Goal: Task Accomplishment & Management: Manage account settings

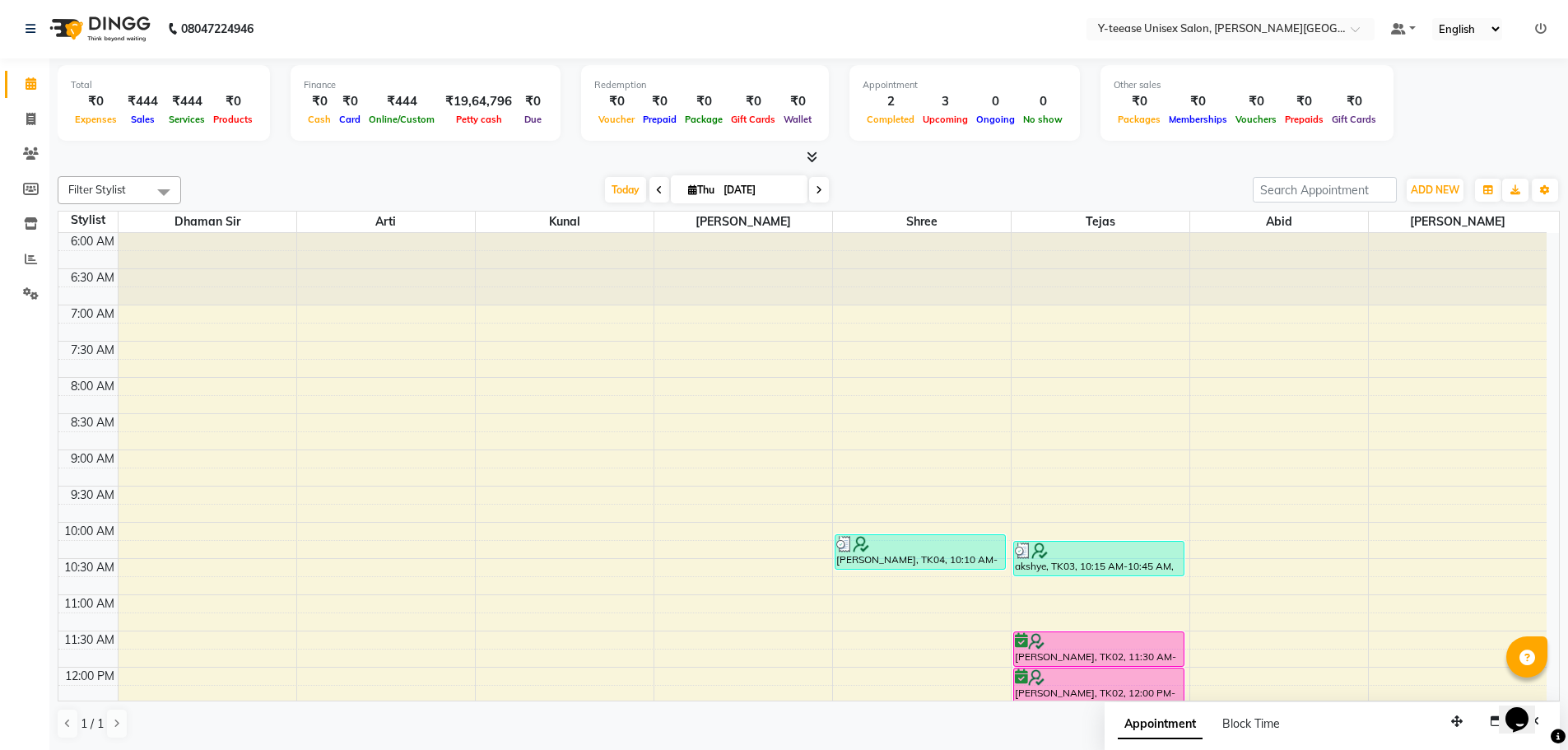
scroll to position [436, 0]
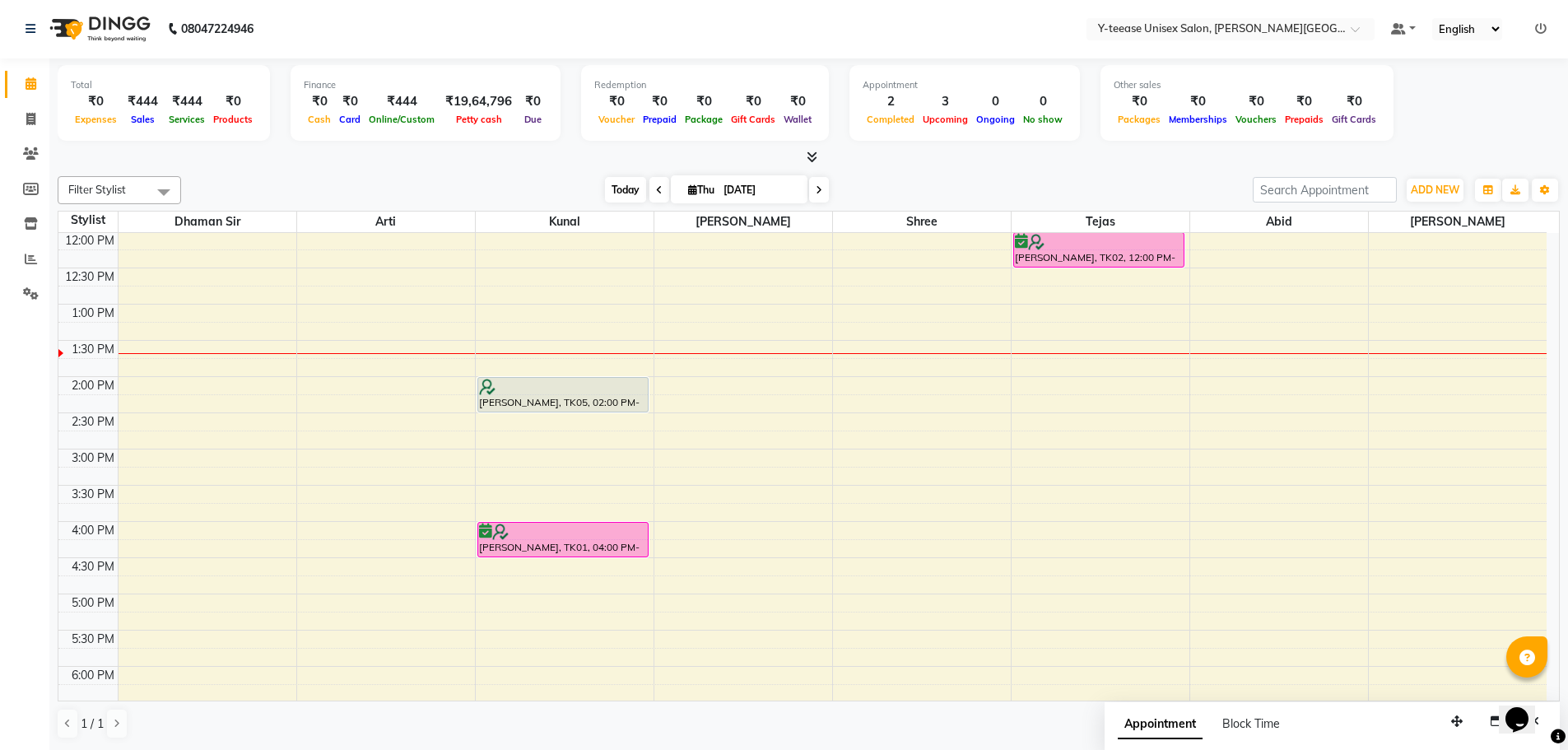
click at [623, 190] on span "Today" at bounding box center [625, 189] width 41 height 25
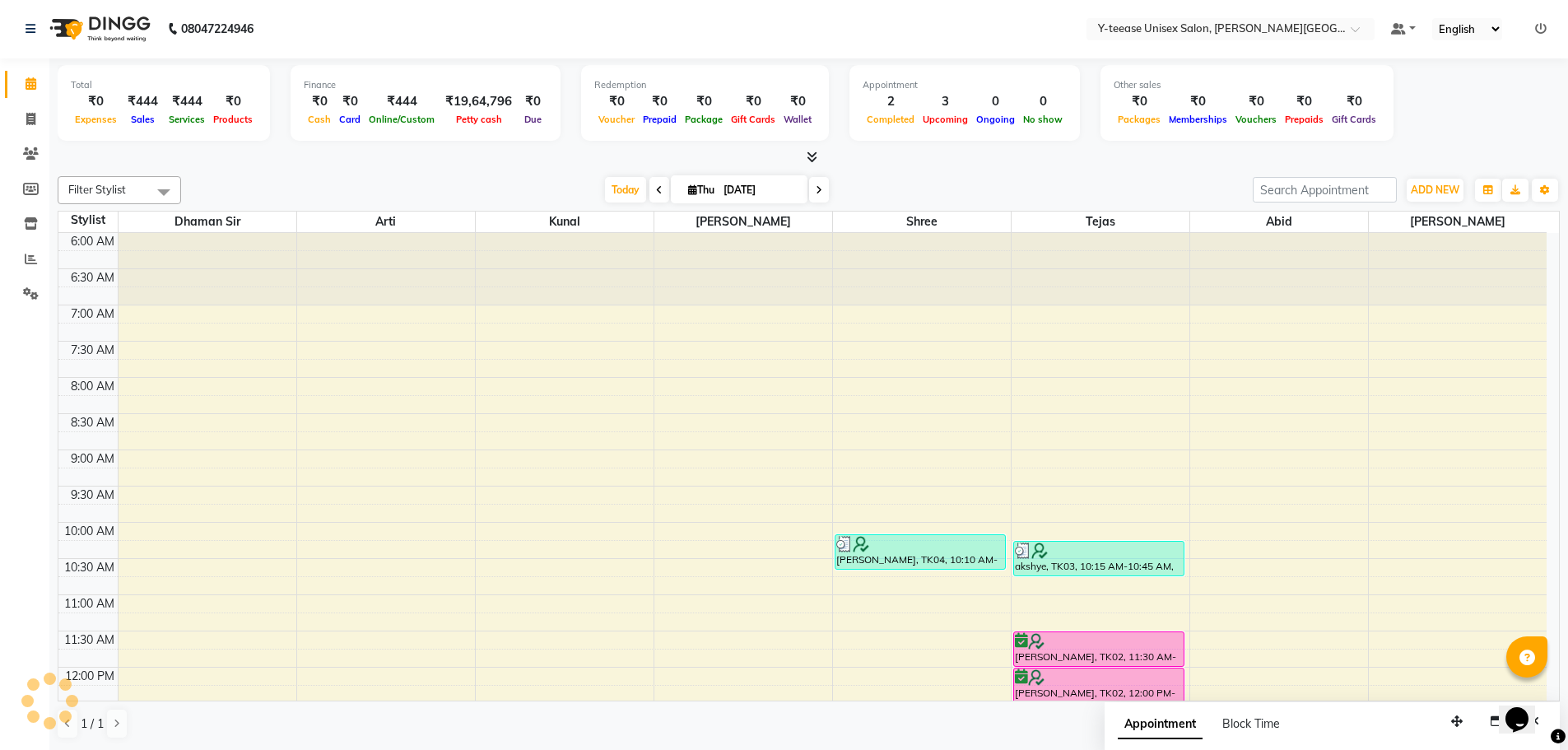
scroll to position [508, 0]
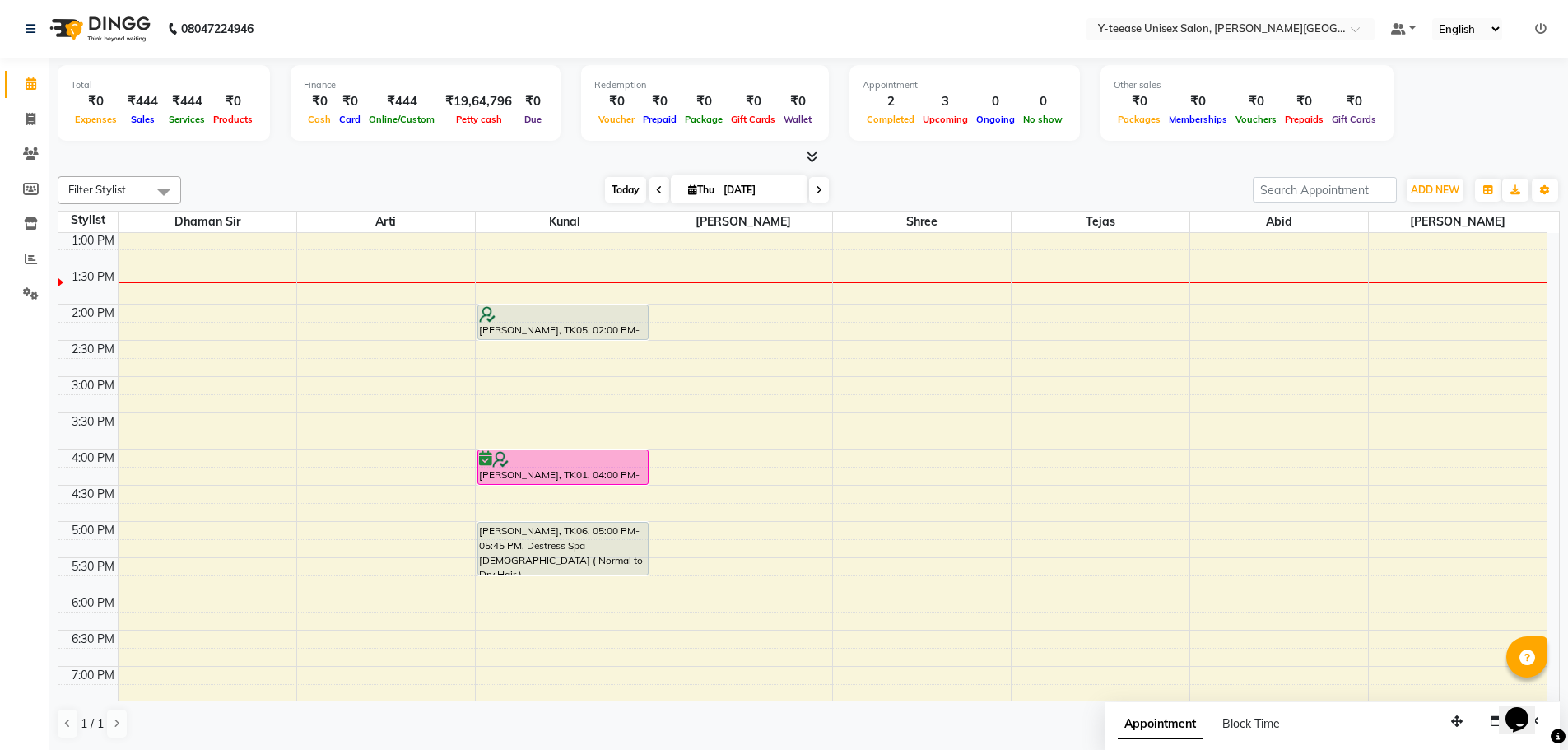
click at [605, 190] on span "Today" at bounding box center [625, 189] width 41 height 25
click at [608, 193] on span "Today" at bounding box center [625, 189] width 41 height 25
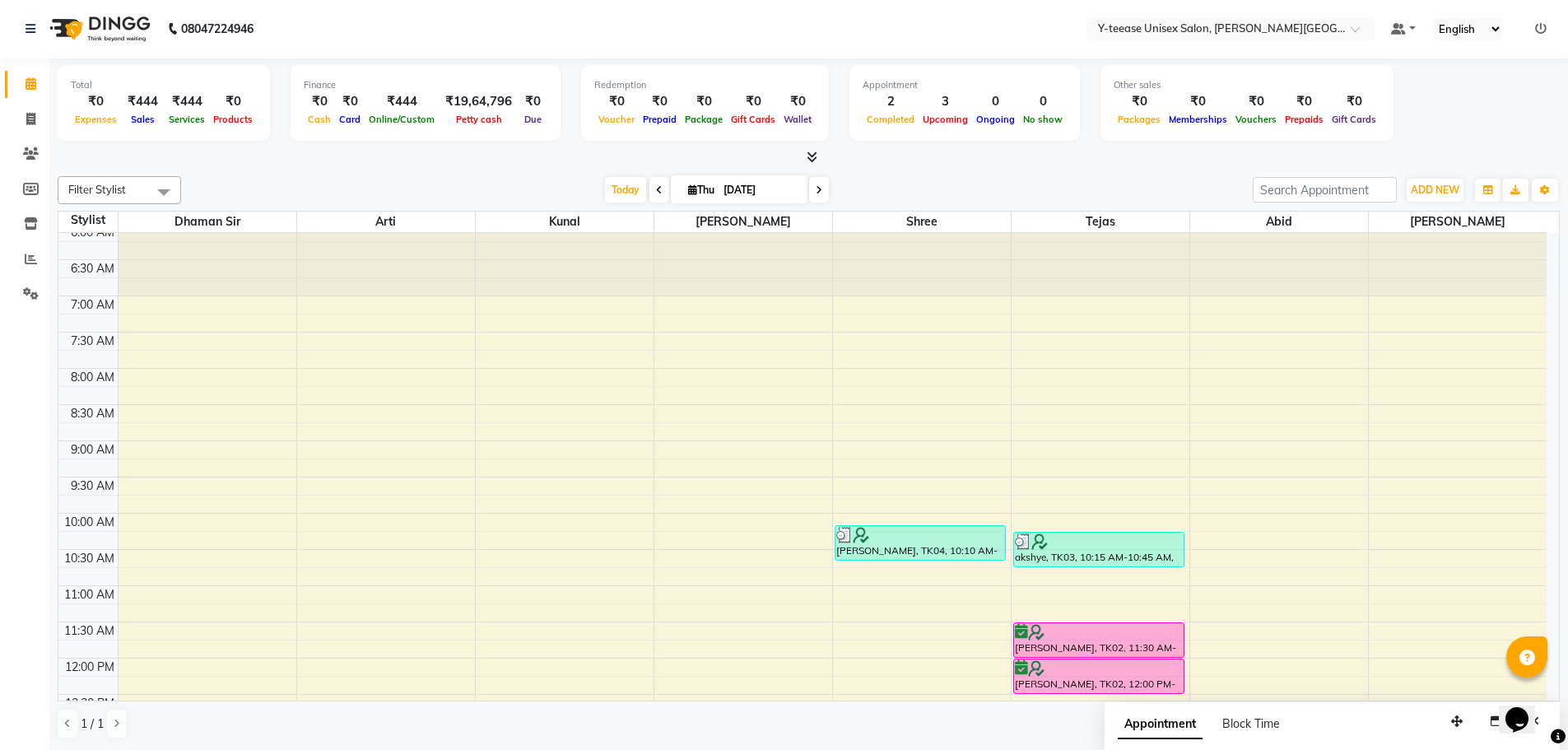
scroll to position [0, 0]
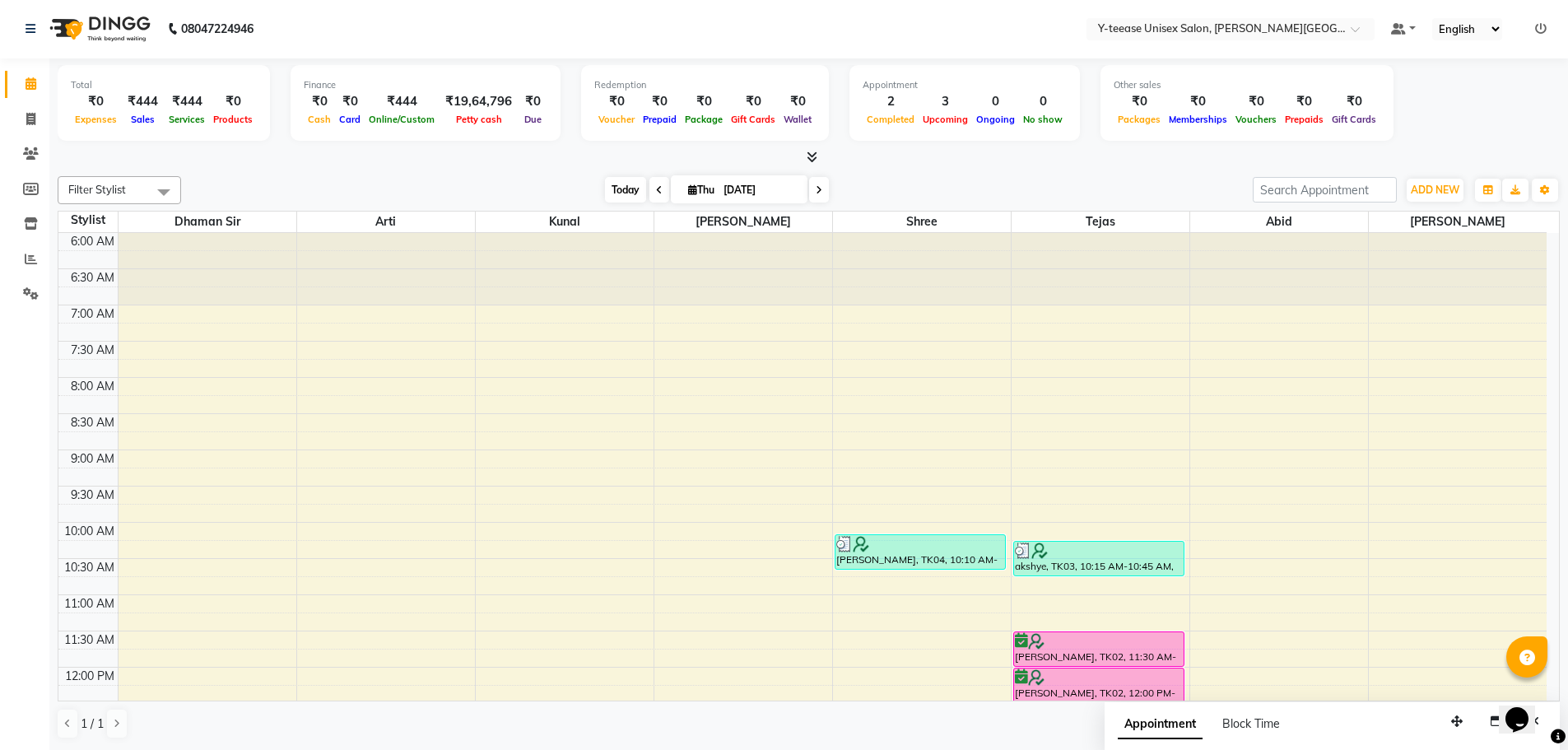
click at [610, 188] on span "Today" at bounding box center [625, 189] width 41 height 25
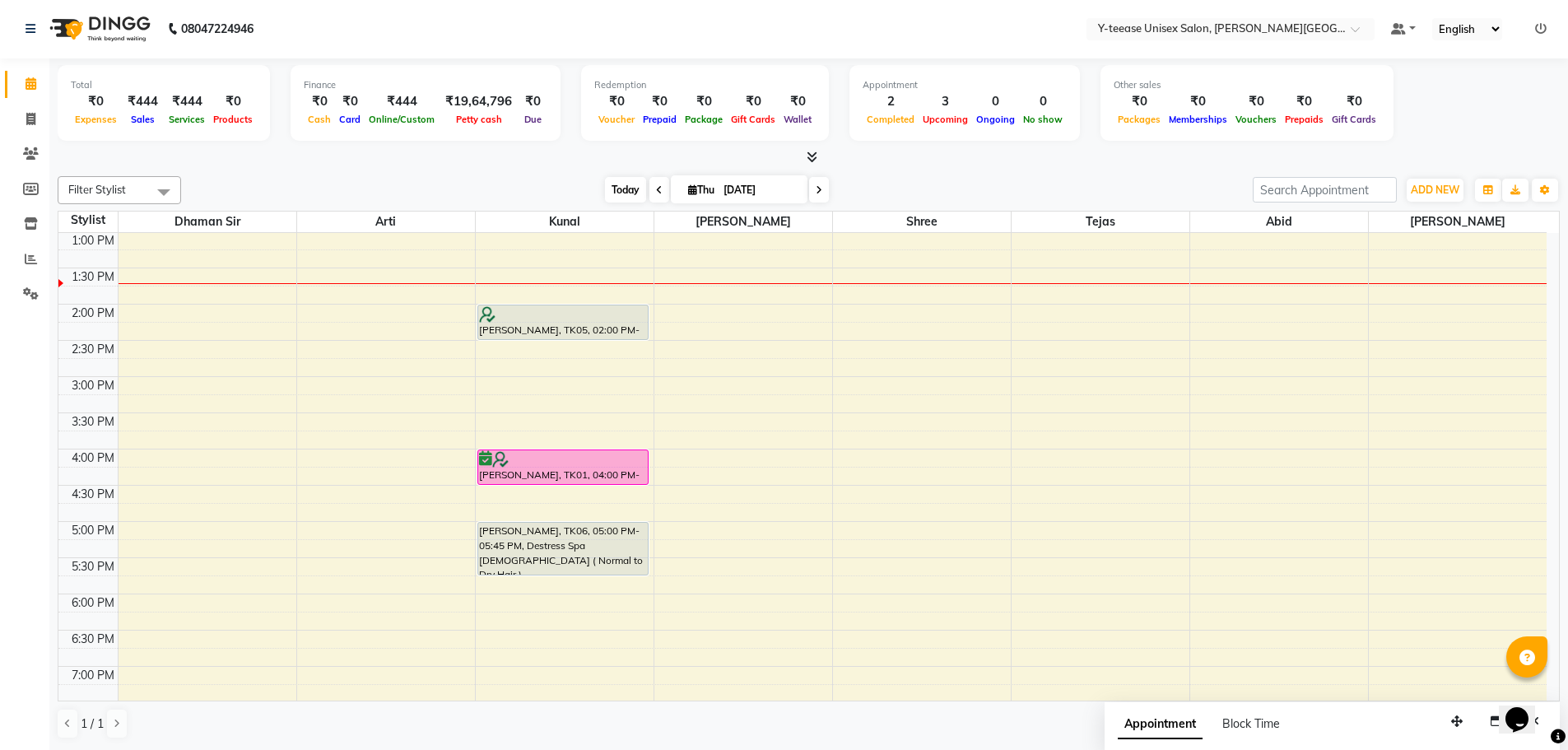
click at [610, 190] on span "Today" at bounding box center [625, 189] width 41 height 25
click at [606, 196] on span "Today" at bounding box center [625, 189] width 41 height 25
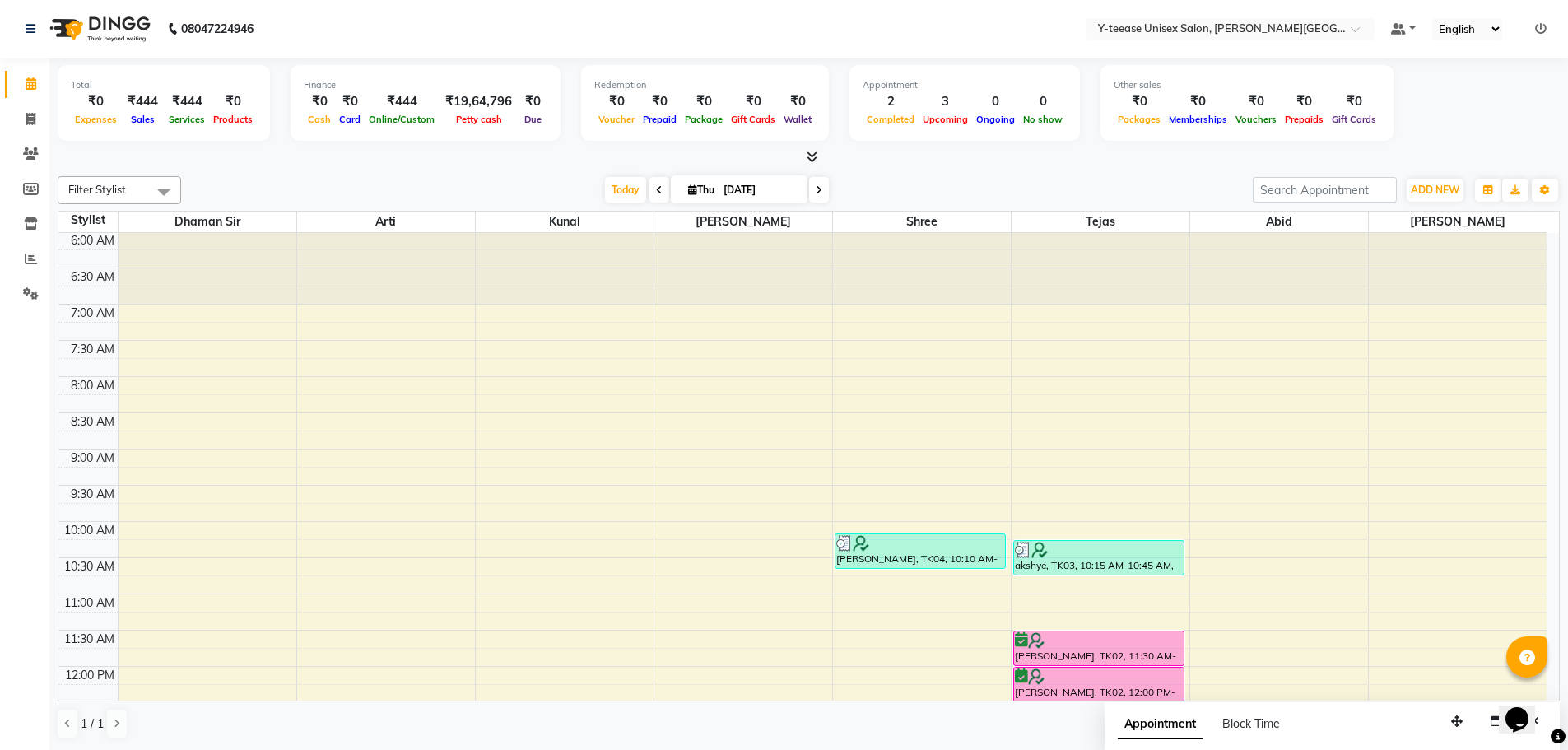
scroll to position [0, 0]
click at [608, 195] on span "Today" at bounding box center [625, 189] width 41 height 25
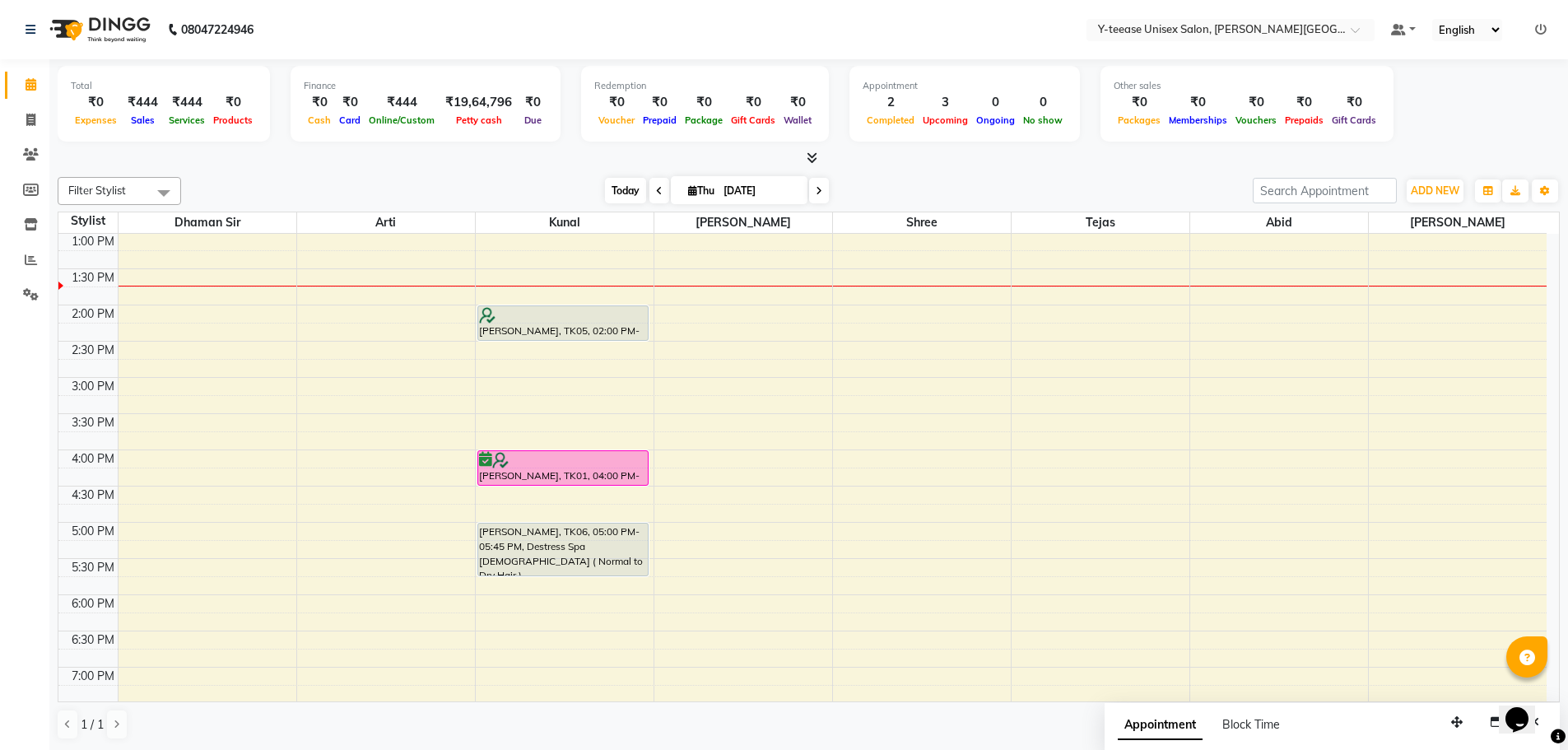
click at [613, 193] on span "Today" at bounding box center [625, 190] width 41 height 25
click at [607, 190] on span "Today" at bounding box center [625, 190] width 41 height 25
click at [611, 191] on span "Today" at bounding box center [625, 190] width 41 height 25
click at [623, 189] on span "Today" at bounding box center [625, 190] width 41 height 25
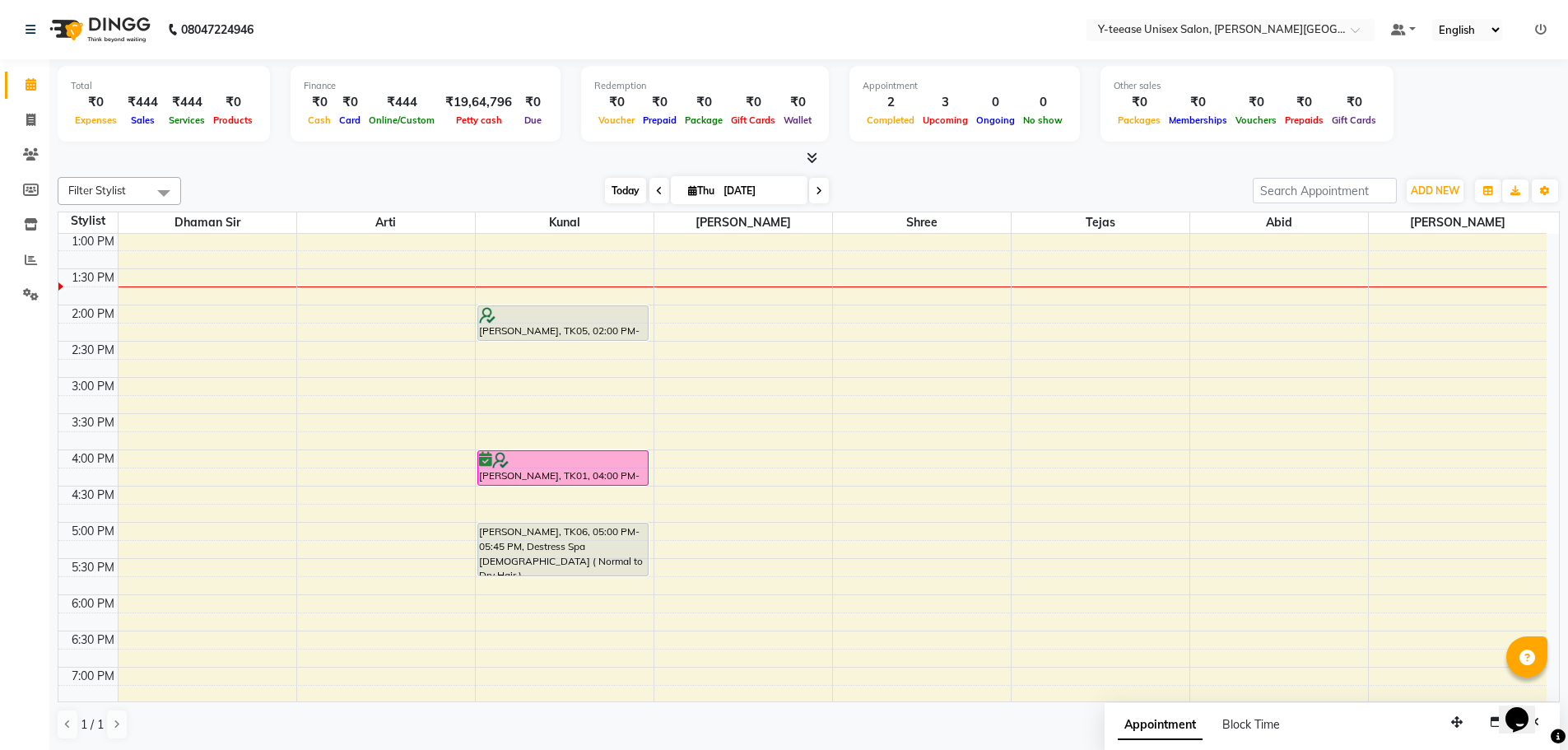
click at [615, 199] on span "Today" at bounding box center [625, 190] width 41 height 25
click at [609, 183] on span "Today" at bounding box center [625, 190] width 41 height 25
click at [622, 180] on span "Today" at bounding box center [625, 190] width 41 height 25
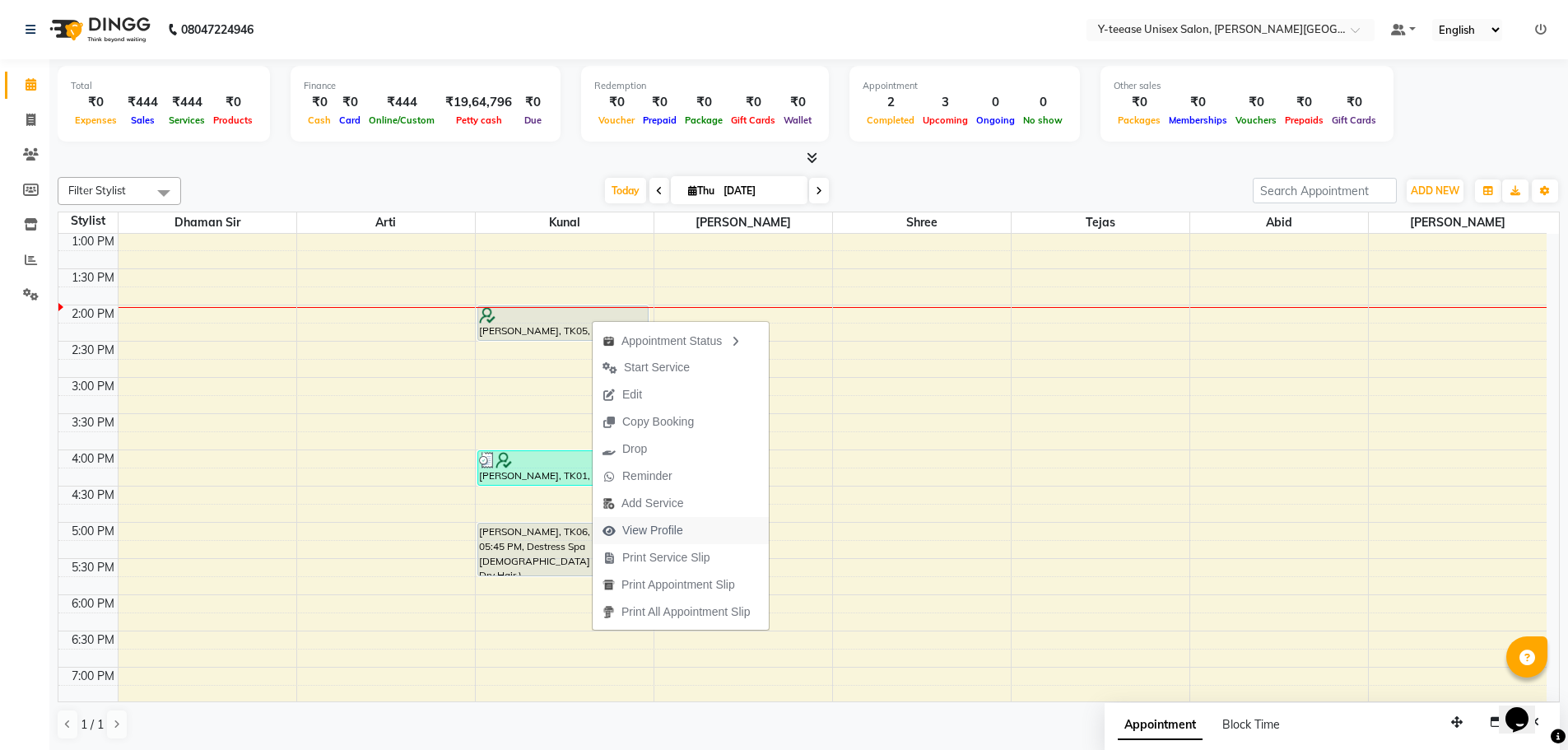
click at [644, 526] on span "View Profile" at bounding box center [653, 530] width 61 height 17
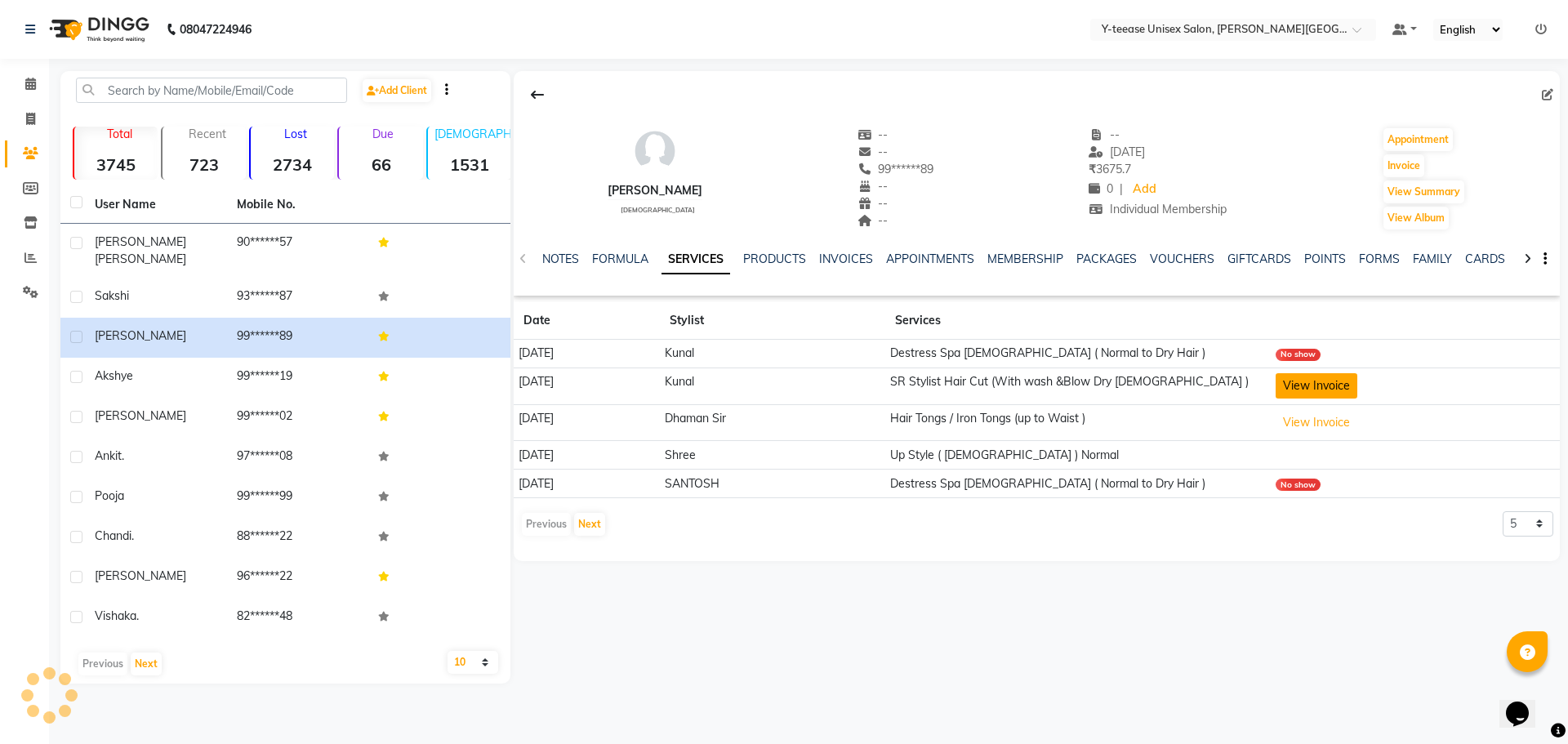
click at [1311, 394] on button "View Invoice" at bounding box center [1317, 385] width 82 height 25
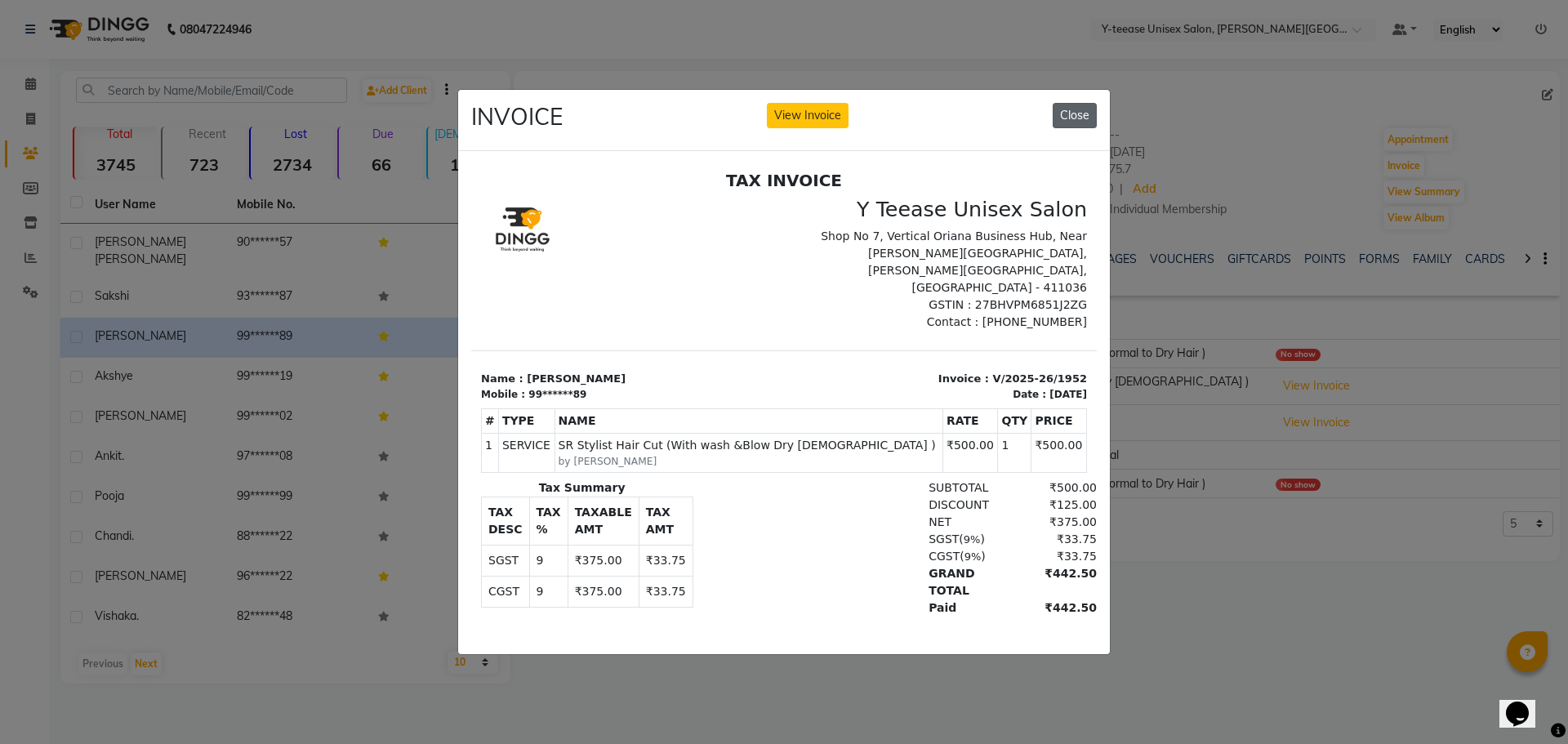
click at [1068, 118] on button "Close" at bounding box center [1075, 115] width 44 height 25
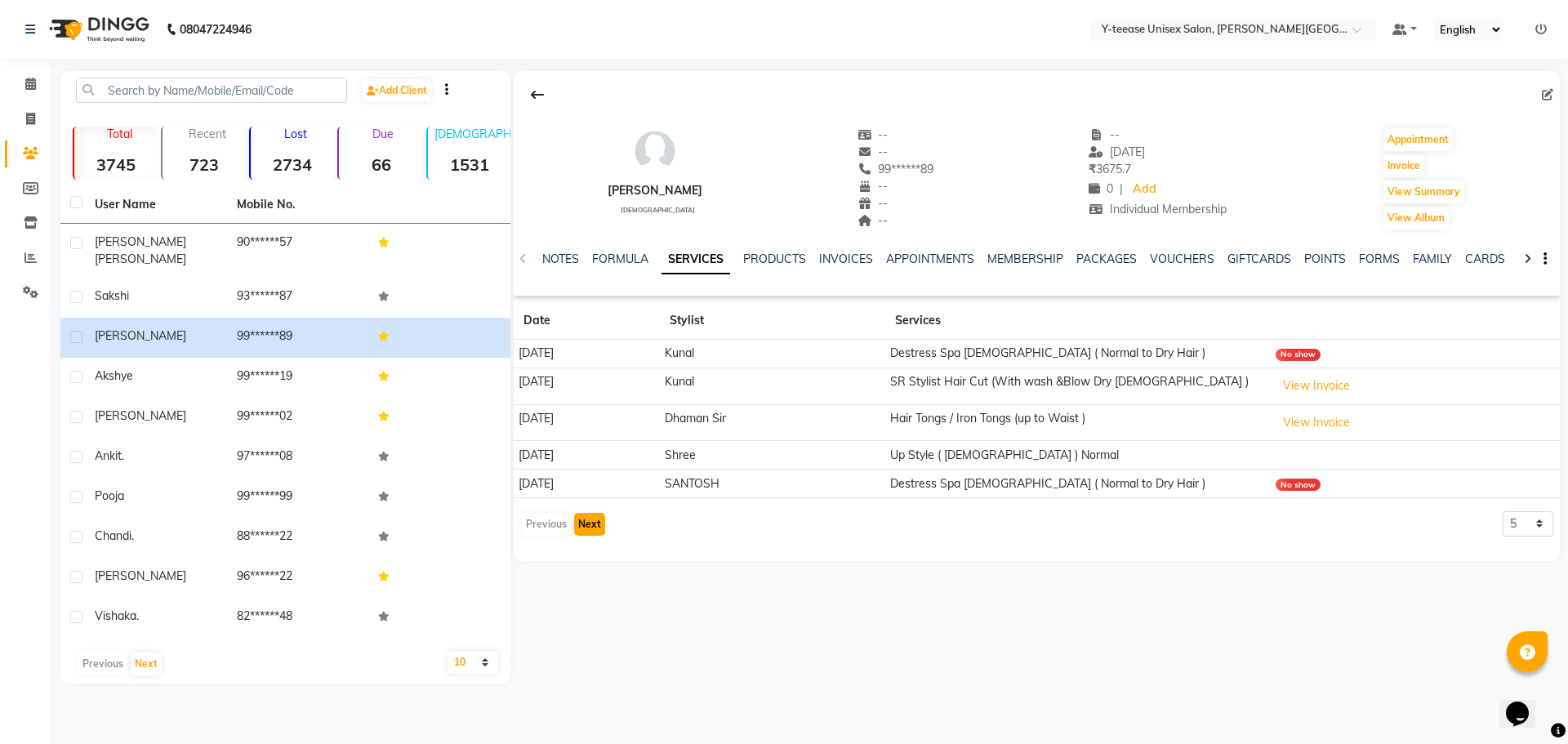
click at [594, 519] on button "Next" at bounding box center [590, 525] width 31 height 22
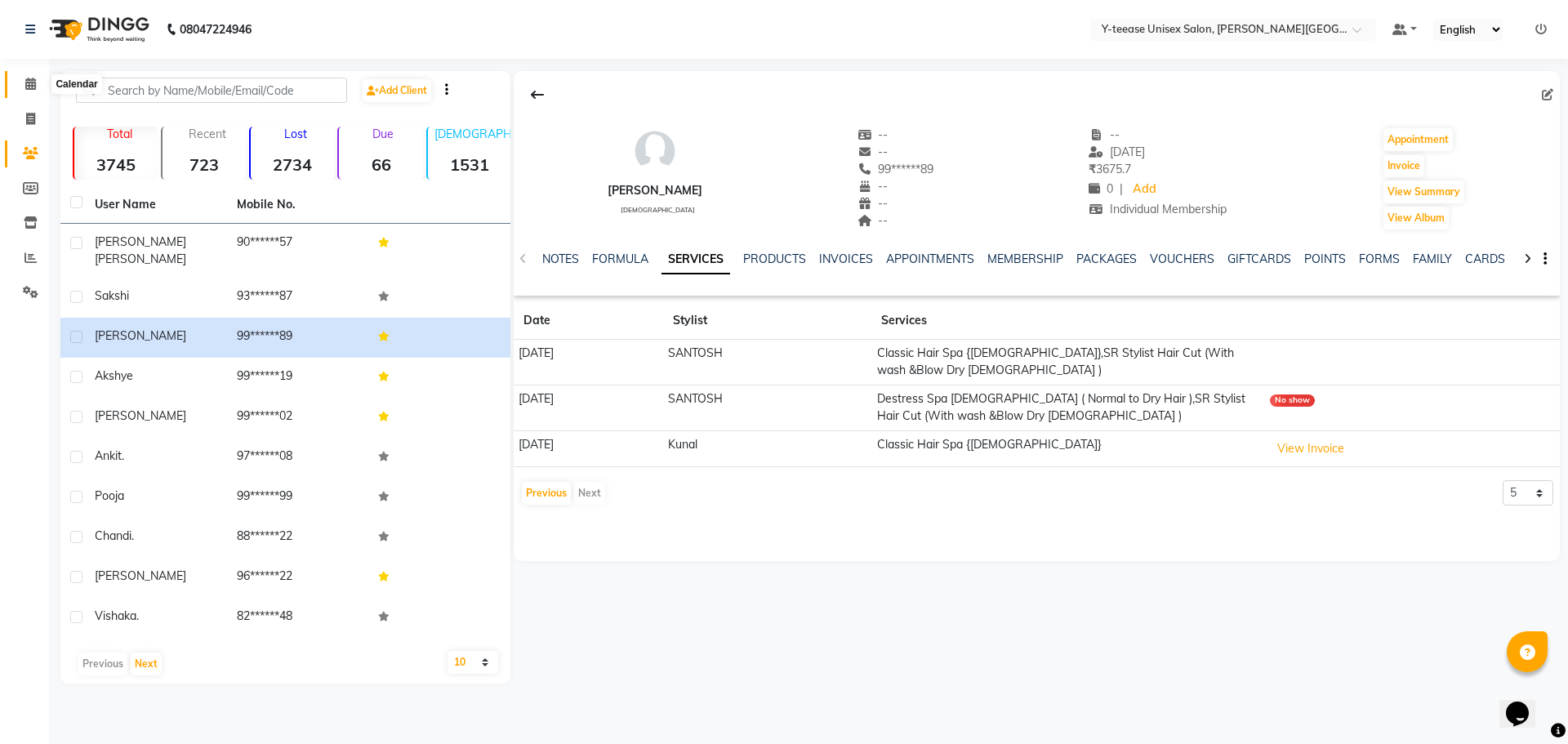
click at [26, 84] on icon at bounding box center [30, 84] width 10 height 12
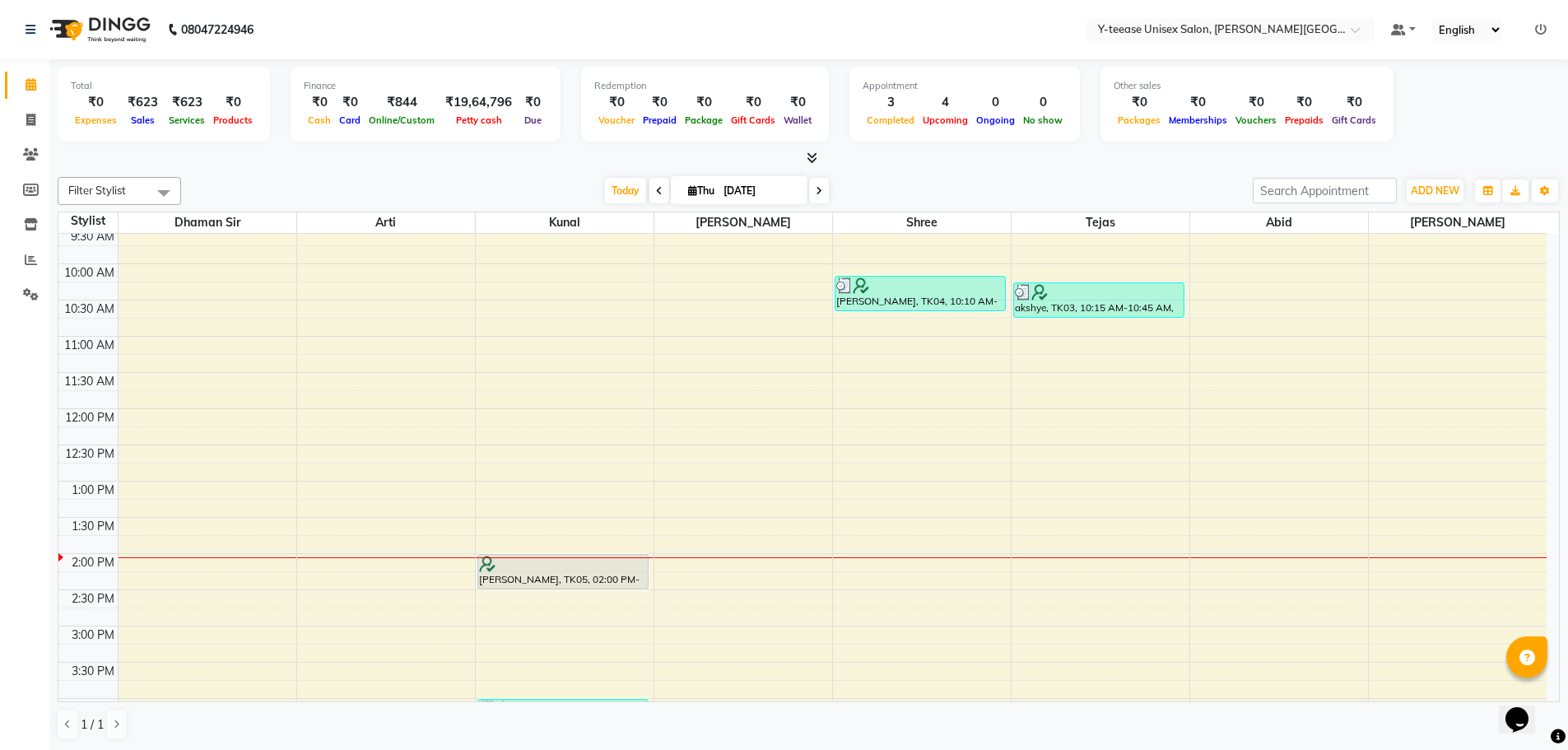
scroll to position [577, 0]
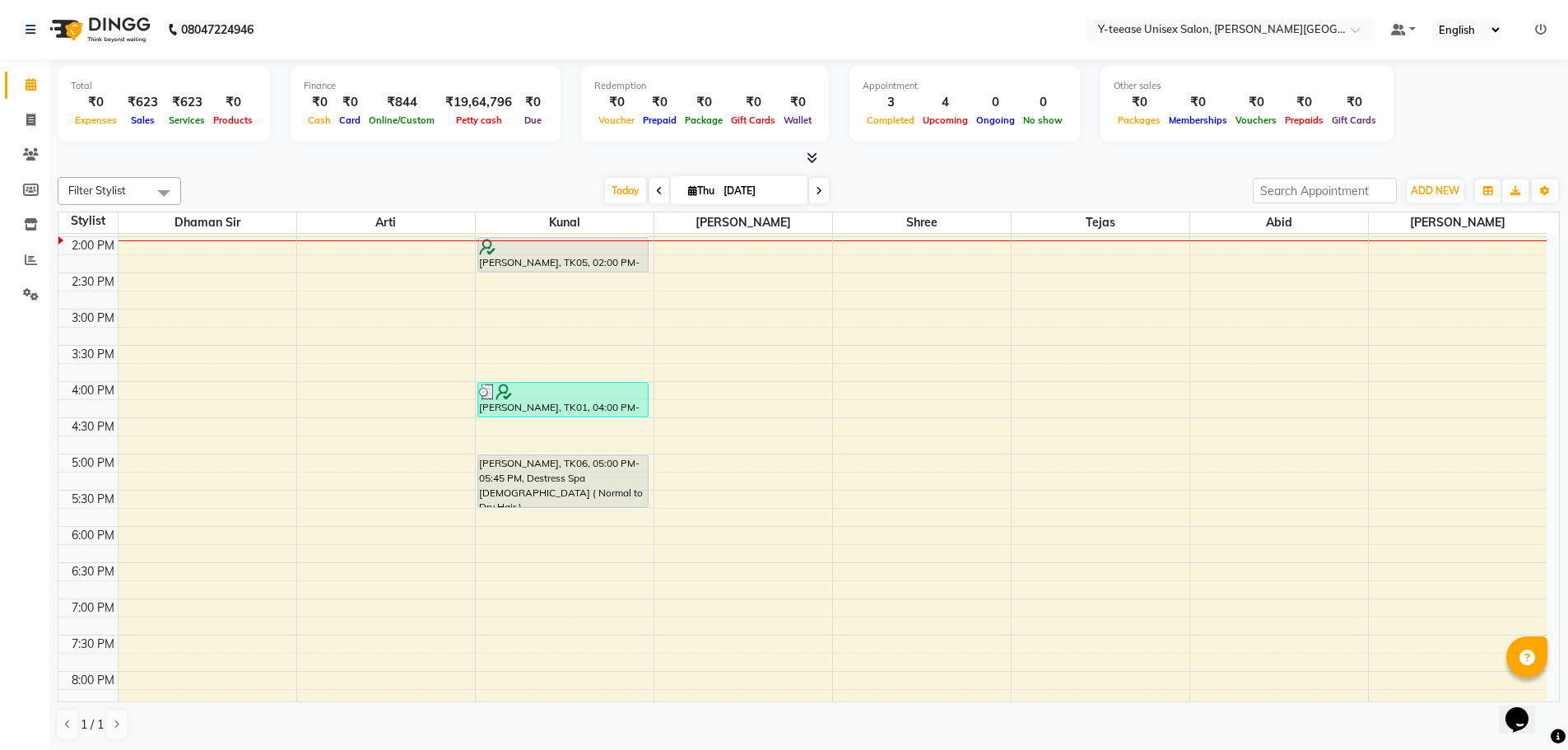
drag, startPoint x: 549, startPoint y: 408, endPoint x: 549, endPoint y: 350, distance: 58.0
click at [549, 350] on div "6:00 AM 6:30 AM 7:00 AM 7:30 AM 8:00 AM 8:30 AM 9:00 AM 9:30 AM 10:00 AM 10:30 …" at bounding box center [802, 273] width 1488 height 1231
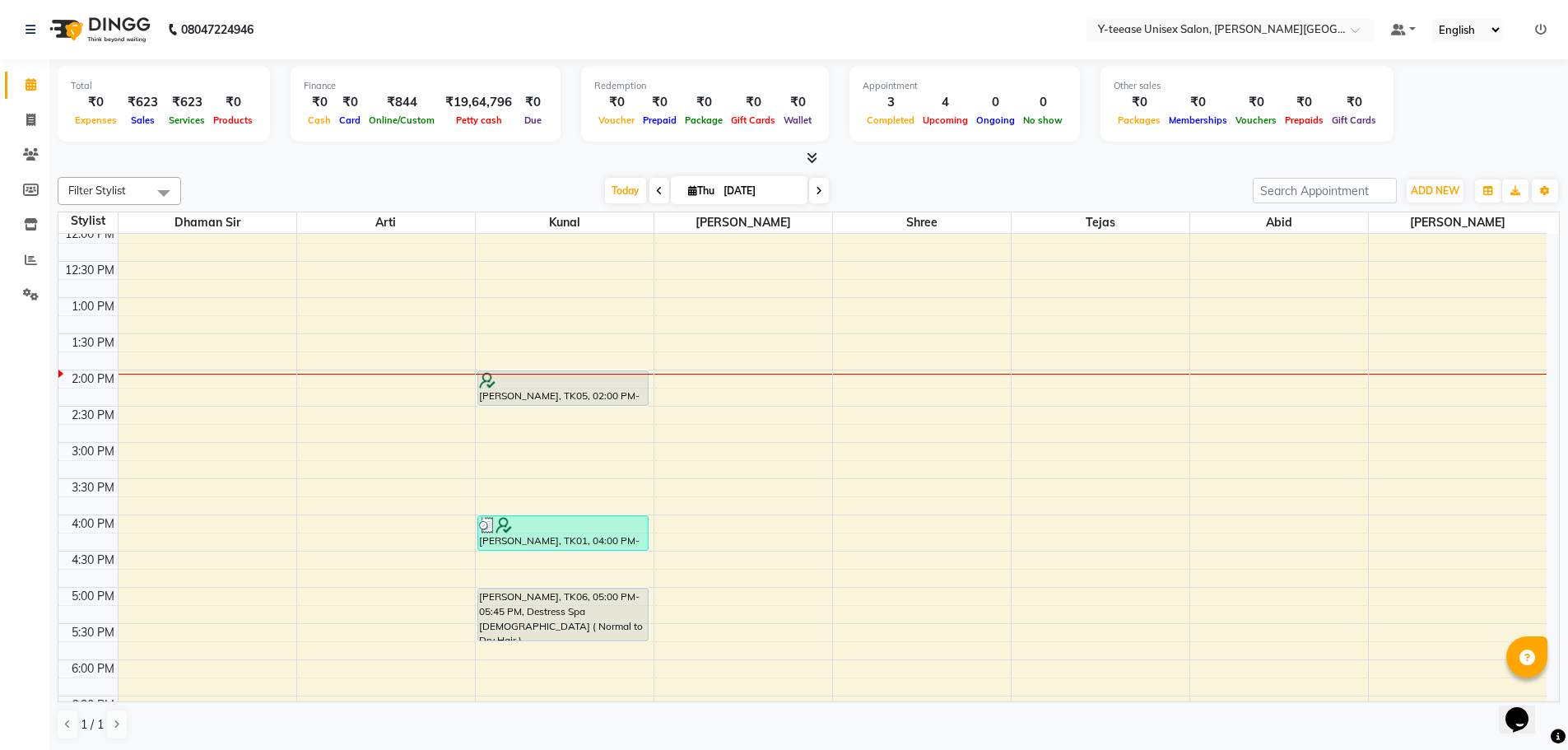
scroll to position [494, 0]
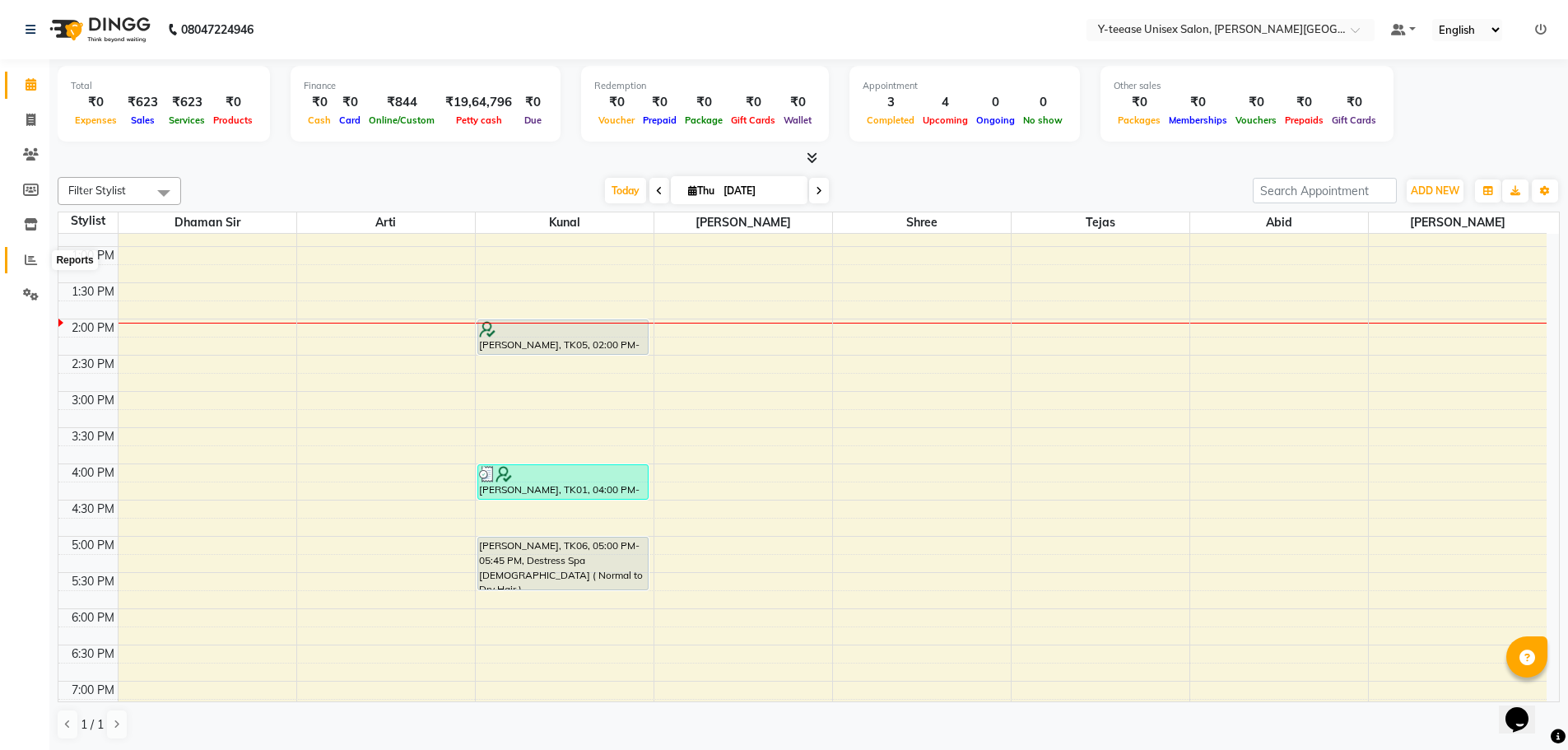
click at [34, 262] on icon at bounding box center [30, 260] width 12 height 12
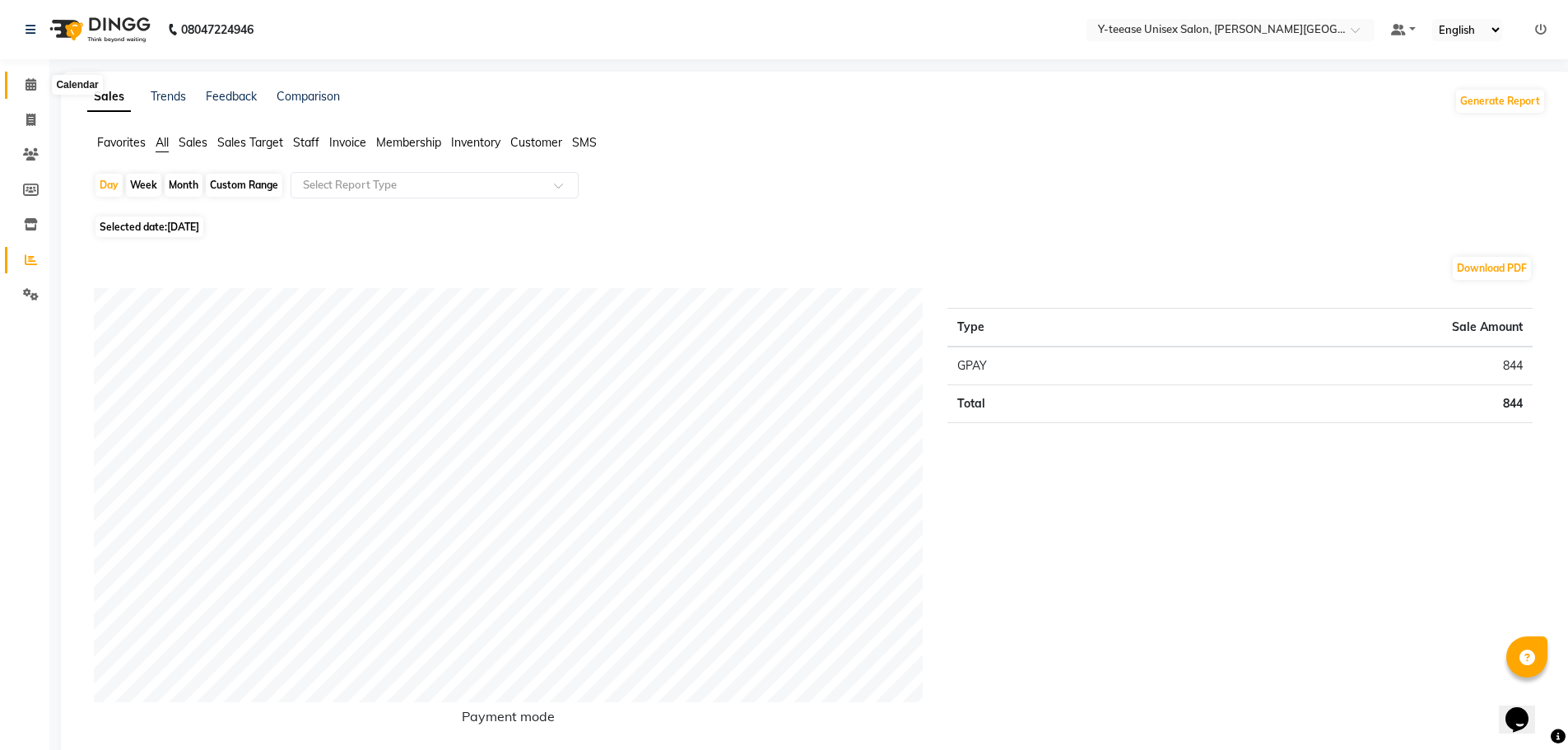
click at [27, 87] on icon at bounding box center [30, 84] width 10 height 12
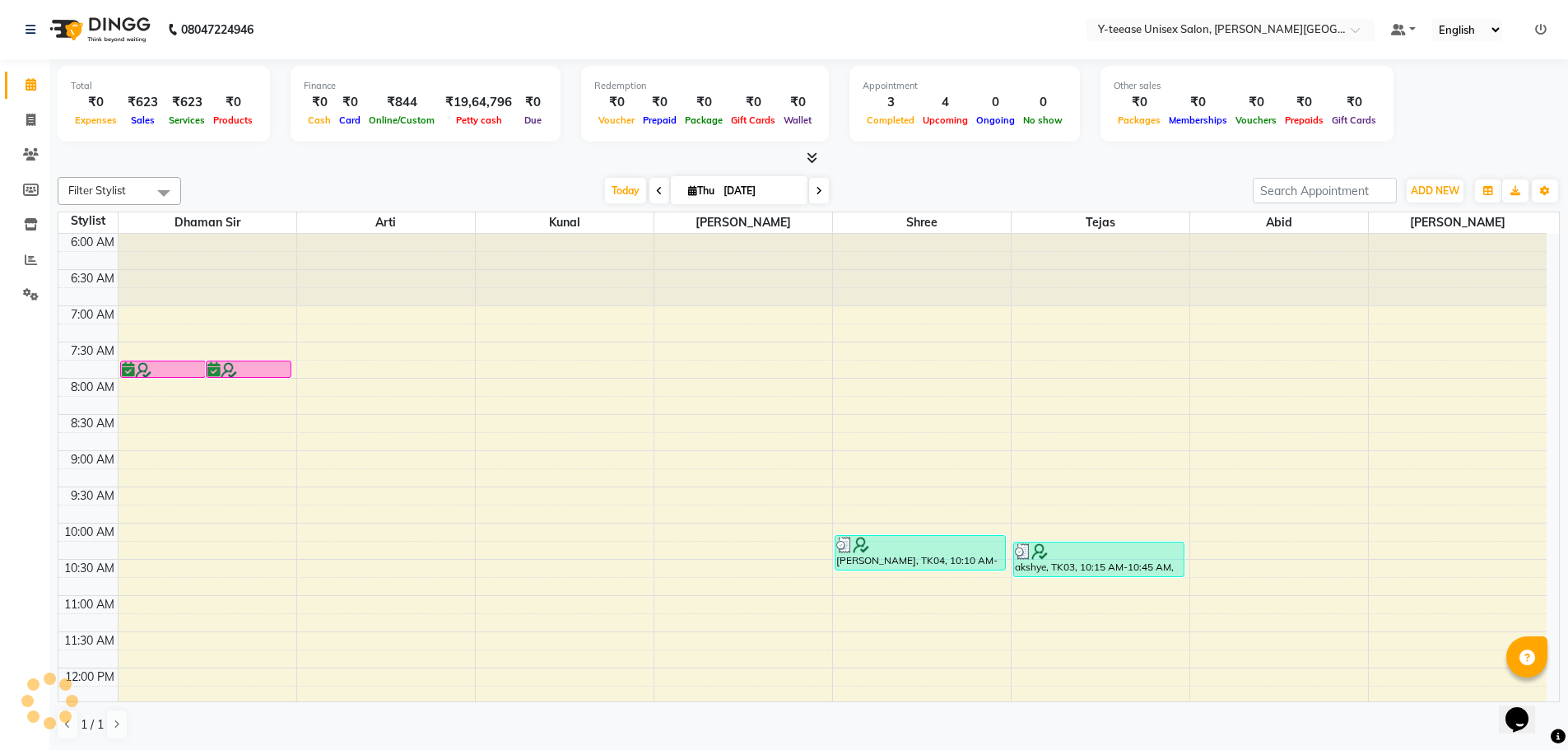
scroll to position [581, 0]
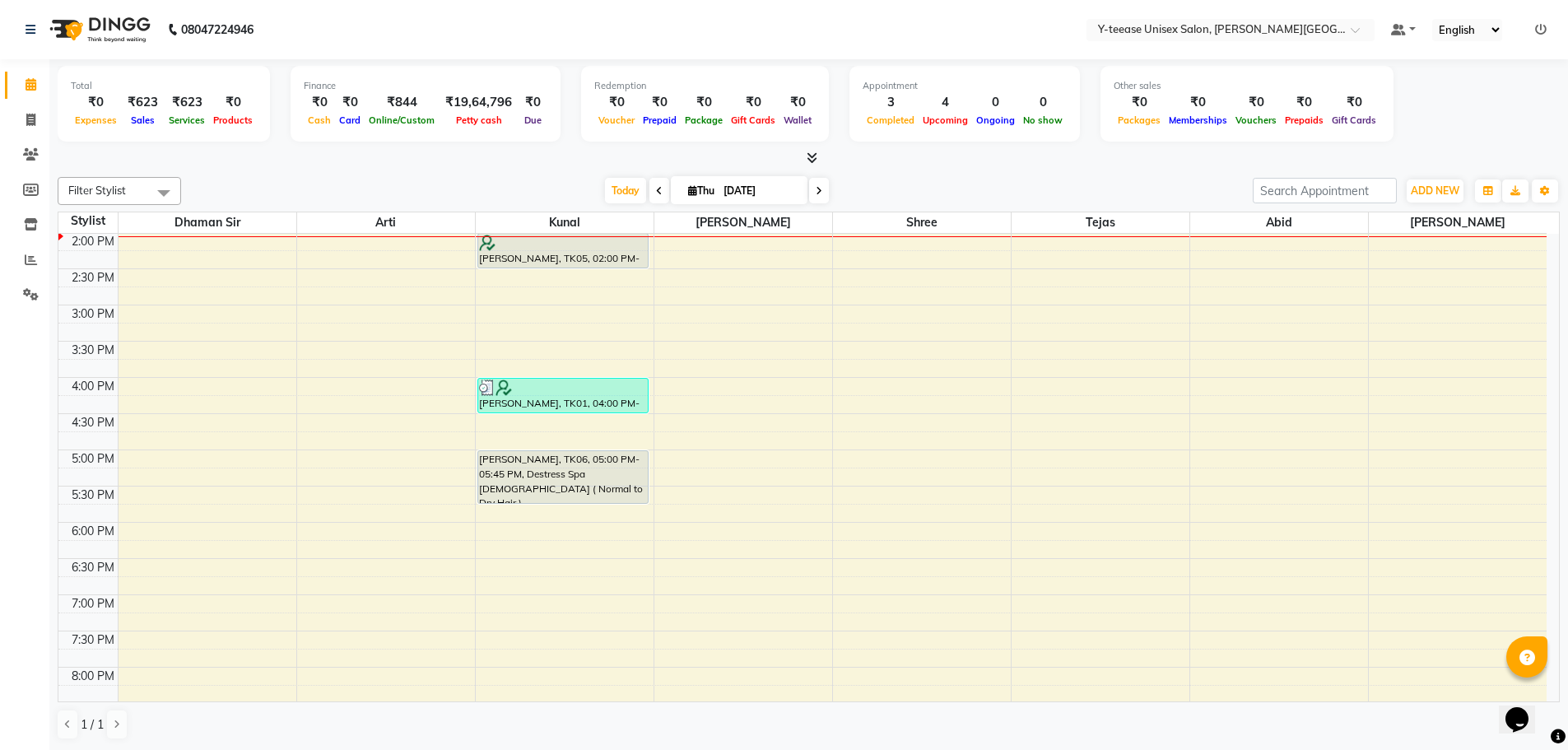
click at [651, 186] on span at bounding box center [659, 190] width 20 height 25
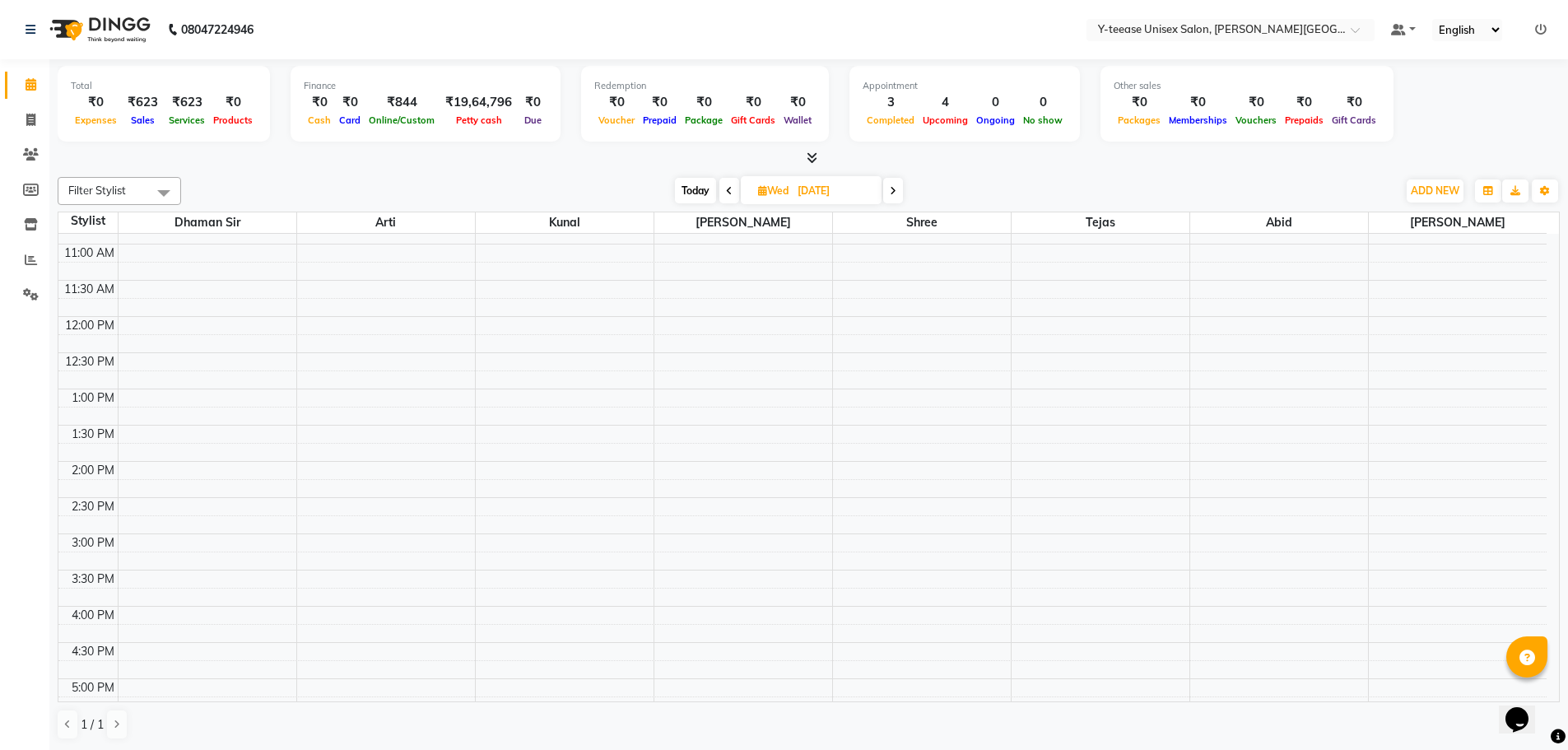
scroll to position [0, 0]
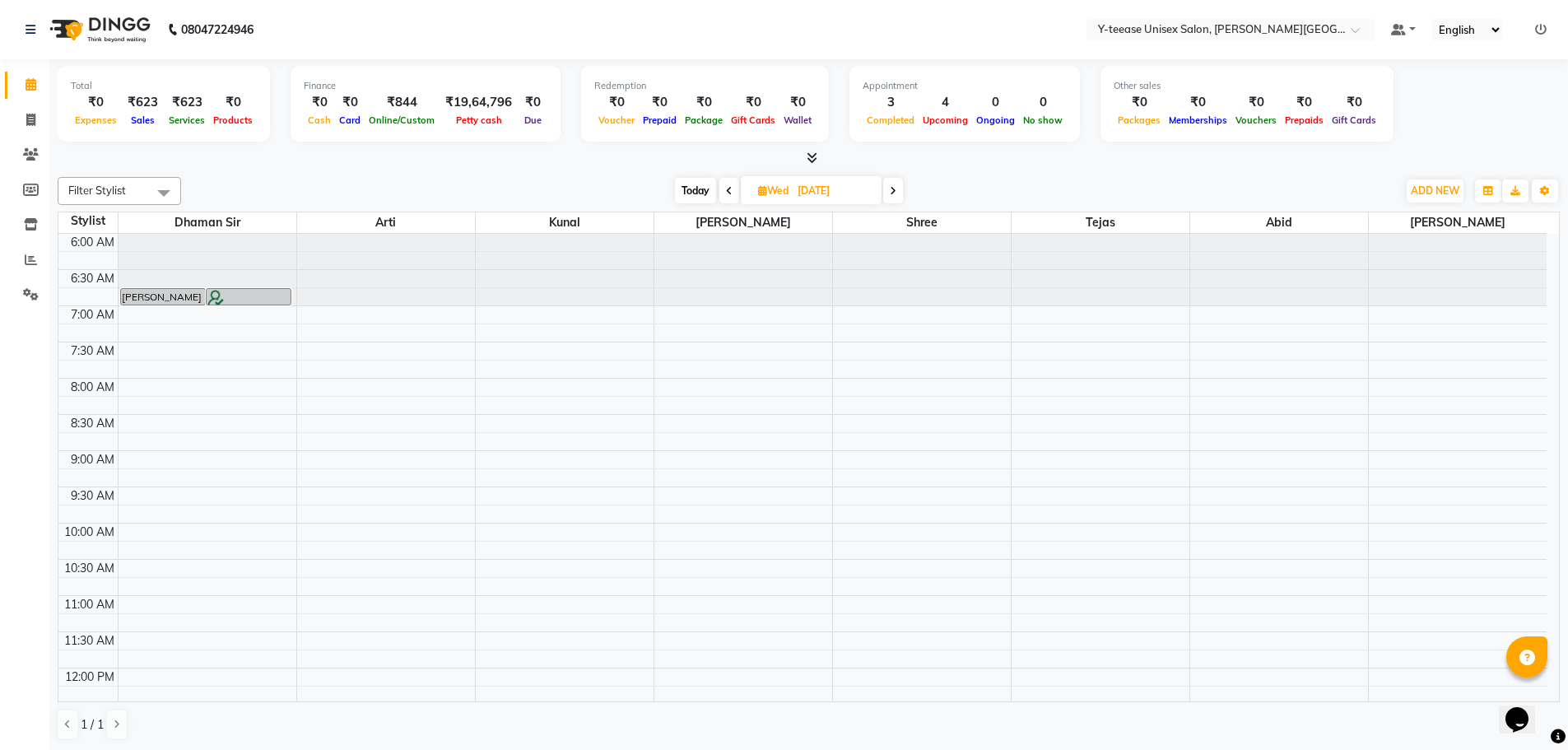
click at [733, 195] on span at bounding box center [729, 190] width 20 height 25
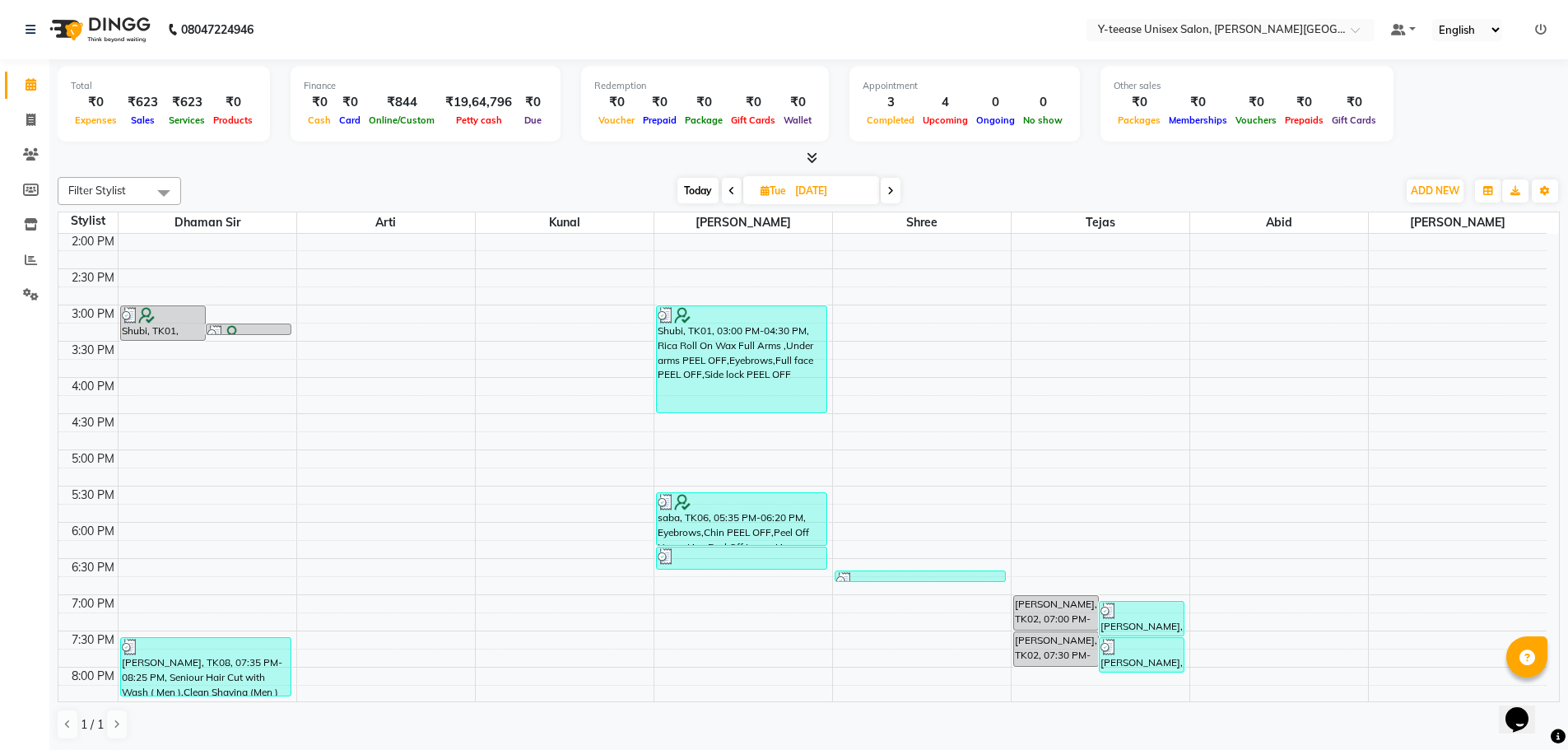
click at [686, 189] on span "Today" at bounding box center [697, 190] width 41 height 25
type input "[DATE]"
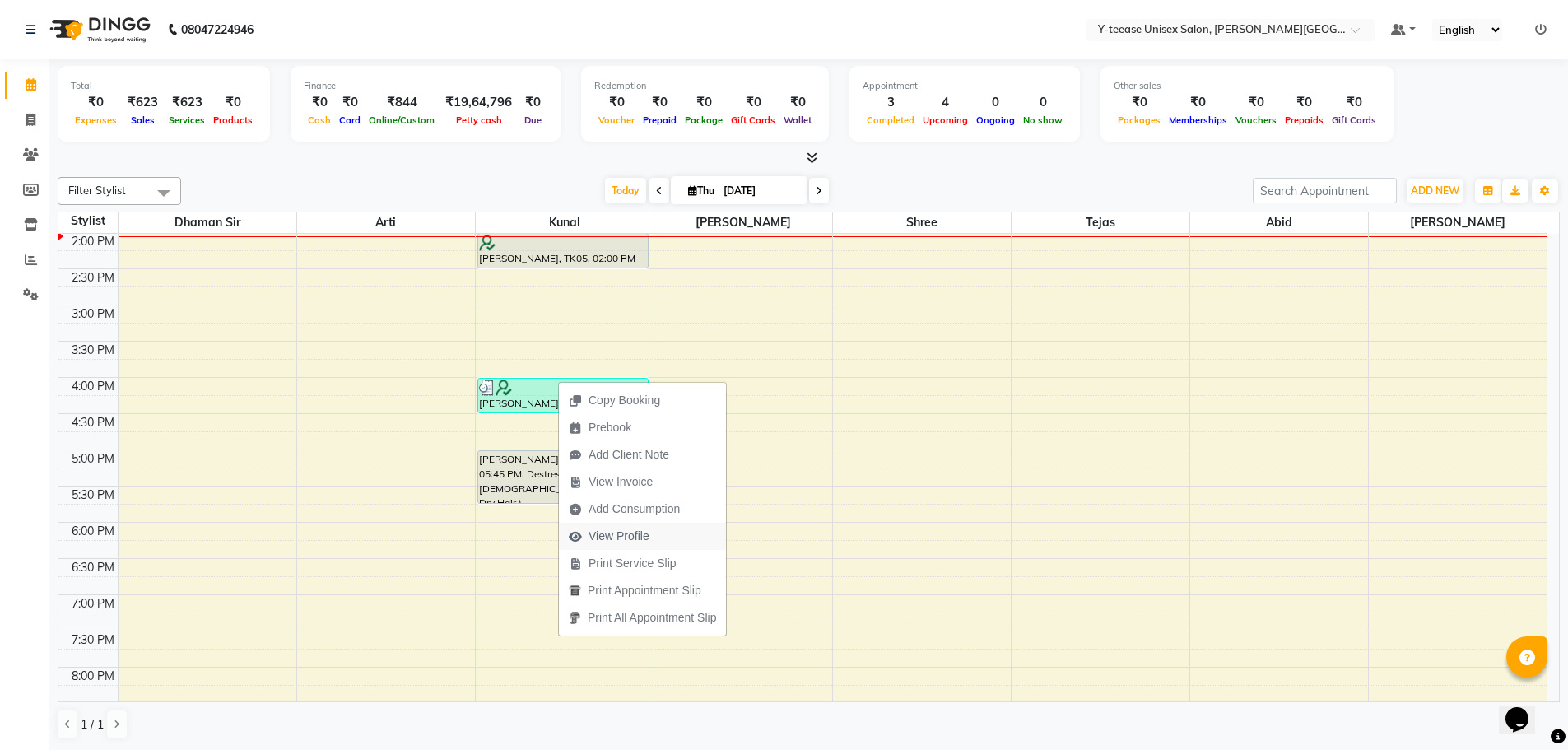
click at [647, 527] on span "View Profile" at bounding box center [609, 536] width 100 height 27
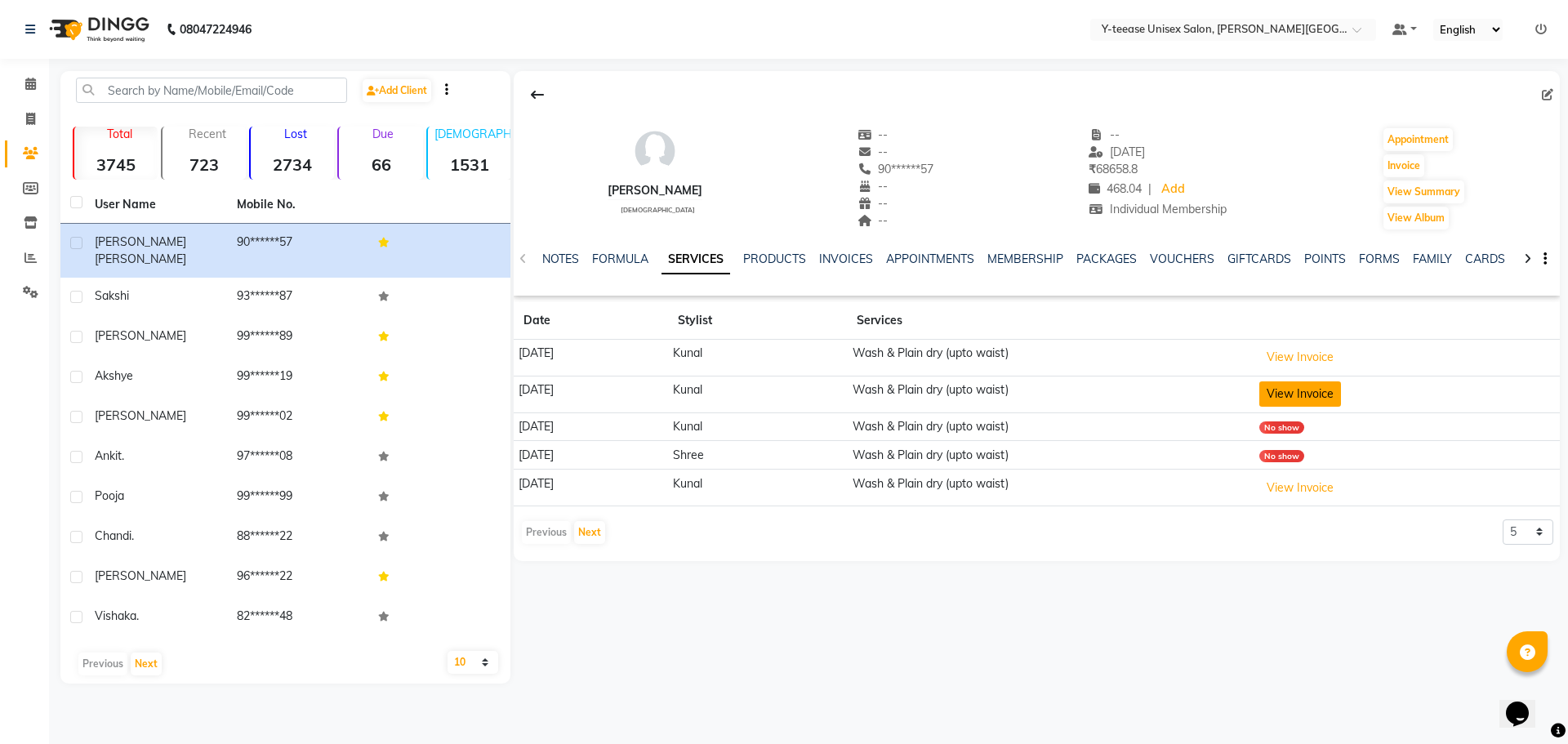
click at [1322, 397] on button "View Invoice" at bounding box center [1300, 394] width 82 height 25
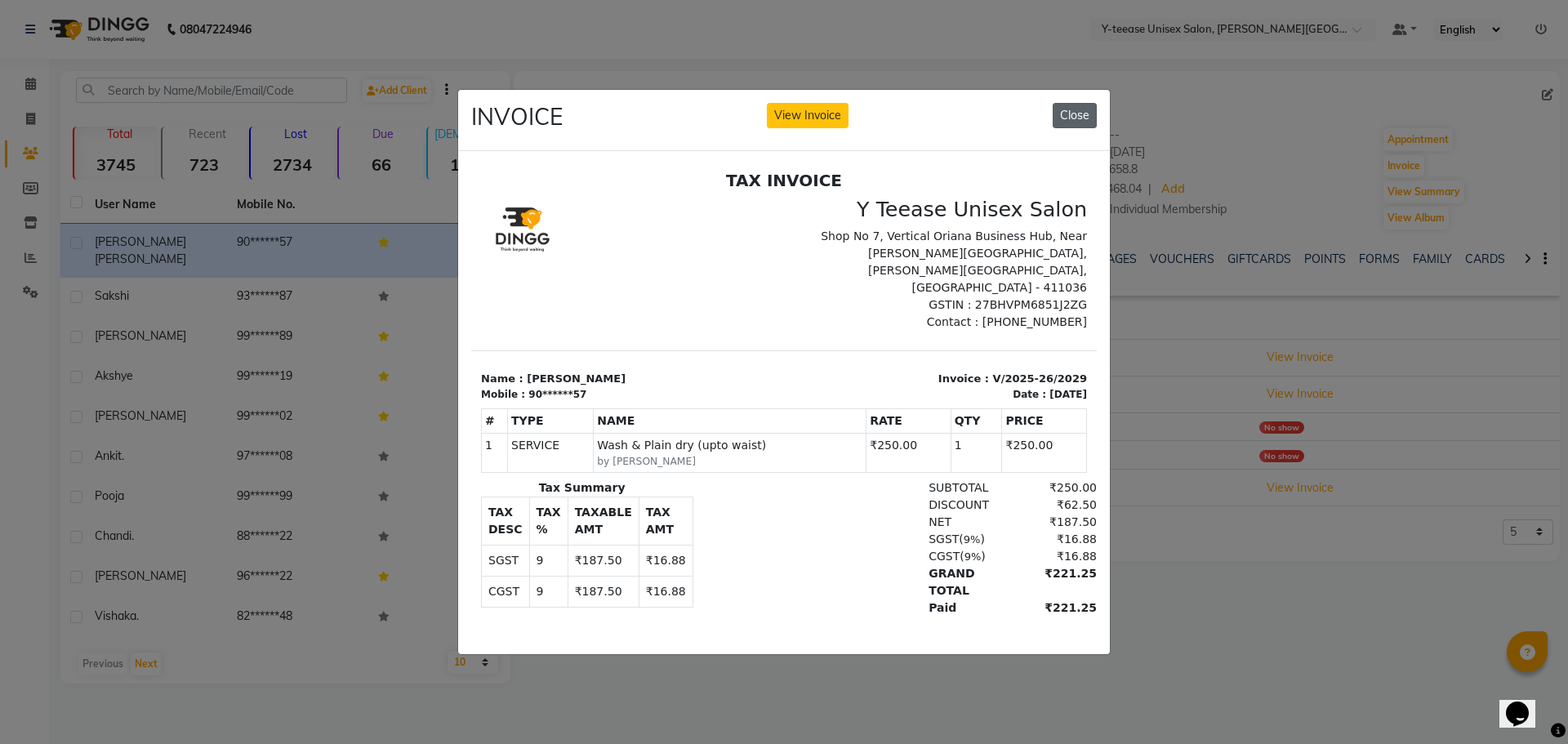
click at [1071, 103] on button "Close" at bounding box center [1075, 115] width 44 height 25
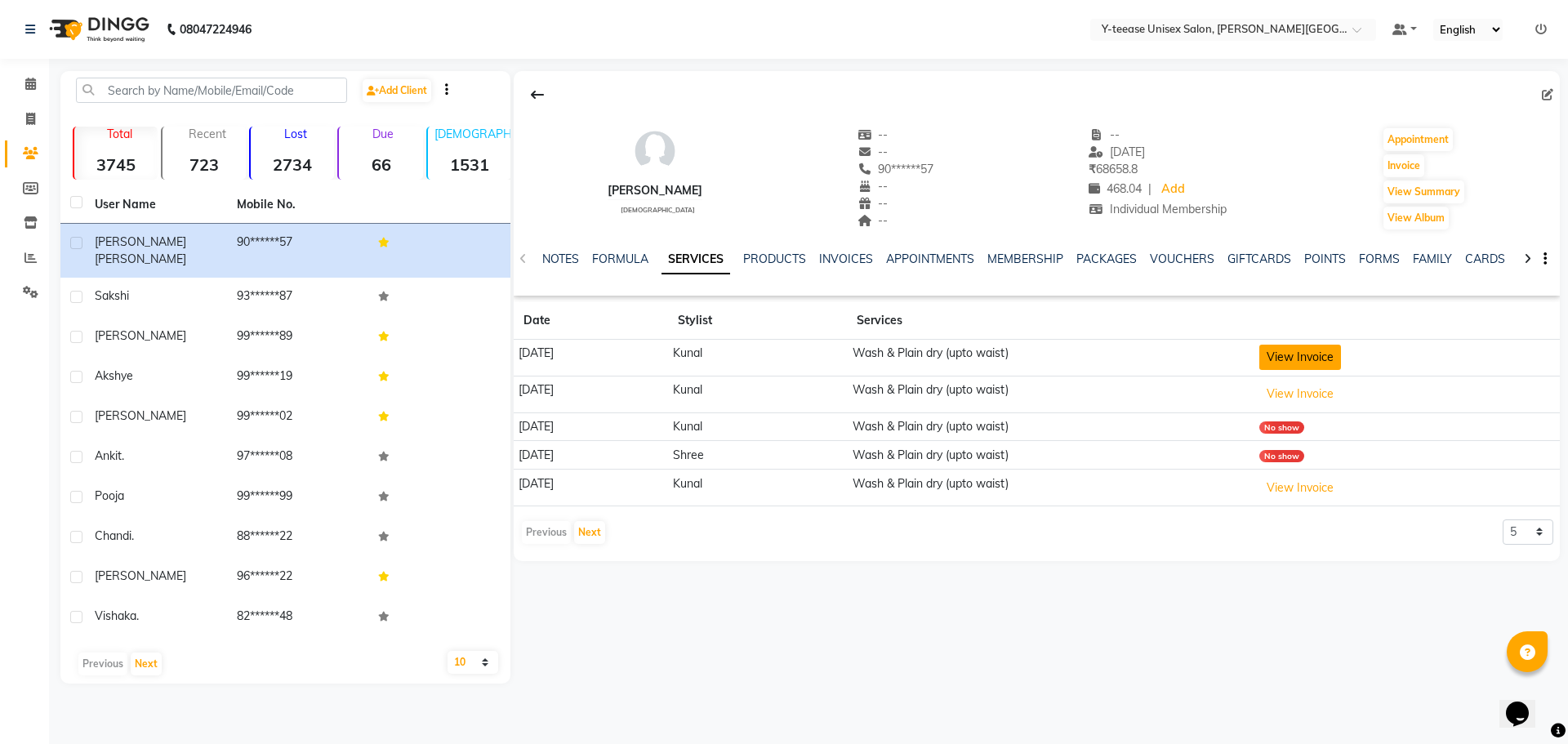
click at [1337, 352] on button "View Invoice" at bounding box center [1300, 357] width 82 height 25
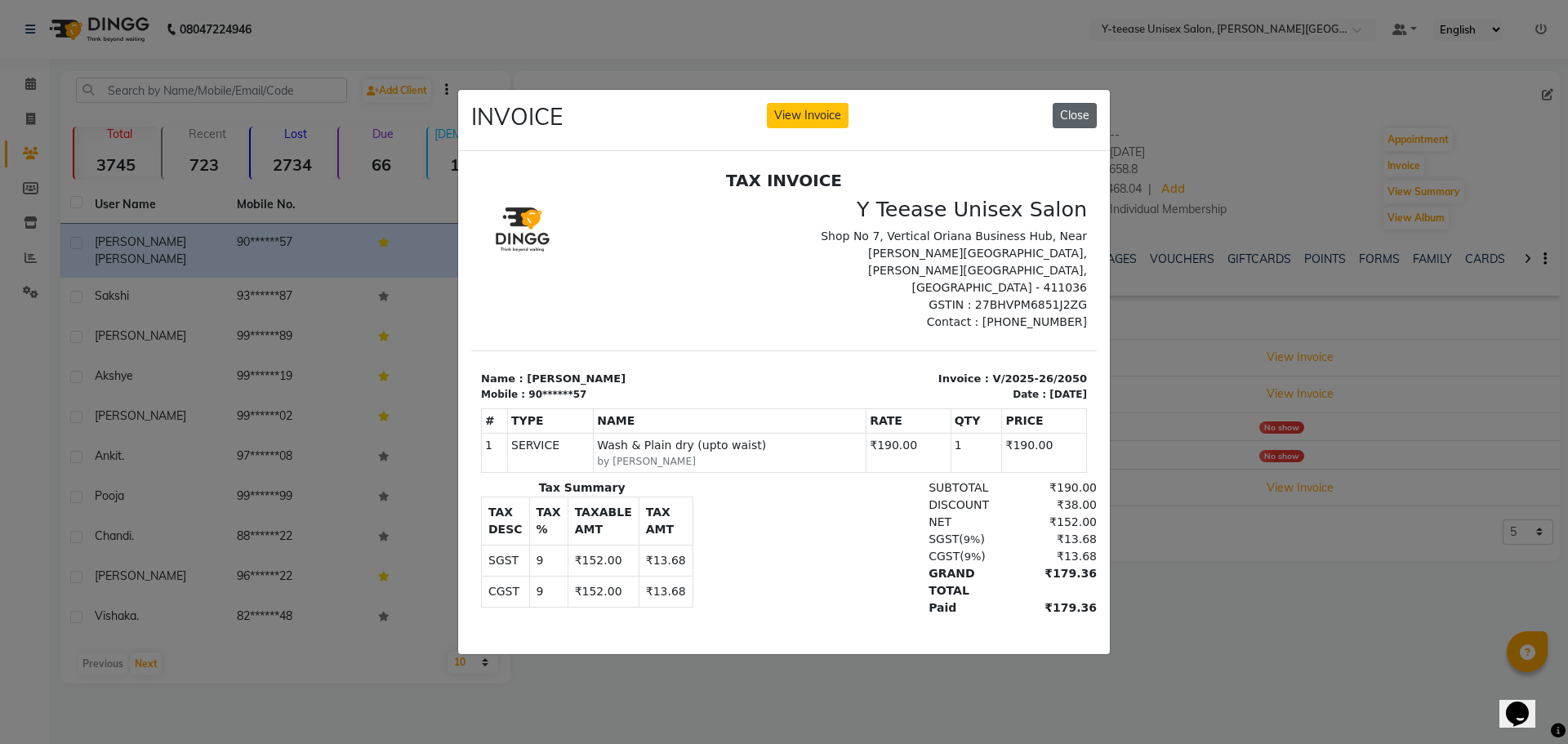
click at [1082, 104] on button "Close" at bounding box center [1075, 115] width 44 height 25
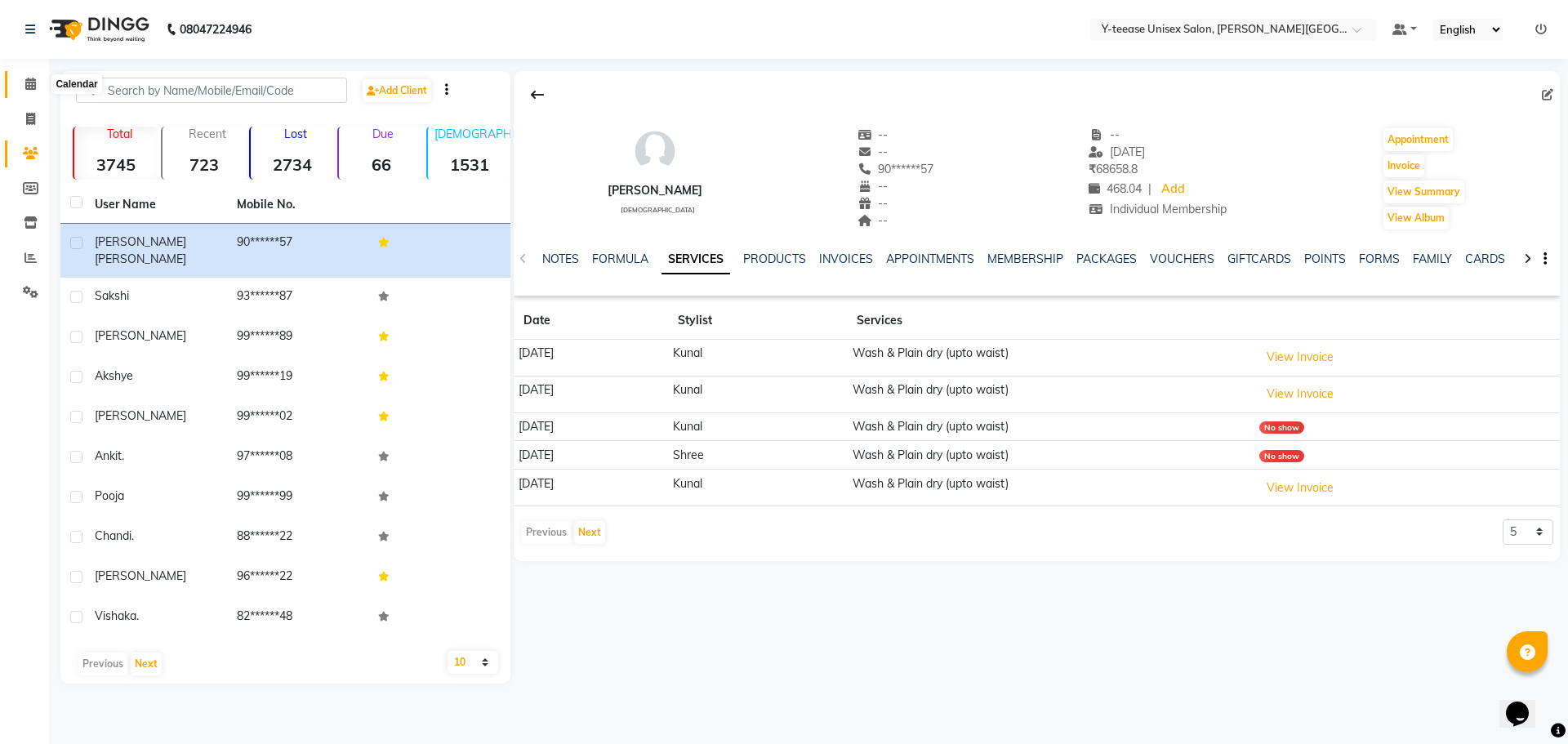
click at [37, 87] on span at bounding box center [30, 85] width 29 height 19
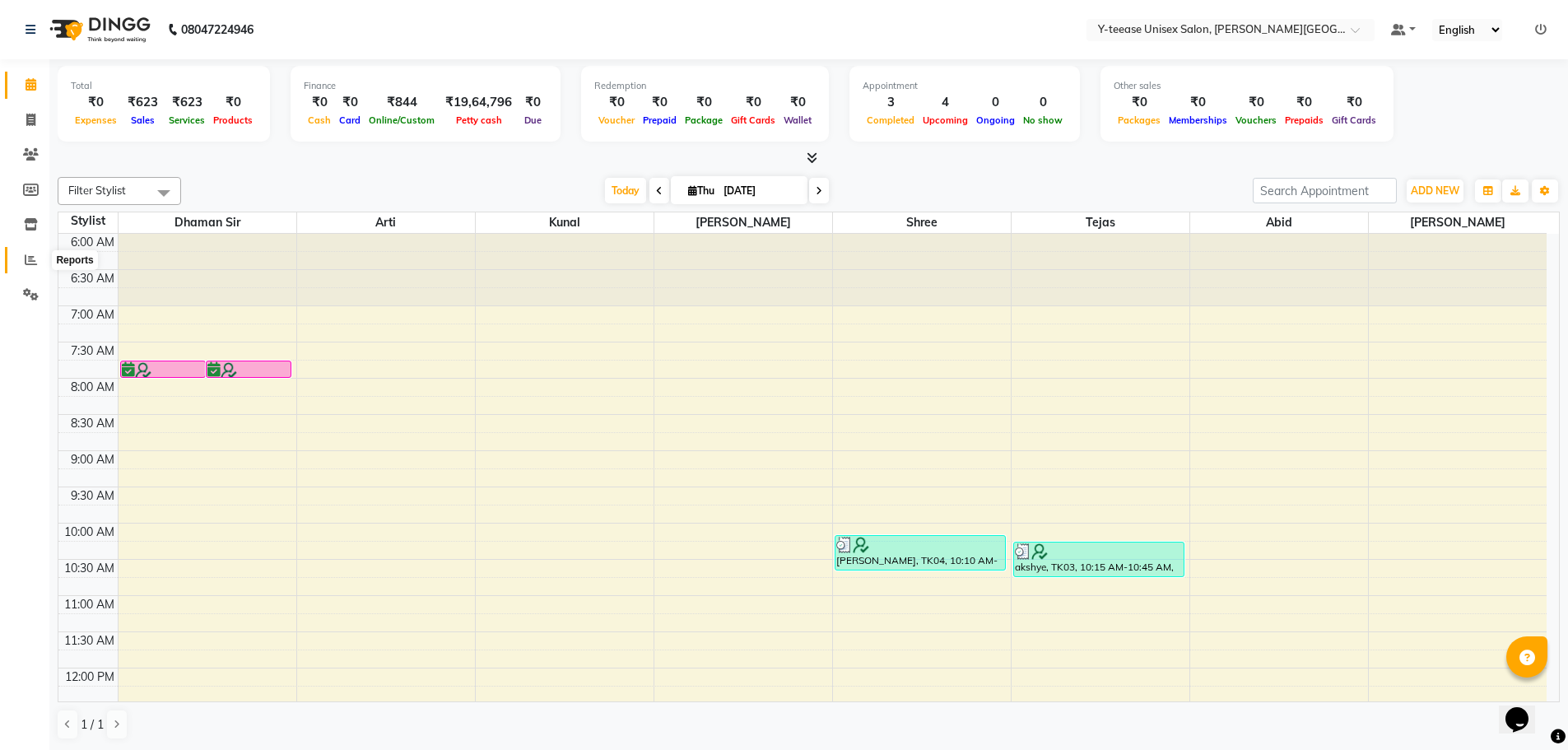
click at [34, 253] on icon at bounding box center [30, 260] width 12 height 12
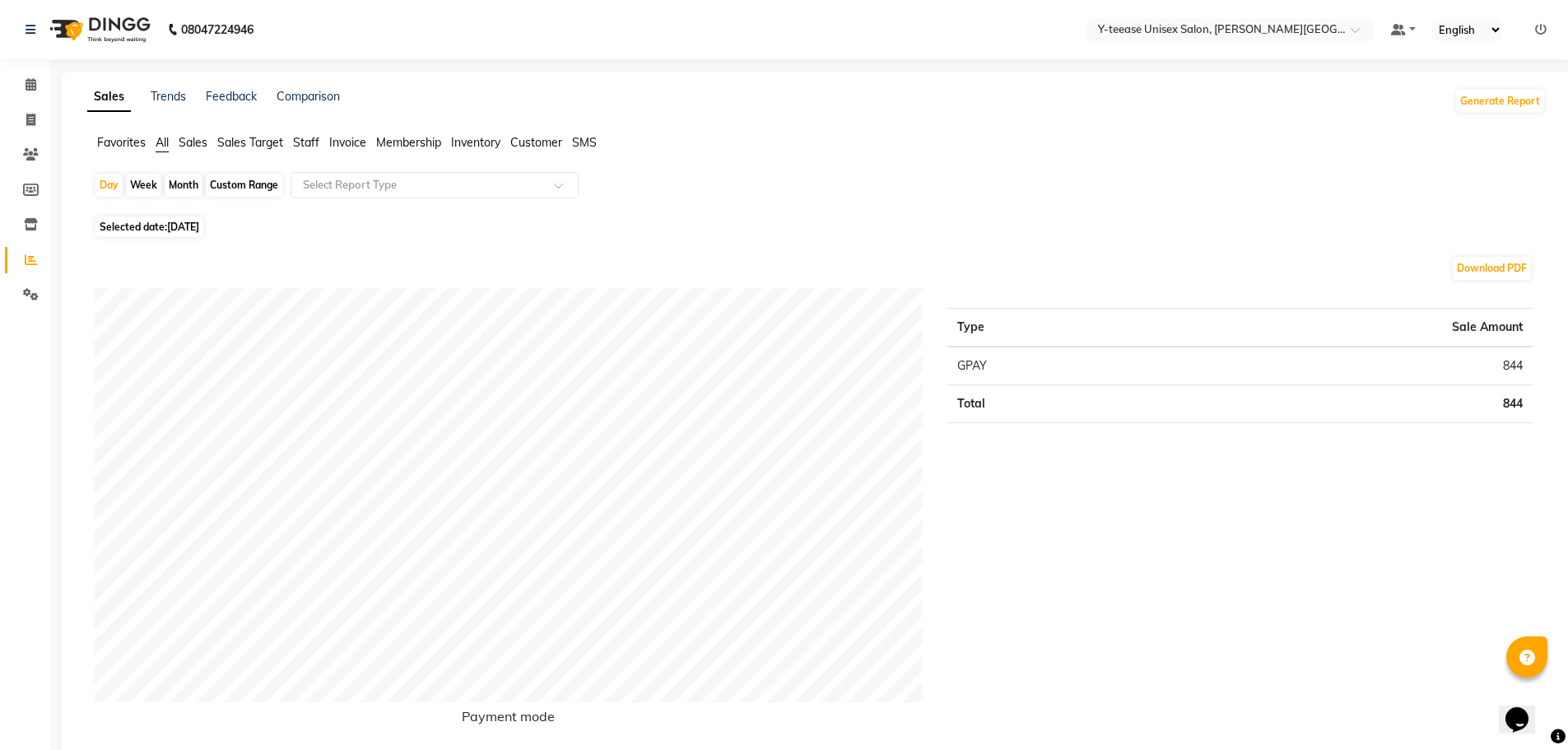
click at [176, 182] on div "Month" at bounding box center [183, 185] width 37 height 23
select select "9"
select select "2025"
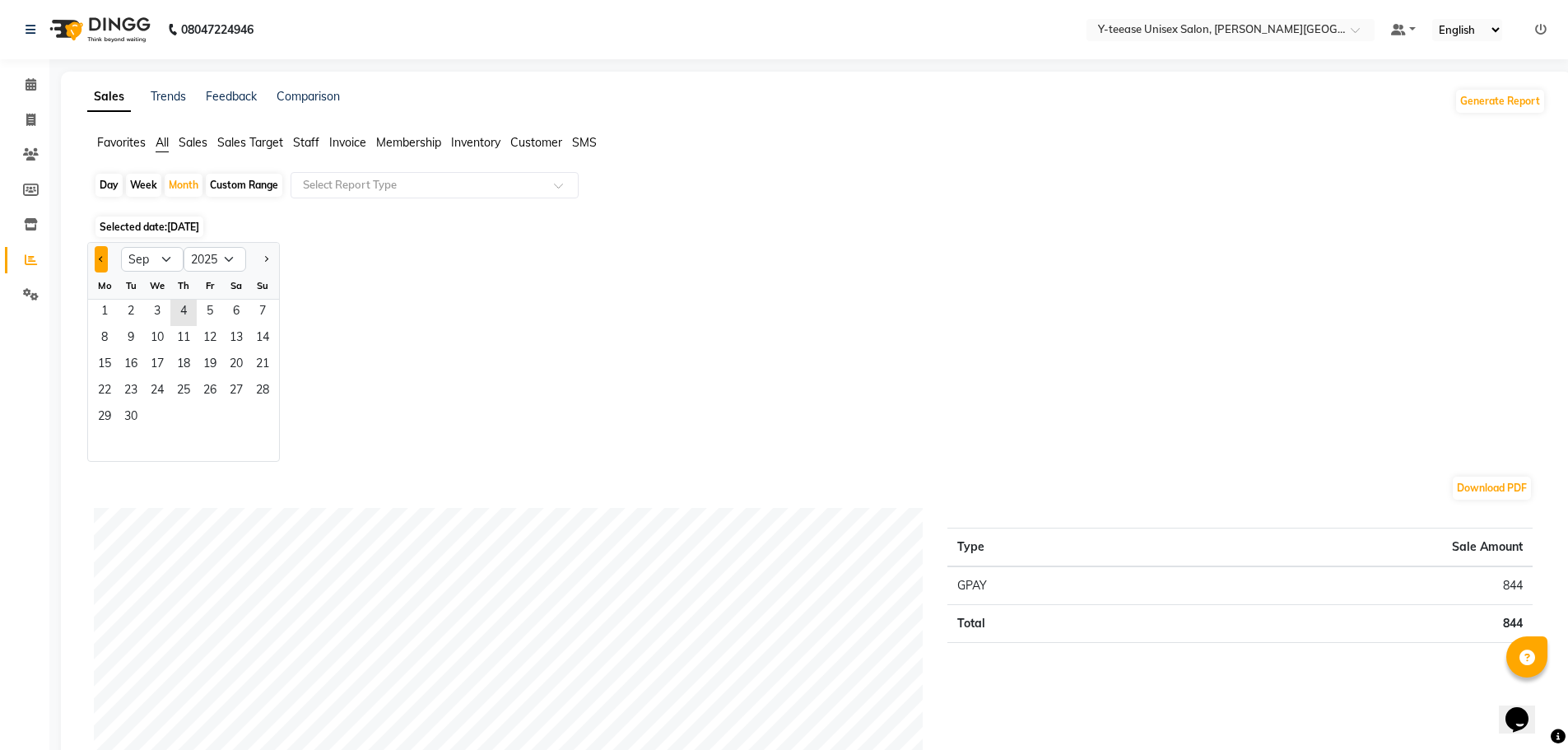
click at [98, 260] on button "Previous month" at bounding box center [101, 260] width 13 height 26
select select "8"
click at [402, 176] on div "Select Report Type" at bounding box center [434, 186] width 288 height 26
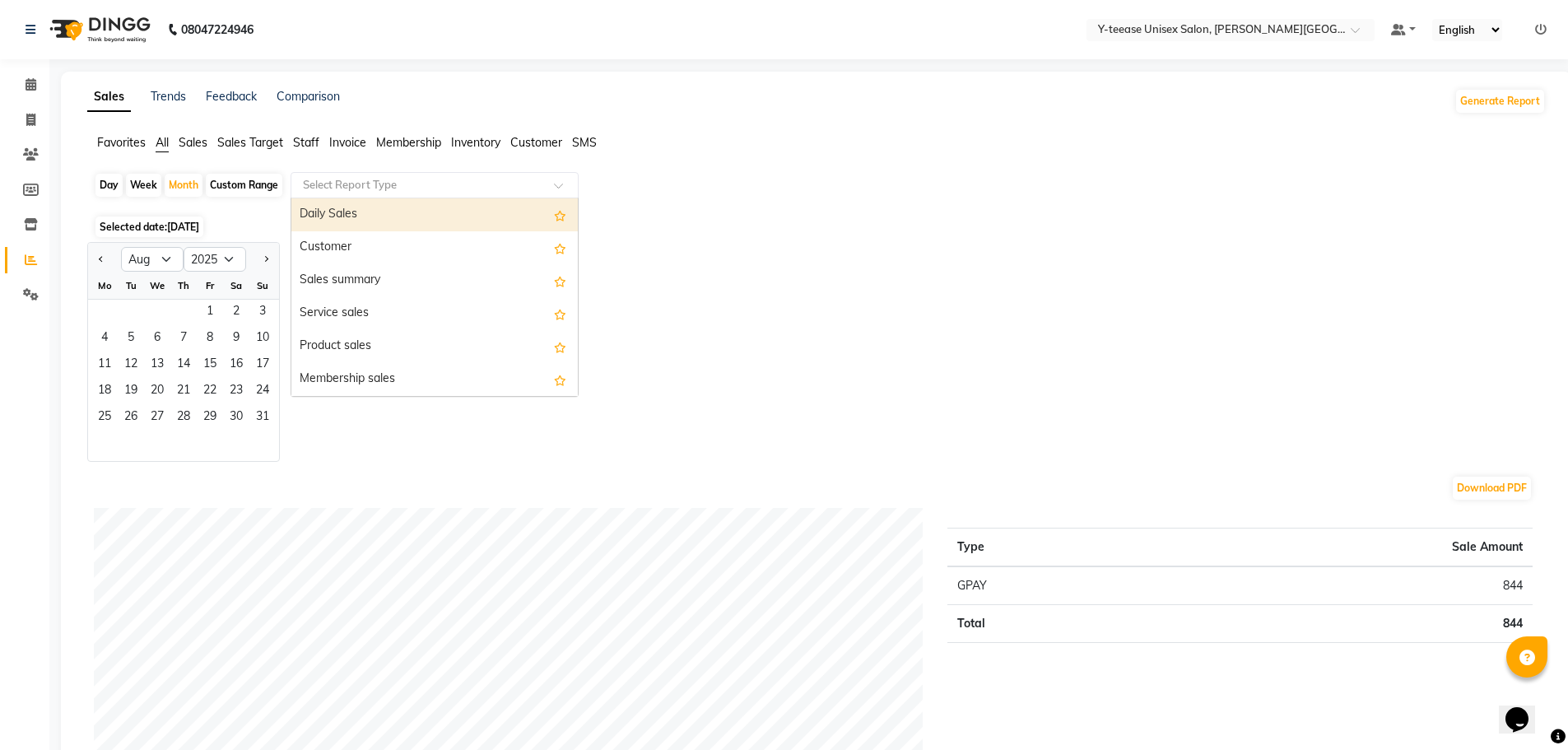
click at [402, 180] on input "text" at bounding box center [418, 185] width 237 height 17
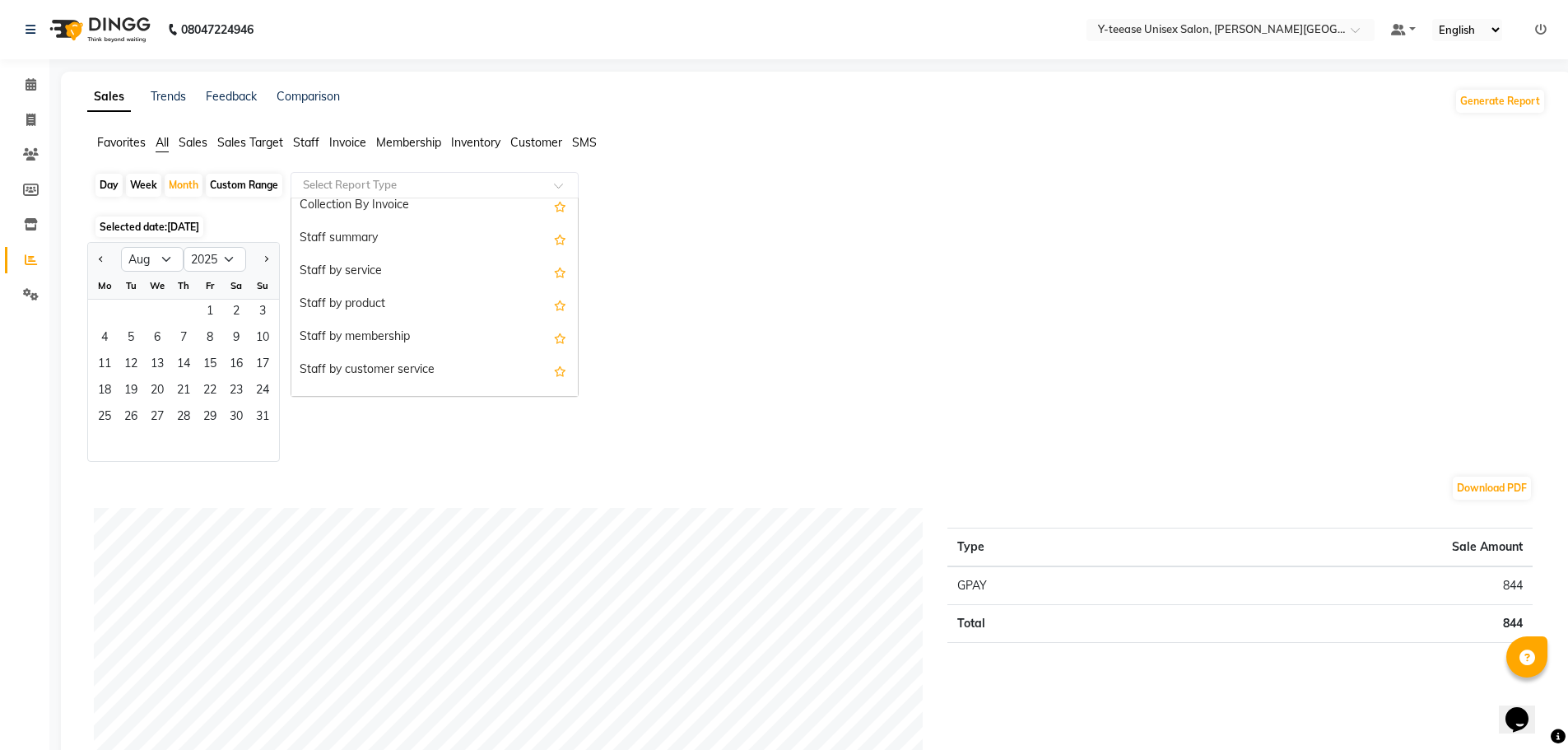
scroll to position [577, 0]
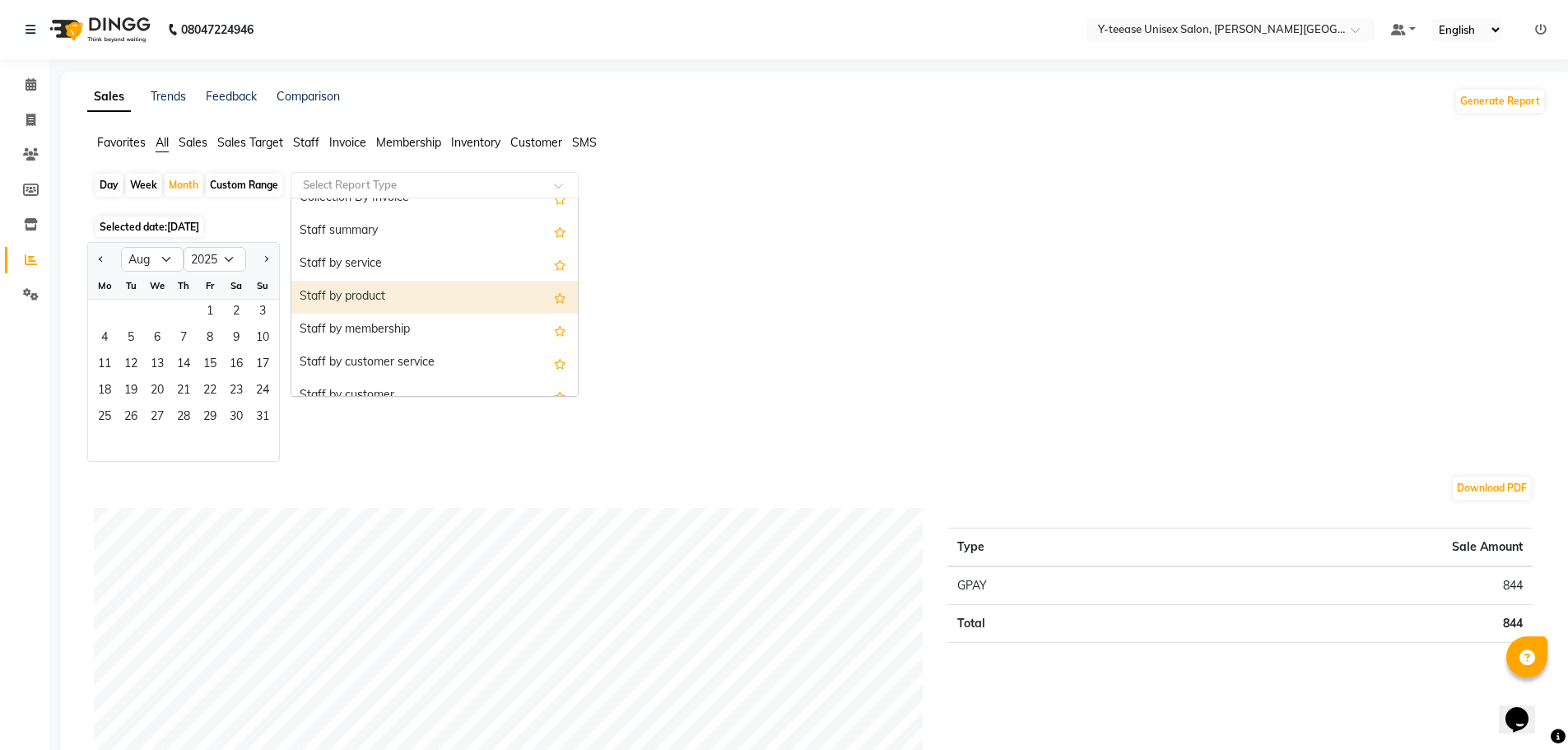
click at [363, 303] on div "Staff by product" at bounding box center [434, 297] width 286 height 33
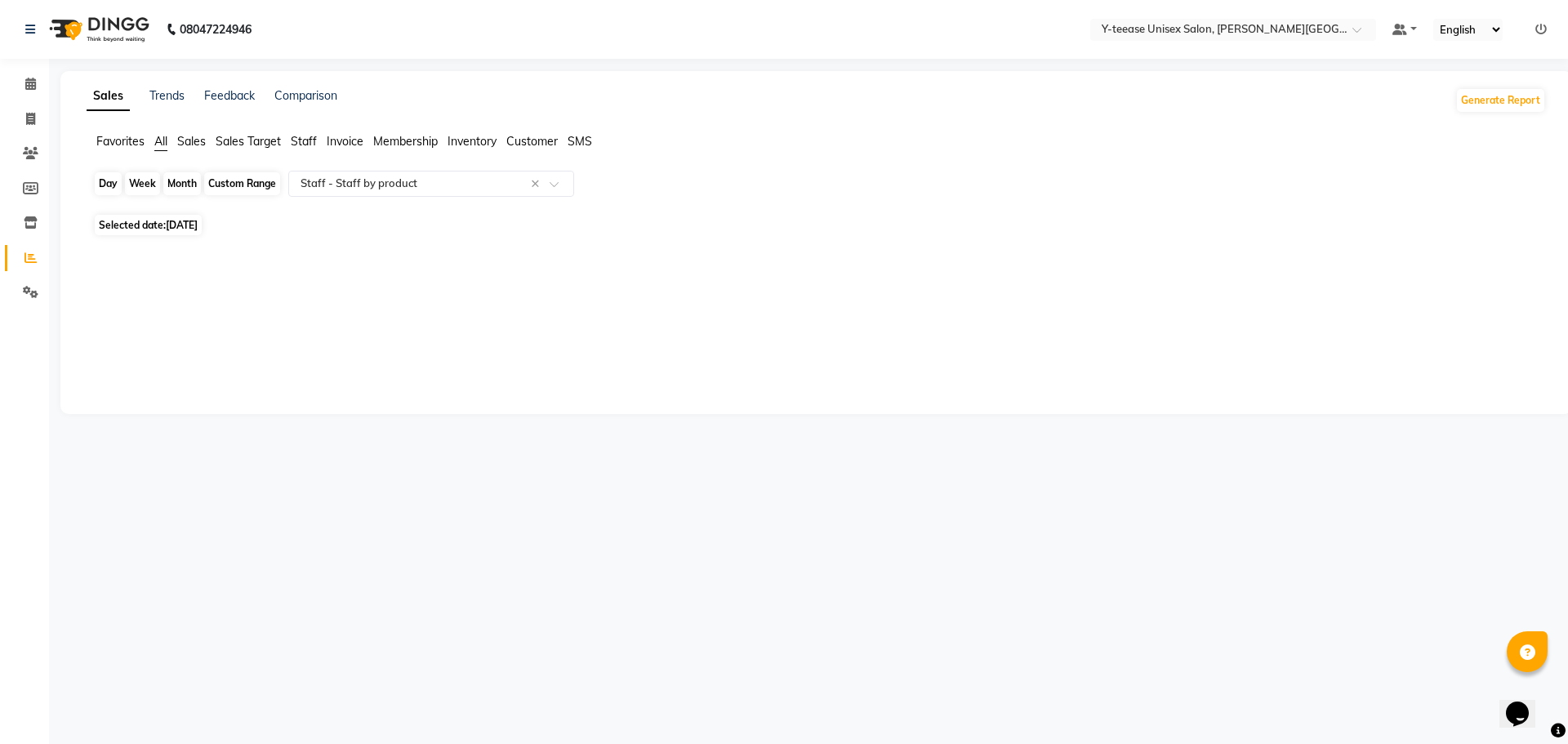
click at [188, 188] on div "Month" at bounding box center [181, 183] width 37 height 22
select select "9"
select select "2025"
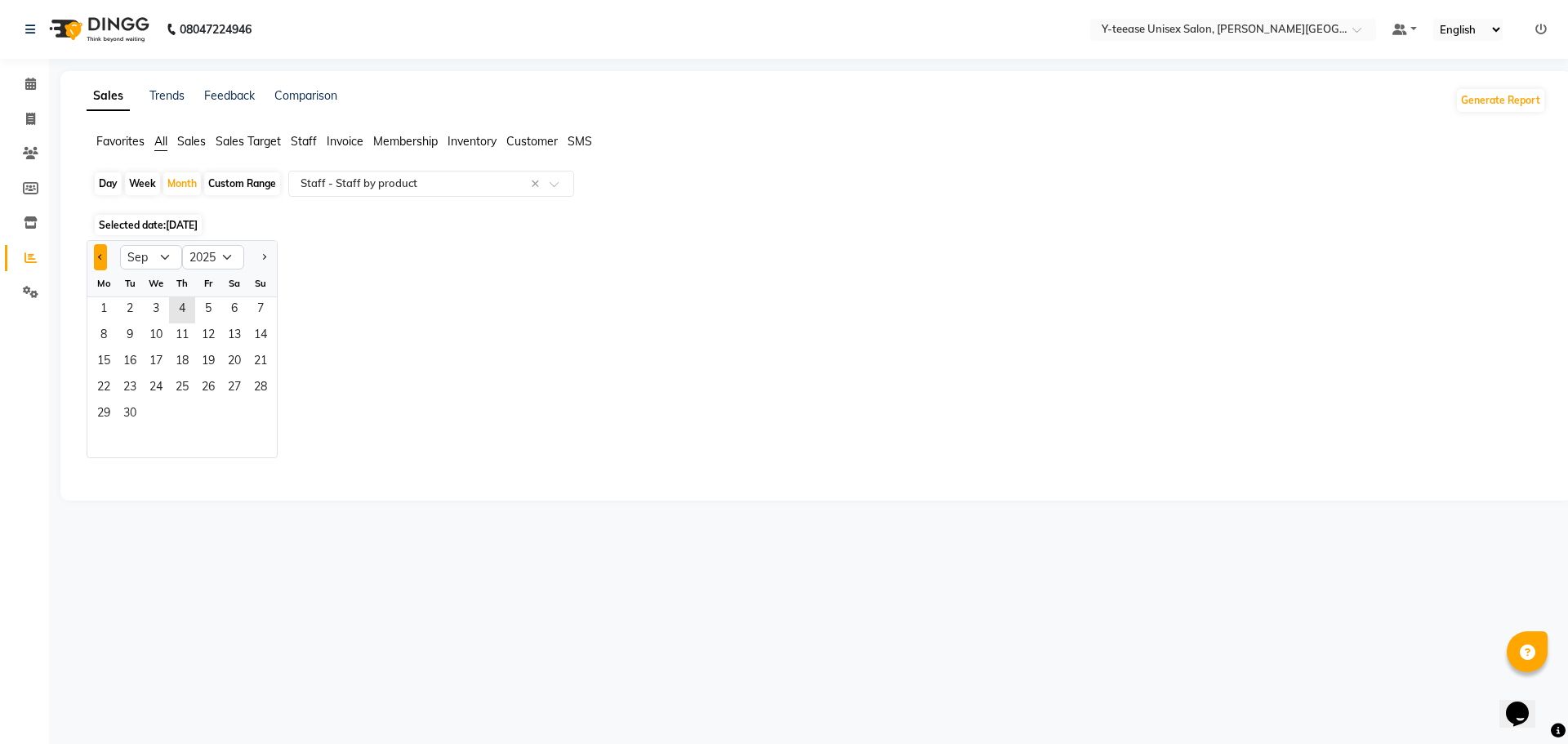
click at [95, 249] on button "Previous month" at bounding box center [100, 258] width 13 height 26
select select "8"
click at [246, 393] on span "23" at bounding box center [234, 389] width 26 height 26
select select "full_report"
select select "csv"
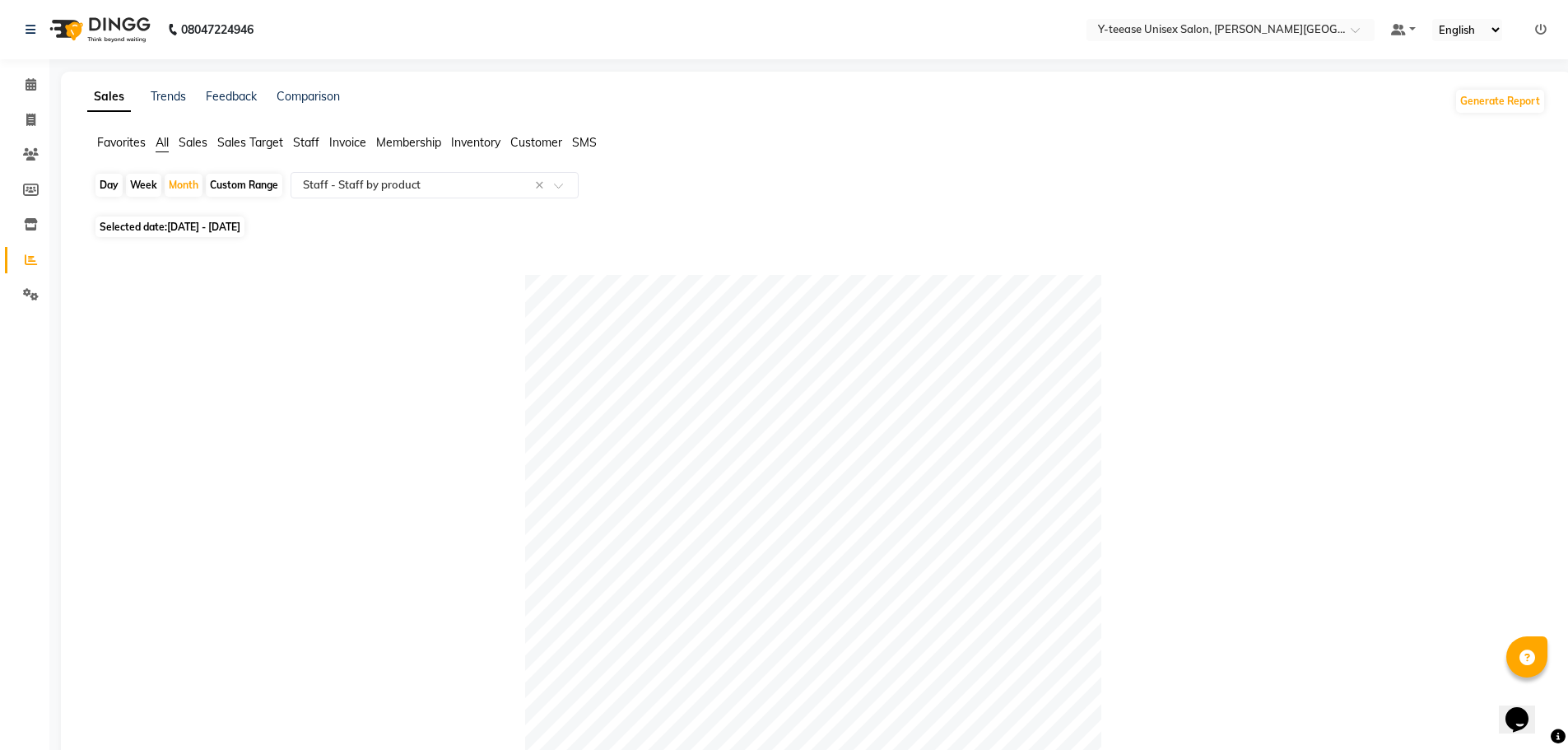
scroll to position [706, 0]
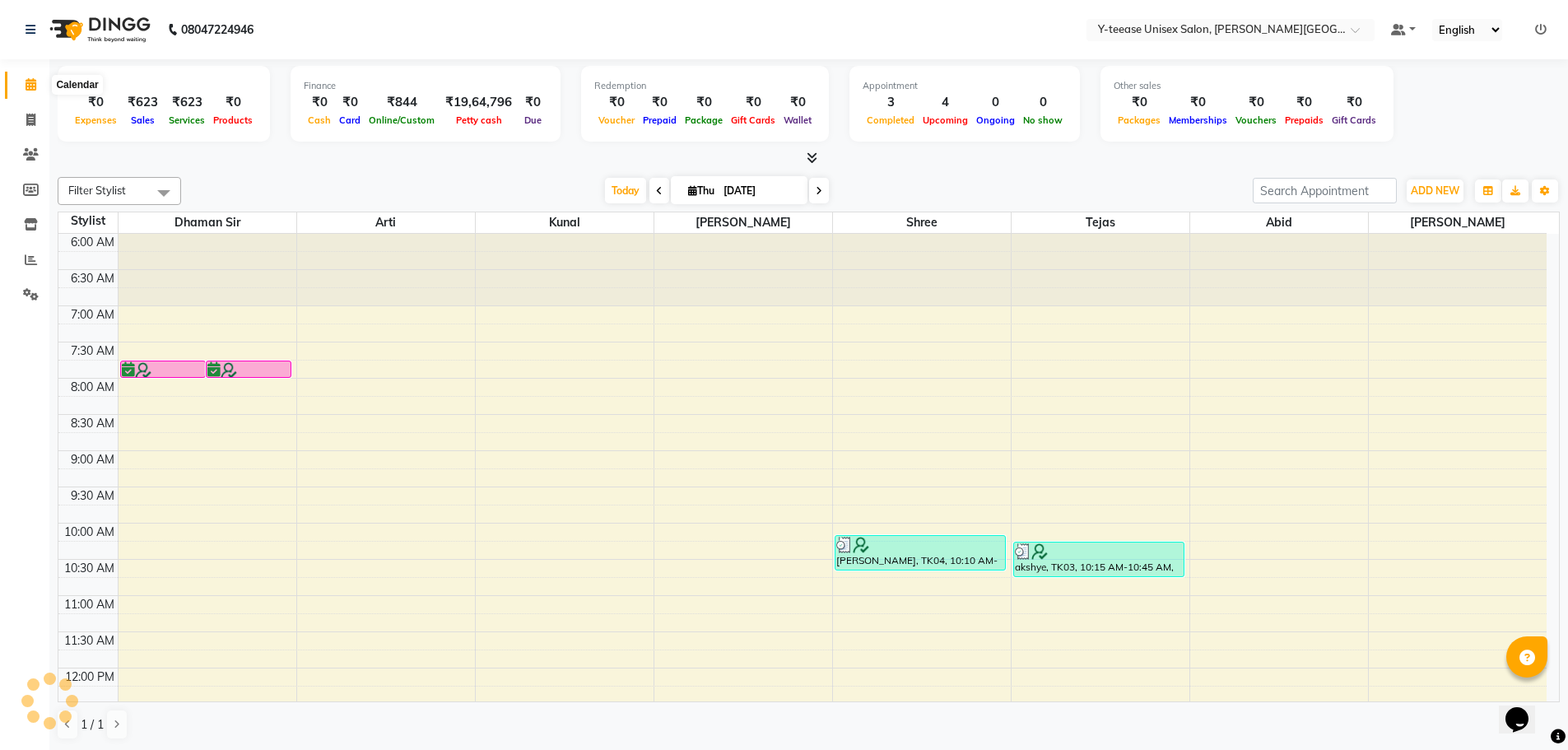
click at [34, 84] on icon at bounding box center [30, 84] width 10 height 12
click at [656, 193] on icon at bounding box center [660, 191] width 7 height 10
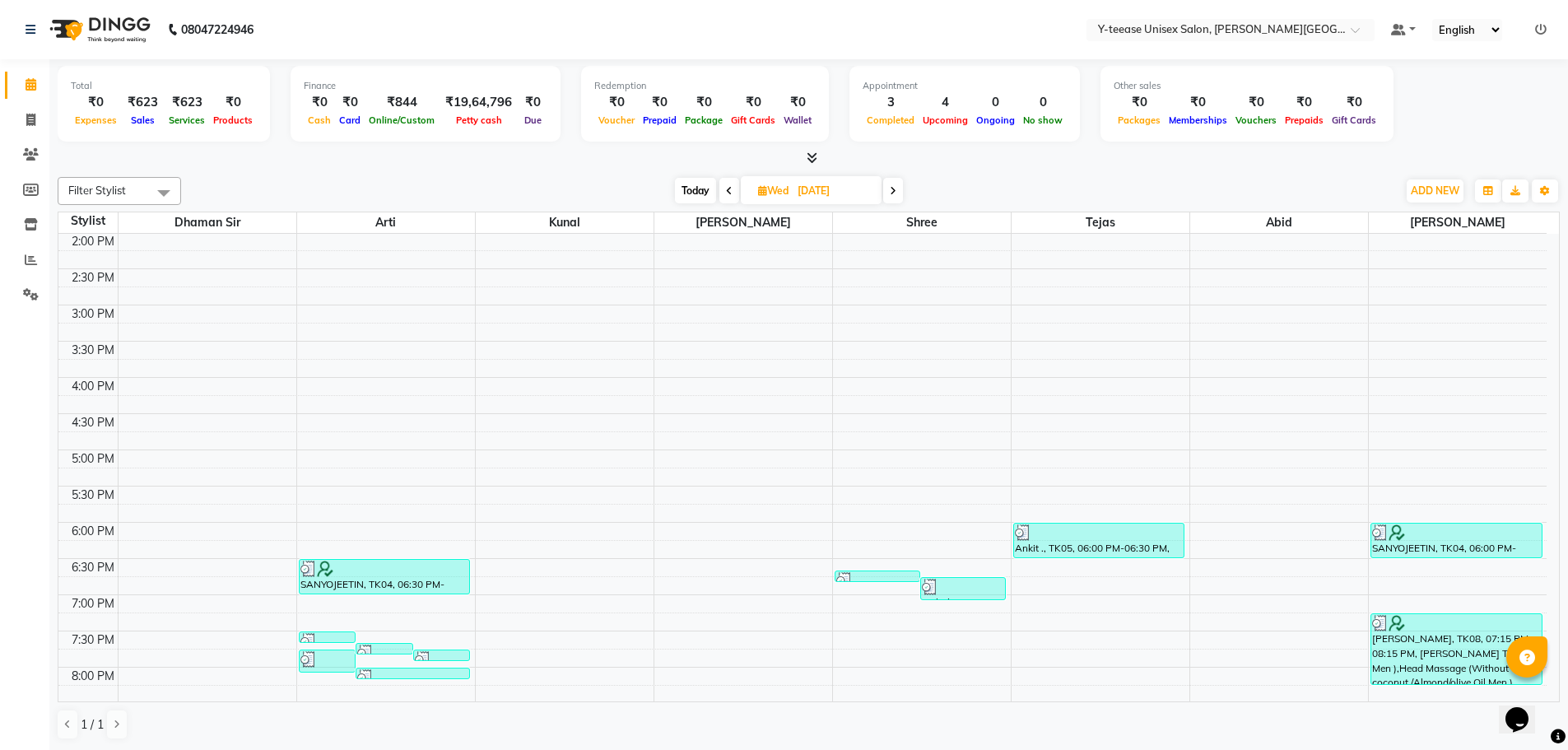
click at [727, 189] on icon at bounding box center [730, 191] width 7 height 10
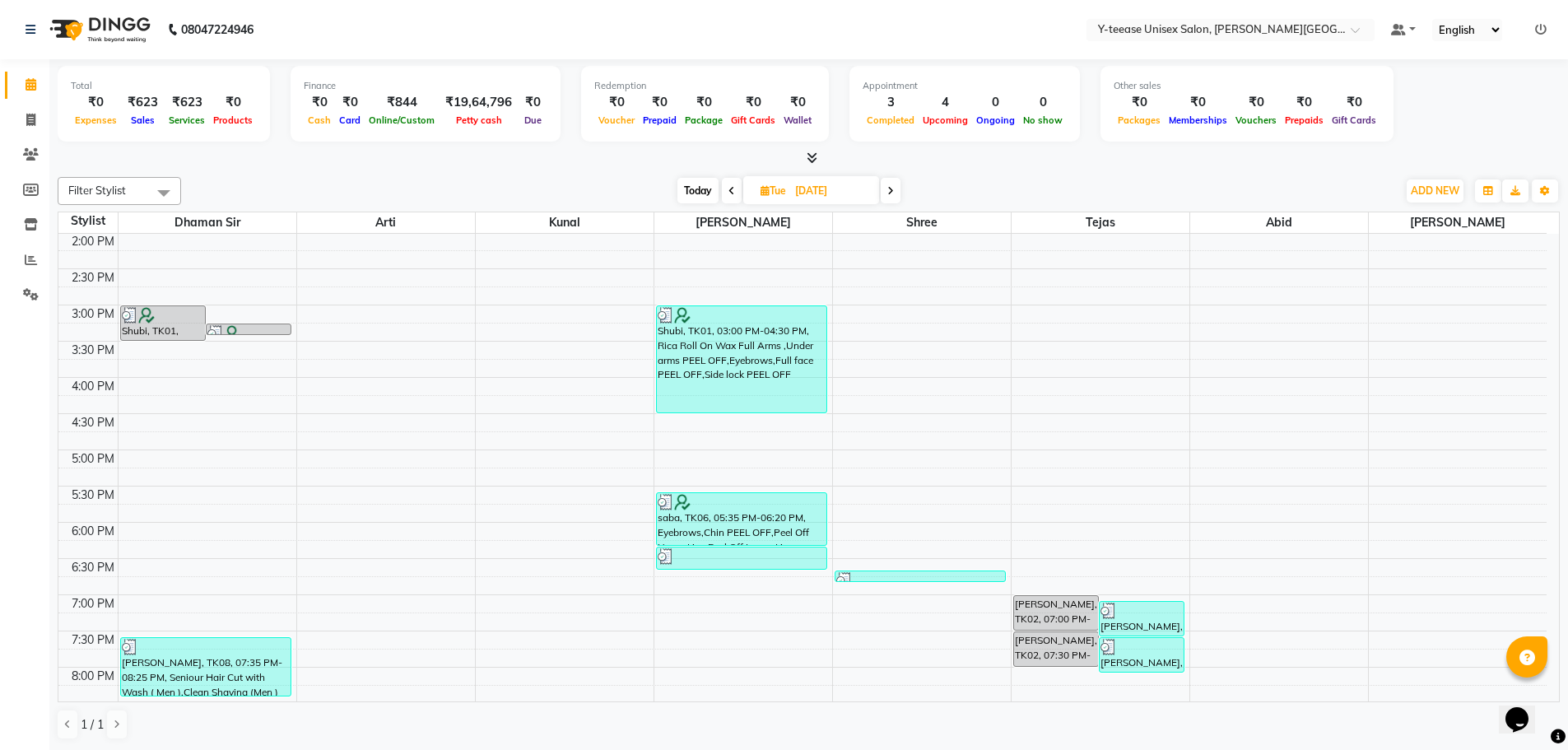
click at [734, 190] on span at bounding box center [731, 190] width 20 height 25
type input "[DATE]"
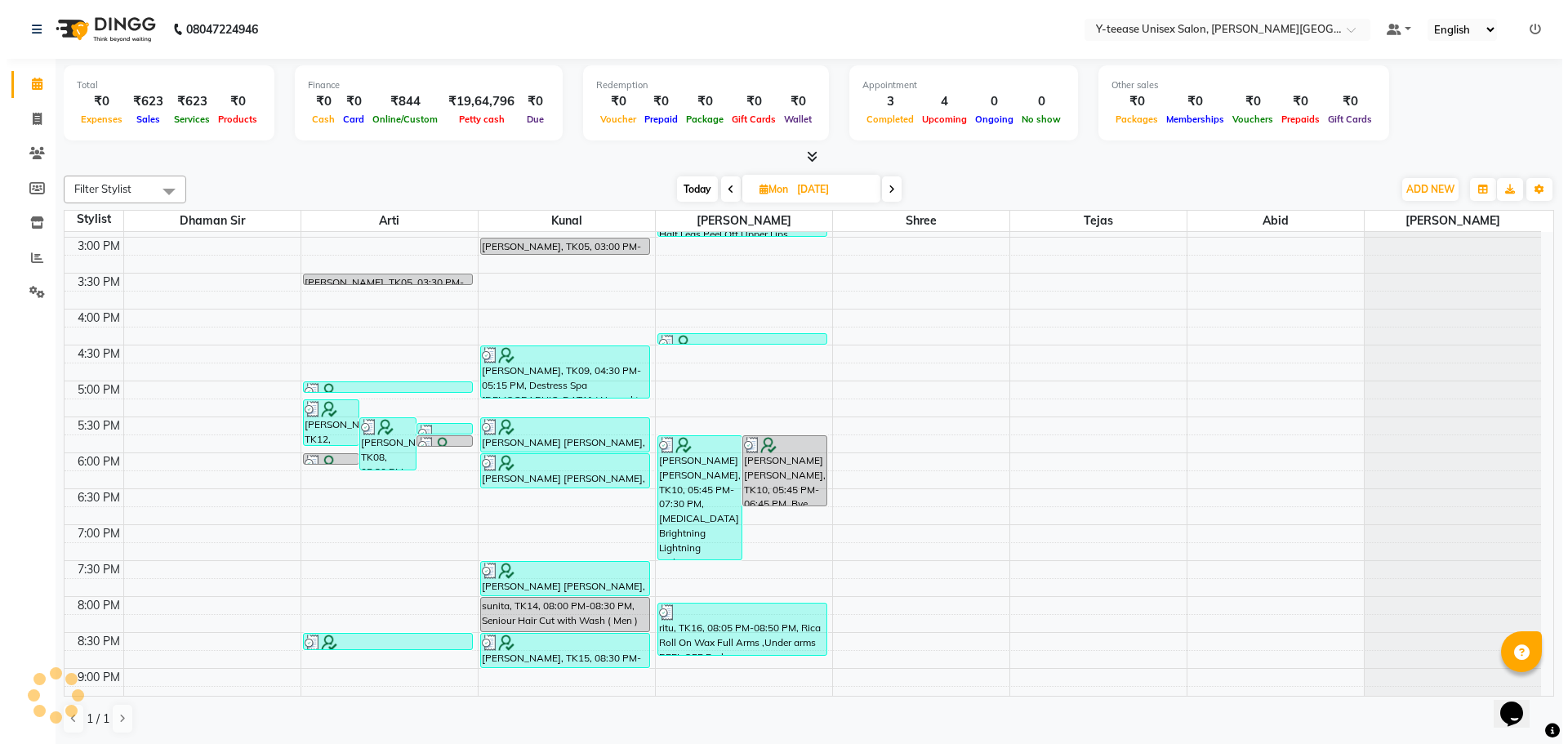
scroll to position [757, 0]
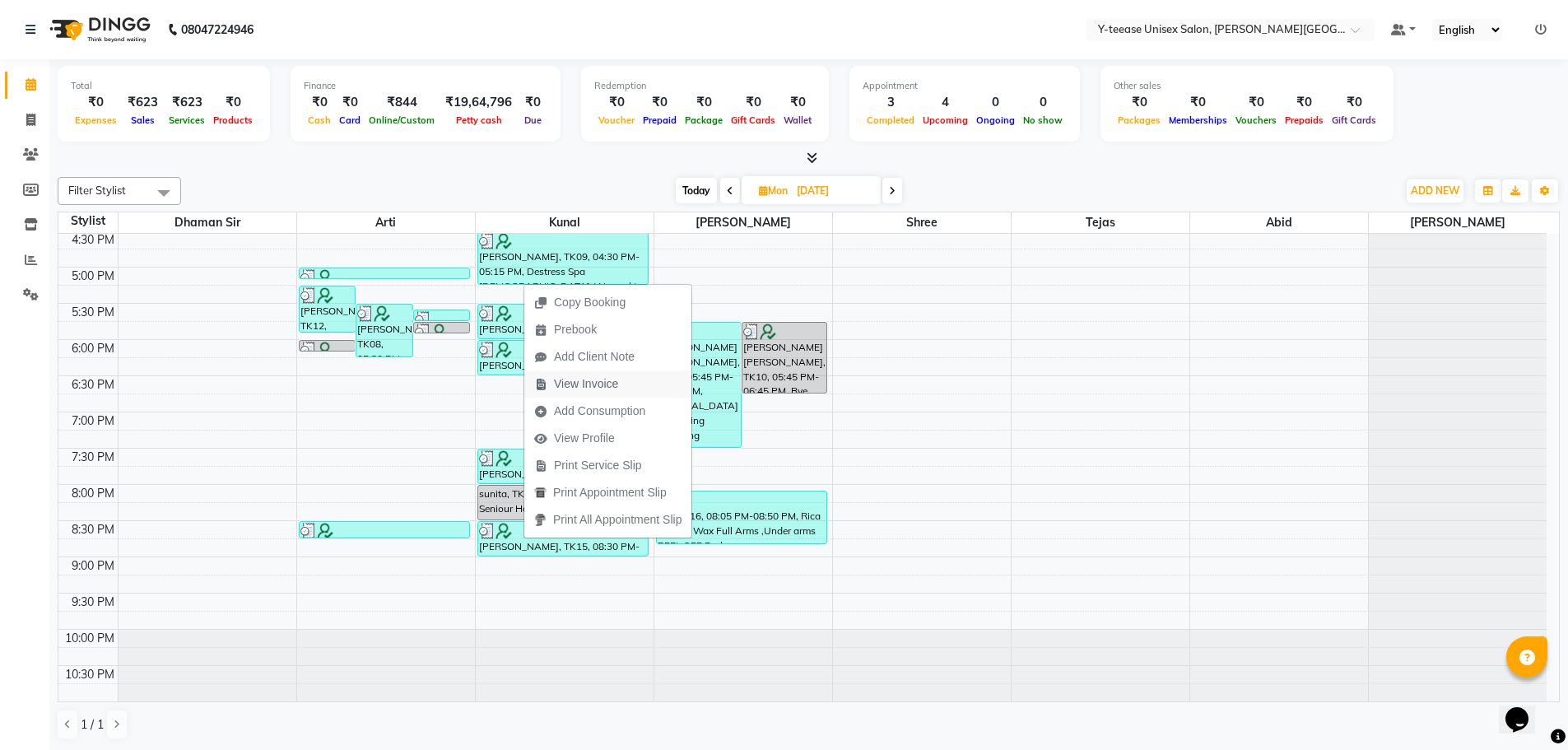
click at [589, 379] on span "View Invoice" at bounding box center [586, 384] width 64 height 17
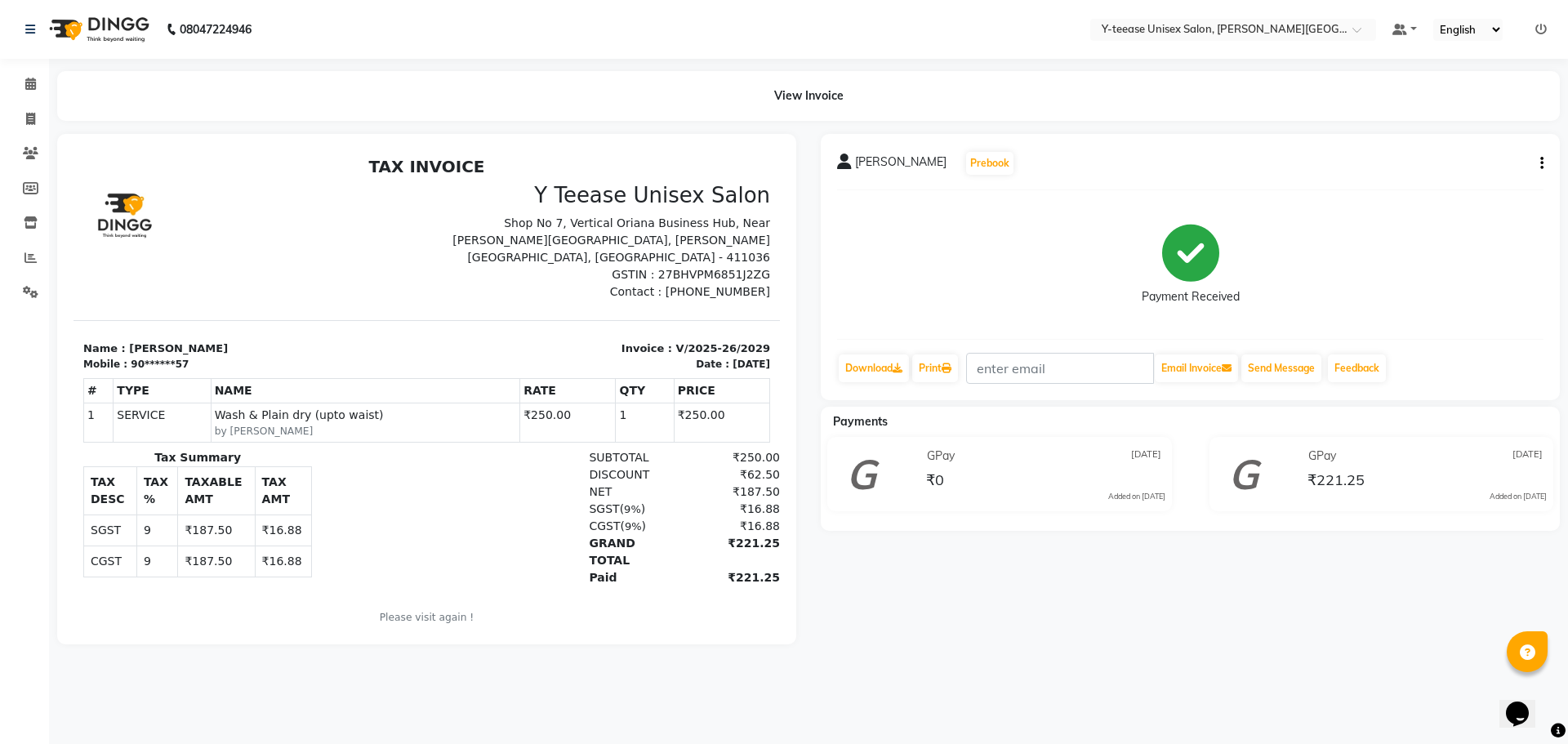
click at [22, 31] on div "08047224946" at bounding box center [138, 29] width 251 height 46
click at [23, 89] on span at bounding box center [30, 85] width 29 height 19
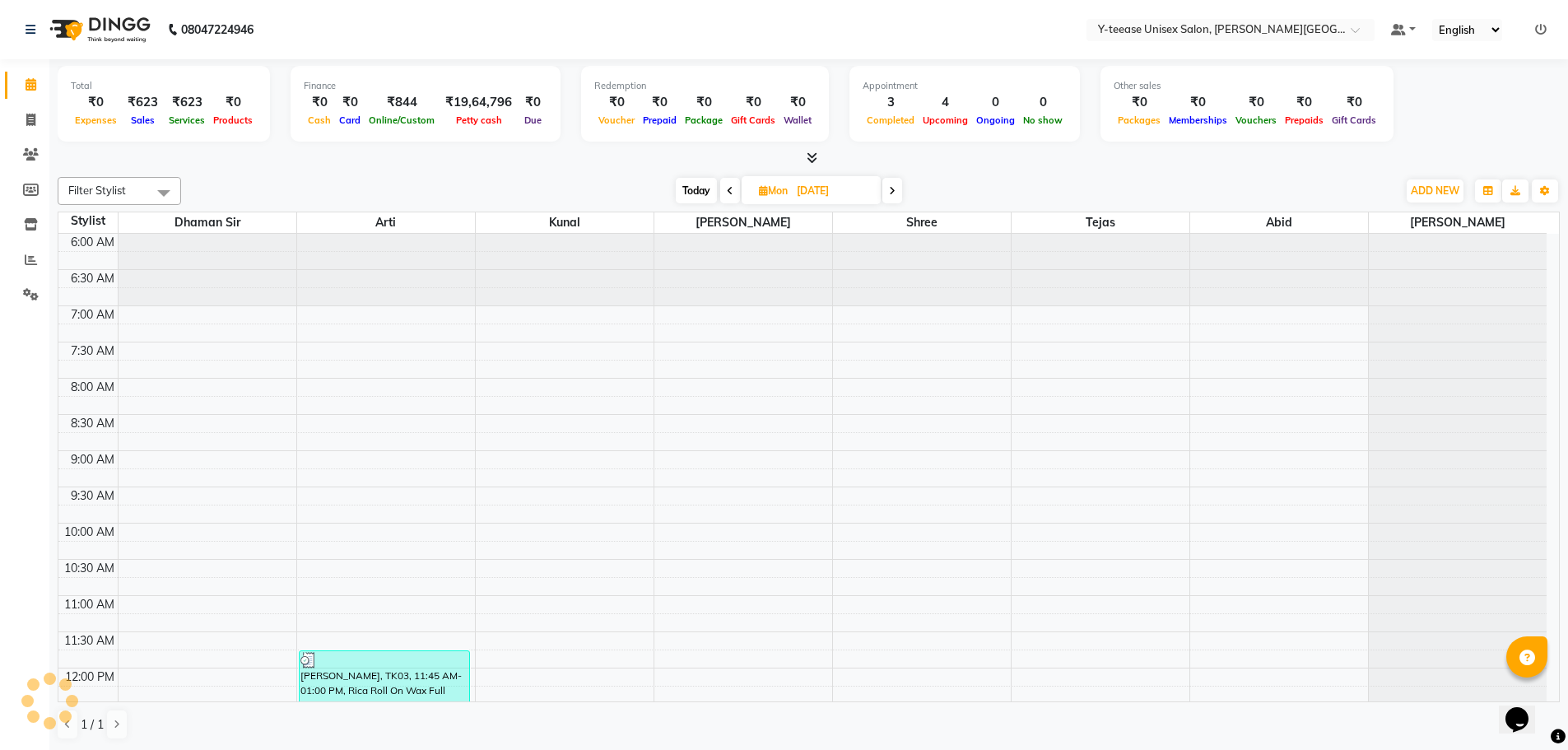
scroll to position [581, 0]
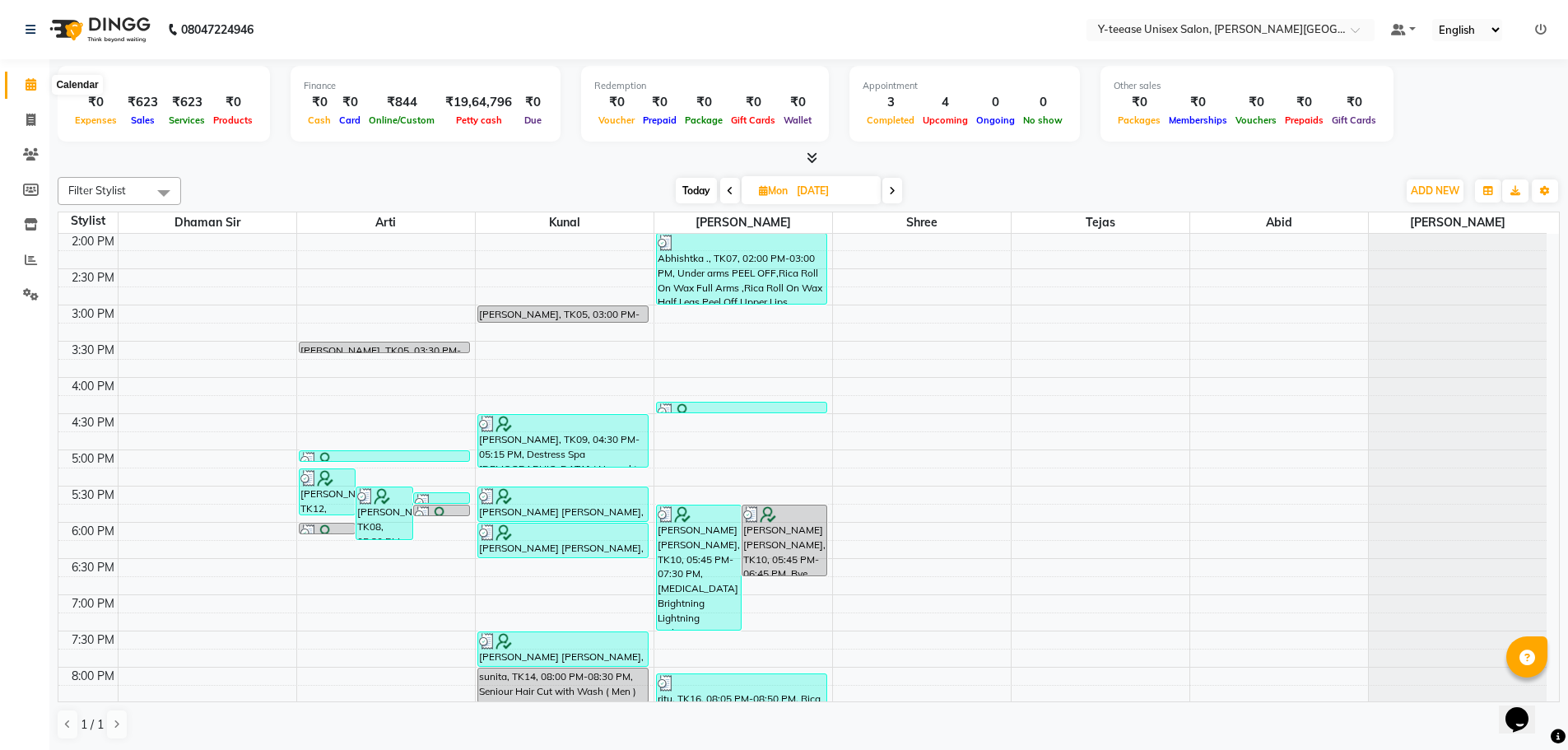
click at [26, 88] on icon at bounding box center [30, 84] width 10 height 12
click at [25, 84] on icon at bounding box center [30, 84] width 10 height 12
click at [684, 188] on span "Today" at bounding box center [696, 190] width 41 height 25
type input "[DATE]"
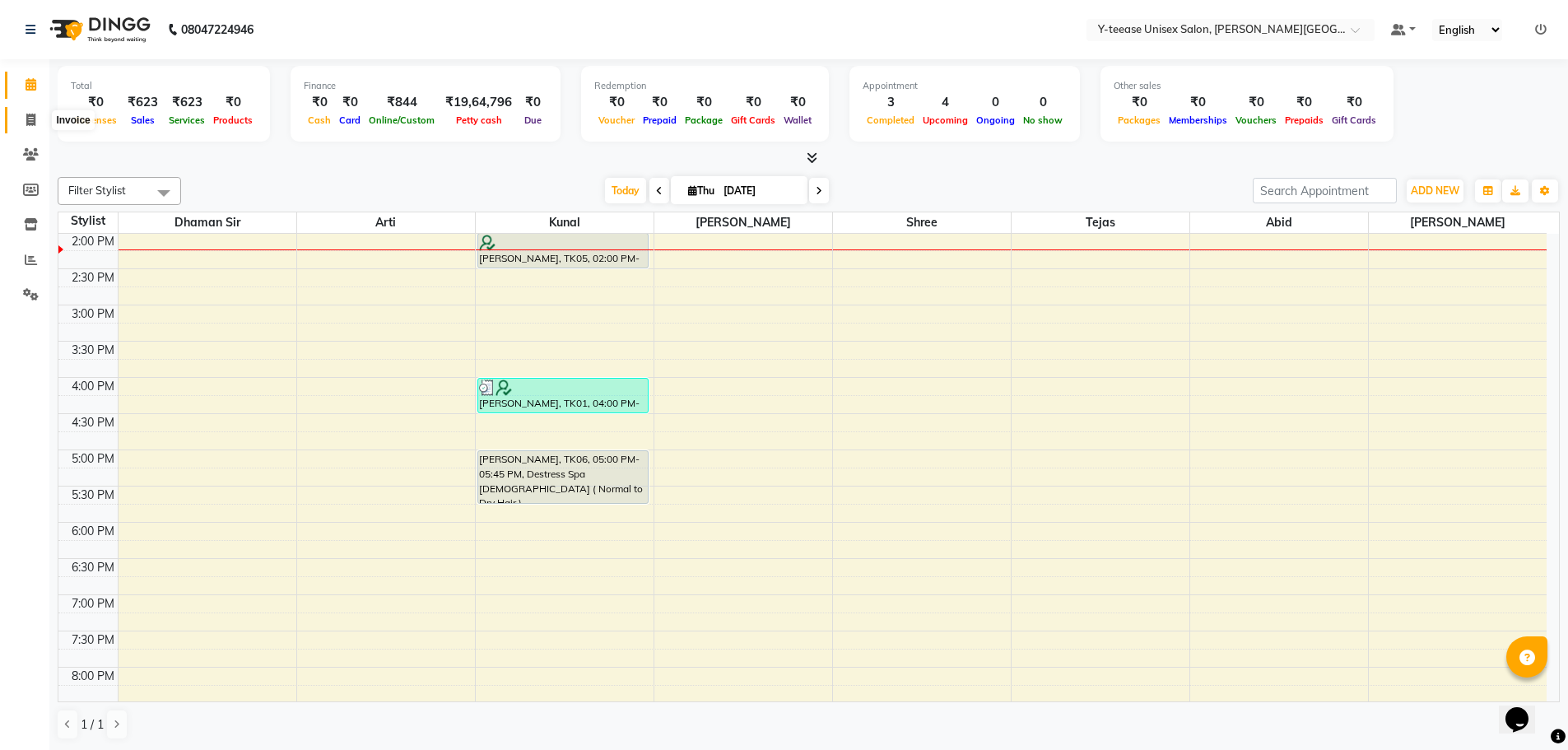
click at [35, 122] on icon at bounding box center [30, 119] width 9 height 12
select select "service"
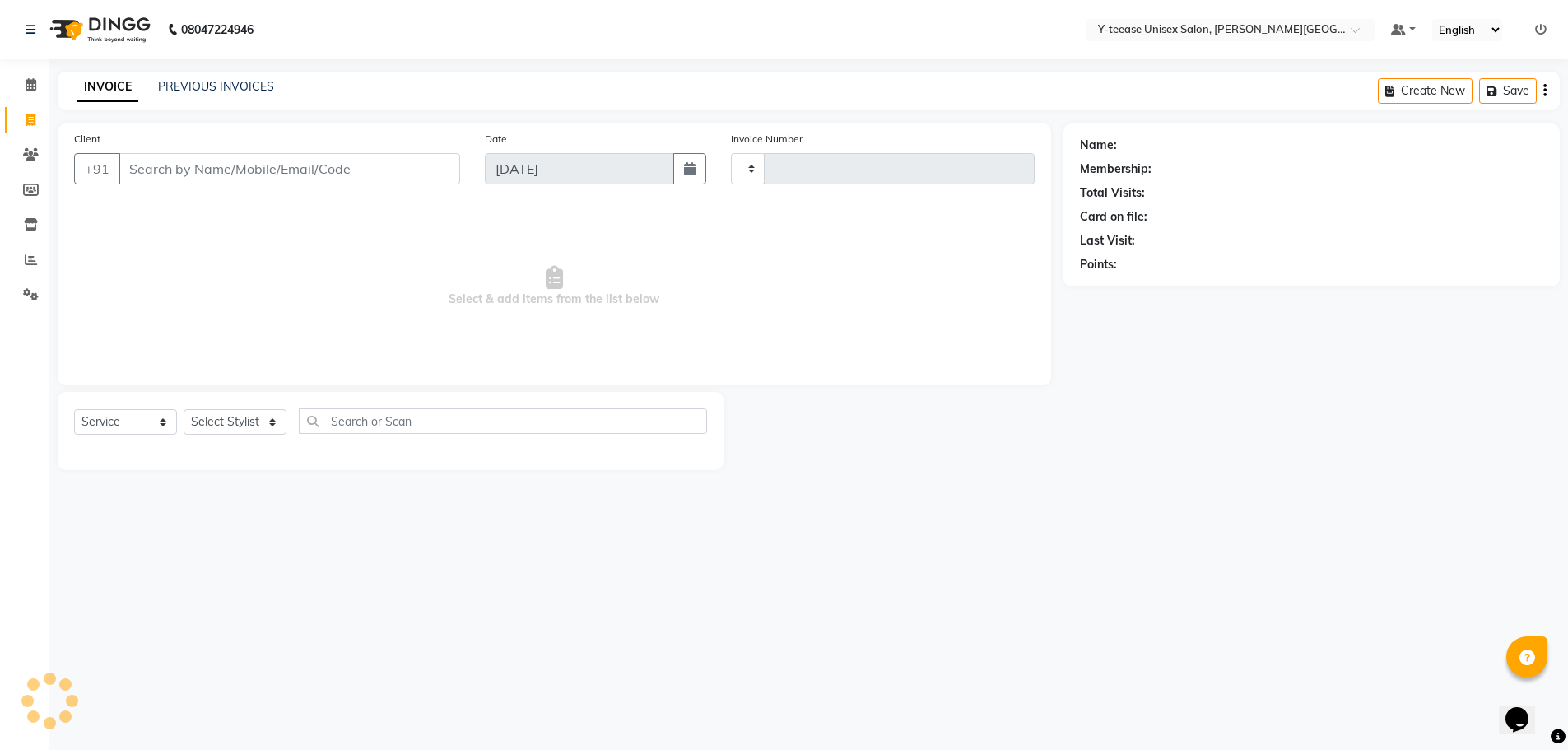
type input "2051"
select select "765"
click at [380, 173] on input "Client" at bounding box center [291, 169] width 345 height 31
click at [257, 430] on select "Select Stylist [PERSON_NAME] Dhaman [PERSON_NAME] Shree [PERSON_NAME] [PERSON_N…" at bounding box center [235, 422] width 103 height 25
select select "65477"
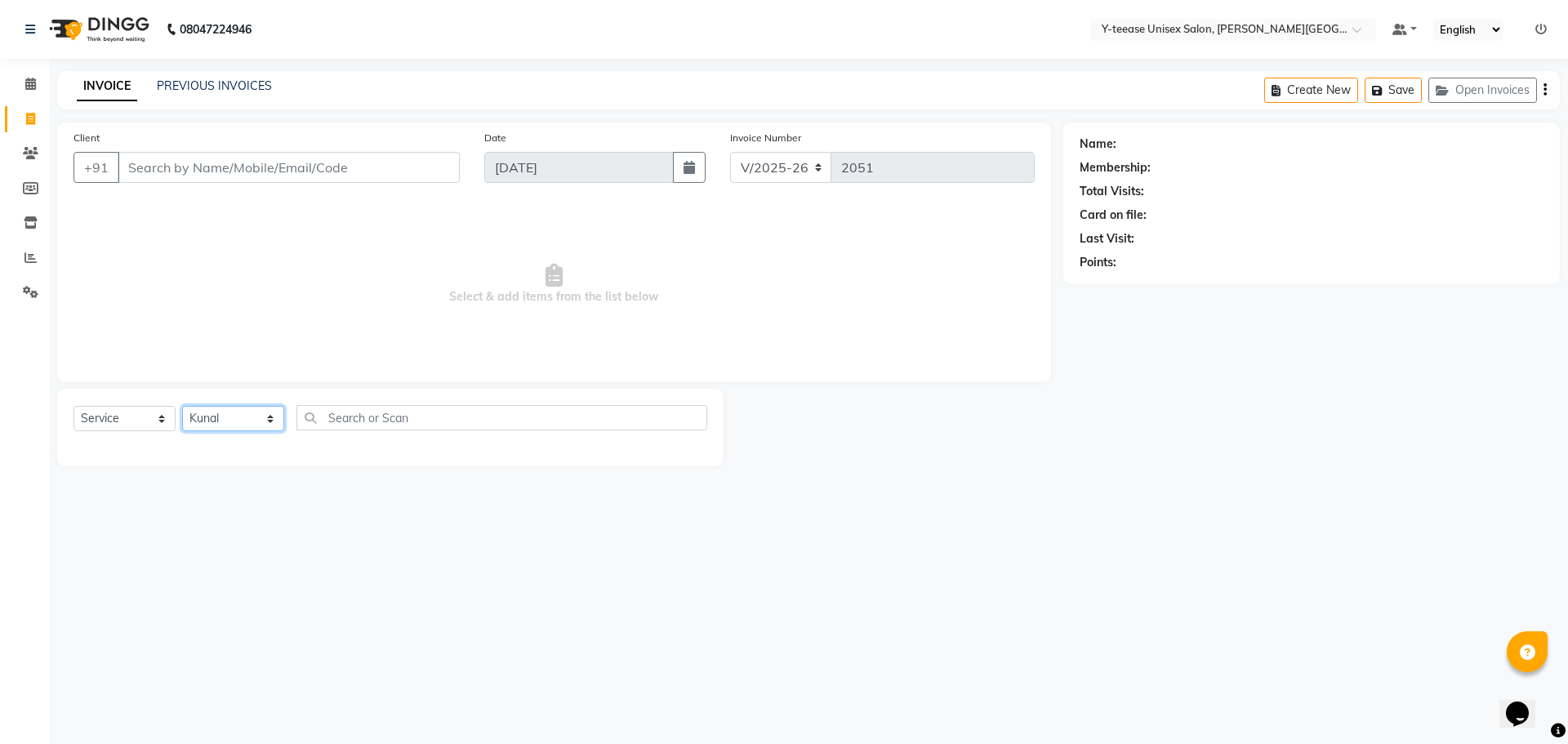
click at [182, 406] on select "Select Stylist [PERSON_NAME] Dhaman [PERSON_NAME] Shree [PERSON_NAME] [PERSON_N…" at bounding box center [233, 418] width 102 height 25
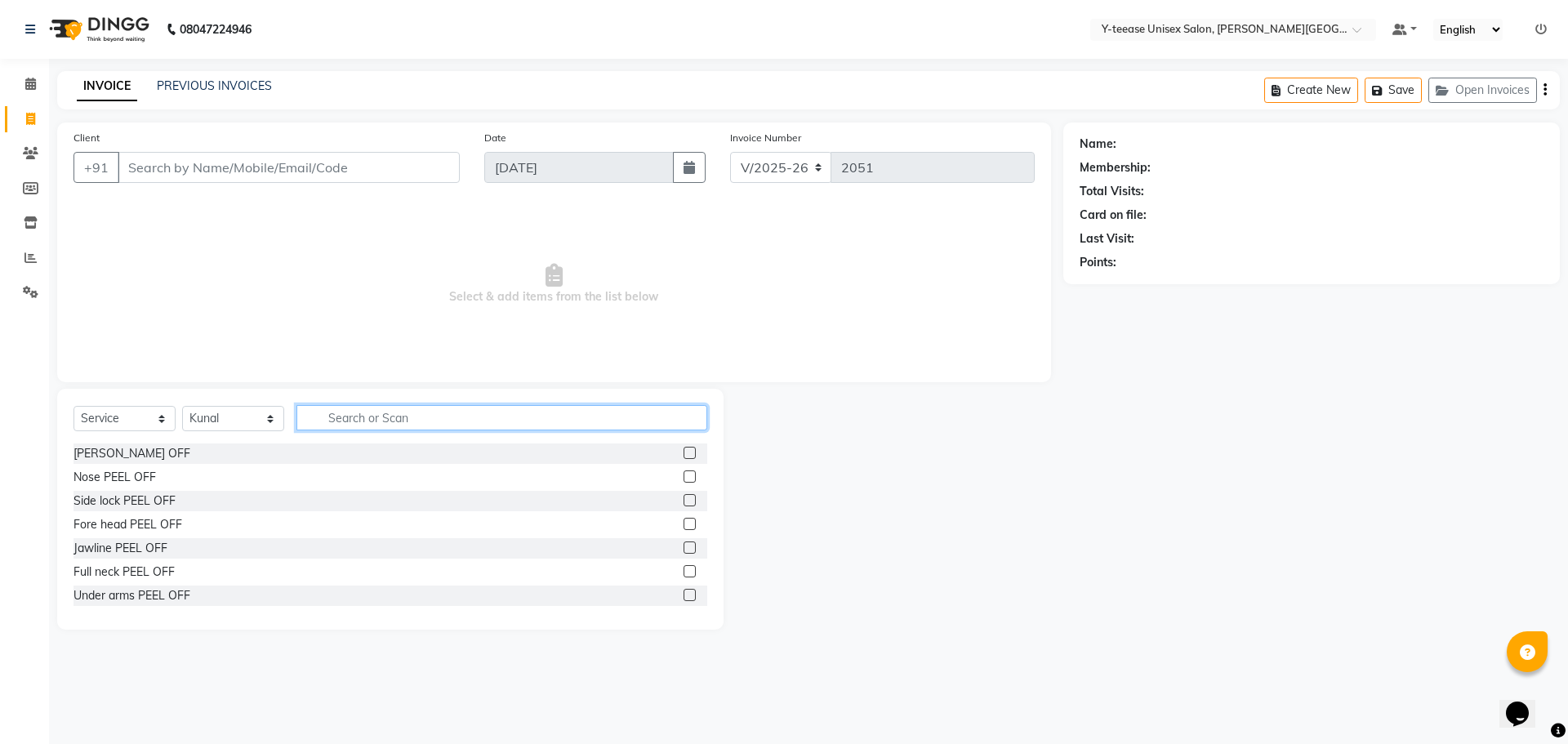
click at [384, 429] on input "text" at bounding box center [502, 417] width 411 height 25
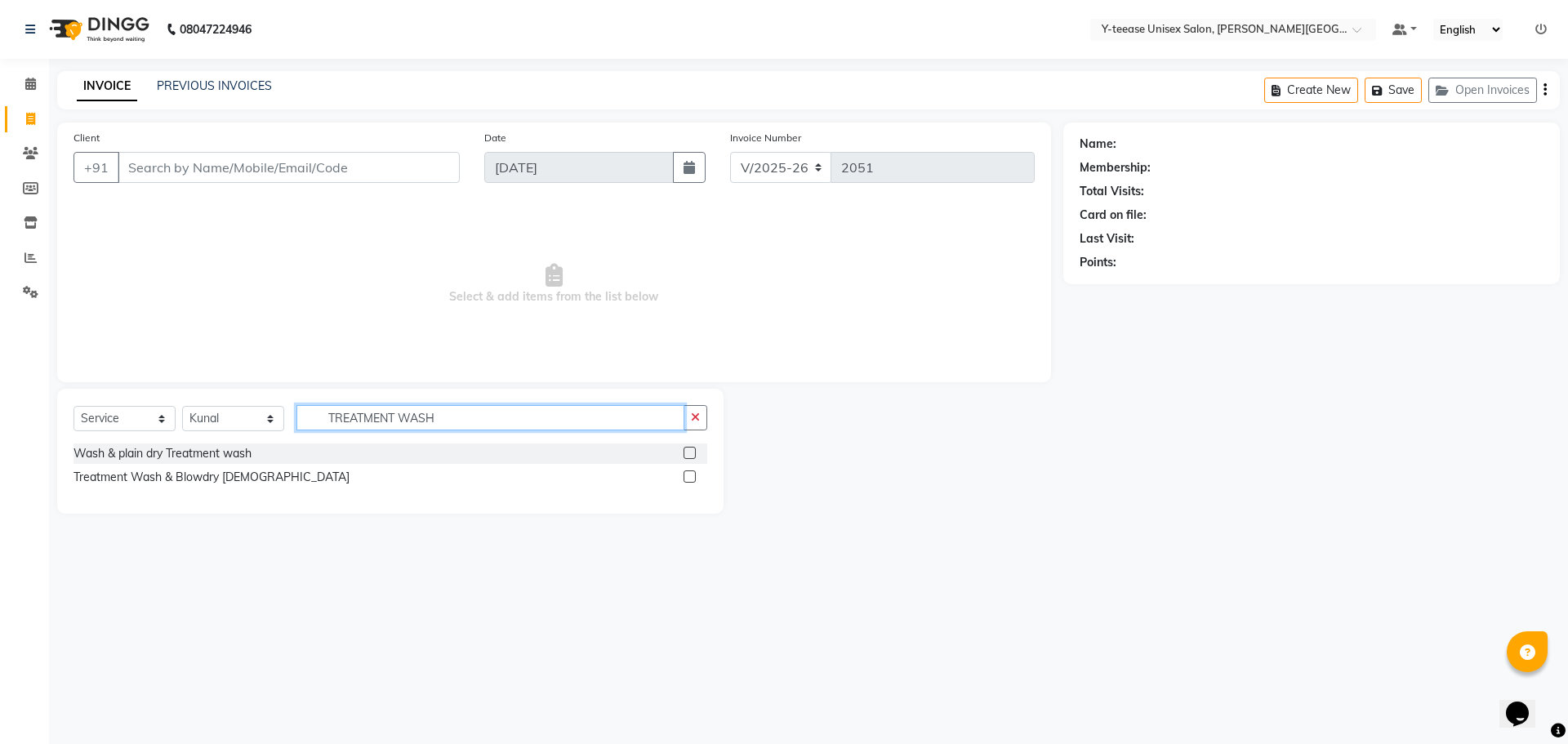
type input "TREATMENT WASH"
click at [690, 450] on label at bounding box center [689, 453] width 12 height 12
click at [690, 450] on input "checkbox" at bounding box center [689, 454] width 10 height 10
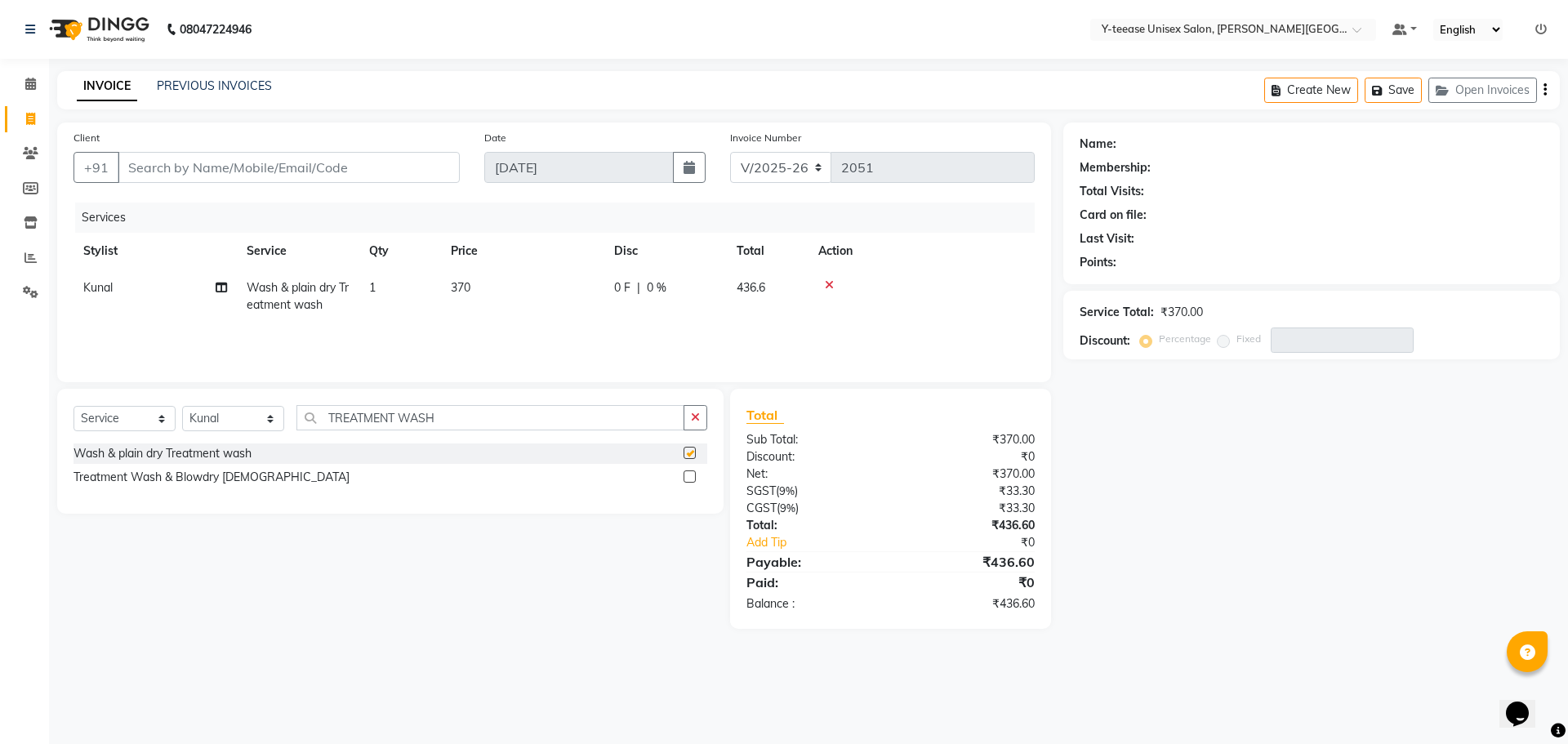
checkbox input "false"
click at [457, 414] on input "TREATMENT WASH" at bounding box center [490, 417] width 388 height 25
click at [457, 415] on input "TREATMENT WASH" at bounding box center [490, 417] width 388 height 25
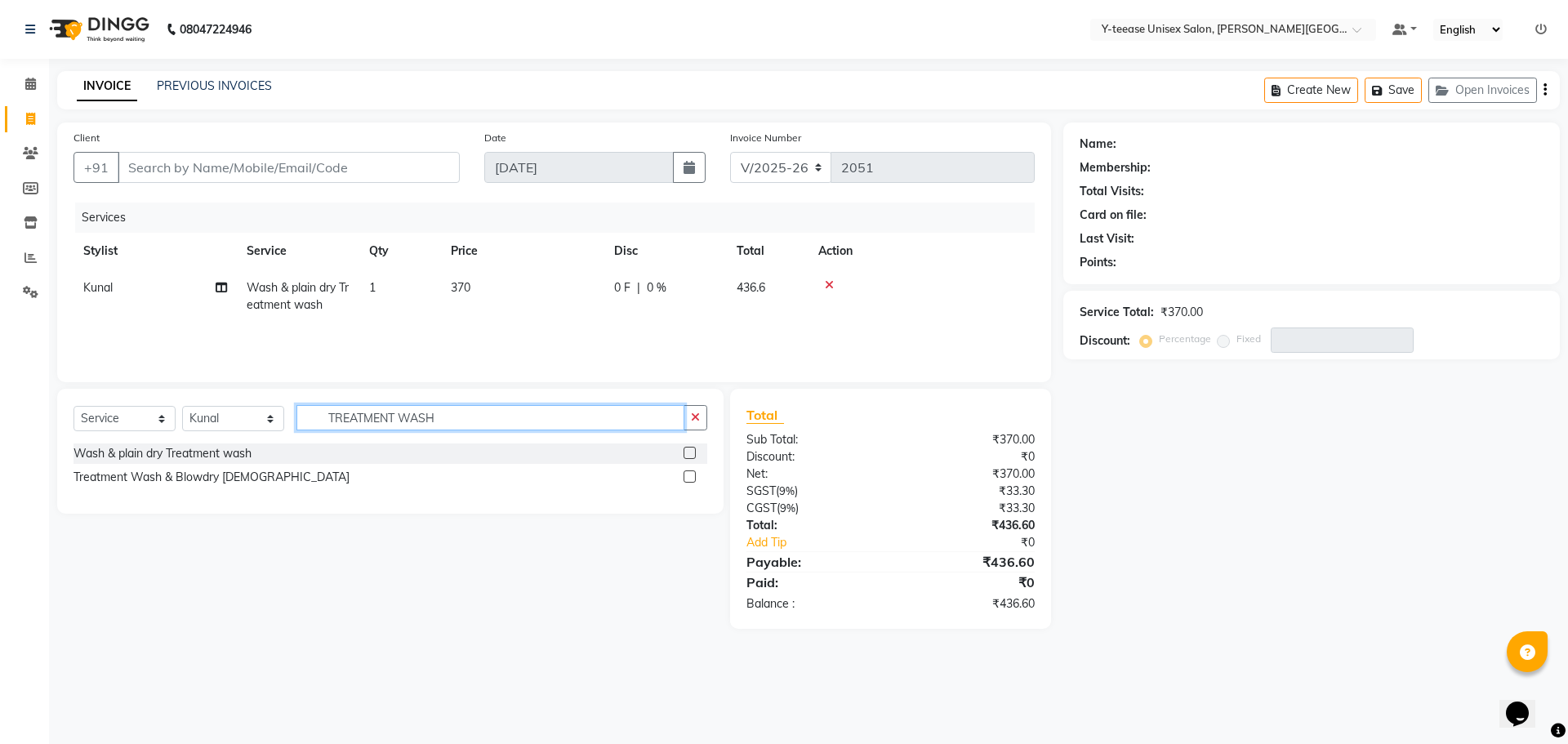
click at [457, 415] on input "TREATMENT WASH" at bounding box center [490, 417] width 388 height 25
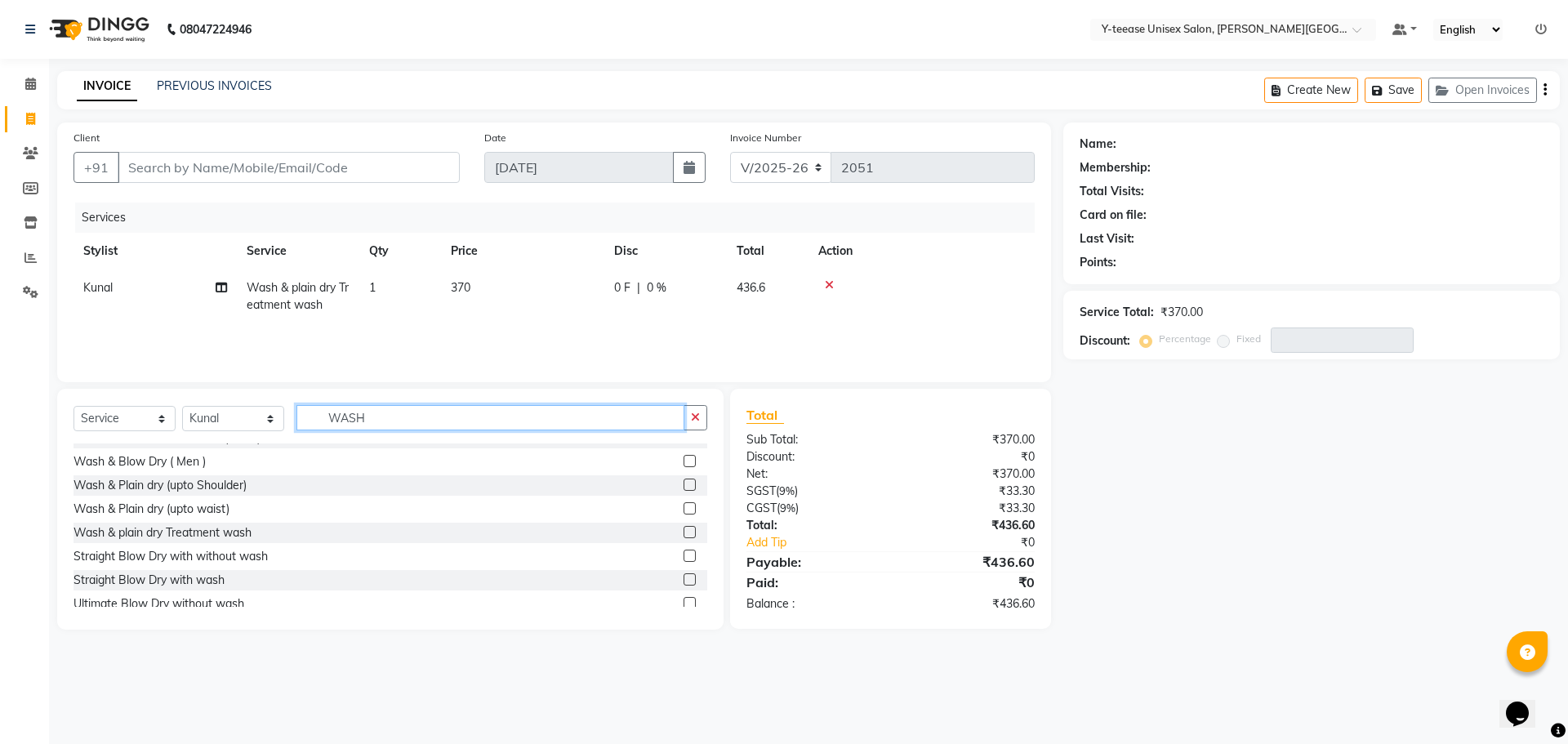
scroll to position [82, 0]
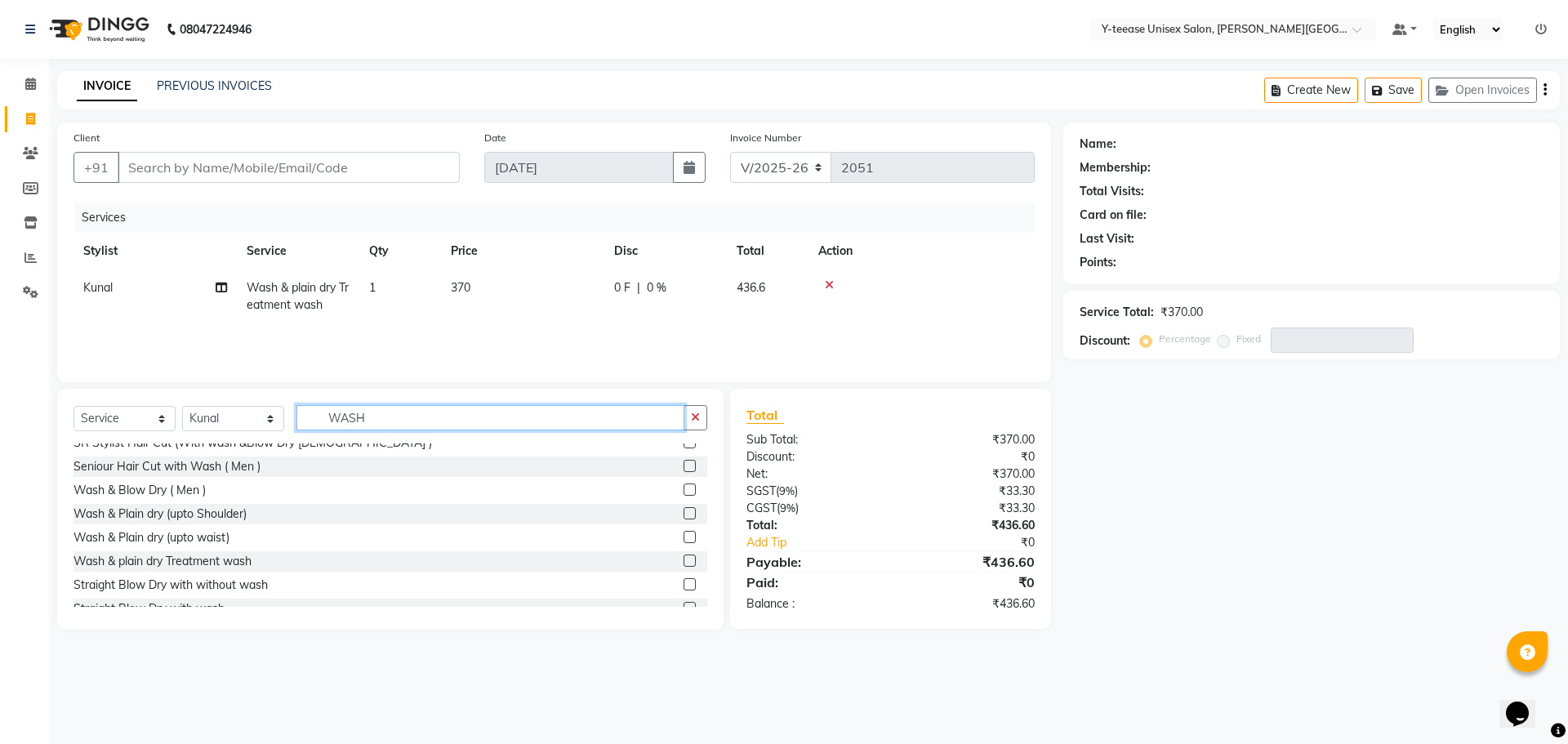
type input "WASH"
click at [683, 533] on label at bounding box center [689, 537] width 12 height 12
click at [683, 533] on input "checkbox" at bounding box center [689, 537] width 10 height 10
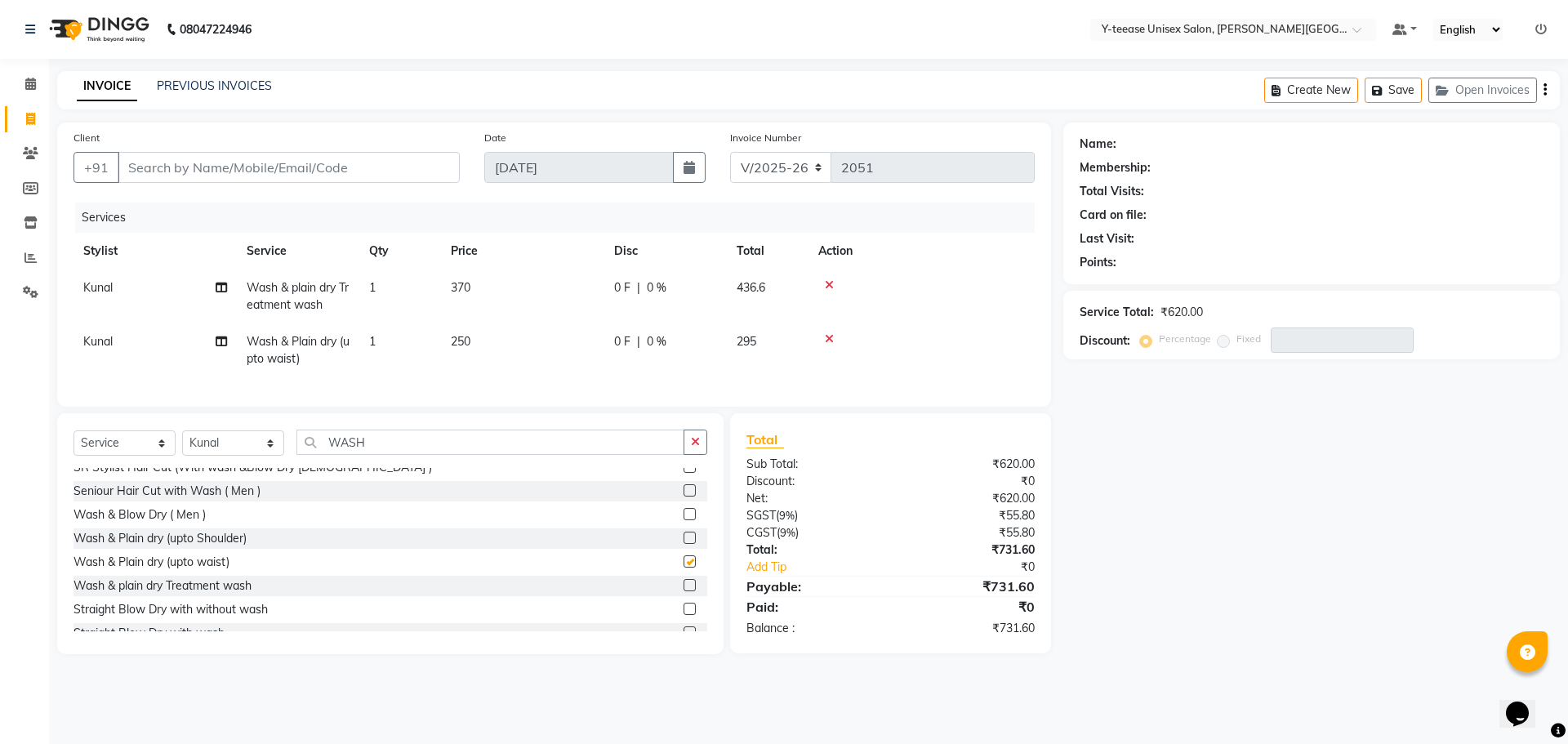
checkbox input "false"
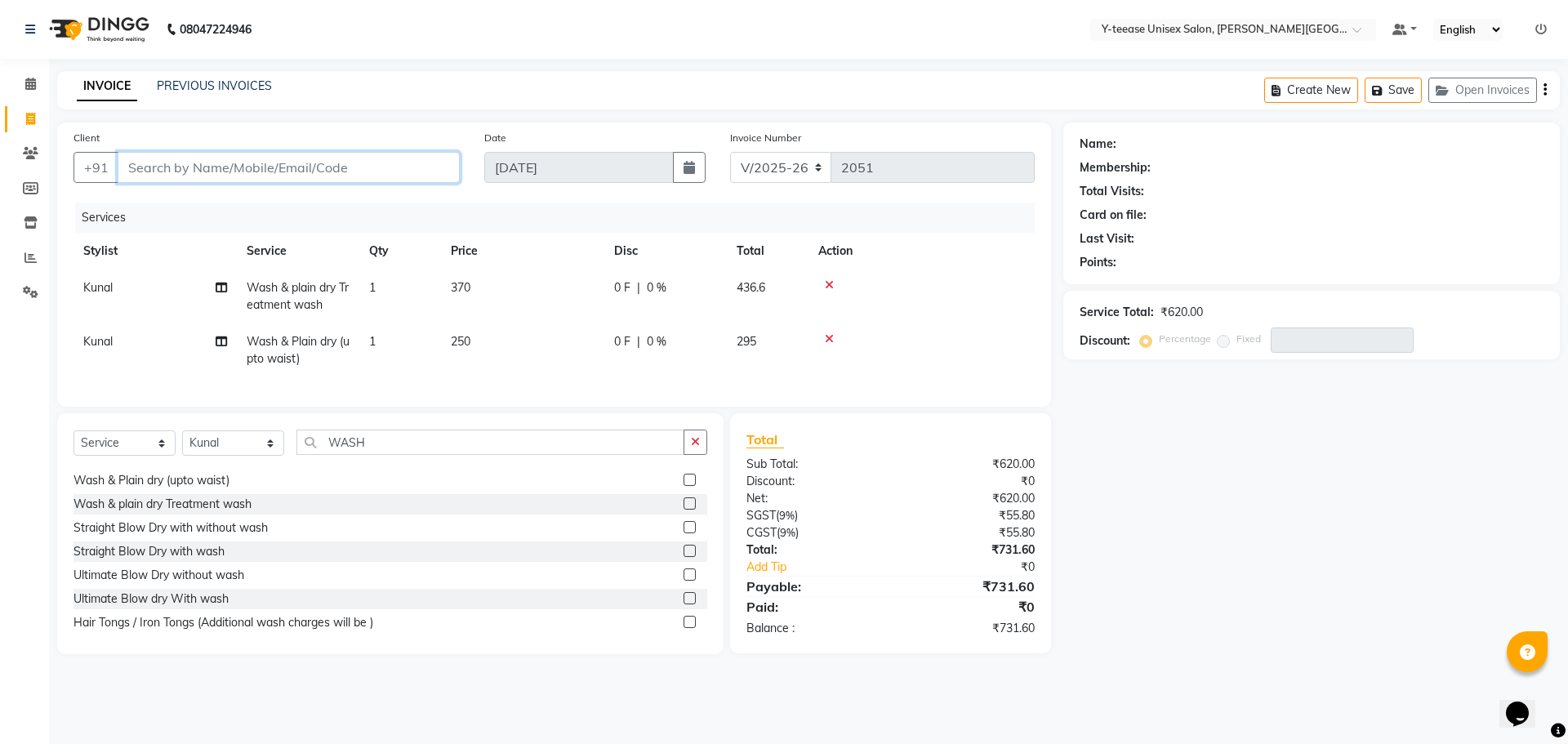
click at [403, 162] on input "Client" at bounding box center [289, 168] width 342 height 31
type input "T"
type input "0"
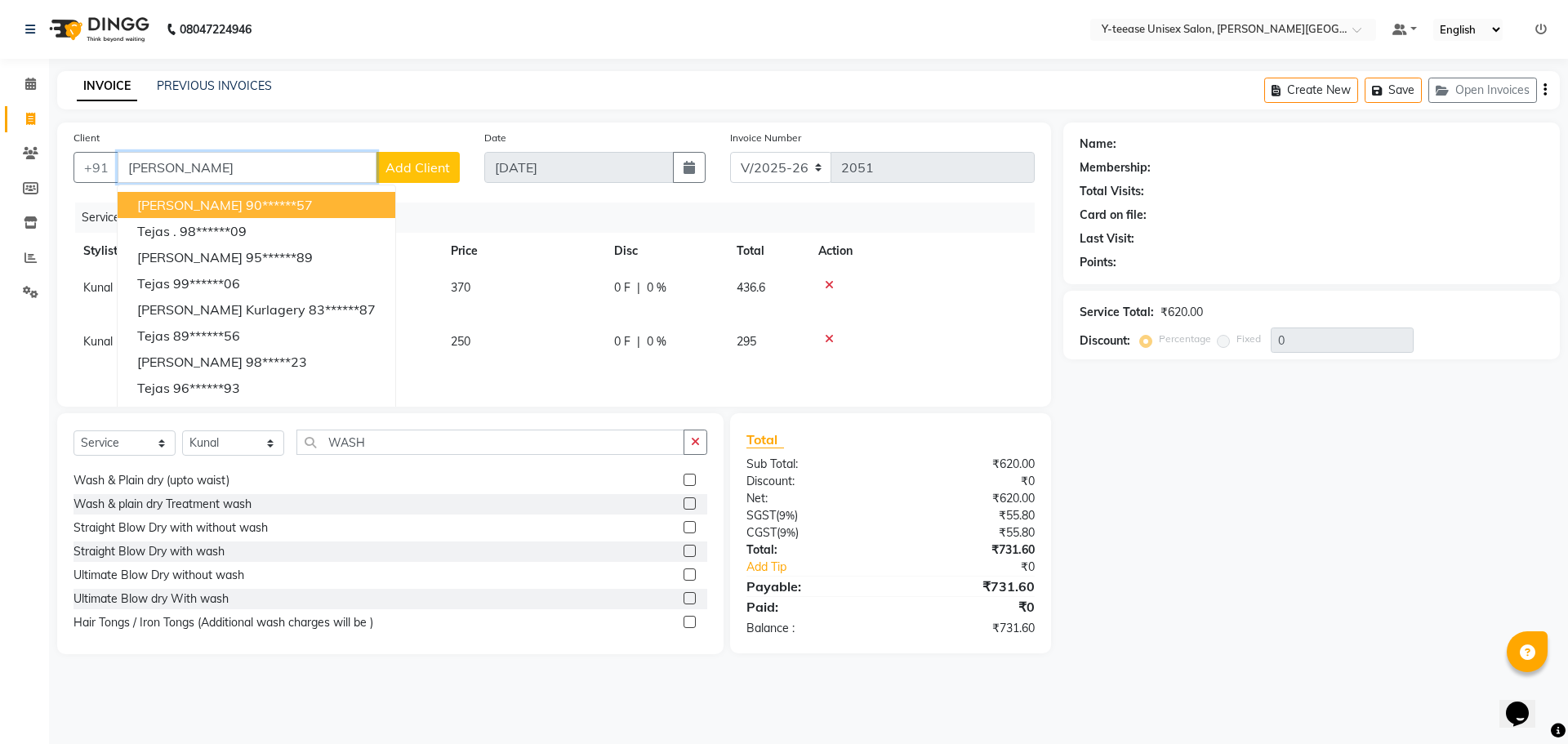
click at [171, 212] on span "[PERSON_NAME]" at bounding box center [190, 205] width 105 height 16
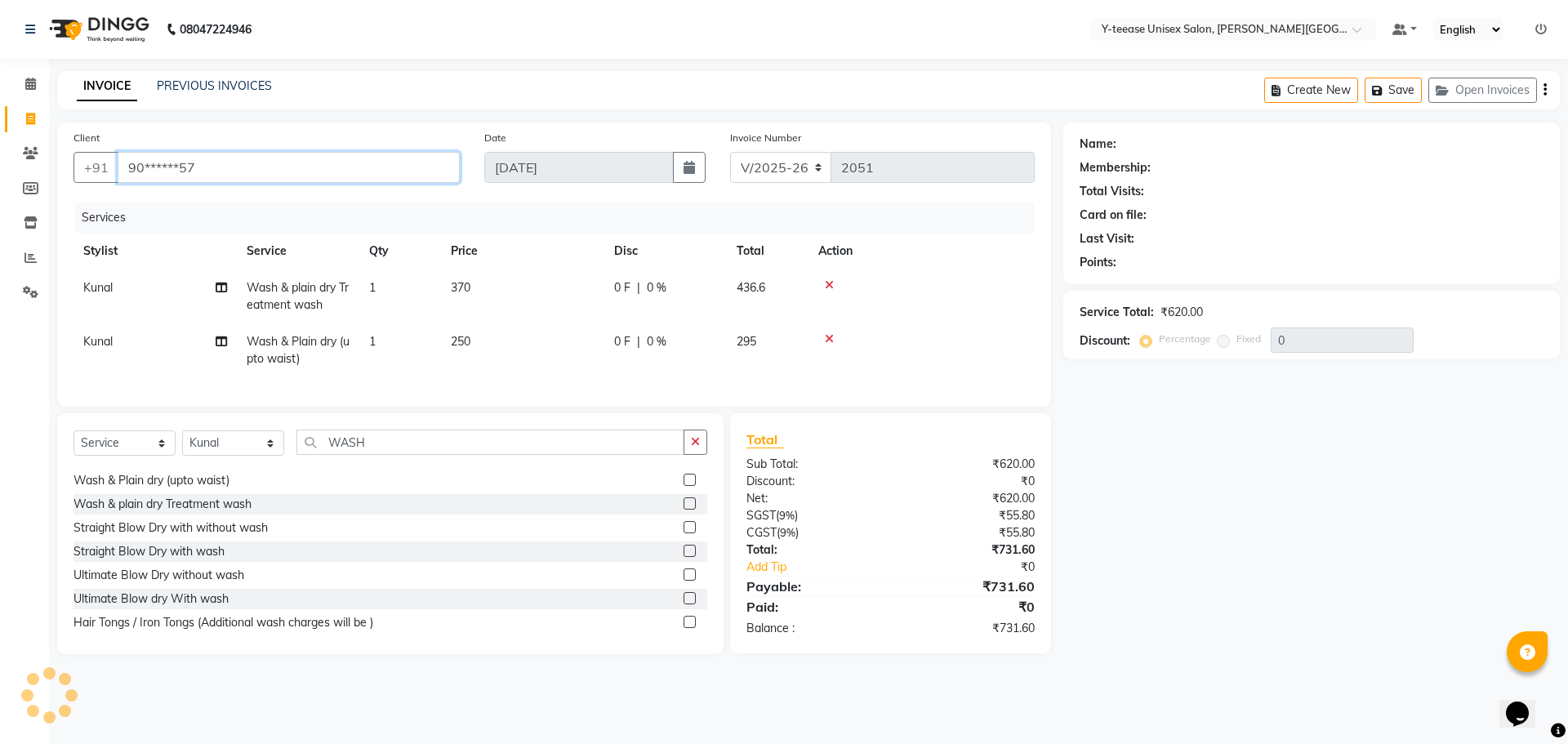
type input "90******57"
select select "1: Object"
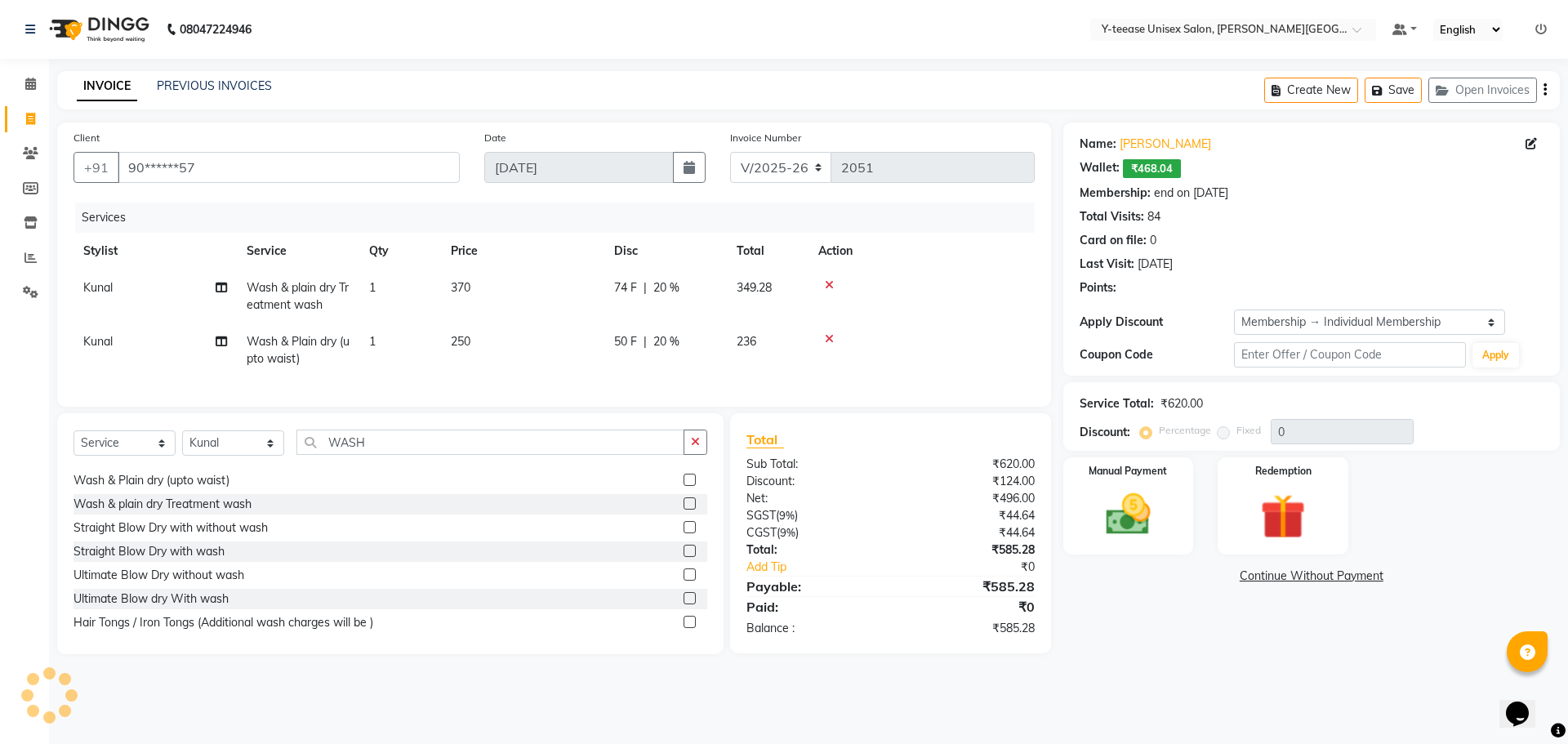
type input "20"
drag, startPoint x: 828, startPoint y: 341, endPoint x: 834, endPoint y: 325, distance: 17.1
click at [830, 341] on icon at bounding box center [829, 339] width 9 height 11
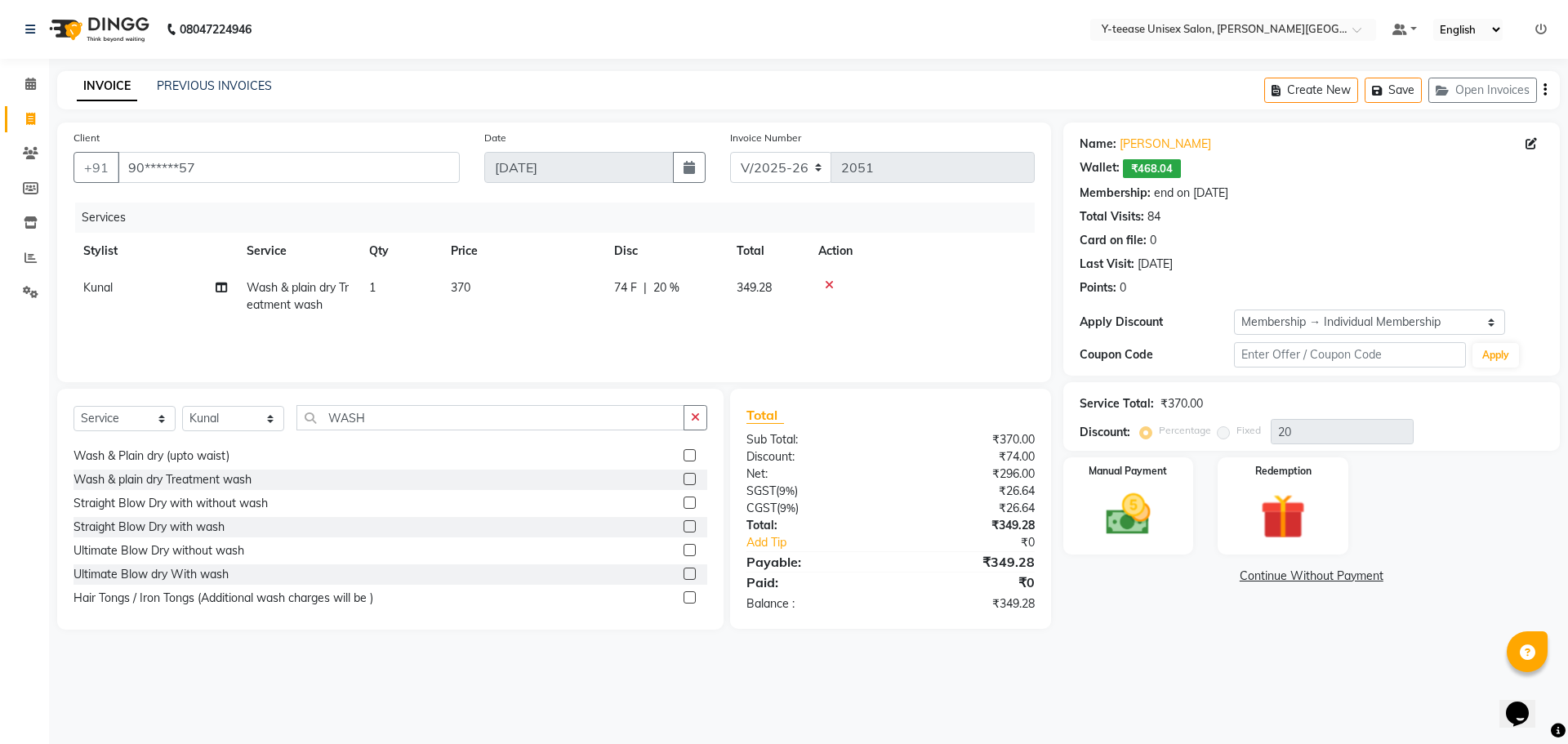
click at [834, 283] on div at bounding box center [921, 284] width 206 height 11
click at [825, 283] on icon at bounding box center [829, 284] width 9 height 11
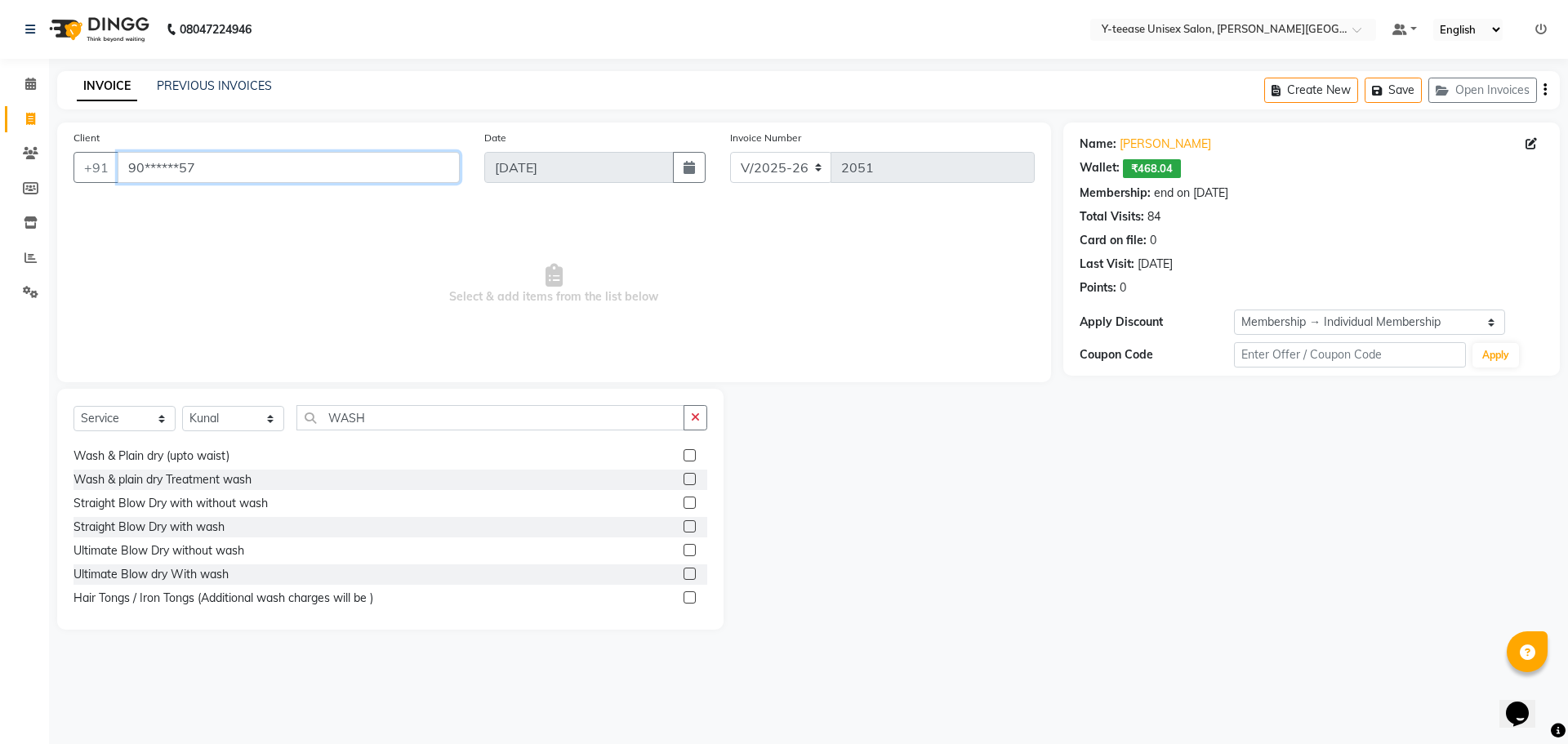
click at [301, 164] on input "90******57" at bounding box center [289, 168] width 342 height 31
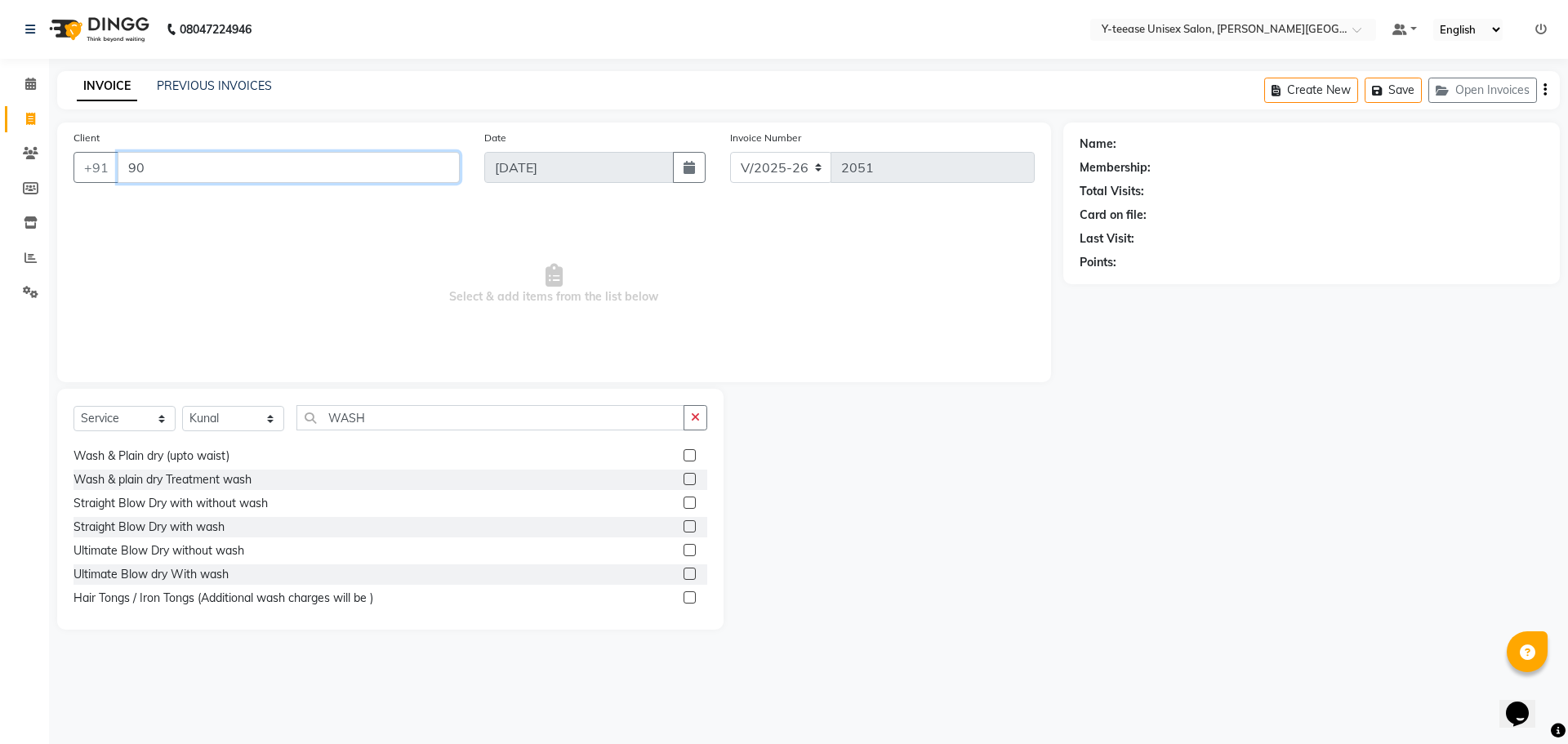
type input "9"
click at [696, 417] on icon "button" at bounding box center [695, 417] width 9 height 11
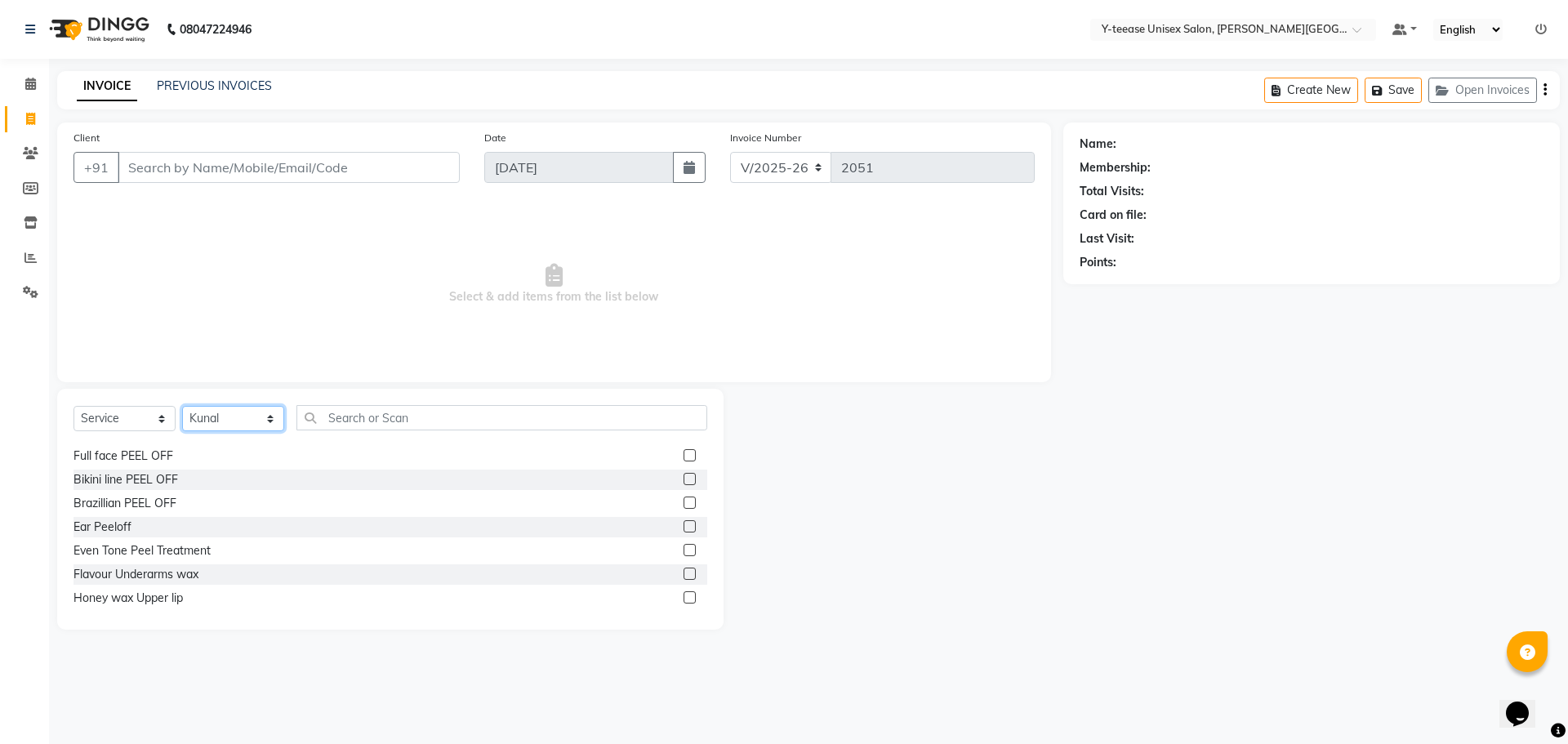
click at [219, 413] on select "Select Stylist [PERSON_NAME] Dhaman [PERSON_NAME] Shree [PERSON_NAME] [PERSON_N…" at bounding box center [233, 418] width 102 height 25
select select
click at [182, 406] on select "Select Stylist [PERSON_NAME] Dhaman [PERSON_NAME] Shree [PERSON_NAME] [PERSON_N…" at bounding box center [233, 418] width 102 height 25
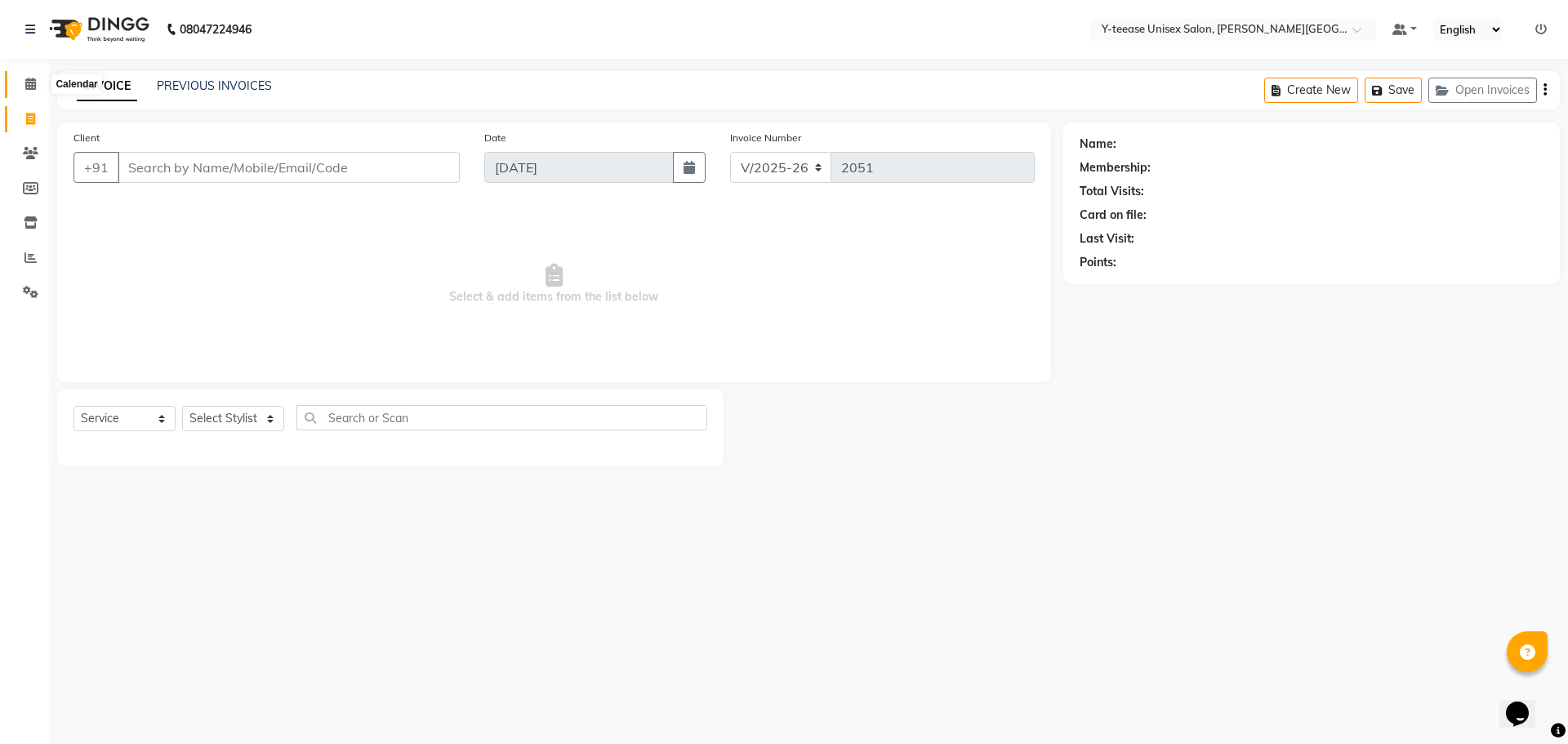
click at [19, 85] on span at bounding box center [30, 85] width 29 height 19
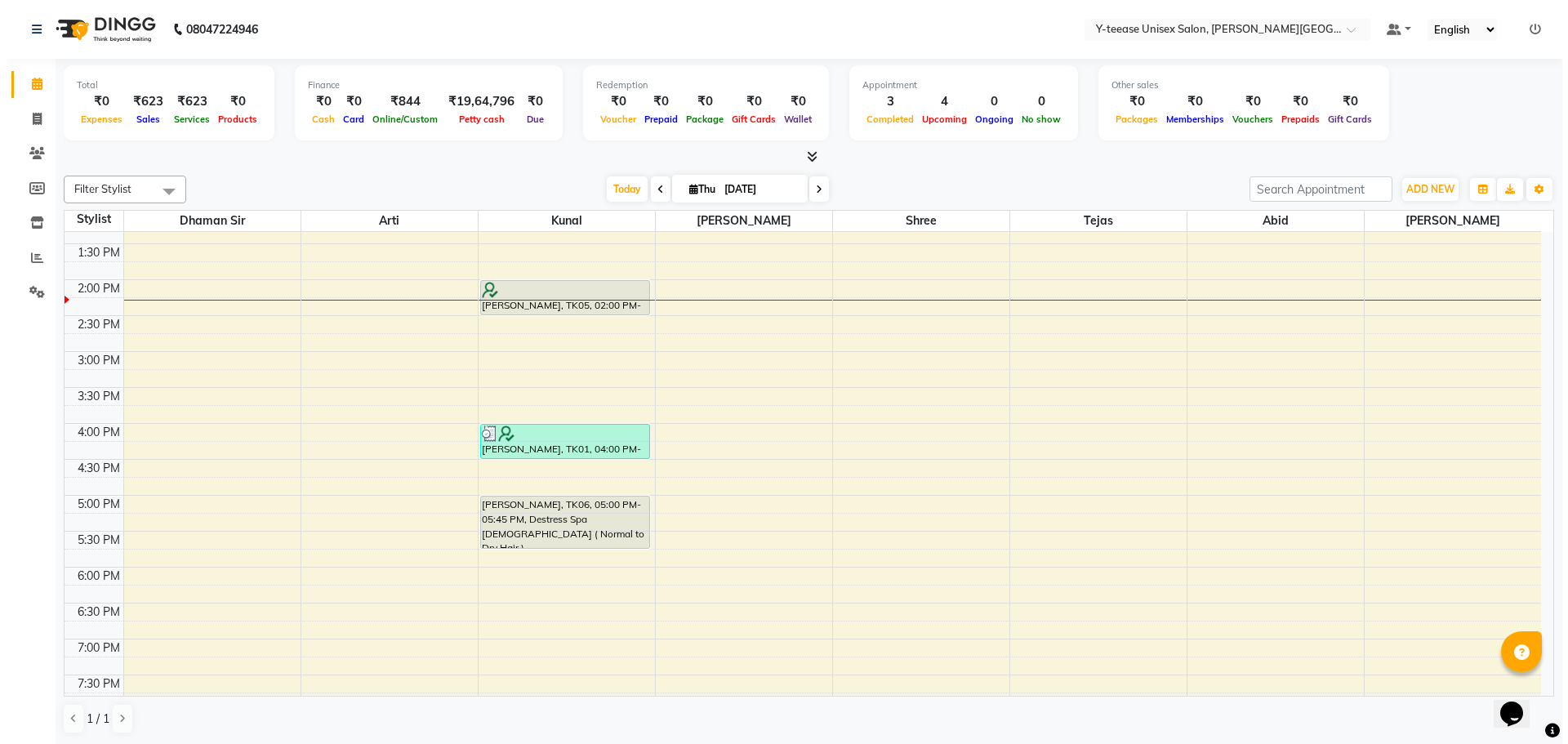
scroll to position [512, 0]
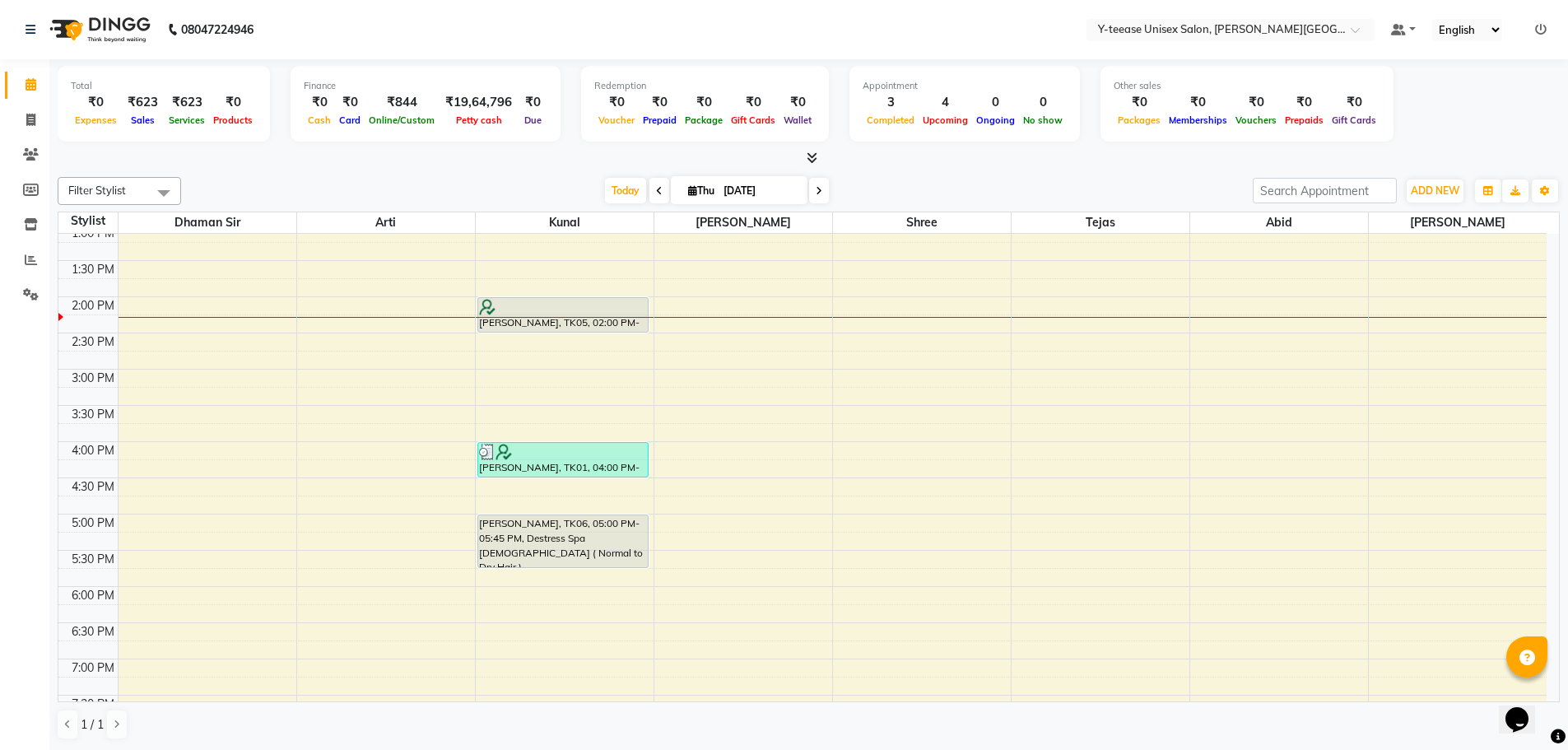
click at [688, 189] on icon at bounding box center [692, 191] width 9 height 10
select select "9"
select select "2025"
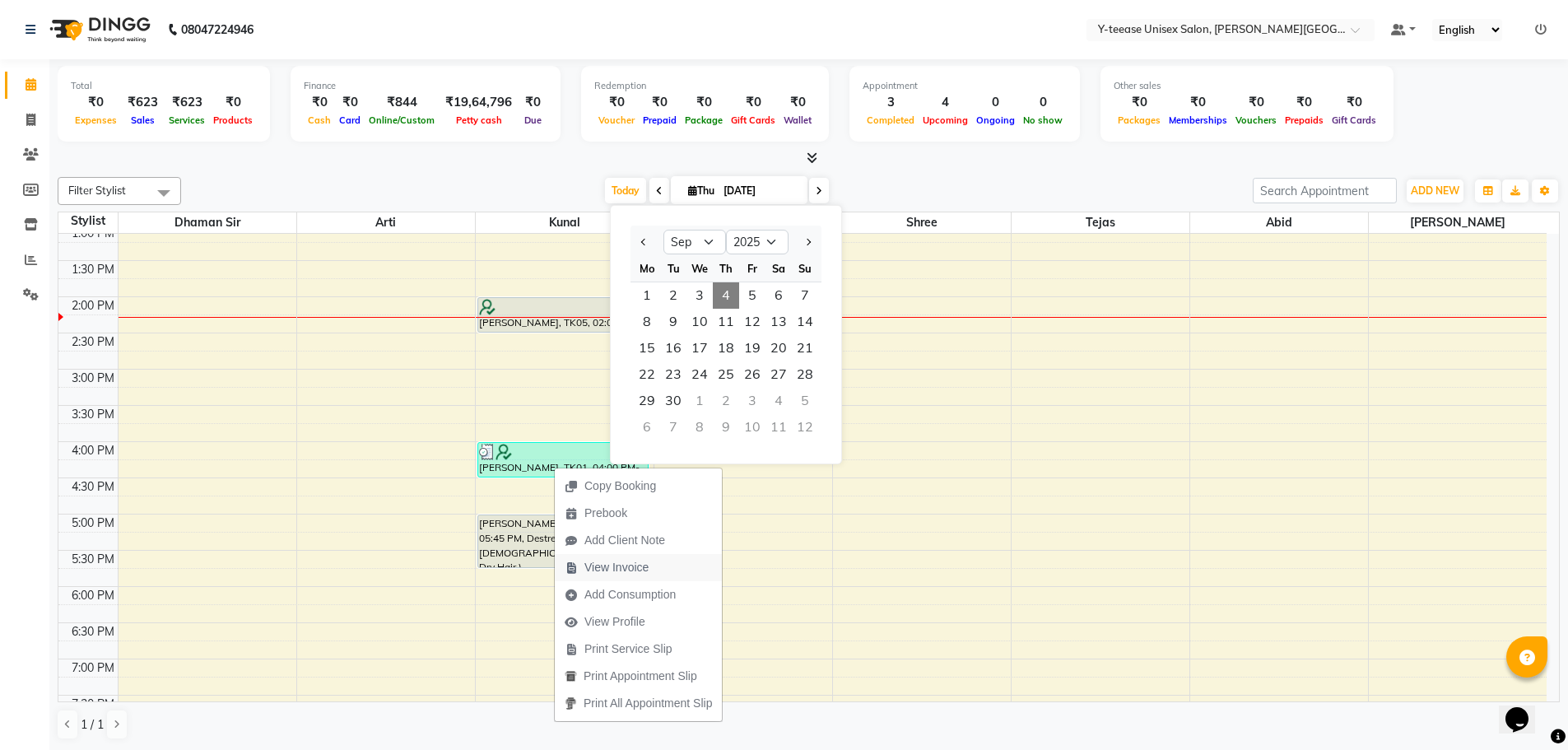
click at [619, 564] on span "View Invoice" at bounding box center [616, 568] width 64 height 17
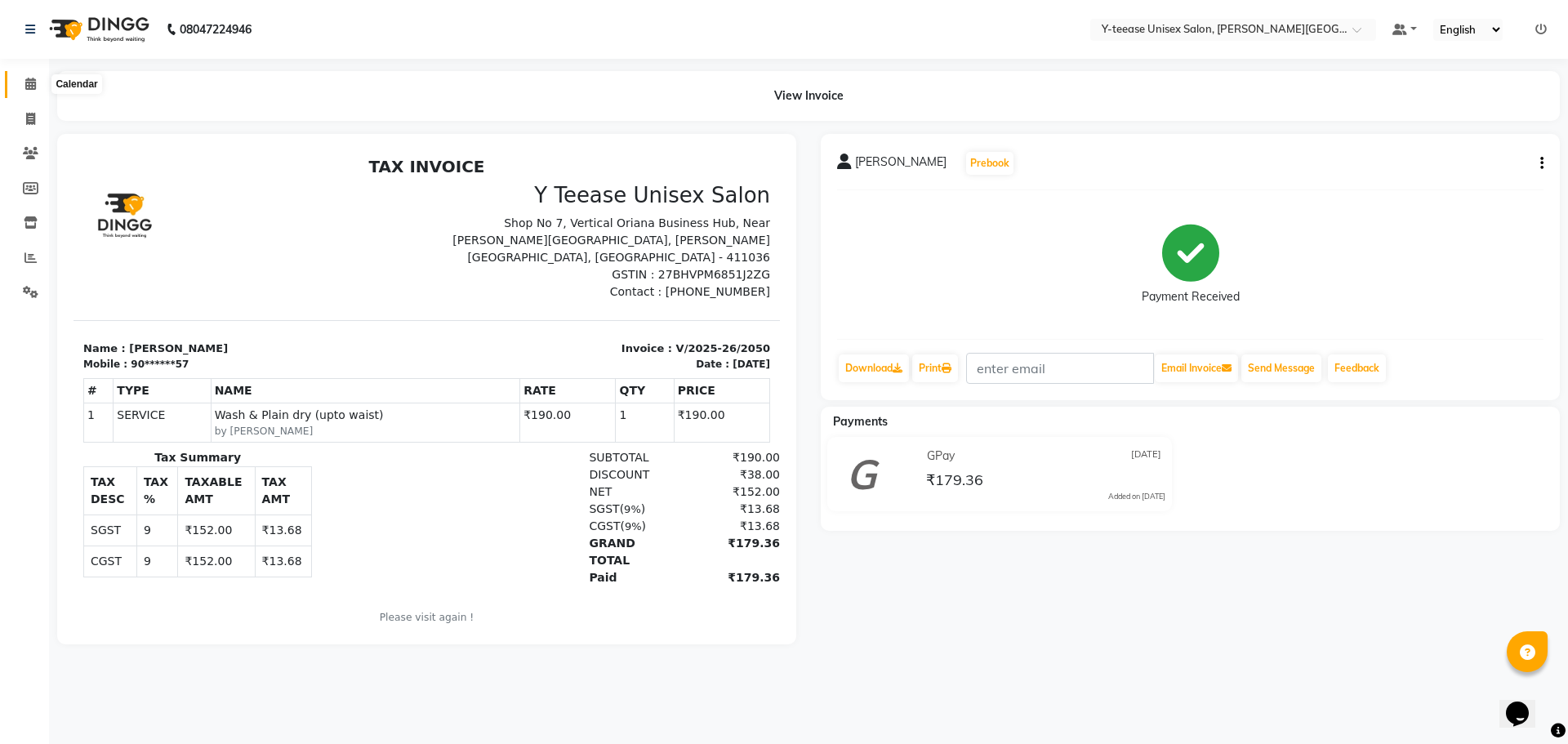
click at [23, 90] on span at bounding box center [30, 85] width 29 height 19
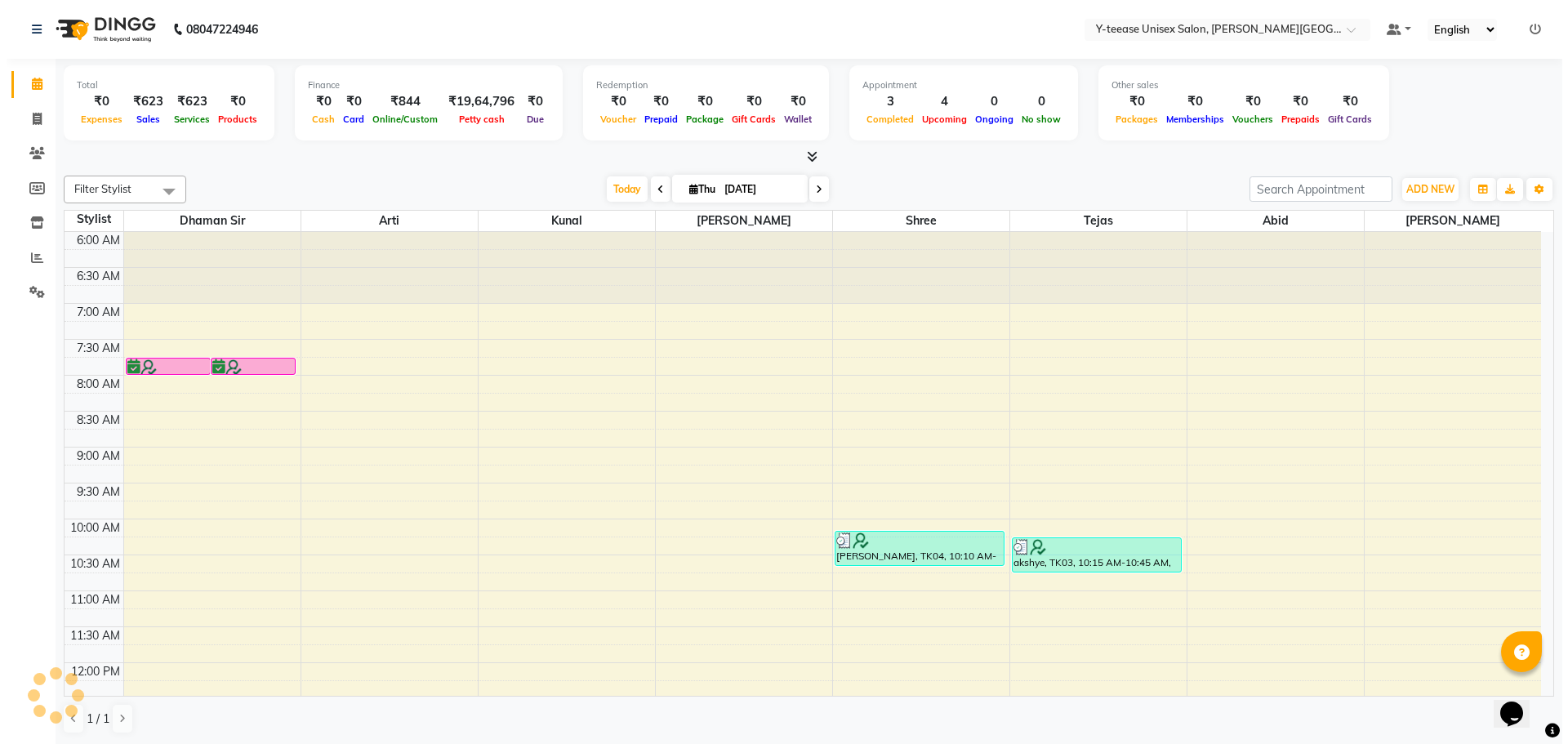
scroll to position [576, 0]
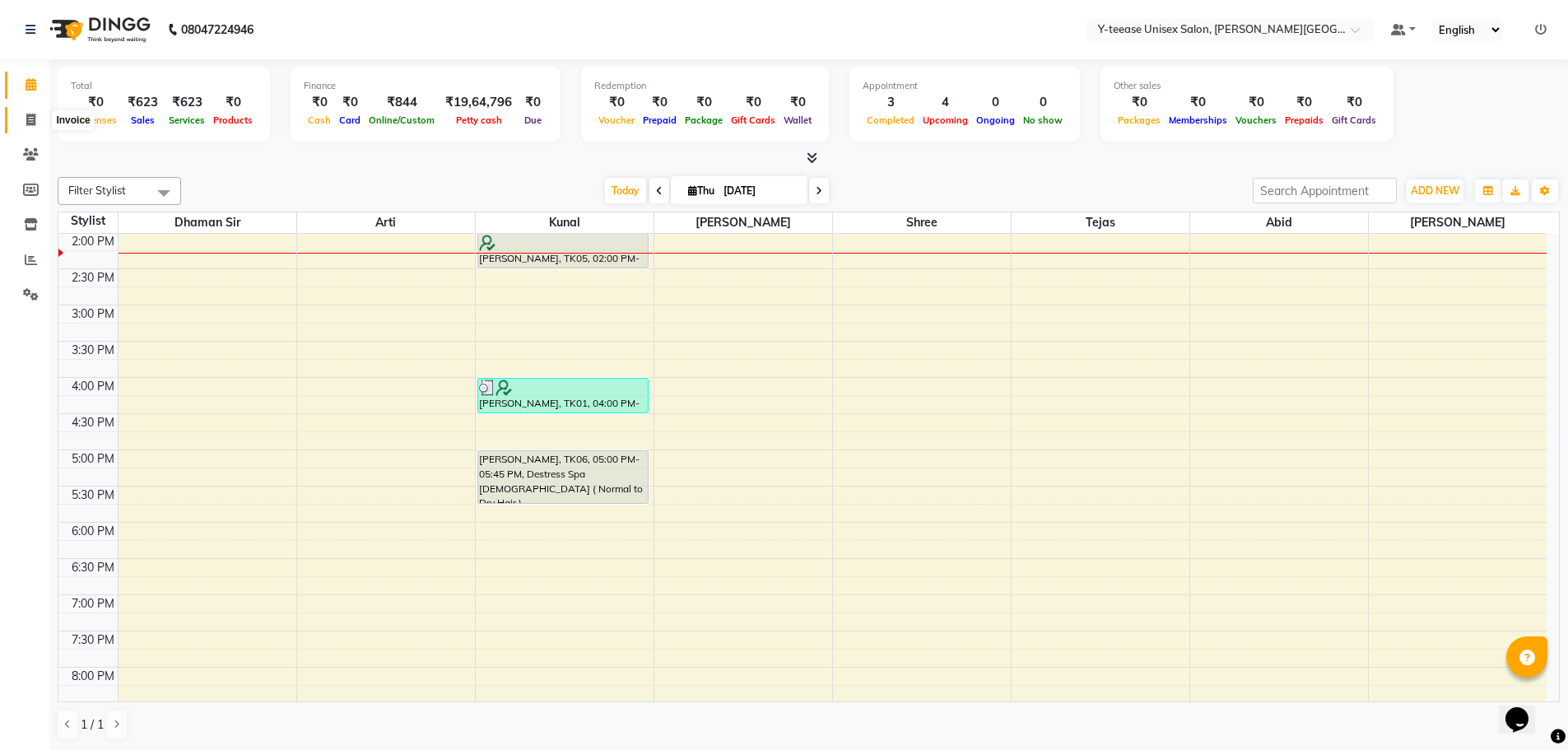
click at [35, 118] on icon at bounding box center [30, 119] width 9 height 12
select select "765"
select select "service"
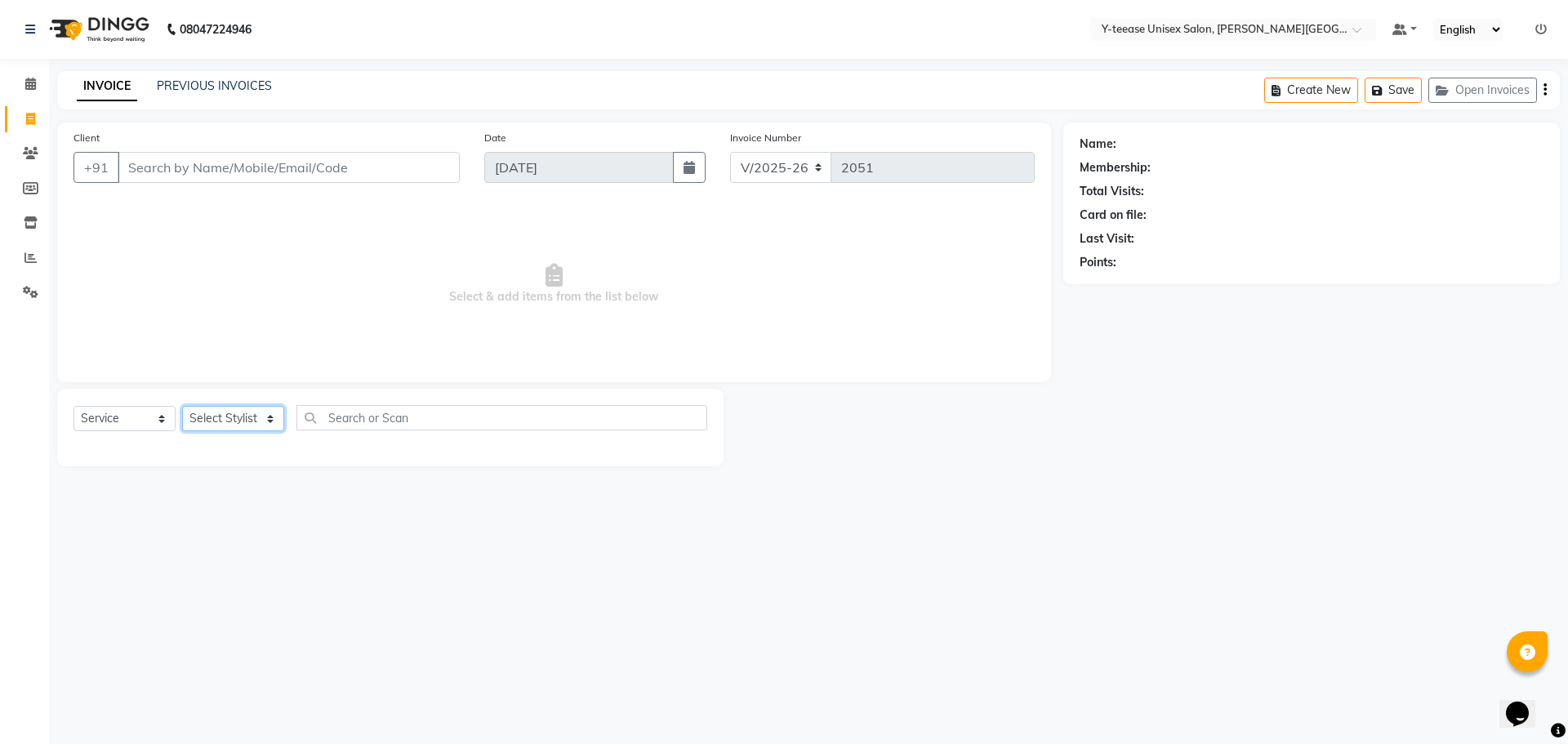
click at [257, 424] on select "Select Stylist [PERSON_NAME] Dhaman [PERSON_NAME] Shree [PERSON_NAME] [PERSON_N…" at bounding box center [233, 418] width 102 height 25
select select "65477"
click at [182, 406] on select "Select Stylist [PERSON_NAME] Dhaman [PERSON_NAME] Shree [PERSON_NAME] [PERSON_N…" at bounding box center [233, 418] width 102 height 25
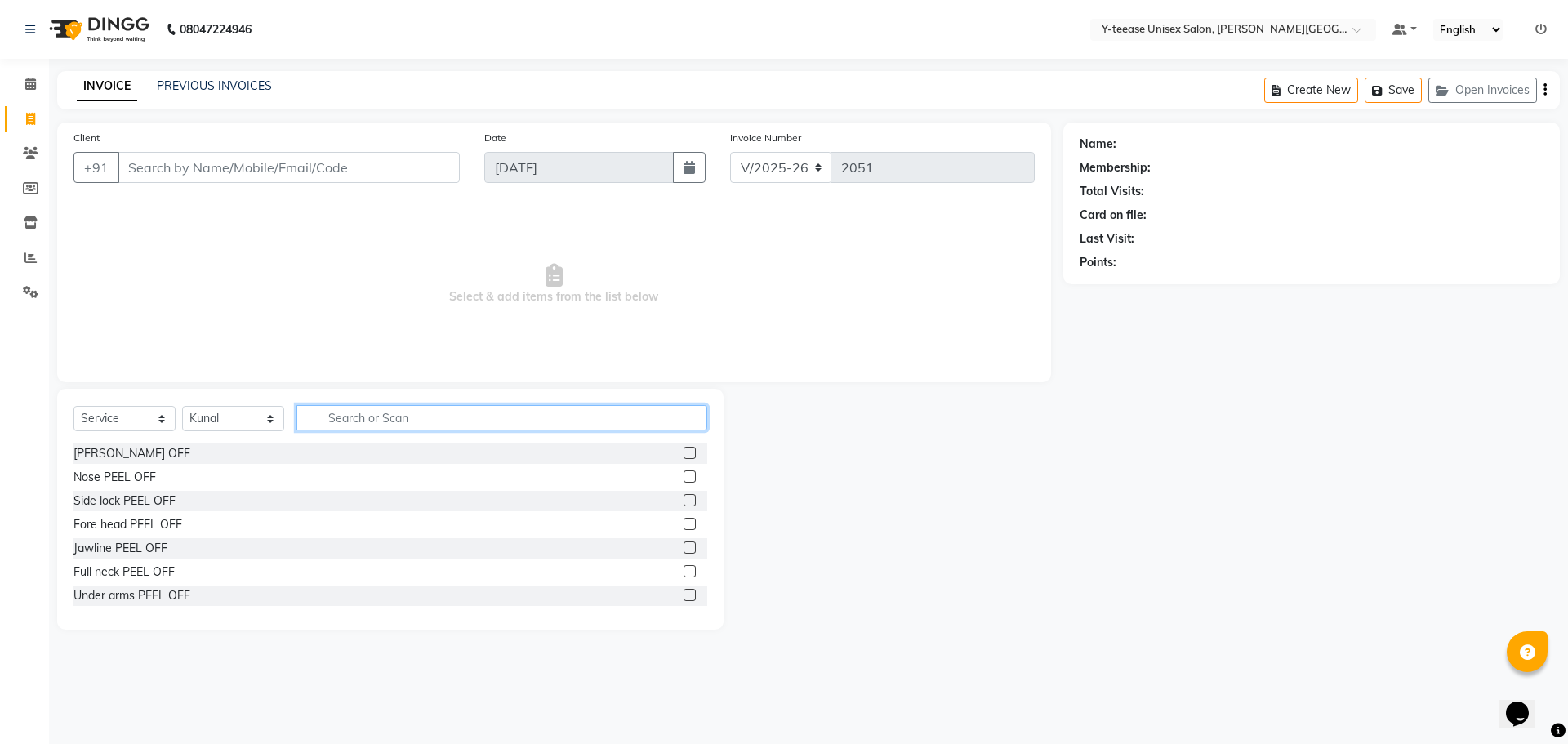
click at [409, 426] on input "text" at bounding box center [502, 417] width 411 height 25
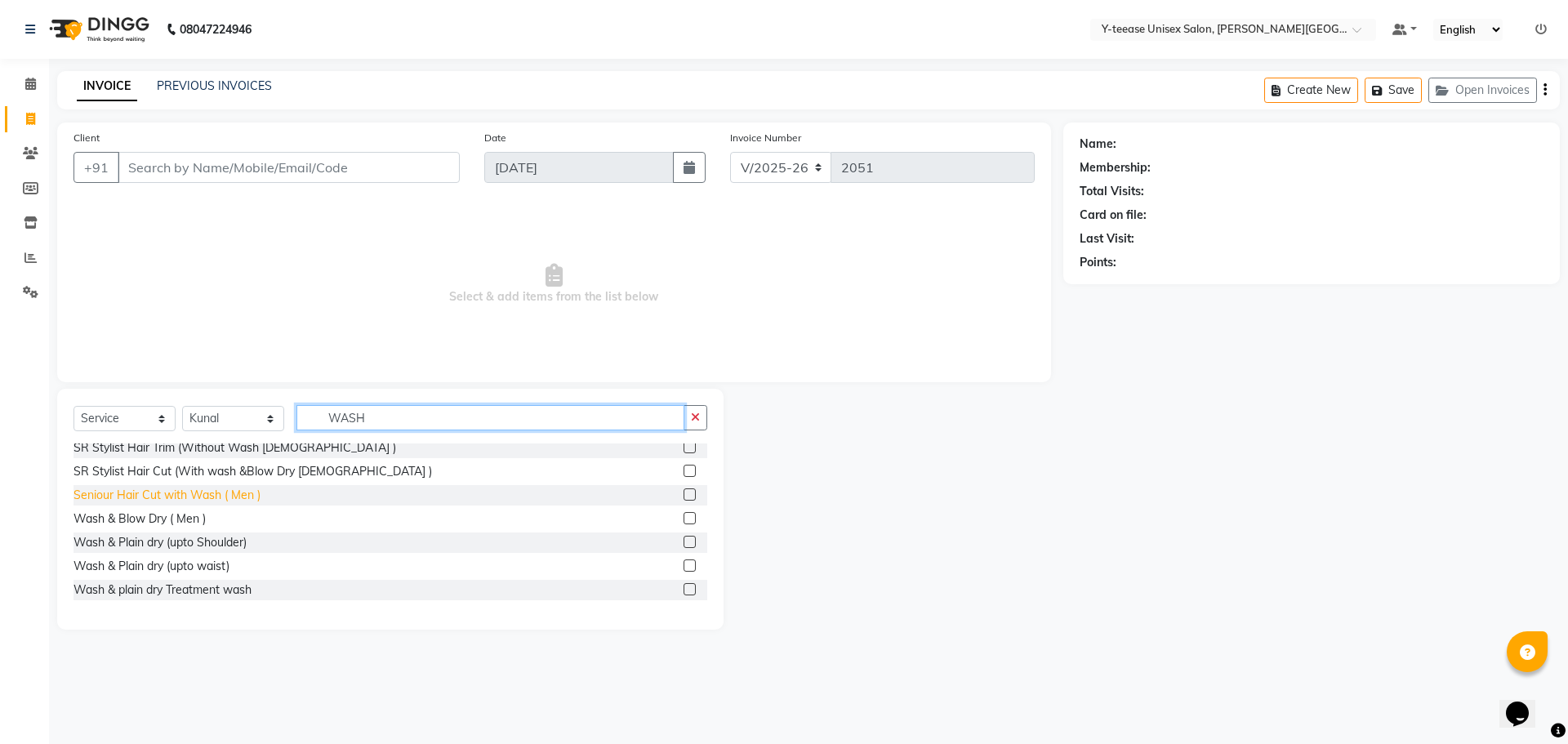
scroll to position [82, 0]
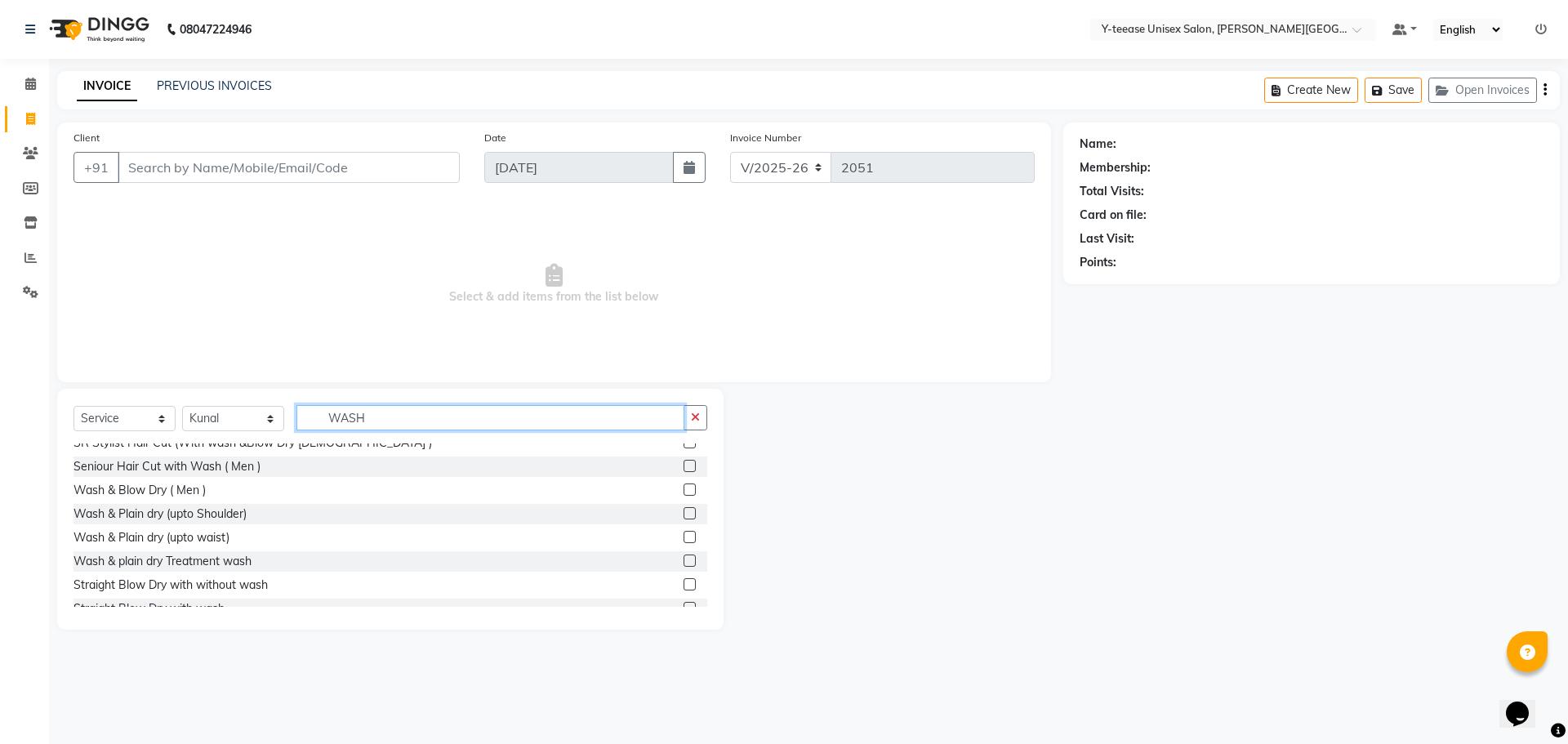
type input "WASH"
click at [683, 537] on label at bounding box center [689, 537] width 12 height 12
click at [683, 537] on input "checkbox" at bounding box center [689, 537] width 10 height 10
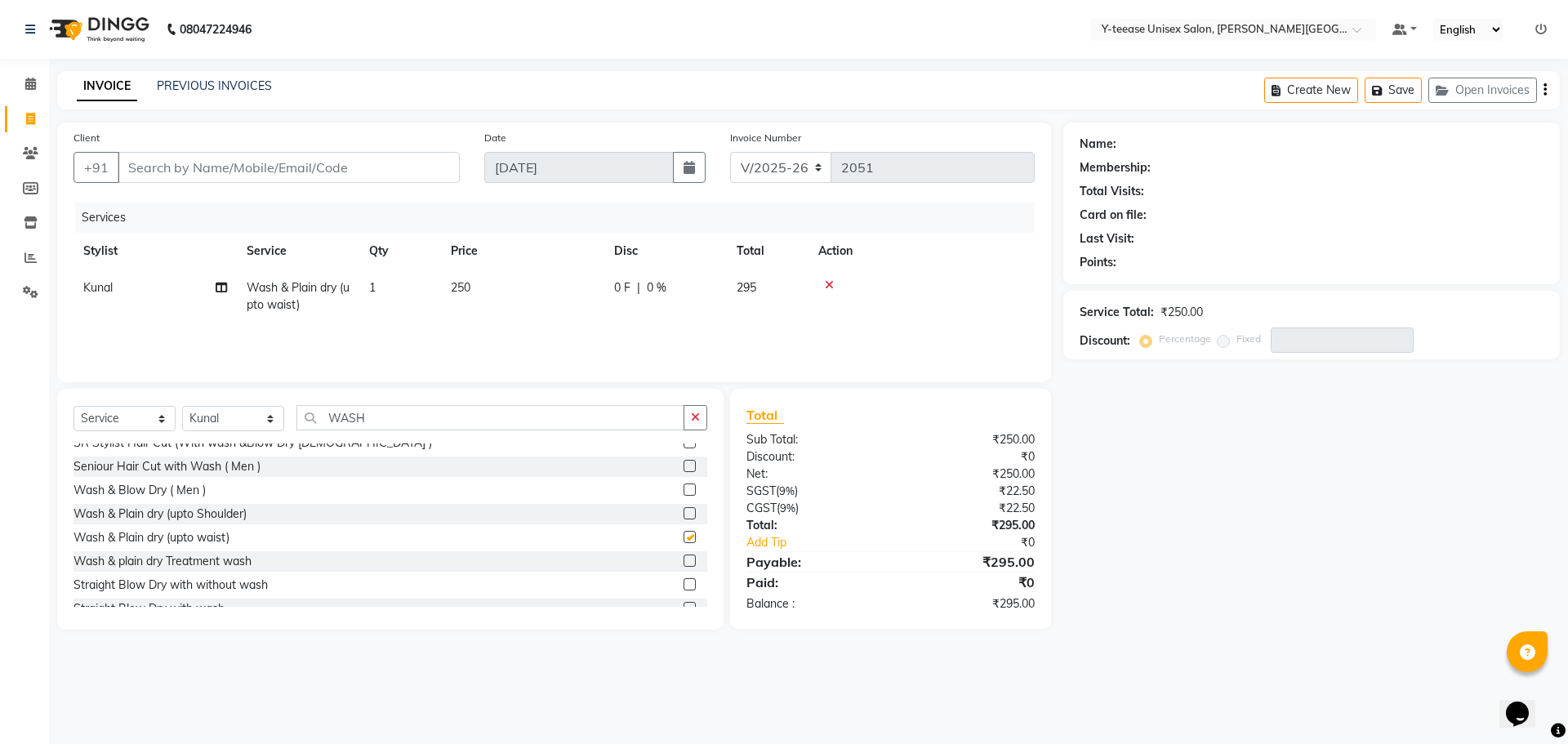
checkbox input "false"
click at [657, 285] on span "0 %" at bounding box center [657, 288] width 20 height 17
select select "65477"
click at [936, 287] on icon at bounding box center [934, 284] width 9 height 11
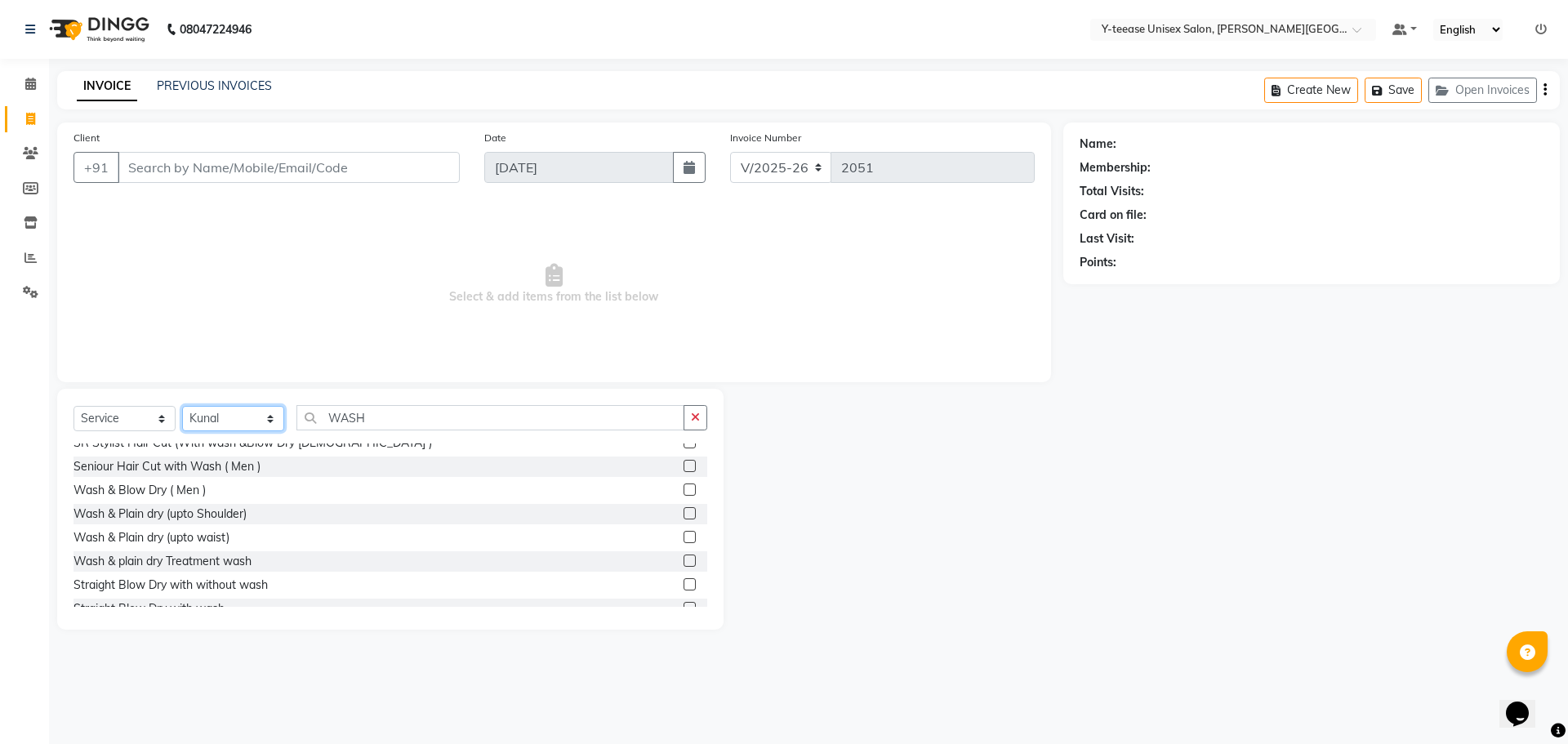
click at [229, 412] on select "Select Stylist [PERSON_NAME] Dhaman [PERSON_NAME] Shree [PERSON_NAME] [PERSON_N…" at bounding box center [233, 418] width 102 height 25
select select
click at [182, 406] on select "Select Stylist [PERSON_NAME] Dhaman [PERSON_NAME] Shree [PERSON_NAME] [PERSON_N…" at bounding box center [233, 418] width 102 height 25
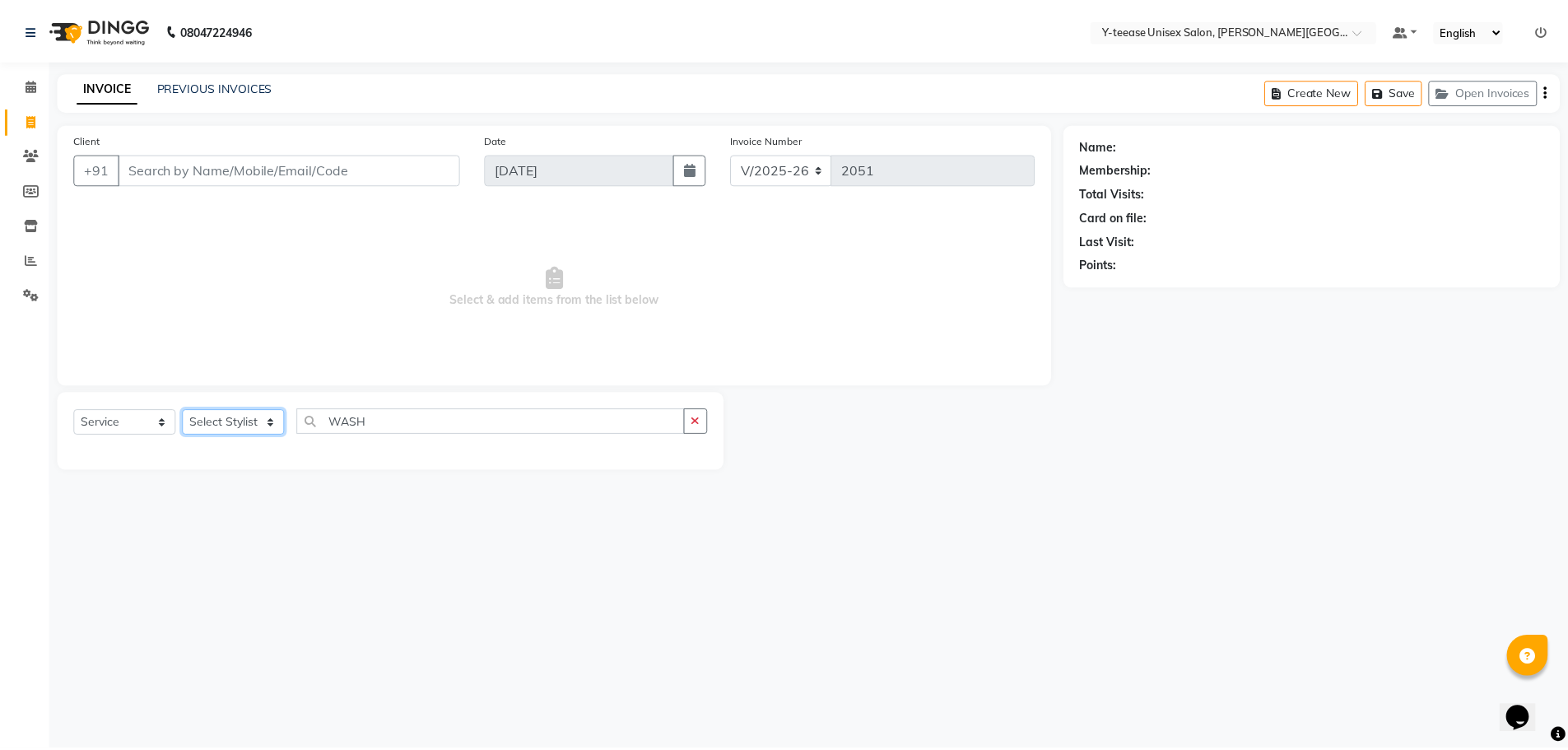
scroll to position [0, 0]
click at [33, 86] on icon at bounding box center [30, 84] width 10 height 12
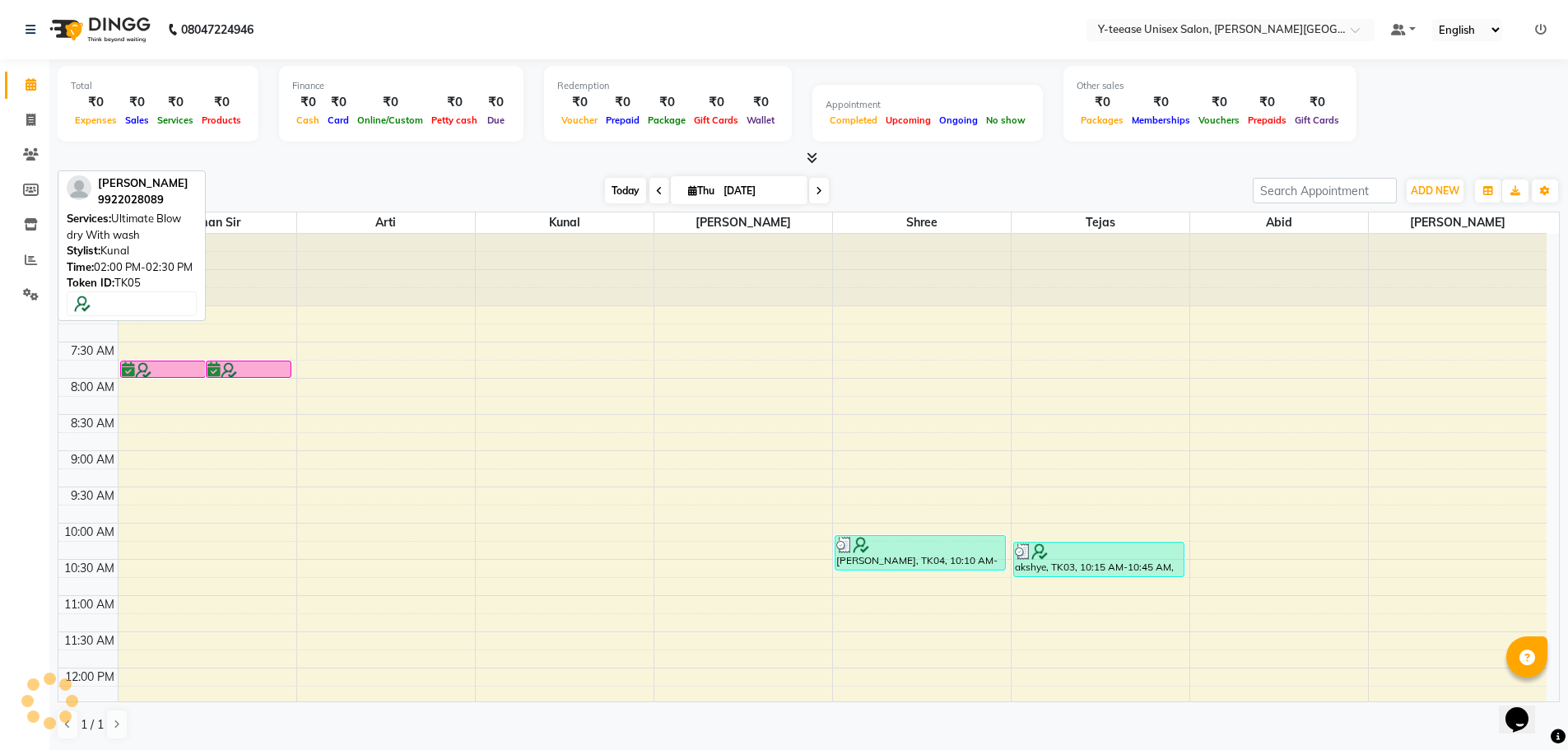
scroll to position [581, 0]
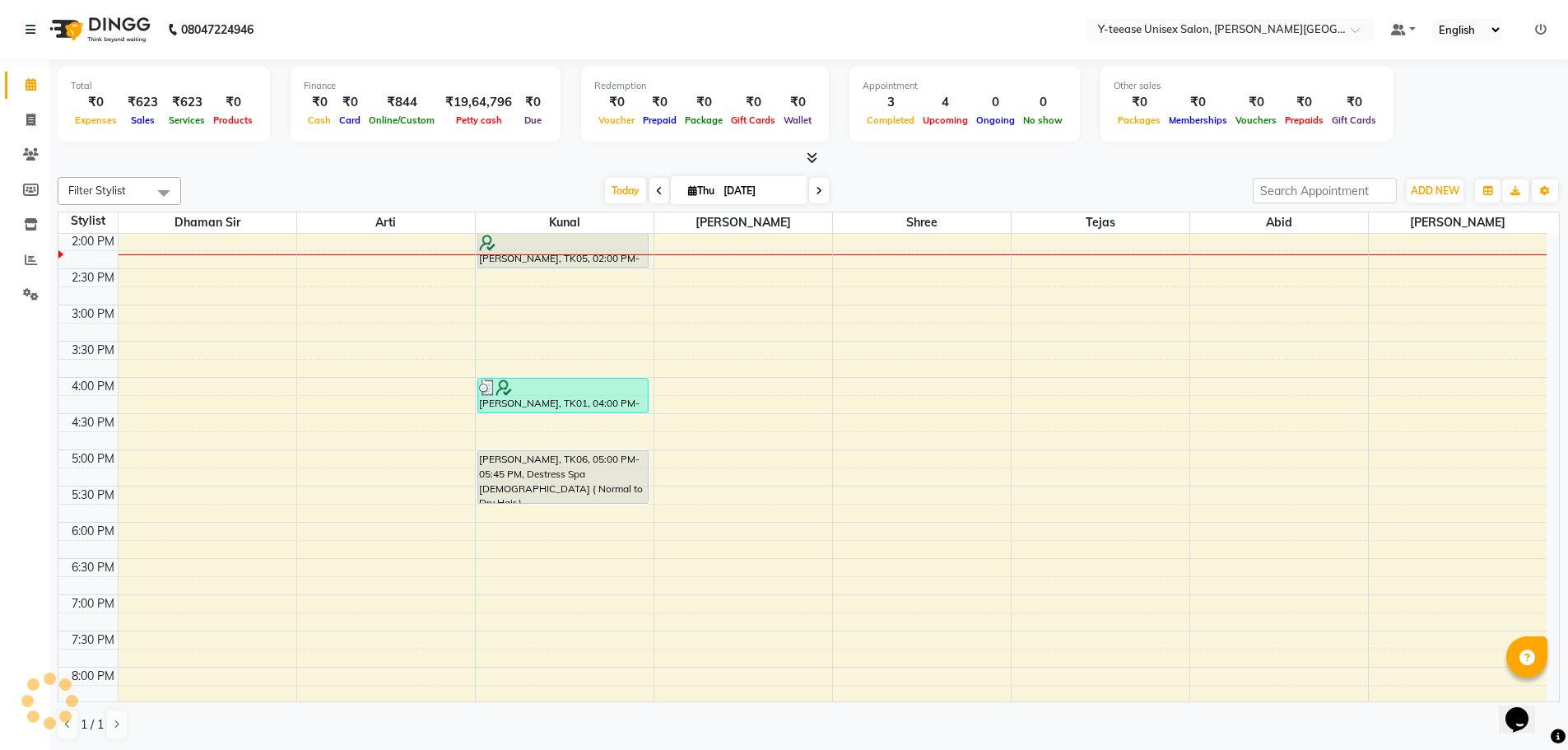
click at [739, 193] on input "[DATE]" at bounding box center [759, 191] width 83 height 24
select select "9"
select select "2025"
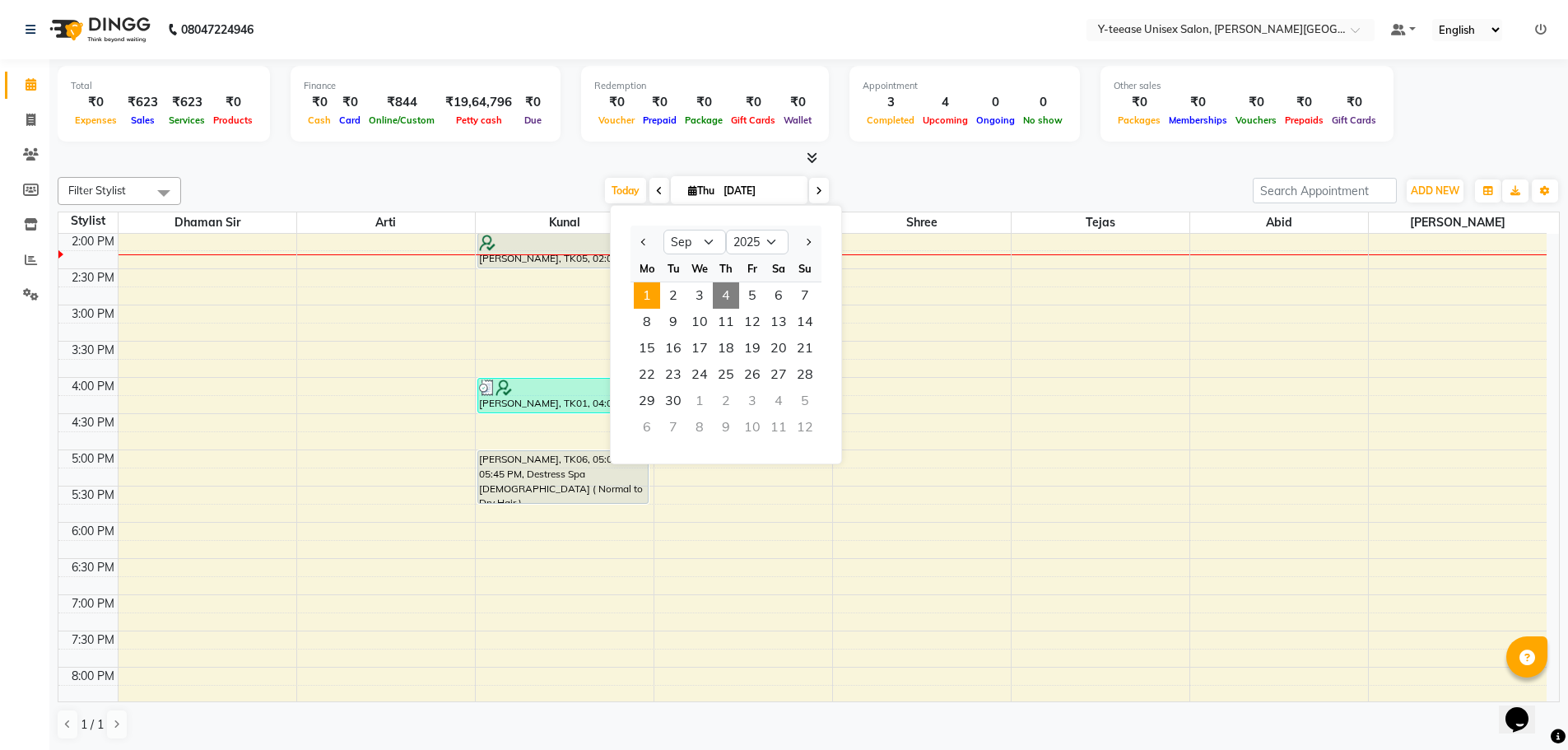
click at [654, 294] on span "1" at bounding box center [647, 295] width 26 height 26
type input "[DATE]"
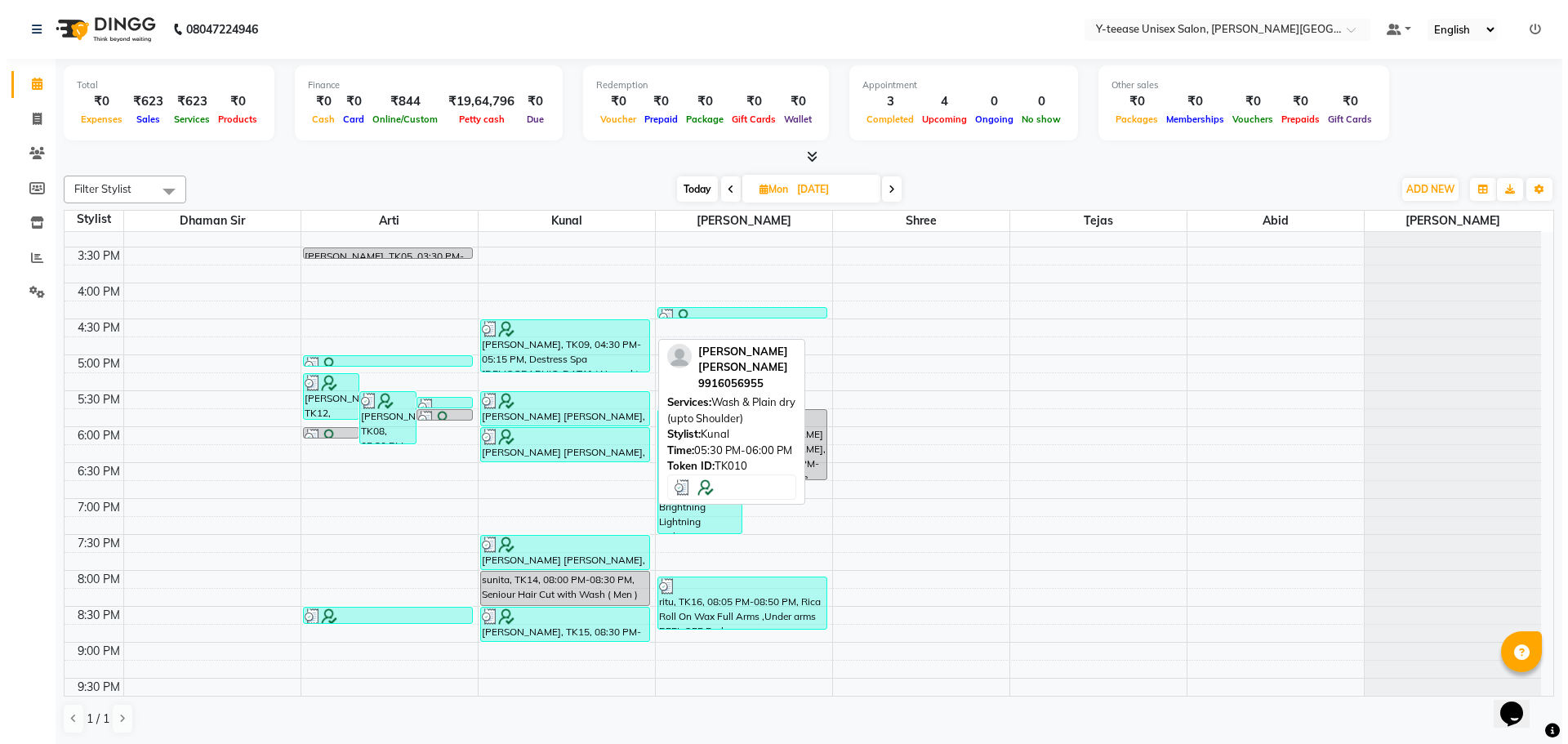
scroll to position [757, 0]
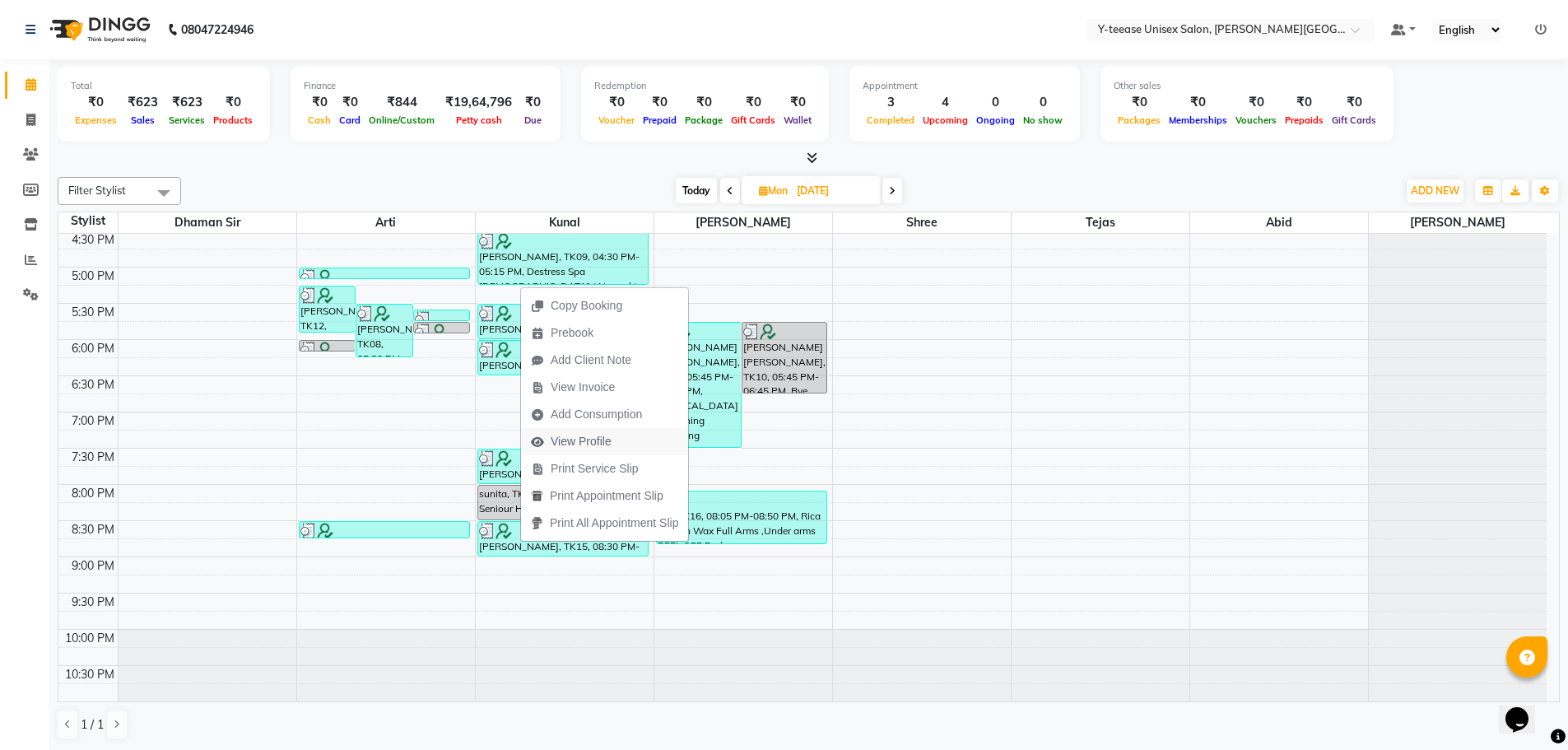
click at [575, 437] on span "View Profile" at bounding box center [582, 442] width 61 height 17
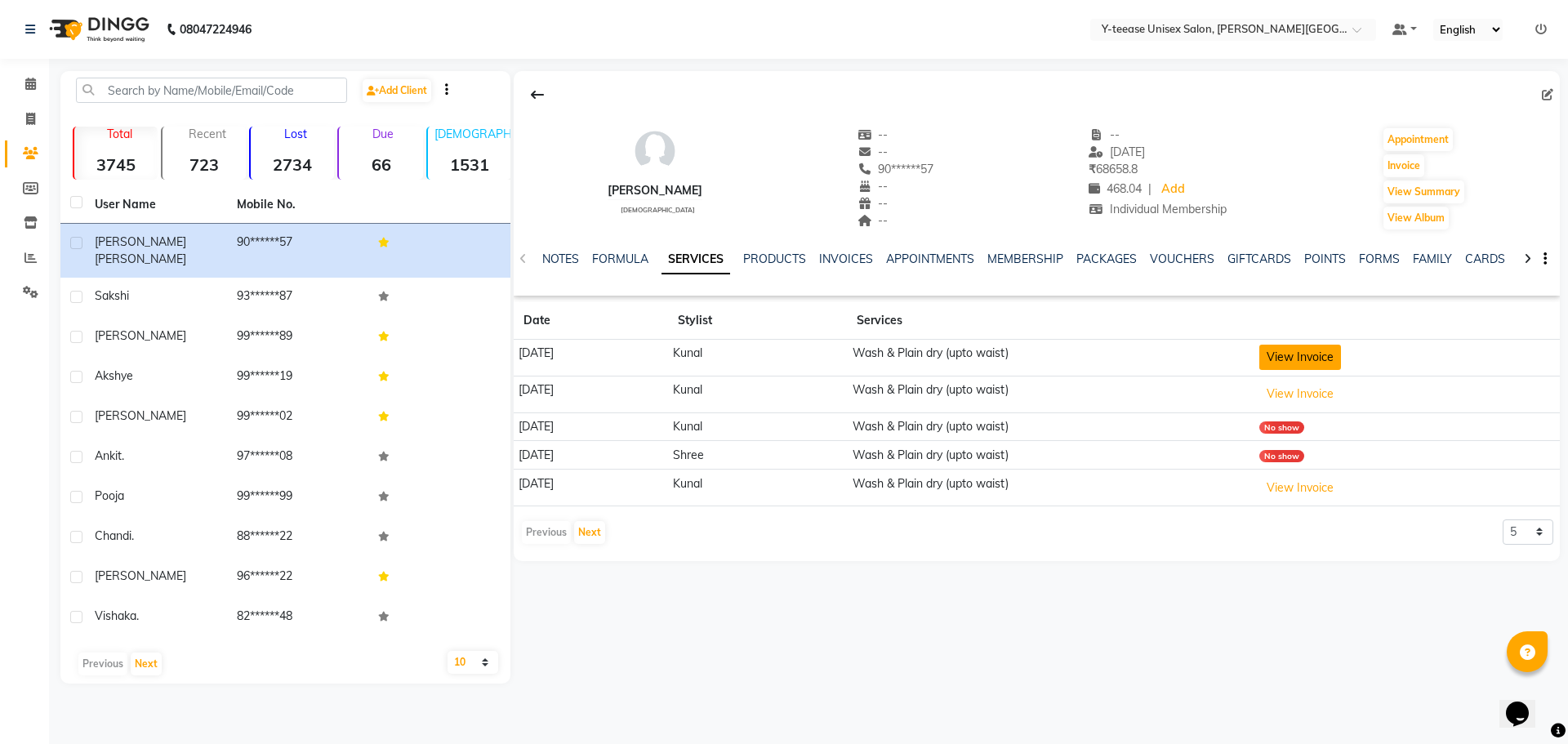
click at [1321, 354] on button "View Invoice" at bounding box center [1300, 357] width 82 height 25
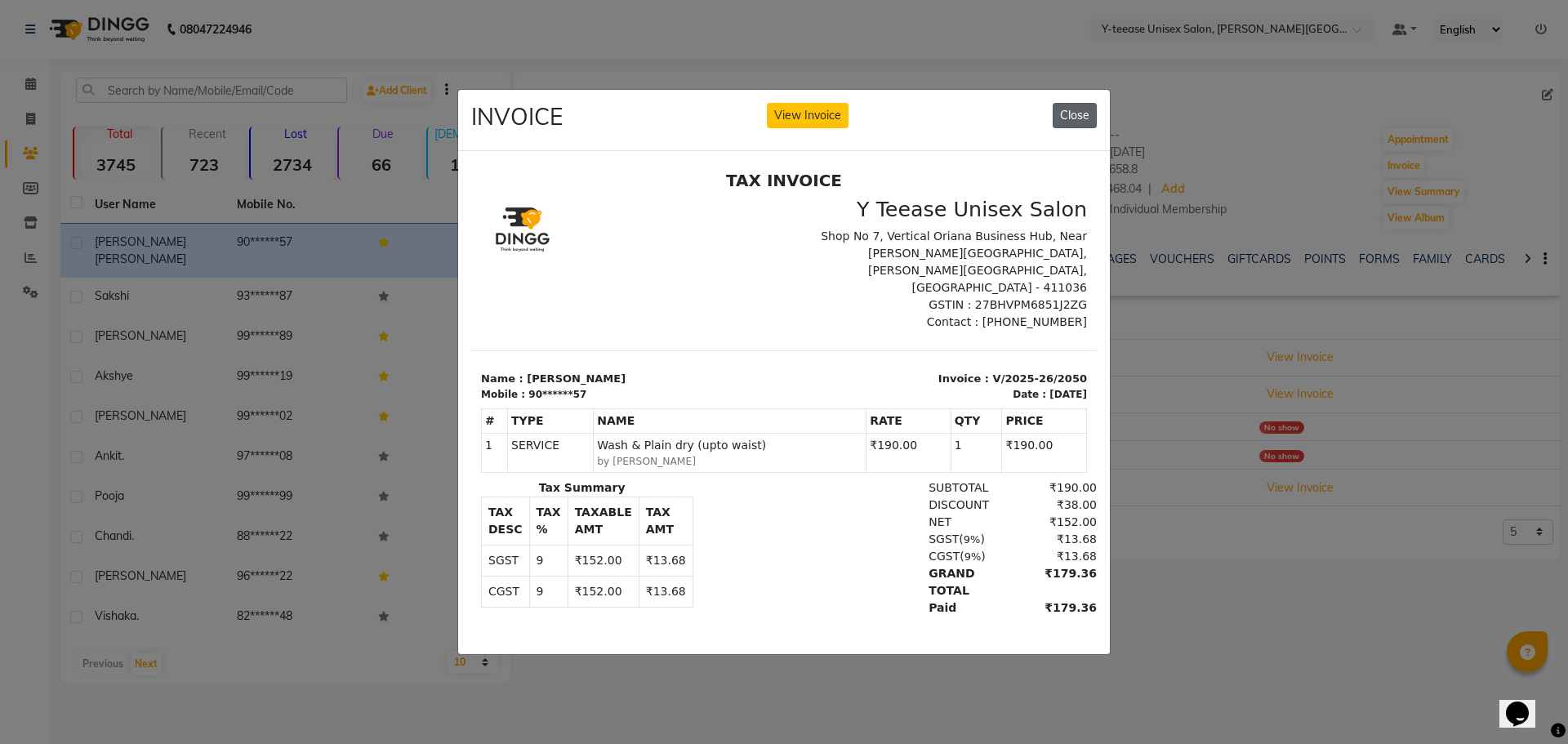
click at [1070, 104] on button "Close" at bounding box center [1075, 115] width 44 height 25
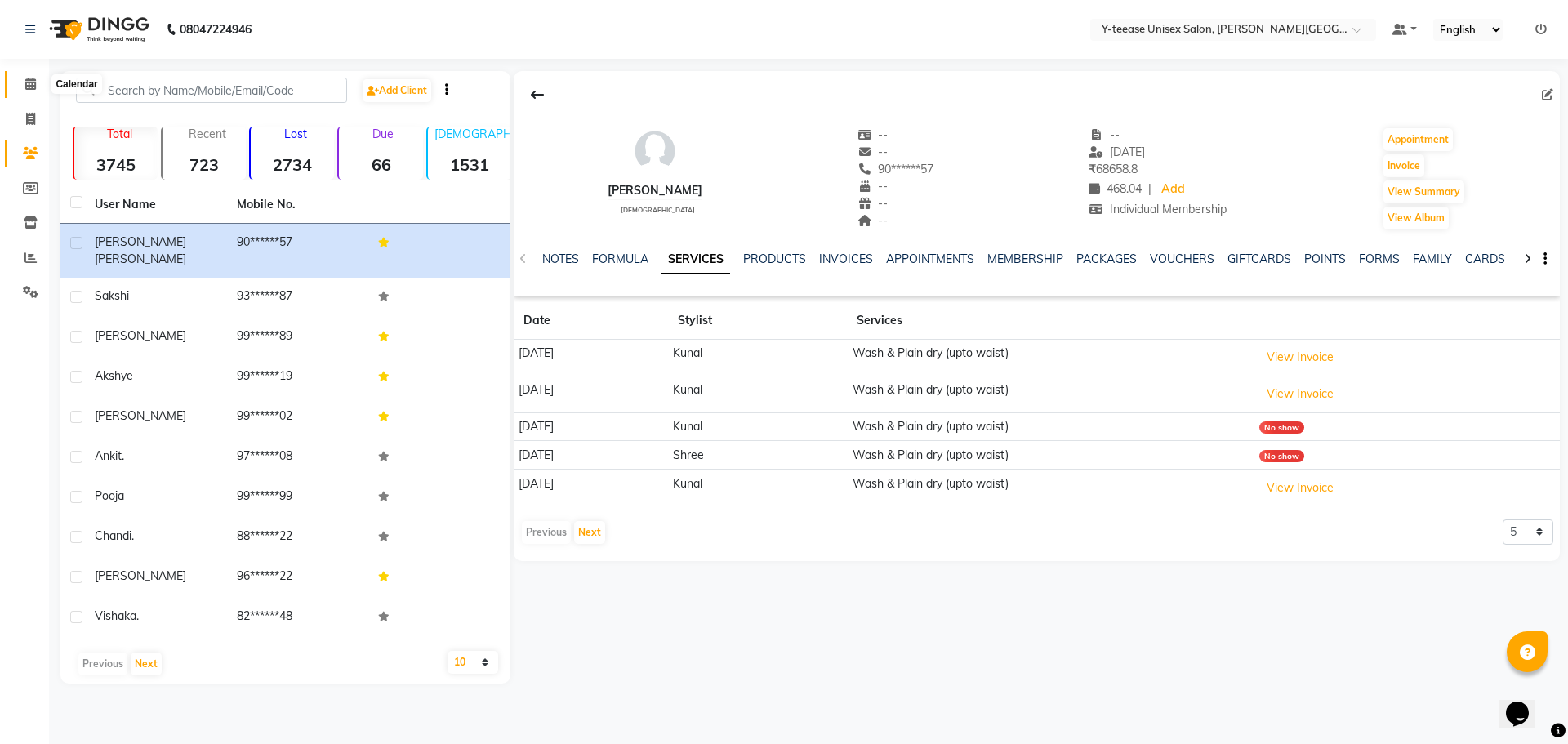
click at [34, 81] on icon at bounding box center [30, 84] width 10 height 12
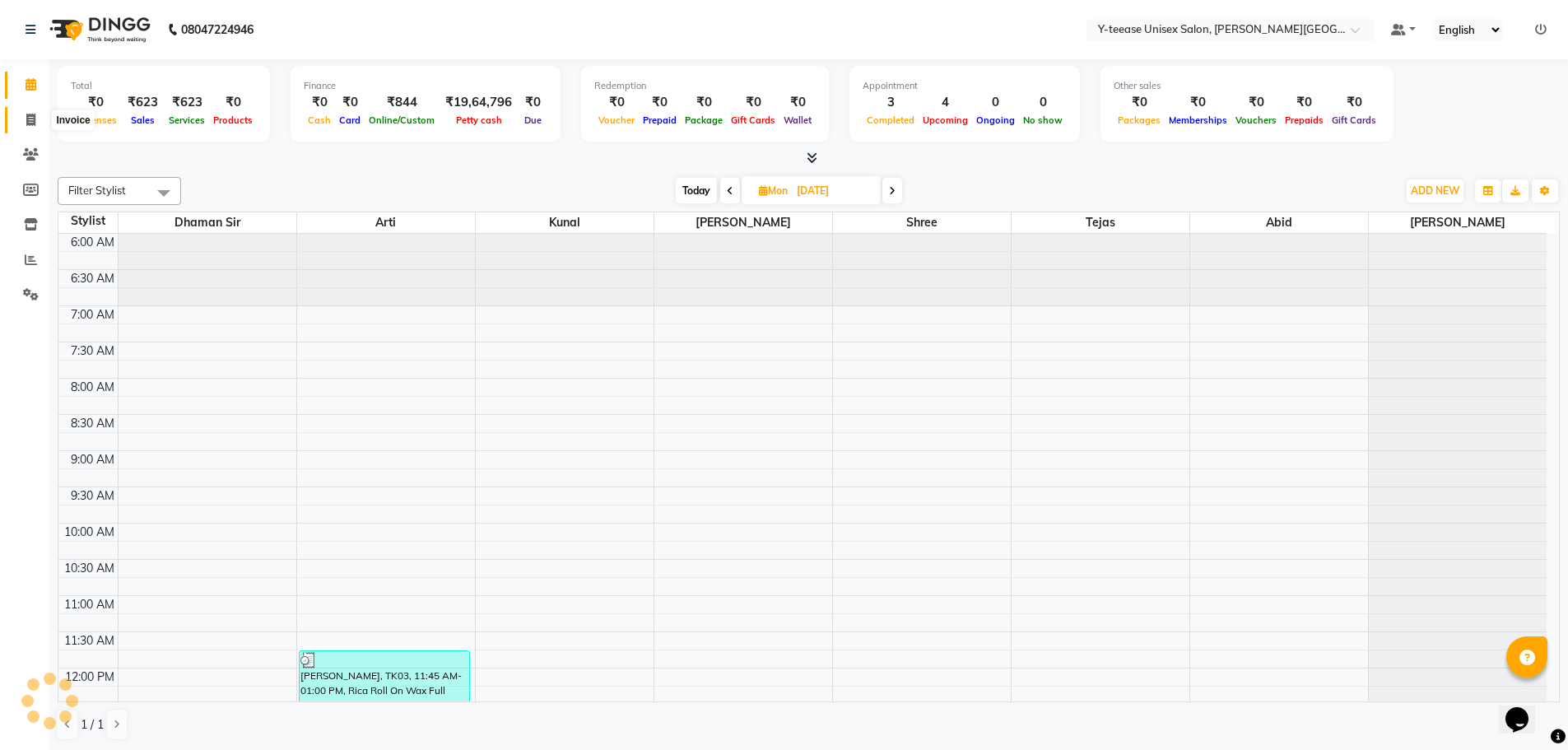
click at [31, 119] on icon at bounding box center [30, 119] width 9 height 12
select select "765"
select select "service"
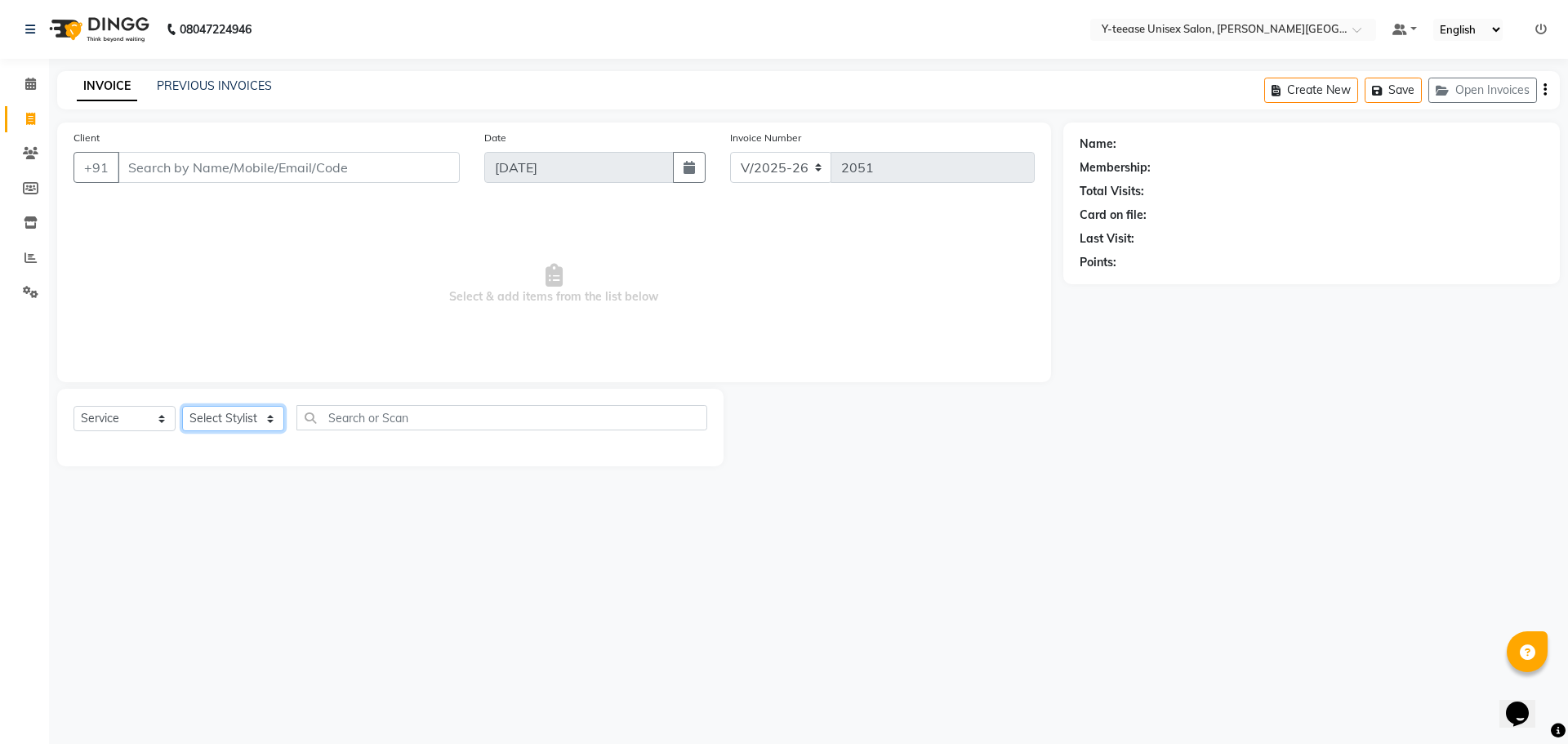
click at [230, 420] on select "Select Stylist [PERSON_NAME] Dhaman [PERSON_NAME] Shree [PERSON_NAME] [PERSON_N…" at bounding box center [233, 418] width 102 height 25
select select "65477"
click at [182, 406] on select "Select Stylist [PERSON_NAME] Dhaman [PERSON_NAME] Shree [PERSON_NAME] [PERSON_N…" at bounding box center [233, 418] width 102 height 25
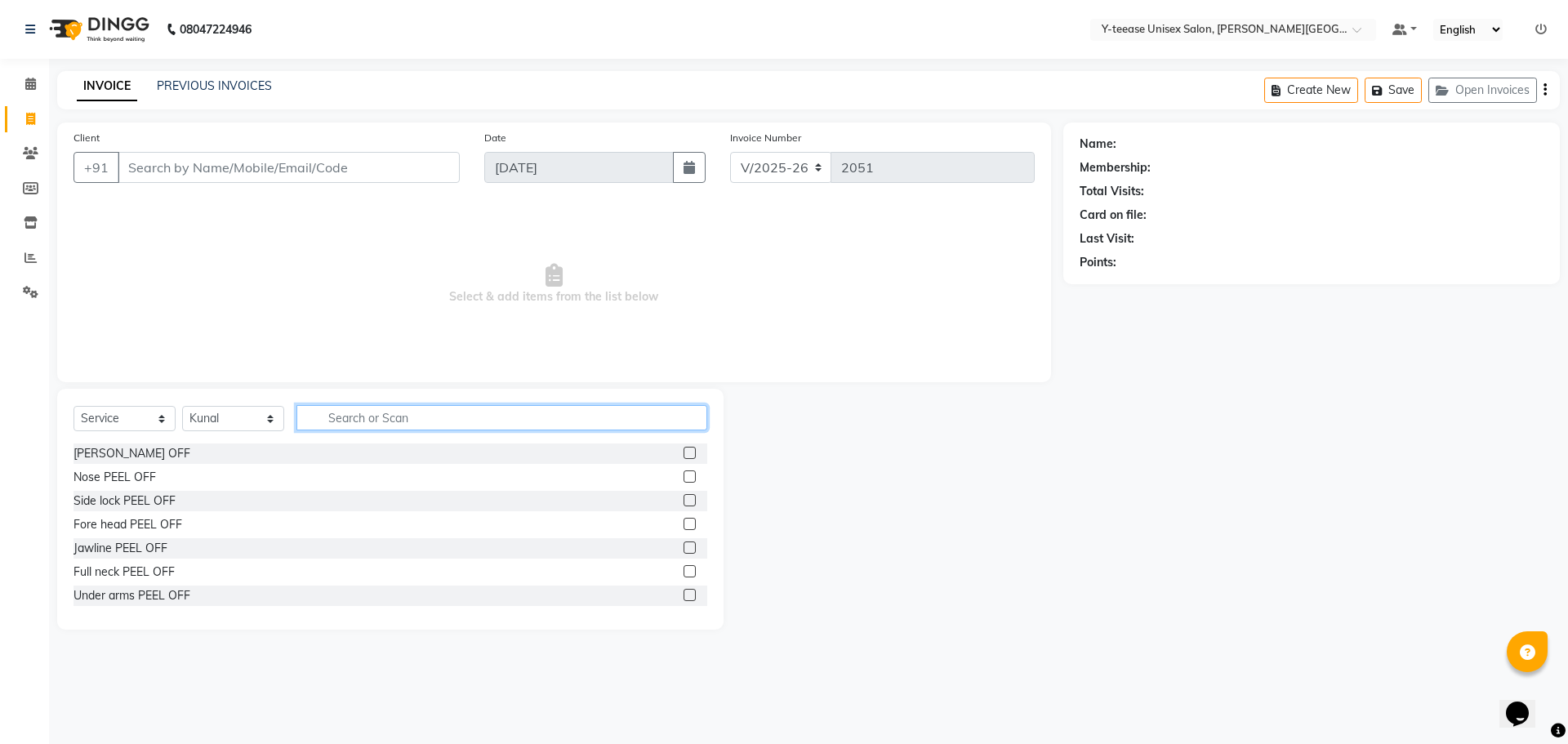
click at [374, 424] on input "text" at bounding box center [502, 417] width 411 height 25
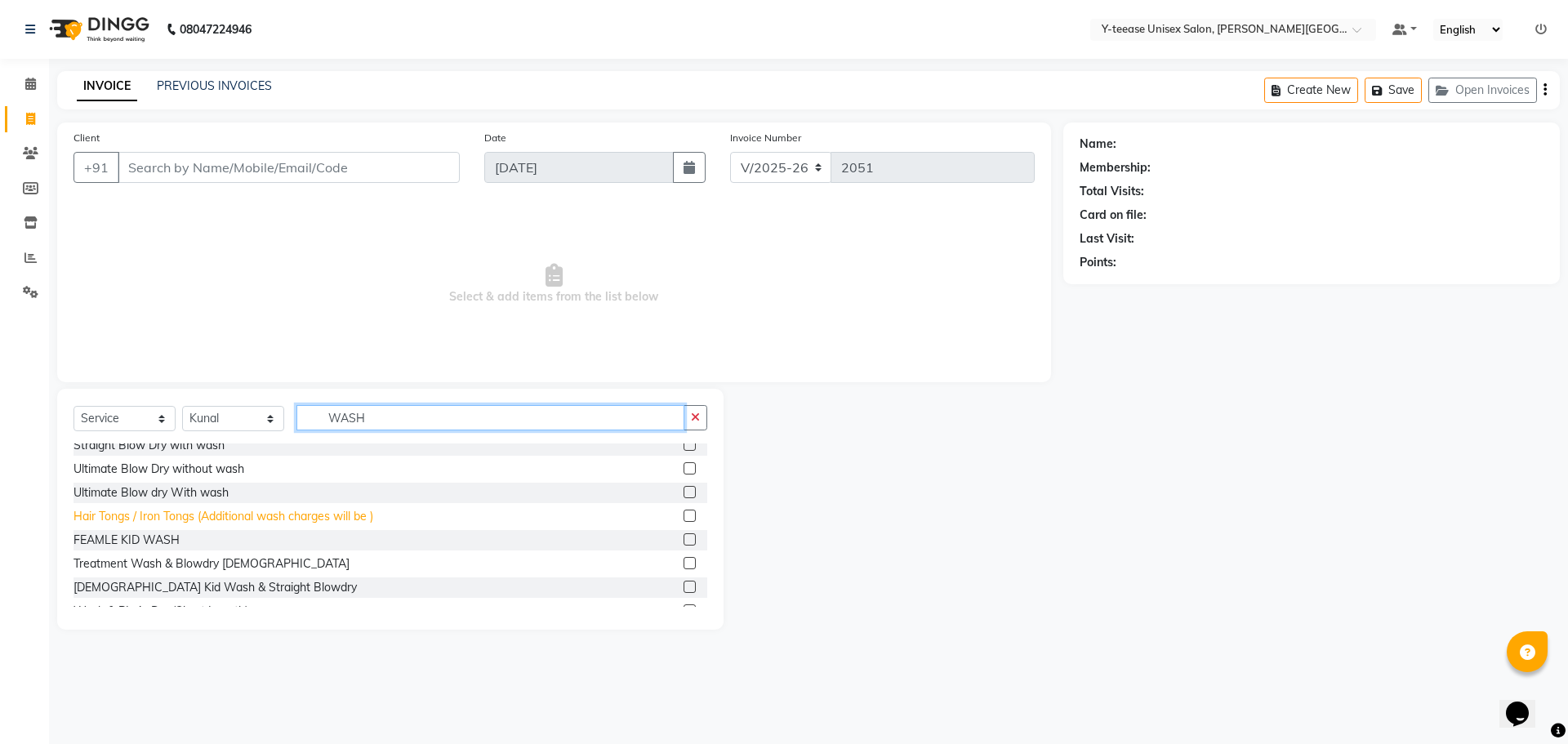
scroll to position [163, 0]
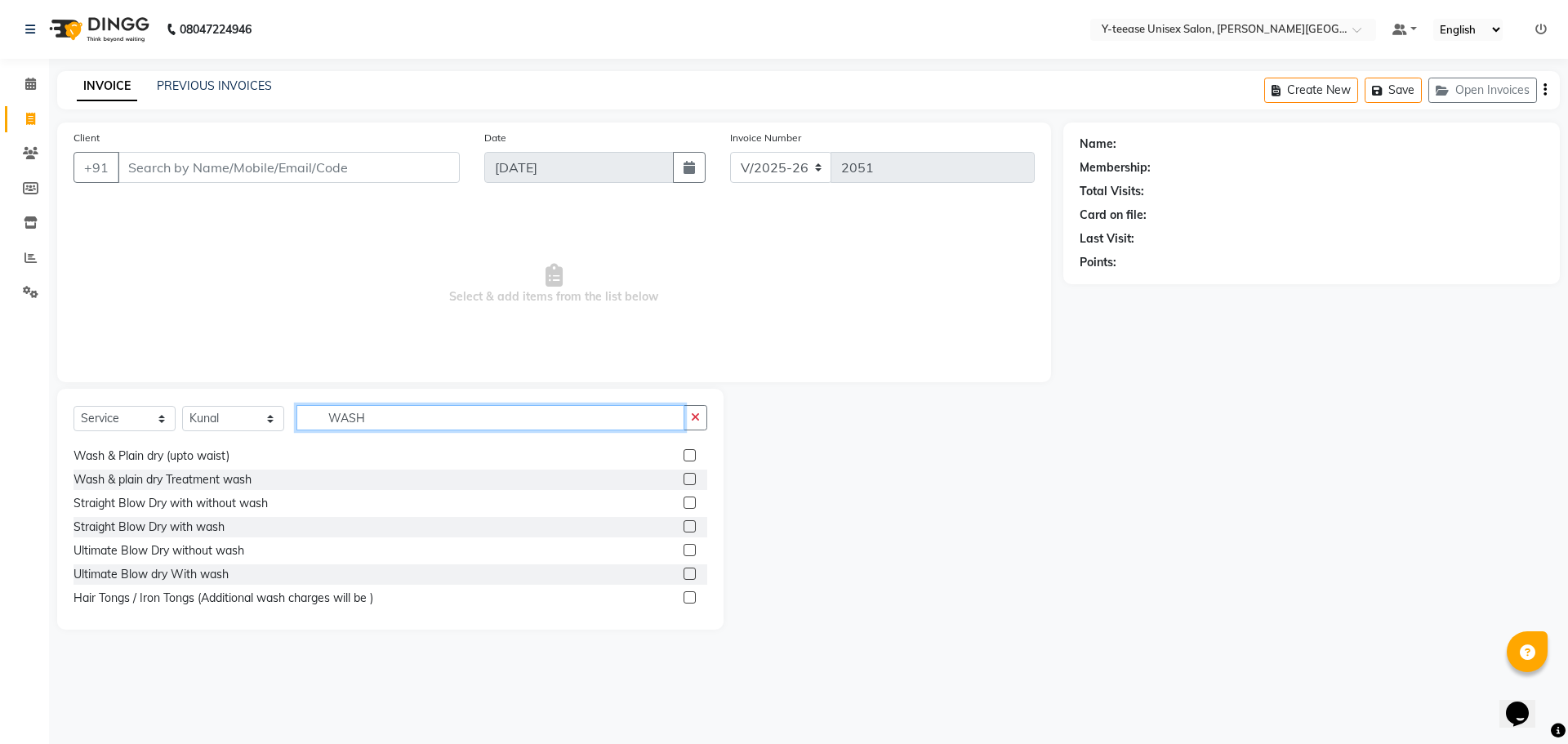
type input "WASH"
click at [683, 473] on label at bounding box center [689, 479] width 12 height 12
click at [683, 474] on input "checkbox" at bounding box center [689, 480] width 10 height 10
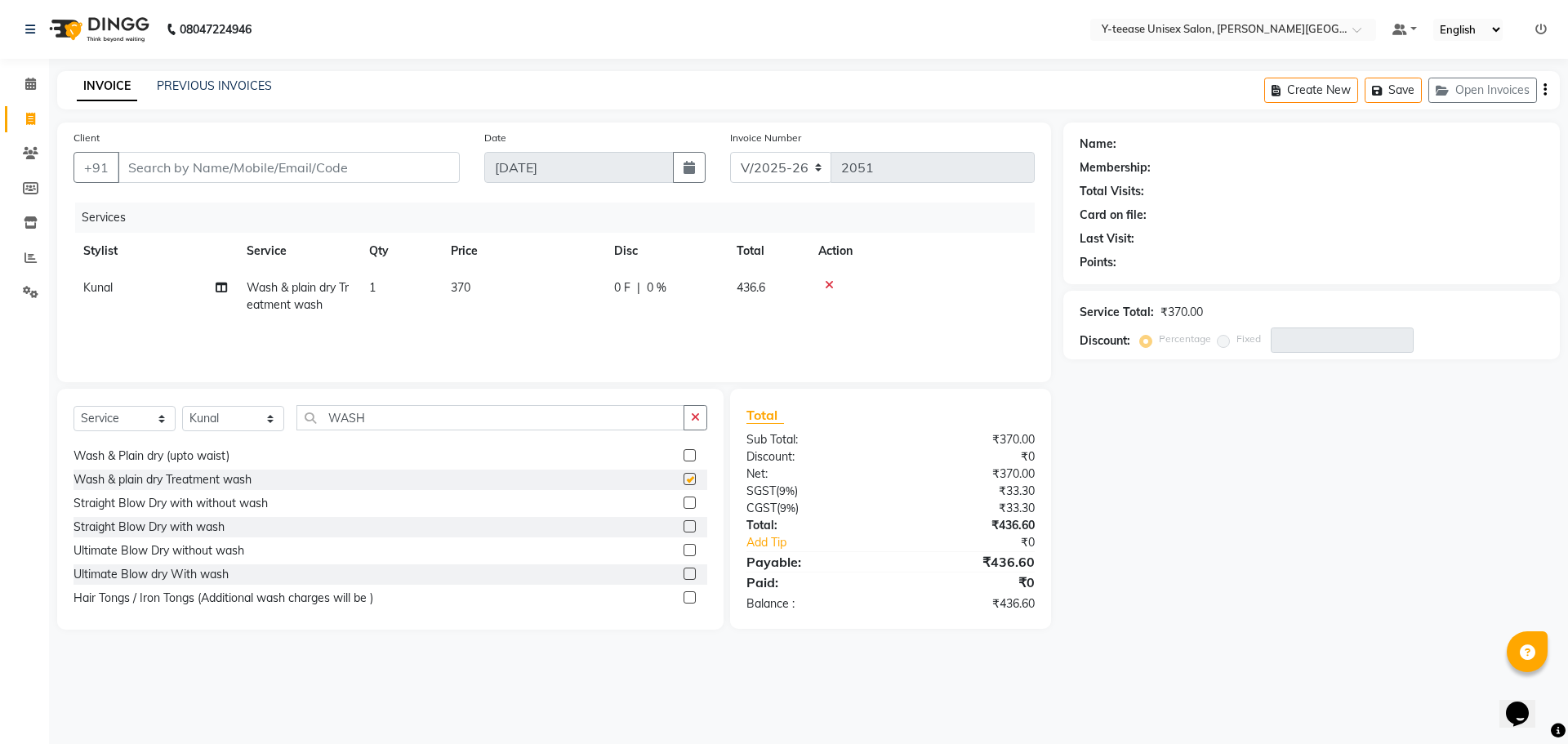
checkbox input "false"
click at [697, 421] on icon "button" at bounding box center [695, 417] width 9 height 11
click at [832, 285] on icon at bounding box center [829, 284] width 9 height 11
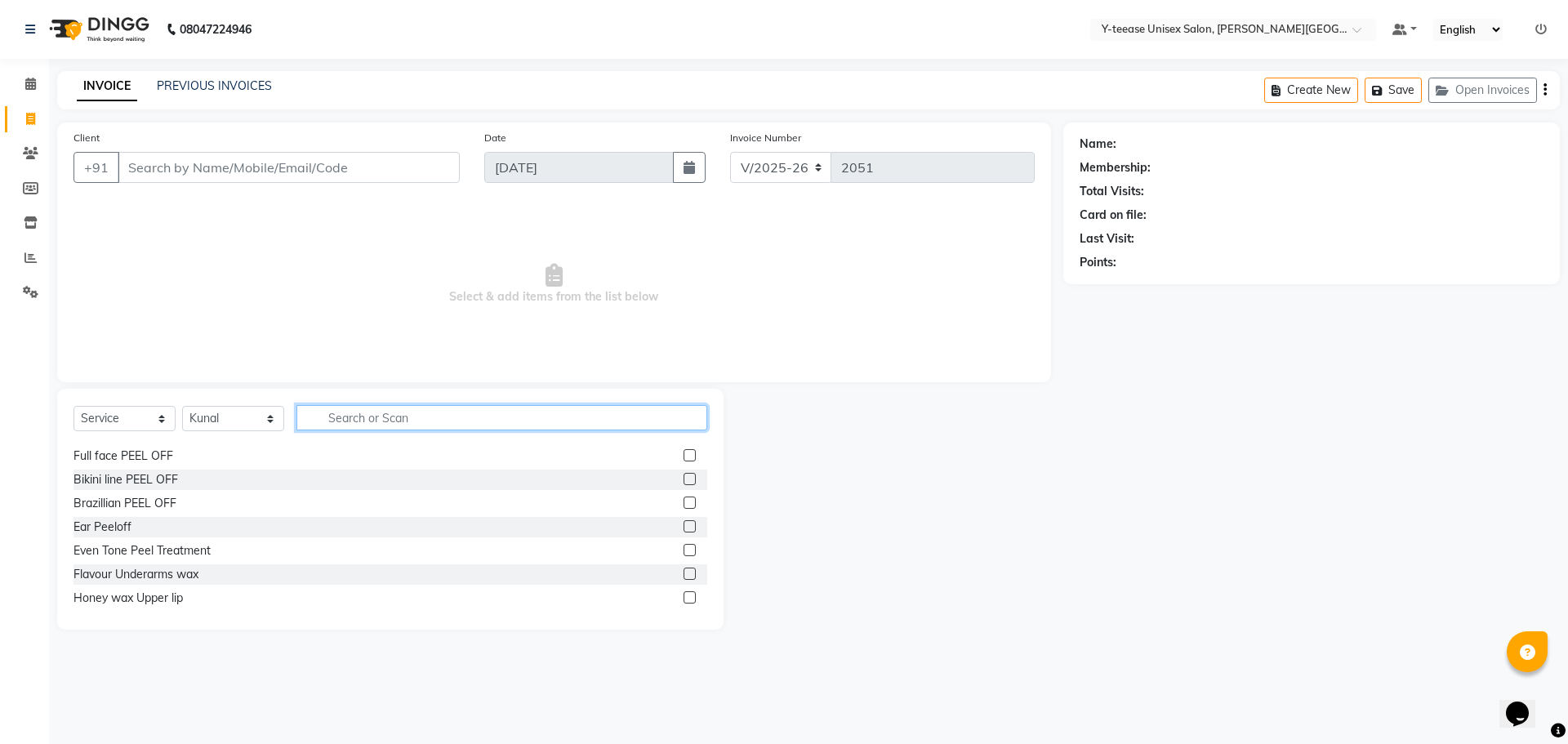
click at [376, 419] on input "text" at bounding box center [502, 417] width 411 height 25
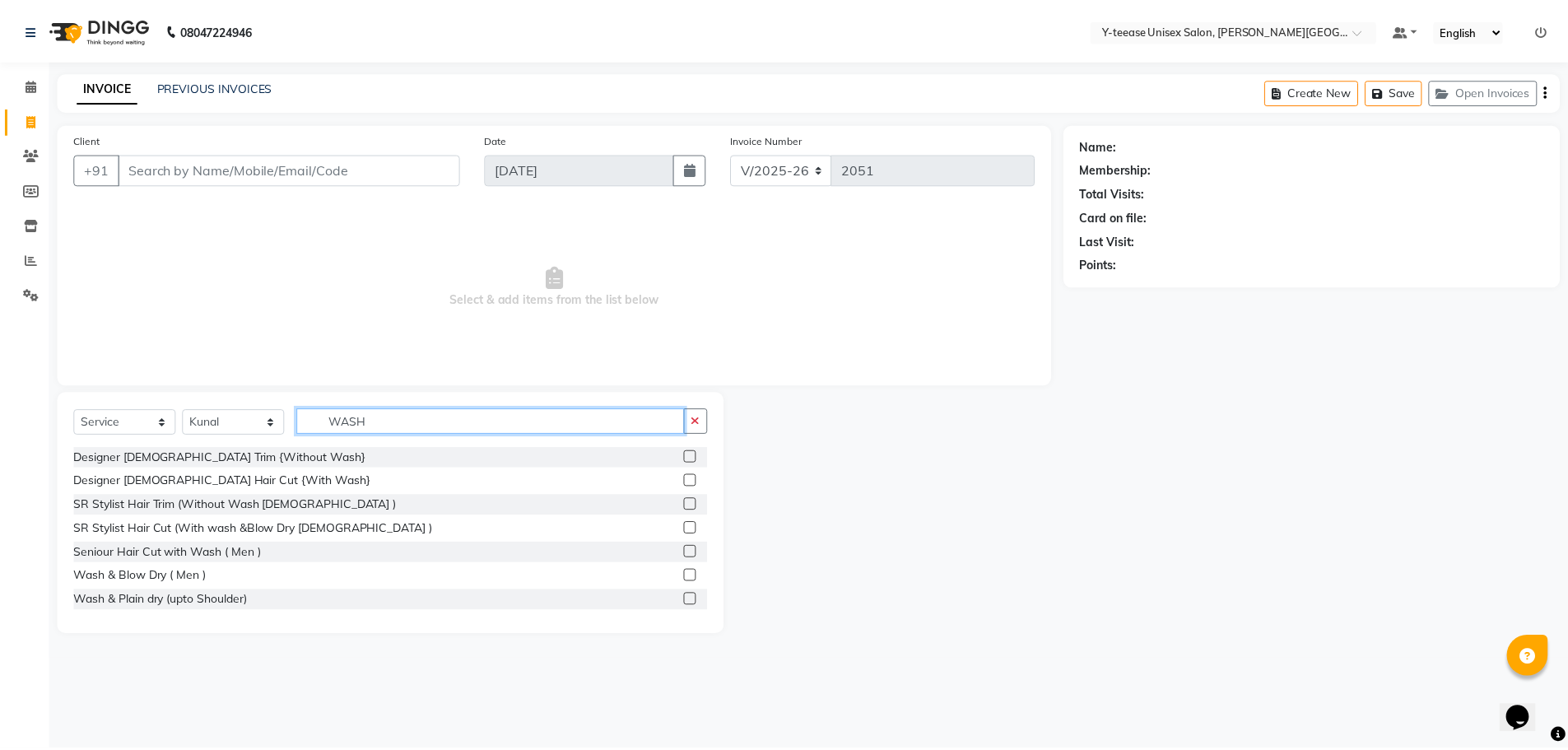
scroll to position [83, 0]
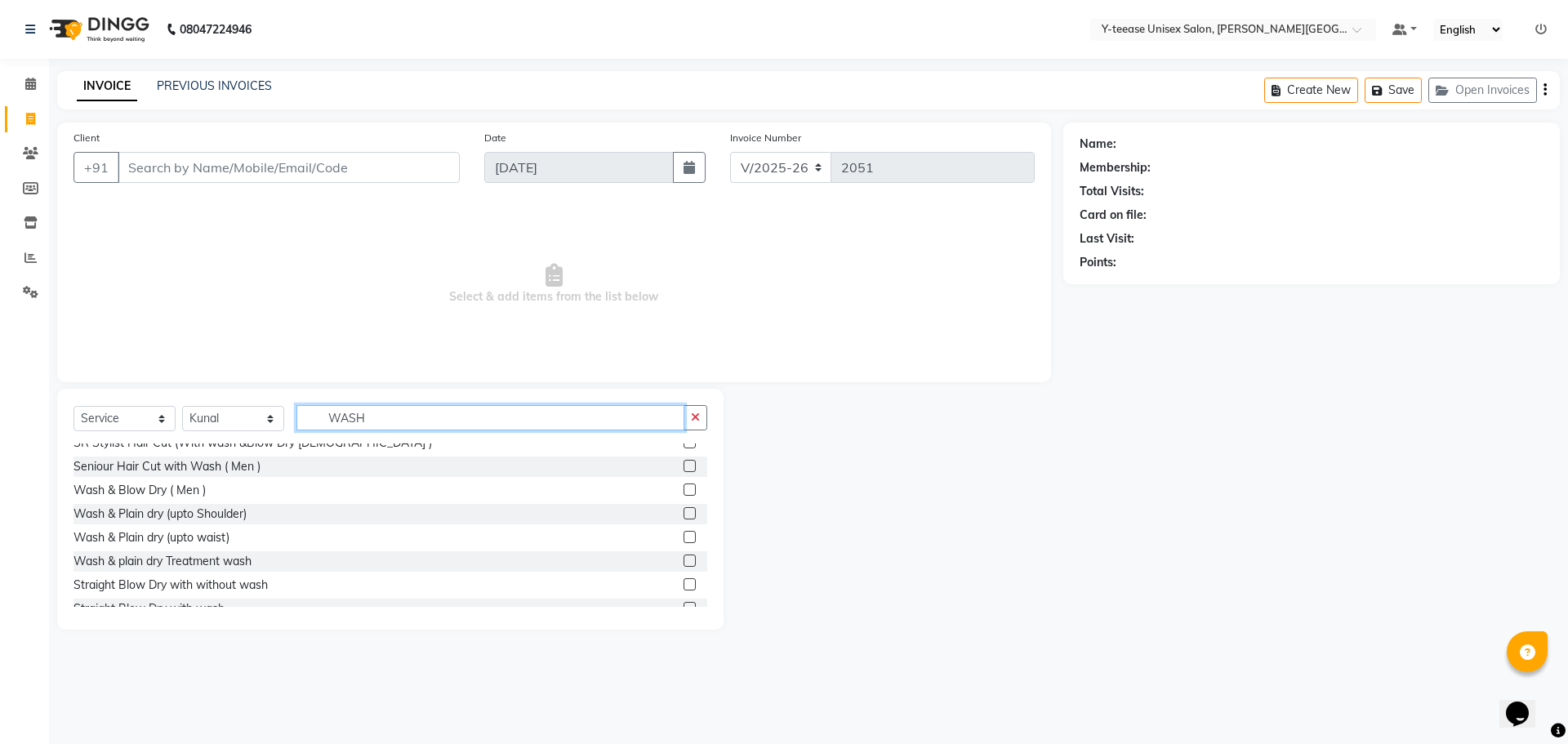
type input "WASH"
click at [683, 535] on label at bounding box center [689, 537] width 12 height 12
click at [683, 535] on input "checkbox" at bounding box center [689, 537] width 10 height 10
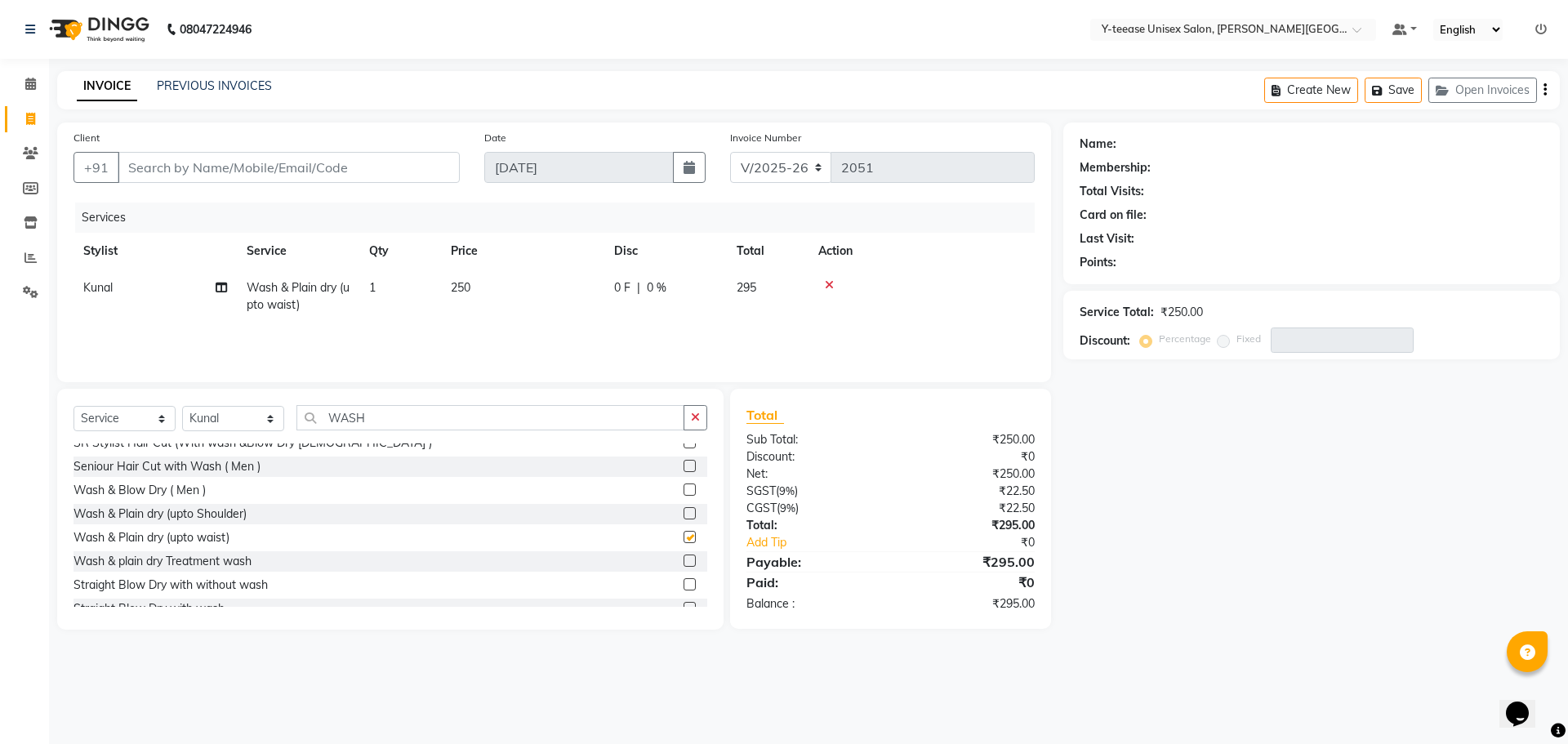
checkbox input "false"
click at [683, 557] on label at bounding box center [689, 561] width 12 height 12
click at [683, 557] on input "checkbox" at bounding box center [689, 562] width 10 height 10
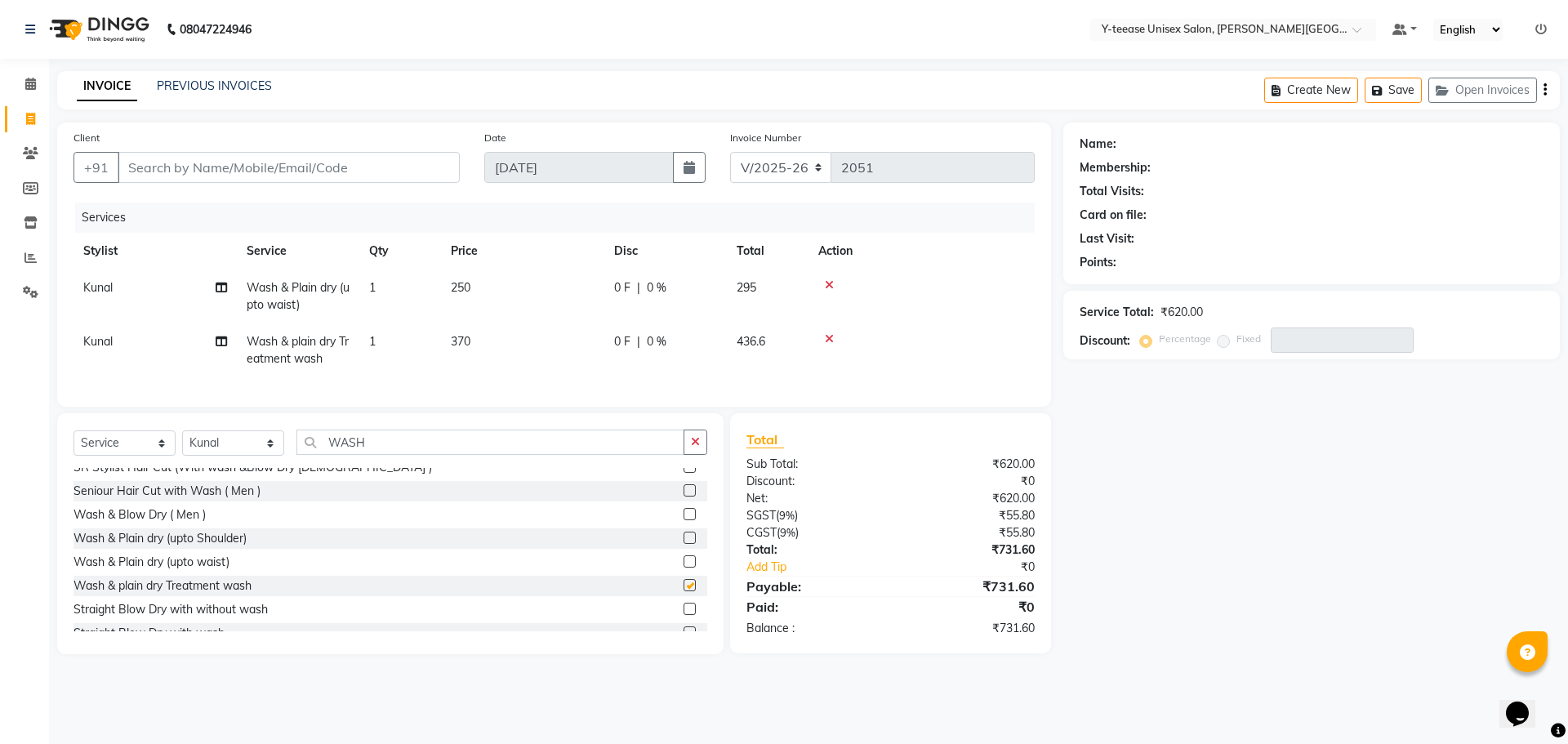
checkbox input "false"
click at [828, 340] on icon at bounding box center [829, 339] width 9 height 11
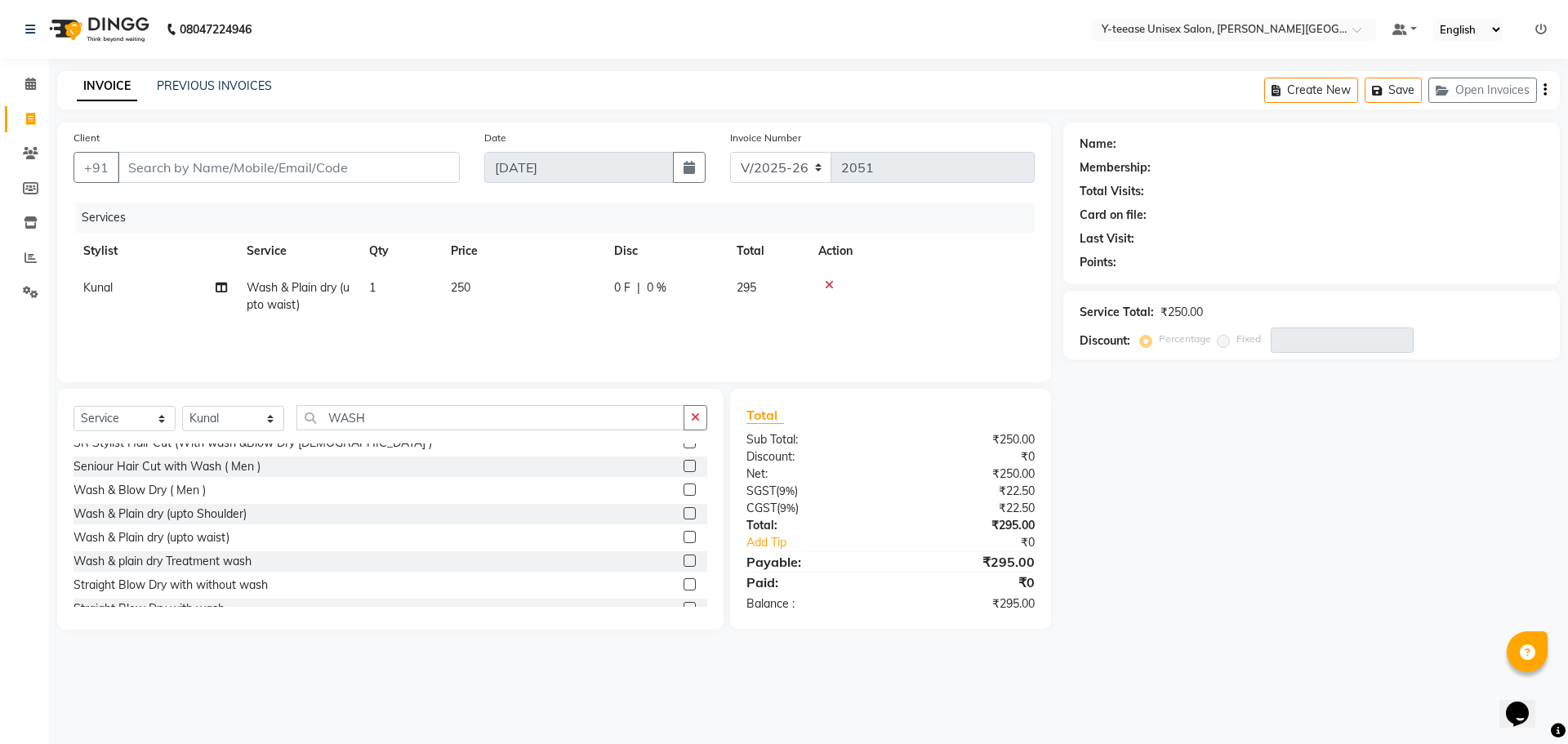
click at [831, 281] on icon at bounding box center [829, 284] width 9 height 11
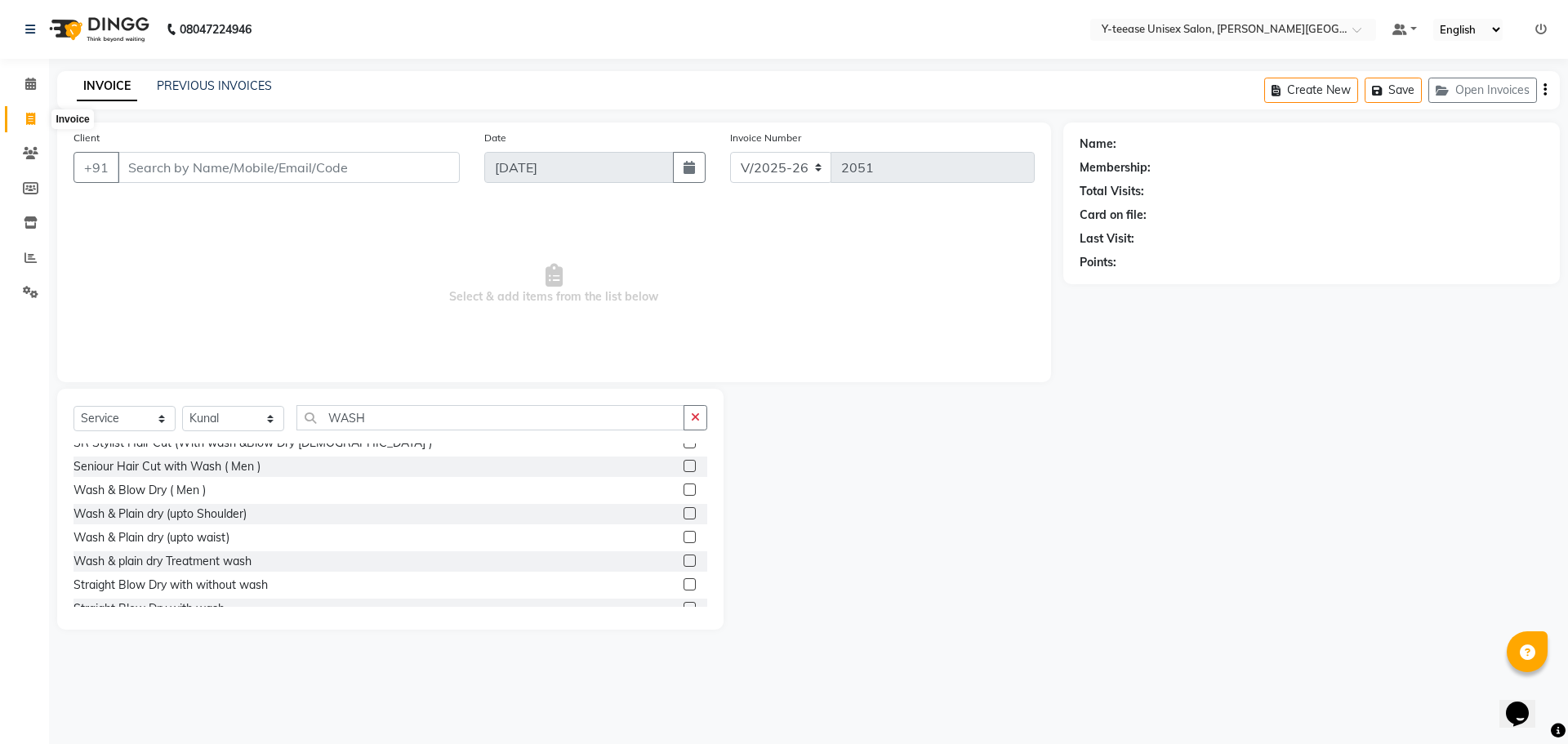
click at [32, 121] on icon at bounding box center [30, 118] width 9 height 12
select select "service"
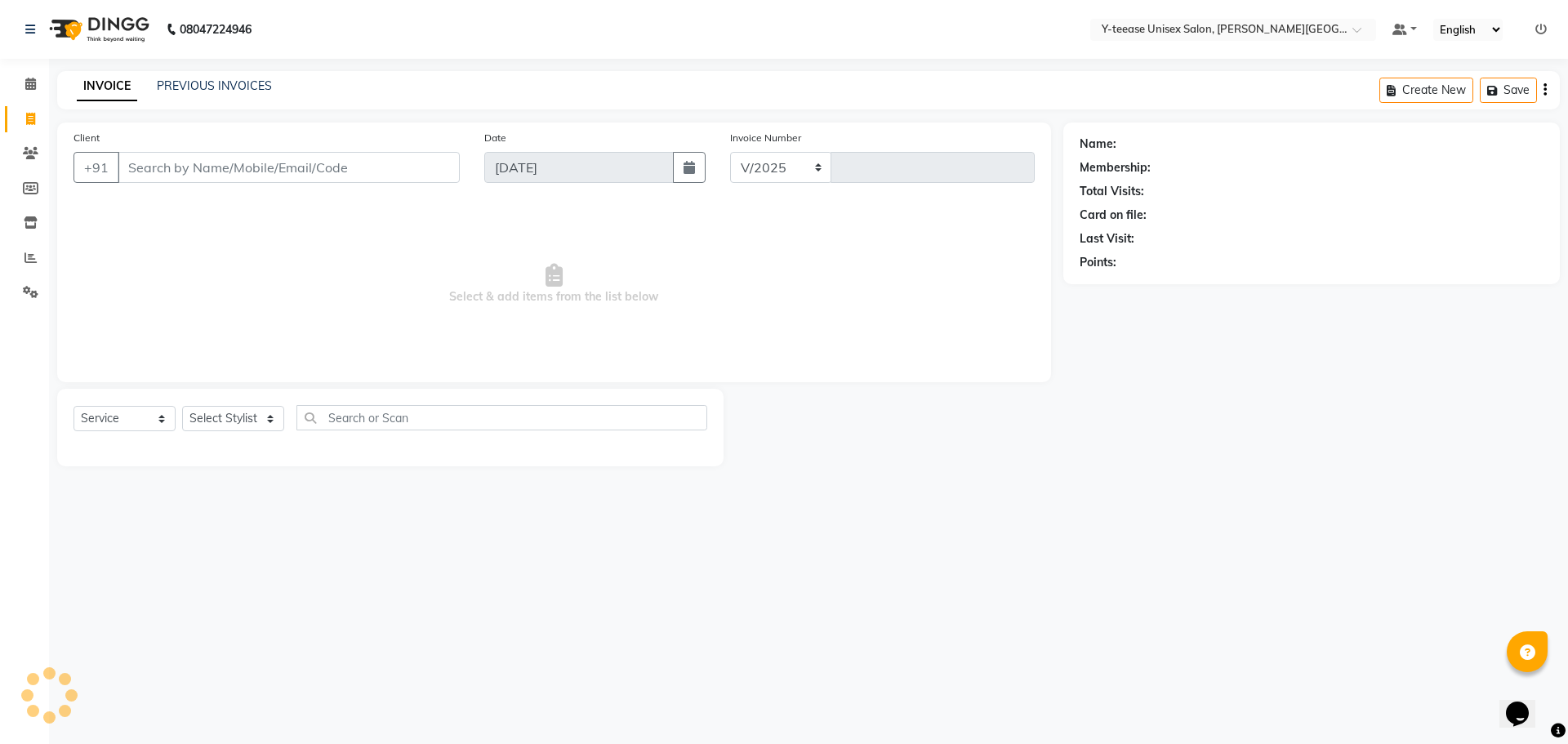
select select "765"
type input "2051"
click at [28, 85] on icon at bounding box center [30, 84] width 10 height 12
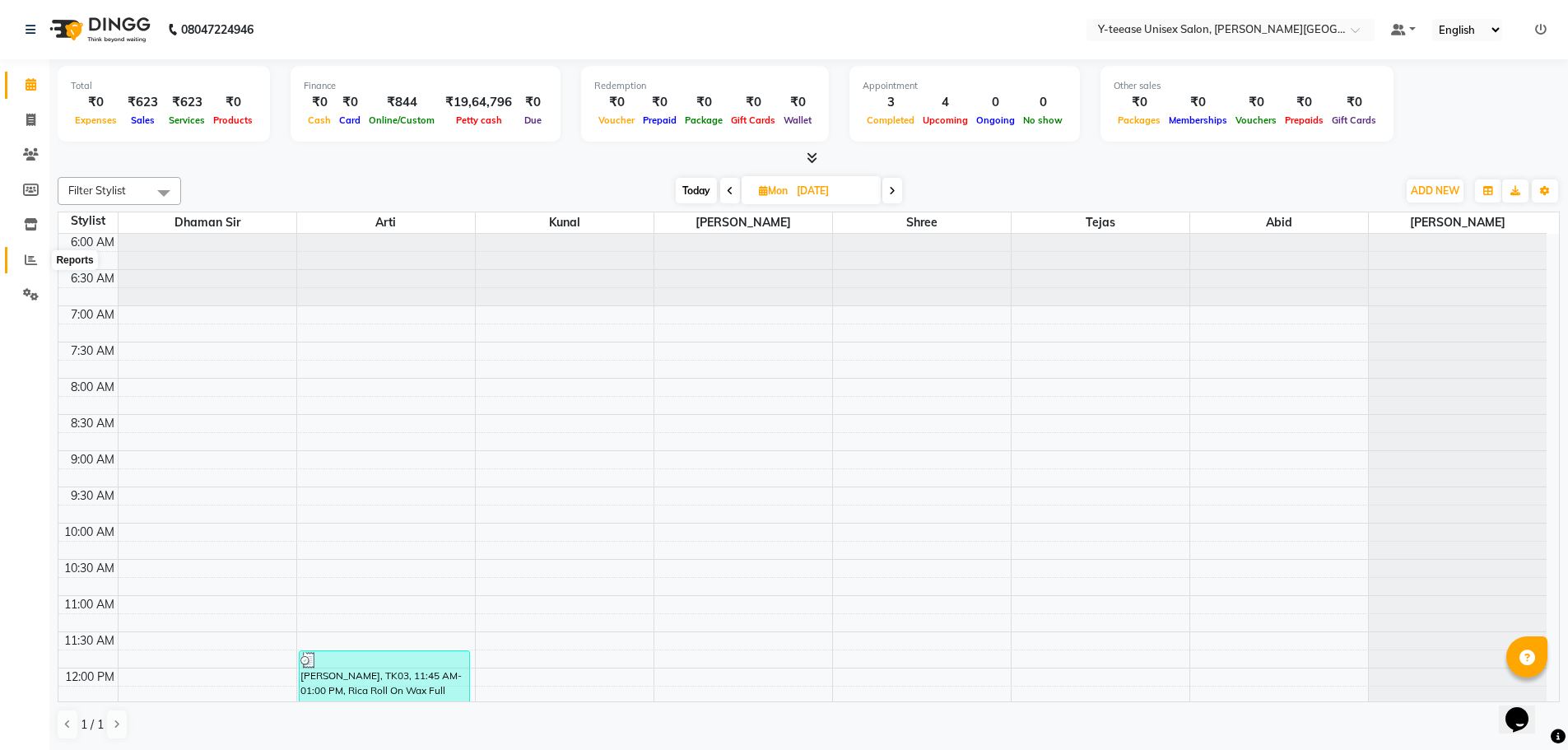
click at [30, 259] on icon at bounding box center [30, 260] width 12 height 12
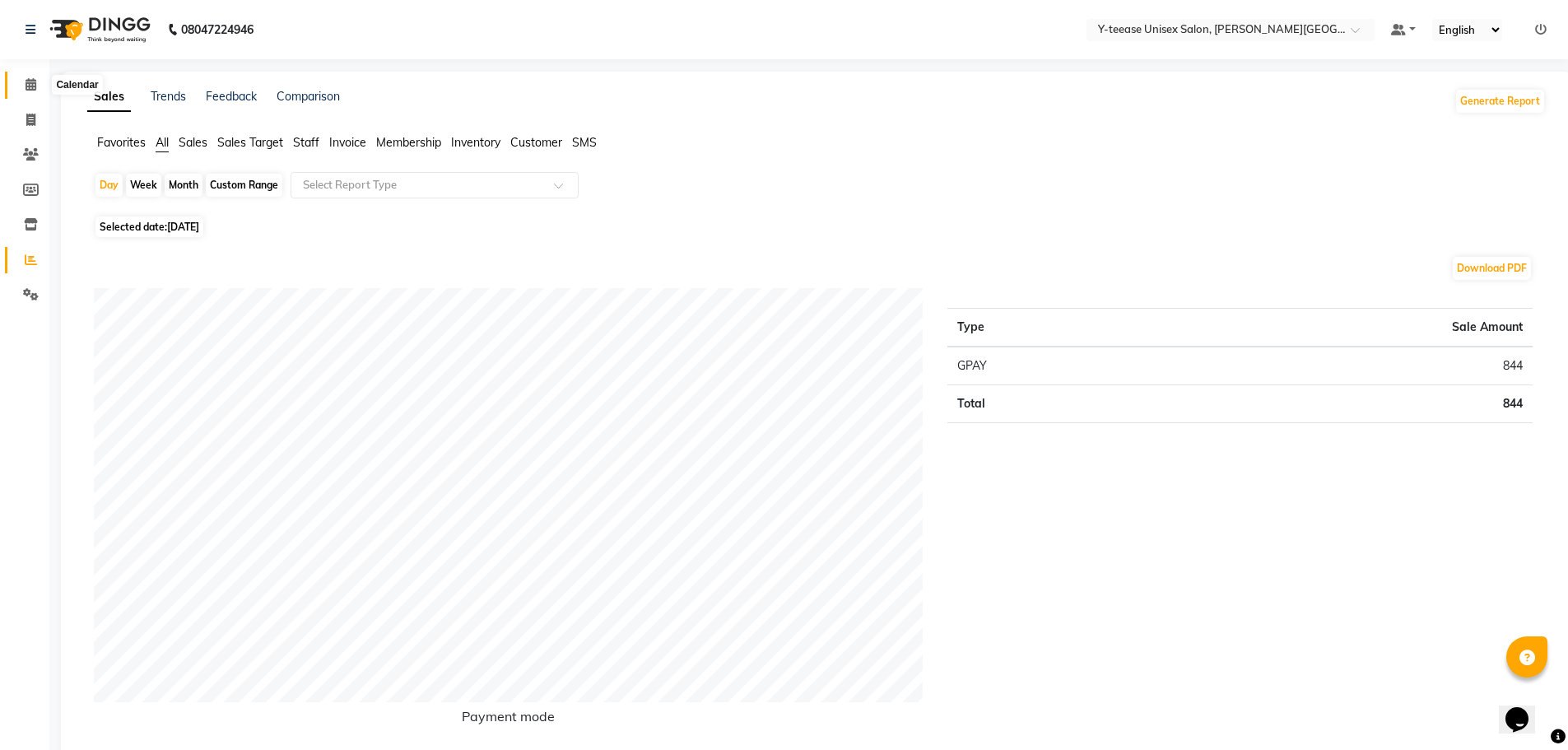
click at [30, 87] on icon at bounding box center [30, 84] width 10 height 12
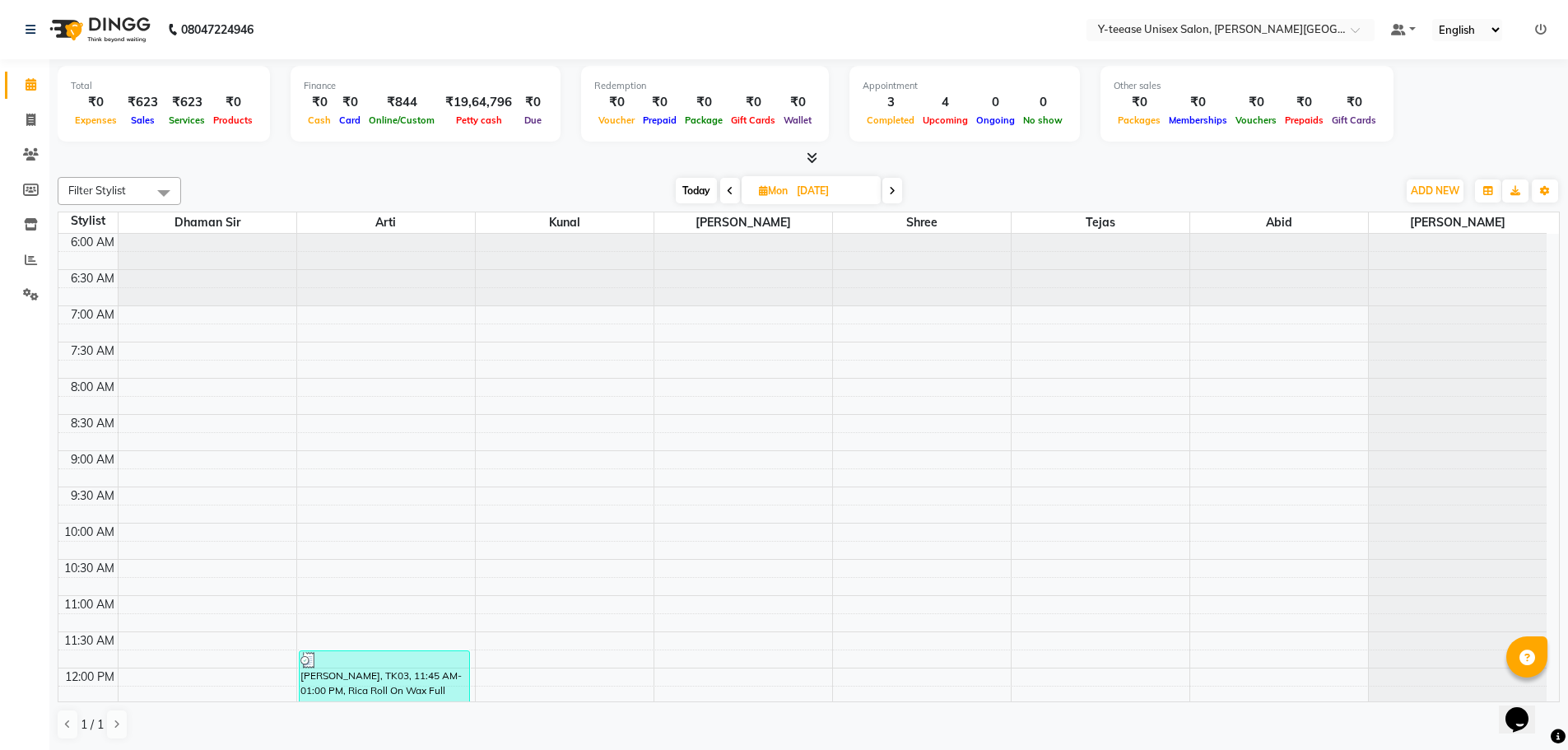
click at [679, 179] on span "Today" at bounding box center [696, 190] width 41 height 25
type input "[DATE]"
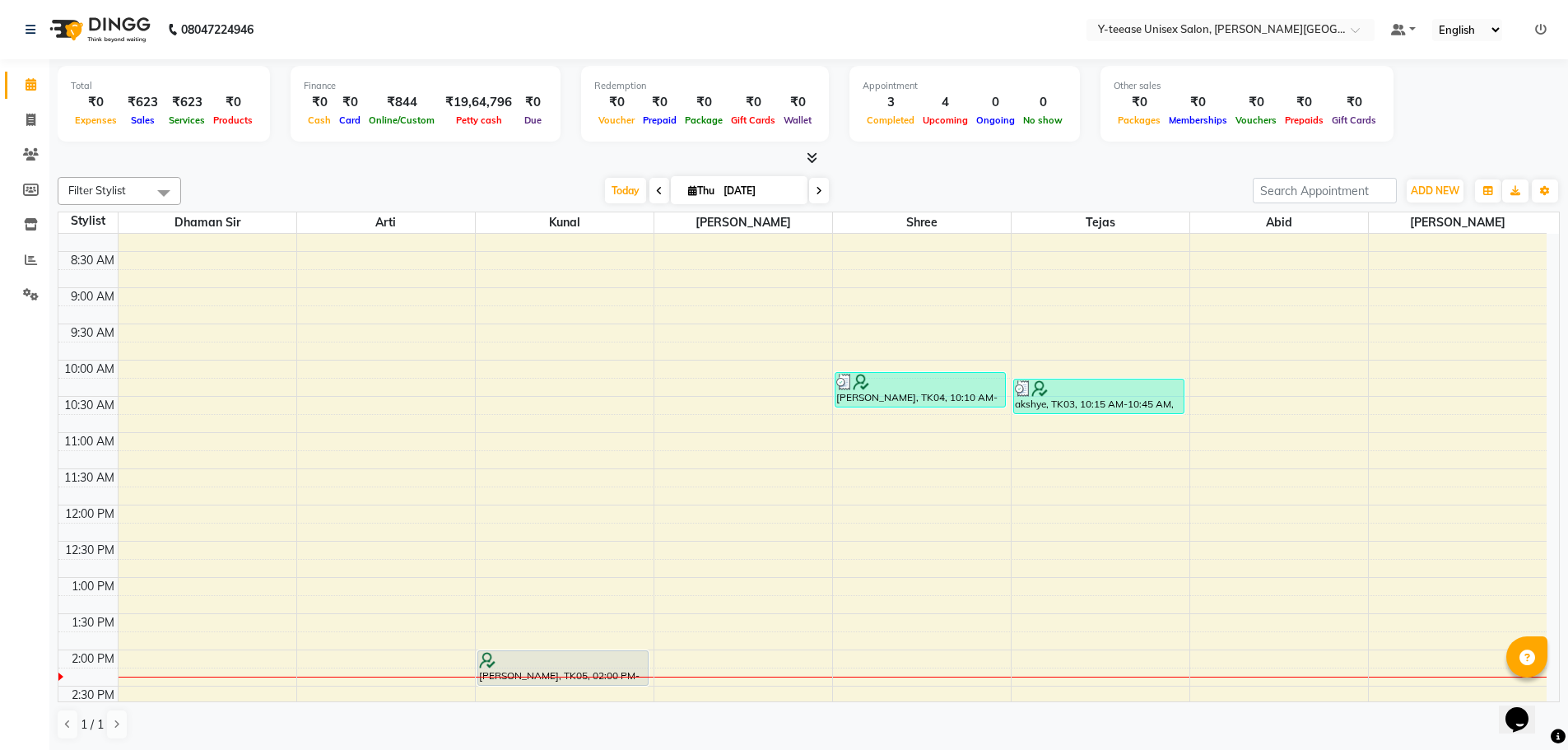
scroll to position [517, 0]
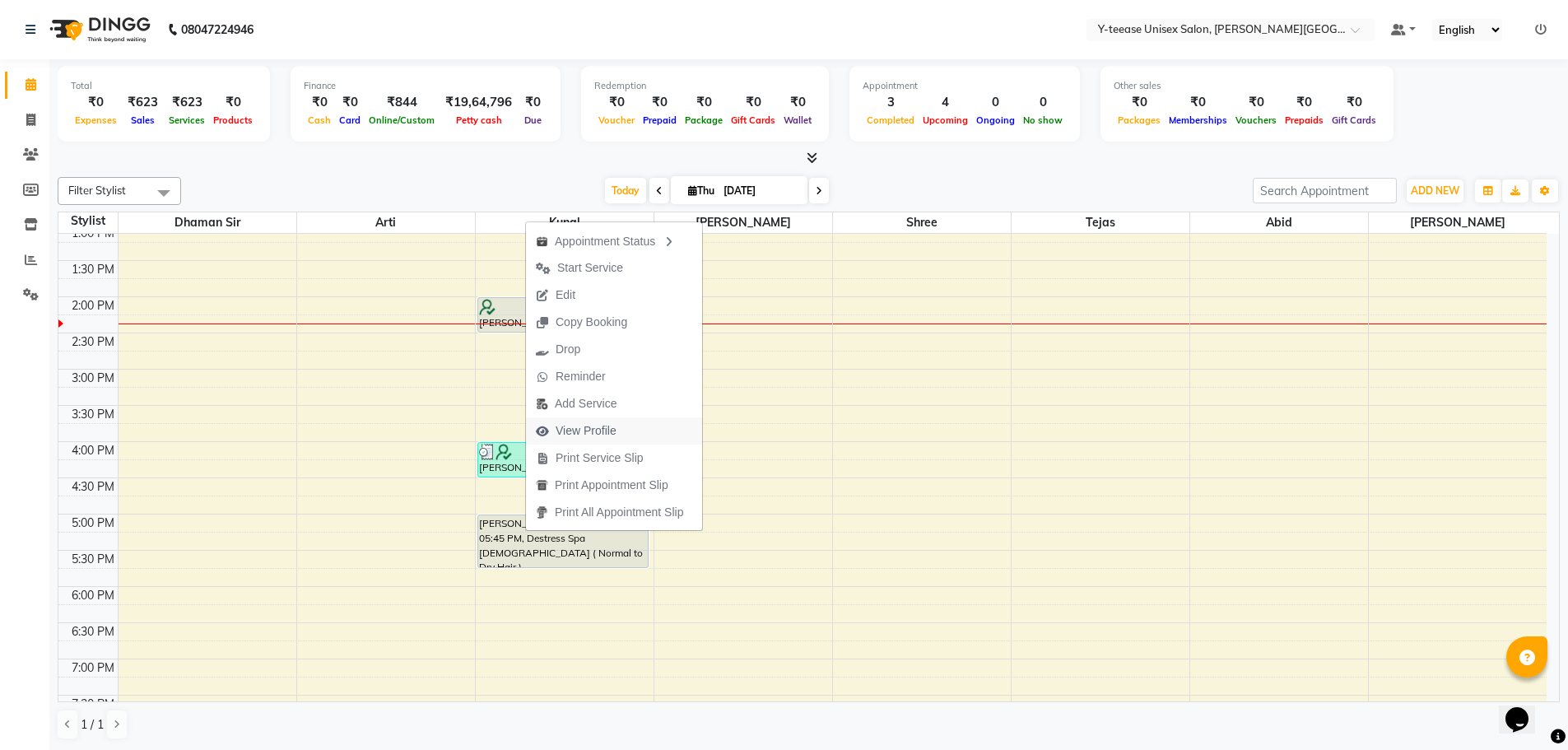
click at [561, 423] on span "View Profile" at bounding box center [586, 431] width 61 height 17
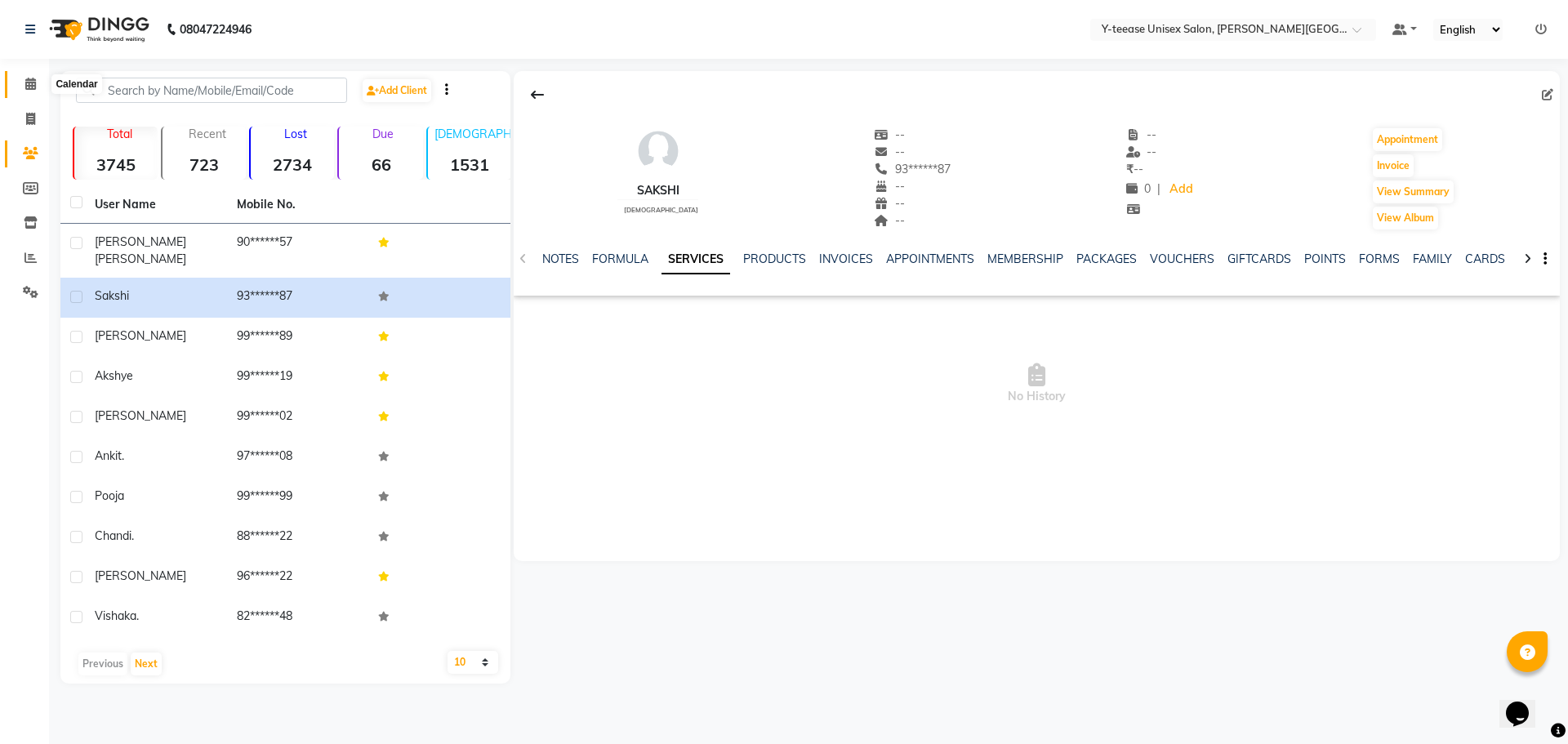
click at [27, 84] on icon at bounding box center [30, 84] width 10 height 12
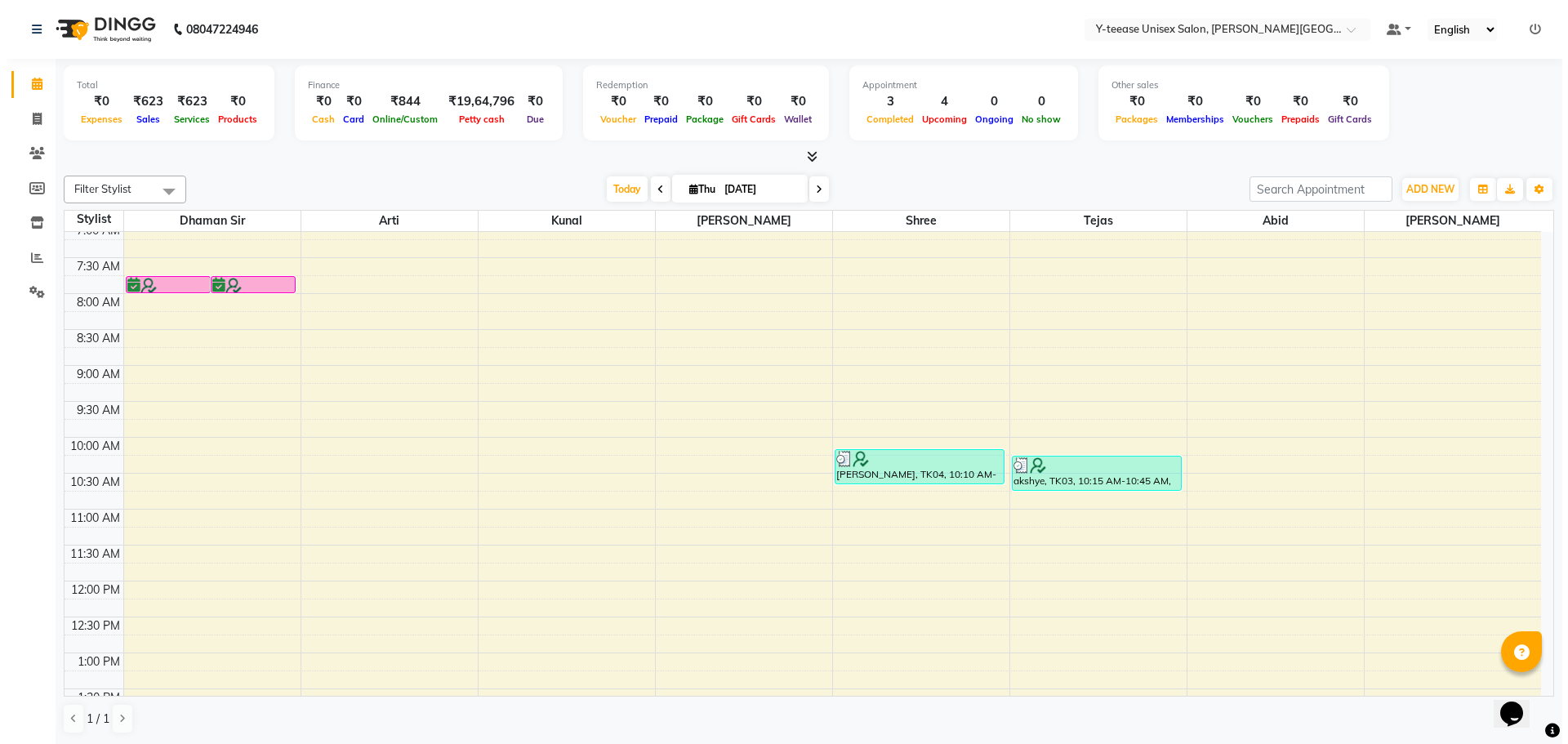
scroll to position [327, 0]
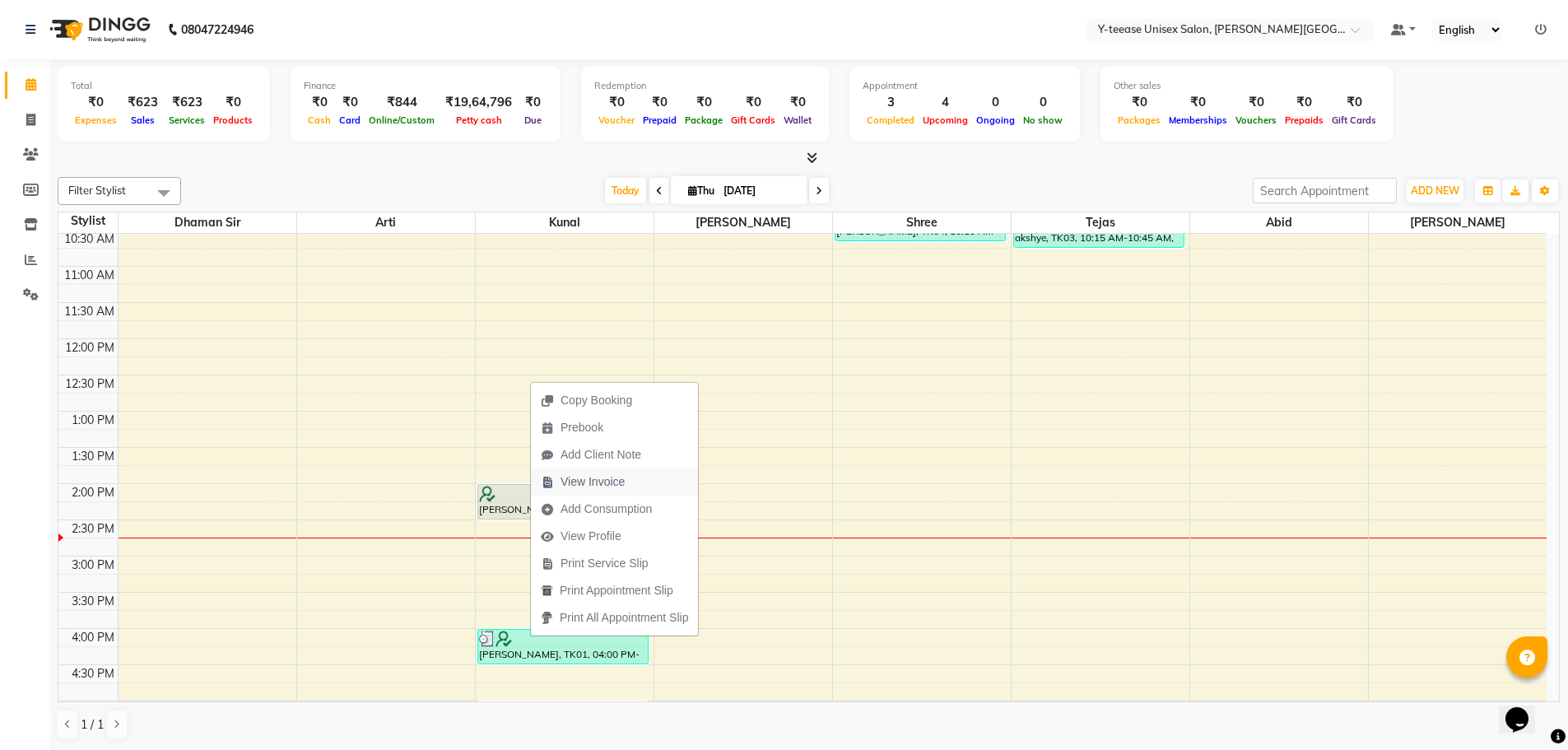
click at [593, 483] on span "View Invoice" at bounding box center [593, 483] width 64 height 17
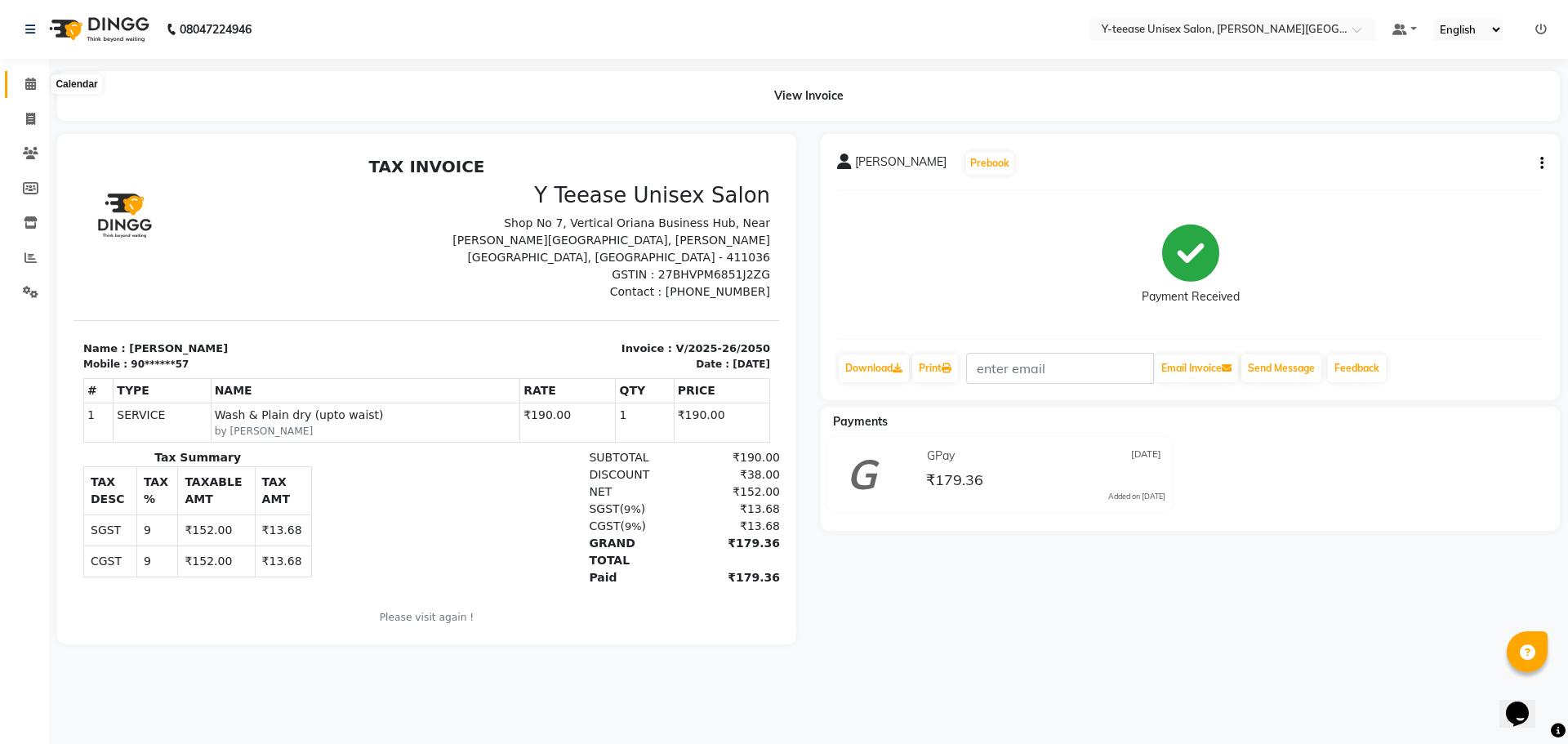
click at [35, 88] on icon at bounding box center [30, 84] width 10 height 12
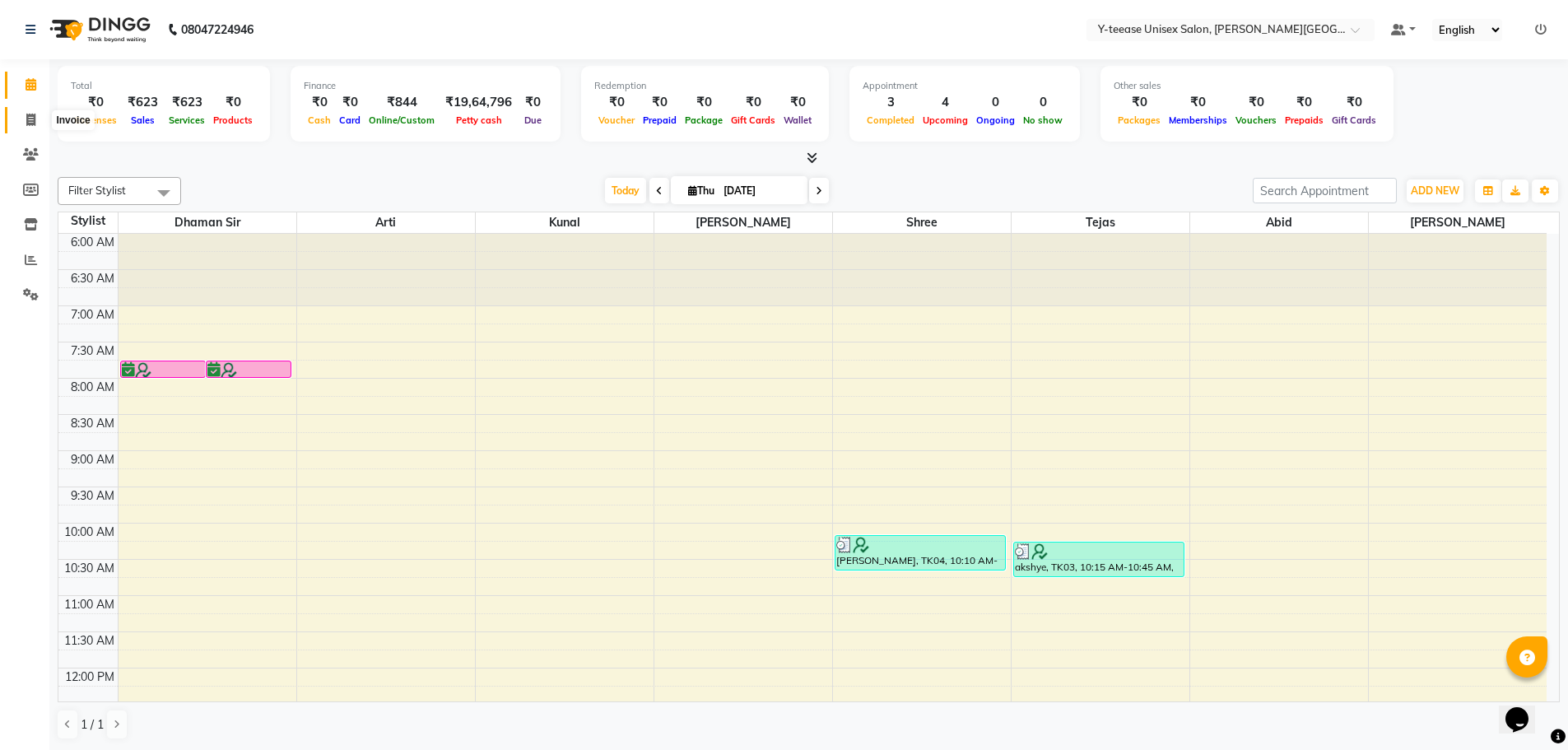
click at [34, 125] on icon at bounding box center [30, 119] width 9 height 12
select select "service"
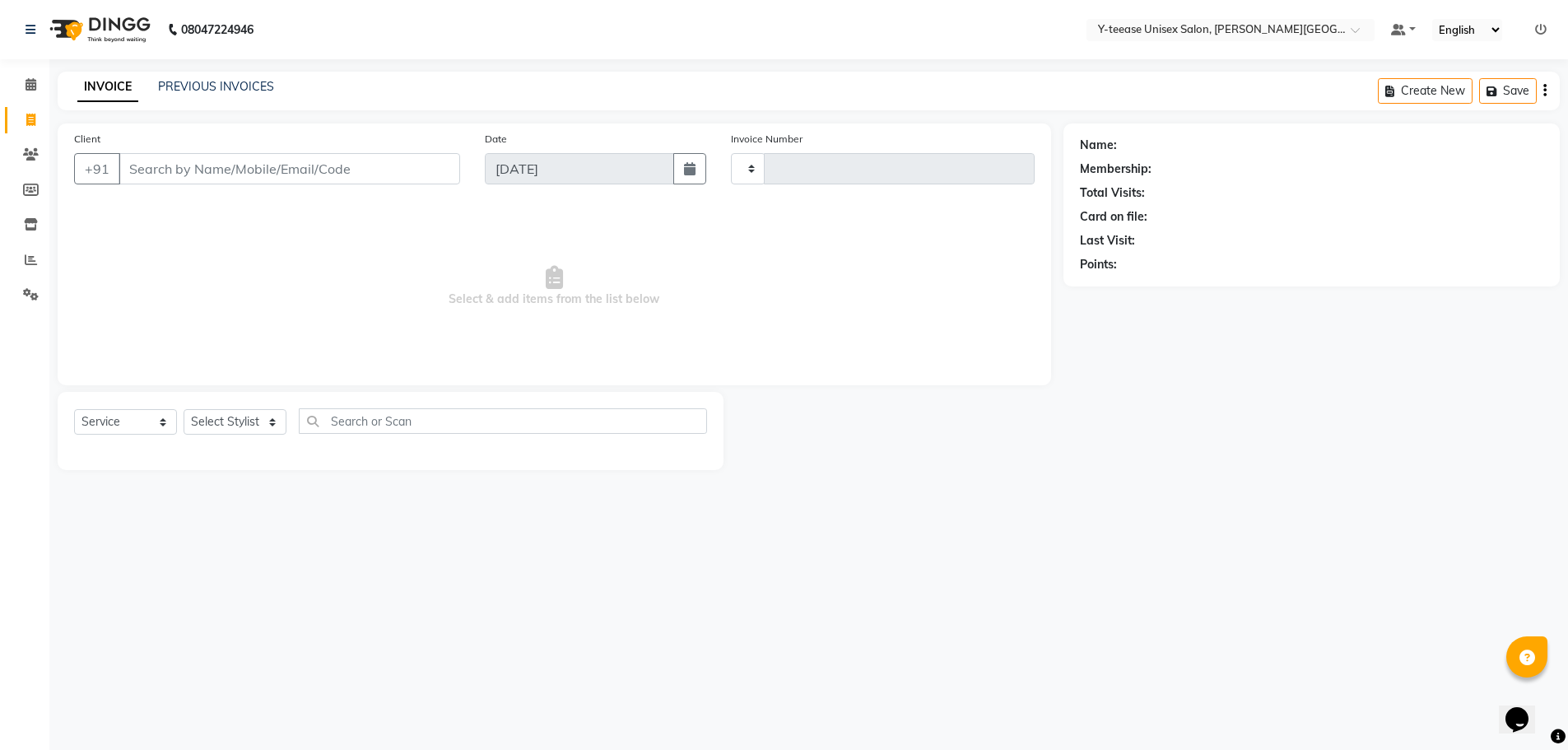
type input "2051"
select select "765"
click at [224, 430] on select "Select Stylist" at bounding box center [235, 422] width 103 height 25
select select "12529"
click at [184, 409] on select "Select Stylist [PERSON_NAME] Dhaman [PERSON_NAME] Shree [PERSON_NAME] [PERSON_N…" at bounding box center [235, 422] width 103 height 25
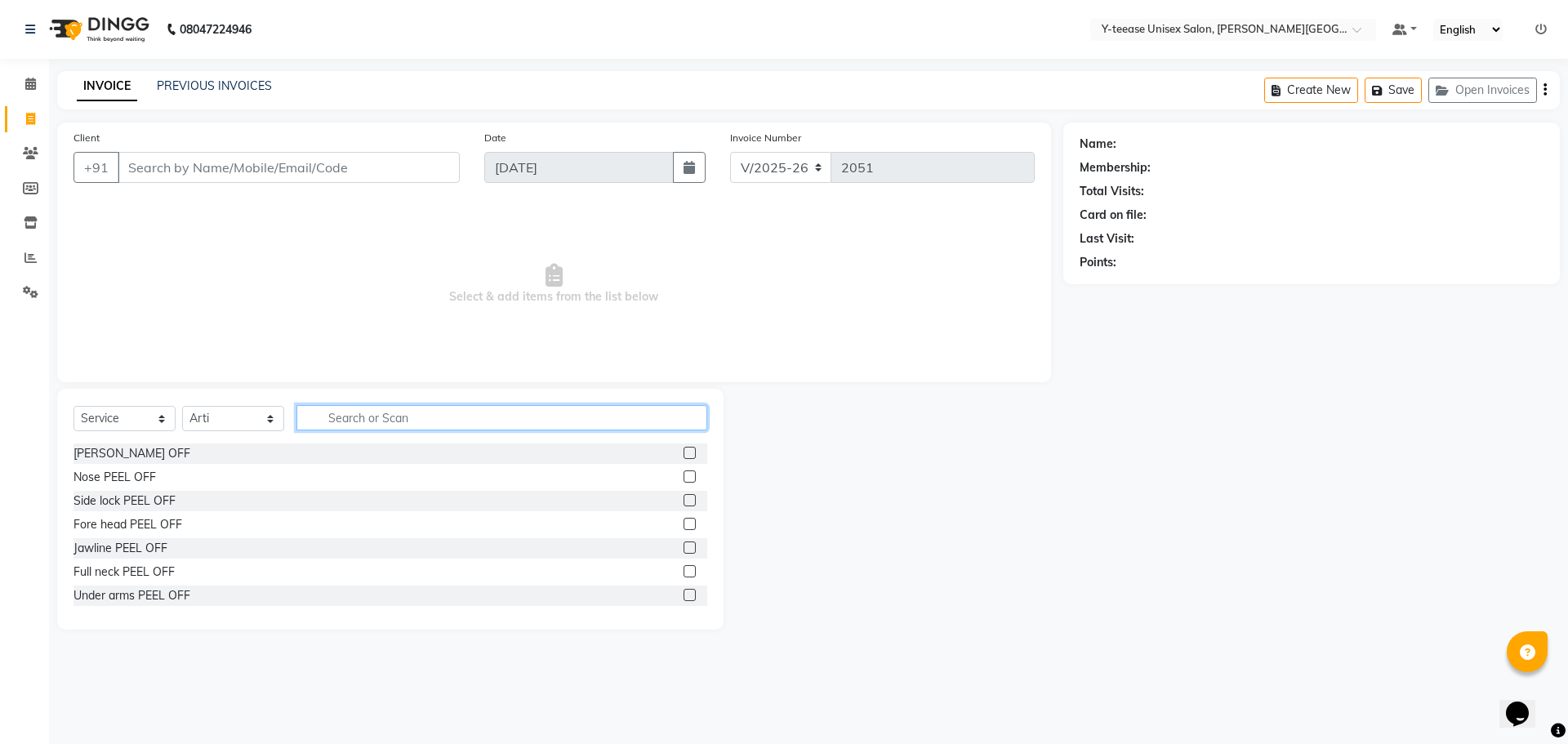
click at [481, 413] on input "text" at bounding box center [502, 417] width 411 height 25
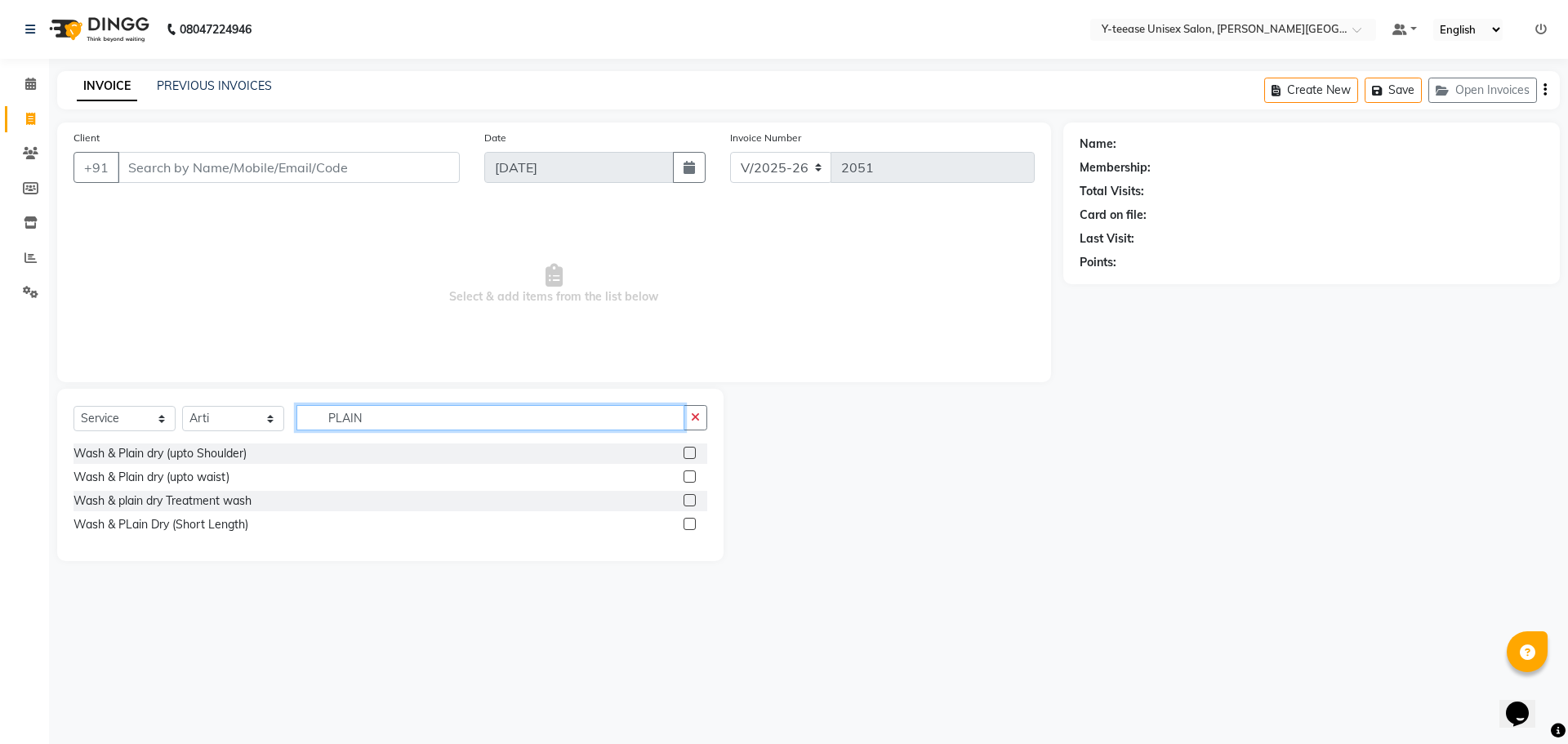
type input "PLAIN"
click at [694, 479] on label at bounding box center [689, 477] width 12 height 12
click at [694, 479] on input "checkbox" at bounding box center [689, 477] width 10 height 10
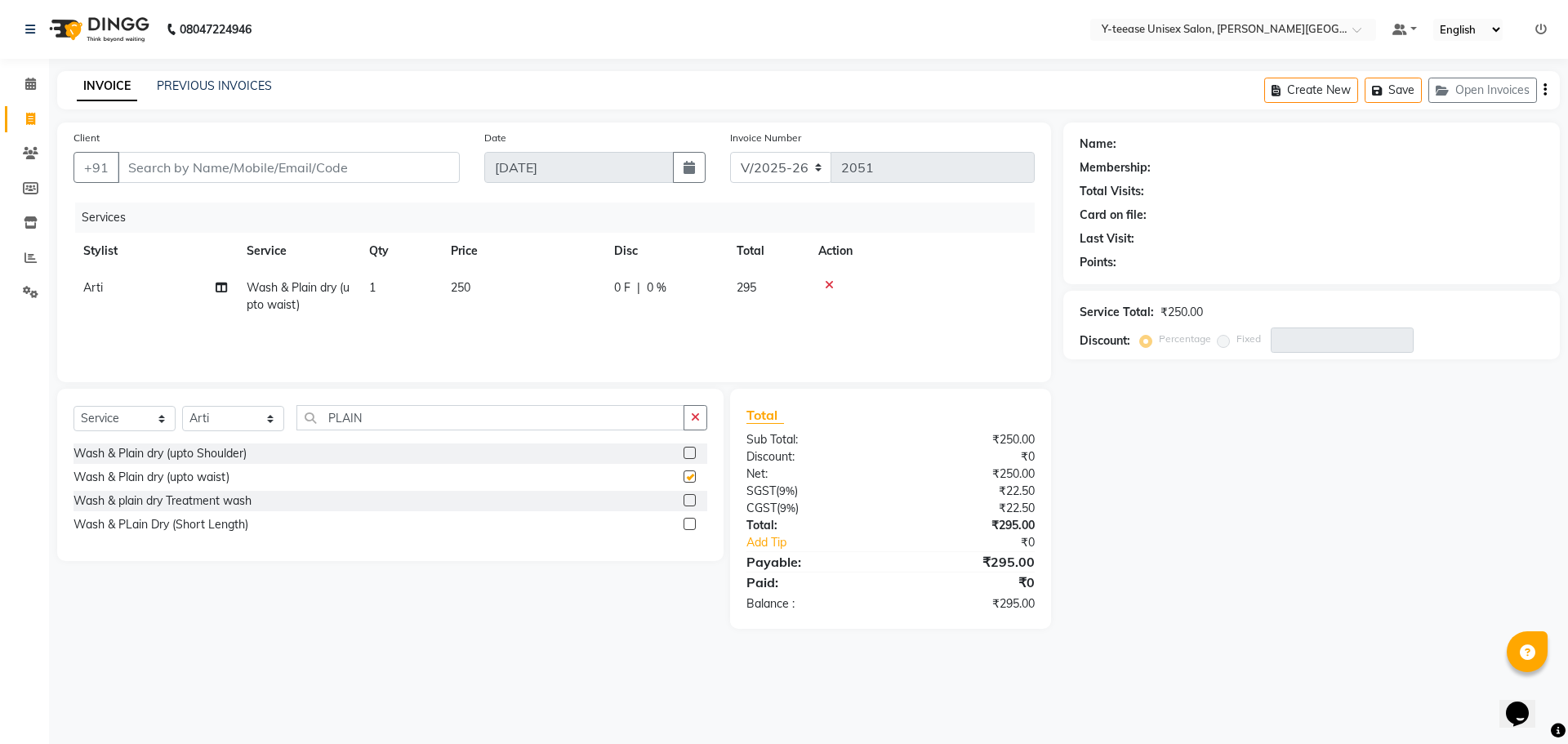
checkbox input "false"
click at [831, 287] on icon at bounding box center [829, 284] width 9 height 11
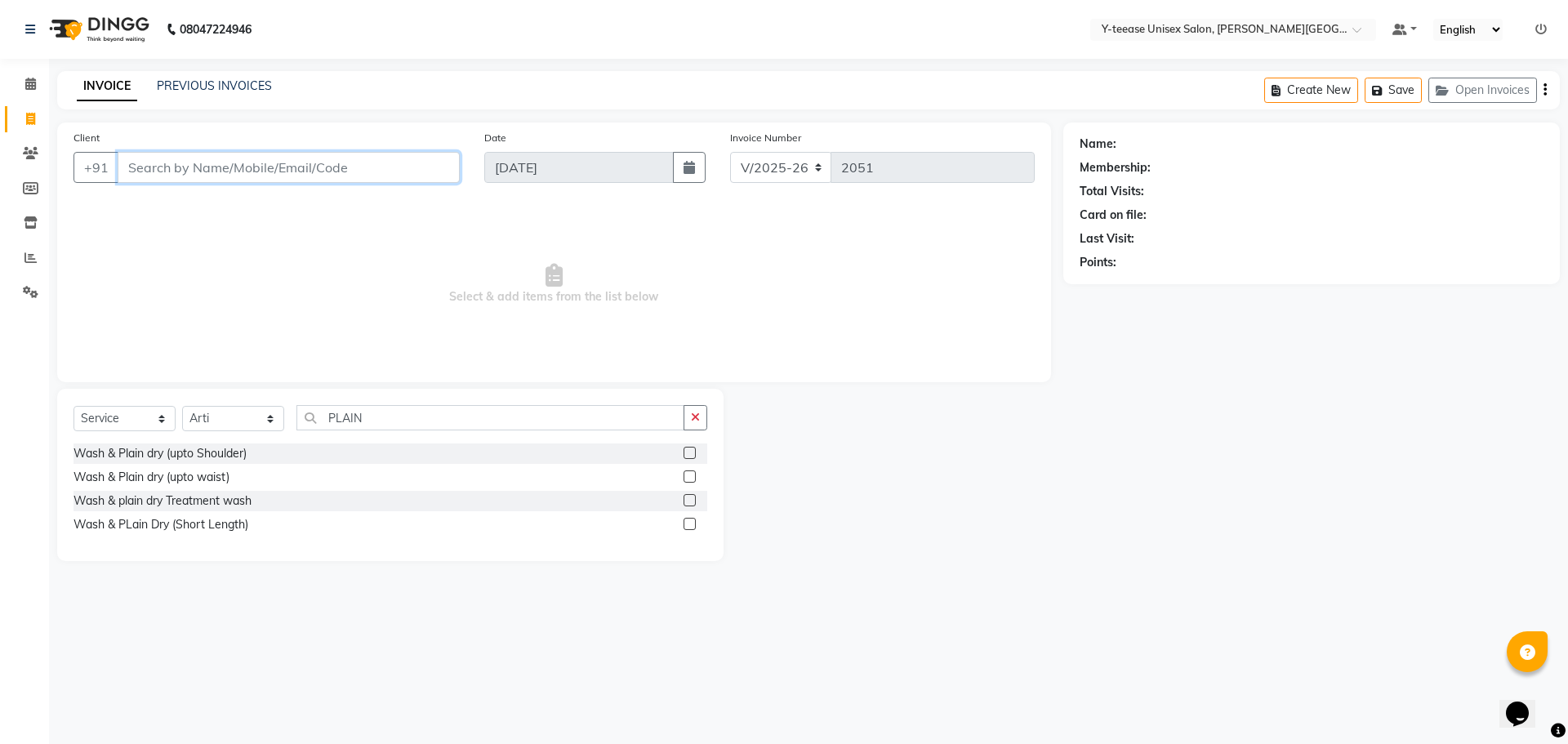
click at [276, 178] on input "Client" at bounding box center [289, 168] width 342 height 31
paste input "90******57"
type input "90******57"
drag, startPoint x: 202, startPoint y: 163, endPoint x: 91, endPoint y: 186, distance: 113.4
click at [91, 186] on div "Client +91 90******57" at bounding box center [267, 162] width 411 height 67
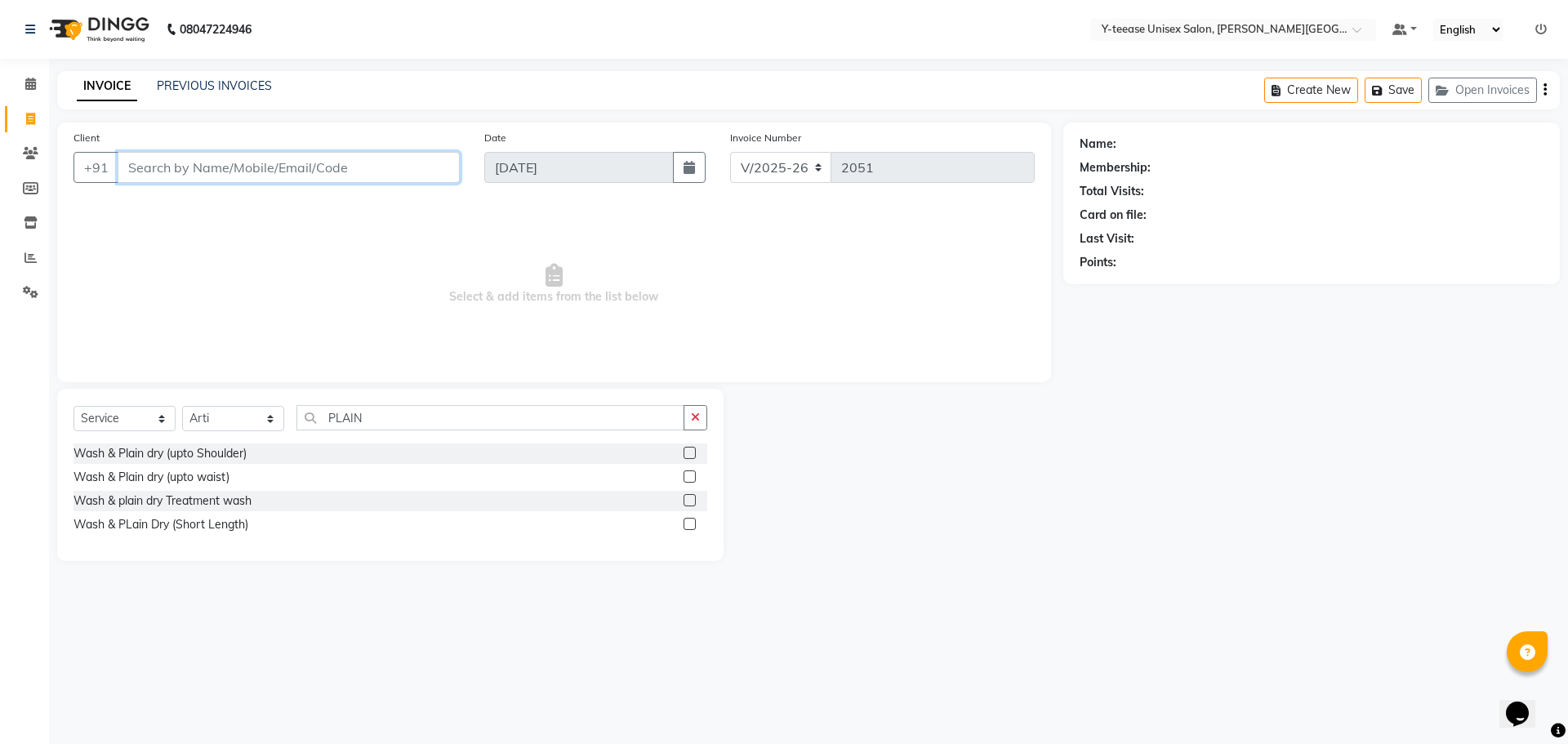
click at [226, 163] on input "Client" at bounding box center [289, 168] width 342 height 31
paste input "9011364357"
type input "9011364357"
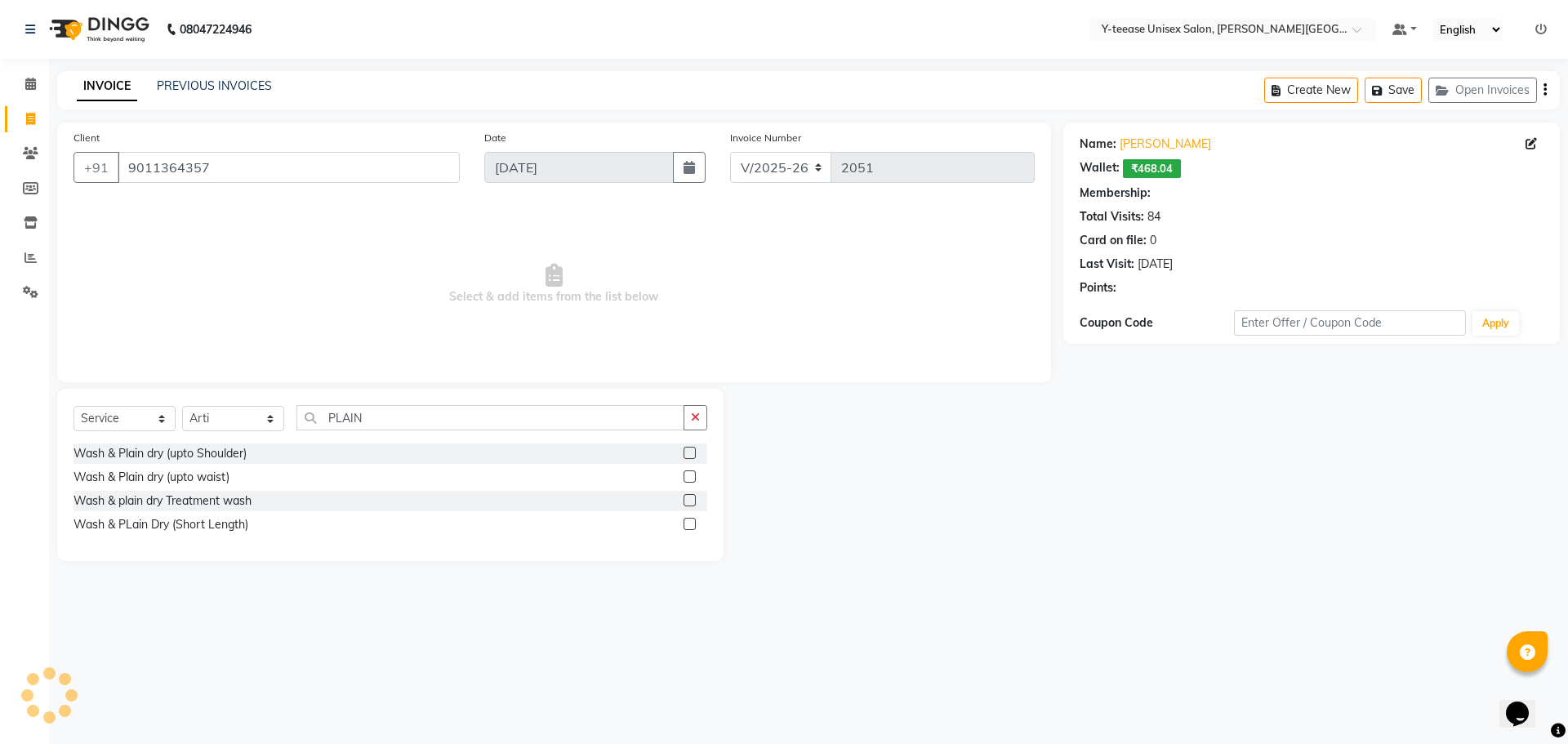
select select "1: Object"
click at [688, 472] on label at bounding box center [689, 477] width 12 height 12
click at [688, 472] on input "checkbox" at bounding box center [689, 477] width 10 height 10
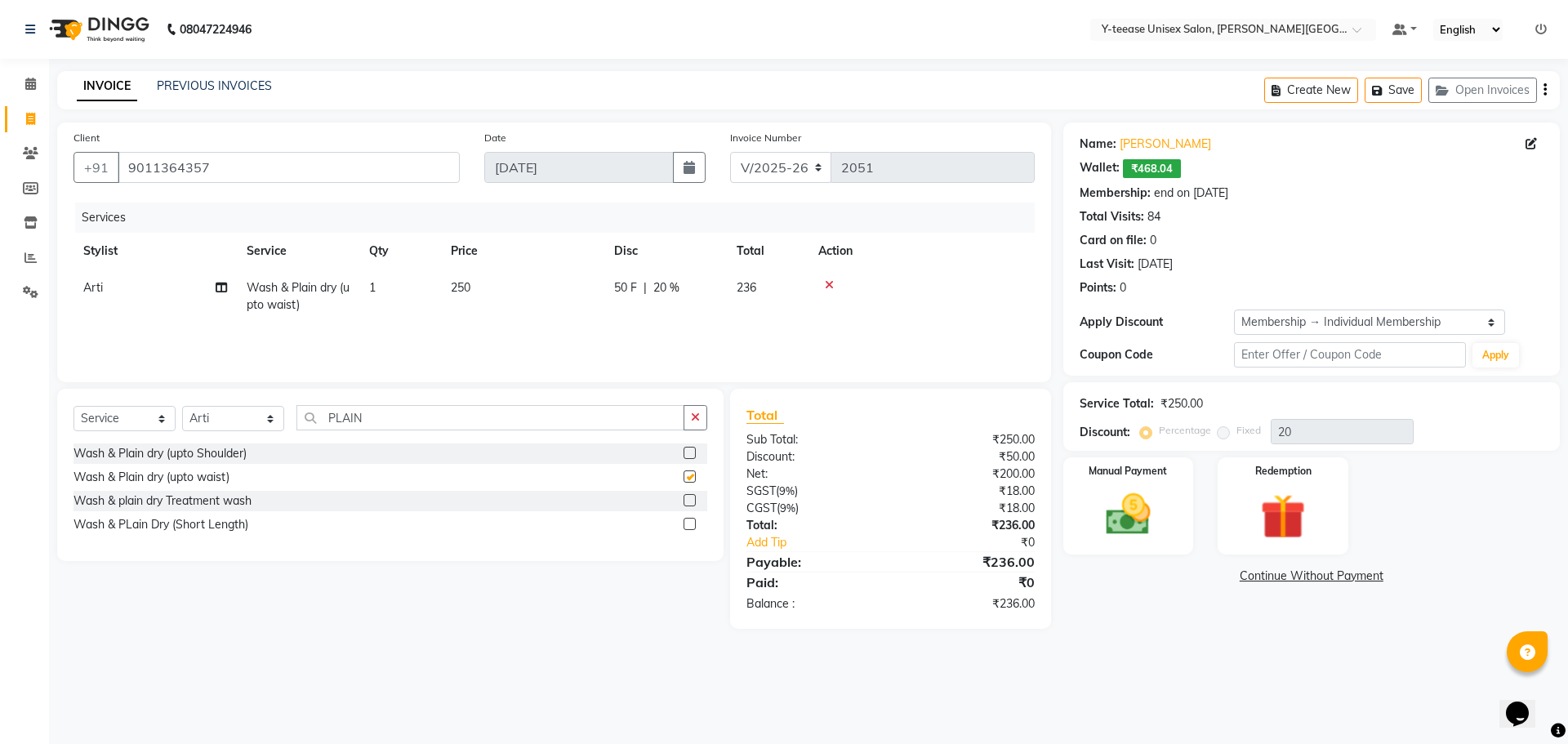
checkbox input "false"
click at [693, 499] on label at bounding box center [689, 500] width 12 height 12
click at [693, 499] on input "checkbox" at bounding box center [689, 501] width 10 height 10
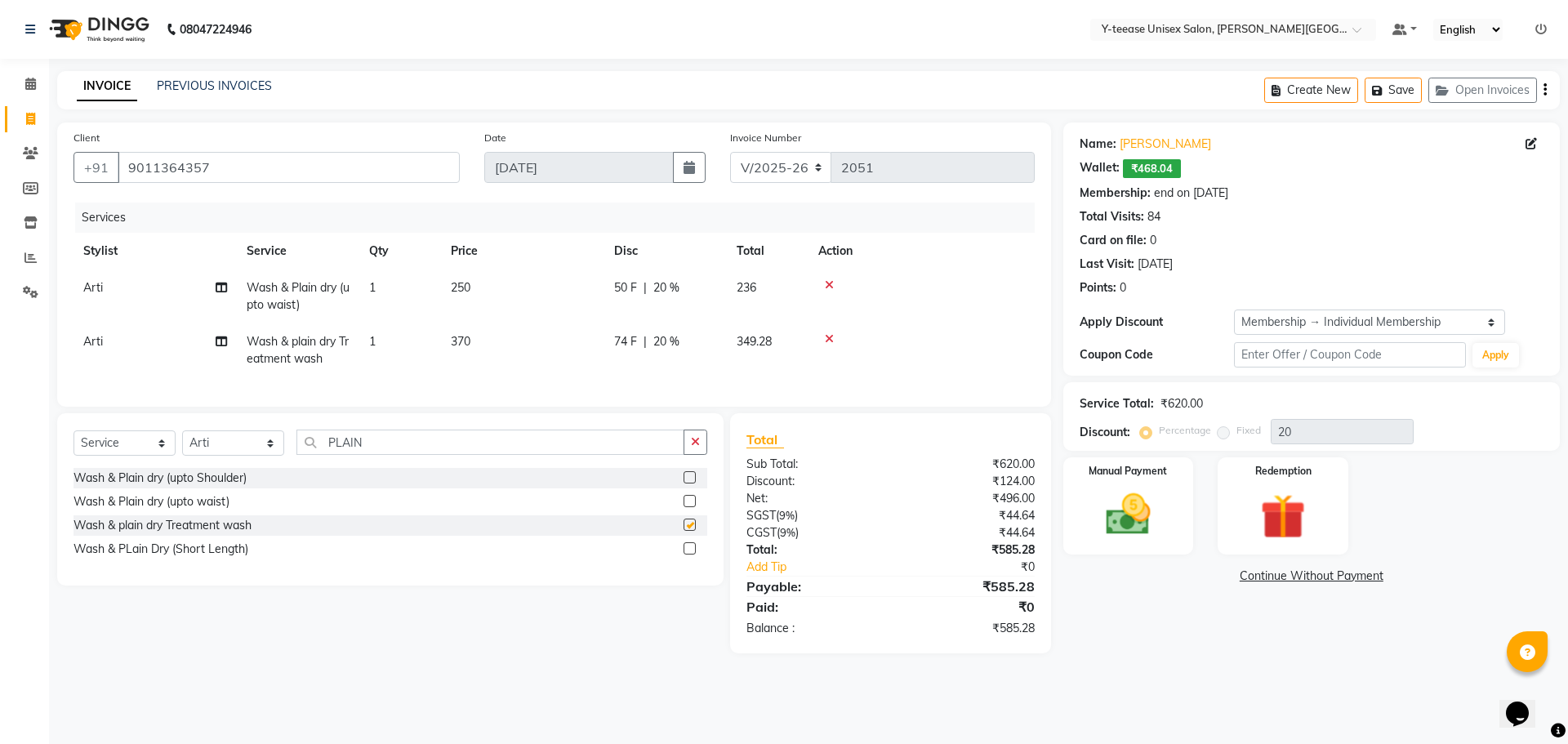
checkbox input "false"
click at [827, 282] on icon at bounding box center [829, 284] width 9 height 11
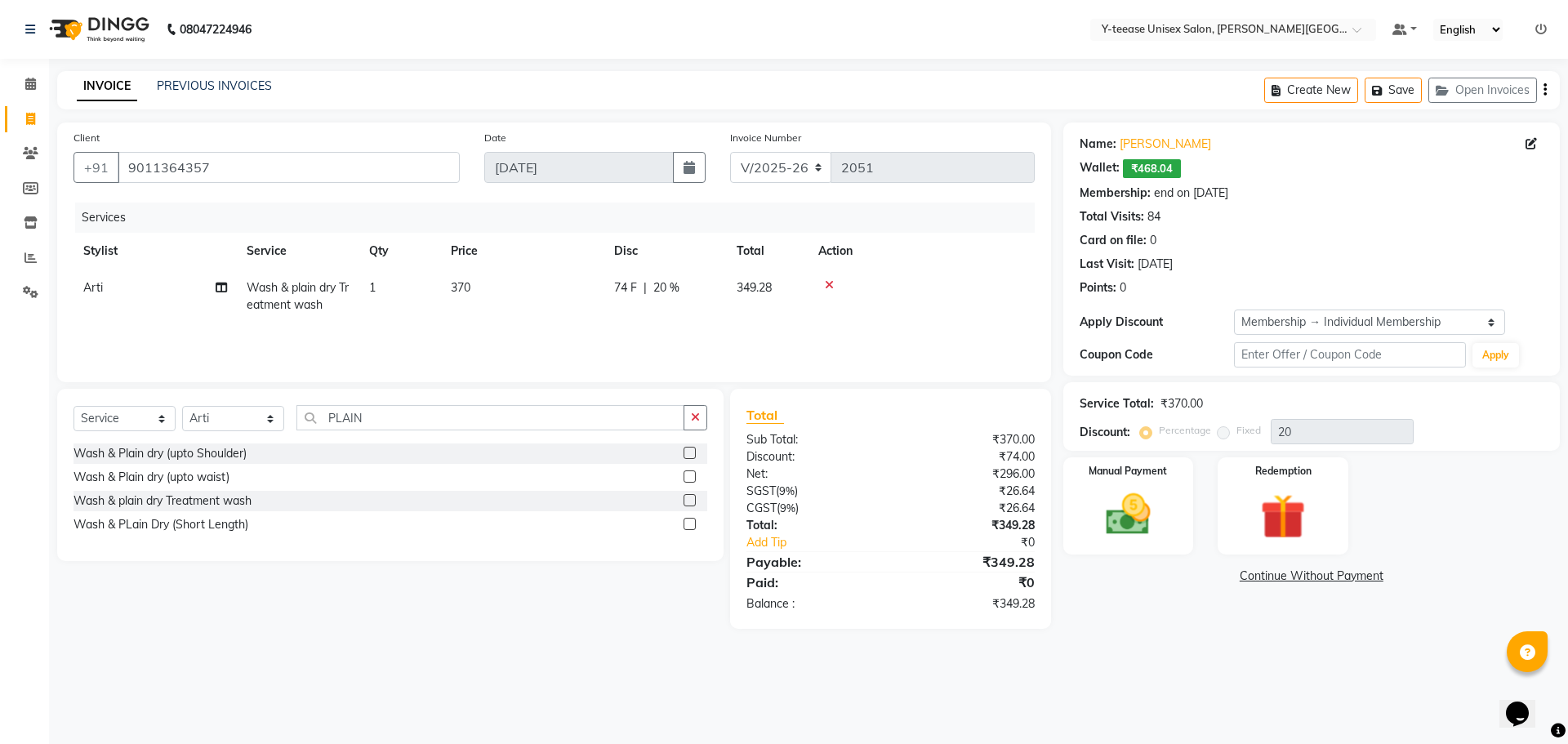
click at [827, 282] on icon at bounding box center [829, 284] width 9 height 11
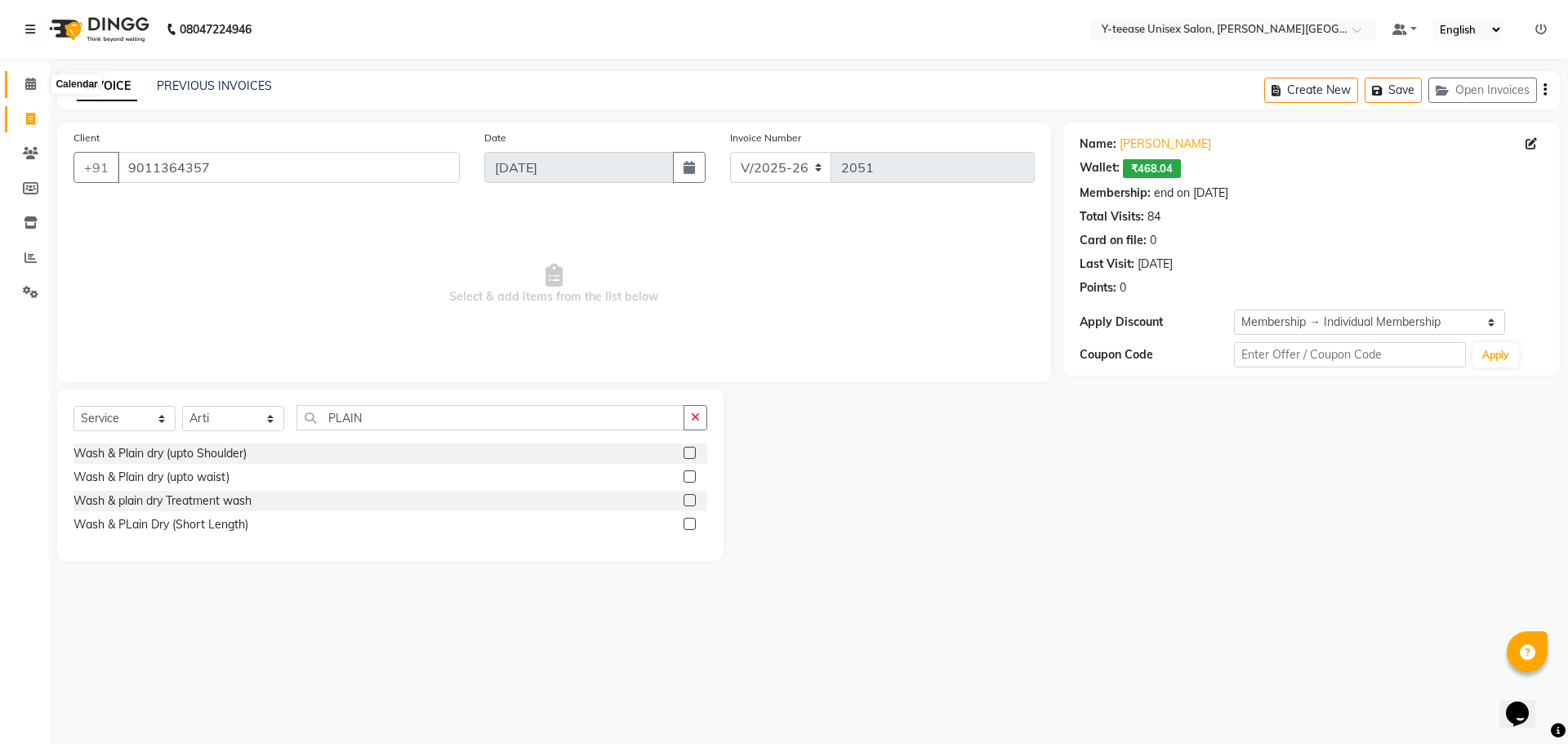
click at [22, 82] on span at bounding box center [30, 85] width 29 height 19
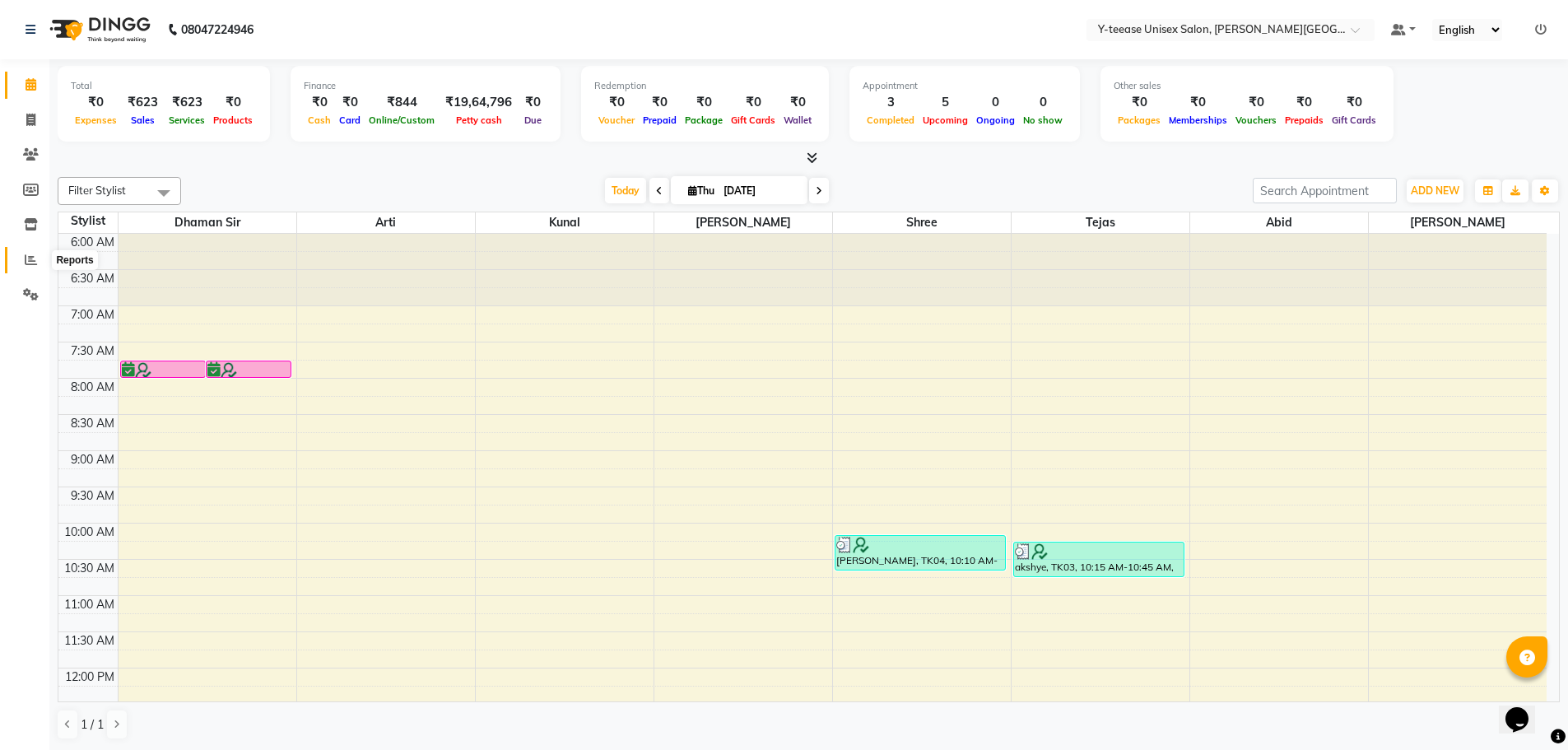
click at [30, 254] on icon at bounding box center [30, 260] width 12 height 12
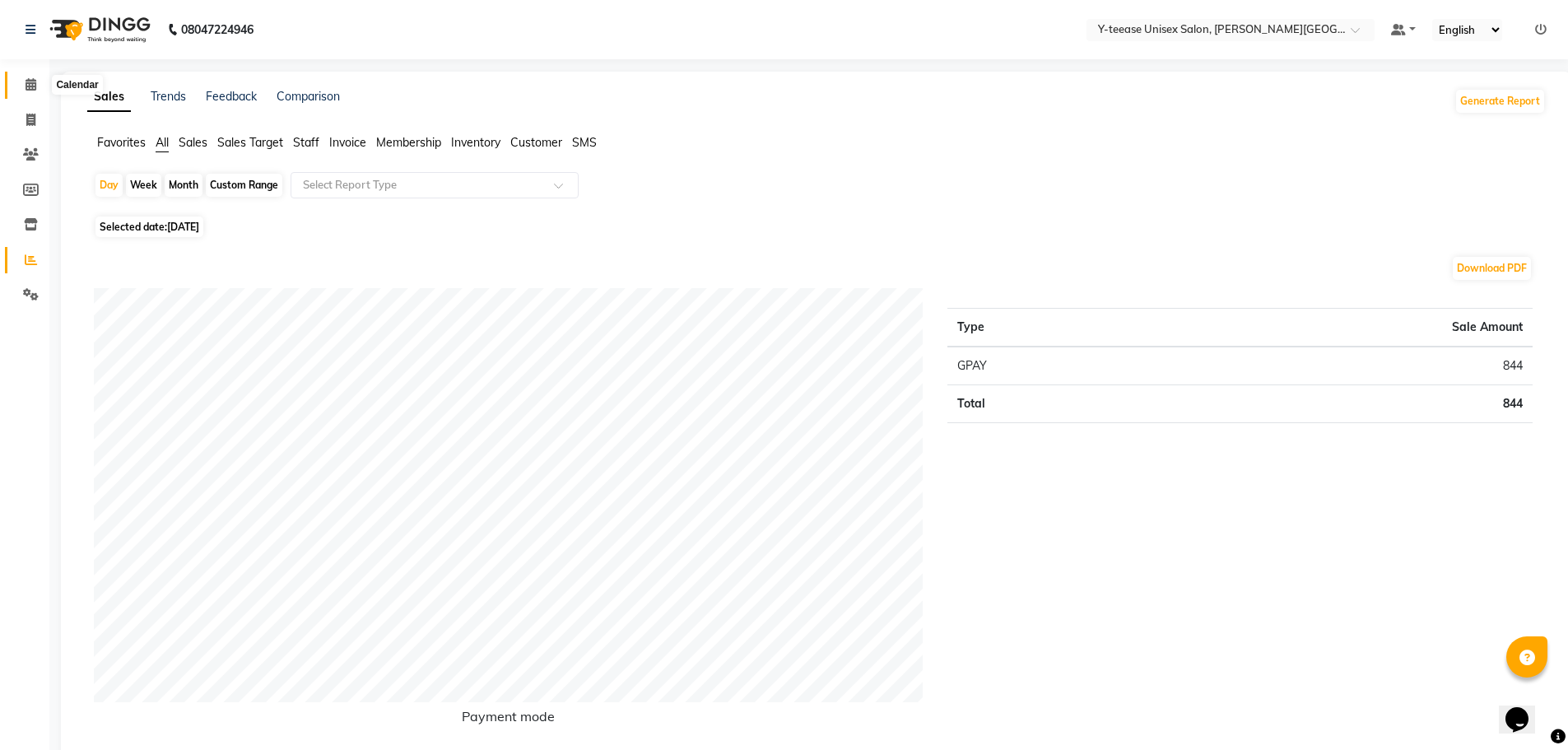
click at [23, 84] on span at bounding box center [30, 85] width 29 height 19
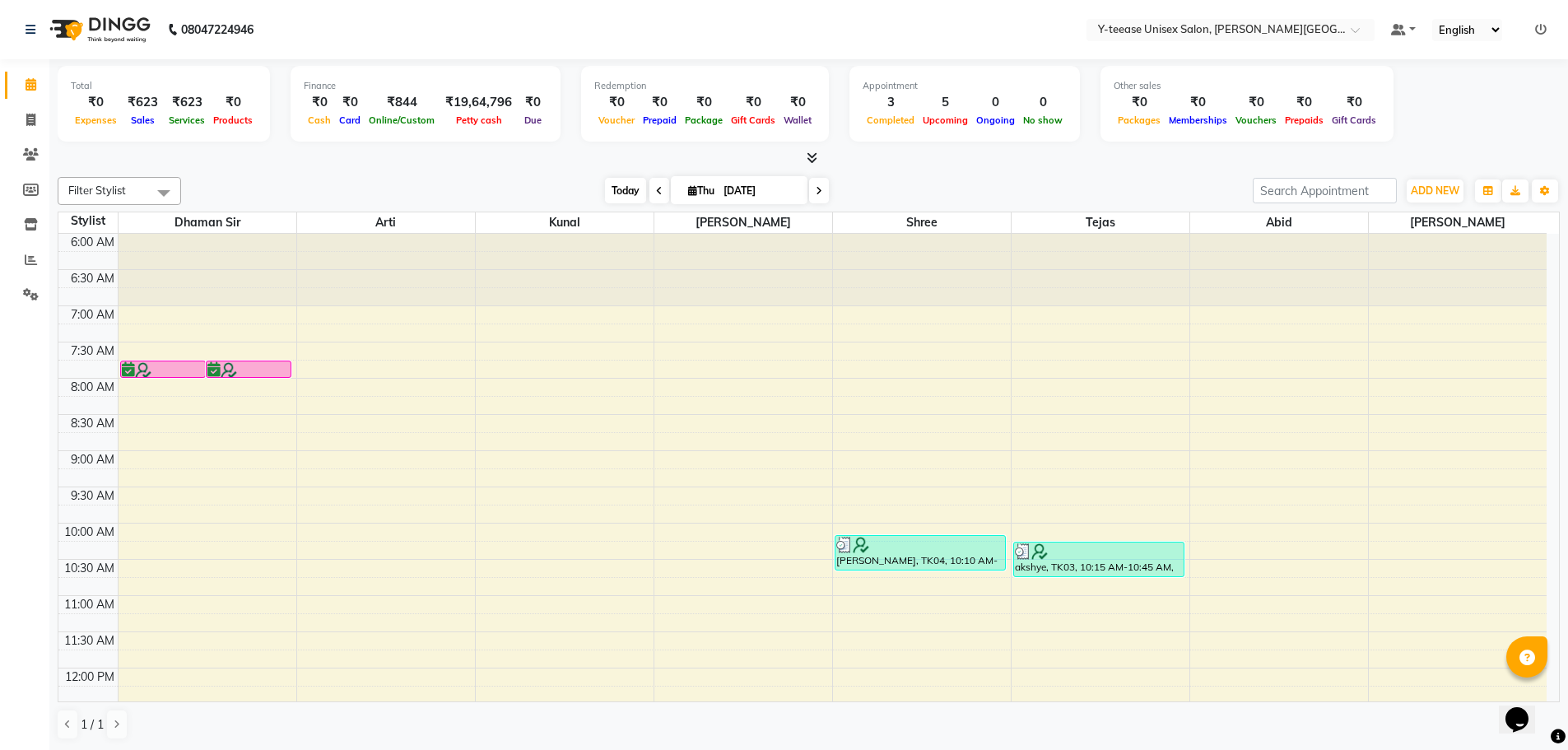
drag, startPoint x: 624, startPoint y: 181, endPoint x: 653, endPoint y: 271, distance: 94.6
click at [622, 180] on span "Today" at bounding box center [625, 190] width 41 height 25
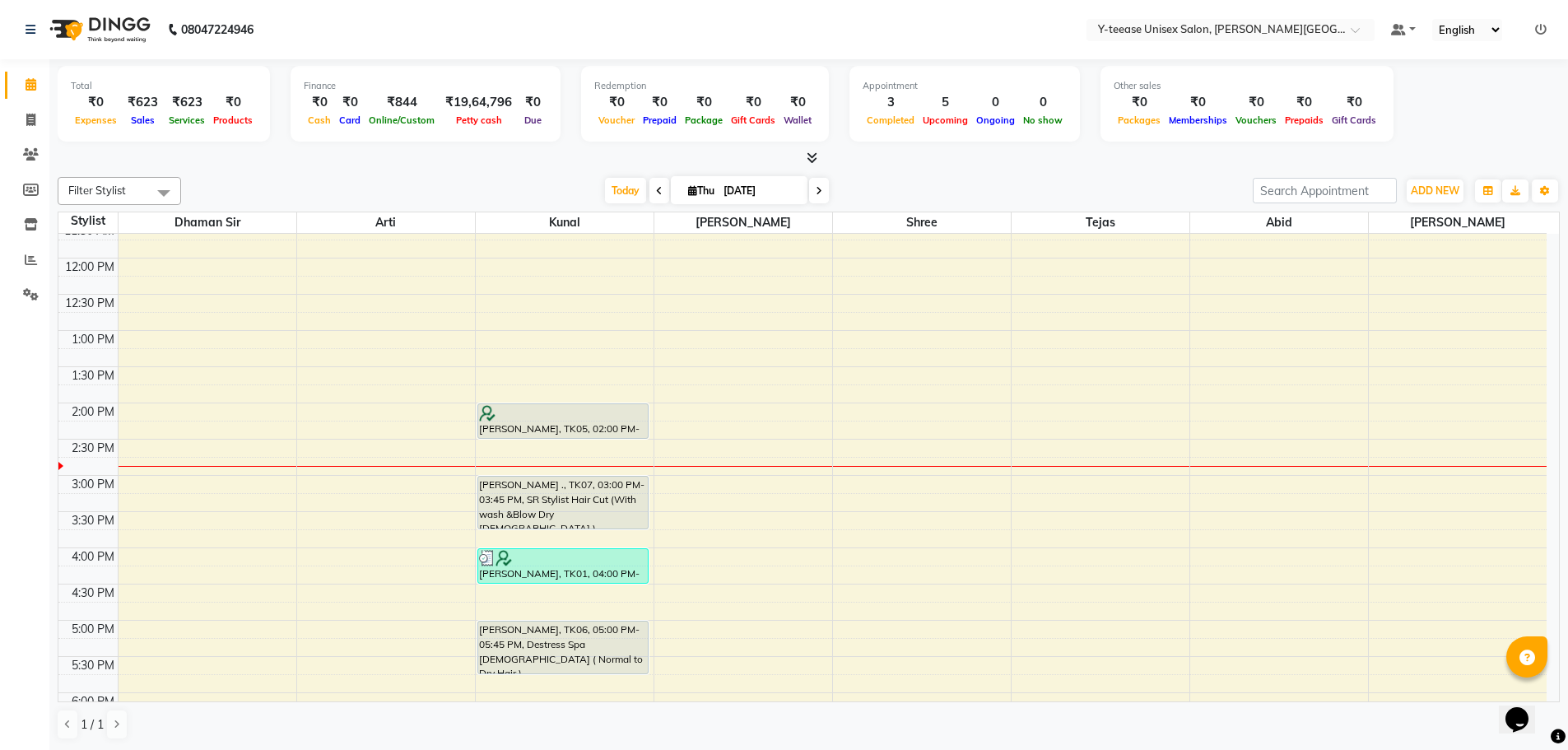
scroll to position [412, 0]
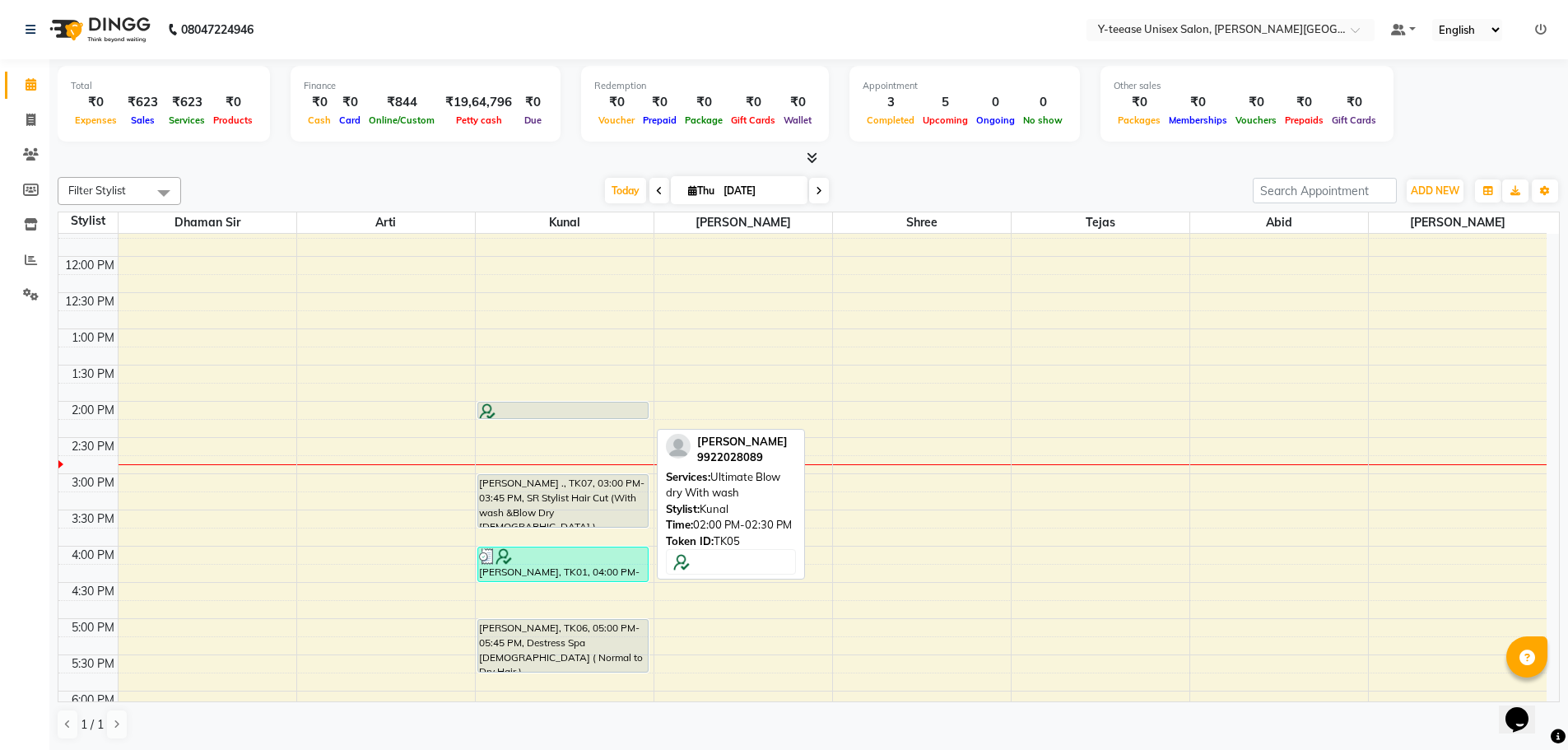
drag, startPoint x: 563, startPoint y: 436, endPoint x: 570, endPoint y: 411, distance: 26.0
click at [570, 411] on div "apurva, TK05, 02:00 PM-02:30 PM, Ultimate Blow dry With wash Sakshi ., TK07, 03…" at bounding box center [564, 437] width 178 height 1231
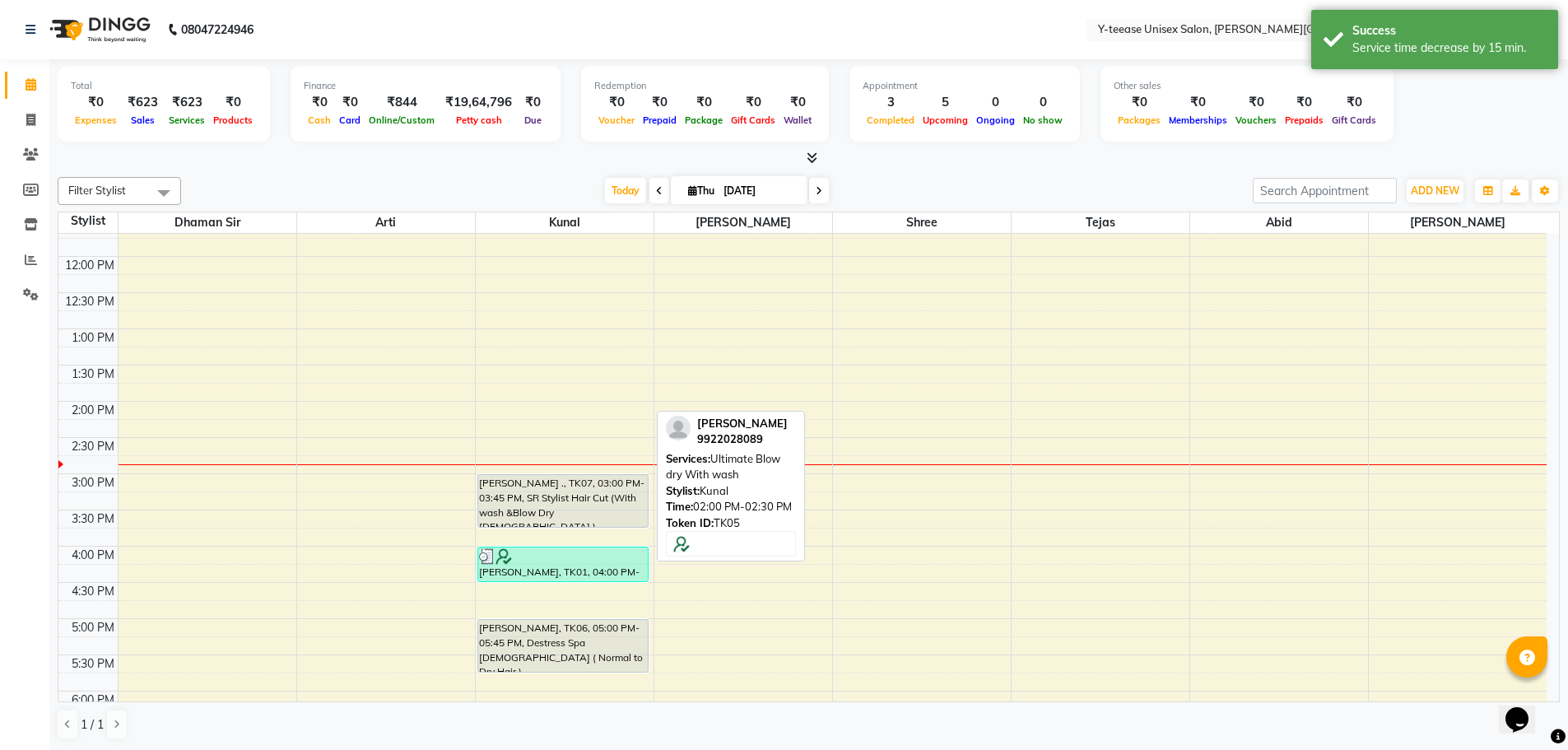
scroll to position [0, 0]
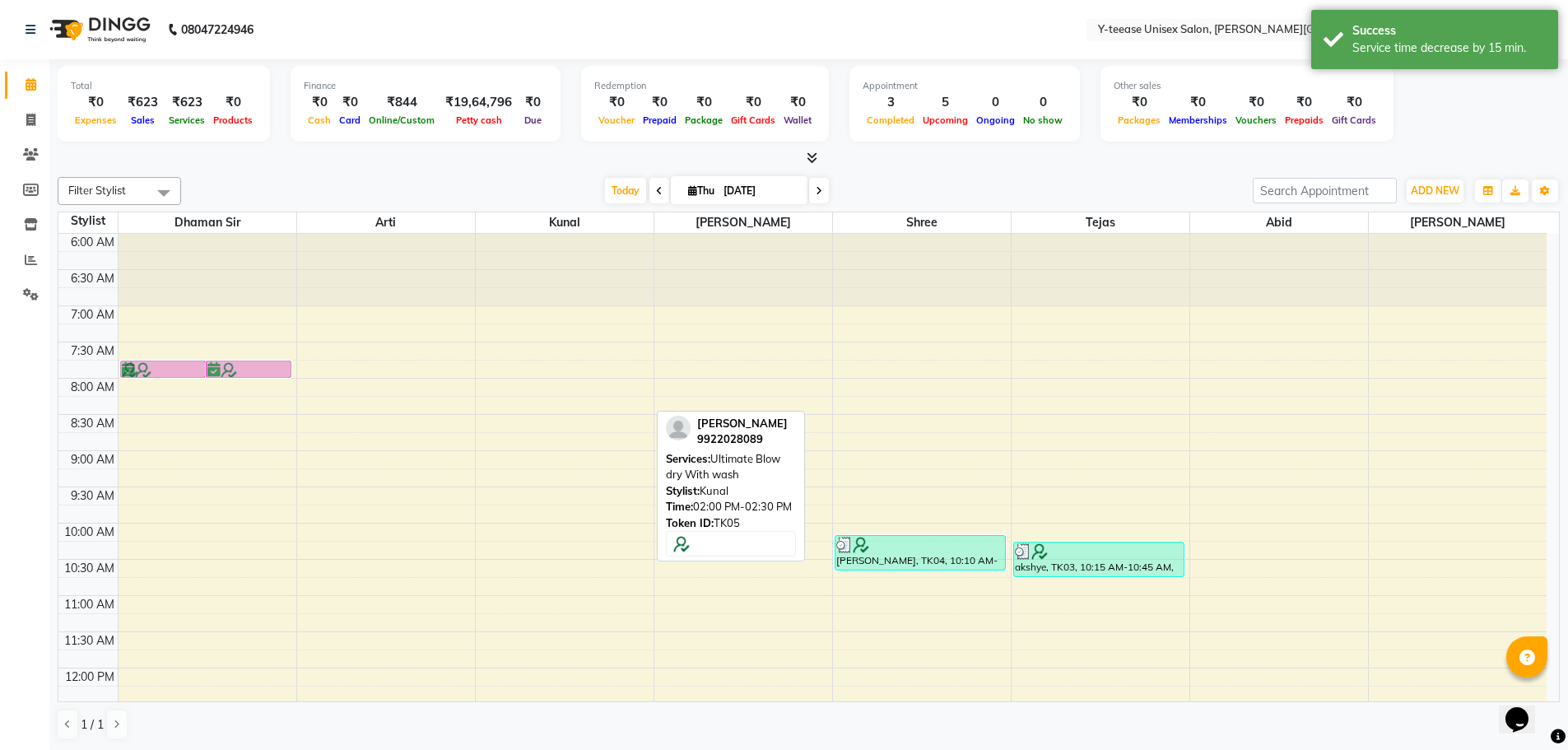
drag, startPoint x: 570, startPoint y: 411, endPoint x: 258, endPoint y: 375, distance: 314.1
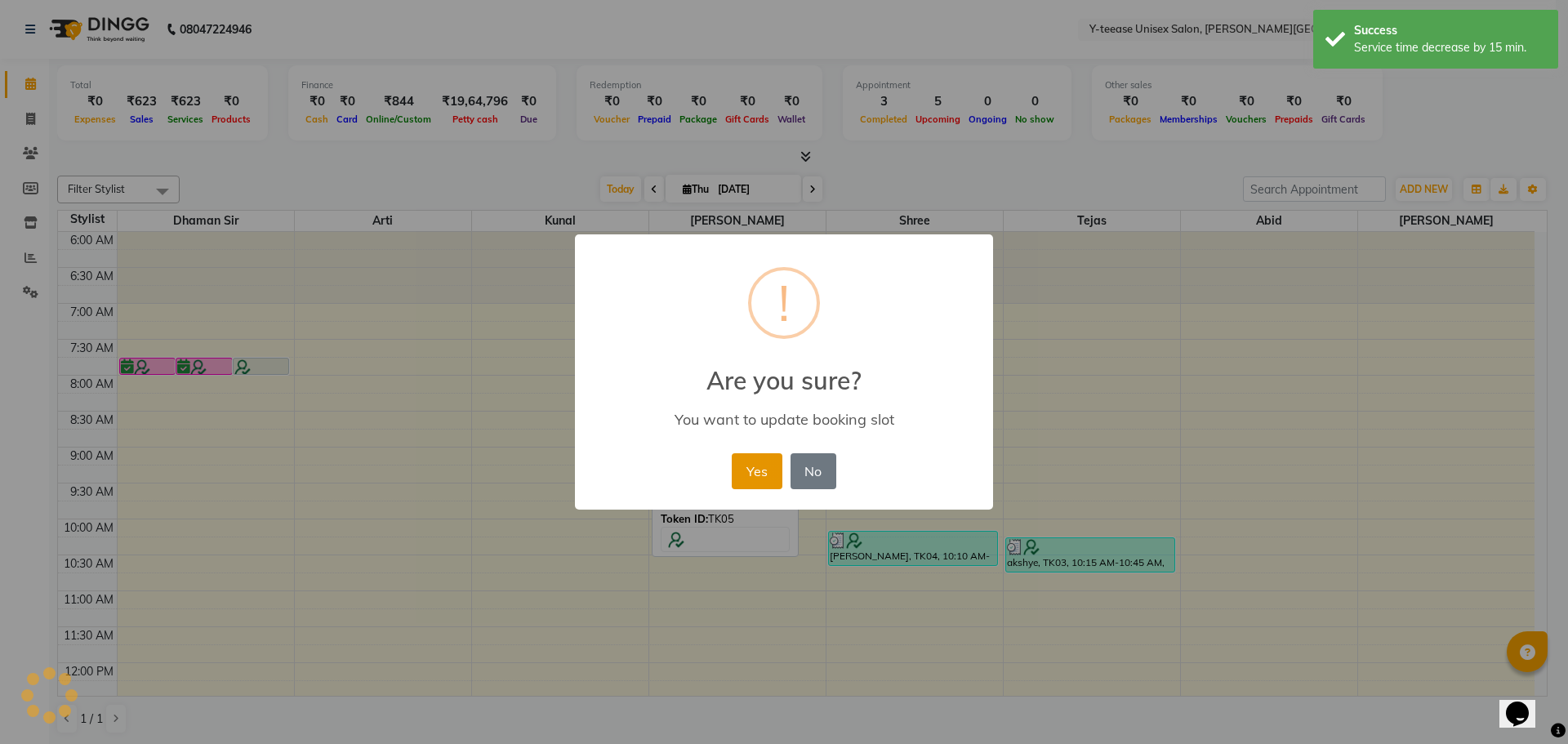
click at [762, 458] on button "Yes" at bounding box center [757, 472] width 50 height 36
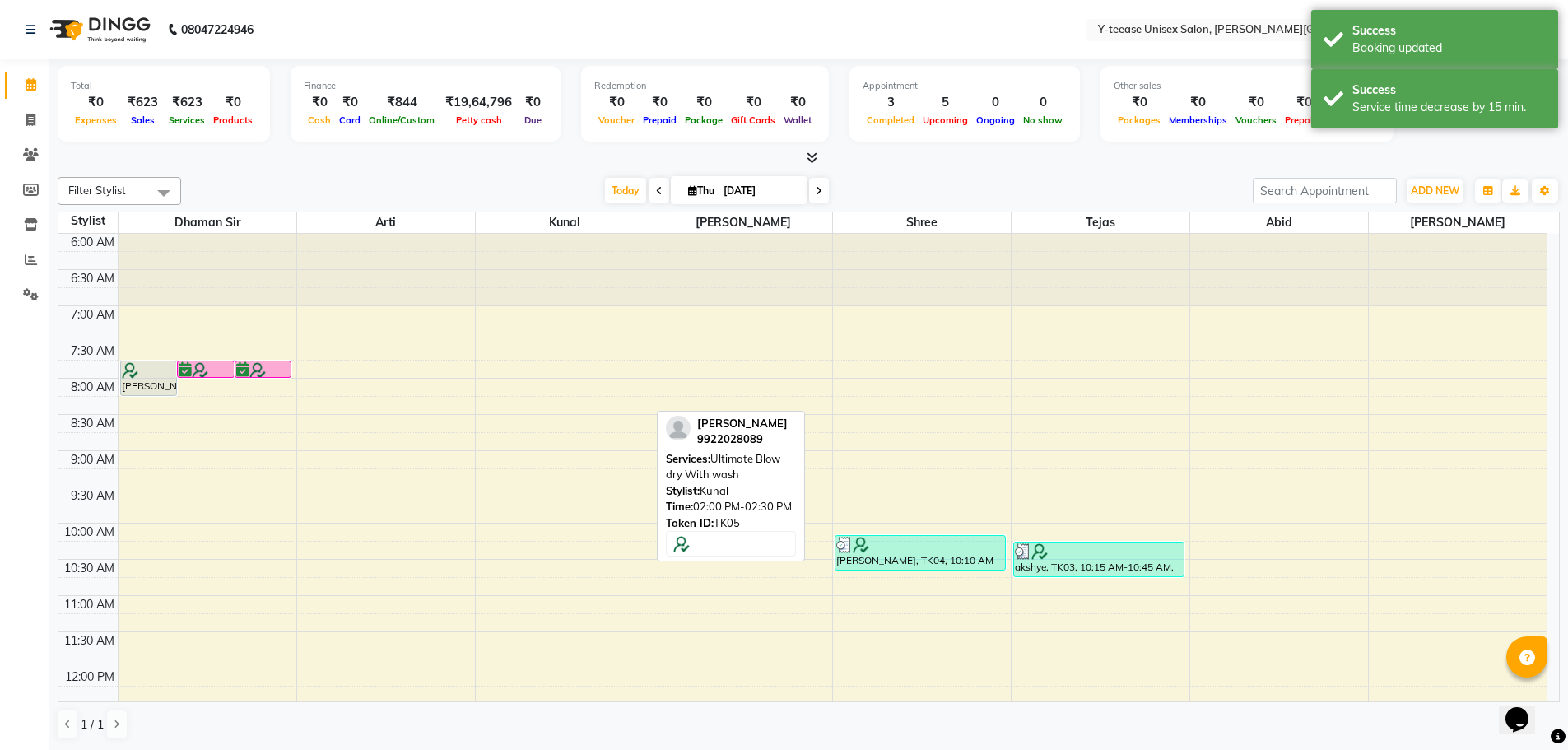
scroll to position [1, 0]
click at [623, 191] on span "Today" at bounding box center [625, 189] width 41 height 25
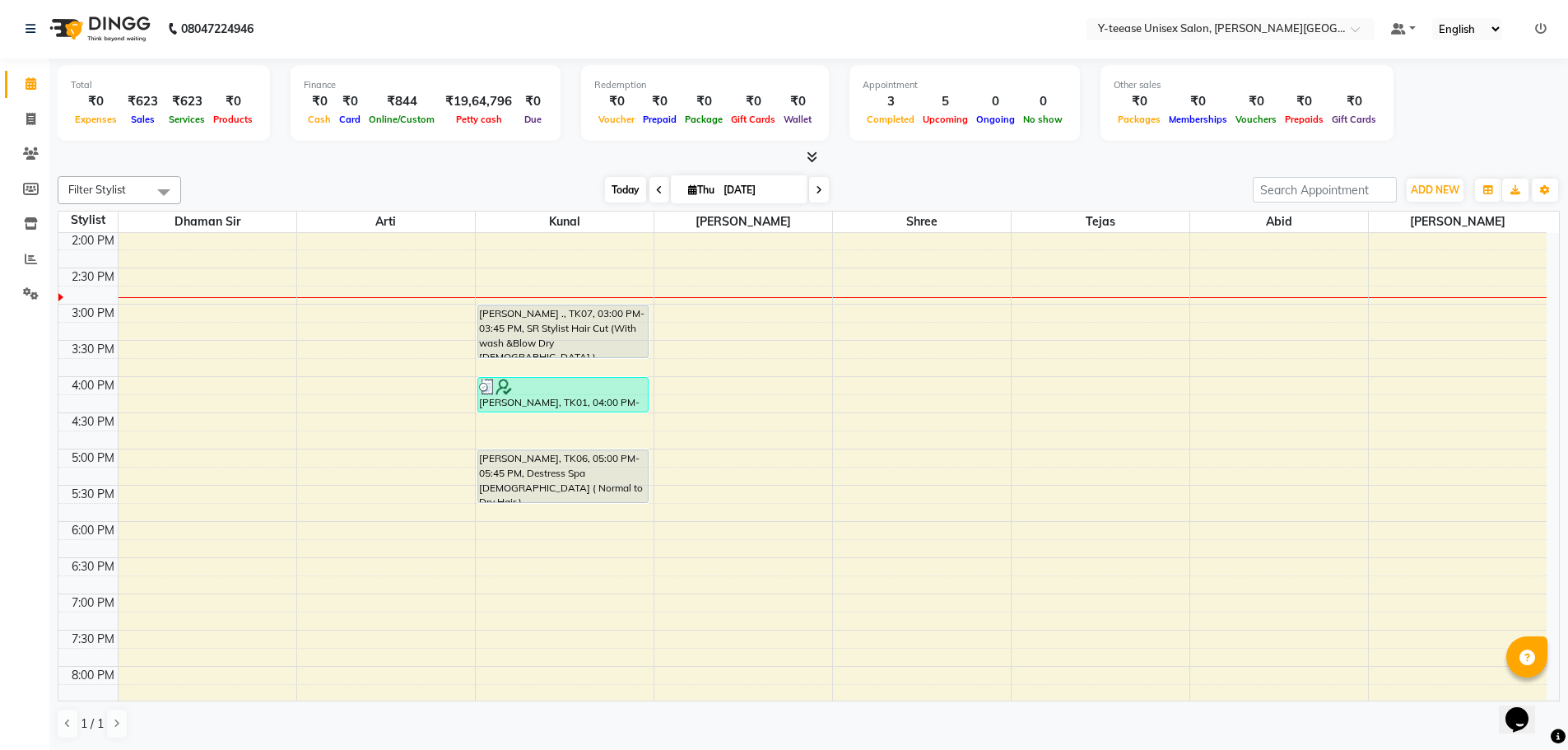
click at [621, 194] on span "Today" at bounding box center [625, 189] width 41 height 25
click at [622, 185] on span "Today" at bounding box center [625, 189] width 41 height 25
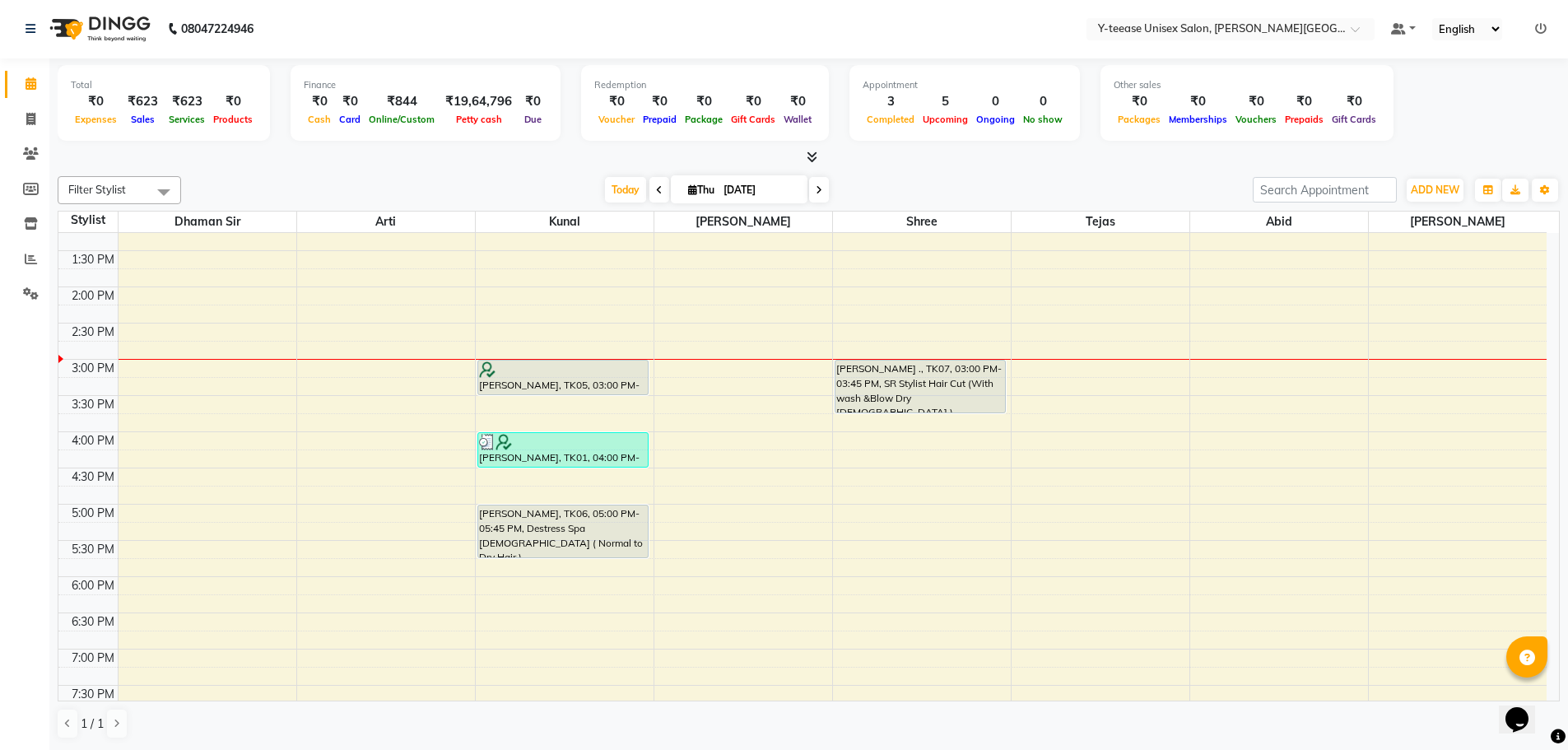
scroll to position [489, 0]
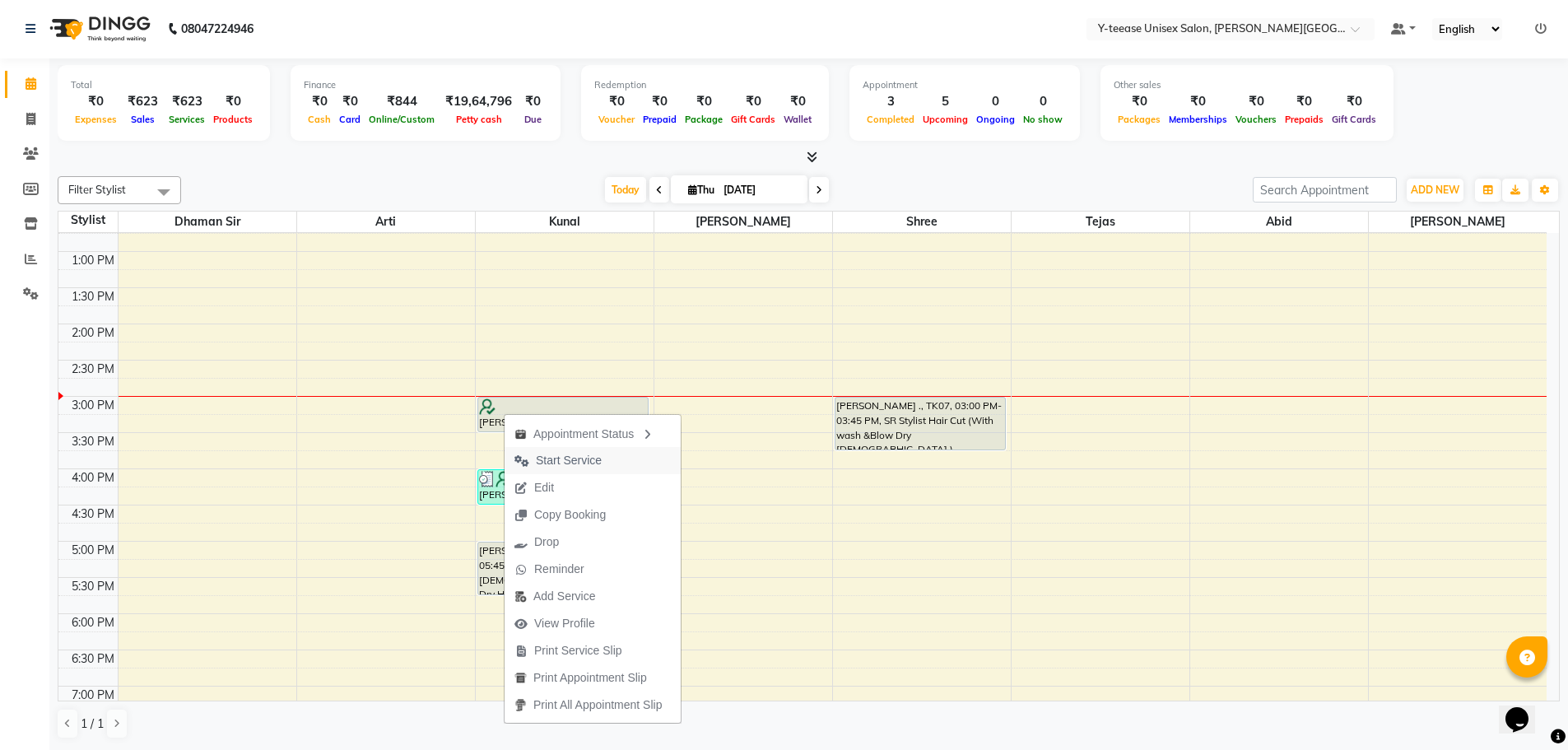
click at [550, 453] on span "Start Service" at bounding box center [569, 461] width 66 height 17
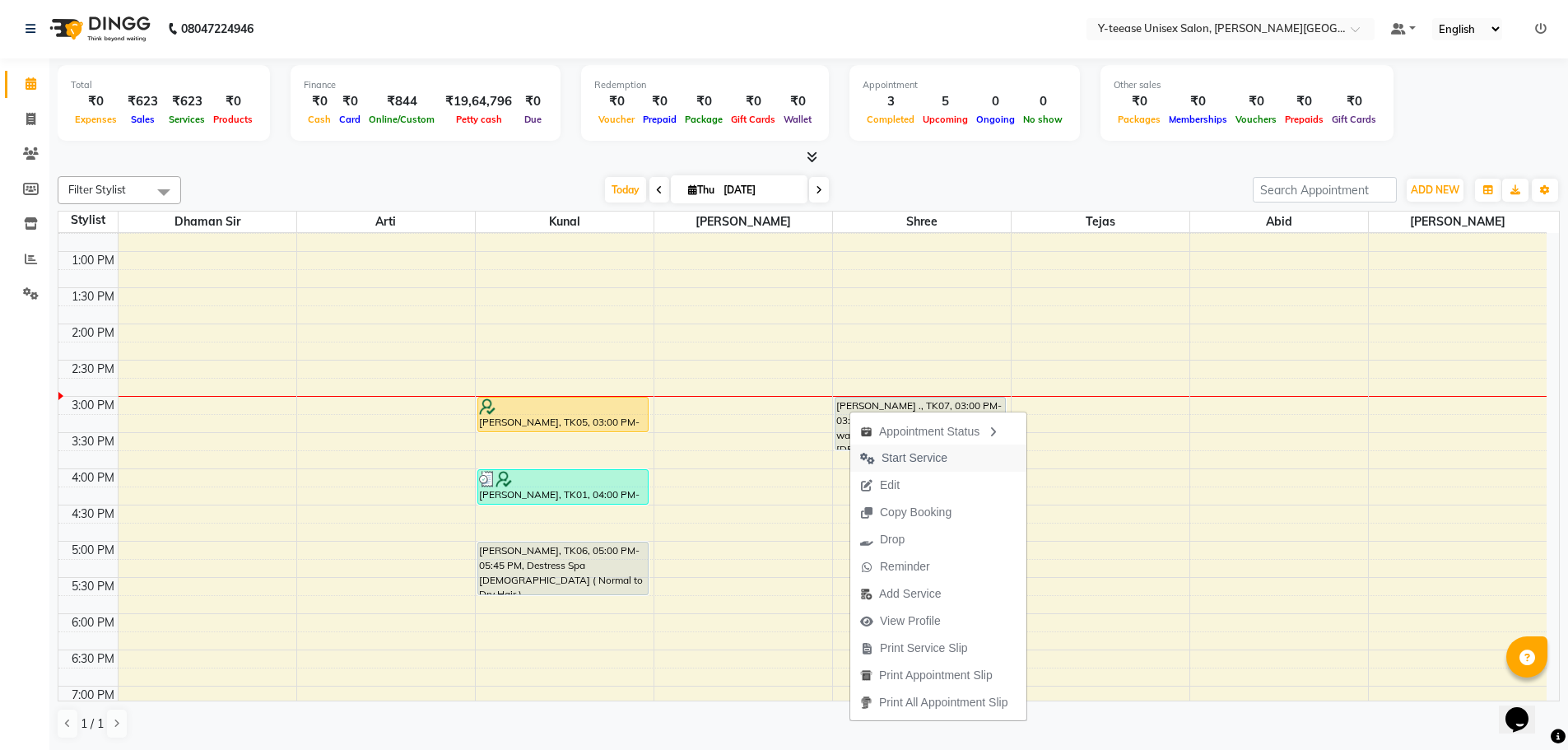
click at [904, 464] on span "Start Service" at bounding box center [915, 458] width 66 height 17
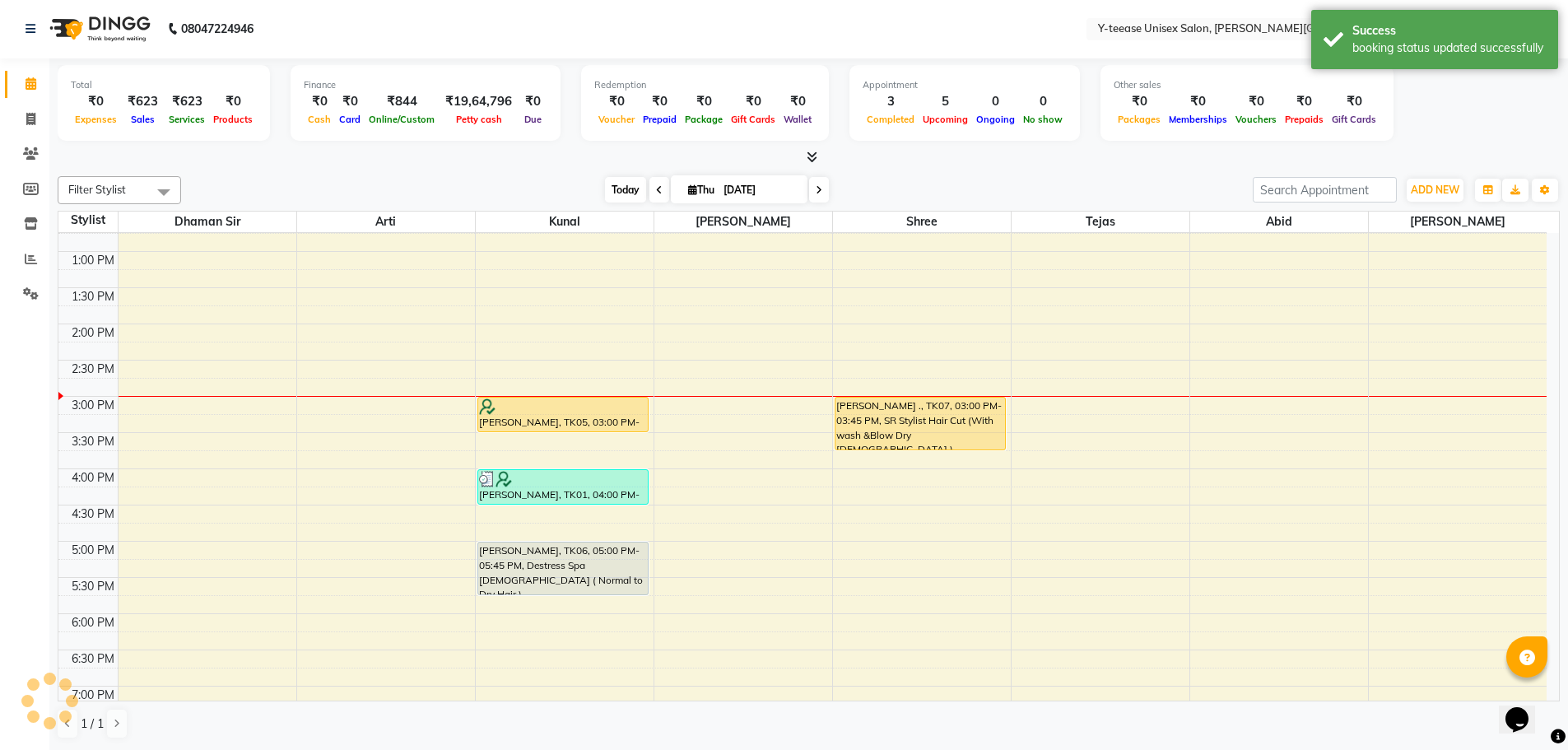
click at [629, 186] on span "Today" at bounding box center [625, 189] width 41 height 25
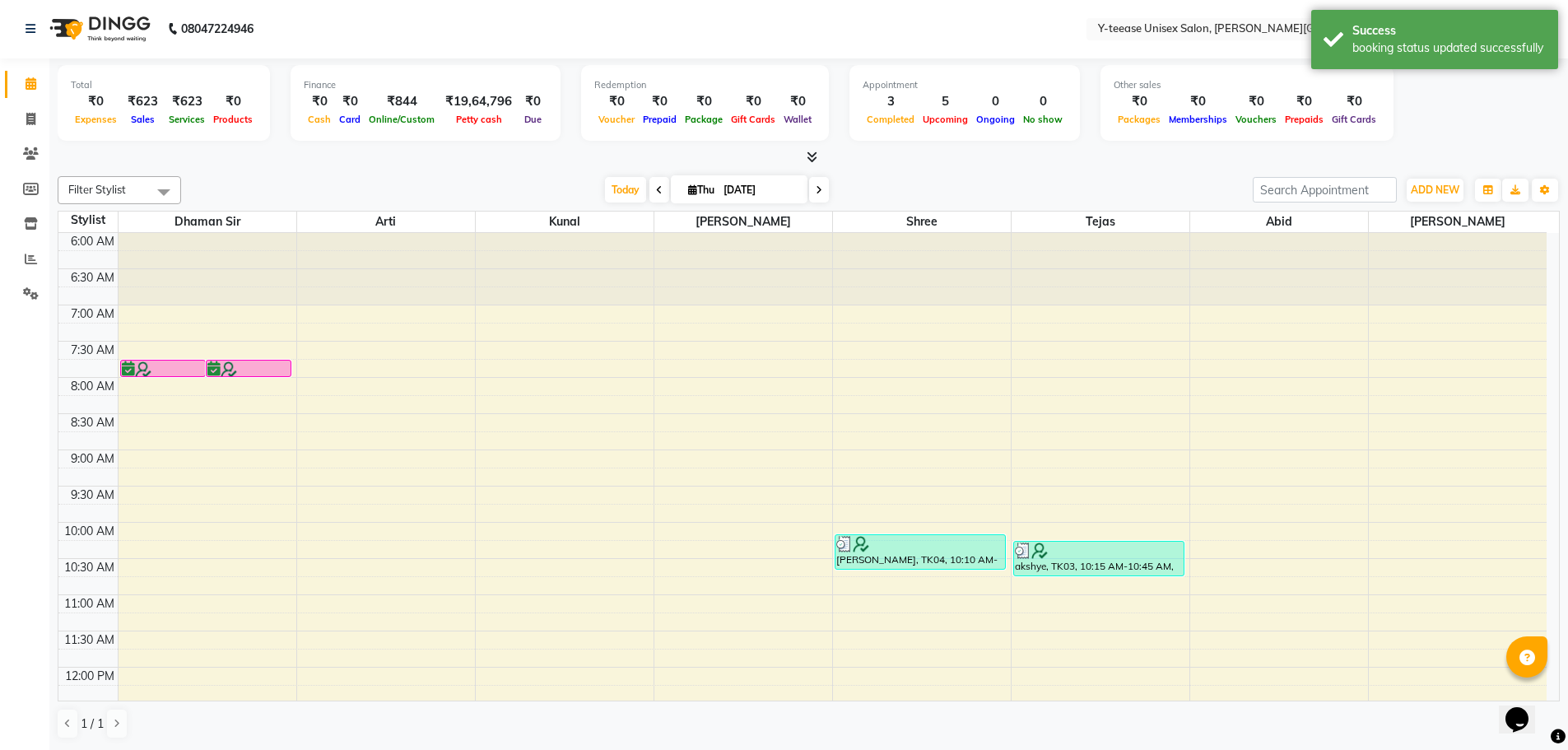
scroll to position [653, 0]
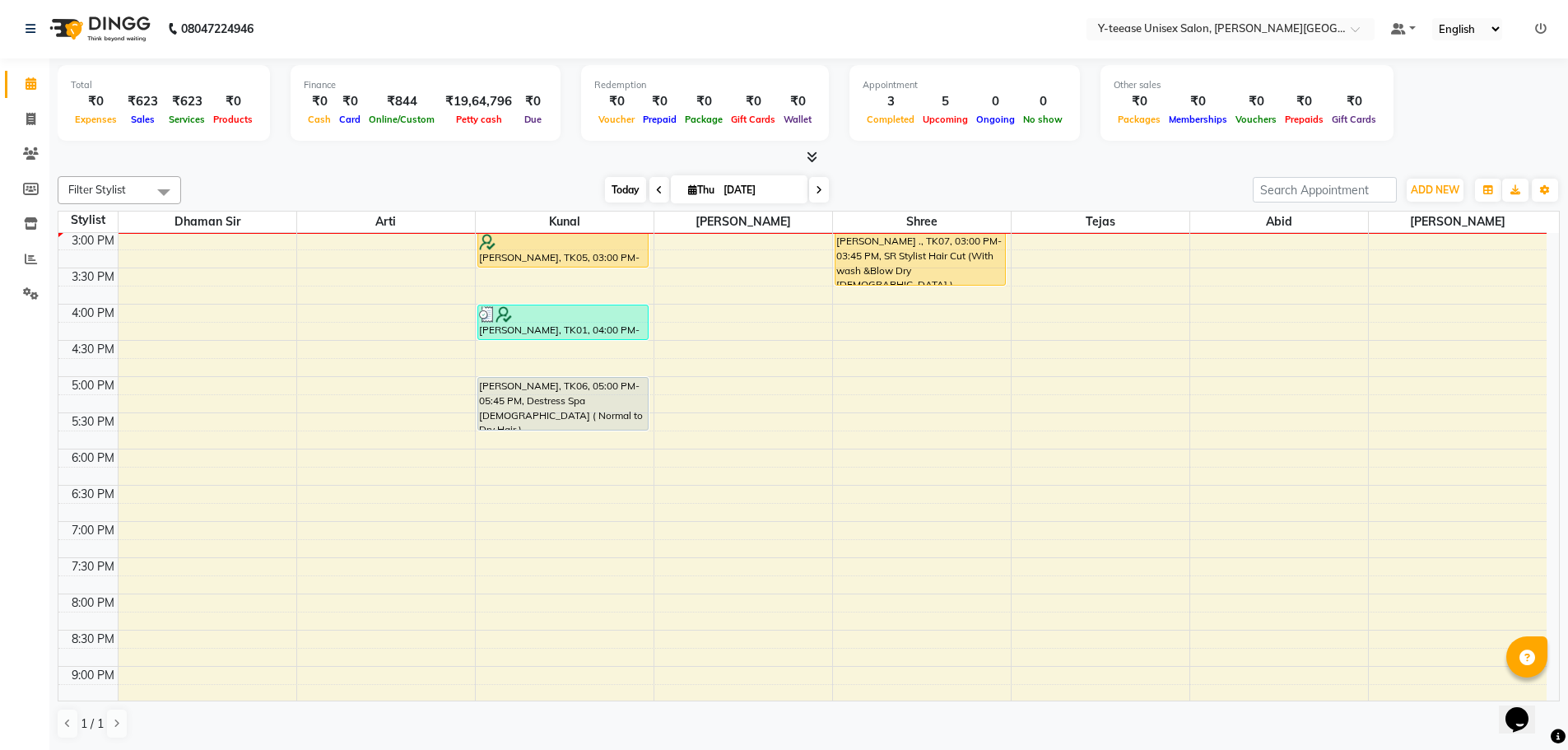
click at [605, 187] on span "Today" at bounding box center [625, 189] width 41 height 25
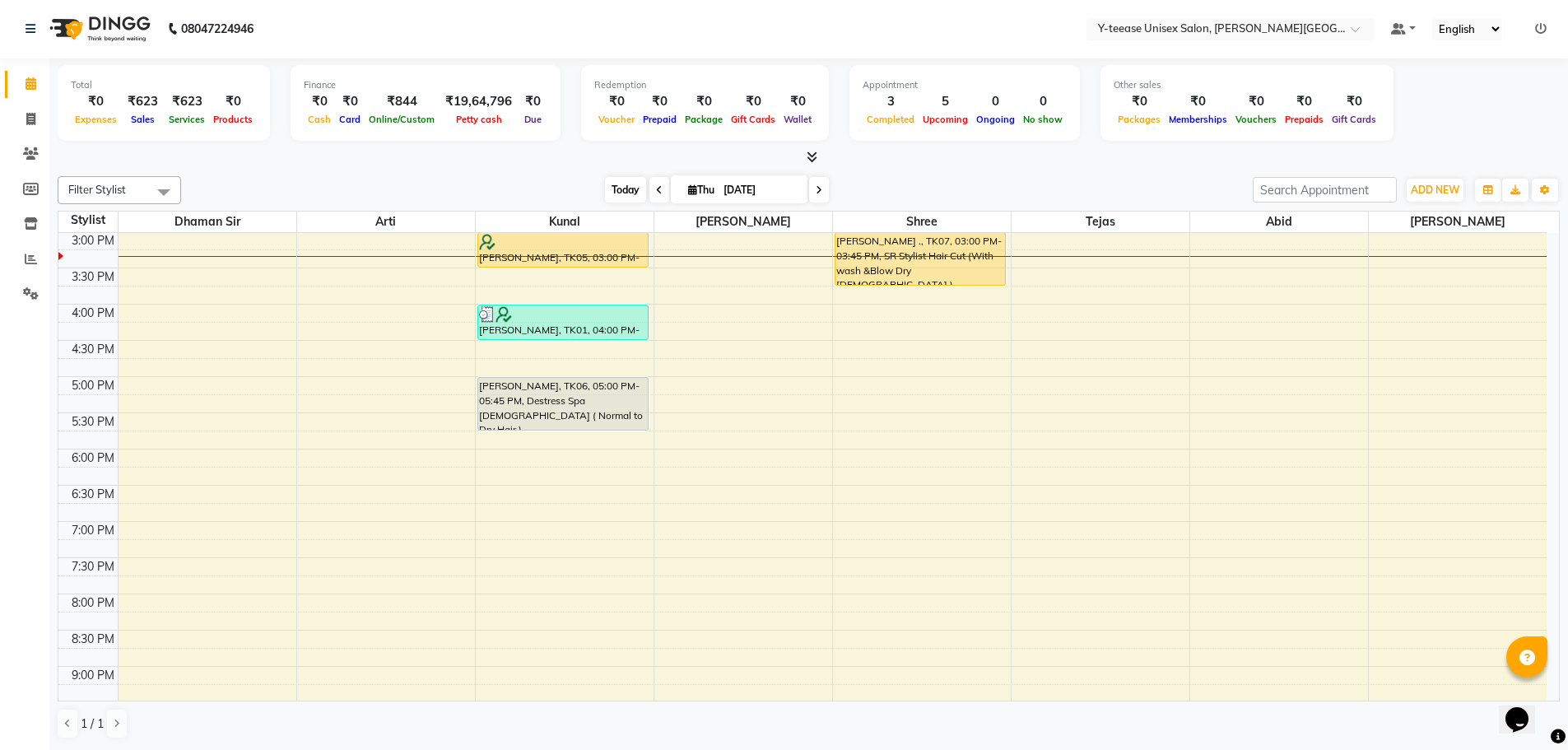
click at [637, 189] on span "Today" at bounding box center [625, 189] width 41 height 25
drag, startPoint x: 30, startPoint y: 113, endPoint x: 40, endPoint y: 132, distance: 21.5
click at [30, 113] on icon at bounding box center [30, 119] width 9 height 12
select select "765"
select select "service"
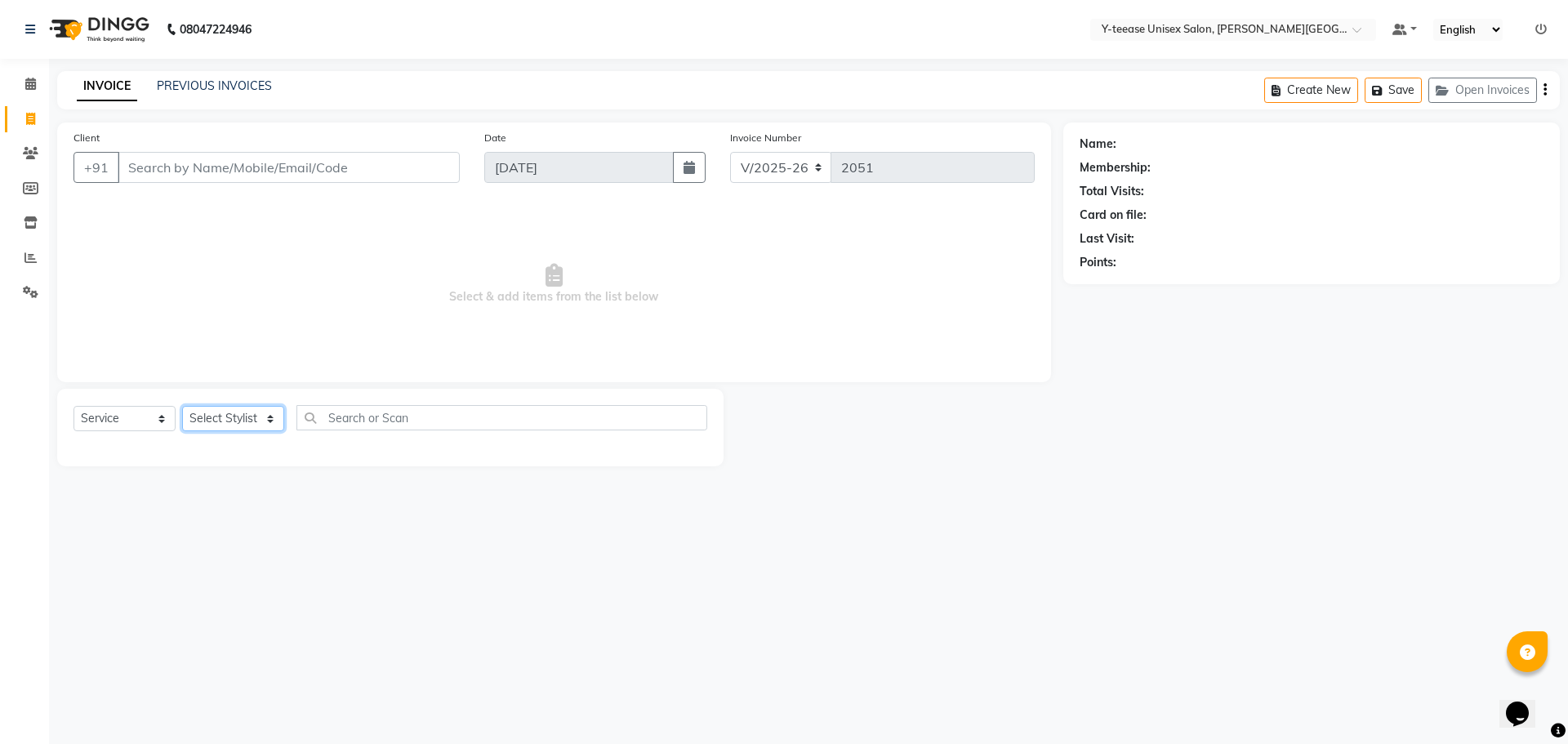
click at [239, 419] on select "Select Stylist" at bounding box center [233, 418] width 102 height 25
click at [239, 419] on select "Select Stylist [PERSON_NAME] Dhaman [PERSON_NAME] Shree [PERSON_NAME] [PERSON_N…" at bounding box center [233, 418] width 102 height 25
select select "90773"
click at [182, 406] on select "Select Stylist [PERSON_NAME] Dhaman [PERSON_NAME] Shree [PERSON_NAME] [PERSON_N…" at bounding box center [233, 418] width 102 height 25
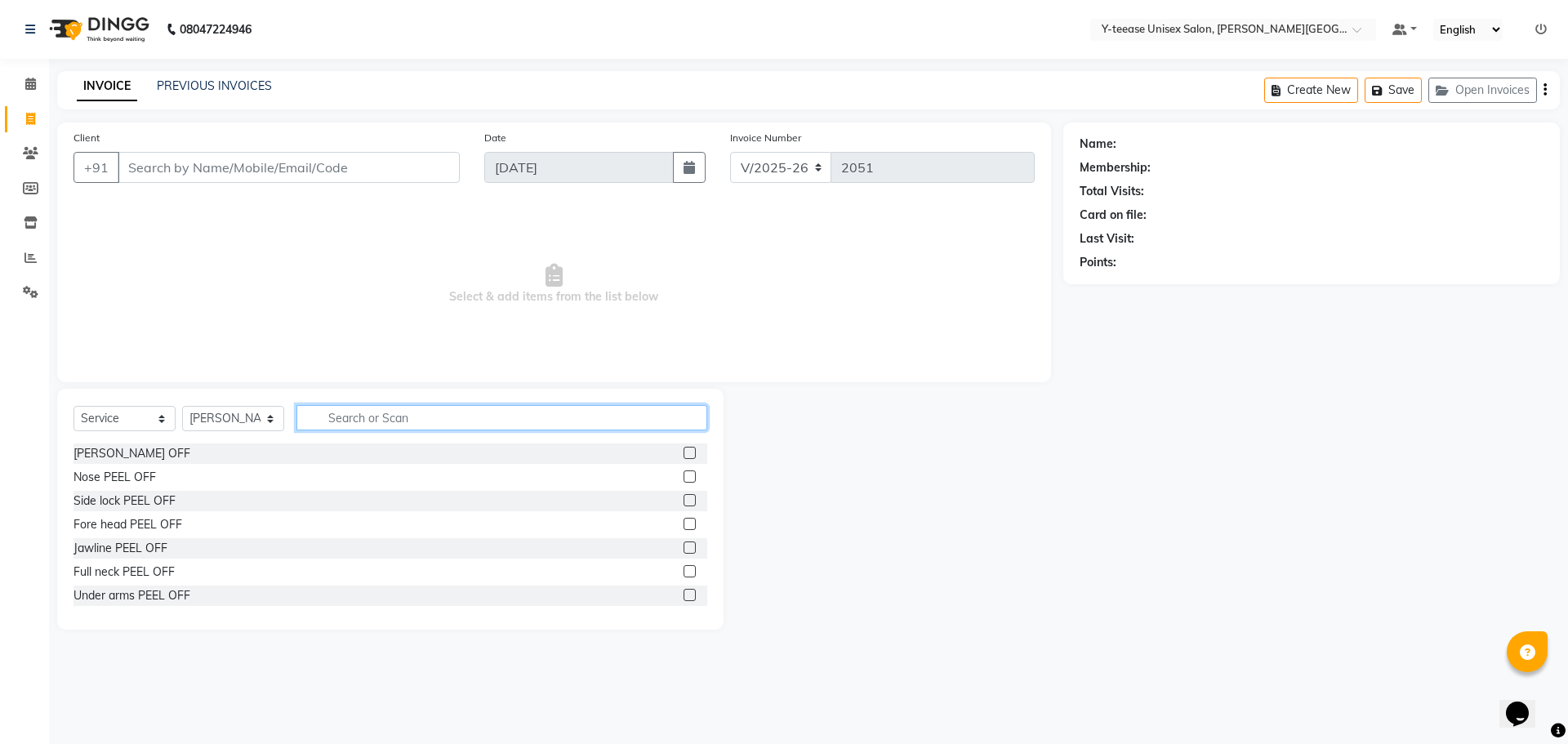
click at [366, 416] on input "text" at bounding box center [502, 417] width 411 height 25
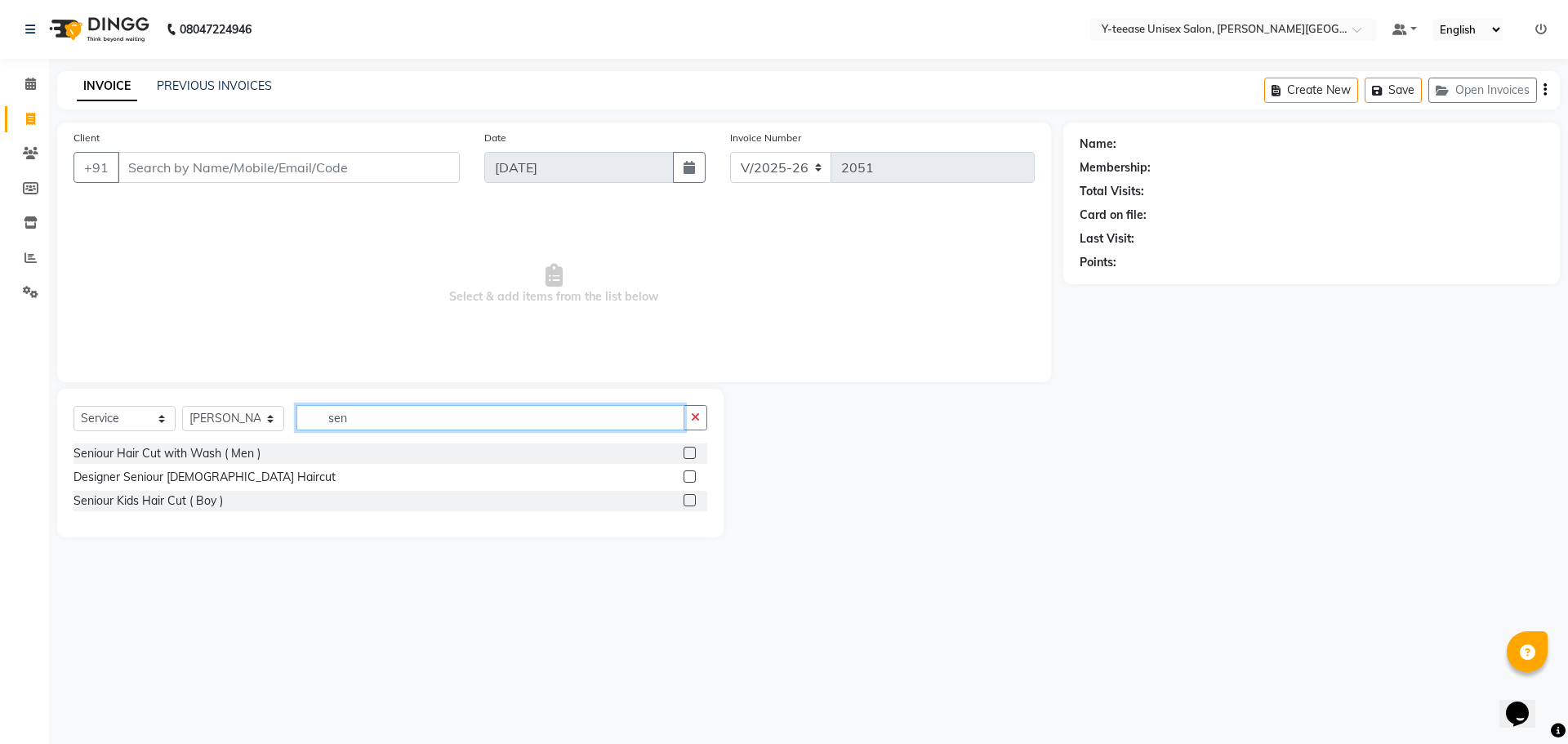
type input "sen"
click at [689, 452] on label at bounding box center [689, 453] width 12 height 12
click at [689, 452] on input "checkbox" at bounding box center [689, 454] width 10 height 10
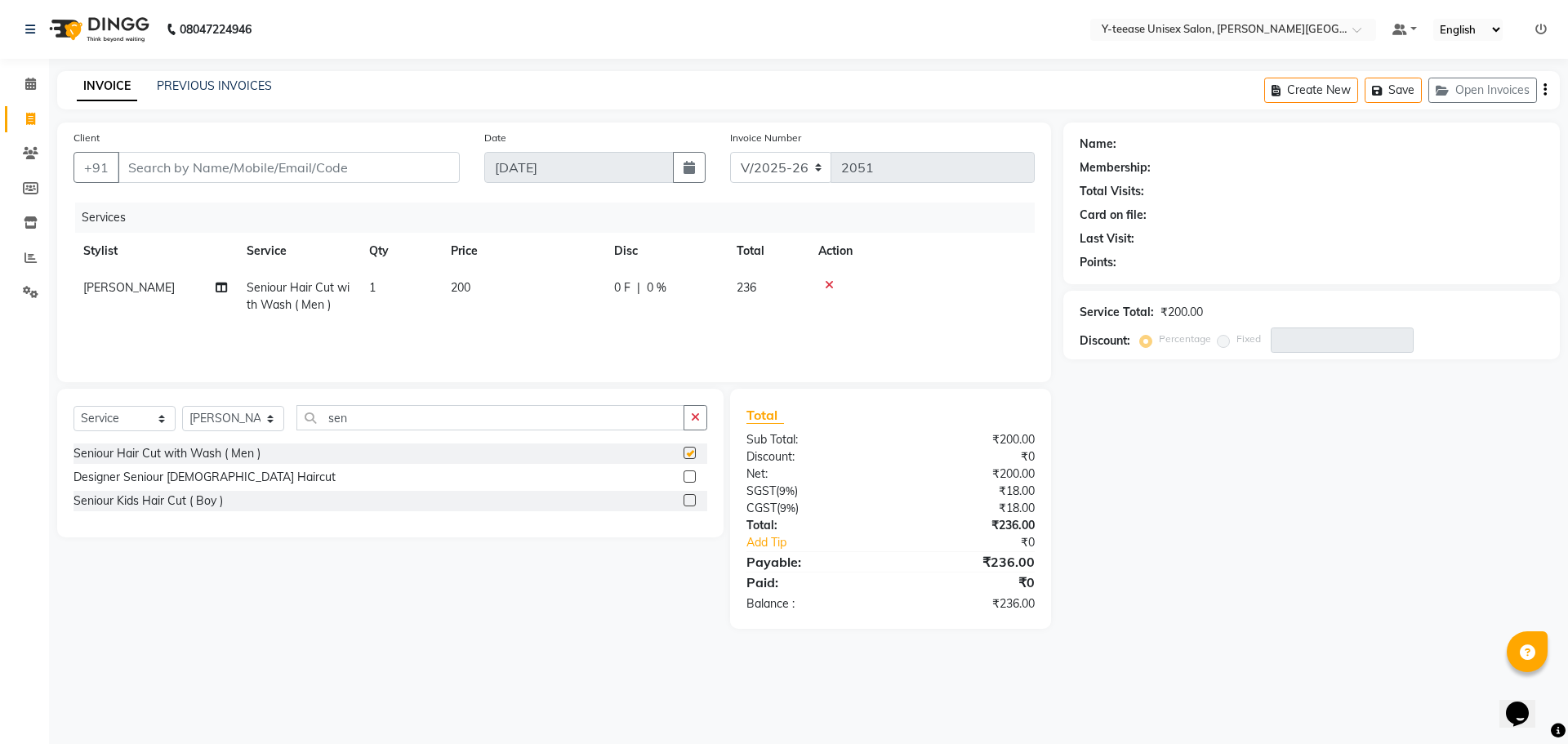
checkbox input "false"
drag, startPoint x: 367, startPoint y: 416, endPoint x: 300, endPoint y: 416, distance: 67.0
click at [300, 416] on input "sen" at bounding box center [490, 417] width 388 height 25
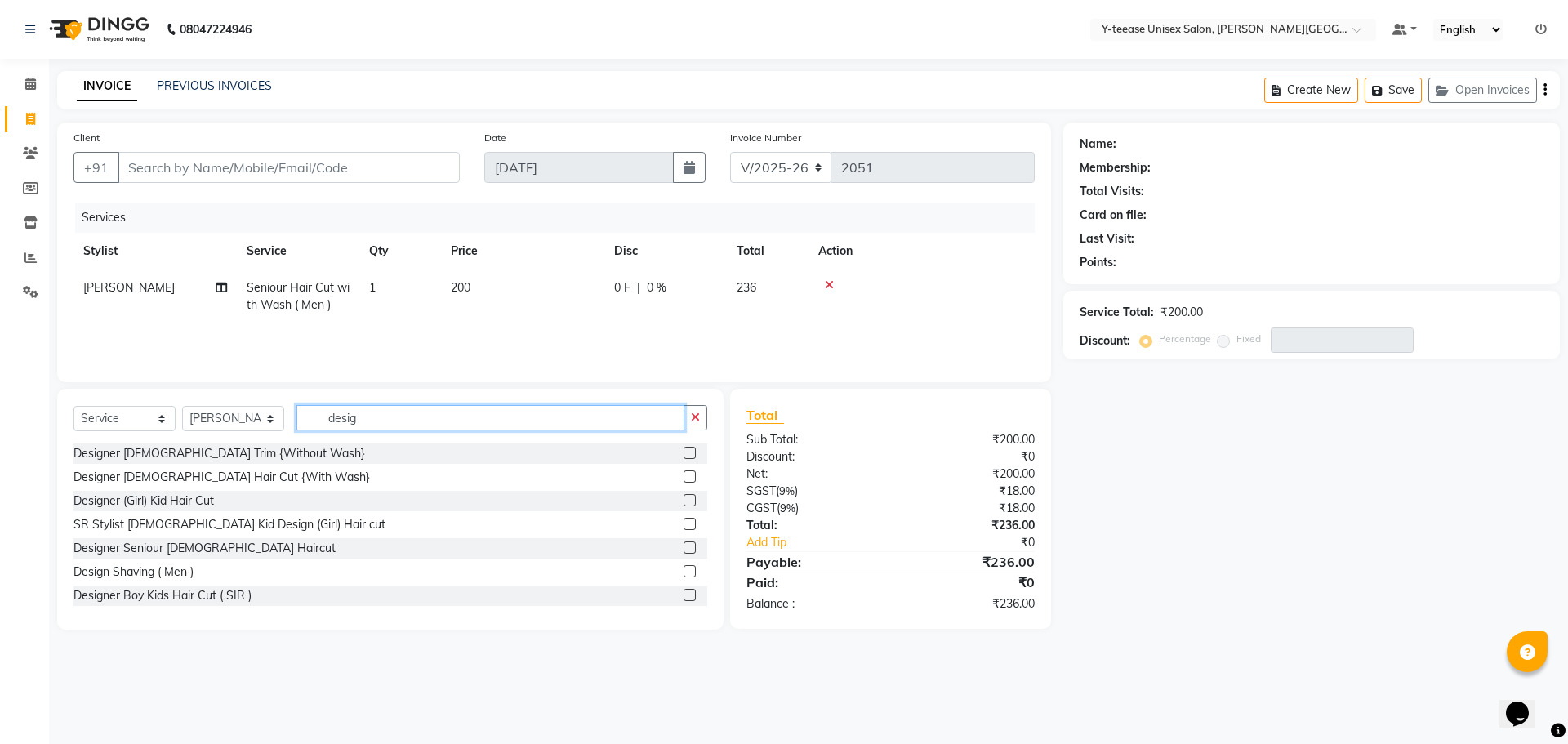
type input "desig"
click at [684, 571] on div at bounding box center [695, 572] width 23 height 21
click at [683, 572] on label at bounding box center [689, 571] width 12 height 12
click at [683, 572] on input "checkbox" at bounding box center [689, 572] width 10 height 10
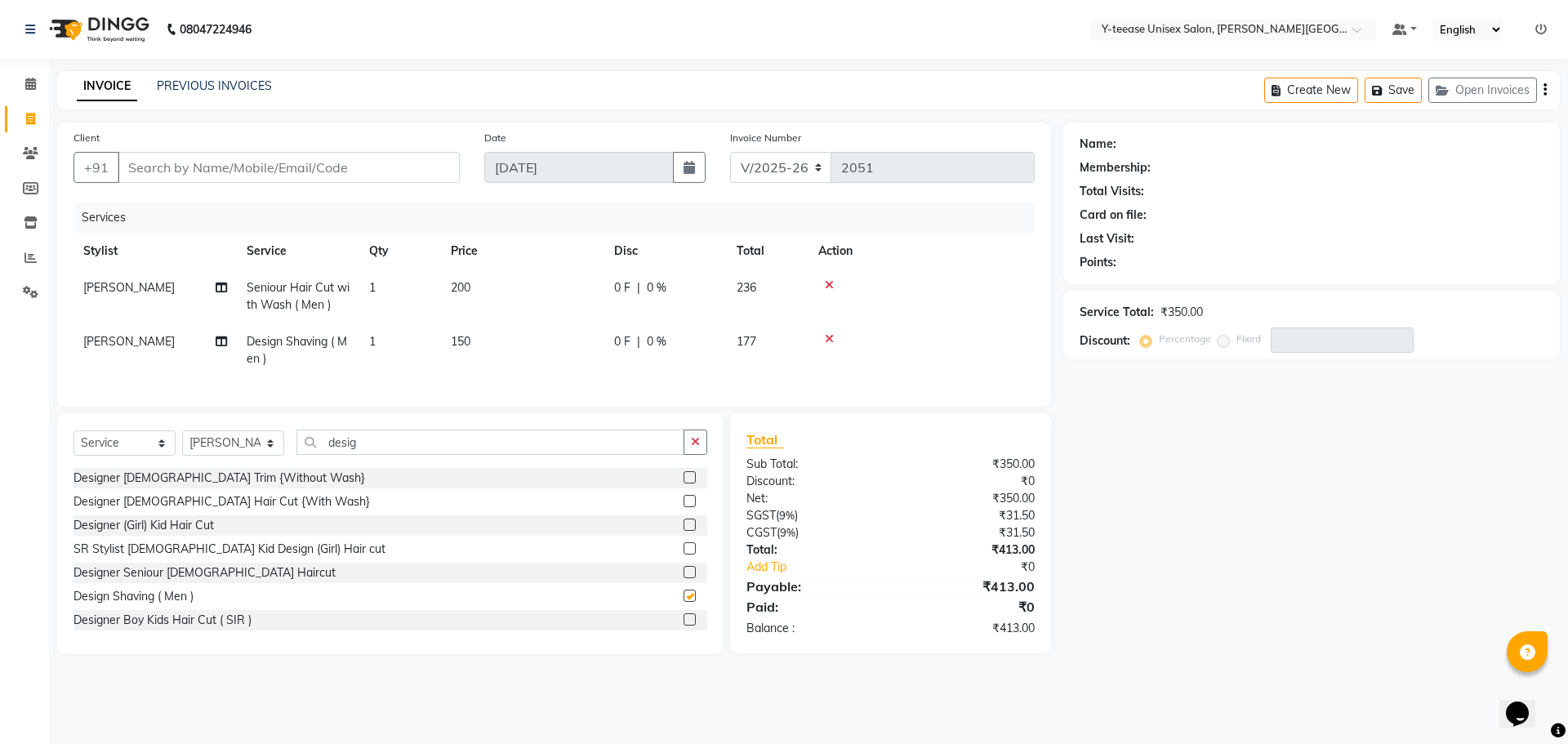
checkbox input "false"
click at [658, 285] on span "0 %" at bounding box center [657, 288] width 20 height 17
select select "90773"
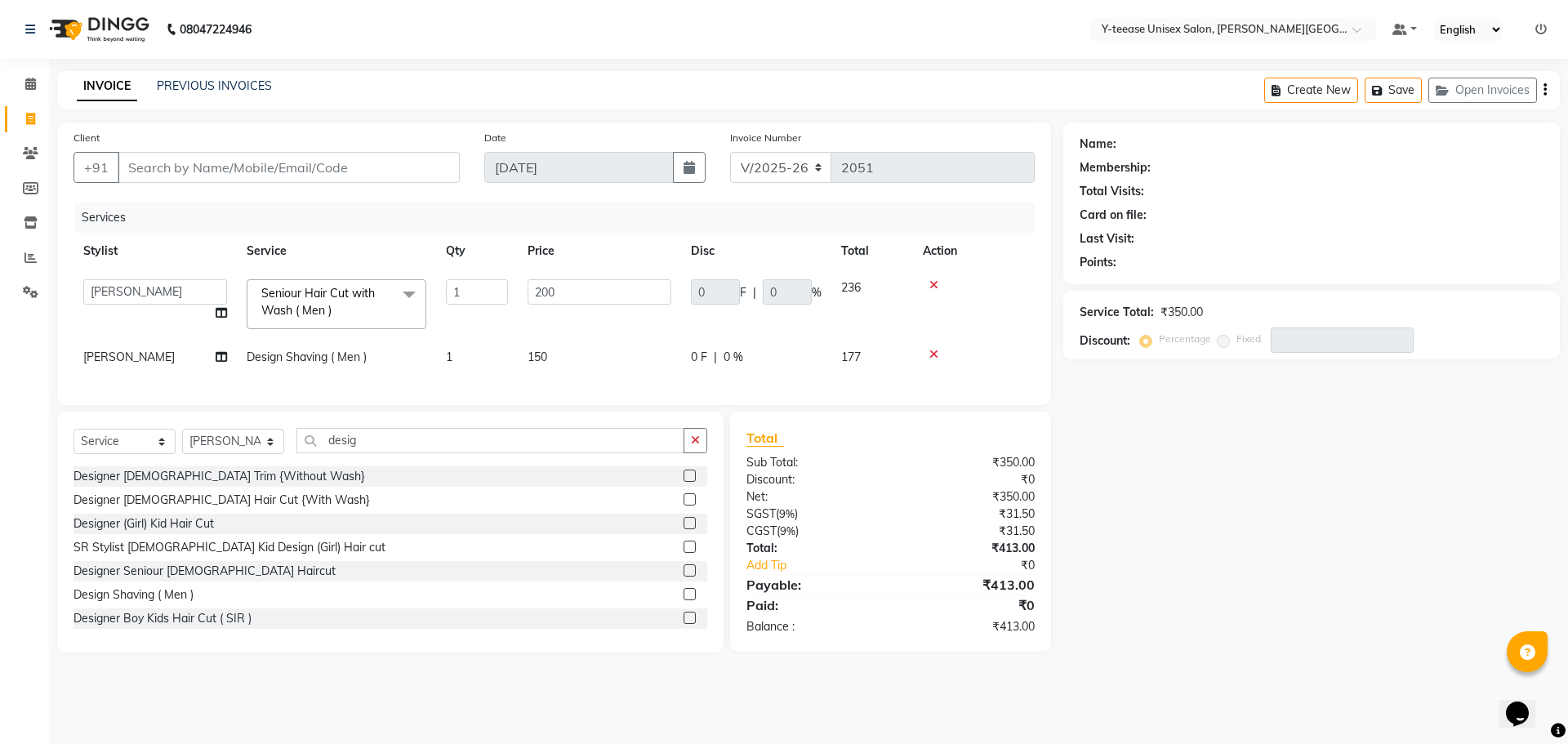
click at [780, 334] on td "0 F | 0 %" at bounding box center [757, 304] width 150 height 69
click at [217, 160] on input "Client" at bounding box center [289, 168] width 342 height 31
paste input "[PERSON_NAME]"
type input "[PERSON_NAME]"
type input "0"
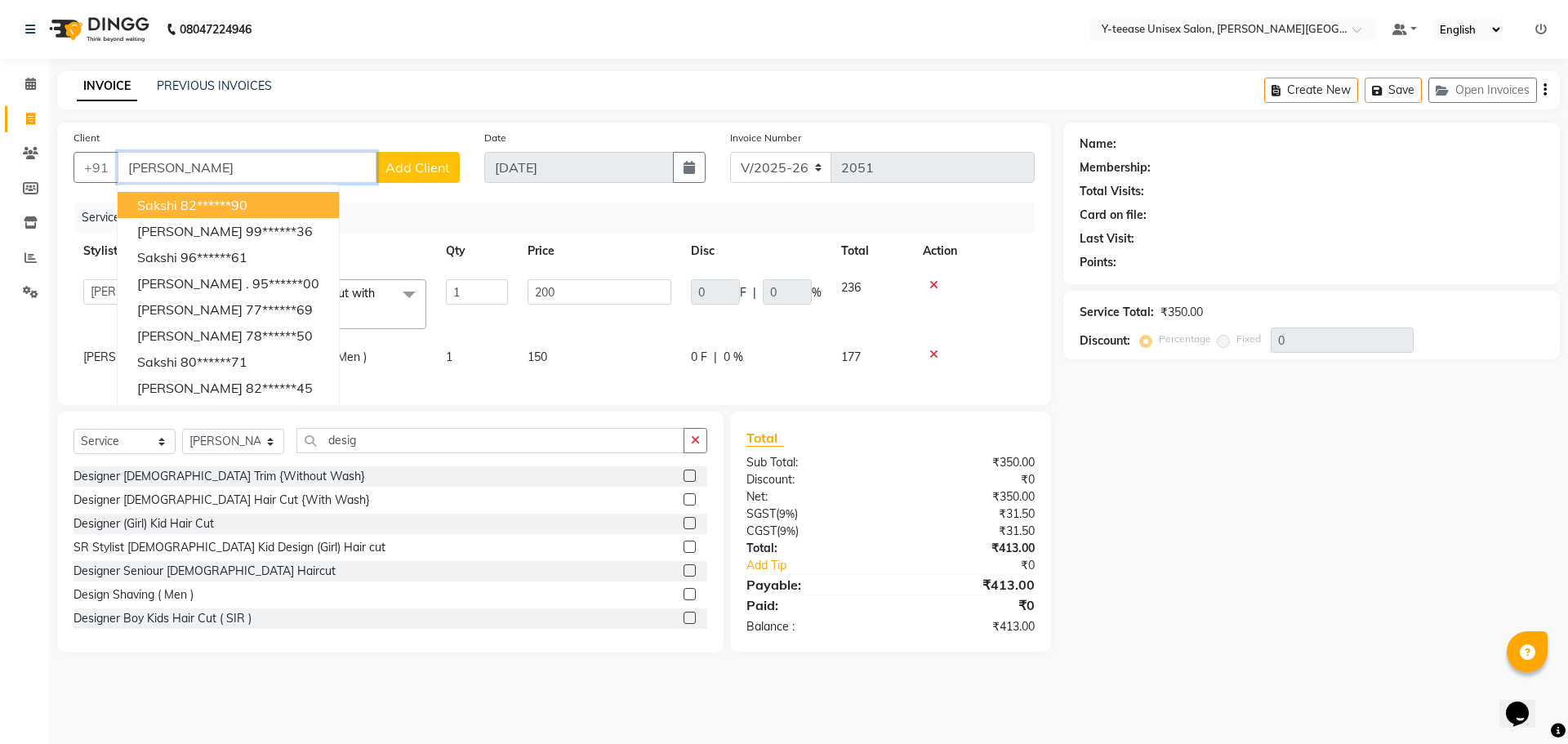
click at [205, 207] on ngb-highlight "82******90" at bounding box center [214, 205] width 67 height 16
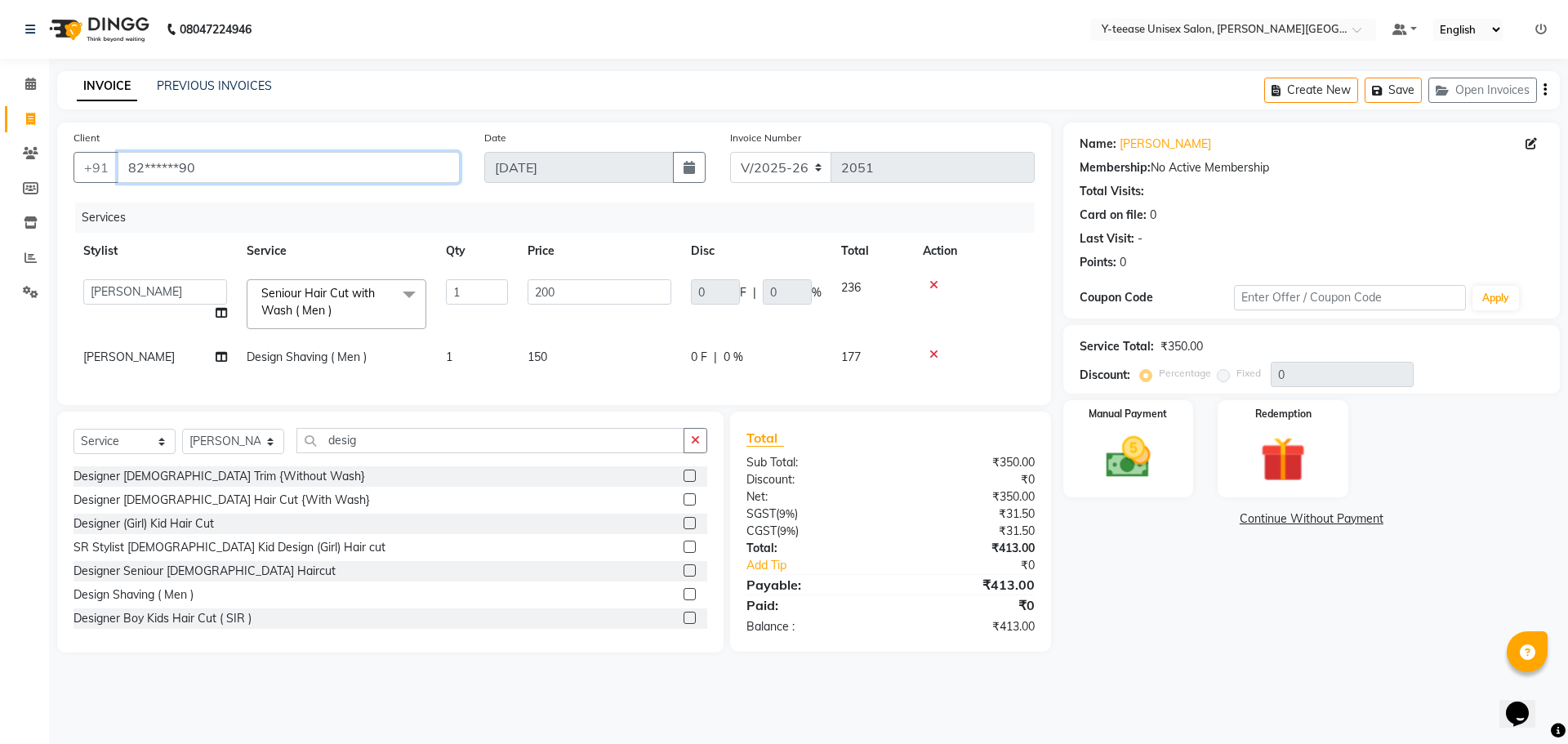
click at [170, 179] on input "82******90" at bounding box center [289, 168] width 342 height 31
paste input "[PERSON_NAME]"
type input "82*****Sakshi*90"
drag, startPoint x: 258, startPoint y: 170, endPoint x: 247, endPoint y: 171, distance: 11.0
click at [247, 171] on input "82*****Sakshi*90" at bounding box center [289, 168] width 342 height 31
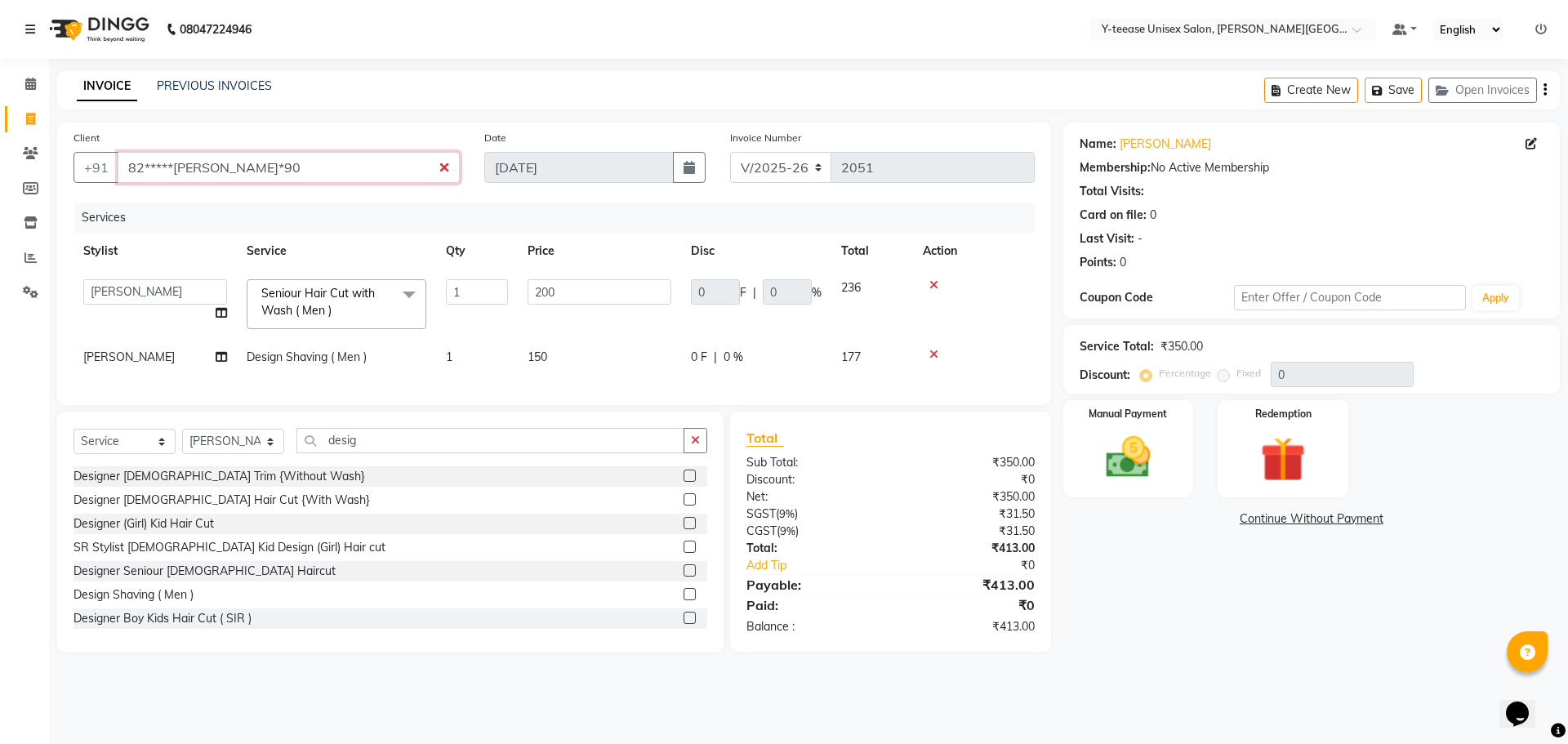
click at [274, 153] on input "82*****Sakshi*90" at bounding box center [289, 168] width 342 height 31
click at [448, 167] on input "82*****Sakshi*90" at bounding box center [289, 168] width 342 height 31
click at [445, 167] on input "82*****Sakshi*90" at bounding box center [289, 168] width 342 height 31
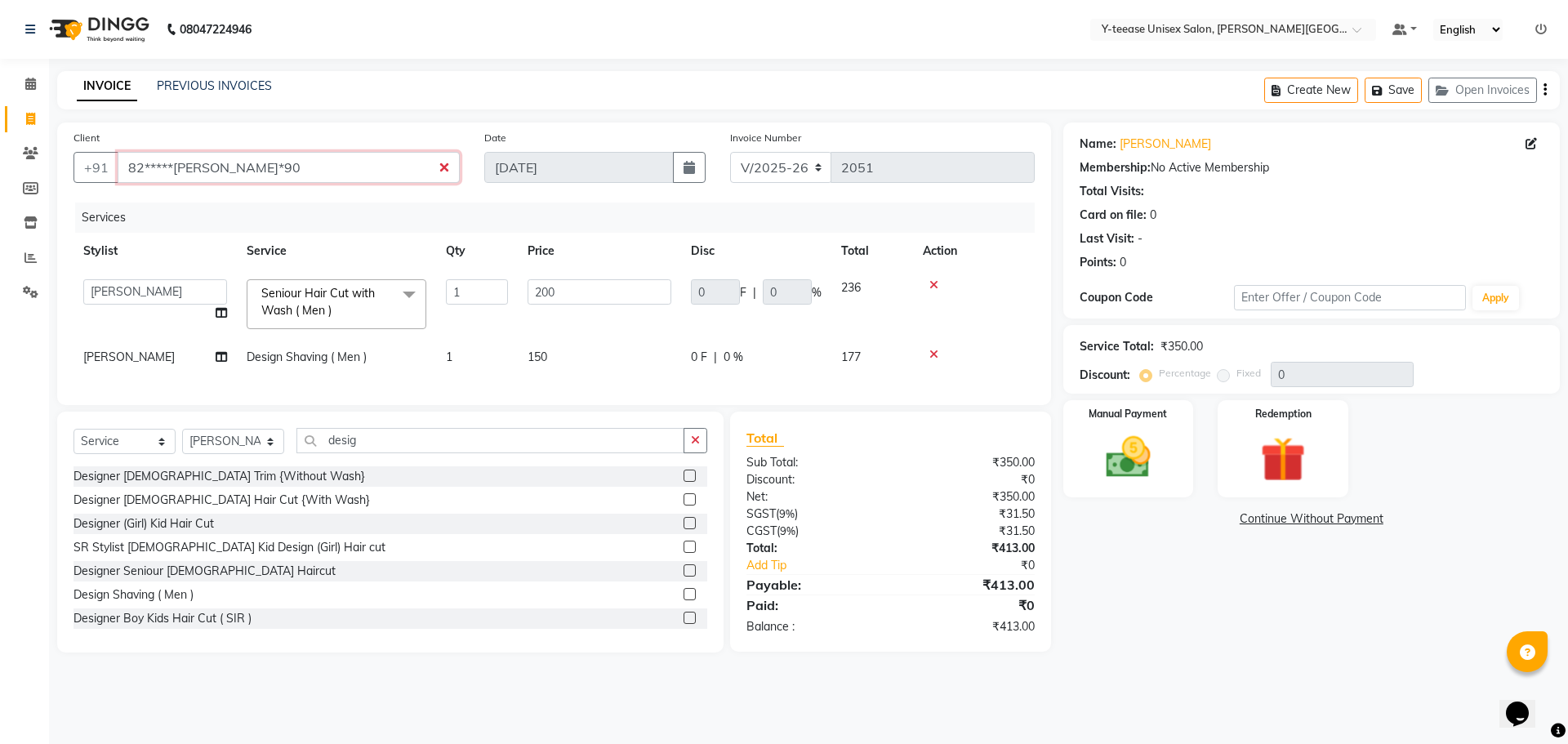
click at [445, 161] on input "82*****Sakshi*90" at bounding box center [289, 168] width 342 height 31
click at [441, 169] on input "82*****Sakshi*90" at bounding box center [289, 168] width 342 height 31
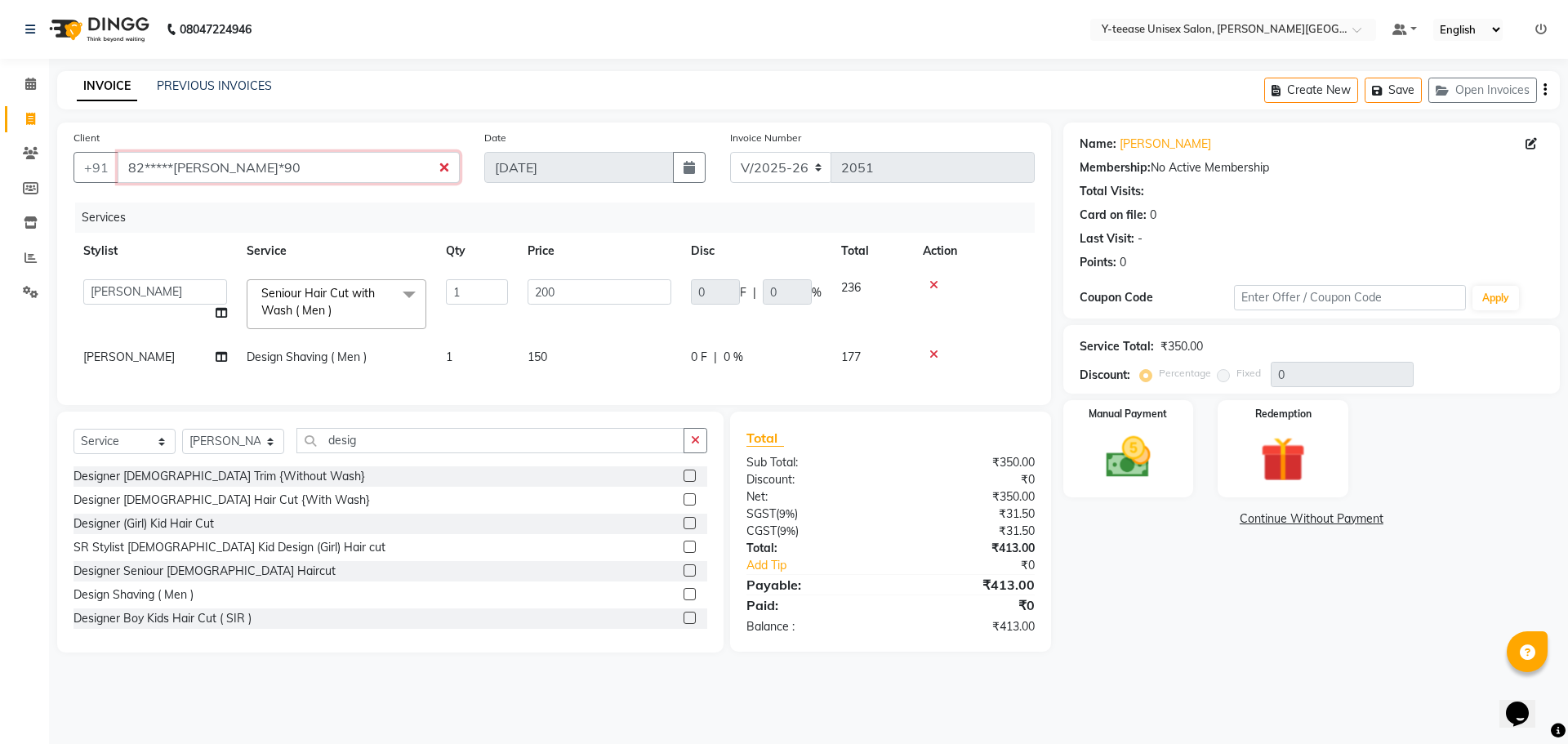
click at [441, 169] on input "82*****Sakshi*90" at bounding box center [289, 168] width 342 height 31
click at [442, 169] on input "82*****Sakshi*90" at bounding box center [289, 168] width 342 height 31
click at [483, 47] on nav "08047224946 Select Location × Y-teease Unisex Salon, Keshav Nagar Default Panel…" at bounding box center [784, 29] width 1568 height 59
click at [503, 43] on nav "08047224946 Select Location × Y-teease Unisex Salon, Keshav Nagar Default Panel…" at bounding box center [784, 29] width 1568 height 59
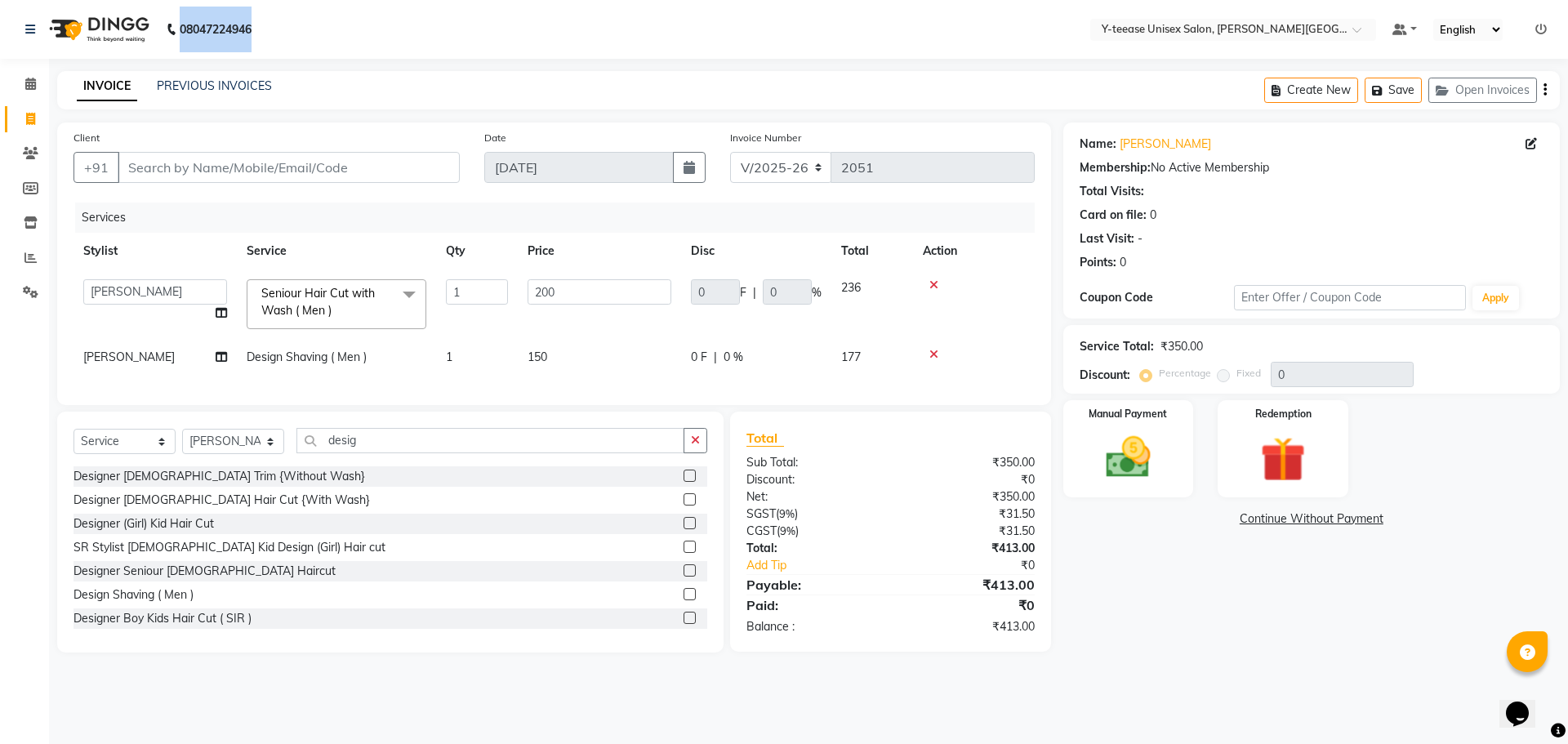
click at [503, 43] on nav "08047224946 Select Location × Y-teease Unisex Salon, Keshav Nagar Default Panel…" at bounding box center [784, 29] width 1568 height 59
click at [1124, 566] on div "Name: Sakshi Membership: No Active Membership Total Visits: Card on file: 0 Las…" at bounding box center [1317, 388] width 509 height 531
click at [384, 234] on th "Service" at bounding box center [336, 251] width 200 height 37
drag, startPoint x: 364, startPoint y: 457, endPoint x: 291, endPoint y: 461, distance: 73.1
click at [291, 461] on div "Select Service Product Membership Package Voucher Prepaid Gift Card Select Styl…" at bounding box center [390, 447] width 634 height 38
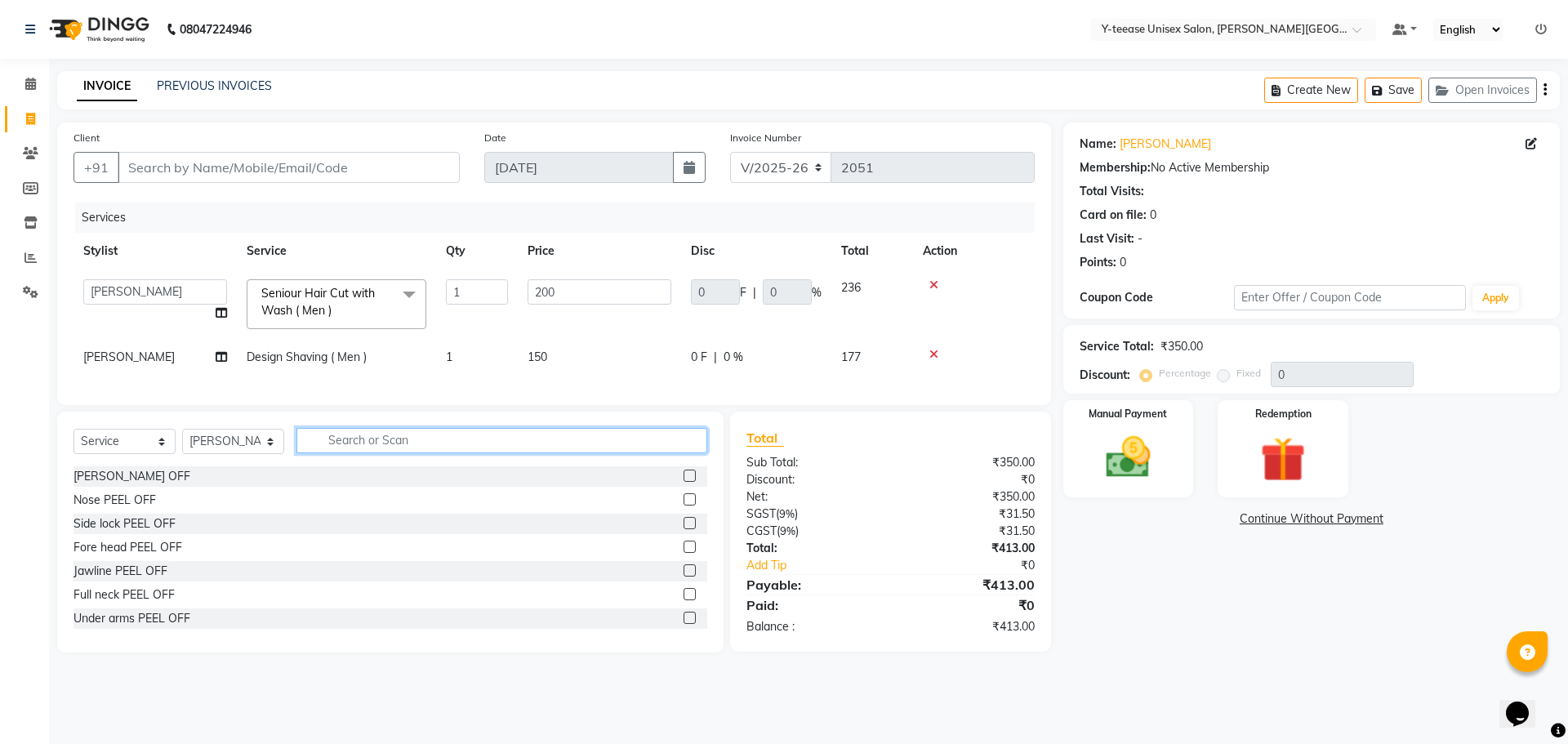
click at [363, 454] on input "text" at bounding box center [502, 440] width 411 height 25
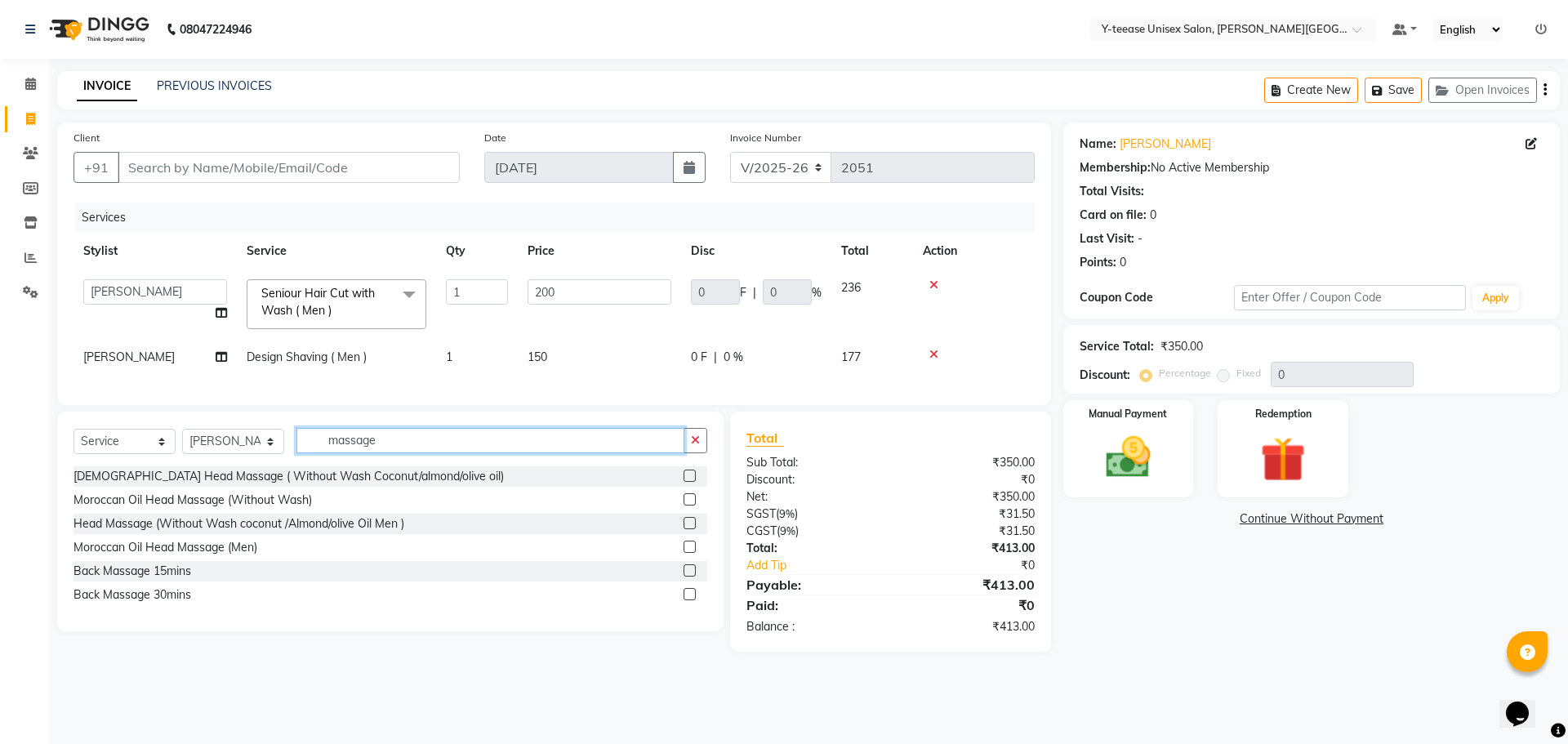
type input "massage"
click at [690, 530] on label at bounding box center [689, 523] width 12 height 12
click at [690, 530] on input "checkbox" at bounding box center [689, 524] width 10 height 10
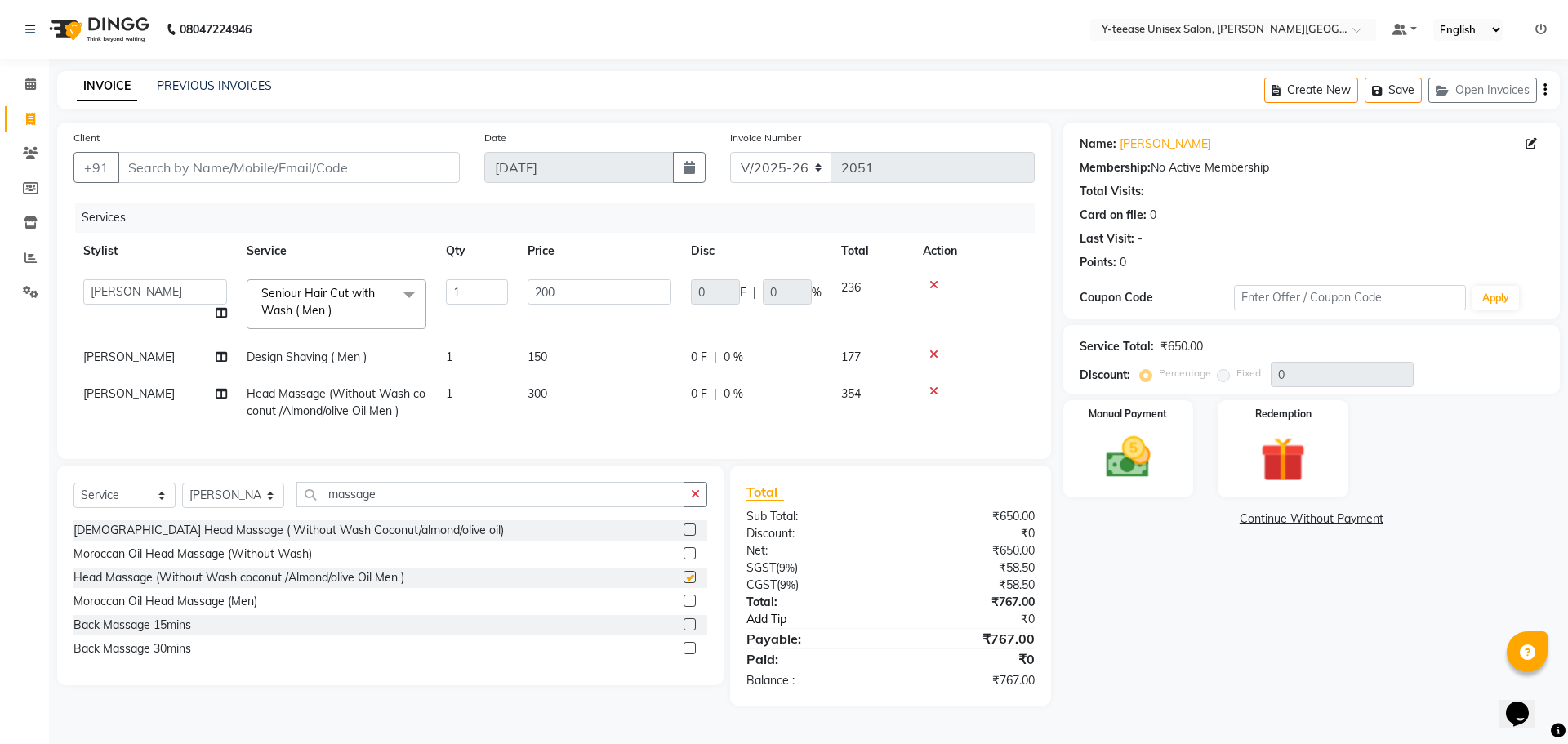
checkbox input "false"
drag, startPoint x: 998, startPoint y: 696, endPoint x: 1038, endPoint y: 696, distance: 40.0
click at [1038, 690] on div "₹767.00" at bounding box center [968, 681] width 156 height 17
click at [1131, 624] on div "Name: Sakshi Membership: No Active Membership Total Visits: Card on file: 0 Las…" at bounding box center [1317, 414] width 509 height 583
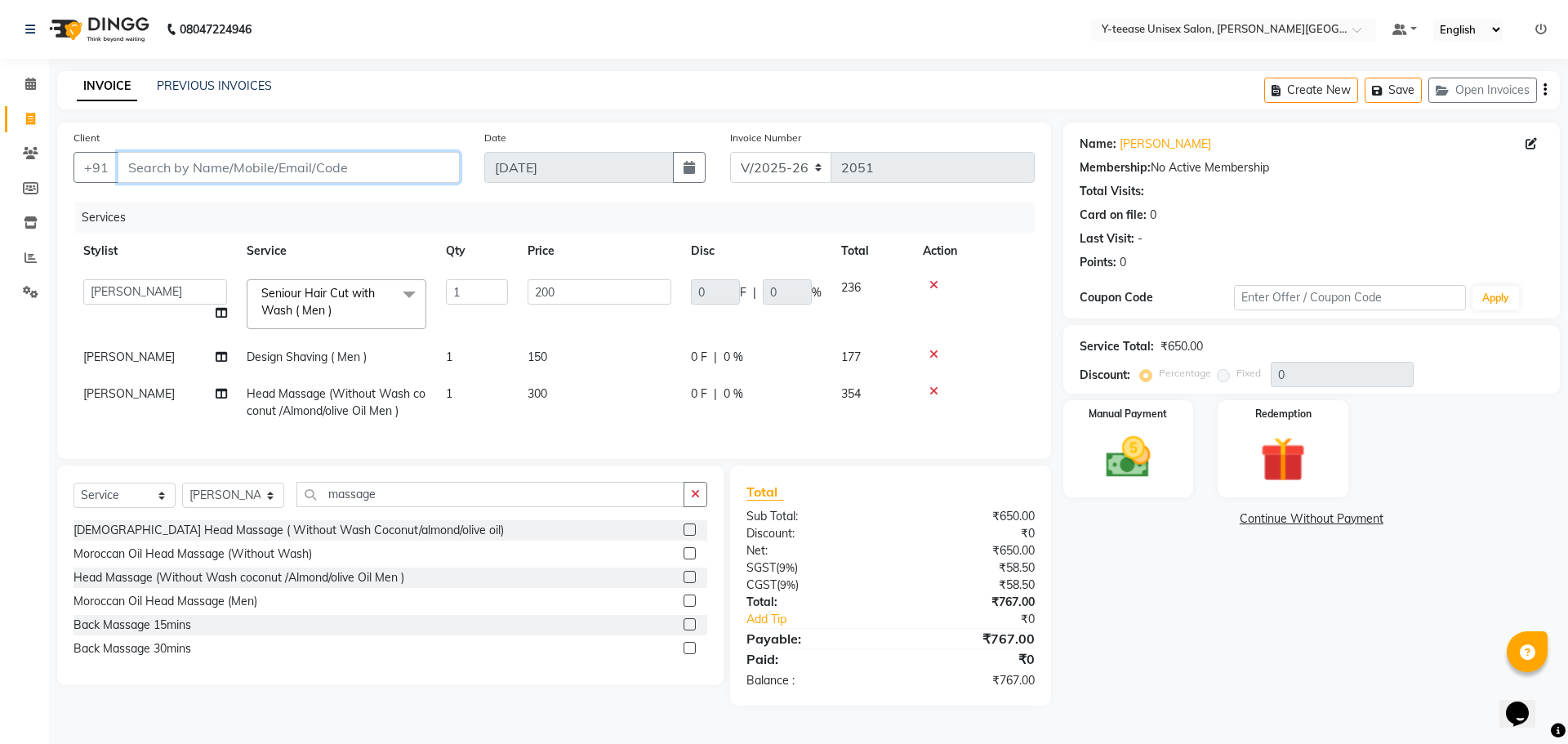
click at [208, 172] on input "Client" at bounding box center [289, 168] width 342 height 31
click at [210, 169] on input "Client" at bounding box center [289, 168] width 342 height 31
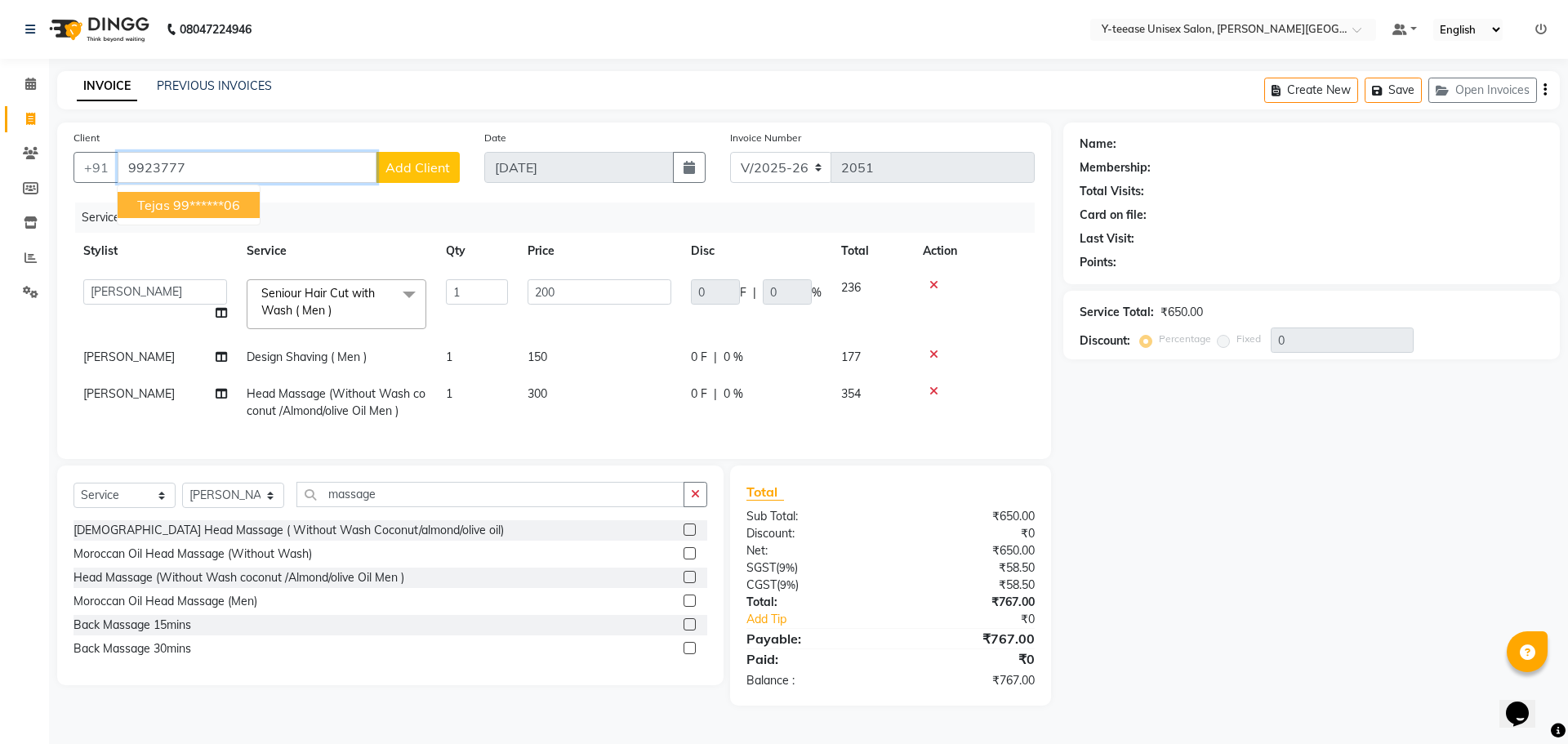
click at [232, 205] on ngb-highlight "99******06" at bounding box center [206, 205] width 67 height 16
type input "99******06"
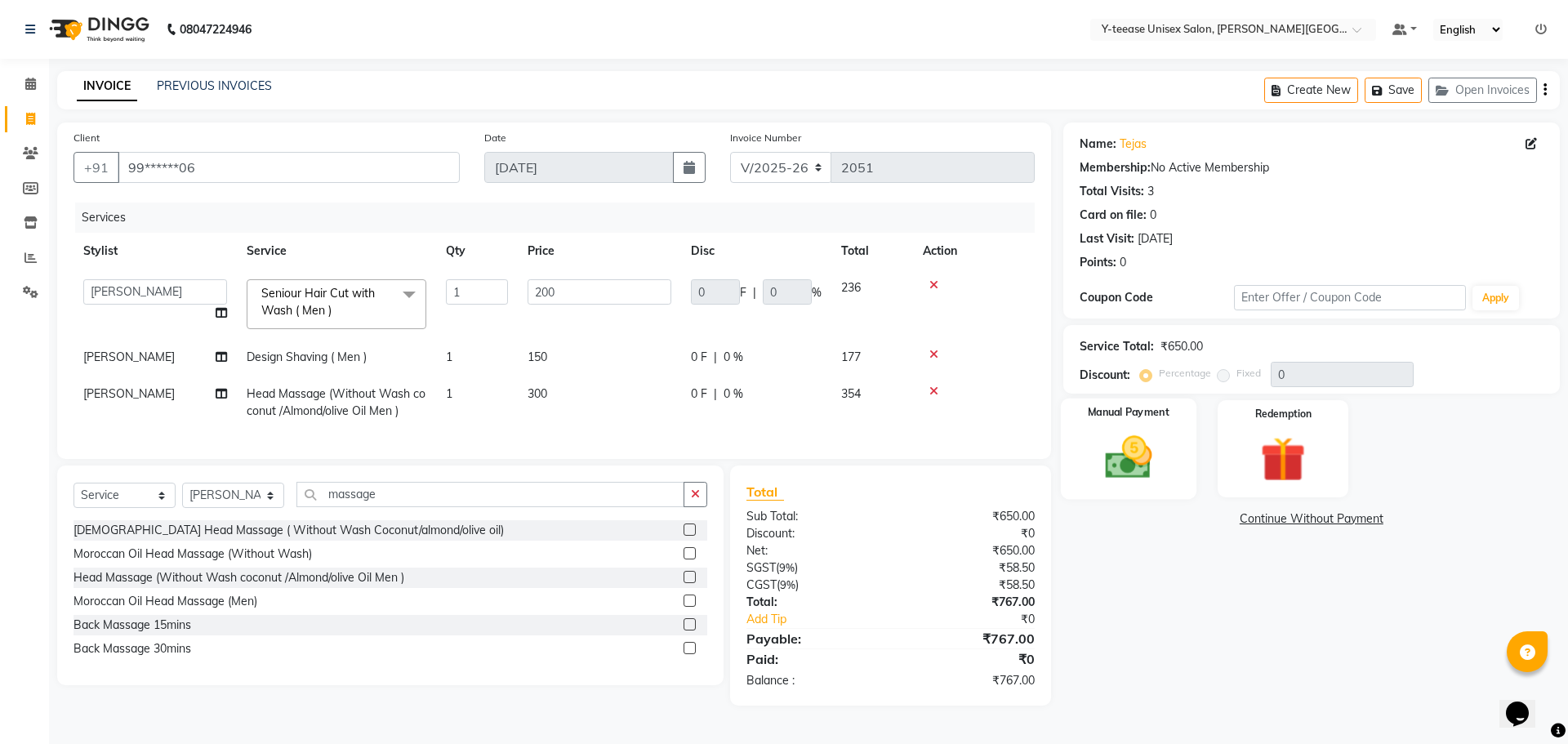
click at [1187, 492] on div "Manual Payment" at bounding box center [1127, 448] width 136 height 100
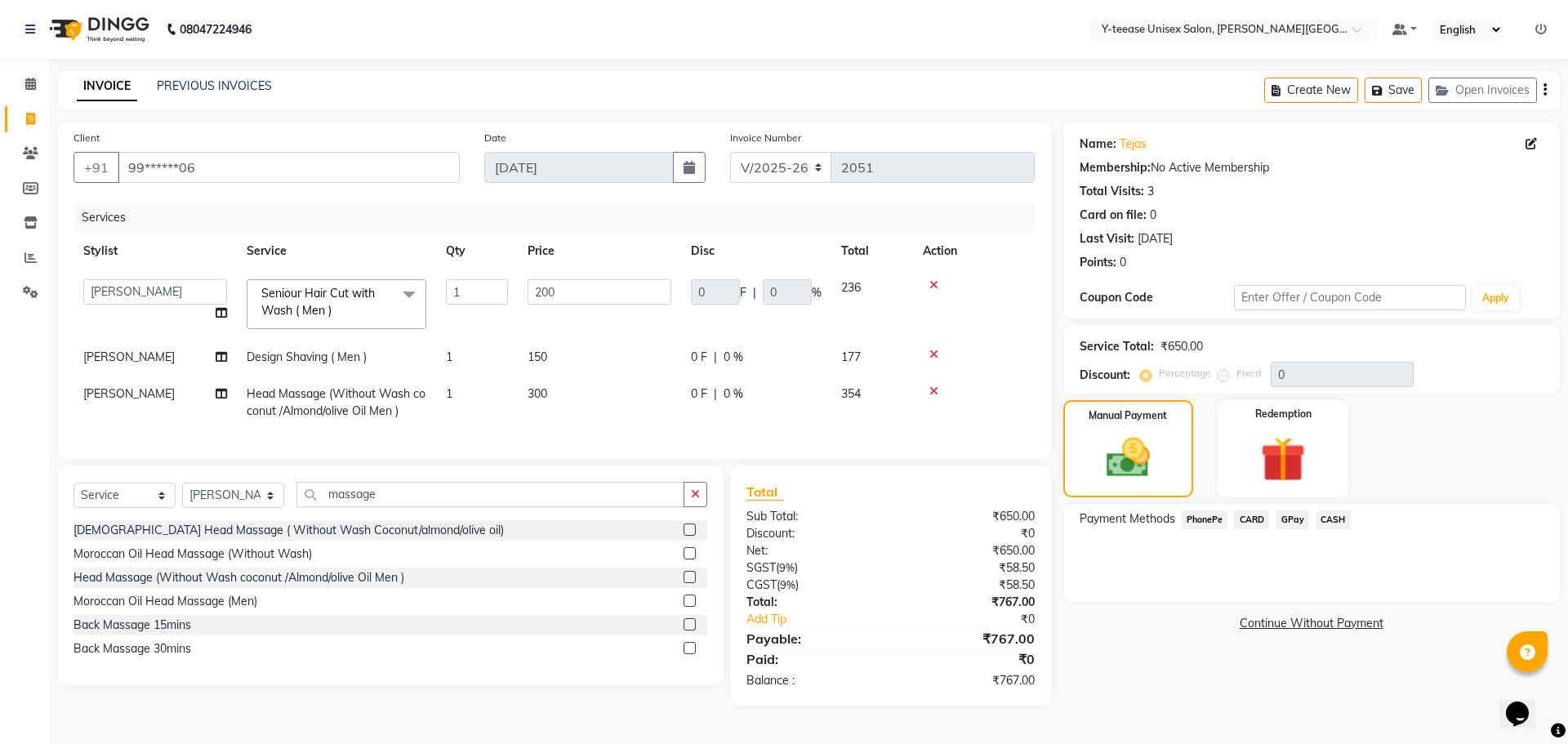
click at [1286, 519] on span "GPay" at bounding box center [1292, 520] width 34 height 19
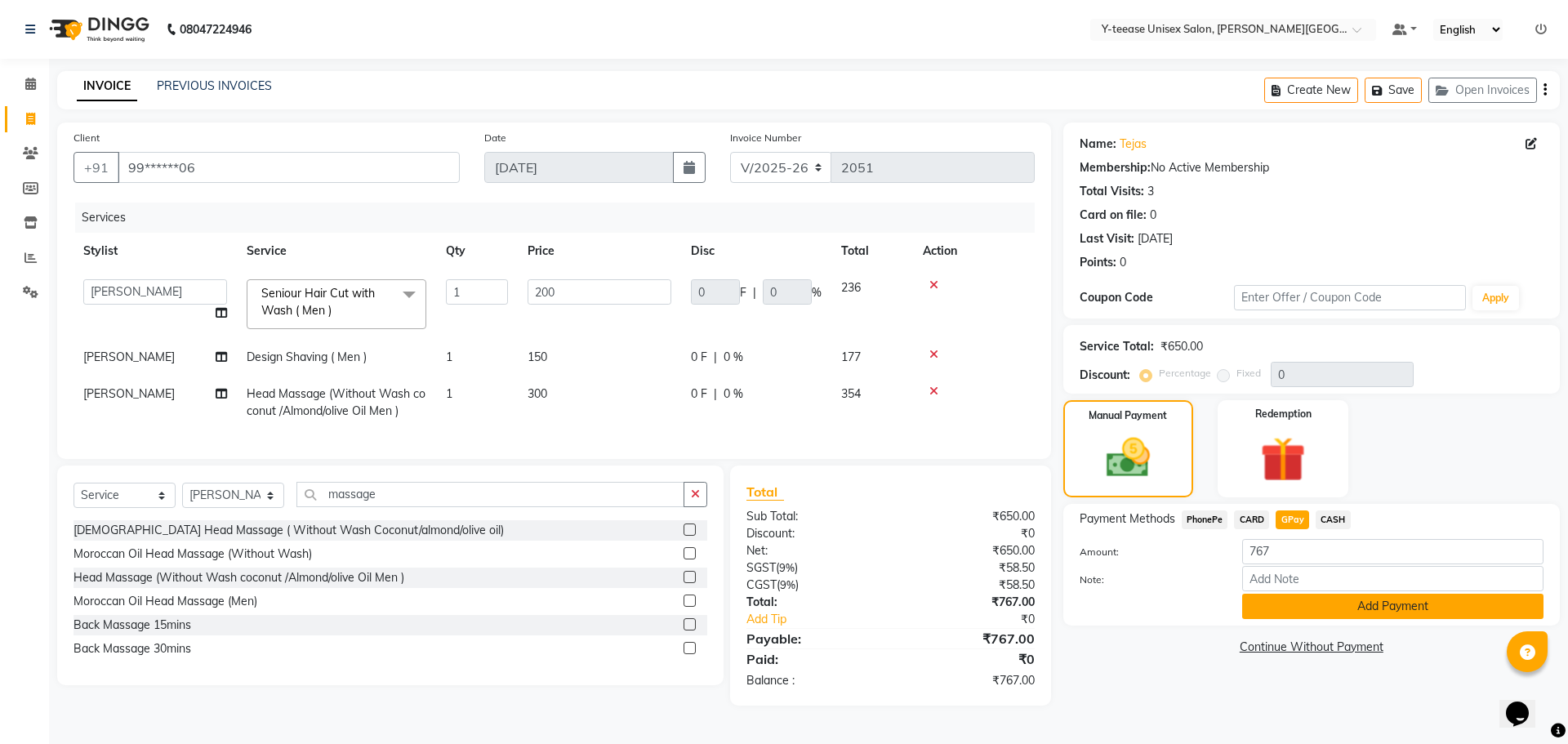
click at [1286, 599] on button "Add Payment" at bounding box center [1393, 606] width 302 height 25
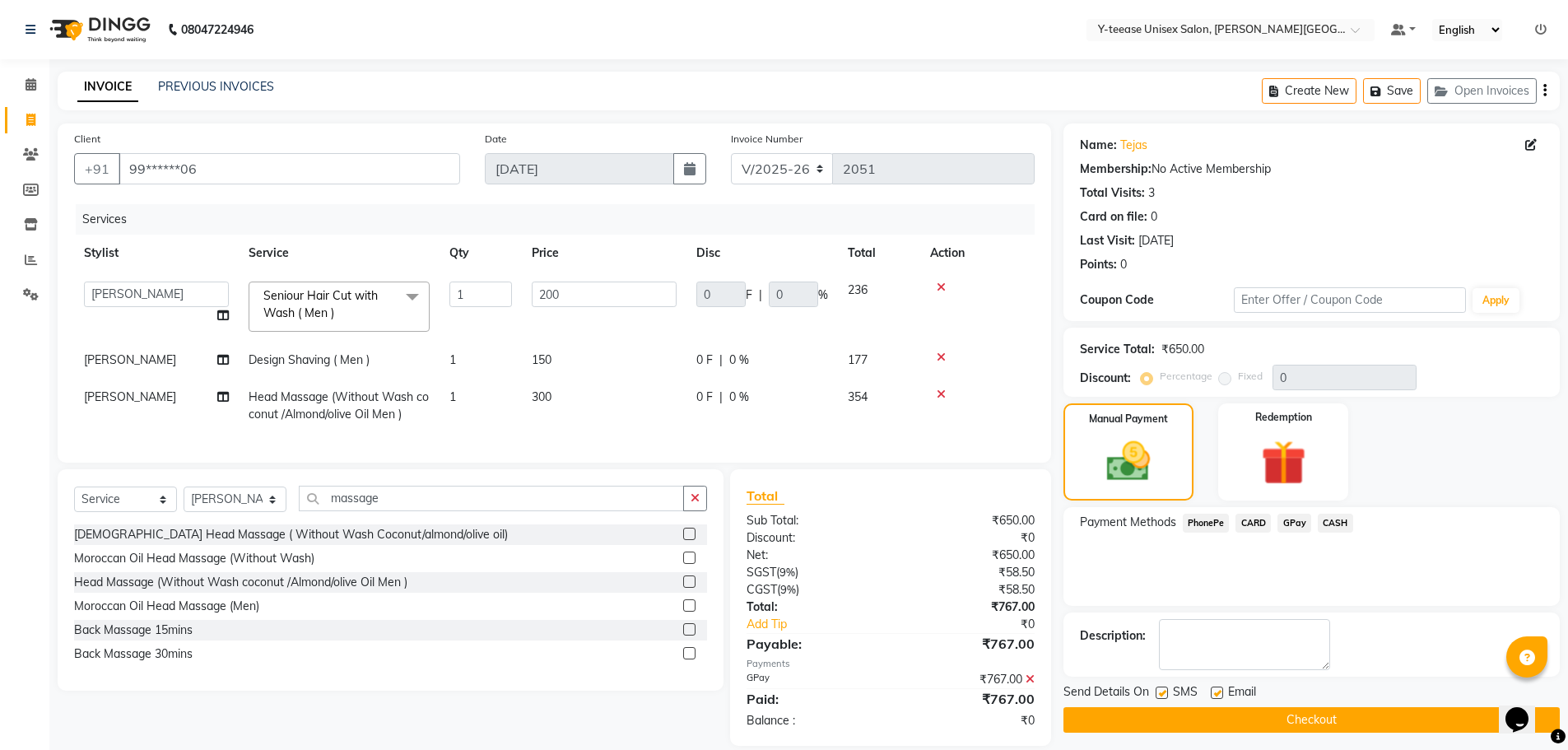
click at [1299, 713] on button "Checkout" at bounding box center [1312, 720] width 496 height 25
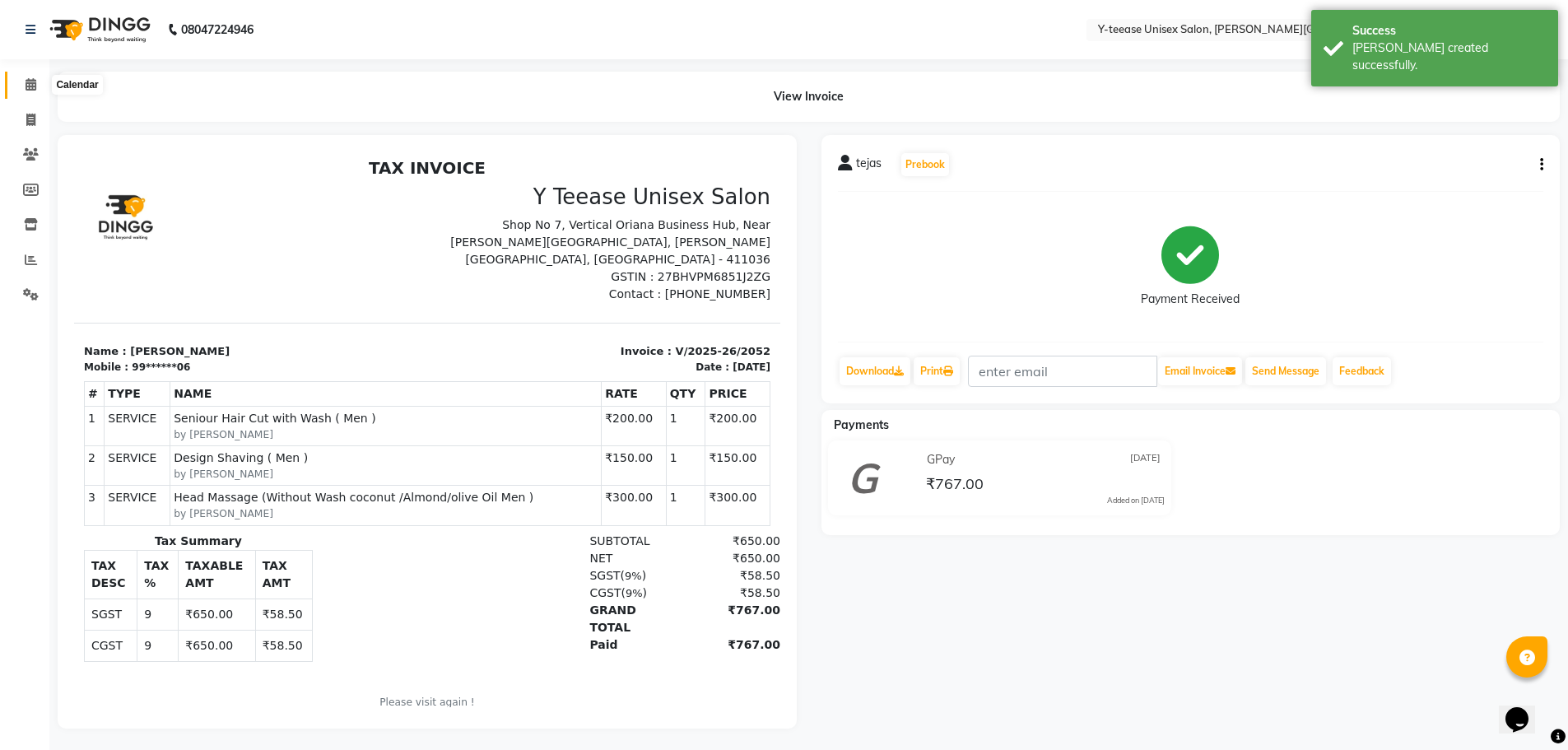
click at [25, 88] on icon at bounding box center [30, 84] width 10 height 12
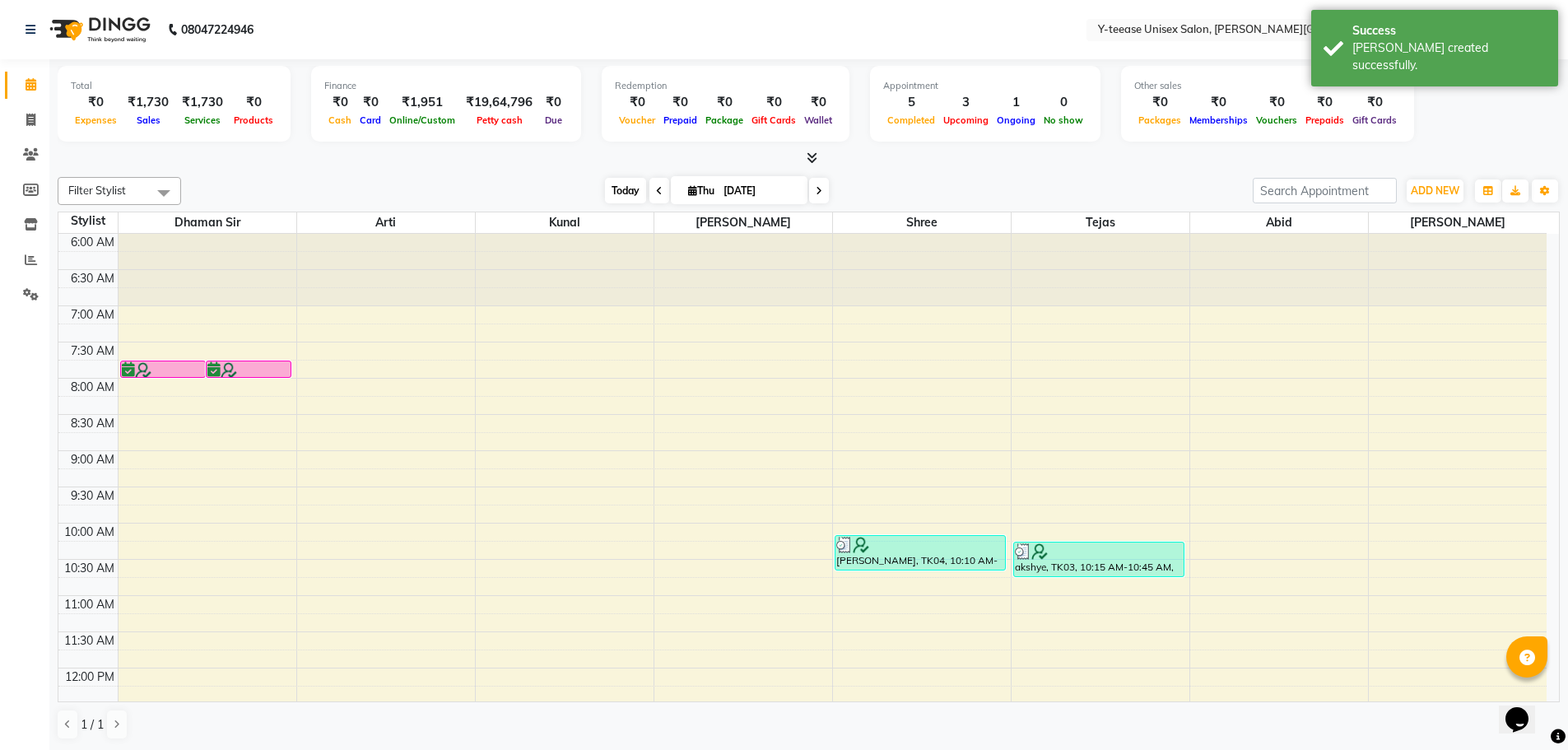
click at [622, 193] on span "Today" at bounding box center [625, 190] width 41 height 25
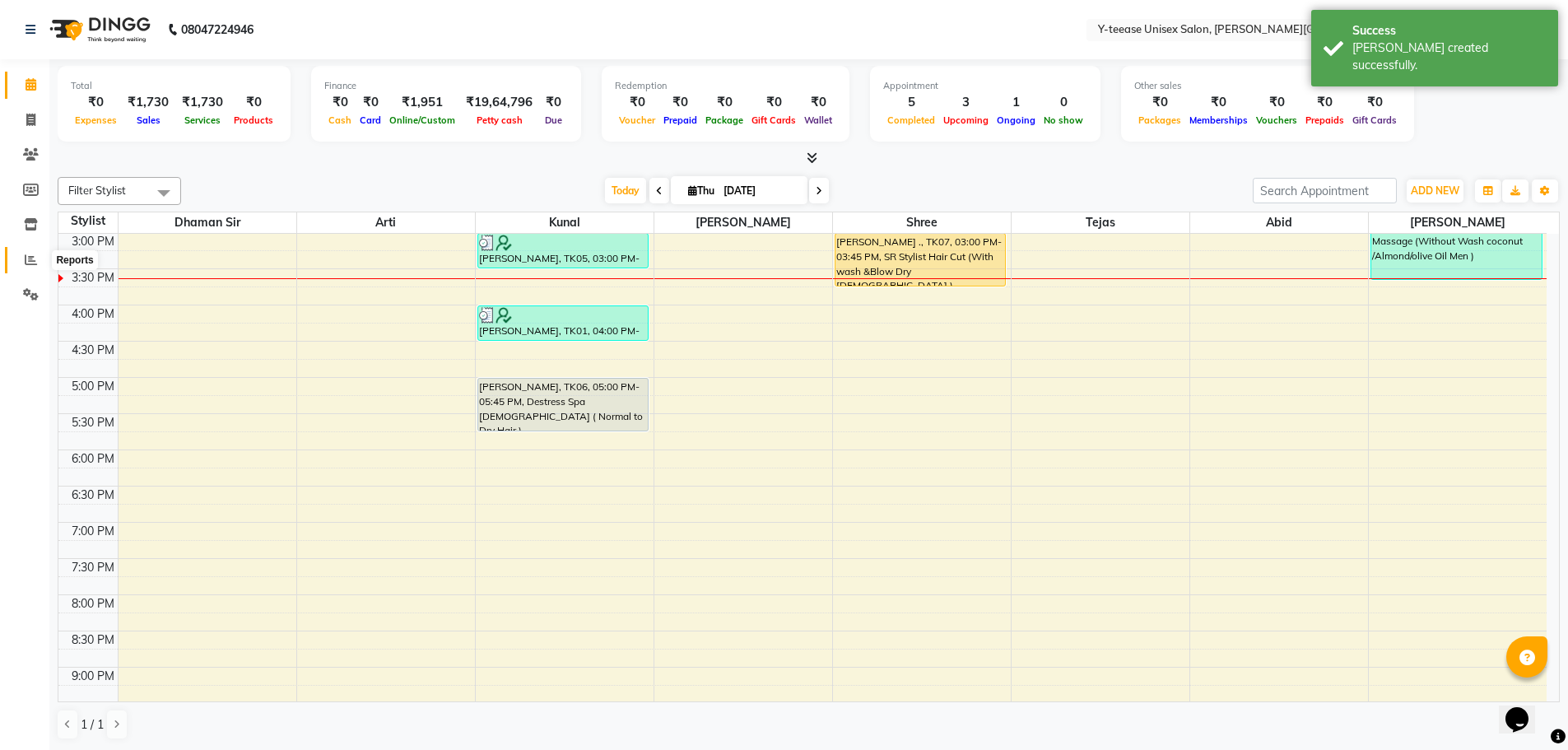
click at [33, 257] on icon at bounding box center [30, 260] width 12 height 12
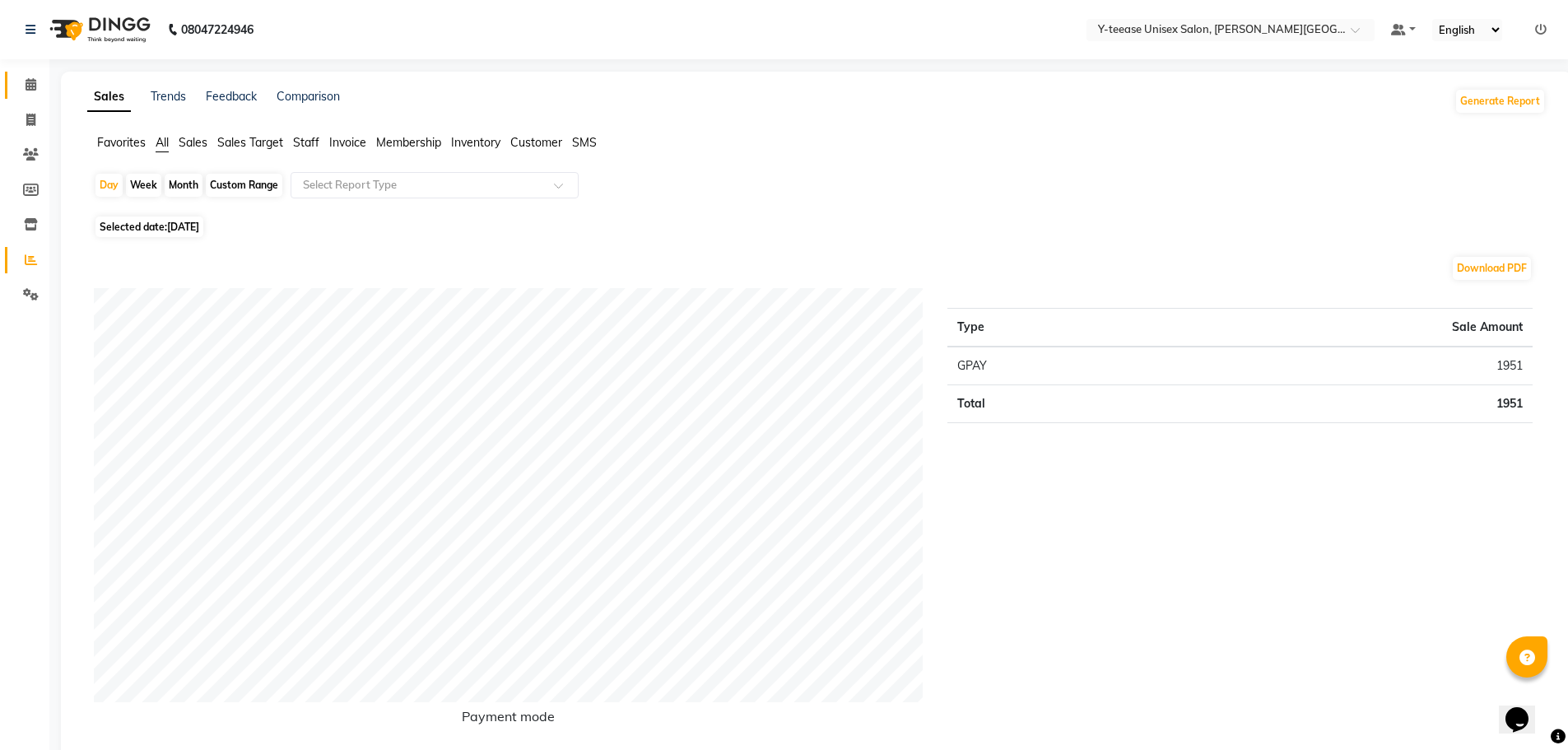
click at [28, 75] on link "Calendar" at bounding box center [24, 84] width 39 height 27
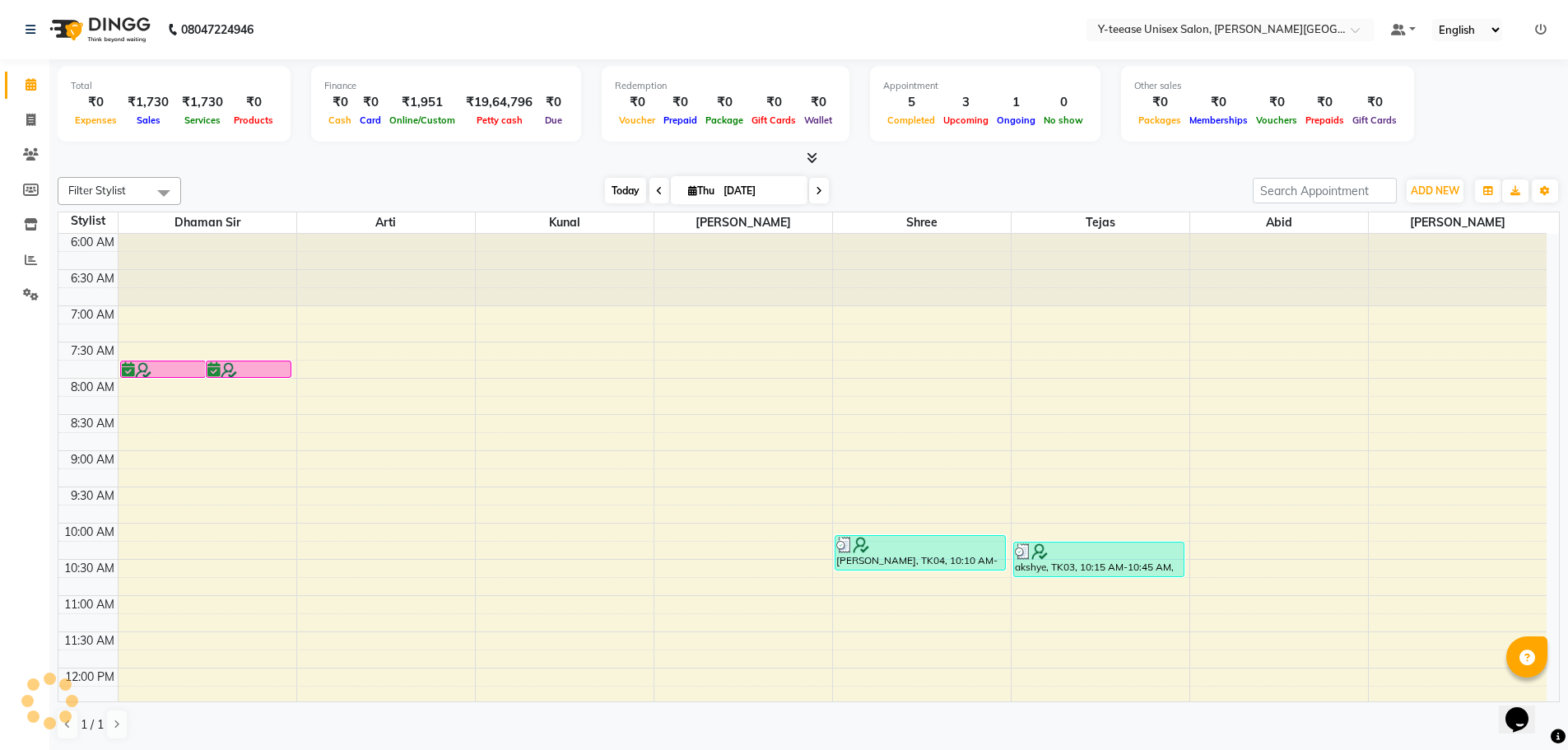
click at [612, 189] on span "Today" at bounding box center [625, 190] width 41 height 25
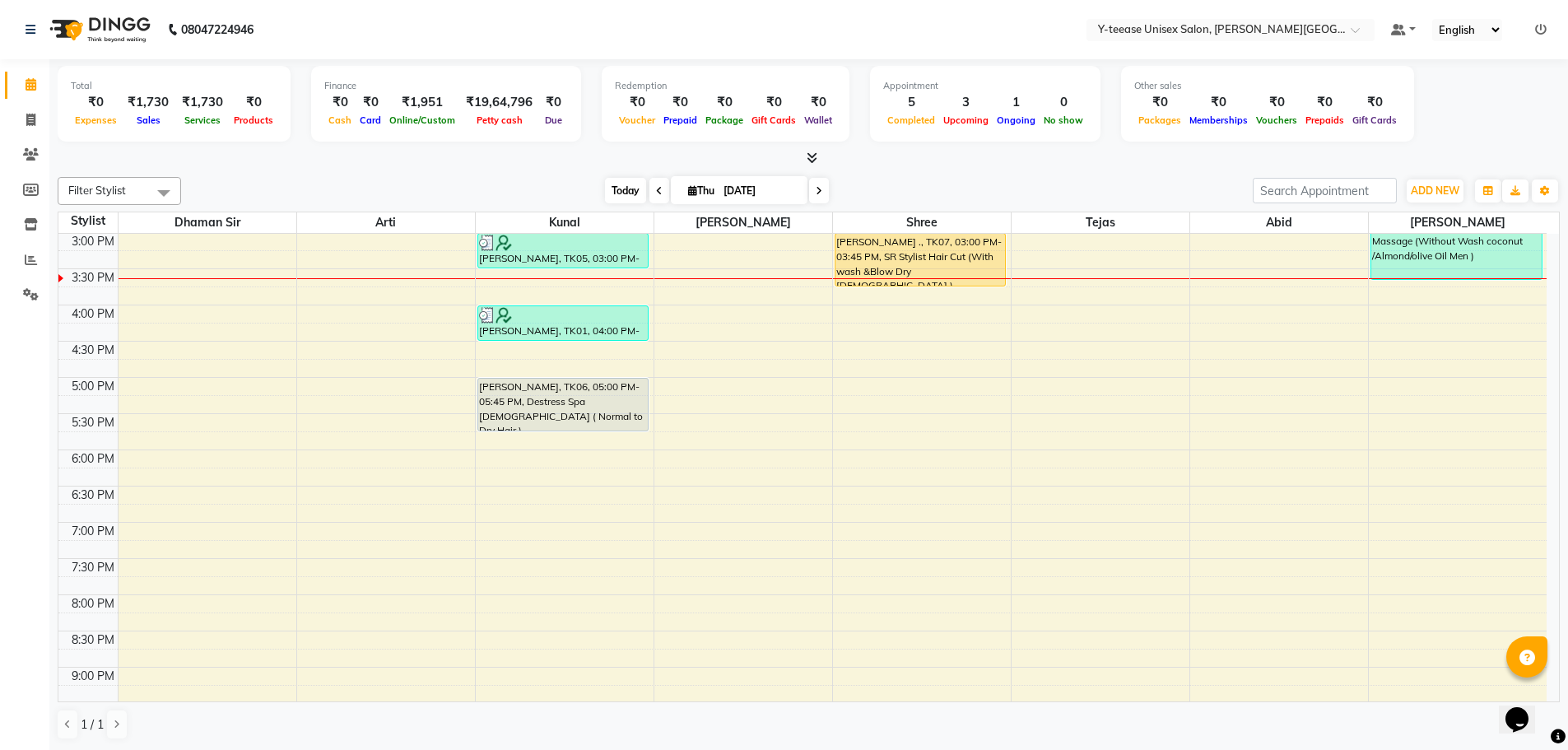
click at [611, 192] on span "Today" at bounding box center [625, 190] width 41 height 25
drag, startPoint x: 616, startPoint y: 182, endPoint x: 602, endPoint y: 184, distance: 14.1
click at [615, 182] on span "Today" at bounding box center [625, 190] width 41 height 25
click at [36, 260] on icon at bounding box center [30, 260] width 12 height 12
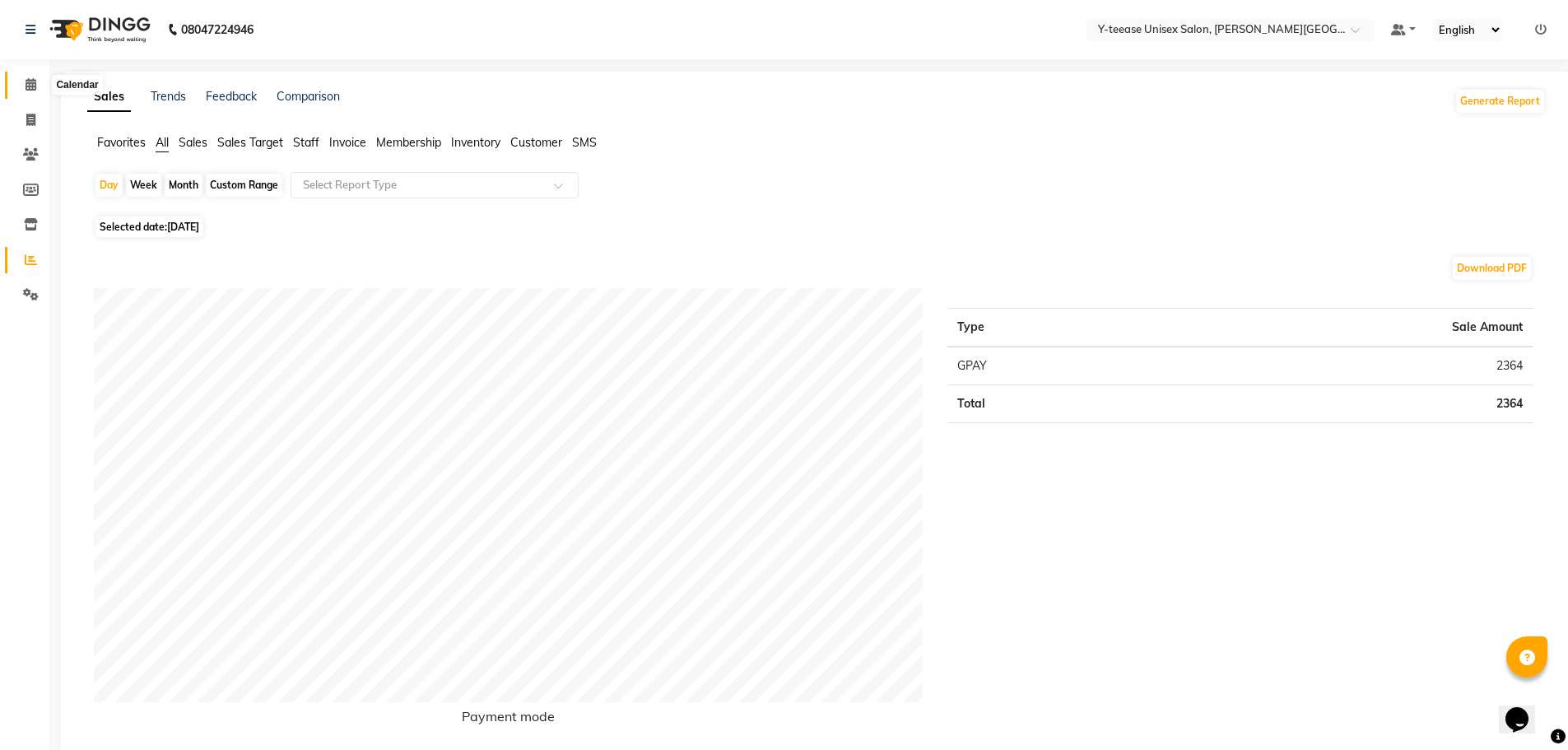
click at [37, 80] on span at bounding box center [30, 85] width 29 height 19
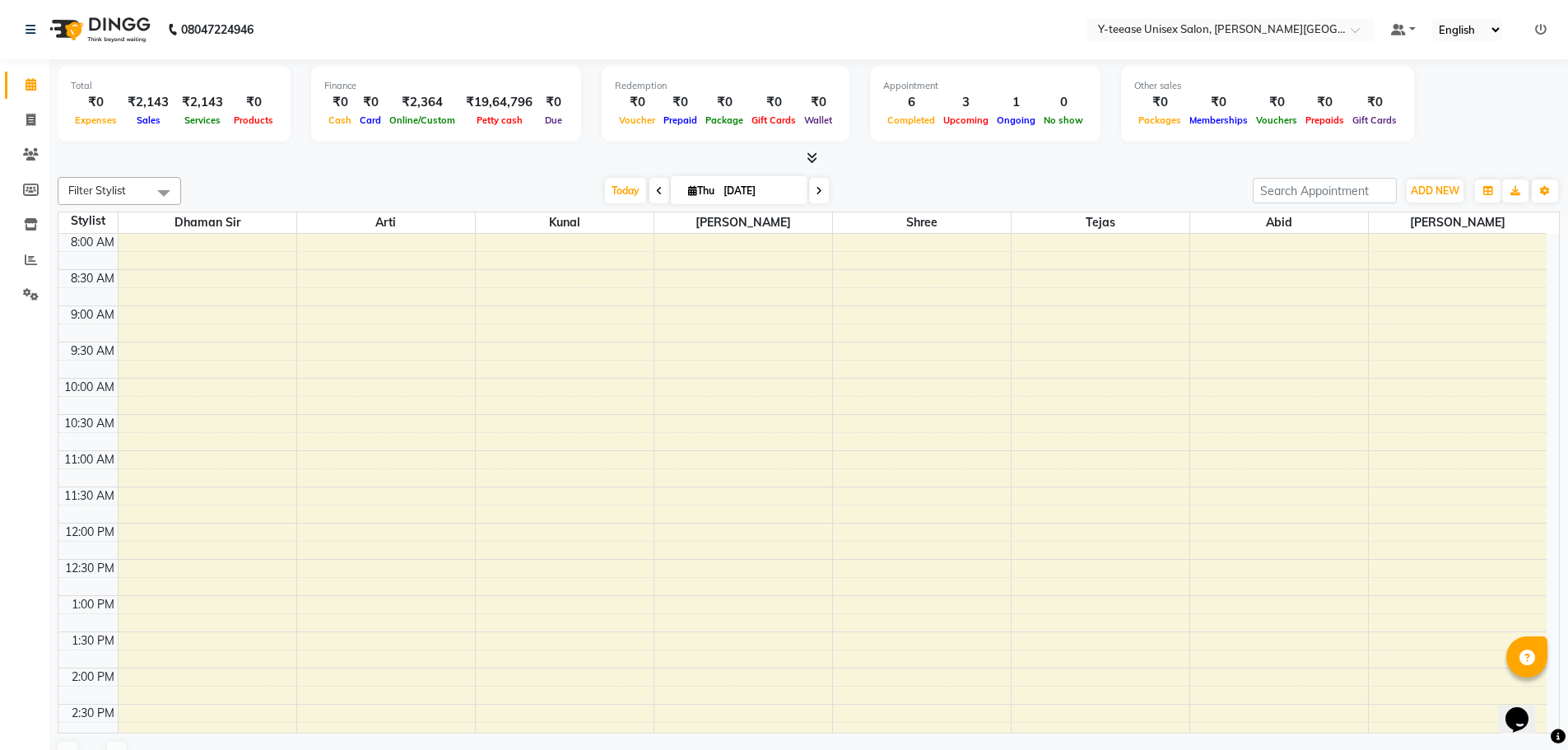
scroll to position [367, 0]
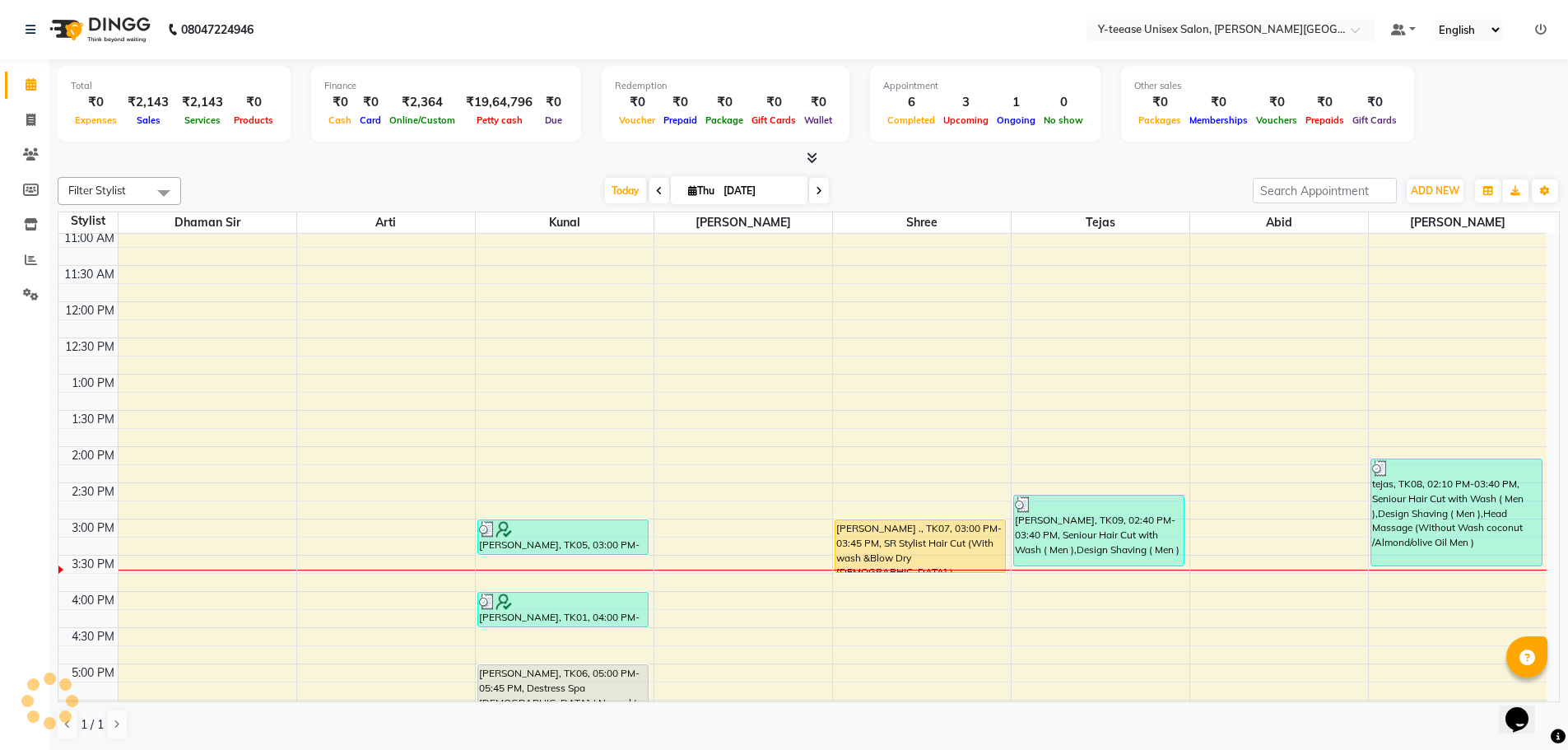
drag, startPoint x: 626, startPoint y: 182, endPoint x: 548, endPoint y: 17, distance: 182.5
click at [626, 181] on span "Today" at bounding box center [625, 190] width 41 height 25
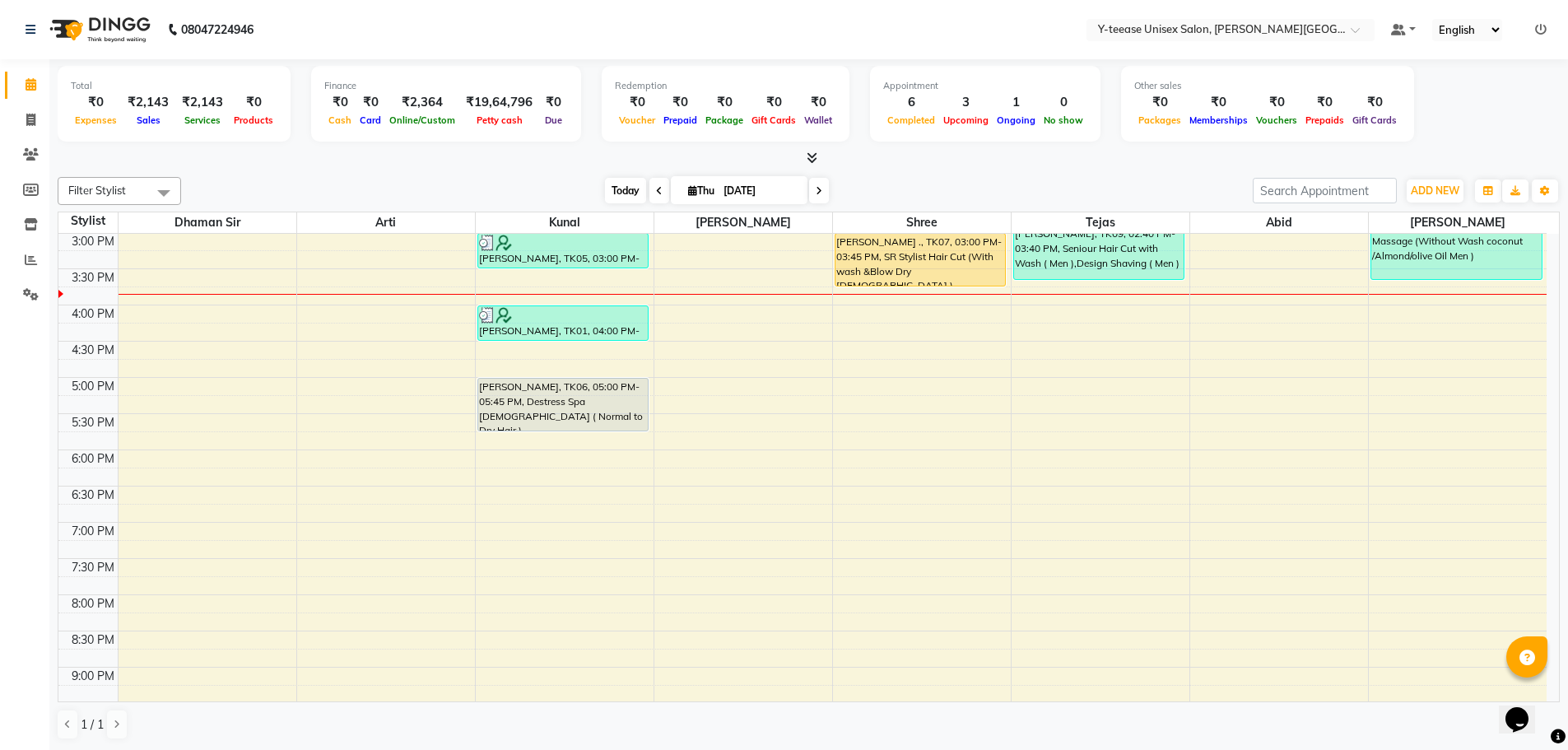
click at [611, 190] on span "Today" at bounding box center [625, 190] width 41 height 25
click at [559, 34] on nav "08047224946 Select Location × Y-teease Unisex Salon, Keshav Nagar Default Panel…" at bounding box center [784, 30] width 1568 height 59
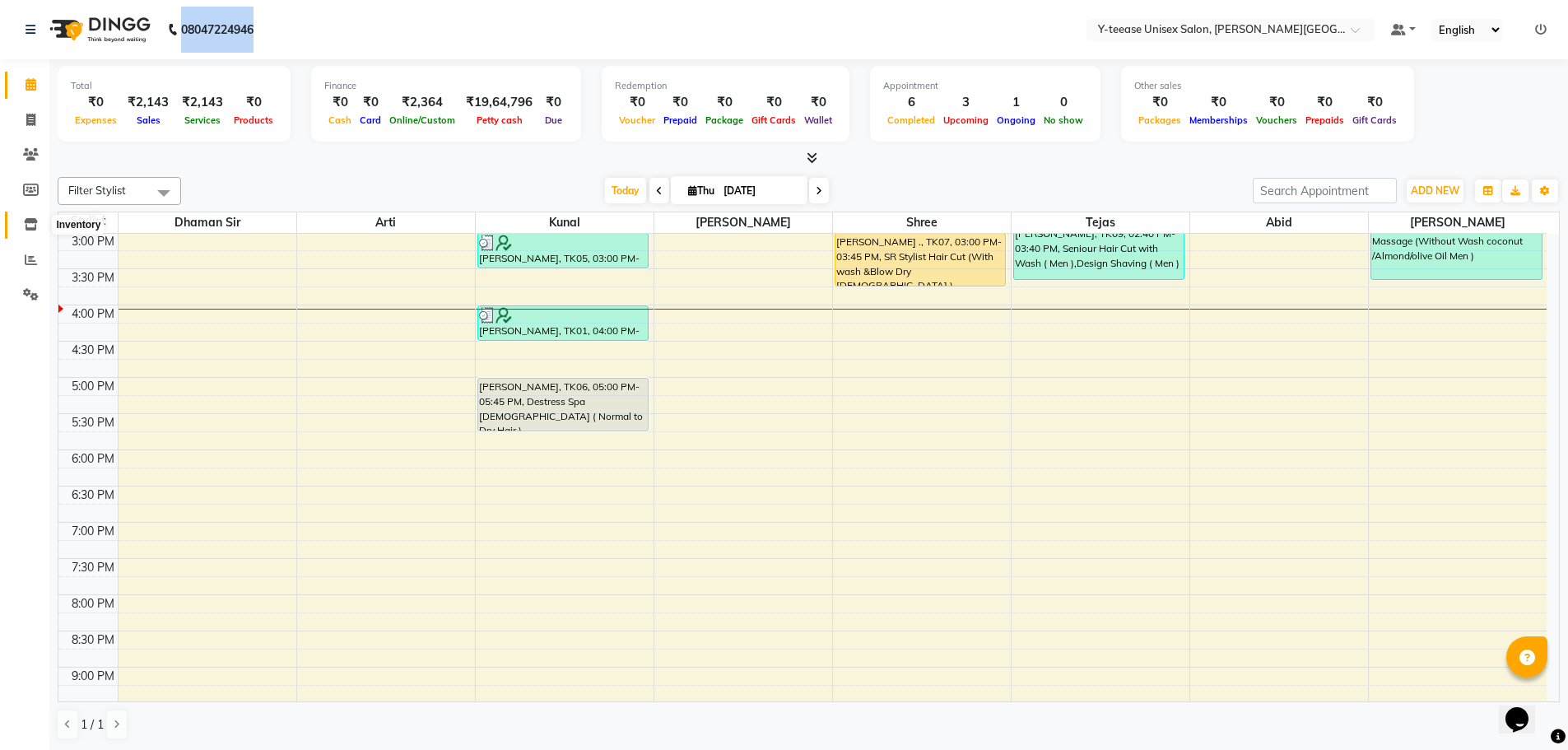
click at [35, 222] on icon at bounding box center [30, 225] width 14 height 12
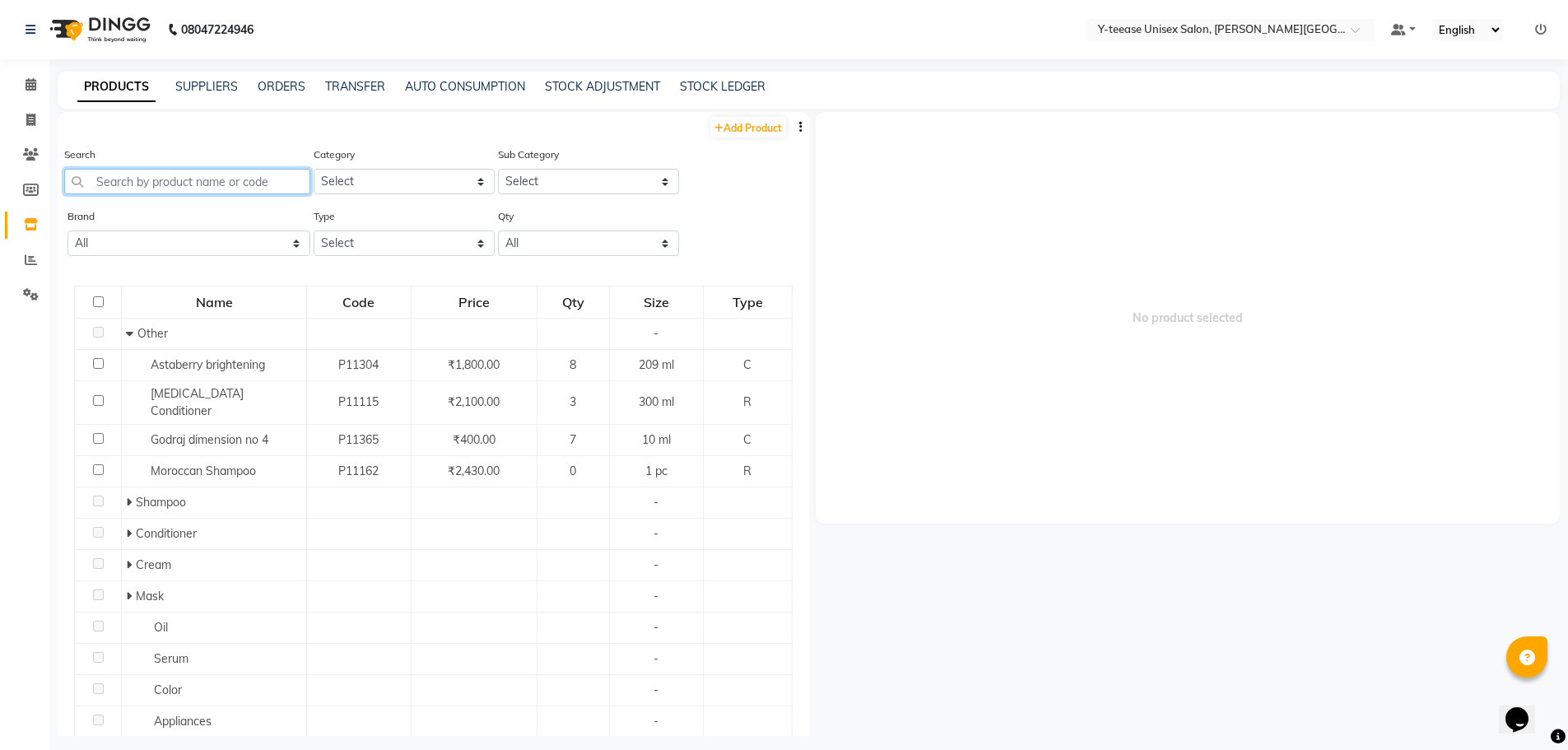
click at [181, 179] on input "text" at bounding box center [187, 181] width 246 height 25
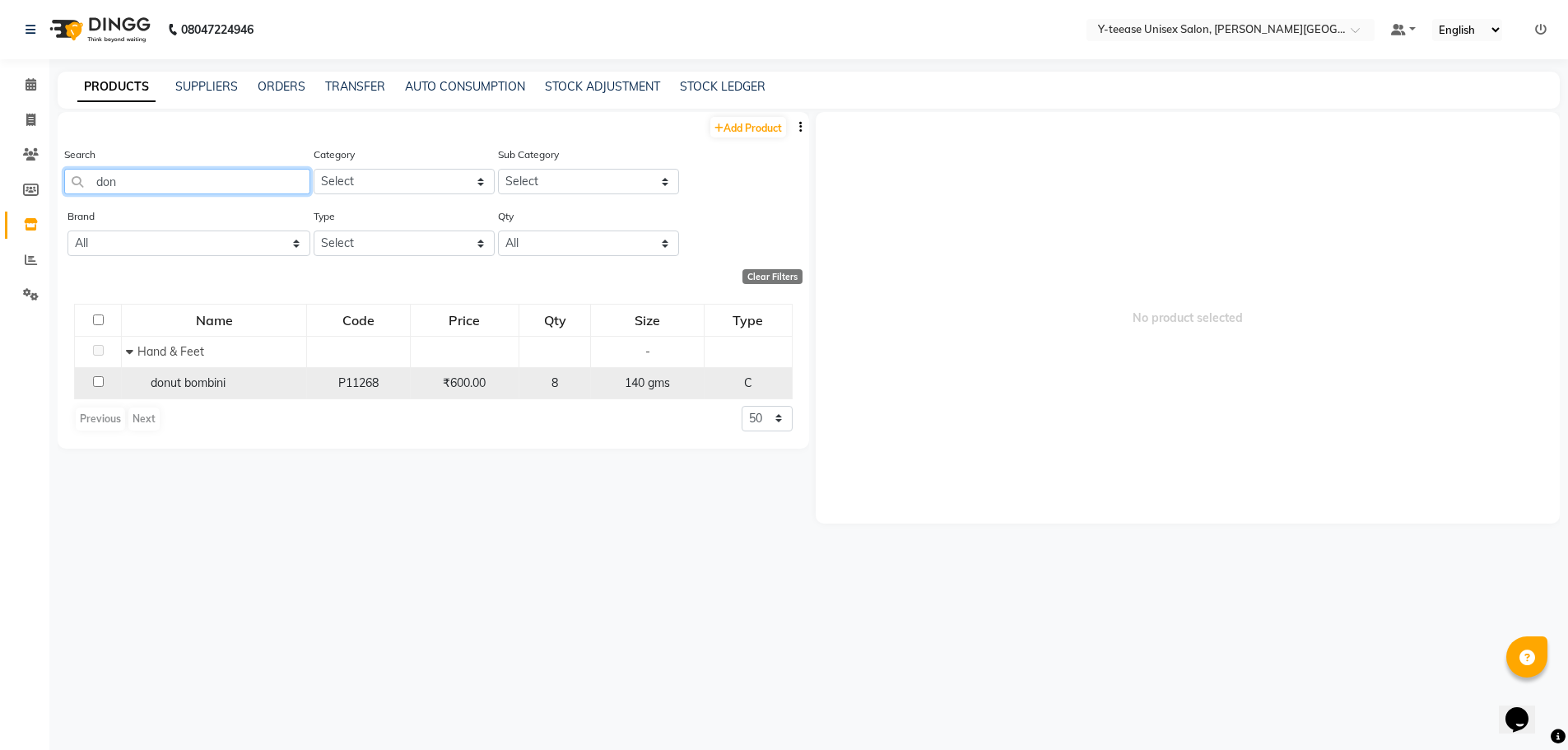
type input "don"
click at [95, 383] on input "checkbox" at bounding box center [98, 382] width 10 height 10
checkbox input "true"
select select
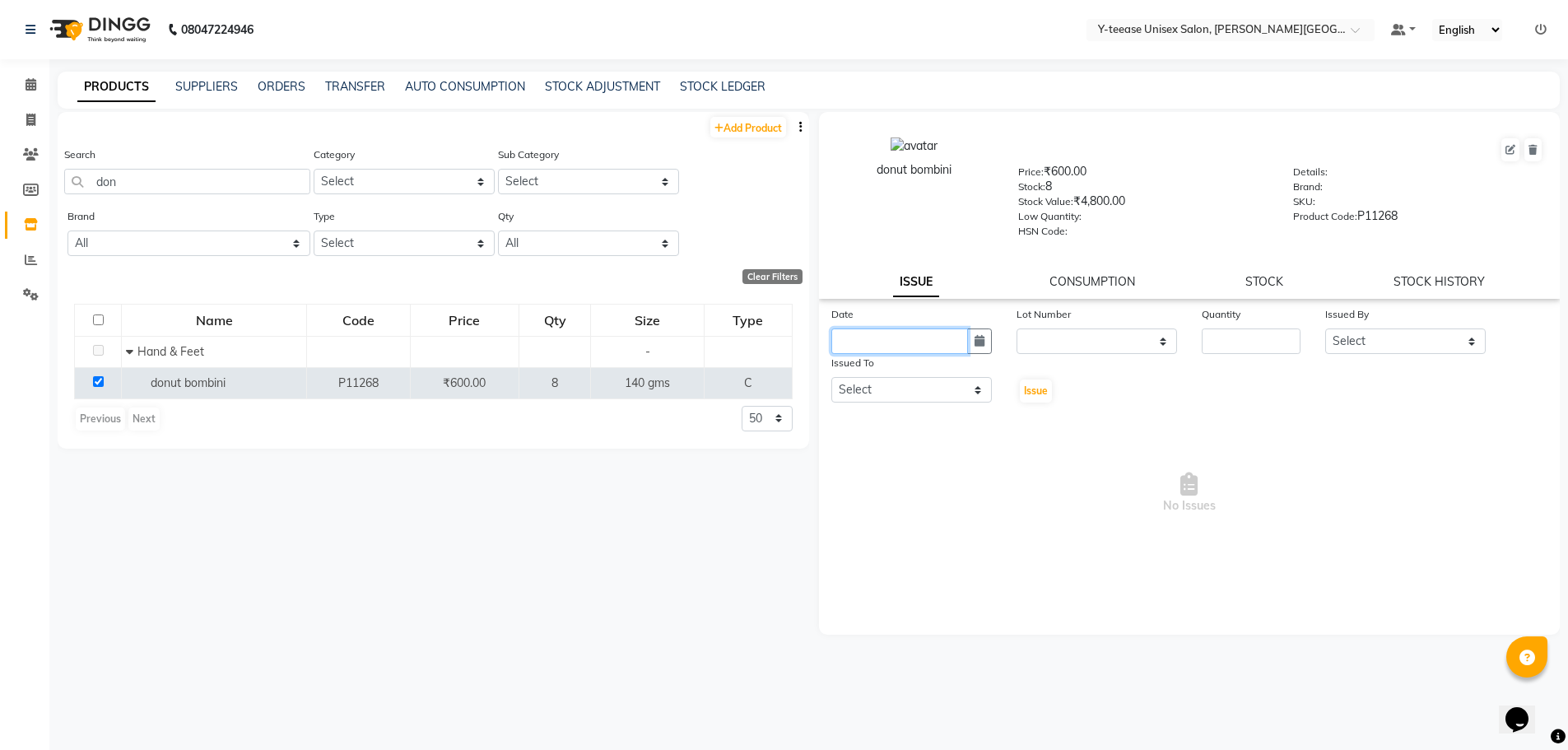
click at [928, 342] on input "text" at bounding box center [899, 341] width 137 height 25
select select "9"
select select "2025"
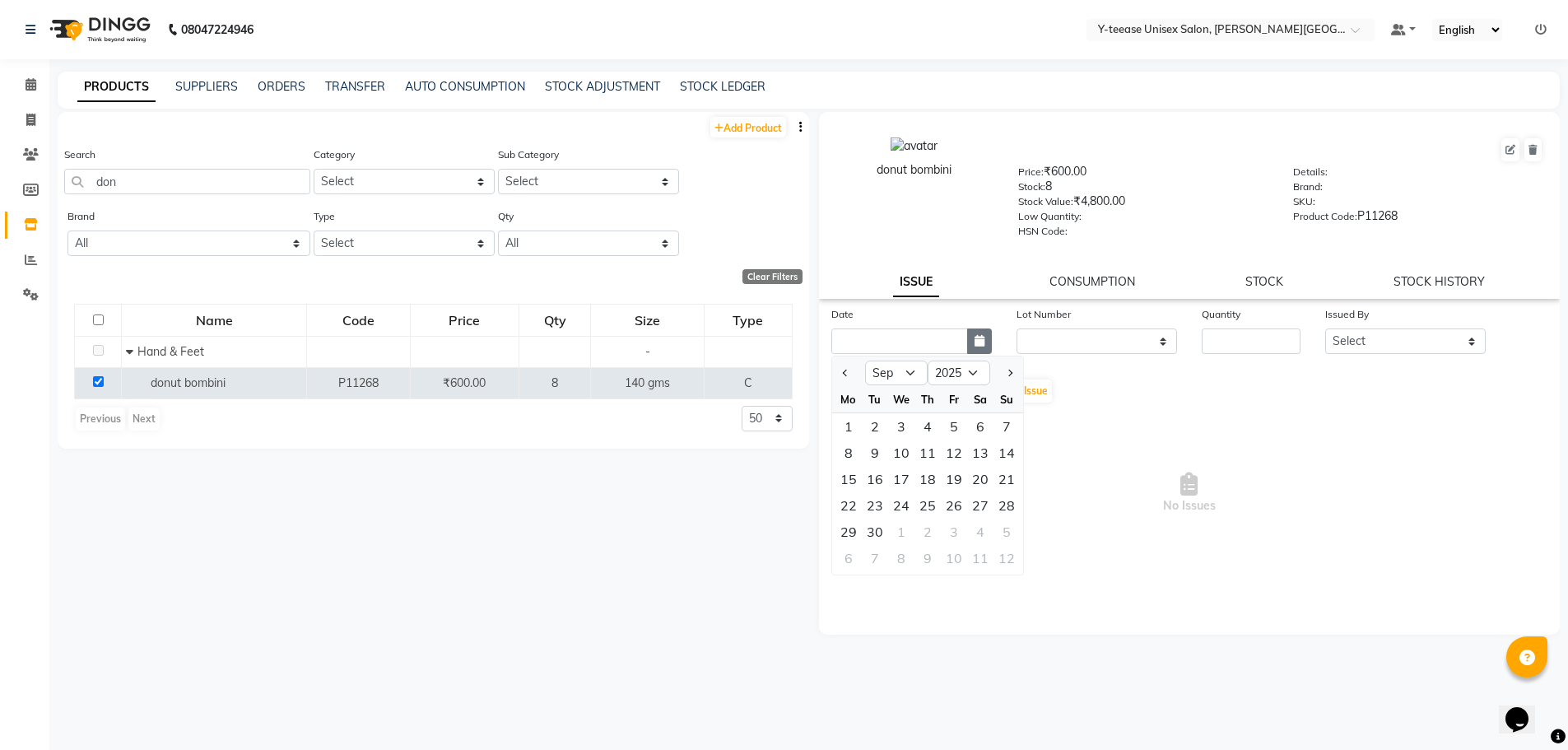
click at [984, 346] on icon "button" at bounding box center [979, 341] width 10 height 11
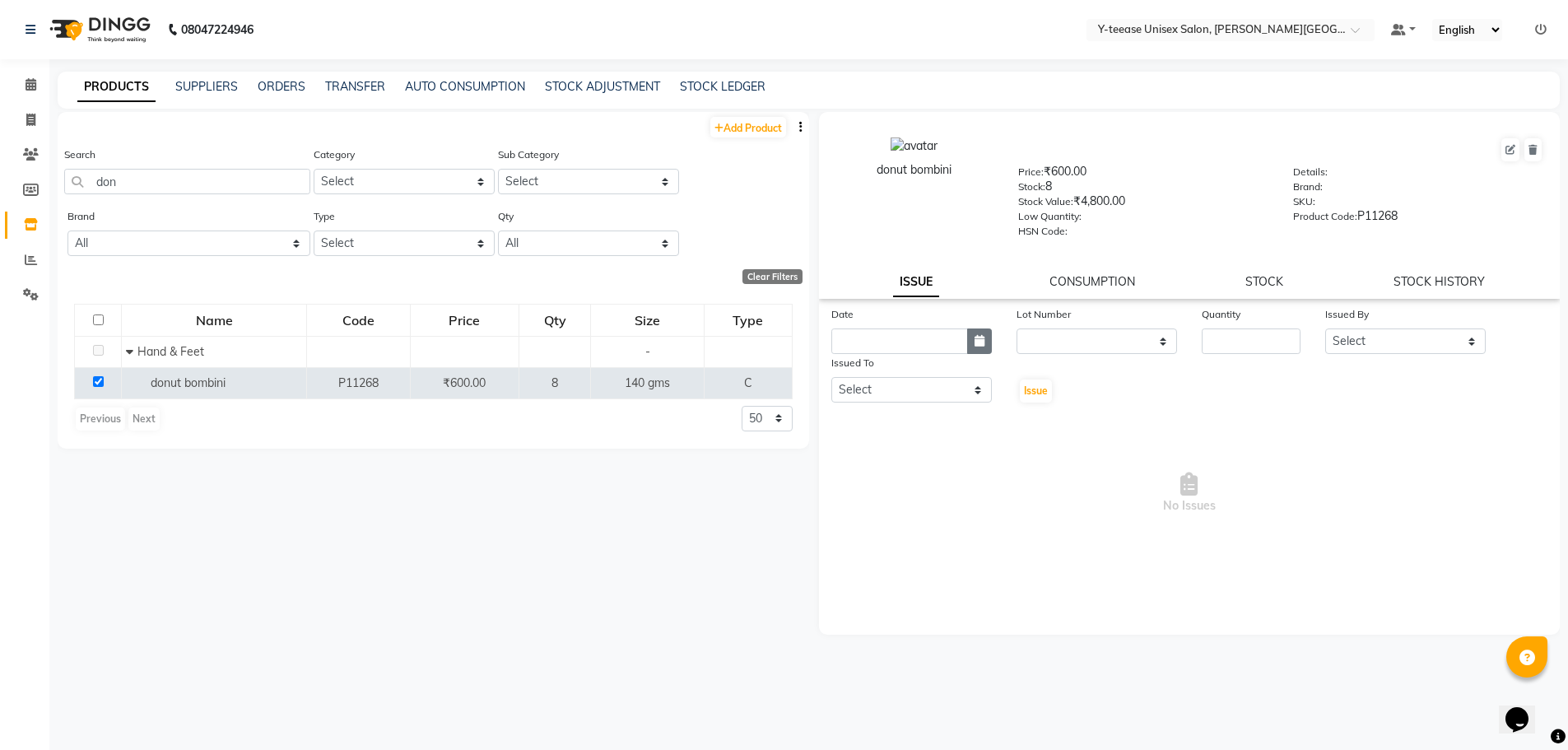
click at [984, 341] on icon "button" at bounding box center [979, 341] width 10 height 11
select select "9"
select select "2025"
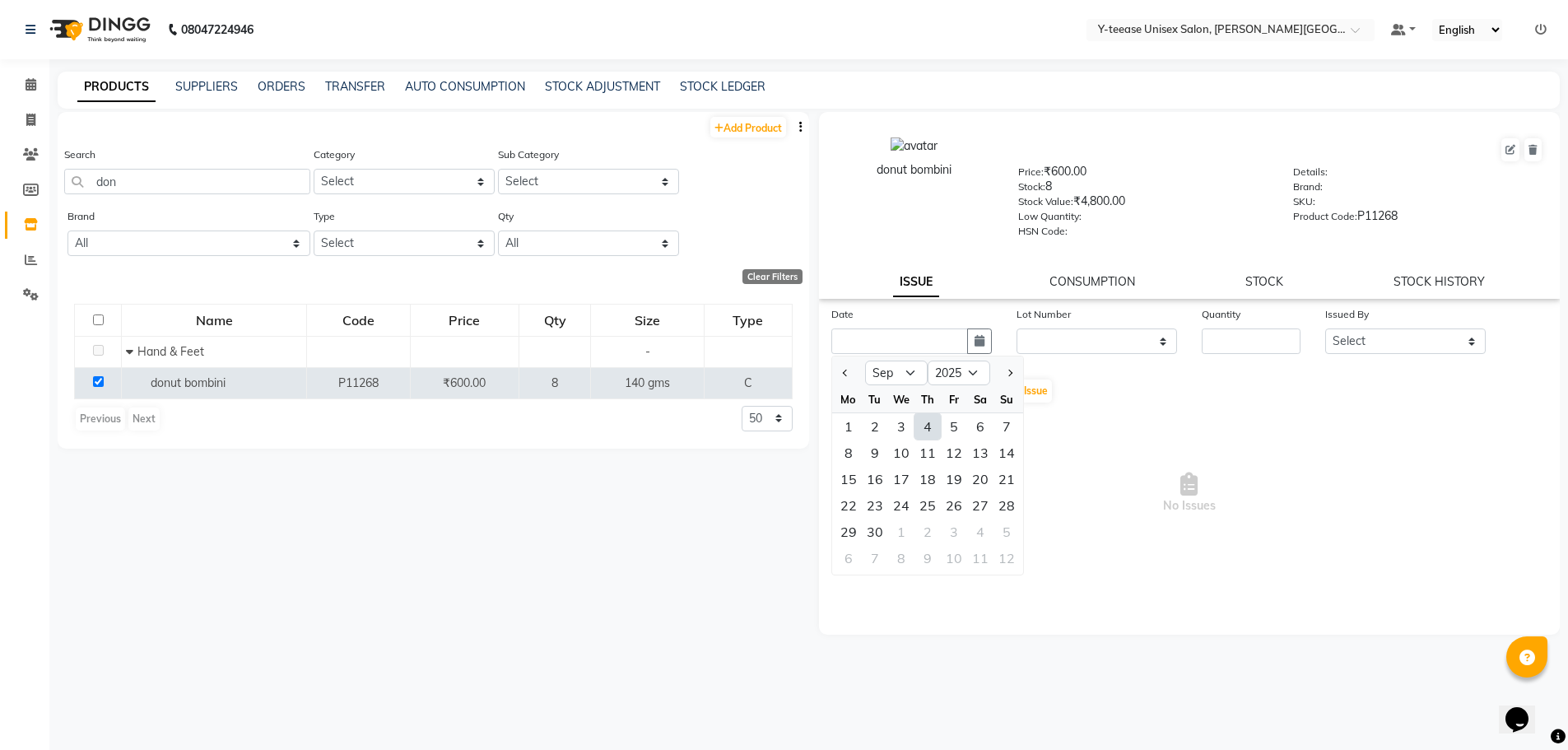
click at [928, 429] on div "4" at bounding box center [927, 427] width 26 height 26
type input "[DATE]"
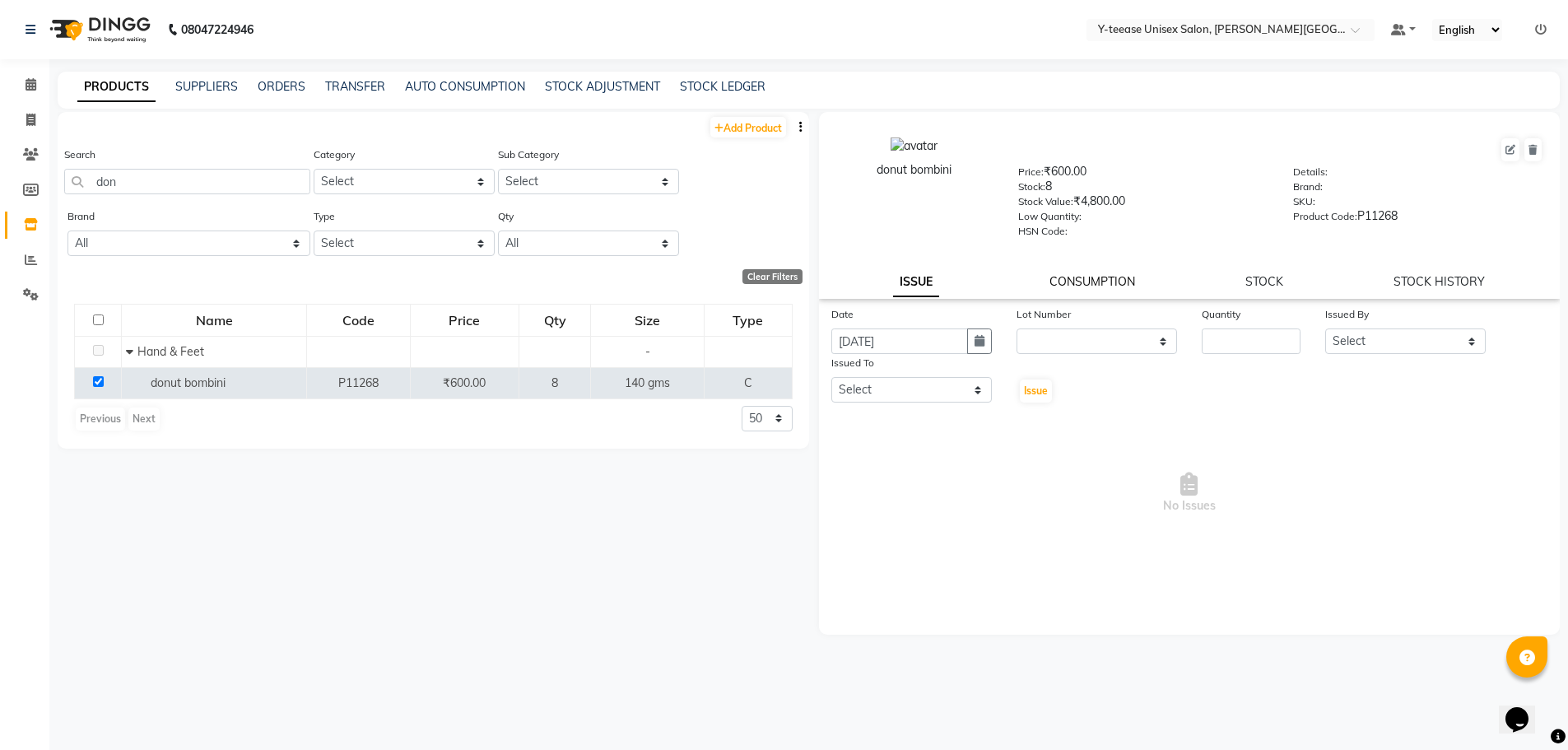
click at [1105, 284] on link "CONSUMPTION" at bounding box center [1092, 281] width 85 height 15
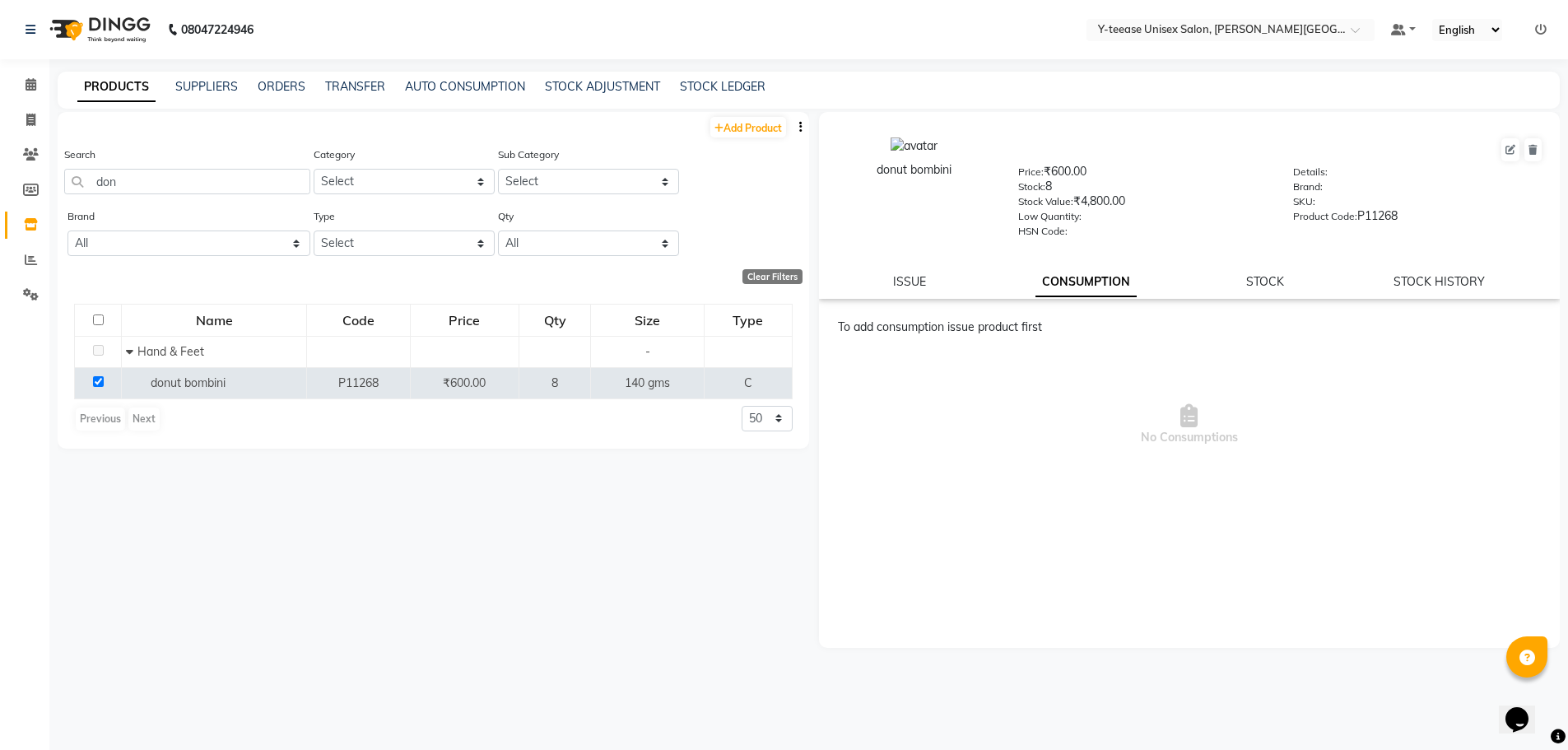
click at [1272, 298] on div "donut bombini Price: ₹600.00 Stock: 8 Stock Value: ₹4,800.00 Low Quantity: HSN …" at bounding box center [1190, 206] width 742 height 187
click at [1274, 286] on link "STOCK" at bounding box center [1264, 281] width 37 height 15
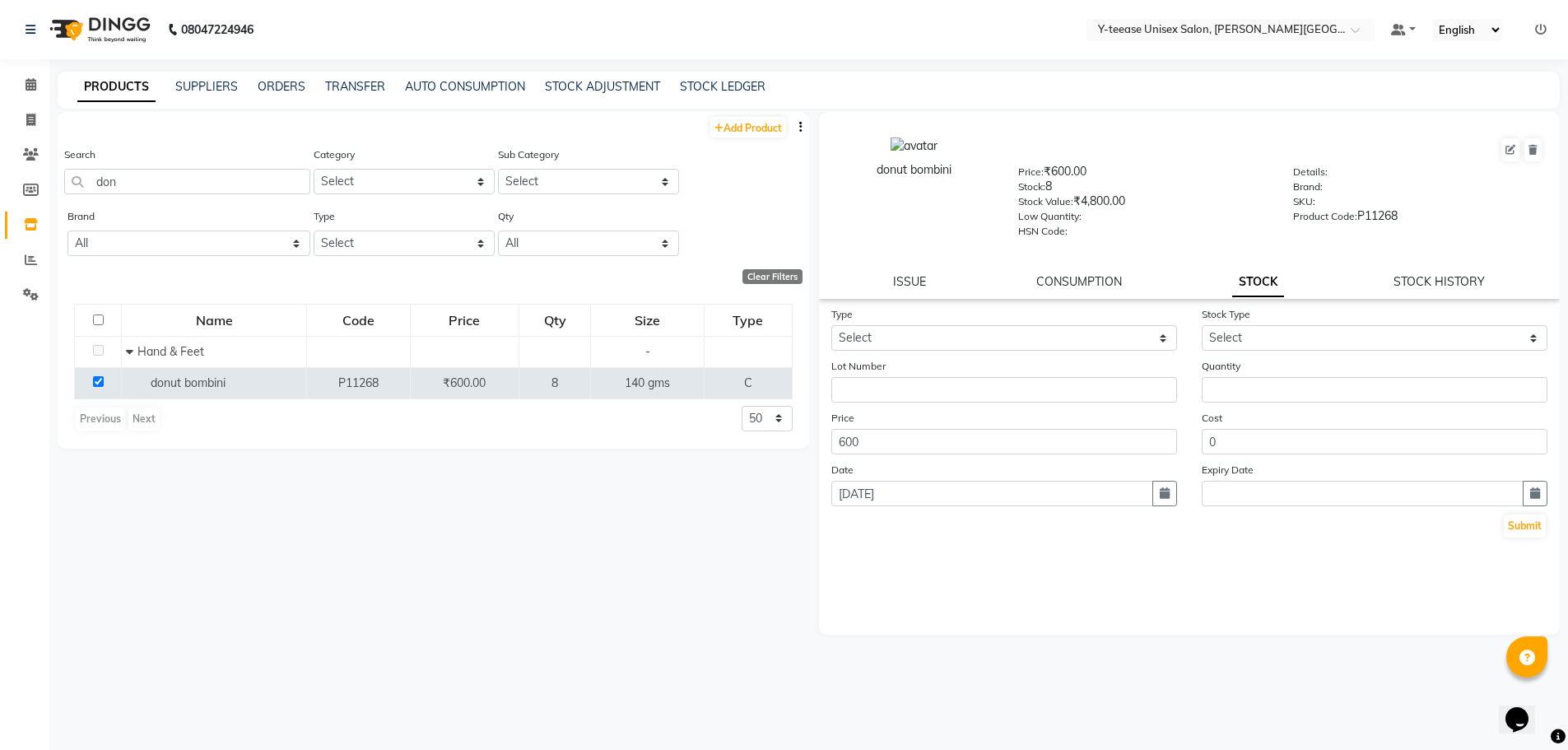
click at [1010, 321] on div "Type Select In Out" at bounding box center [1004, 328] width 370 height 45
click at [1009, 333] on select "Select In Out" at bounding box center [1004, 337] width 346 height 25
click at [831, 325] on select "Select In Out" at bounding box center [1004, 337] width 346 height 25
drag, startPoint x: 1034, startPoint y: 333, endPoint x: 1028, endPoint y: 350, distance: 18.0
click at [1033, 333] on select "Select In Out" at bounding box center [1004, 337] width 346 height 25
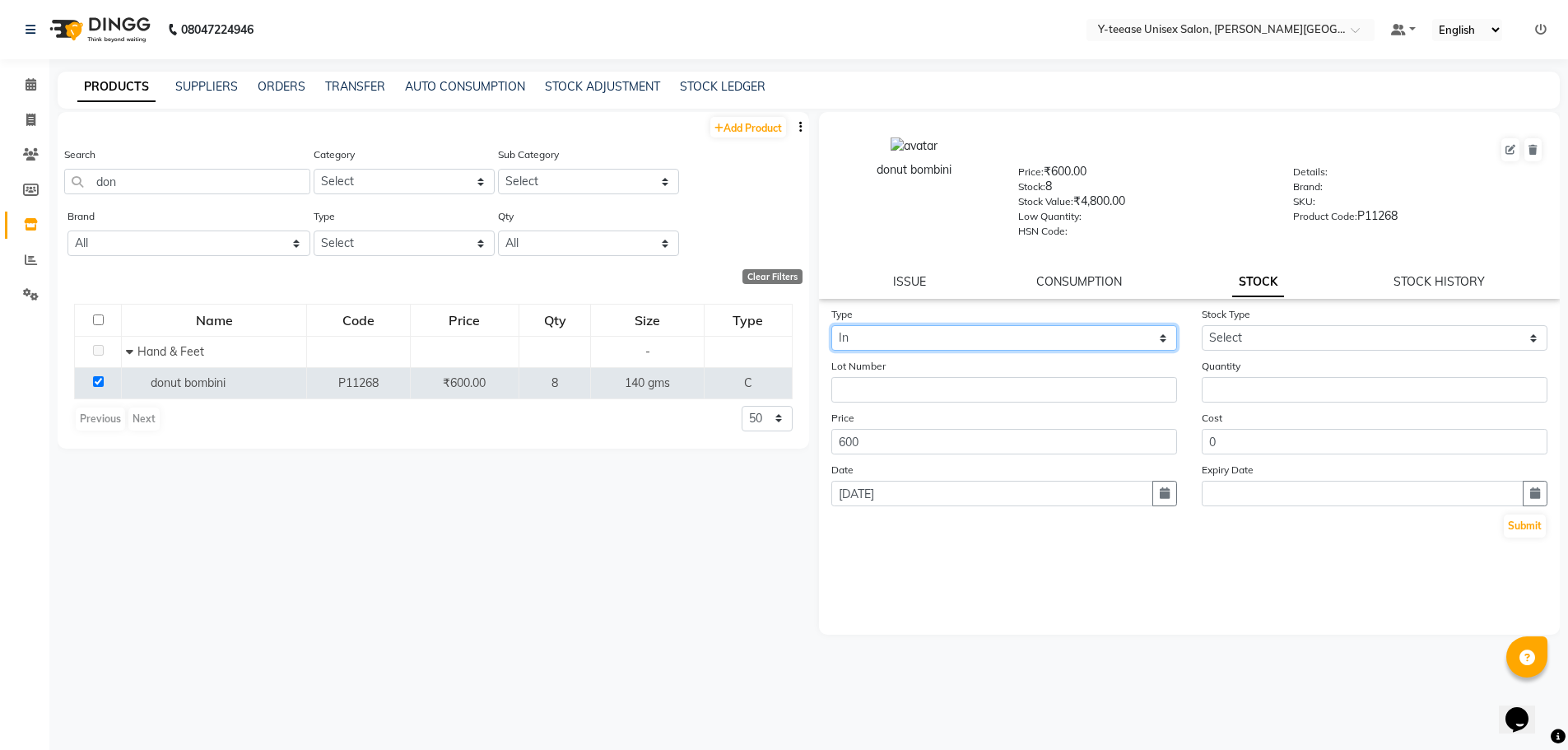
select select "out"
click at [831, 325] on select "Select In Out" at bounding box center [1004, 337] width 346 height 25
select select
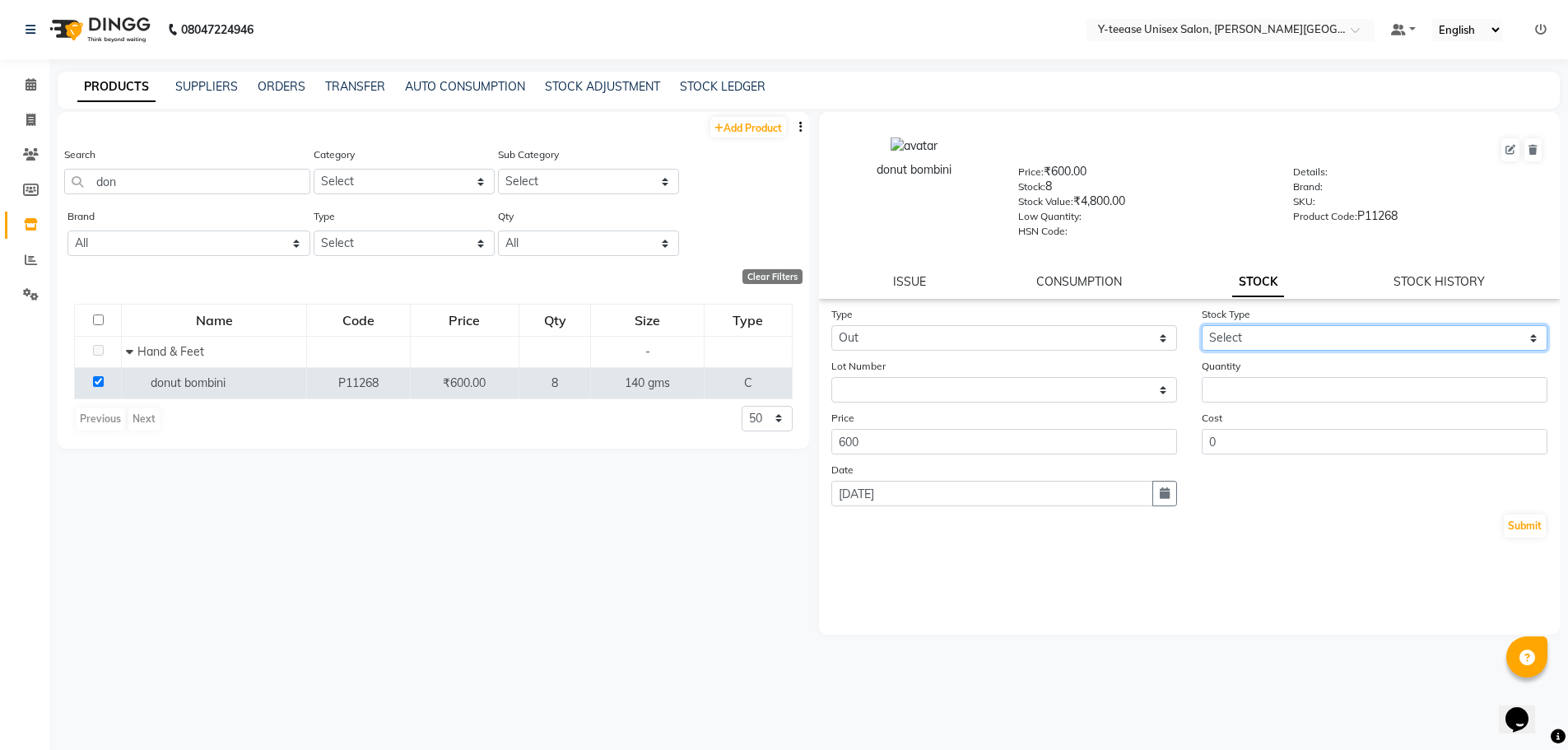
click at [1279, 329] on select "Select Internal Use Damaged Expired Adjustment Return Other" at bounding box center [1374, 337] width 346 height 25
drag, startPoint x: 1278, startPoint y: 334, endPoint x: 1004, endPoint y: 417, distance: 286.3
click at [1259, 349] on select "Select Internal Use Damaged Expired Adjustment Return Other" at bounding box center [1374, 337] width 346 height 25
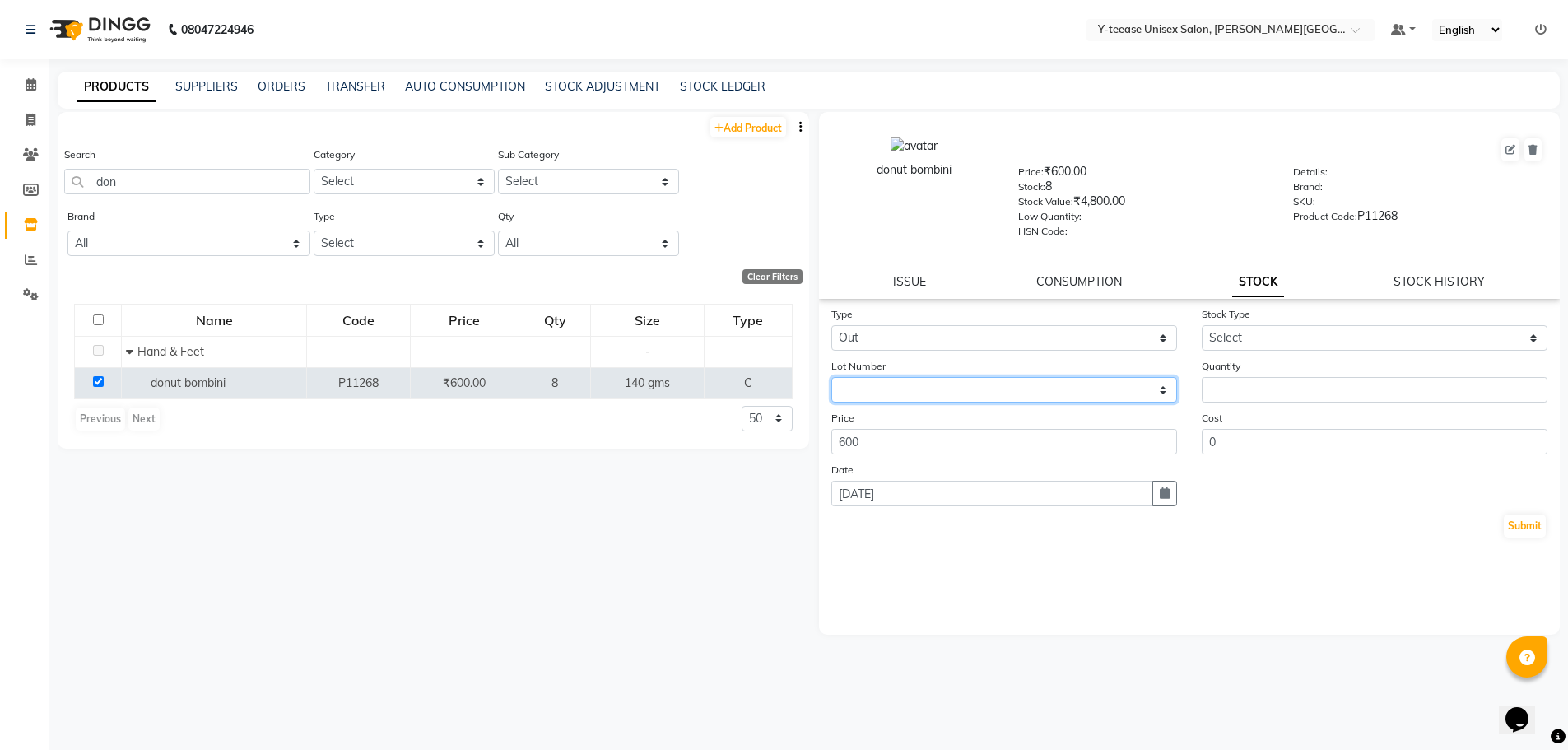
click at [1077, 389] on select "None" at bounding box center [1004, 389] width 346 height 25
click at [1224, 389] on input "number" at bounding box center [1374, 389] width 346 height 25
type input "4"
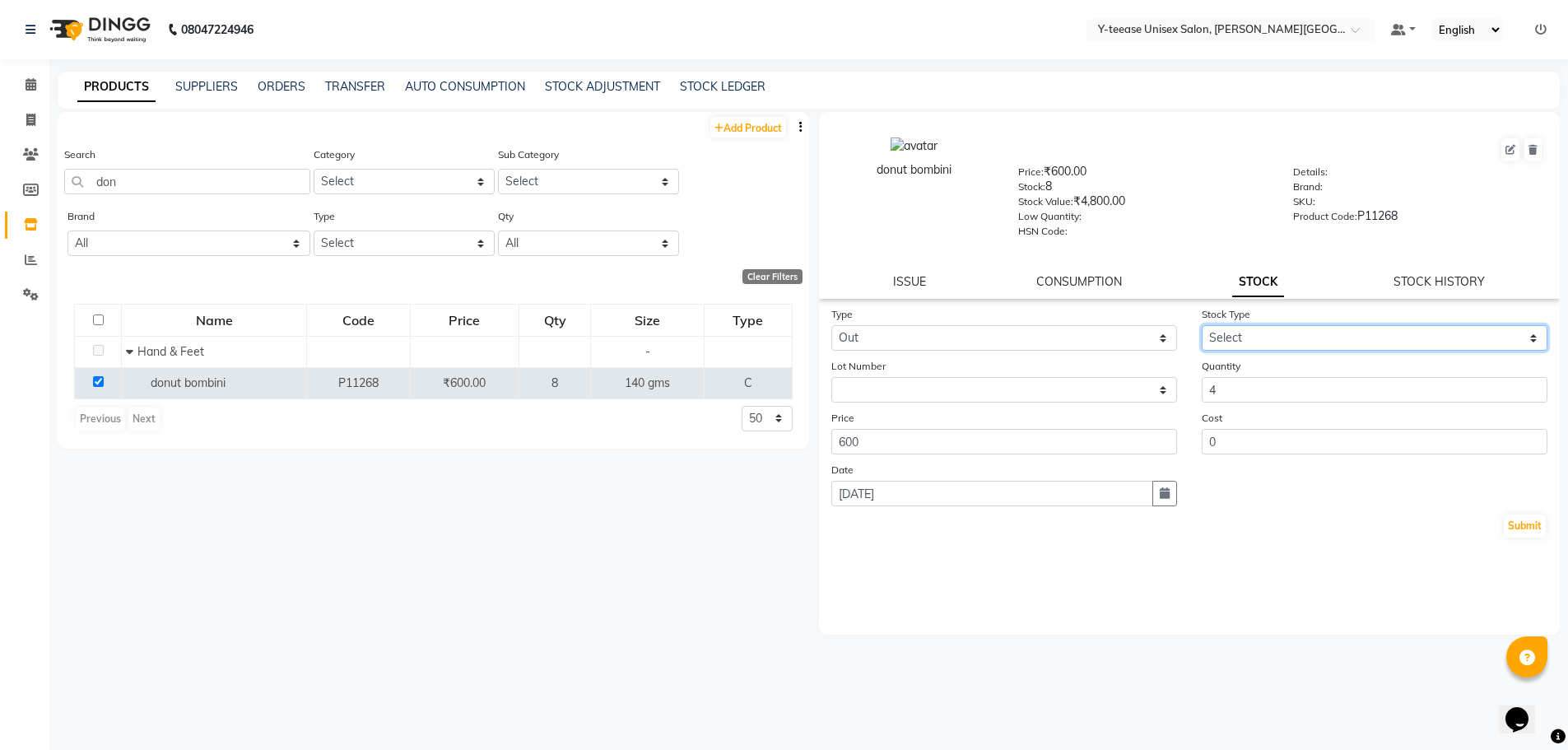
click at [1240, 335] on select "Select Internal Use Damaged Expired Adjustment Return Other" at bounding box center [1374, 337] width 346 height 25
select select "adjustment"
click at [1201, 325] on select "Select Internal Use Damaged Expired Adjustment Return Other" at bounding box center [1374, 337] width 346 height 25
click at [1520, 530] on button "Submit" at bounding box center [1524, 526] width 42 height 23
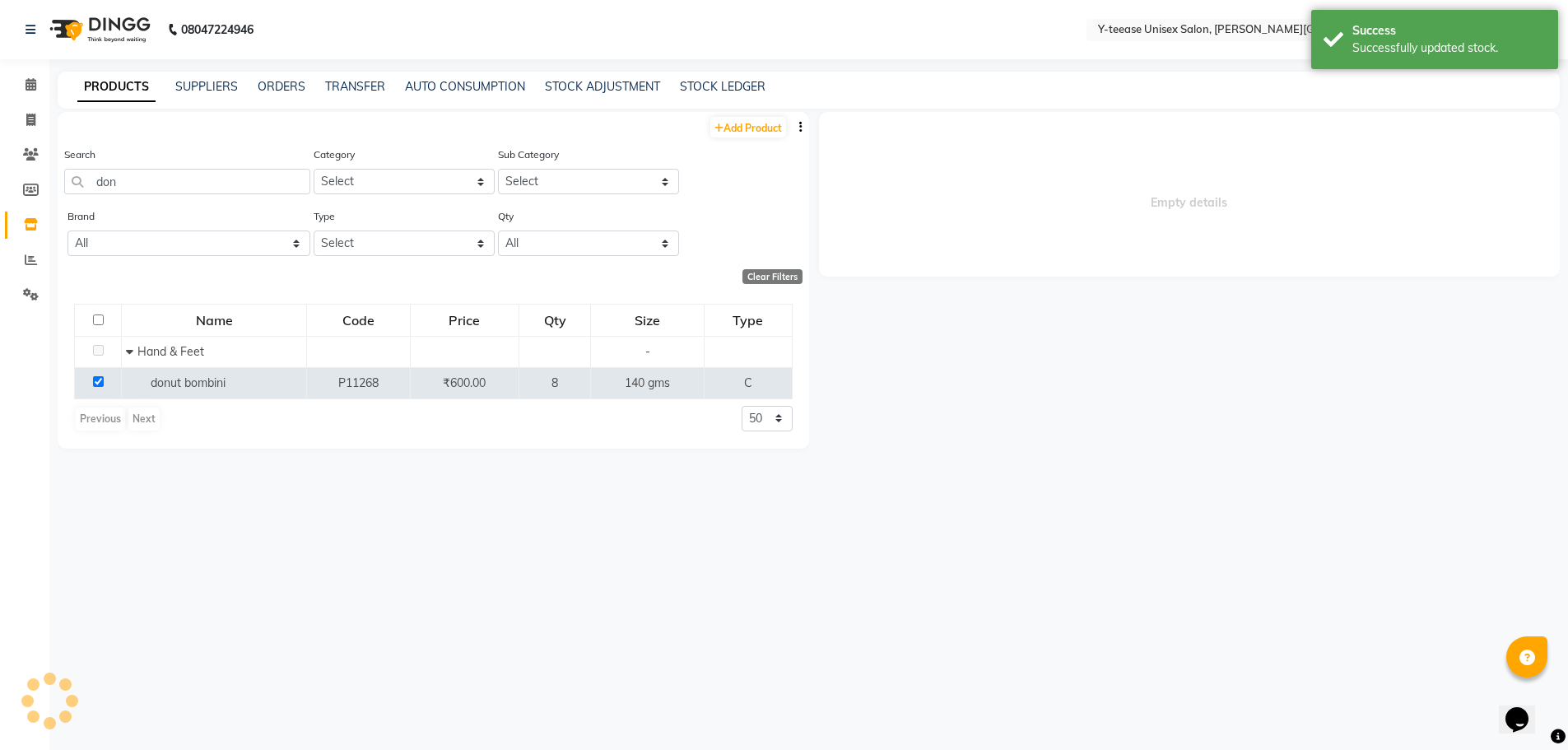
select select
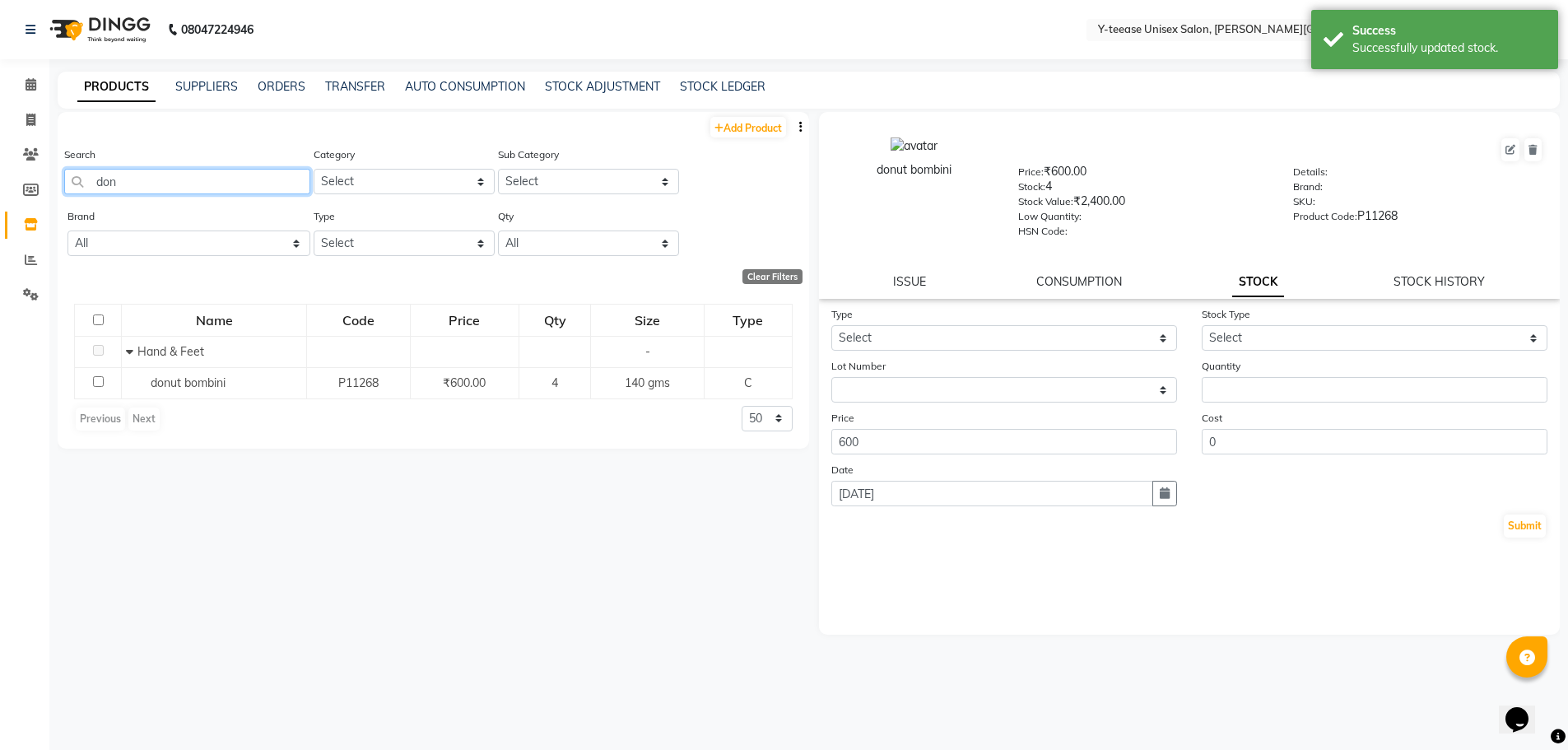
click at [242, 186] on input "don" at bounding box center [187, 181] width 246 height 25
type input "d"
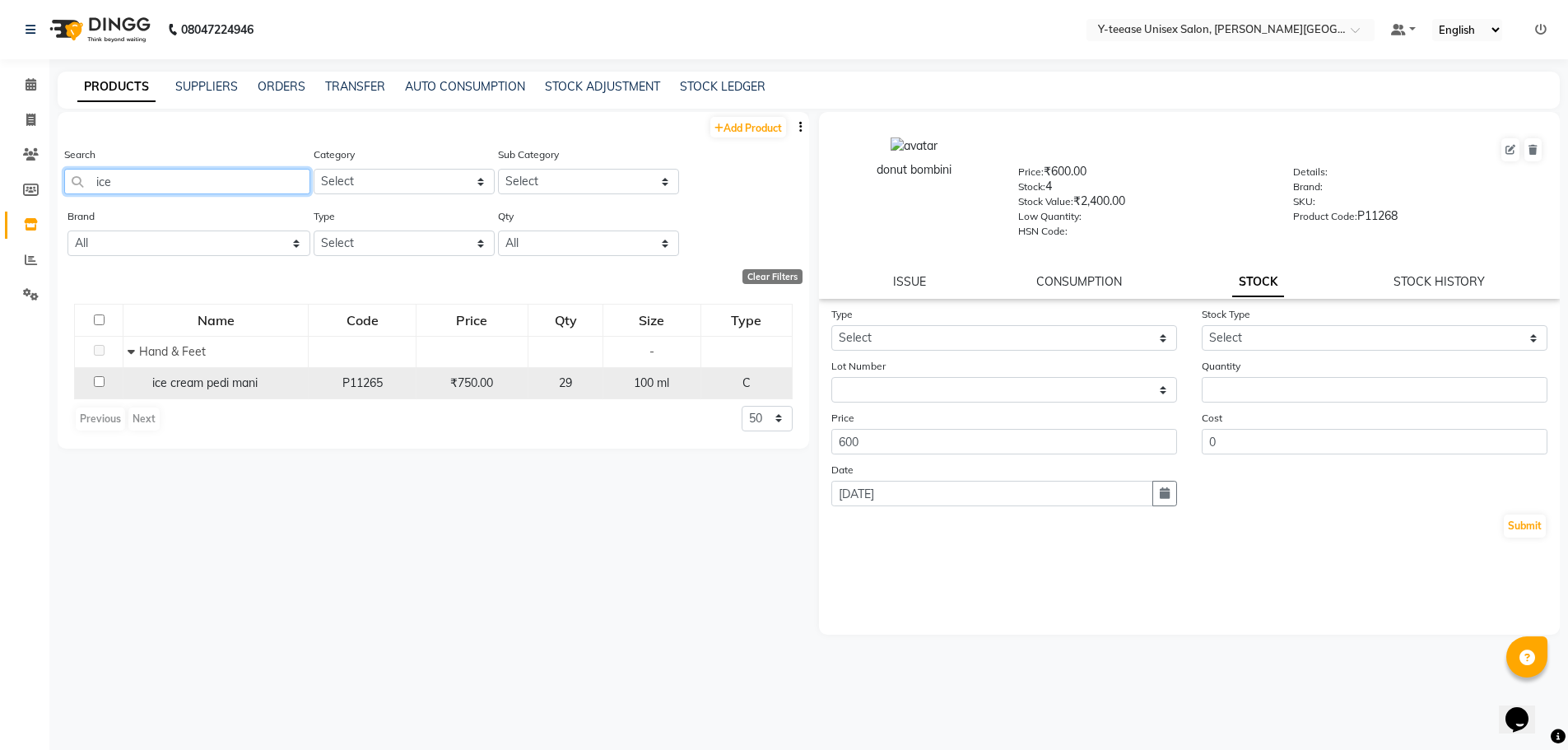
type input "ice"
click at [91, 389] on td at bounding box center [99, 383] width 49 height 31
drag, startPoint x: 98, startPoint y: 382, endPoint x: 103, endPoint y: 398, distance: 16.8
click at [98, 385] on input "checkbox" at bounding box center [99, 382] width 10 height 10
checkbox input "true"
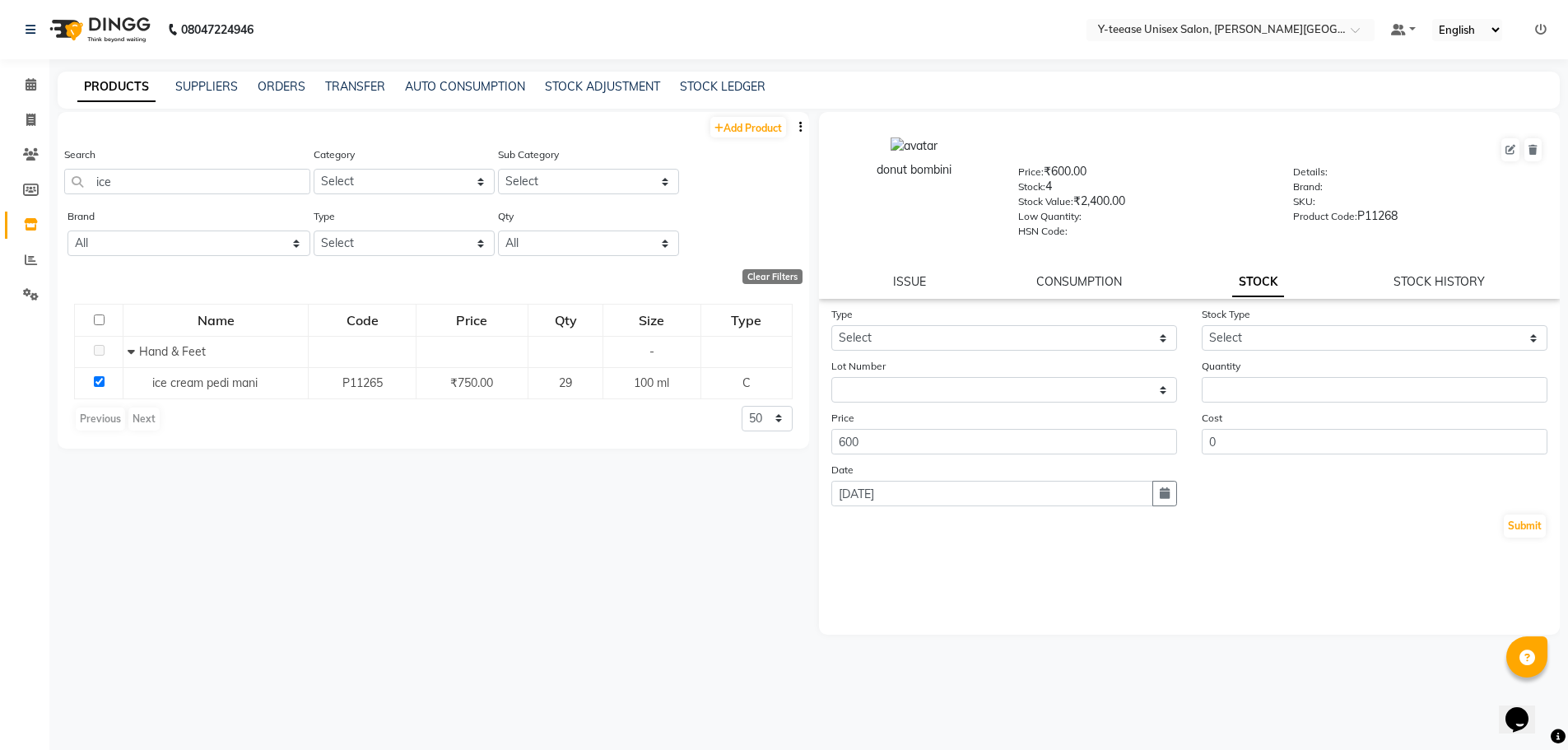
select select
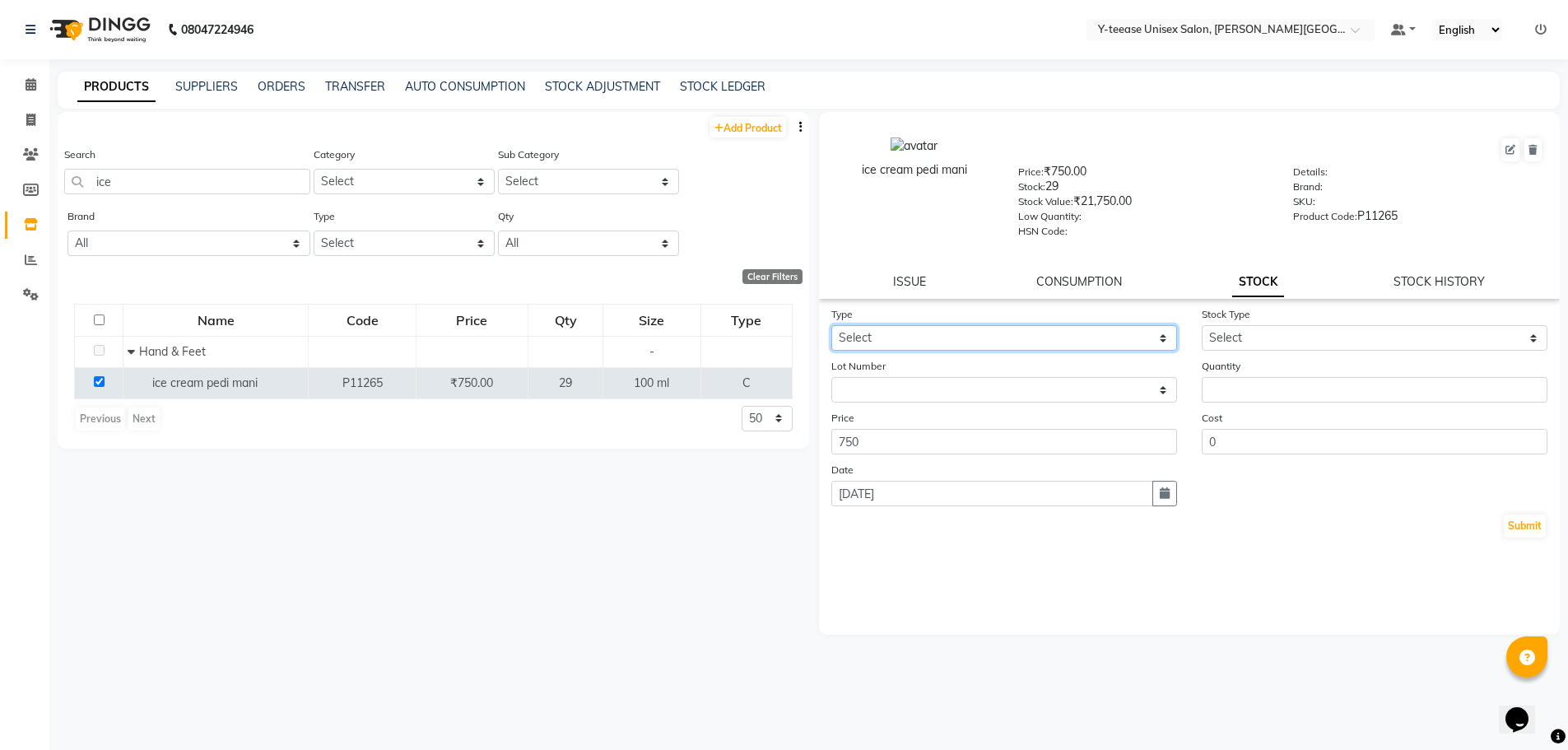
click at [948, 328] on select "Select In Out" at bounding box center [1004, 337] width 346 height 25
select select "out"
click at [831, 325] on select "Select In Out" at bounding box center [1004, 337] width 346 height 25
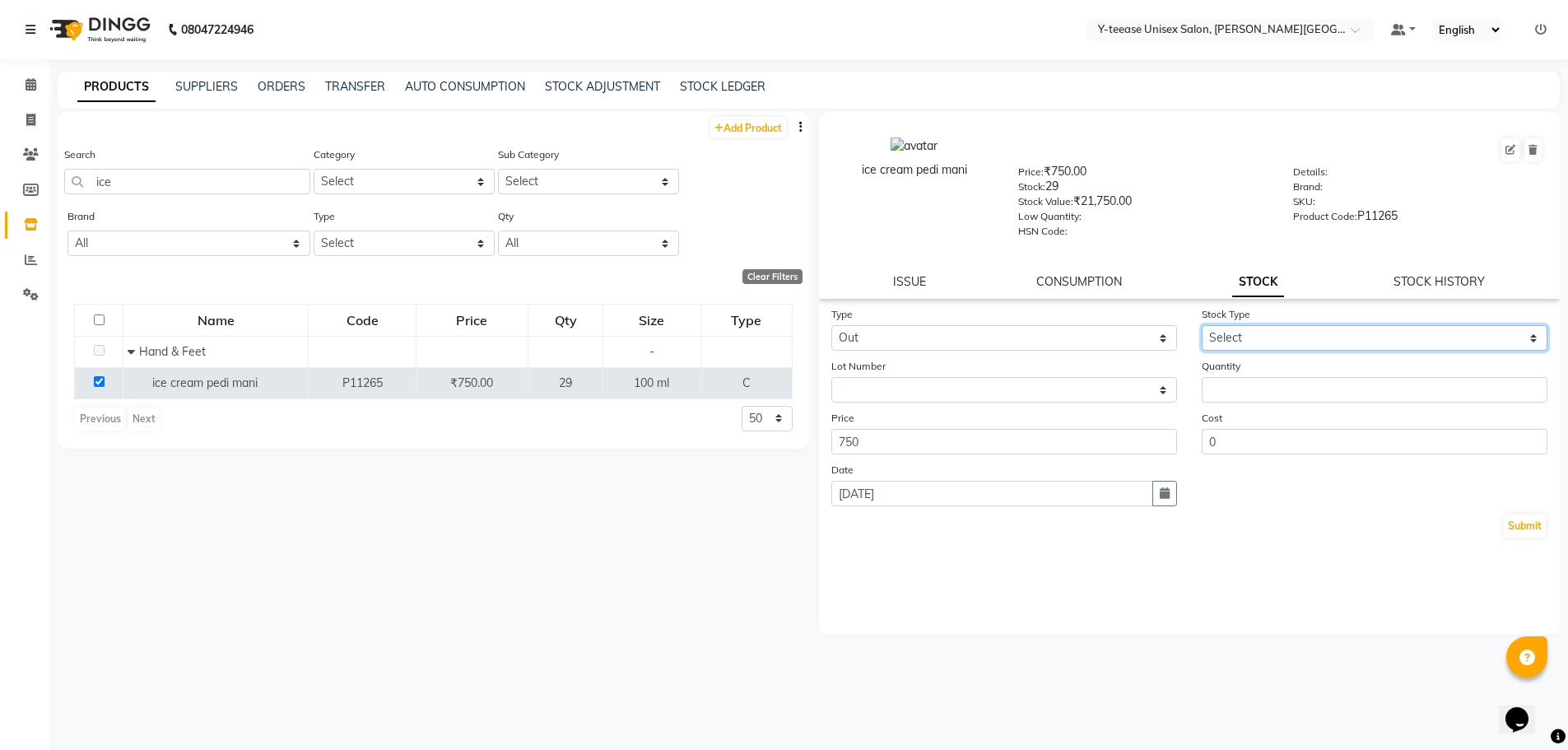
click at [1254, 331] on select "Select Internal Use Damaged Expired Adjustment Return Other" at bounding box center [1374, 337] width 346 height 25
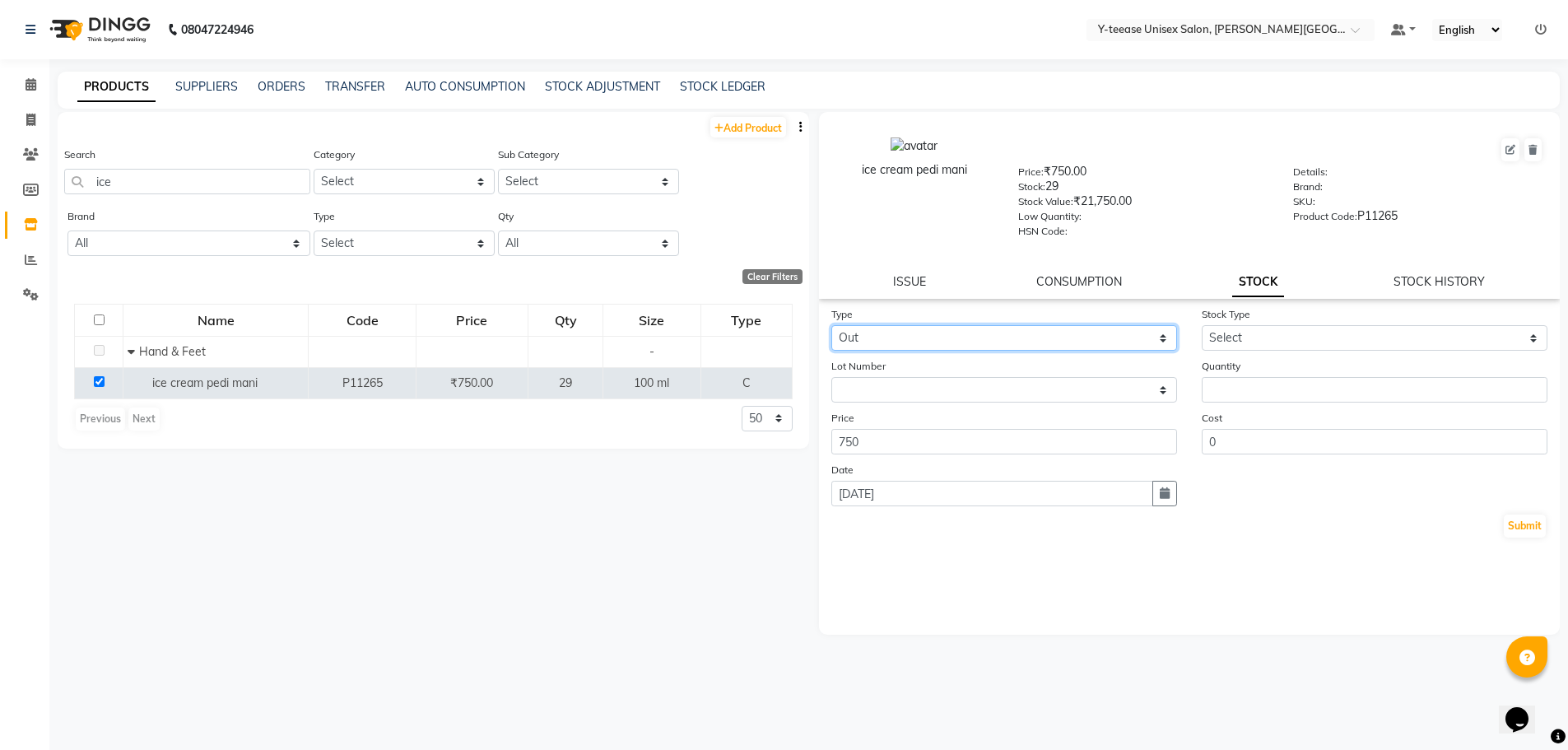
click at [1120, 329] on select "Select In Out" at bounding box center [1004, 337] width 346 height 25
click at [831, 325] on select "Select In Out" at bounding box center [1004, 337] width 346 height 25
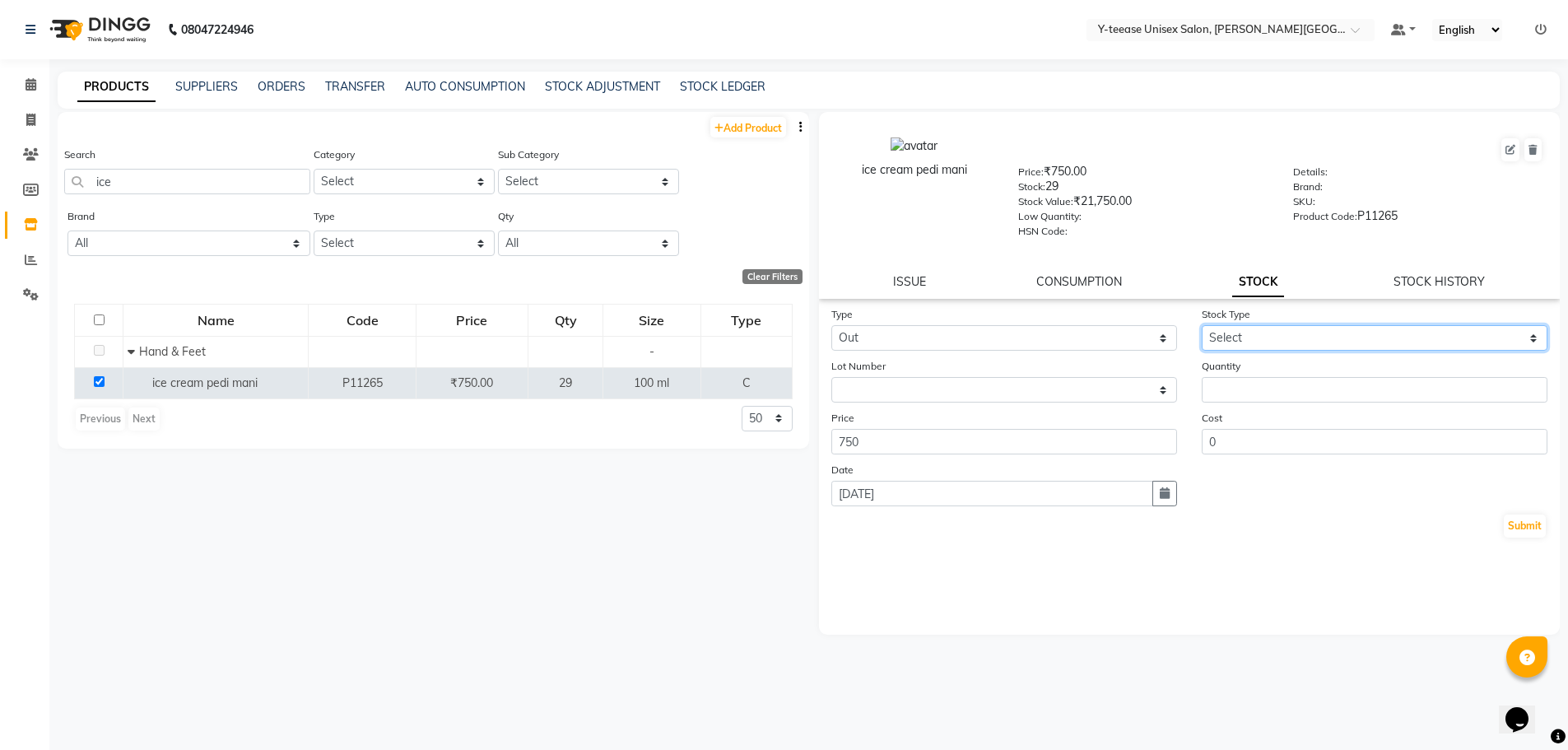
click at [1326, 334] on select "Select Internal Use Damaged Expired Adjustment Return Other" at bounding box center [1374, 337] width 346 height 25
select select "adjustment"
click at [1201, 325] on select "Select Internal Use Damaged Expired Adjustment Return Other" at bounding box center [1374, 337] width 346 height 25
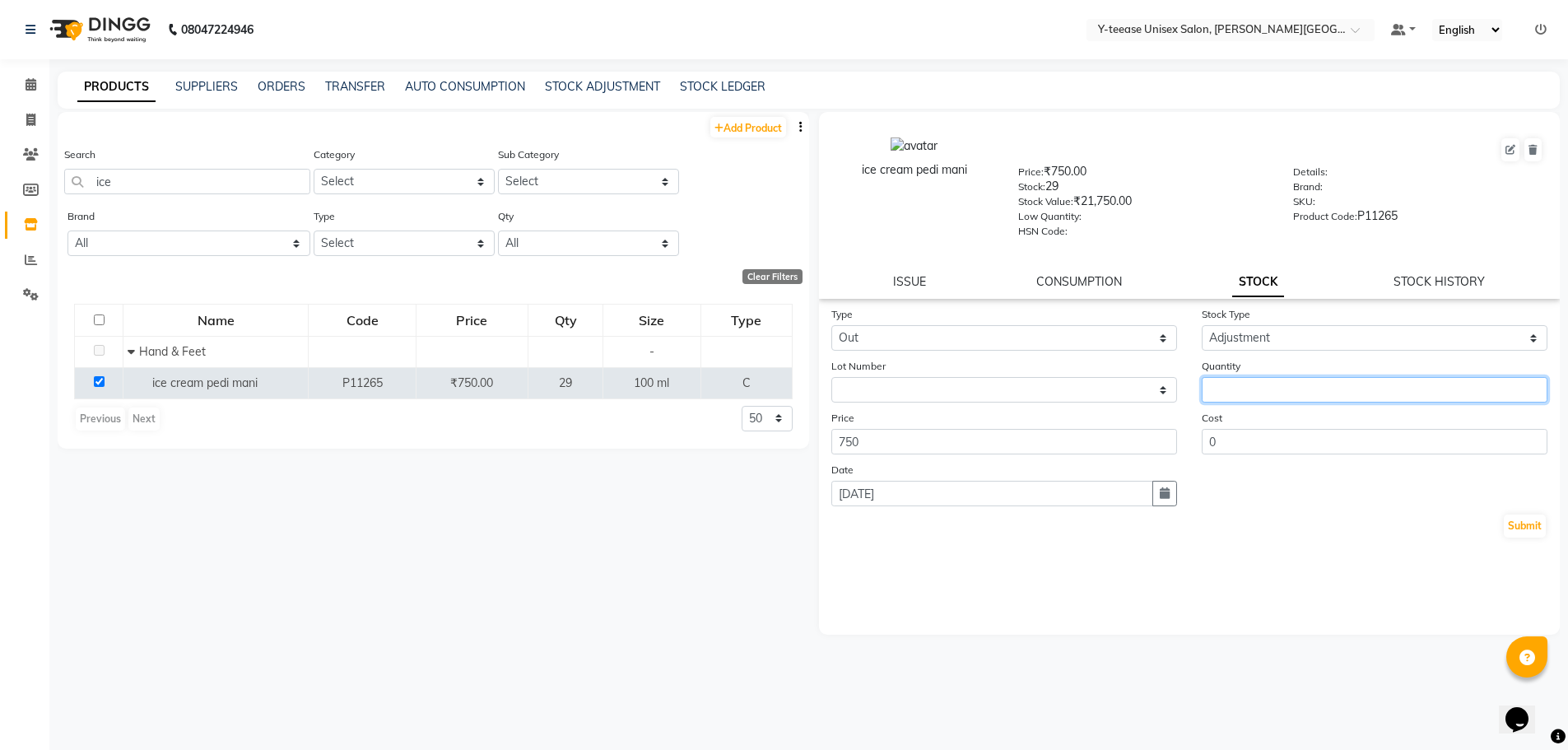
click at [1241, 397] on input "number" at bounding box center [1374, 389] width 346 height 25
type input "2"
type input "3"
click at [1540, 518] on button "Submit" at bounding box center [1524, 526] width 42 height 23
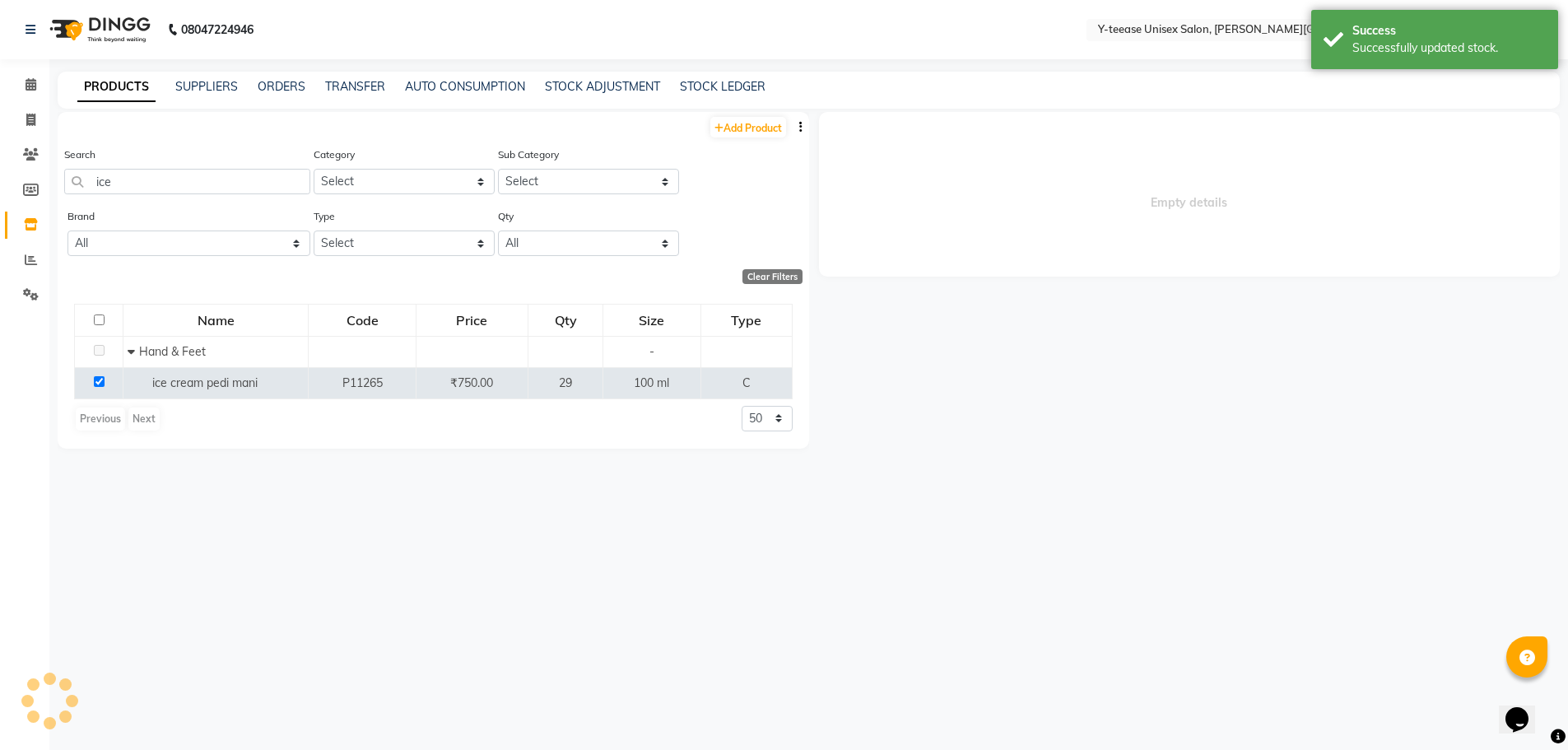
select select
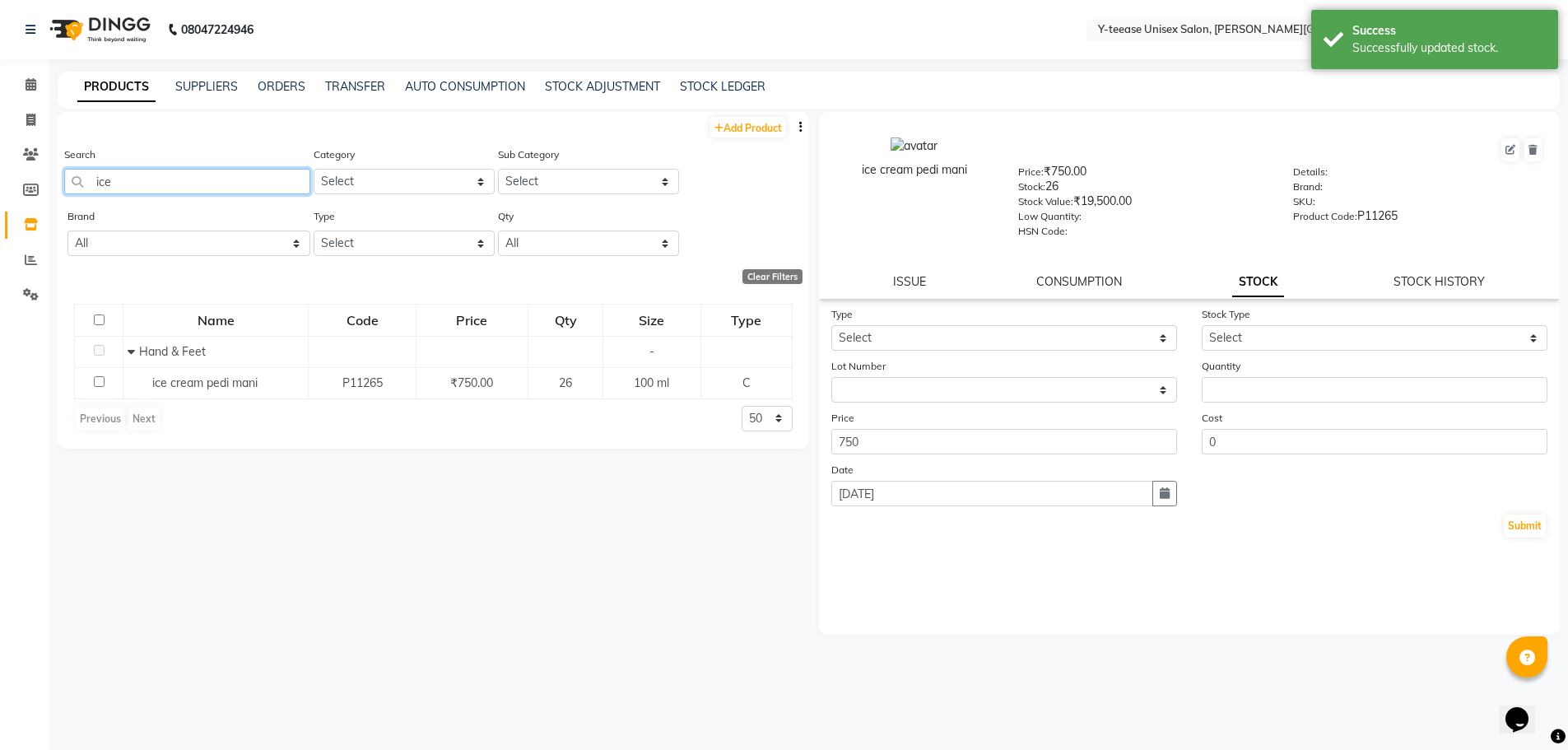
click at [136, 181] on input "ice" at bounding box center [187, 181] width 246 height 25
type input "i"
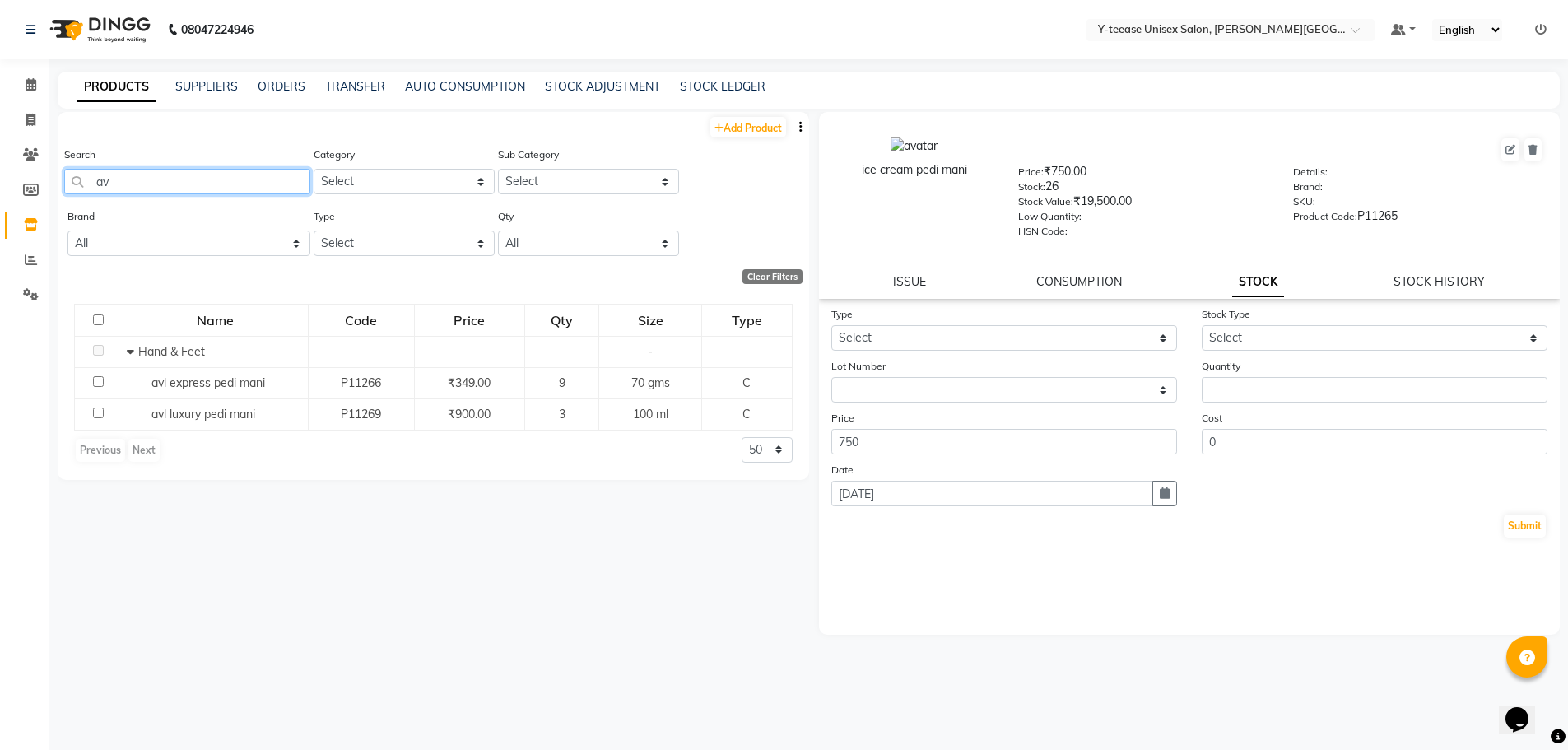
type input "a"
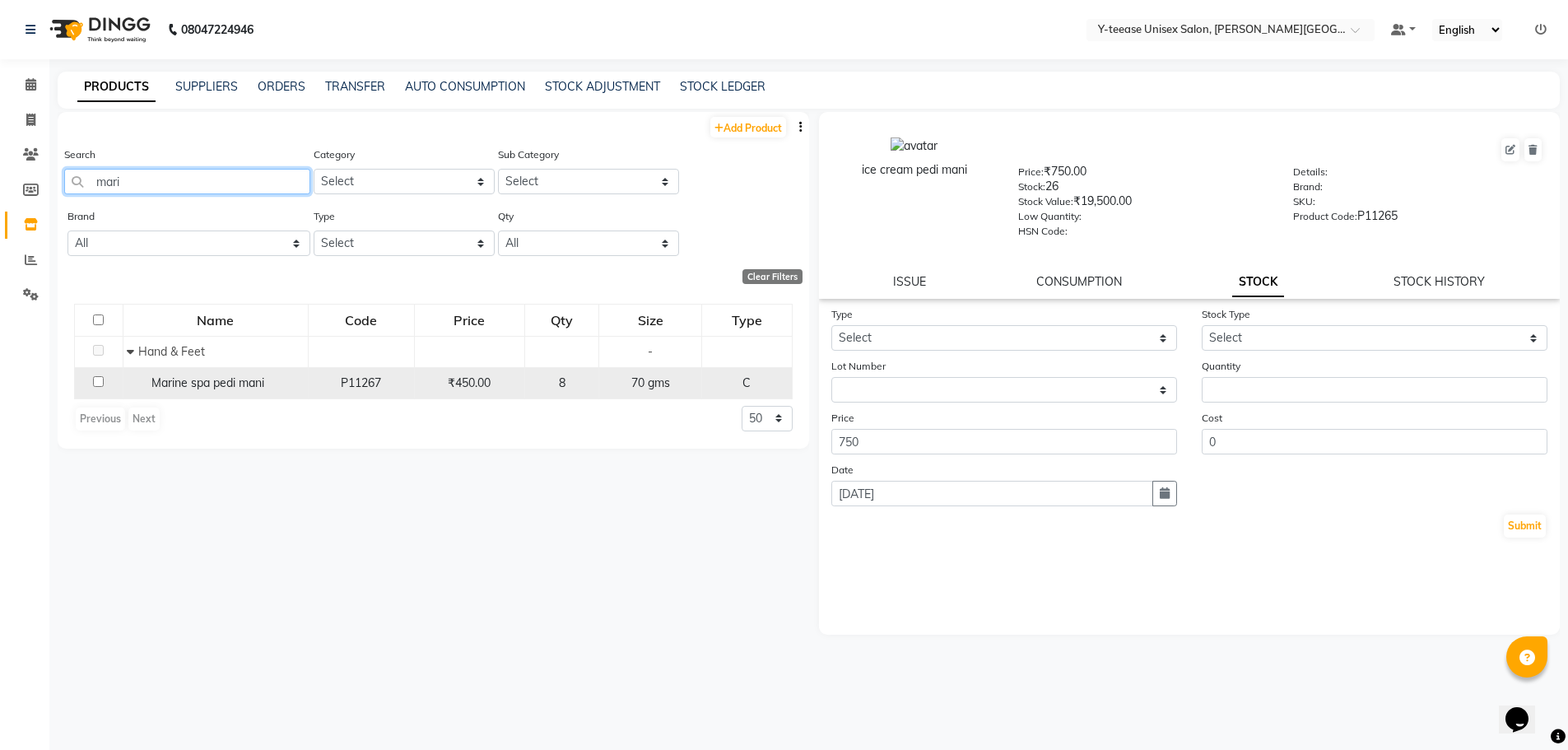
type input "mari"
click at [250, 386] on span "Marine spa pedi mani" at bounding box center [208, 382] width 113 height 15
select select
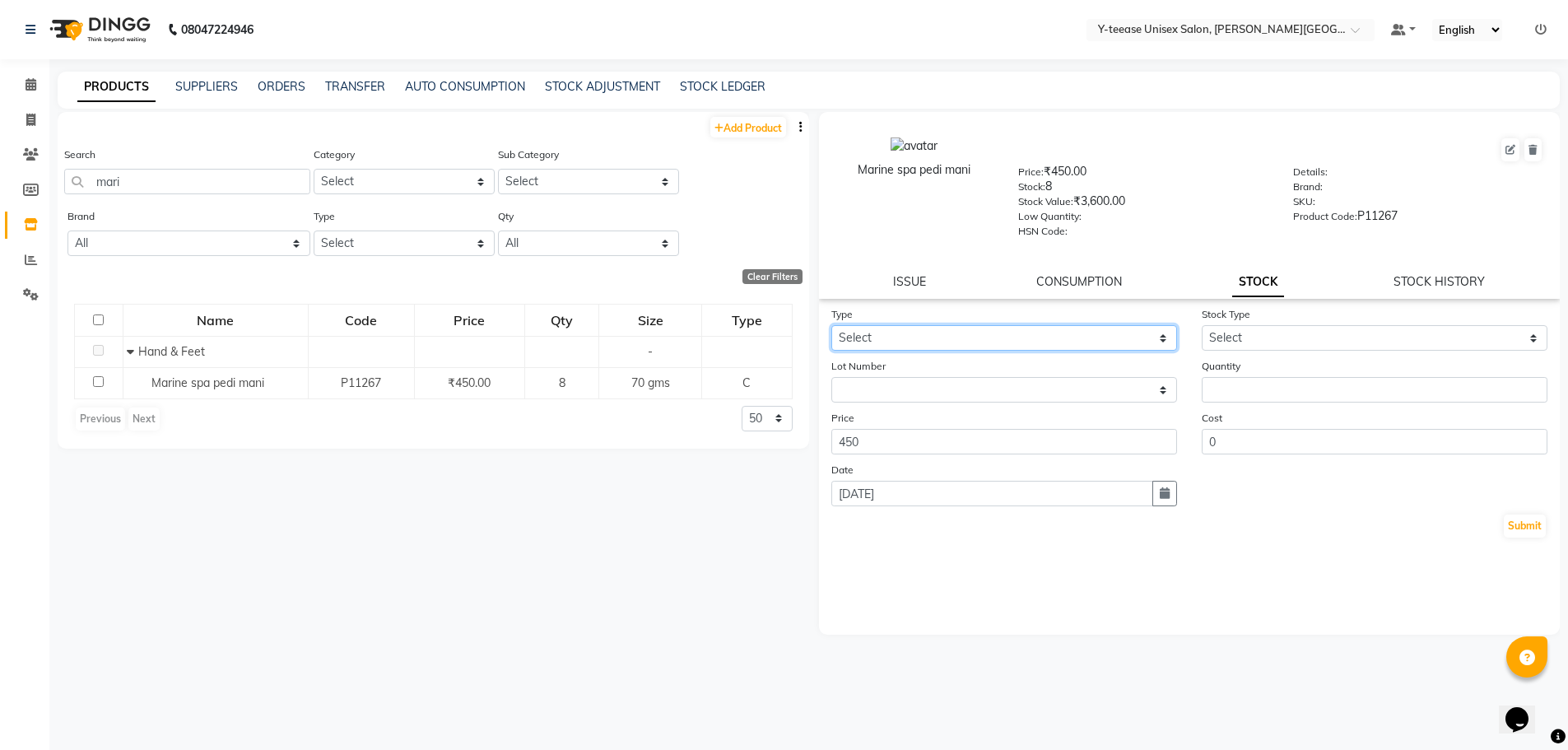
click at [944, 330] on select "Select In Out" at bounding box center [1004, 337] width 346 height 25
select select "out"
click at [831, 325] on select "Select In Out" at bounding box center [1004, 337] width 346 height 25
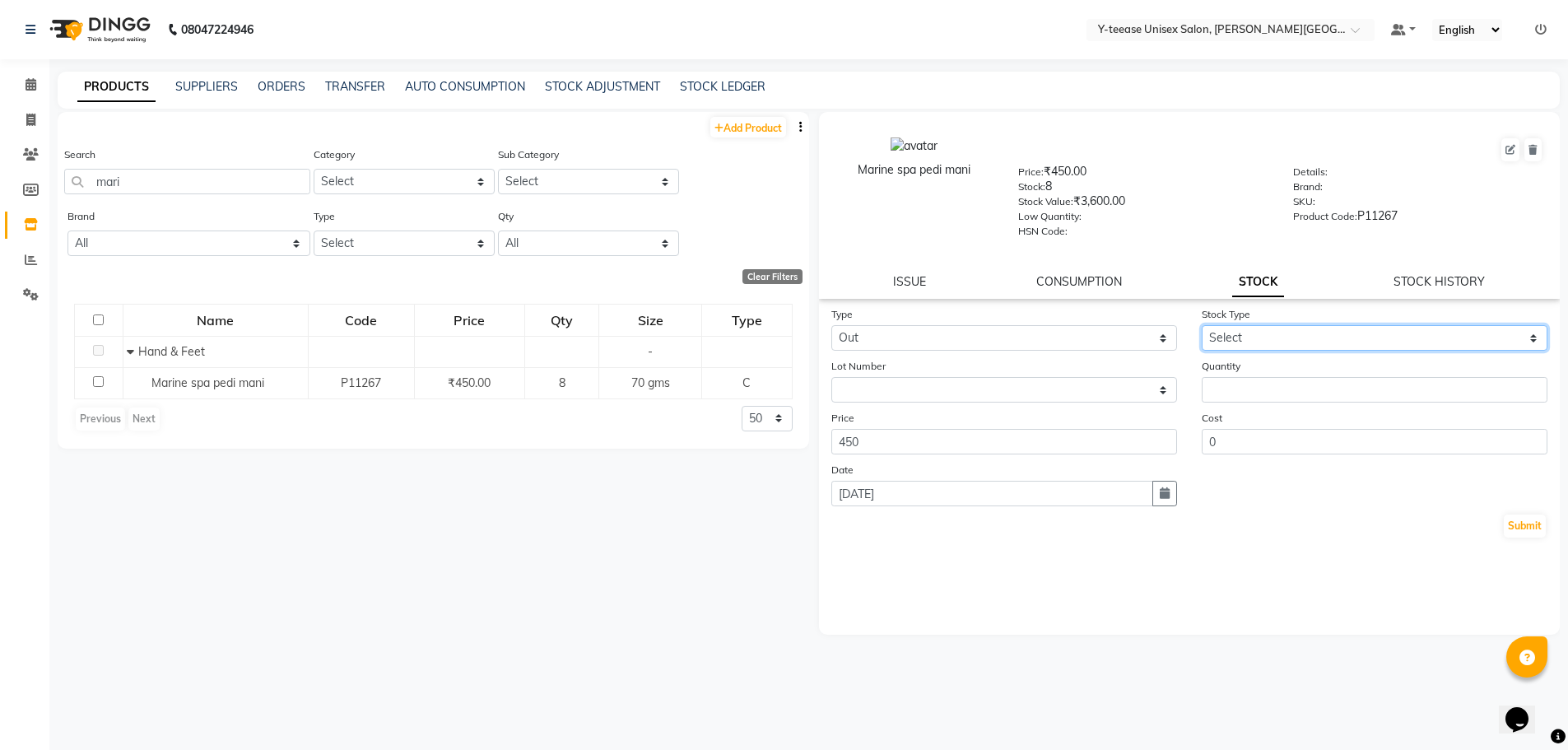
click at [1237, 339] on select "Select Internal Use Damaged Expired Adjustment Return Other" at bounding box center [1374, 337] width 346 height 25
select select "adjustment"
click at [1201, 325] on select "Select Internal Use Damaged Expired Adjustment Return Other" at bounding box center [1374, 337] width 346 height 25
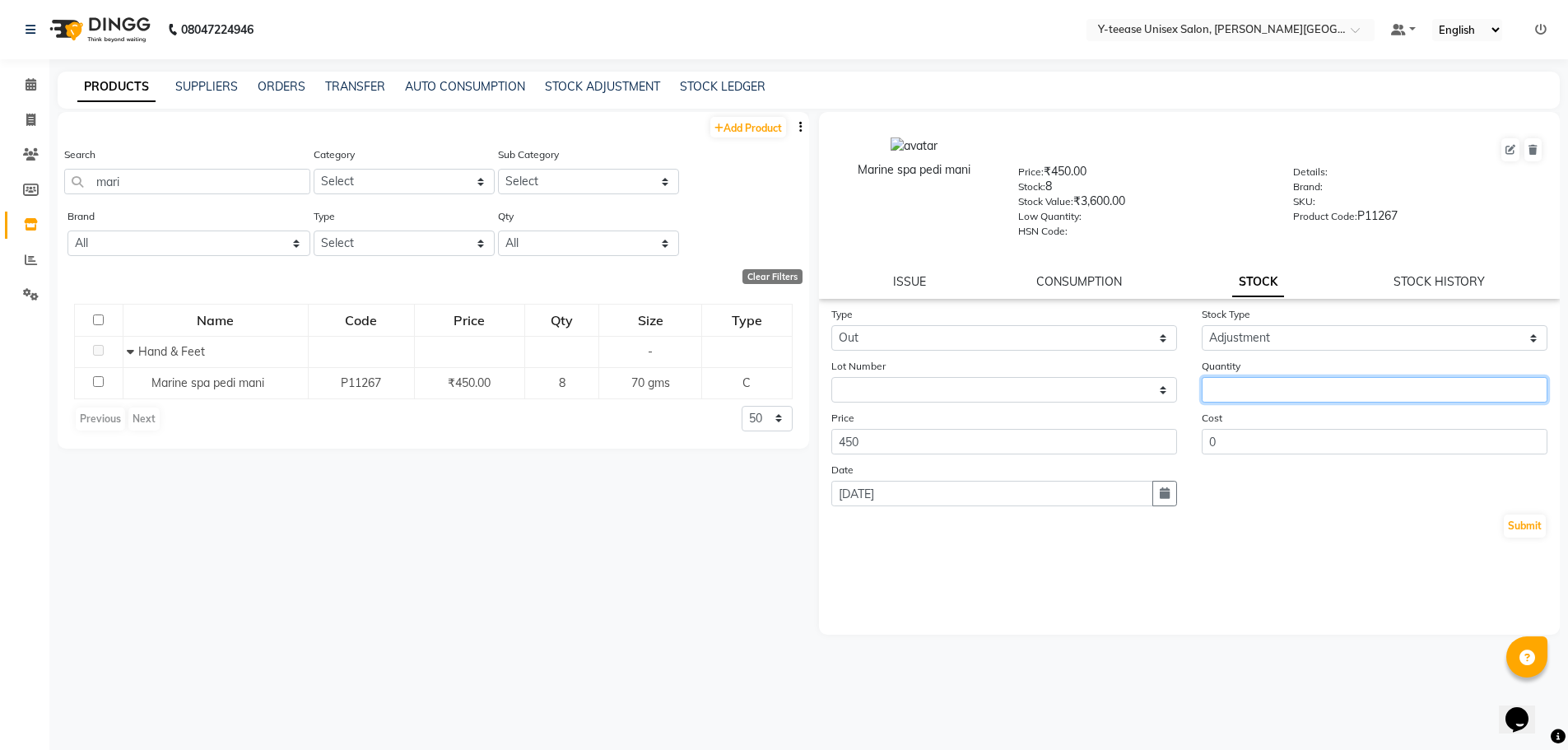
click at [1243, 382] on input "number" at bounding box center [1374, 389] width 346 height 25
drag, startPoint x: 133, startPoint y: 179, endPoint x: 50, endPoint y: 191, distance: 83.9
click at [53, 193] on main "PRODUCTS SUPPLIERS ORDERS TRANSFER AUTO CONSUMPTION STOCK ADJUSTMENT STOCK LEDG…" at bounding box center [809, 416] width 1518 height 689
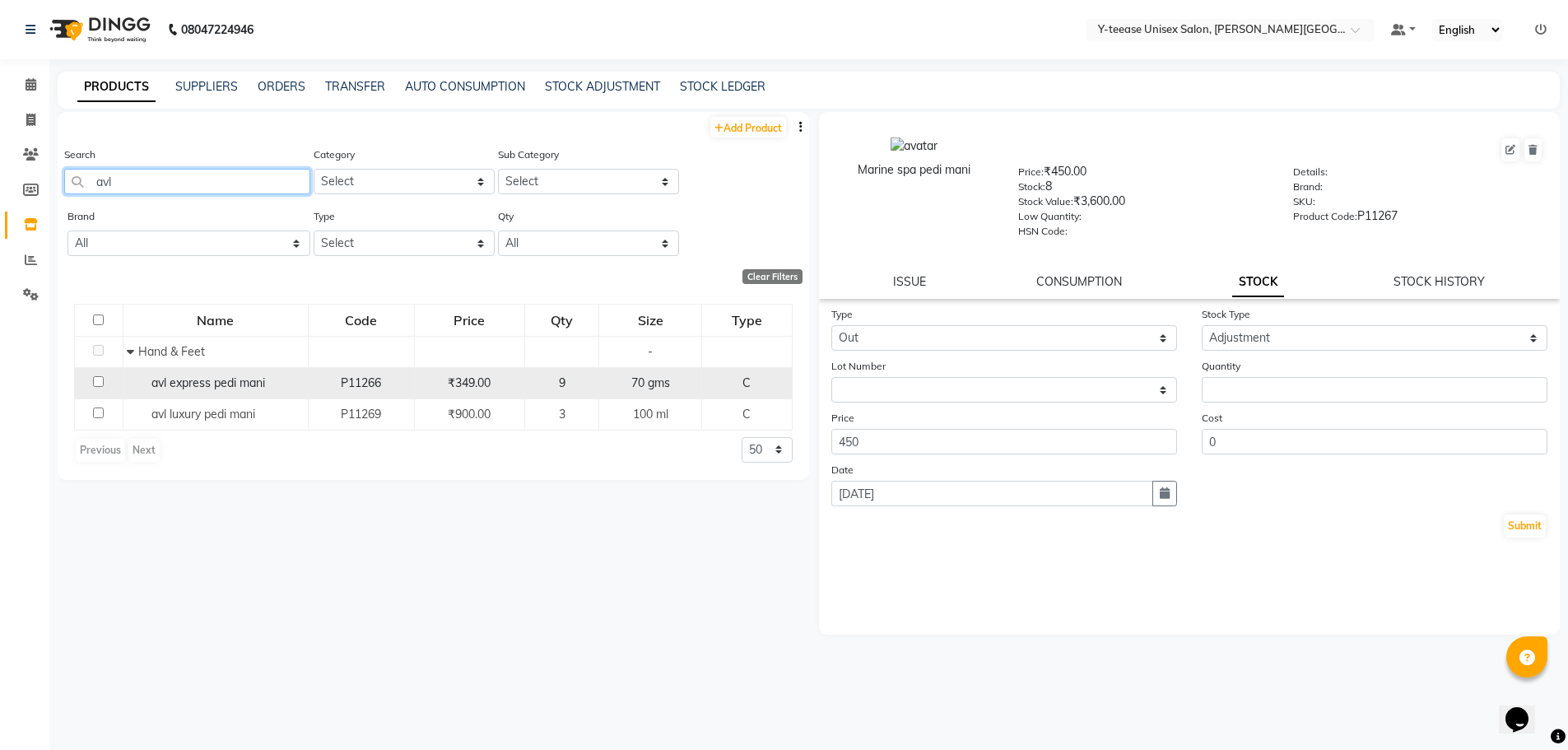
type input "avl"
click at [222, 385] on span "avl express pedi mani" at bounding box center [208, 382] width 113 height 15
select select
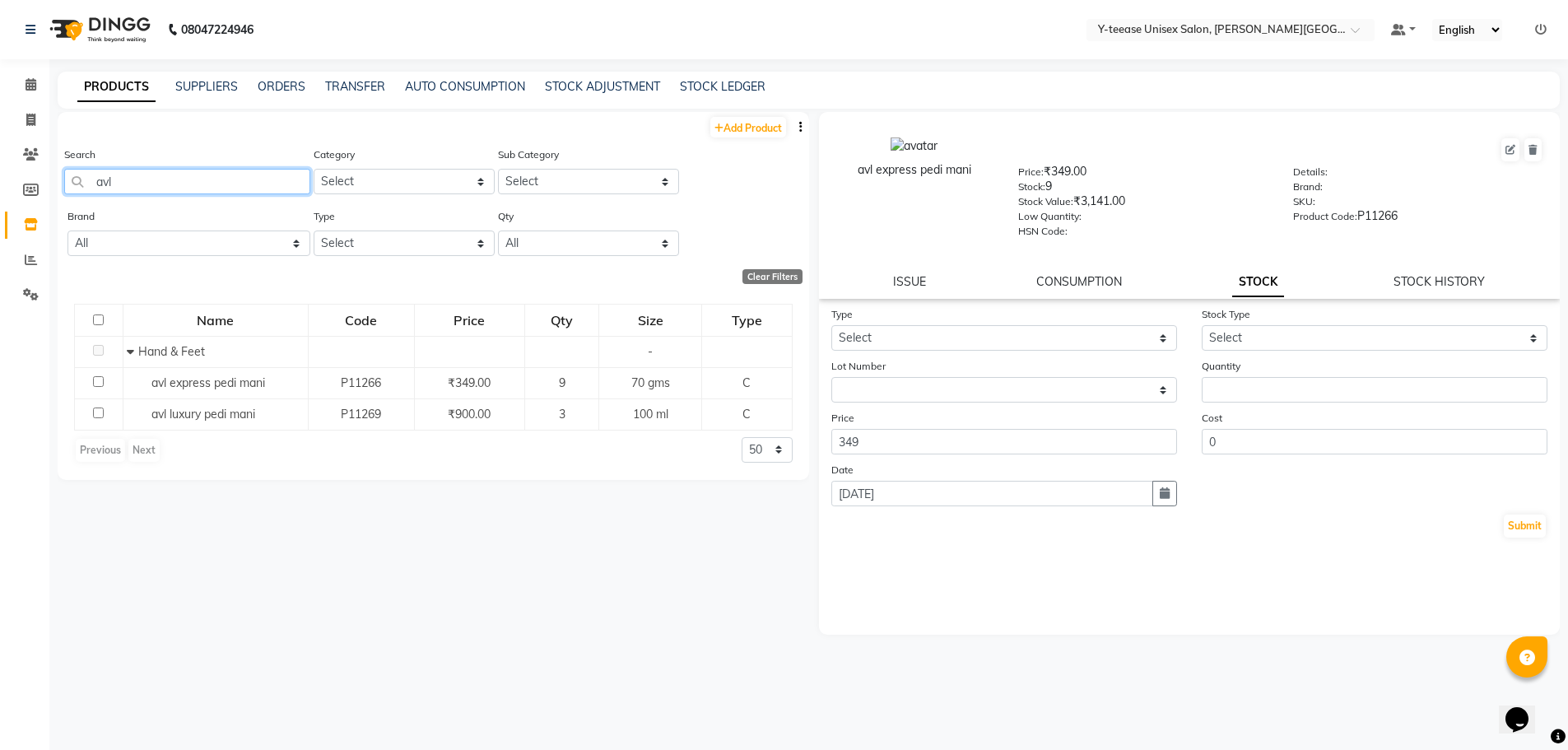
drag, startPoint x: 131, startPoint y: 183, endPoint x: 80, endPoint y: 179, distance: 51.2
click at [80, 179] on input "avl" at bounding box center [187, 181] width 246 height 25
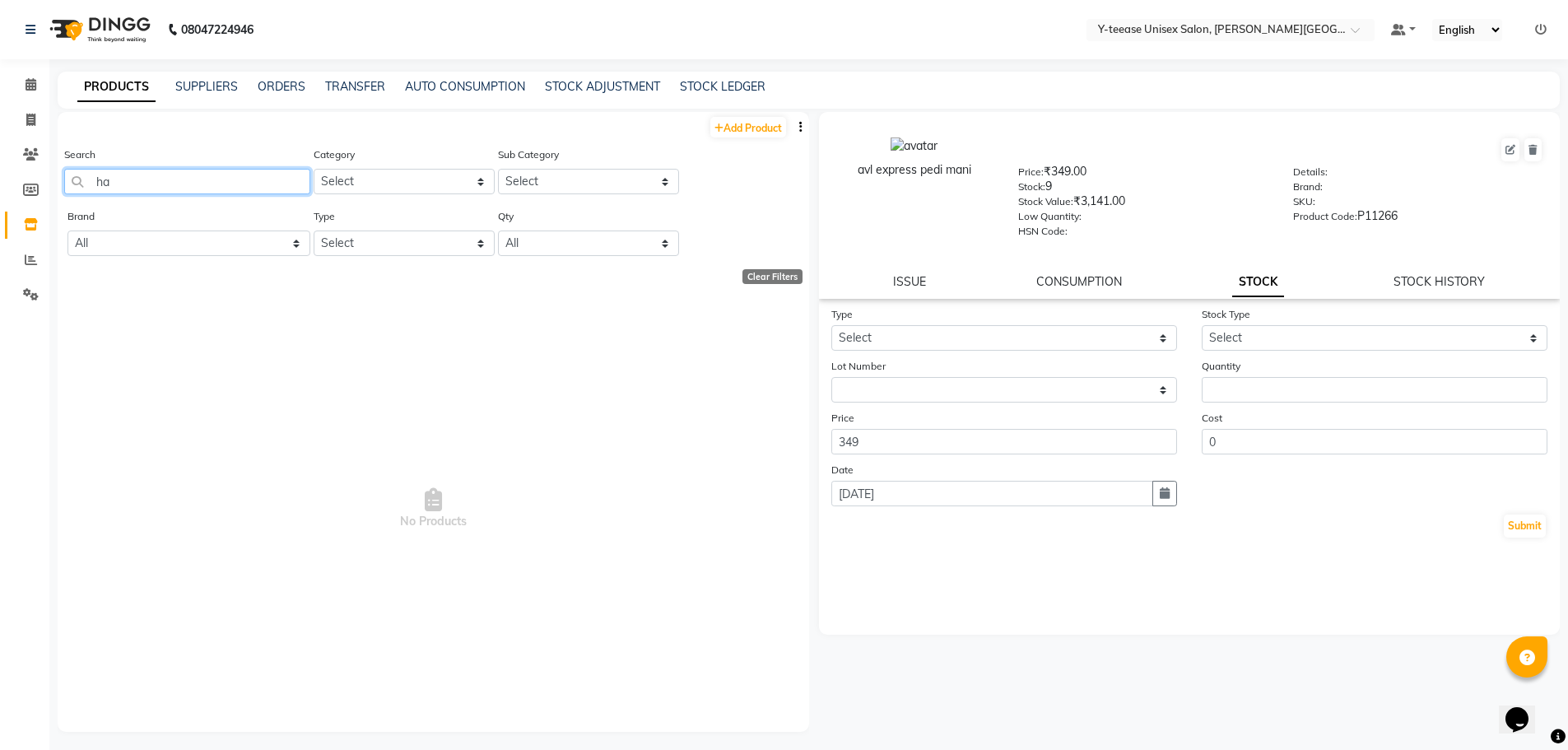
type input "h"
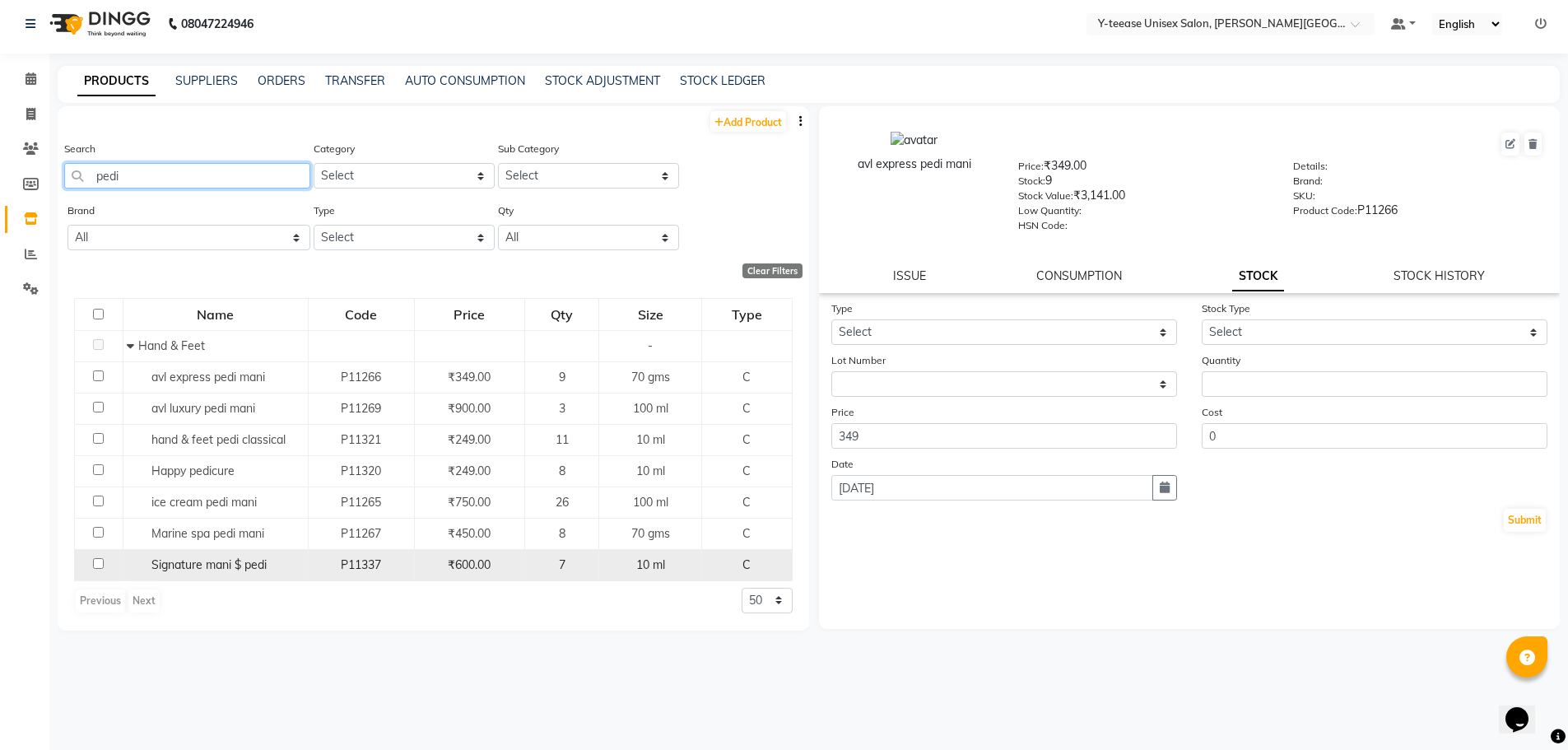
scroll to position [10, 0]
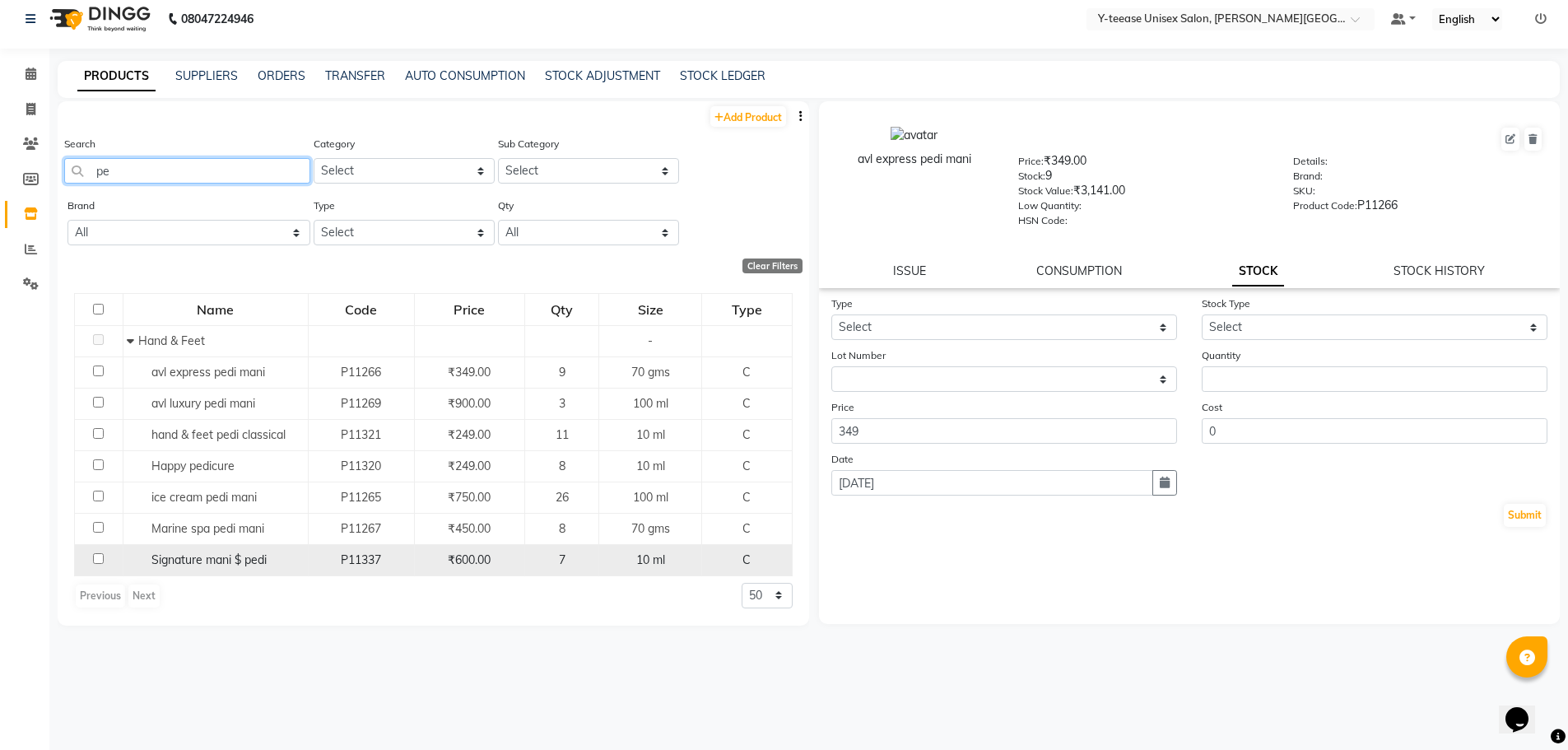
type input "p"
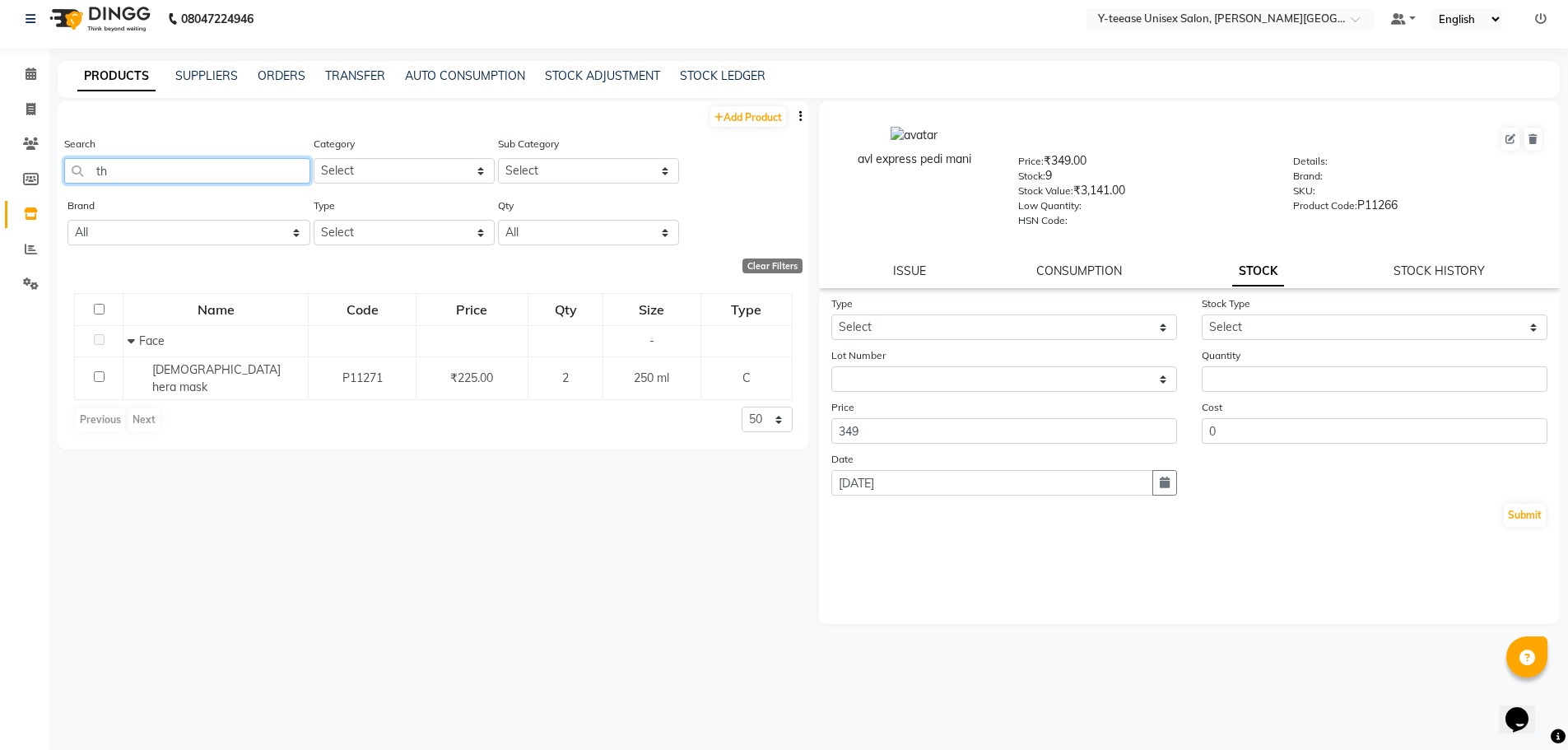
type input "t"
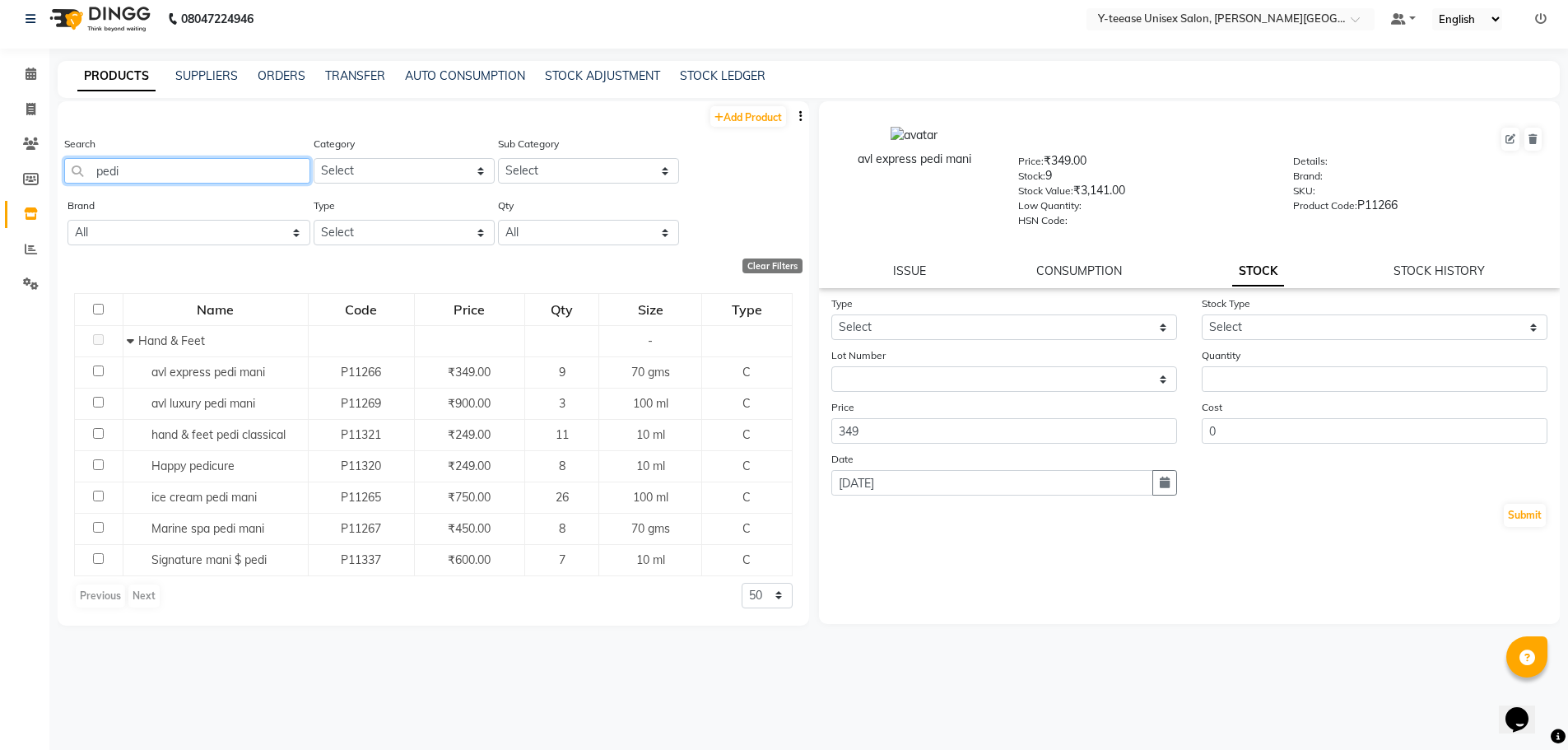
type input "pedi"
click at [219, 449] on td "hand & feet pedi classical" at bounding box center [215, 435] width 185 height 31
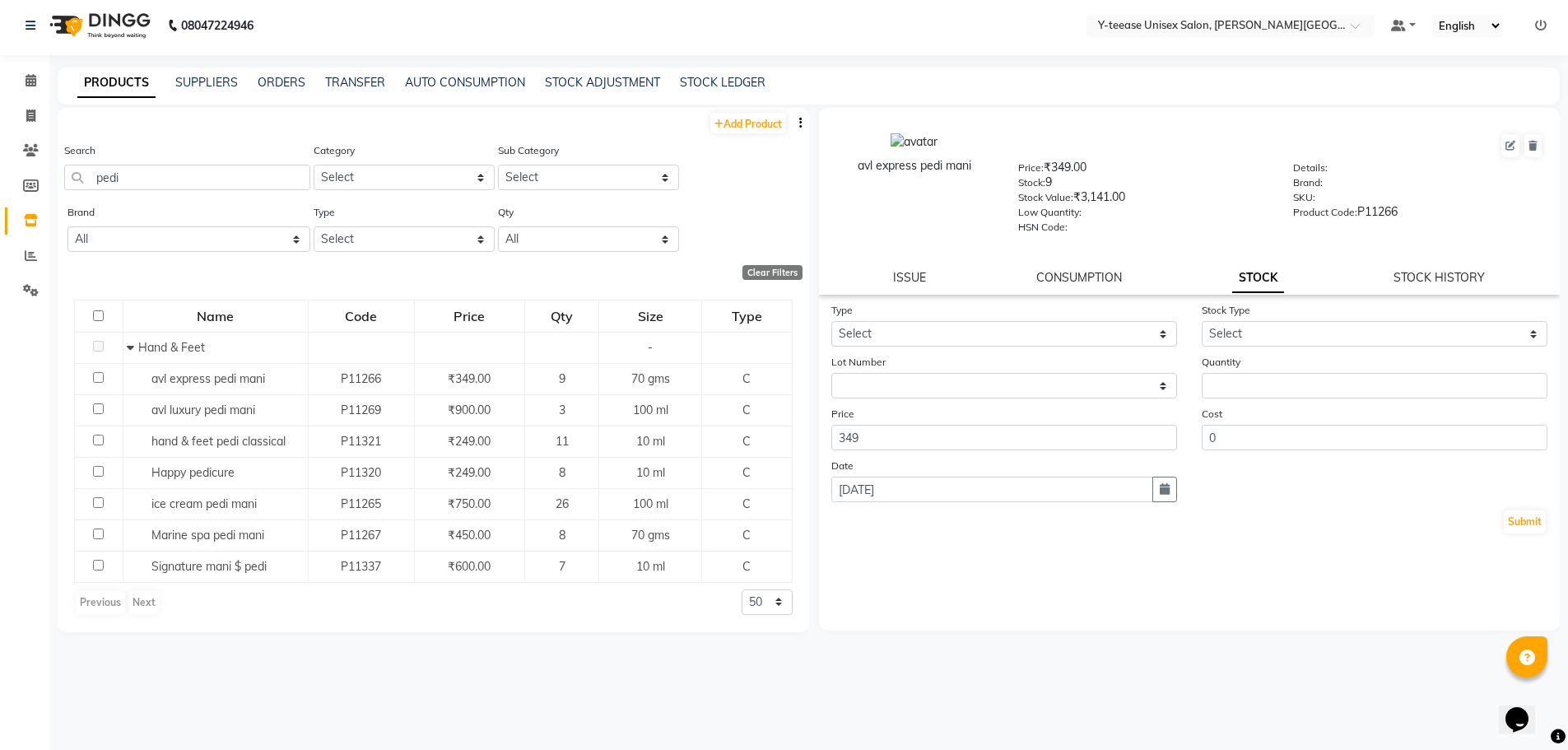
scroll to position [0, 0]
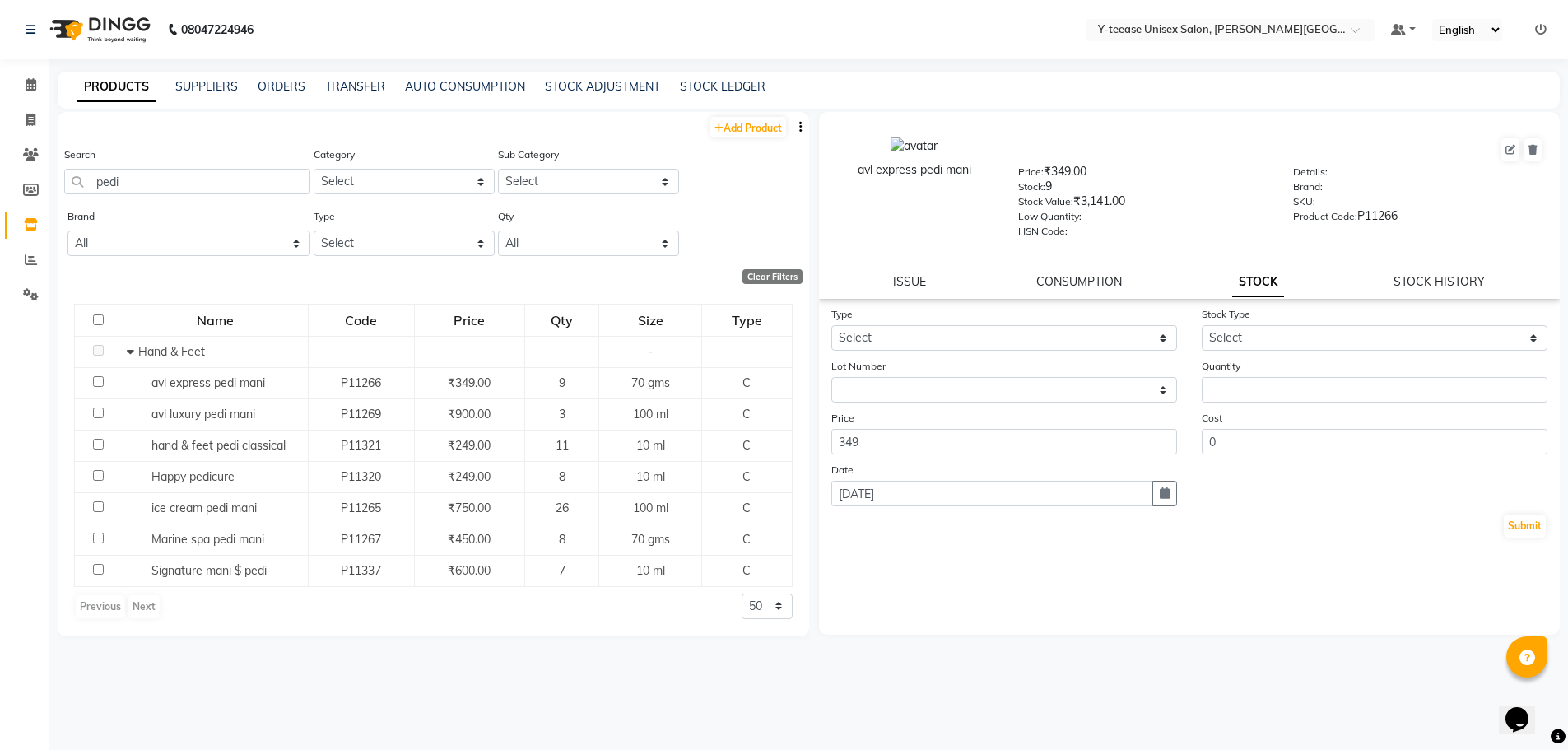
drag, startPoint x: 219, startPoint y: 449, endPoint x: 186, endPoint y: 116, distance: 334.6
click at [186, 116] on div "Add Product" at bounding box center [433, 125] width 751 height 27
drag, startPoint x: 126, startPoint y: 182, endPoint x: 68, endPoint y: 189, distance: 58.4
click at [68, 189] on input "pedi" at bounding box center [187, 181] width 246 height 25
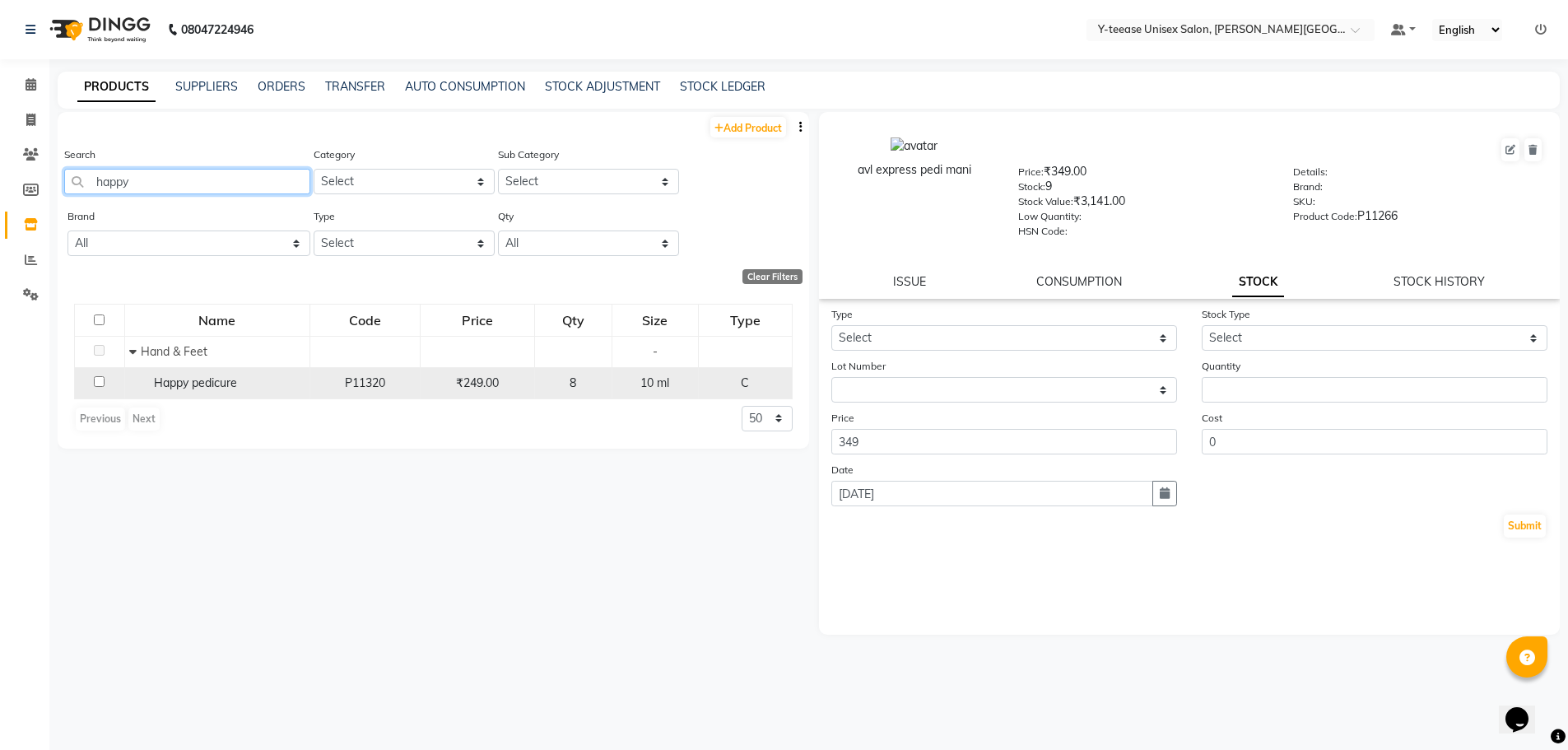
type input "happy"
click at [295, 377] on div "Happy pedicure" at bounding box center [217, 383] width 176 height 17
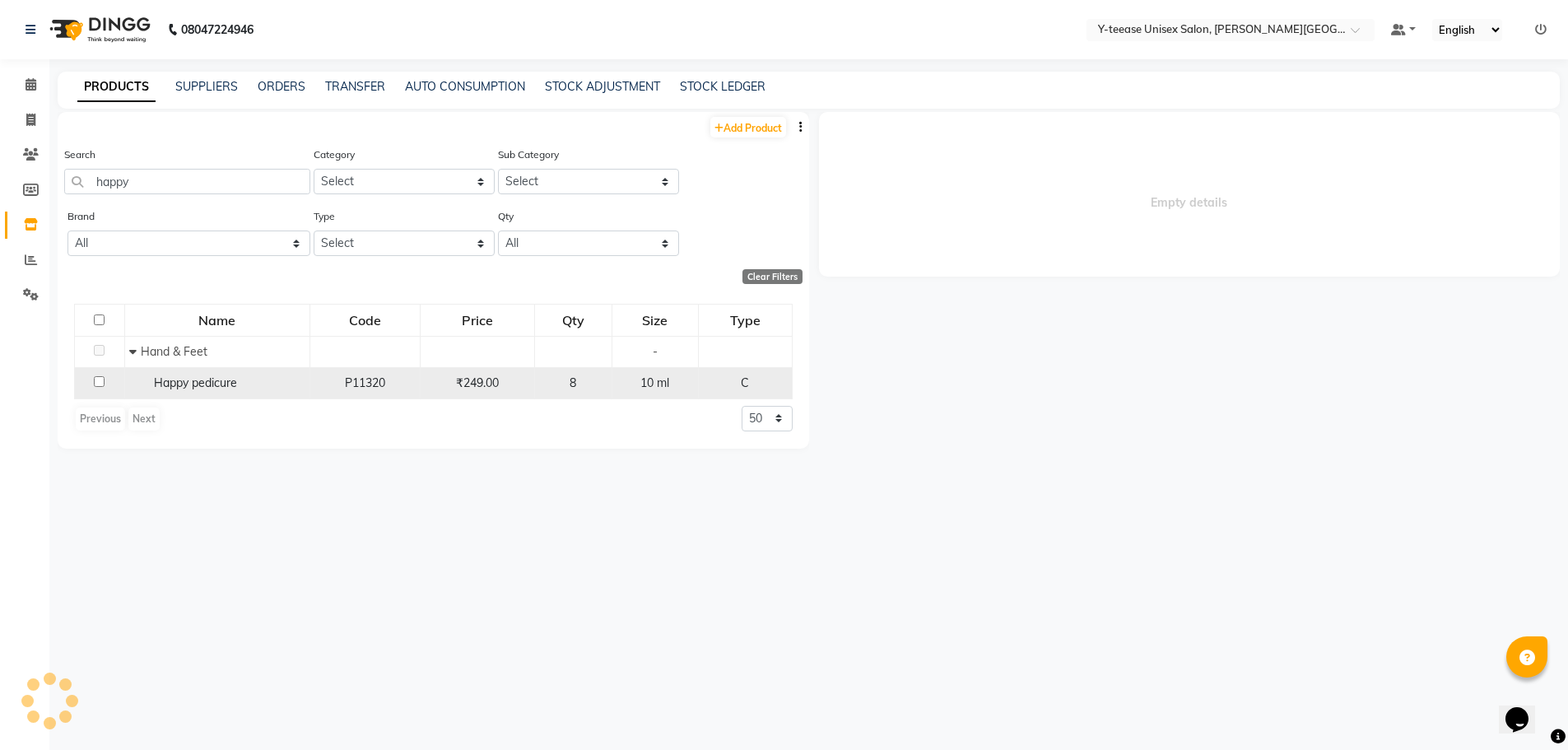
select select
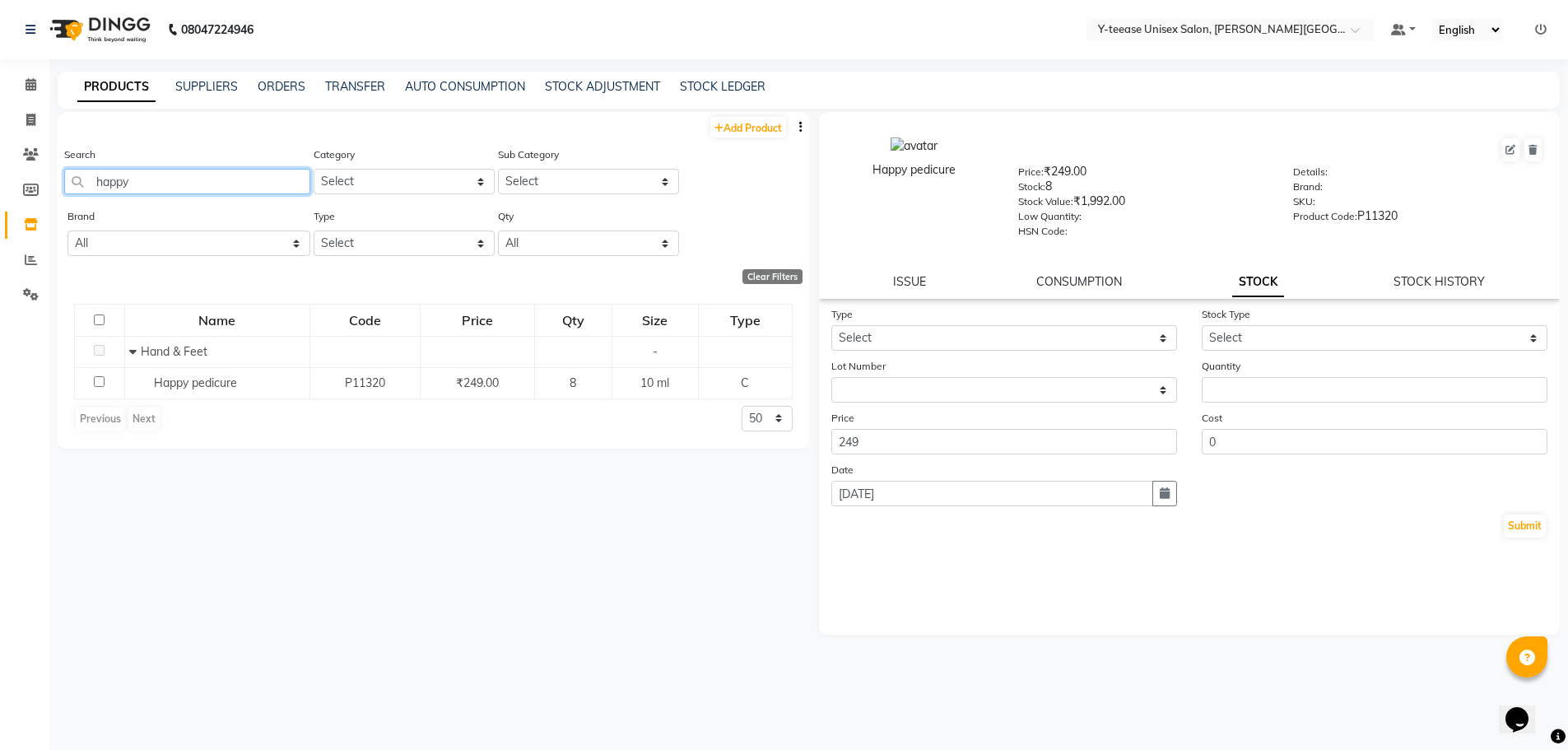
drag, startPoint x: 157, startPoint y: 191, endPoint x: 89, endPoint y: 192, distance: 68.0
click at [89, 192] on input "happy" at bounding box center [187, 181] width 246 height 25
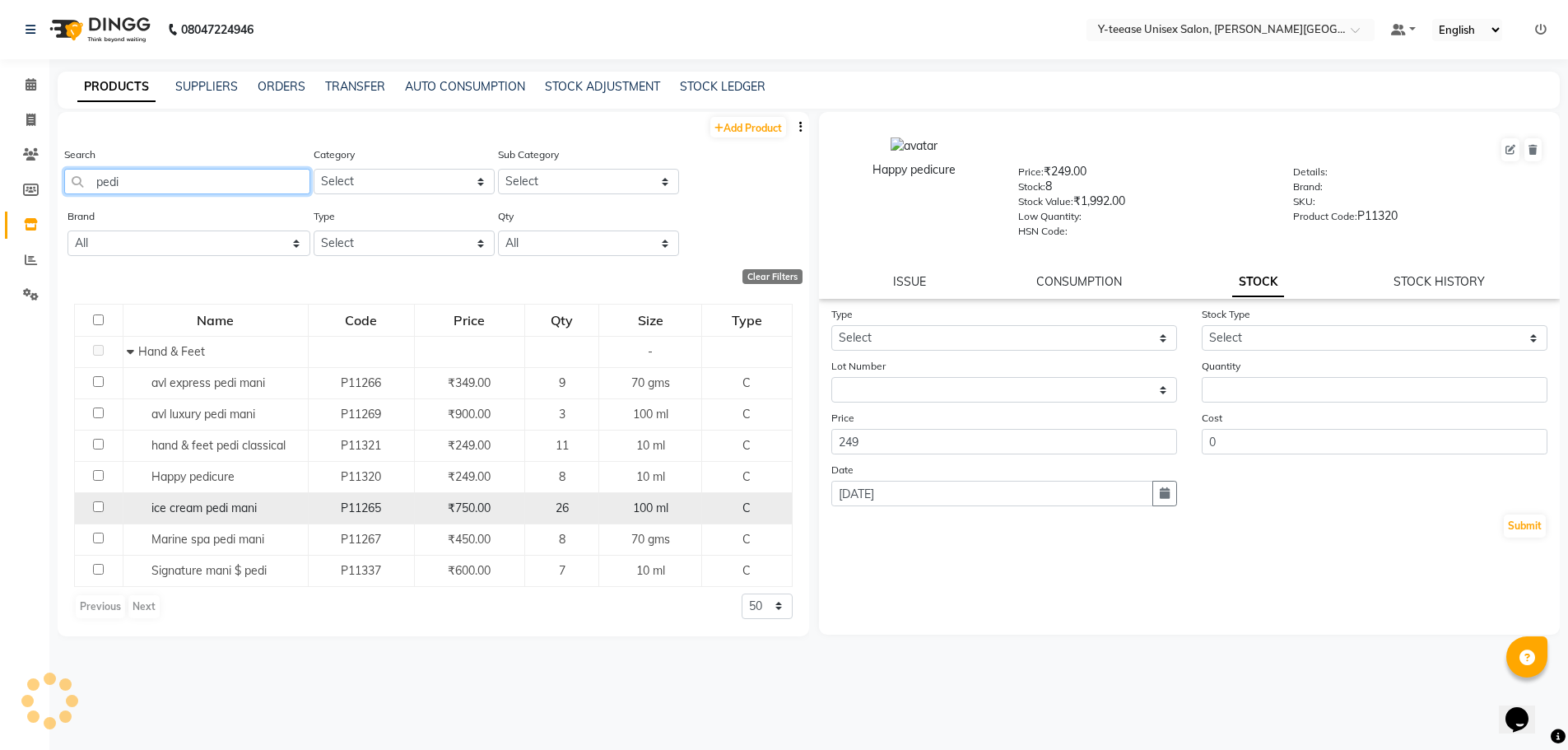
scroll to position [10, 0]
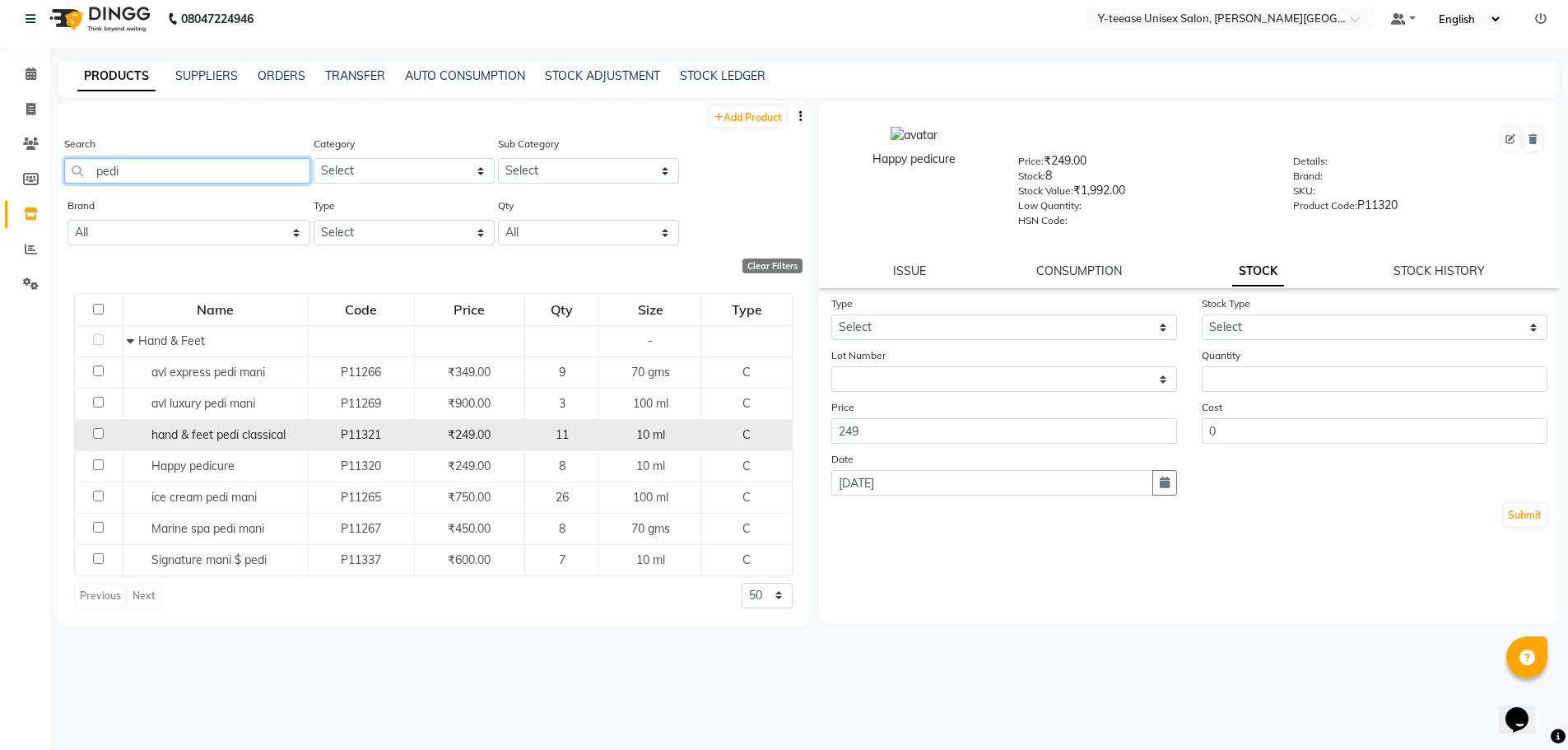
type input "pedi"
click at [223, 442] on span "hand & feet pedi classical" at bounding box center [219, 435] width 134 height 15
select select
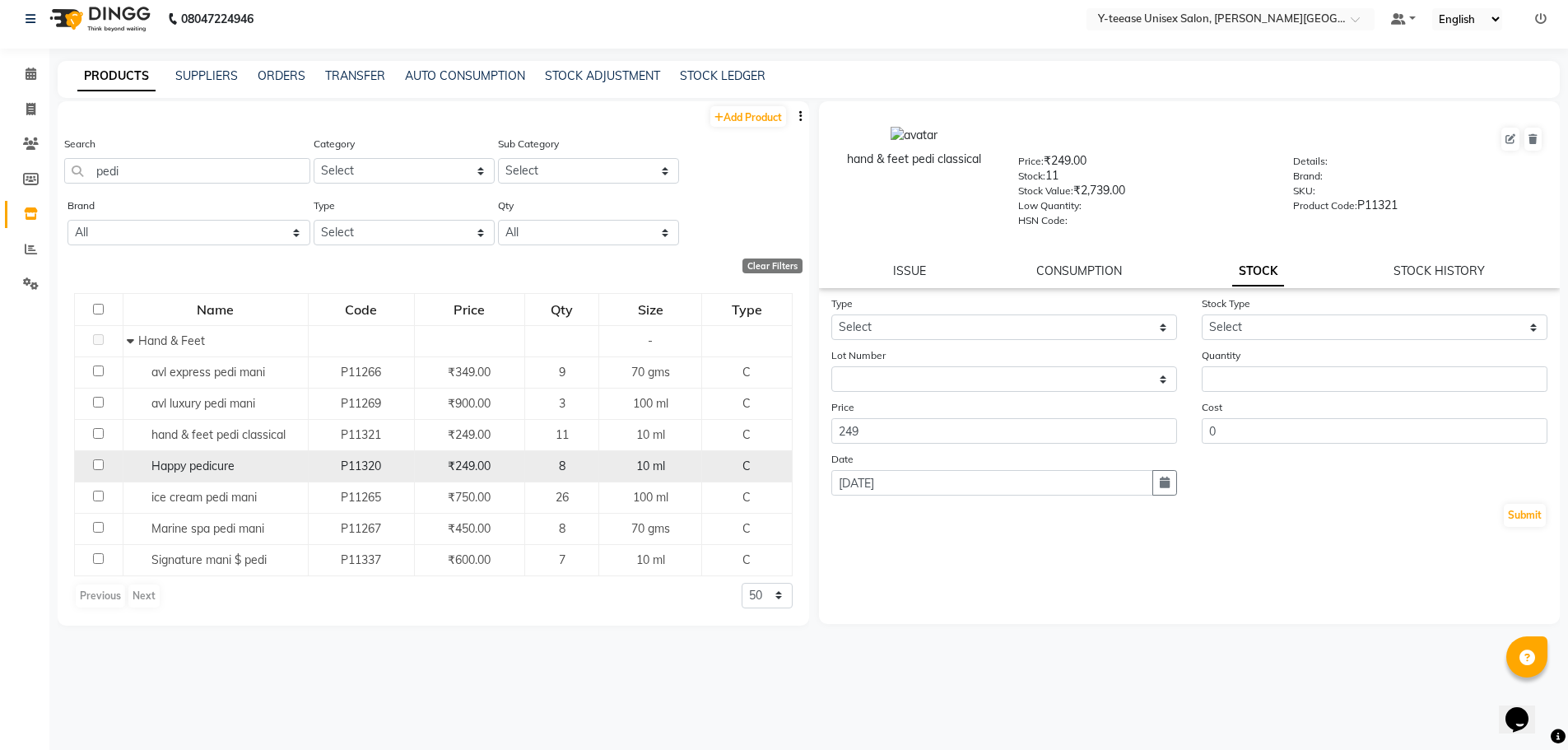
click at [202, 473] on span "Happy pedicure" at bounding box center [192, 466] width 83 height 15
select select
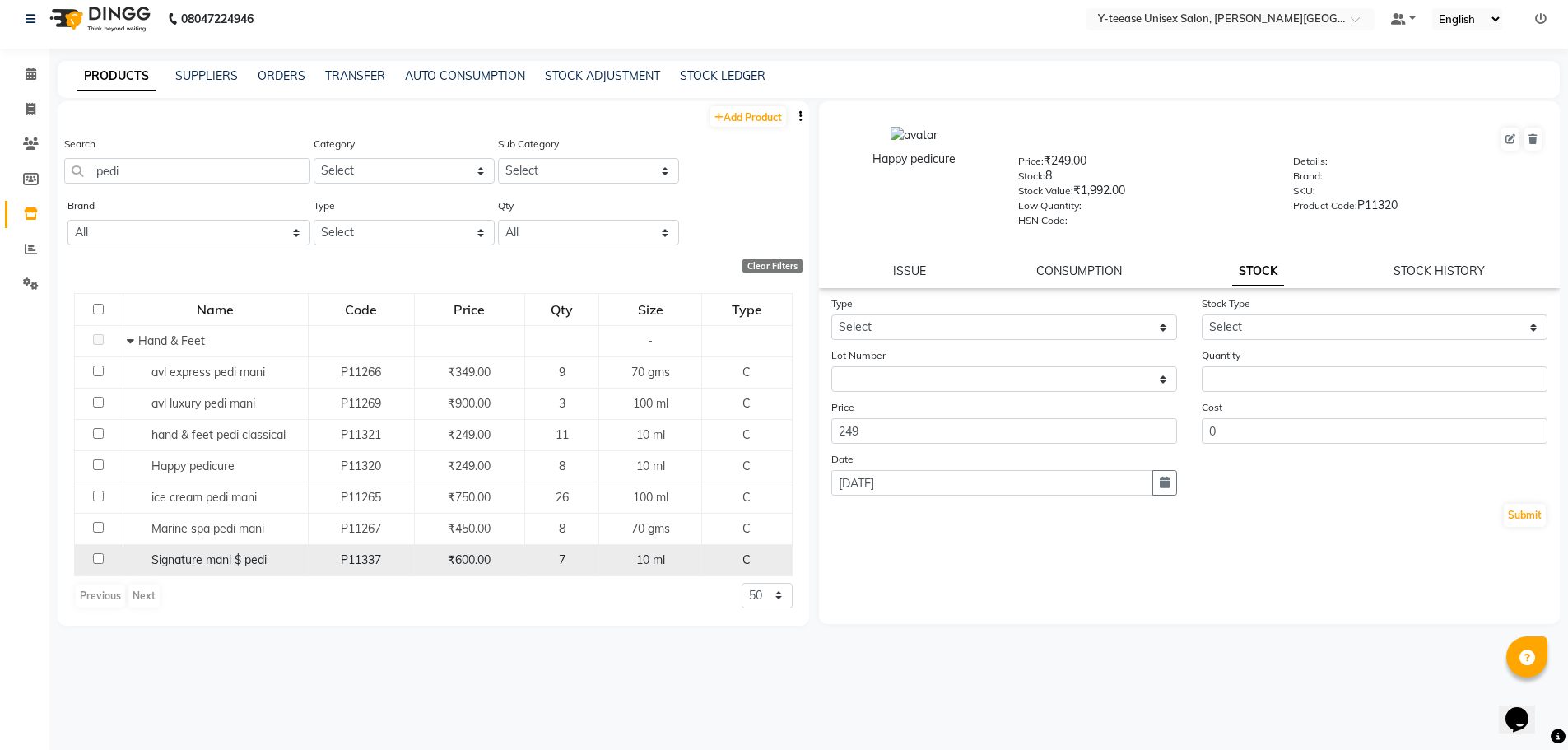
click at [192, 553] on span "Signature mani $ pedi" at bounding box center [209, 559] width 115 height 15
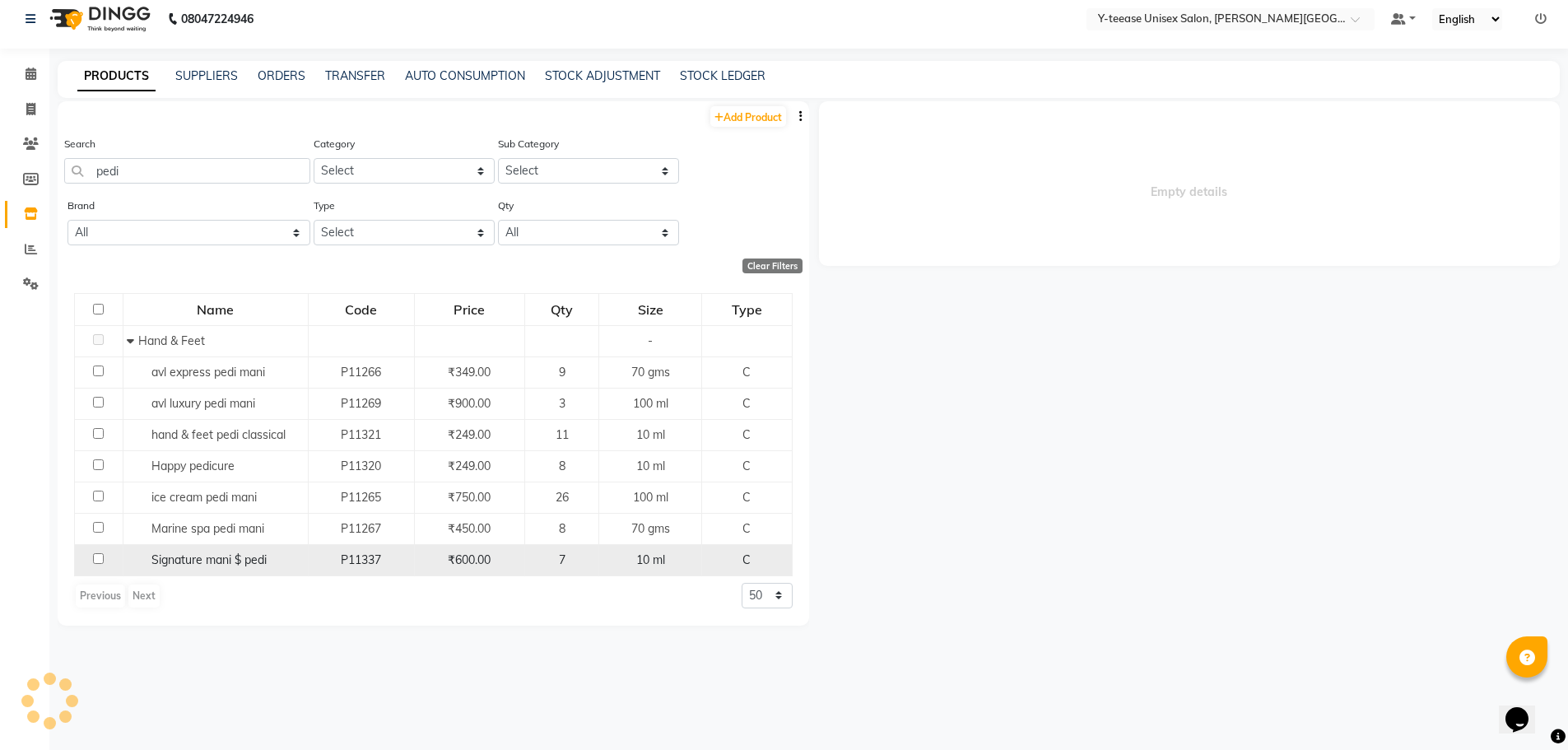
select select
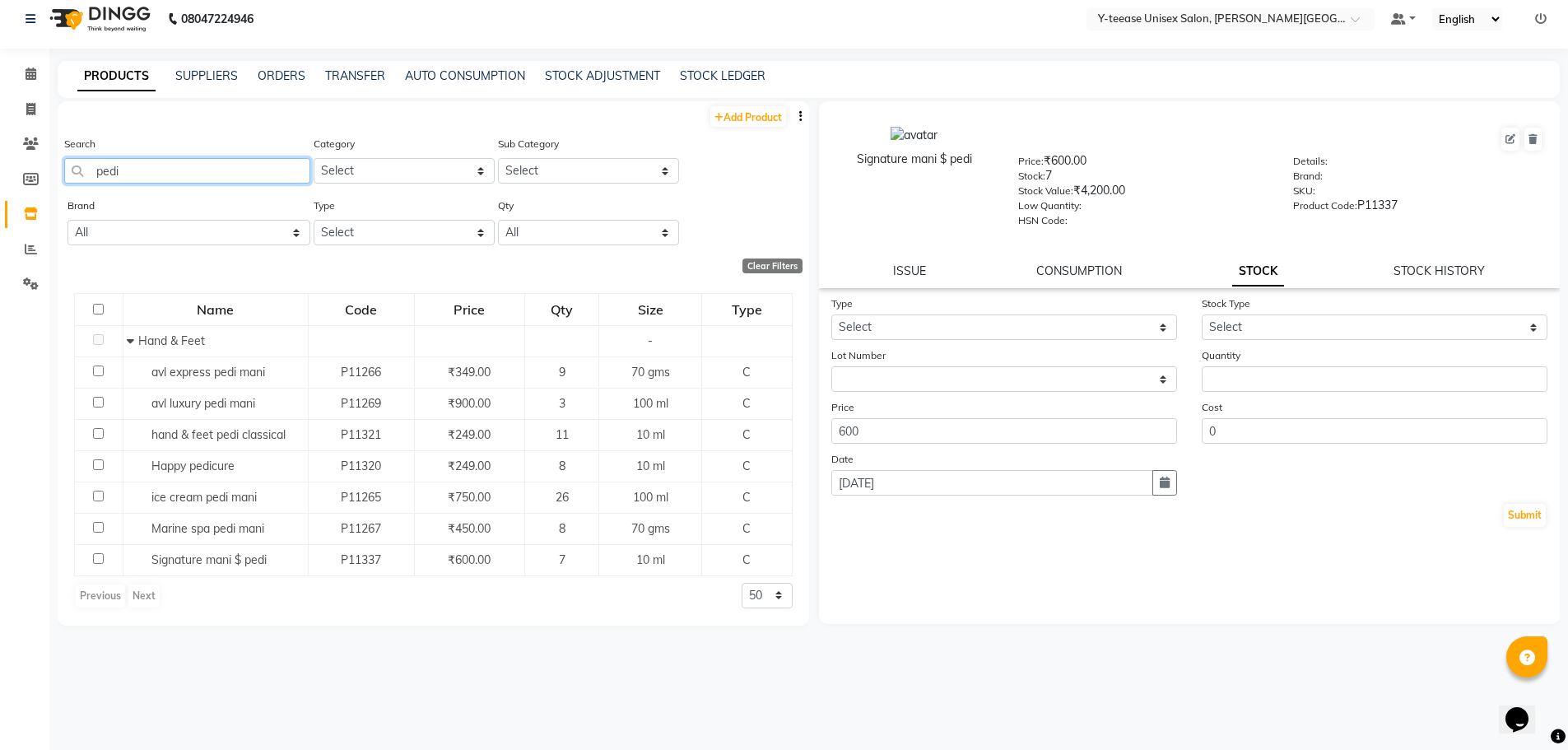
drag, startPoint x: 122, startPoint y: 172, endPoint x: 88, endPoint y: 184, distance: 36.1
click at [88, 184] on div "Search pedi" at bounding box center [187, 166] width 246 height 62
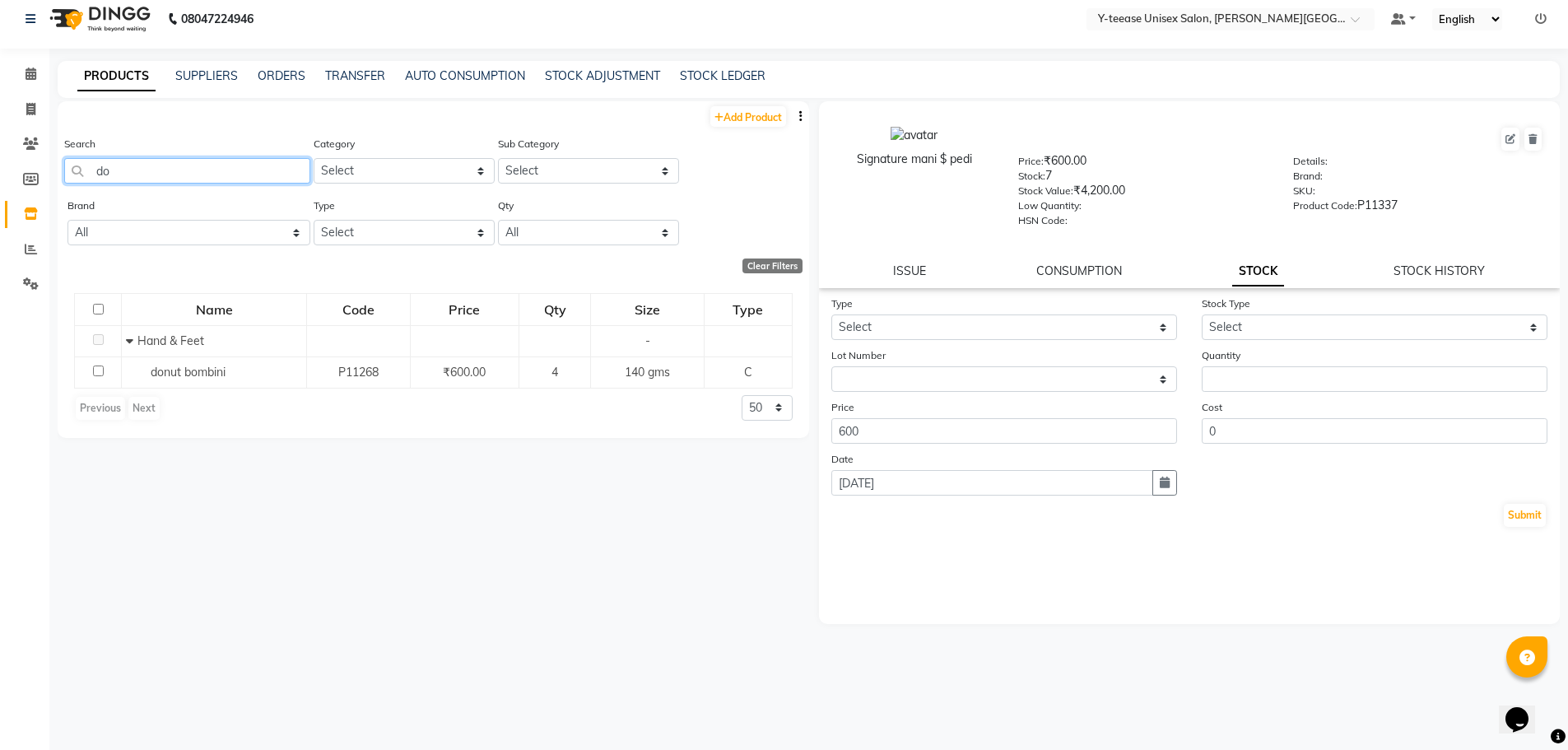
type input "don"
drag, startPoint x: 130, startPoint y: 175, endPoint x: 49, endPoint y: 177, distance: 81.0
click at [49, 177] on app-home "08047224946 Select Location × Y-teease Unisex Salon, Keshav Nagar Default Panel…" at bounding box center [784, 370] width 1568 height 761
type input "s"
type input "d"
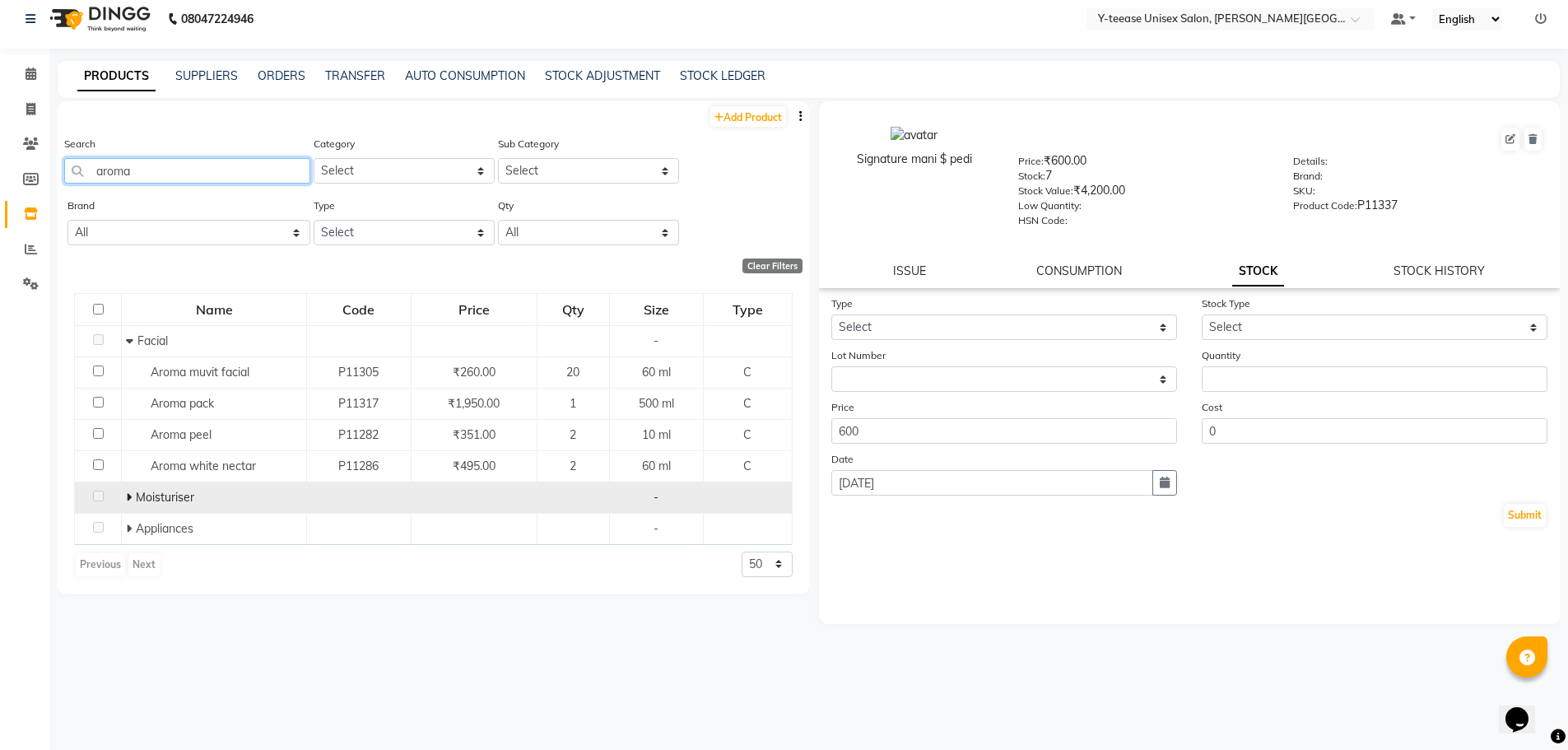
type input "aroma"
click at [124, 498] on td "Moisturiser" at bounding box center [214, 497] width 185 height 31
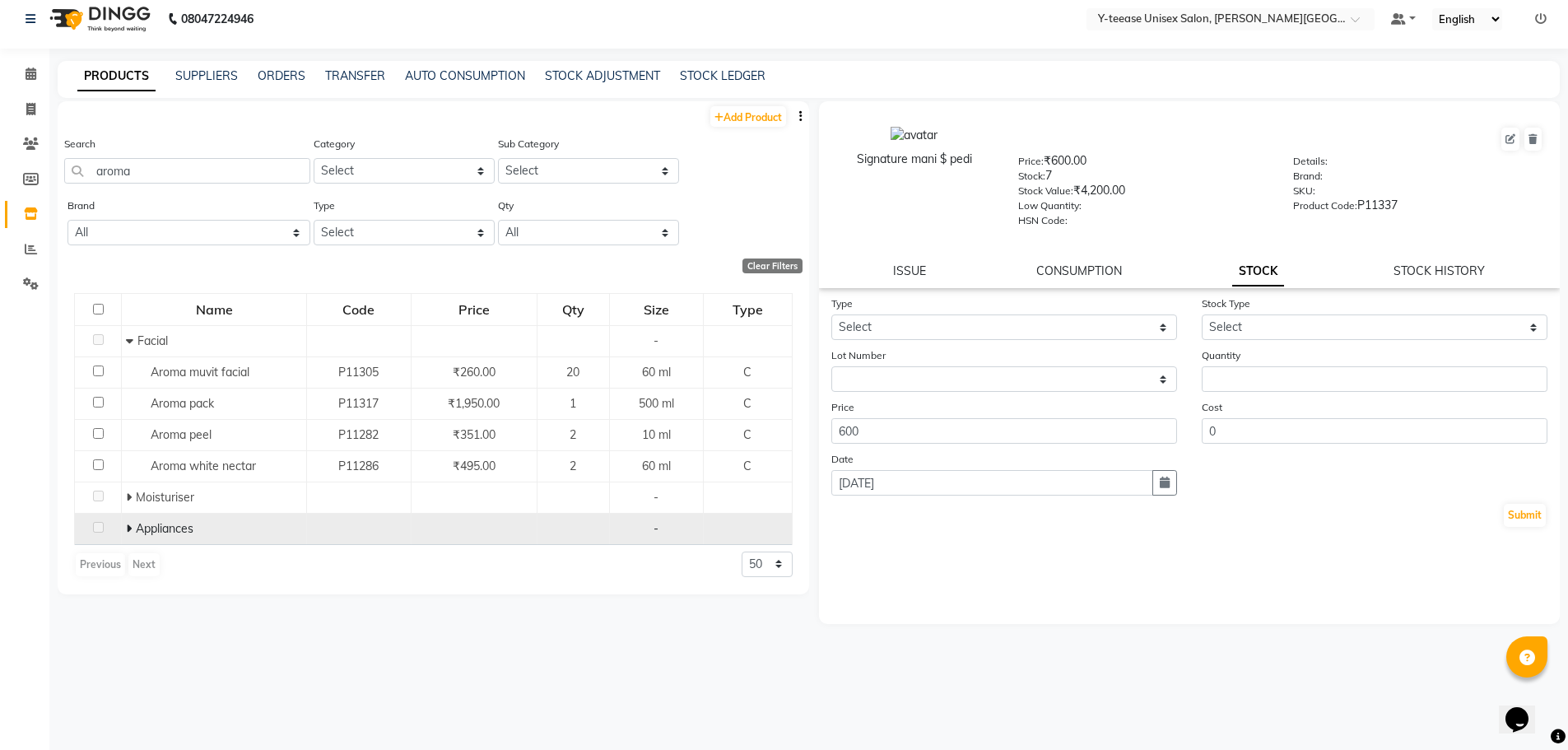
click at [130, 524] on icon at bounding box center [129, 528] width 6 height 11
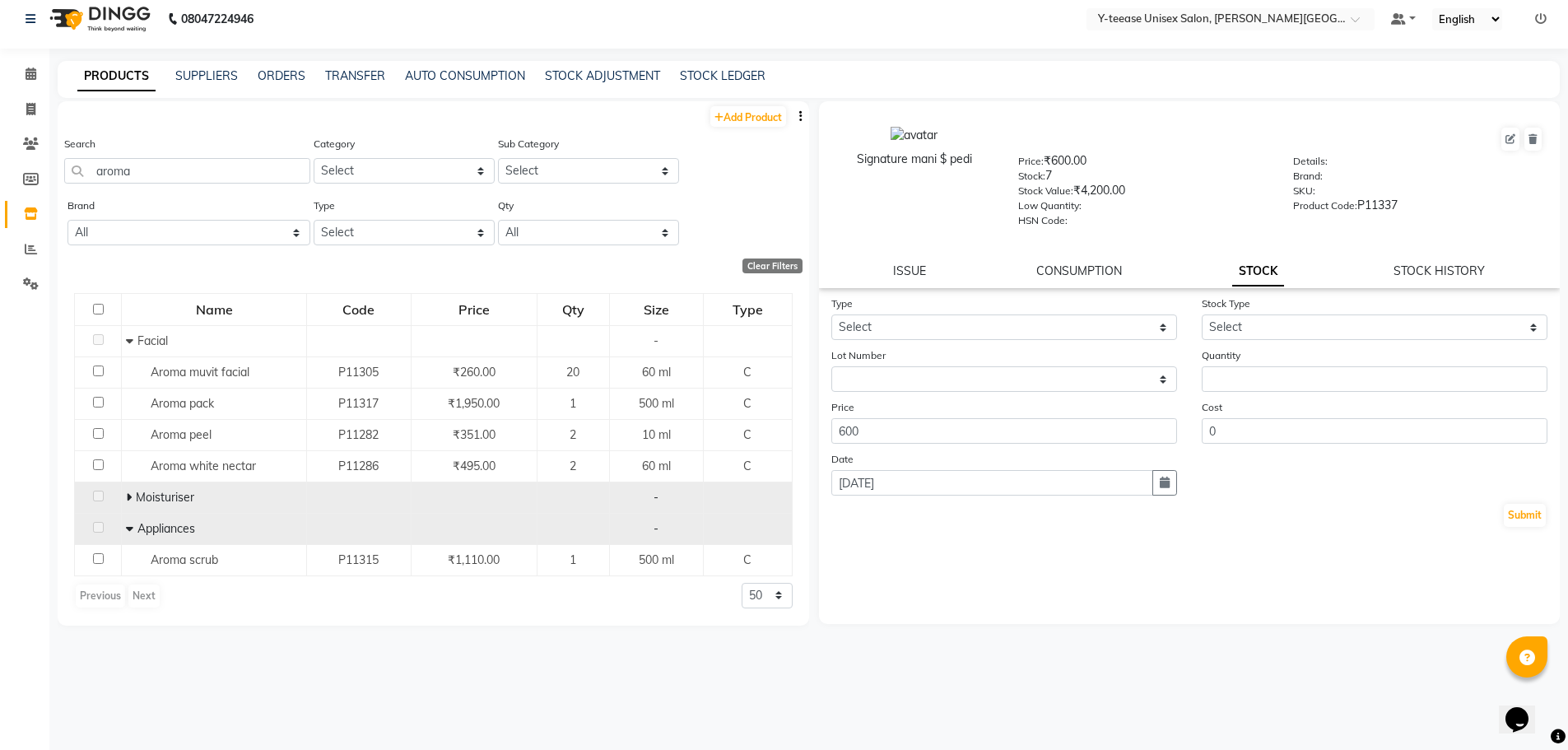
click at [128, 495] on icon at bounding box center [129, 497] width 6 height 11
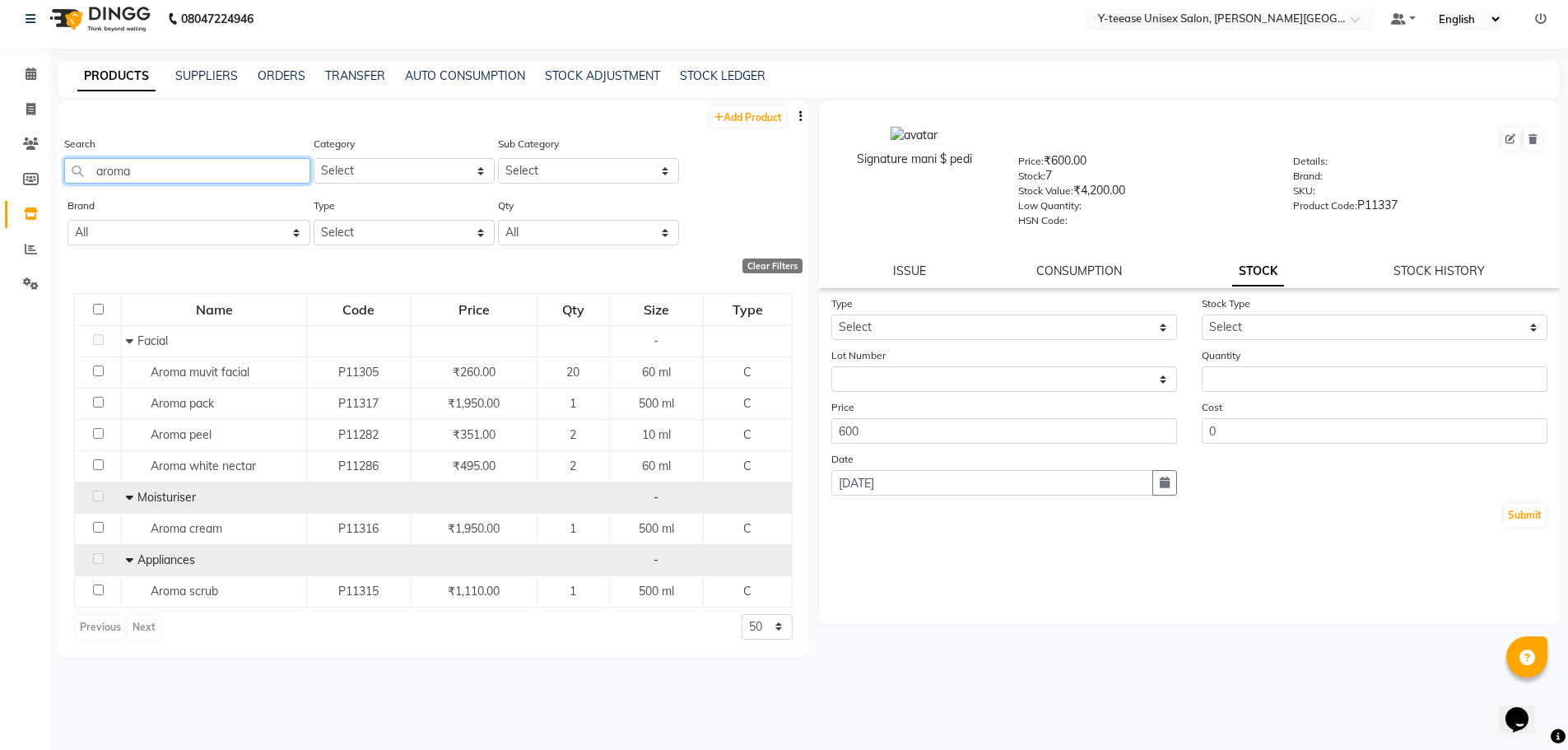
drag, startPoint x: 144, startPoint y: 174, endPoint x: 87, endPoint y: 184, distance: 57.9
click at [87, 184] on div "Search aroma" at bounding box center [187, 166] width 246 height 62
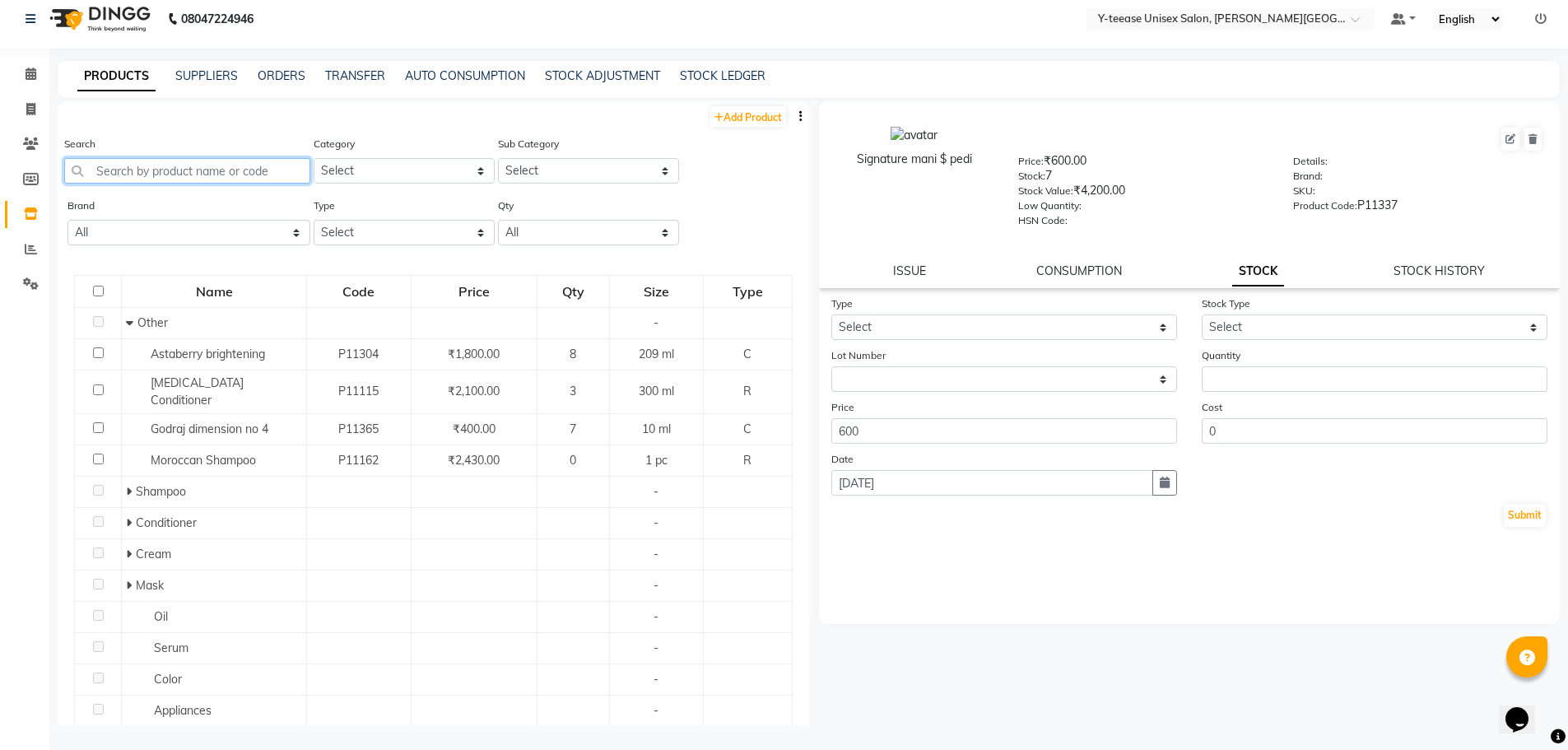
click at [154, 168] on input "text" at bounding box center [187, 171] width 246 height 25
type input "s"
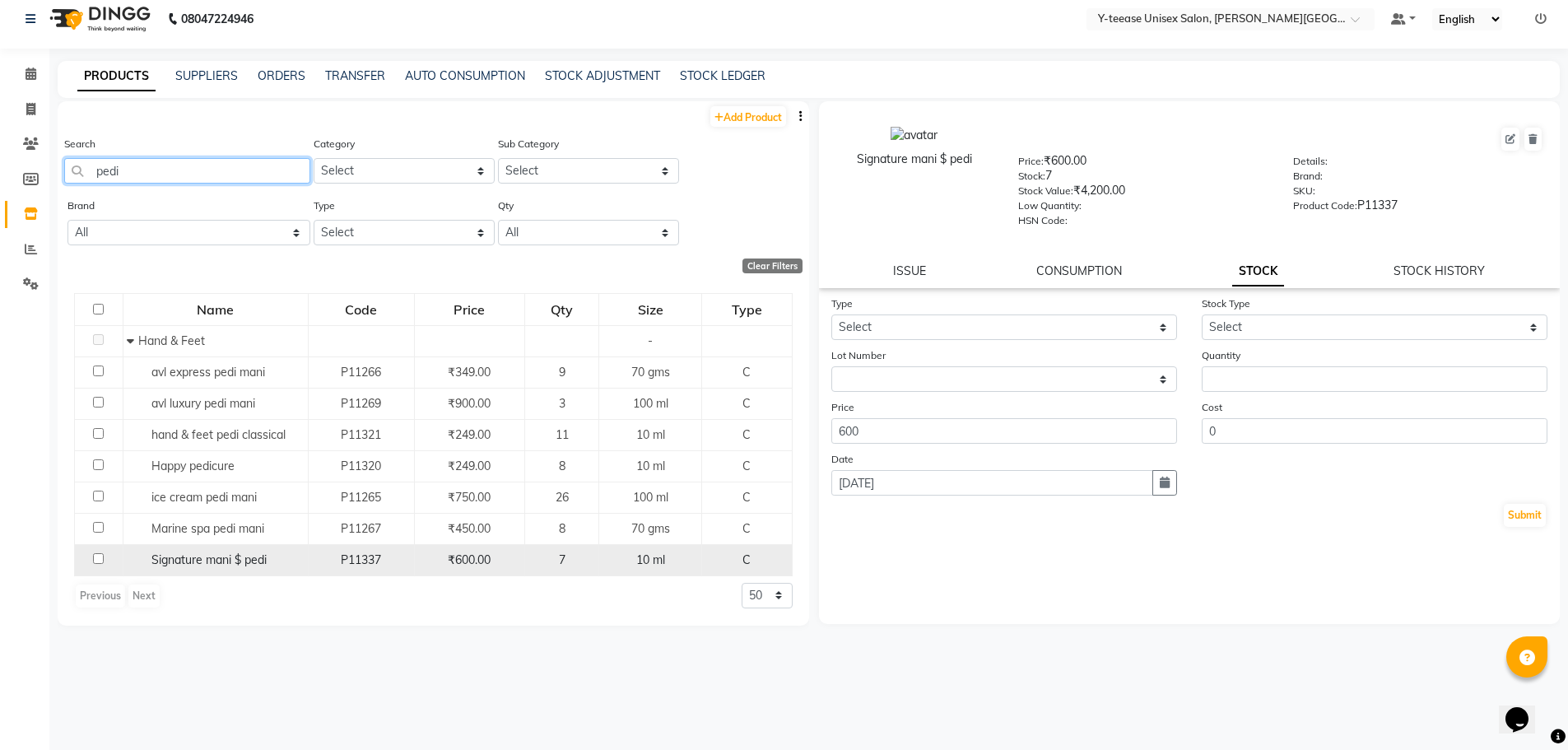
type input "pedi"
click at [212, 560] on span "Signature mani $ pedi" at bounding box center [209, 559] width 115 height 15
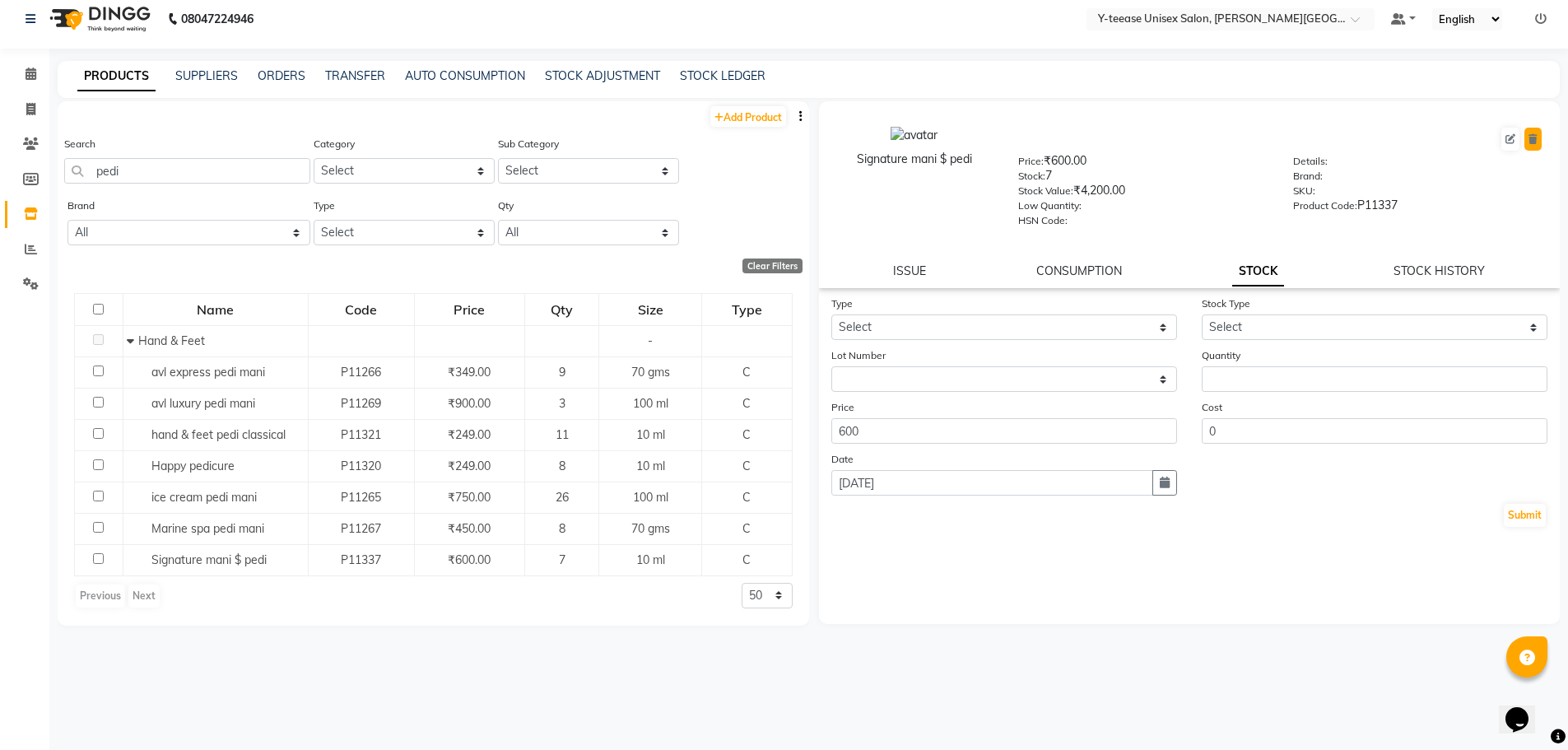
click at [1532, 132] on button at bounding box center [1533, 139] width 17 height 23
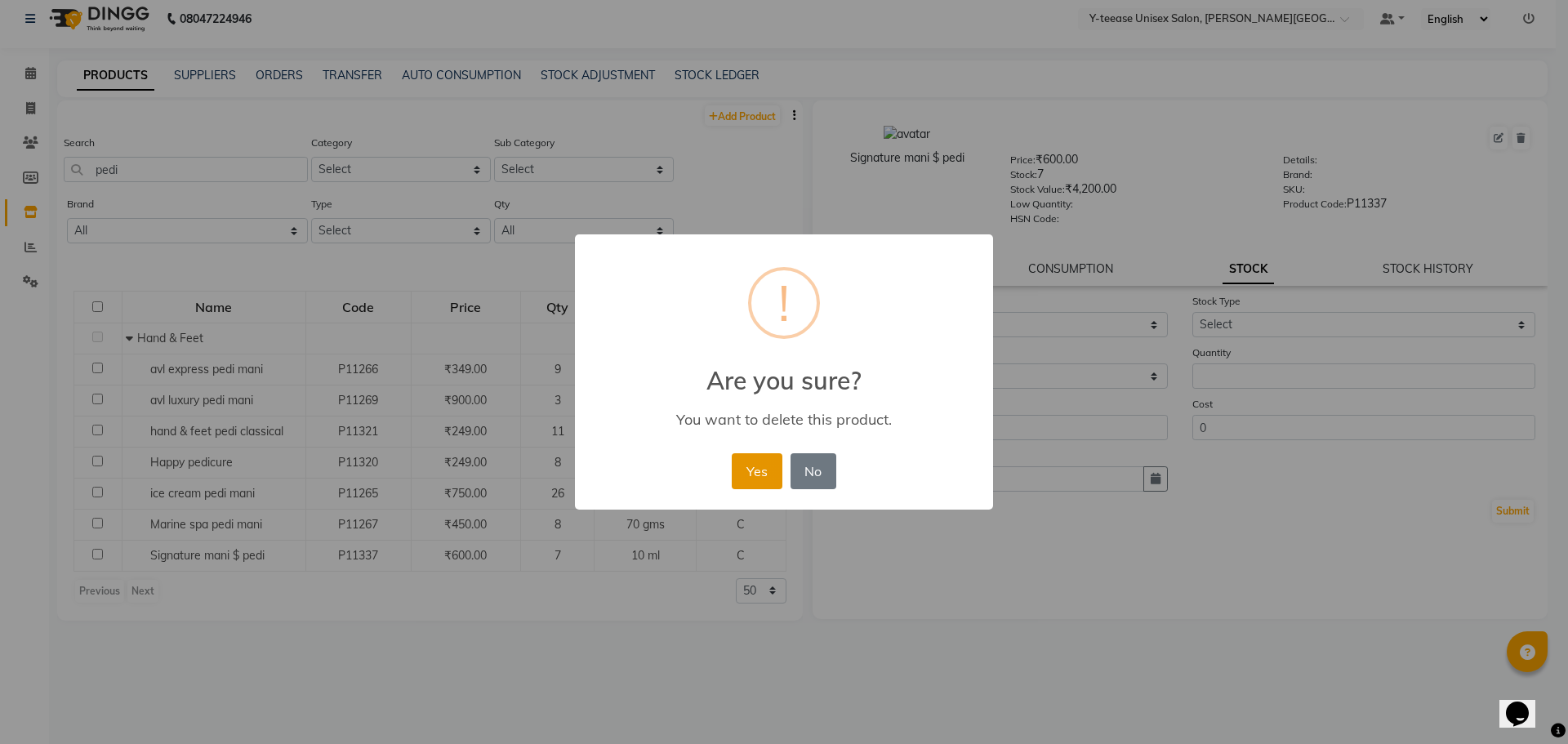
click at [754, 473] on button "Yes" at bounding box center [757, 472] width 50 height 36
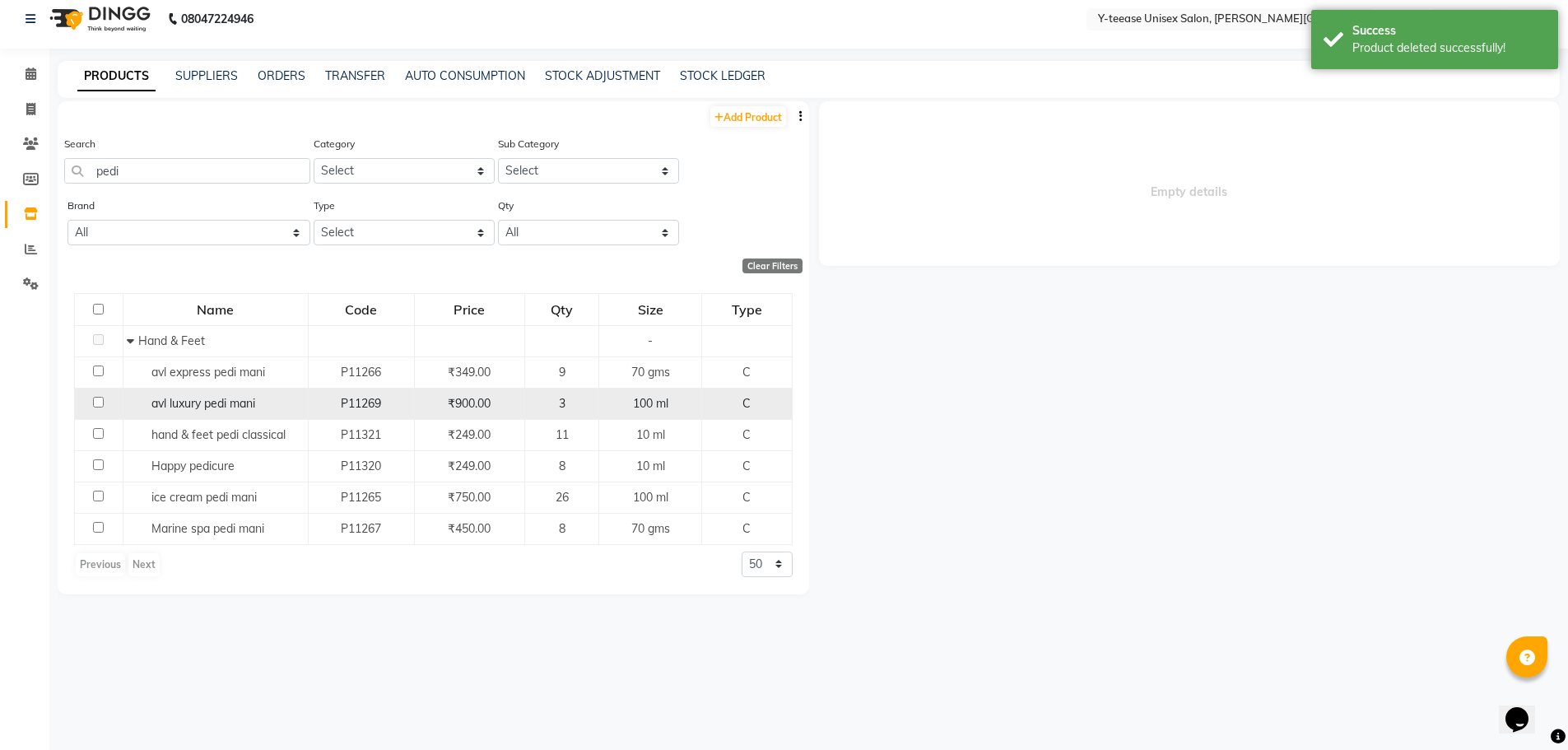
click at [187, 409] on span "avl luxury pedi mani" at bounding box center [203, 403] width 104 height 15
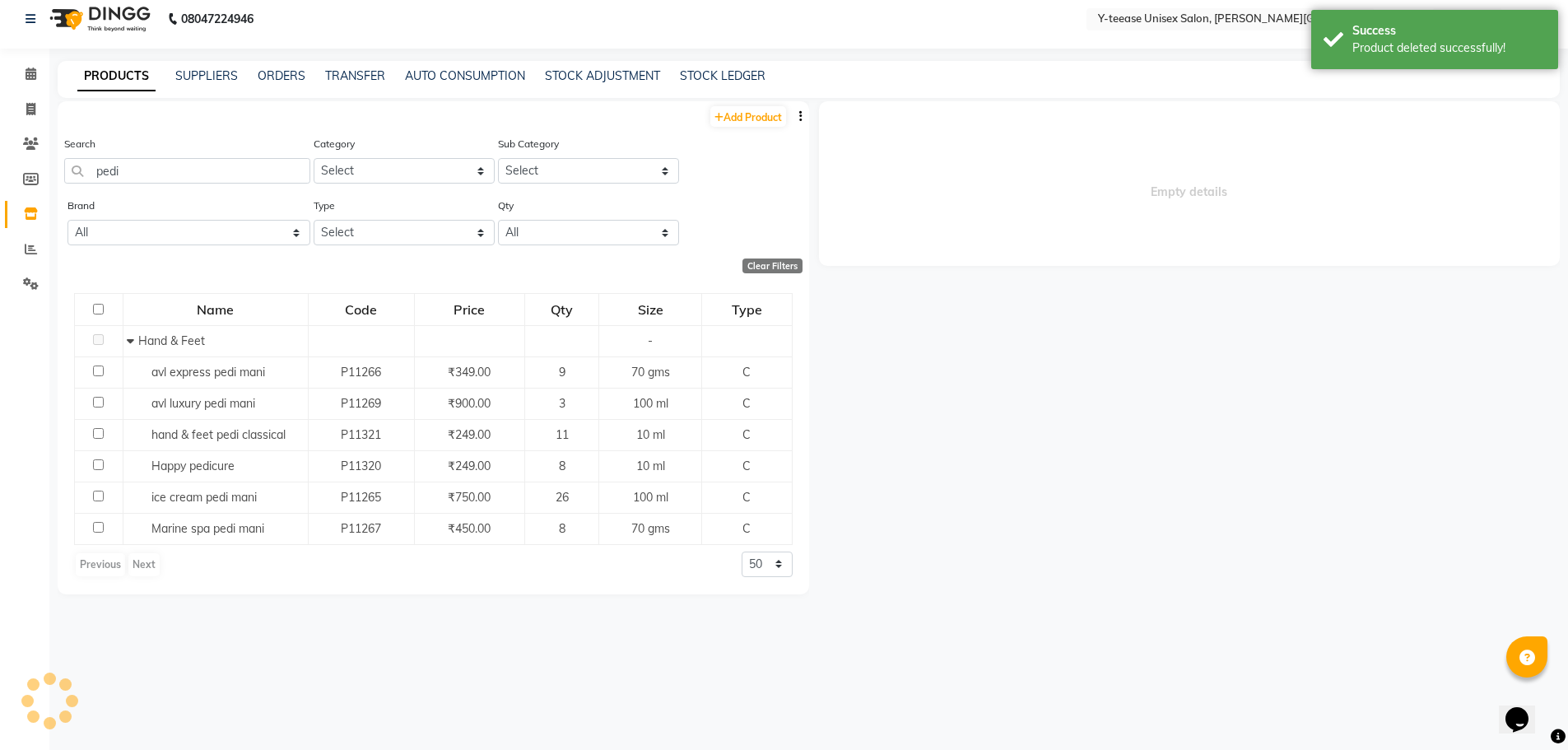
select select
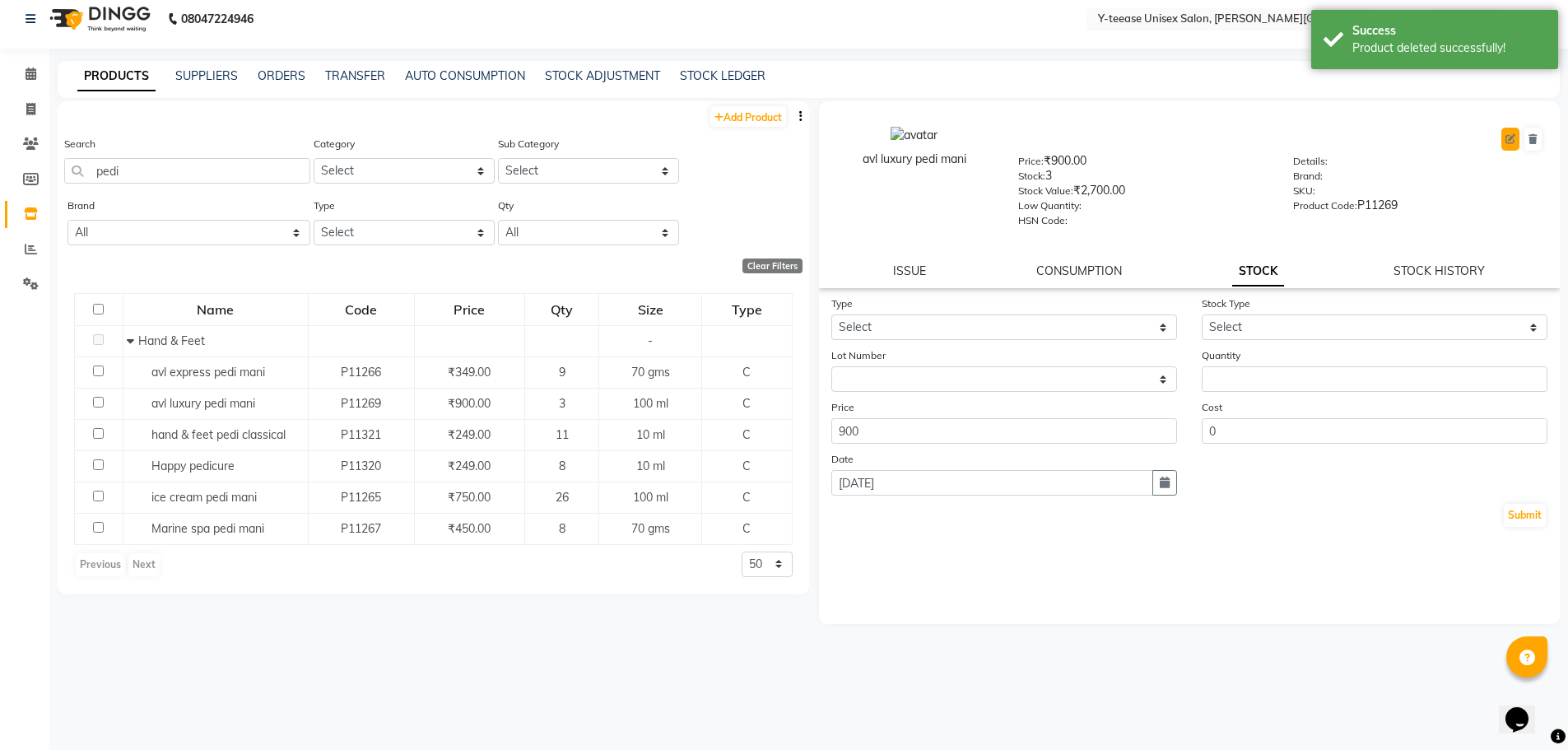
click at [1514, 139] on icon at bounding box center [1510, 139] width 10 height 10
select select "C"
select select "2801150"
select select "true"
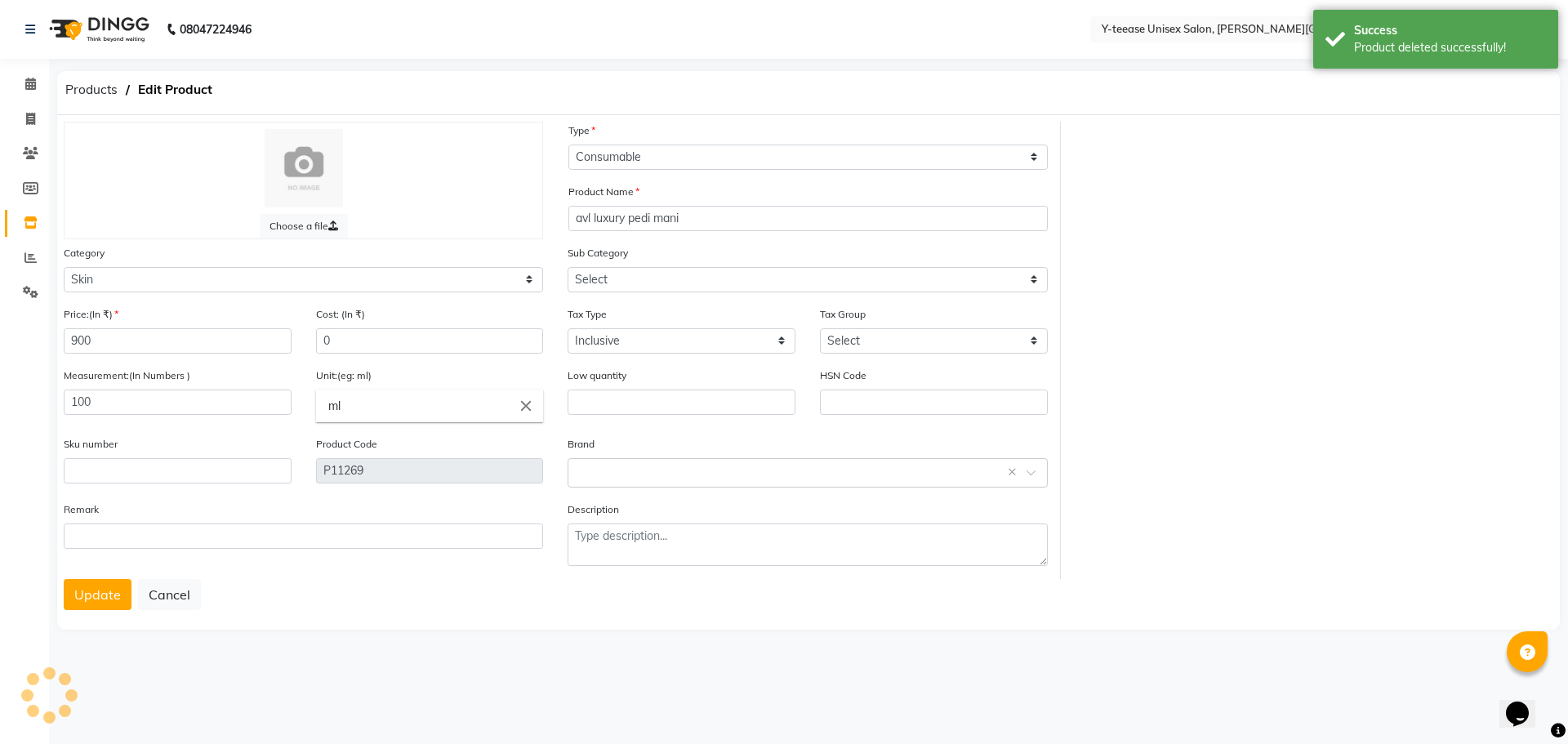
select select "2801161"
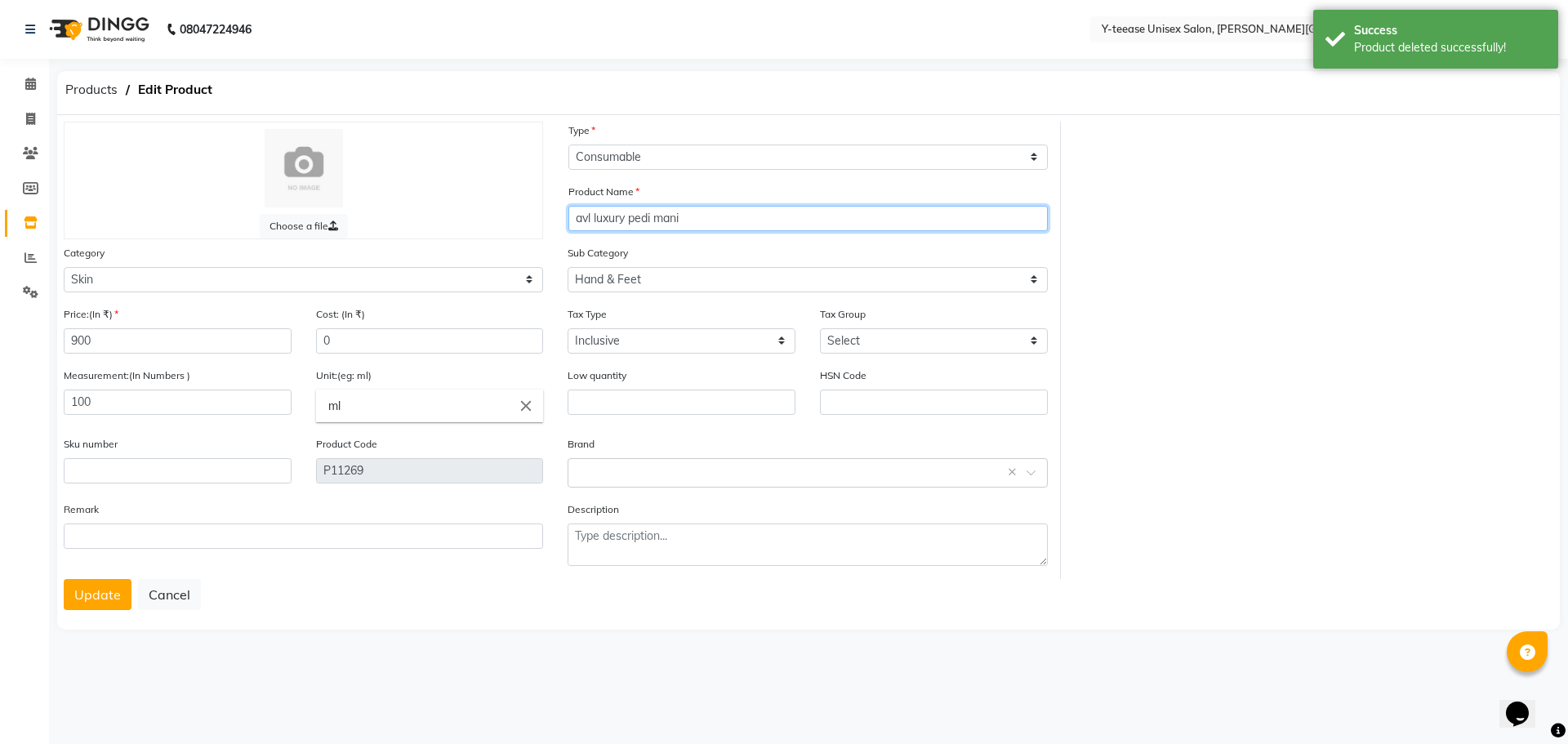
drag, startPoint x: 692, startPoint y: 215, endPoint x: 575, endPoint y: 226, distance: 117.5
click at [575, 226] on input "avl luxury pedi mani" at bounding box center [808, 218] width 479 height 25
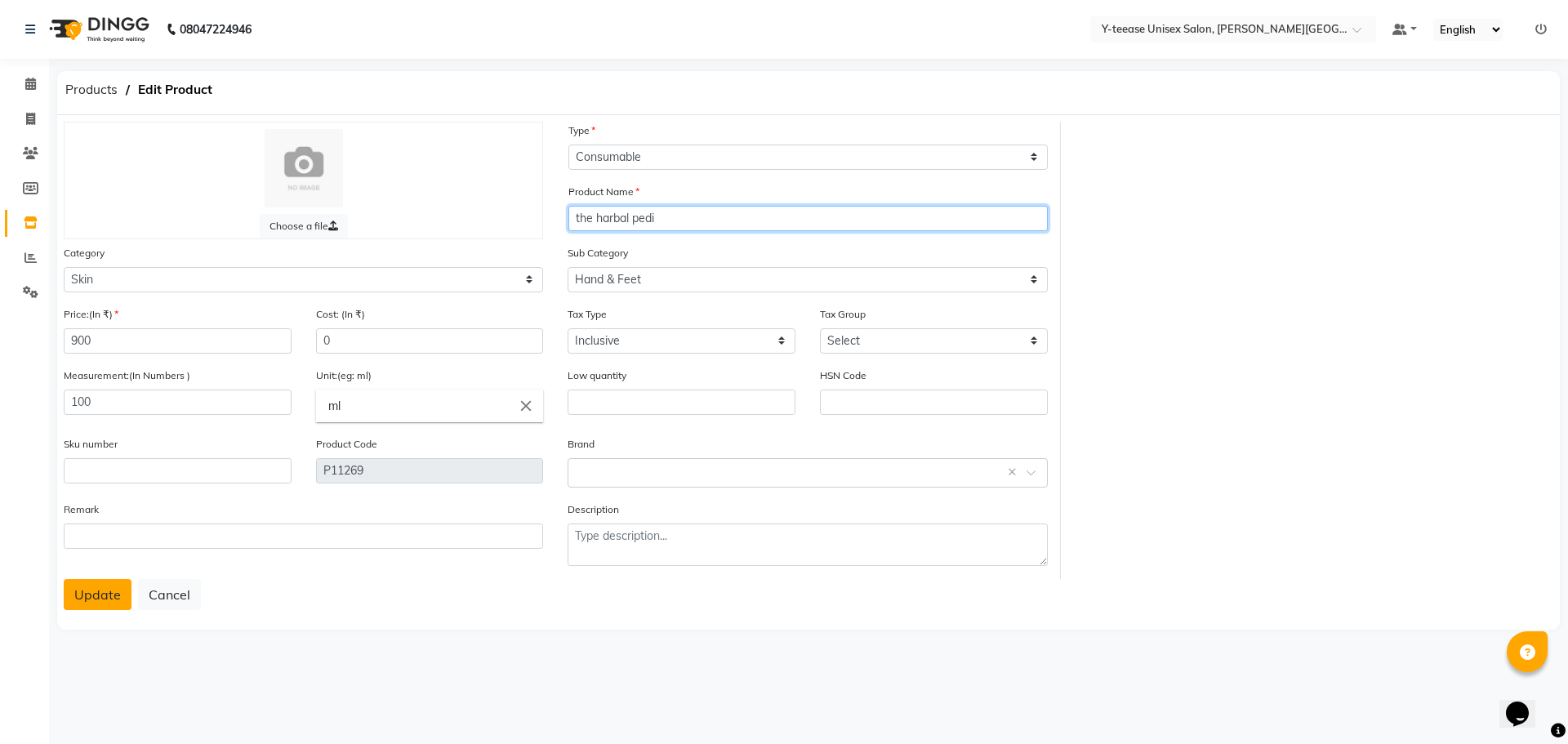
type input "the harbal pedi"
click at [101, 594] on button "Update" at bounding box center [98, 595] width 67 height 31
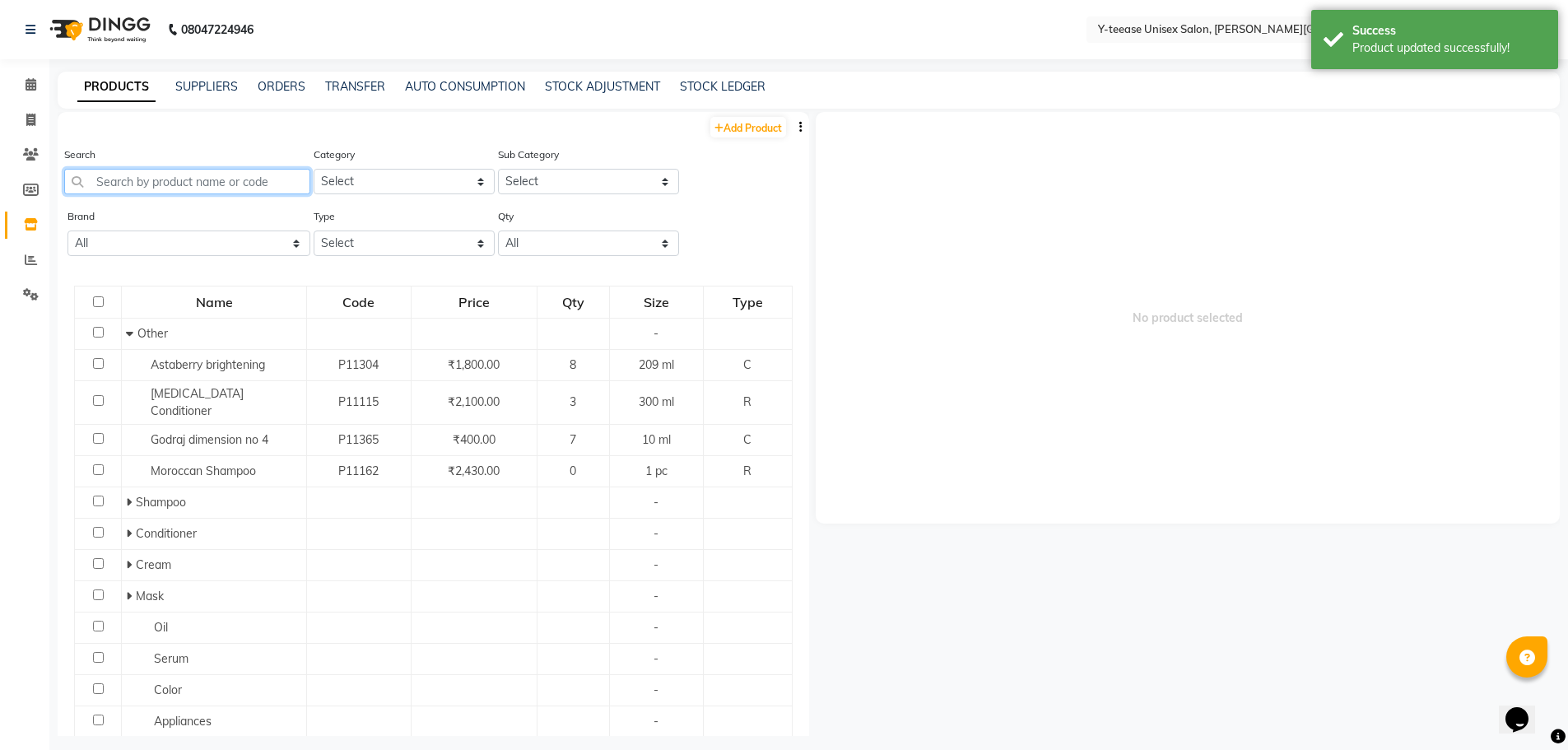
click at [213, 179] on input "text" at bounding box center [187, 181] width 246 height 25
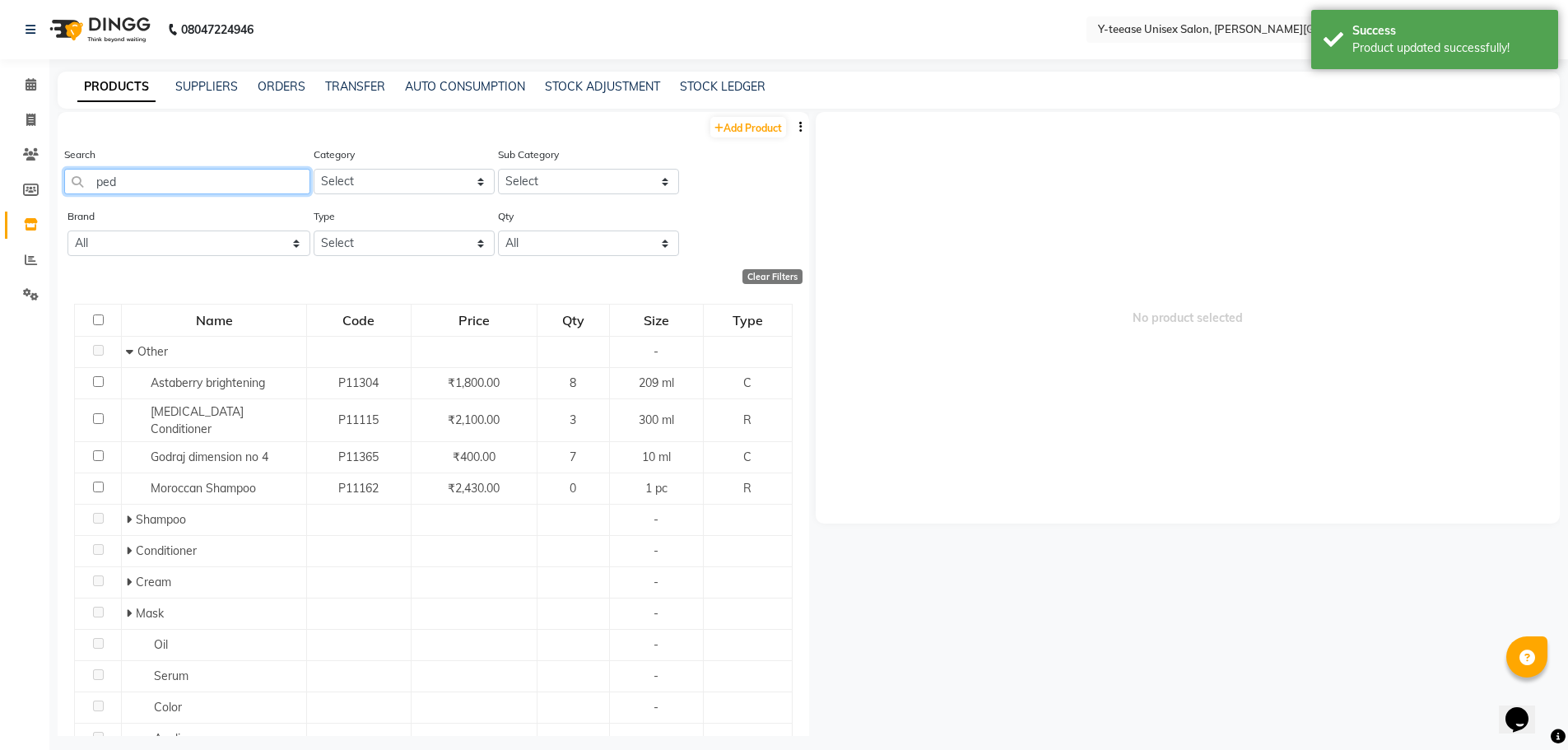
type input "pedi"
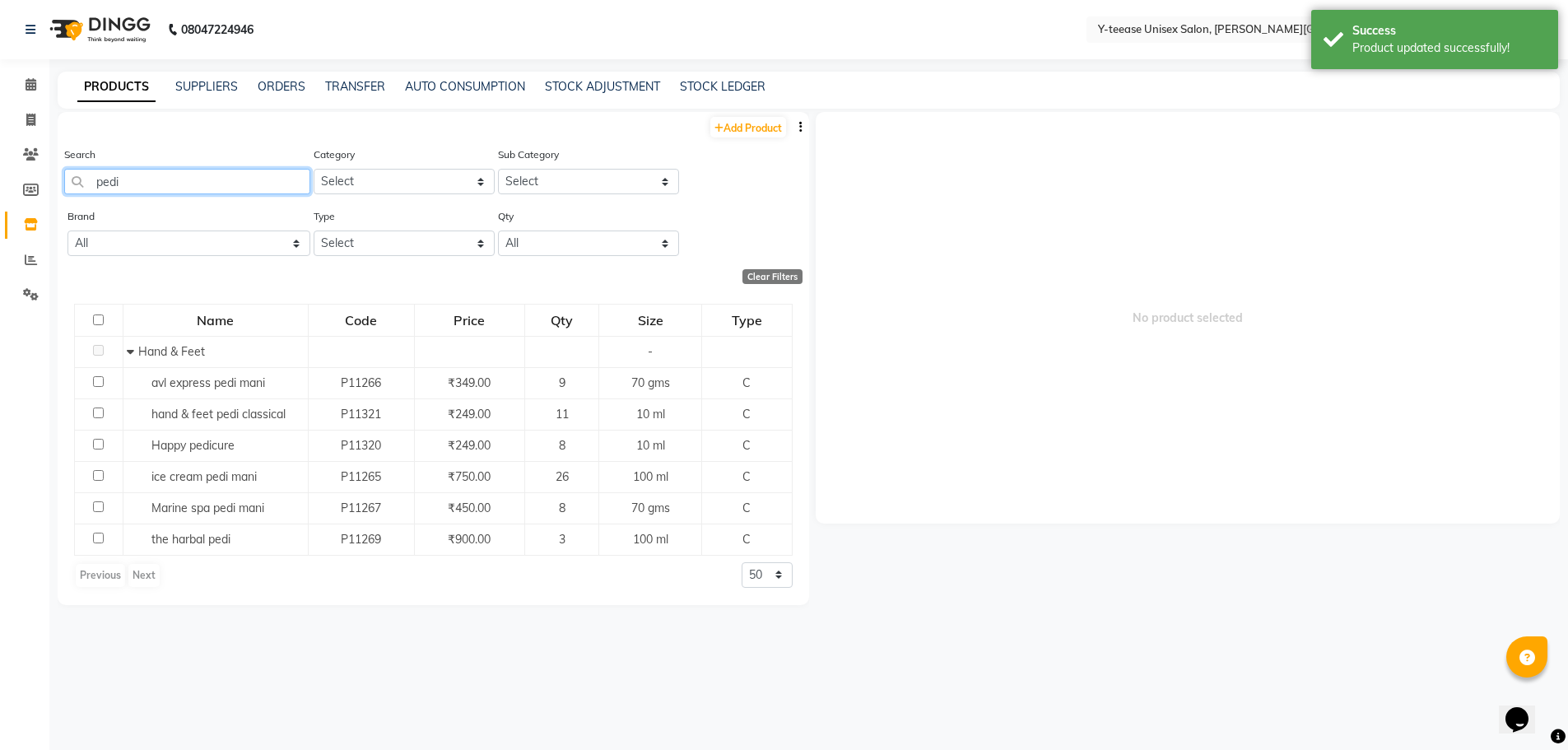
drag, startPoint x: 124, startPoint y: 175, endPoint x: 52, endPoint y: 191, distance: 73.8
click at [52, 191] on main "PRODUCTS SUPPLIERS ORDERS TRANSFER AUTO CONSUMPTION STOCK ADJUSTMENT STOCK LEDG…" at bounding box center [809, 416] width 1518 height 689
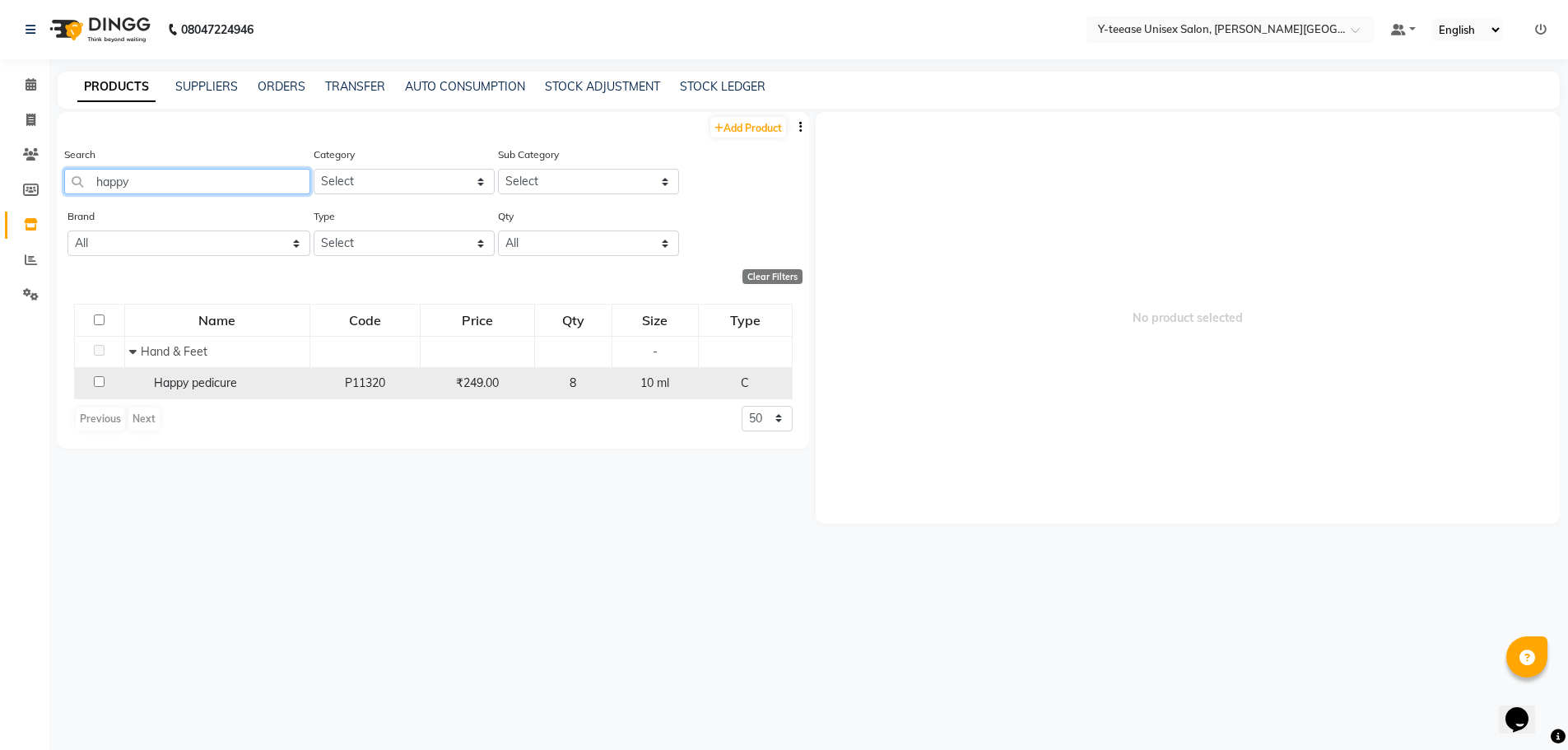
type input "happy"
click at [205, 389] on span "Happy pedicure" at bounding box center [195, 382] width 83 height 15
select select
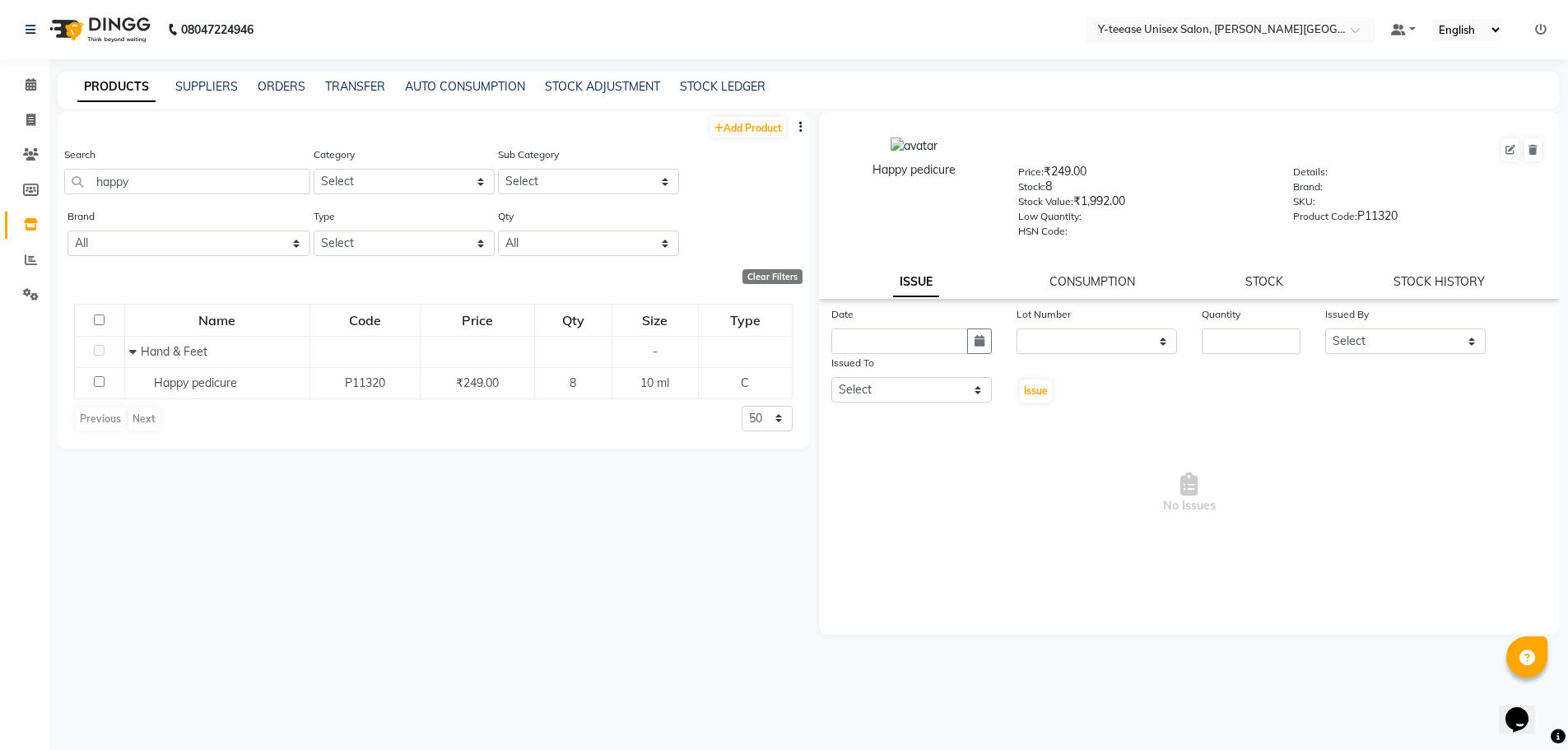
click at [1257, 289] on div "STOCK" at bounding box center [1264, 282] width 37 height 17
click at [1265, 280] on link "STOCK" at bounding box center [1264, 281] width 37 height 15
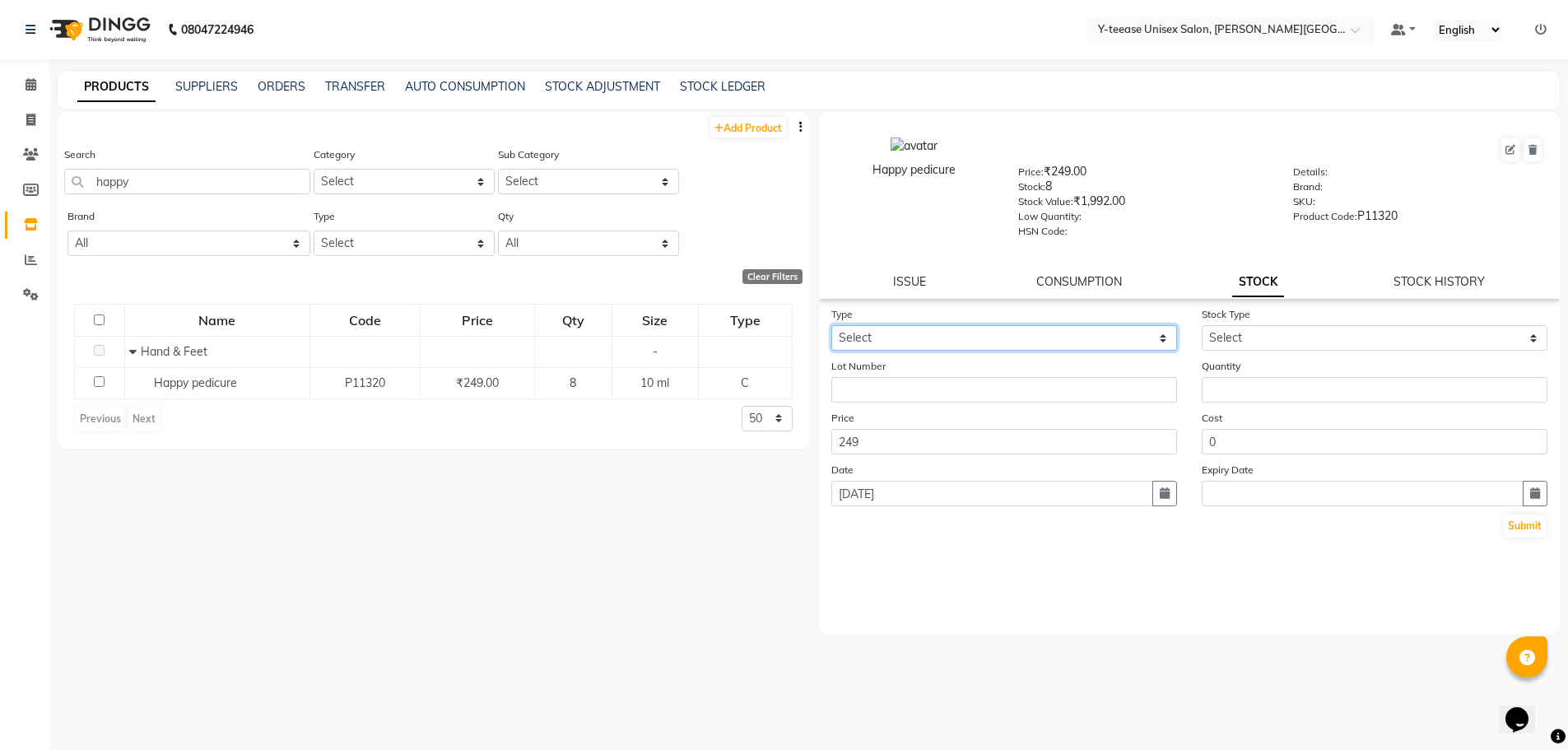
drag, startPoint x: 944, startPoint y: 340, endPoint x: 936, endPoint y: 349, distance: 12.0
click at [944, 340] on select "Select In Out" at bounding box center [1004, 337] width 346 height 25
select select "in"
click at [831, 325] on select "Select In Out" at bounding box center [1004, 337] width 346 height 25
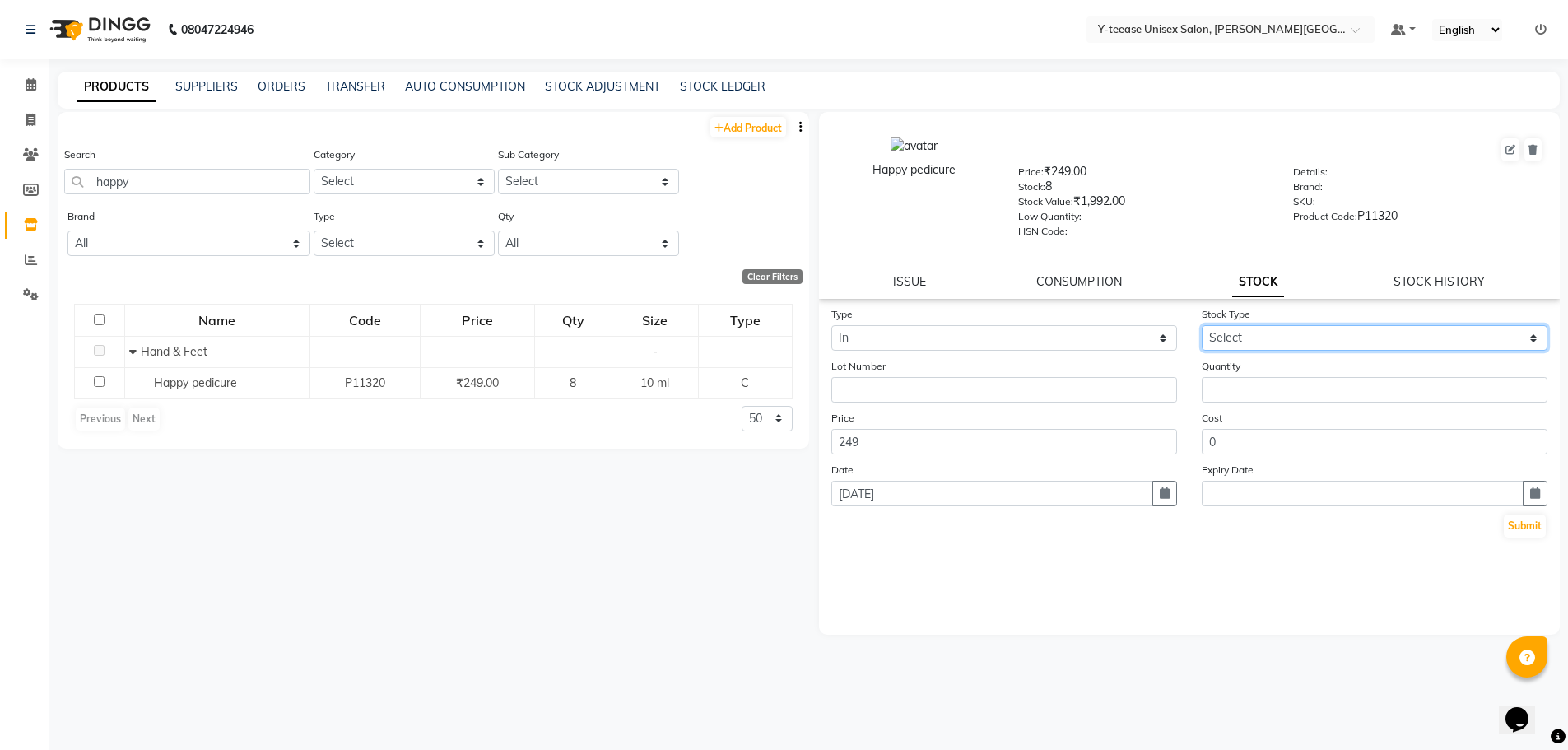
click at [1246, 336] on select "Select New Stock Adjustment Return Other" at bounding box center [1374, 337] width 346 height 25
select select "adjustment"
click at [1201, 325] on select "Select New Stock Adjustment Return Other" at bounding box center [1374, 337] width 346 height 25
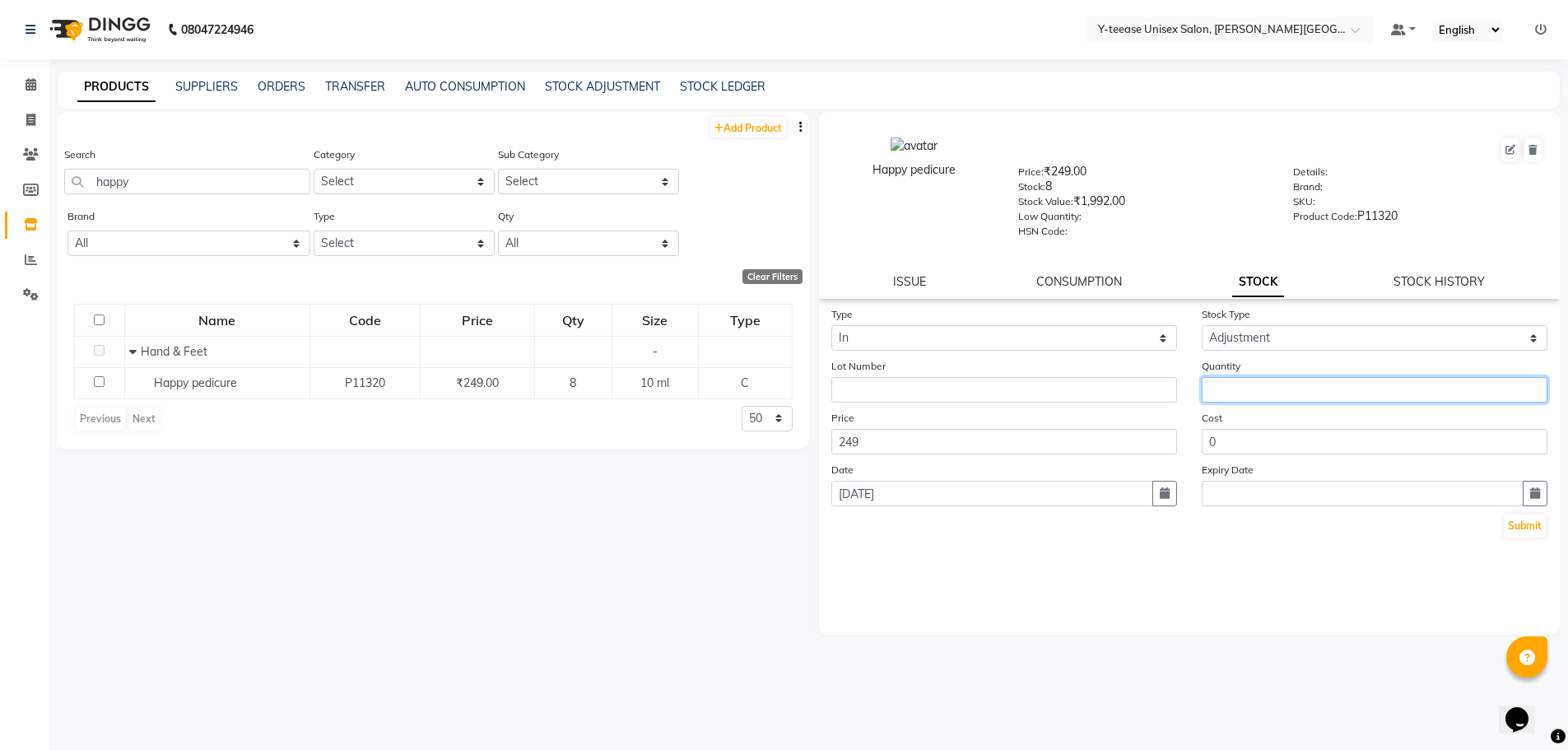
click at [1235, 391] on input "number" at bounding box center [1374, 389] width 346 height 25
type input "26"
click at [1526, 526] on button "Submit" at bounding box center [1524, 526] width 42 height 23
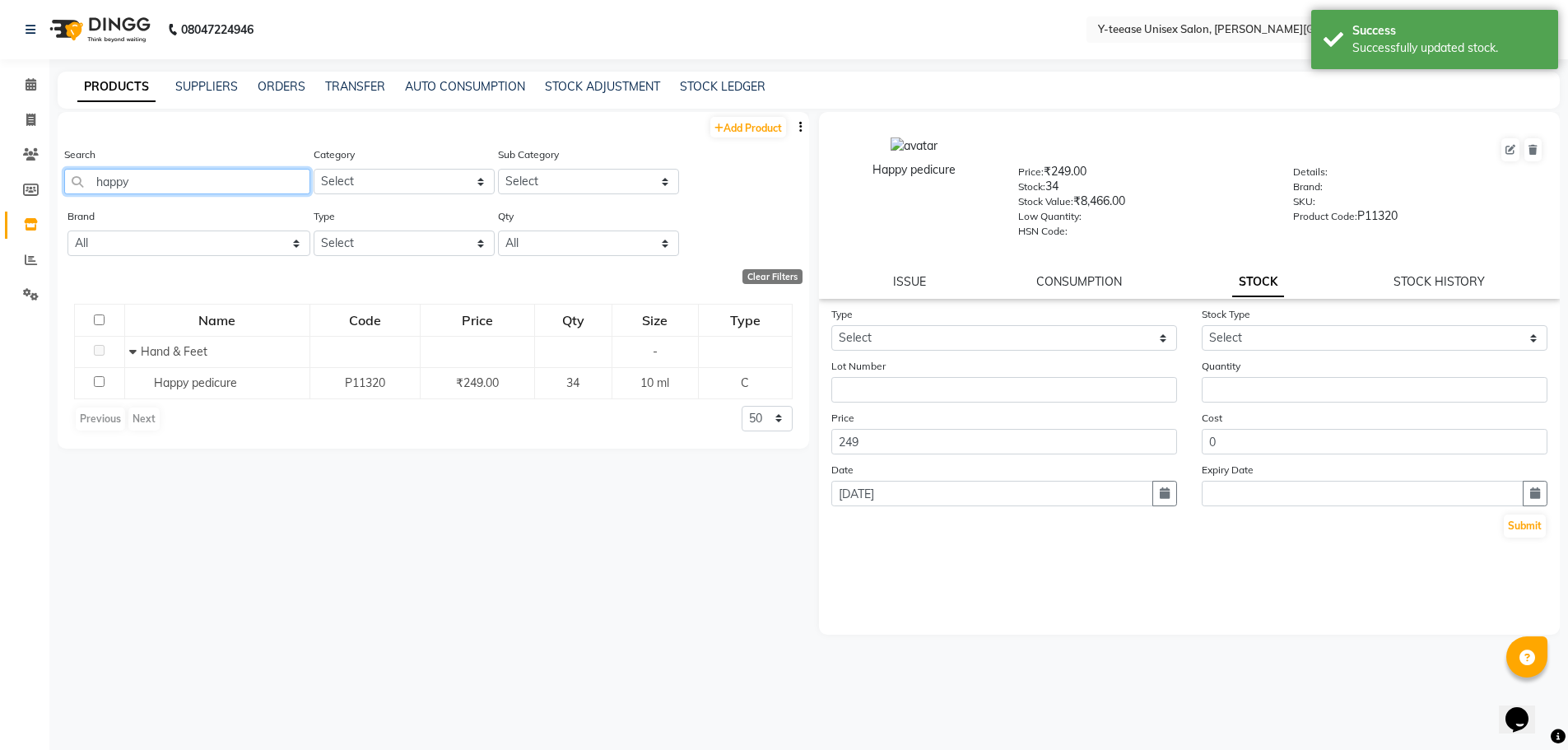
drag, startPoint x: 136, startPoint y: 185, endPoint x: 90, endPoint y: 186, distance: 46.0
click at [90, 186] on input "happy" at bounding box center [187, 181] width 246 height 25
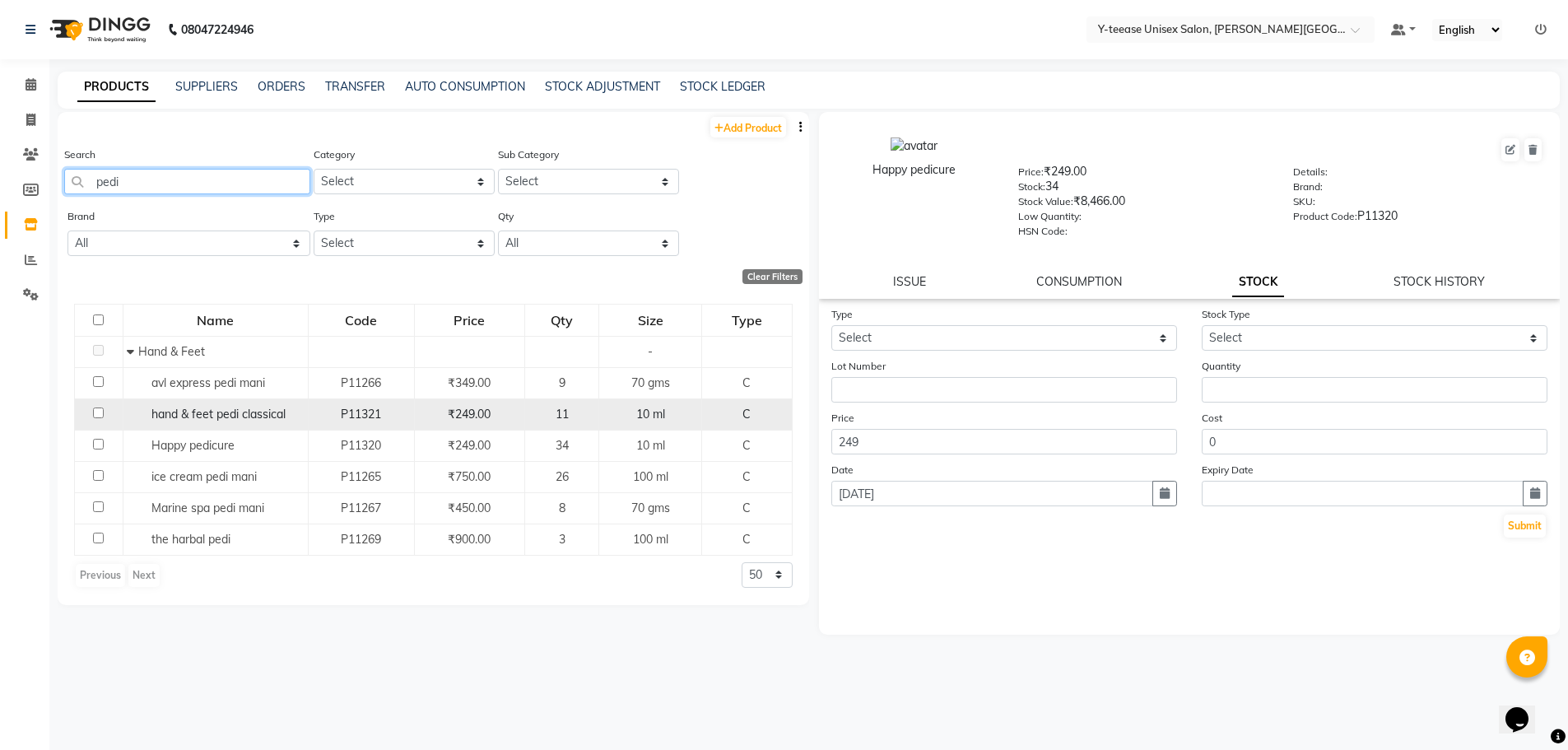
type input "pedi"
click at [264, 409] on span "hand & feet pedi classical" at bounding box center [219, 414] width 134 height 15
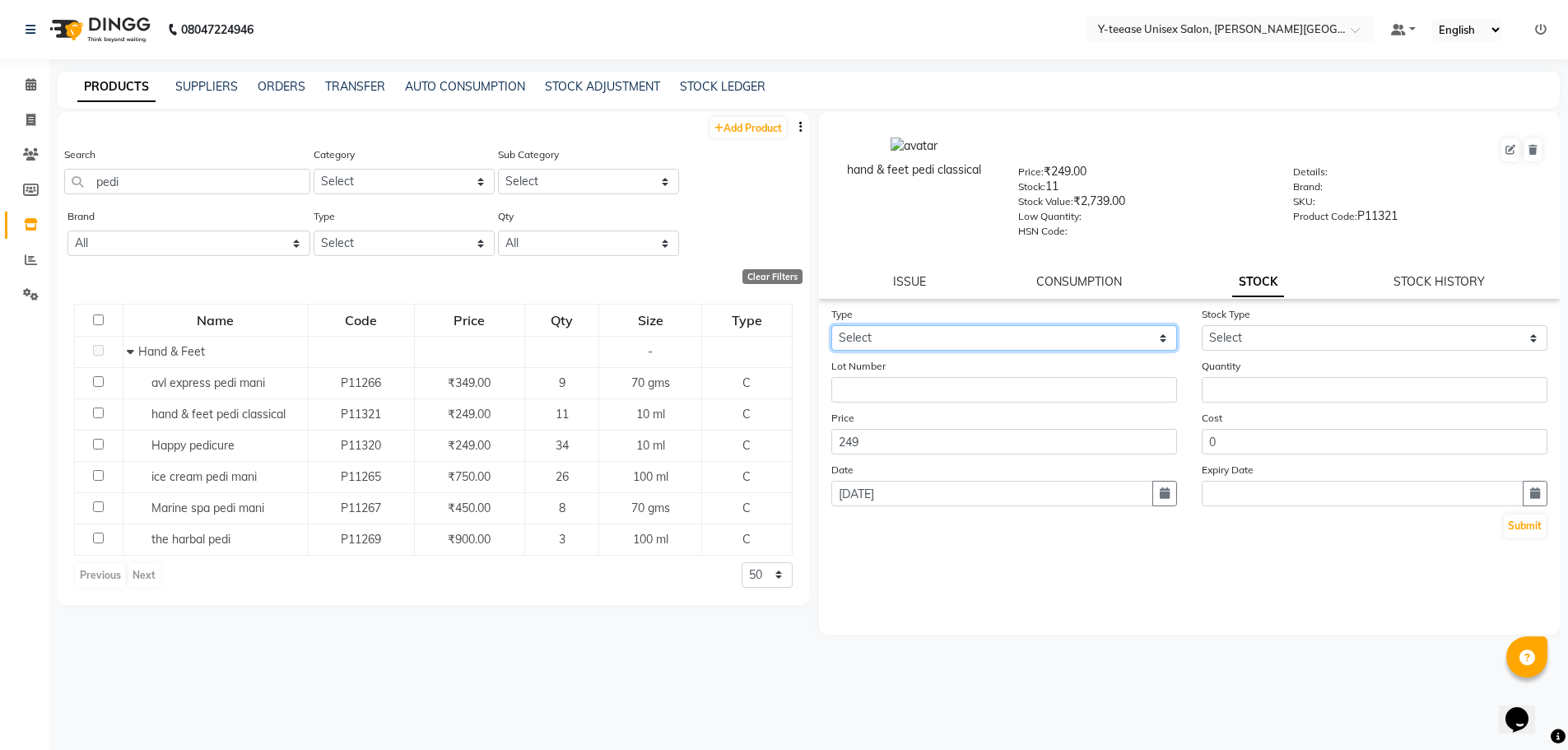
click at [858, 347] on select "Select In Out" at bounding box center [1004, 337] width 346 height 25
select select "out"
click at [831, 325] on select "Select In Out" at bounding box center [1004, 337] width 346 height 25
select select
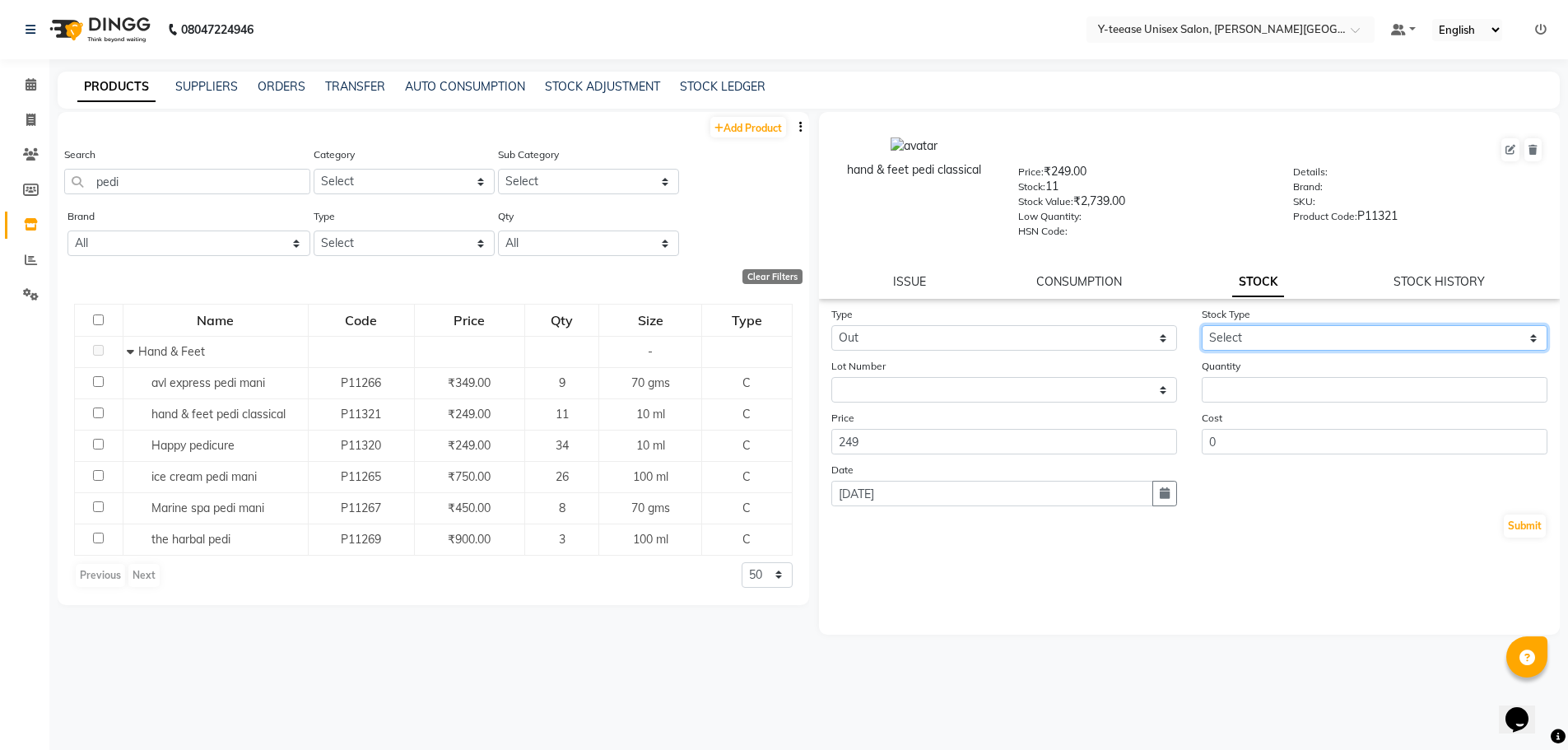
click at [1246, 334] on select "Select Internal Use Damaged Expired Adjustment Return Other" at bounding box center [1374, 337] width 346 height 25
select select "adjustment"
click at [1201, 325] on select "Select Internal Use Damaged Expired Adjustment Return Other" at bounding box center [1374, 337] width 346 height 25
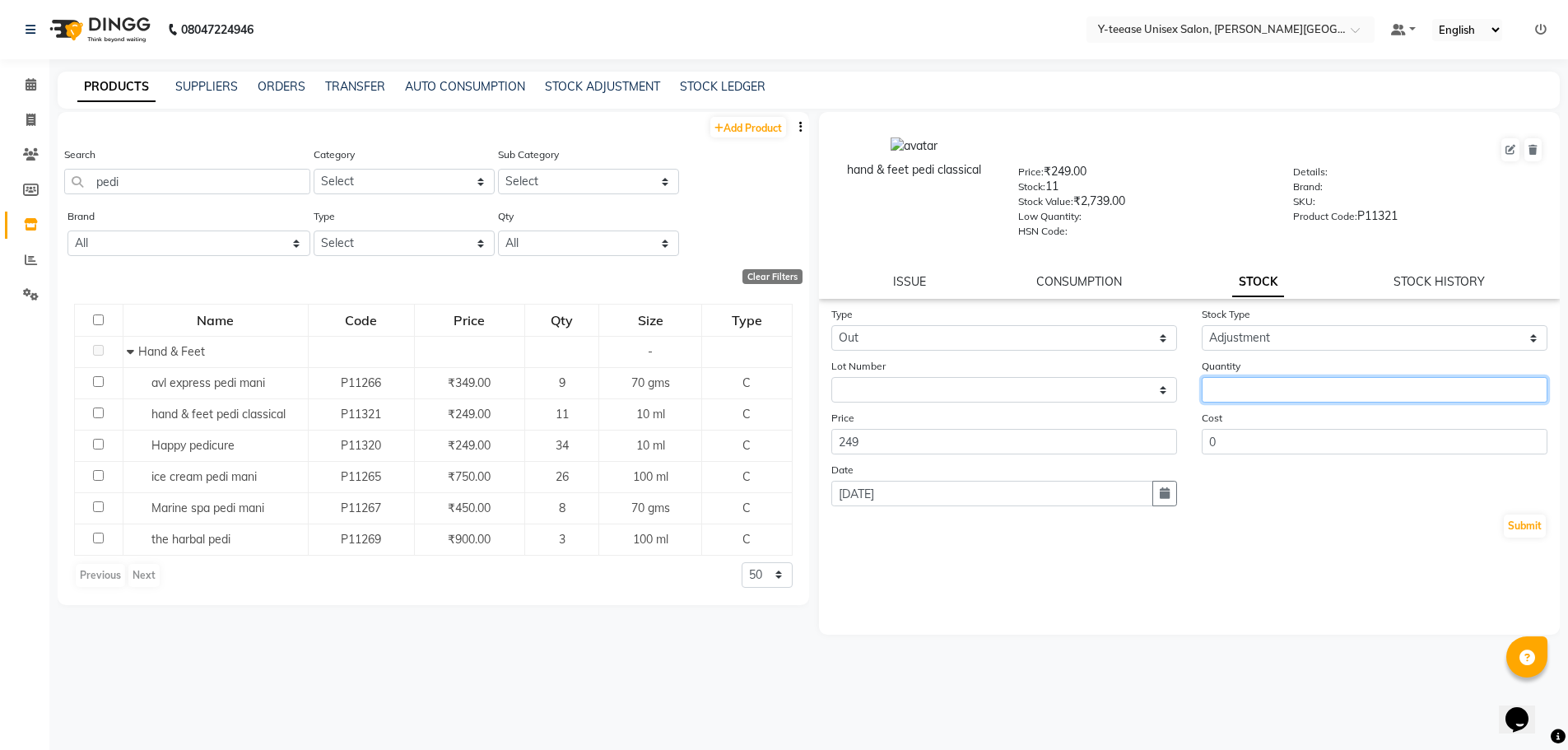
click at [1242, 384] on input "number" at bounding box center [1374, 389] width 346 height 25
type input "3"
click at [1504, 528] on button "Submit" at bounding box center [1524, 526] width 42 height 23
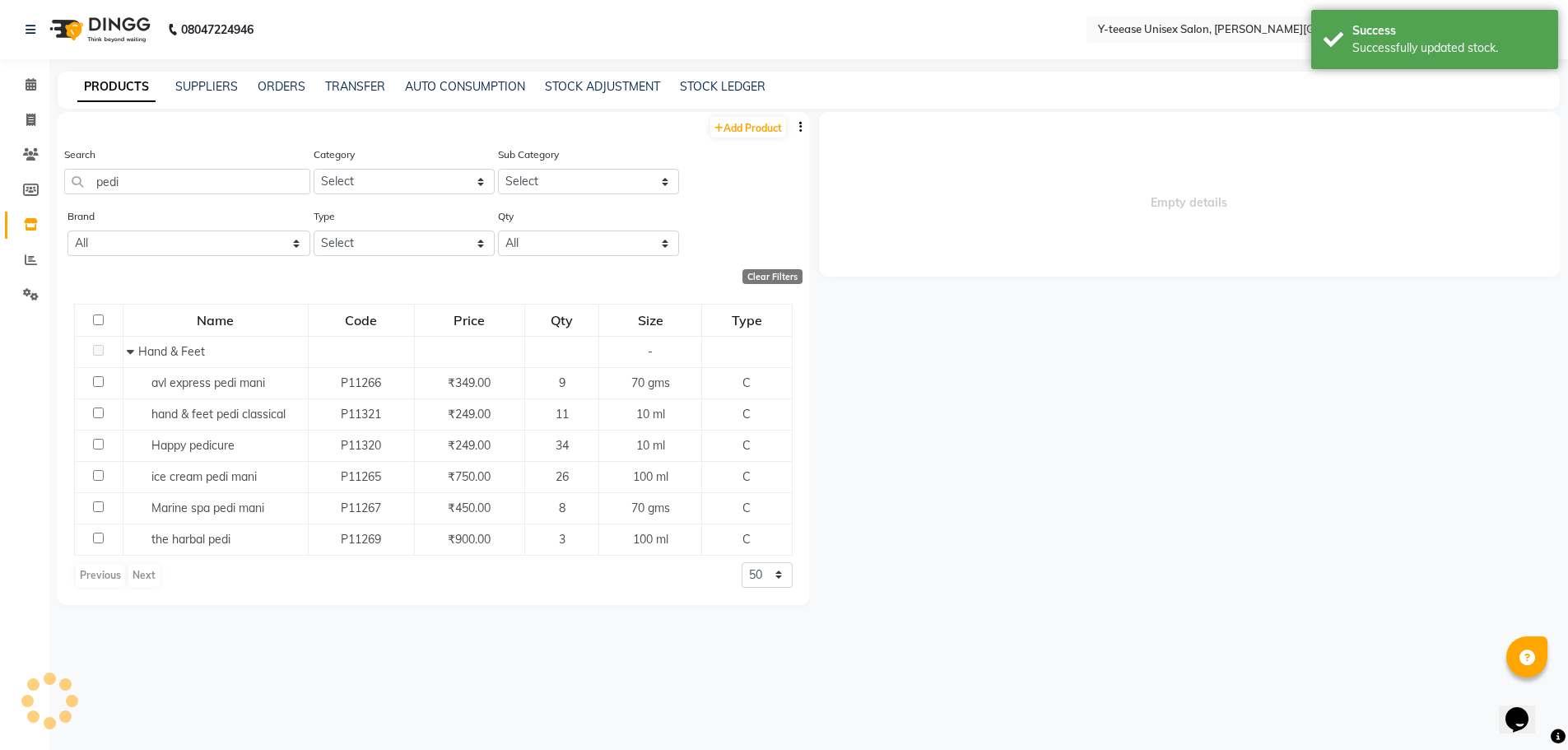
select select
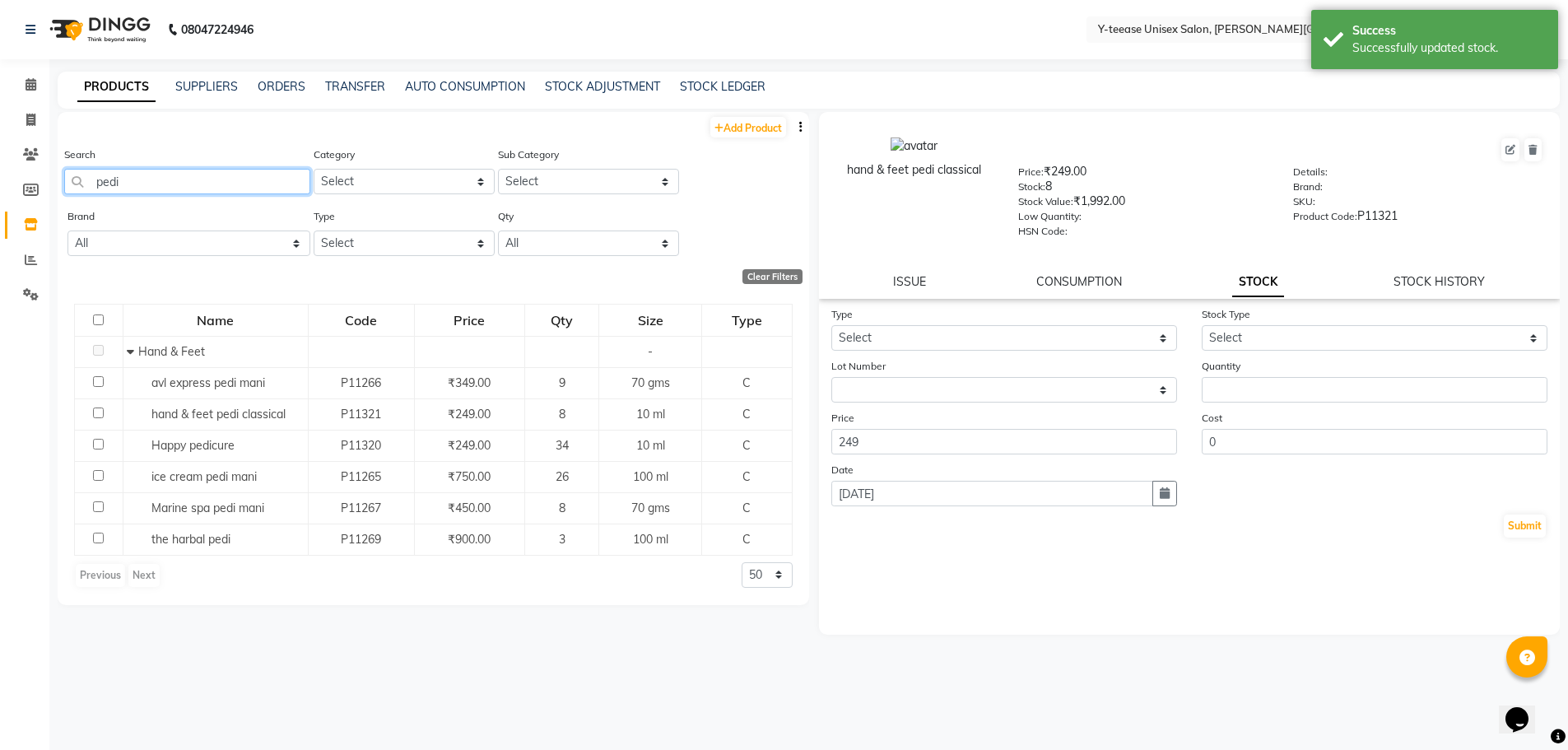
drag, startPoint x: 131, startPoint y: 182, endPoint x: 0, endPoint y: 191, distance: 131.3
click at [0, 191] on app-home "08047224946 Select Location × Y-teease Unisex Salon, Keshav Nagar Default Panel…" at bounding box center [784, 381] width 1568 height 761
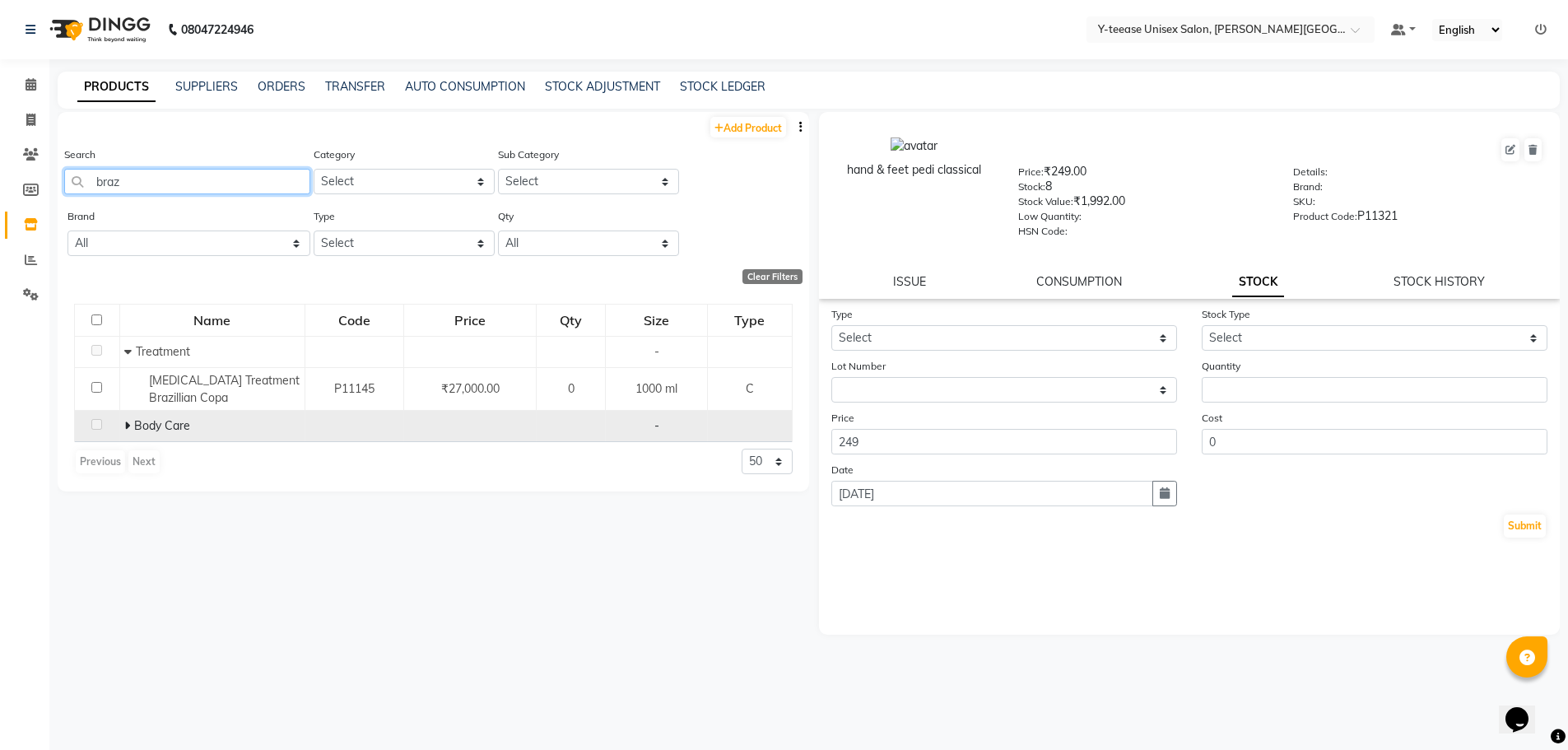
type input "braz"
click at [127, 425] on icon at bounding box center [127, 425] width 6 height 11
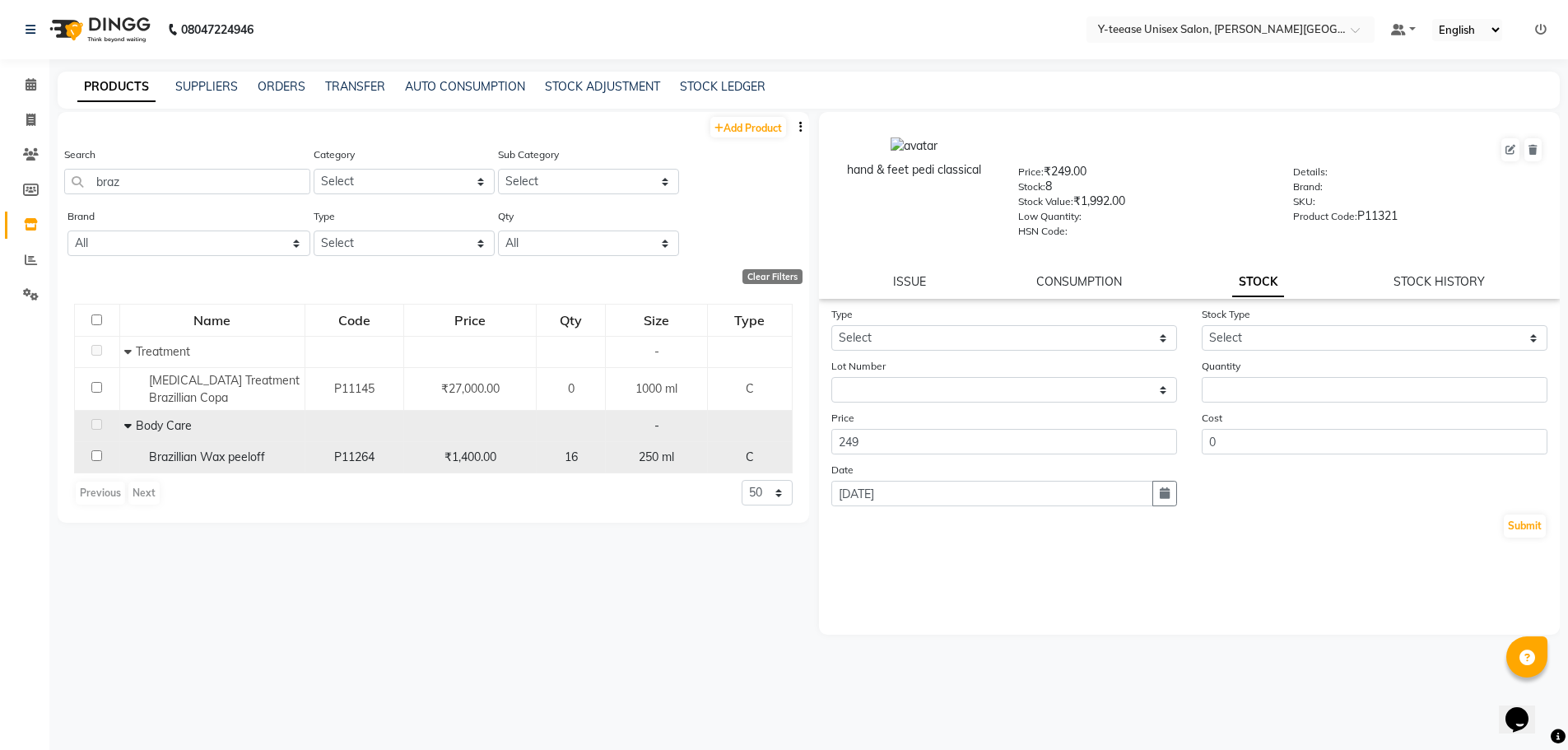
drag, startPoint x: 98, startPoint y: 456, endPoint x: 111, endPoint y: 463, distance: 14.8
click at [98, 458] on input "checkbox" at bounding box center [97, 456] width 10 height 10
checkbox input "true"
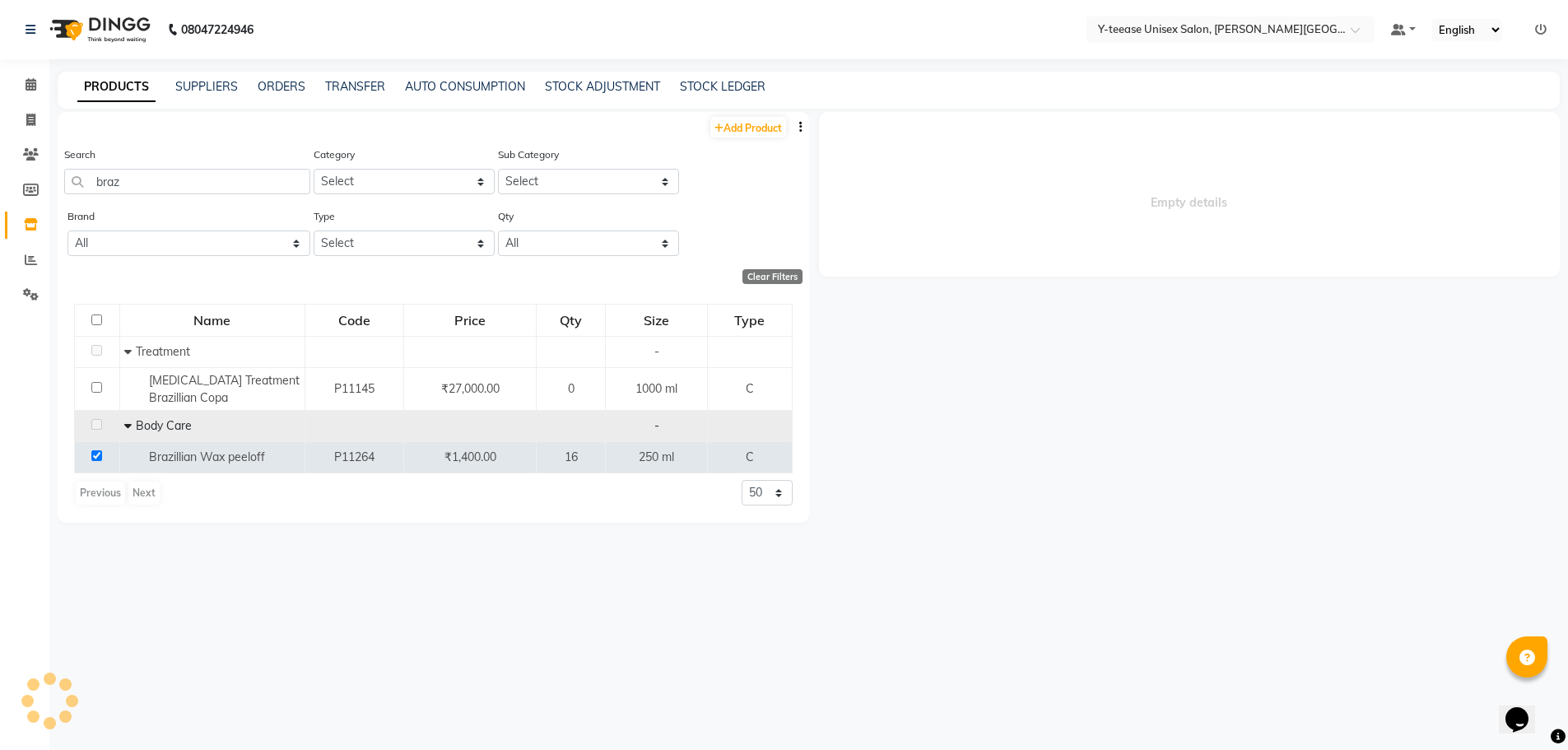
select select
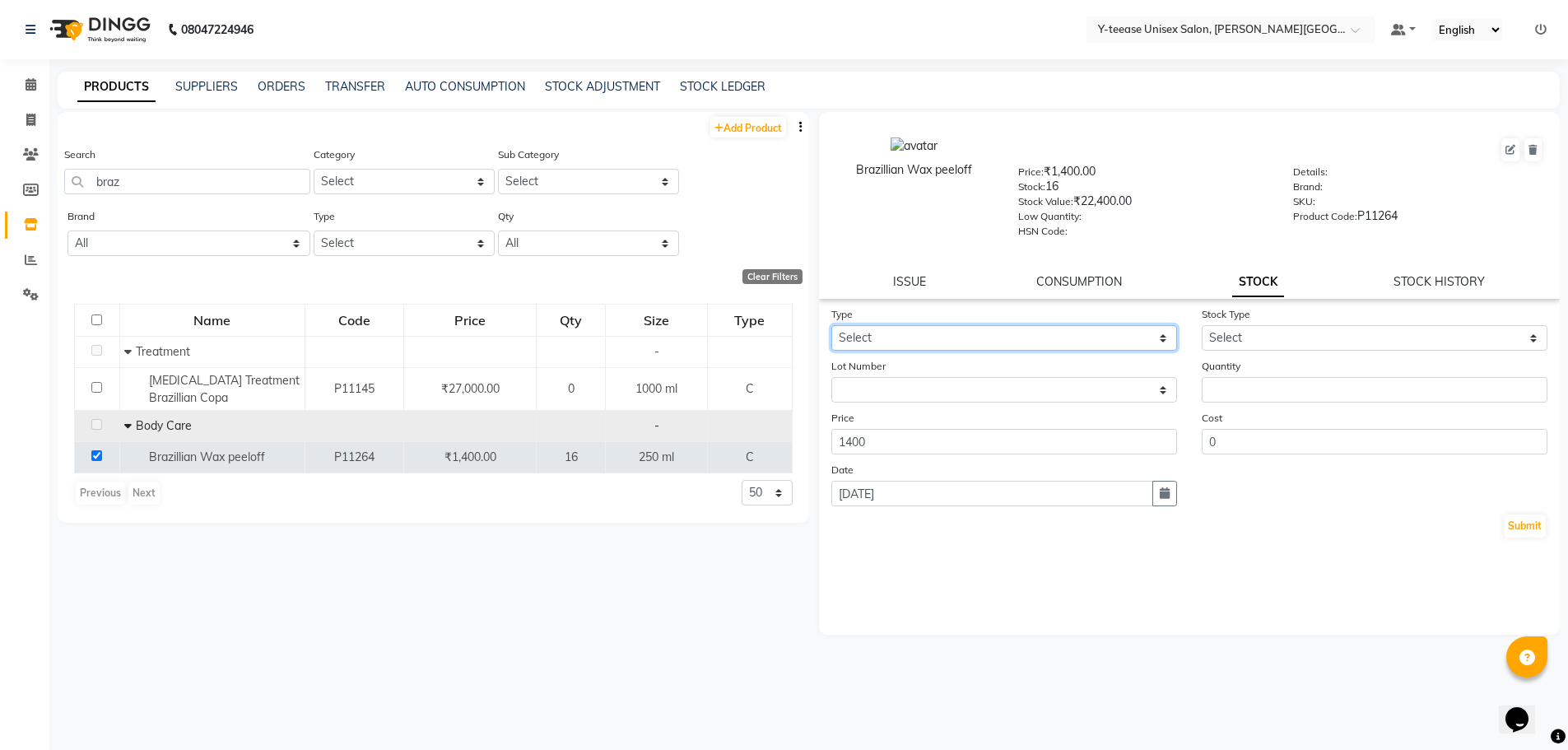
click at [890, 339] on select "Select In Out" at bounding box center [1004, 337] width 346 height 25
click at [879, 418] on div "Price 1400" at bounding box center [1004, 432] width 370 height 45
click at [944, 330] on select "Select In Out" at bounding box center [1004, 337] width 346 height 25
select select "out"
click at [831, 325] on select "Select In Out" at bounding box center [1004, 337] width 346 height 25
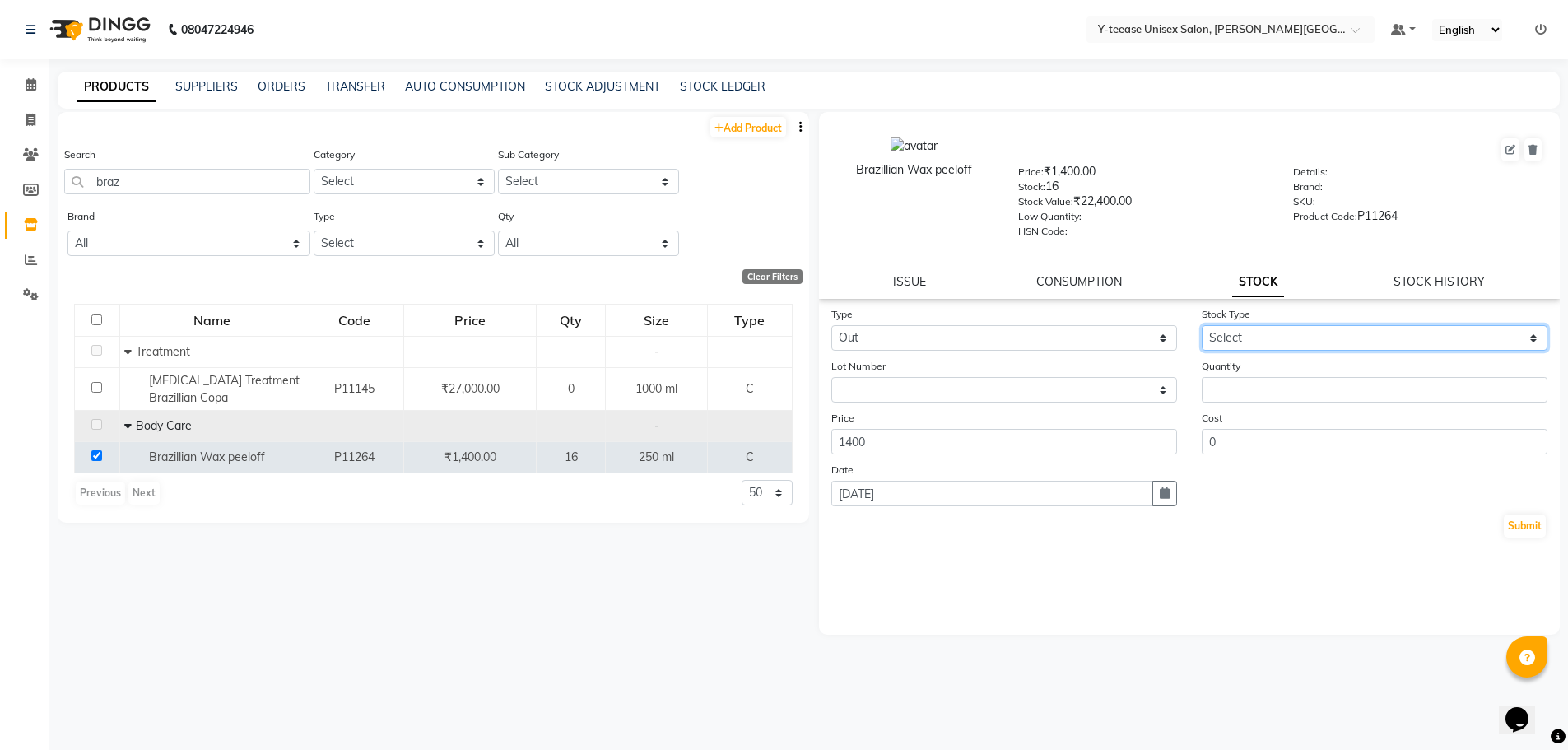
click at [1244, 334] on select "Select Internal Use Damaged Expired Adjustment Return Other" at bounding box center [1374, 337] width 346 height 25
select select "adjustment"
click at [1201, 325] on select "Select Internal Use Damaged Expired Adjustment Return Other" at bounding box center [1374, 337] width 346 height 25
drag, startPoint x: 129, startPoint y: 180, endPoint x: 60, endPoint y: 185, distance: 69.2
click at [60, 185] on div "Search braz Category Select Hair Skin Makeup Personal Care Appliances Beard Wax…" at bounding box center [433, 176] width 751 height 62
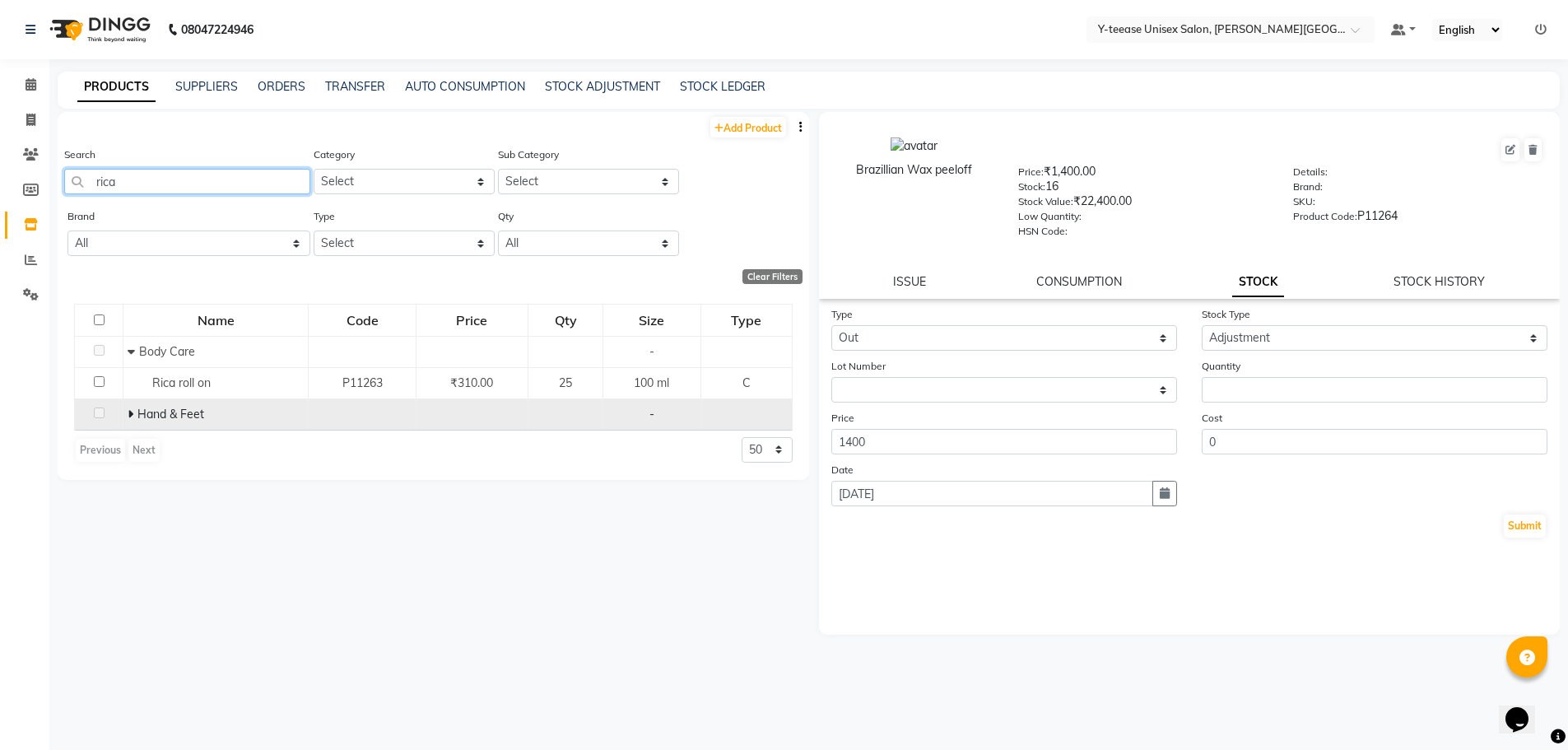
type input "rica"
click at [129, 414] on icon at bounding box center [131, 414] width 6 height 11
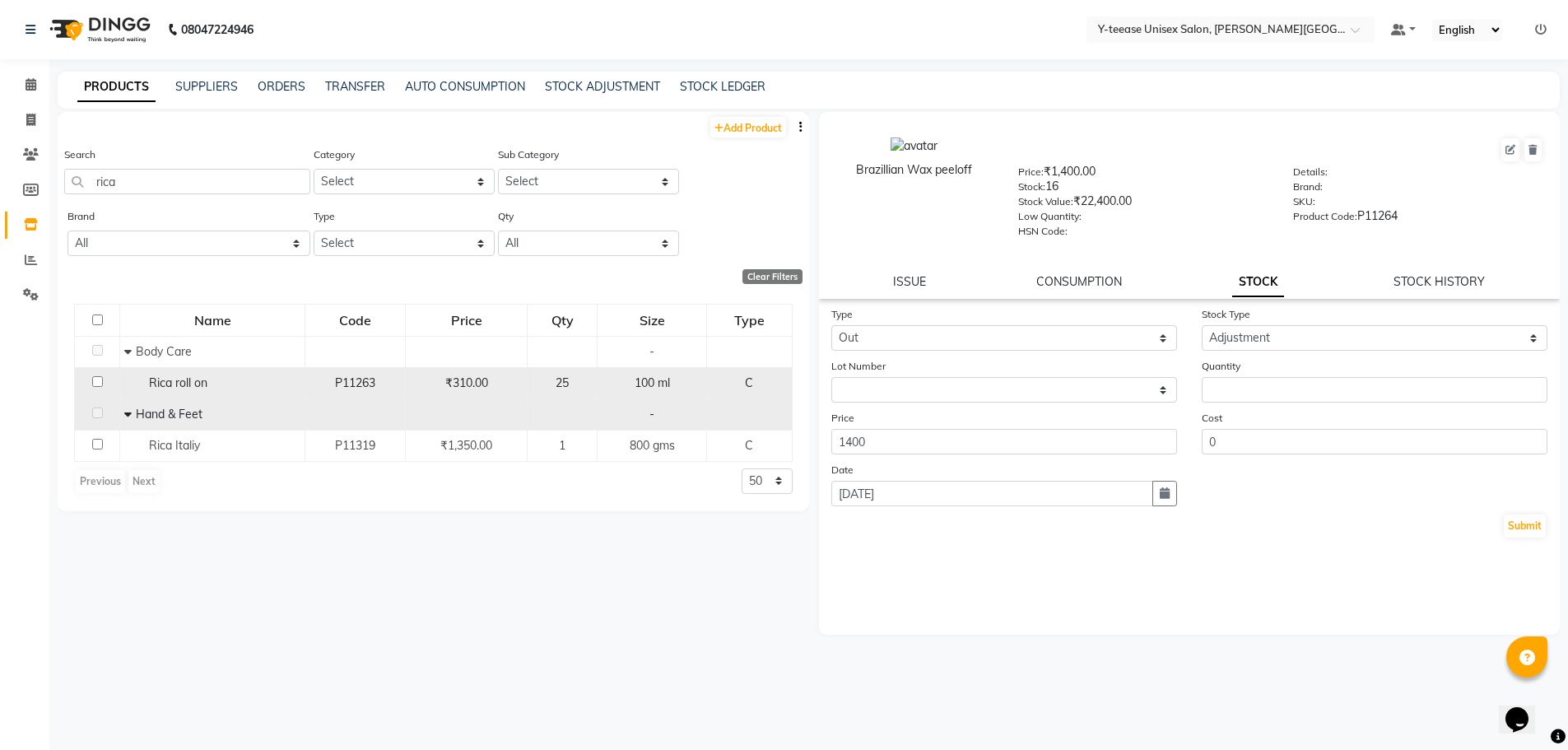
click at [259, 387] on div "Rica roll on" at bounding box center [212, 383] width 176 height 17
select select
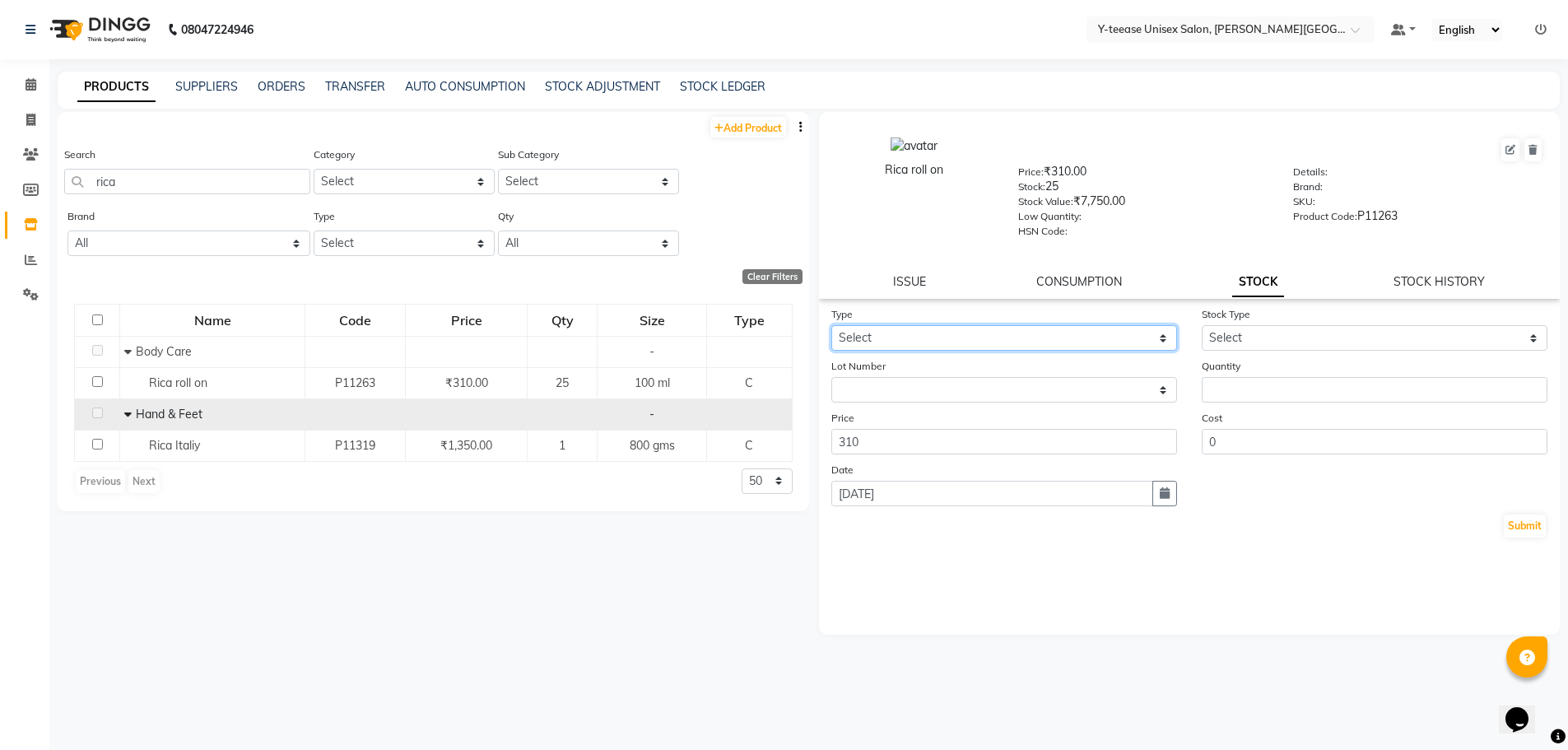
click at [898, 338] on select "Select In Out" at bounding box center [1004, 337] width 346 height 25
select select "out"
click at [831, 325] on select "Select In Out" at bounding box center [1004, 337] width 346 height 25
click at [1509, 147] on icon at bounding box center [1510, 149] width 10 height 10
select select "true"
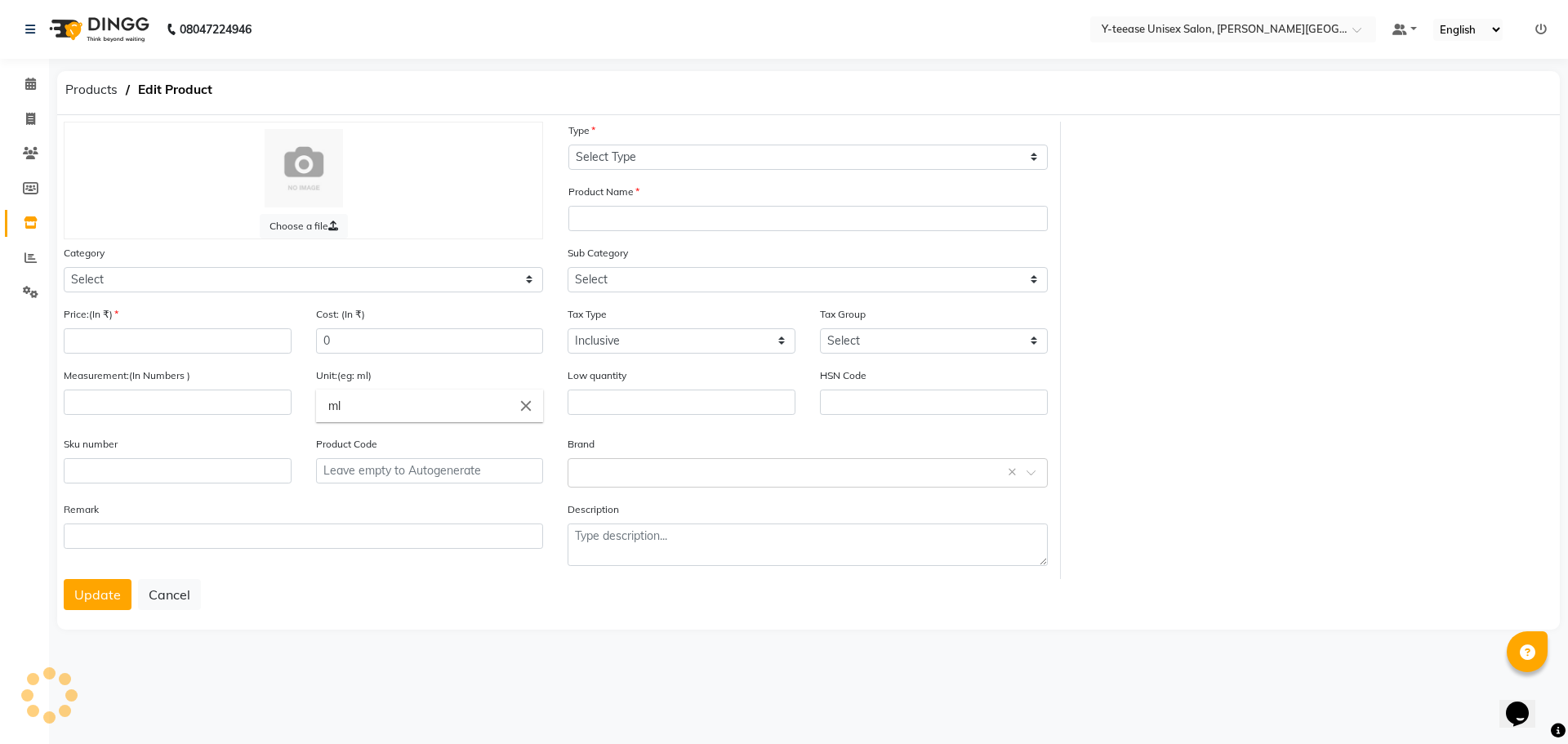
select select "C"
type input "Rica roll on"
select select
type input "310"
type input "100"
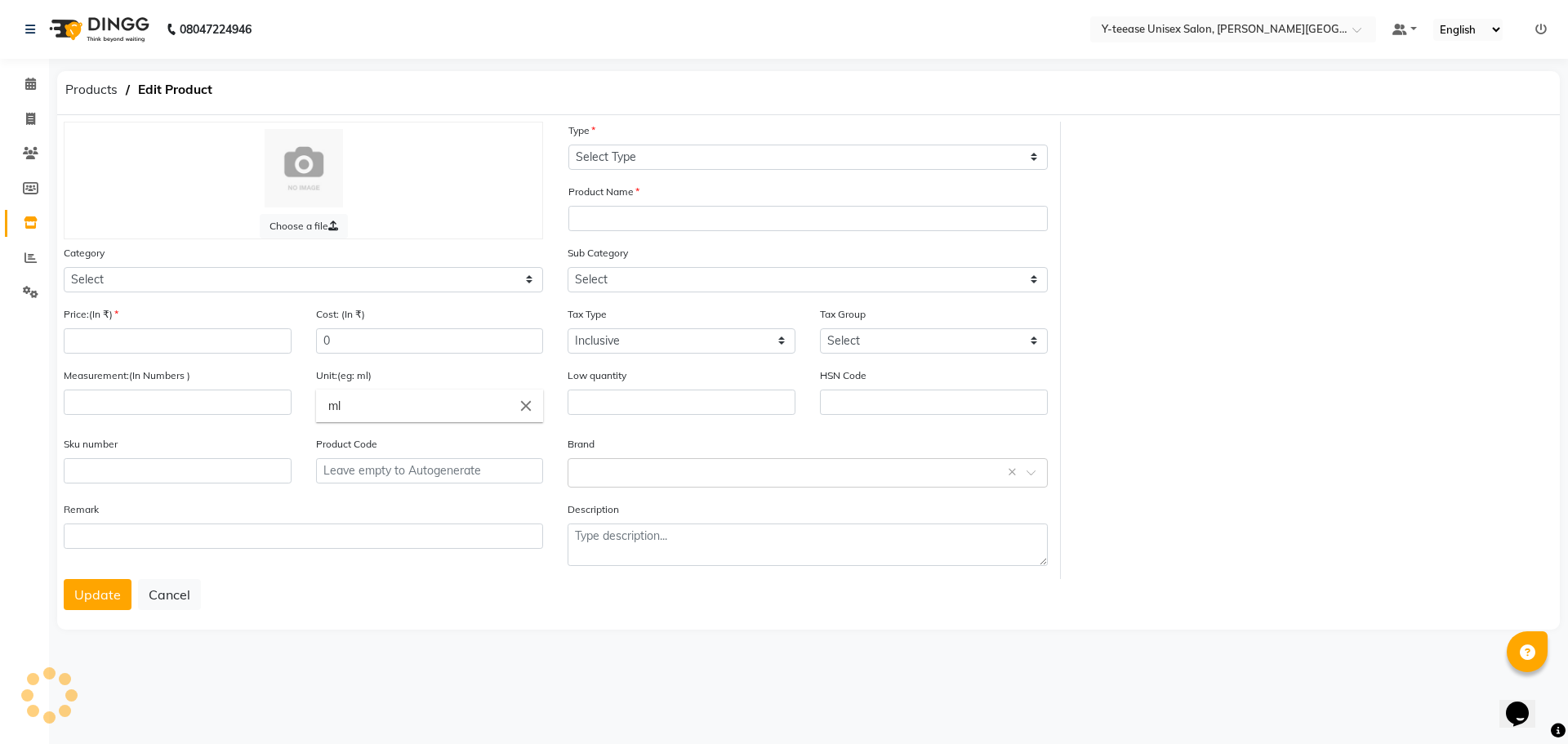
type input "P11263"
select select "2801150"
select select "2801160"
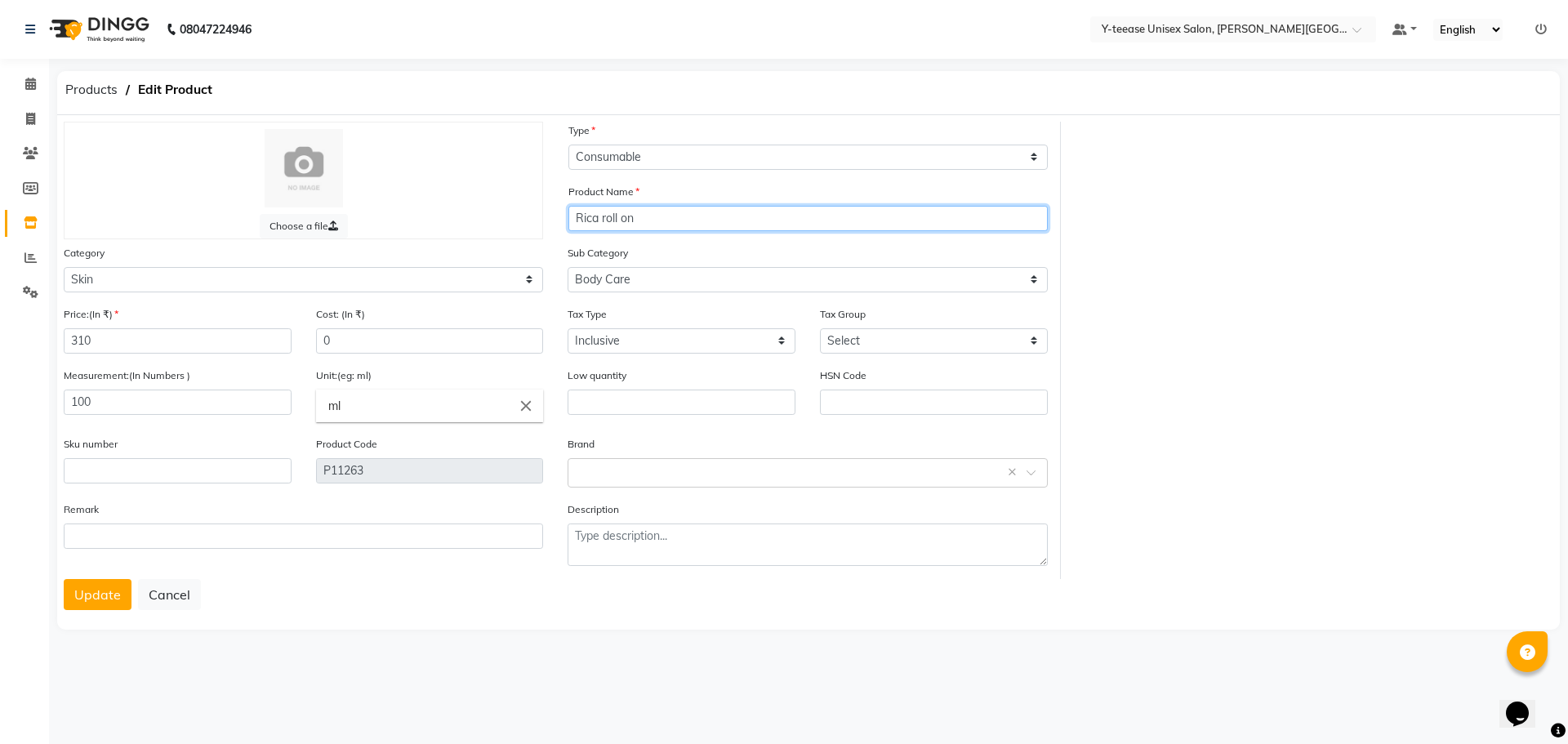
click at [641, 212] on input "Rica roll on" at bounding box center [808, 218] width 479 height 25
type input "Rica rifill"
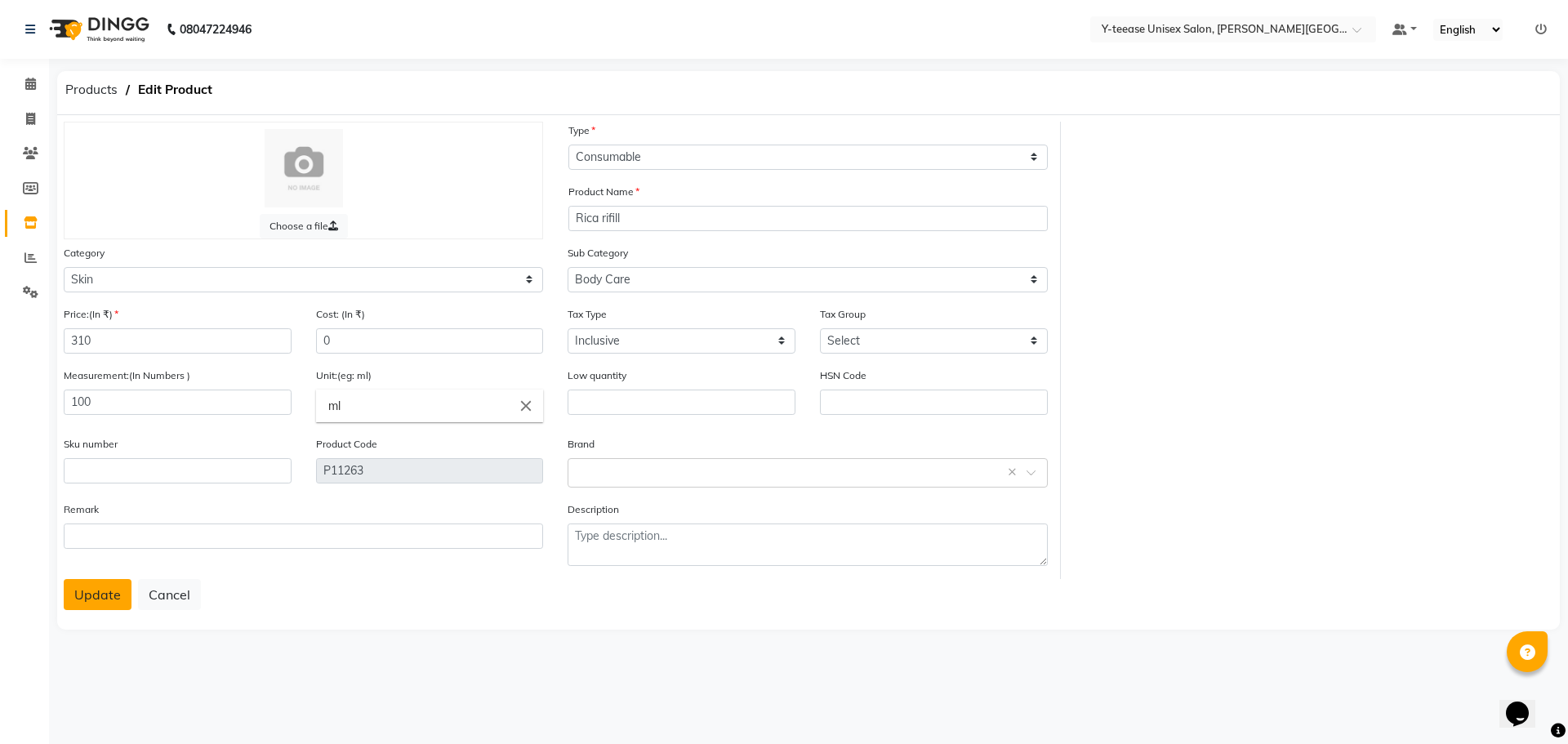
click at [86, 592] on button "Update" at bounding box center [98, 595] width 67 height 31
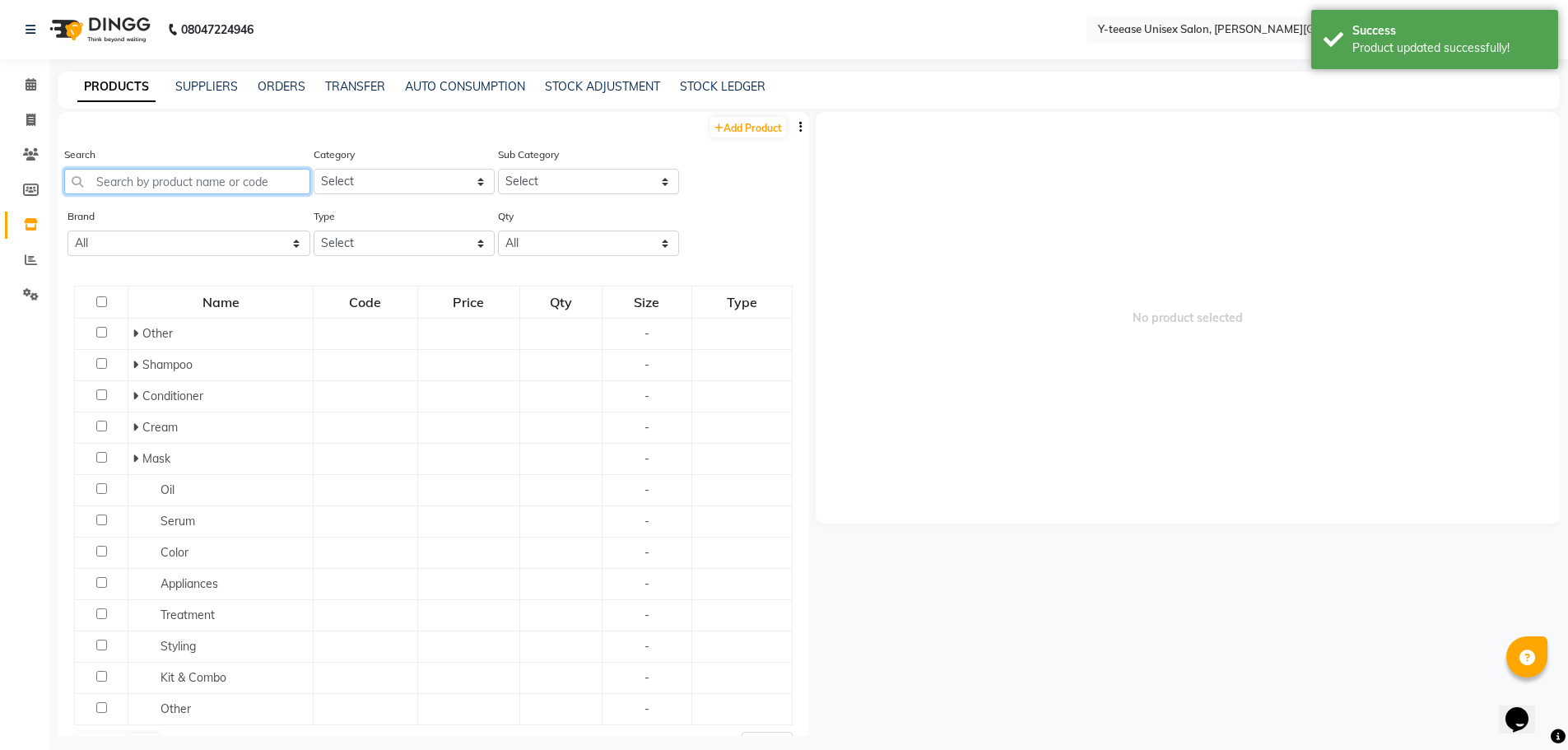
click at [179, 175] on input "text" at bounding box center [187, 181] width 246 height 25
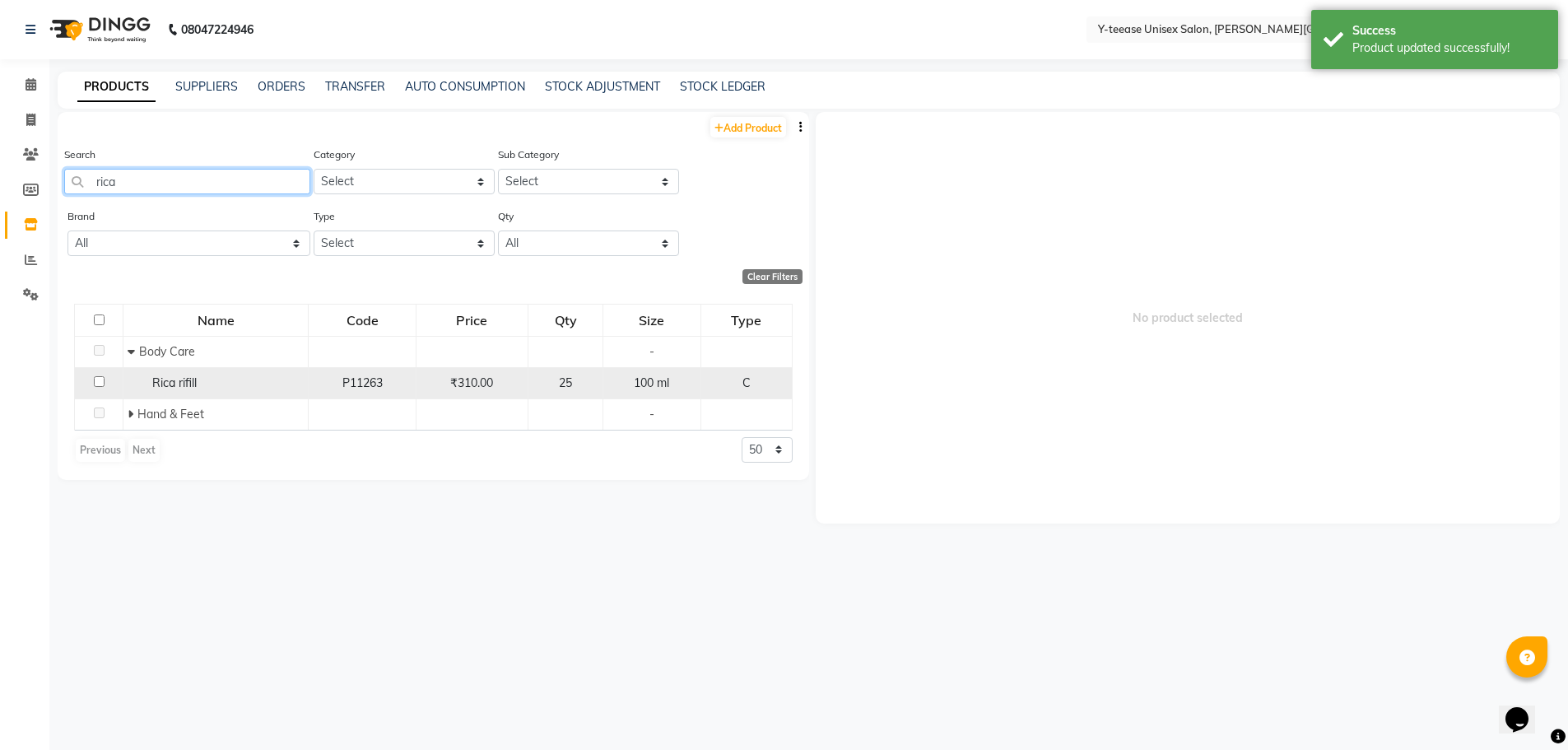
type input "rica"
click at [216, 387] on div "Rica rifill" at bounding box center [216, 383] width 176 height 17
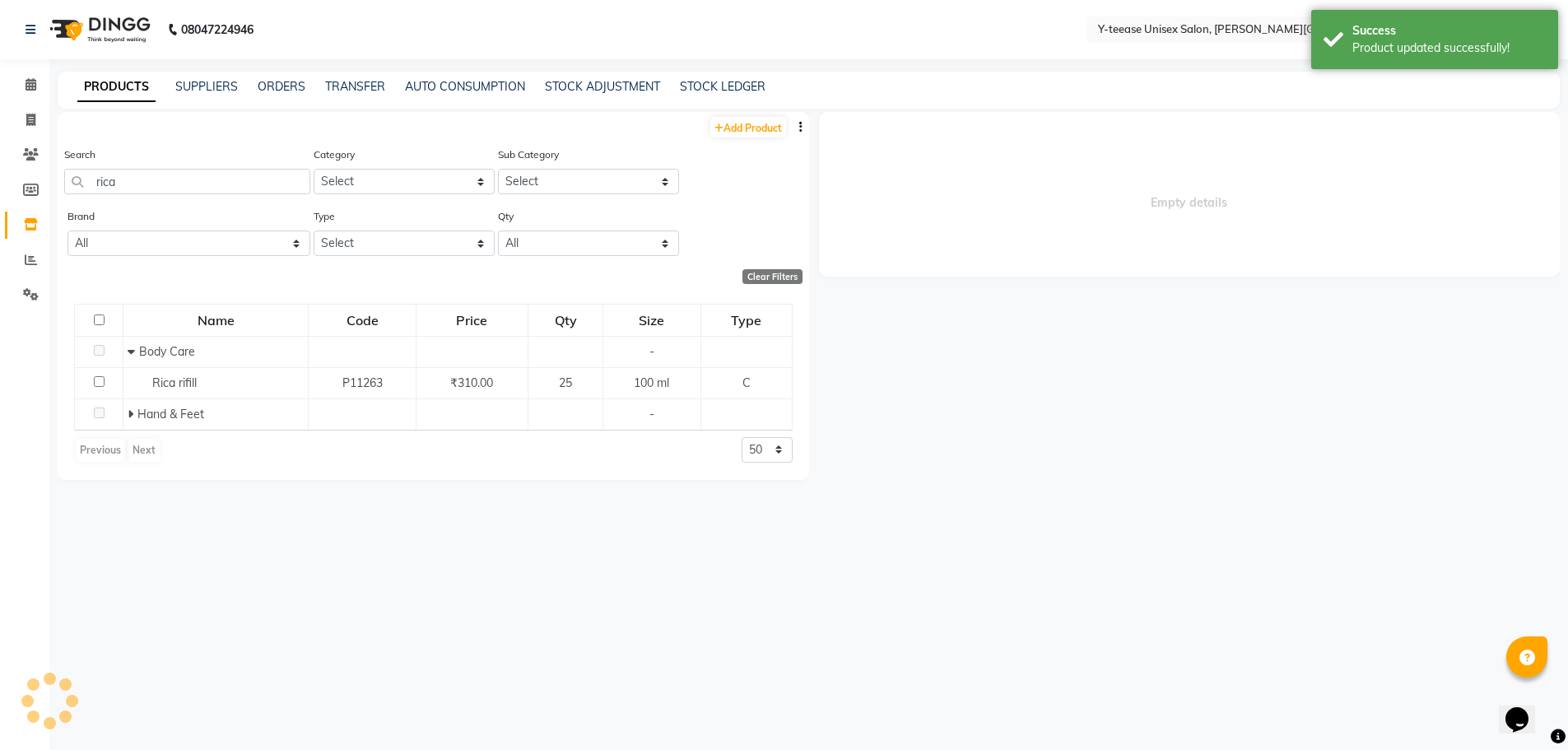
select select
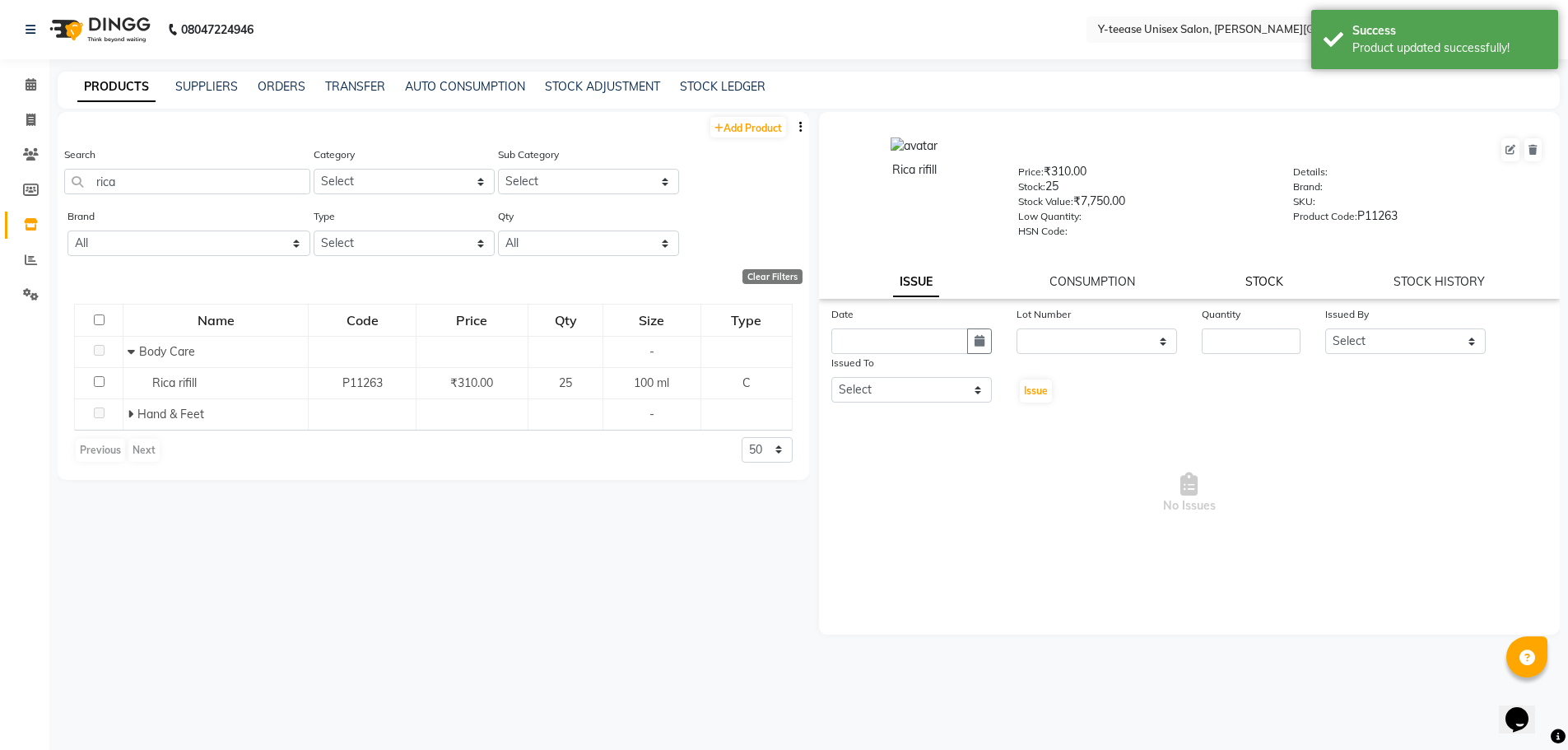
click at [1279, 280] on link "STOCK" at bounding box center [1264, 281] width 37 height 15
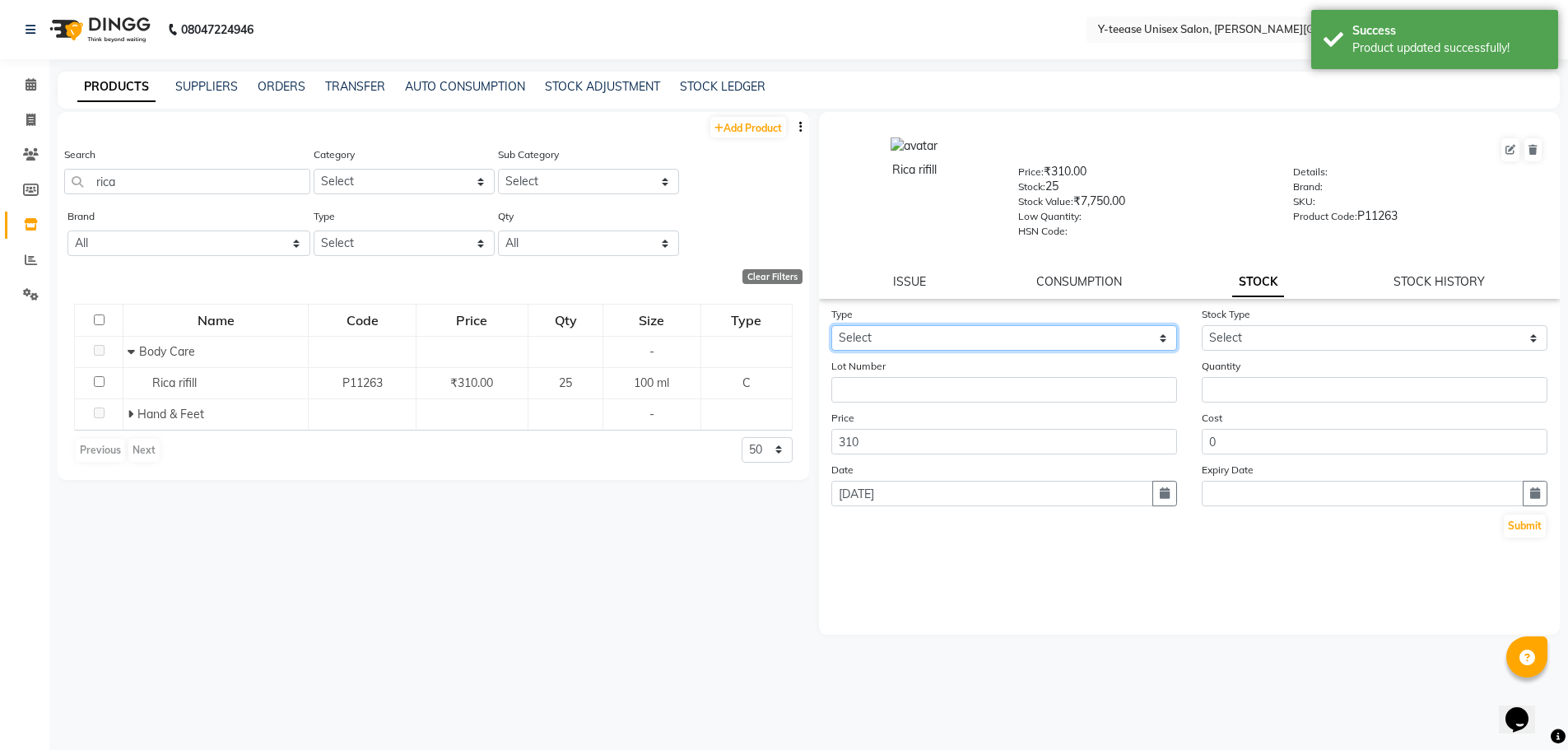
click at [882, 332] on select "Select In Out" at bounding box center [1004, 337] width 346 height 25
select select "out"
click at [831, 325] on select "Select In Out" at bounding box center [1004, 337] width 346 height 25
select select
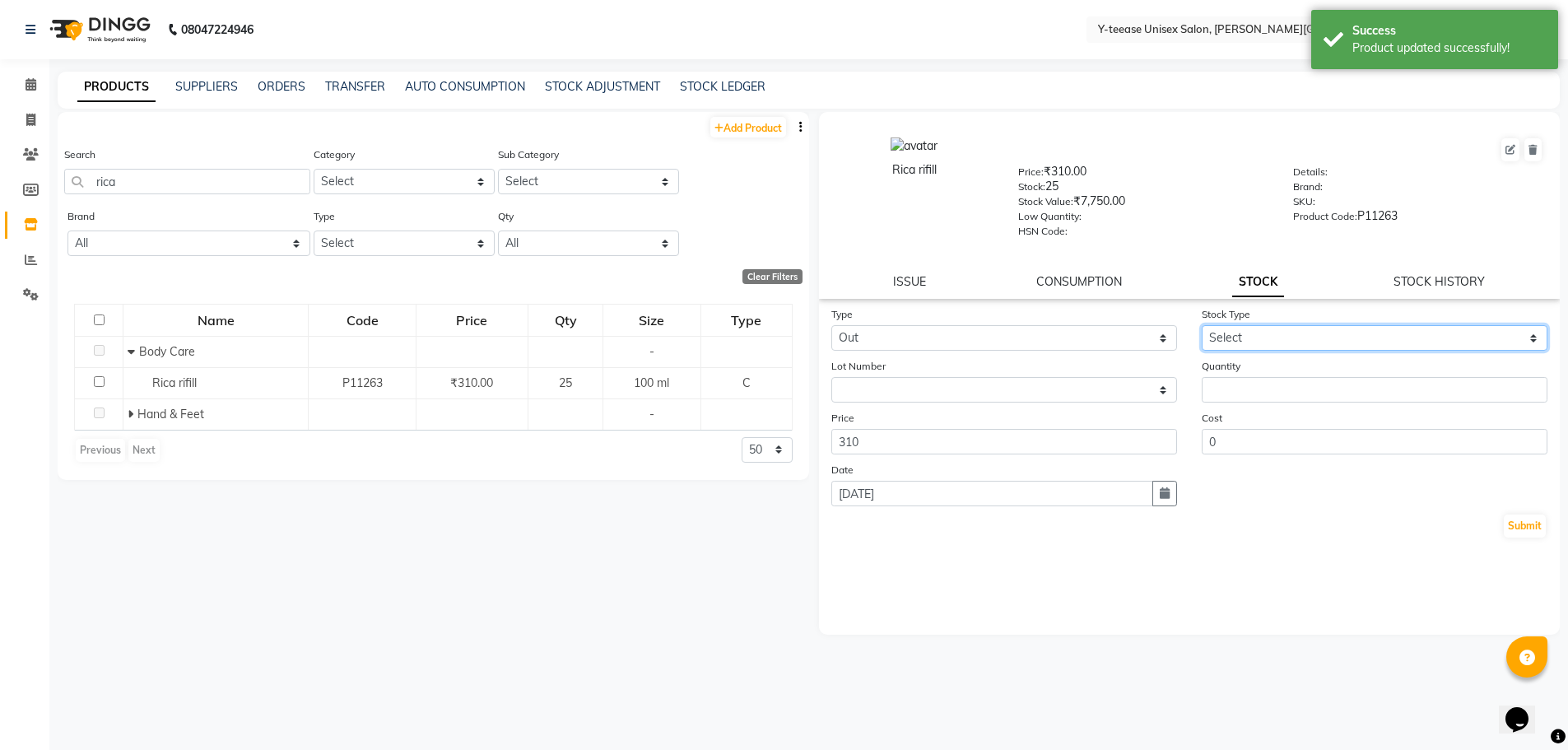
drag, startPoint x: 1215, startPoint y: 326, endPoint x: 1215, endPoint y: 346, distance: 20.0
click at [1215, 326] on select "Select Internal Use Damaged Expired Adjustment Return Other" at bounding box center [1374, 337] width 346 height 25
select select "adjustment"
click at [1201, 325] on select "Select Internal Use Damaged Expired Adjustment Return Other" at bounding box center [1374, 337] width 346 height 25
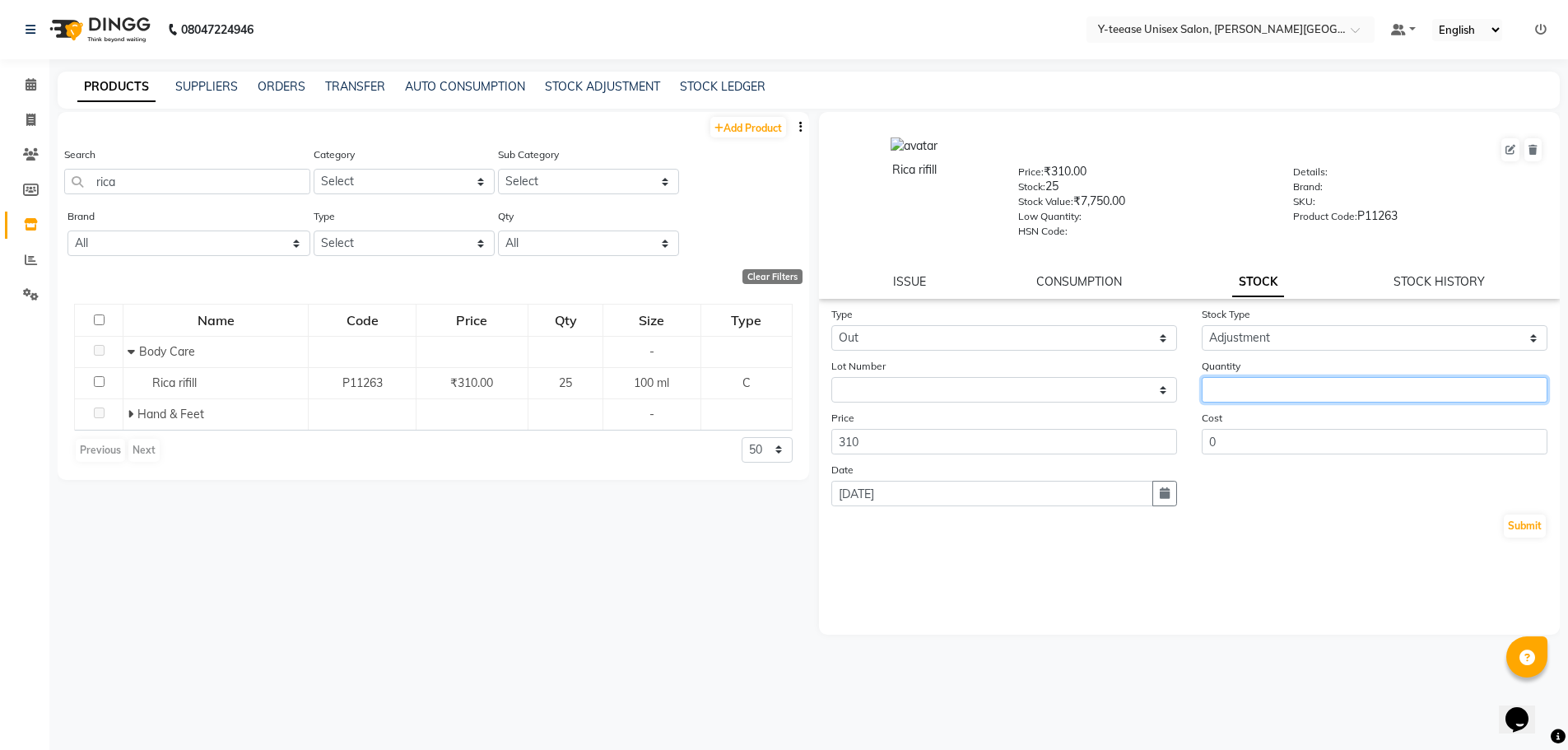
click at [1246, 389] on input "number" at bounding box center [1374, 389] width 346 height 25
type input "14"
click at [1510, 521] on button "Submit" at bounding box center [1524, 526] width 42 height 23
select select
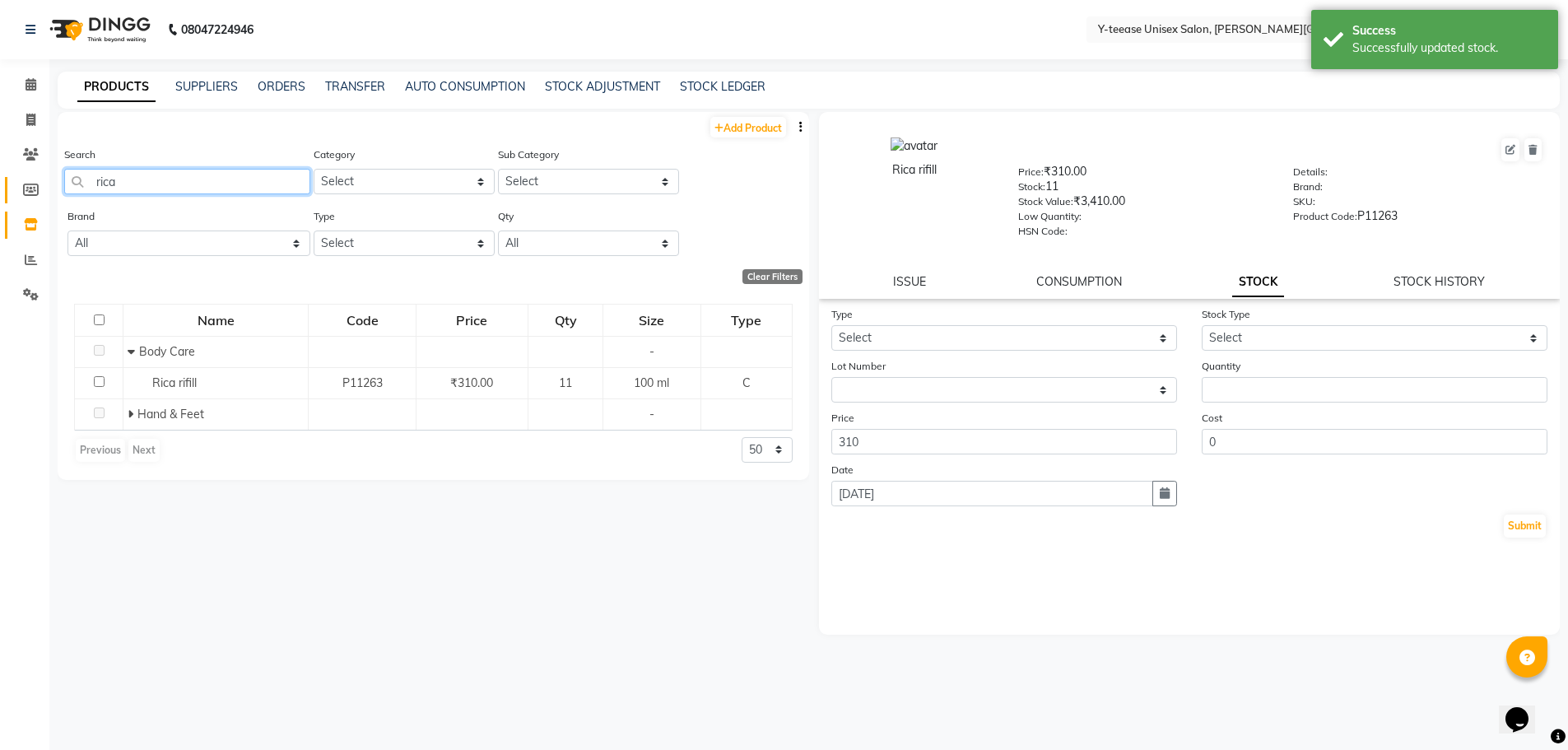
drag, startPoint x: 154, startPoint y: 186, endPoint x: 10, endPoint y: 187, distance: 144.0
click at [10, 187] on app-home "08047224946 Select Location × Y-teease Unisex Salon, Keshav Nagar Default Panel…" at bounding box center [784, 381] width 1568 height 761
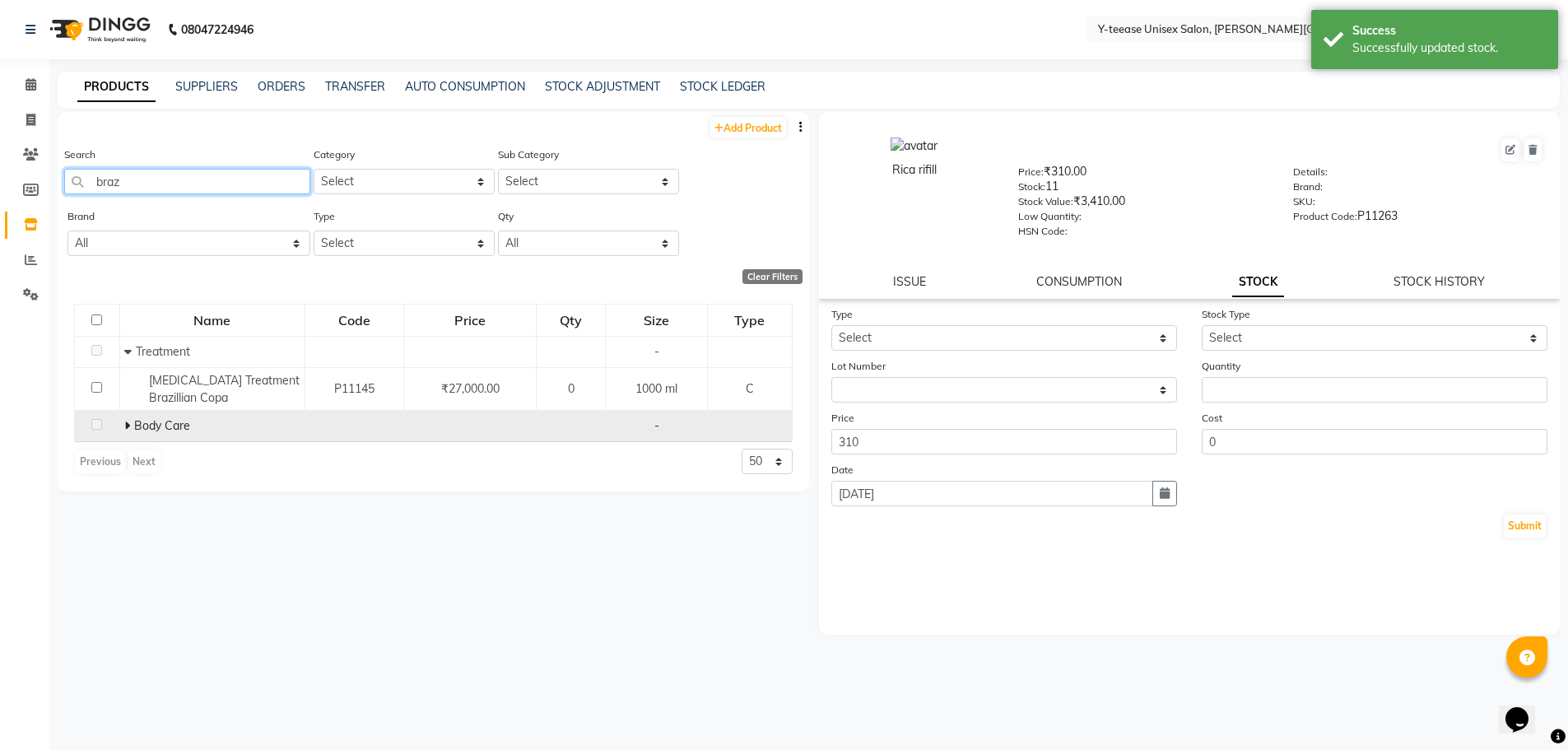
type input "braz"
drag, startPoint x: 127, startPoint y: 422, endPoint x: 135, endPoint y: 419, distance: 8.5
click at [128, 422] on icon at bounding box center [127, 425] width 6 height 11
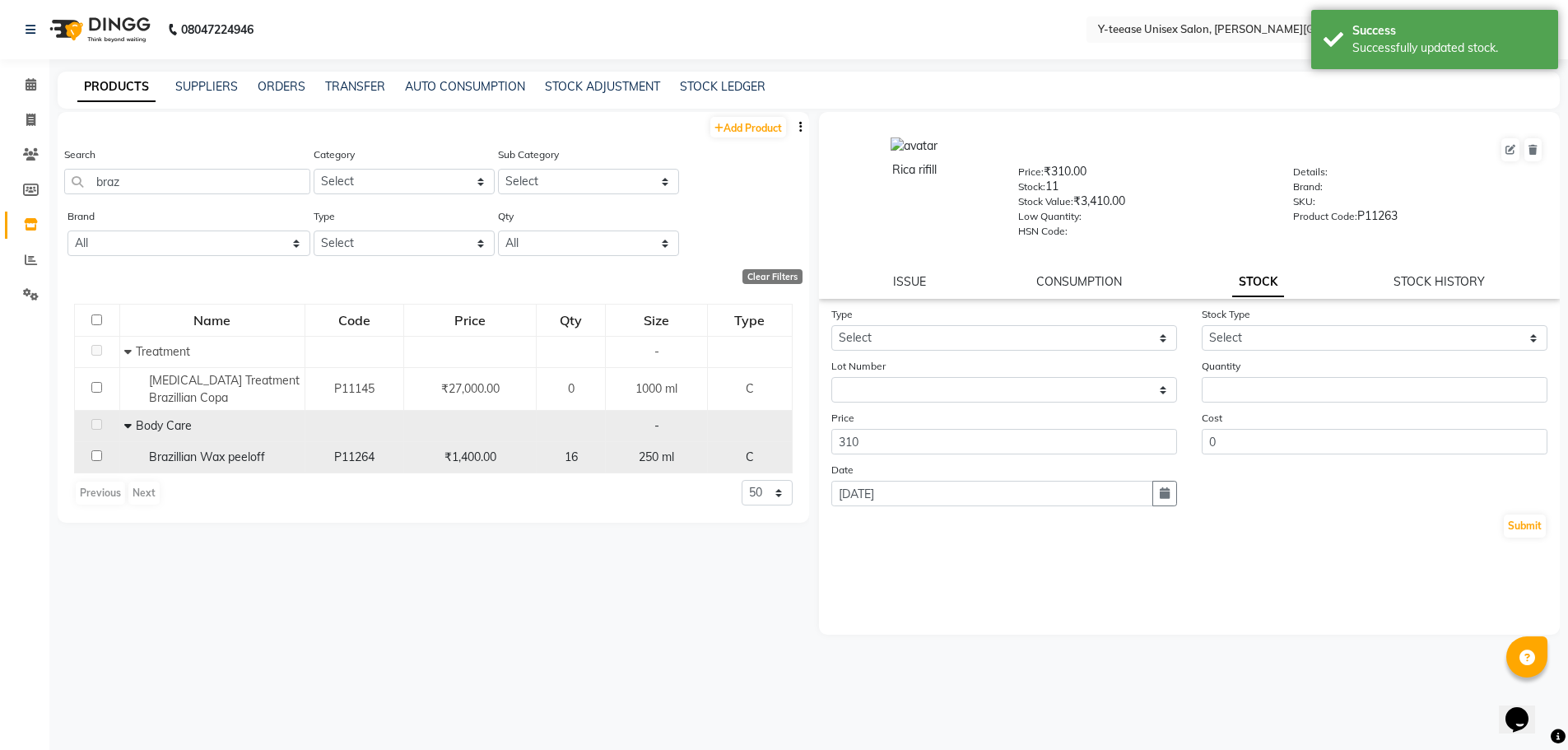
click at [226, 464] on span "Brazillian Wax peeloff" at bounding box center [206, 456] width 116 height 15
select select
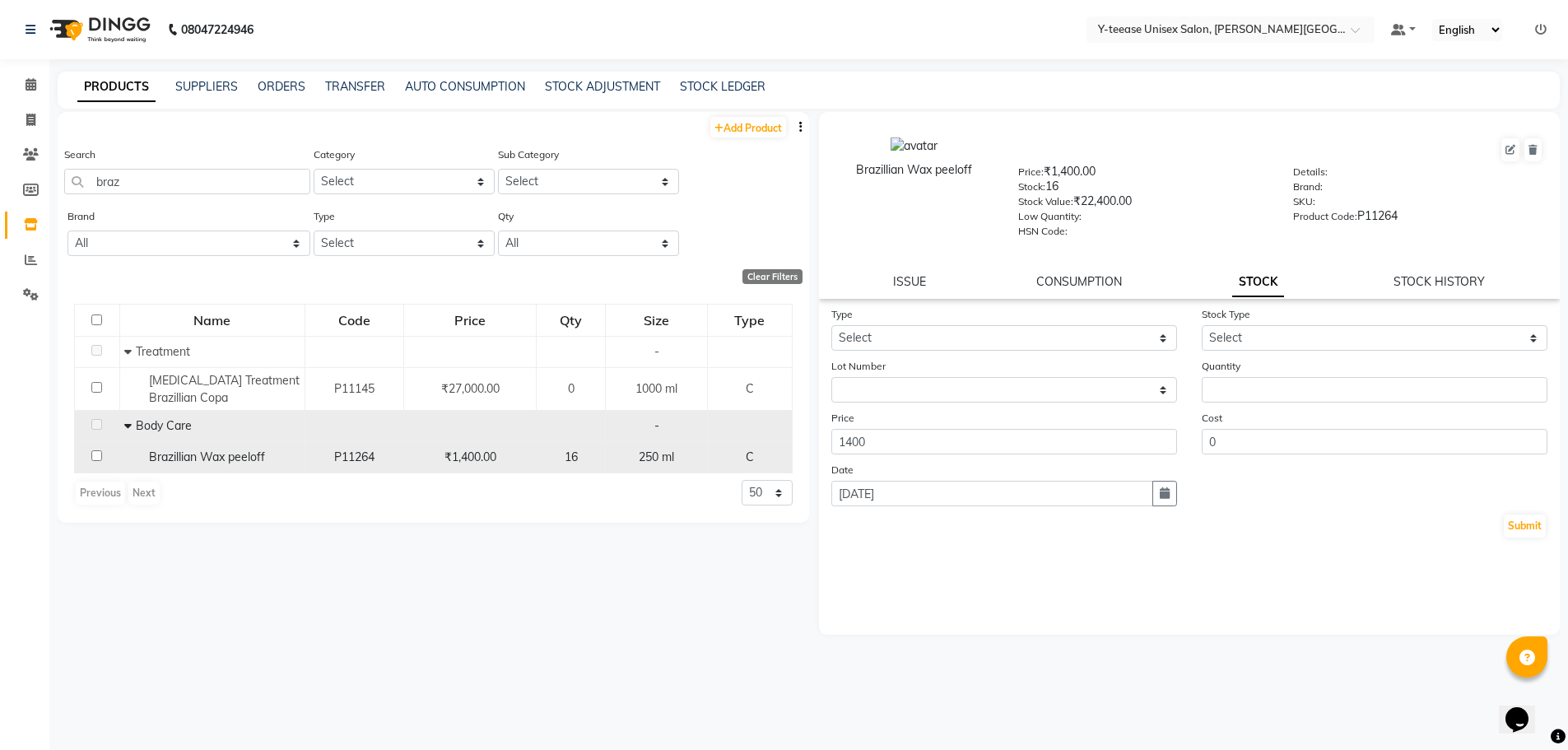
click at [508, 448] on td "₹1,400.00" at bounding box center [470, 458] width 132 height 31
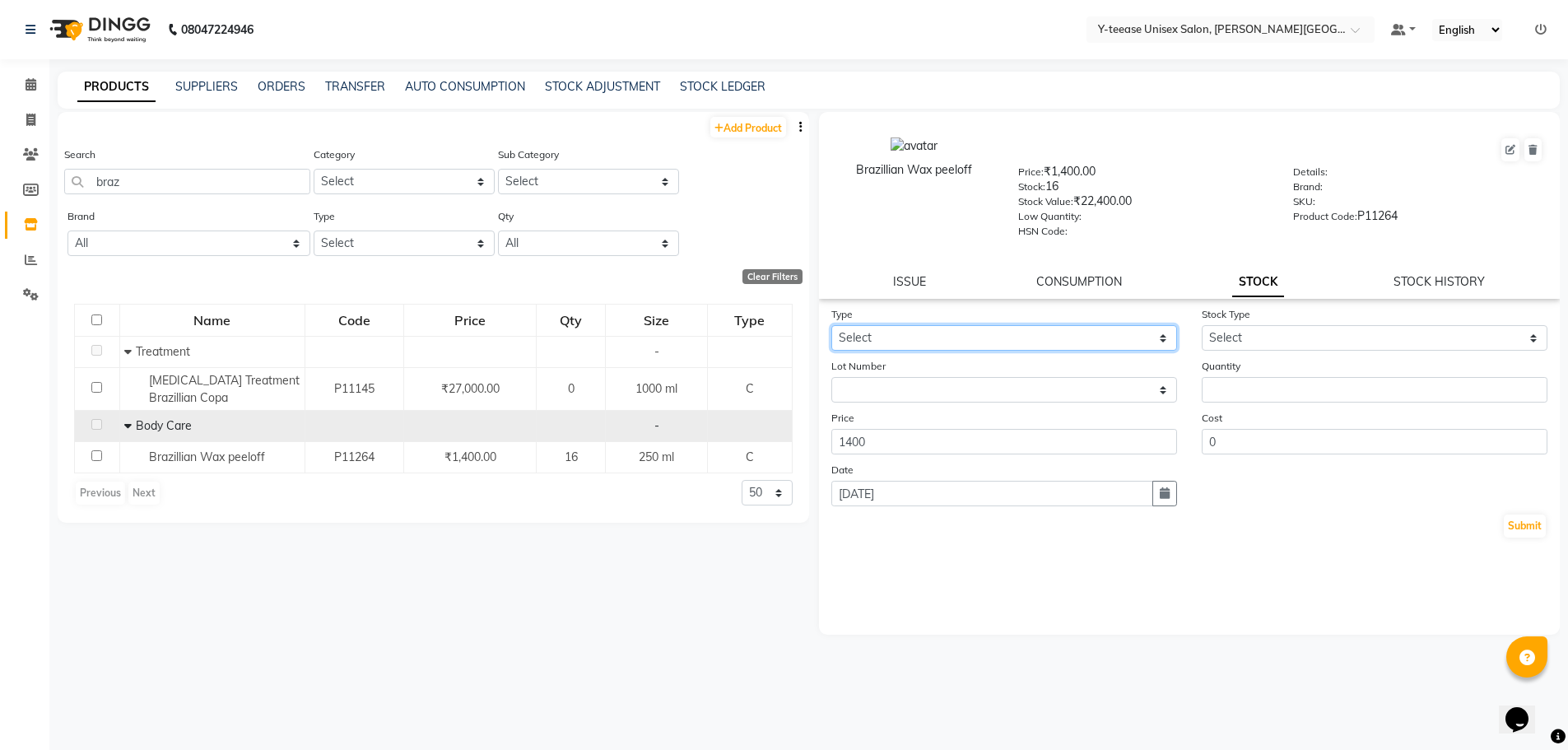
drag, startPoint x: 946, startPoint y: 333, endPoint x: 940, endPoint y: 348, distance: 16.2
click at [946, 333] on select "Select In Out" at bounding box center [1004, 337] width 346 height 25
drag, startPoint x: 904, startPoint y: 419, endPoint x: 914, endPoint y: 410, distance: 13.5
click at [904, 419] on div "Price 1400" at bounding box center [1004, 432] width 370 height 45
drag, startPoint x: 1019, startPoint y: 330, endPoint x: 1004, endPoint y: 349, distance: 24.2
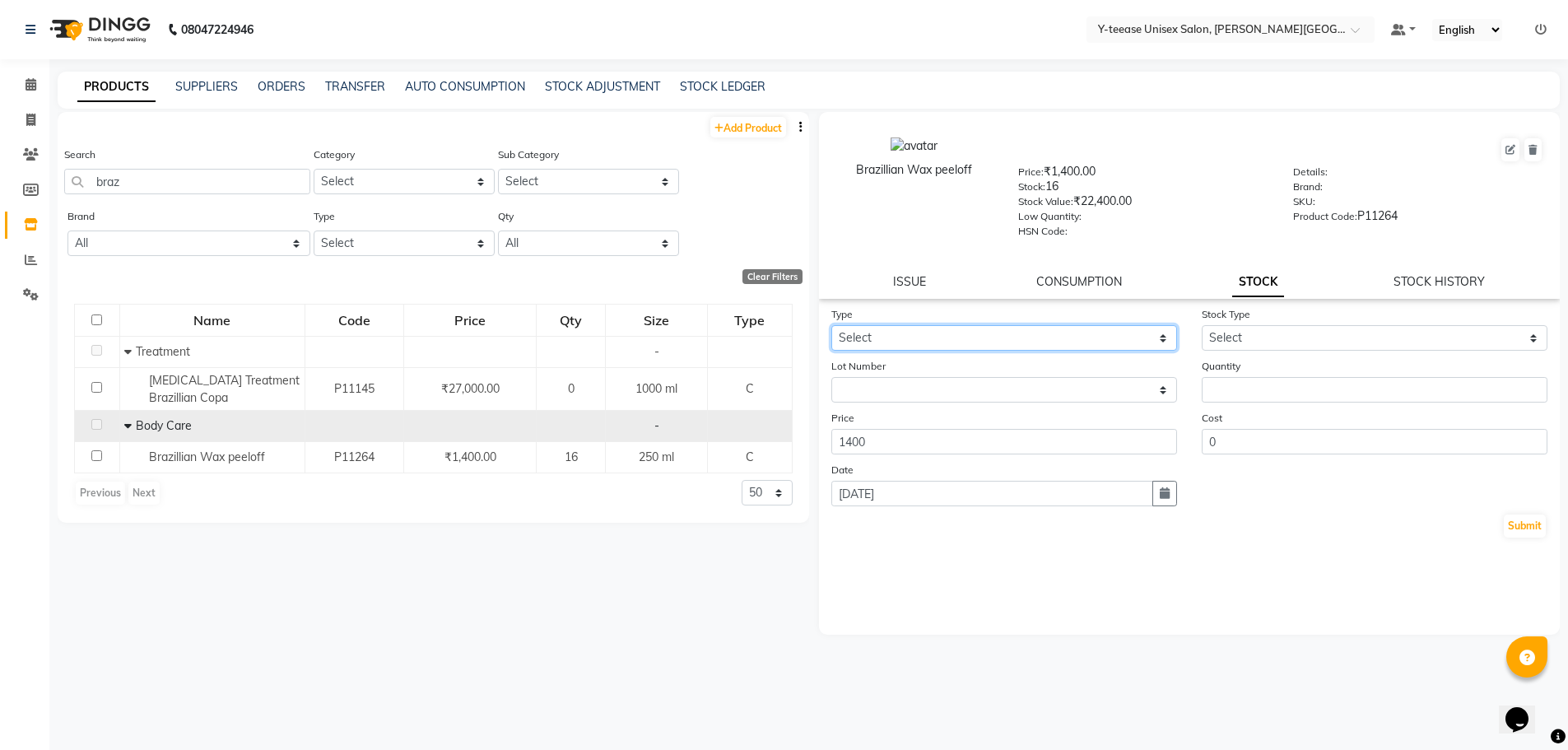
click at [1019, 330] on select "Select In Out" at bounding box center [1004, 337] width 346 height 25
select select "out"
click at [831, 325] on select "Select In Out" at bounding box center [1004, 337] width 346 height 25
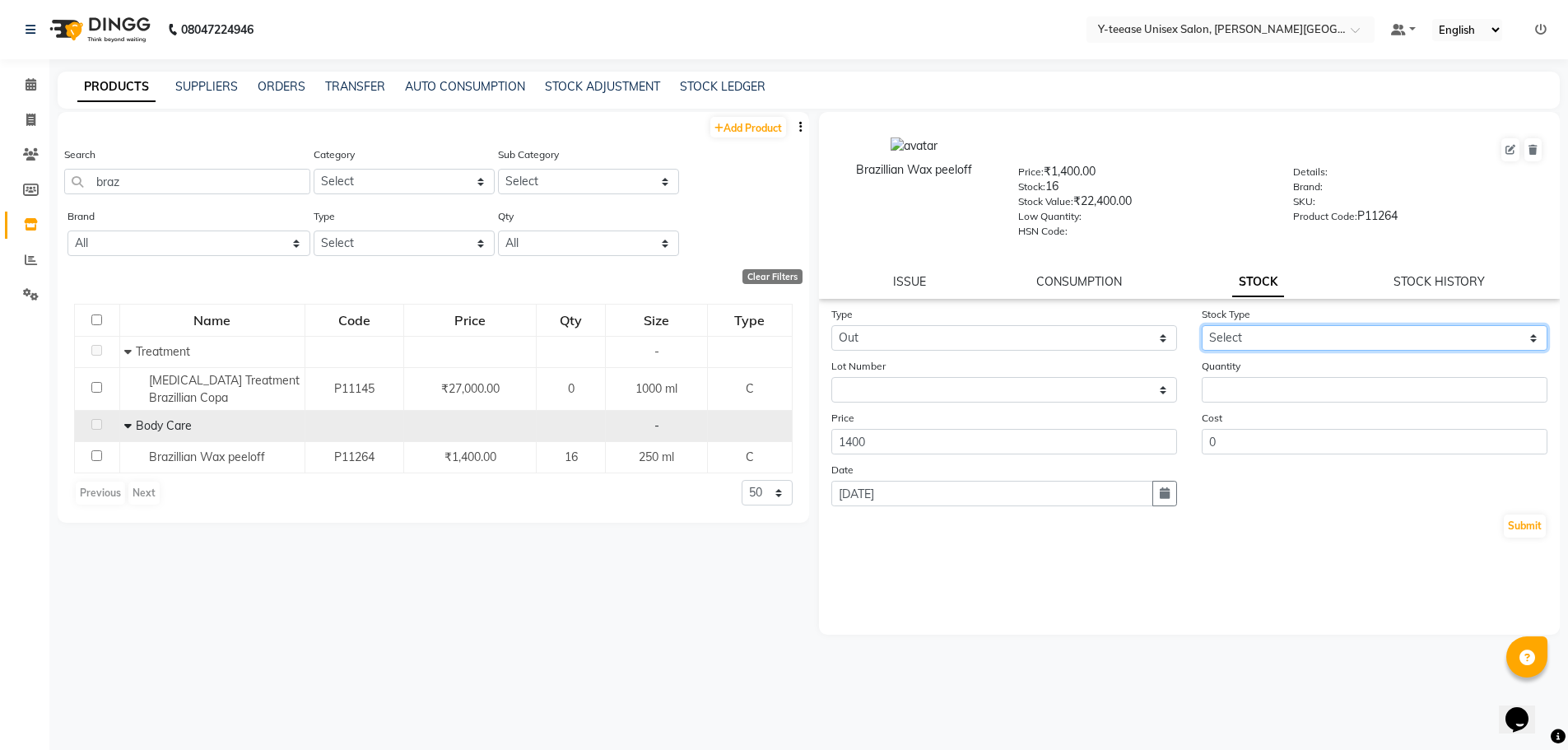
drag, startPoint x: 1274, startPoint y: 335, endPoint x: 1274, endPoint y: 349, distance: 14.0
click at [1274, 335] on select "Select Internal Use Damaged Expired Adjustment Return Other" at bounding box center [1374, 337] width 346 height 25
select select "adjustment"
click at [1201, 325] on select "Select Internal Use Damaged Expired Adjustment Return Other" at bounding box center [1374, 337] width 346 height 25
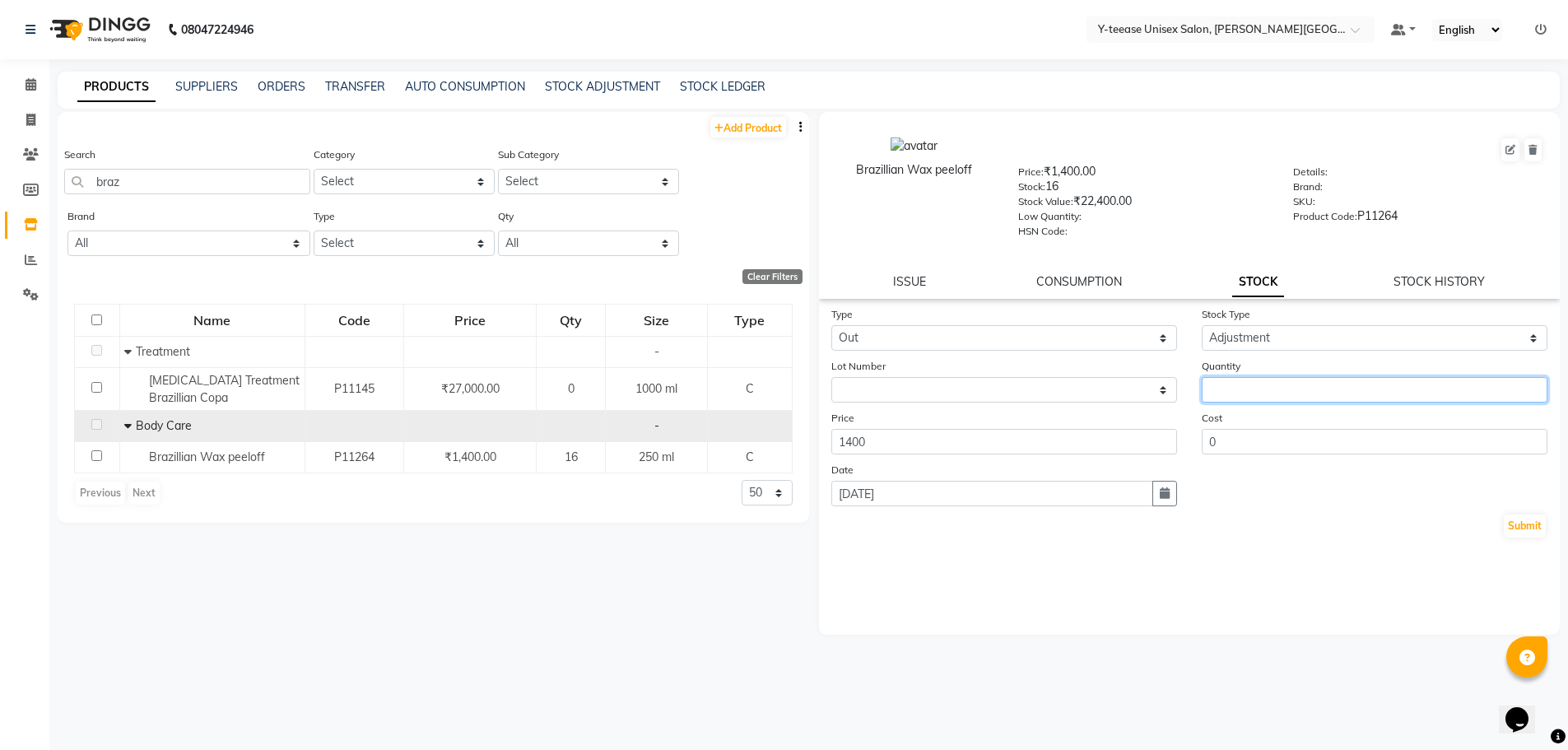
click at [1258, 390] on input "number" at bounding box center [1374, 389] width 346 height 25
type input "1"
type input "4"
click at [1529, 521] on button "Submit" at bounding box center [1524, 526] width 42 height 23
select select
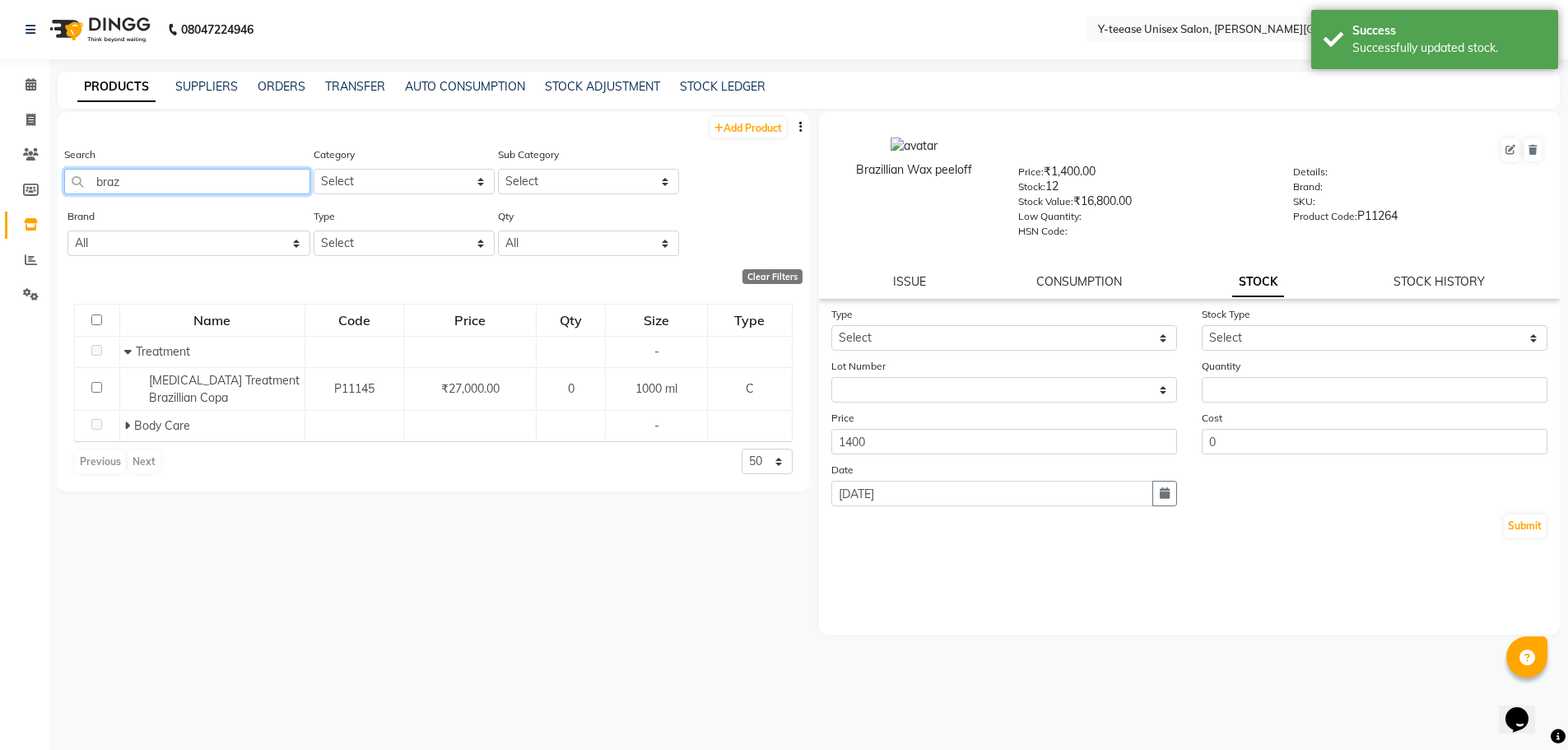
drag, startPoint x: 120, startPoint y: 175, endPoint x: 50, endPoint y: 189, distance: 71.4
click at [50, 189] on main "PRODUCTS SUPPLIERS ORDERS TRANSFER AUTO CONSUMPTION STOCK ADJUSTMENT STOCK LEDG…" at bounding box center [809, 416] width 1518 height 689
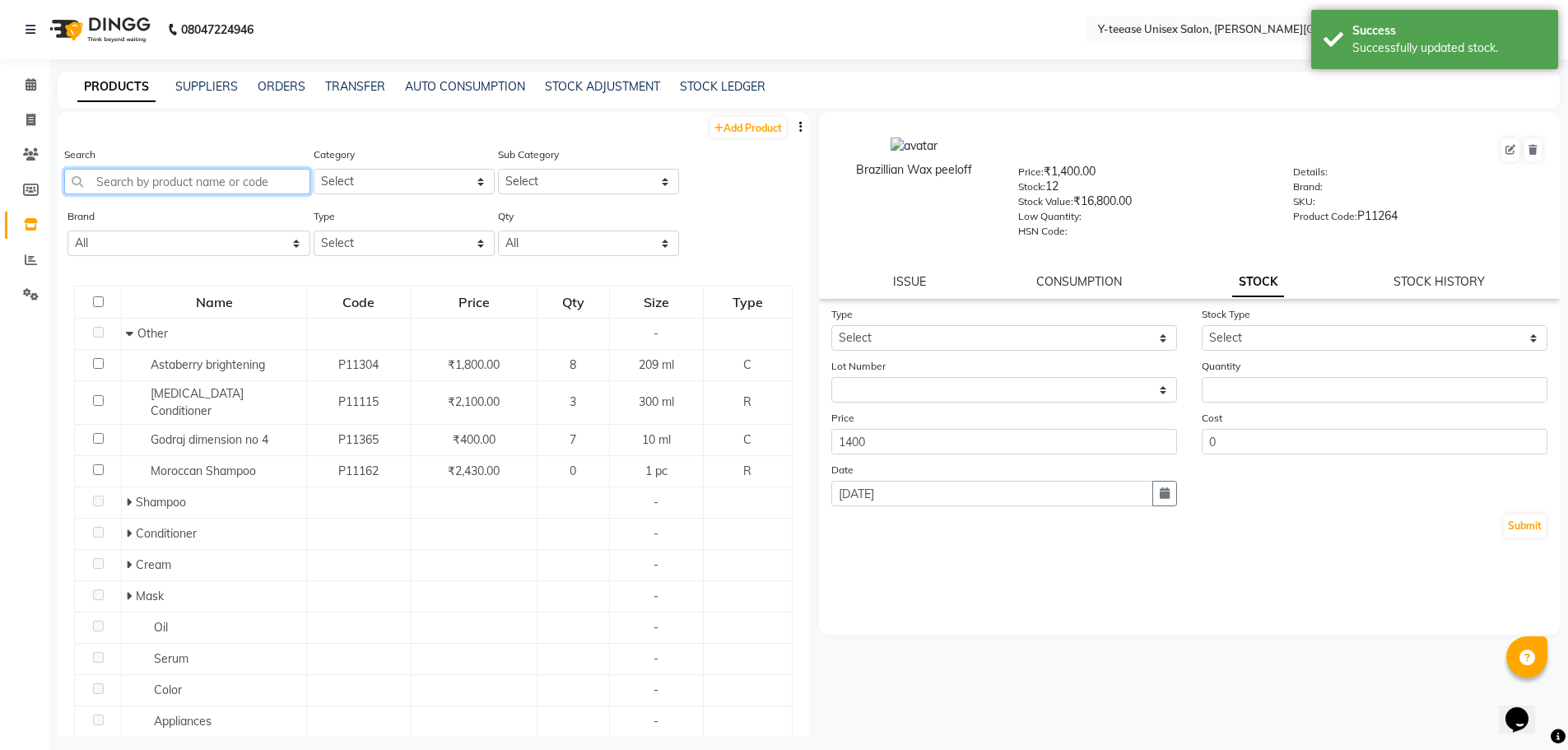
click at [91, 179] on input "text" at bounding box center [187, 181] width 246 height 25
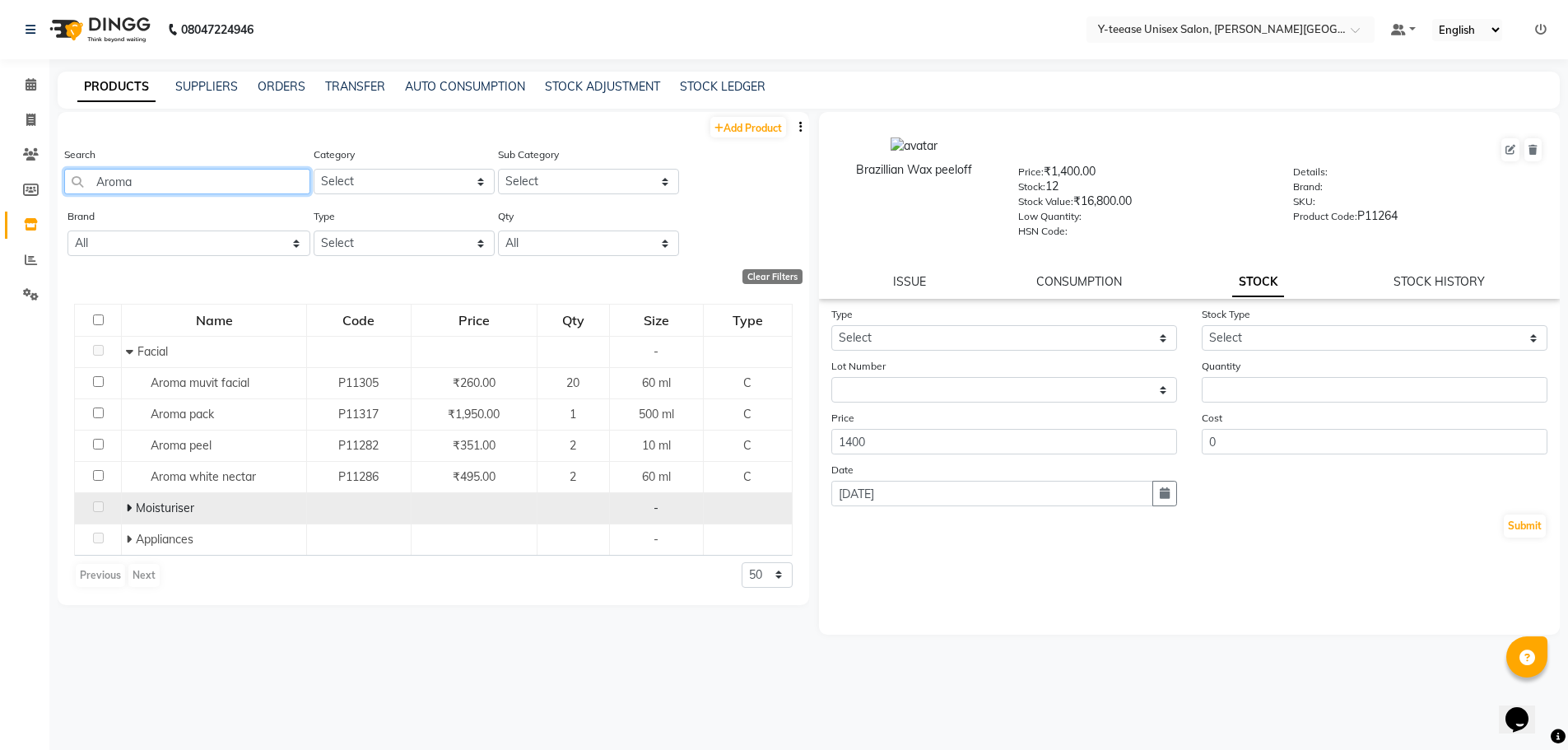
type input "Aroma"
click at [133, 507] on span at bounding box center [131, 508] width 10 height 15
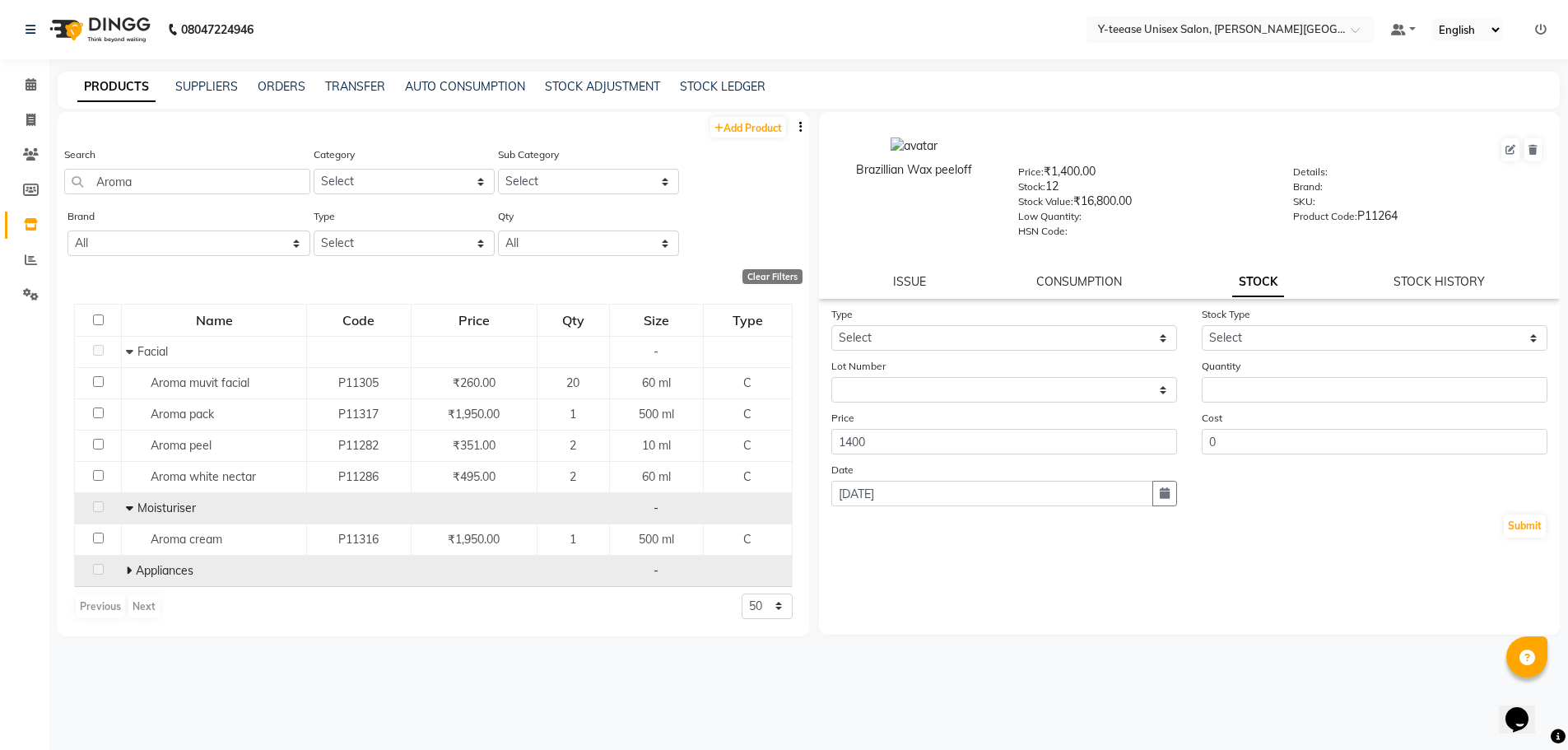
click at [132, 569] on span at bounding box center [131, 571] width 10 height 15
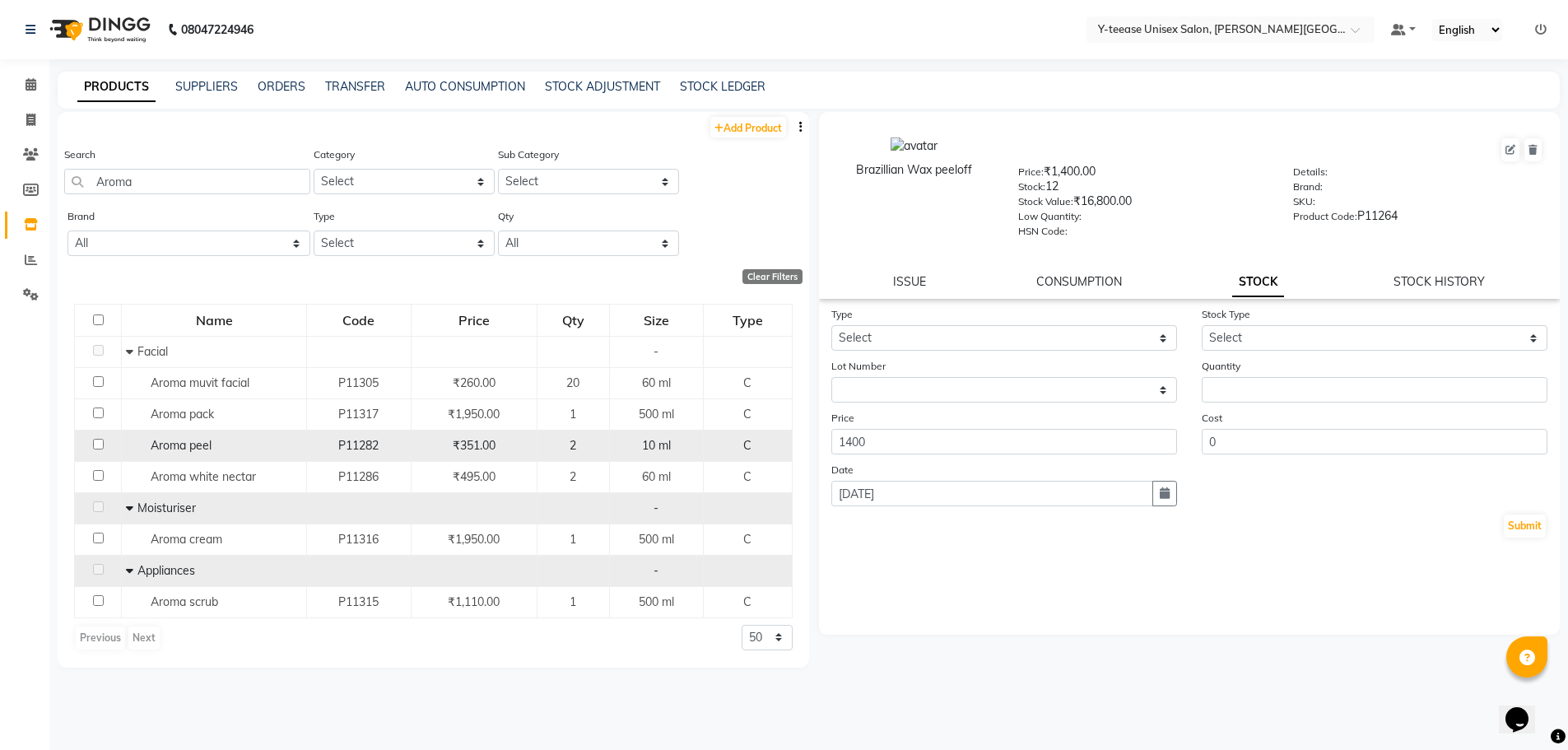
click at [199, 438] on span "Aroma peel" at bounding box center [181, 445] width 61 height 15
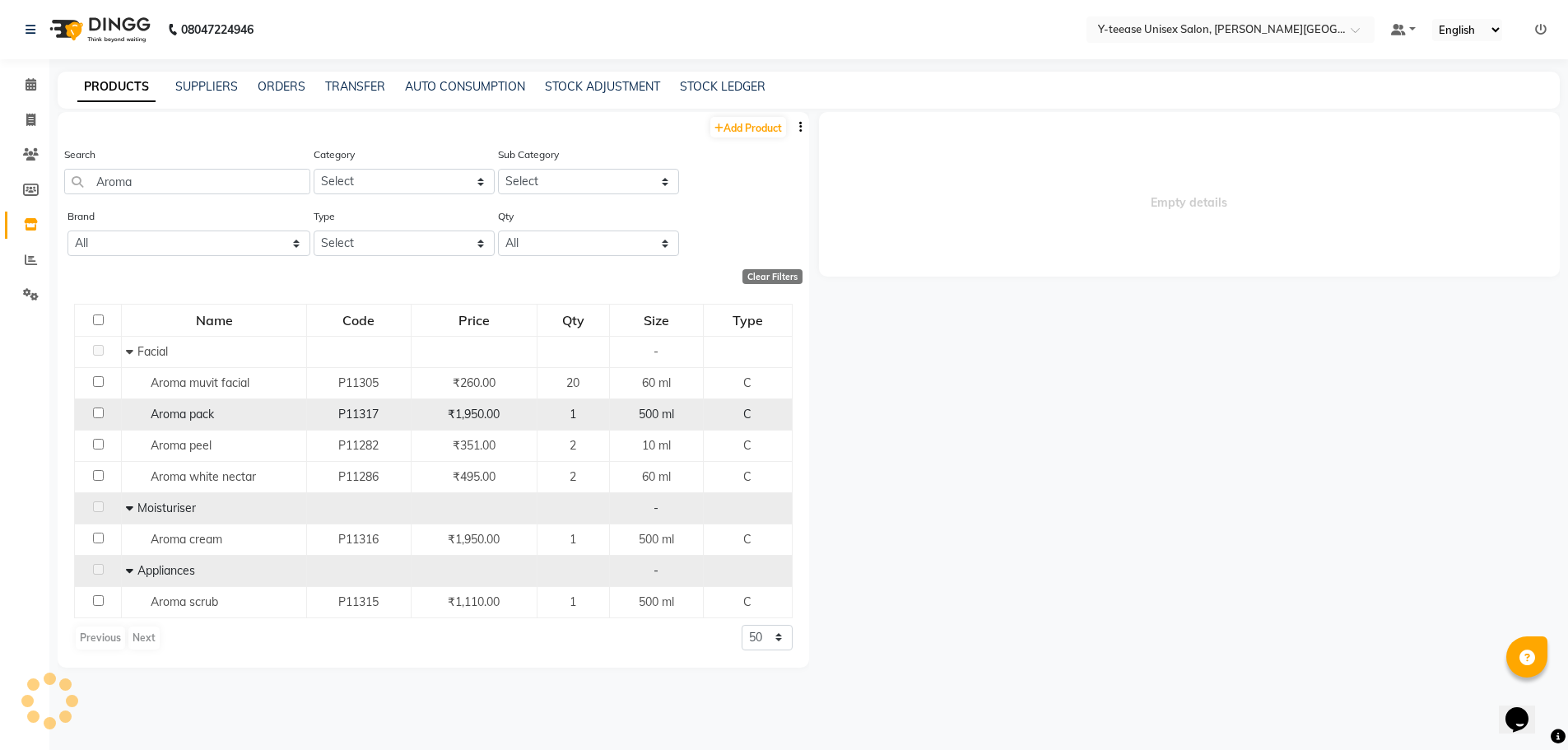
select select
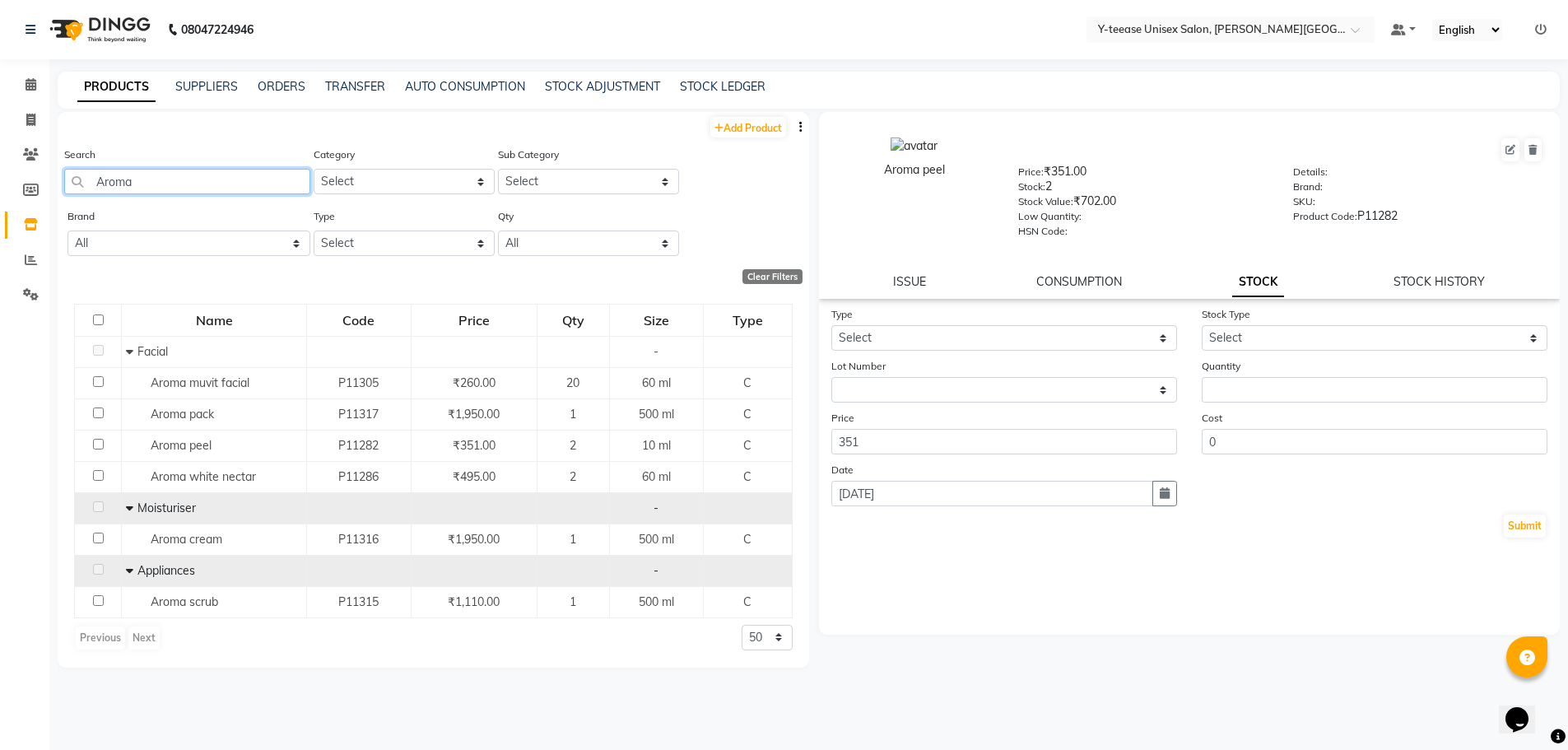
drag, startPoint x: 139, startPoint y: 189, endPoint x: 58, endPoint y: 194, distance: 81.2
click at [58, 194] on div "Search Aroma Category Select Hair Skin Makeup Personal Care Appliances Beard Wa…" at bounding box center [433, 176] width 751 height 62
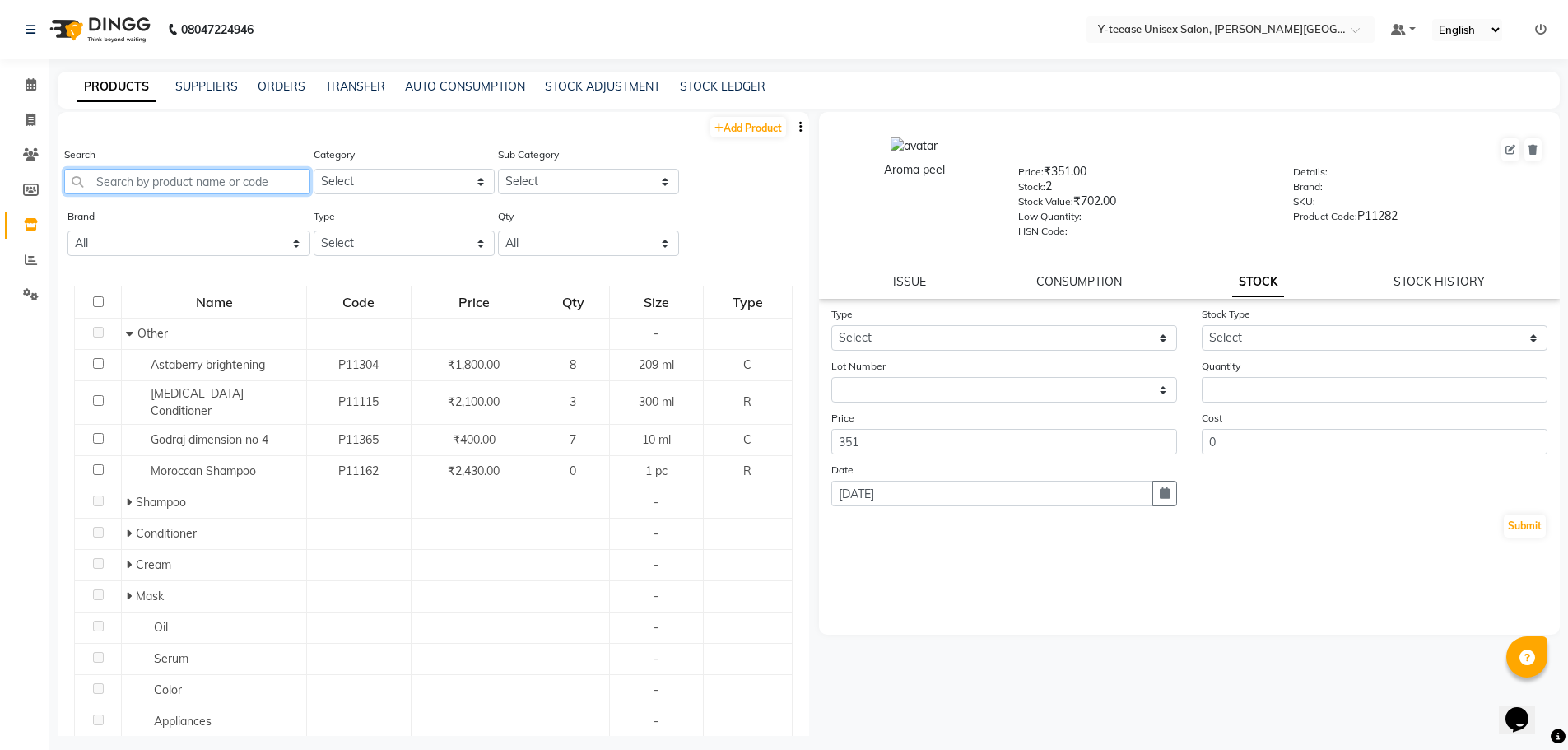
click at [125, 183] on input "text" at bounding box center [187, 181] width 246 height 25
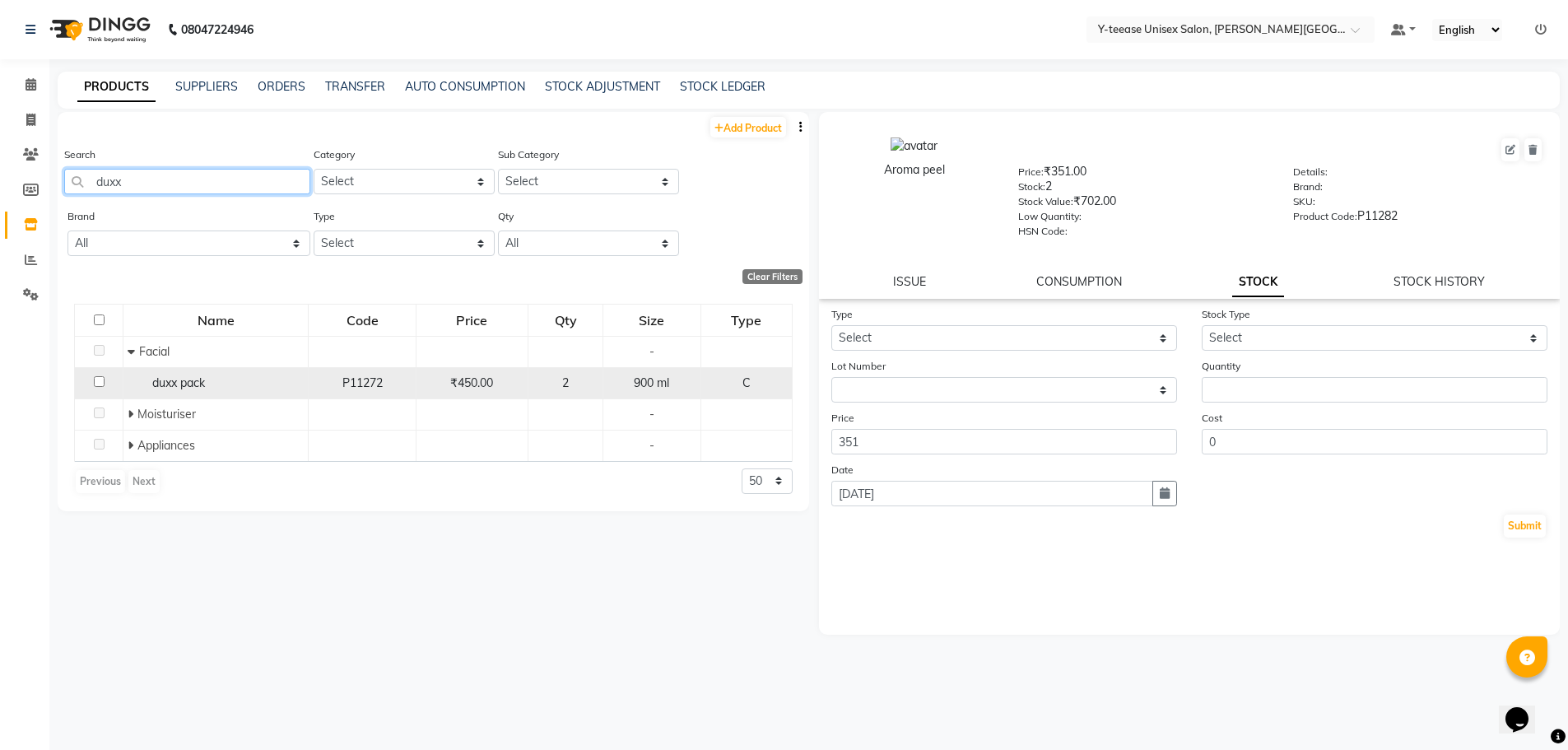
type input "duxx"
click at [216, 382] on div "duxx pack" at bounding box center [216, 383] width 176 height 17
select select
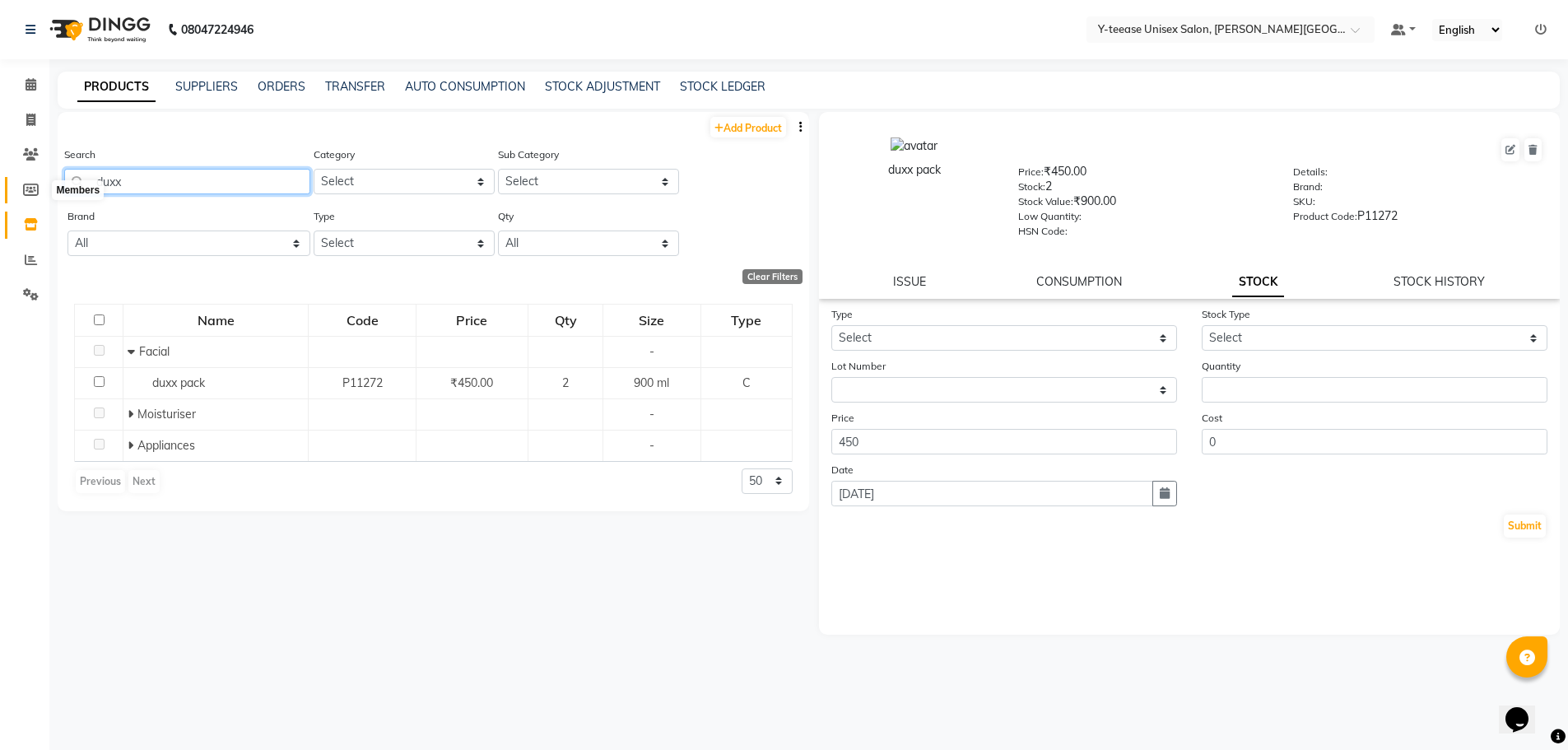
drag, startPoint x: 128, startPoint y: 187, endPoint x: 40, endPoint y: 187, distance: 88.0
click at [40, 187] on app-home "08047224946 Select Location × Y-teease Unisex Salon, Keshav Nagar Default Panel…" at bounding box center [784, 381] width 1568 height 761
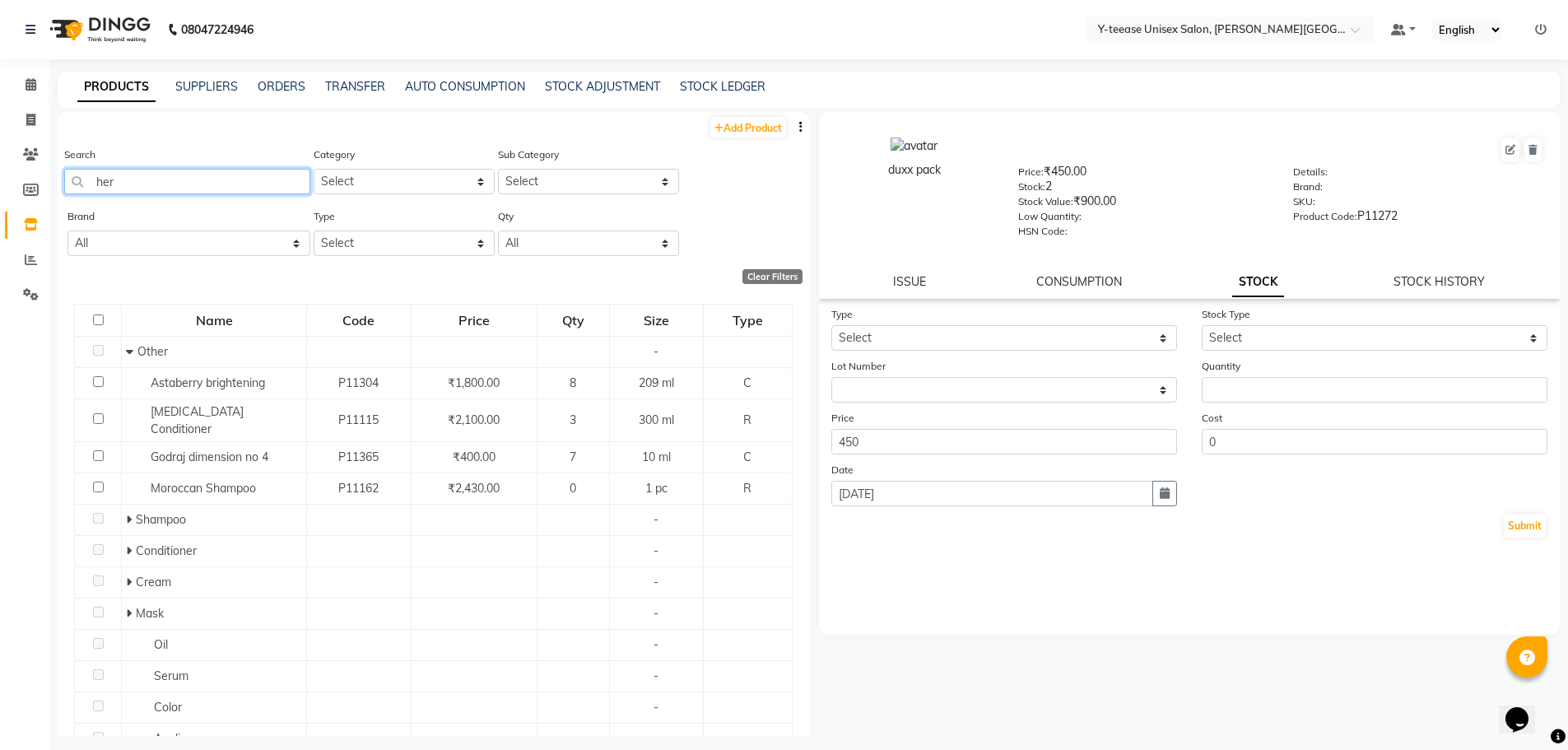
type input "herb"
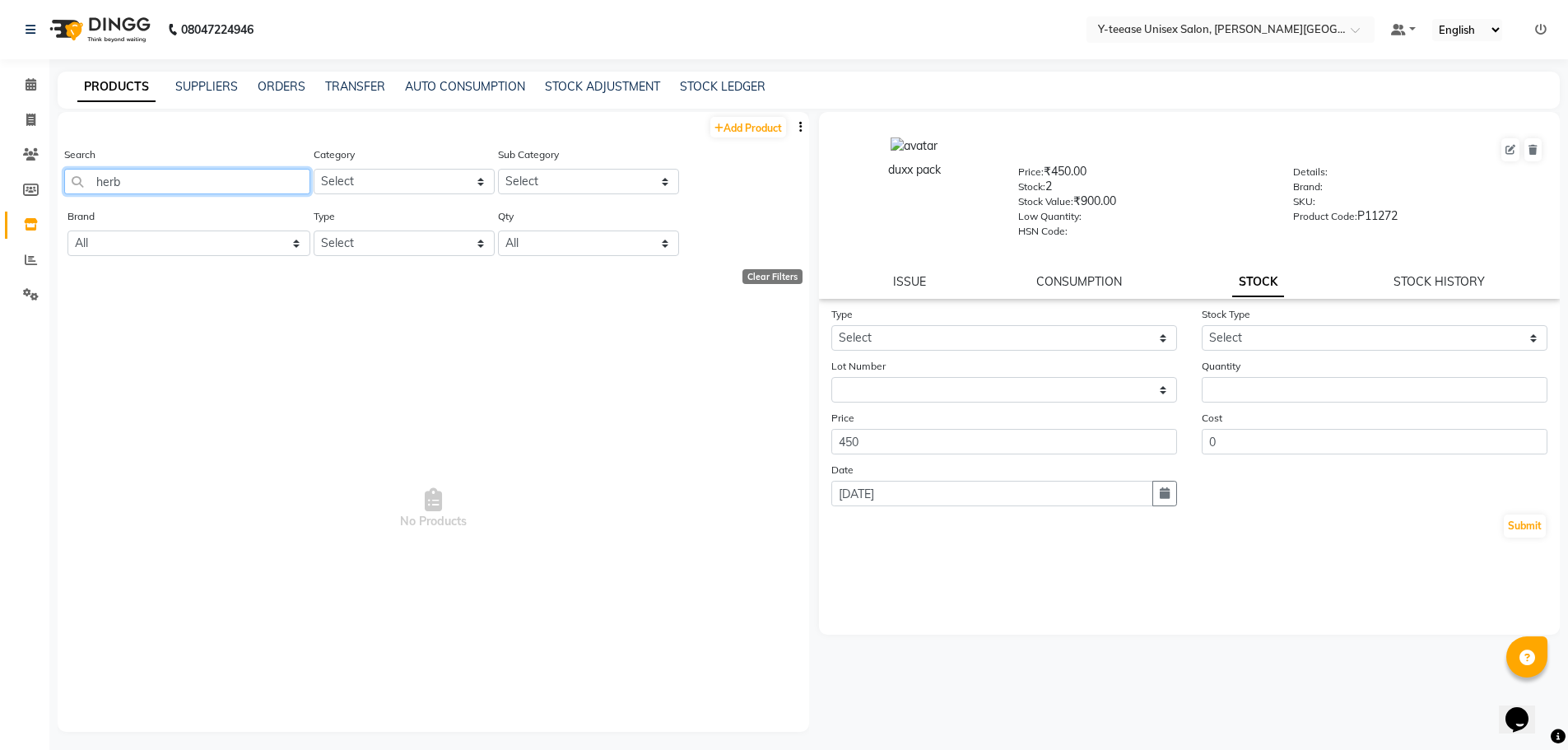
drag, startPoint x: 90, startPoint y: 193, endPoint x: 61, endPoint y: 191, distance: 29.1
click at [57, 195] on main "PRODUCTS SUPPLIERS ORDERS TRANSFER AUTO CONSUMPTION STOCK ADJUSTMENT STOCK LEDG…" at bounding box center [809, 416] width 1518 height 689
type input "tjjjjjjjjjjjjjjjer"
drag, startPoint x: 162, startPoint y: 185, endPoint x: 81, endPoint y: 186, distance: 81.0
click at [81, 186] on input "tjjjjjjjjjjjjjjjer" at bounding box center [187, 181] width 246 height 25
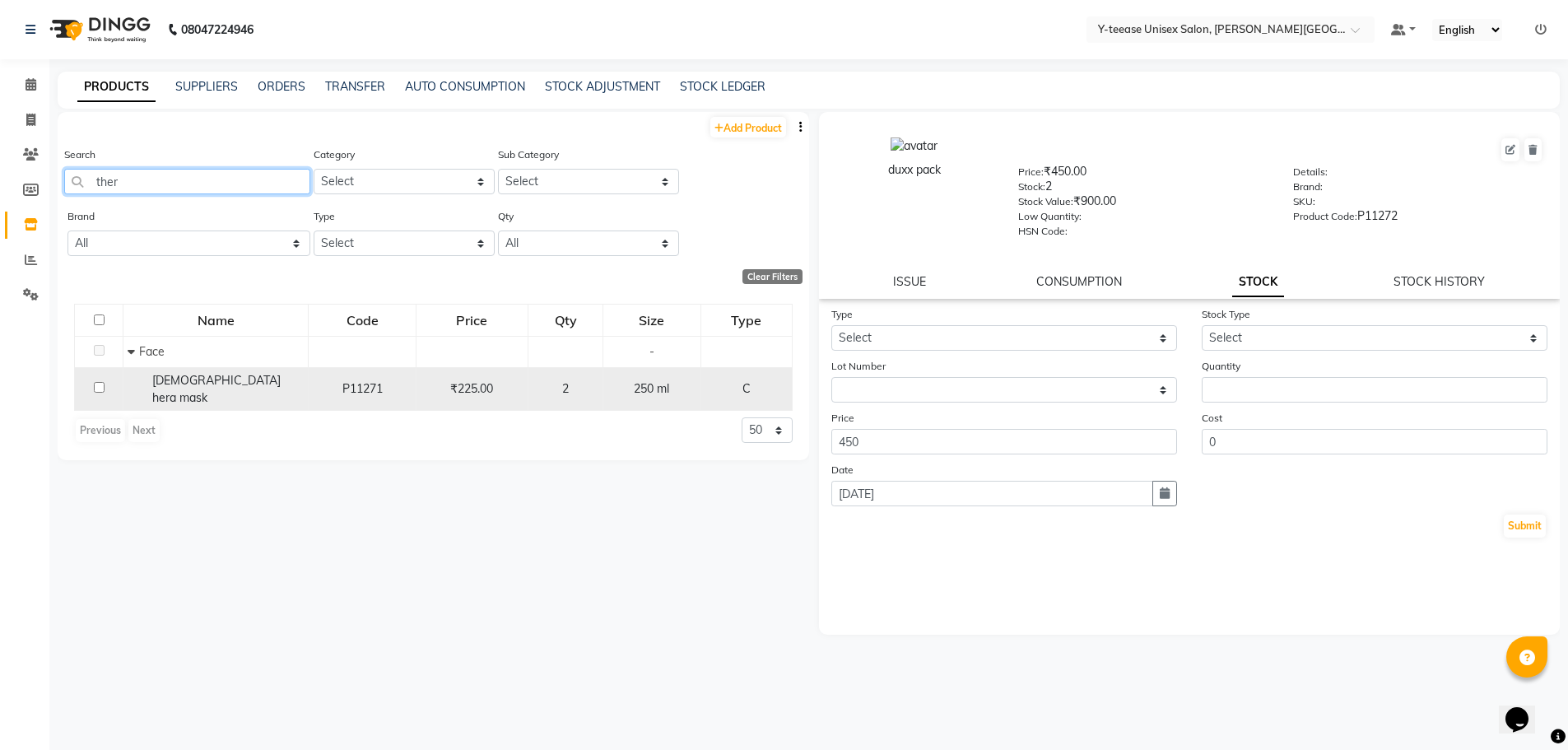
type input "ther"
click at [215, 390] on div "theramo hera mask" at bounding box center [216, 389] width 176 height 35
select select
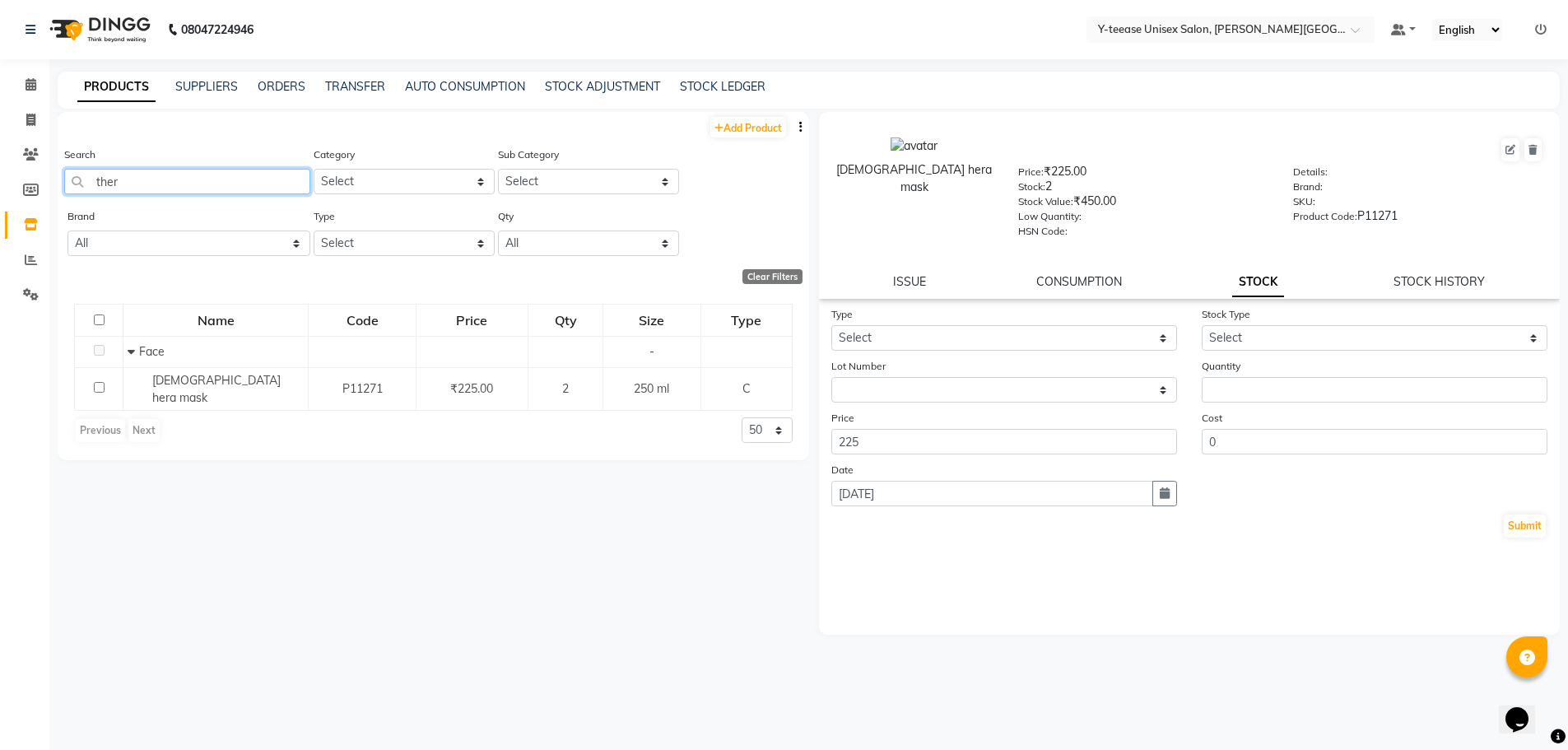
drag, startPoint x: 158, startPoint y: 190, endPoint x: 55, endPoint y: 188, distance: 103.0
click at [55, 188] on main "PRODUCTS SUPPLIERS ORDERS TRANSFER AUTO CONSUMPTION STOCK ADJUSTMENT STOCK LEDG…" at bounding box center [809, 416] width 1518 height 689
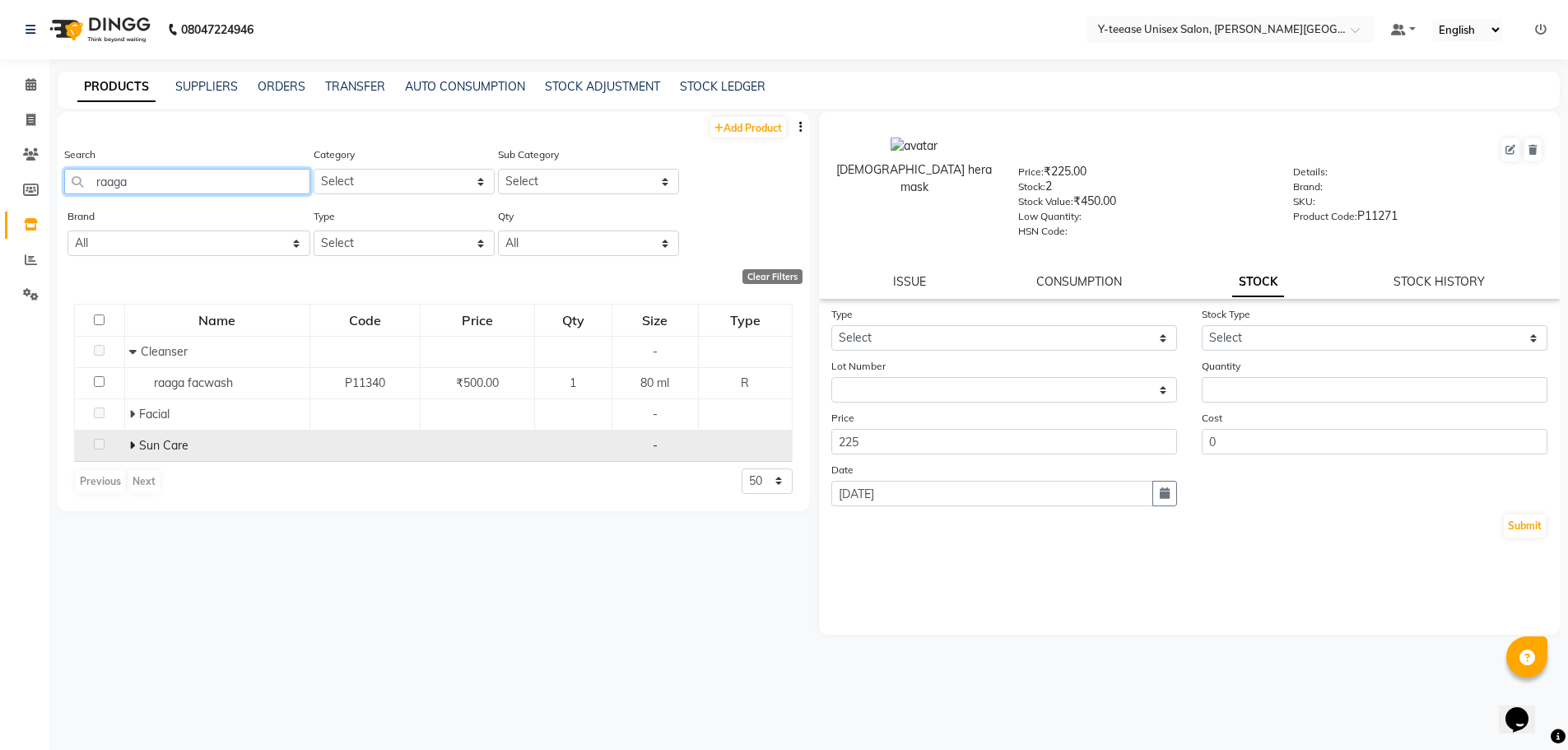
type input "raaga"
click at [138, 446] on span at bounding box center [133, 445] width 10 height 15
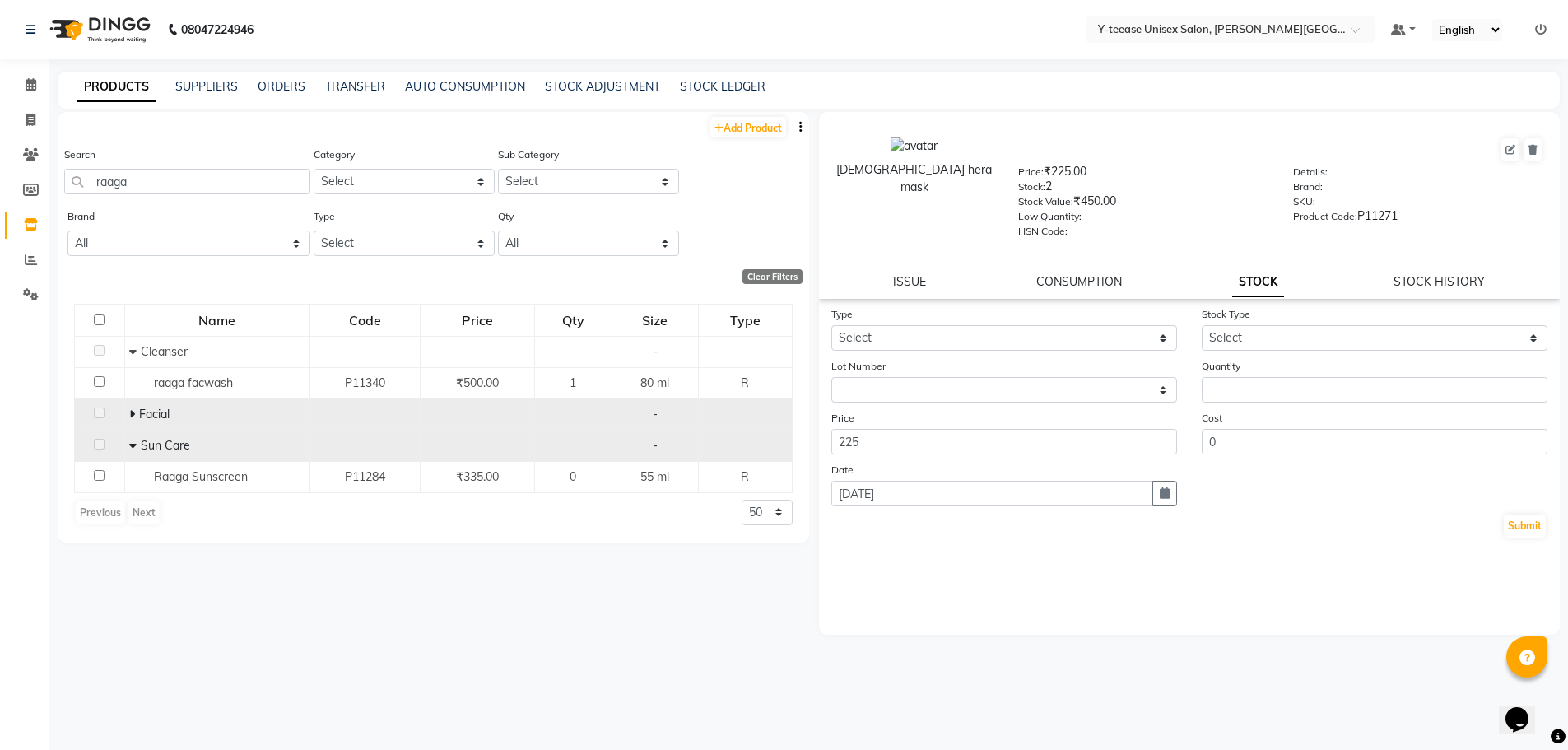
click at [129, 415] on icon at bounding box center [131, 414] width 6 height 11
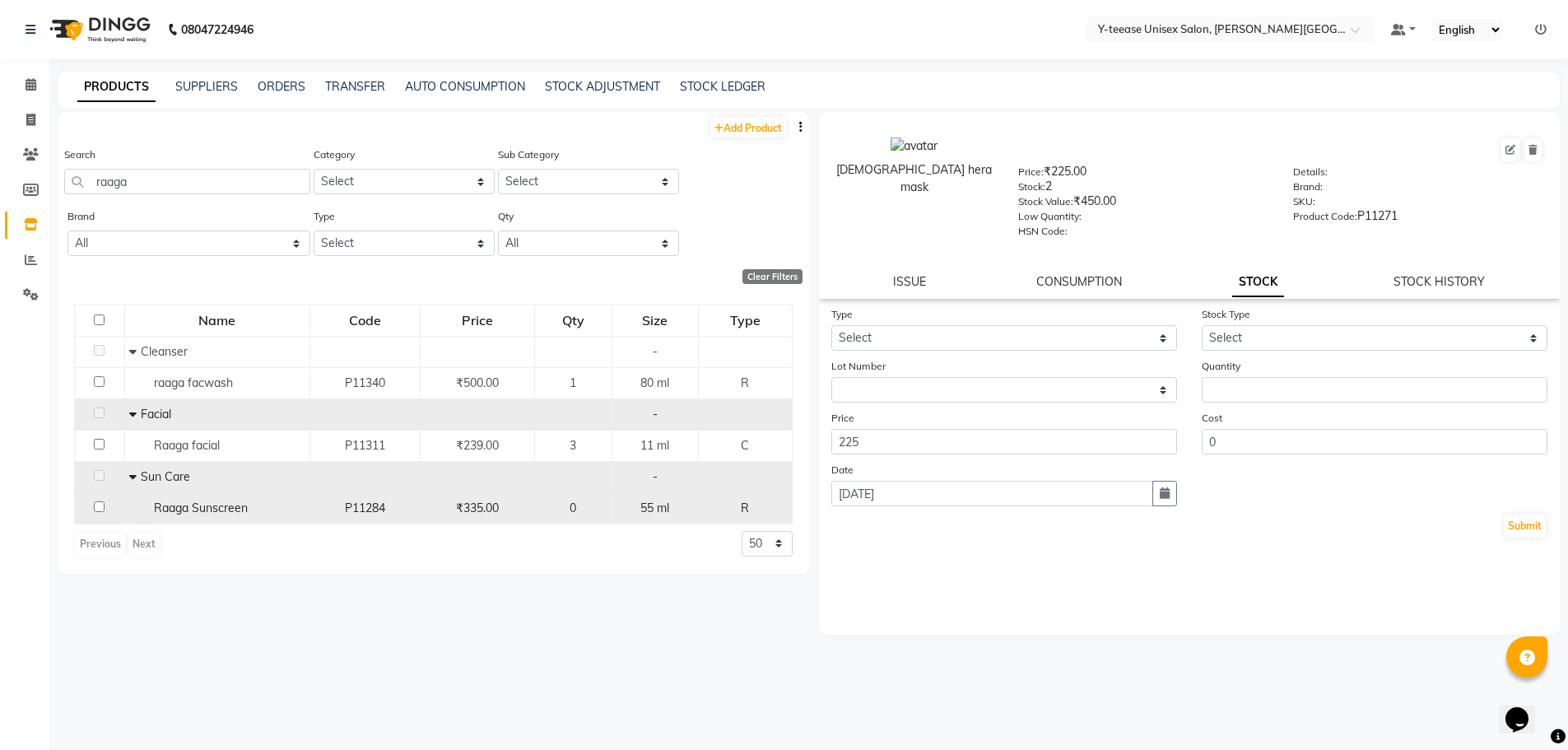
click at [192, 505] on span "Raaga Sunscreen" at bounding box center [201, 508] width 94 height 15
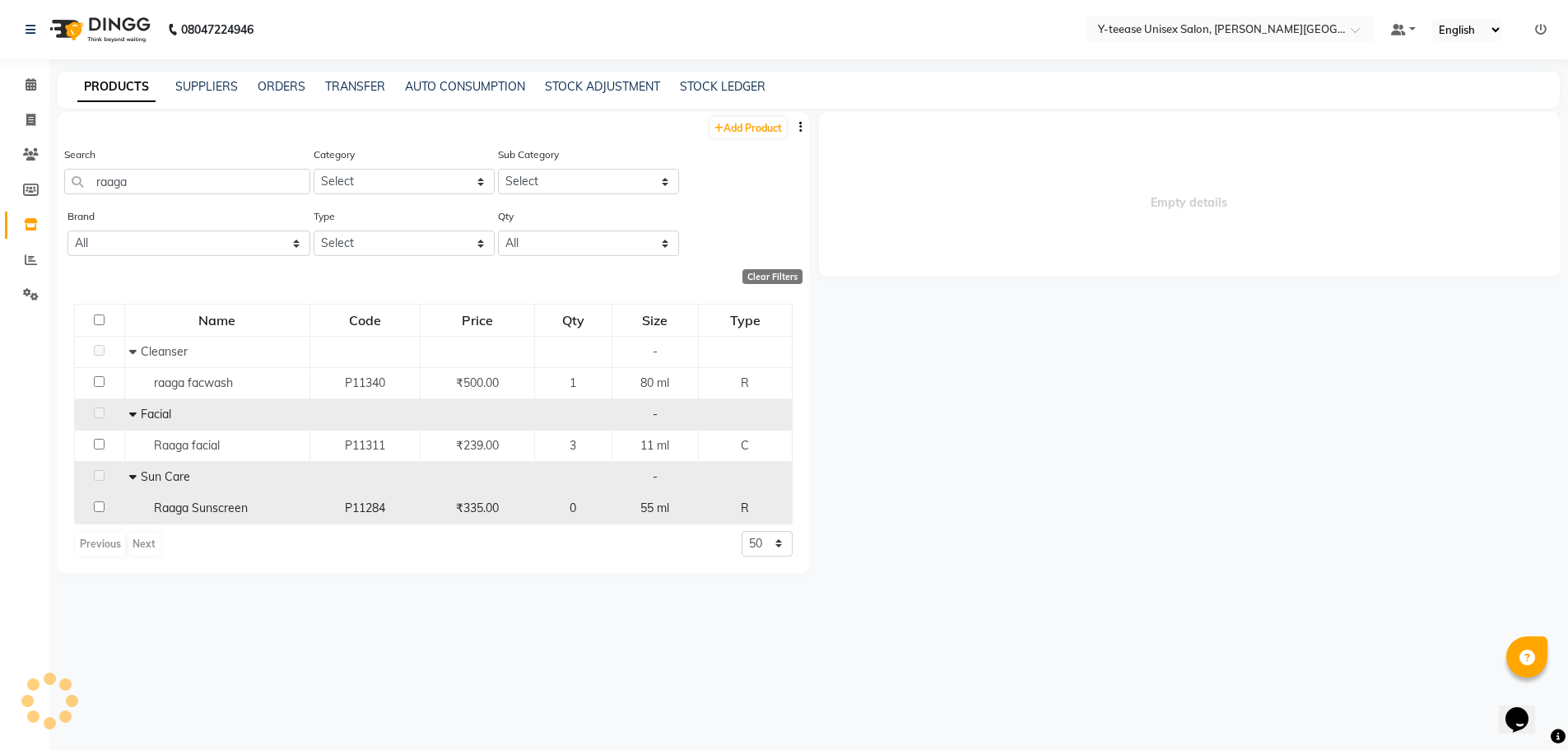
select select
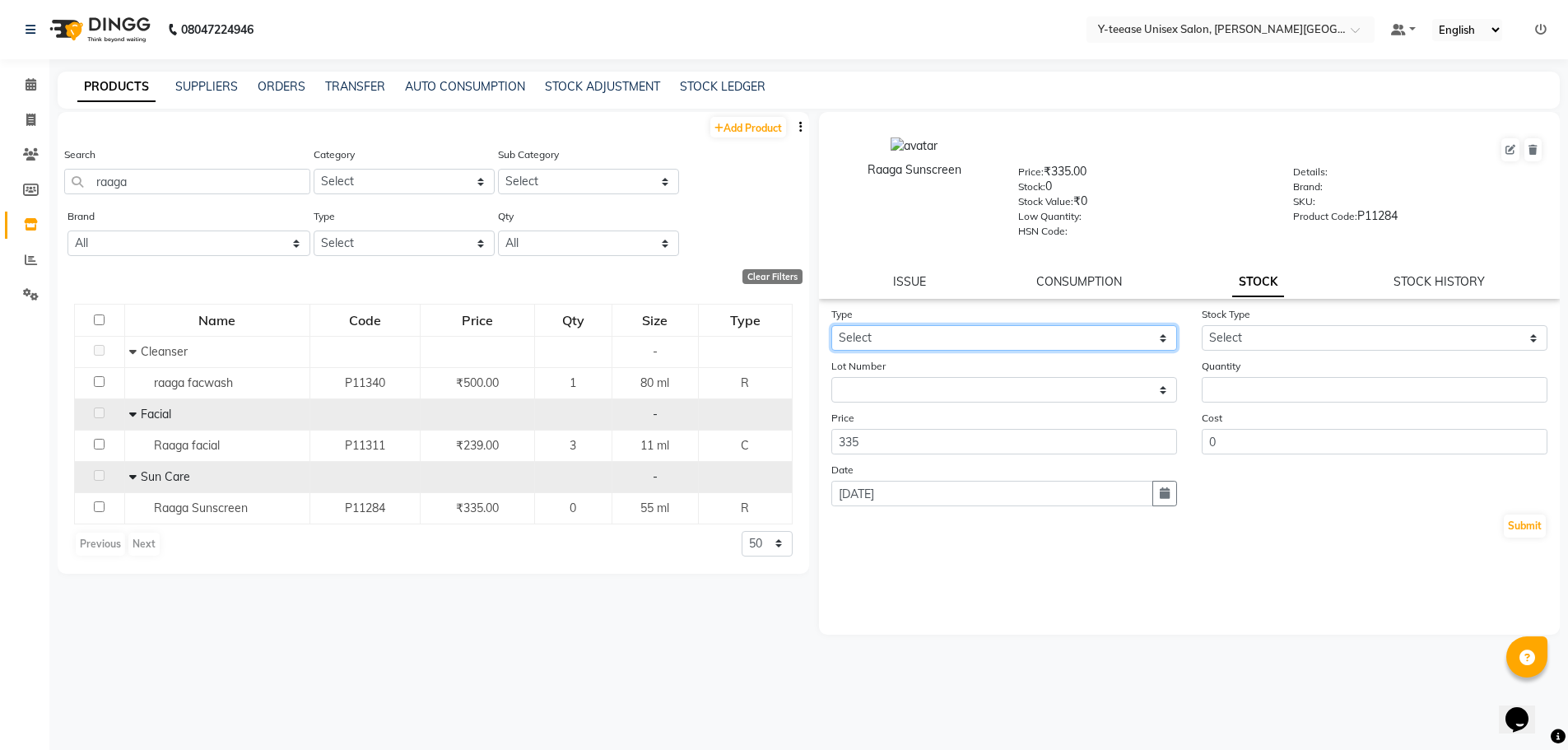
drag, startPoint x: 931, startPoint y: 338, endPoint x: 928, endPoint y: 349, distance: 11.4
click at [929, 340] on select "Select In Out" at bounding box center [1004, 337] width 346 height 25
select select "in"
click at [831, 325] on select "Select In Out" at bounding box center [1004, 337] width 346 height 25
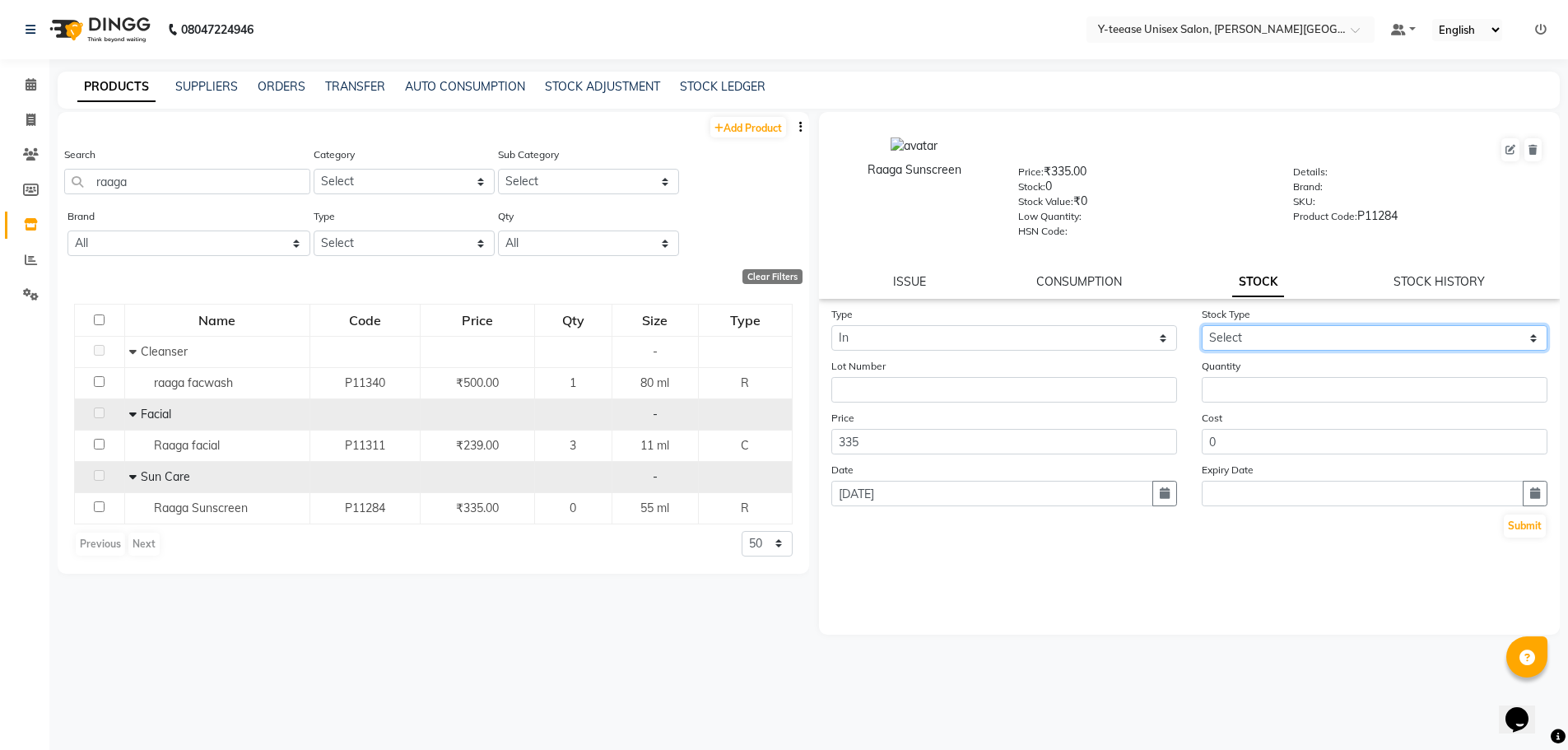
click at [1265, 336] on select "Select New Stock Adjustment Return Other" at bounding box center [1374, 337] width 346 height 25
select select "adjustment"
click at [1201, 325] on select "Select New Stock Adjustment Return Other" at bounding box center [1374, 337] width 346 height 25
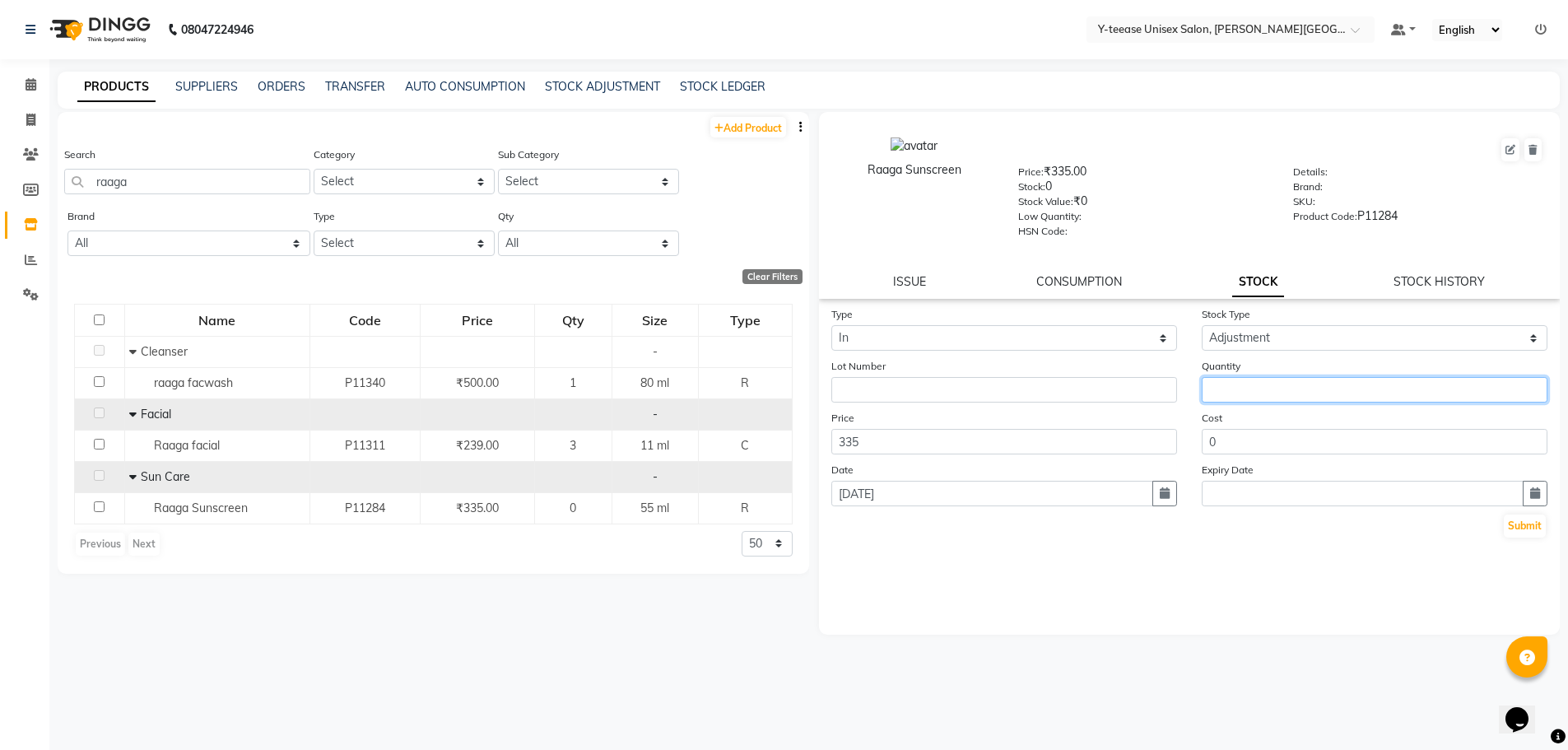
click at [1223, 389] on input "number" at bounding box center [1374, 389] width 346 height 25
type input "2"
click at [1540, 525] on button "Submit" at bounding box center [1524, 526] width 42 height 23
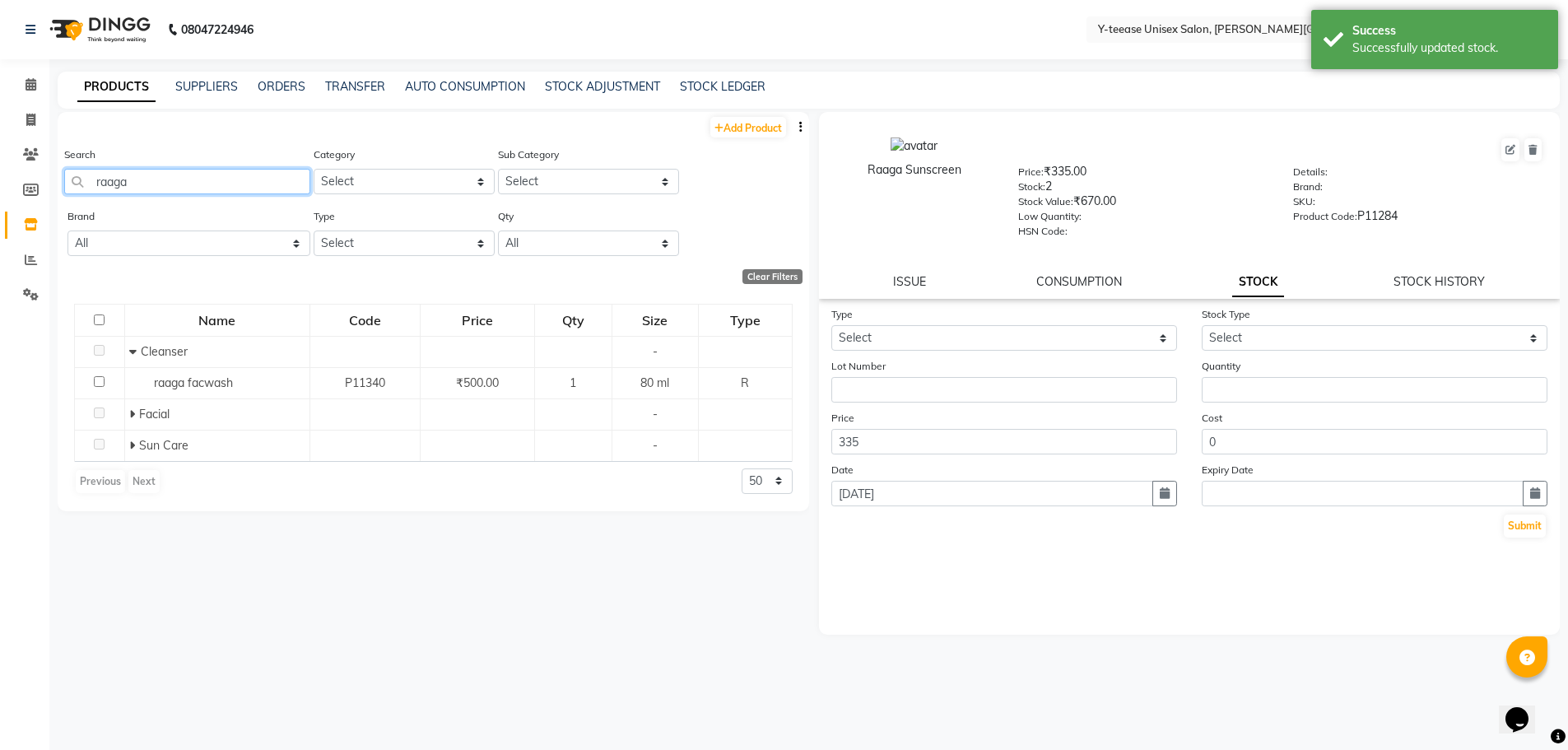
drag, startPoint x: 164, startPoint y: 179, endPoint x: 38, endPoint y: 214, distance: 130.8
click at [39, 214] on app-home "08047224946 Select Location × Y-teease Unisex Salon, Keshav Nagar Default Panel…" at bounding box center [784, 381] width 1568 height 761
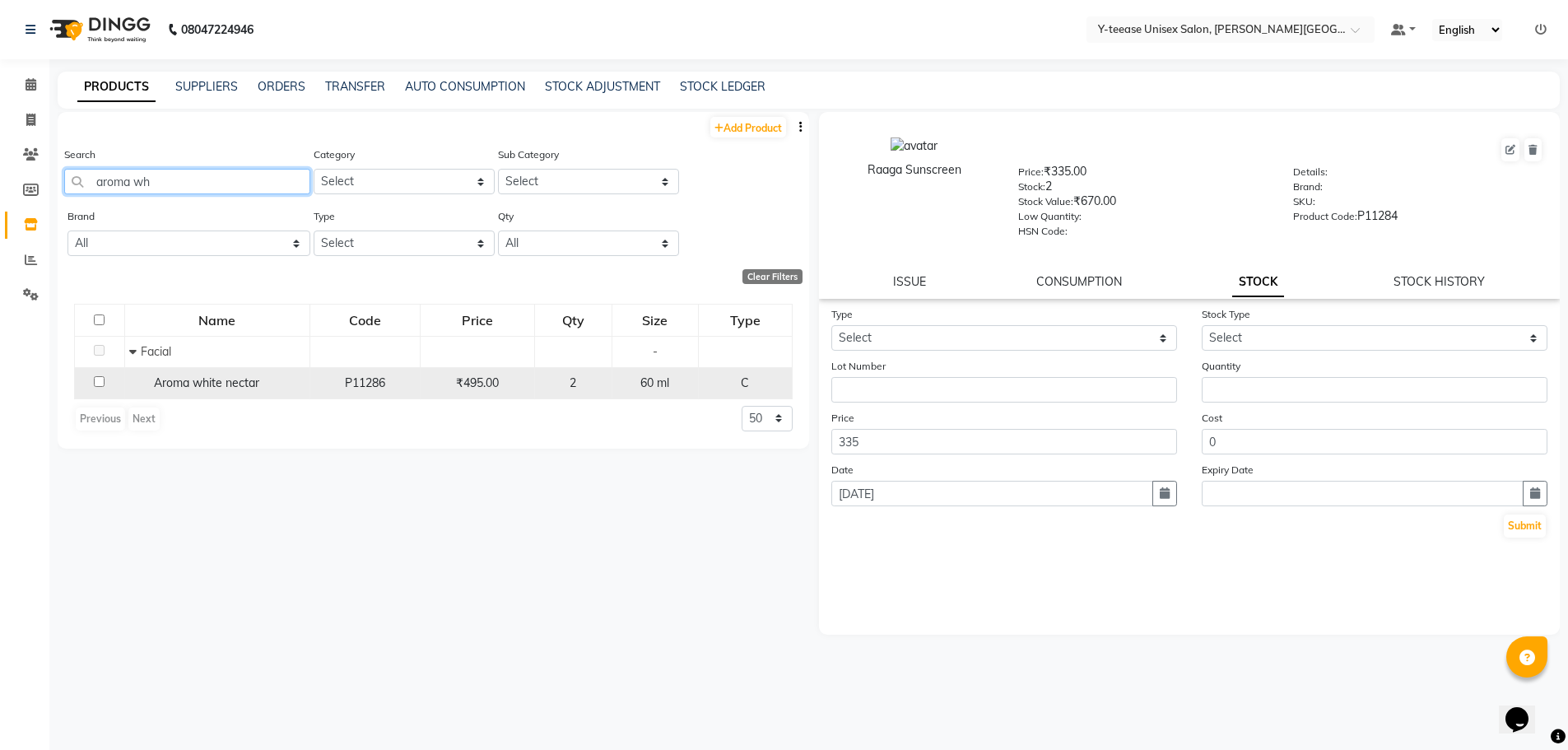
type input "aroma wh"
click at [99, 382] on input "checkbox" at bounding box center [99, 382] width 10 height 10
checkbox input "true"
drag, startPoint x: 184, startPoint y: 172, endPoint x: 37, endPoint y: 189, distance: 148.0
click at [37, 189] on app-home "08047224946 Select Location × Y-teease Unisex Salon, Keshav Nagar Default Panel…" at bounding box center [784, 381] width 1568 height 761
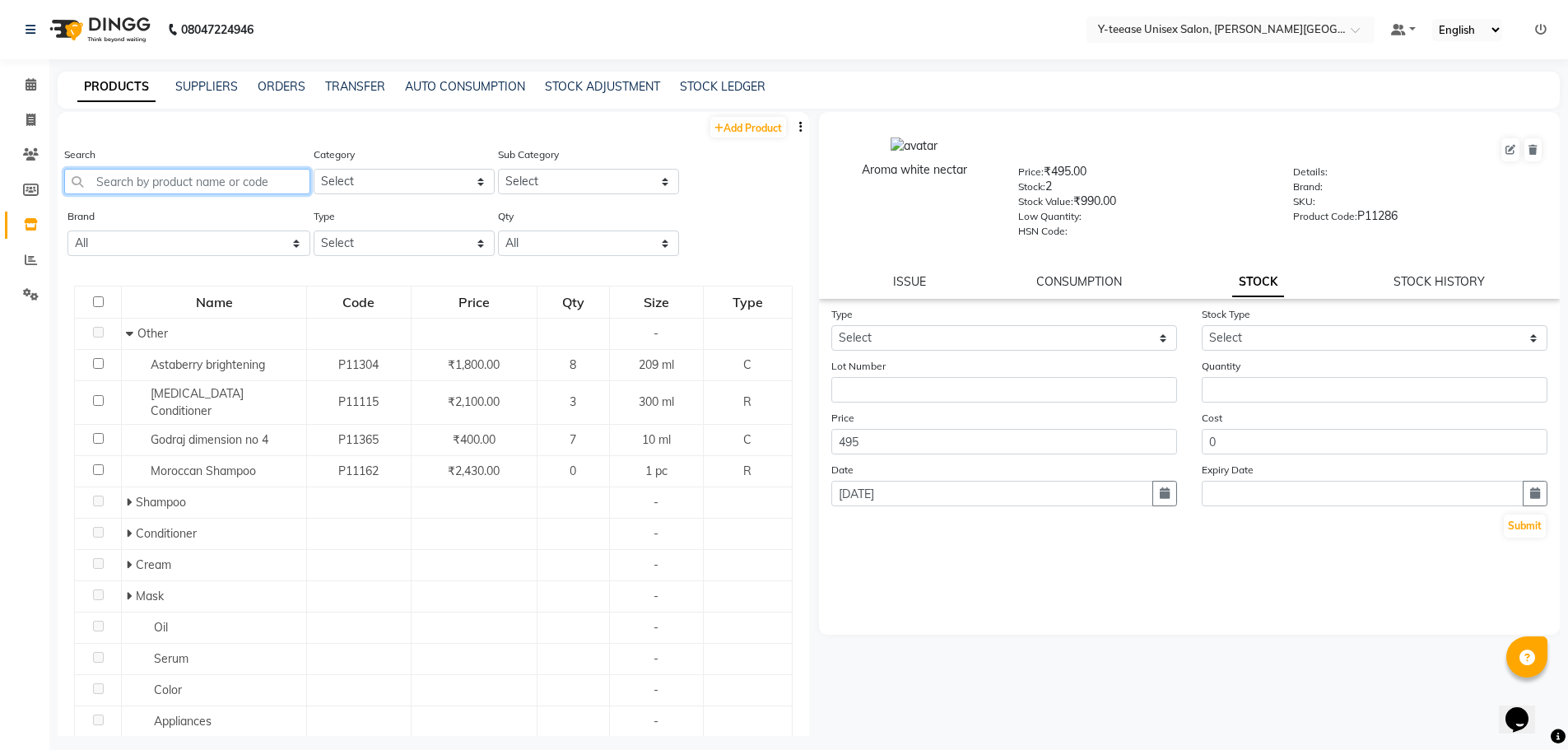
click at [150, 175] on input "text" at bounding box center [187, 181] width 246 height 25
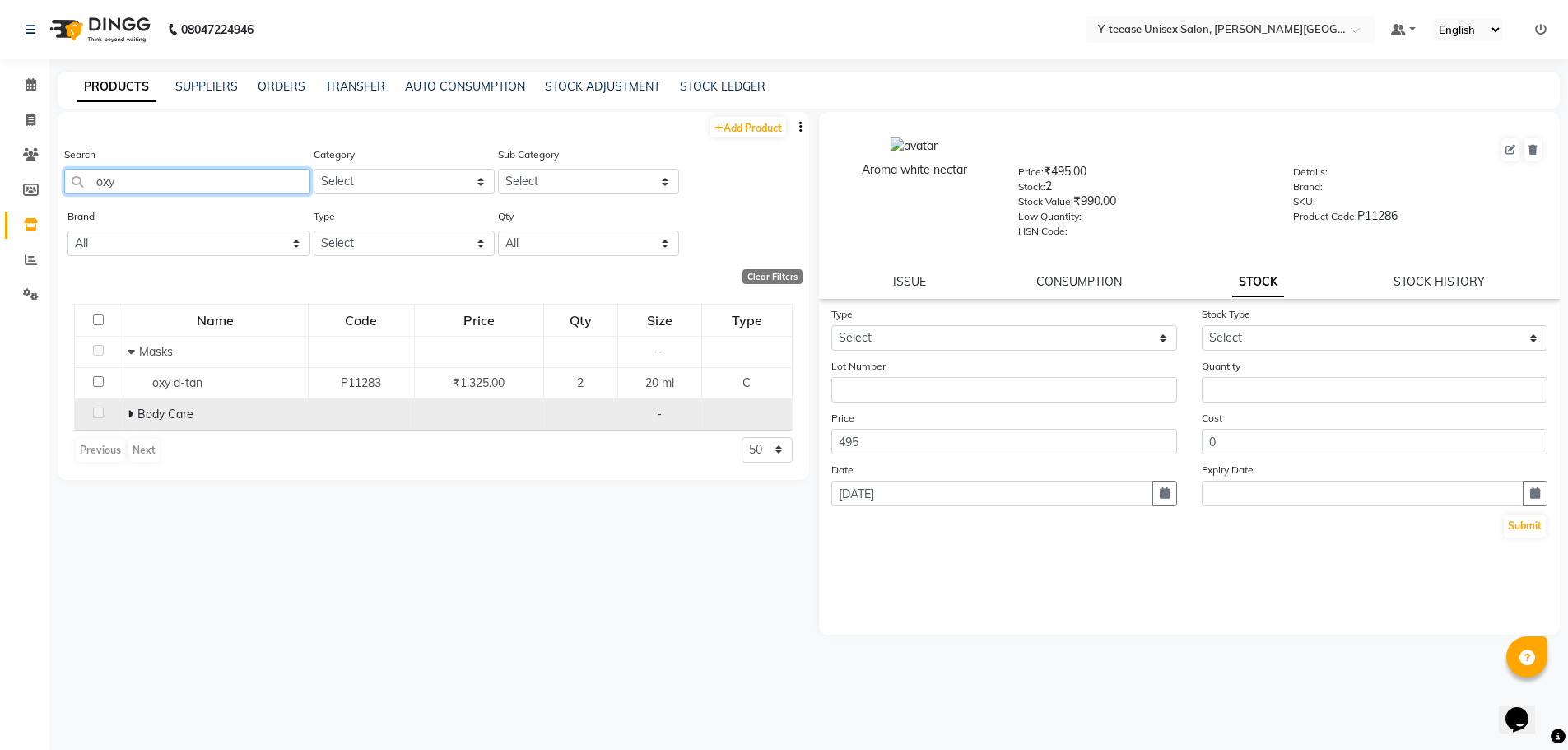
type input "oxy"
click at [134, 412] on span at bounding box center [132, 414] width 10 height 15
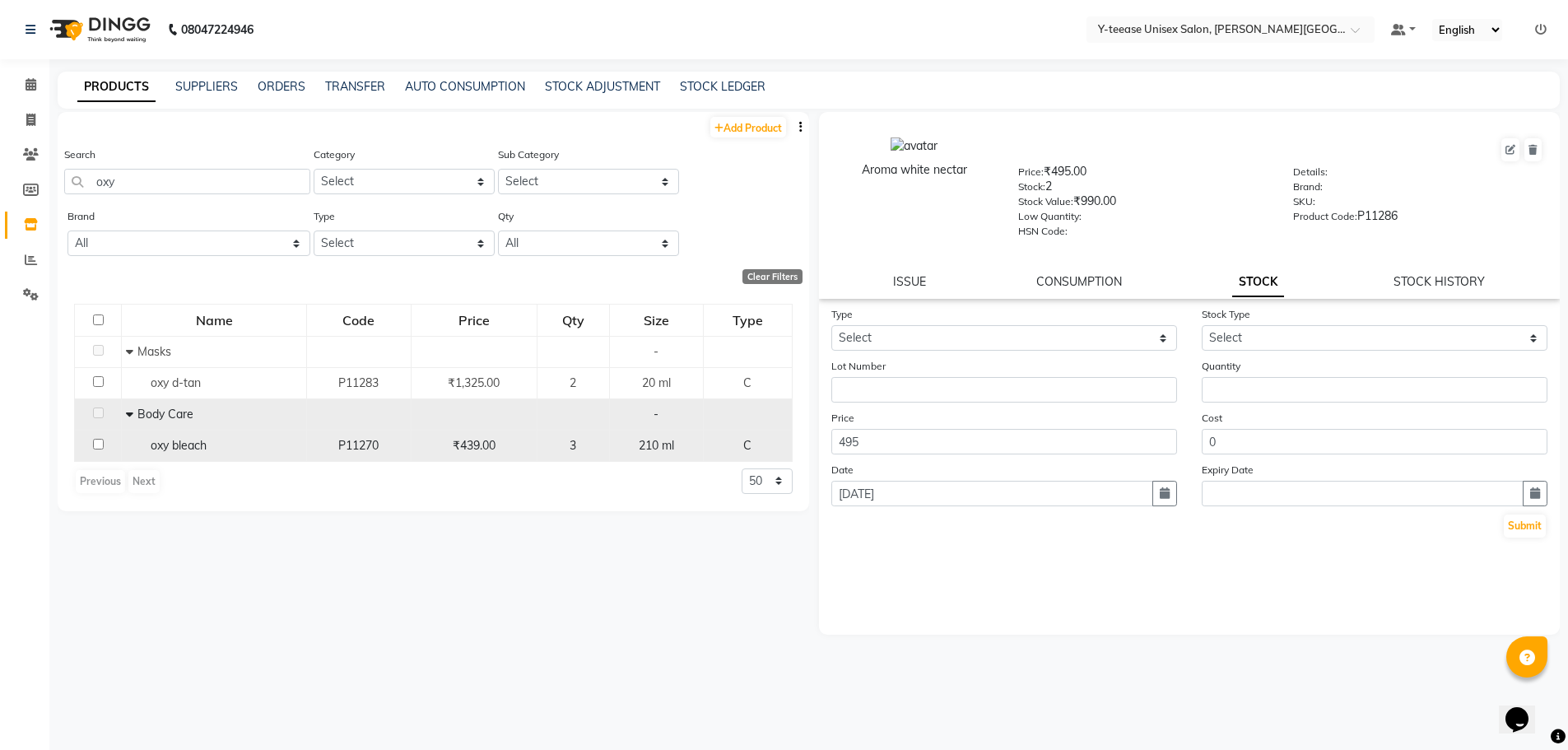
click at [200, 444] on span "oxy bleach" at bounding box center [178, 445] width 56 height 15
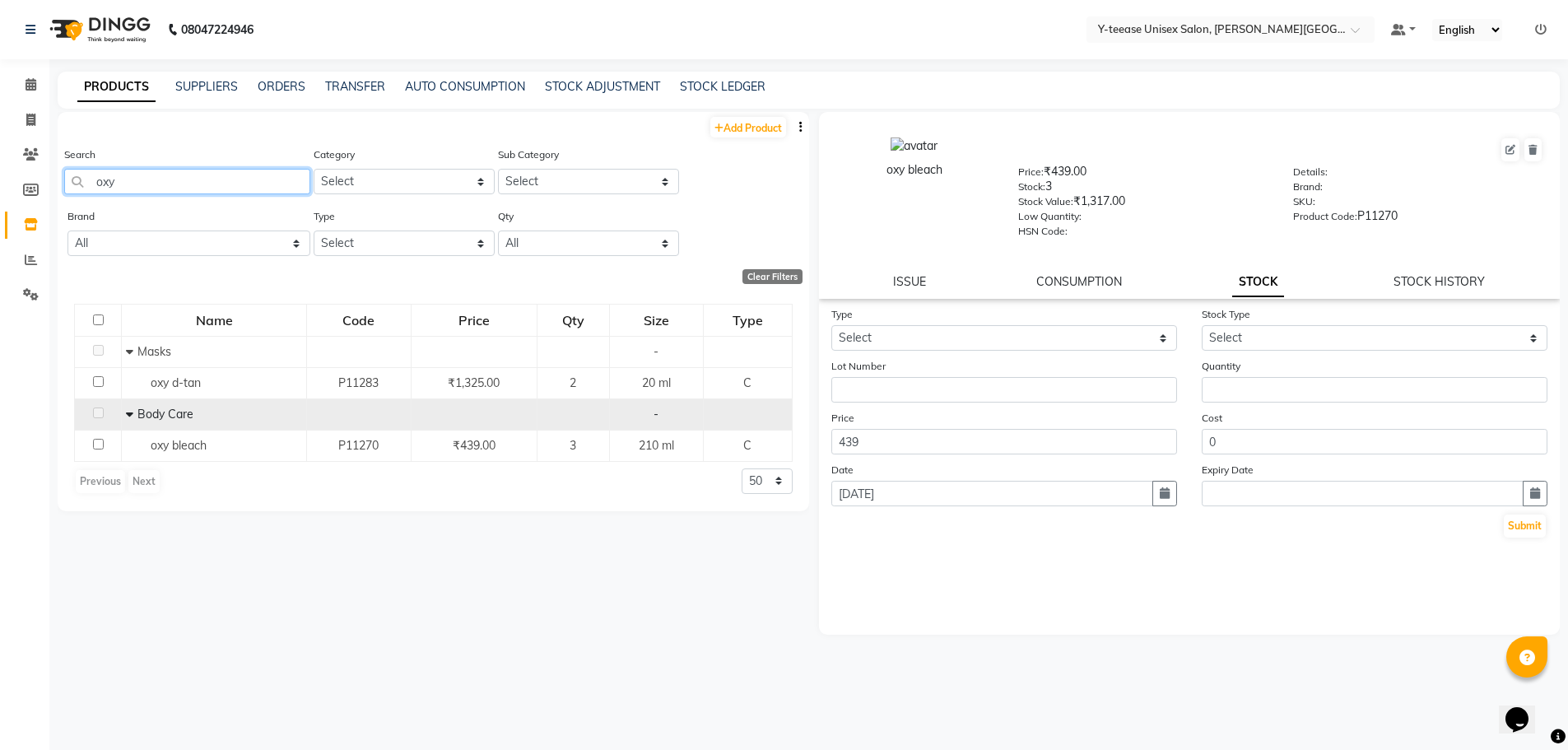
click at [60, 188] on div "Search oxy Category Select Hair Skin Makeup Personal Care Appliances Beard Waxi…" at bounding box center [433, 176] width 751 height 62
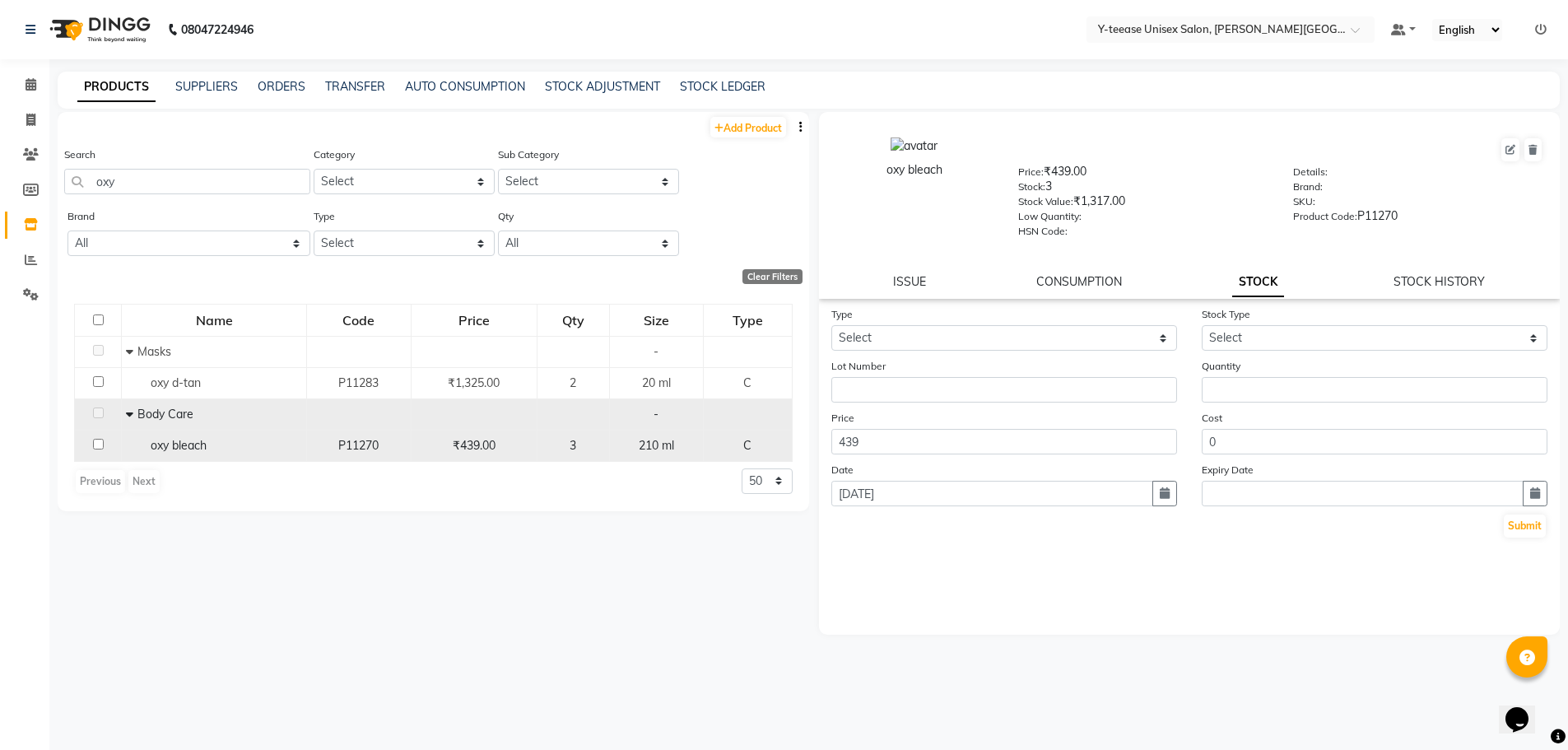
click at [219, 442] on div "oxy bleach" at bounding box center [214, 446] width 176 height 17
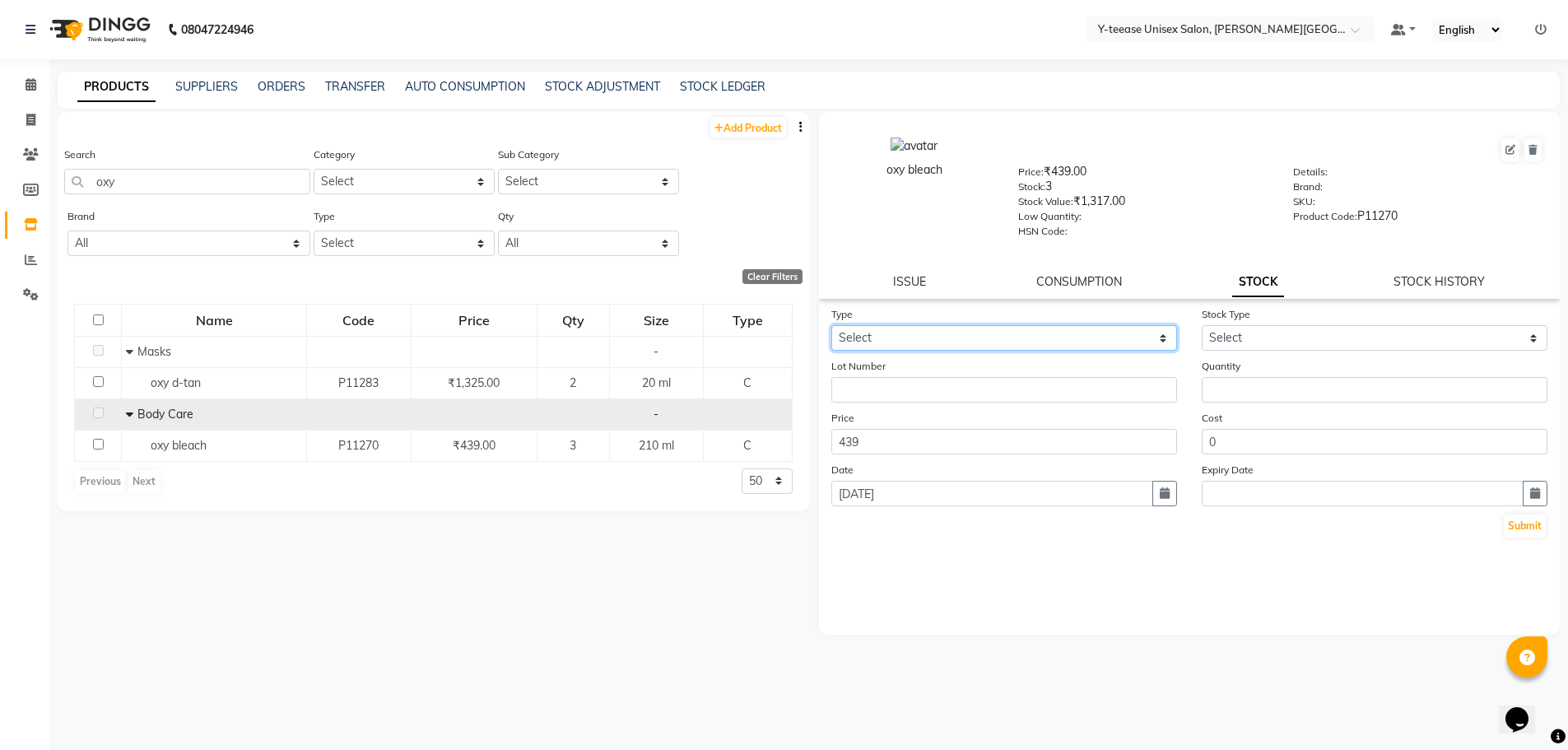
drag, startPoint x: 882, startPoint y: 340, endPoint x: 877, endPoint y: 349, distance: 10.3
click at [882, 340] on select "Select In Out" at bounding box center [1004, 337] width 346 height 25
click at [831, 325] on select "Select In Out" at bounding box center [1004, 337] width 346 height 25
drag, startPoint x: 884, startPoint y: 340, endPoint x: 882, endPoint y: 349, distance: 9.2
click at [883, 343] on select "Select In Out" at bounding box center [1004, 337] width 346 height 25
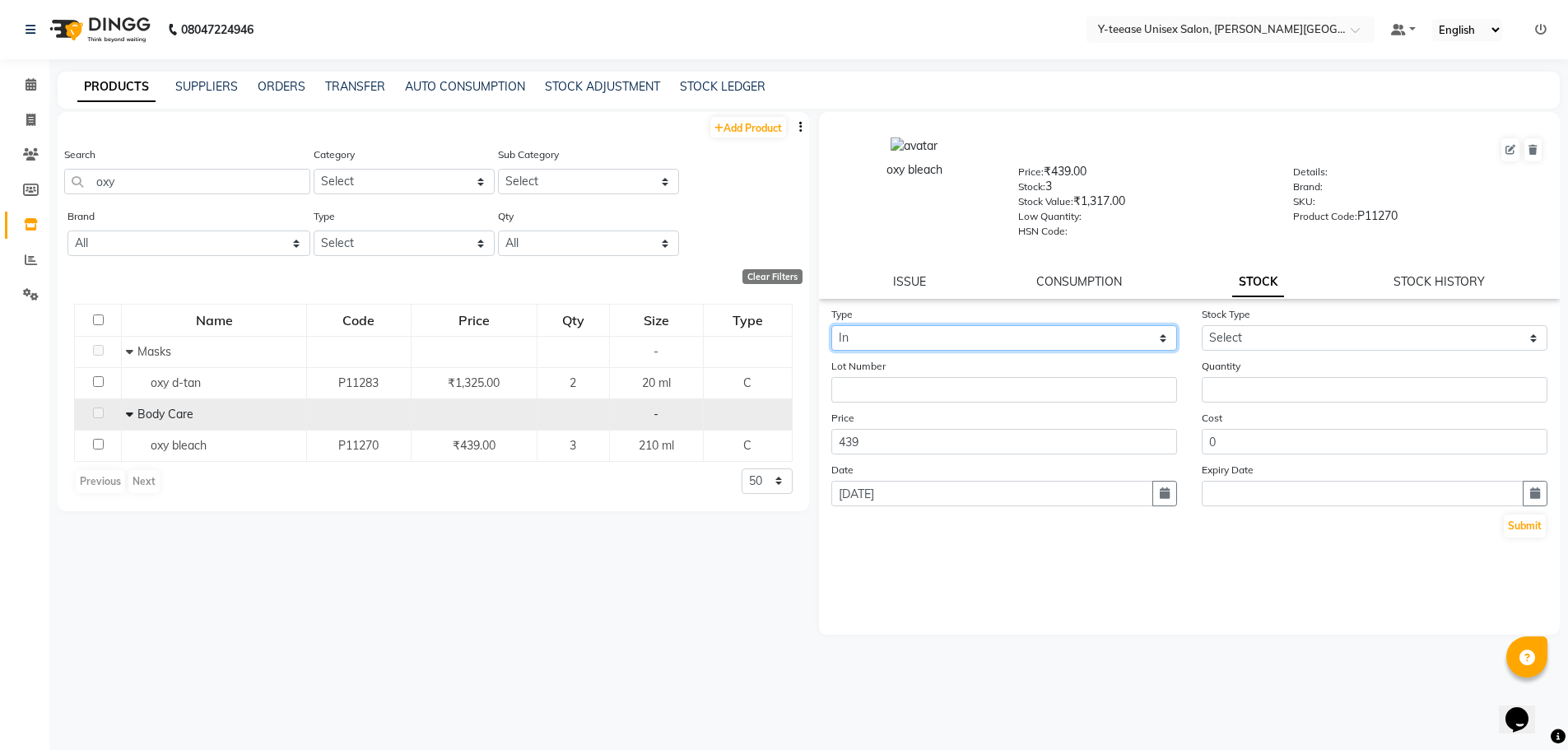
select select "out"
click at [831, 325] on select "Select In Out" at bounding box center [1004, 337] width 346 height 25
select select
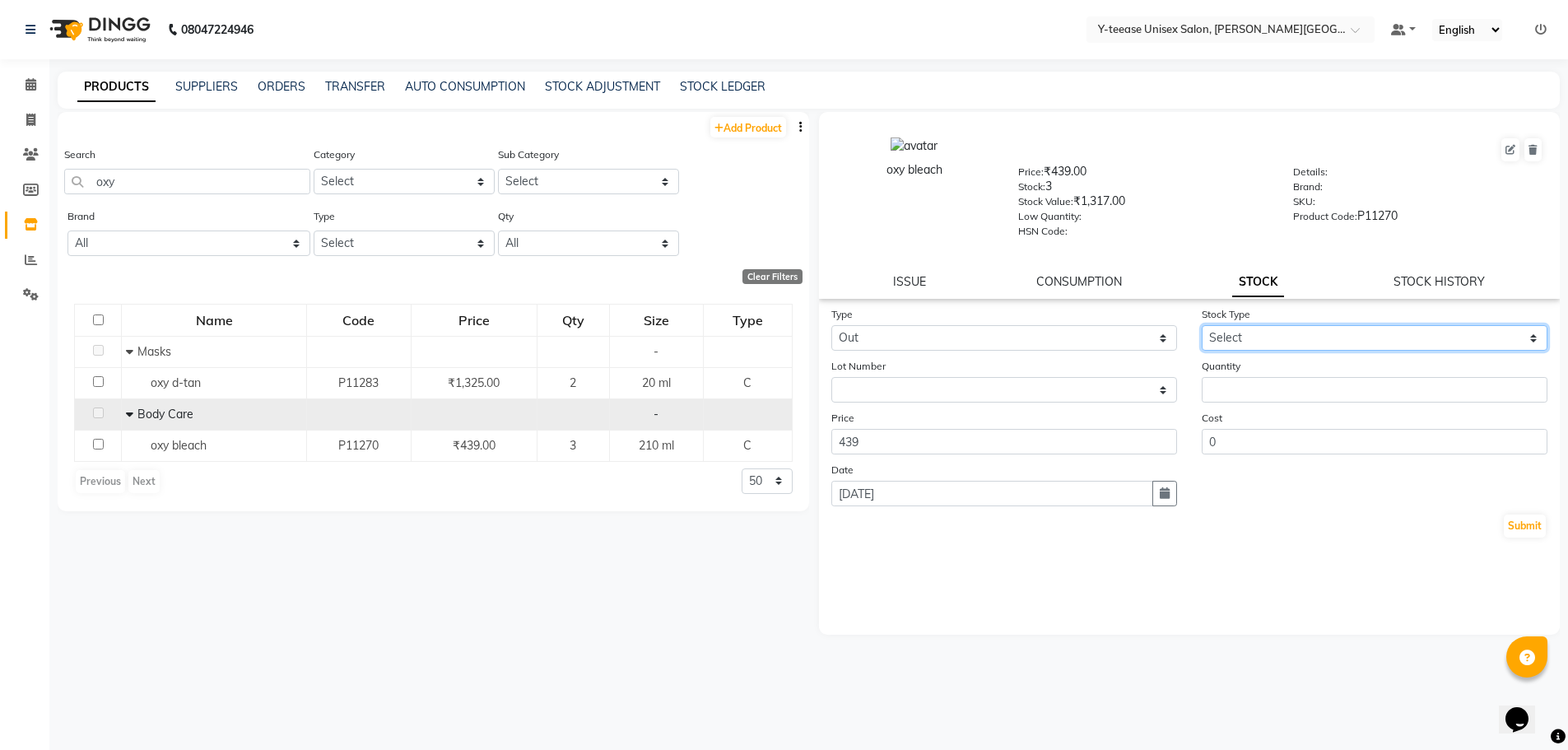
drag, startPoint x: 1262, startPoint y: 336, endPoint x: 1257, endPoint y: 348, distance: 13.0
click at [1262, 336] on select "Select Internal Use Damaged Expired Adjustment Return Other" at bounding box center [1374, 337] width 346 height 25
select select "adjustment"
click at [1201, 325] on select "Select Internal Use Damaged Expired Adjustment Return Other" at bounding box center [1374, 337] width 346 height 25
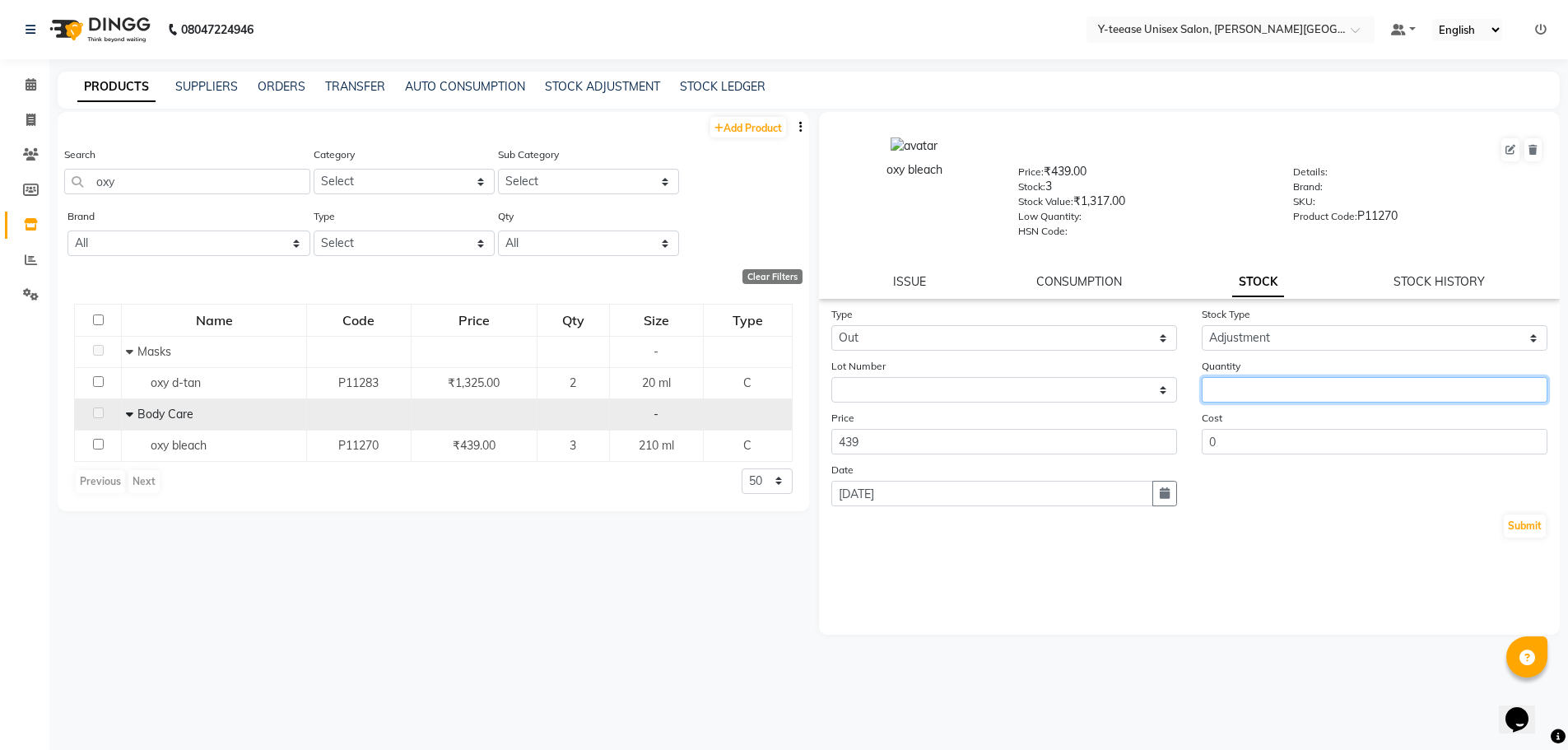
click at [1248, 397] on input "number" at bounding box center [1374, 389] width 346 height 25
type input "1"
click at [1509, 516] on button "Submit" at bounding box center [1524, 526] width 42 height 23
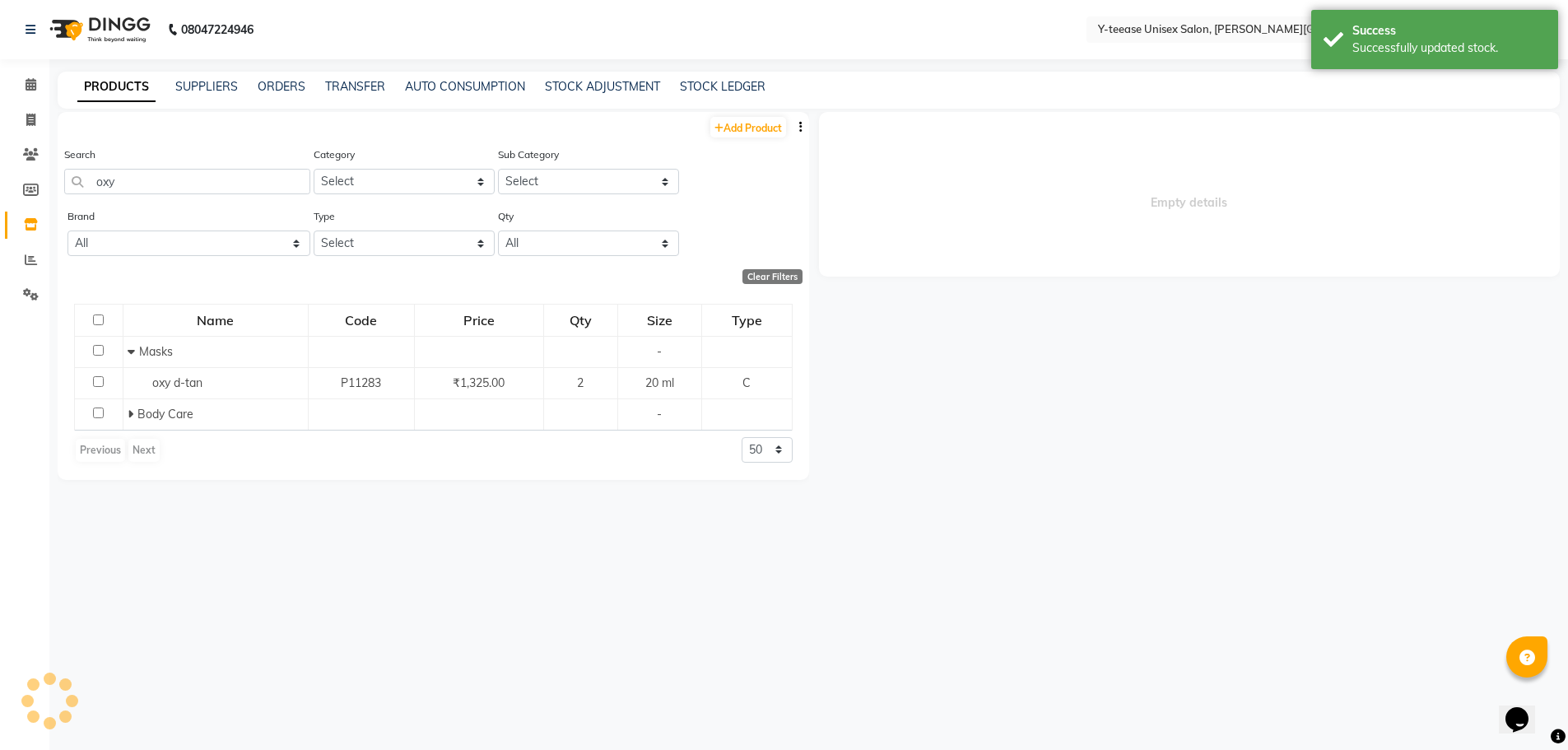
select select
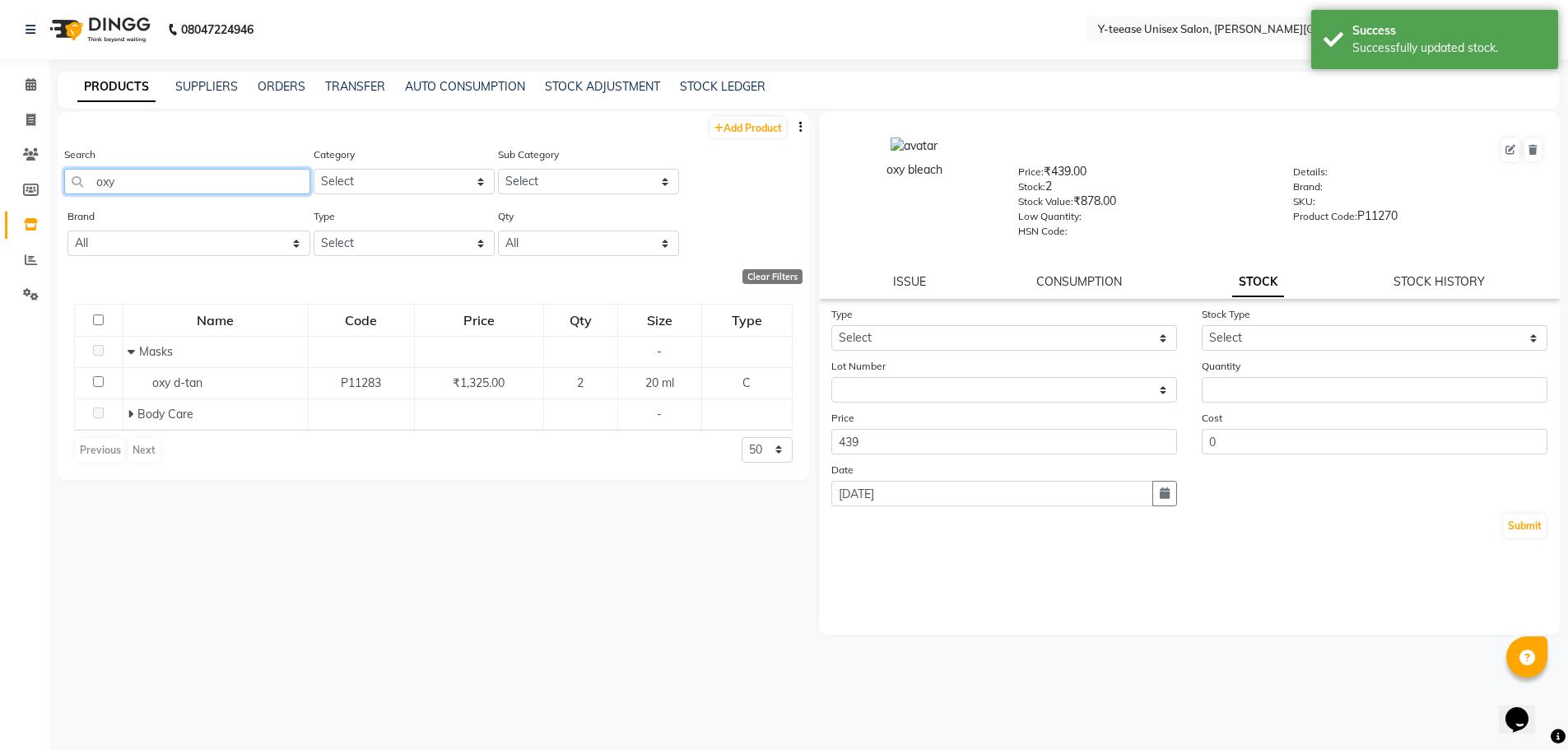
drag, startPoint x: 128, startPoint y: 176, endPoint x: 92, endPoint y: 186, distance: 37.4
click at [92, 186] on input "oxy" at bounding box center [187, 181] width 246 height 25
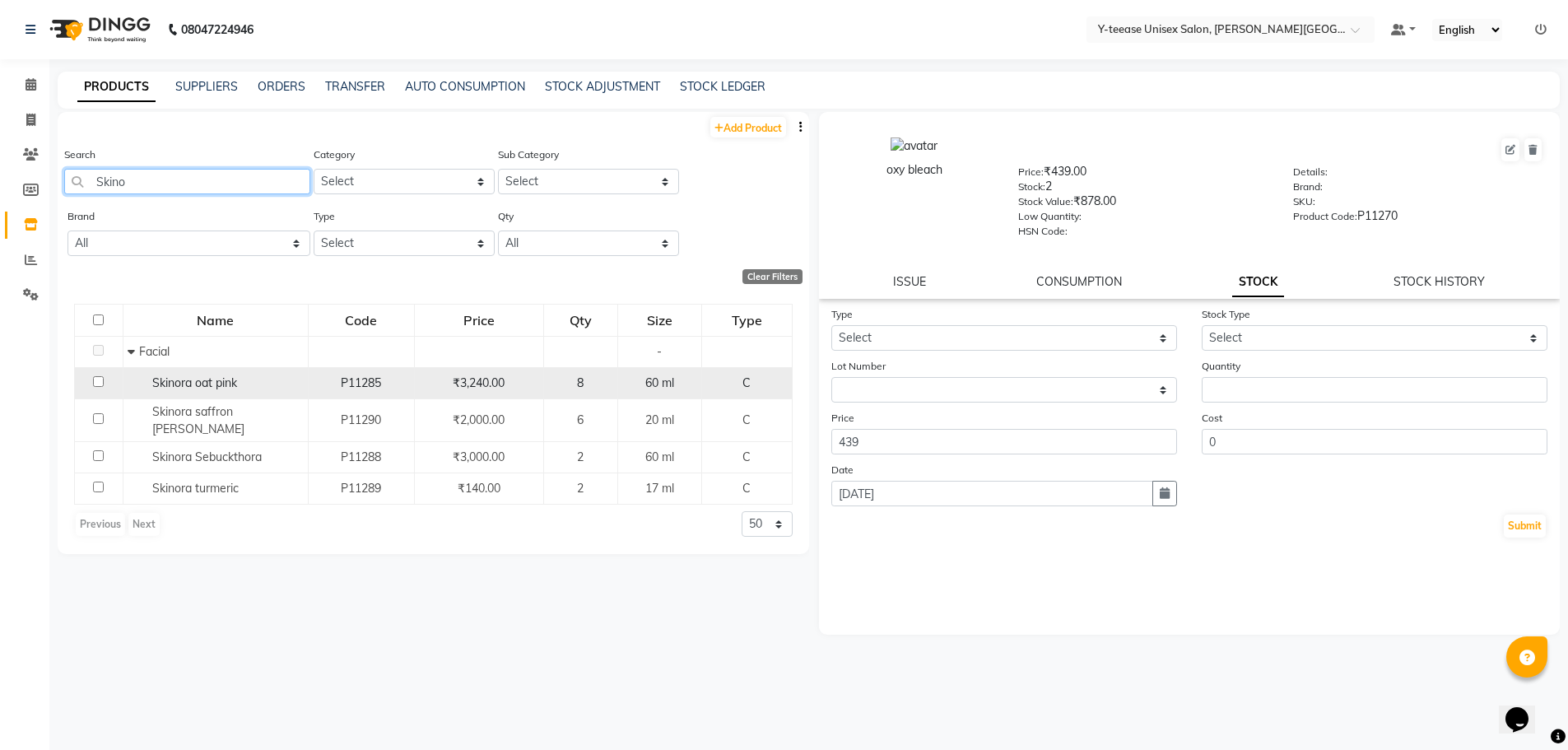
type input "Skino"
click at [259, 379] on div "Skinora oat pink" at bounding box center [216, 383] width 176 height 17
select select
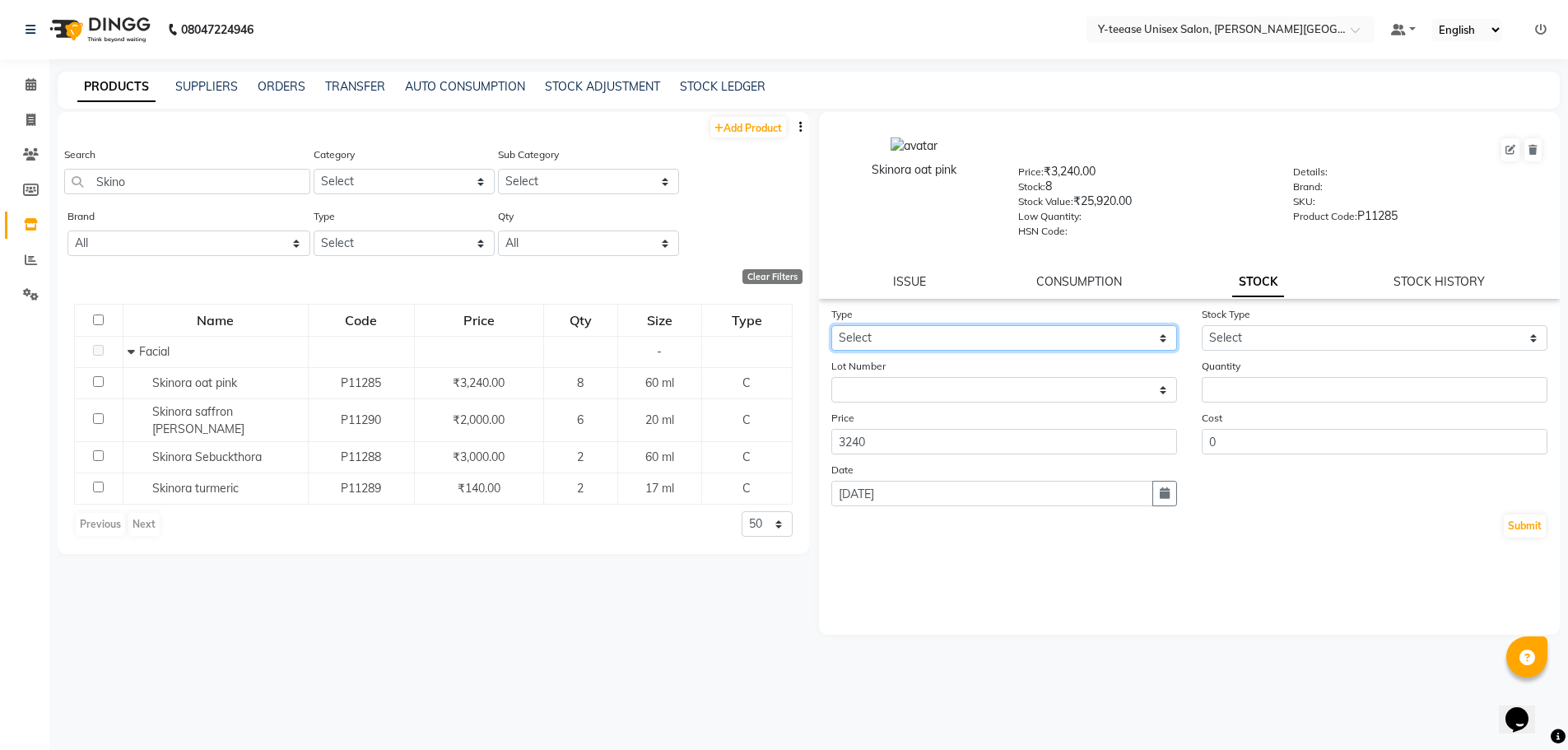
drag, startPoint x: 917, startPoint y: 335, endPoint x: 913, endPoint y: 349, distance: 14.6
click at [917, 337] on select "Select In Out" at bounding box center [1004, 337] width 346 height 25
select select "out"
click at [831, 325] on select "Select In Out" at bounding box center [1004, 337] width 346 height 25
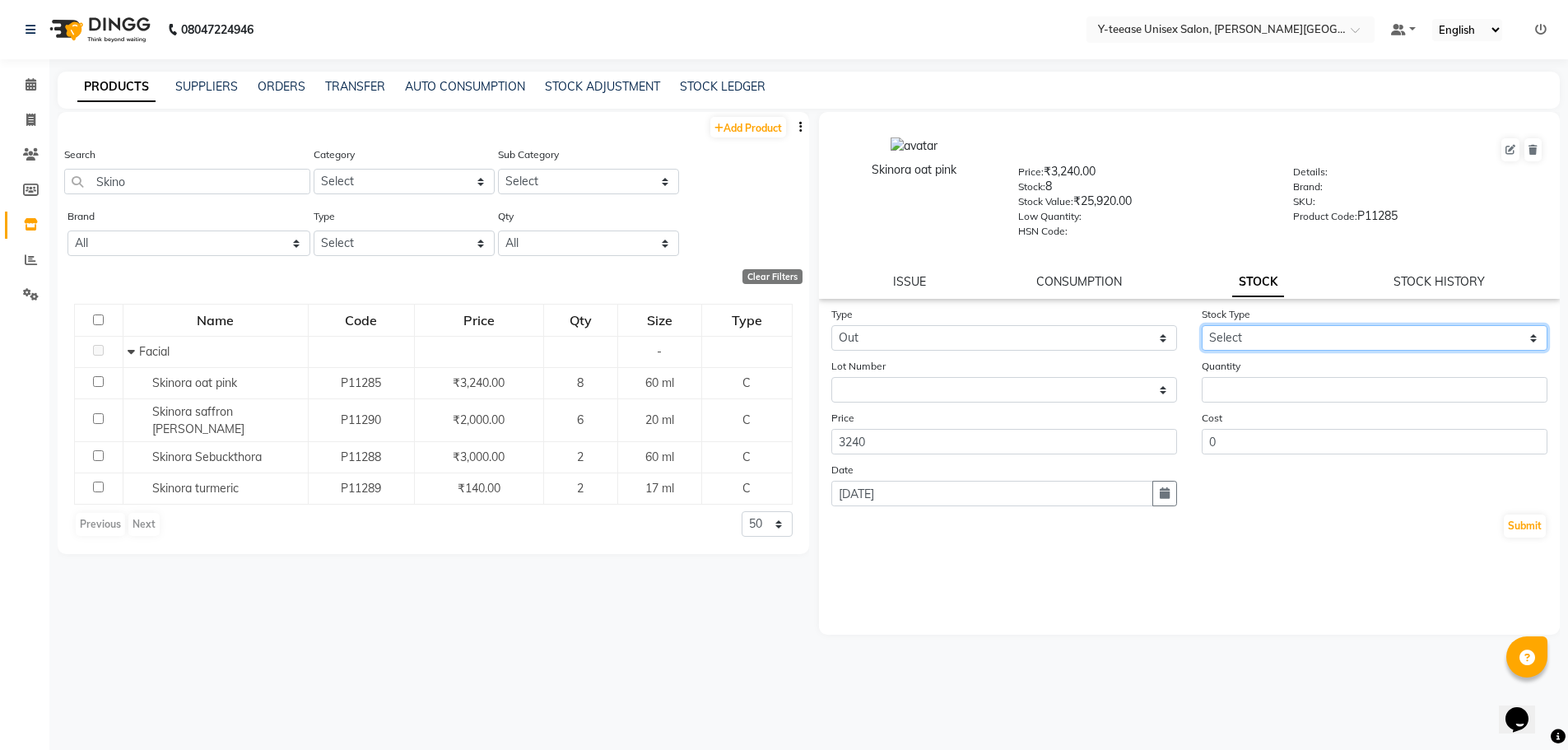
click at [1274, 332] on select "Select Internal Use Damaged Expired Adjustment Return Other" at bounding box center [1374, 337] width 346 height 25
select select "adjustment"
click at [1201, 325] on select "Select Internal Use Damaged Expired Adjustment Return Other" at bounding box center [1374, 337] width 346 height 25
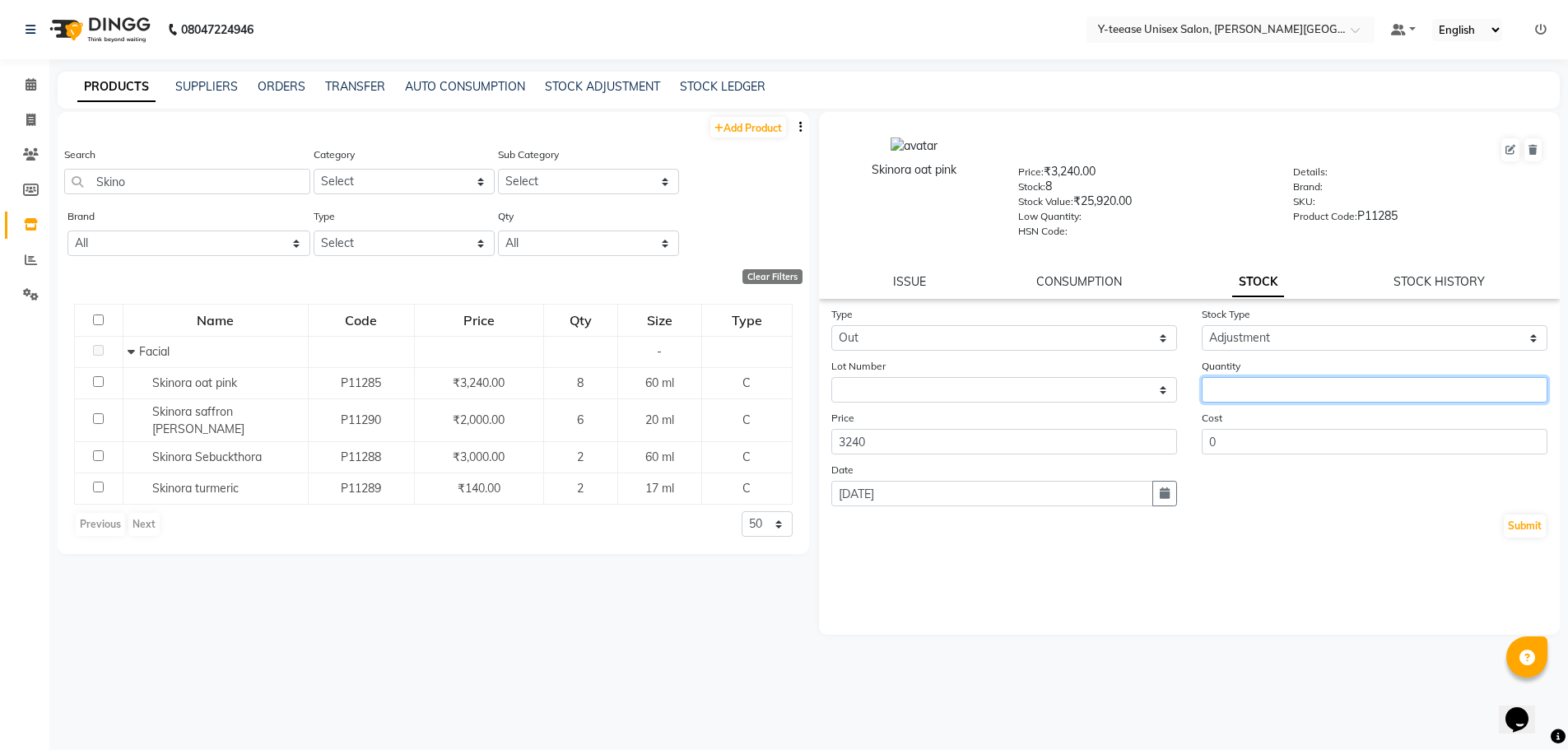
click at [1249, 394] on input "number" at bounding box center [1374, 389] width 346 height 25
type input "1"
click at [1516, 522] on button "Submit" at bounding box center [1524, 526] width 42 height 23
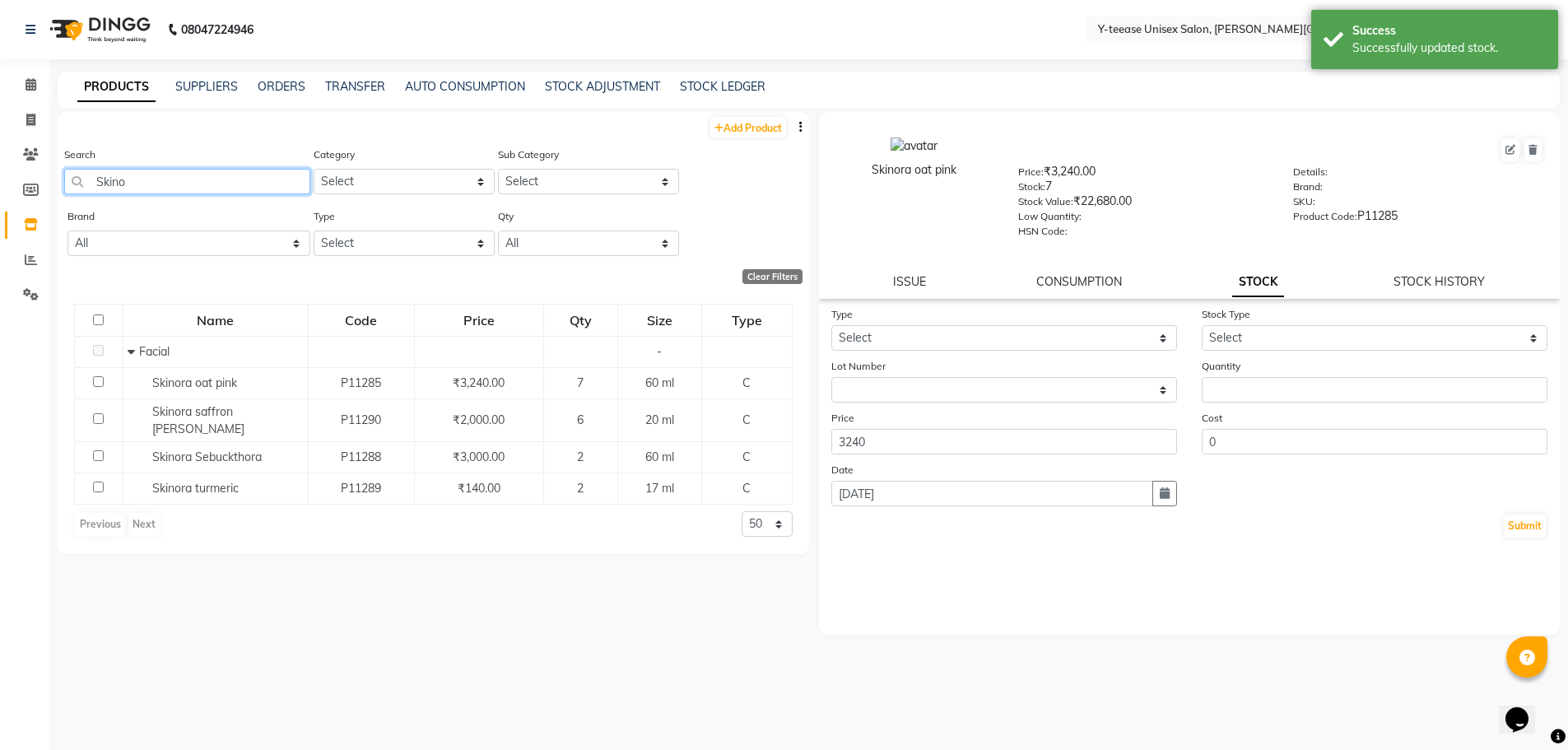
drag, startPoint x: 152, startPoint y: 192, endPoint x: 113, endPoint y: 204, distance: 40.8
click at [113, 204] on div "Search Skino" at bounding box center [187, 176] width 246 height 62
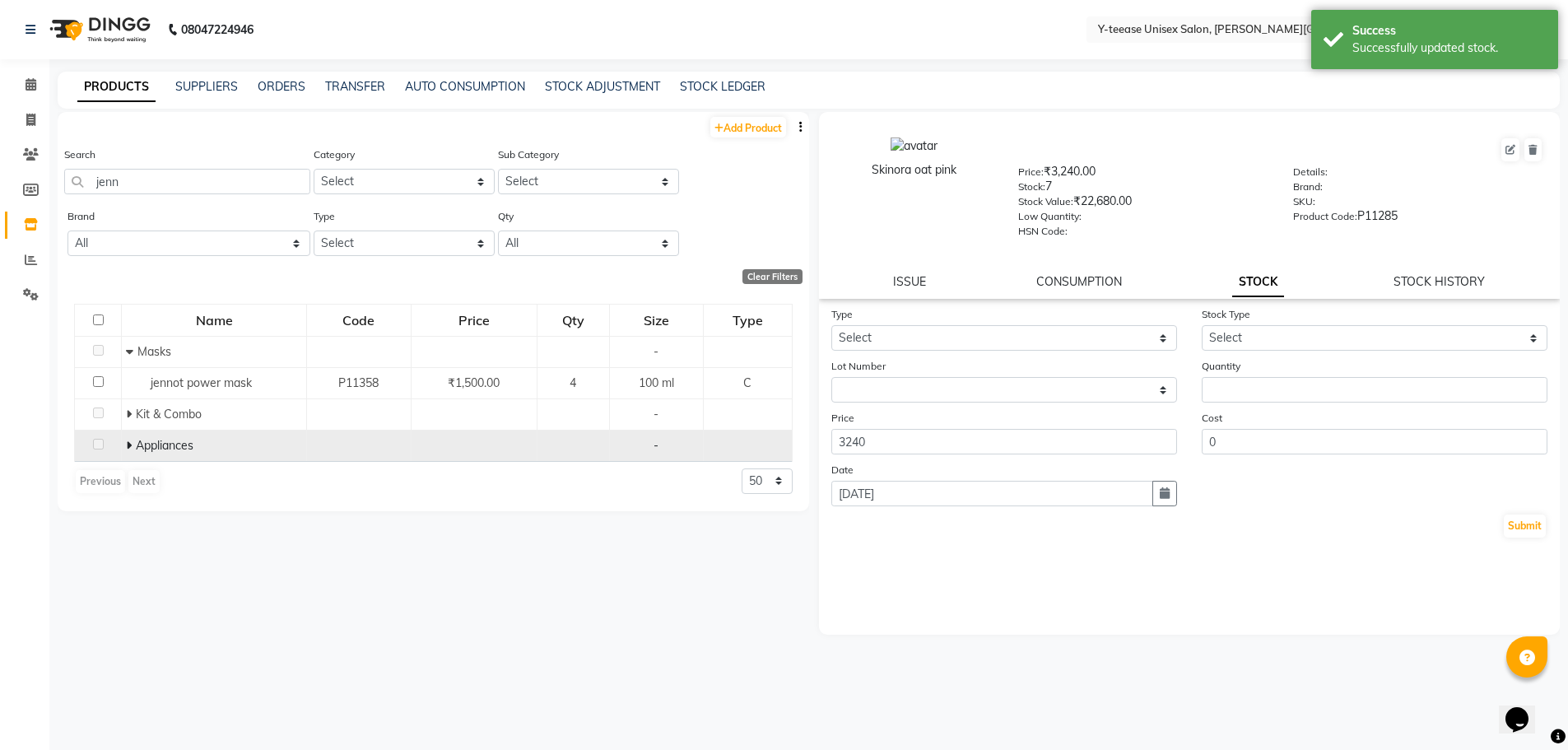
click at [129, 446] on icon at bounding box center [129, 445] width 6 height 11
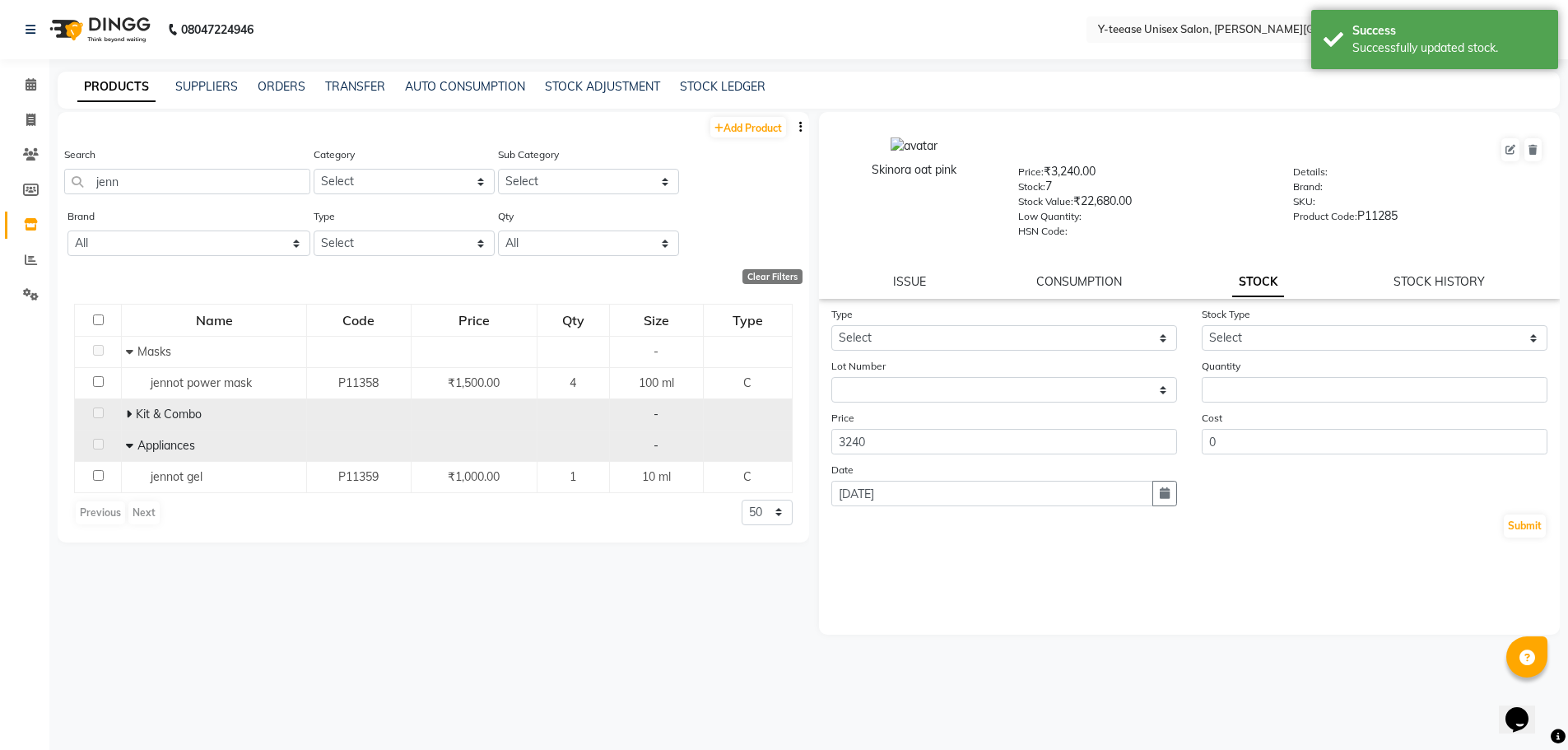
click at [129, 416] on icon at bounding box center [129, 414] width 6 height 11
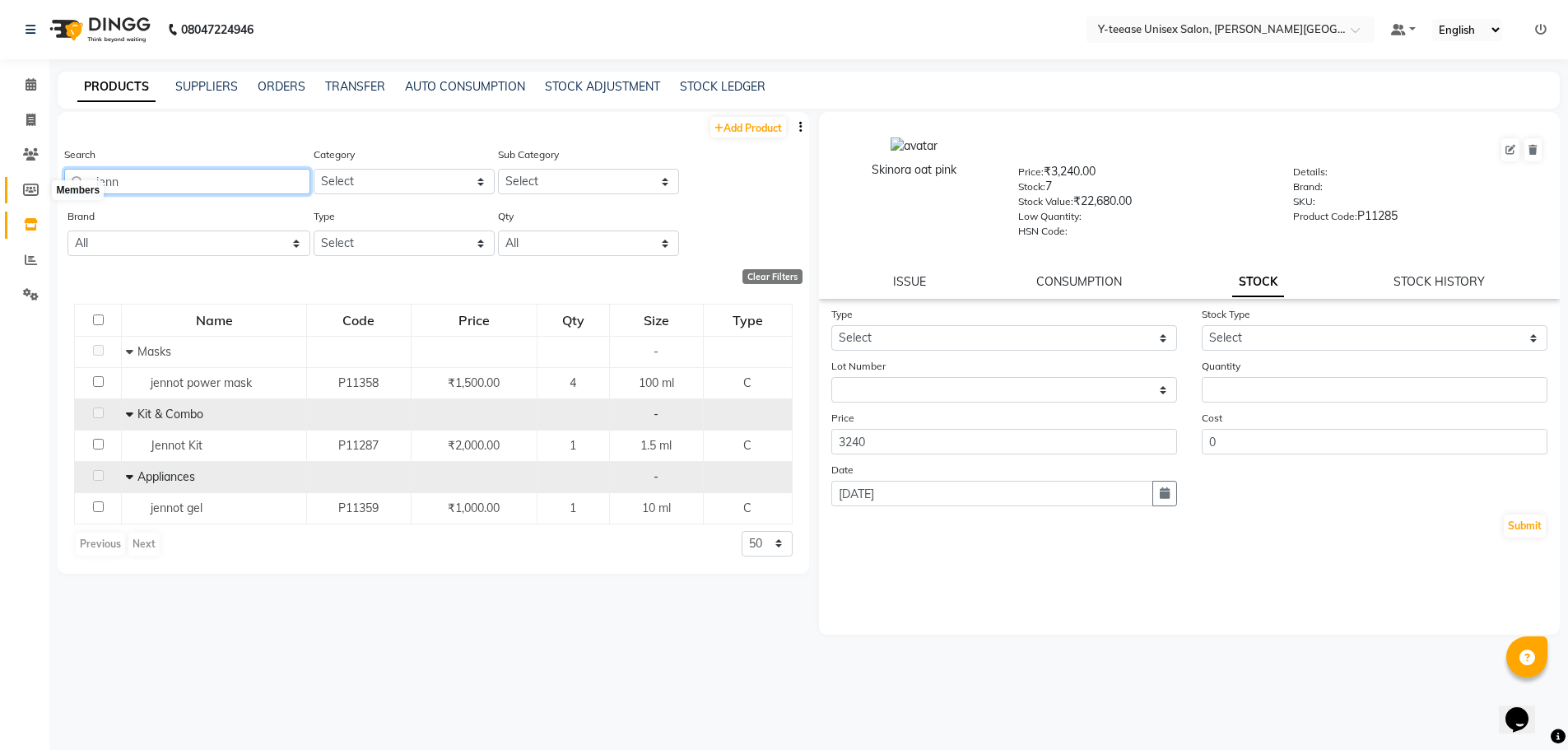
drag, startPoint x: 139, startPoint y: 185, endPoint x: 37, endPoint y: 183, distance: 102.0
click at [37, 183] on app-home "08047224946 Select Location × Y-teease Unisex Salon, Keshav Nagar Default Panel…" at bounding box center [784, 381] width 1568 height 761
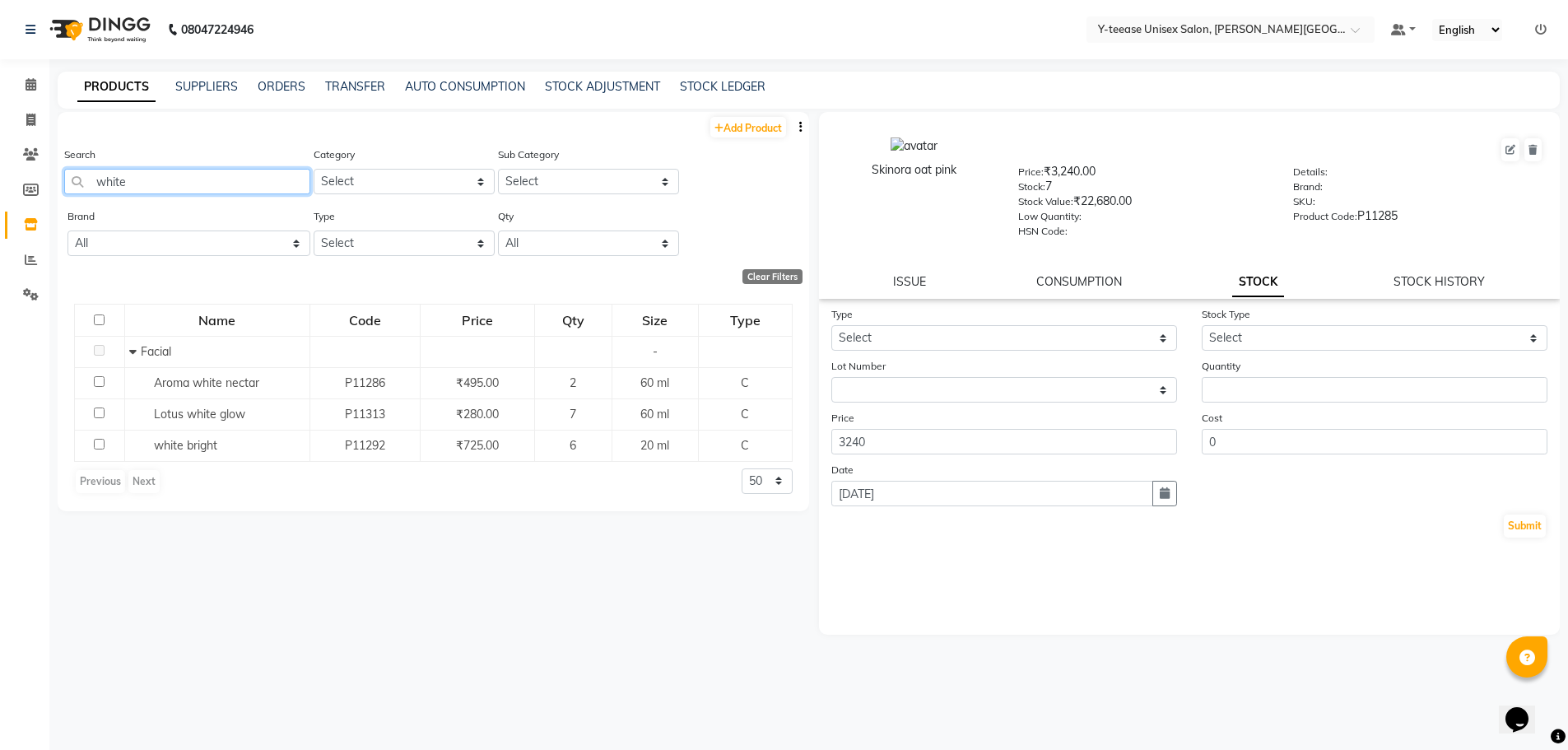
click at [114, 188] on input "white" at bounding box center [187, 181] width 246 height 25
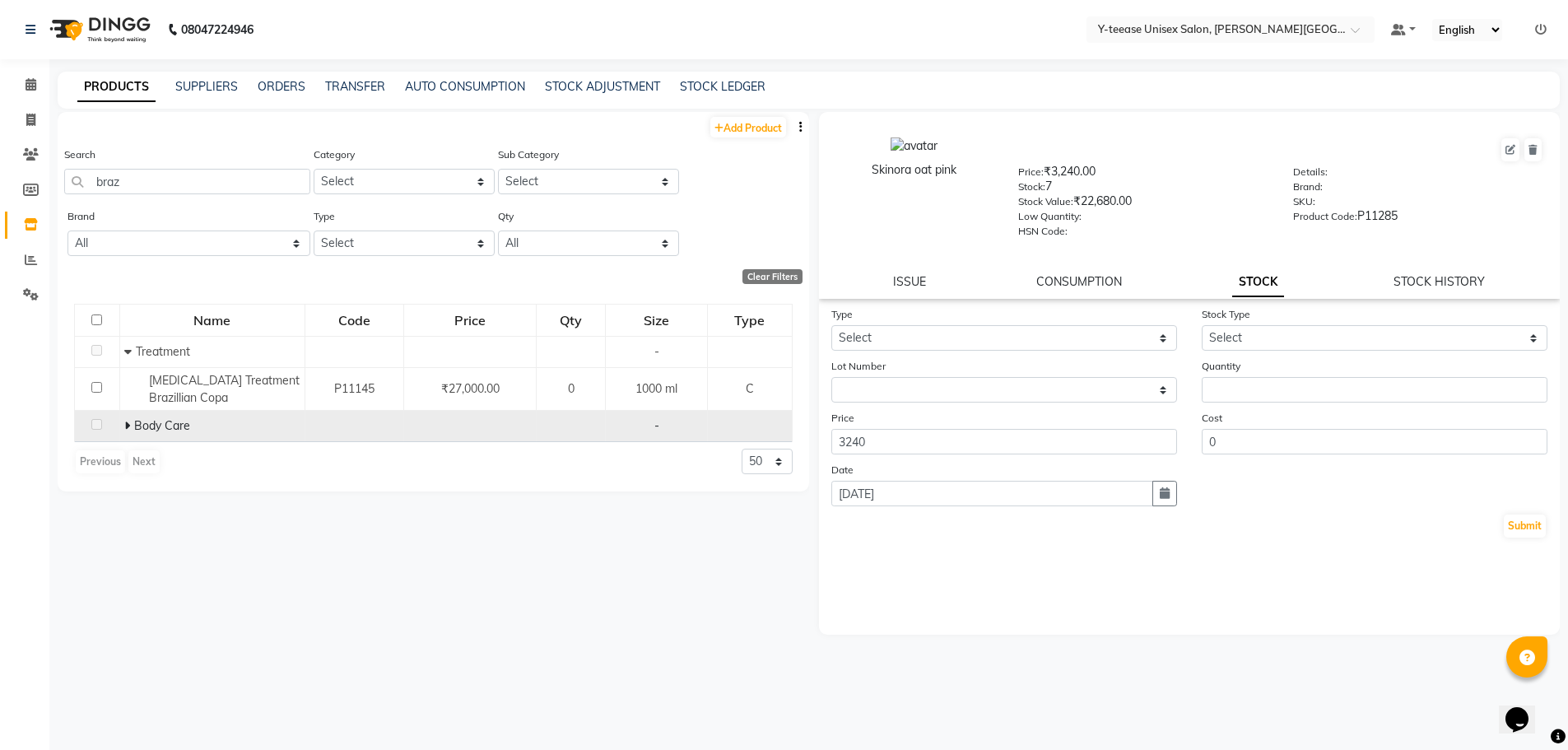
click at [119, 426] on td "Body Care" at bounding box center [212, 427] width 185 height 31
click at [124, 425] on icon at bounding box center [127, 425] width 6 height 11
drag, startPoint x: 137, startPoint y: 195, endPoint x: 82, endPoint y: 185, distance: 55.9
click at [79, 186] on div "Search braz" at bounding box center [187, 176] width 246 height 62
drag, startPoint x: 161, startPoint y: 187, endPoint x: 0, endPoint y: 190, distance: 161.0
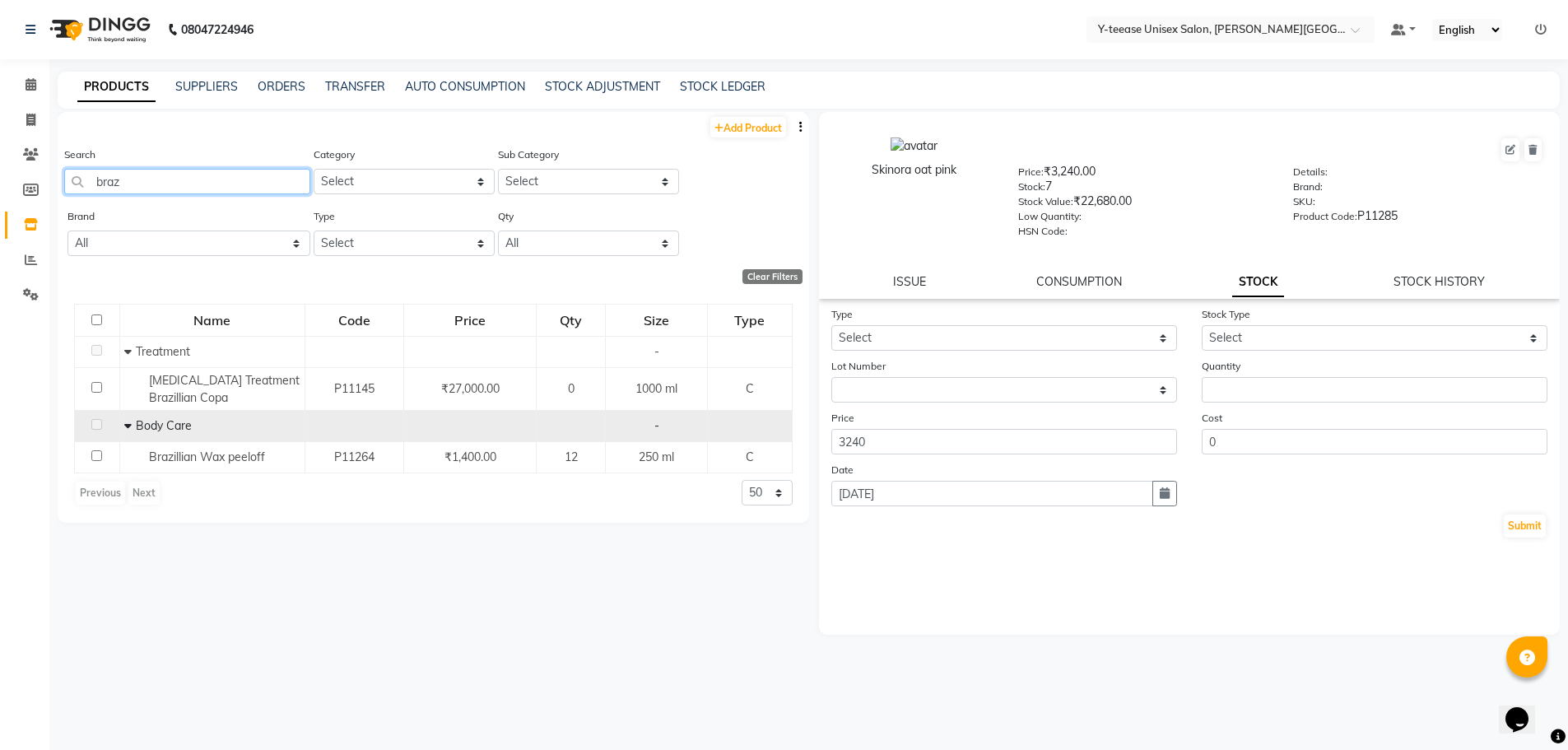
click at [0, 190] on app-home "08047224946 Select Location × Y-teease Unisex Salon, Keshav Nagar Default Panel…" at bounding box center [784, 381] width 1568 height 761
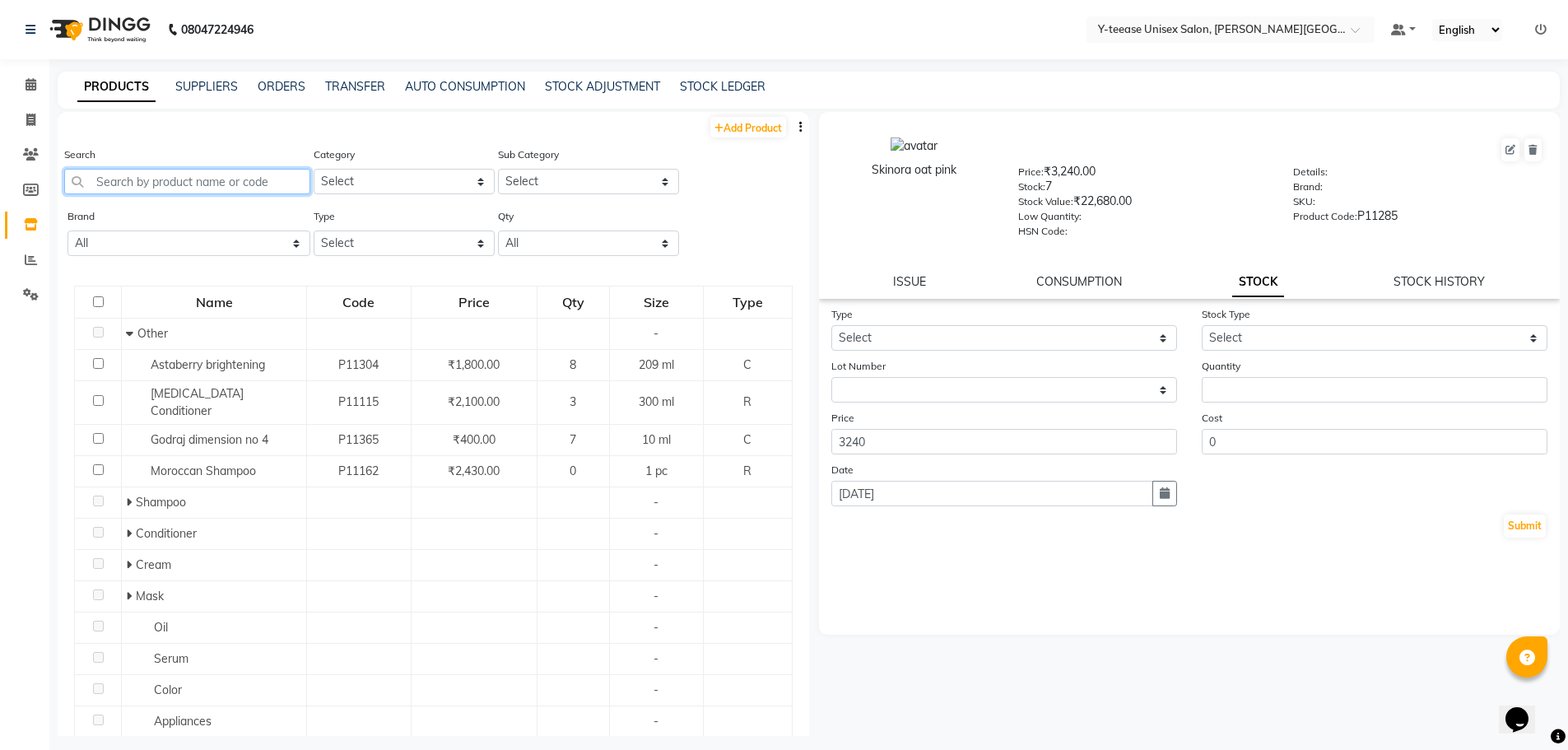
click at [192, 183] on input "text" at bounding box center [187, 181] width 246 height 25
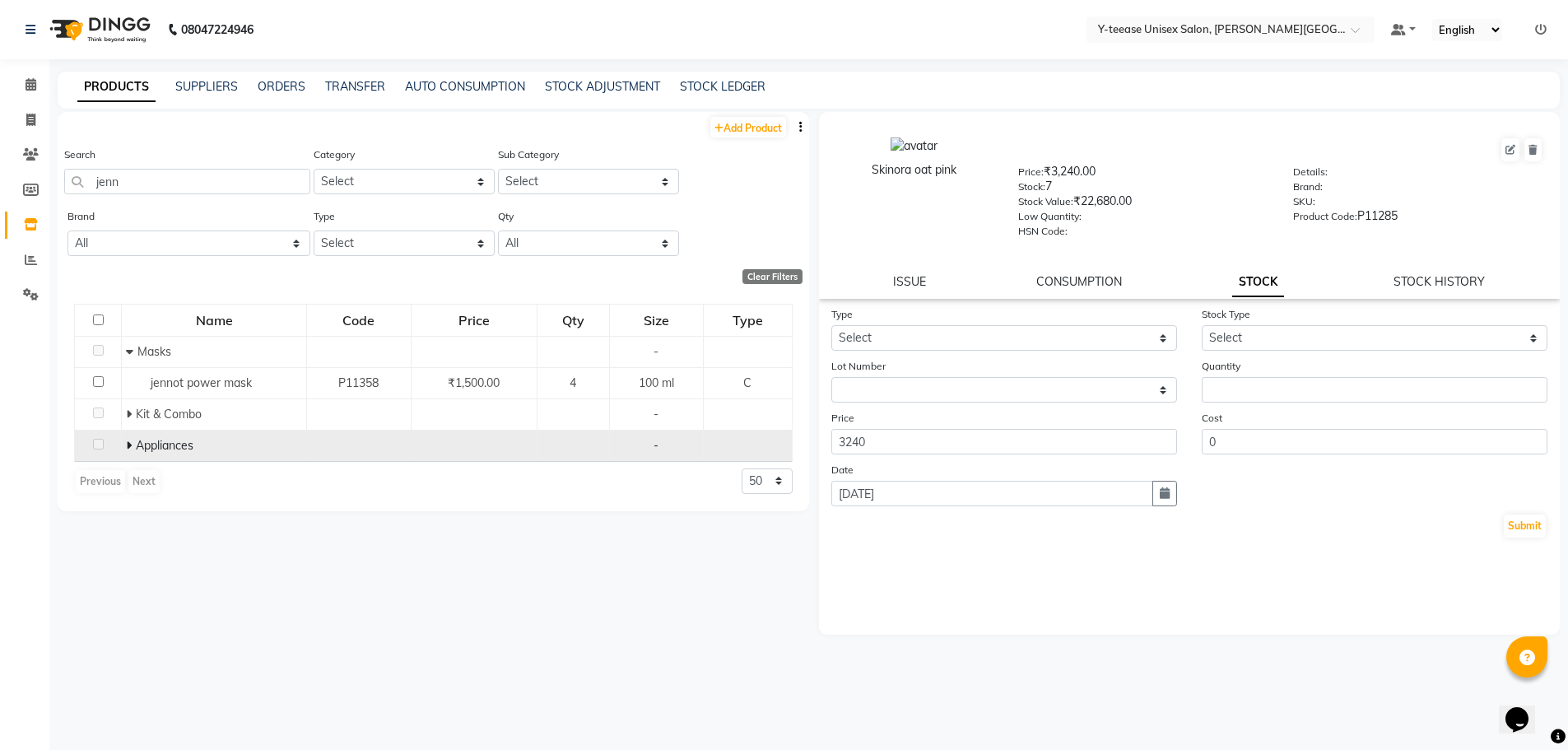
click at [129, 444] on icon at bounding box center [129, 445] width 6 height 11
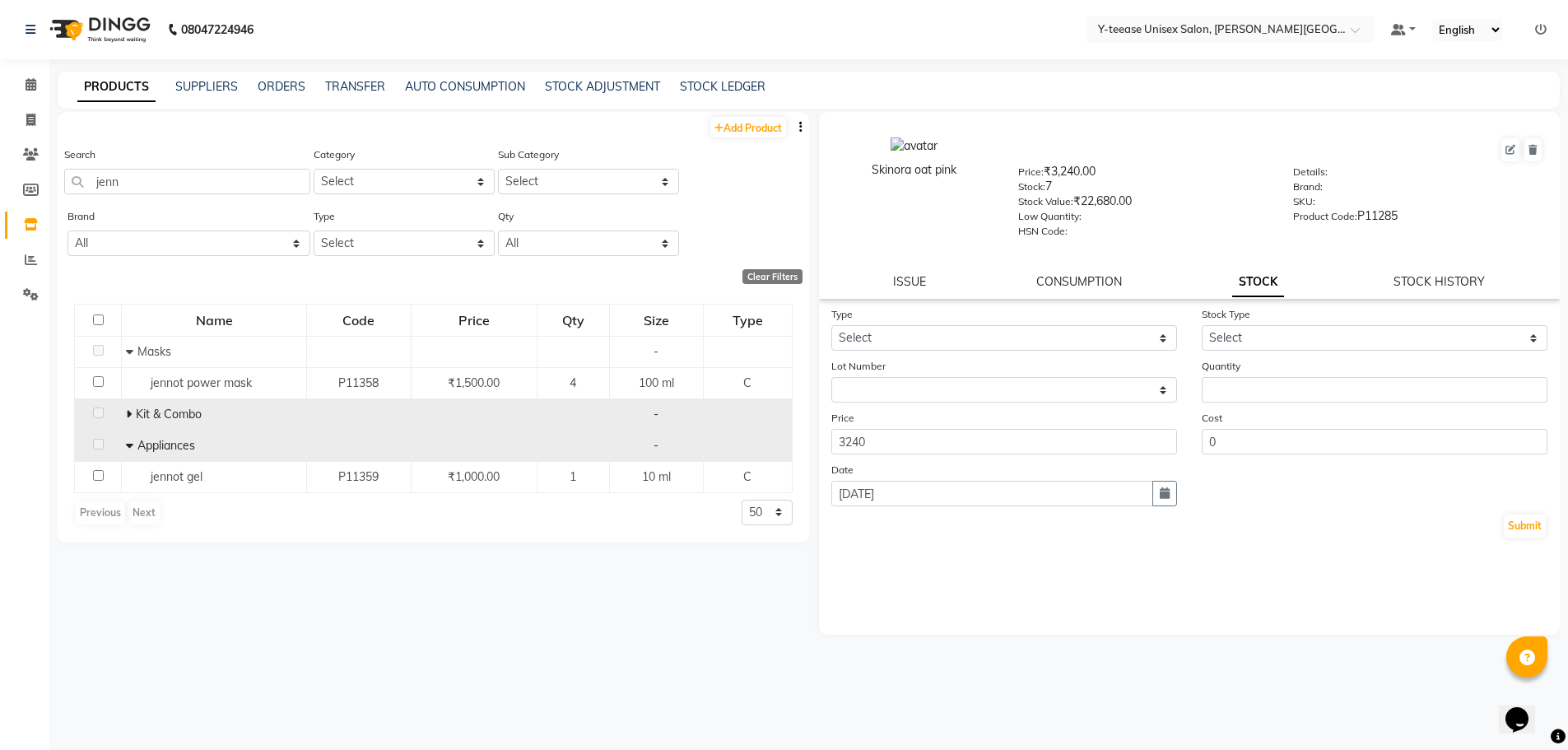
click at [127, 403] on td "Kit & Combo" at bounding box center [214, 415] width 185 height 31
click at [127, 409] on icon at bounding box center [129, 414] width 6 height 11
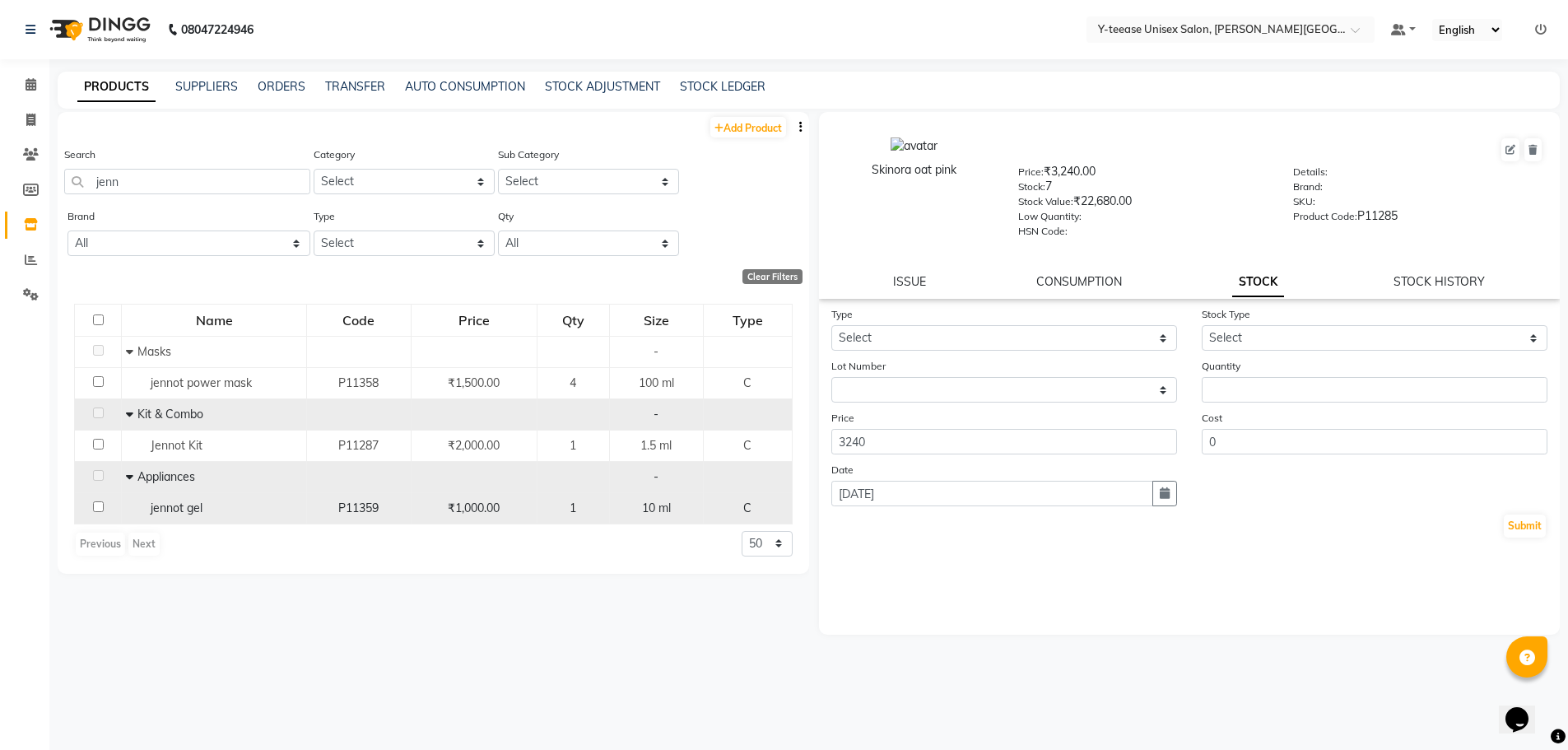
click at [469, 506] on span "₹1,000.00" at bounding box center [474, 508] width 52 height 15
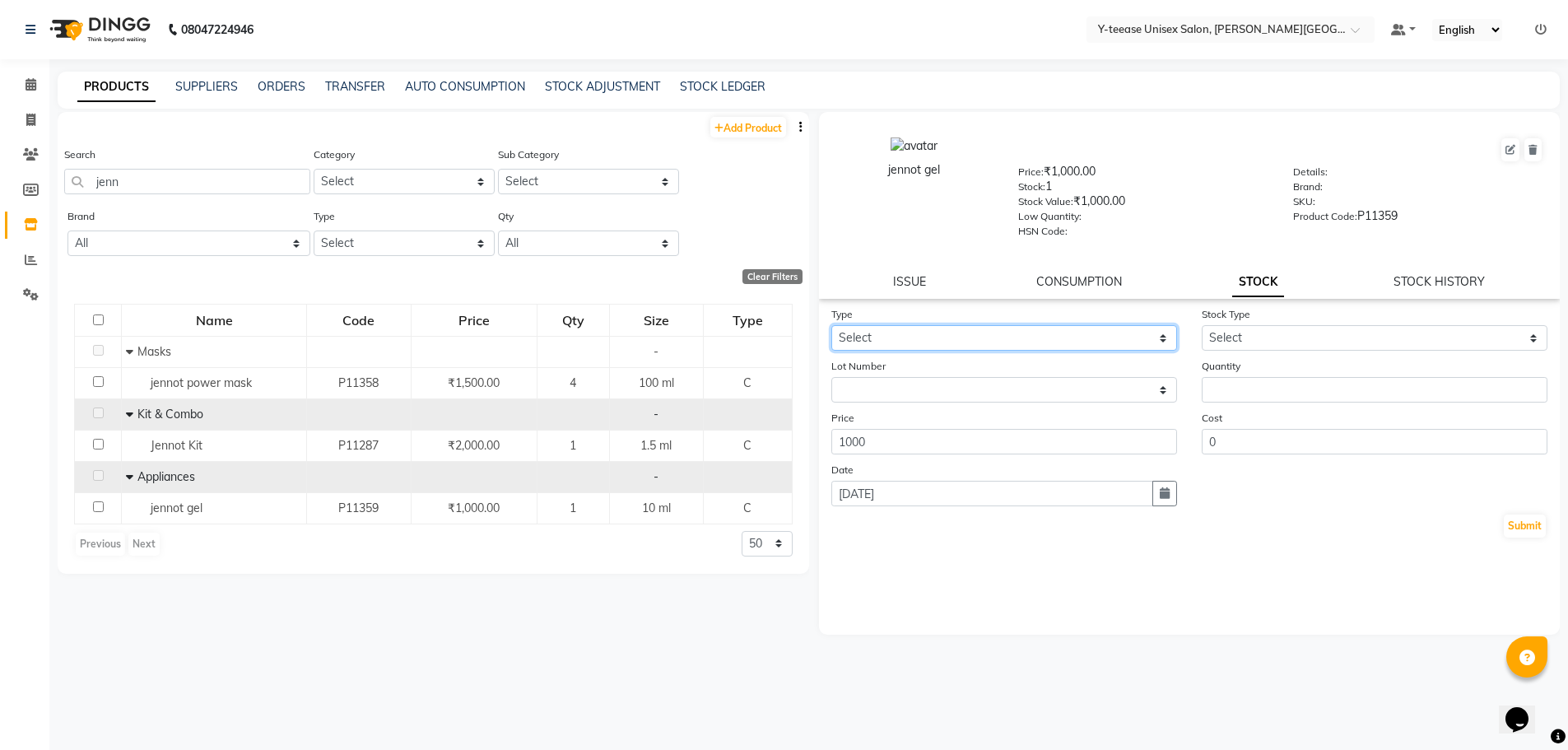
click at [913, 331] on select "Select In Out" at bounding box center [1004, 337] width 346 height 25
click at [831, 325] on select "Select In Out" at bounding box center [1004, 337] width 346 height 25
click at [949, 341] on select "Select In Out" at bounding box center [1004, 337] width 346 height 25
click at [831, 325] on select "Select In Out" at bounding box center [1004, 337] width 346 height 25
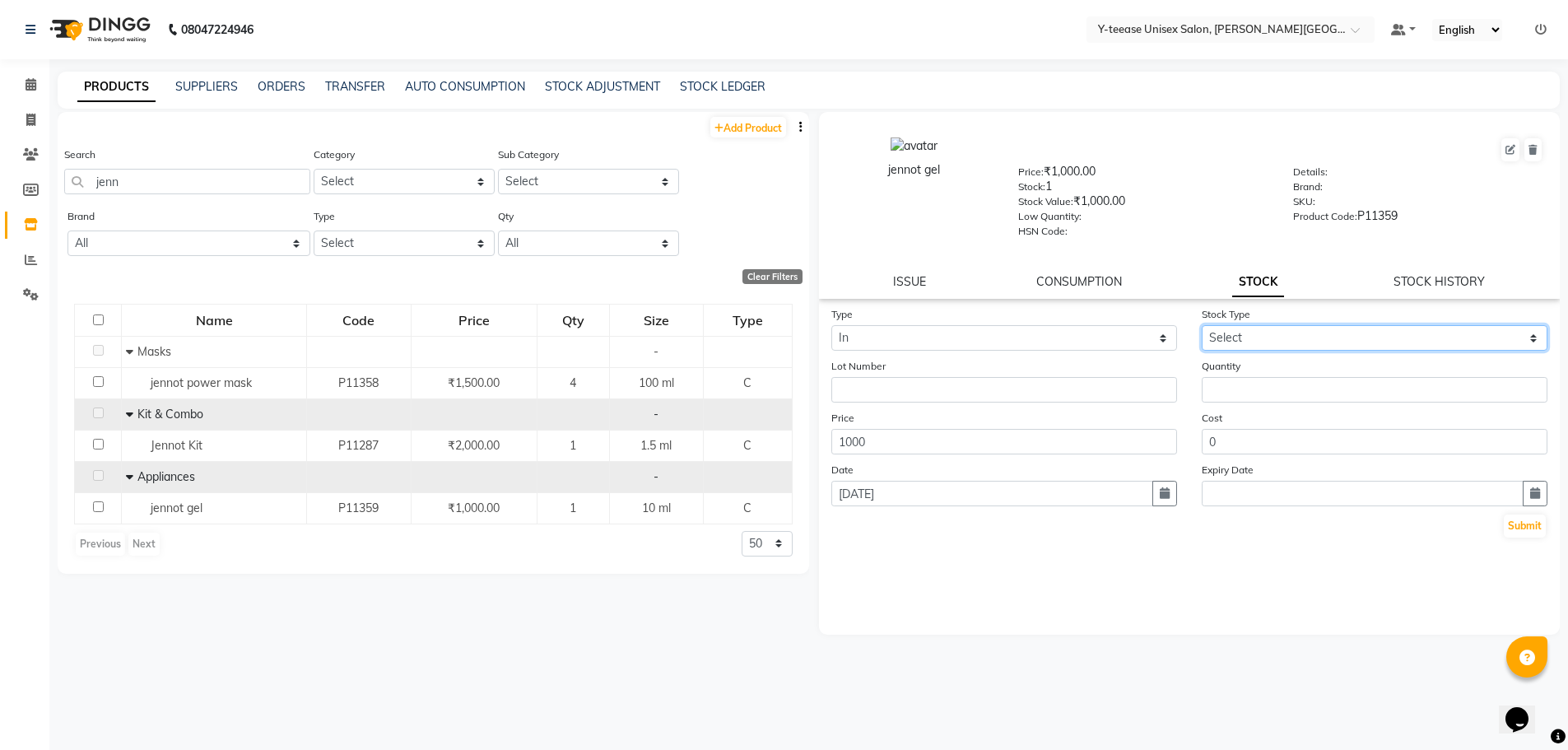
drag, startPoint x: 1269, startPoint y: 333, endPoint x: 1256, endPoint y: 349, distance: 20.6
click at [1269, 333] on select "Select New Stock Adjustment Return Other" at bounding box center [1374, 337] width 346 height 25
click at [1201, 325] on select "Select New Stock Adjustment Return Other" at bounding box center [1374, 337] width 346 height 25
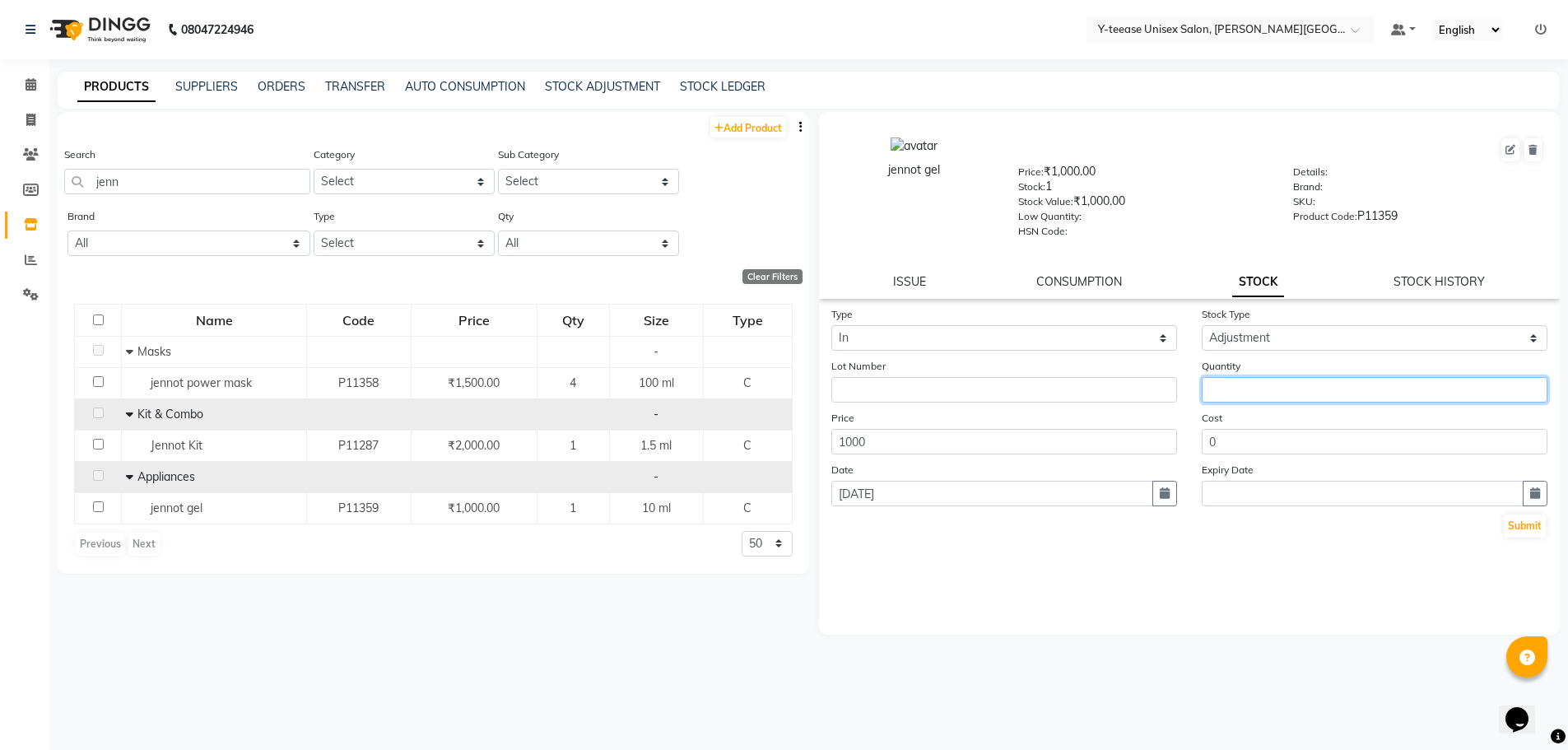
click at [1243, 389] on input "number" at bounding box center [1374, 389] width 346 height 25
click at [1528, 525] on button "Submit" at bounding box center [1524, 526] width 42 height 23
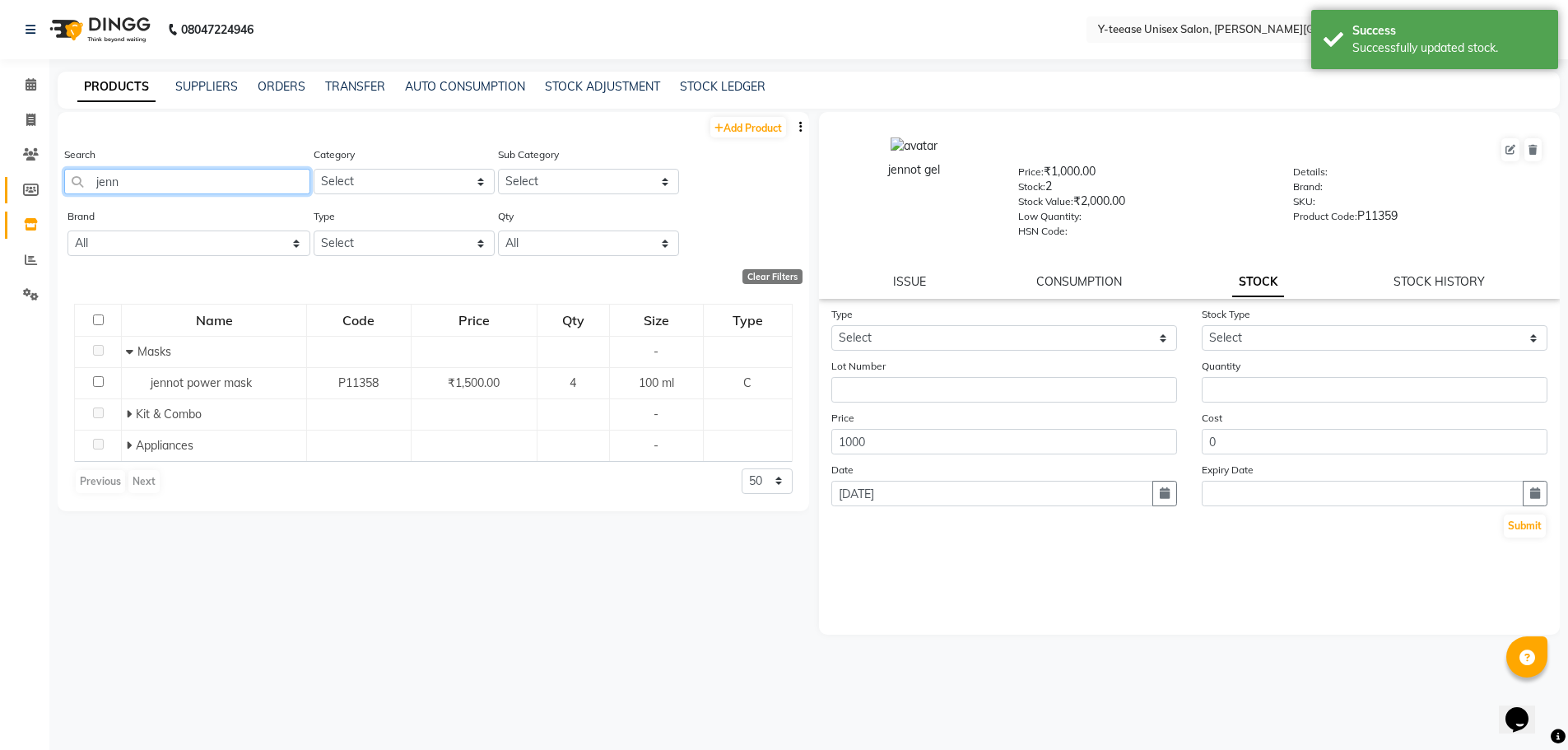
drag, startPoint x: 131, startPoint y: 185, endPoint x: 15, endPoint y: 180, distance: 116.1
click at [15, 180] on app-home "08047224946 Select Location × Y-teease Unisex Salon, Keshav Nagar Default Panel…" at bounding box center [784, 381] width 1568 height 761
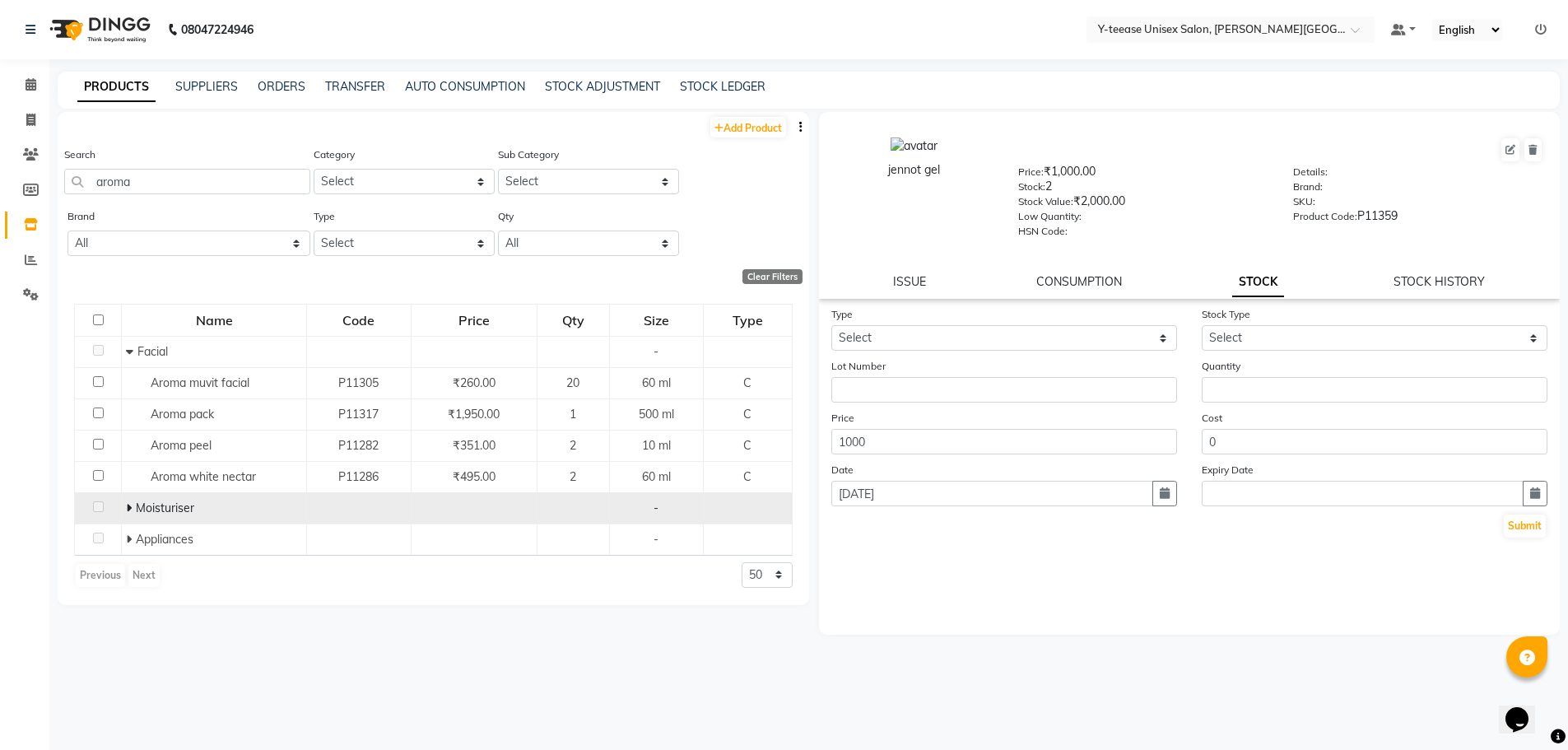
click at [127, 504] on icon at bounding box center [129, 508] width 6 height 11
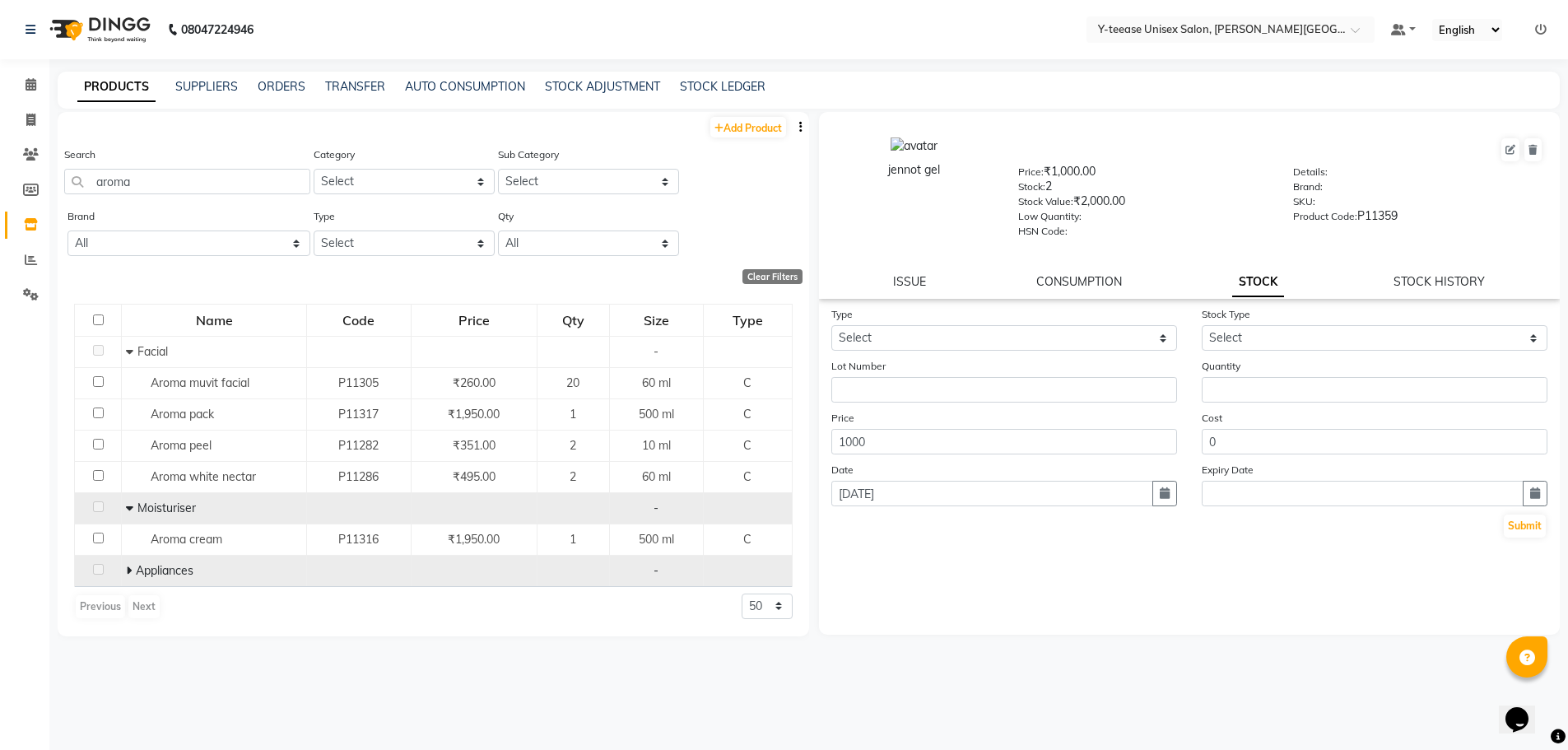
click at [128, 569] on icon at bounding box center [129, 571] width 6 height 11
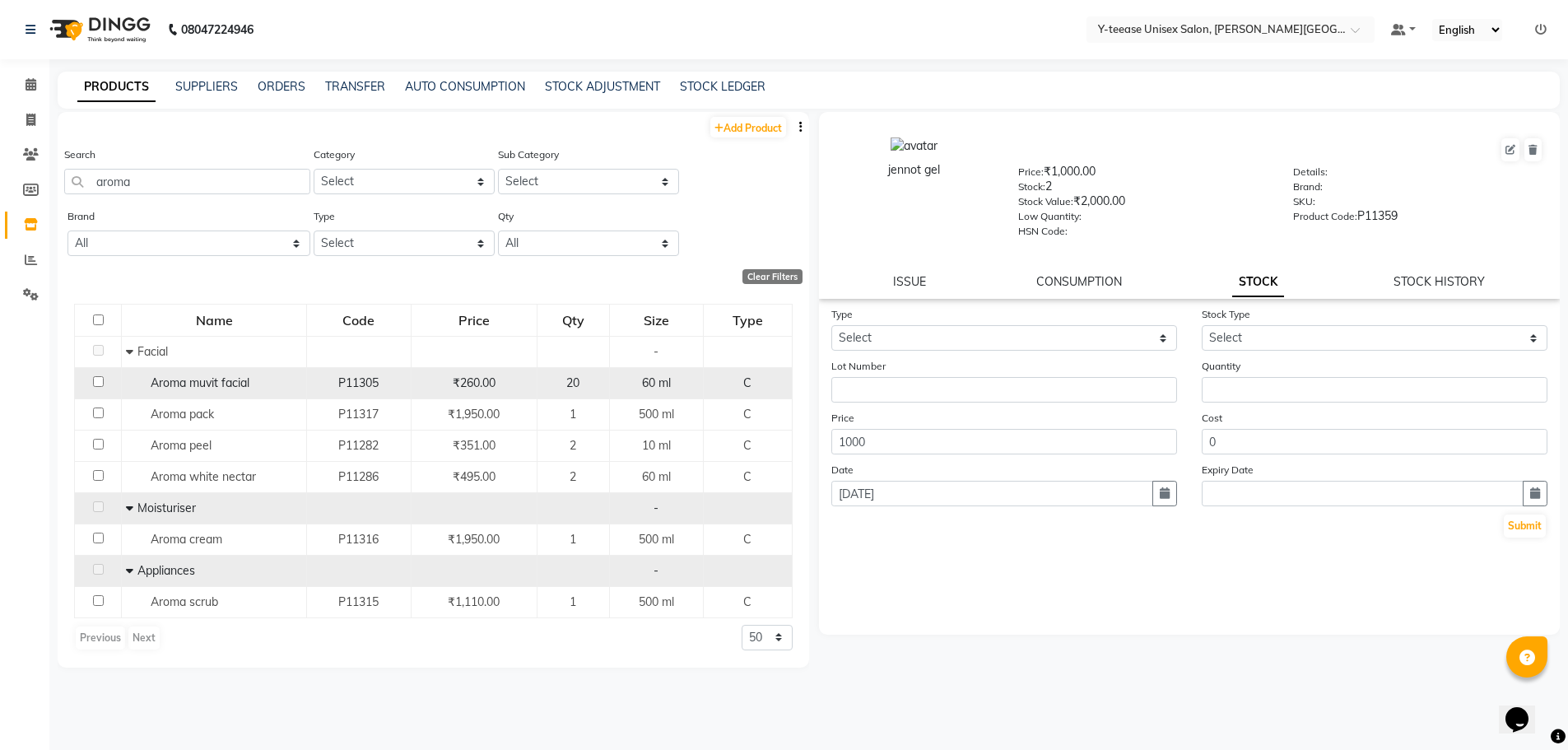
click at [239, 382] on span "Aroma muvit facial" at bounding box center [199, 382] width 98 height 15
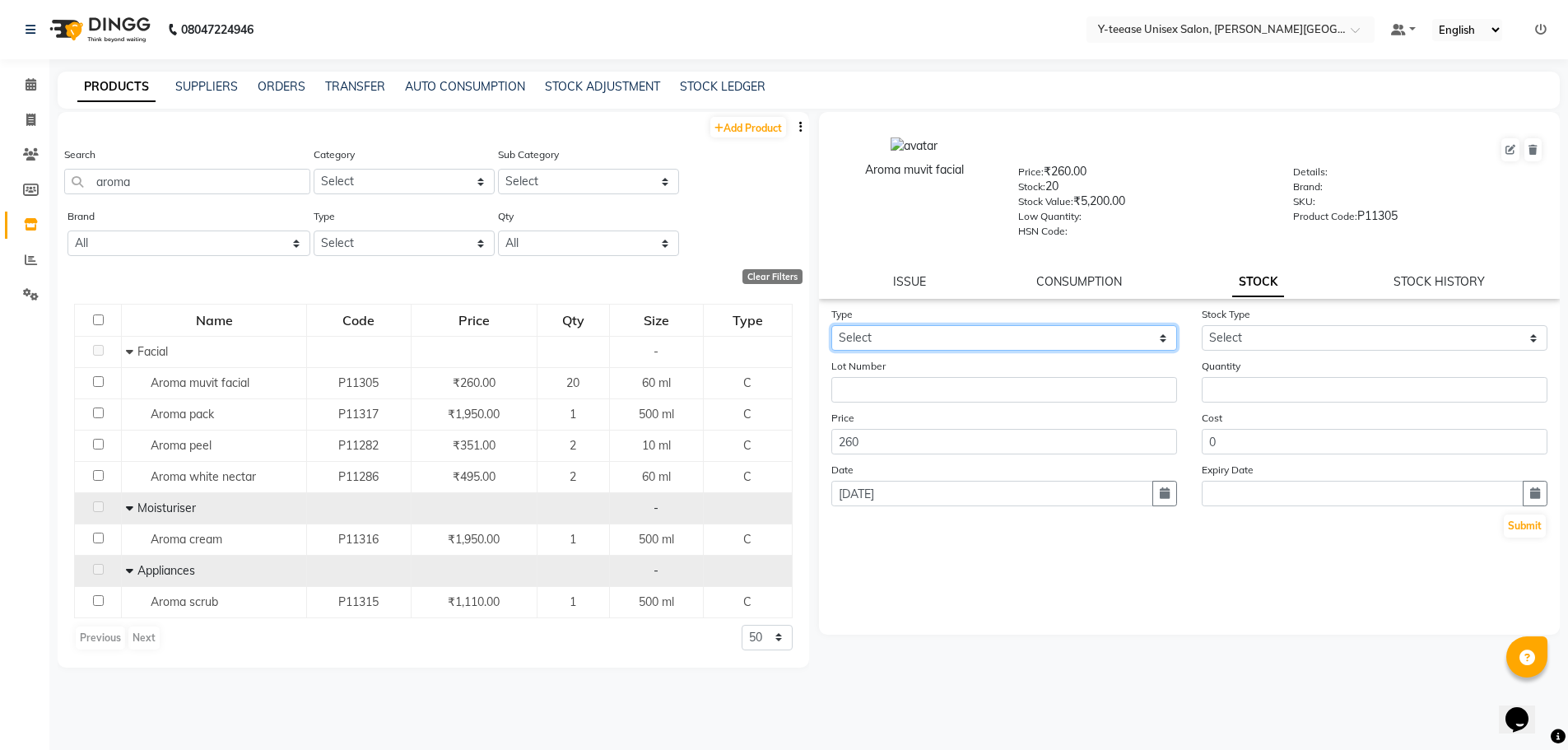
drag, startPoint x: 898, startPoint y: 340, endPoint x: 894, endPoint y: 348, distance: 8.9
click at [898, 341] on select "Select In Out" at bounding box center [1004, 337] width 346 height 25
click at [831, 325] on select "Select In Out" at bounding box center [1004, 337] width 346 height 25
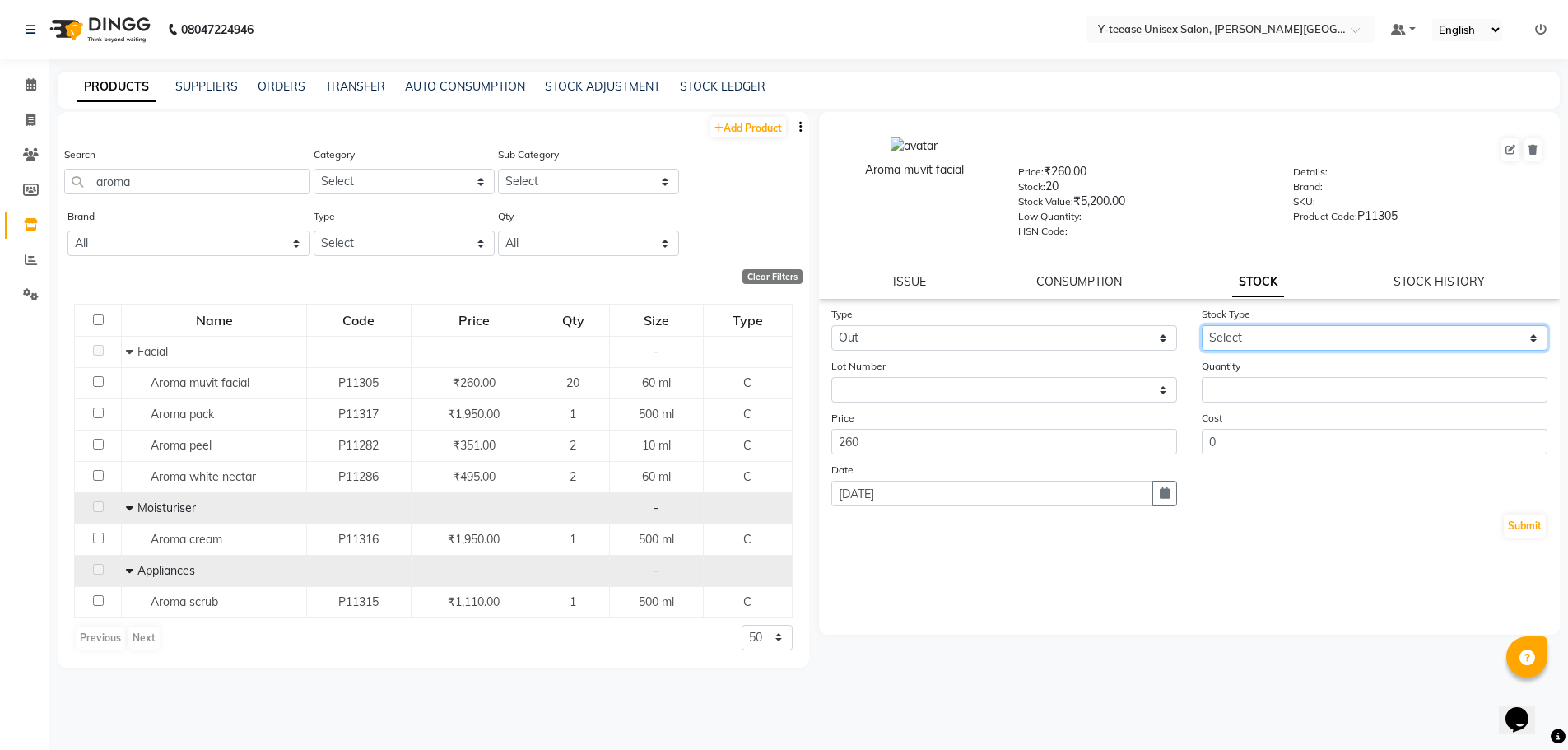
click at [1269, 330] on select "Select Internal Use Damaged Expired Adjustment Return Other" at bounding box center [1374, 337] width 346 height 25
click at [1201, 325] on select "Select Internal Use Damaged Expired Adjustment Return Other" at bounding box center [1374, 337] width 346 height 25
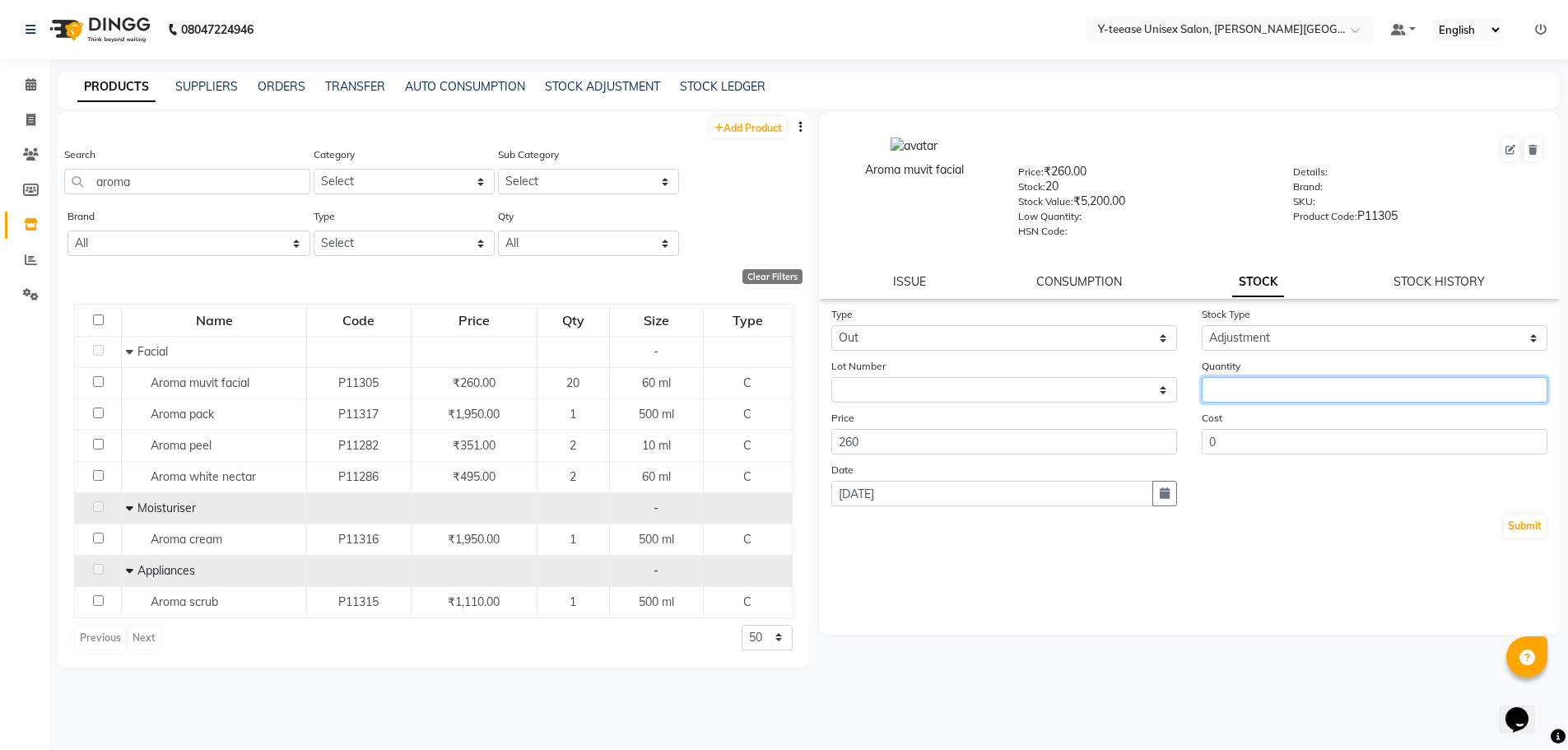
click at [1263, 399] on input "number" at bounding box center [1374, 389] width 346 height 25
click at [1518, 525] on button "Submit" at bounding box center [1524, 526] width 42 height 23
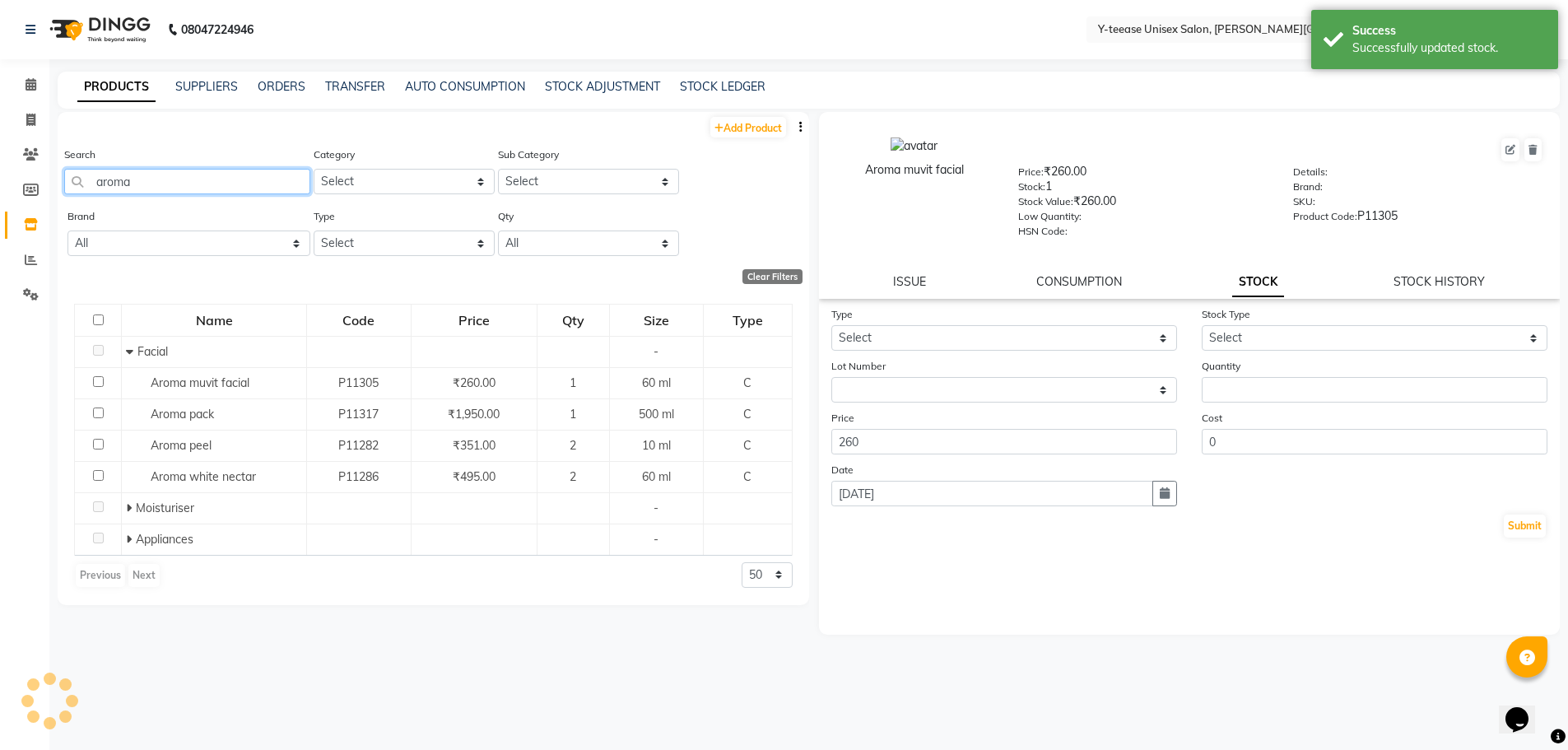
drag, startPoint x: 168, startPoint y: 190, endPoint x: 0, endPoint y: 183, distance: 168.1
click at [0, 183] on app-home "08047224946 Select Location × Y-teease Unisex Salon, Keshav Nagar Default Panel…" at bounding box center [784, 381] width 1568 height 761
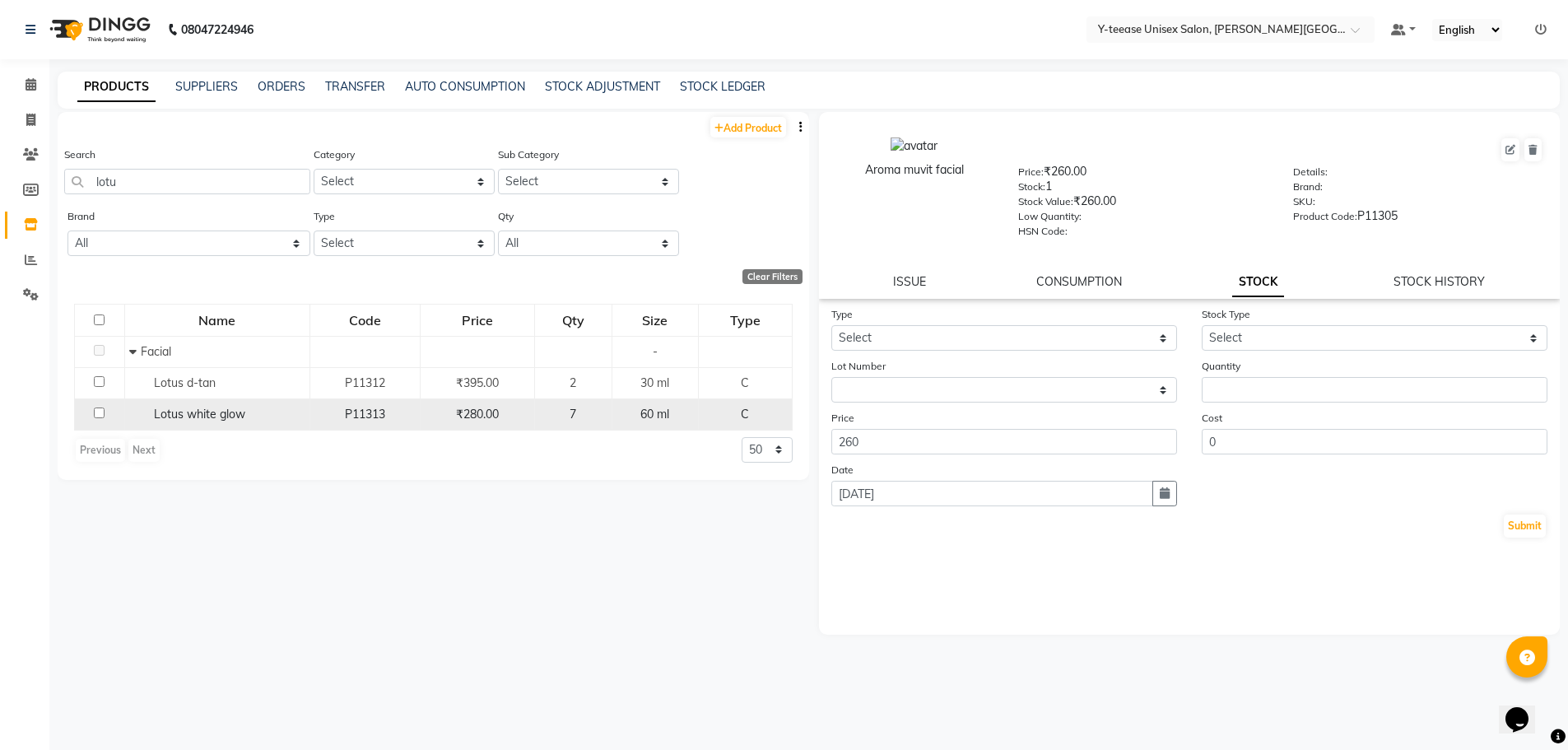
click at [209, 419] on span "Lotus white glow" at bounding box center [199, 414] width 91 height 15
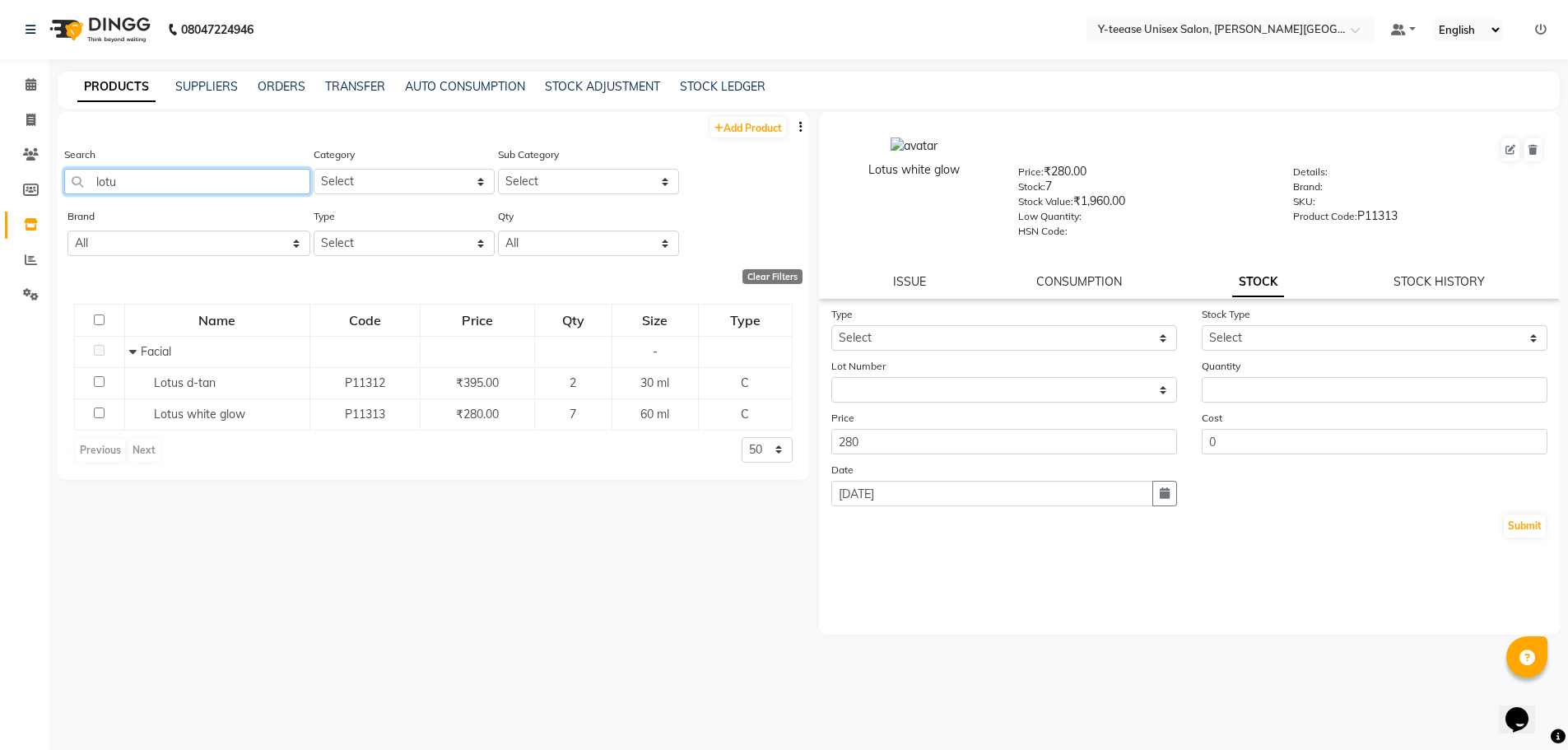
drag, startPoint x: 127, startPoint y: 188, endPoint x: 57, endPoint y: 195, distance: 70.3
click at [57, 195] on main "PRODUCTS SUPPLIERS ORDERS TRANSFER AUTO CONSUMPTION STOCK ADJUSTMENT STOCK LEDG…" at bounding box center [809, 416] width 1518 height 689
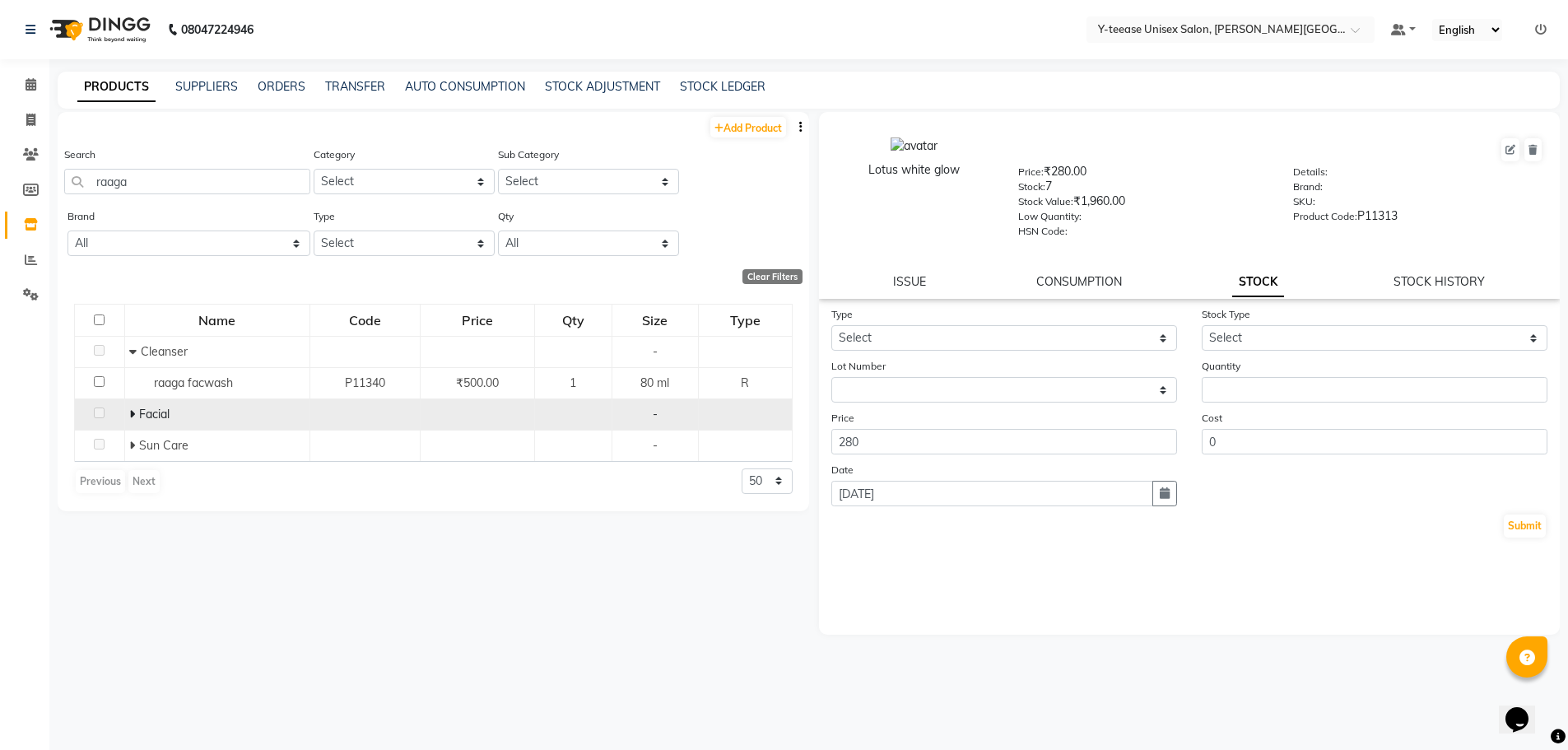
click at [139, 417] on span "Facial" at bounding box center [154, 414] width 30 height 15
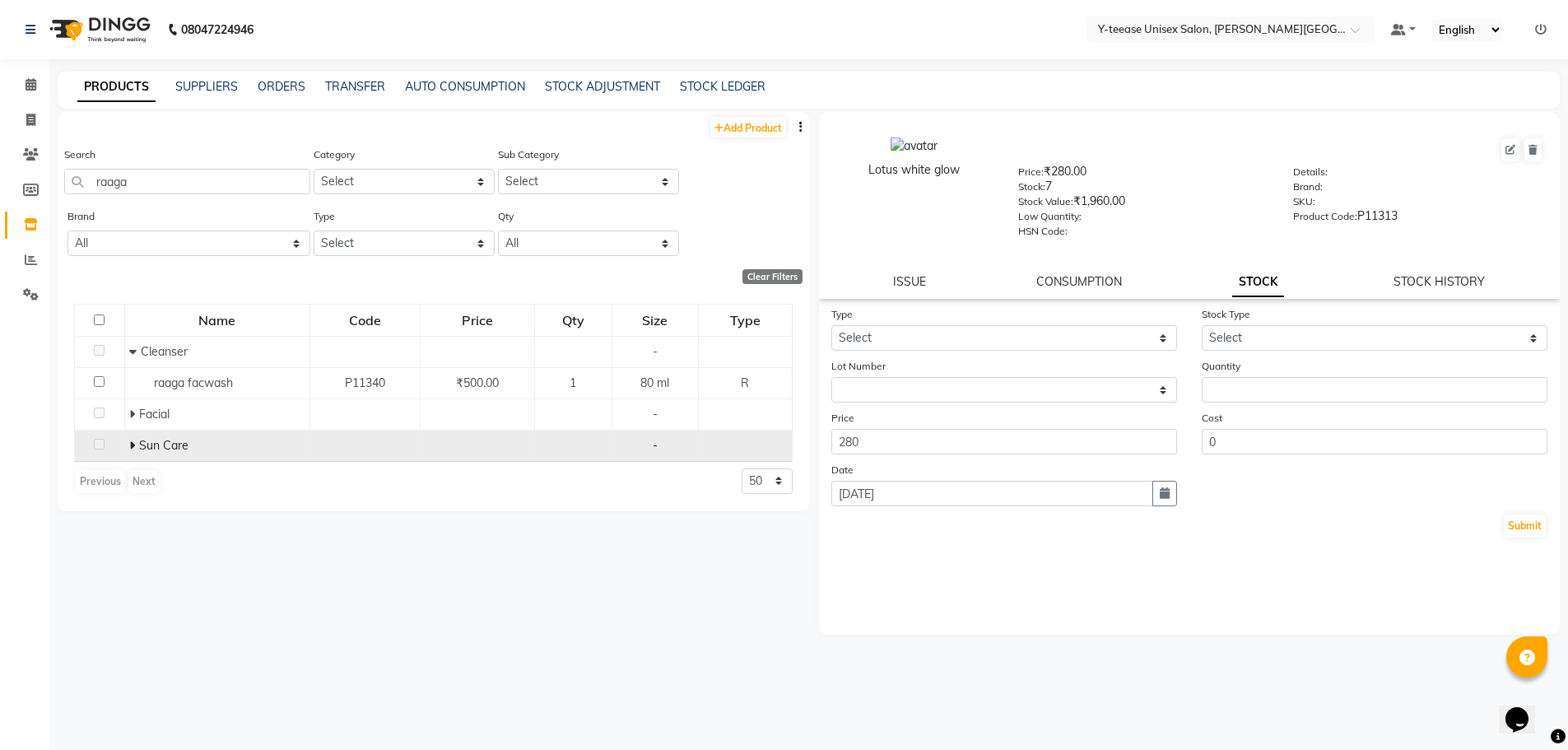
click at [129, 446] on icon at bounding box center [131, 445] width 6 height 11
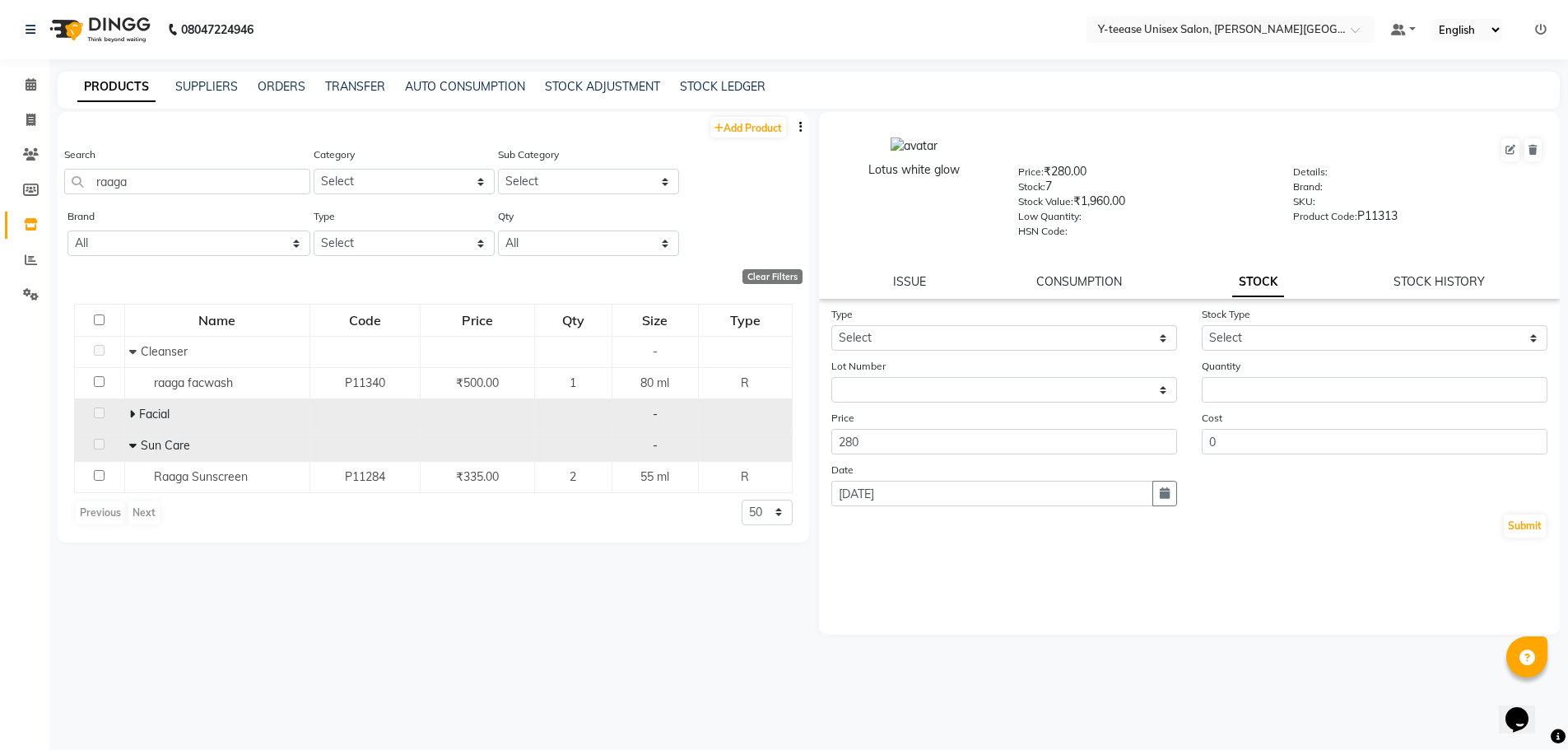
click at [135, 416] on span at bounding box center [133, 414] width 10 height 15
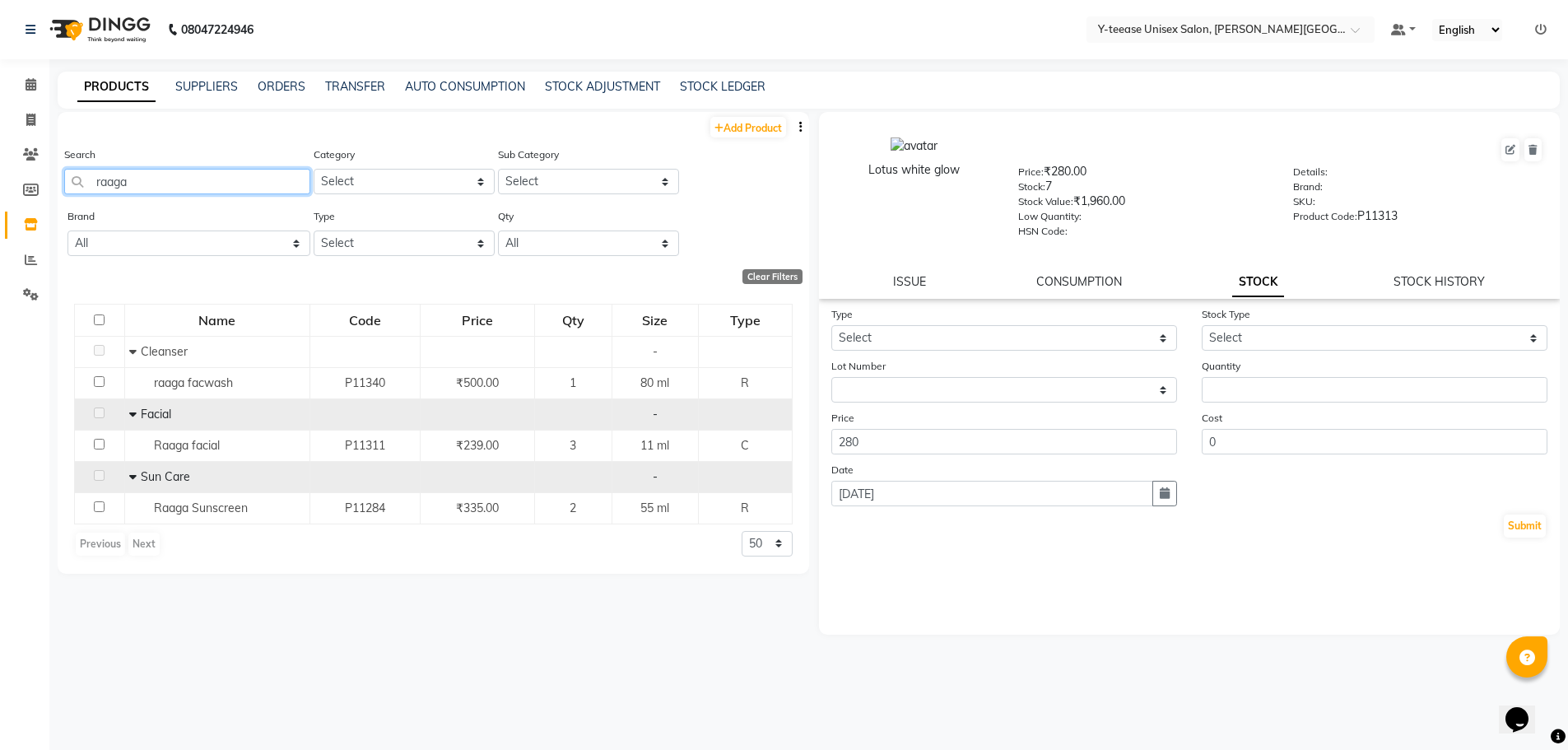
drag, startPoint x: 137, startPoint y: 183, endPoint x: 100, endPoint y: 189, distance: 37.5
click at [100, 189] on input "raaga" at bounding box center [187, 181] width 246 height 25
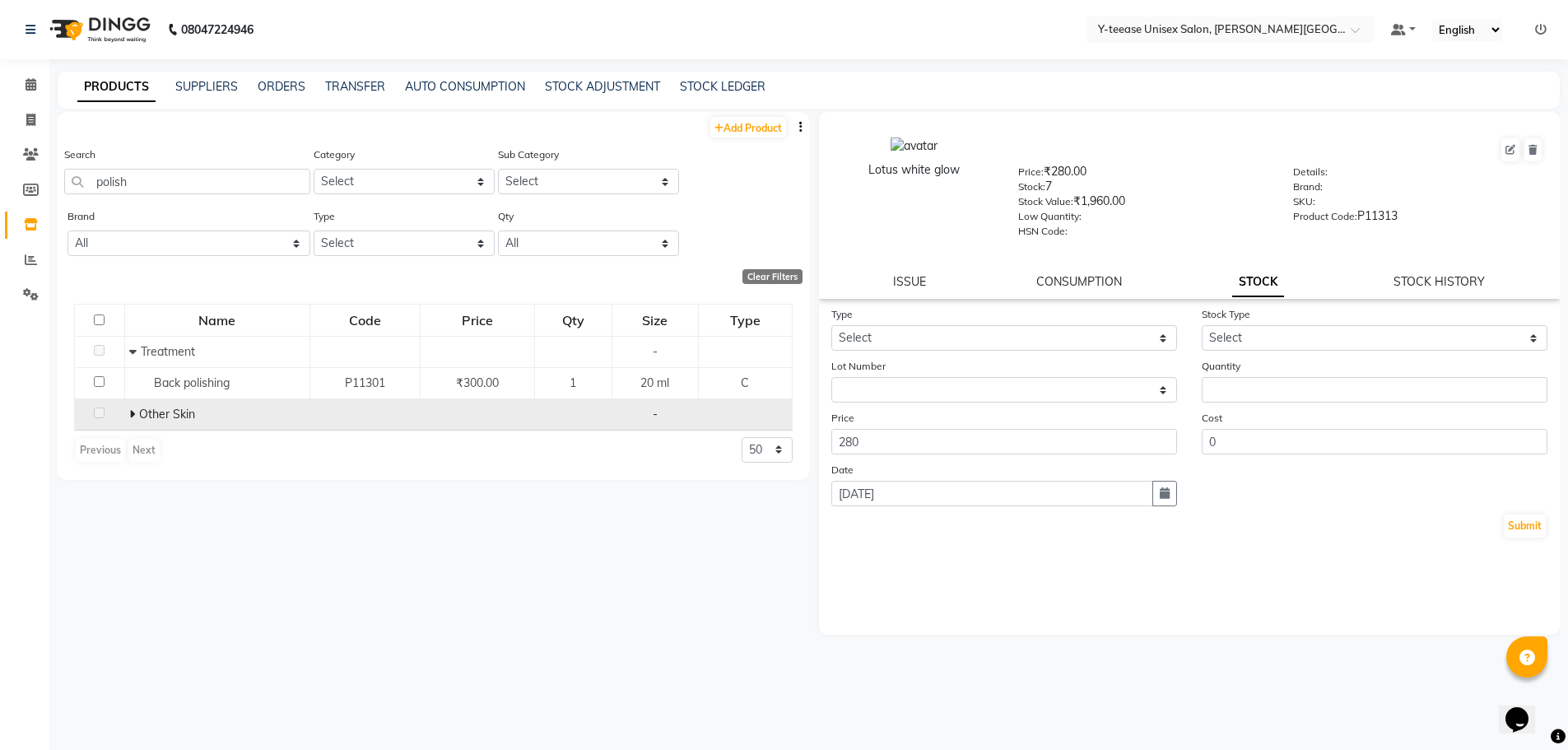
click at [133, 415] on icon at bounding box center [131, 414] width 6 height 11
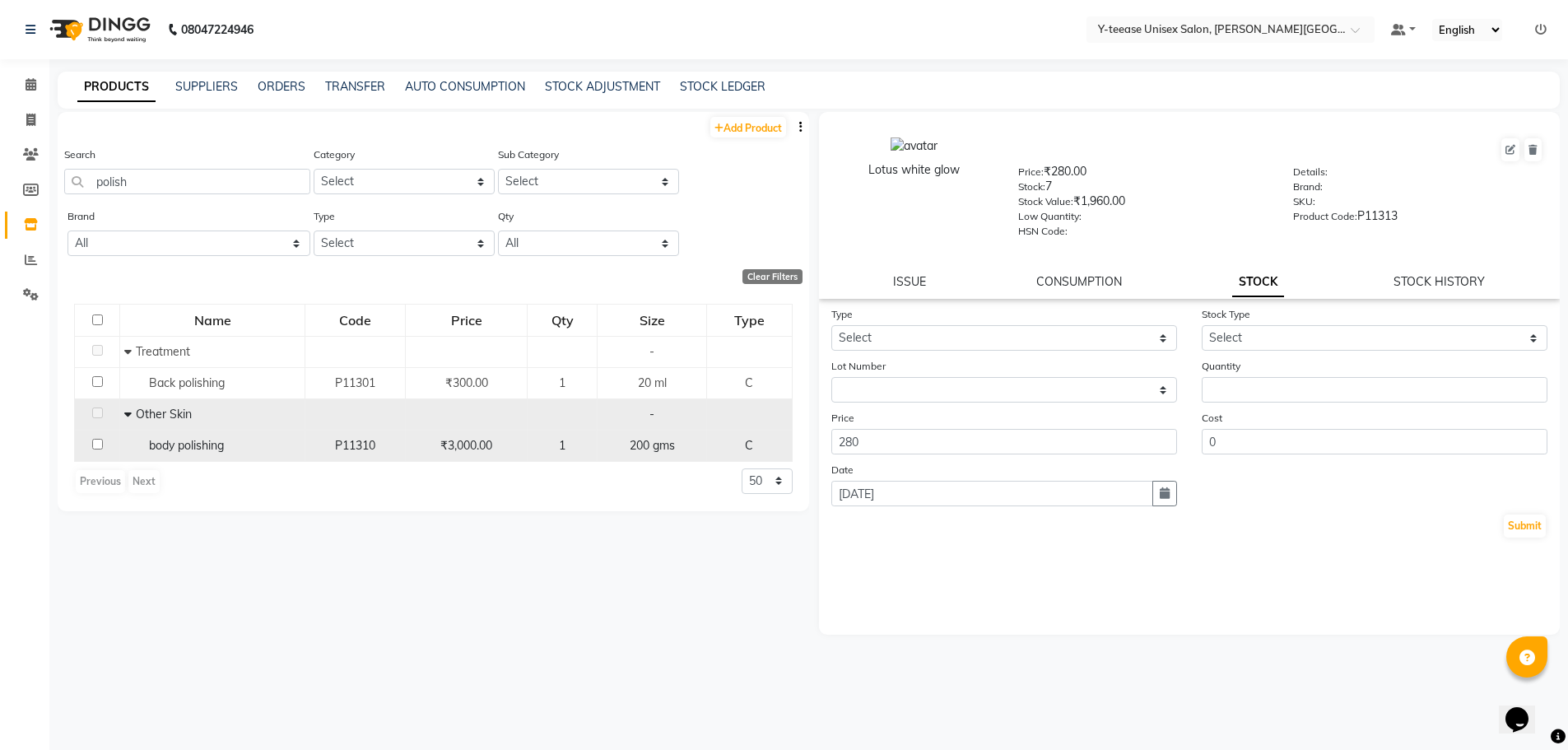
click at [271, 446] on div "body polishing" at bounding box center [212, 446] width 176 height 17
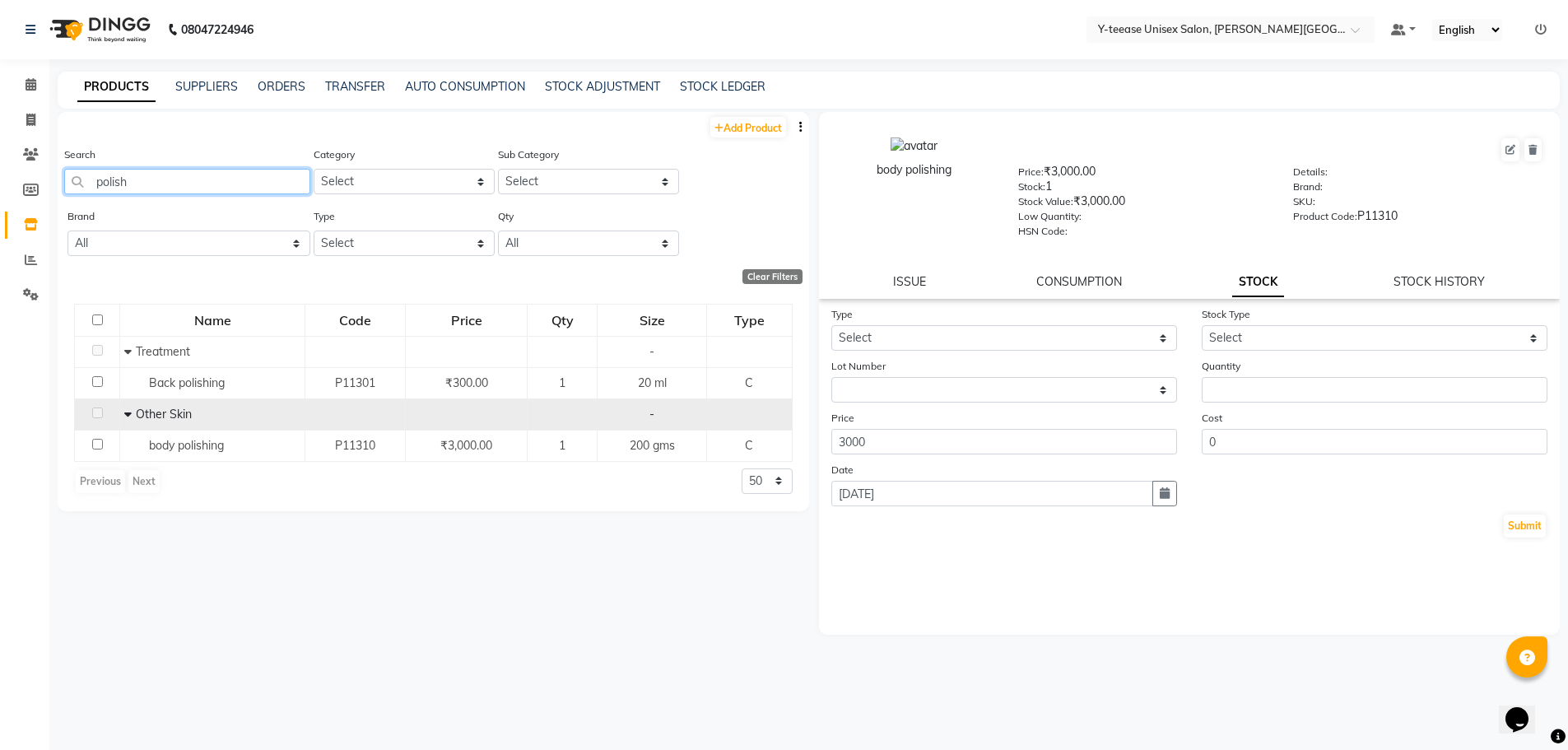
drag, startPoint x: 137, startPoint y: 175, endPoint x: 45, endPoint y: 176, distance: 92.0
click at [45, 176] on app-home "08047224946 Select Location × Y-teease Unisex Salon, Keshav Nagar Default Panel…" at bounding box center [784, 381] width 1568 height 761
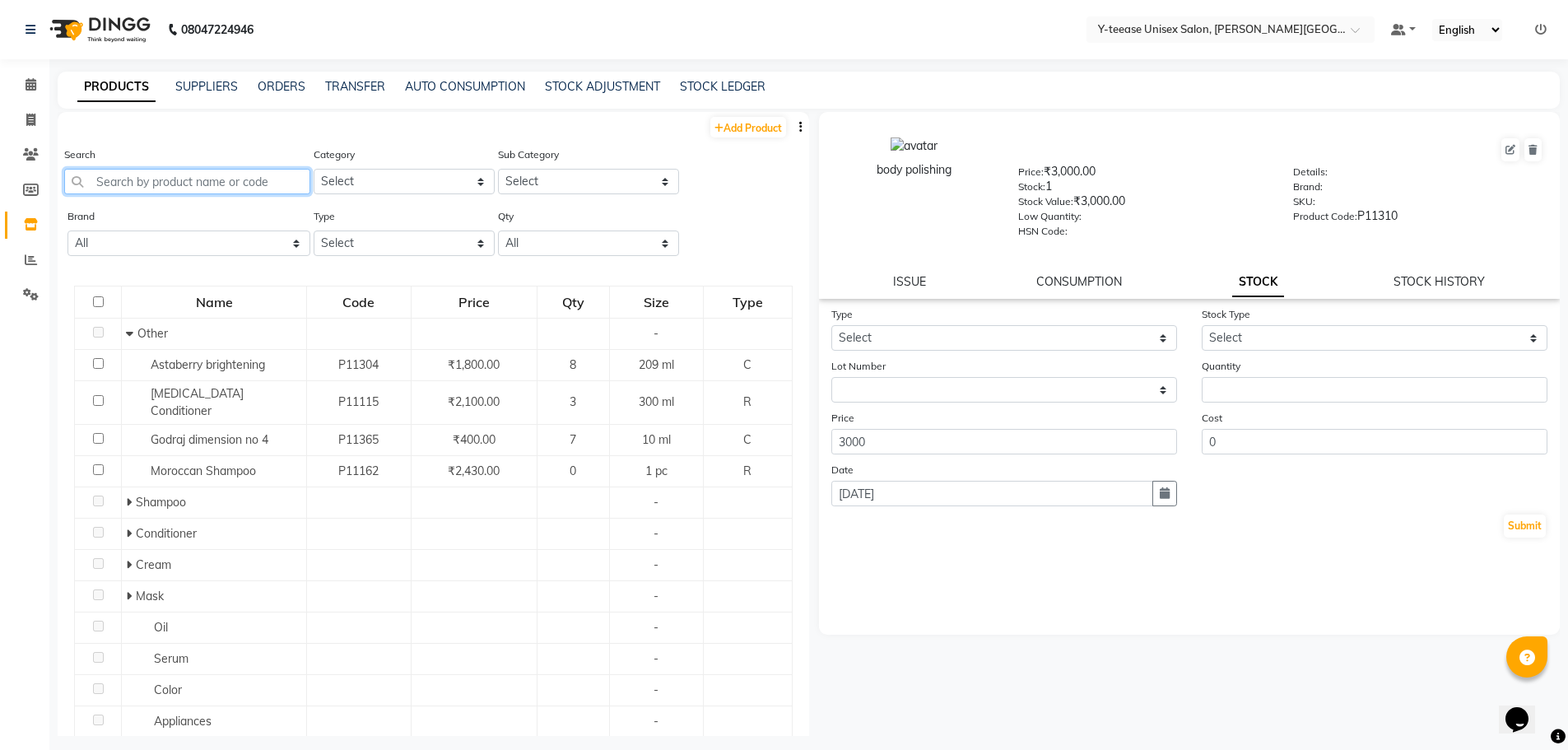
click at [167, 180] on input "text" at bounding box center [187, 181] width 246 height 25
click at [171, 185] on input "text" at bounding box center [187, 181] width 246 height 25
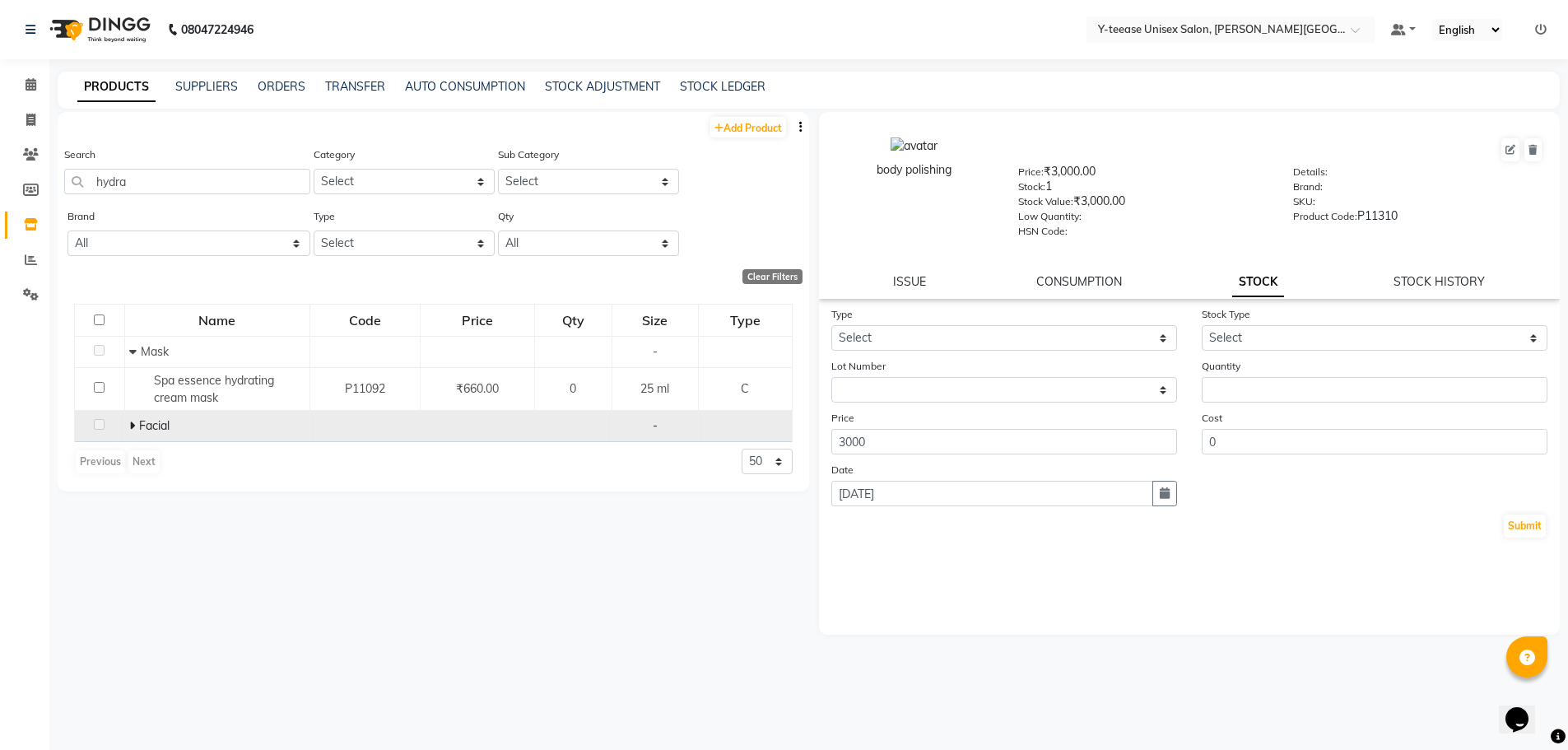
click at [129, 426] on icon at bounding box center [131, 425] width 6 height 11
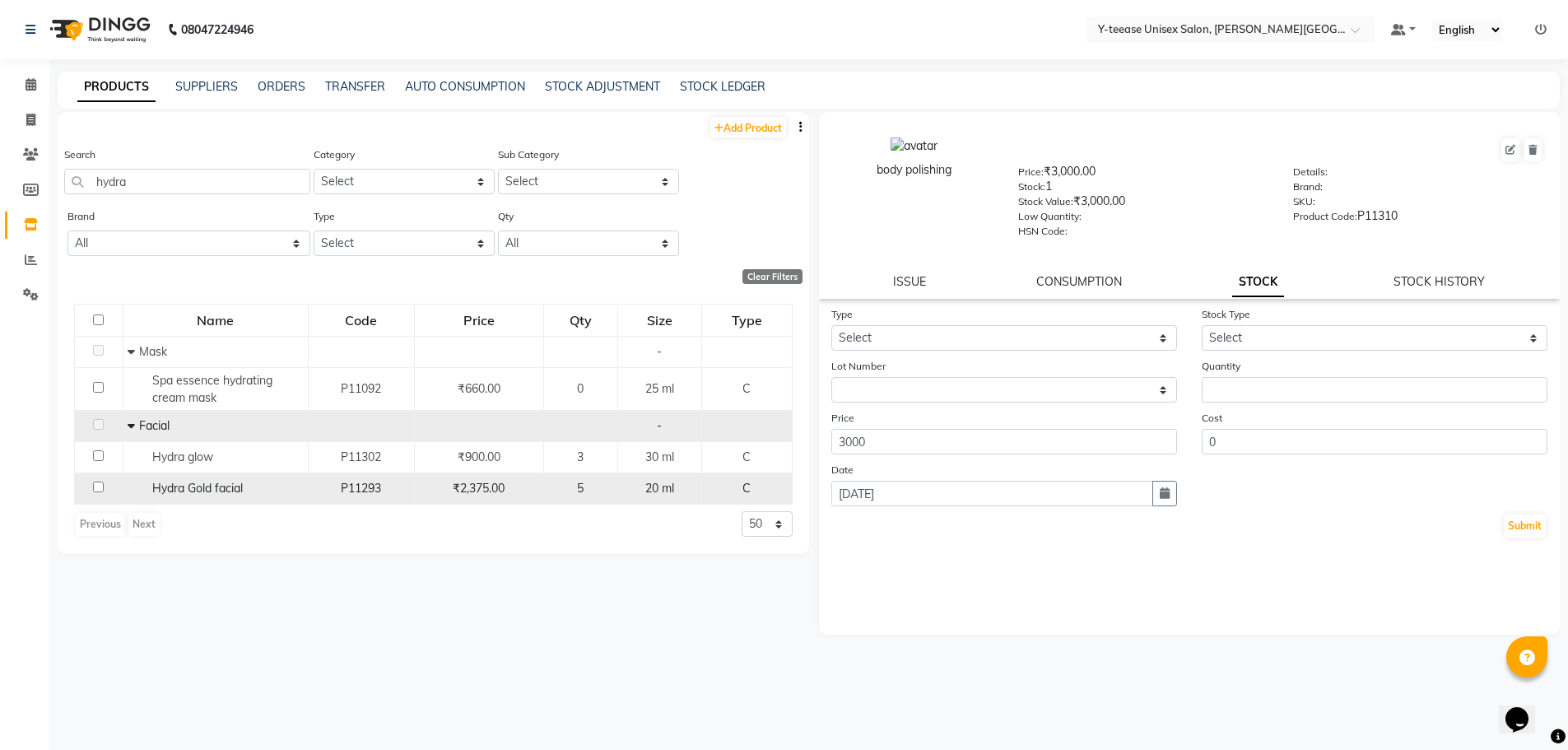
click at [231, 490] on span "Hydra Gold facial" at bounding box center [198, 488] width 91 height 15
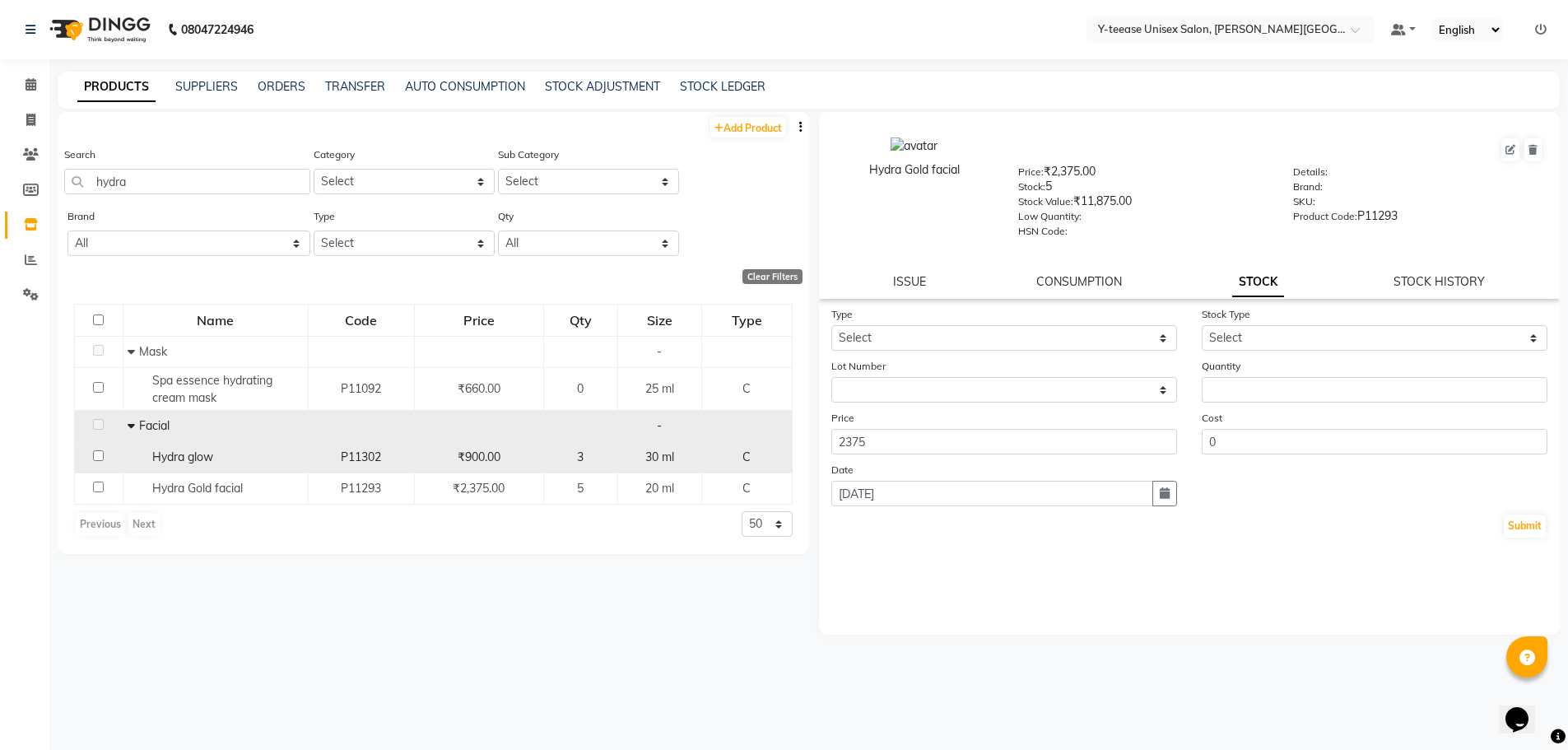
click at [251, 454] on div "Hydra glow" at bounding box center [216, 457] width 176 height 17
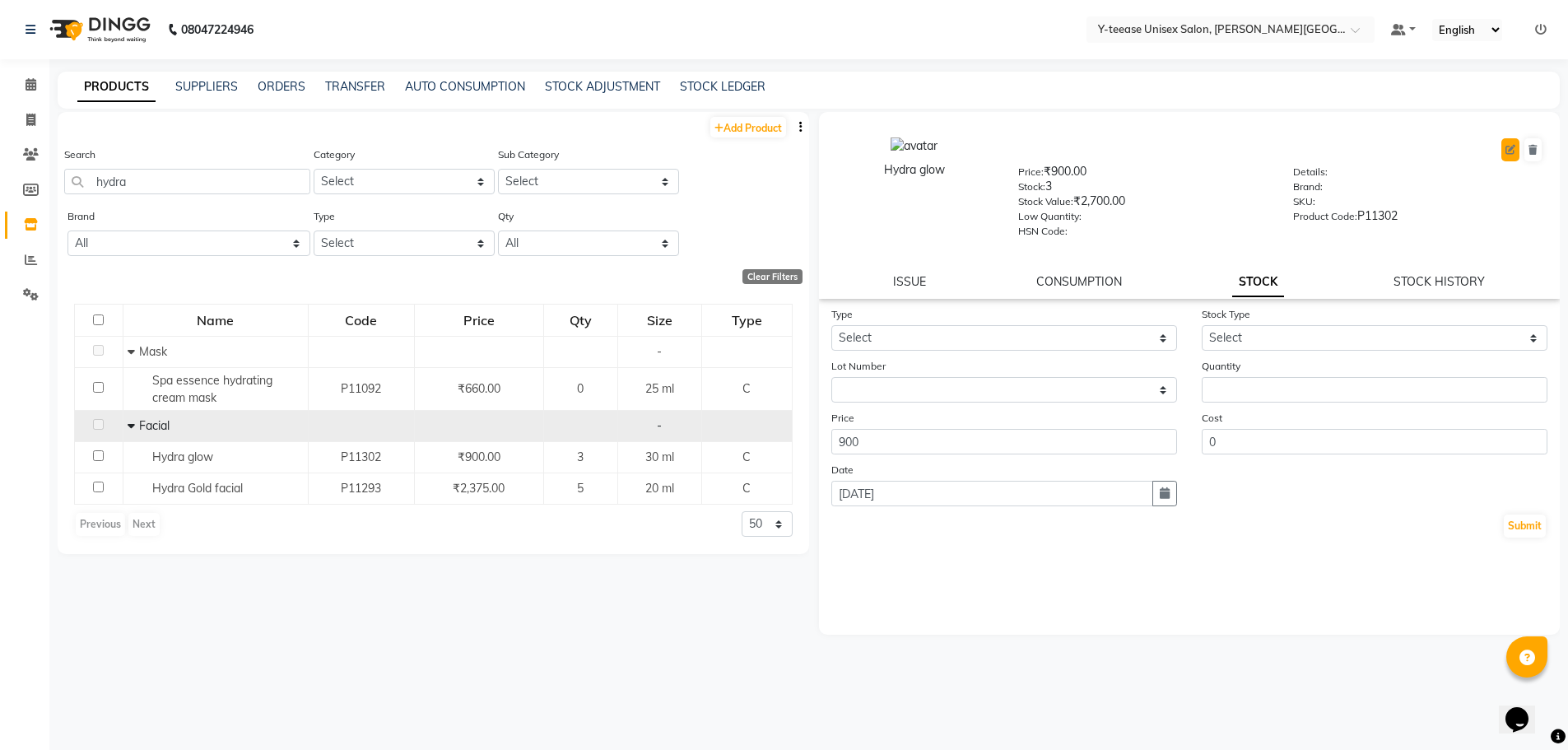
click at [1514, 145] on icon at bounding box center [1510, 149] width 10 height 10
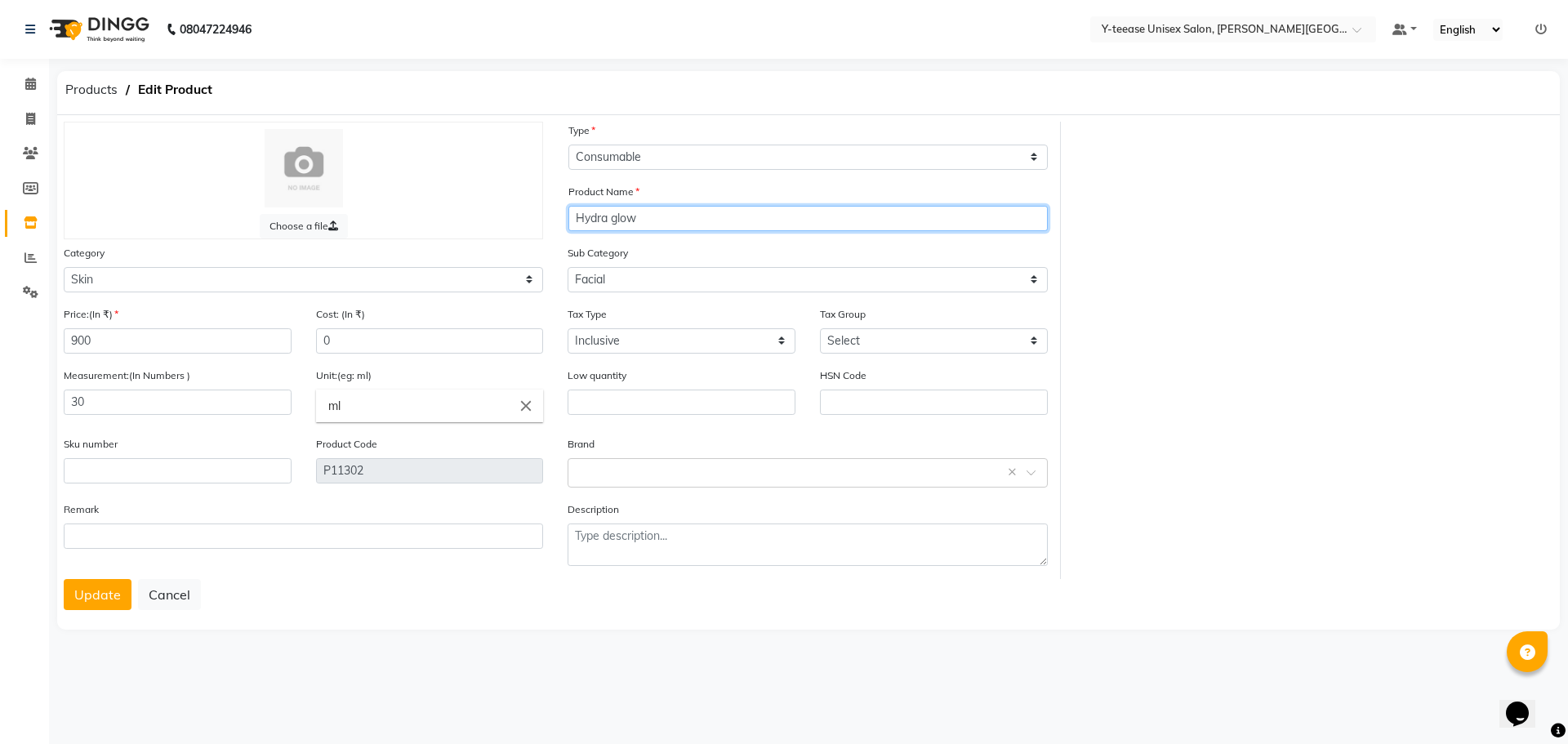
click at [657, 227] on input "Hydra glow" at bounding box center [808, 218] width 479 height 25
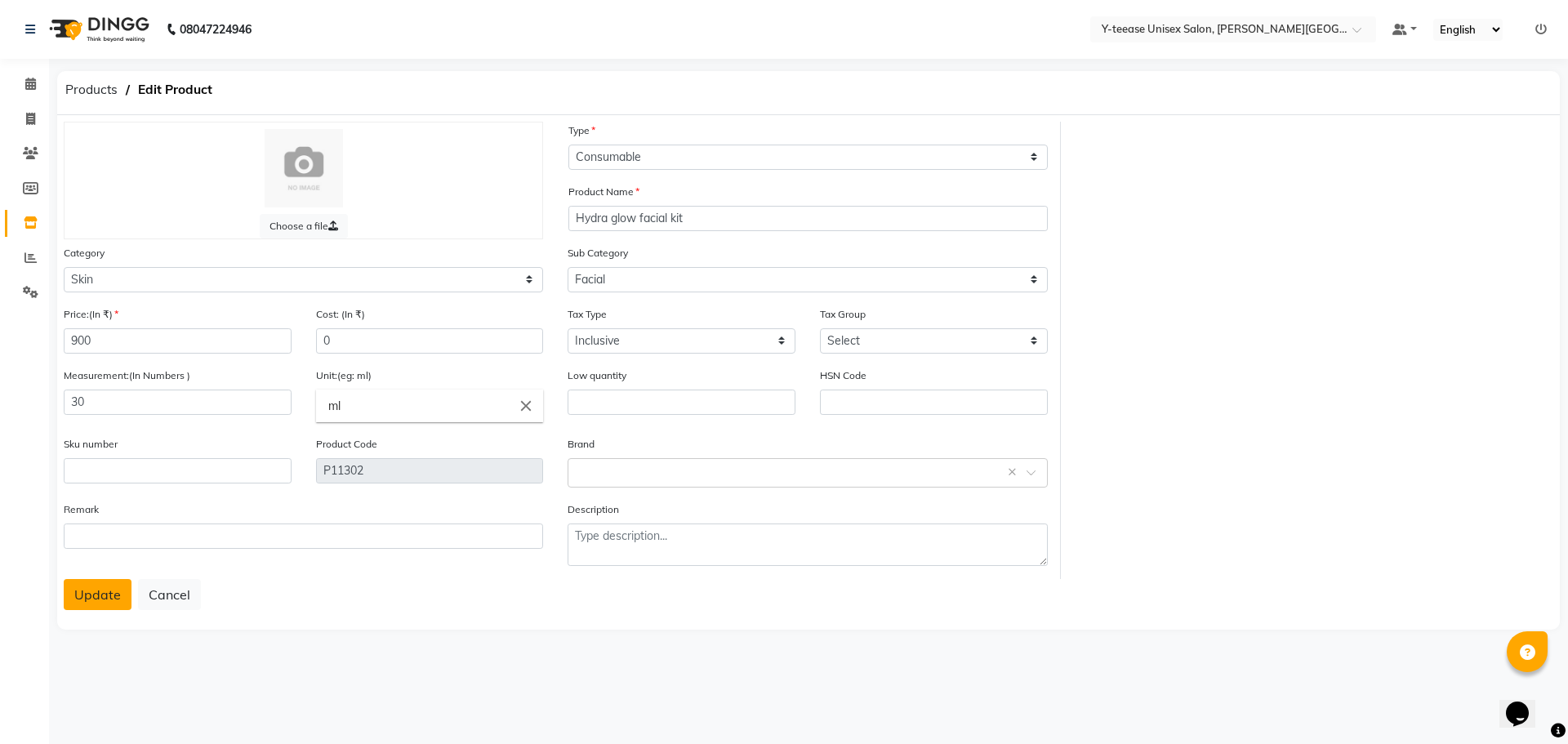
click at [67, 598] on button "Update" at bounding box center [98, 595] width 67 height 31
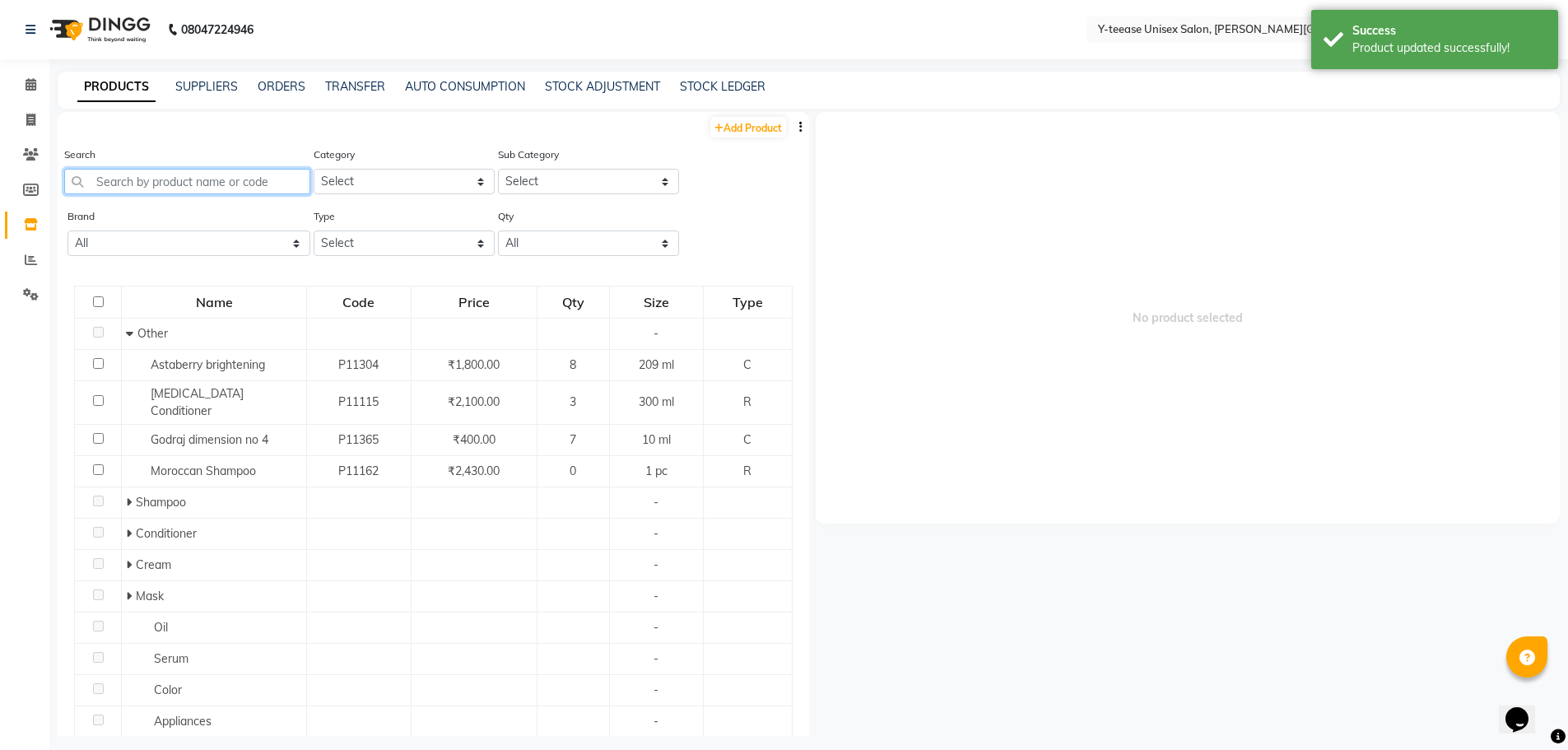
click at [143, 174] on input "text" at bounding box center [187, 181] width 246 height 25
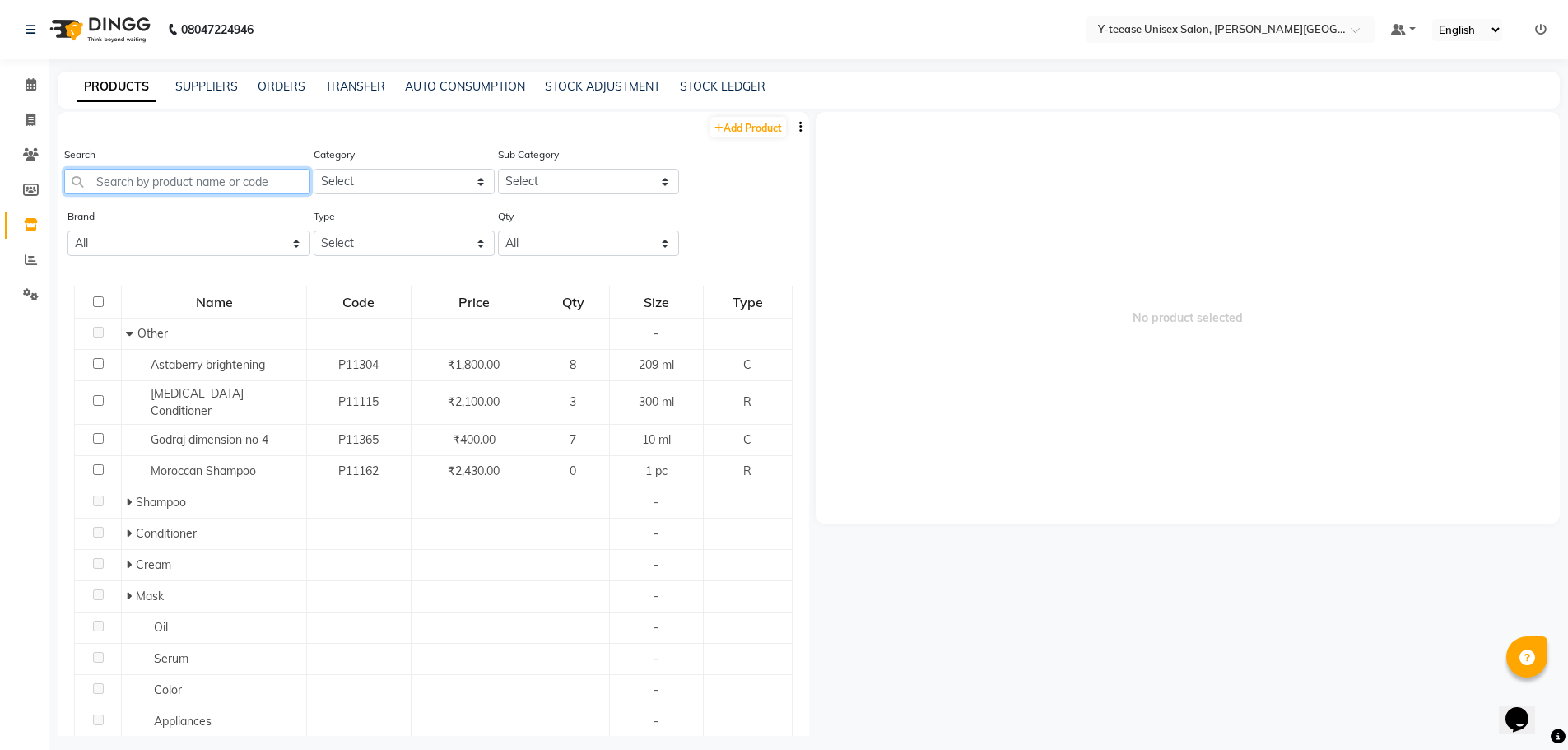
click at [168, 186] on input "text" at bounding box center [187, 181] width 246 height 25
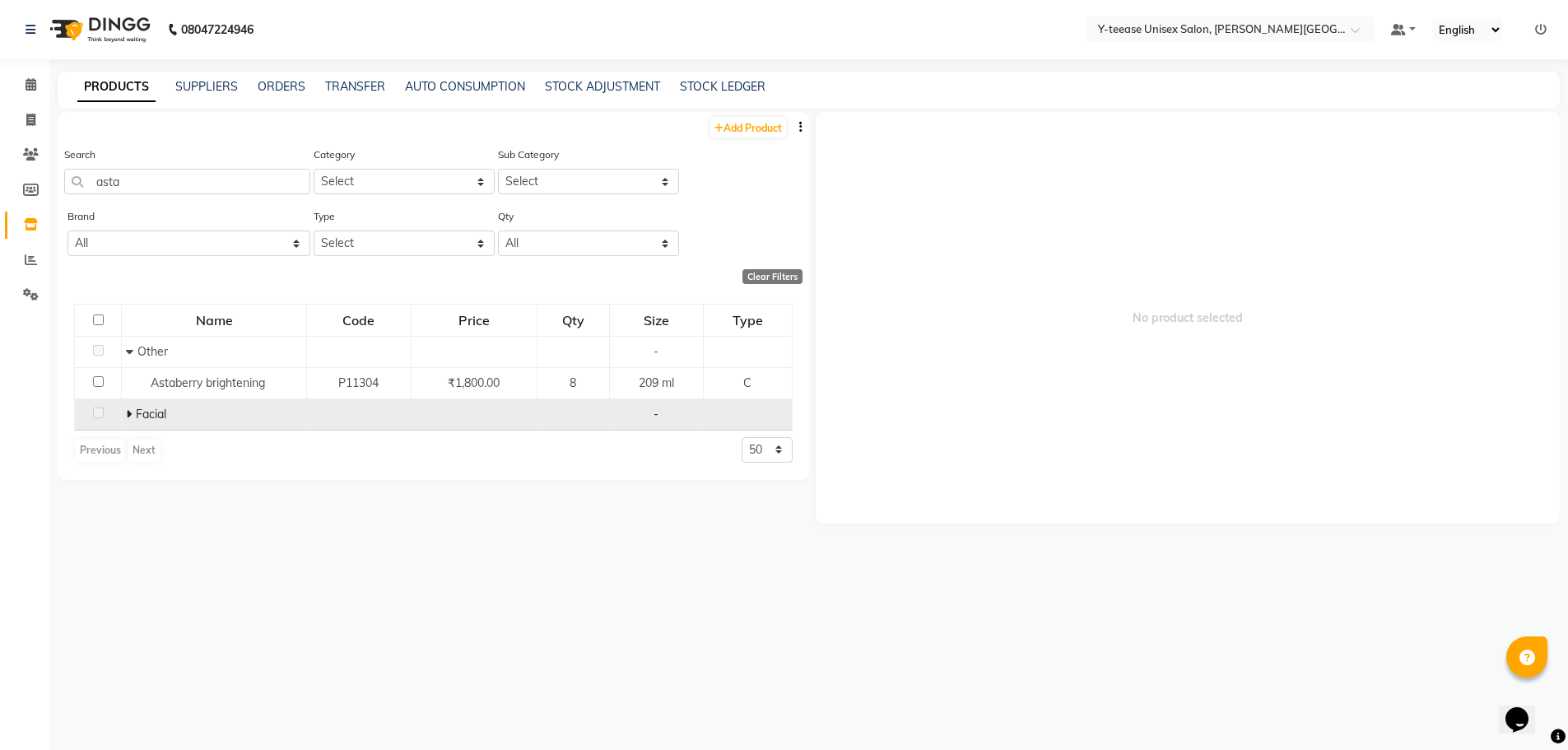
click at [130, 416] on icon at bounding box center [129, 414] width 6 height 11
drag, startPoint x: 122, startPoint y: 183, endPoint x: 21, endPoint y: 186, distance: 101.0
click at [21, 186] on app-home "08047224946 Select Location × Y-teease Unisex Salon, Keshav Nagar Default Panel…" at bounding box center [784, 381] width 1568 height 761
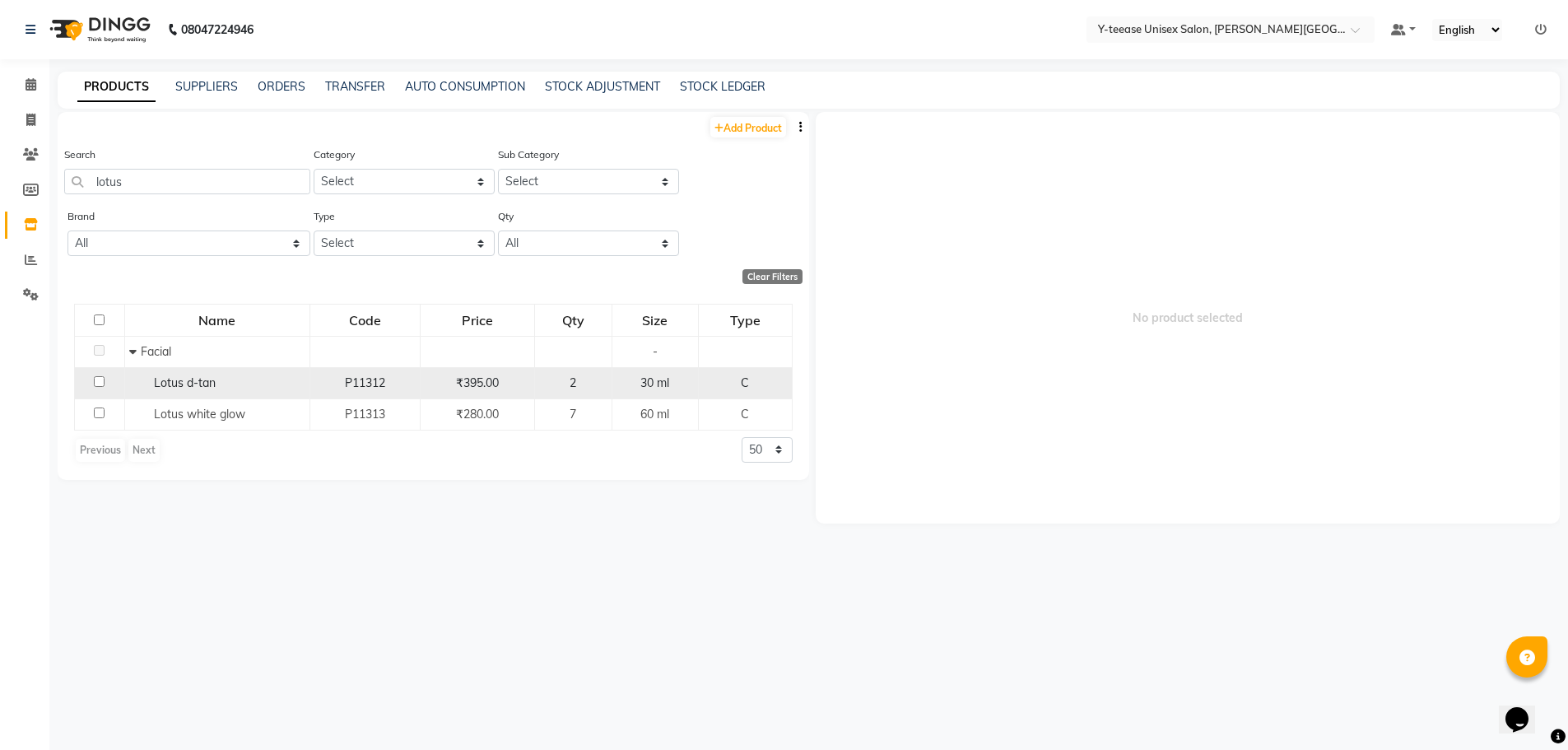
click at [170, 383] on span "Lotus d-tan" at bounding box center [185, 382] width 62 height 15
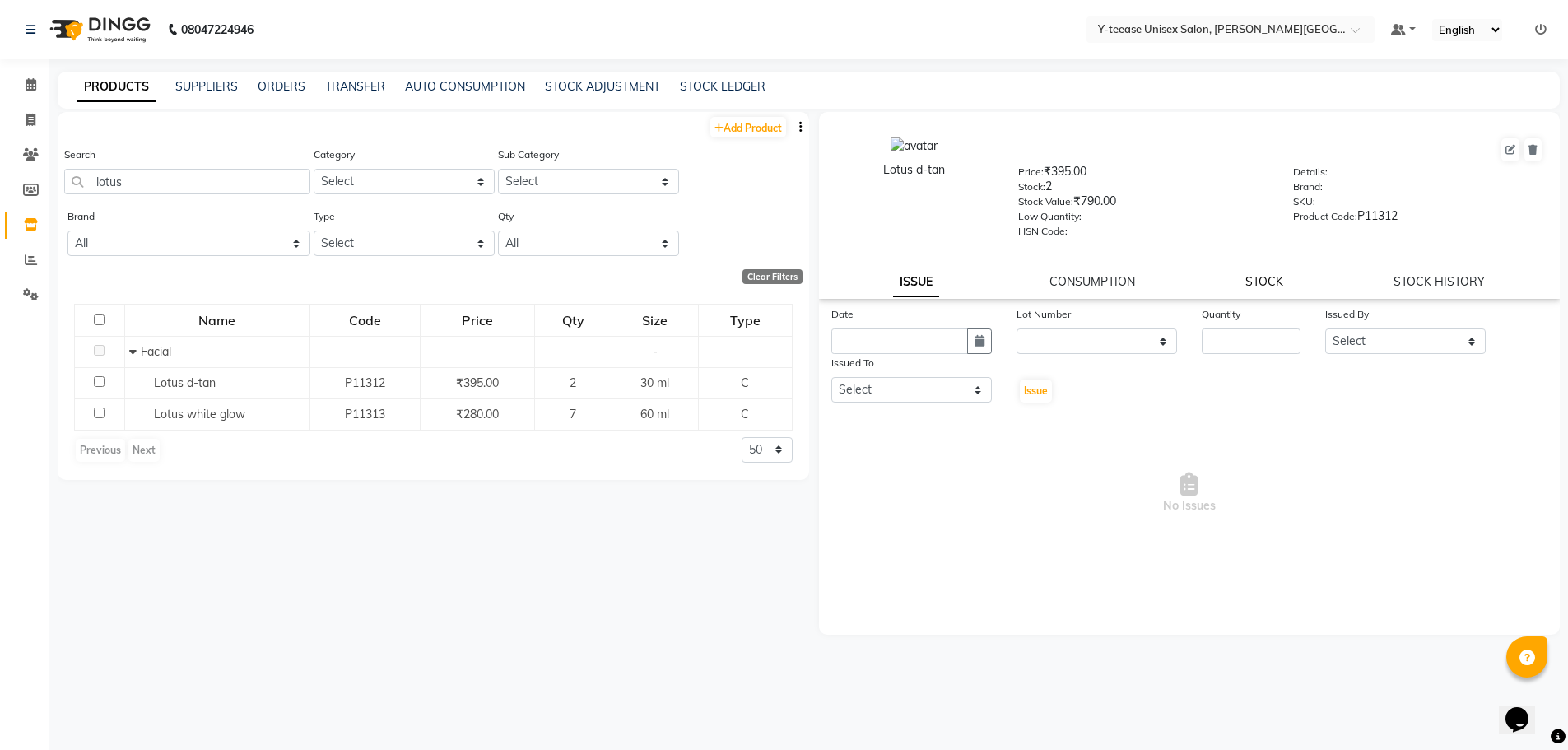
click at [1275, 288] on link "STOCK" at bounding box center [1264, 281] width 37 height 15
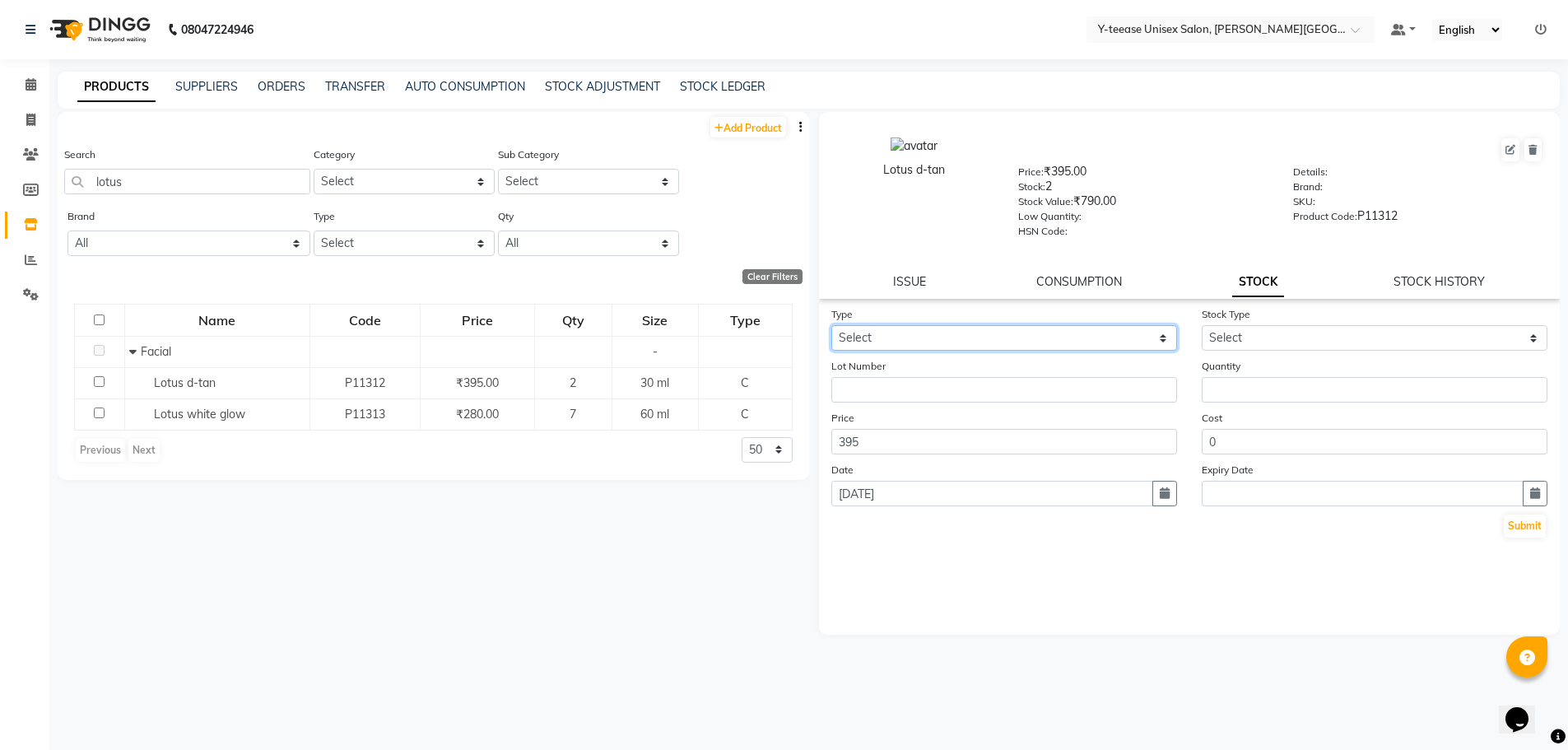
drag, startPoint x: 883, startPoint y: 328, endPoint x: 871, endPoint y: 348, distance: 23.3
click at [882, 332] on select "Select In Out" at bounding box center [1004, 337] width 346 height 25
click at [831, 325] on select "Select In Out" at bounding box center [1004, 337] width 346 height 25
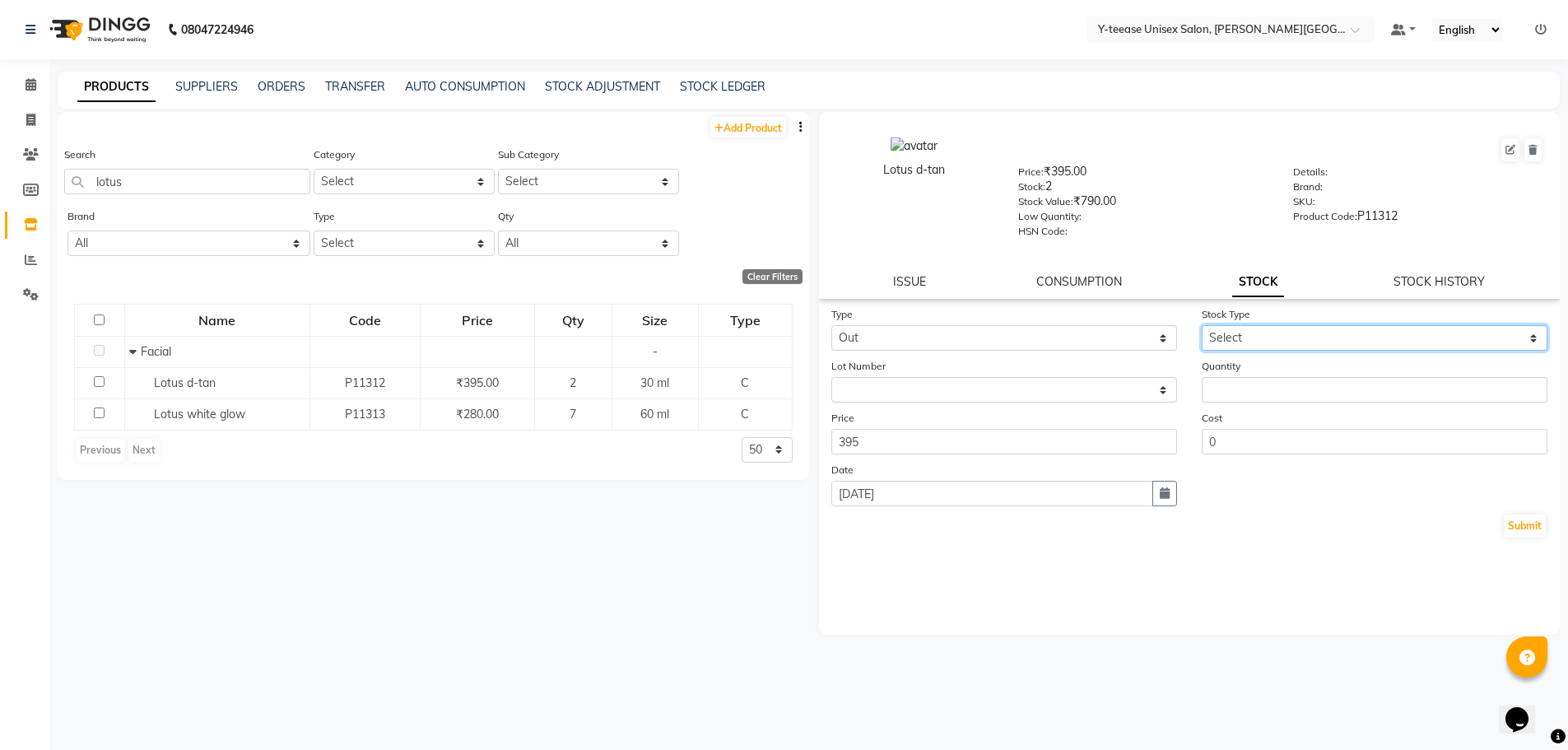
click at [1250, 341] on select "Select Internal Use Damaged Expired Adjustment Return Other" at bounding box center [1374, 337] width 346 height 25
click at [1201, 325] on select "Select Internal Use Damaged Expired Adjustment Return Other" at bounding box center [1374, 337] width 346 height 25
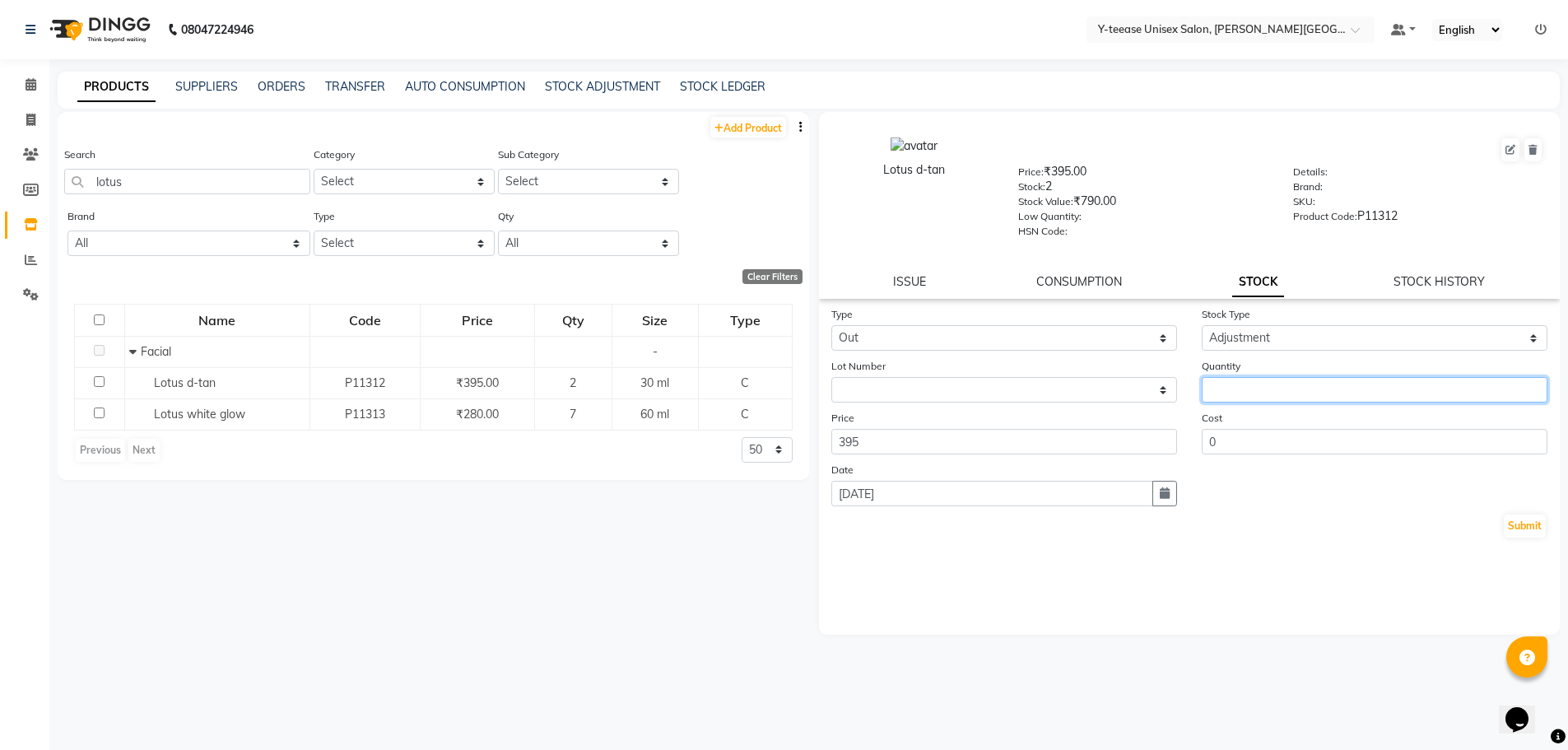
click at [1244, 390] on input "number" at bounding box center [1374, 389] width 346 height 25
click at [1518, 521] on button "Submit" at bounding box center [1524, 526] width 42 height 23
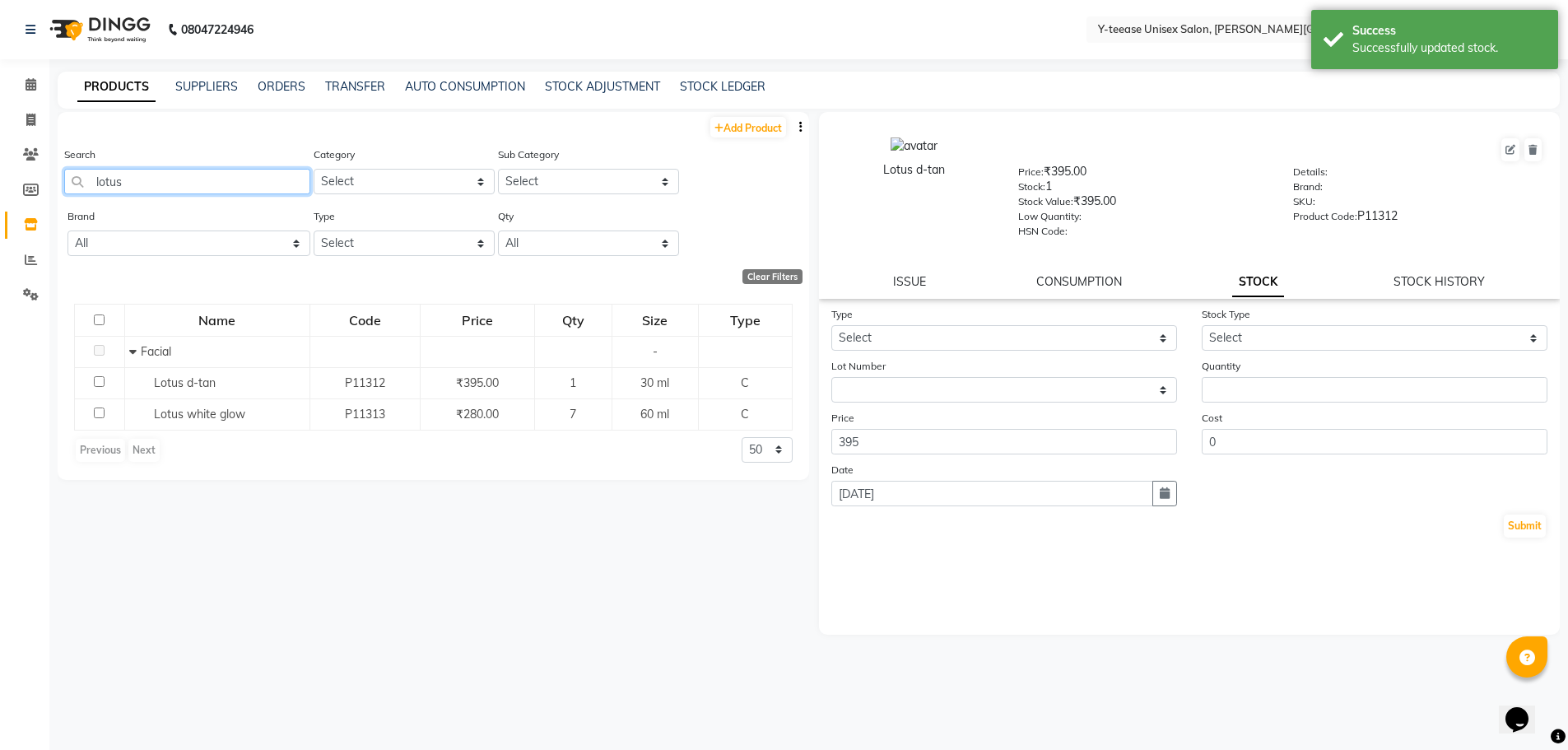
drag, startPoint x: 128, startPoint y: 184, endPoint x: 2, endPoint y: 181, distance: 126.0
click at [0, 184] on app-home "08047224946 Select Location × Y-teease Unisex Salon, Keshav Nagar Default Panel…" at bounding box center [784, 381] width 1568 height 761
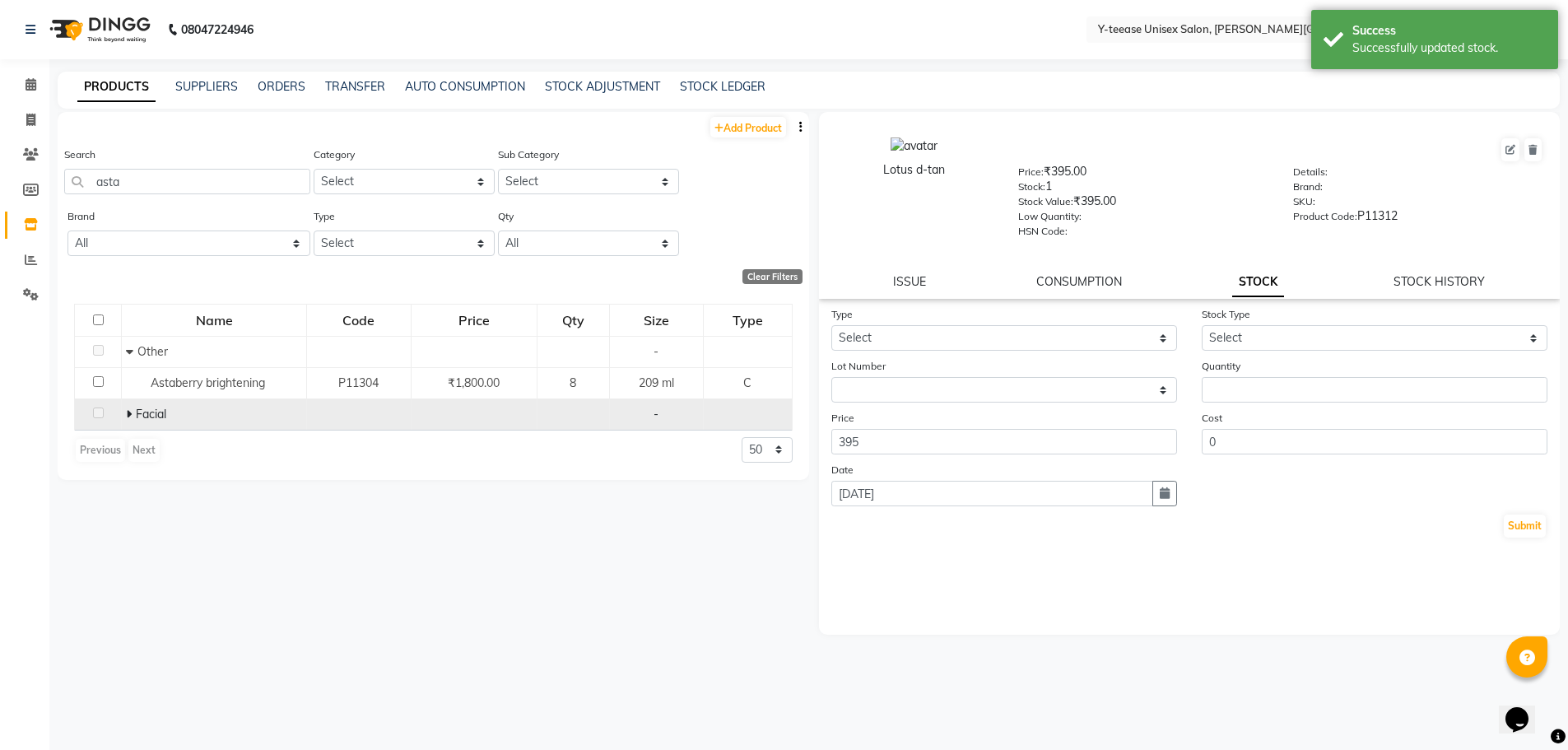
drag, startPoint x: 128, startPoint y: 418, endPoint x: 158, endPoint y: 427, distance: 31.3
click at [128, 418] on icon at bounding box center [129, 414] width 6 height 11
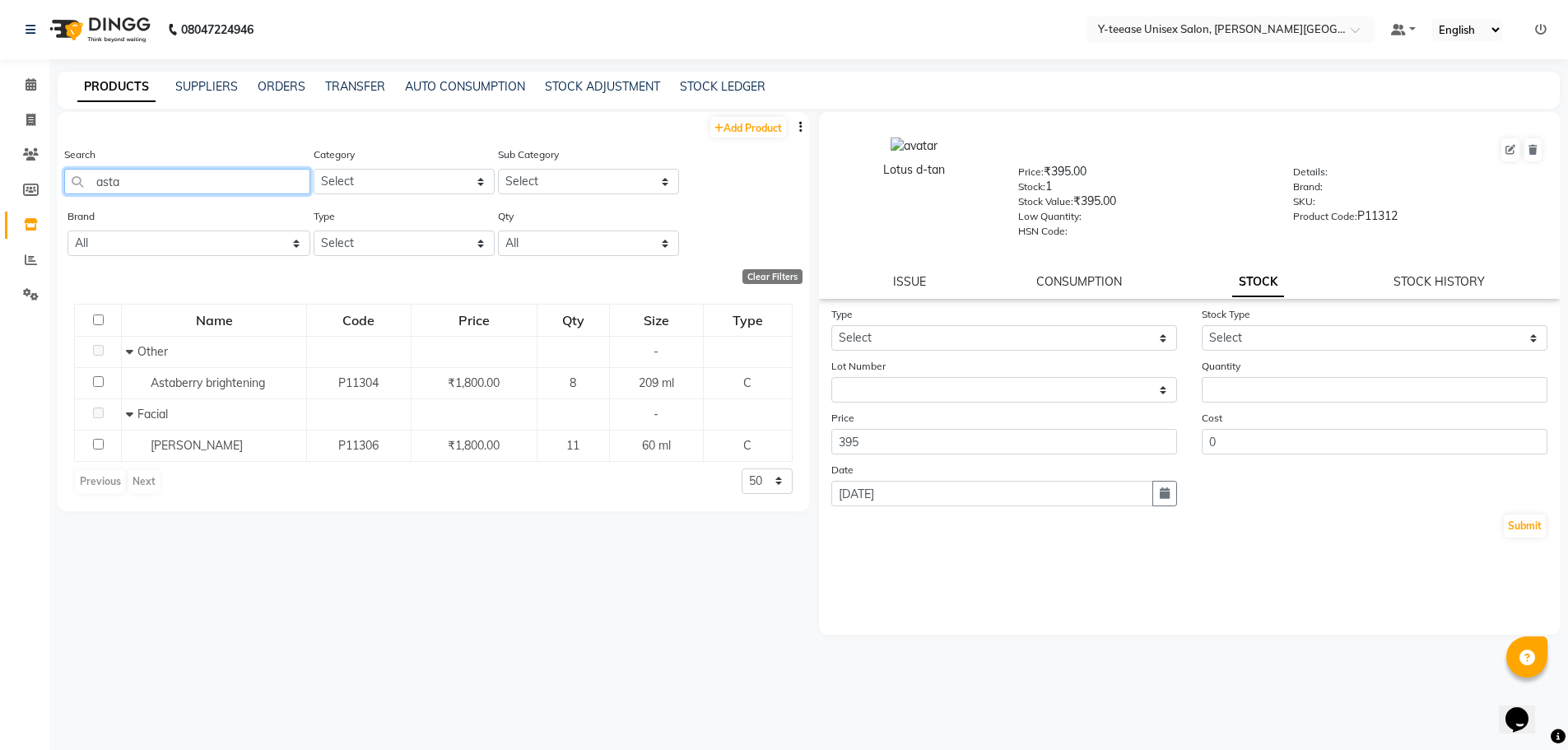
drag, startPoint x: 142, startPoint y: 185, endPoint x: 65, endPoint y: 179, distance: 77.2
click at [65, 179] on input "asta" at bounding box center [187, 181] width 246 height 25
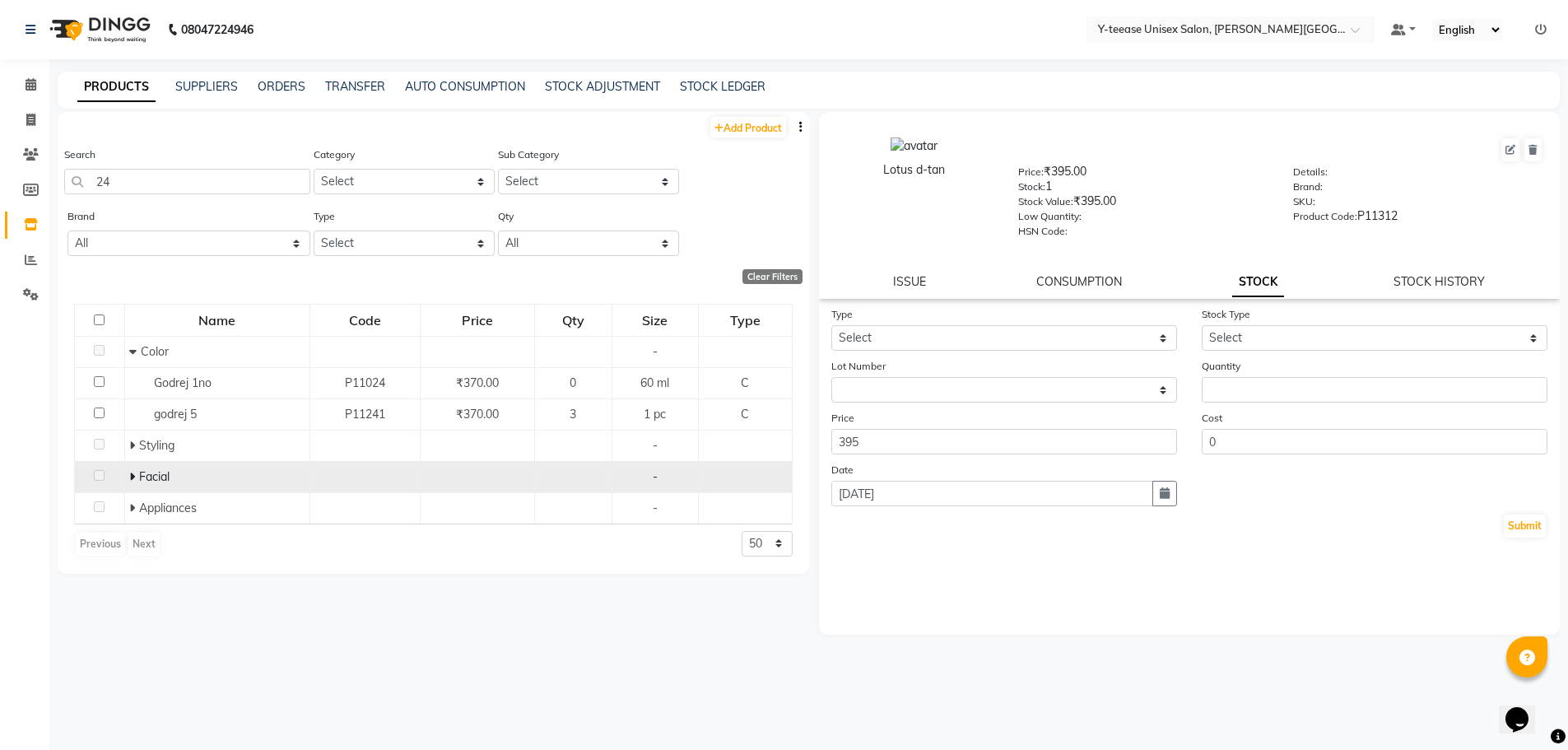
click at [130, 476] on icon at bounding box center [131, 476] width 6 height 11
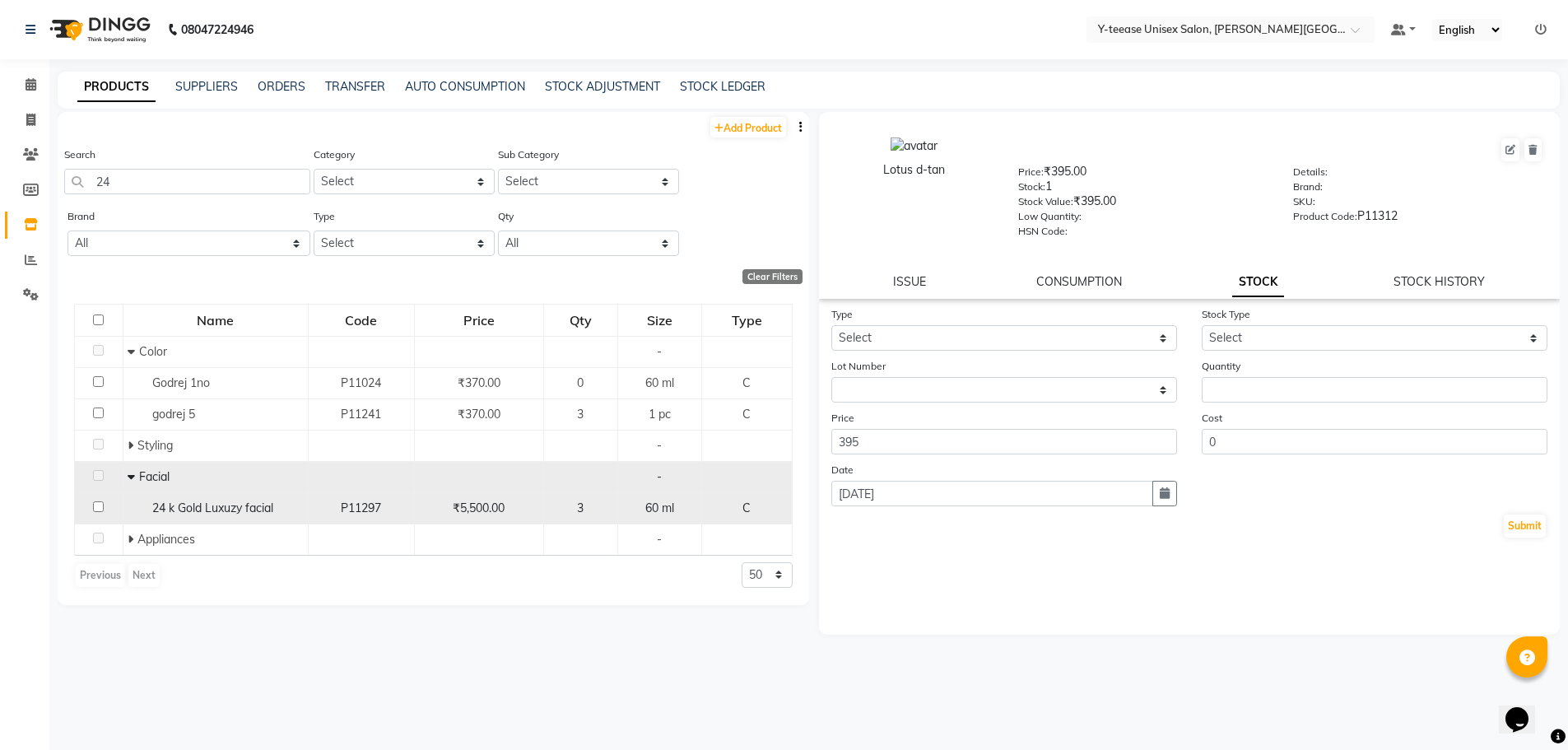
click at [247, 508] on span "24 k Gold Luxuzy facial" at bounding box center [212, 508] width 121 height 15
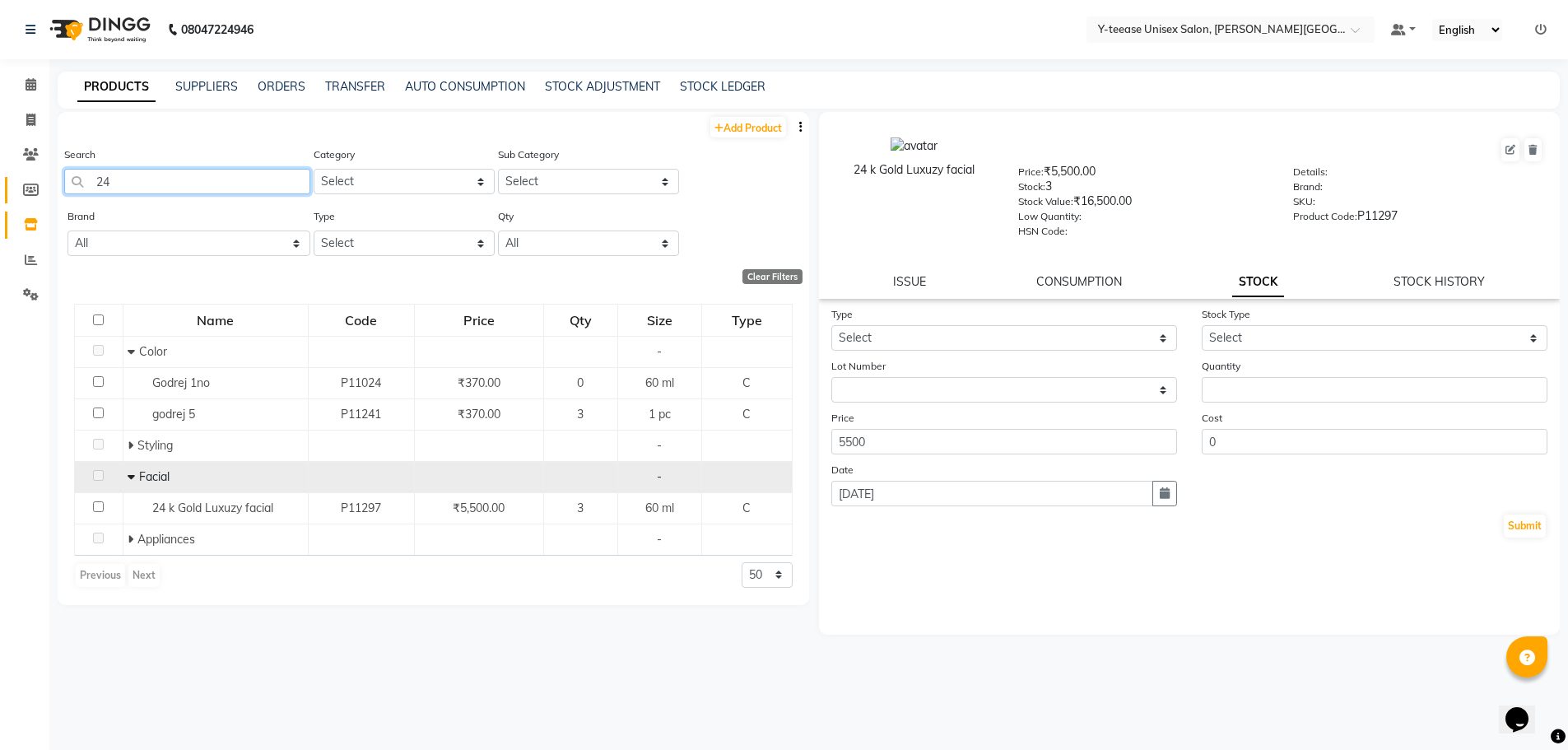
drag, startPoint x: 139, startPoint y: 178, endPoint x: 17, endPoint y: 196, distance: 123.3
click at [17, 196] on app-home "08047224946 Select Location × Y-teease Unisex Salon, Keshav Nagar Default Panel…" at bounding box center [784, 381] width 1568 height 761
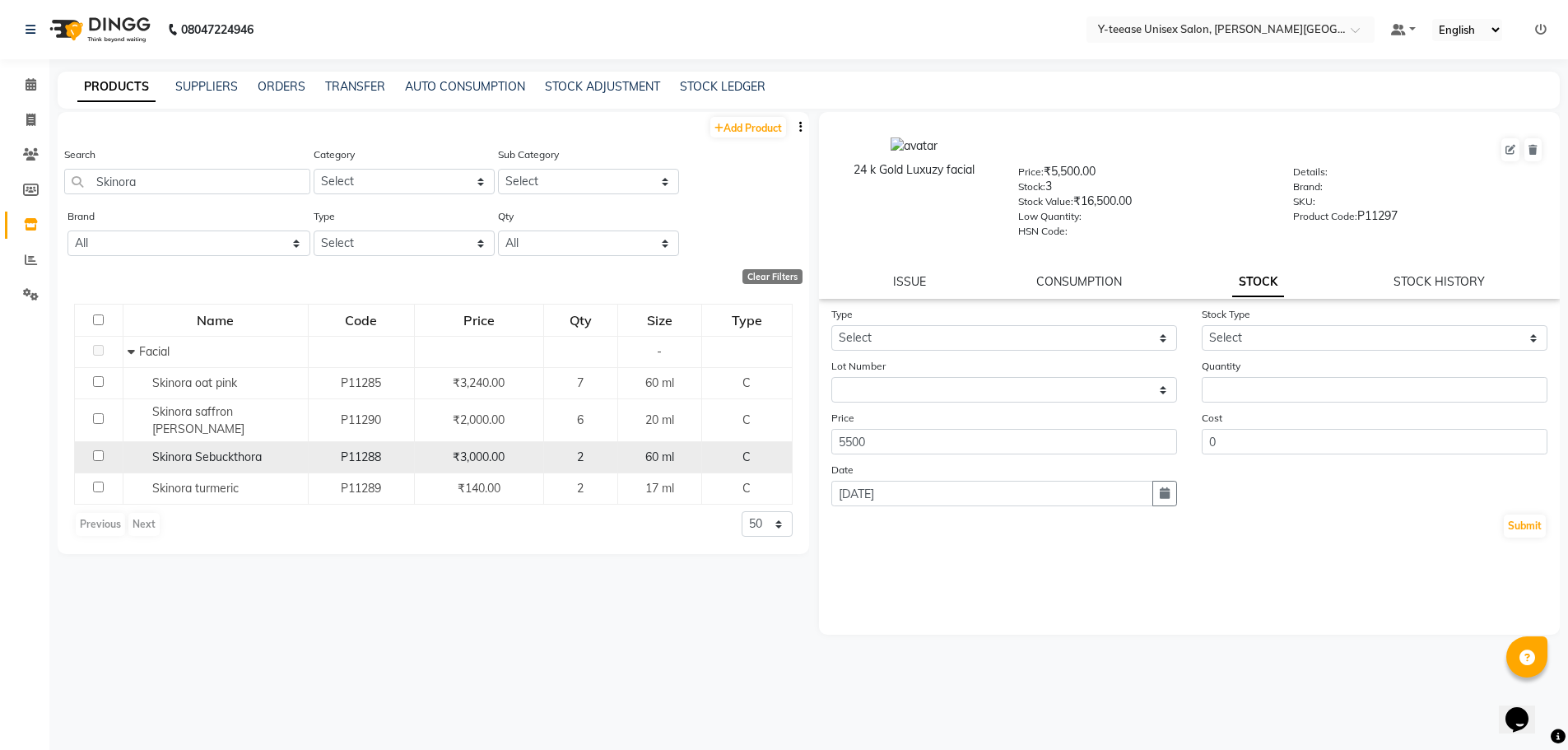
click at [254, 449] on span "Skinora Sebuckthora" at bounding box center [207, 456] width 110 height 15
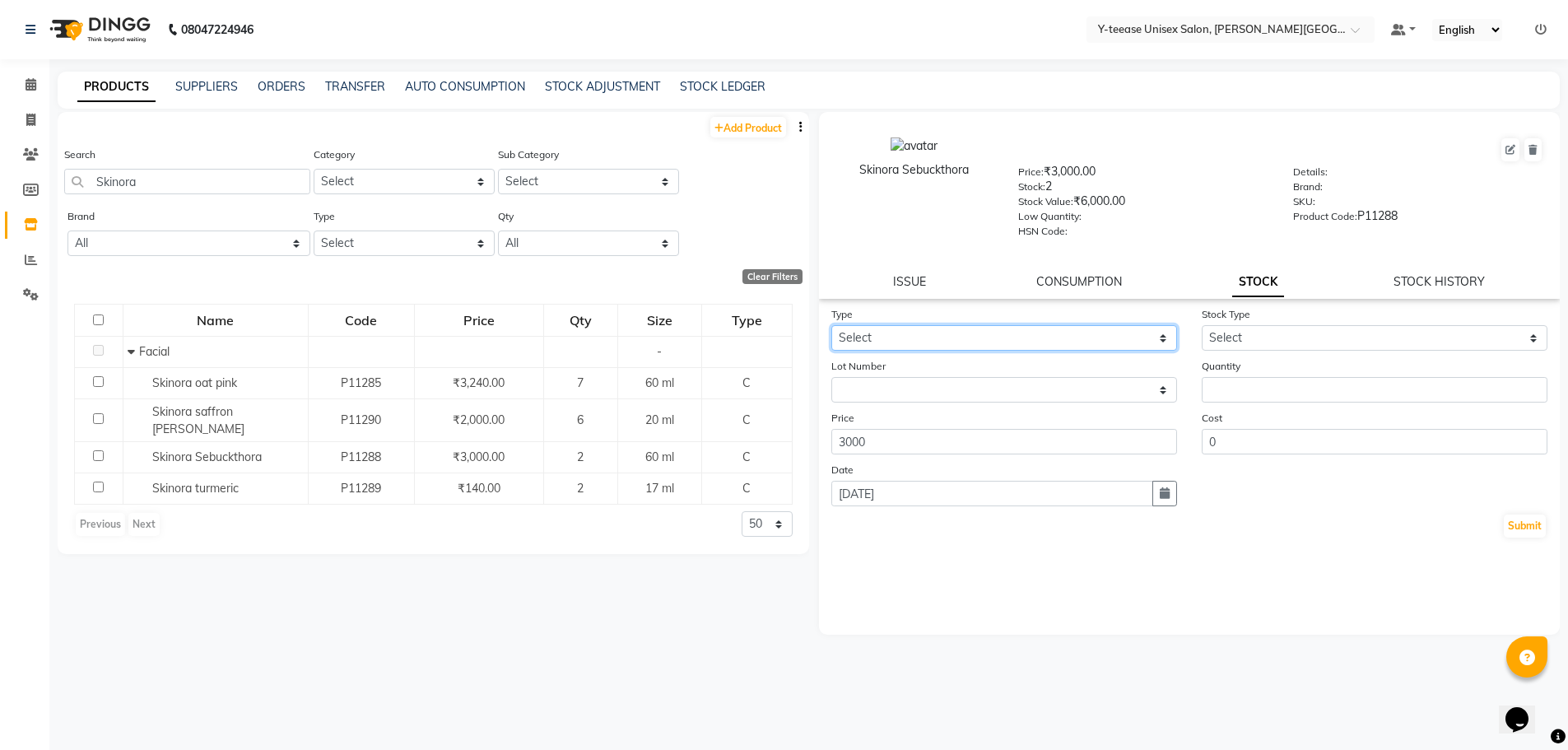
drag, startPoint x: 972, startPoint y: 335, endPoint x: 966, endPoint y: 348, distance: 14.3
click at [972, 335] on select "Select In Out" at bounding box center [1004, 337] width 346 height 25
click at [831, 325] on select "Select In Out" at bounding box center [1004, 337] width 346 height 25
click at [946, 341] on select "Select In Out" at bounding box center [1004, 337] width 346 height 25
click at [831, 325] on select "Select In Out" at bounding box center [1004, 337] width 346 height 25
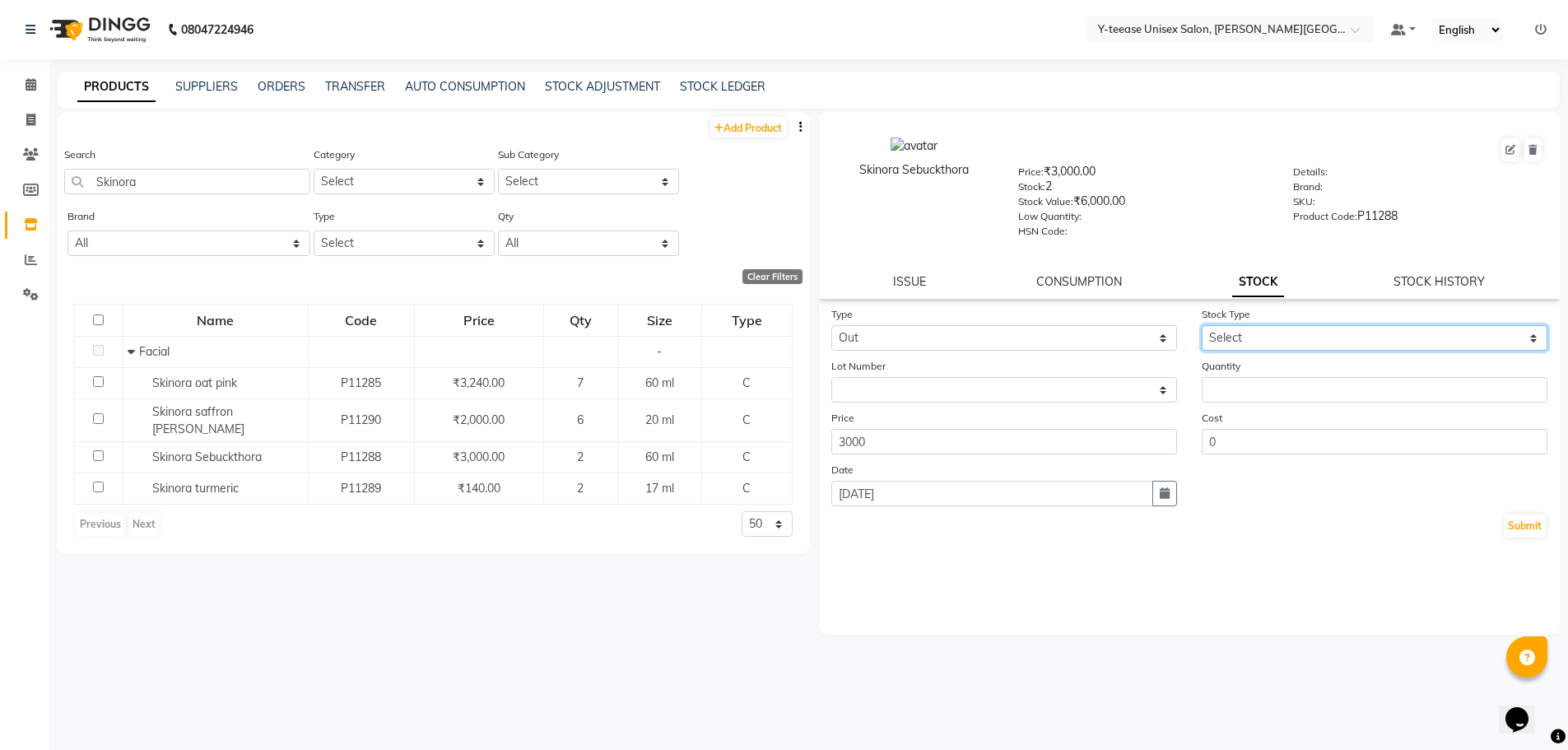
click at [1260, 351] on form "Type Select In Out Stock Type Select Internal Use Damaged Expired Adjustment Re…" at bounding box center [1190, 422] width 717 height 234
click at [1201, 325] on select "Select Internal Use Damaged Expired Adjustment Return Other" at bounding box center [1374, 337] width 346 height 25
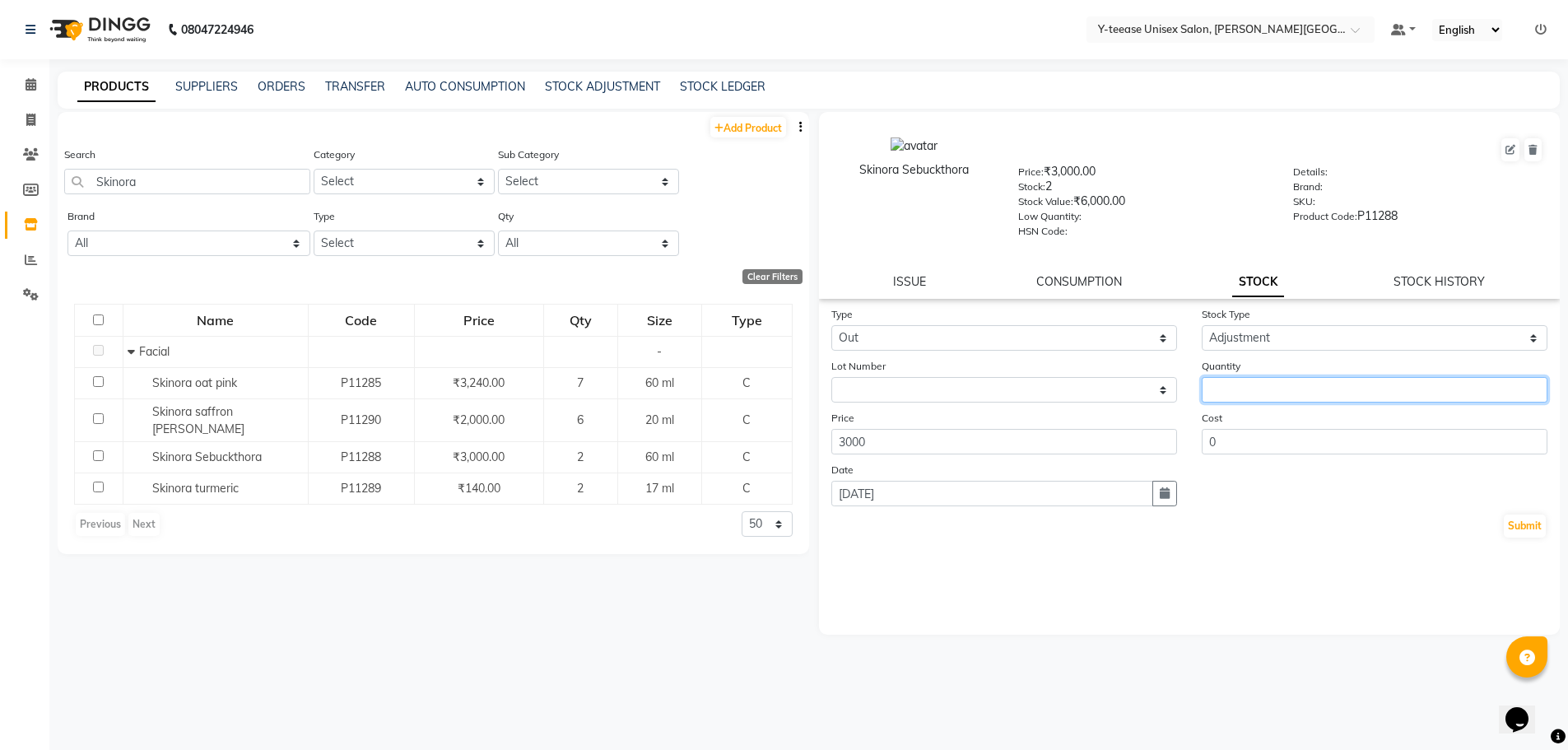
click at [1275, 401] on input "number" at bounding box center [1374, 389] width 346 height 25
click at [1519, 519] on button "Submit" at bounding box center [1524, 526] width 42 height 23
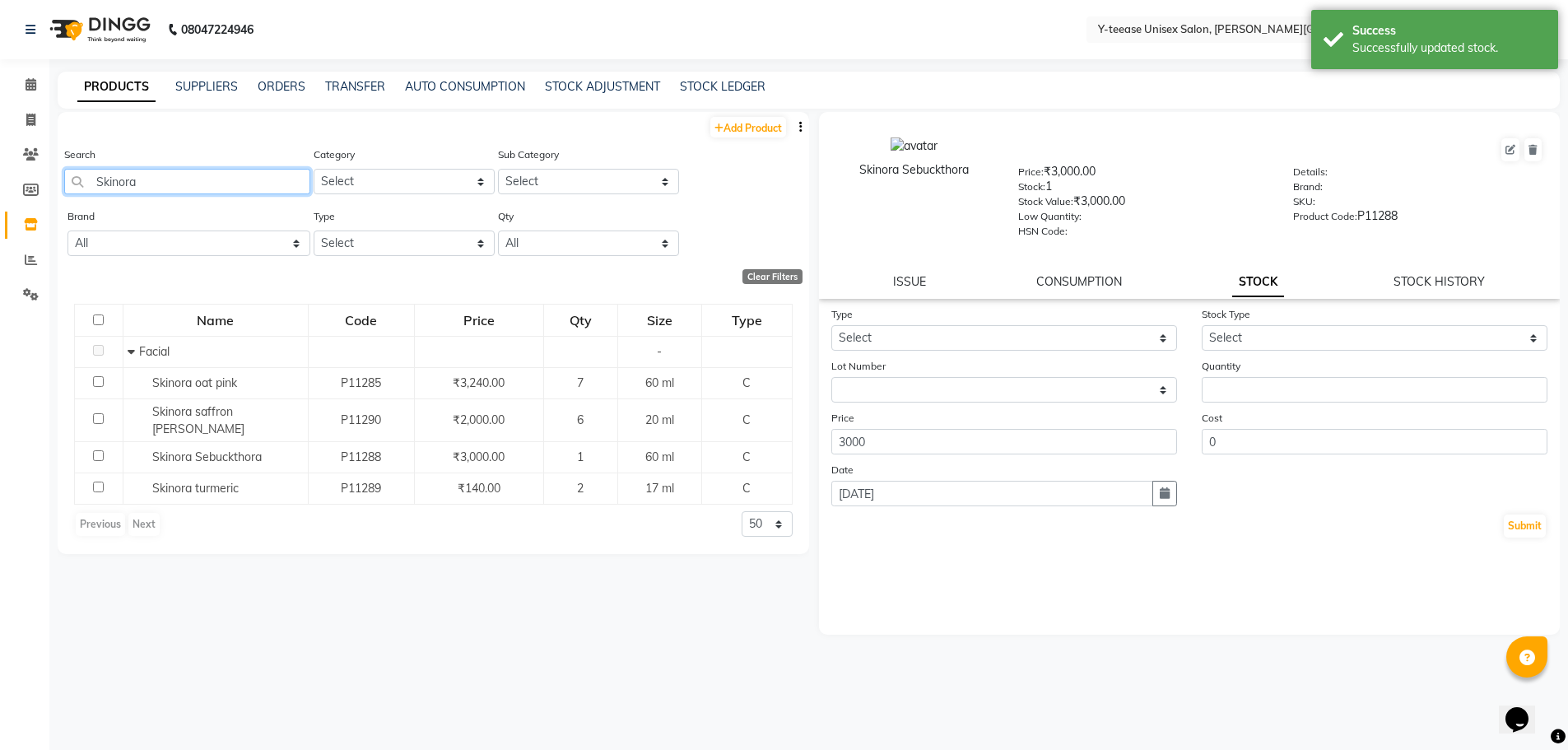
drag, startPoint x: 179, startPoint y: 181, endPoint x: 164, endPoint y: 177, distance: 15.5
click at [164, 177] on input "Skinora" at bounding box center [187, 181] width 246 height 25
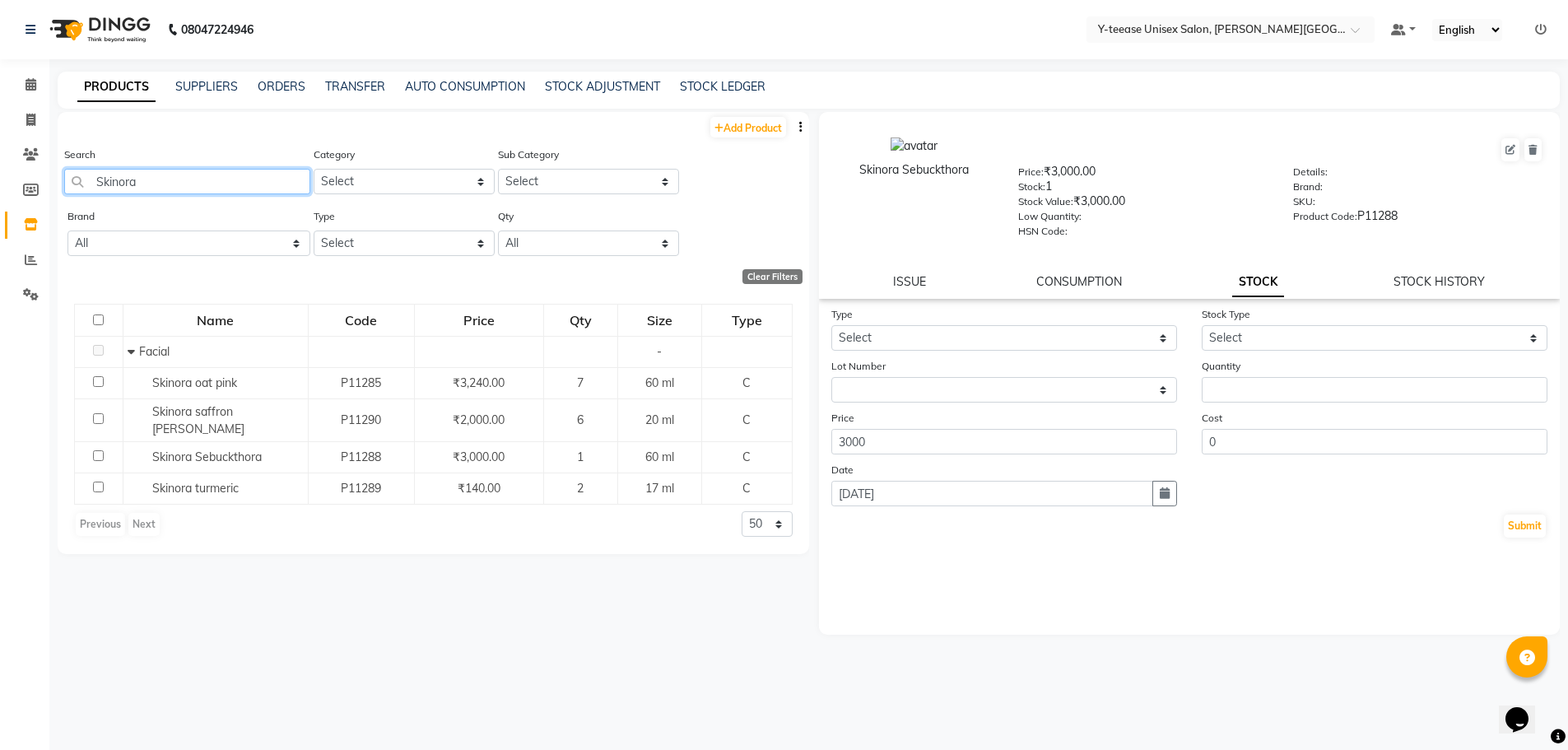
drag, startPoint x: 141, startPoint y: 178, endPoint x: 7, endPoint y: 172, distance: 134.1
click at [7, 172] on app-home "08047224946 Select Location × Y-teease Unisex Salon, Keshav Nagar Default Panel…" at bounding box center [784, 381] width 1568 height 761
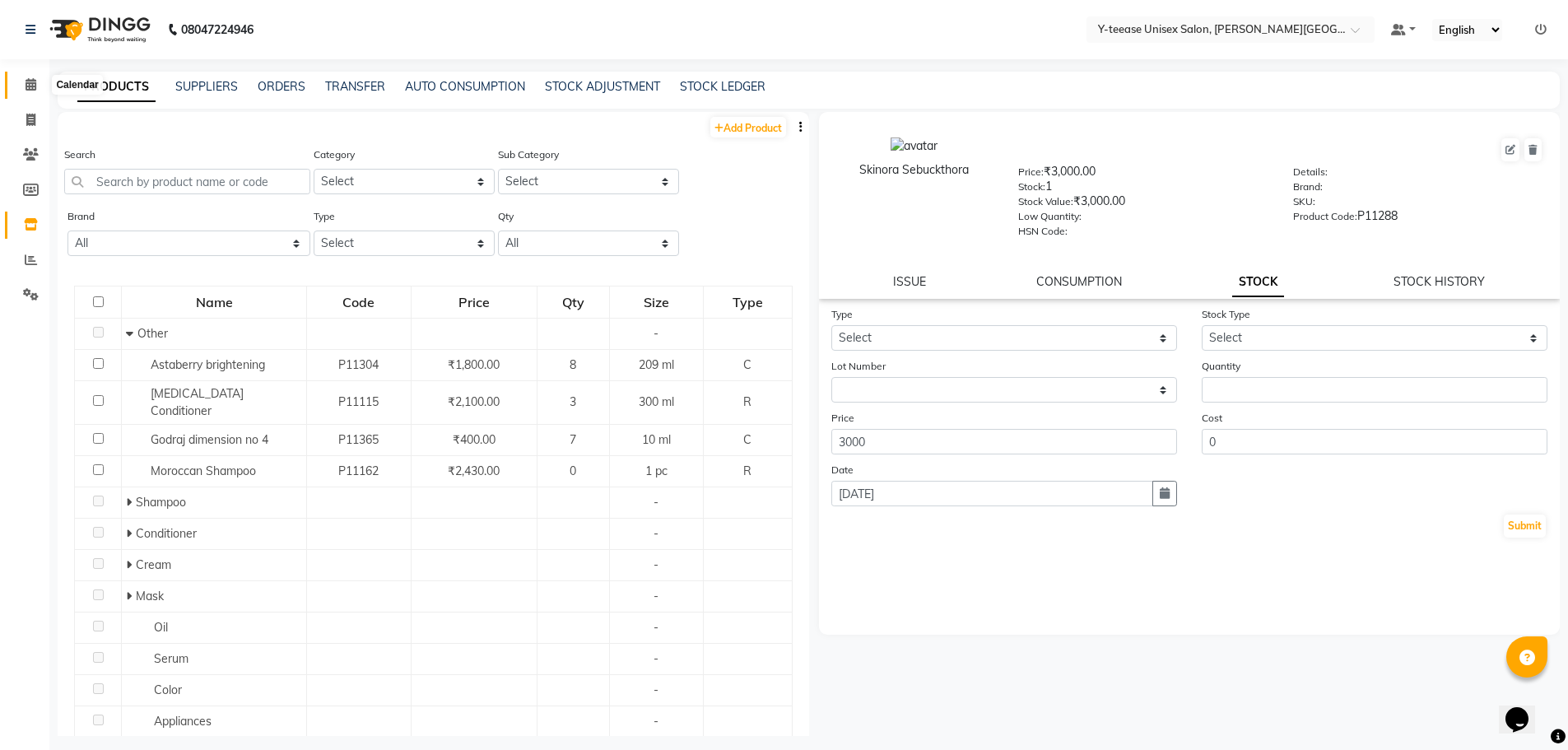
click at [33, 84] on icon at bounding box center [30, 84] width 10 height 12
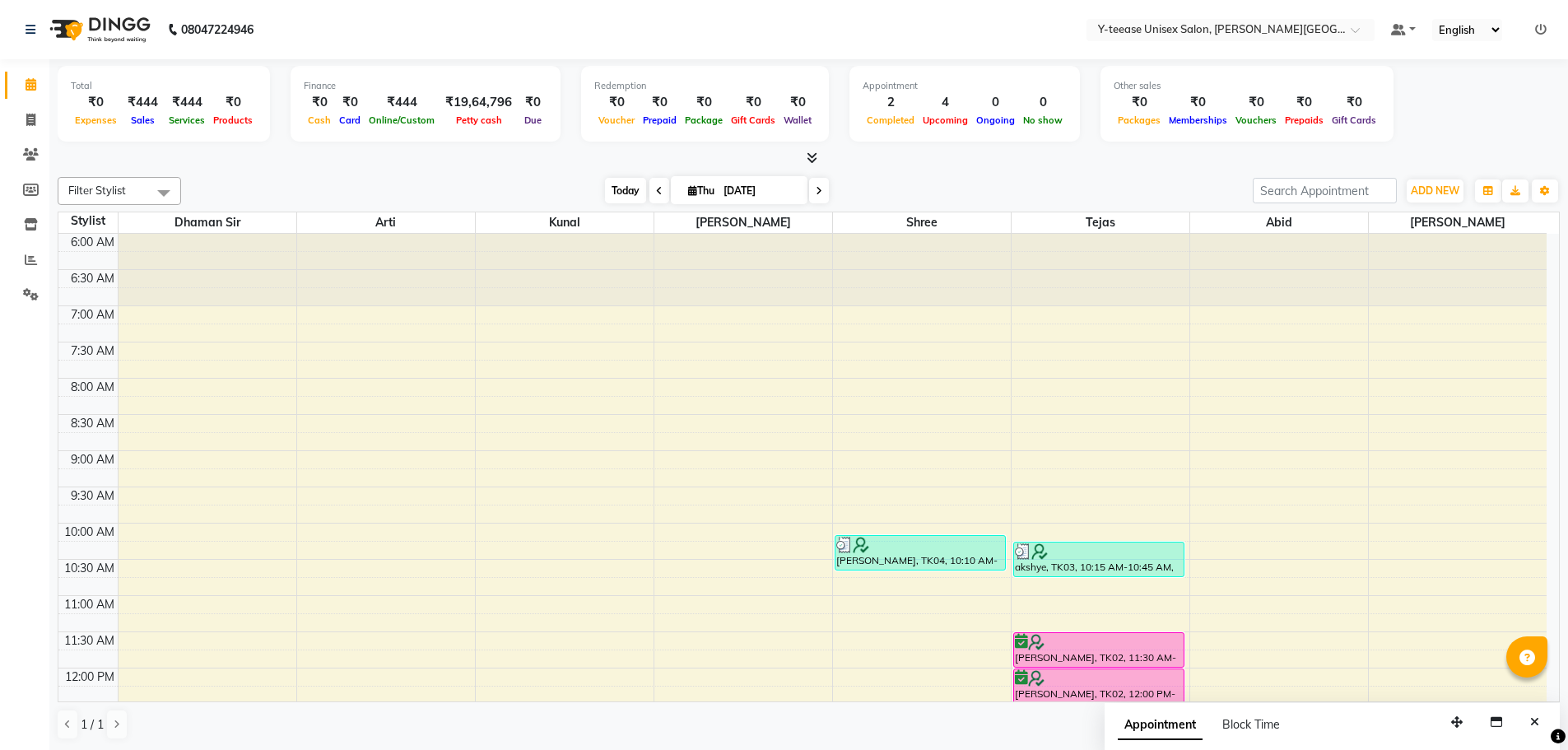
drag, startPoint x: 0, startPoint y: 0, endPoint x: 631, endPoint y: 193, distance: 659.9
click at [631, 193] on span "Today" at bounding box center [625, 190] width 41 height 25
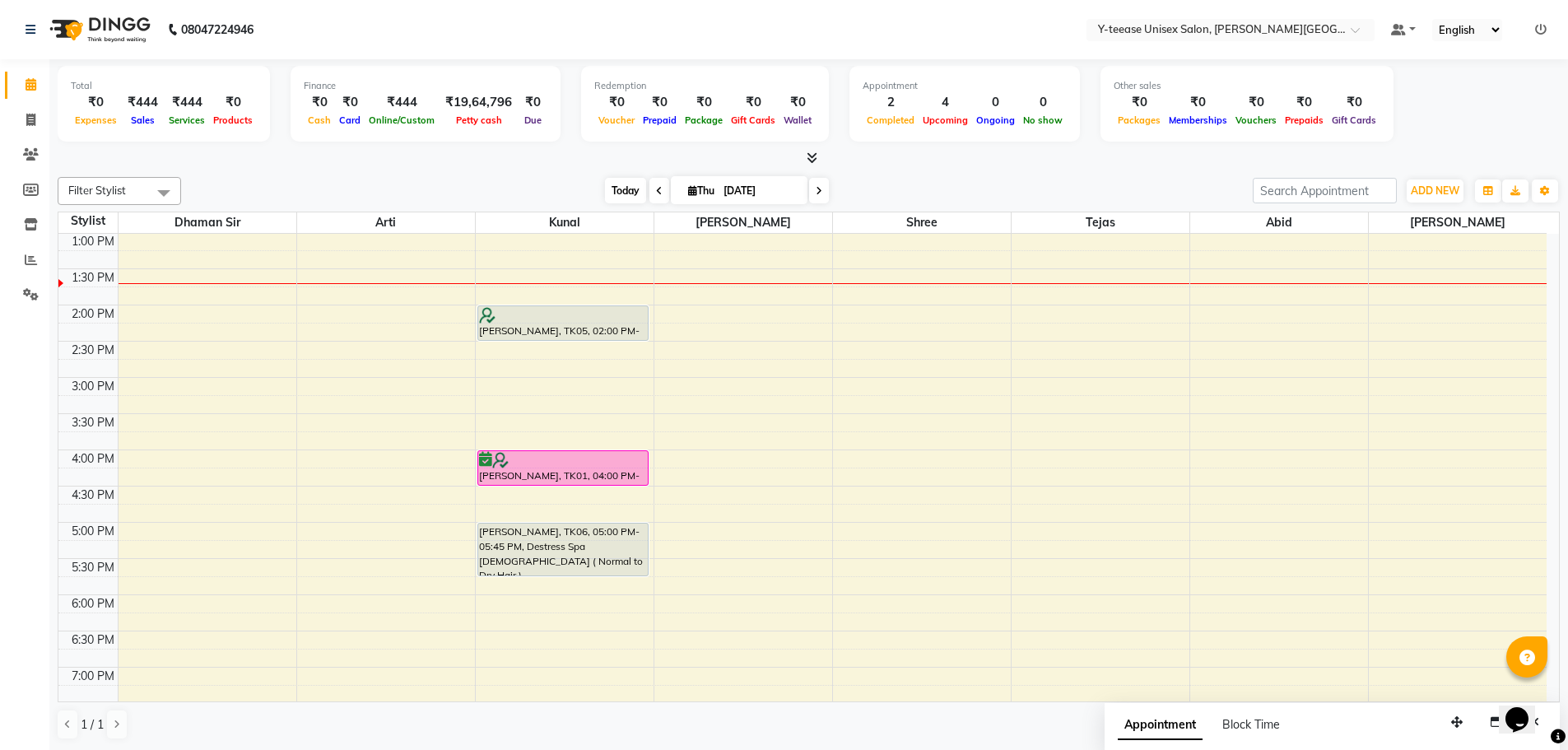
click at [611, 198] on span "Today" at bounding box center [625, 190] width 41 height 25
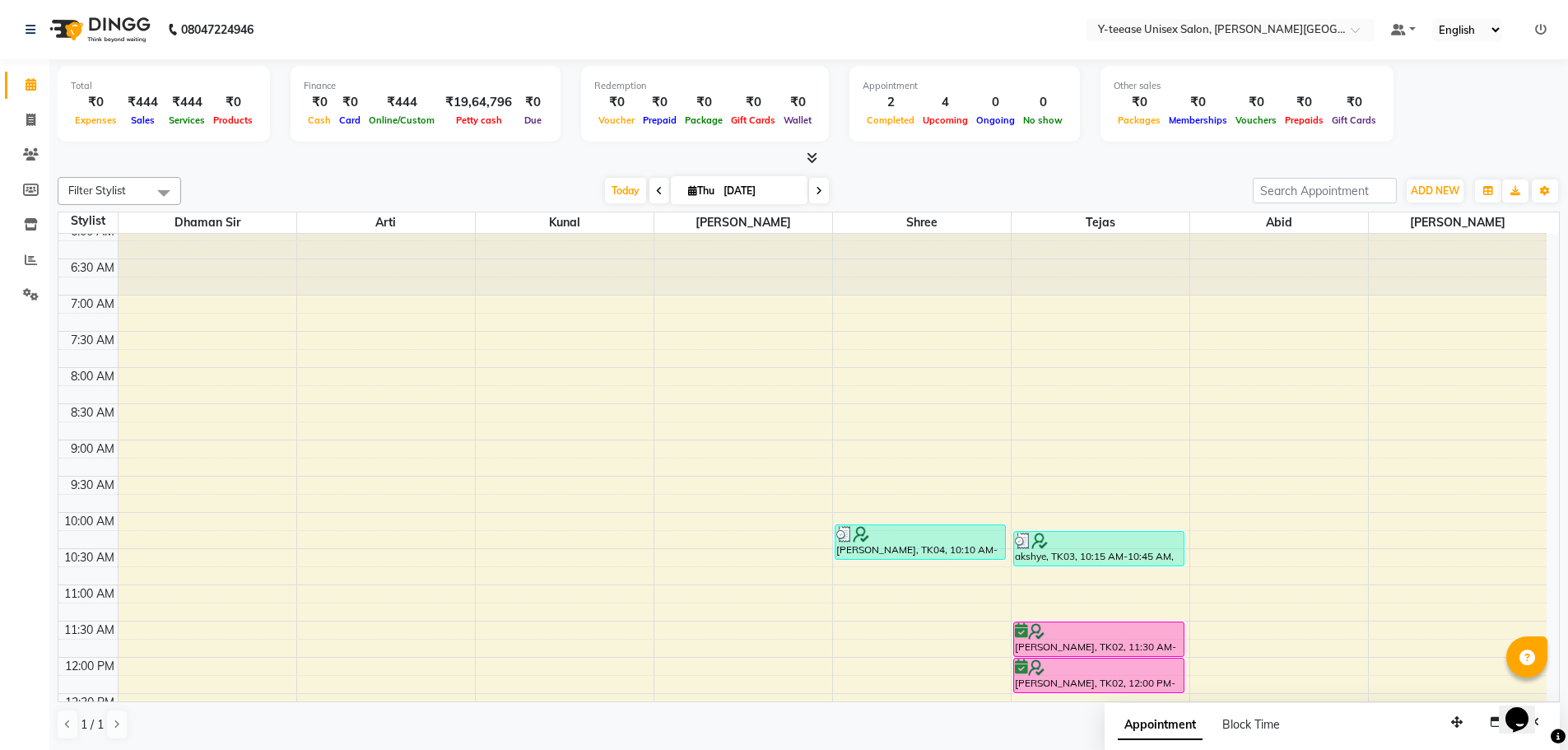
scroll to position [0, 0]
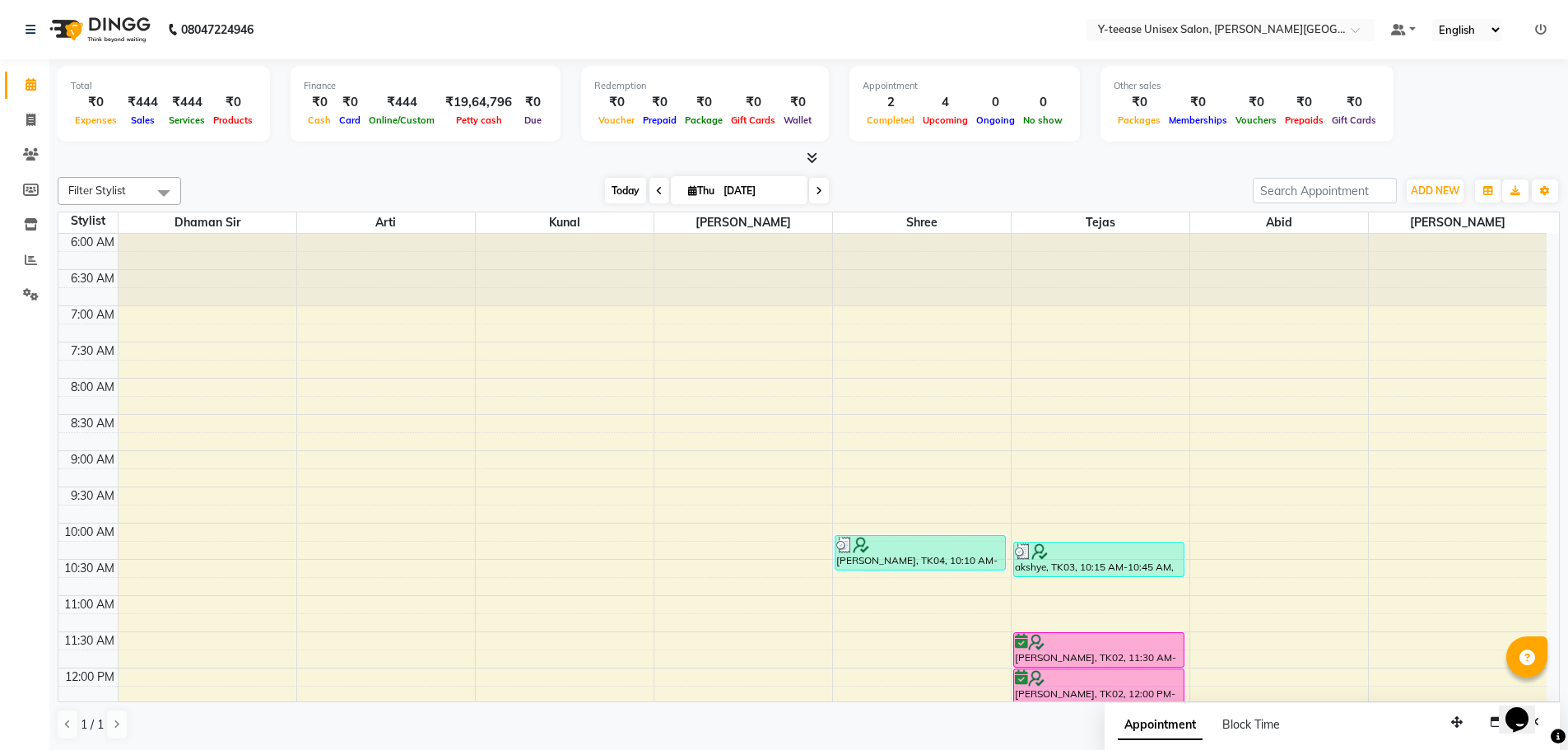
click at [605, 199] on span "Today" at bounding box center [625, 190] width 41 height 25
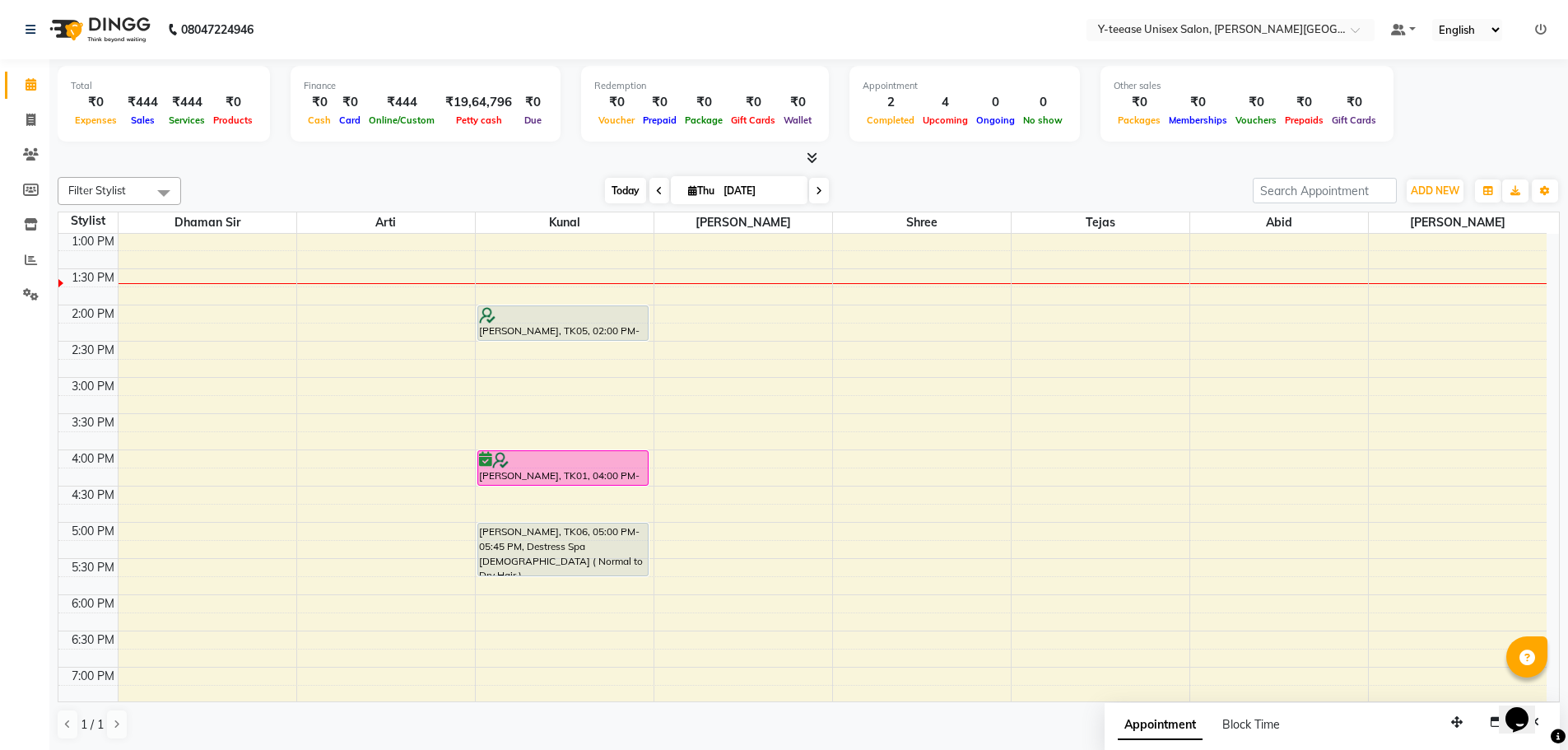
click at [609, 190] on span "Today" at bounding box center [625, 190] width 41 height 25
click at [631, 190] on span "Today" at bounding box center [625, 190] width 41 height 25
click at [605, 190] on span "Today" at bounding box center [625, 190] width 41 height 25
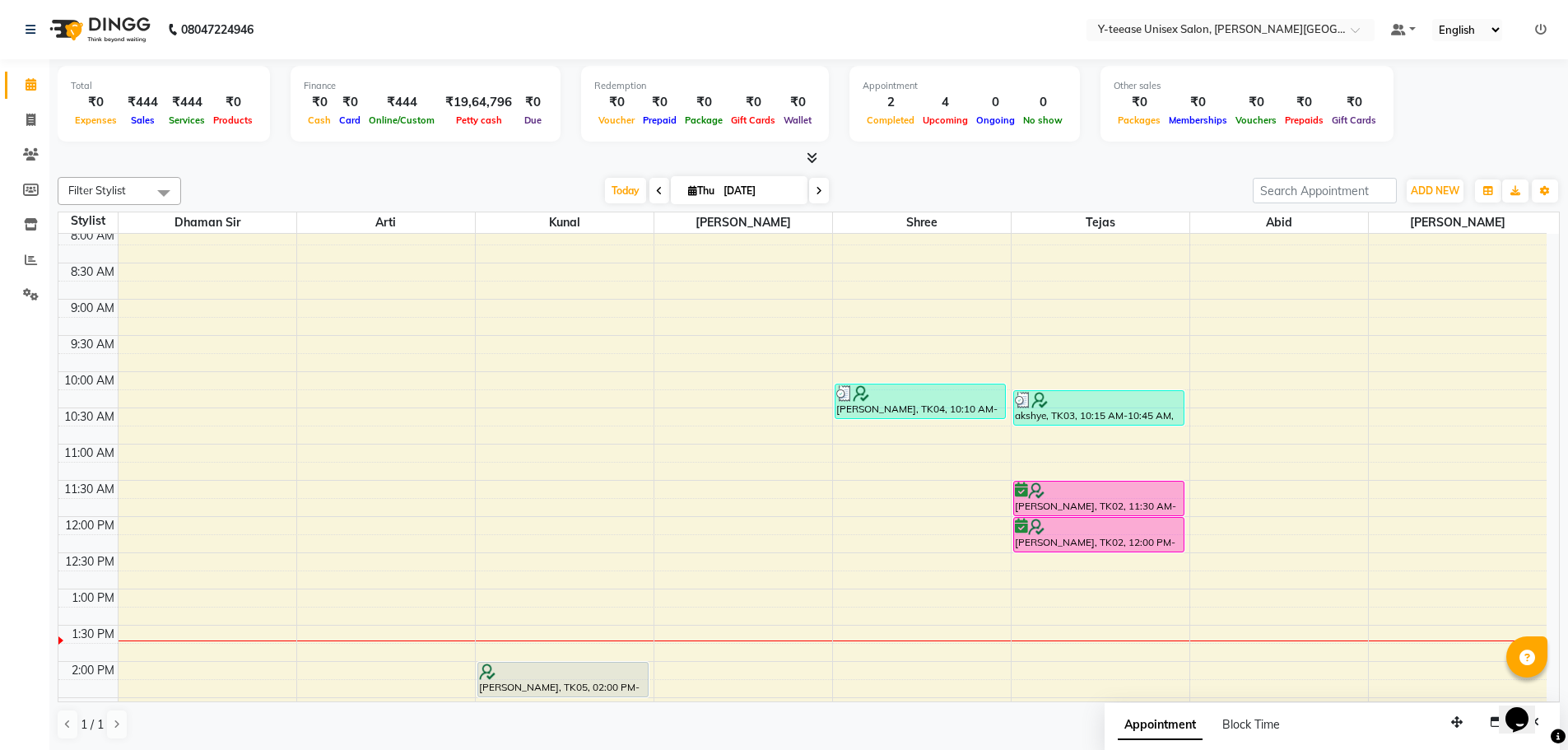
scroll to position [247, 0]
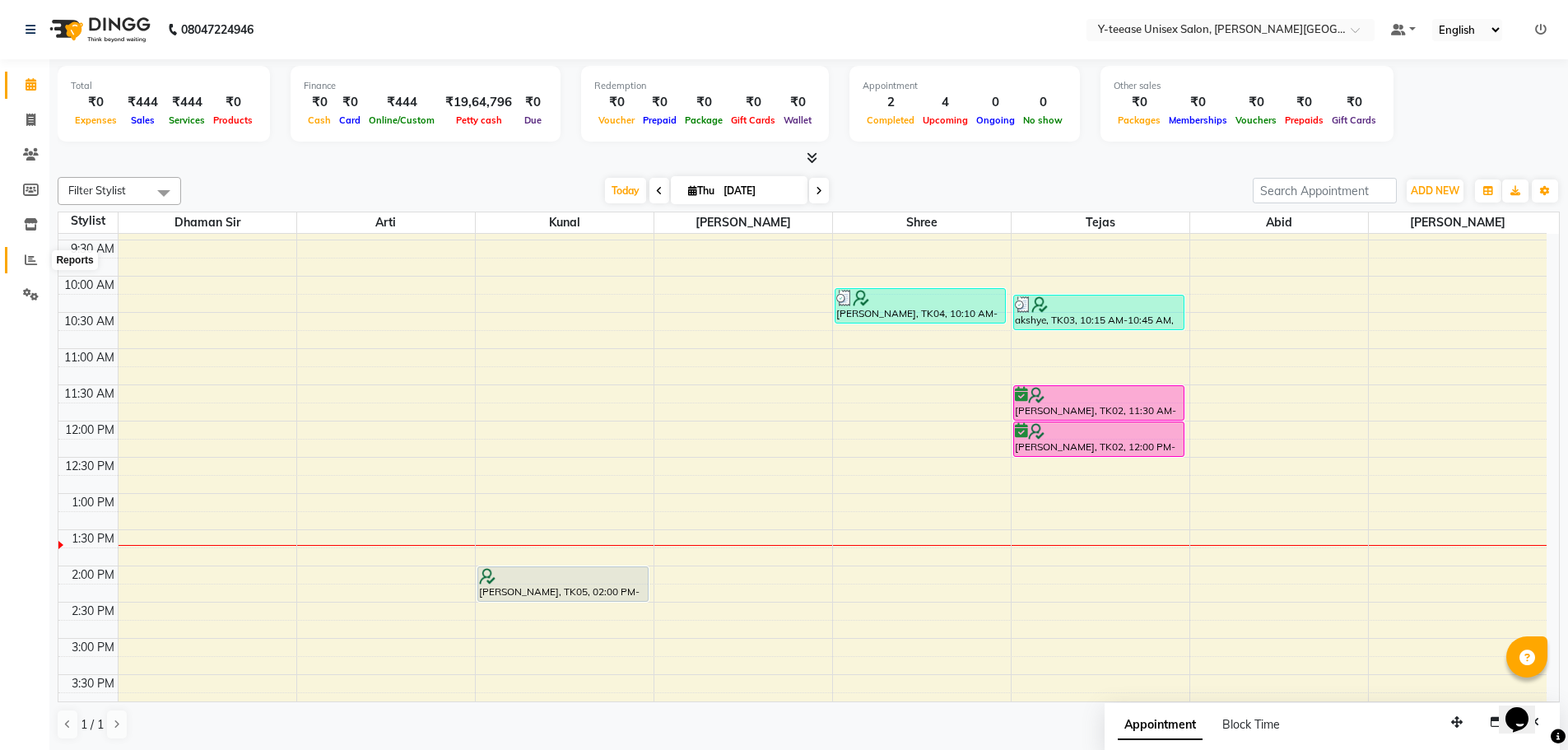
click at [36, 264] on icon at bounding box center [30, 260] width 12 height 12
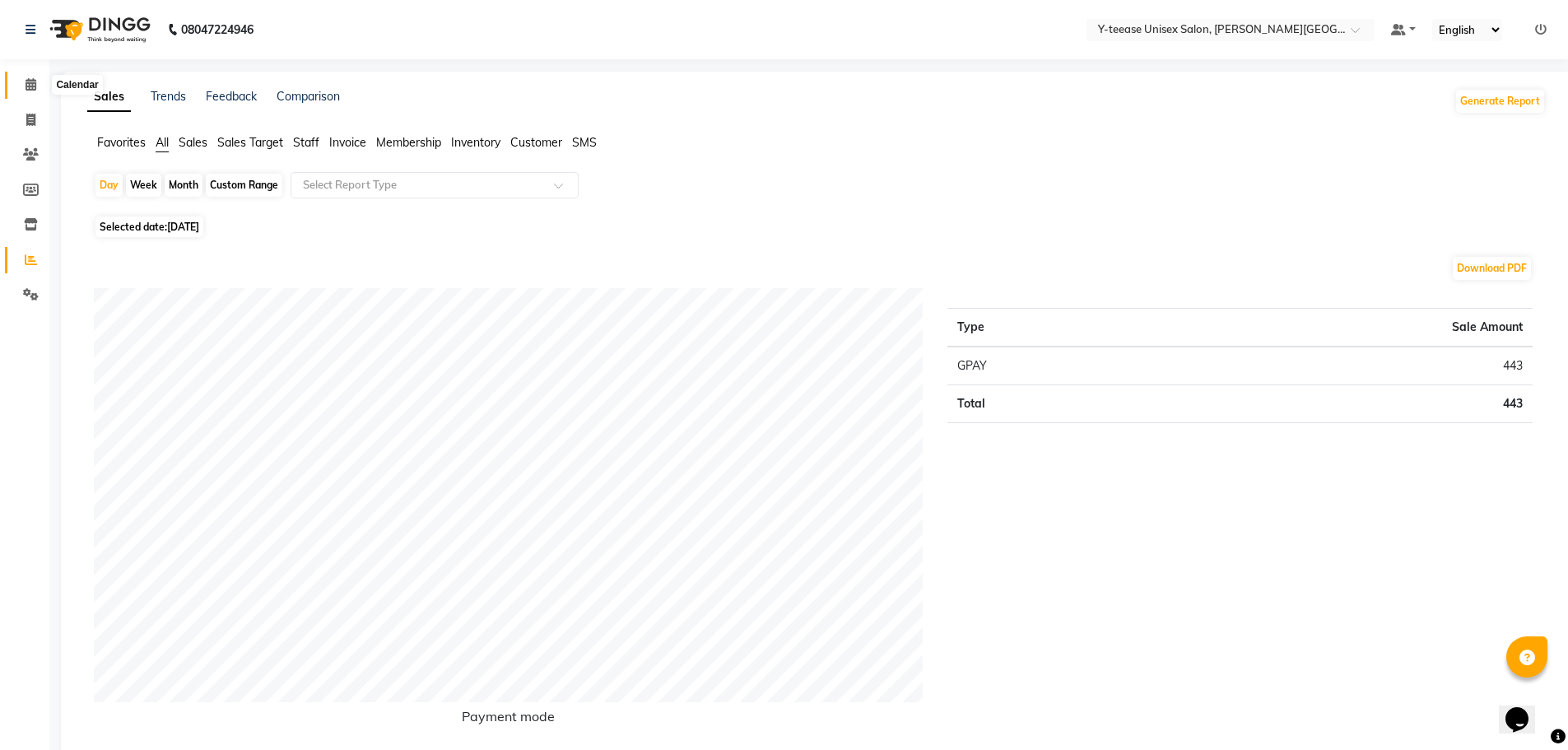
click at [31, 92] on span at bounding box center [30, 85] width 29 height 19
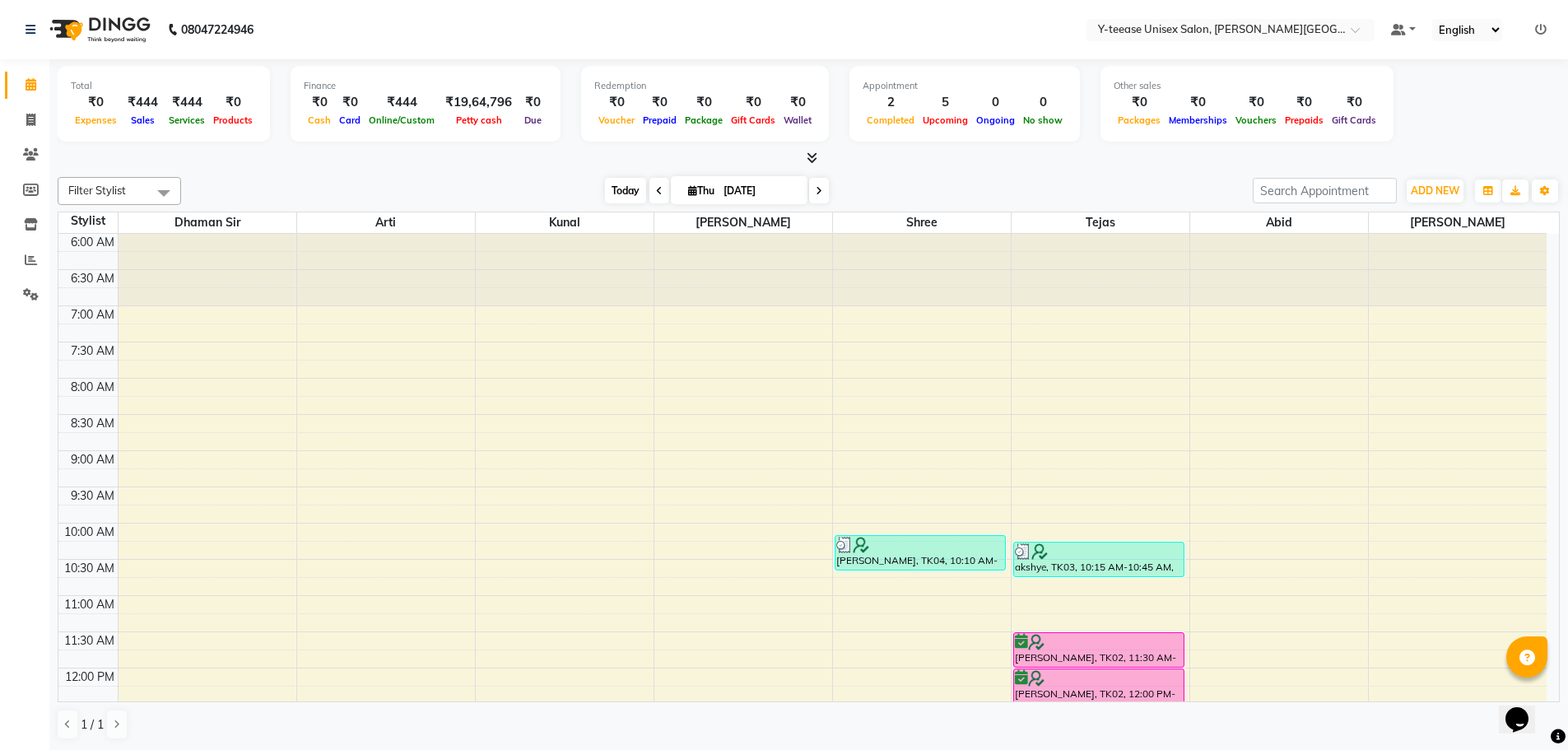
click at [608, 189] on span "Today" at bounding box center [625, 190] width 41 height 25
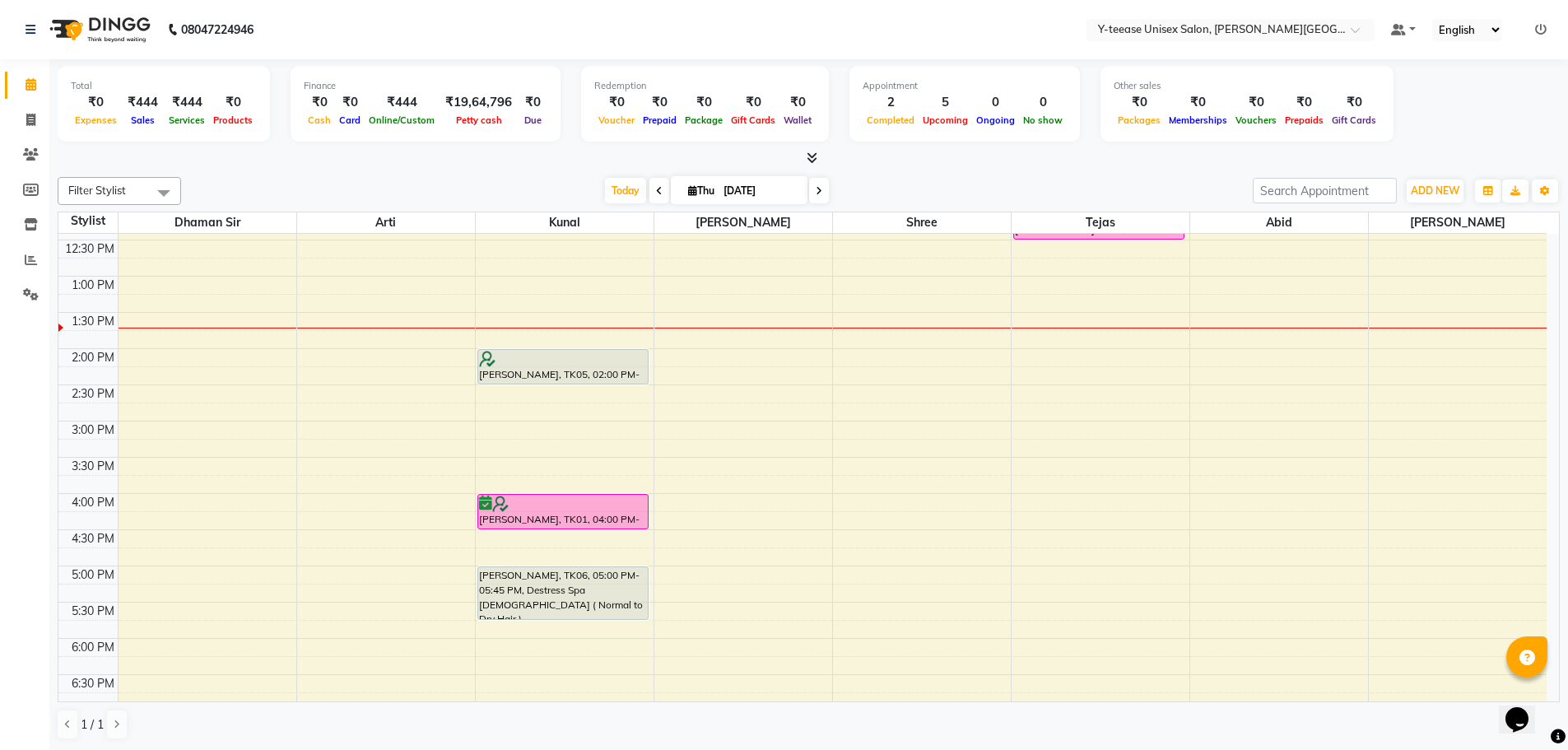
scroll to position [426, 0]
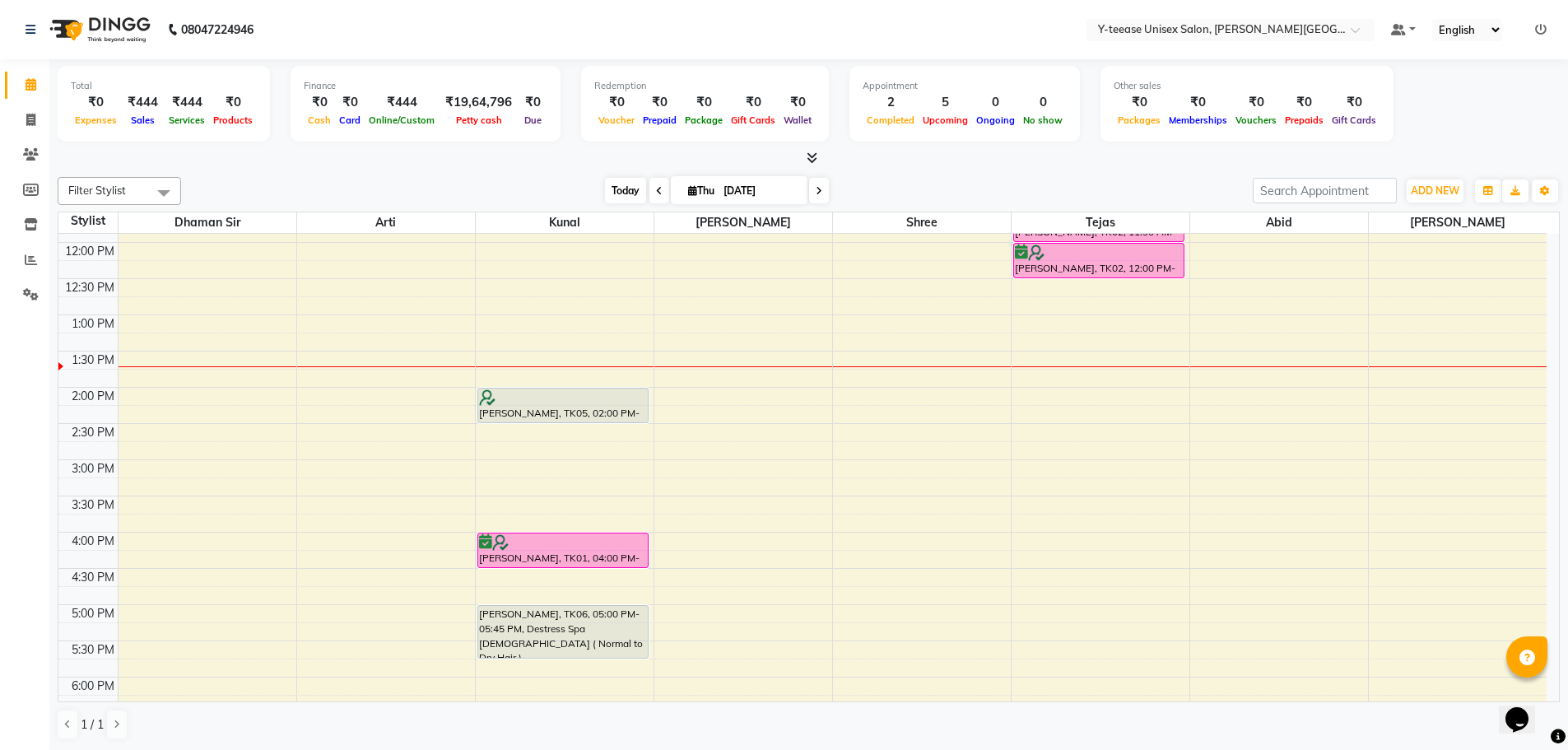
click at [606, 189] on span "Today" at bounding box center [625, 190] width 41 height 25
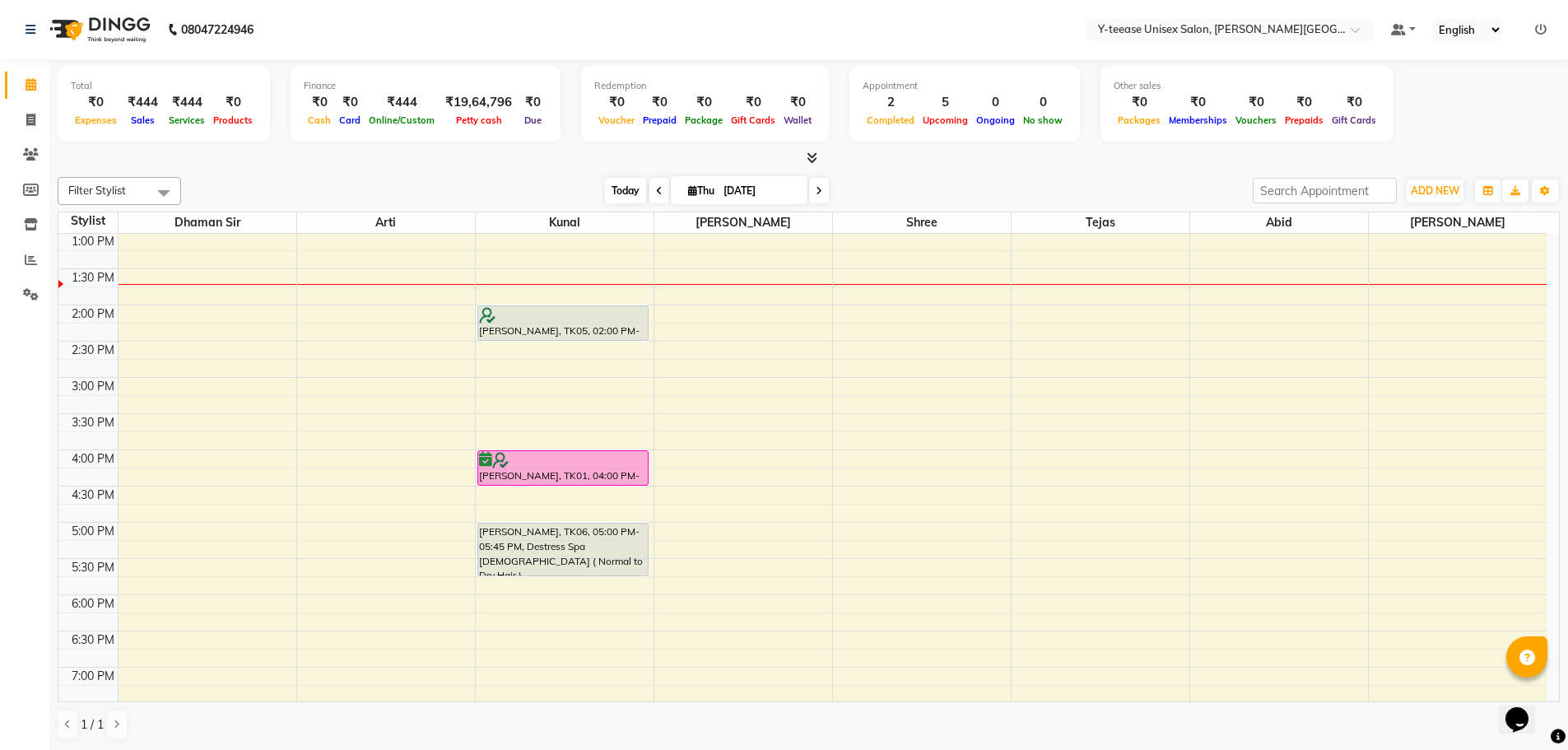
click at [610, 189] on span "Today" at bounding box center [625, 190] width 41 height 25
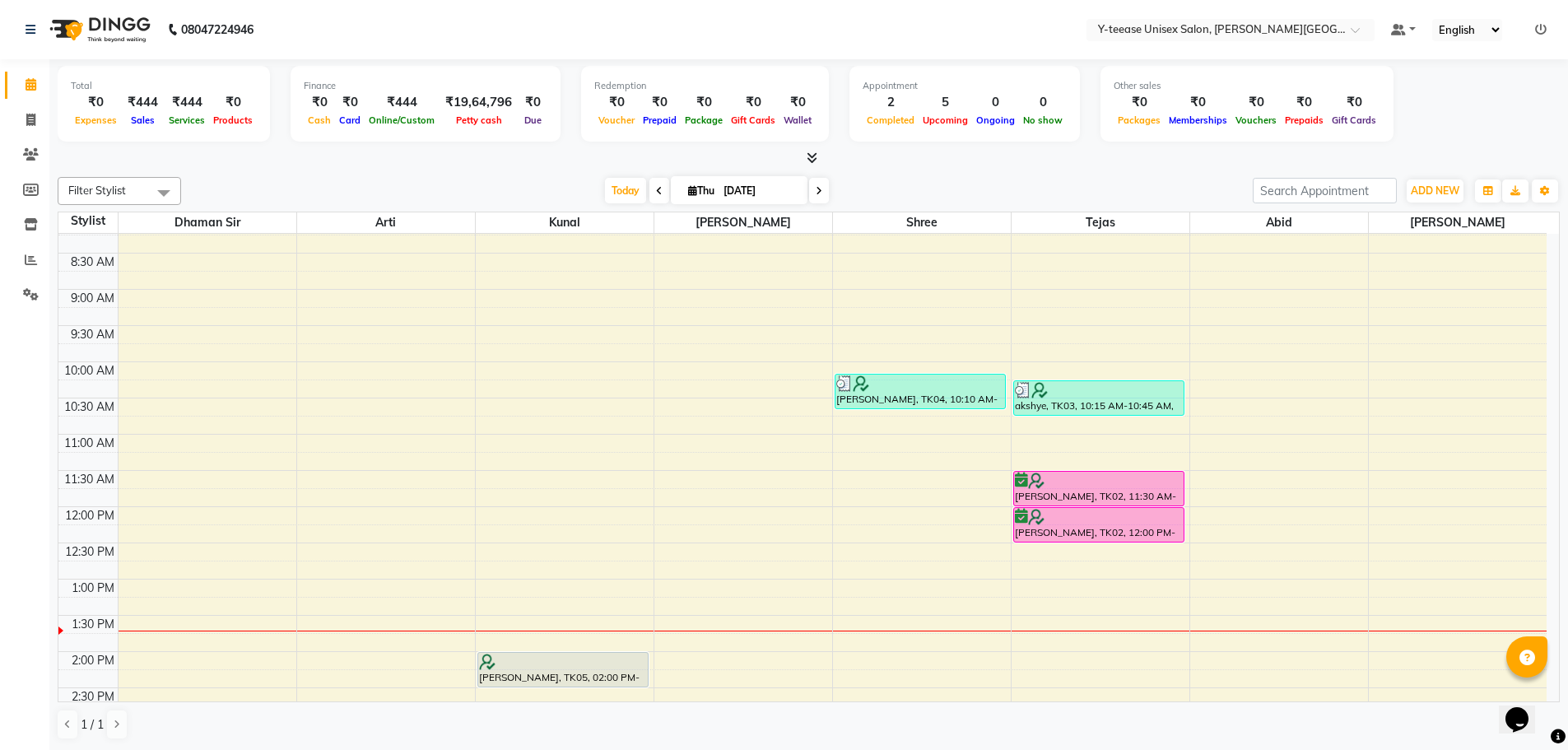
scroll to position [179, 0]
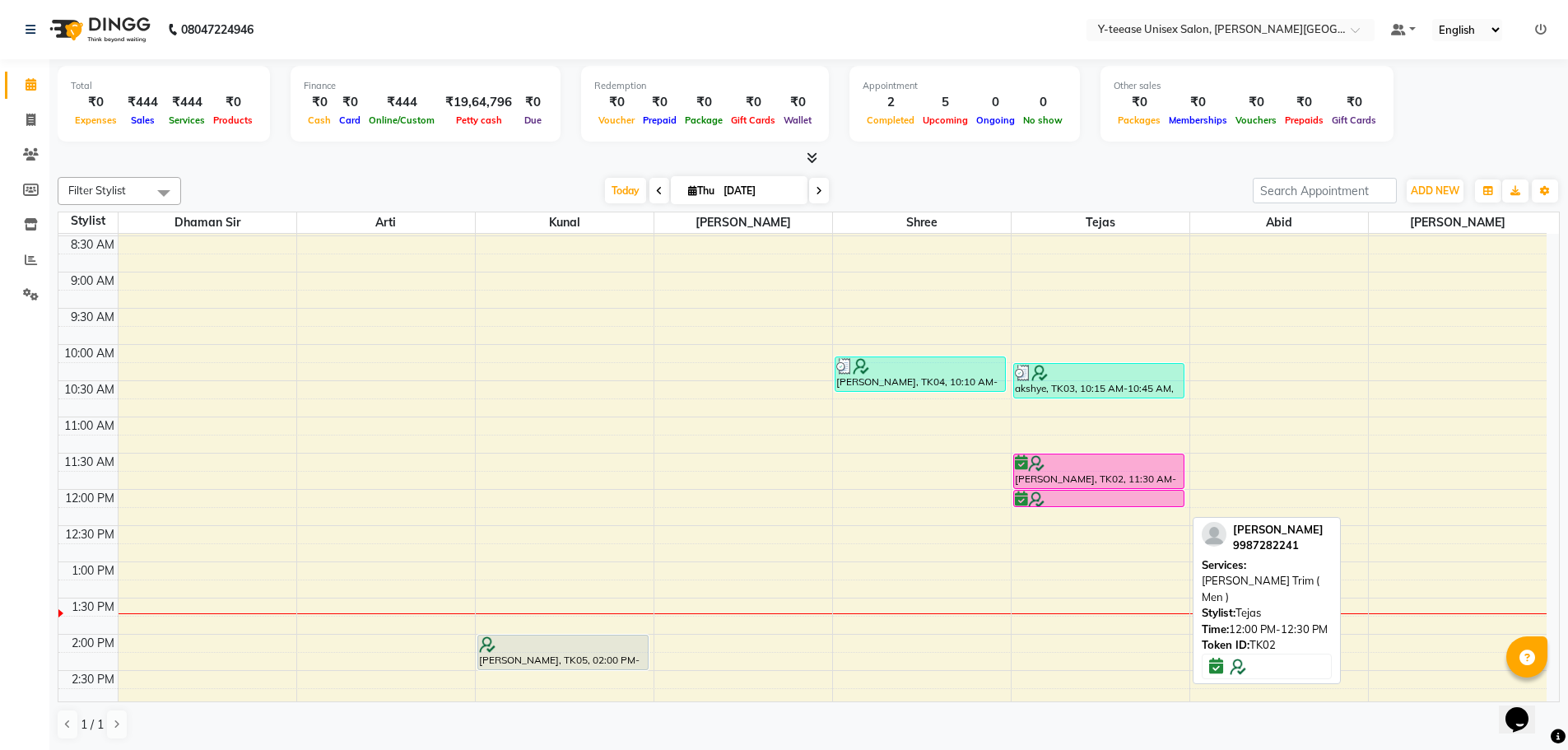
drag, startPoint x: 1080, startPoint y: 521, endPoint x: 1079, endPoint y: 497, distance: 24.0
click at [1079, 497] on div "akshye, TK03, 10:15 AM-10:45 AM, Design Shaving ( Men ) sapna, TK02, 11:30 AM-1…" at bounding box center [1100, 670] width 178 height 1231
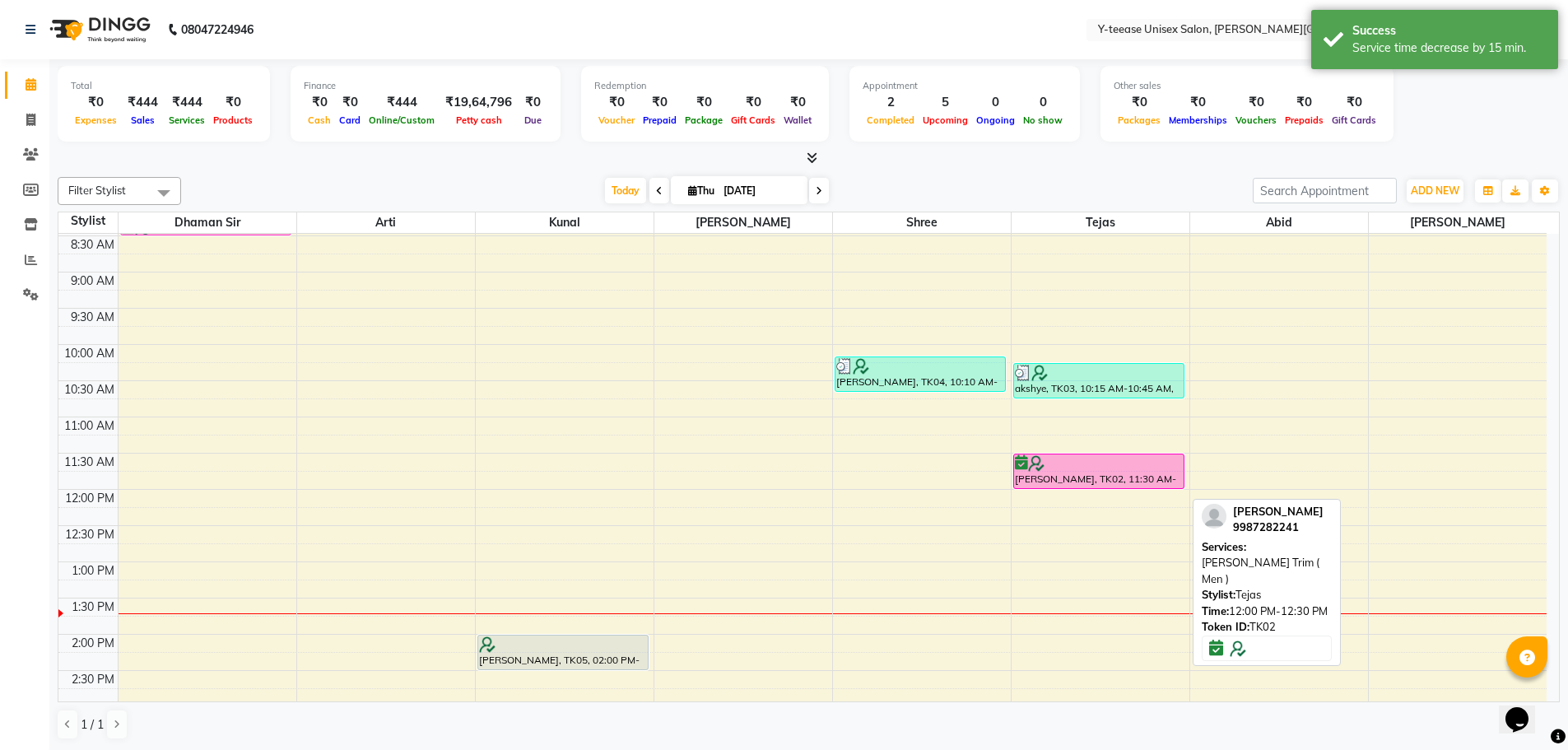
scroll to position [0, 0]
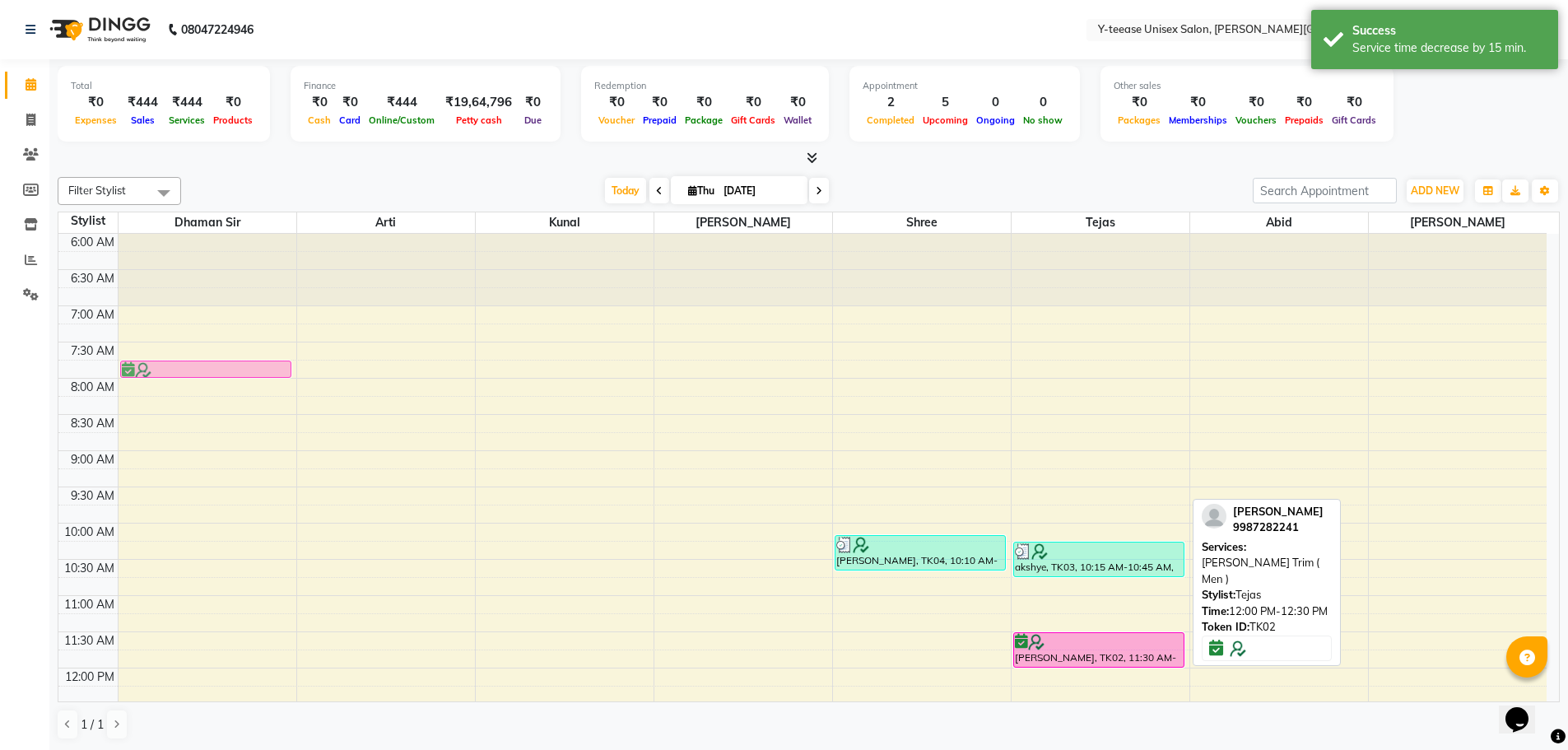
drag, startPoint x: 1079, startPoint y: 497, endPoint x: 262, endPoint y: 311, distance: 837.9
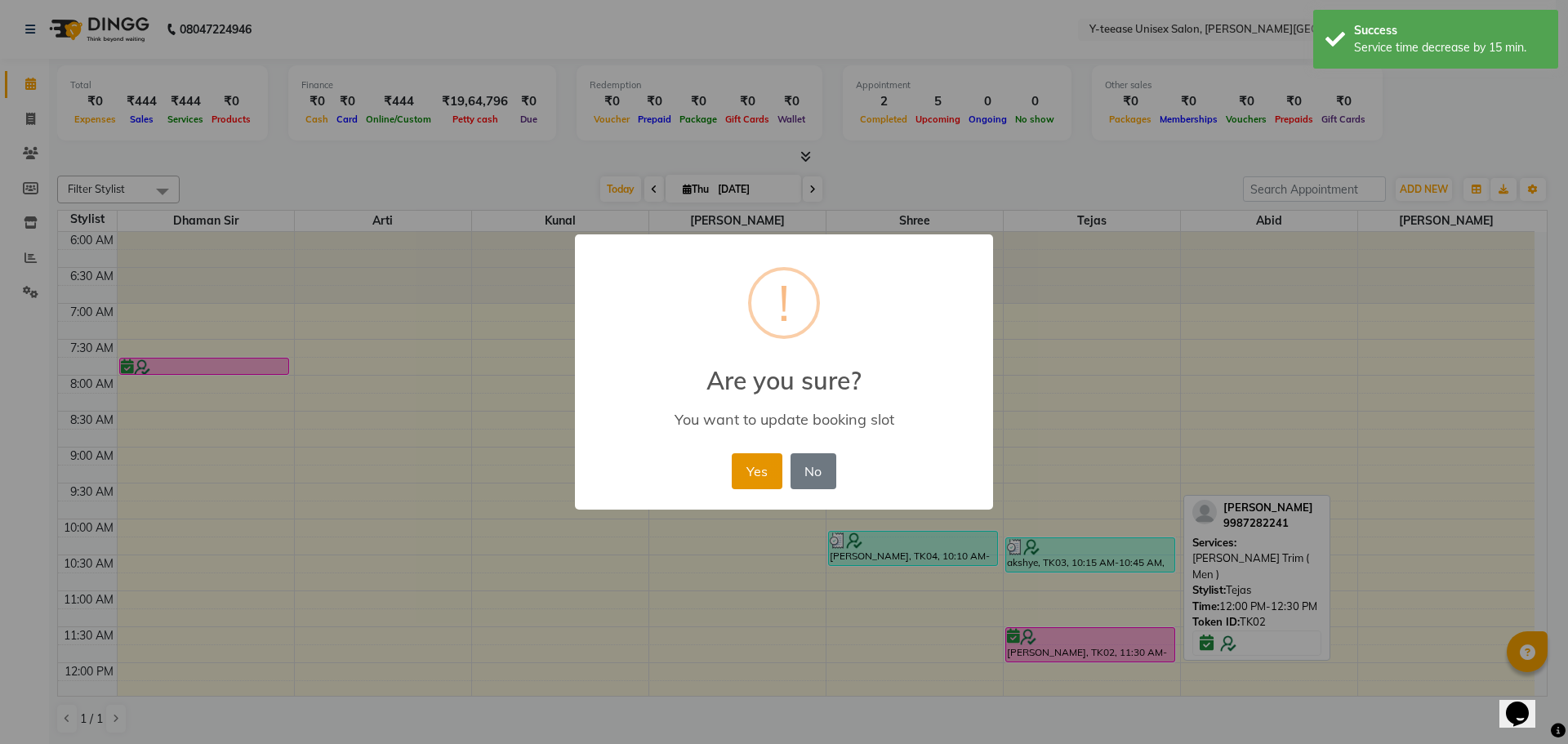
click at [752, 457] on button "Yes" at bounding box center [757, 472] width 50 height 36
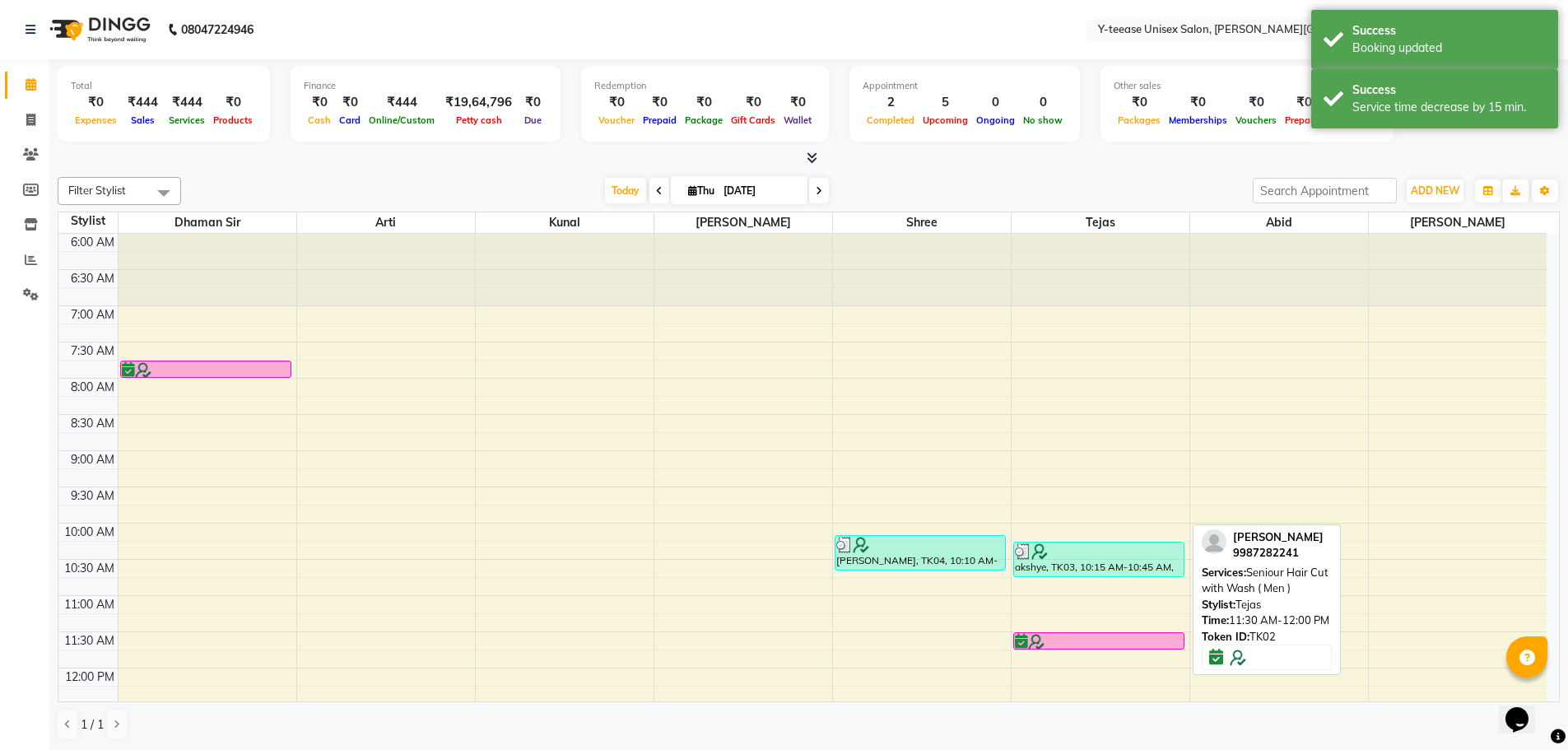
drag, startPoint x: 1109, startPoint y: 664, endPoint x: 1109, endPoint y: 639, distance: 25.0
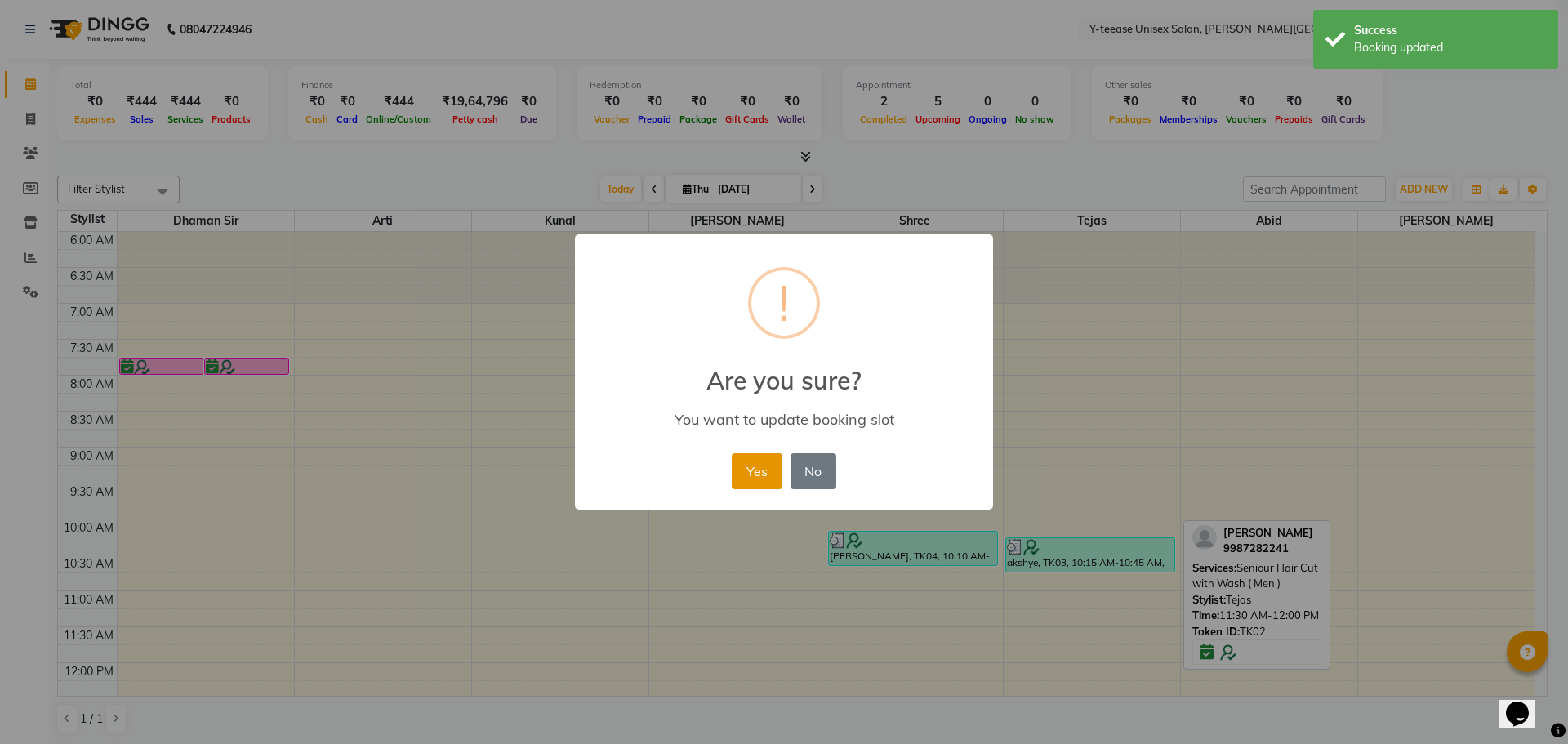
click at [750, 475] on button "Yes" at bounding box center [757, 472] width 50 height 36
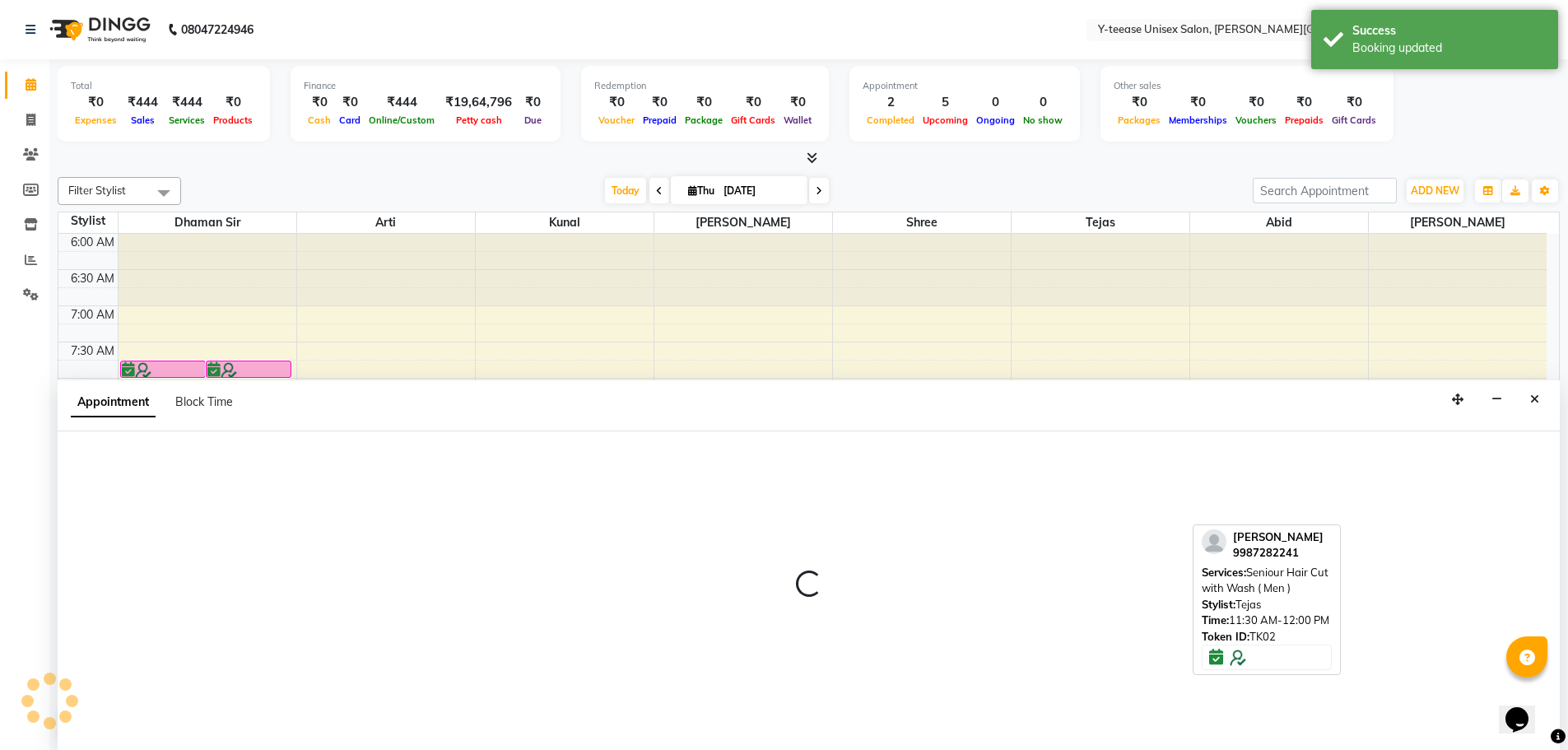
scroll to position [1, 0]
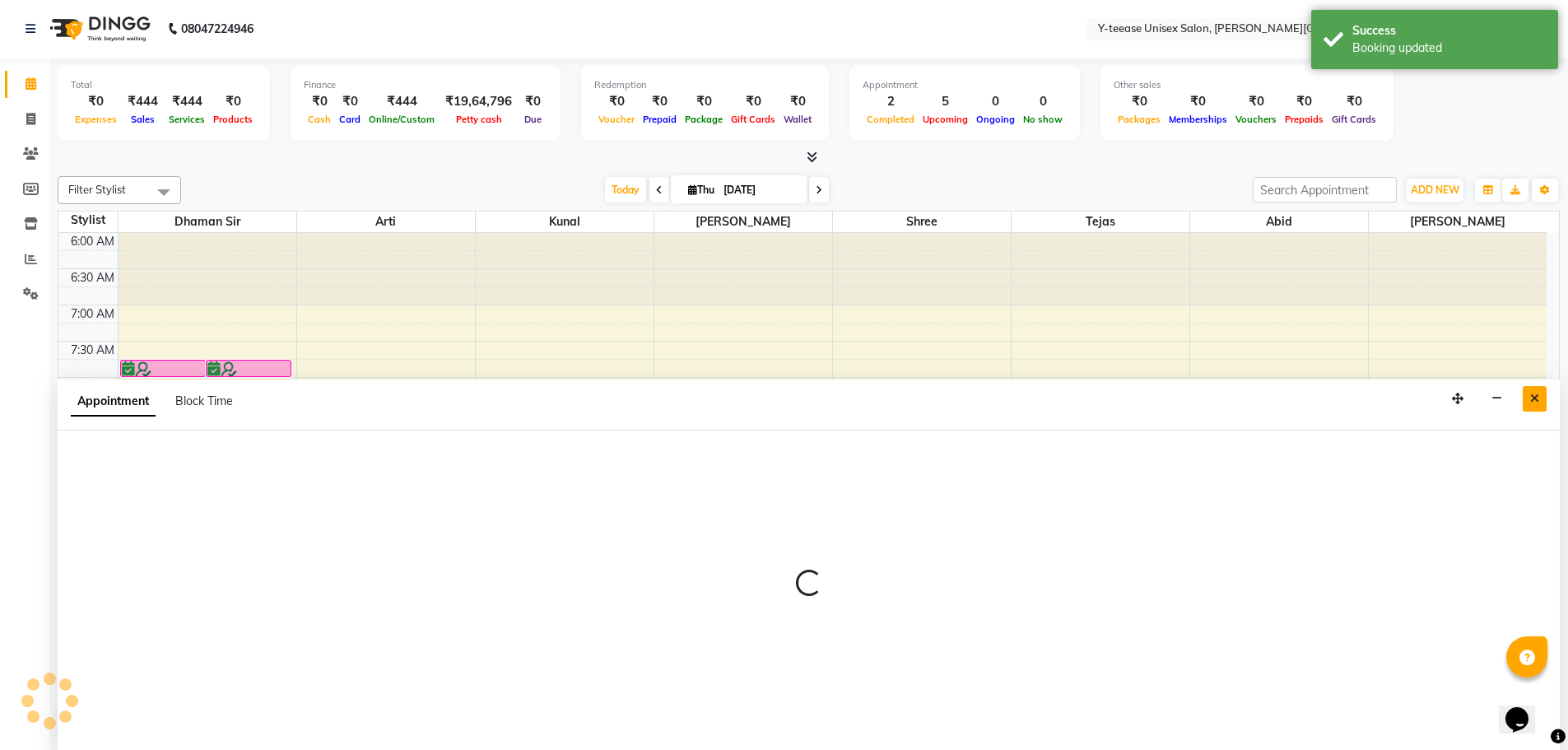
select select "70225"
select select "555"
select select "tentative"
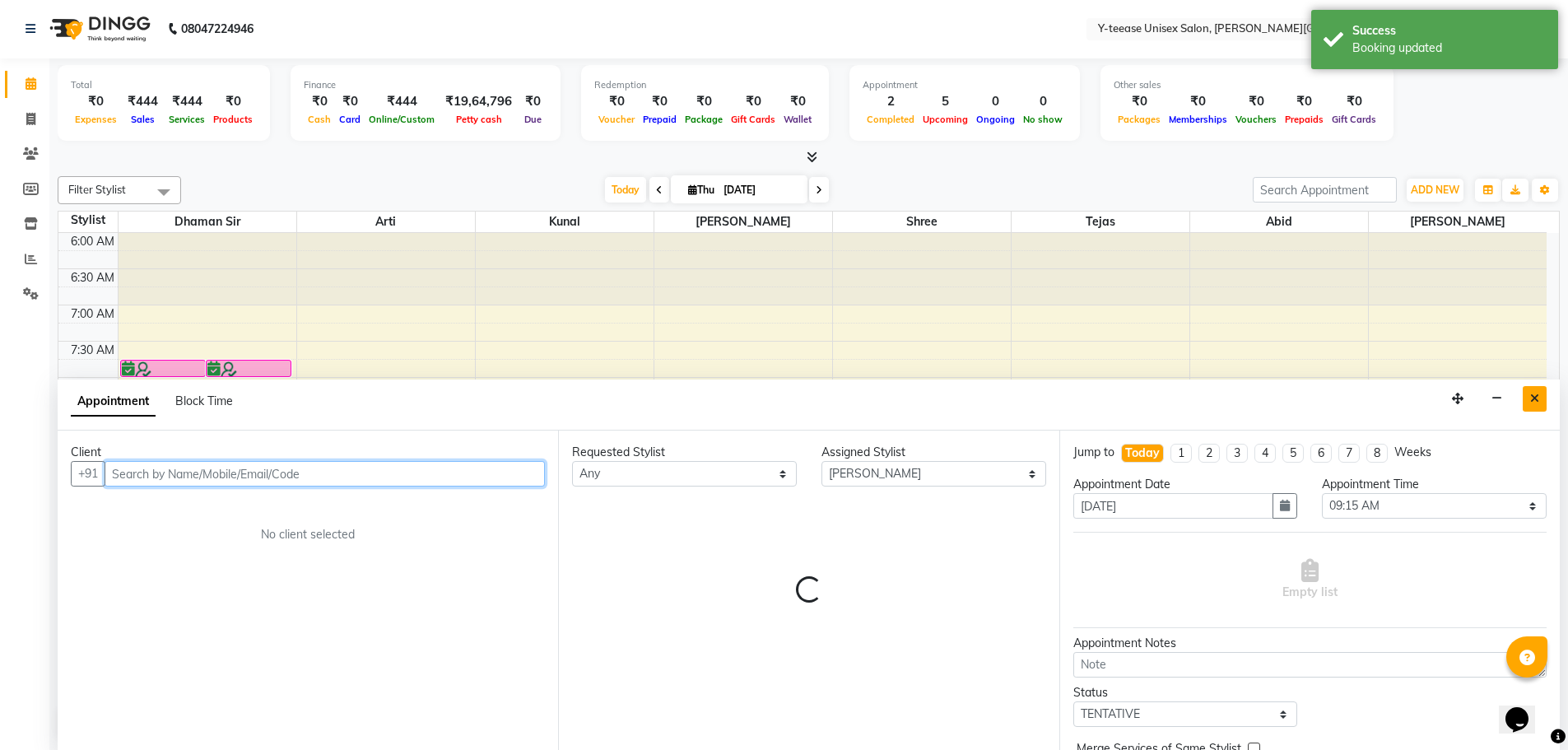
click at [1532, 398] on icon "Close" at bounding box center [1535, 398] width 9 height 11
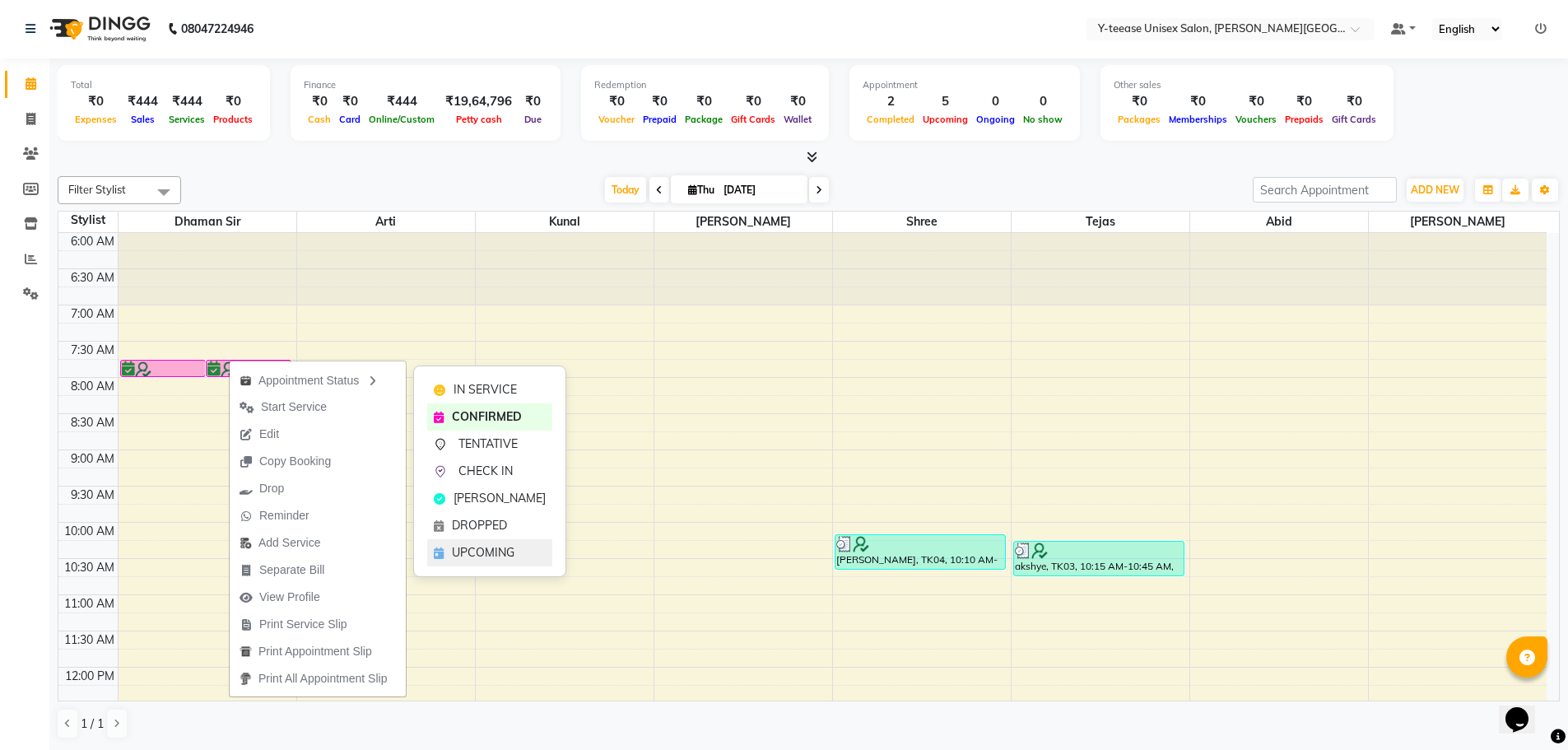
click at [495, 562] on div "UPCOMING" at bounding box center [490, 552] width 125 height 27
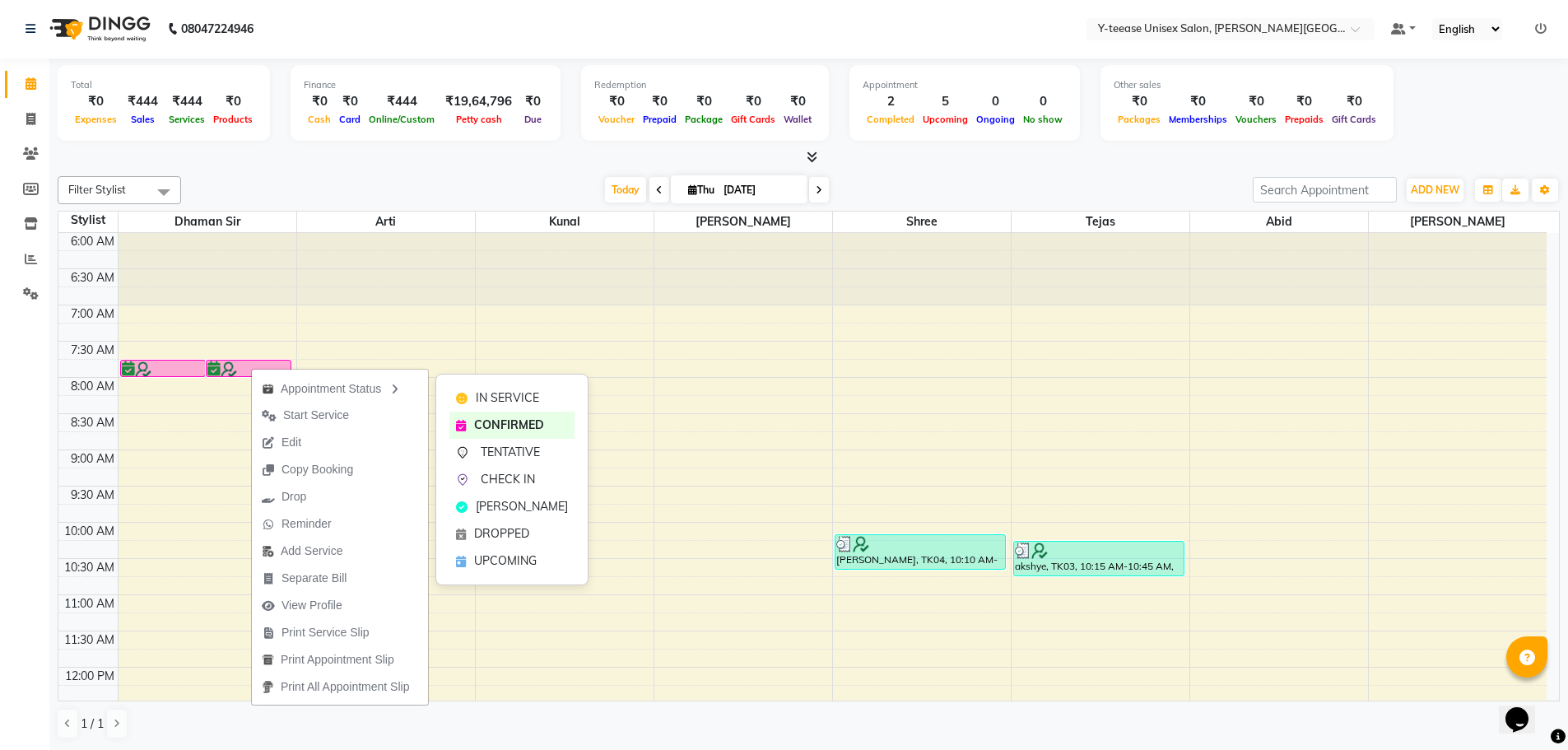
click at [512, 555] on span "UPCOMING" at bounding box center [506, 561] width 63 height 17
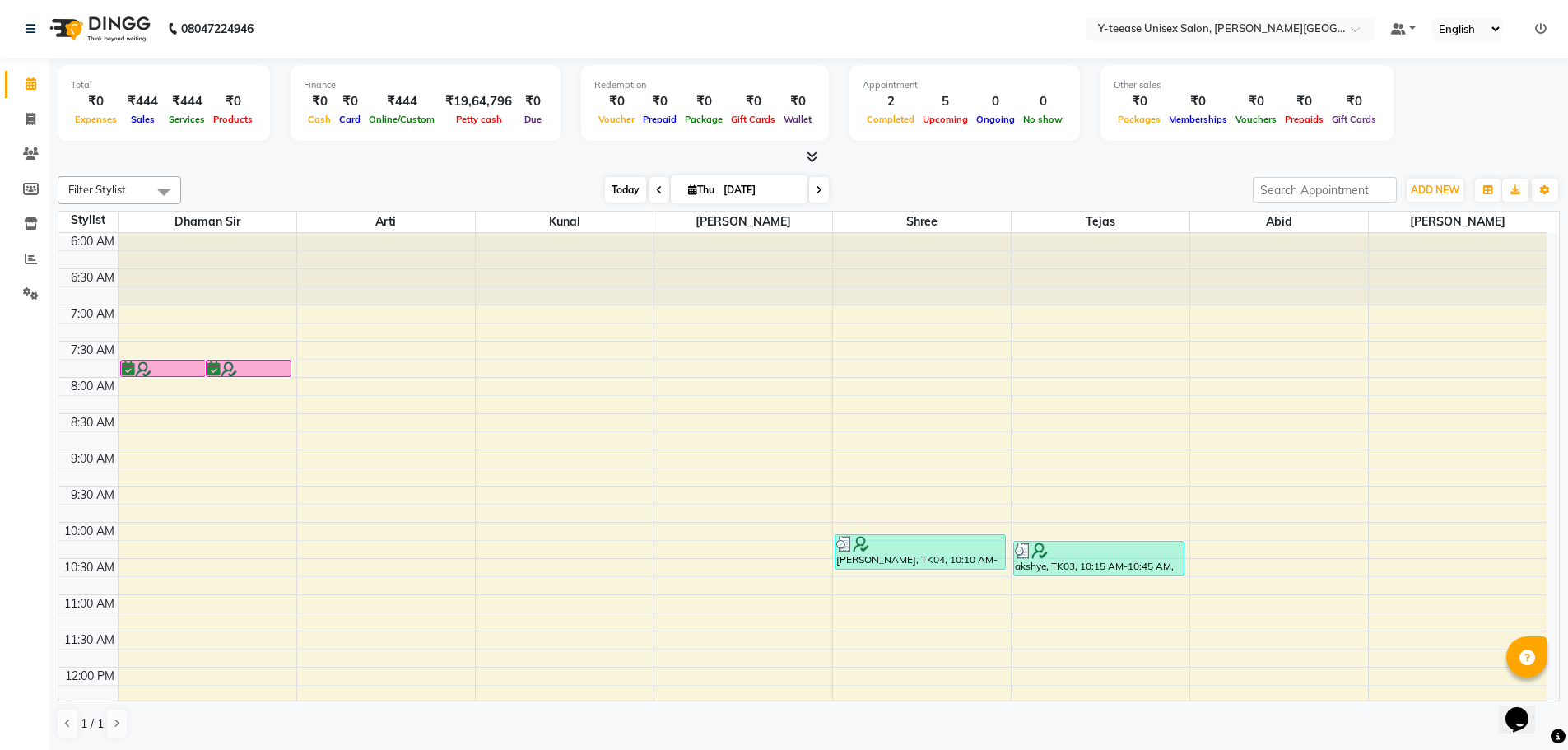
click at [626, 193] on span "Today" at bounding box center [625, 189] width 41 height 25
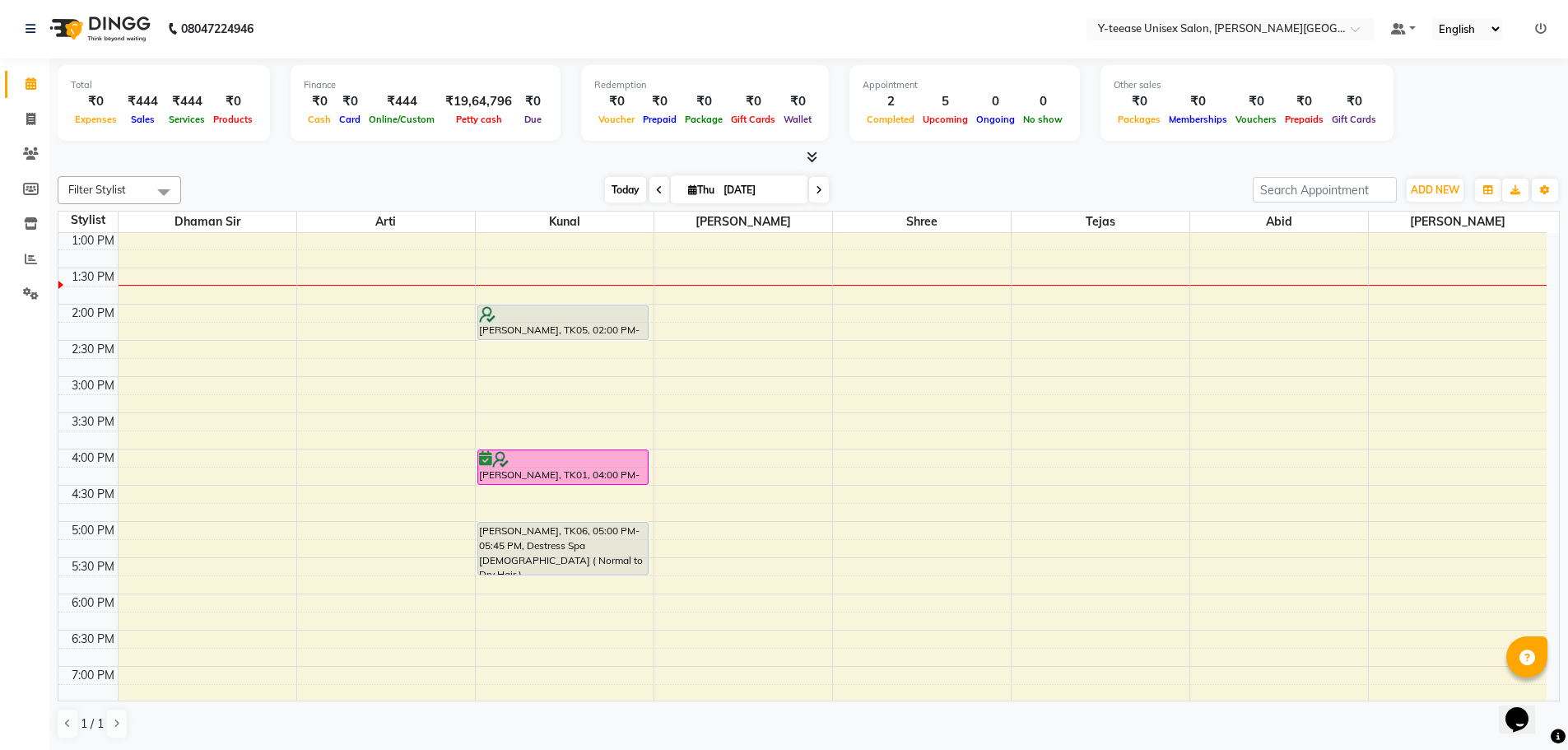
click at [607, 192] on span "Today" at bounding box center [625, 189] width 41 height 25
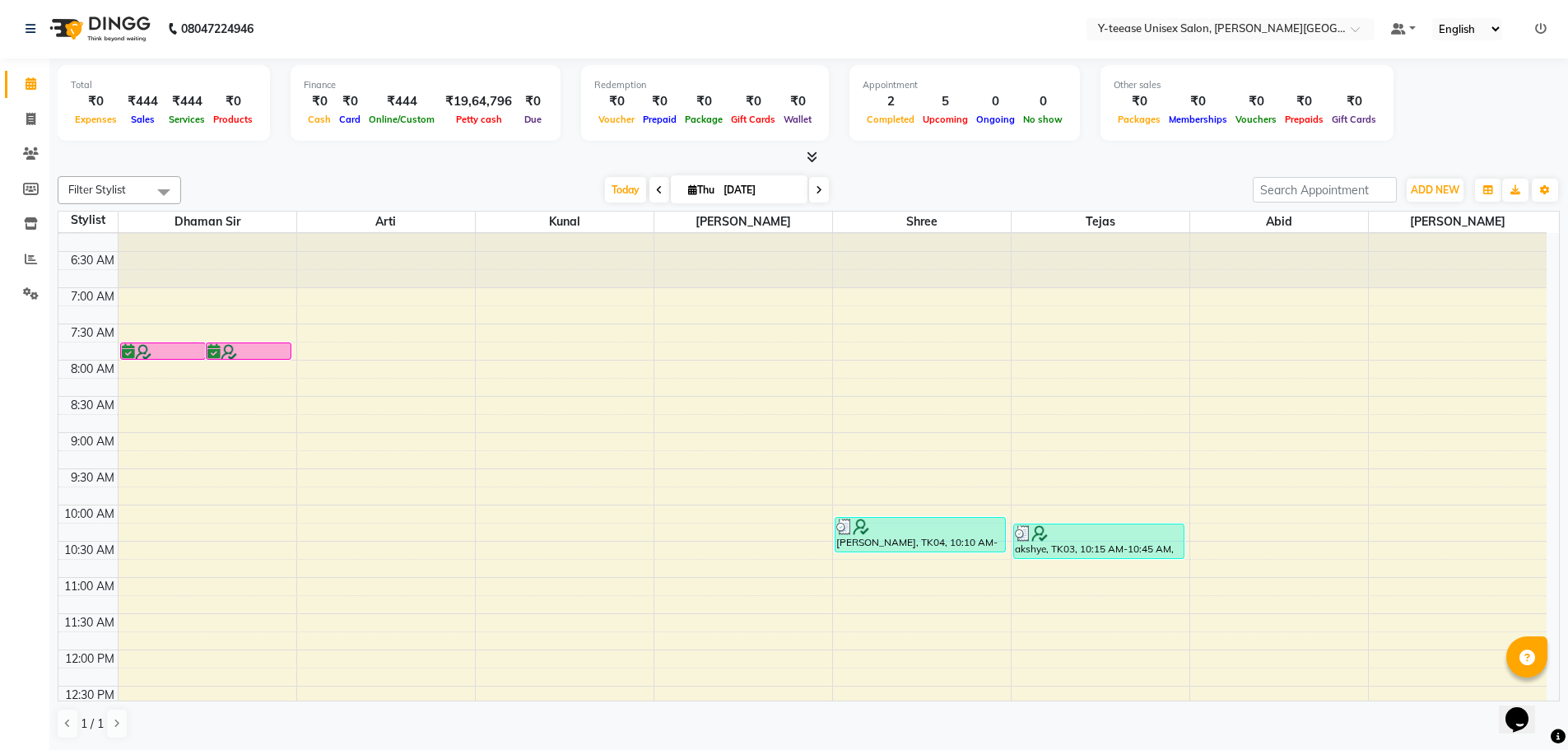
scroll to position [14, 0]
click at [605, 191] on span "Today" at bounding box center [625, 189] width 41 height 25
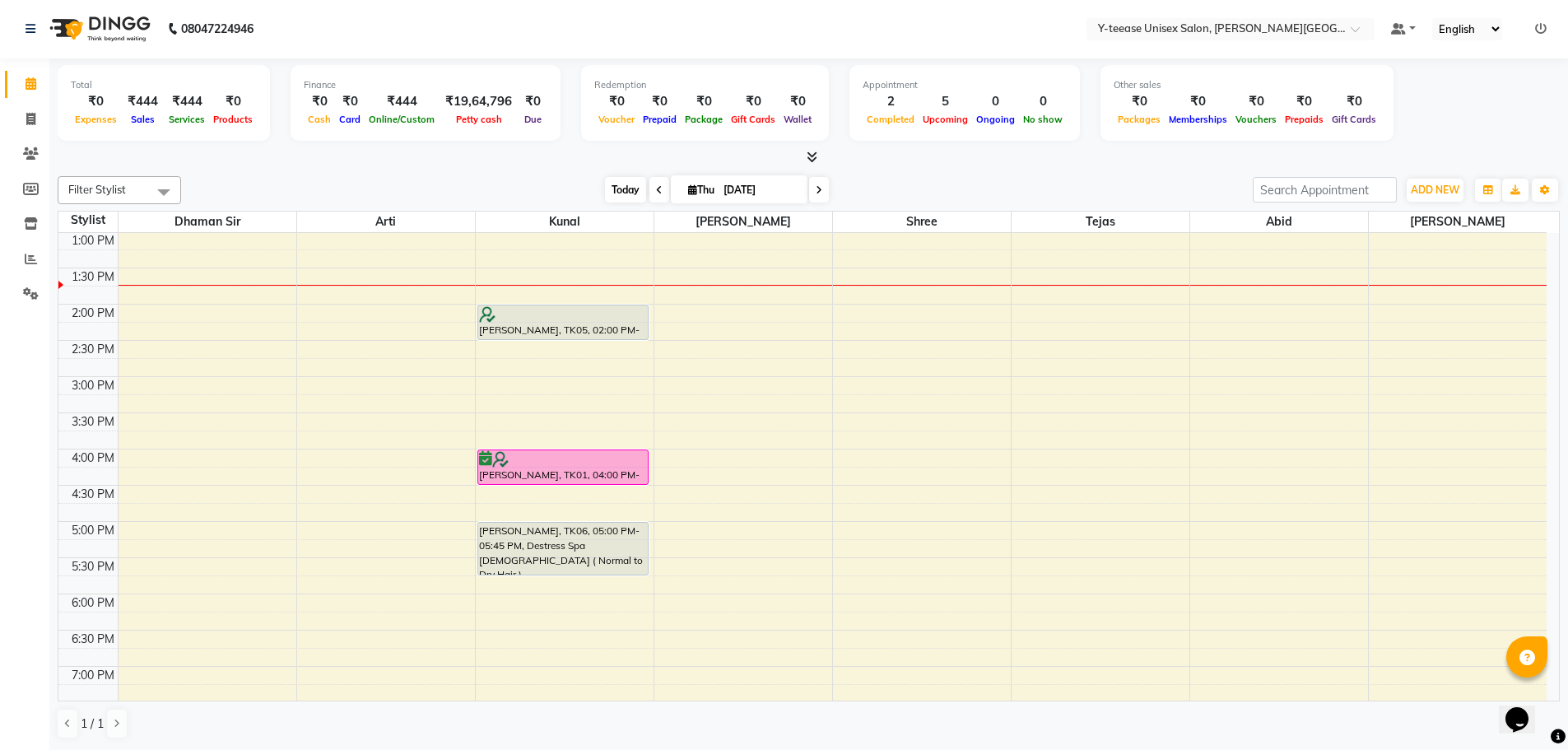
click at [605, 191] on span "Today" at bounding box center [625, 189] width 41 height 25
click at [605, 192] on span "Today" at bounding box center [625, 189] width 41 height 25
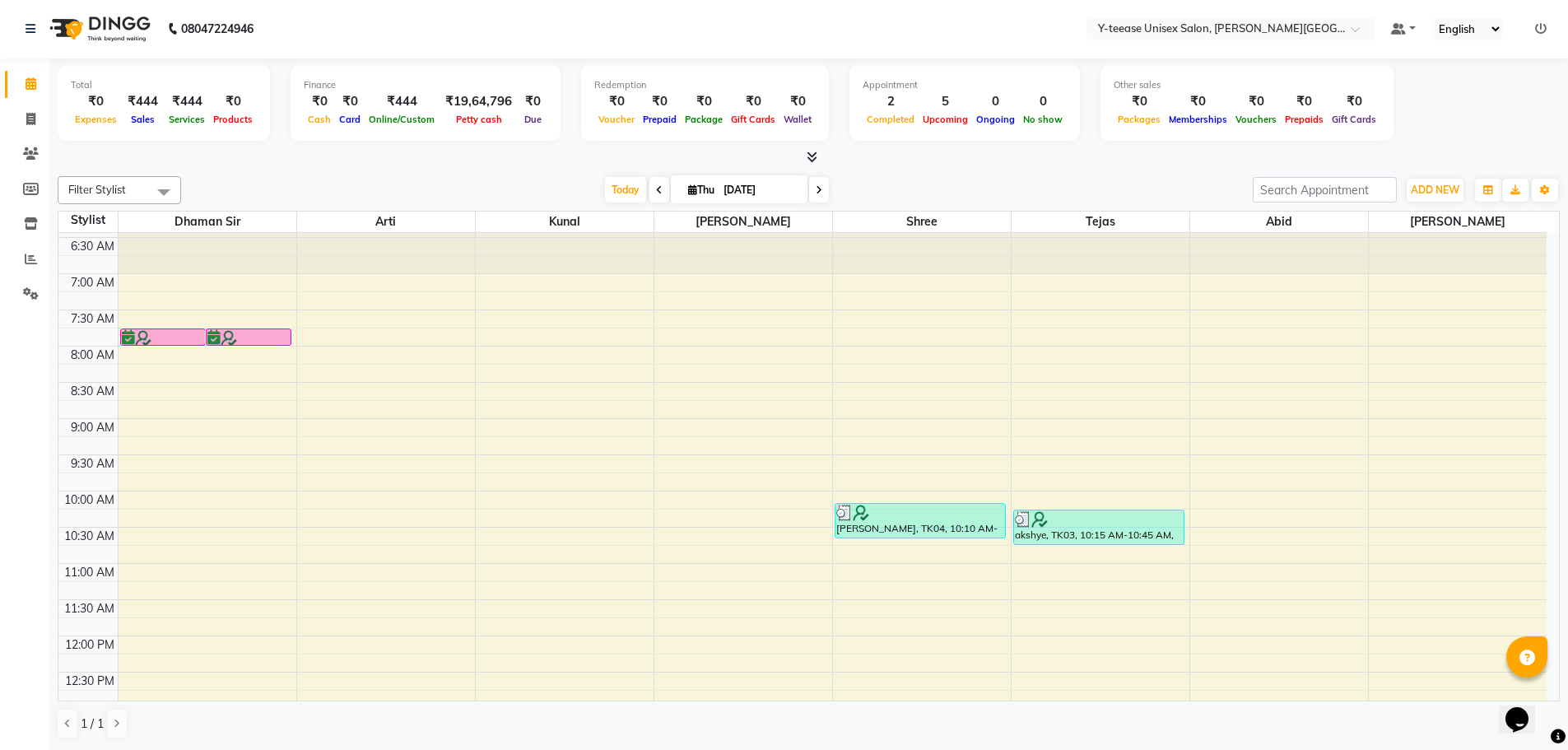
scroll to position [0, 0]
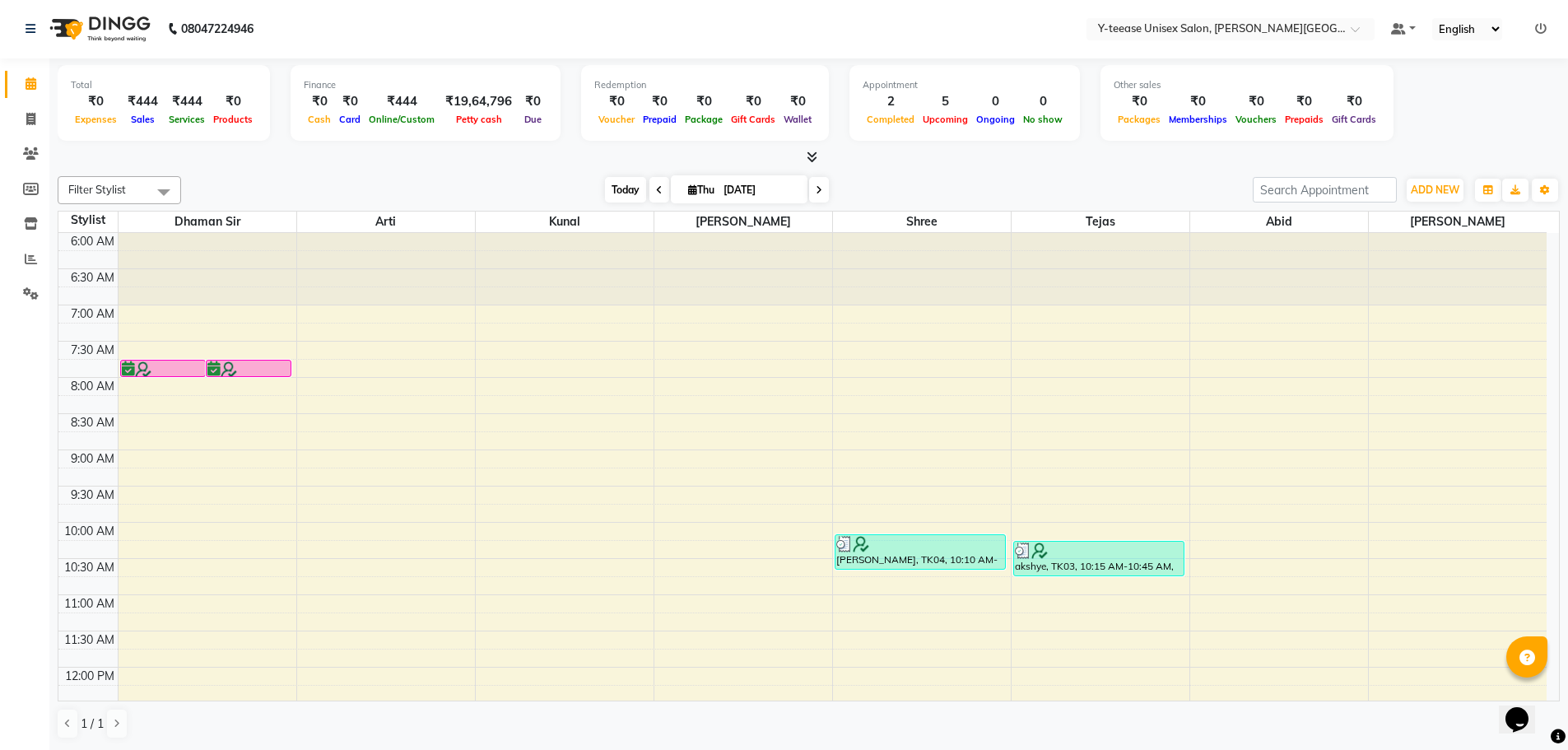
click at [614, 198] on span "Today" at bounding box center [625, 189] width 41 height 25
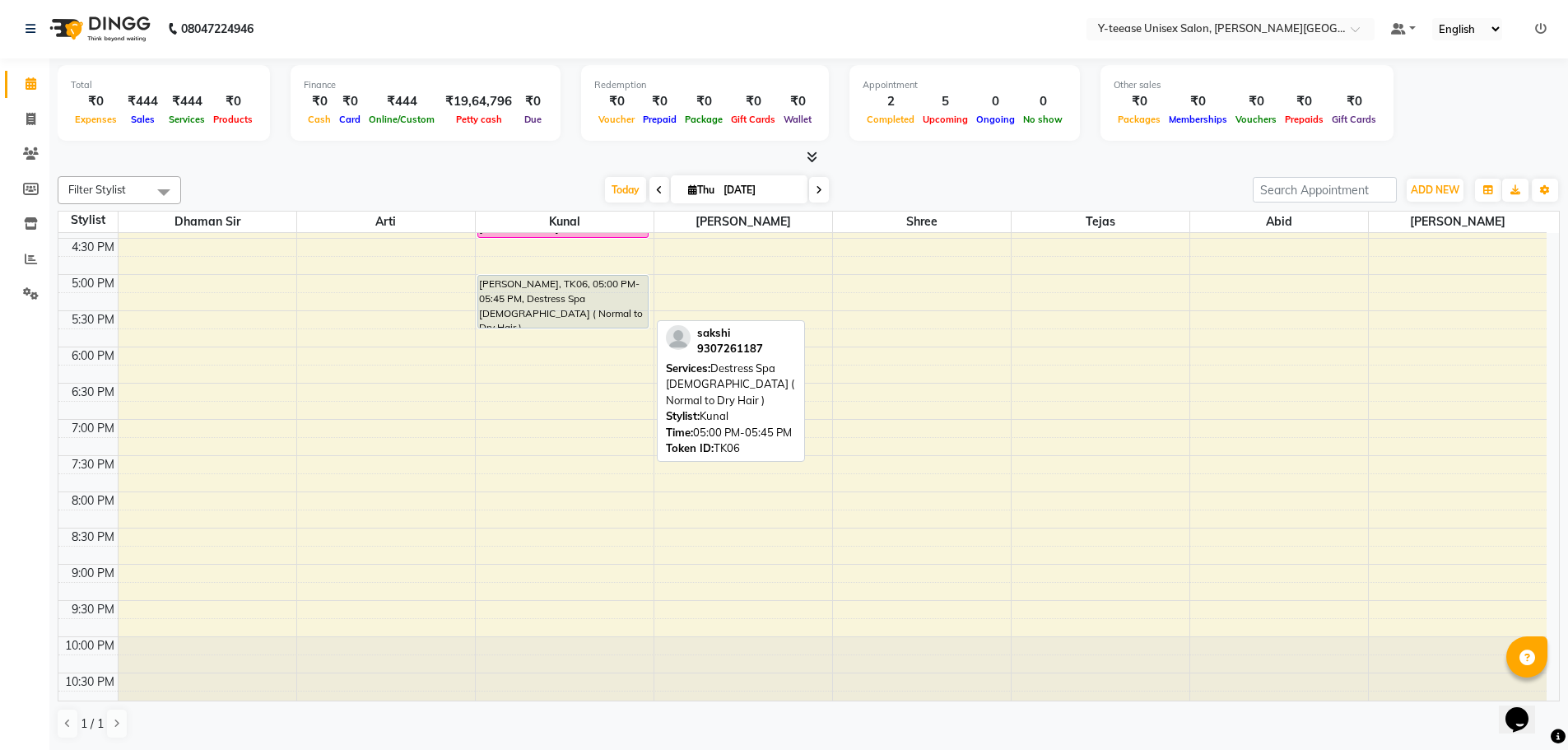
scroll to position [508, 0]
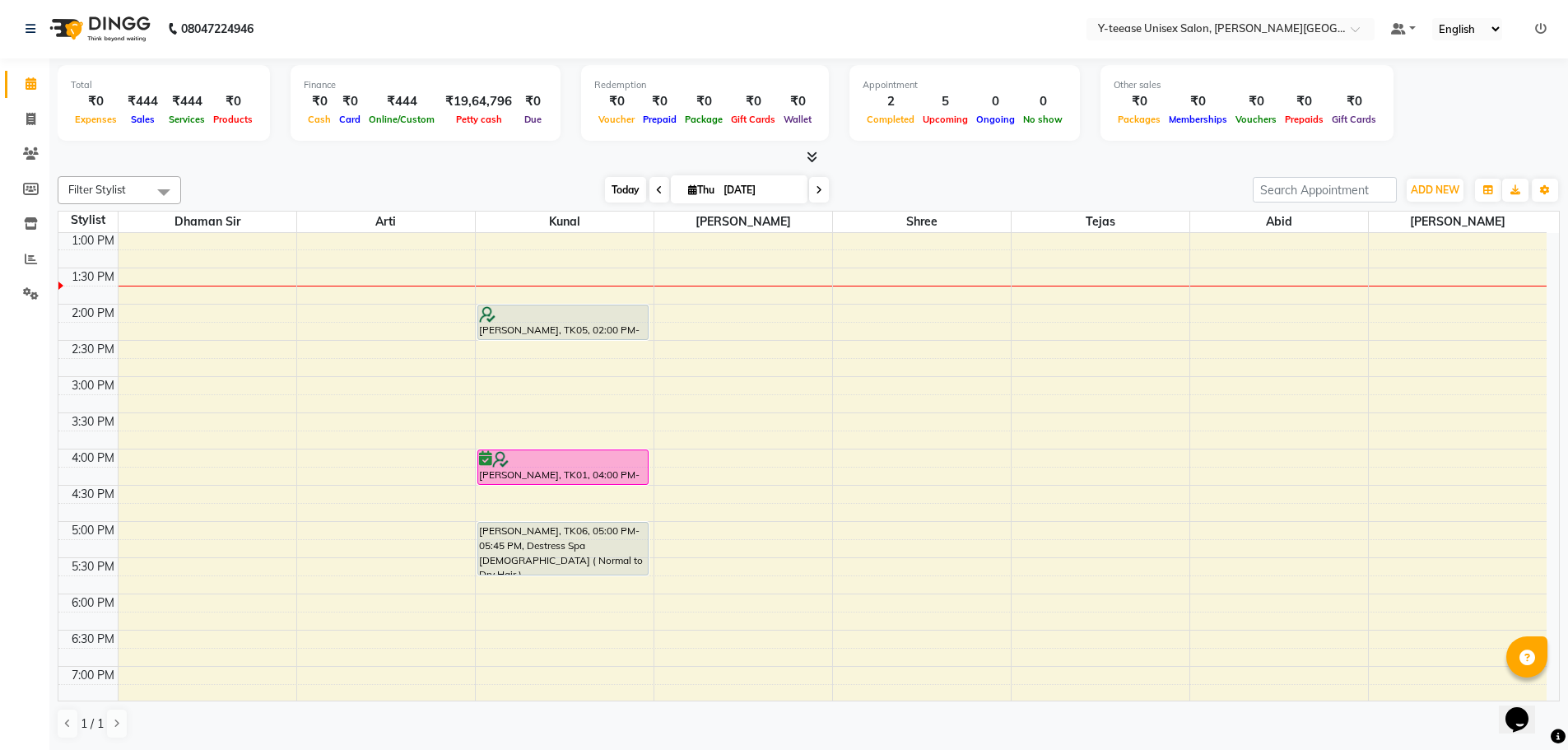
click at [611, 201] on span "Today" at bounding box center [625, 189] width 41 height 25
click at [618, 188] on span "Today" at bounding box center [625, 189] width 41 height 25
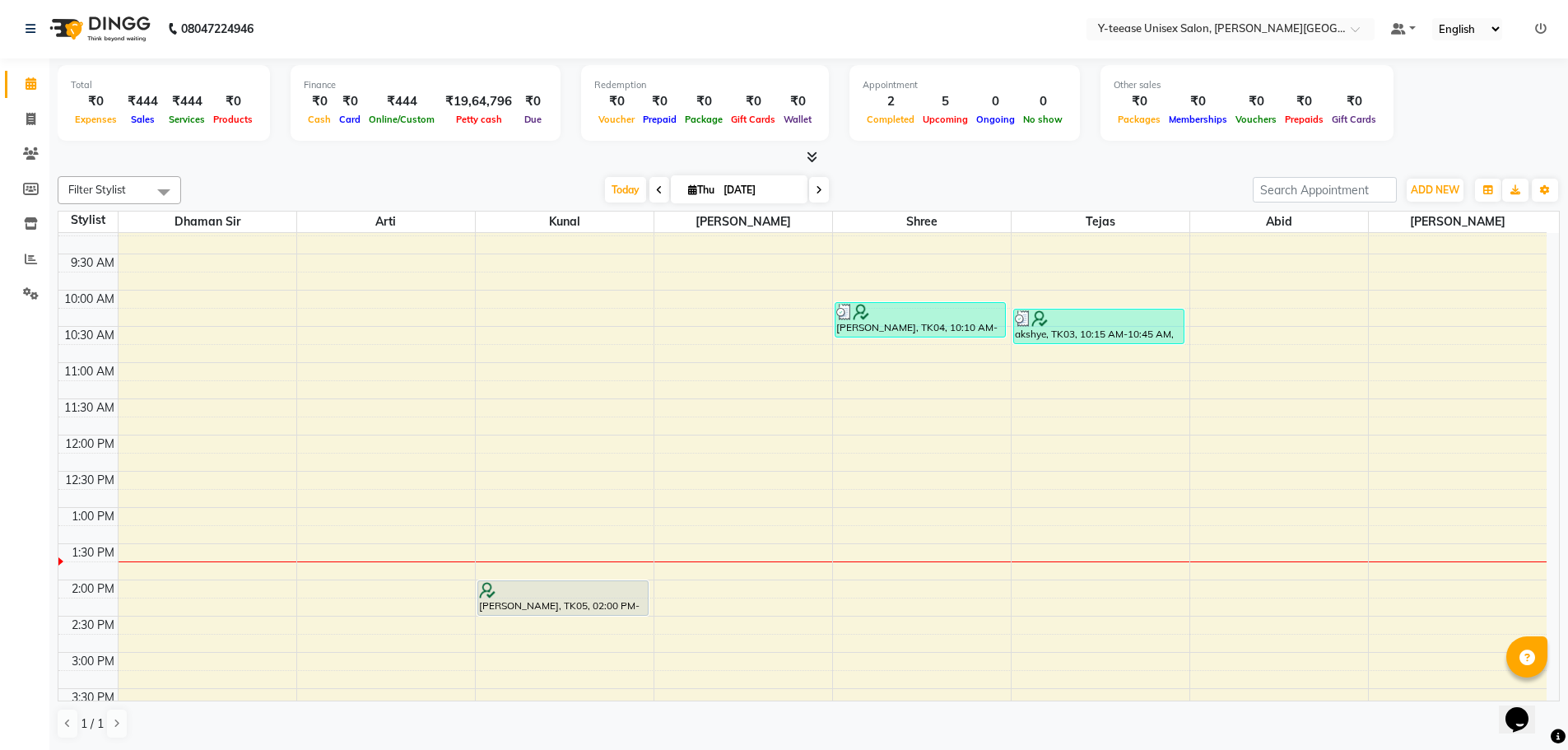
scroll to position [97, 0]
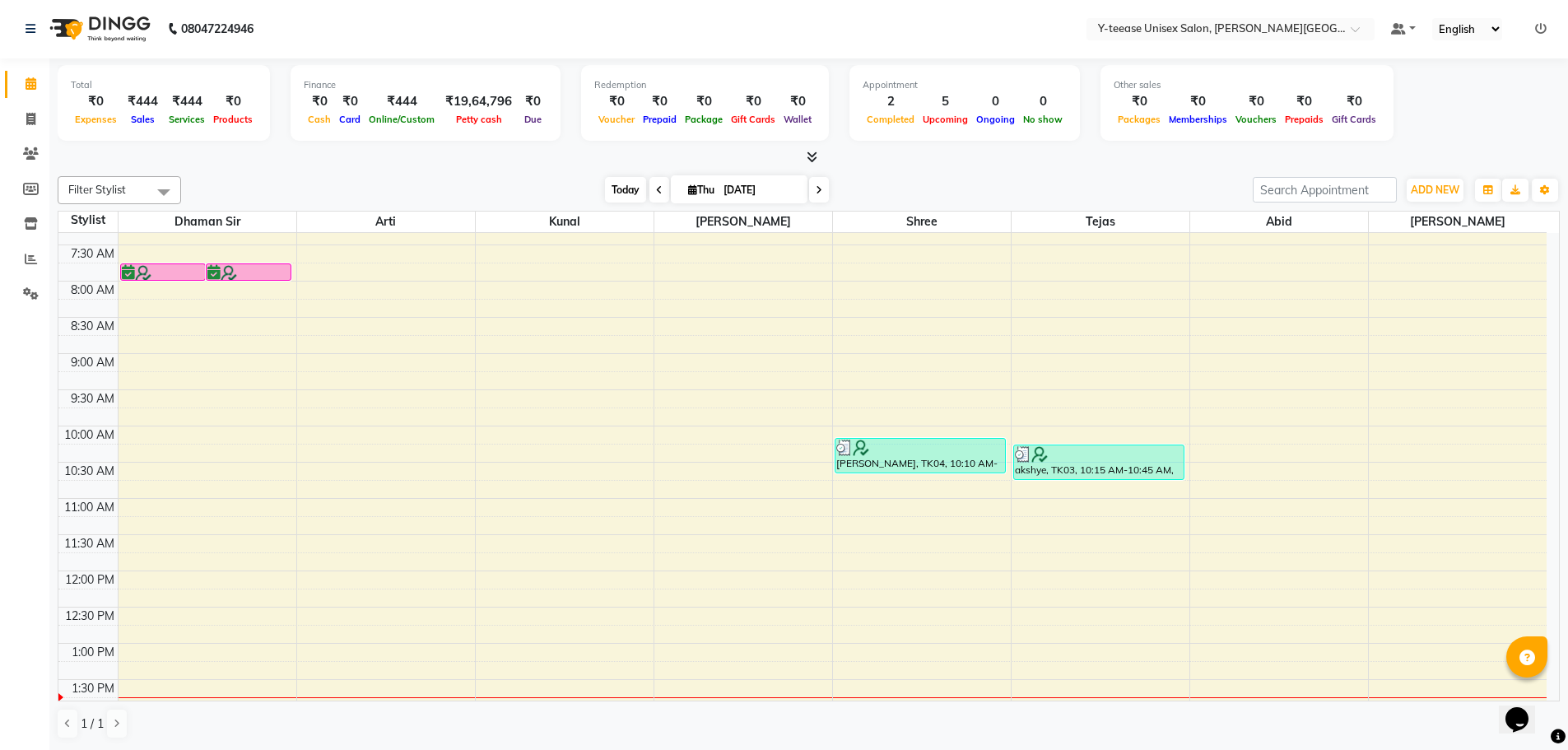
click at [625, 190] on span "Today" at bounding box center [625, 189] width 41 height 25
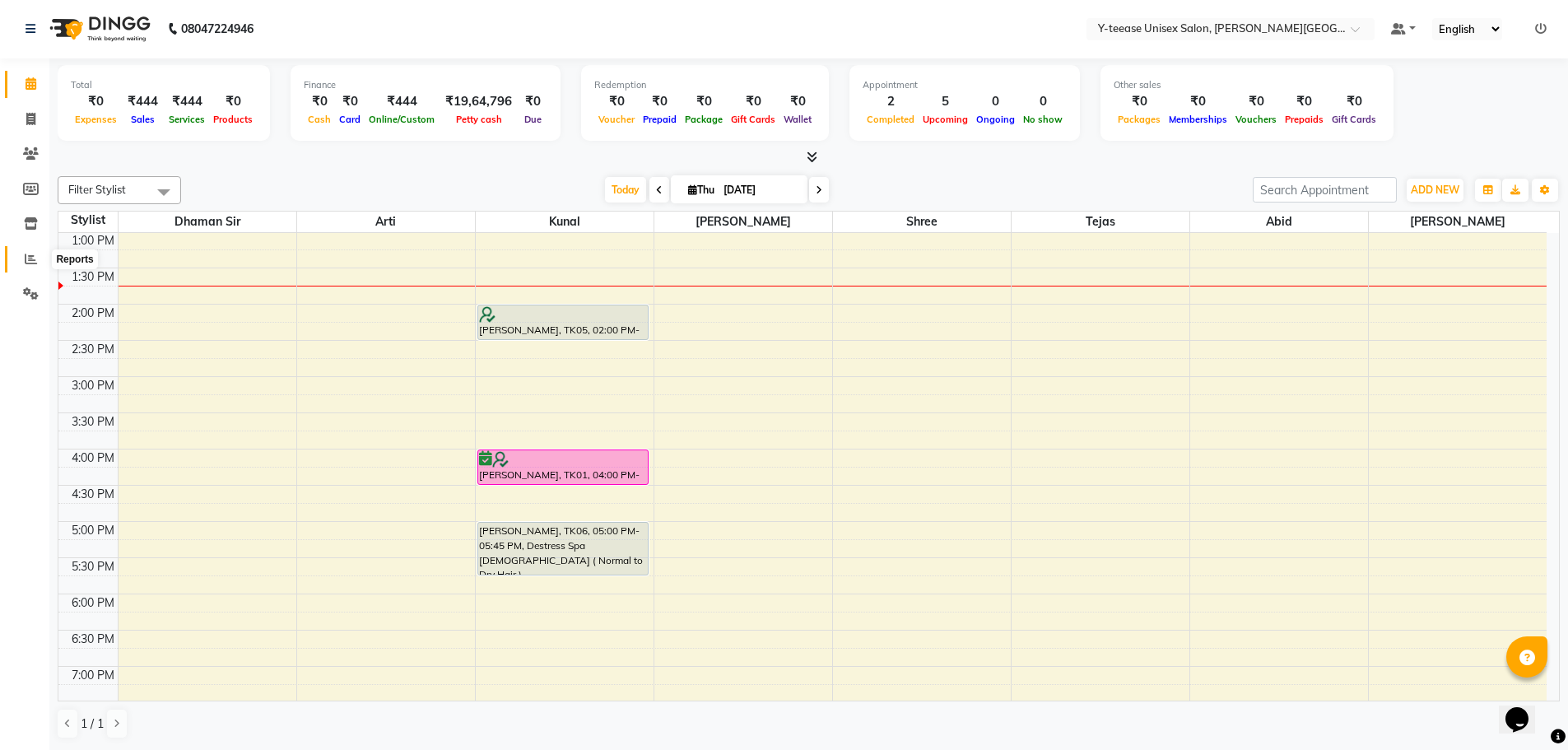
click at [28, 256] on icon at bounding box center [30, 259] width 12 height 12
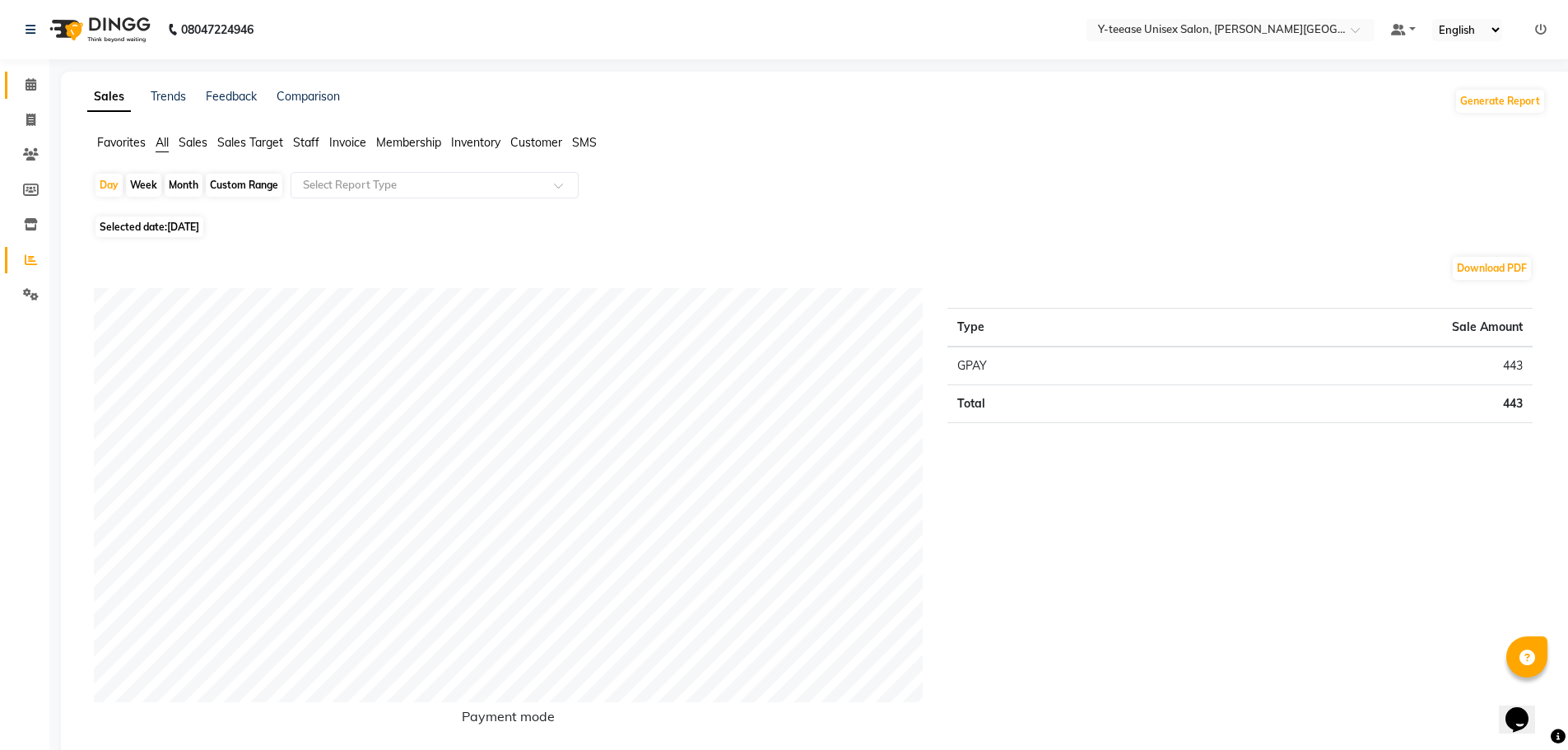
click at [23, 84] on span at bounding box center [30, 85] width 29 height 19
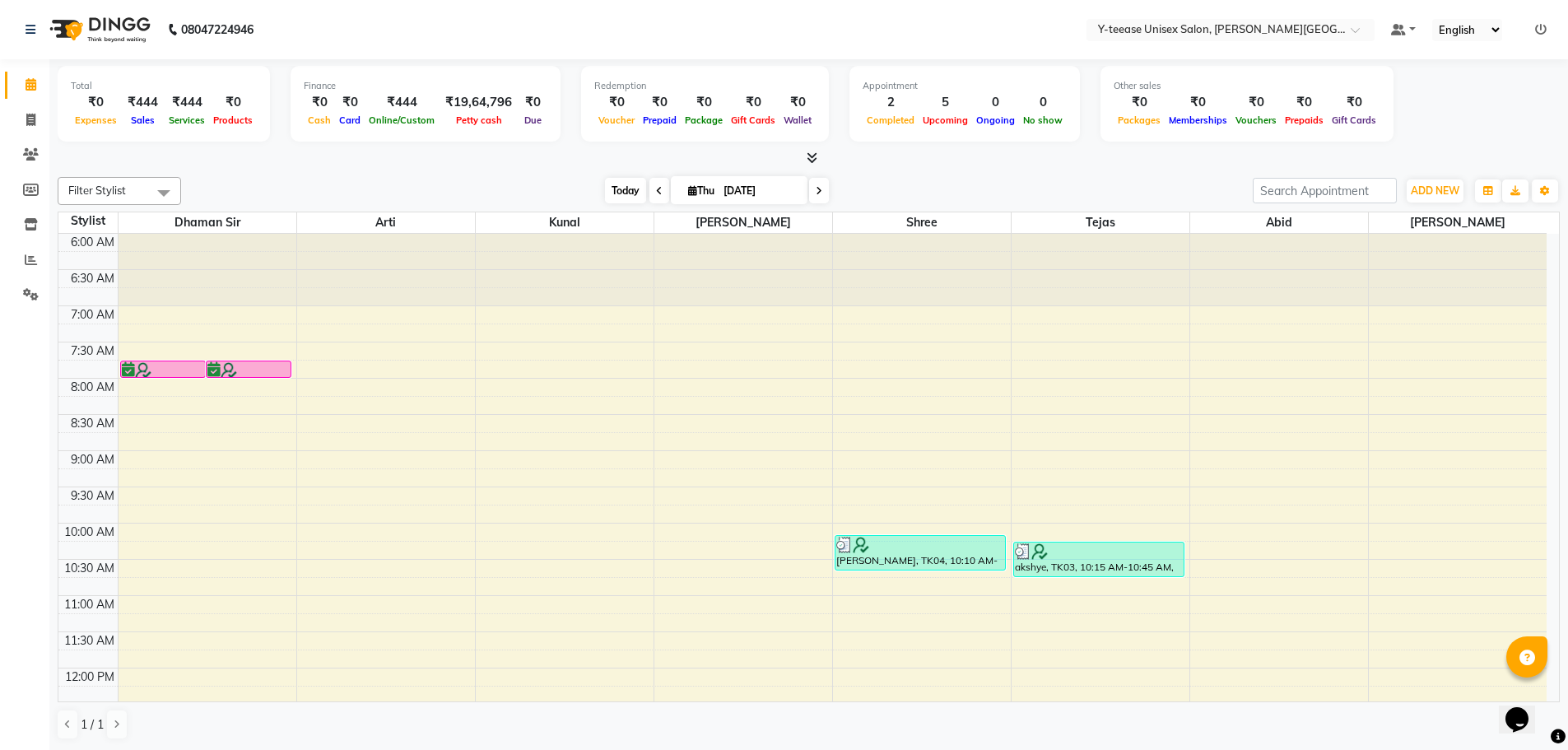
click at [629, 190] on span "Today" at bounding box center [625, 190] width 41 height 25
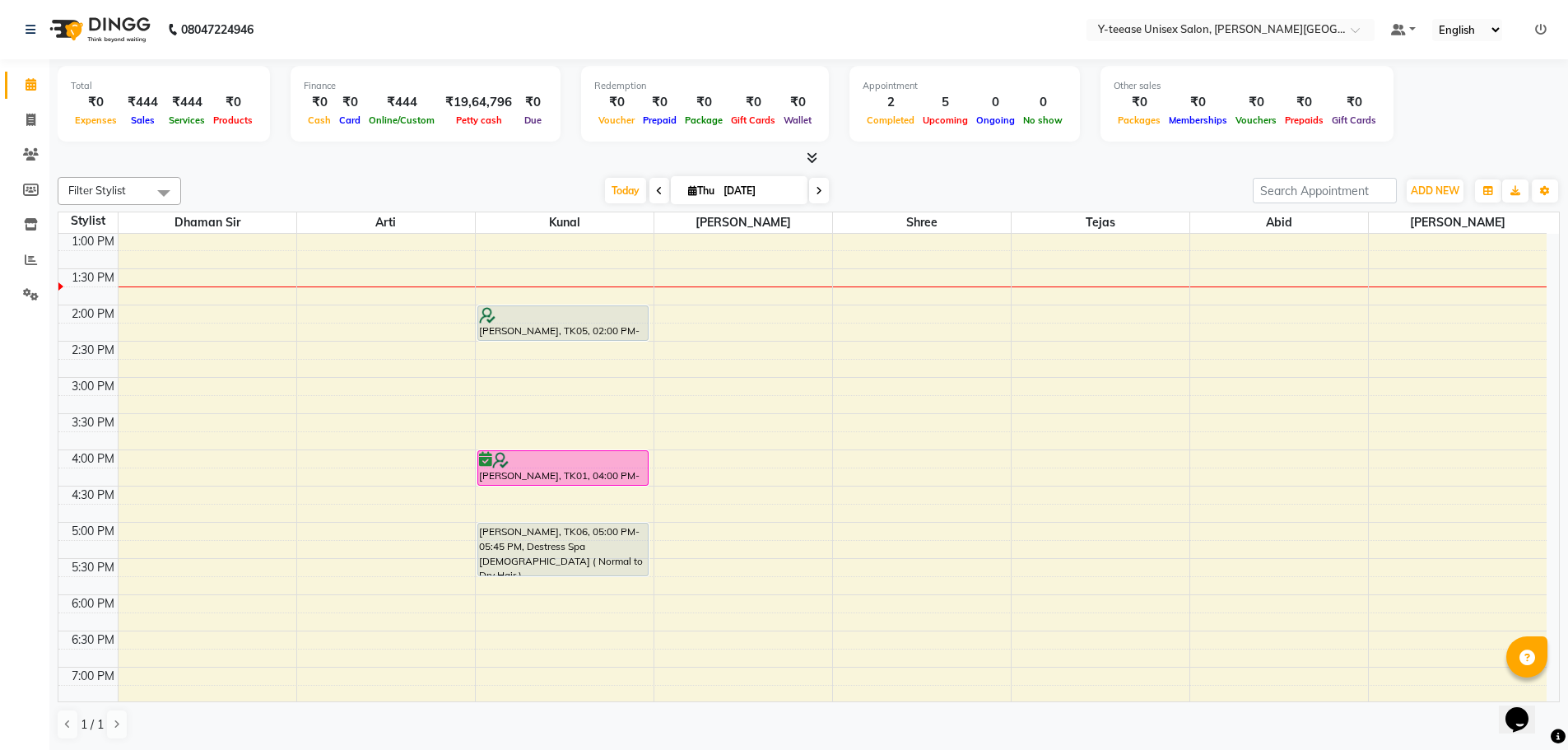
scroll to position [426, 0]
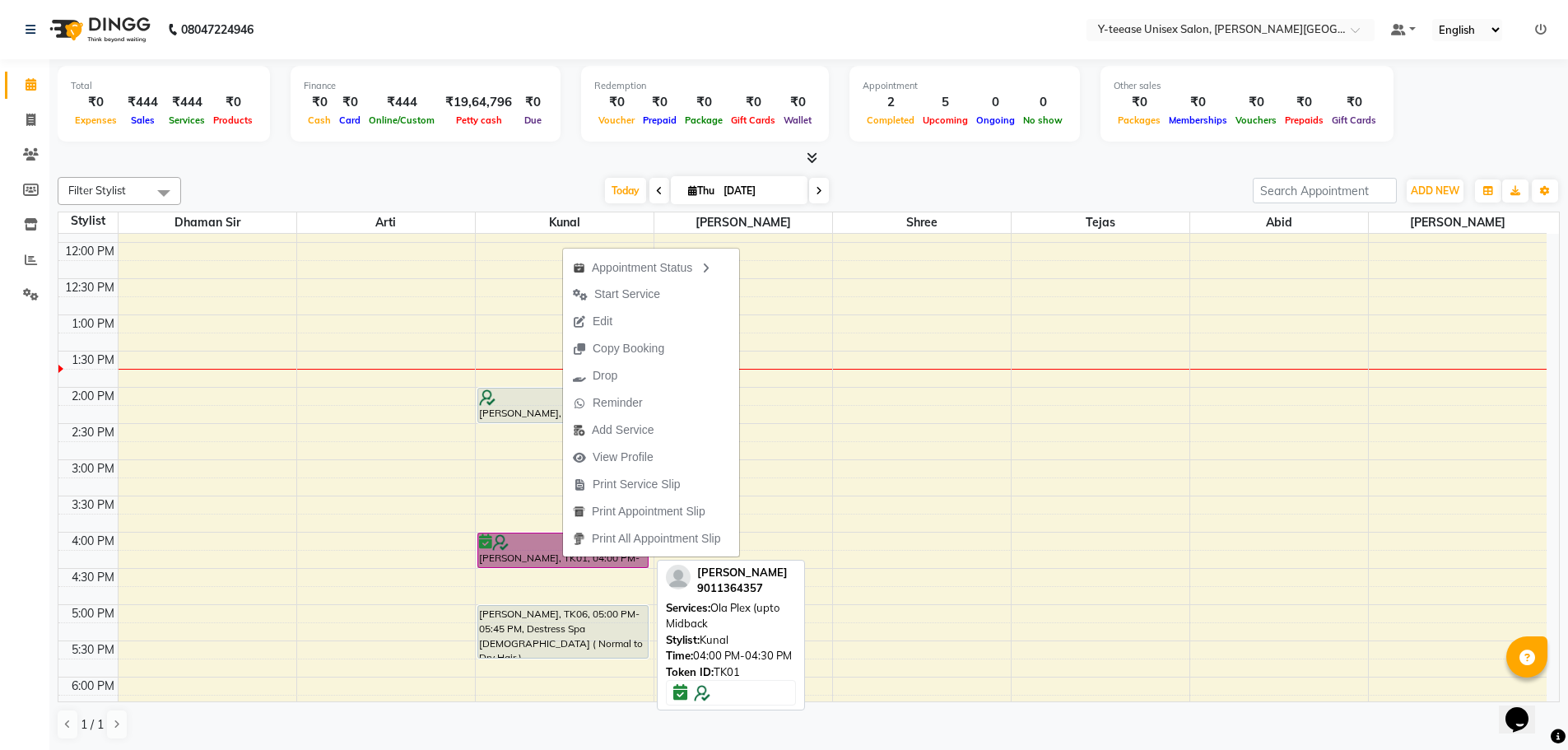
click at [523, 556] on link "tejal Lonker, TK01, 04:00 PM-04:30 PM, Ola Plex (upto Midback" at bounding box center [563, 551] width 172 height 36
select select "6"
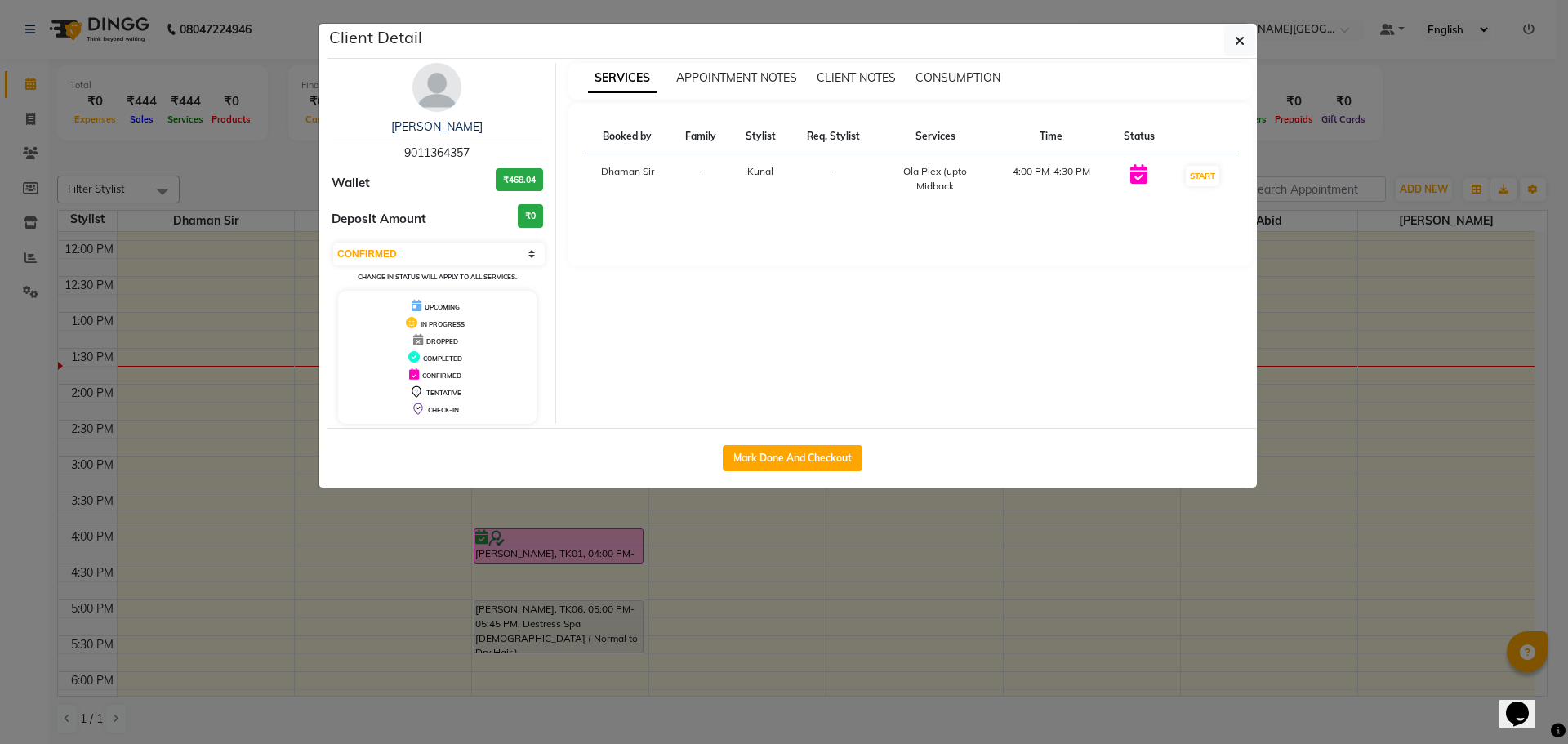
click at [582, 561] on ngb-modal-window "Client Detail tejal Lonker 9011364357 Wallet ₹468.04 Deposit Amount ₹0 Select I…" at bounding box center [784, 372] width 1568 height 744
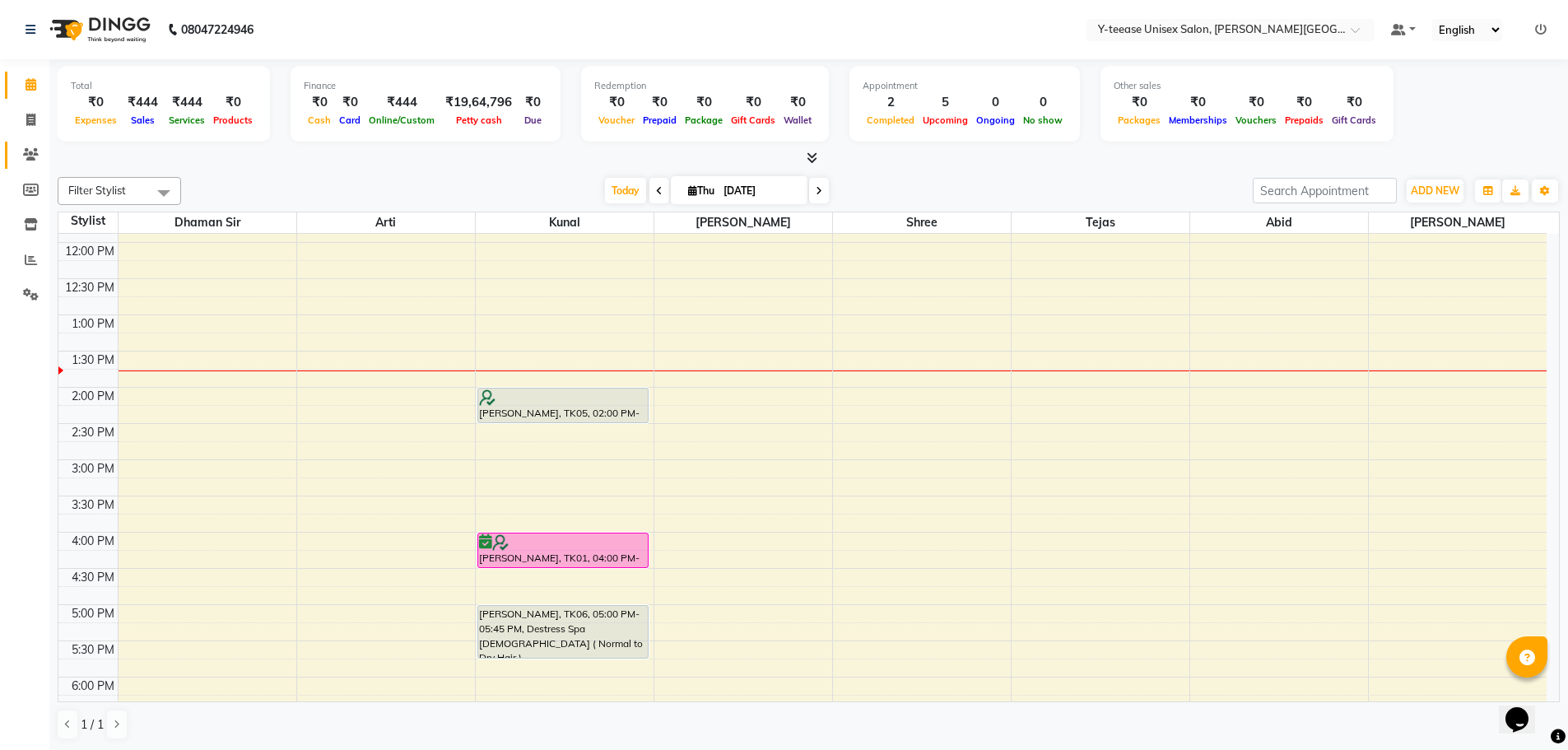
click at [43, 145] on link "Clients" at bounding box center [24, 155] width 39 height 27
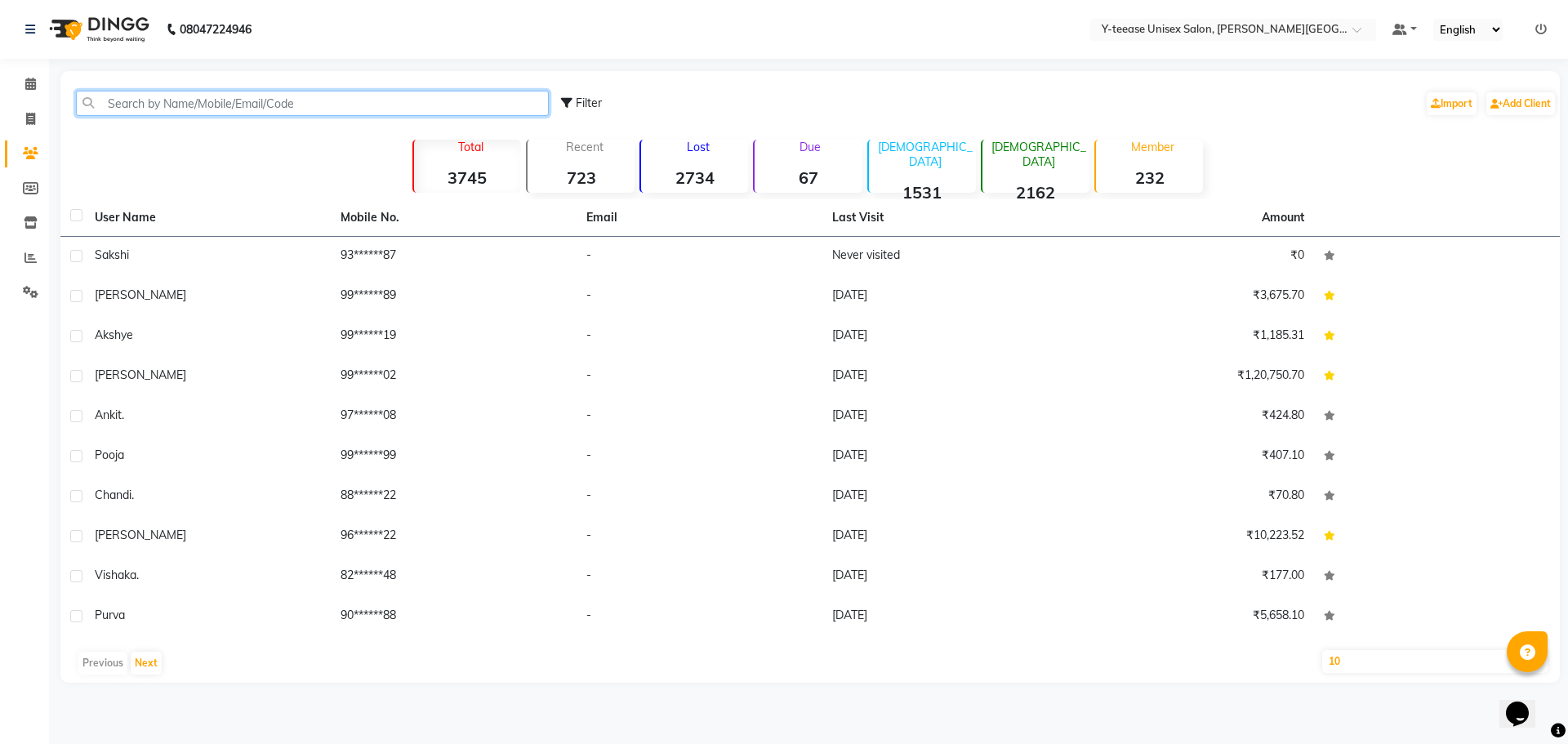
click at [290, 95] on input "text" at bounding box center [312, 103] width 473 height 25
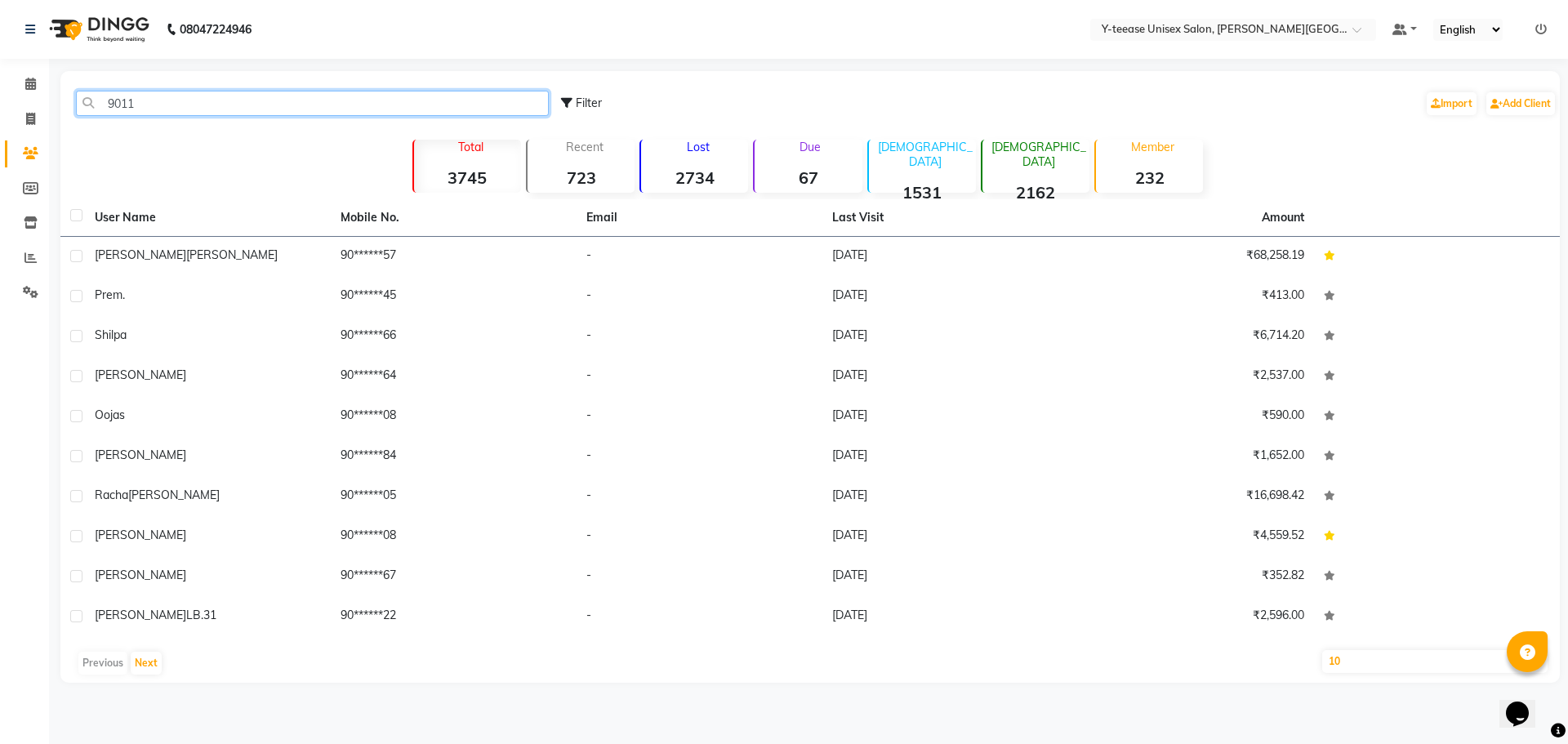
type input "9011"
click at [22, 79] on span at bounding box center [30, 85] width 29 height 19
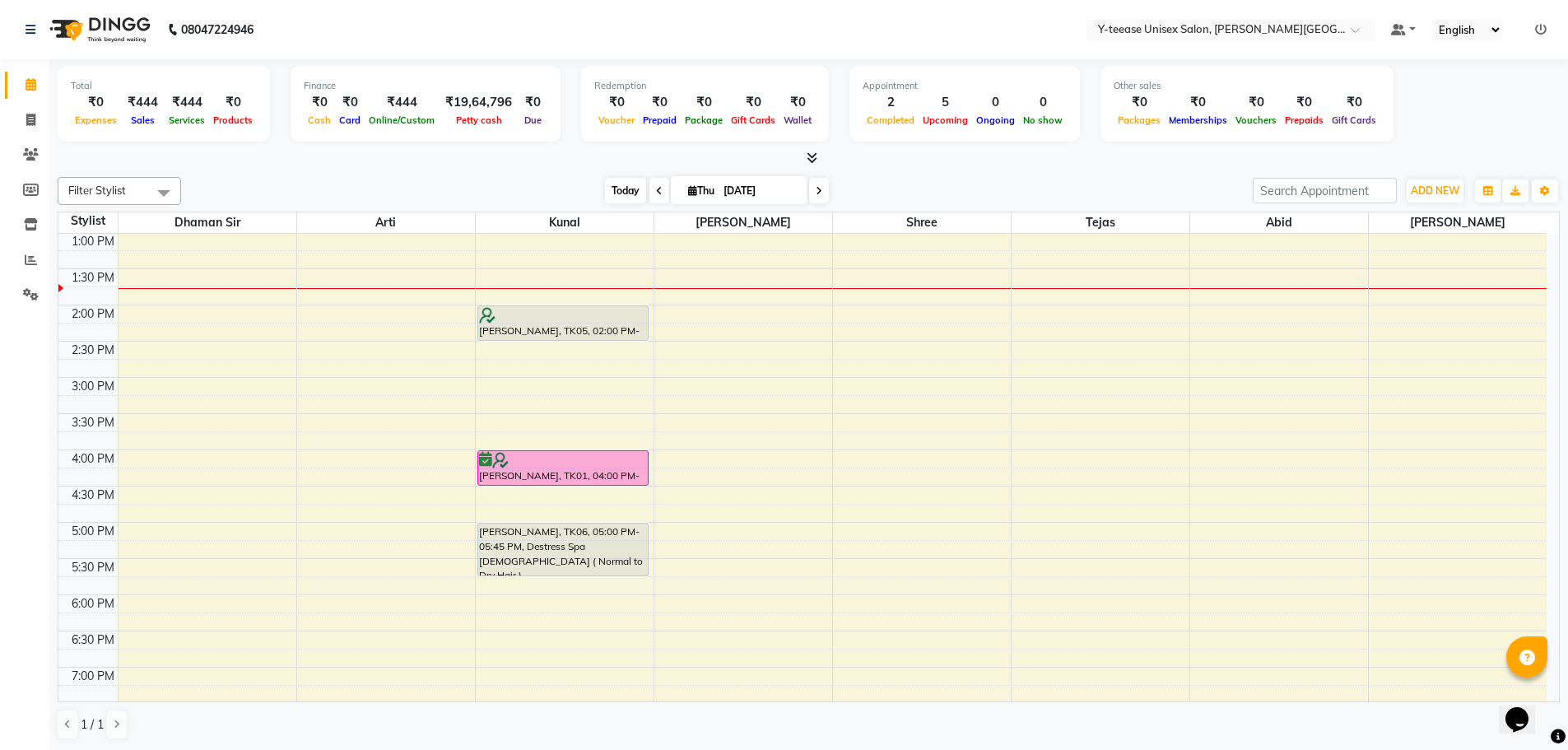
click at [641, 186] on span "Today" at bounding box center [625, 190] width 41 height 25
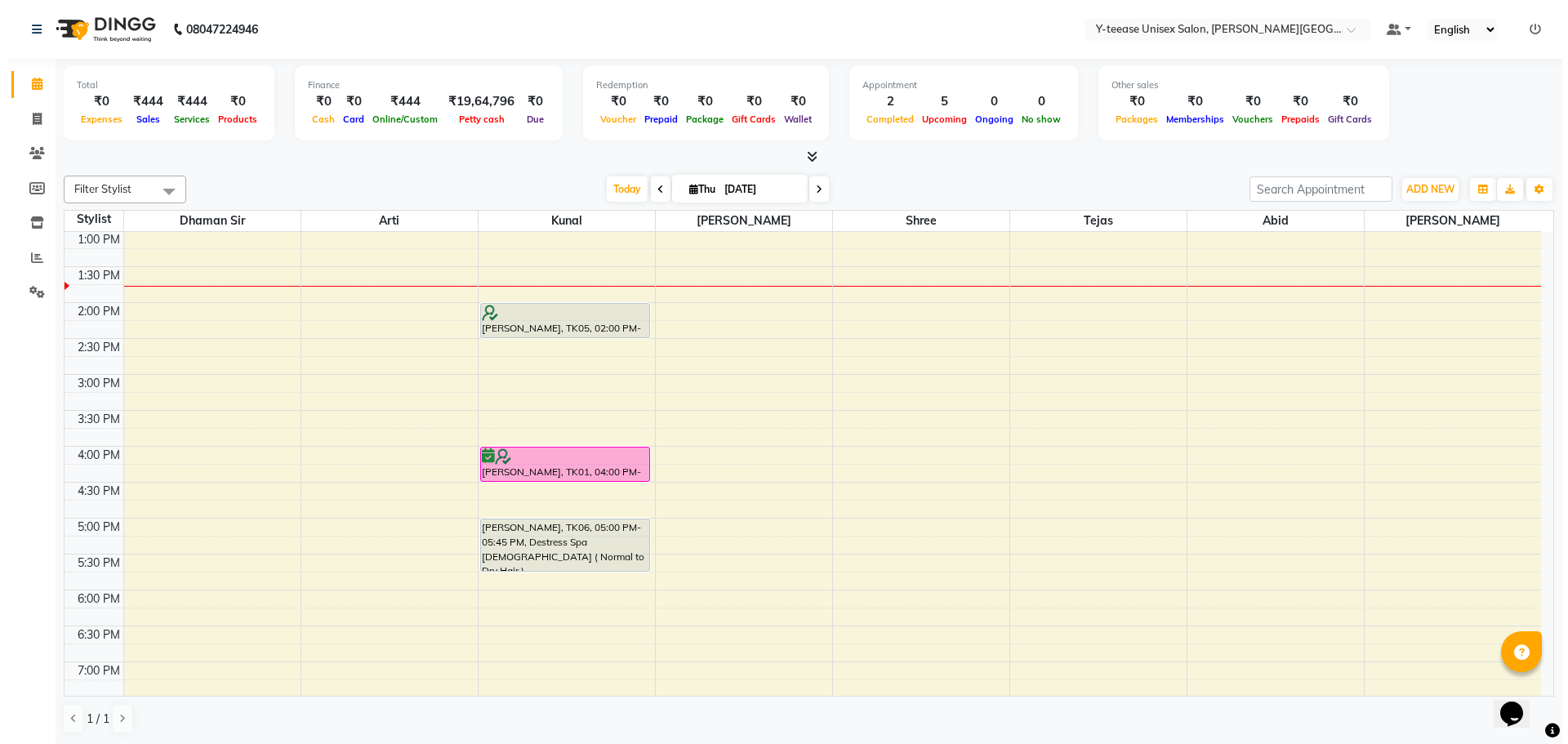
scroll to position [504, 0]
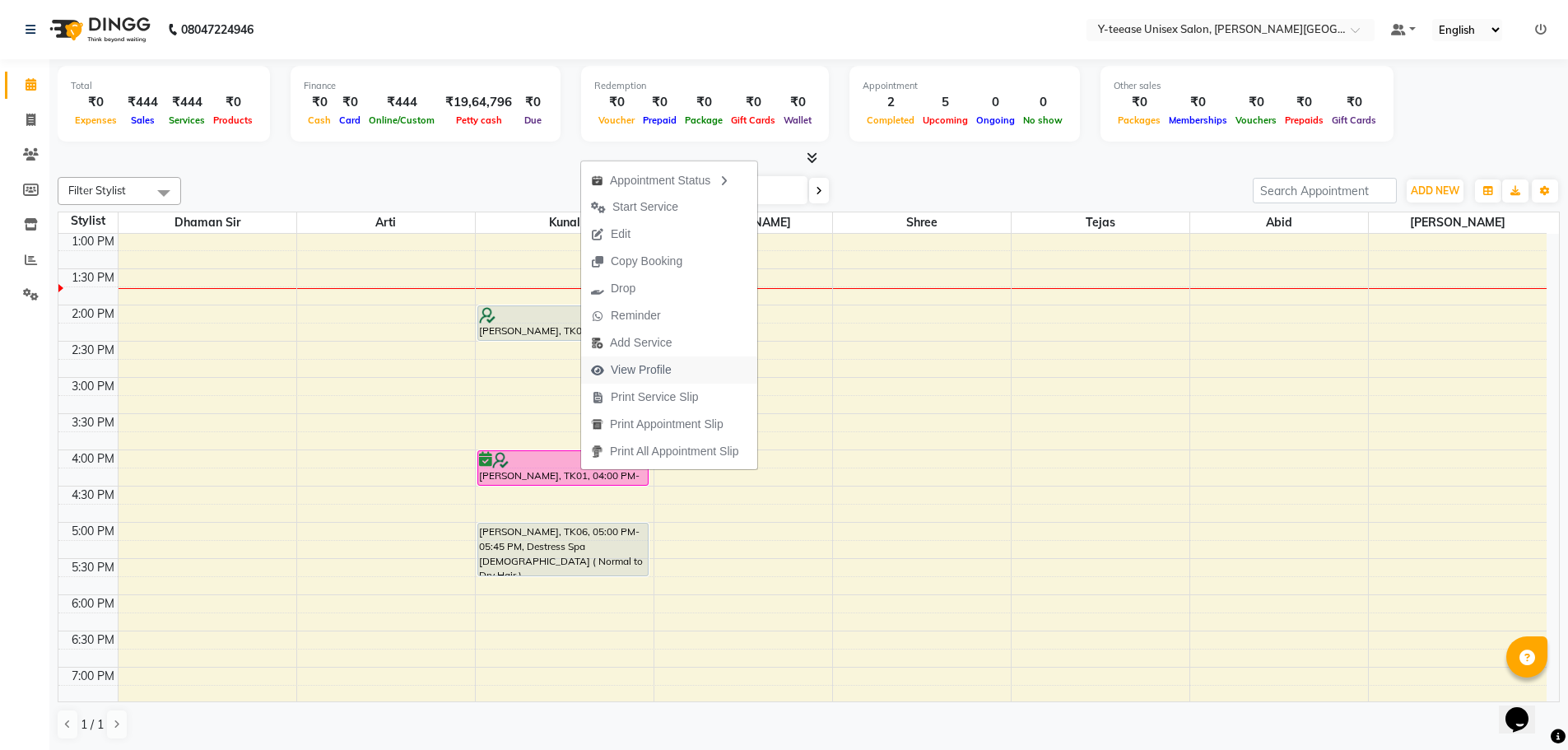
click at [638, 364] on span "View Profile" at bounding box center [642, 370] width 61 height 17
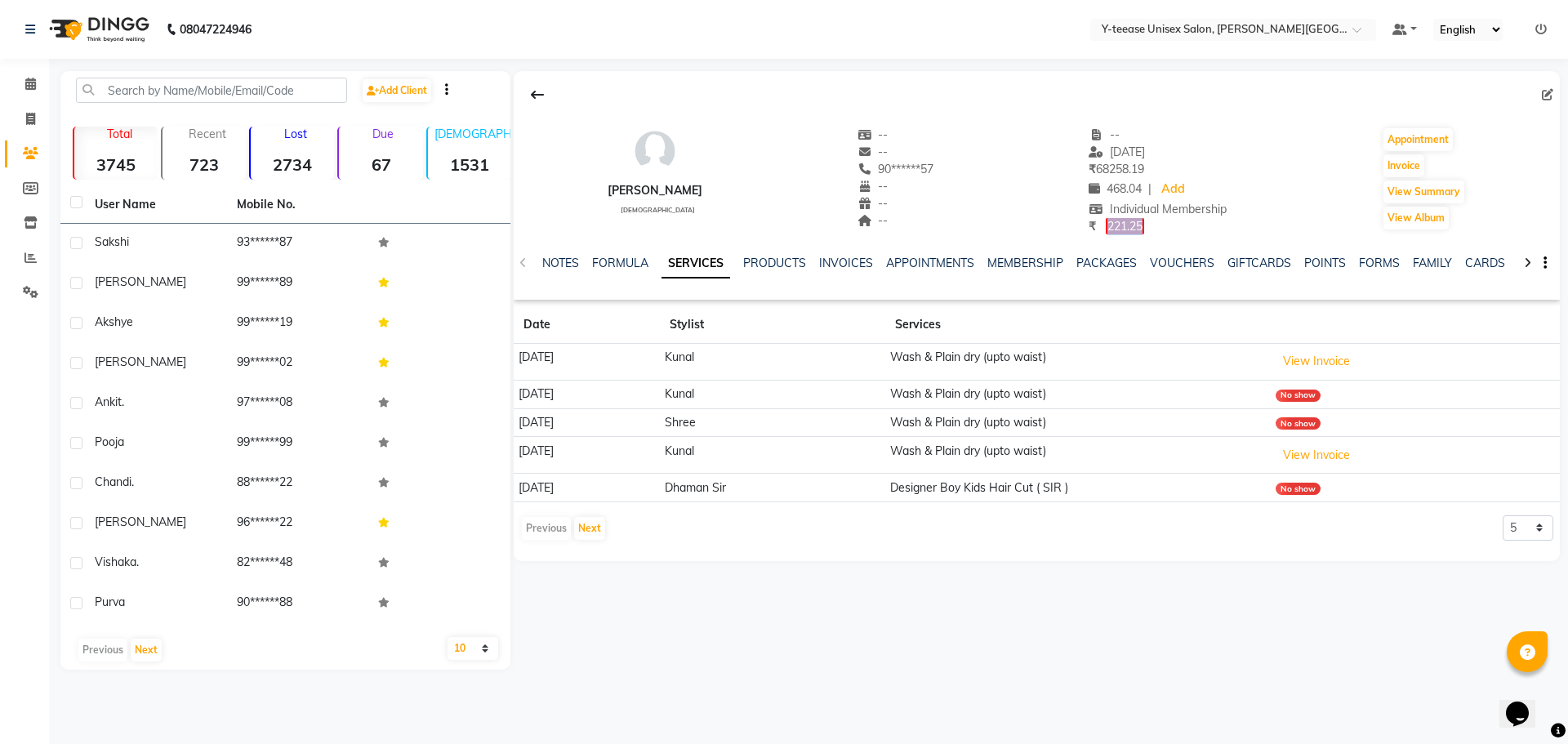
drag, startPoint x: 1099, startPoint y: 219, endPoint x: 1149, endPoint y: 225, distance: 50.4
click at [1149, 225] on div "₹ 221.25" at bounding box center [1158, 226] width 138 height 17
click at [1185, 231] on div "₹ 221.25" at bounding box center [1158, 226] width 138 height 17
click at [854, 263] on link "INVOICES" at bounding box center [846, 263] width 54 height 15
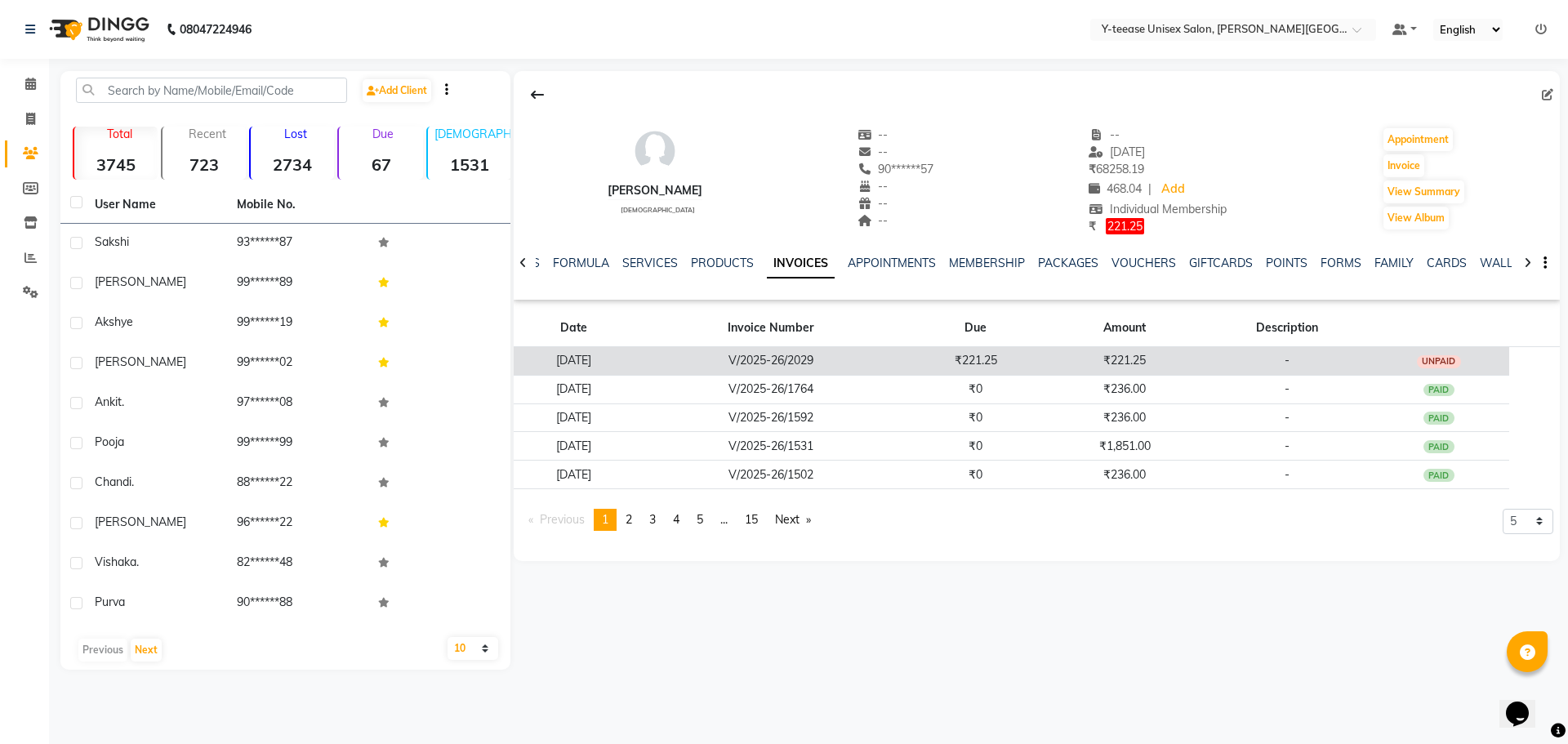
click at [1441, 358] on div "UNPAID" at bounding box center [1438, 361] width 44 height 13
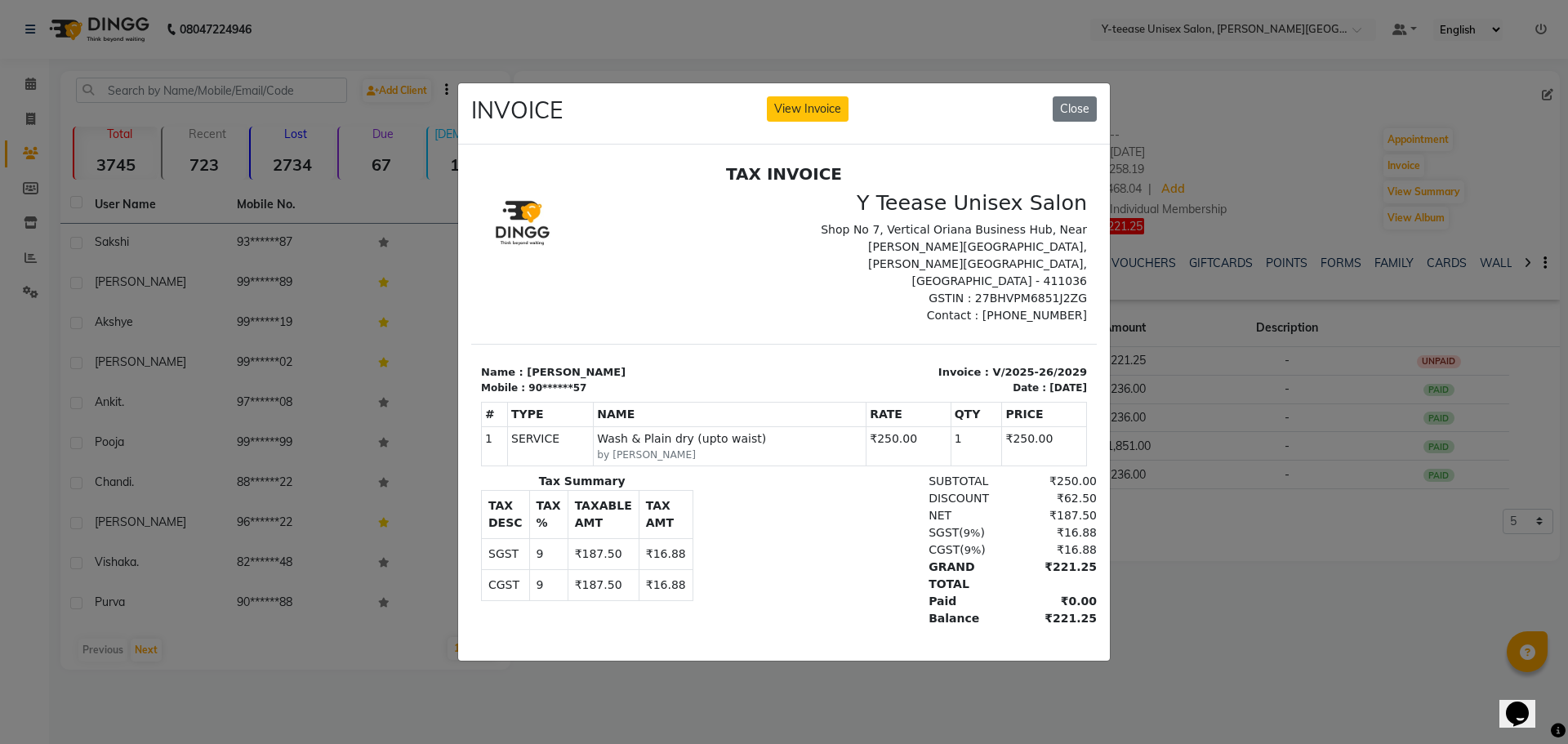
click at [1298, 607] on ngb-modal-window "INVOICE View Invoice Close" at bounding box center [784, 372] width 1568 height 744
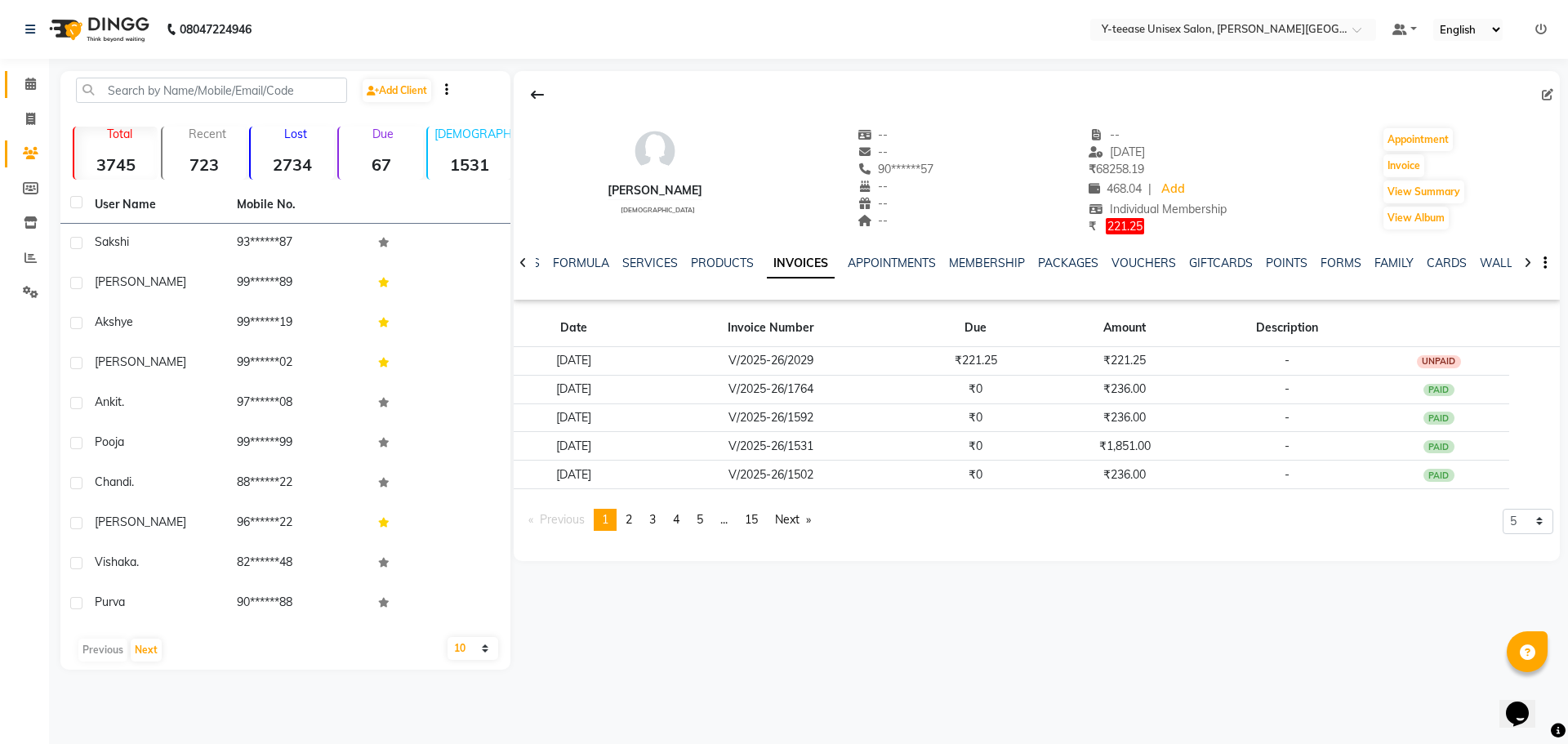
click at [35, 94] on link "Calendar" at bounding box center [24, 84] width 39 height 27
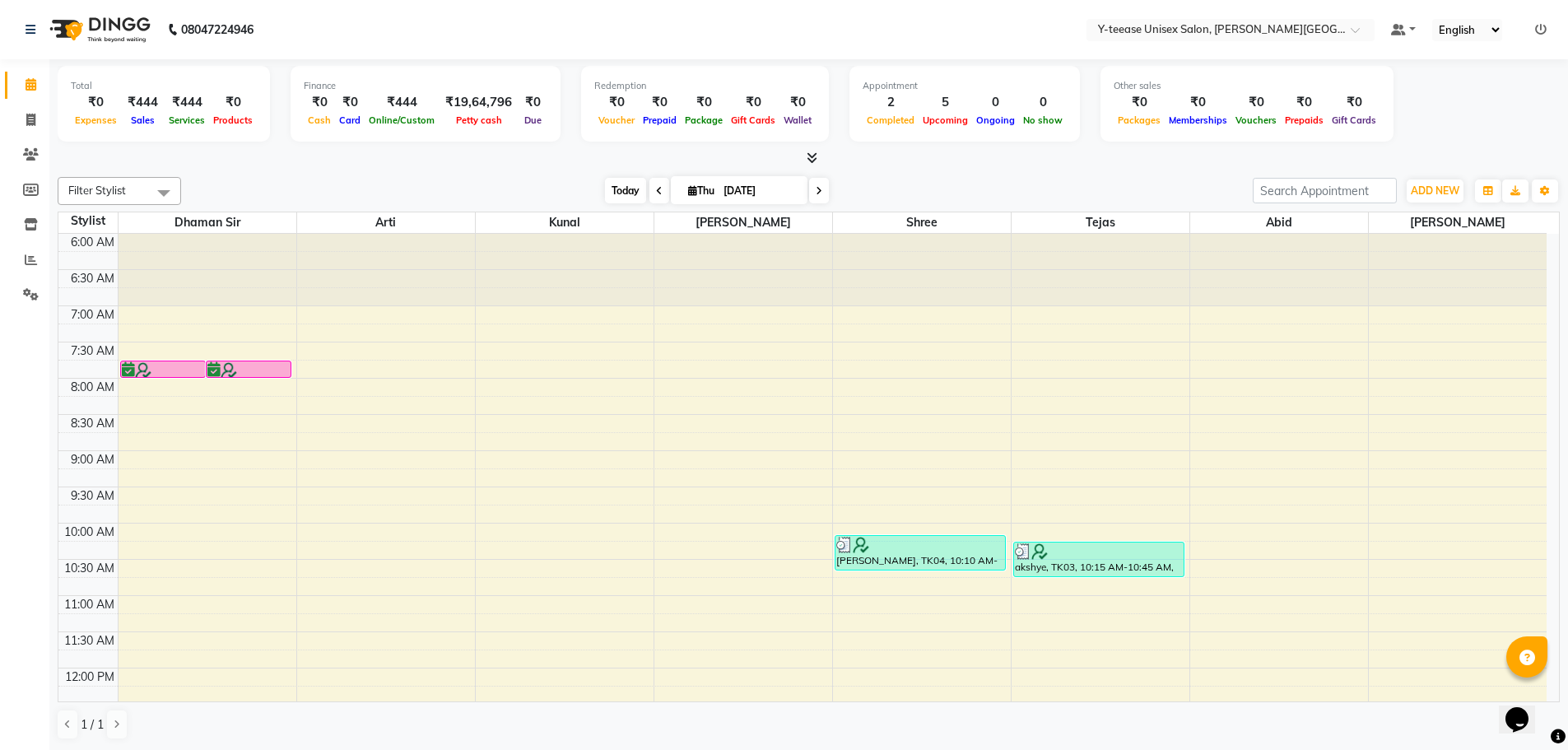
click at [621, 184] on span "Today" at bounding box center [625, 190] width 41 height 25
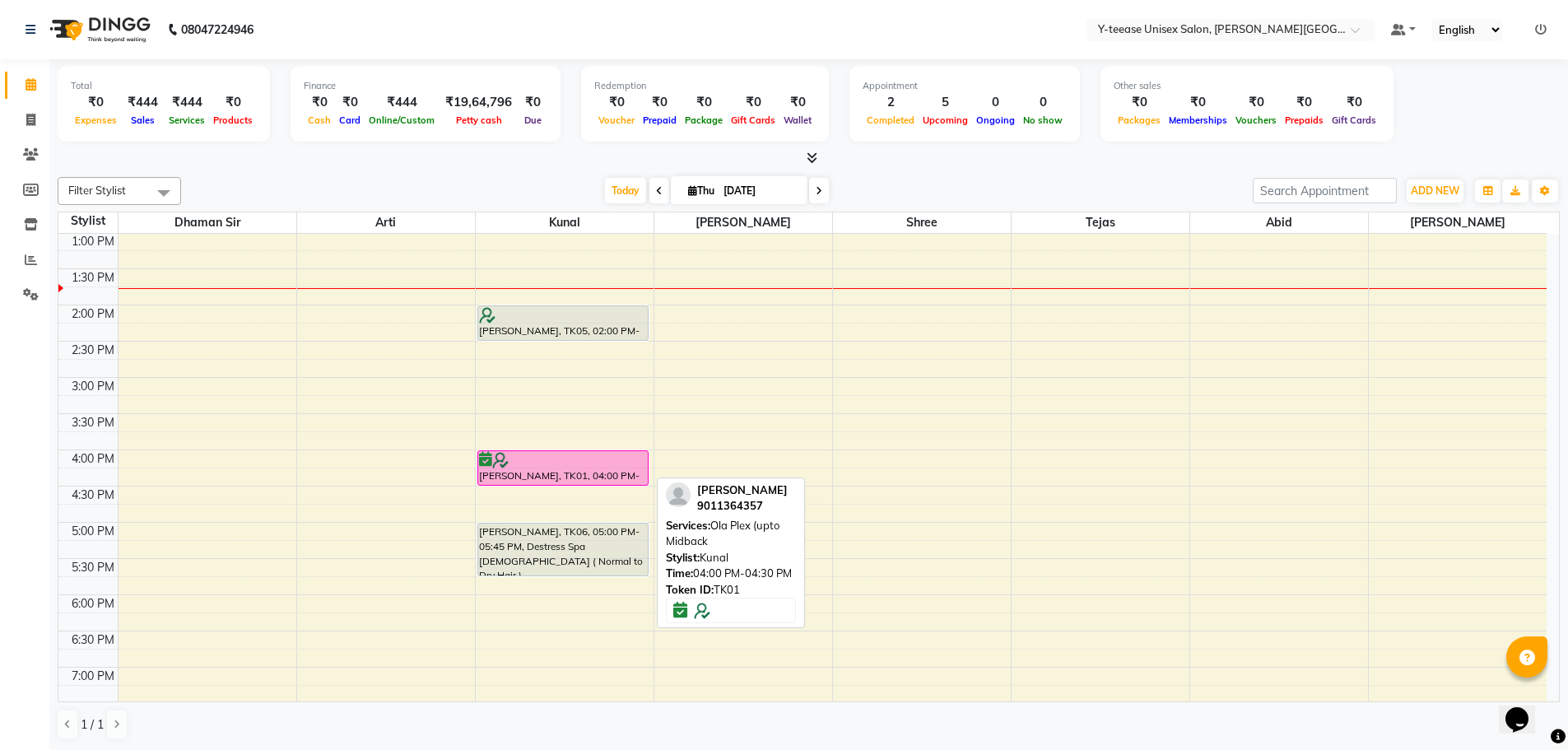
click at [549, 466] on div at bounding box center [563, 460] width 169 height 17
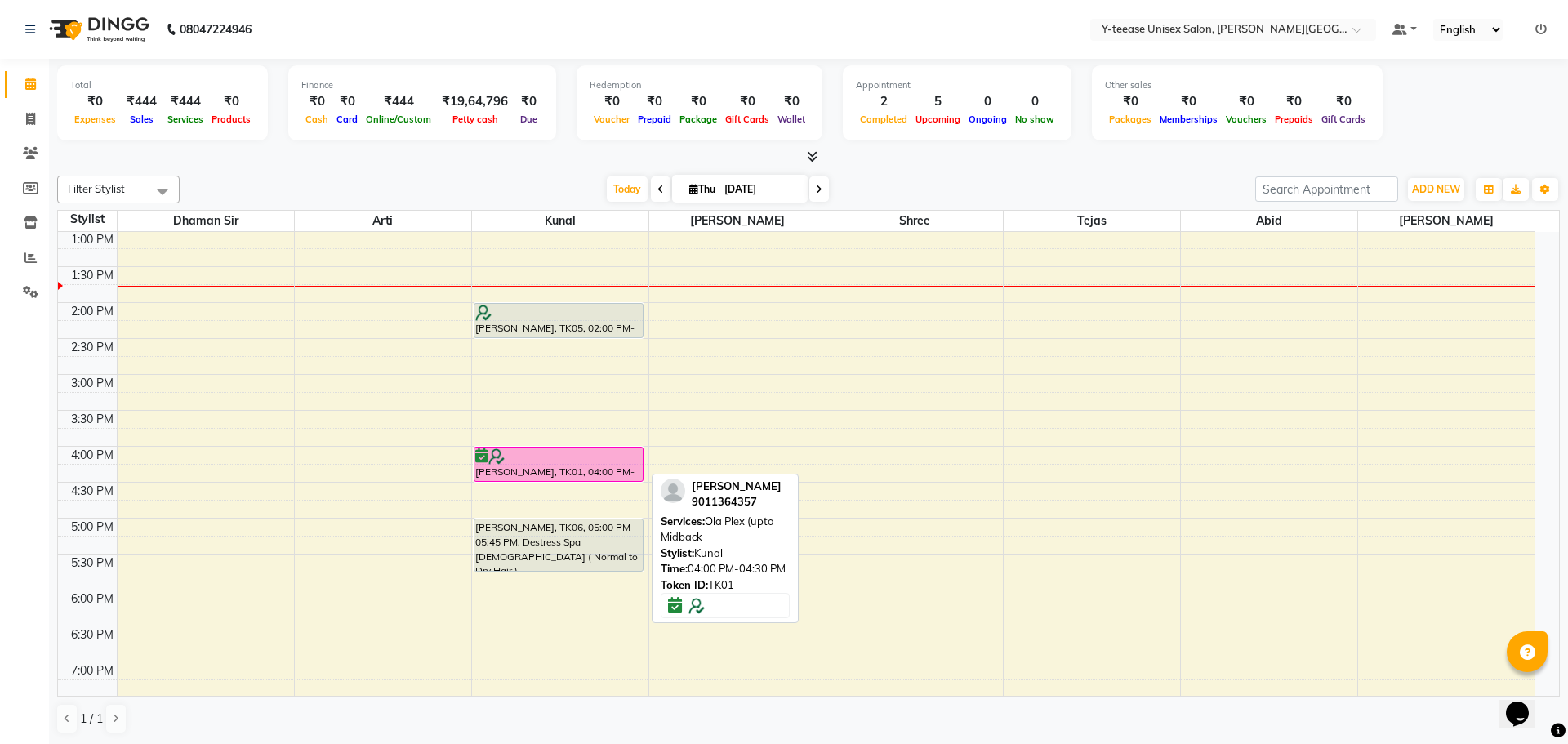
select select "6"
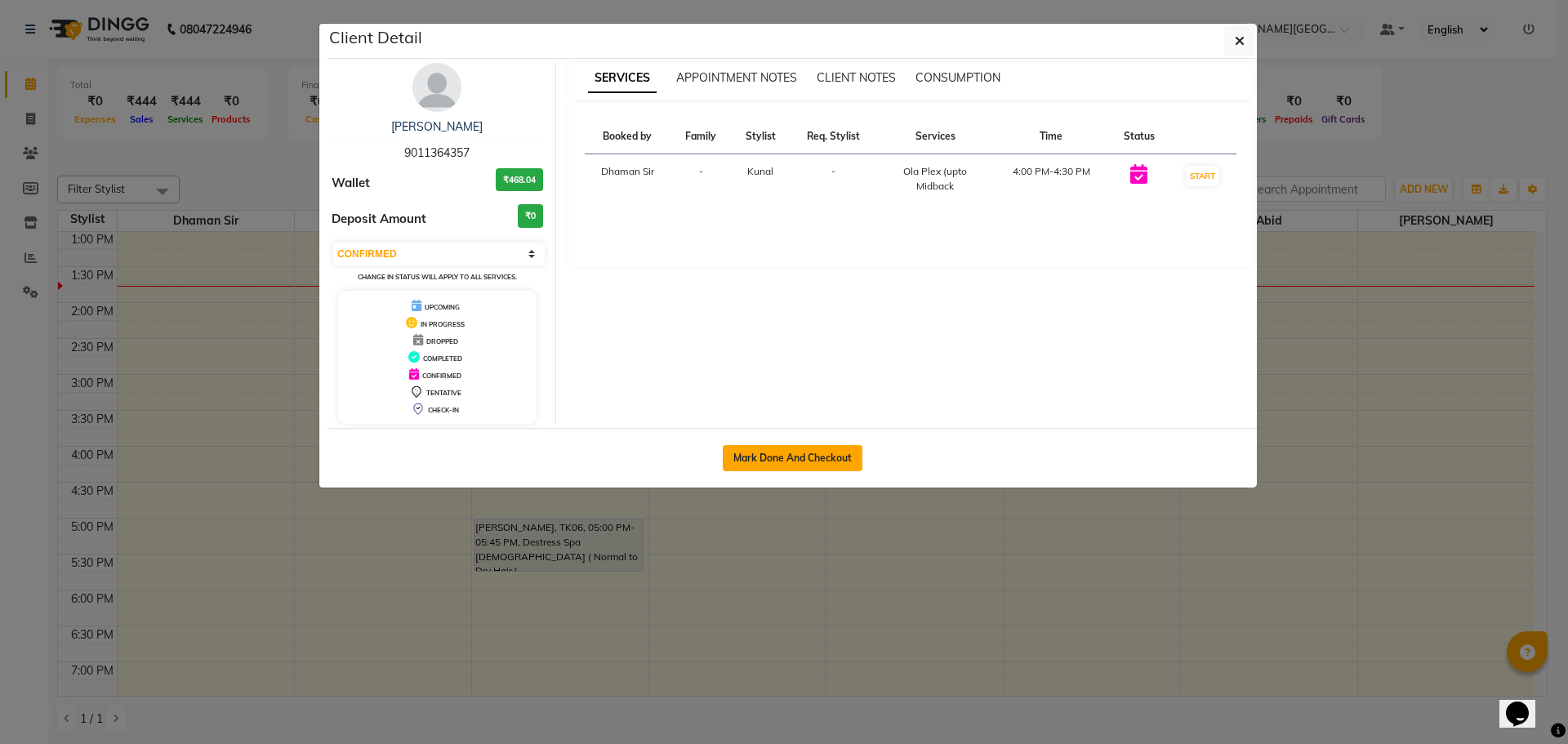
click at [765, 465] on button "Mark Done And Checkout" at bounding box center [793, 458] width 140 height 26
select select "765"
select select "service"
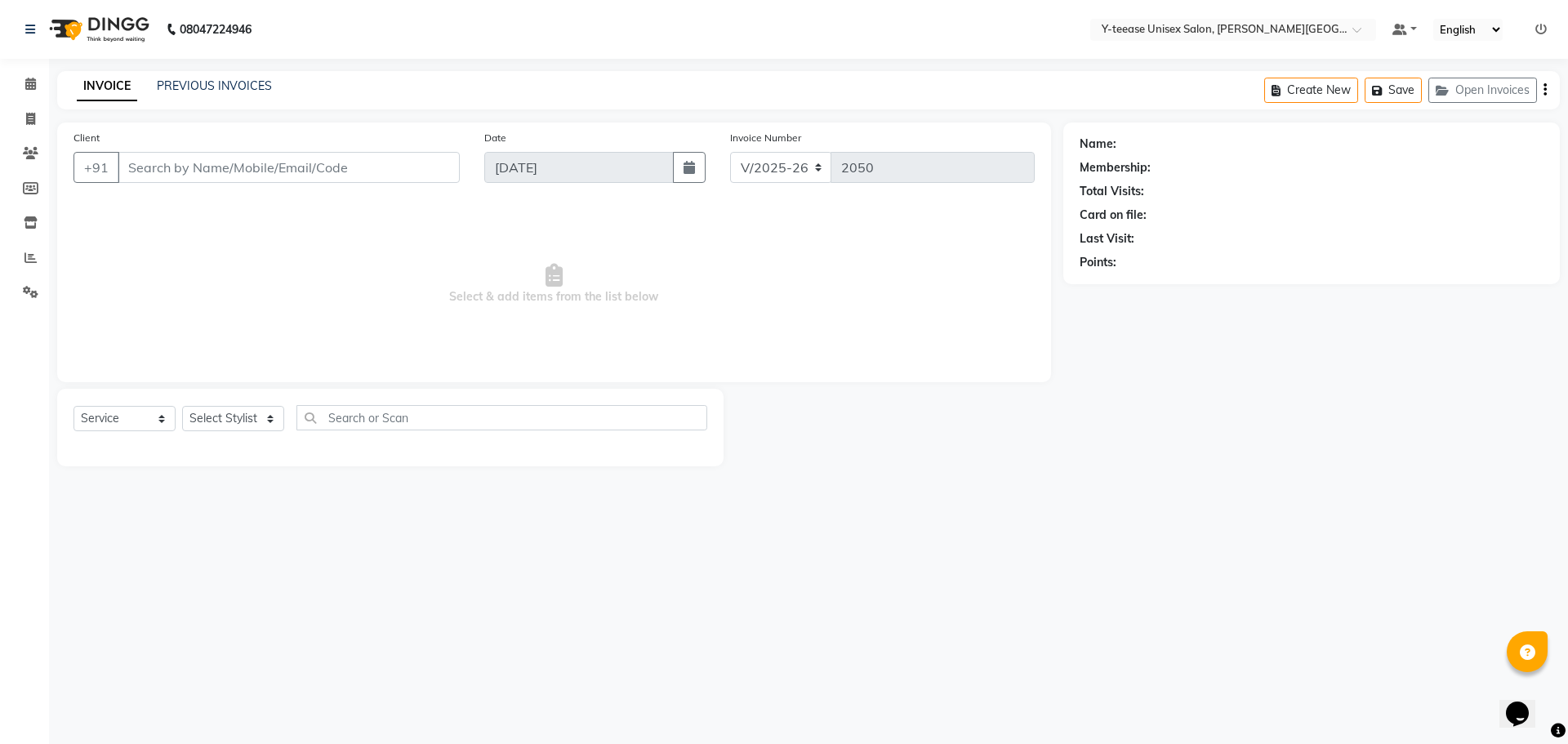
type input "90******57"
select select "65477"
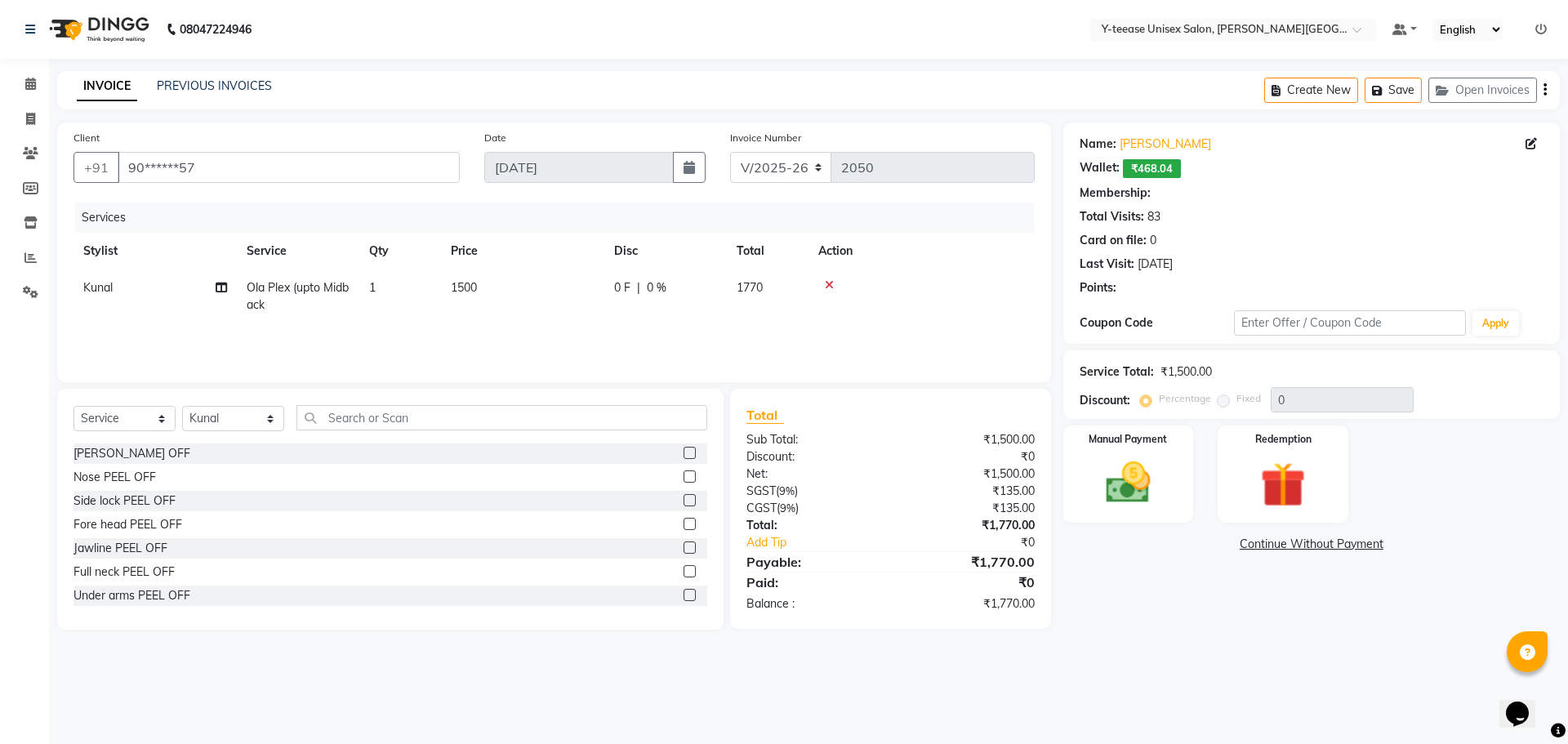
select select "1: Object"
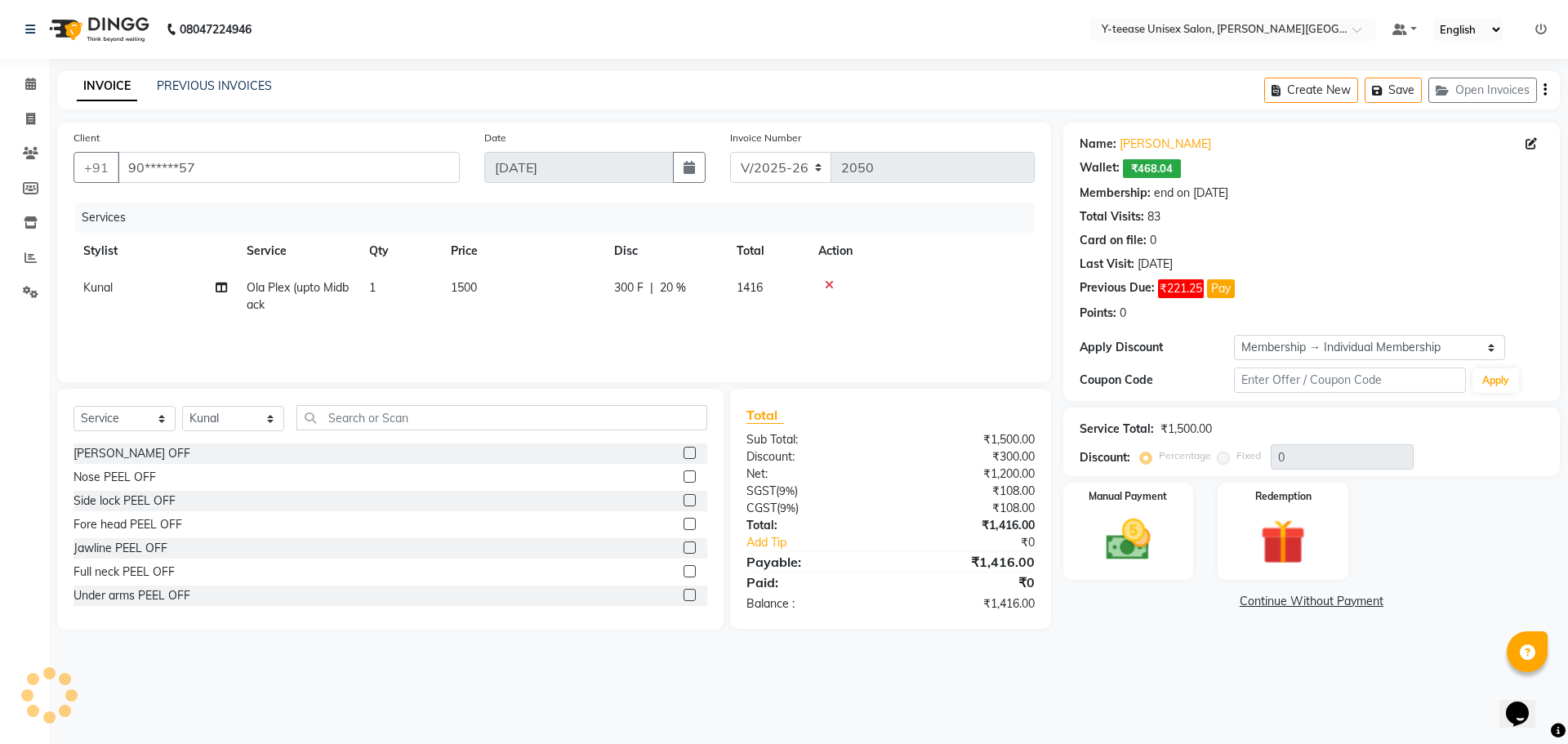
type input "20"
click at [307, 292] on span "Ola Plex (upto Midback" at bounding box center [298, 296] width 102 height 32
select select "65477"
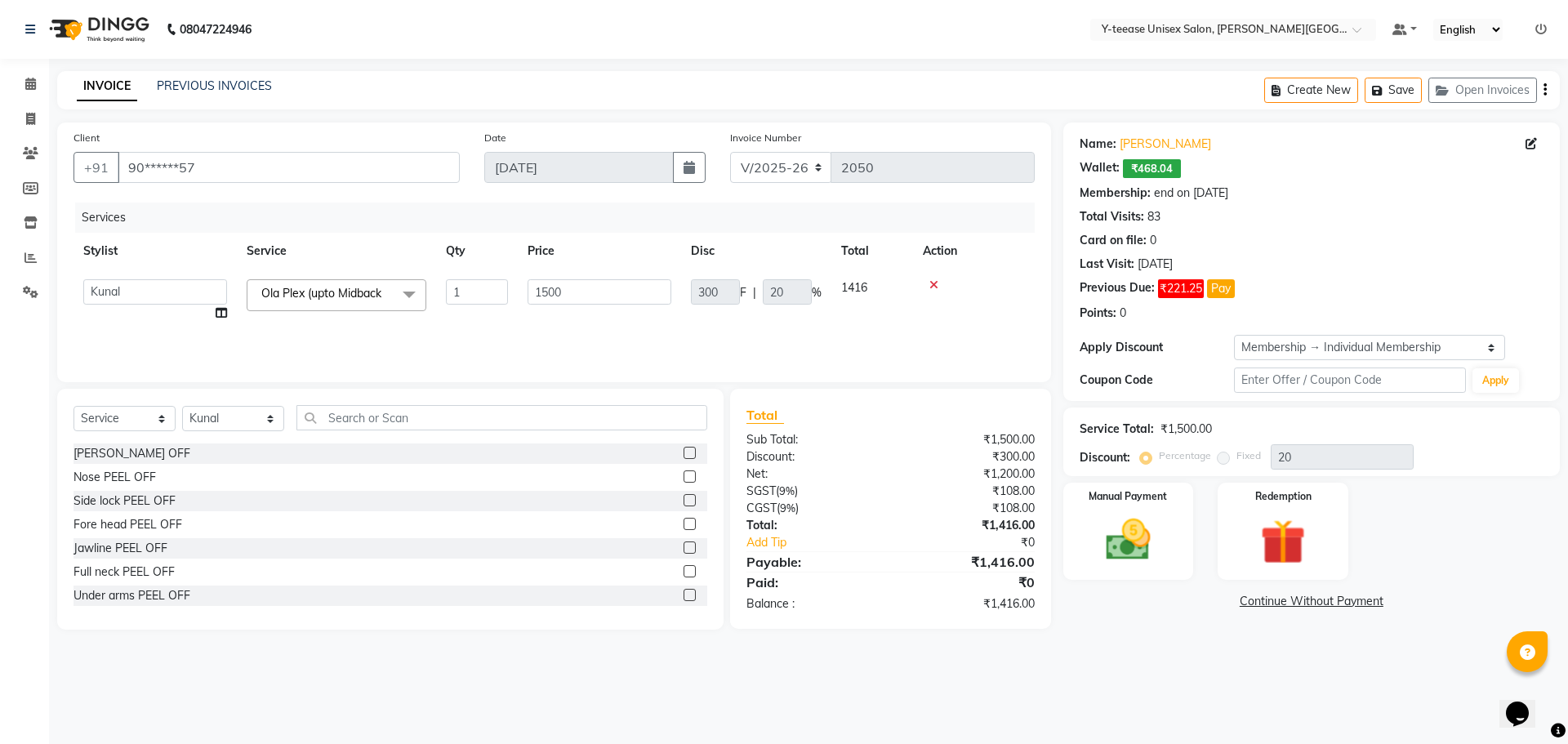
click at [307, 292] on span "Ola Plex (upto Midback" at bounding box center [321, 293] width 120 height 15
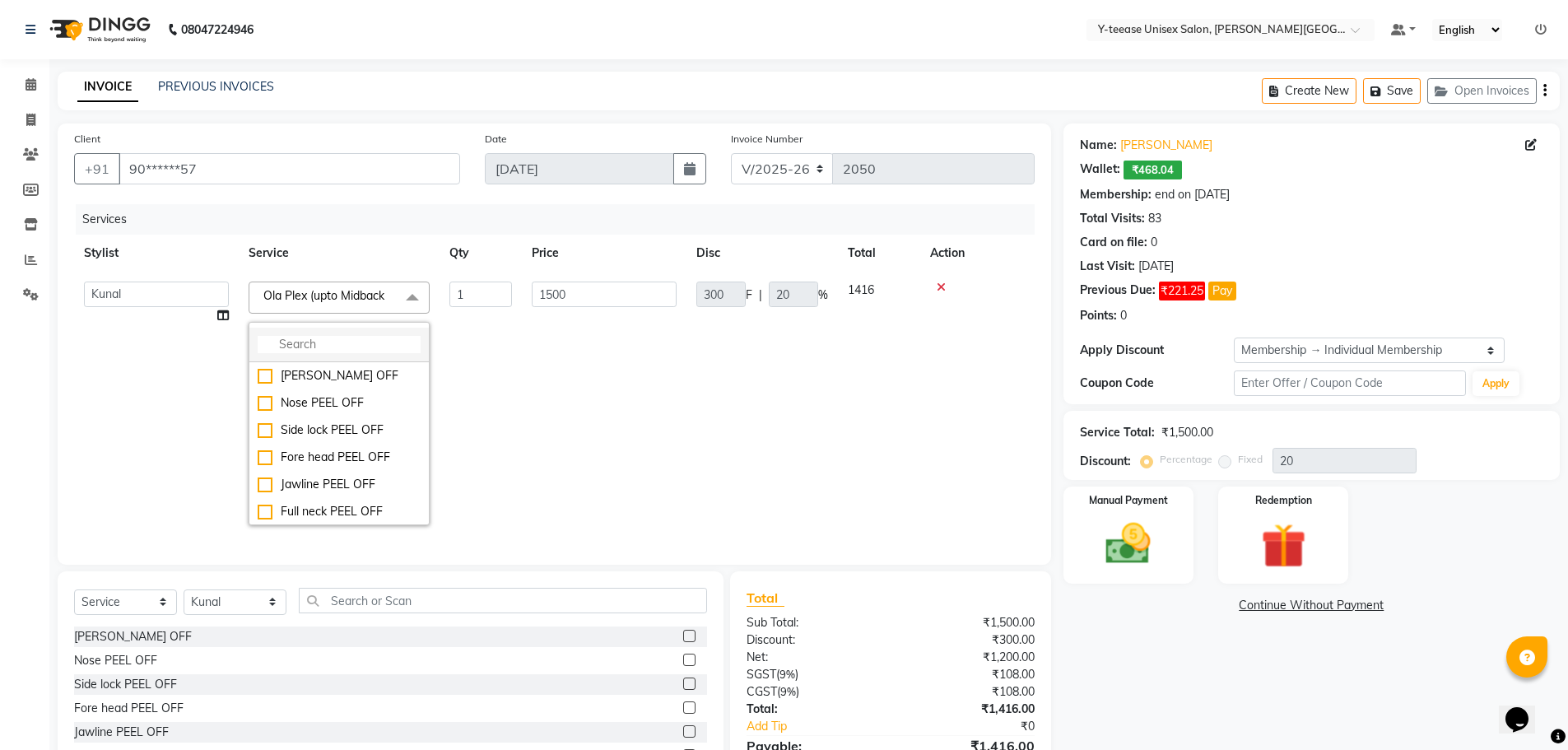
click at [302, 339] on input "multiselect-search" at bounding box center [339, 345] width 163 height 17
click at [338, 334] on li at bounding box center [339, 345] width 179 height 35
click at [325, 342] on input "multiselect-search" at bounding box center [339, 345] width 163 height 17
type input "plaIN"
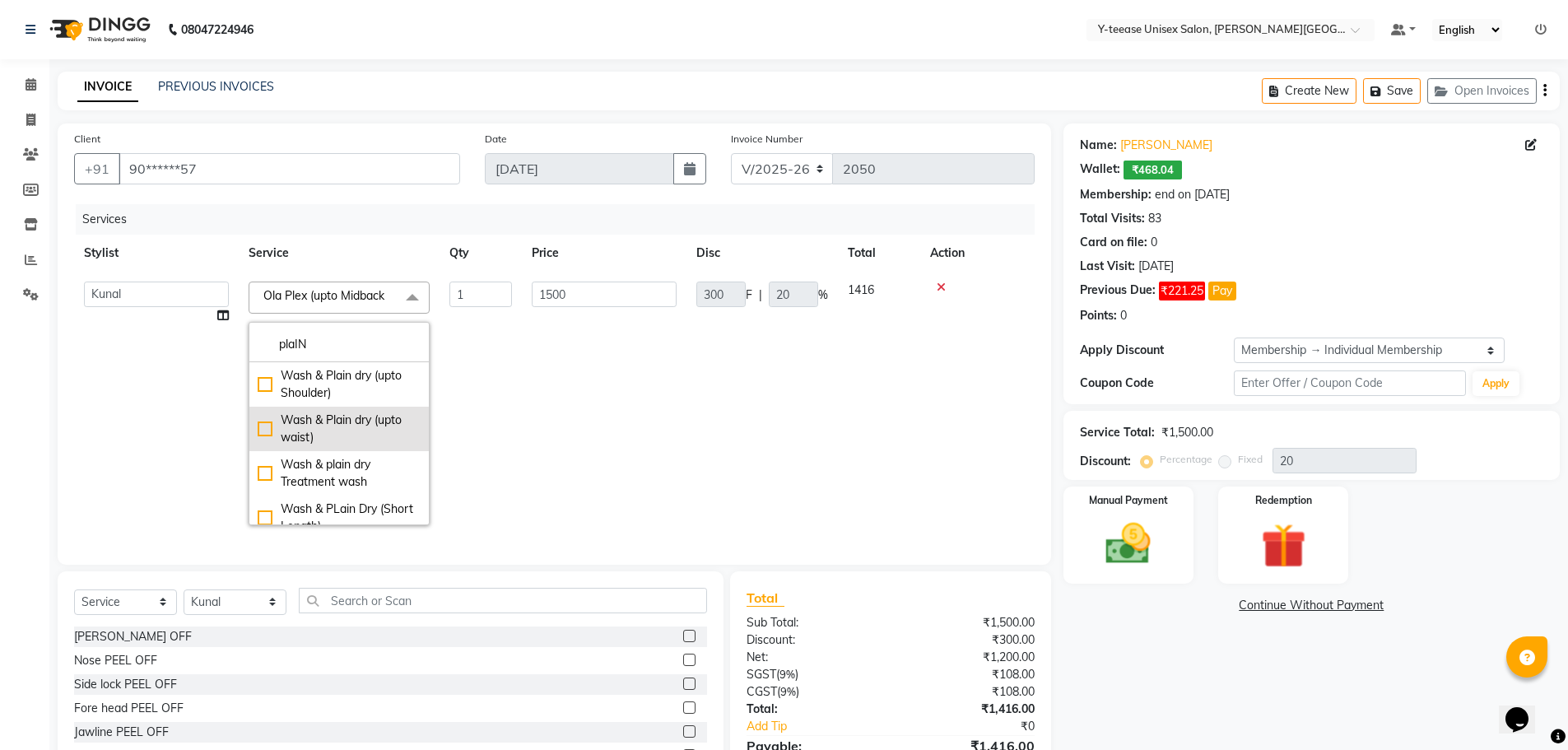
click at [353, 426] on div "Wash & Plain dry (upto waist)" at bounding box center [339, 429] width 163 height 35
checkbox input "true"
type input "250"
type input "50"
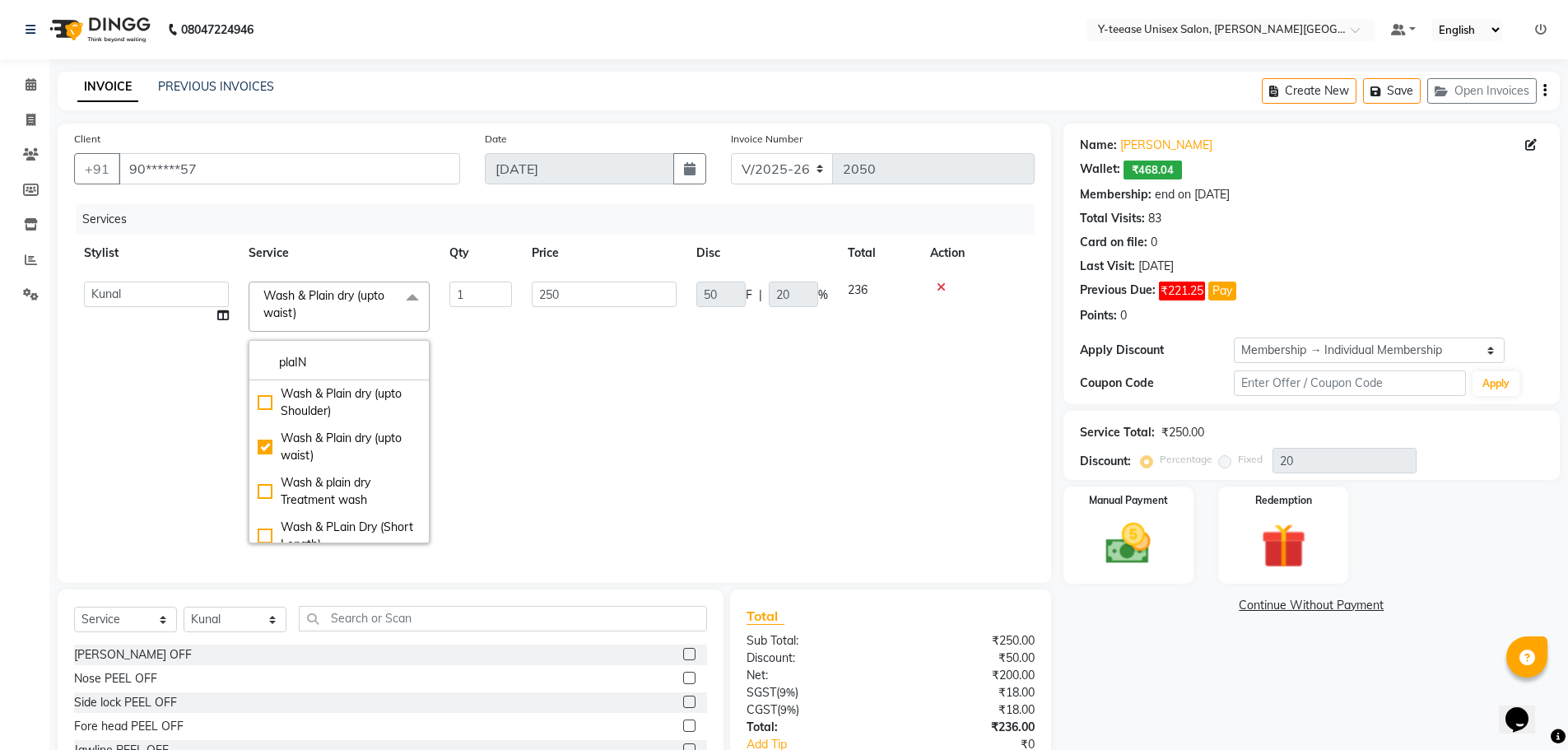
click at [643, 423] on td "250" at bounding box center [603, 412] width 165 height 281
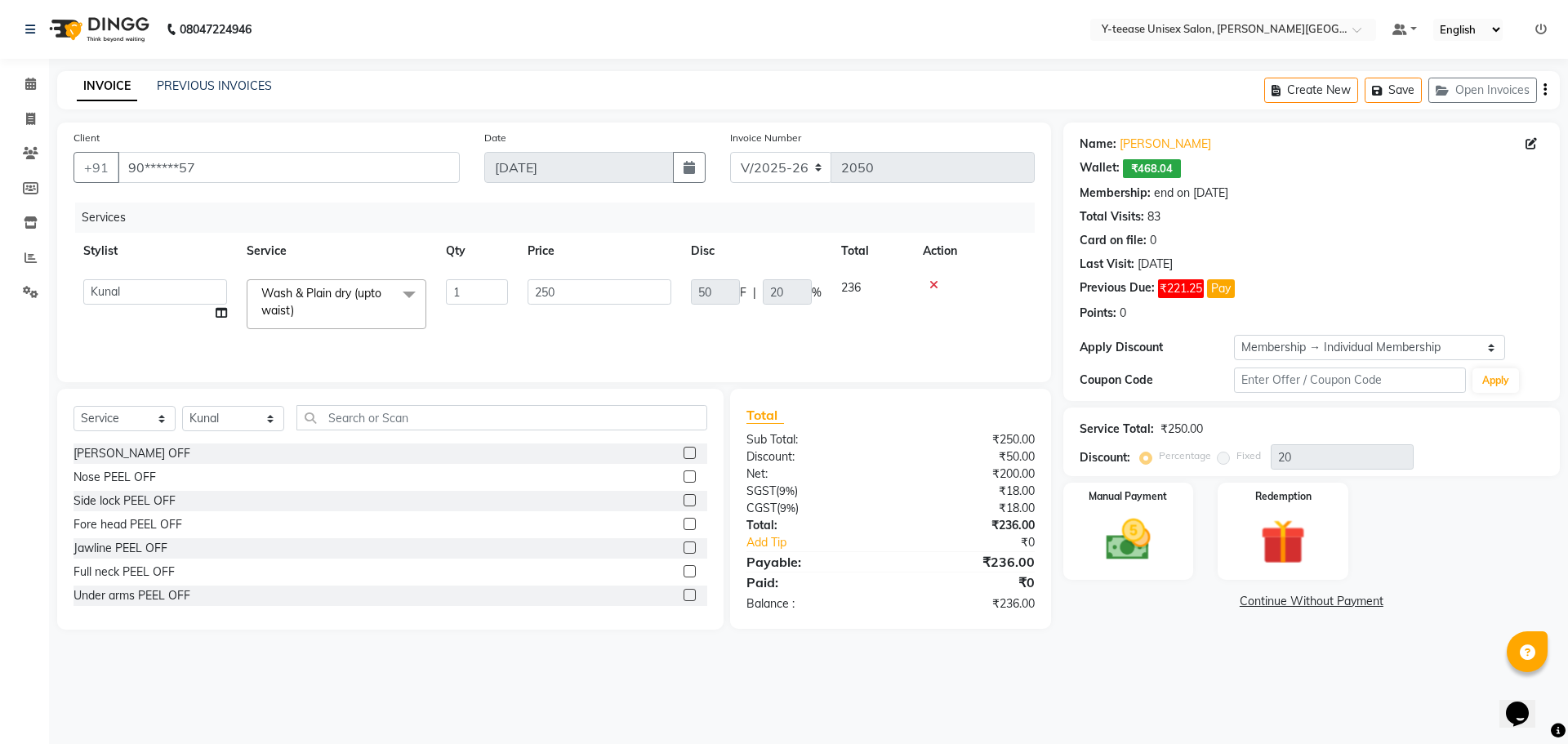
click at [1107, 639] on main "INVOICE PREVIOUS INVOICES Create New Save Open Invoices Client +91 90******57 D…" at bounding box center [809, 362] width 1520 height 583
click at [1222, 283] on button "Pay" at bounding box center [1221, 289] width 28 height 19
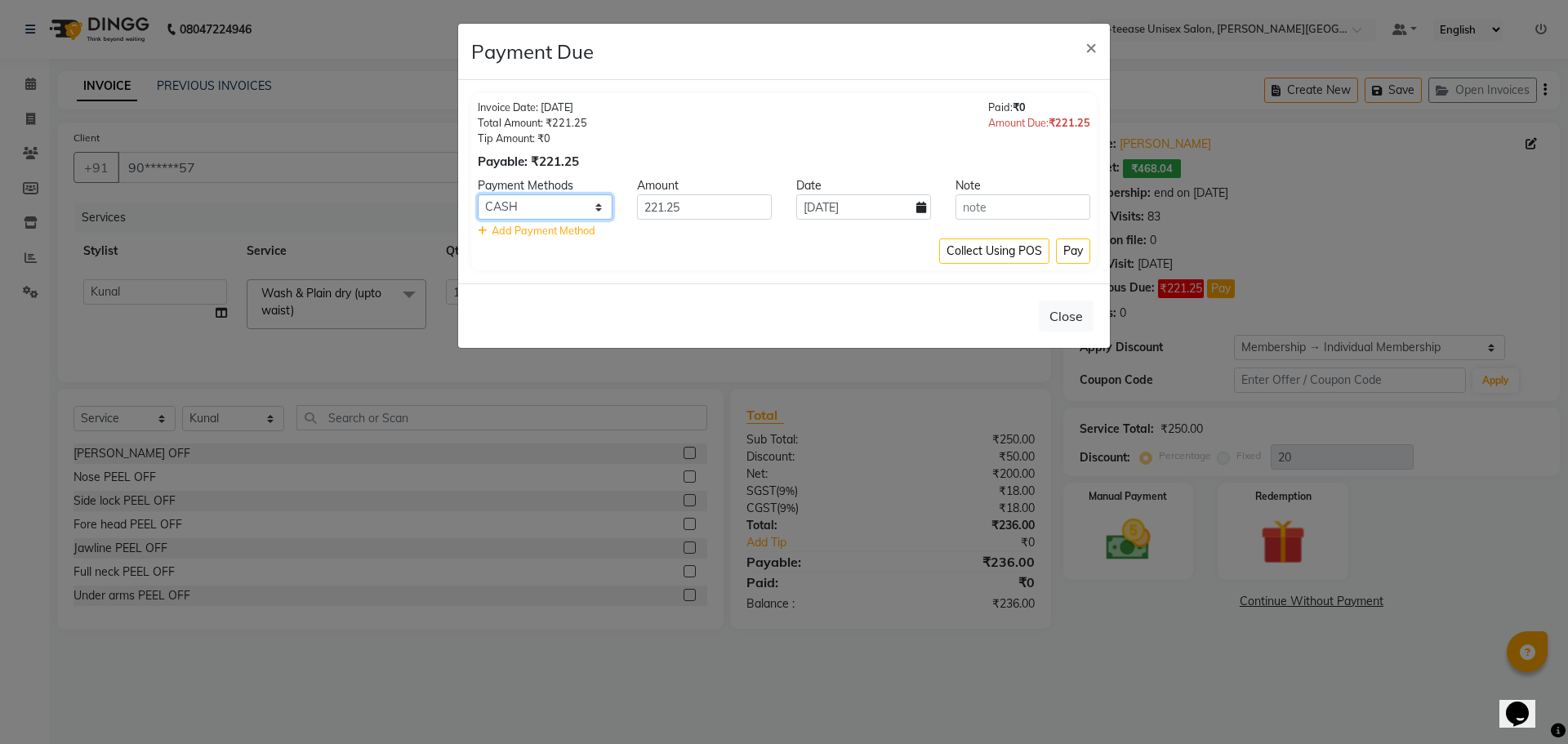
click at [564, 211] on select "PhonePe CARD GPay CASH" at bounding box center [545, 207] width 135 height 25
select select "5"
click at [478, 194] on select "PhonePe CARD GPay CASH" at bounding box center [545, 207] width 135 height 25
click at [1068, 247] on button "Pay" at bounding box center [1073, 251] width 35 height 25
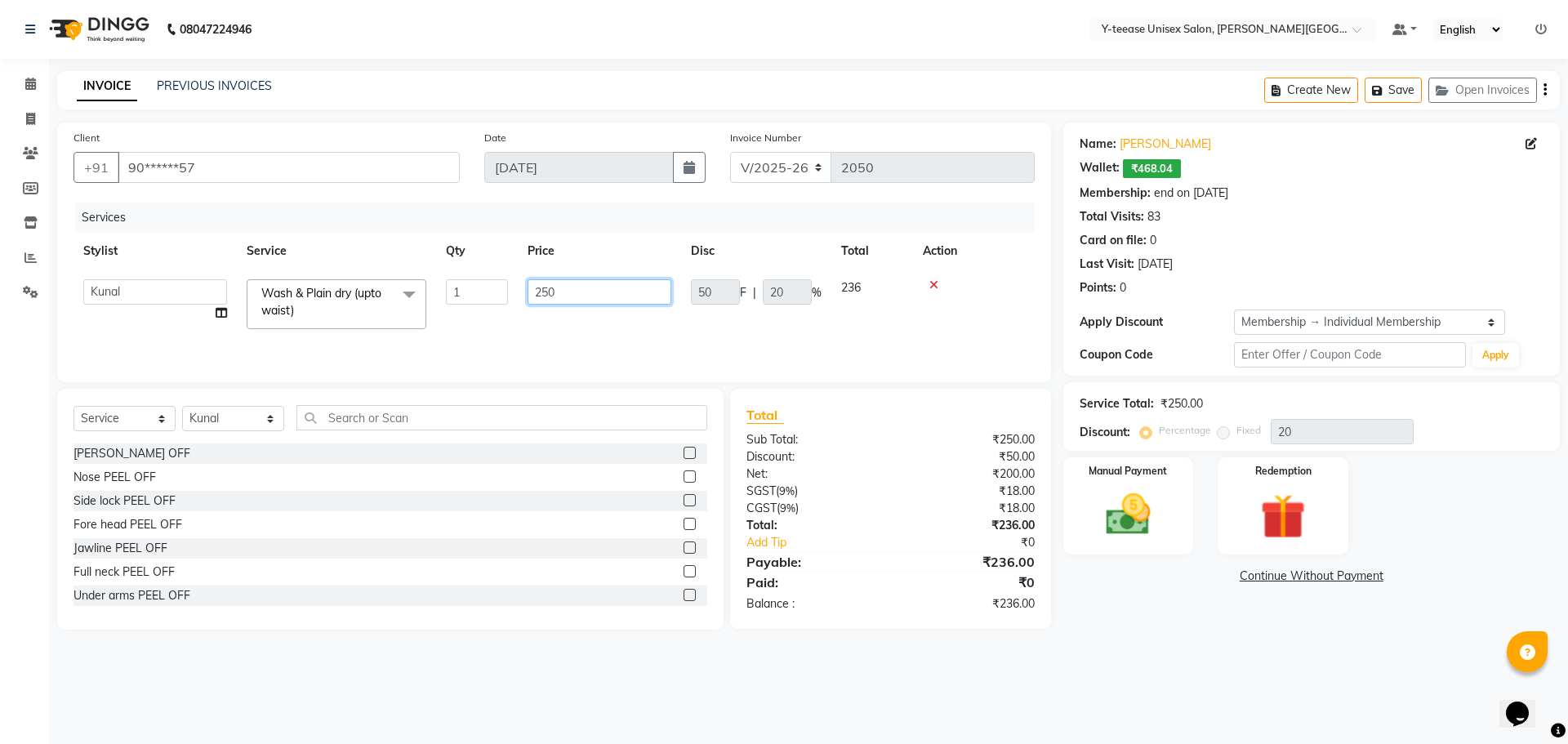
click at [558, 292] on input "250" at bounding box center [600, 291] width 143 height 25
type input "240"
click at [1235, 672] on div "08047224946 Select Location × Y-teease Unisex Salon, Keshav Nagar Default Panel…" at bounding box center [784, 372] width 1568 height 744
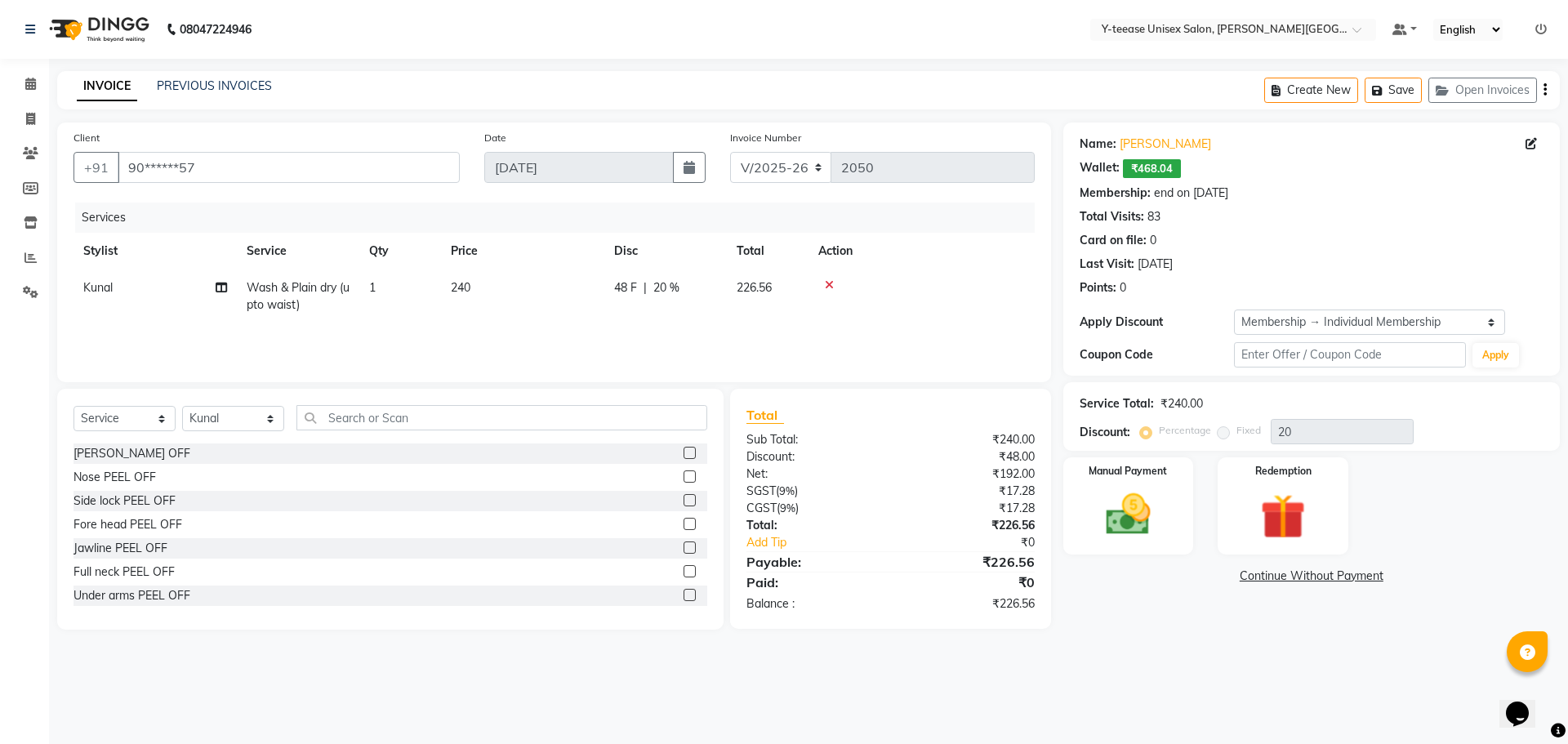
click at [474, 289] on td "240" at bounding box center [523, 296] width 163 height 54
select select "65477"
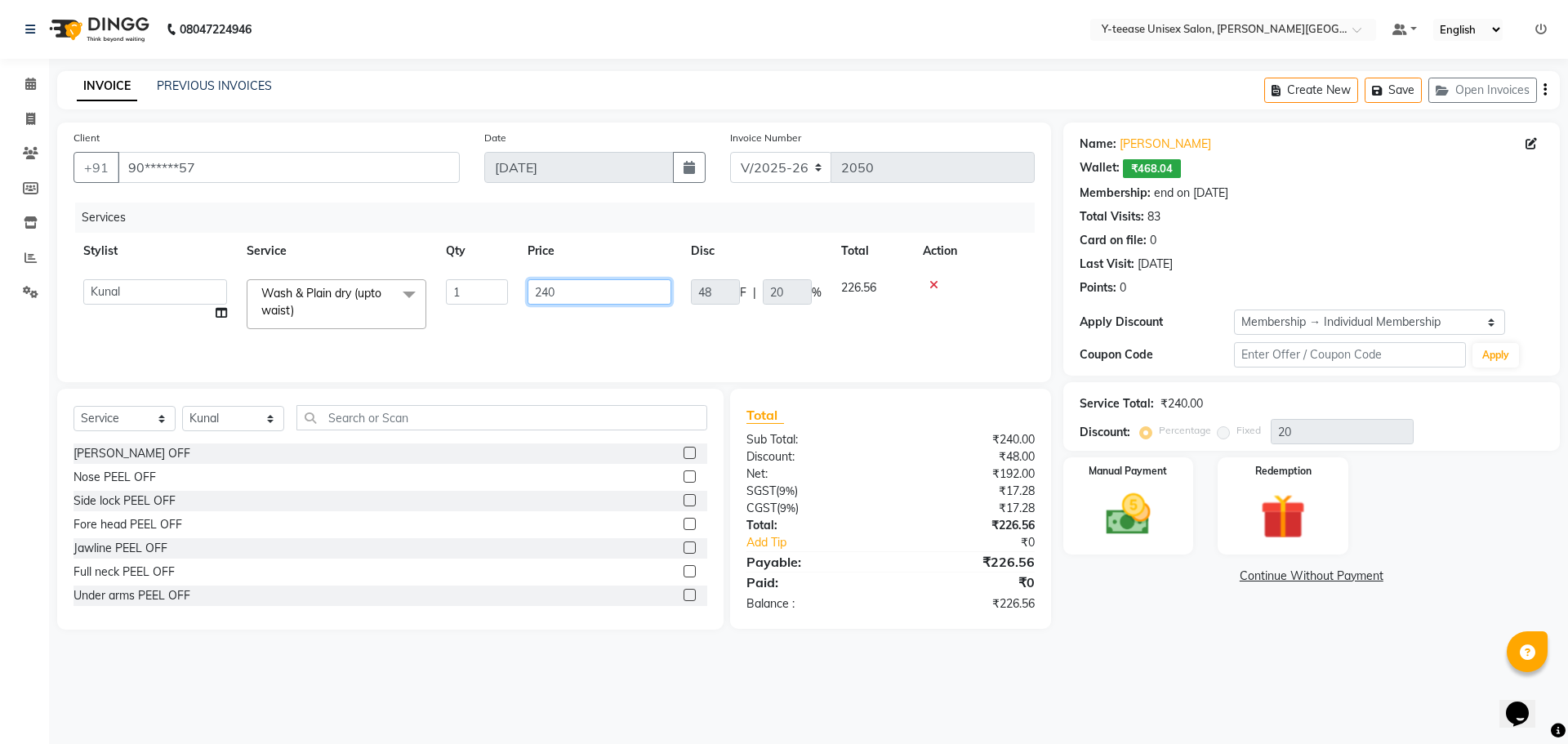
click at [560, 290] on input "240" at bounding box center [600, 291] width 143 height 25
type input "220"
click at [812, 336] on div "Services Stylist Service Qty Price Disc Total Action Abid Arti Dhaman Sir Kunal…" at bounding box center [554, 283] width 962 height 163
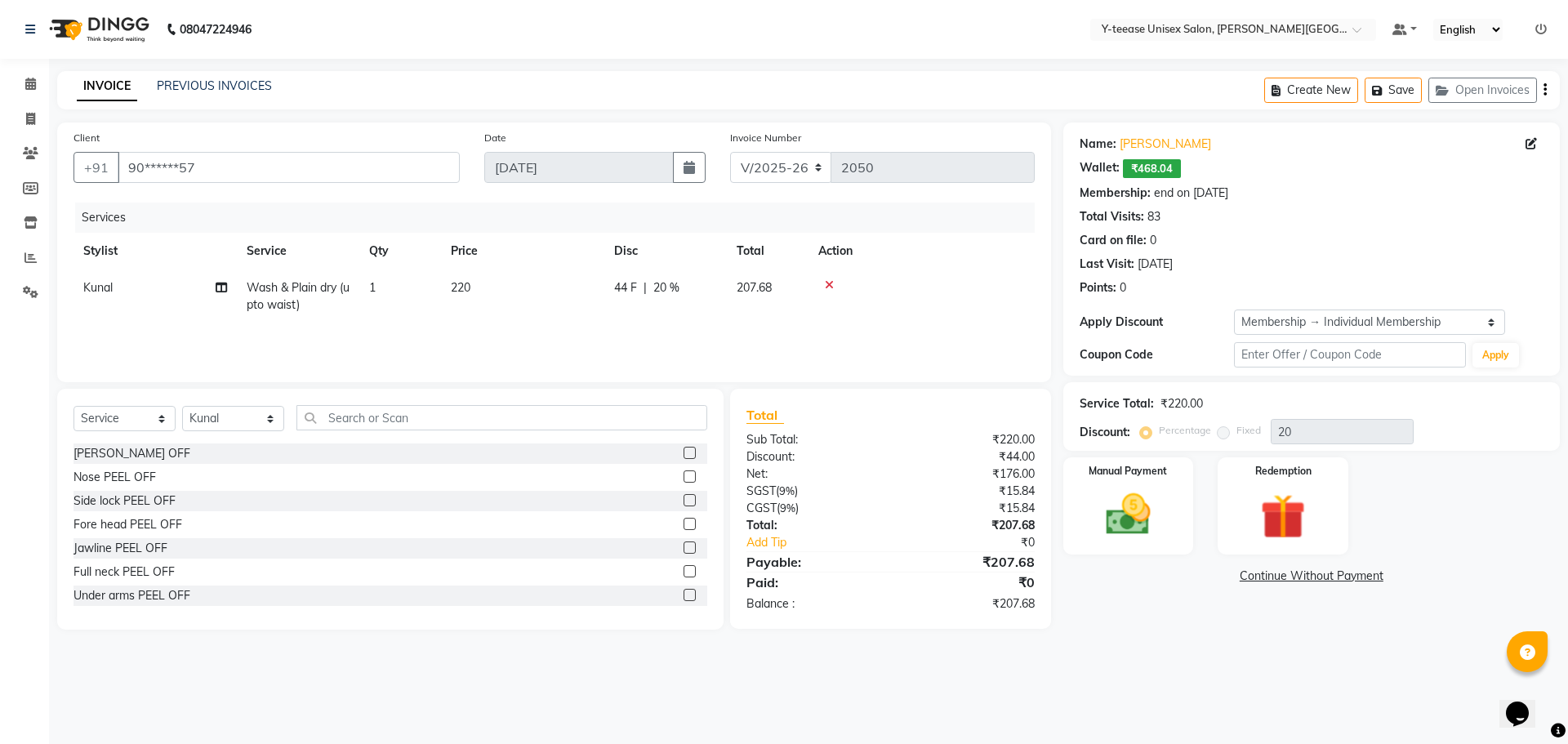
click at [468, 290] on span "220" at bounding box center [460, 287] width 20 height 15
select select "65477"
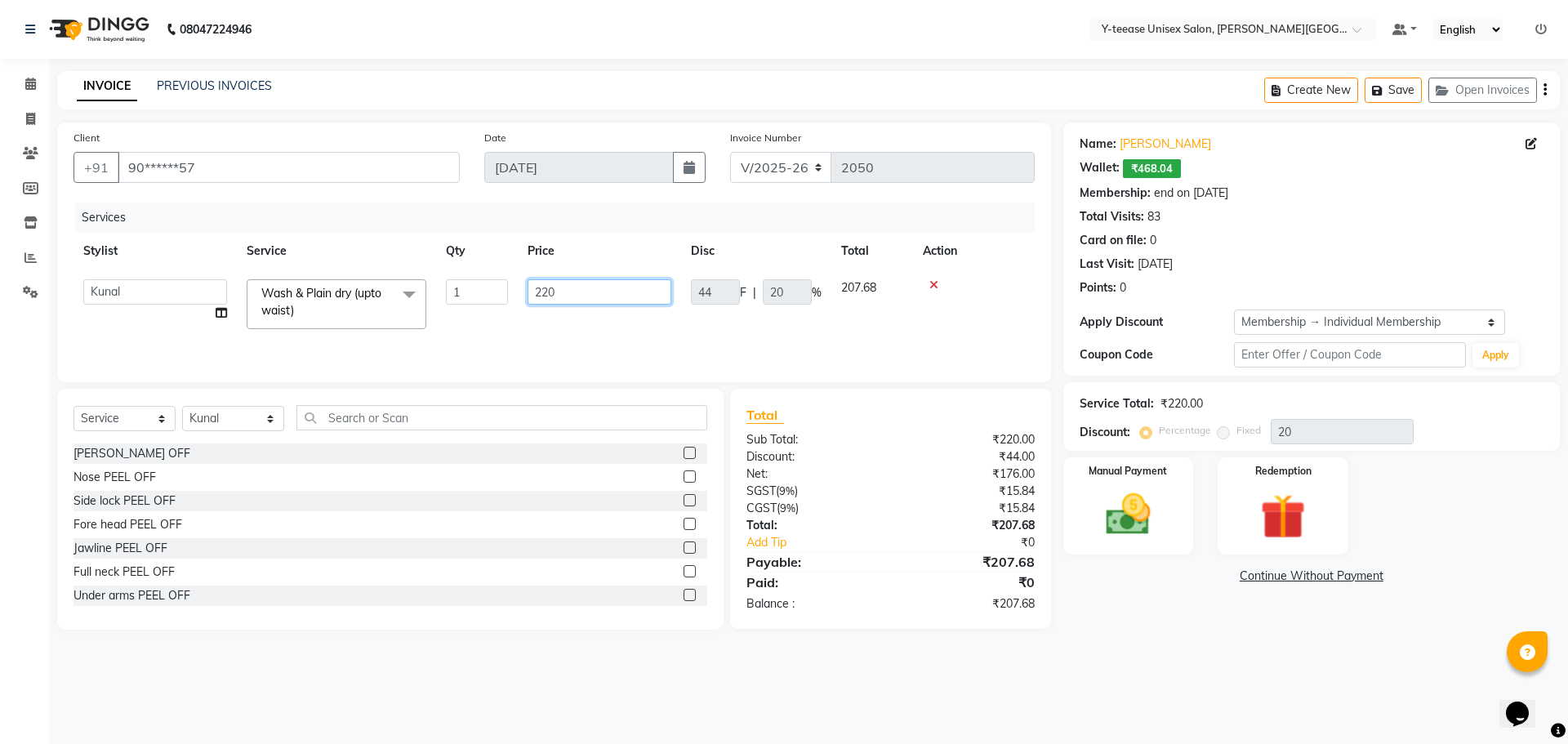
click at [575, 290] on input "220" at bounding box center [600, 291] width 143 height 25
type input "210"
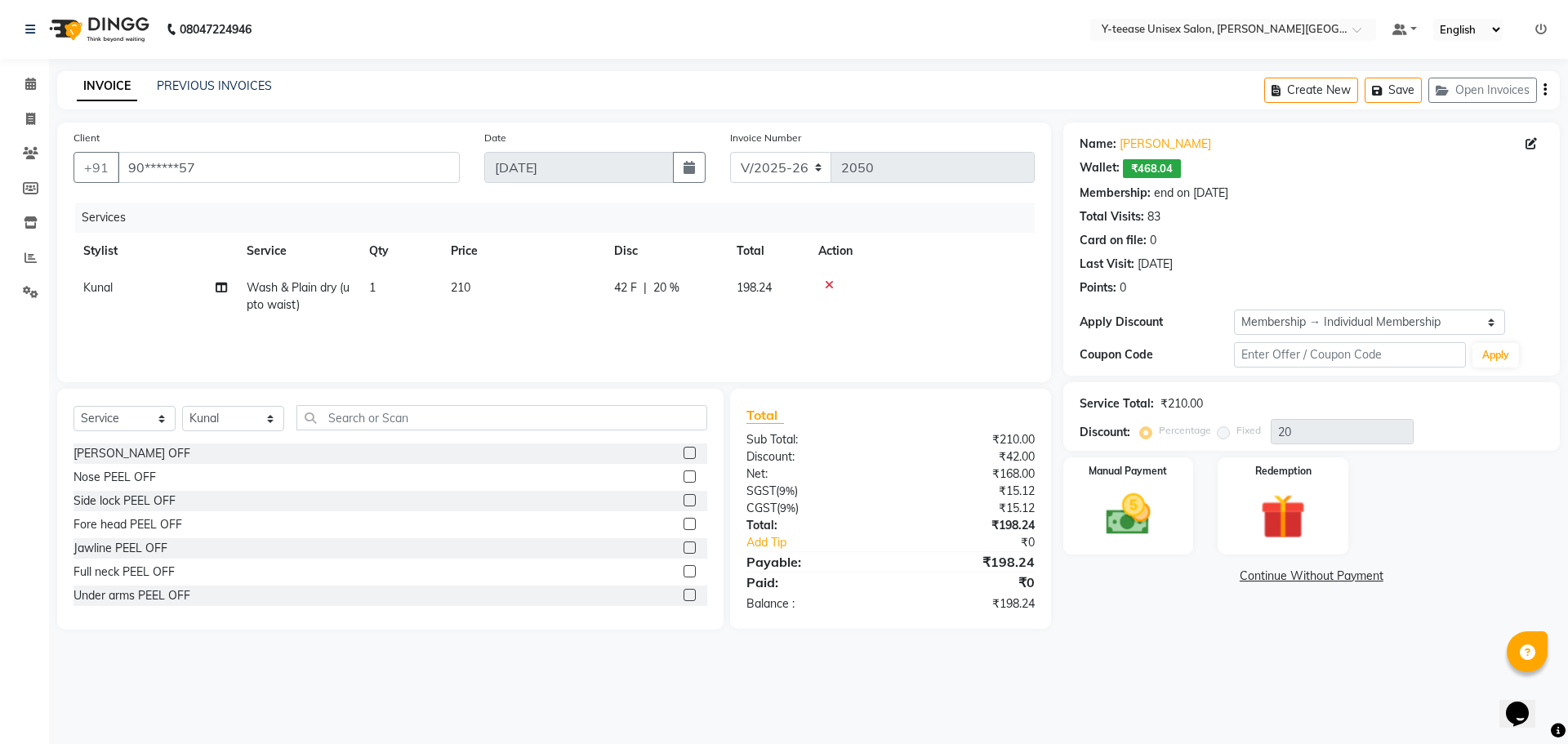
click at [683, 336] on div "Services Stylist Service Qty Price Disc Total Action Kunal Wash & Plain dry (up…" at bounding box center [554, 283] width 962 height 163
click at [460, 275] on td "210" at bounding box center [523, 296] width 163 height 54
select select "65477"
click at [469, 288] on input "1" at bounding box center [477, 291] width 62 height 25
click at [568, 291] on td "210" at bounding box center [523, 296] width 163 height 54
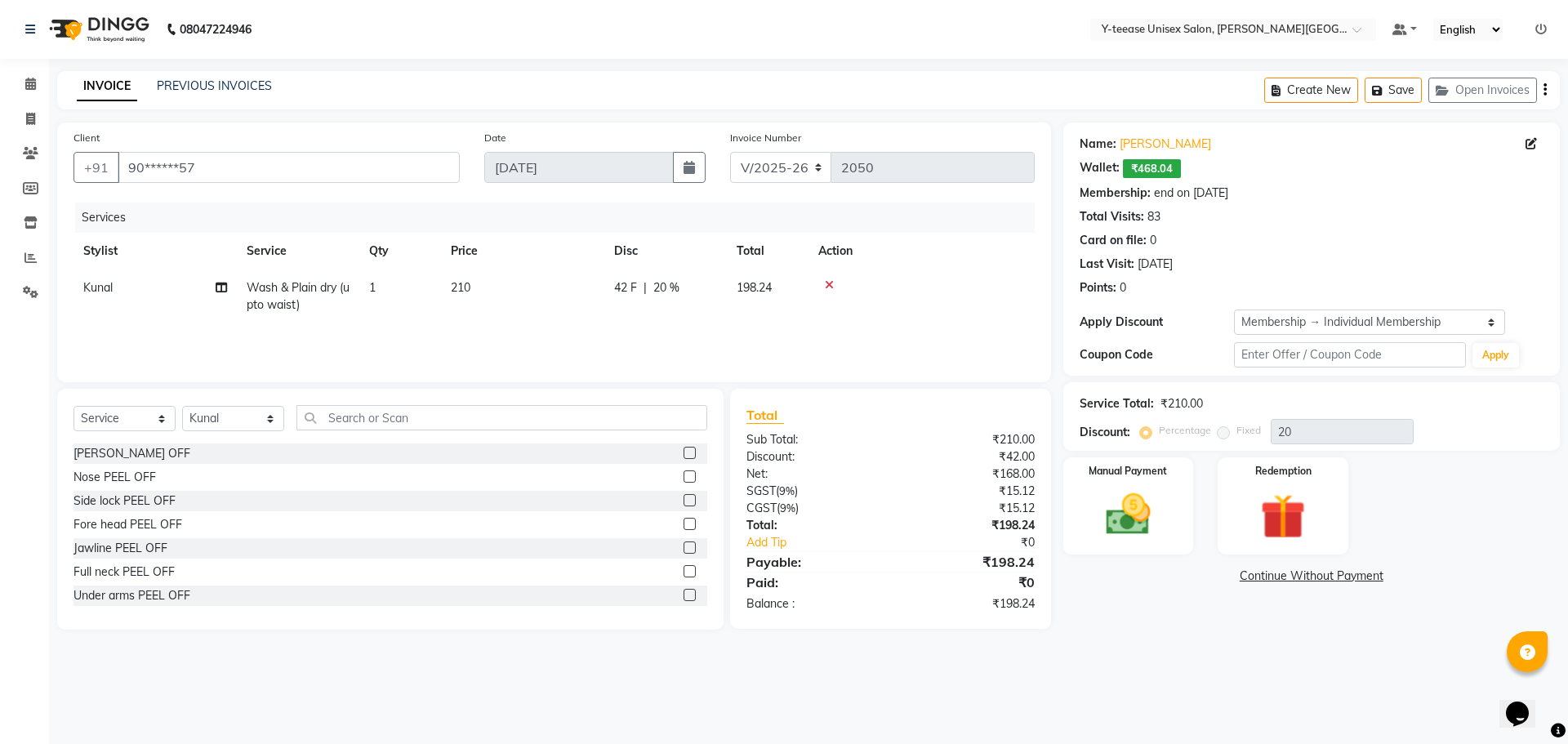
select select "65477"
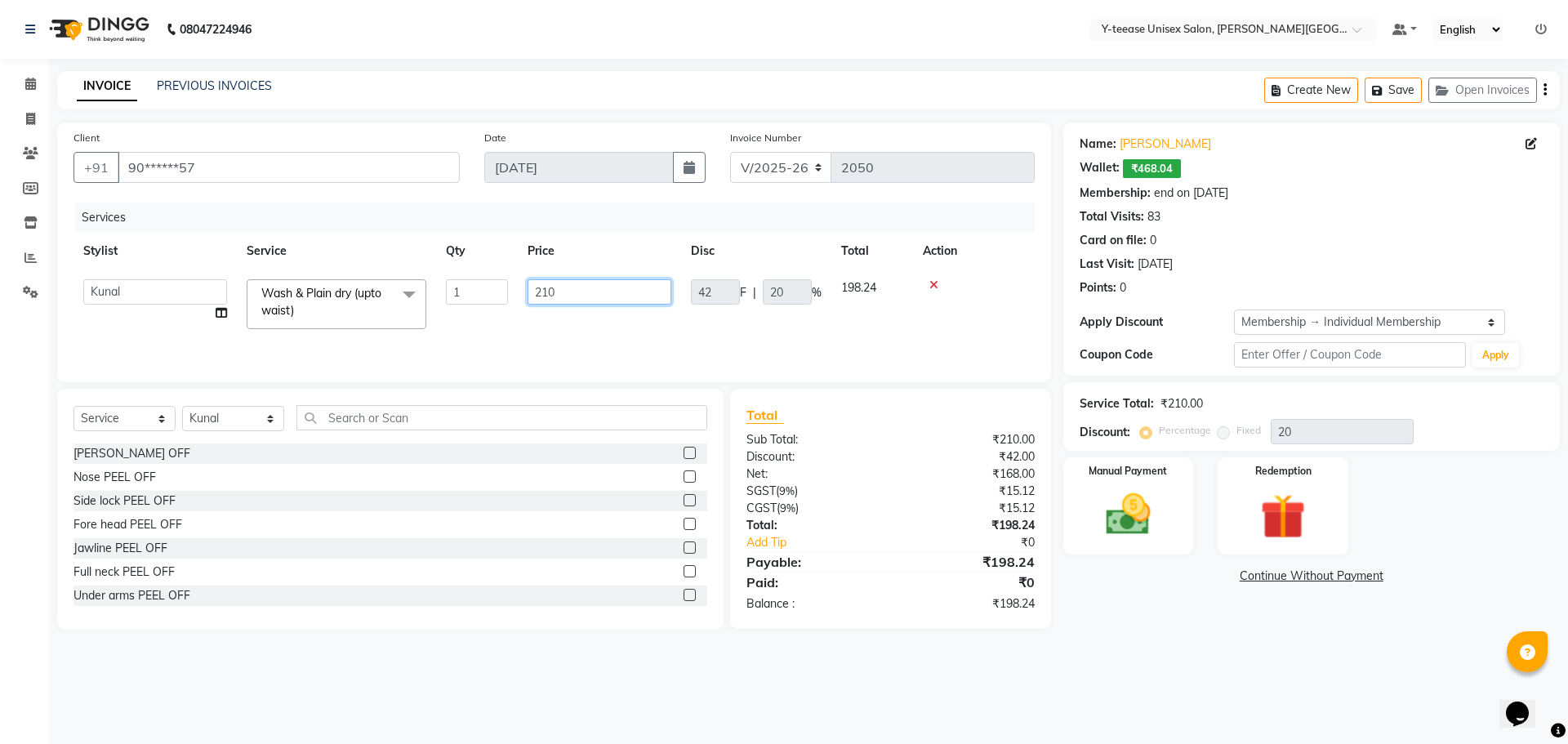
click at [560, 290] on input "210" at bounding box center [600, 291] width 143 height 25
type input "200"
click at [643, 341] on div "Services Stylist Service Qty Price Disc Total Action Abid Arti Dhaman Sir Kunal…" at bounding box center [554, 283] width 962 height 163
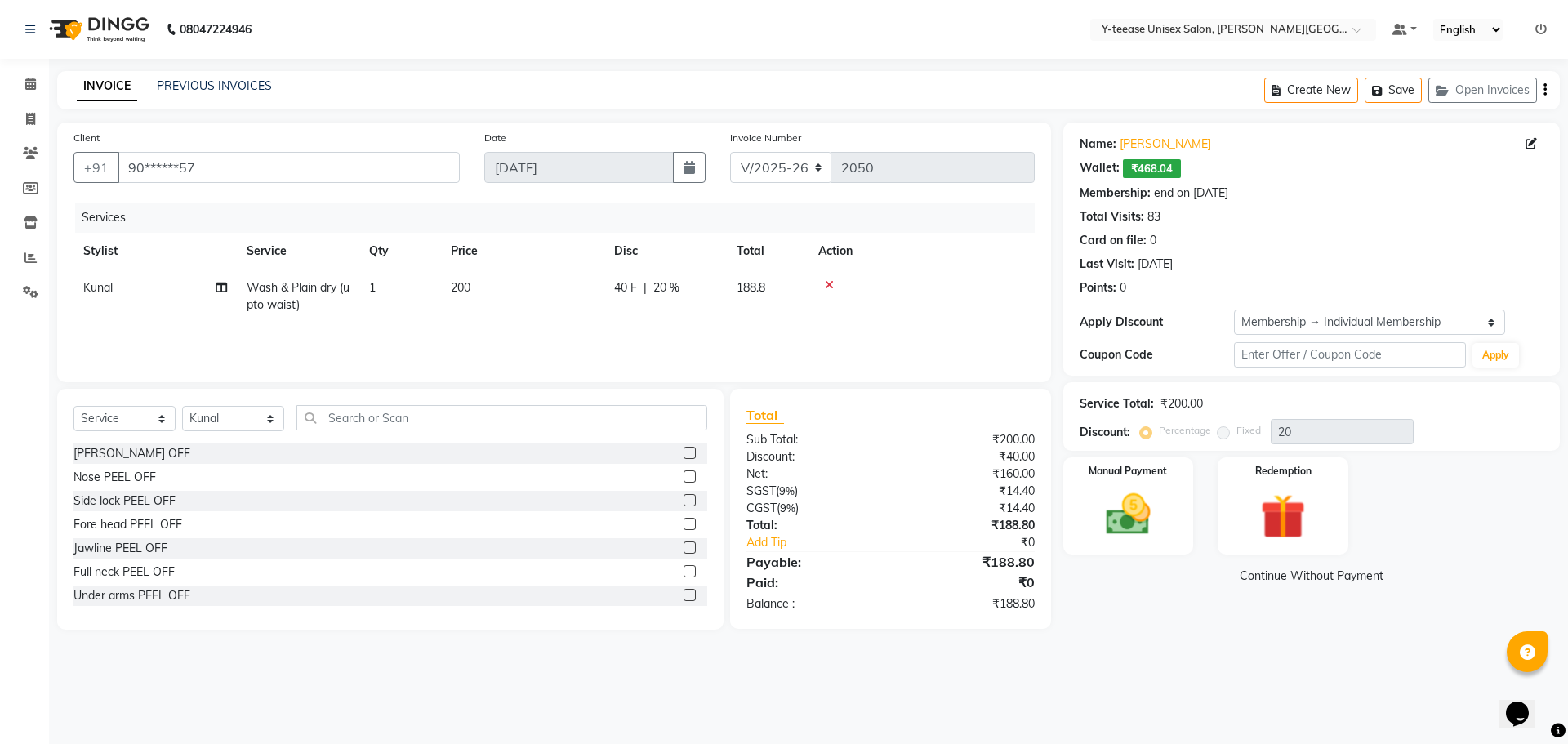
click at [466, 286] on span "200" at bounding box center [460, 287] width 20 height 15
select select "65477"
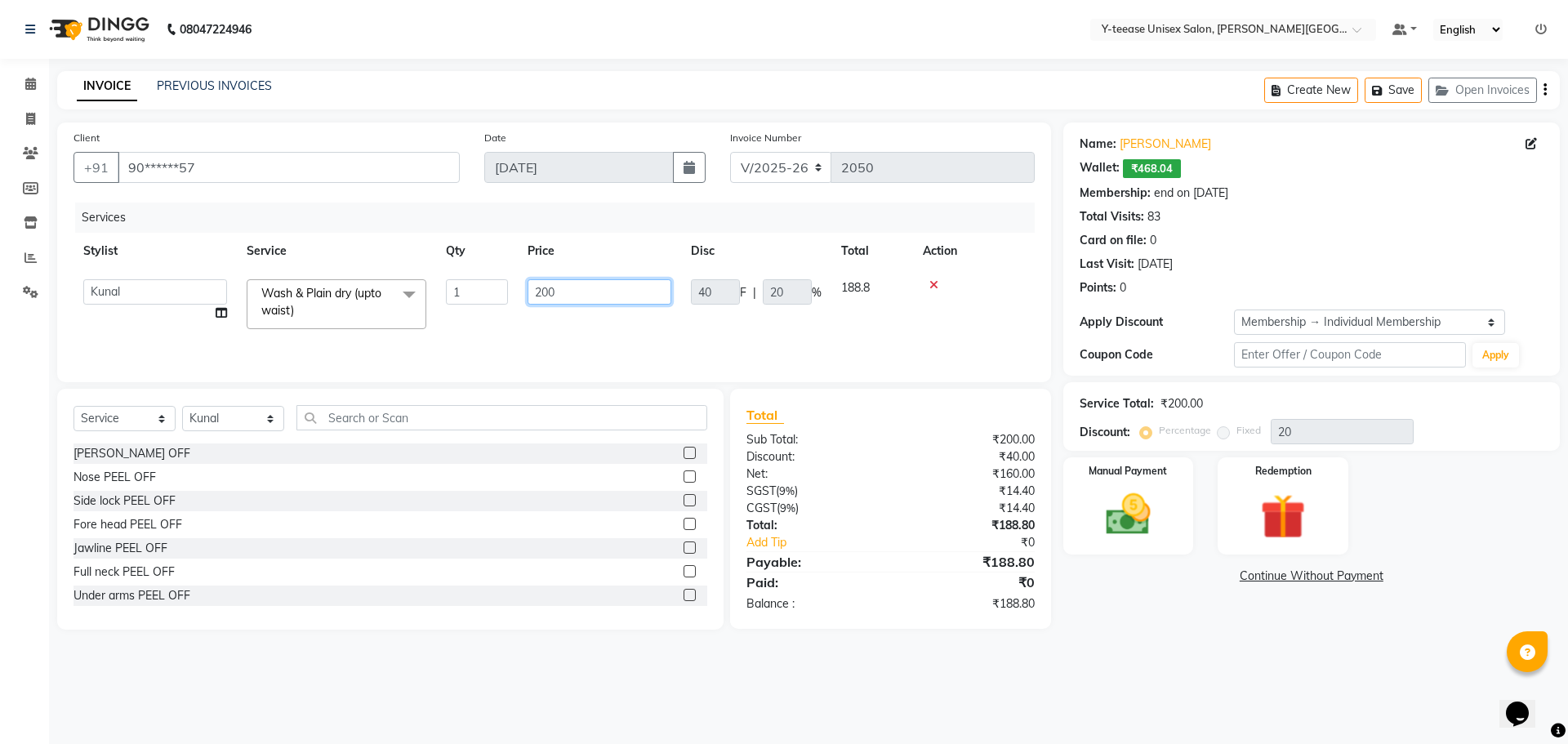
click at [570, 289] on input "200" at bounding box center [600, 291] width 143 height 25
type input "2"
type input "190"
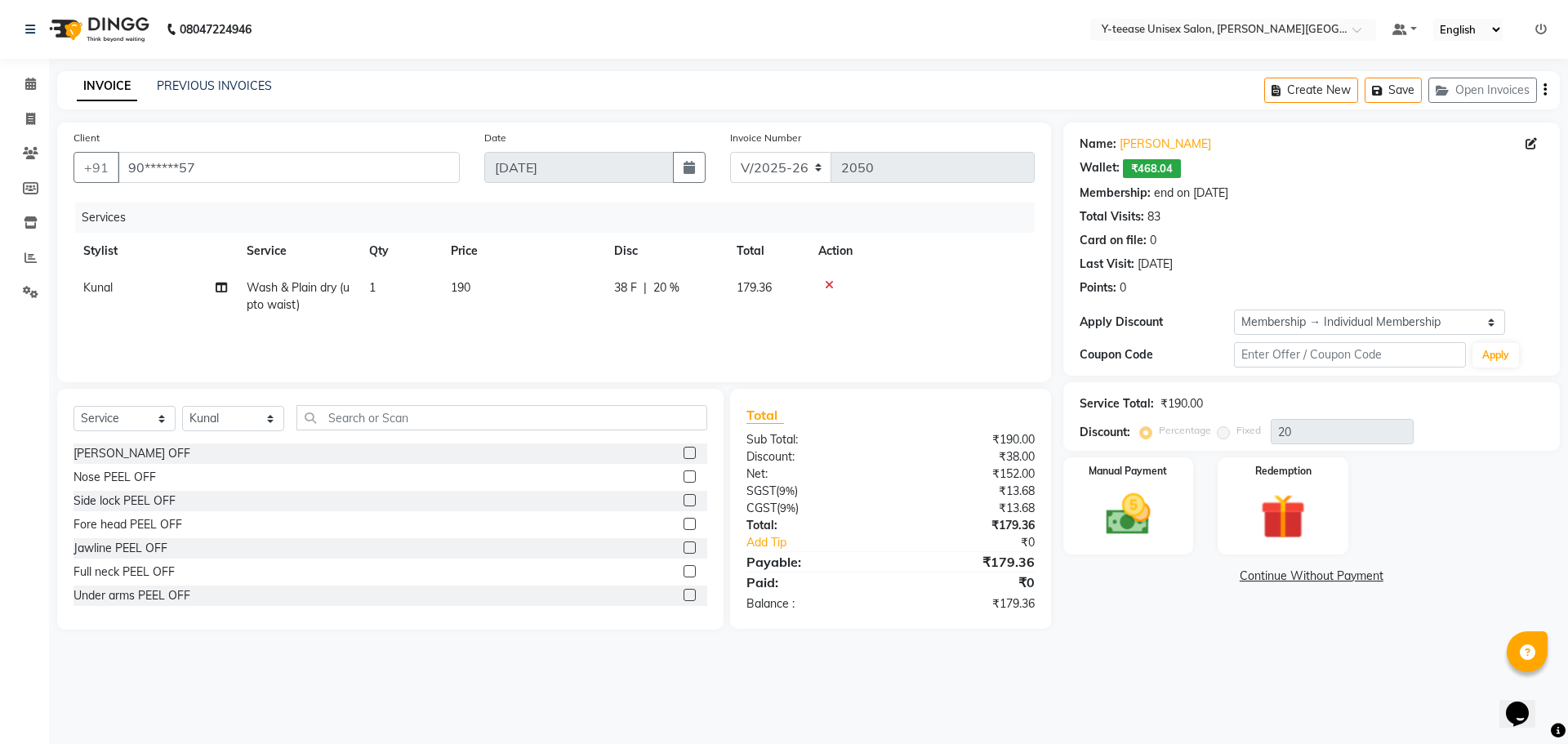
click at [686, 337] on div "Services Stylist Service Qty Price Disc Total Action Kunal Wash & Plain dry (up…" at bounding box center [554, 283] width 962 height 163
click at [1146, 633] on main "INVOICE PREVIOUS INVOICES Create New Save Open Invoices Client +91 90******57 D…" at bounding box center [809, 362] width 1520 height 583
click at [1134, 499] on img at bounding box center [1128, 514] width 76 height 54
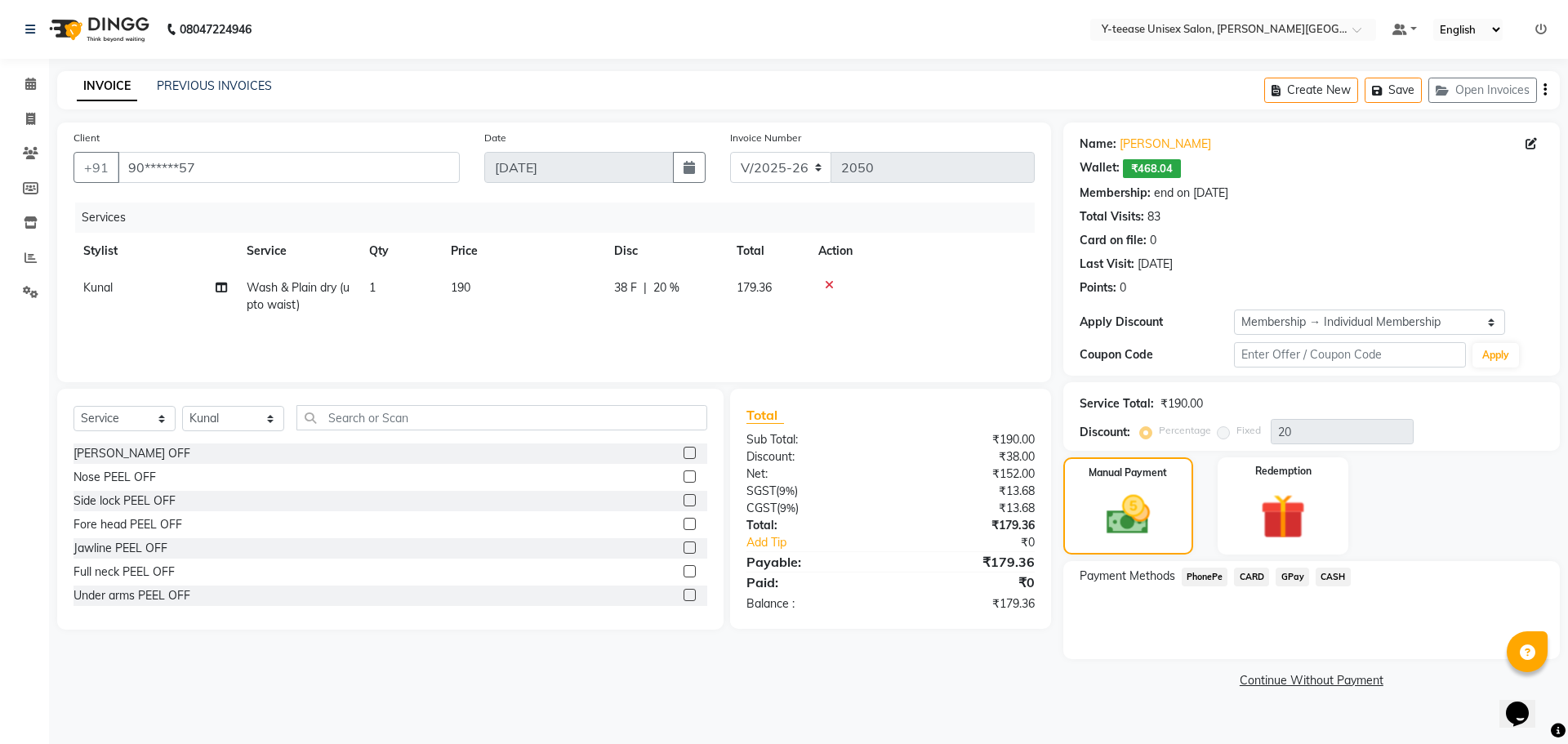
click at [1291, 578] on span "GPay" at bounding box center [1292, 577] width 34 height 19
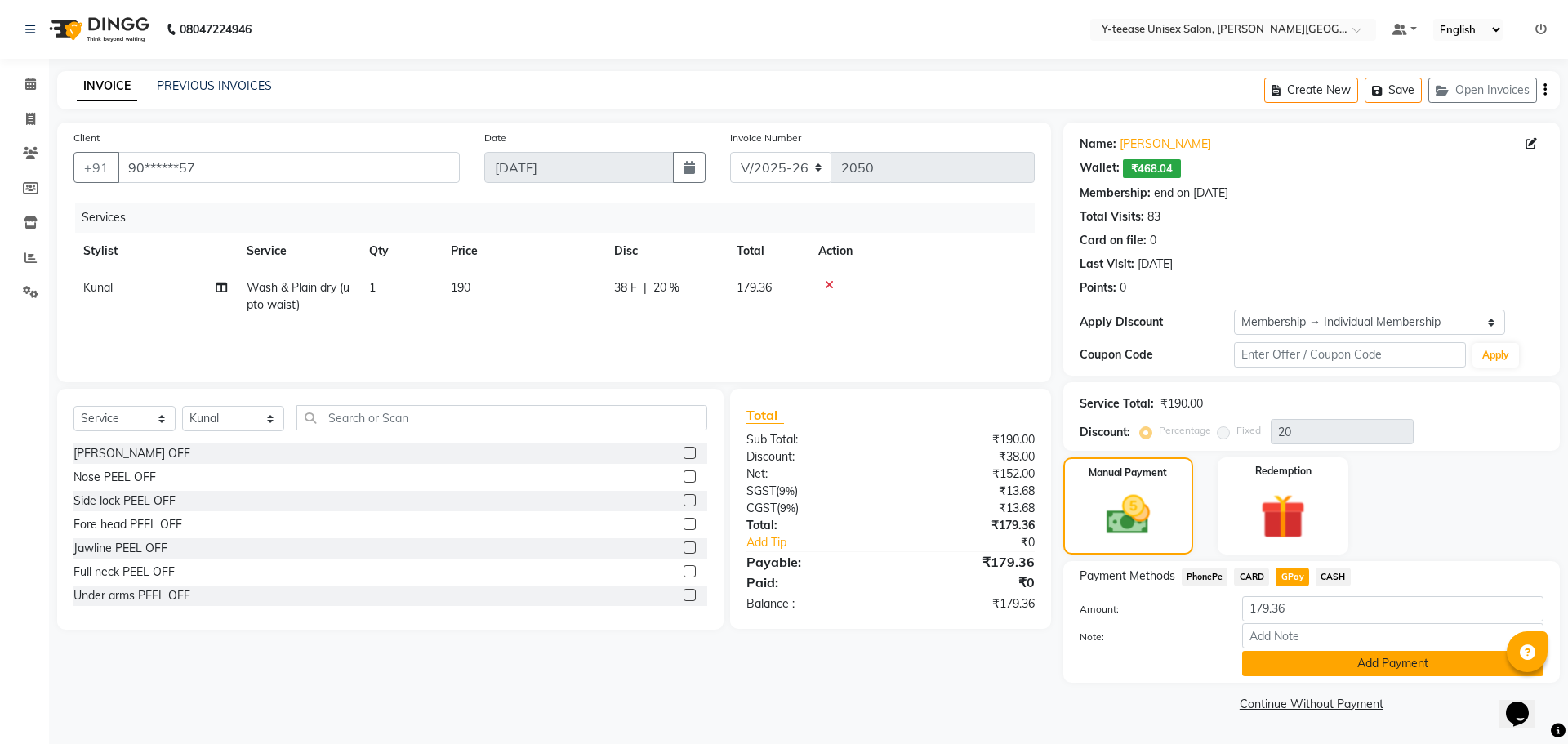
click at [1325, 659] on button "Add Payment" at bounding box center [1393, 664] width 302 height 25
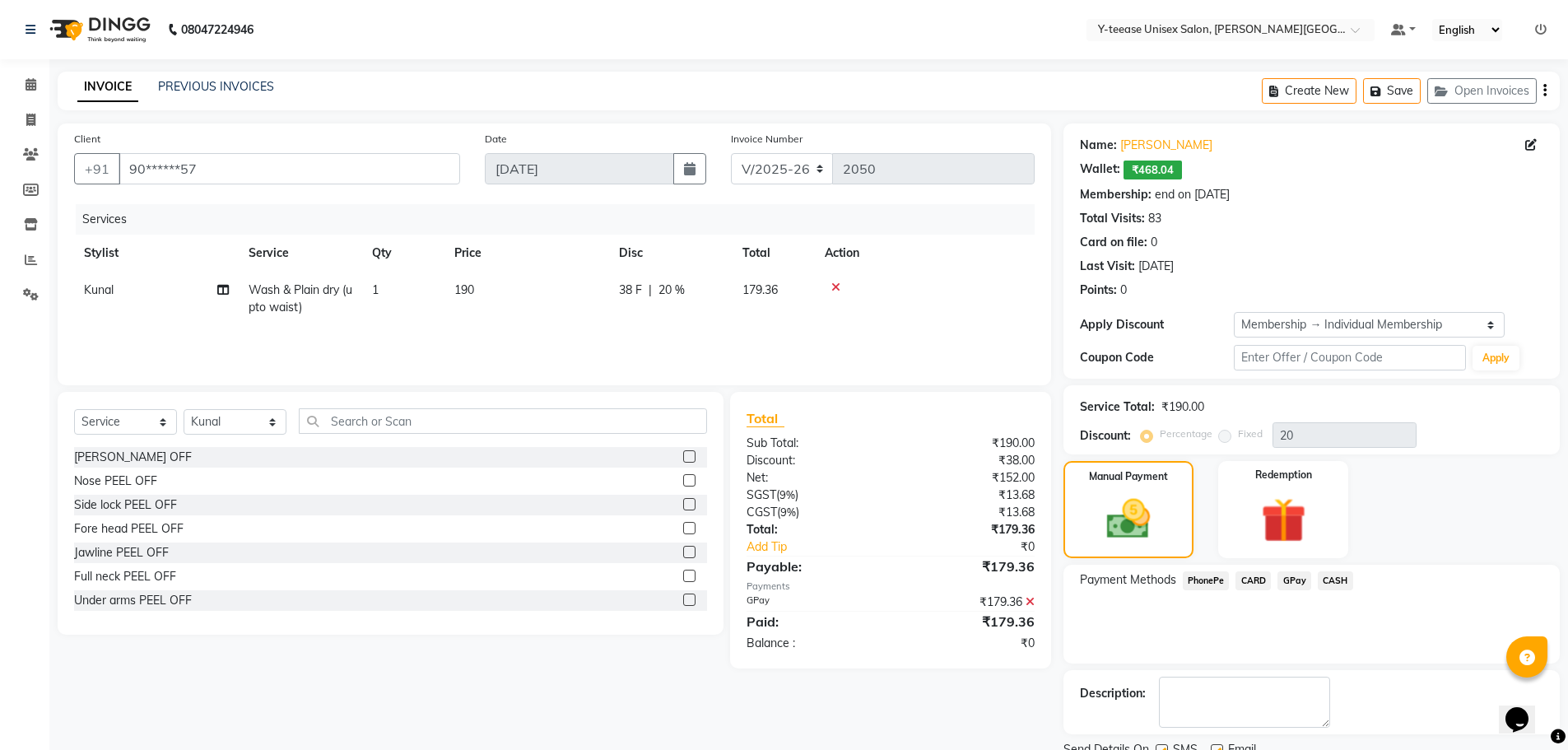
scroll to position [65, 0]
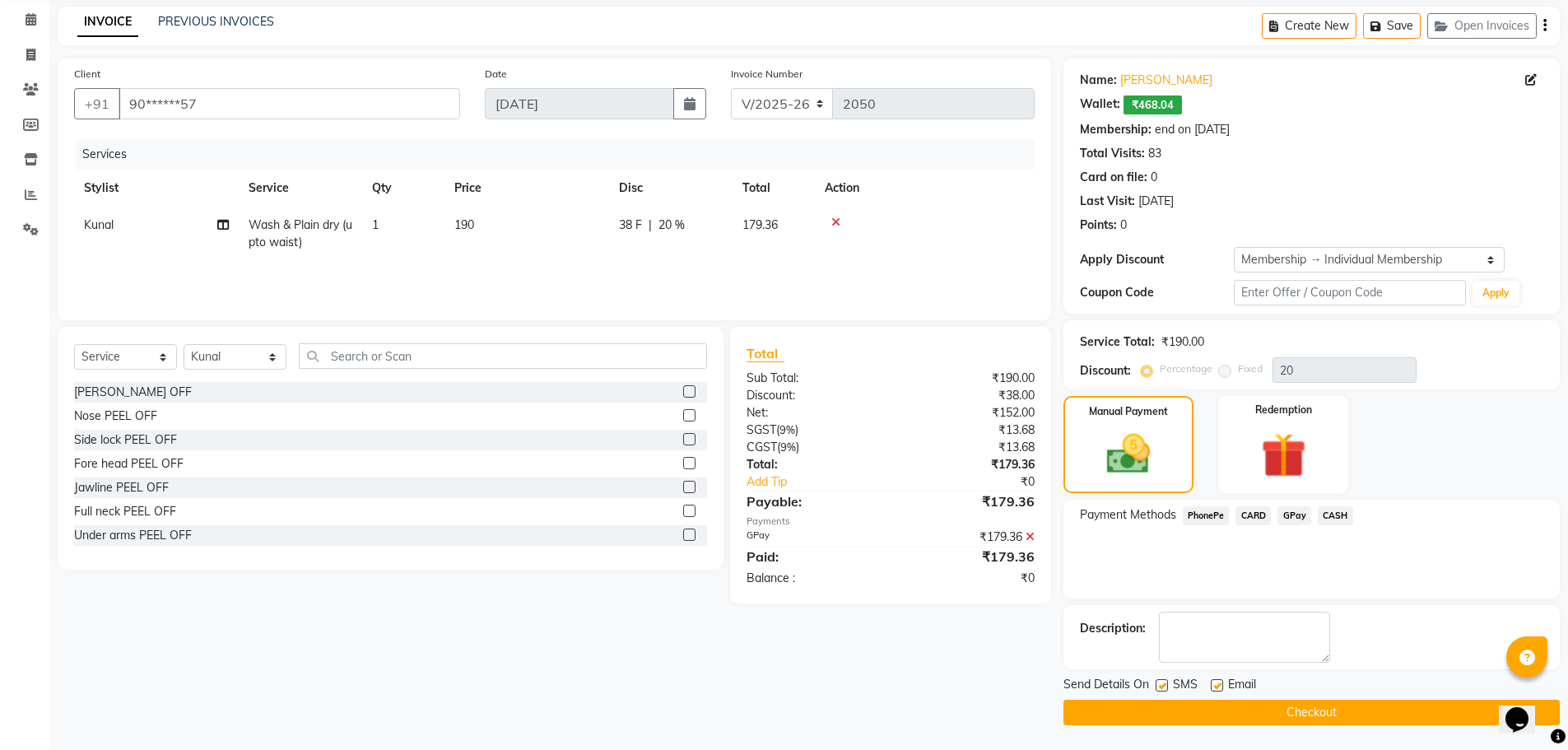
click at [1320, 712] on button "Checkout" at bounding box center [1312, 713] width 496 height 25
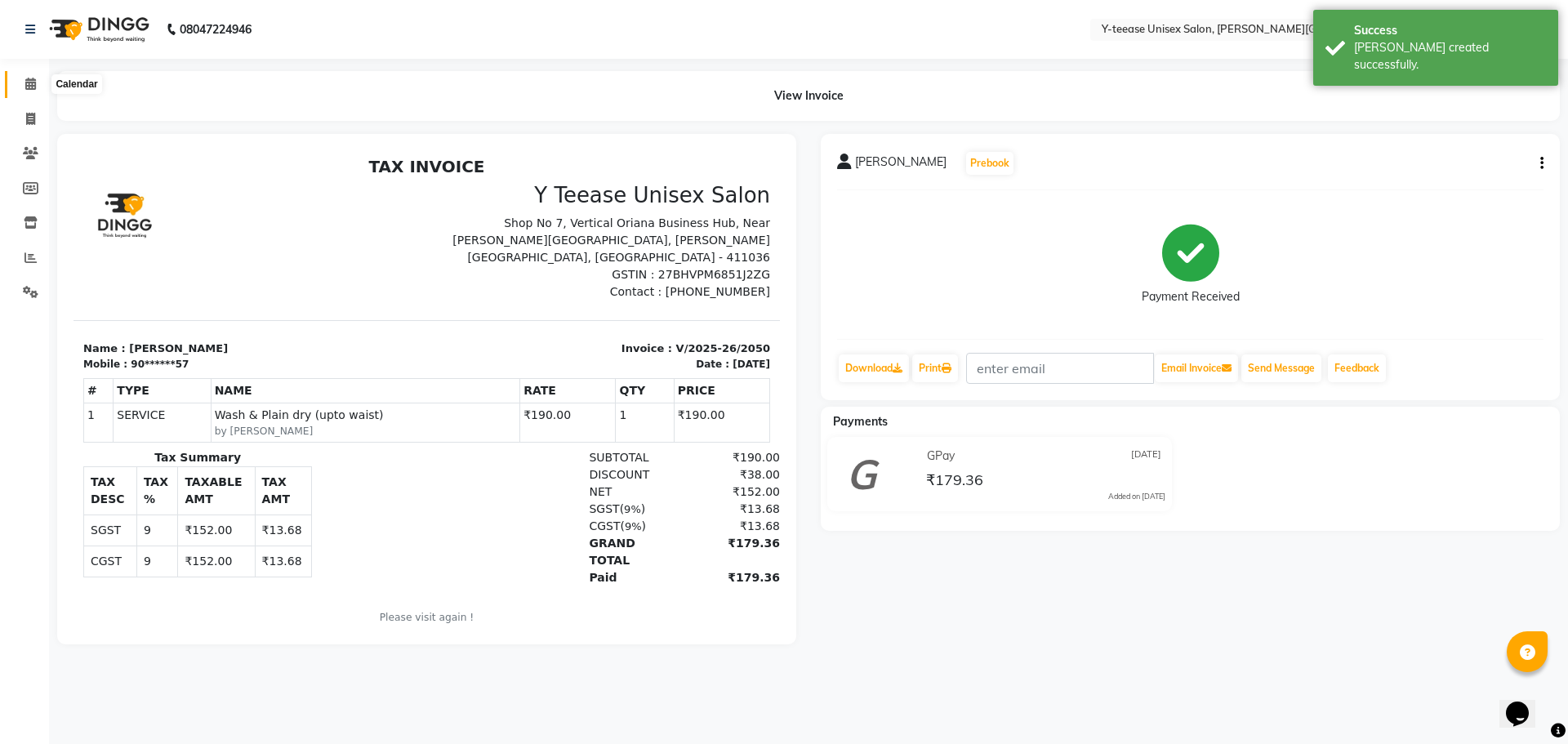
click at [29, 79] on icon at bounding box center [30, 84] width 10 height 12
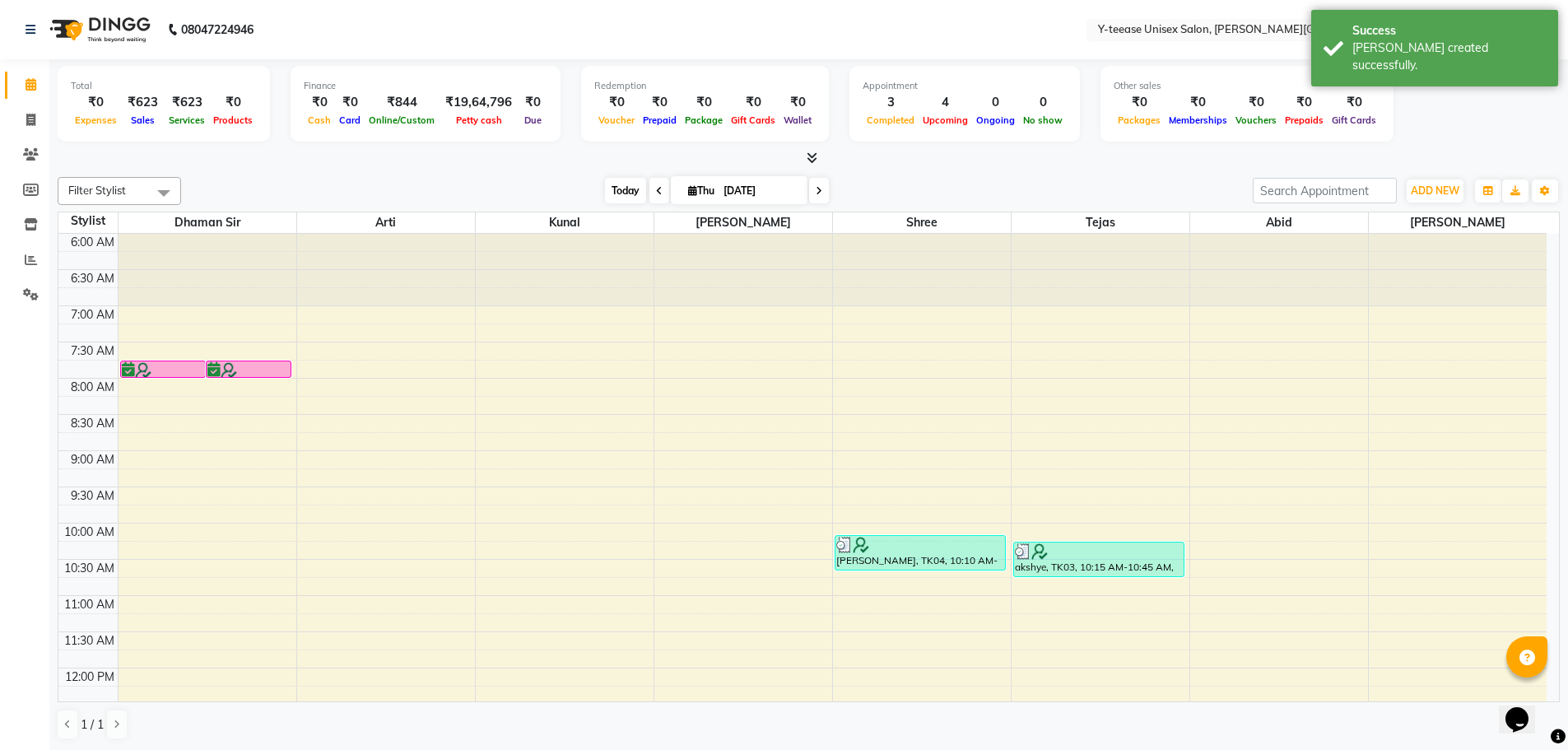
click at [618, 200] on span "Today" at bounding box center [625, 190] width 41 height 25
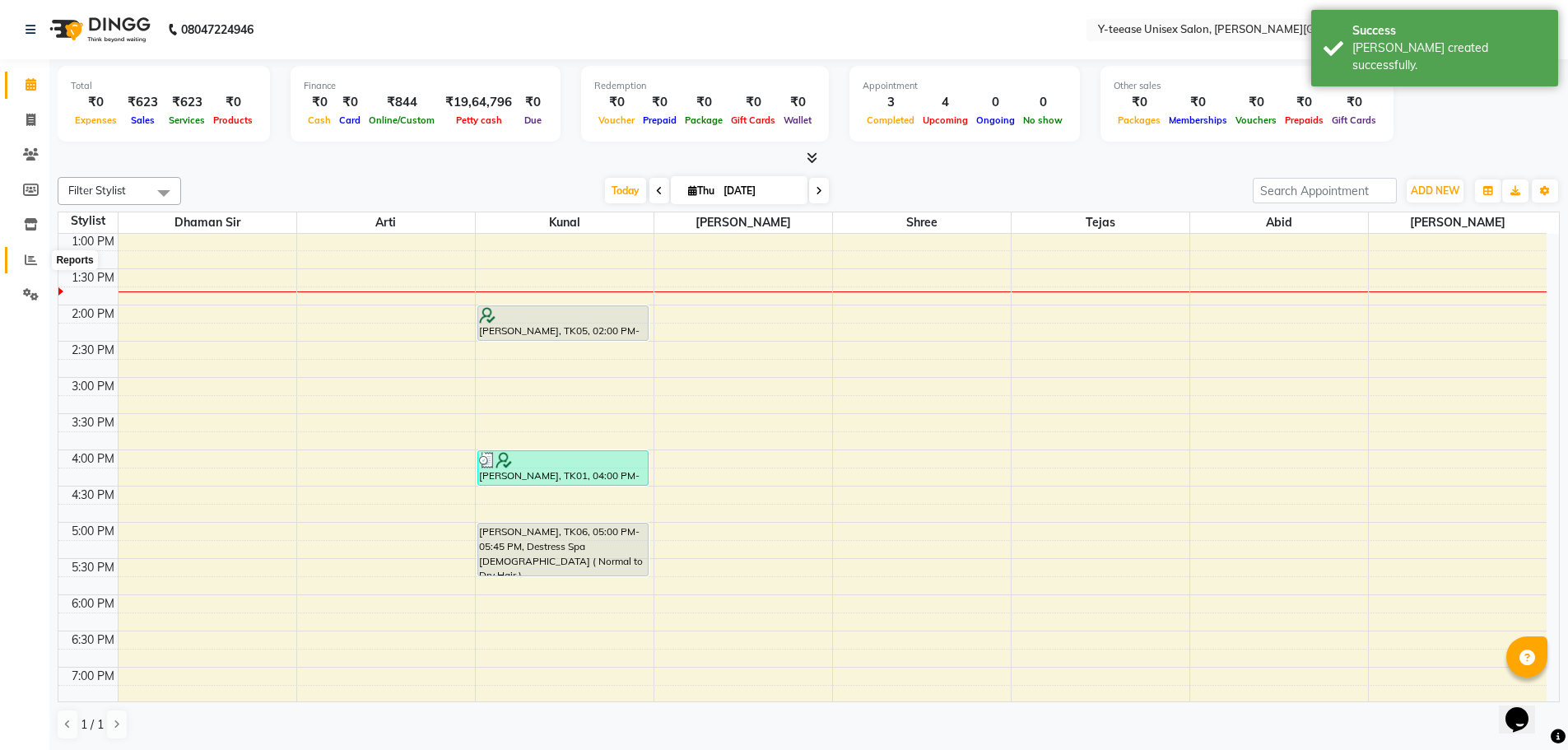
click at [26, 264] on icon at bounding box center [30, 260] width 12 height 12
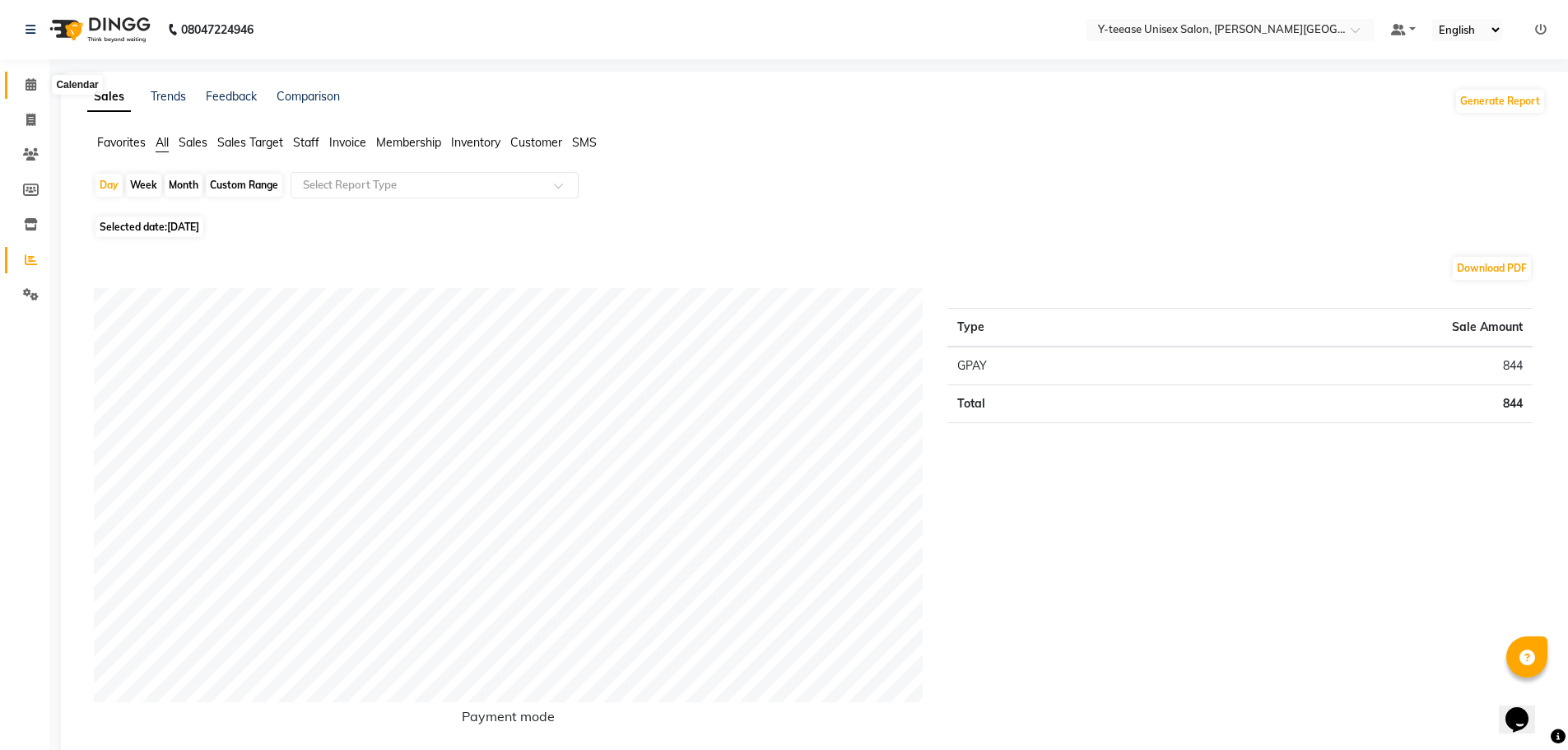
click at [37, 94] on span at bounding box center [30, 85] width 29 height 19
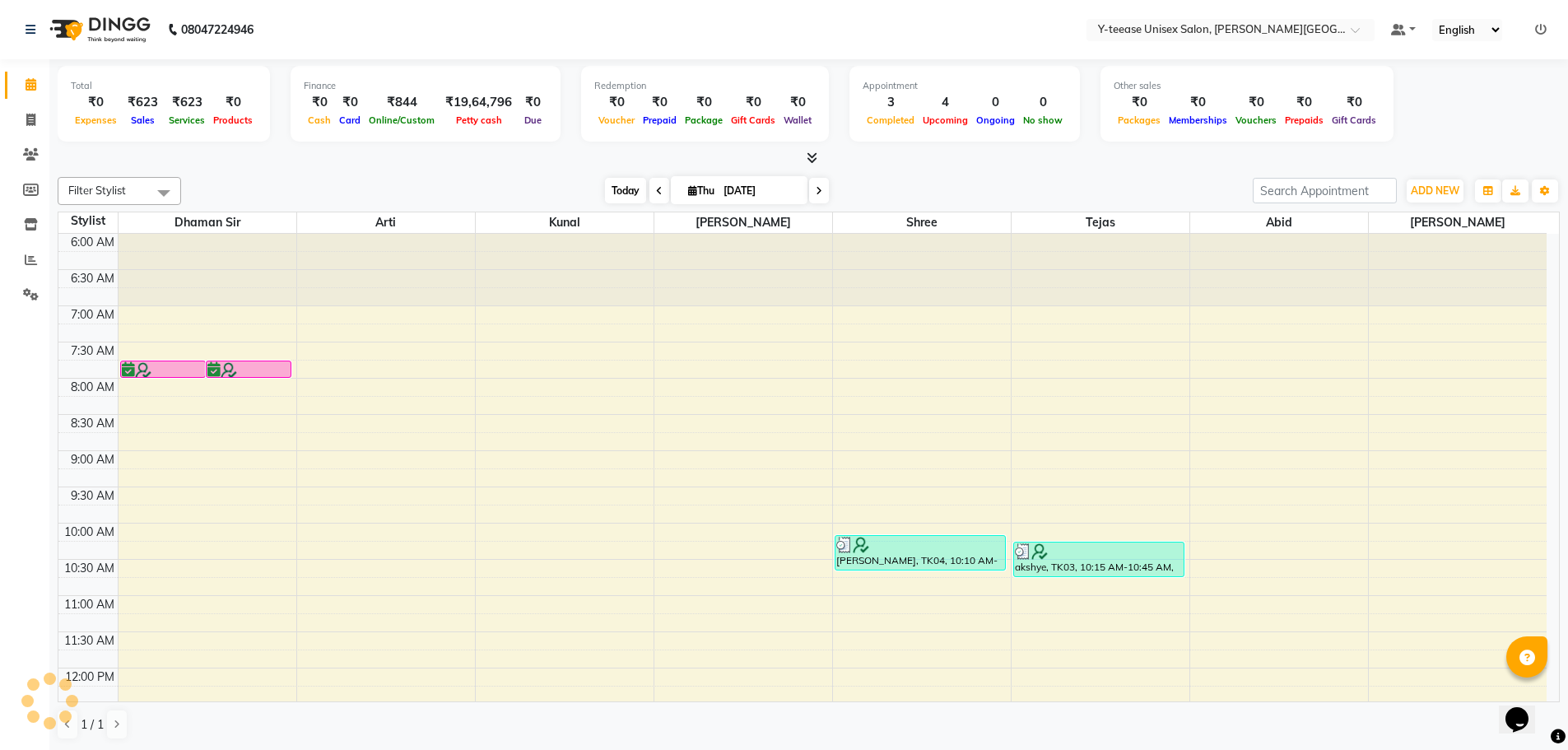
click at [628, 189] on span "Today" at bounding box center [625, 190] width 41 height 25
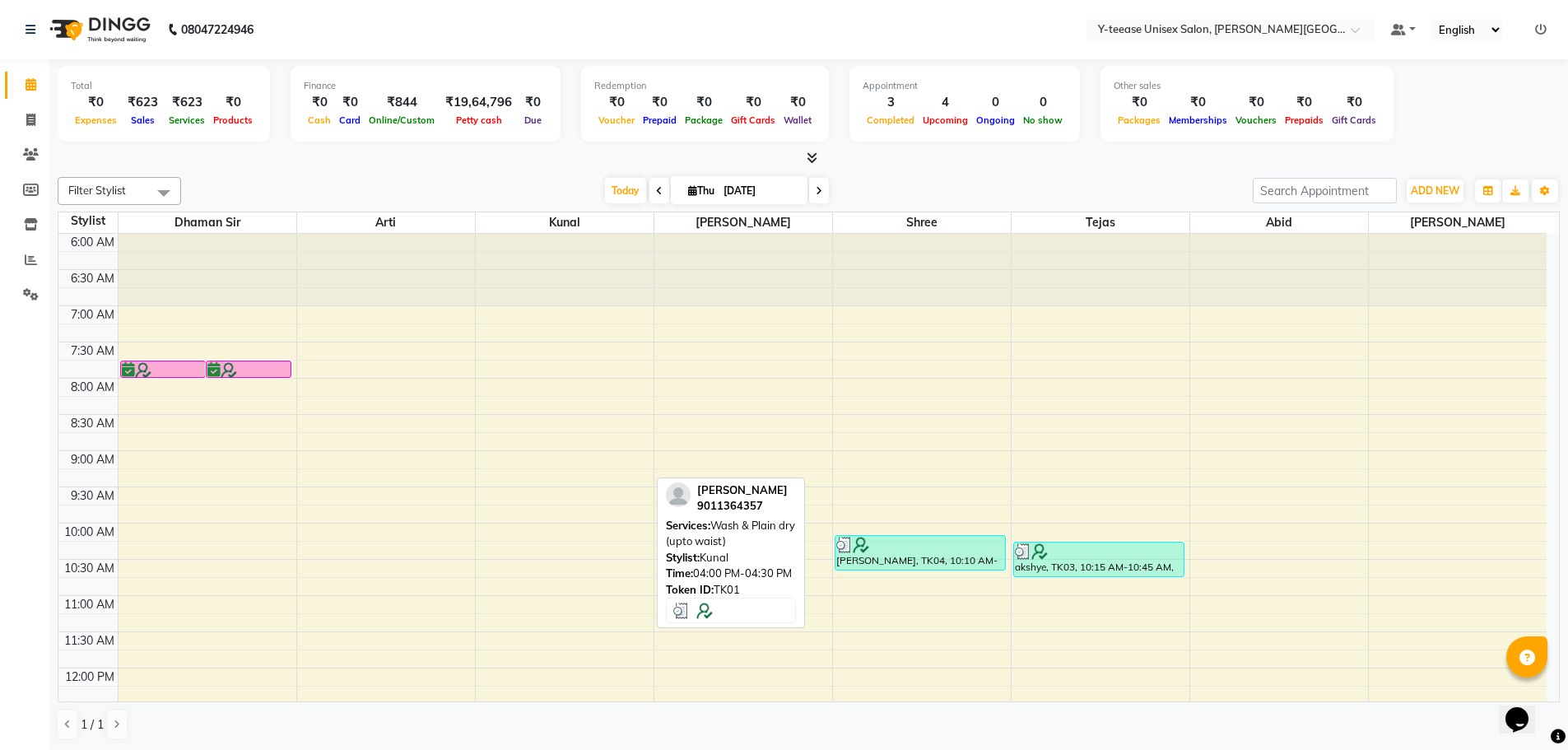
scroll to position [508, 0]
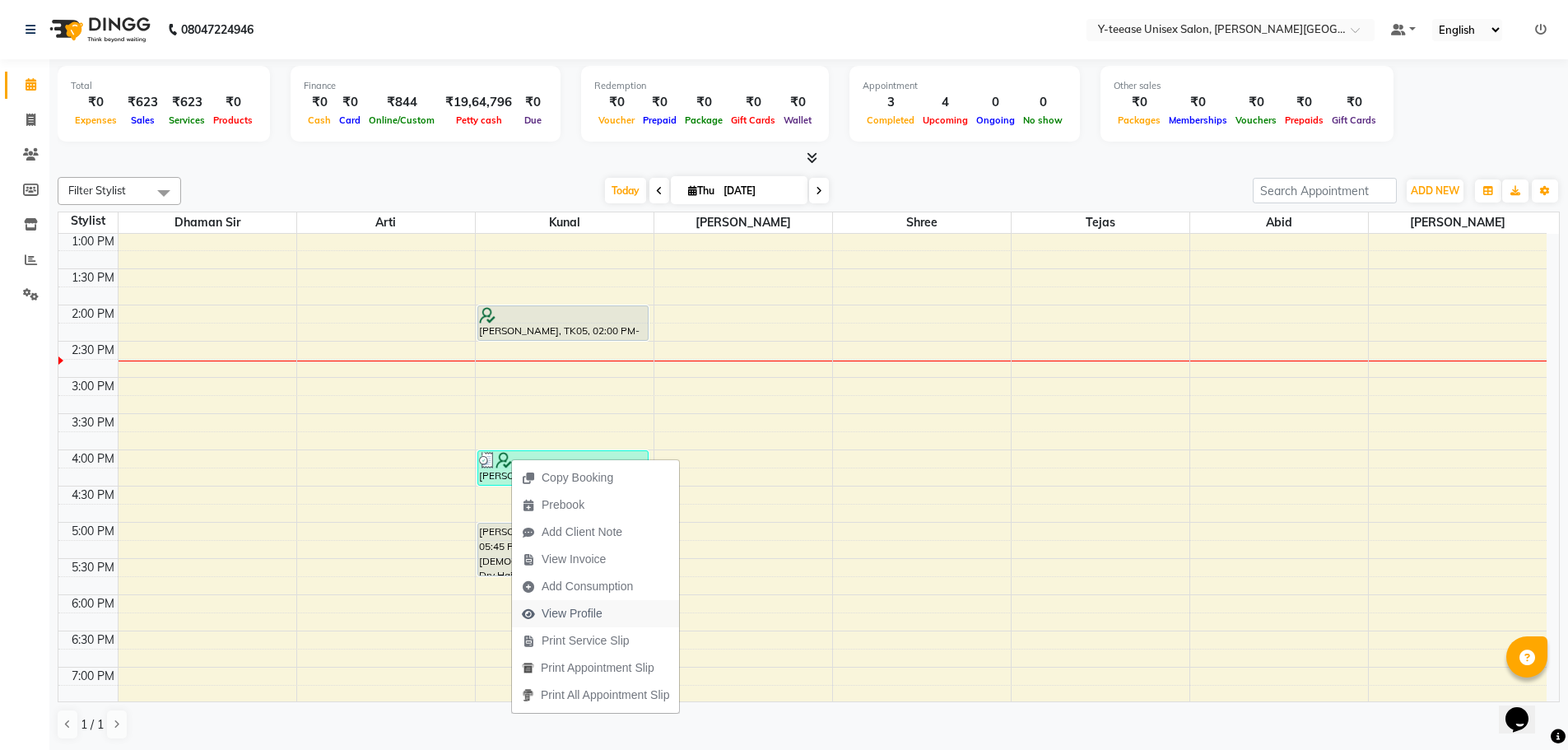
click at [564, 606] on span "View Profile" at bounding box center [572, 614] width 61 height 17
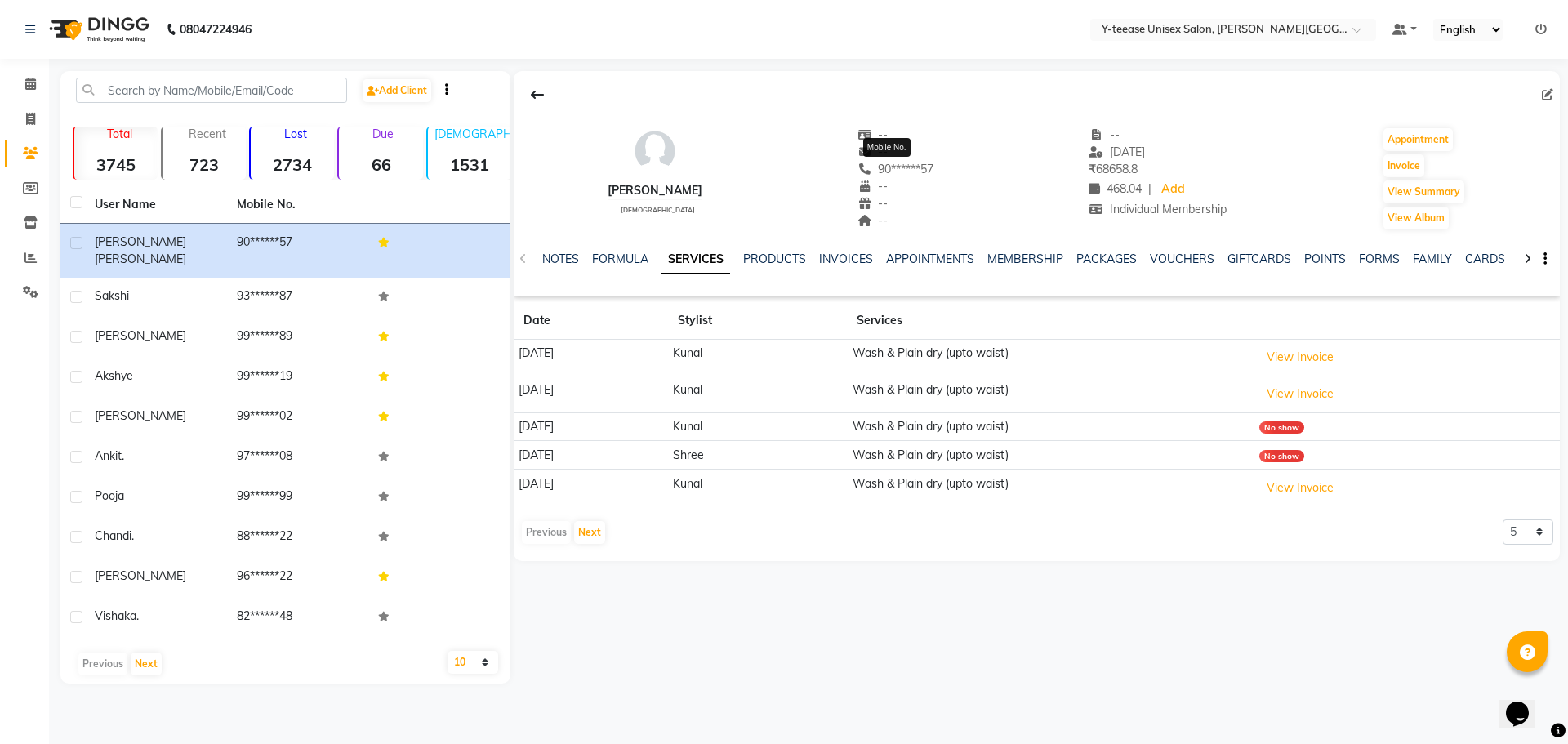
click at [898, 171] on span "90******57" at bounding box center [896, 169] width 77 height 15
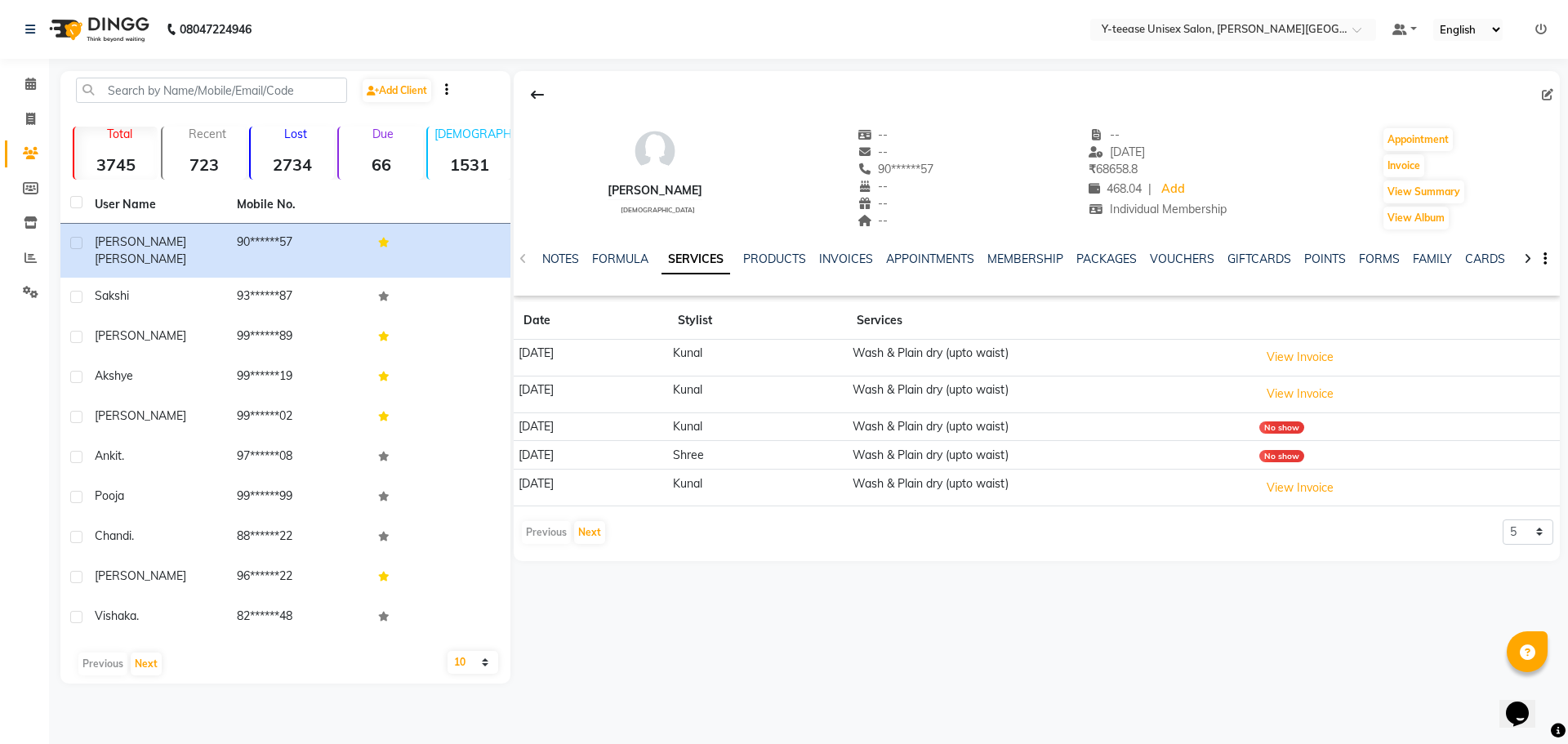
drag, startPoint x: 898, startPoint y: 171, endPoint x: 902, endPoint y: 159, distance: 12.6
drag, startPoint x: 902, startPoint y: 159, endPoint x: 873, endPoint y: 173, distance: 32.2
click at [873, 173] on span "90******57" at bounding box center [896, 169] width 77 height 15
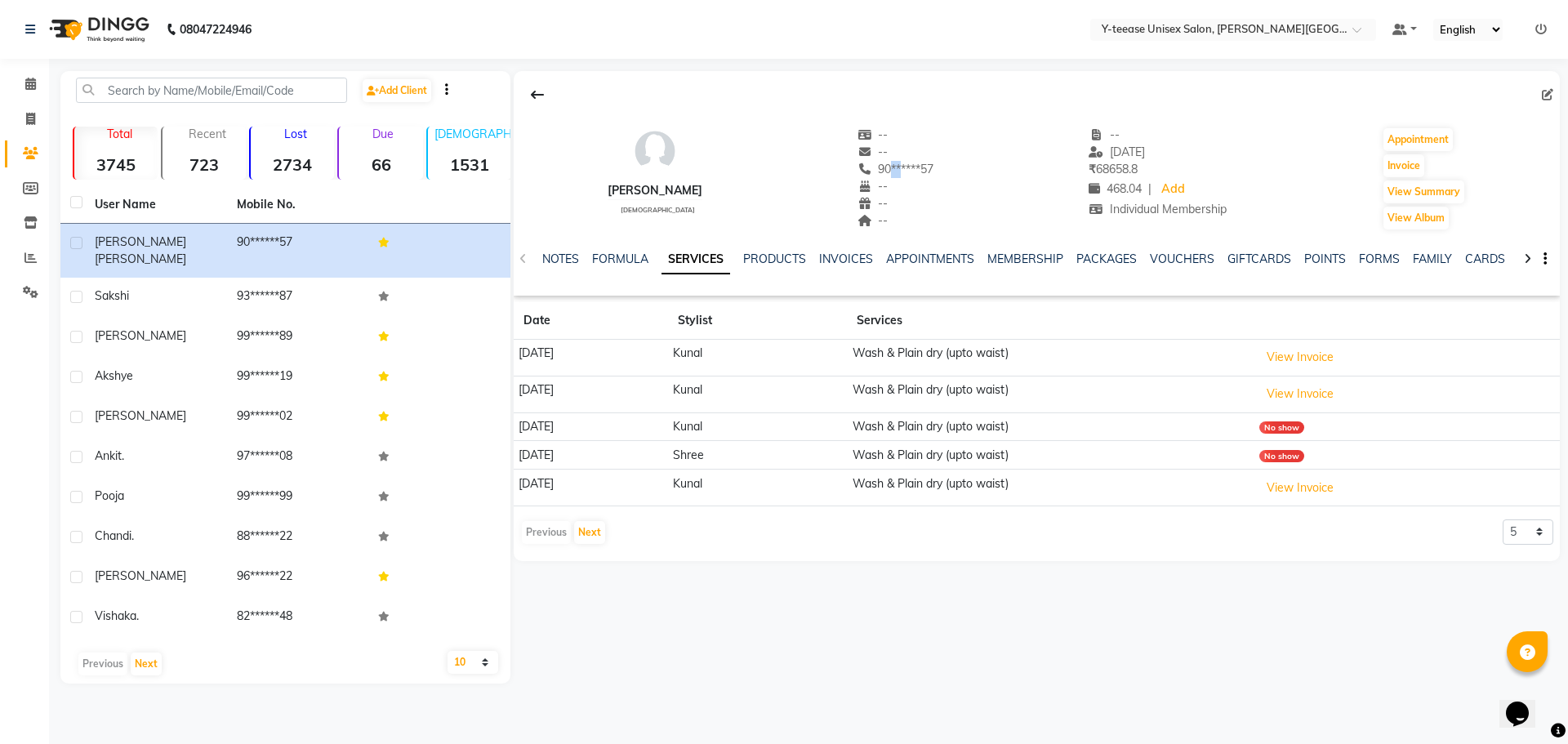
click at [873, 173] on span "90******57" at bounding box center [896, 169] width 77 height 15
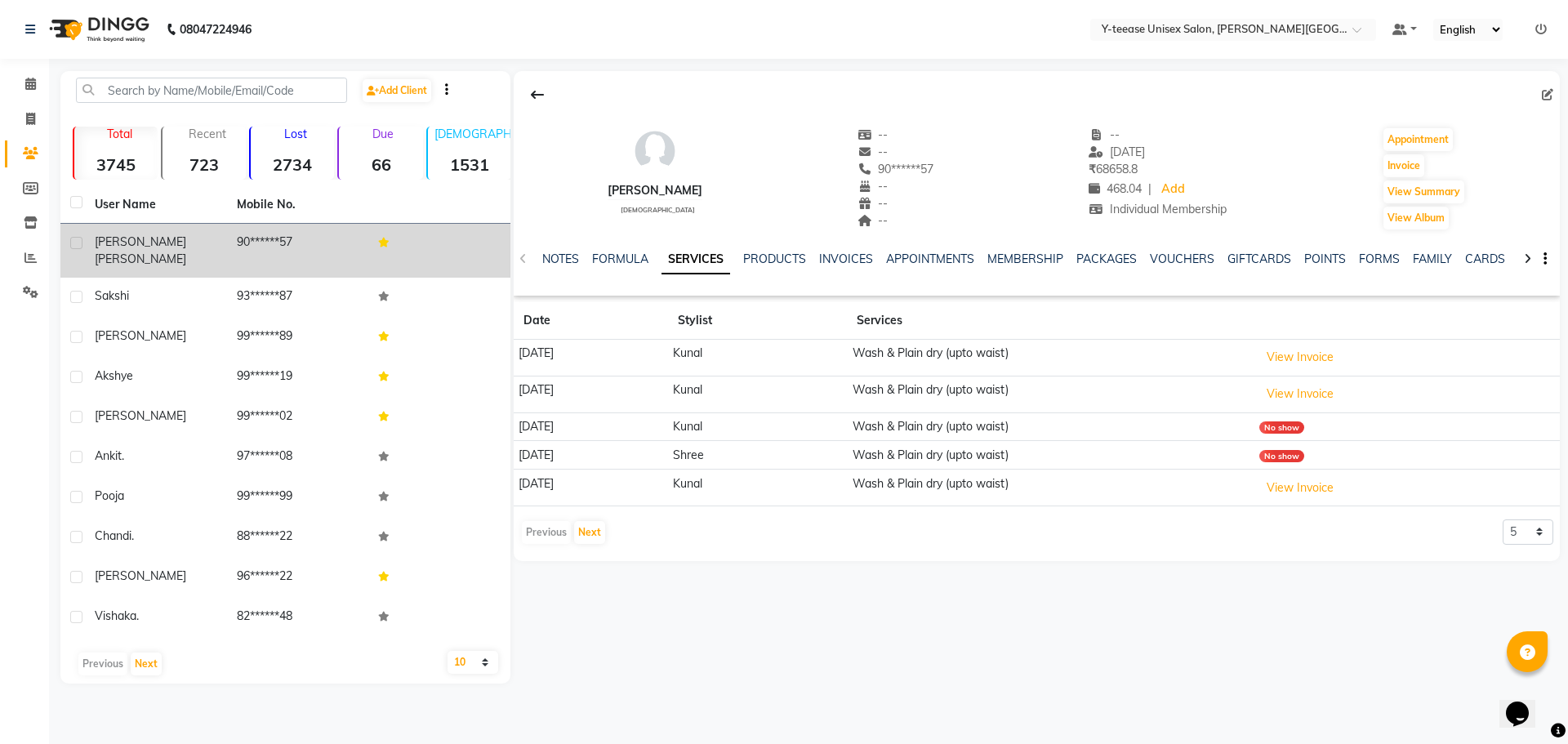
click at [156, 251] on span "[PERSON_NAME]" at bounding box center [141, 258] width 92 height 15
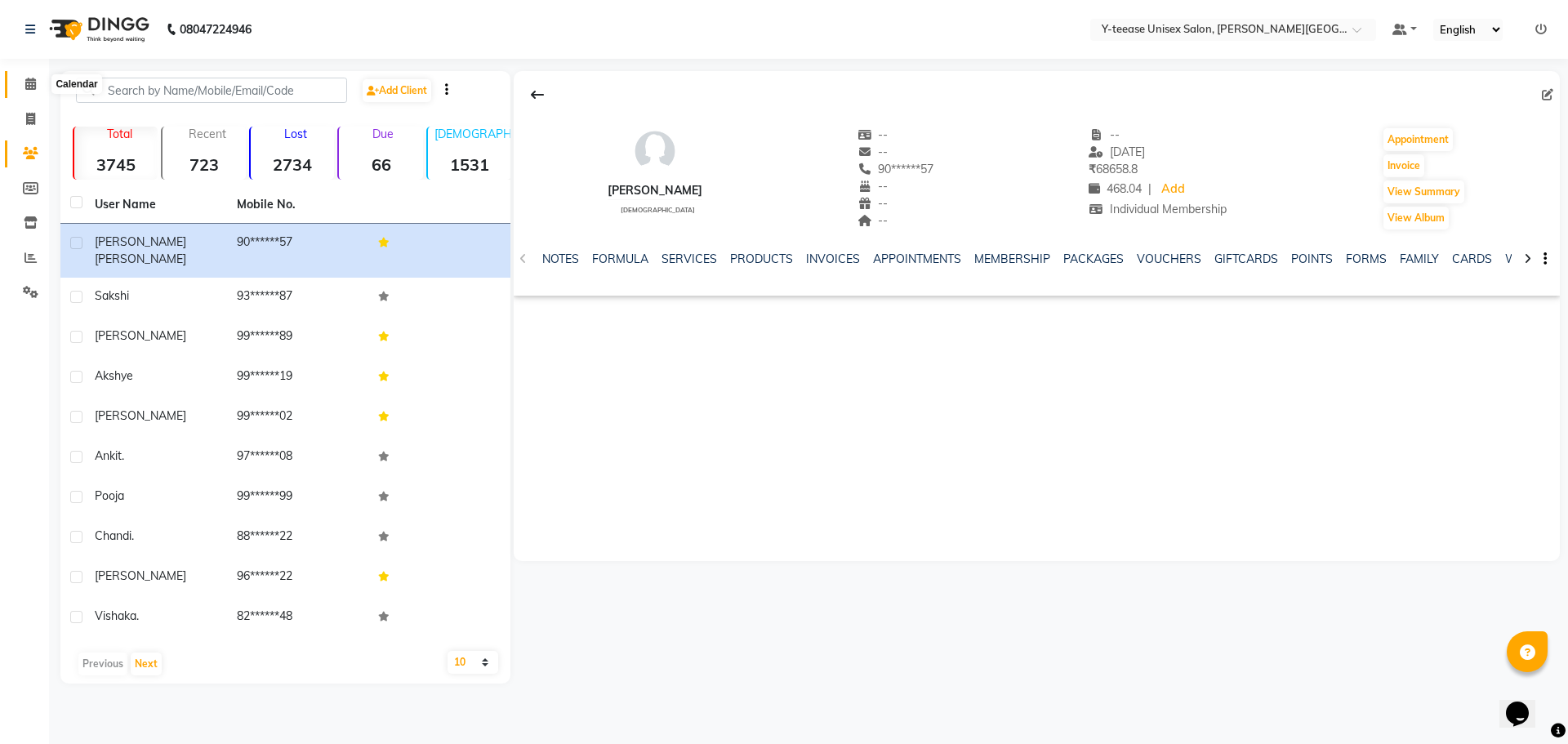
click at [20, 76] on span at bounding box center [30, 85] width 29 height 19
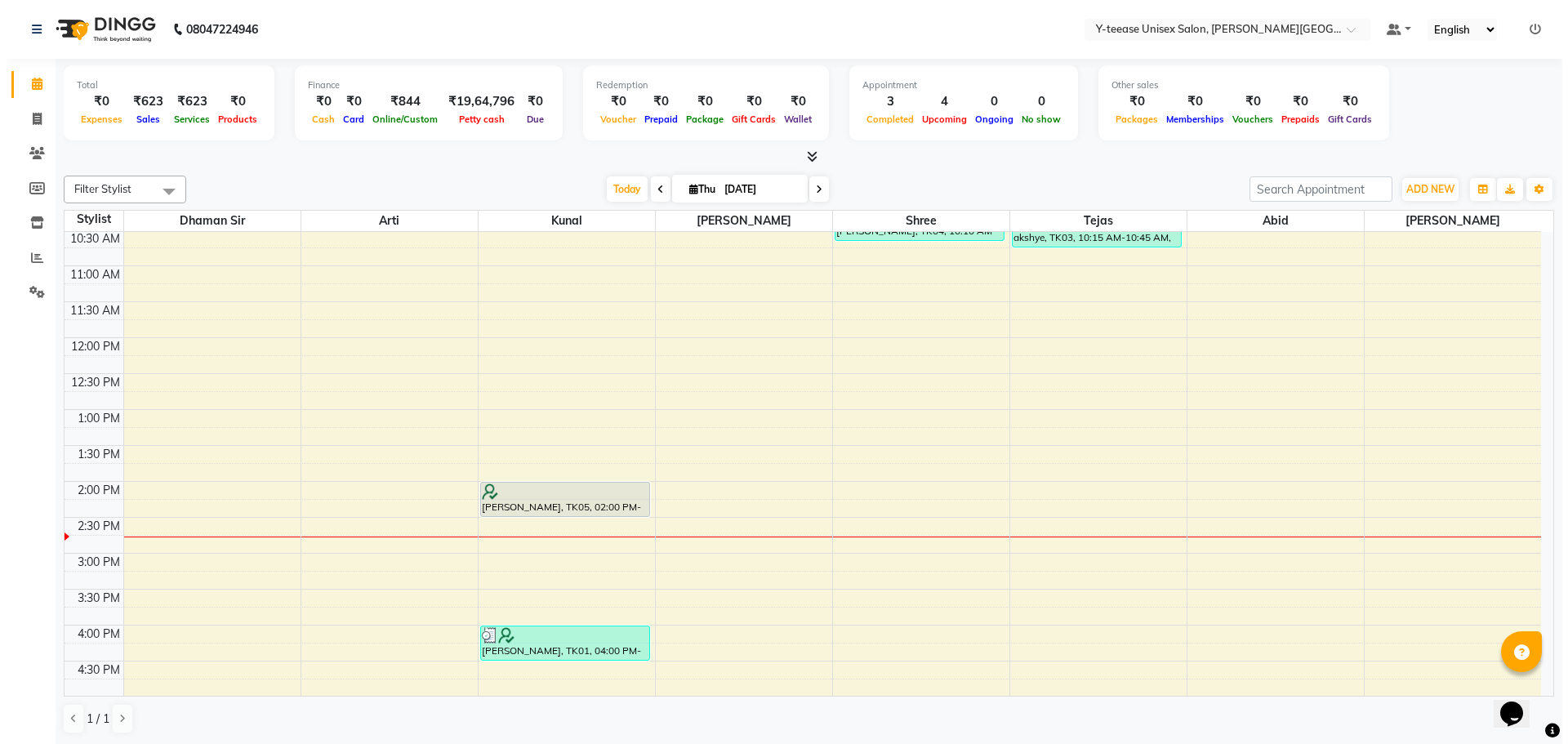
scroll to position [327, 0]
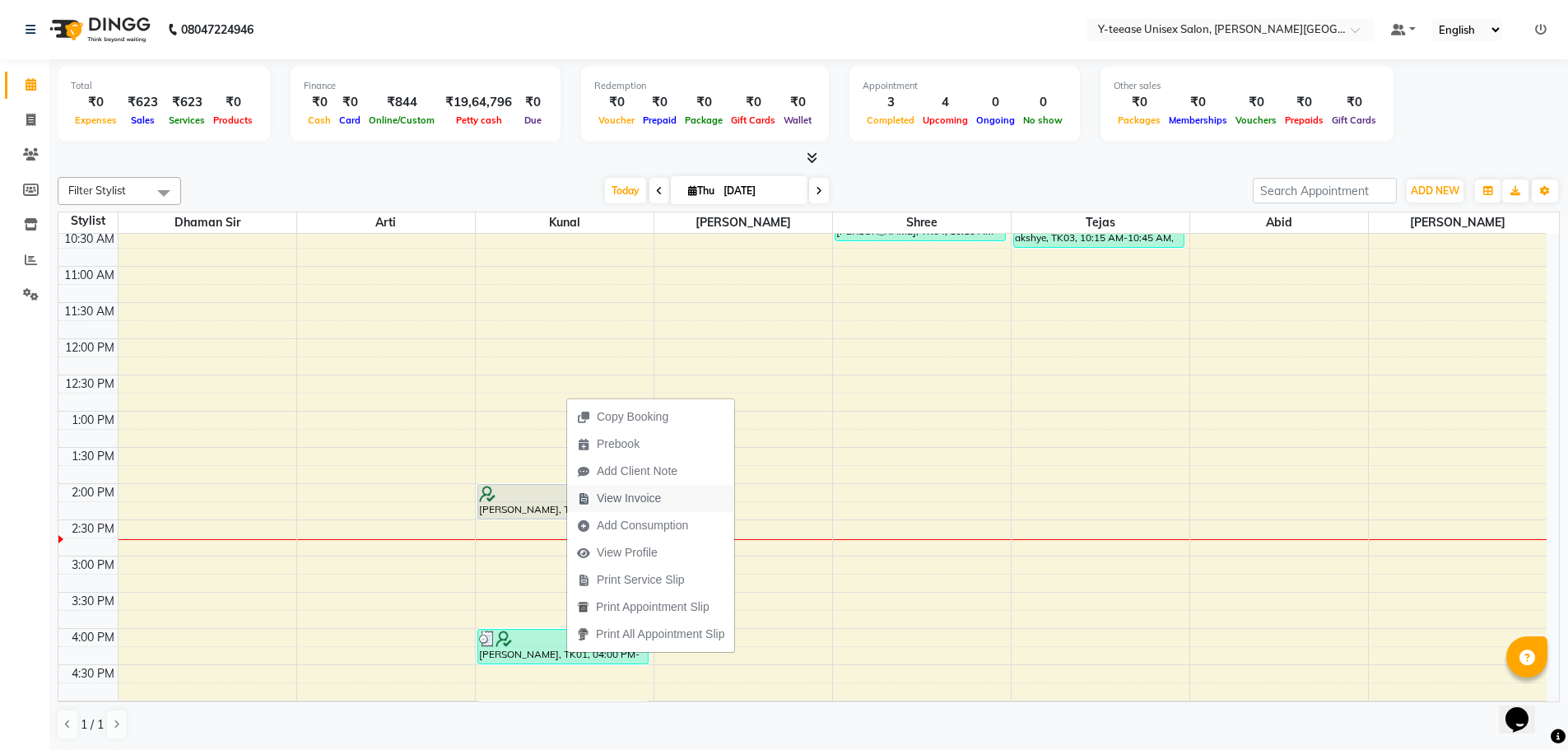
click at [644, 500] on span "View Invoice" at bounding box center [629, 499] width 64 height 17
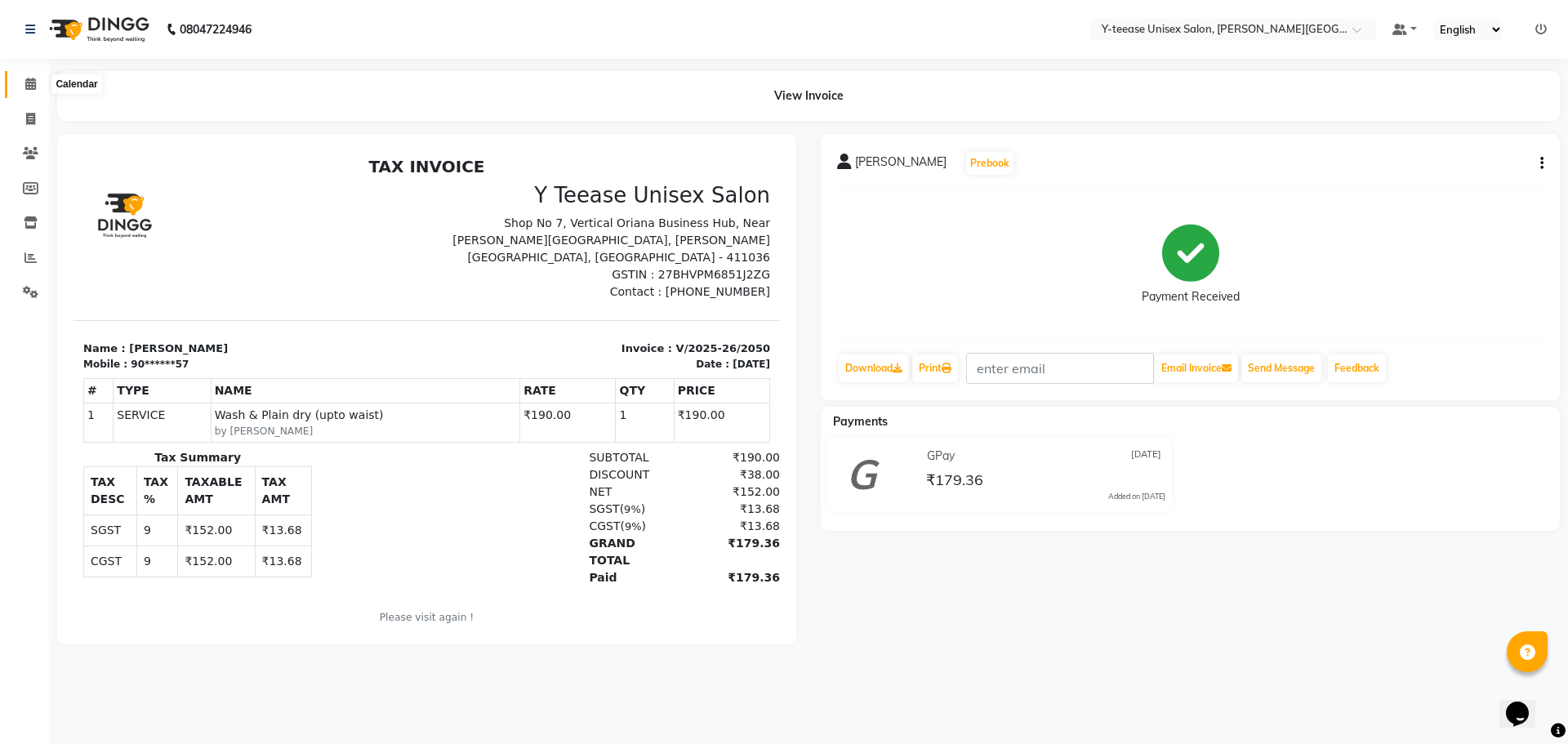
click at [36, 86] on icon at bounding box center [30, 84] width 10 height 12
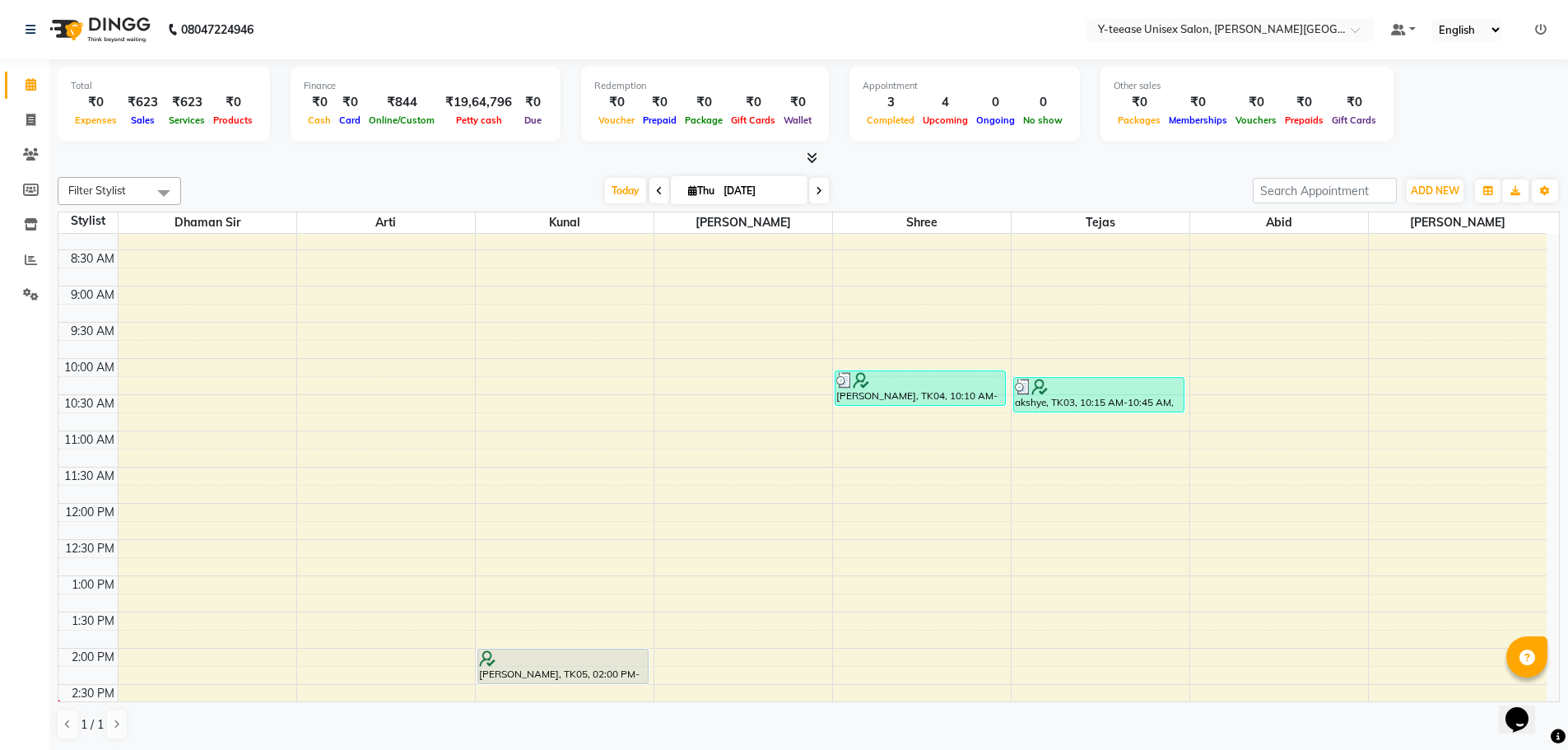
scroll to position [329, 0]
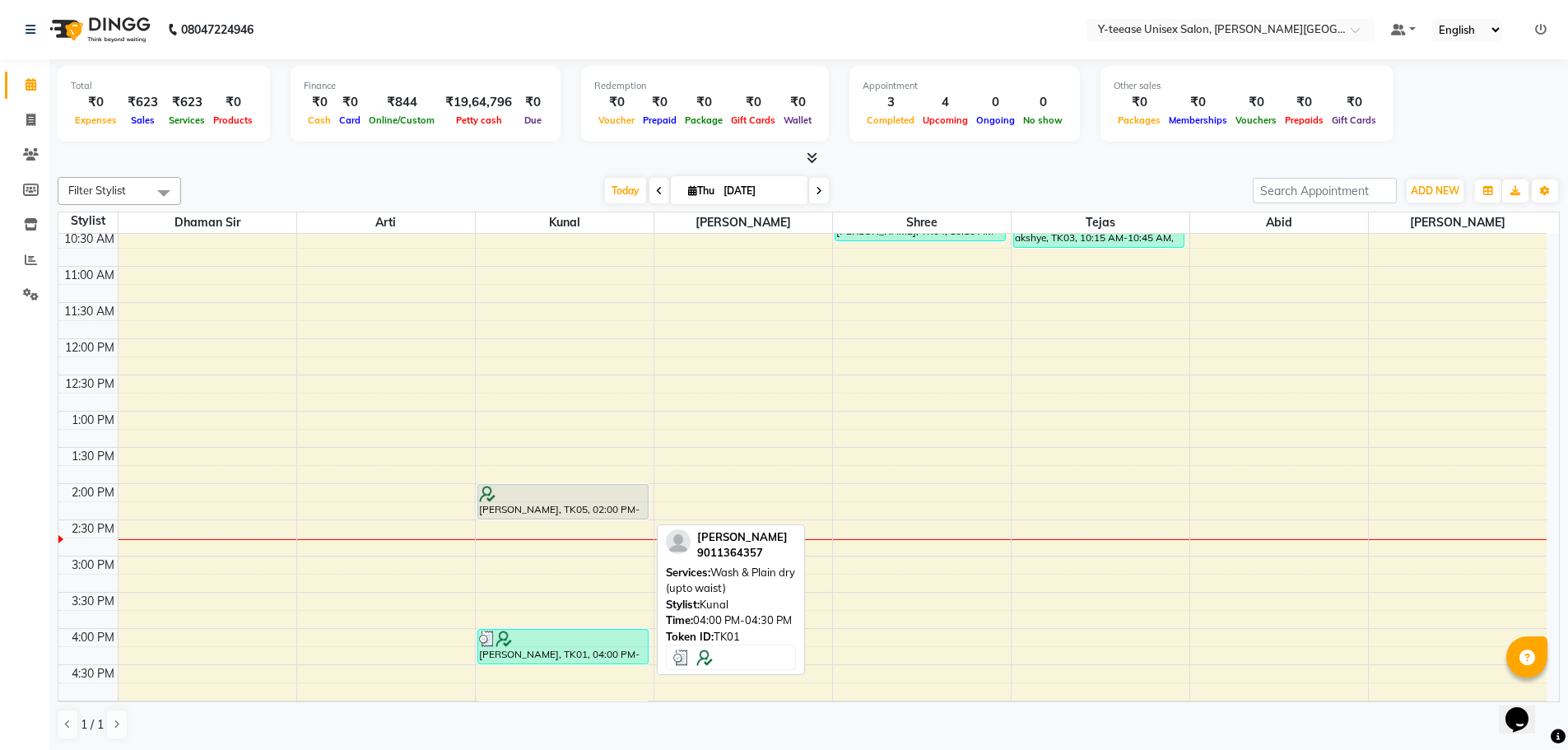
click at [569, 645] on div at bounding box center [563, 639] width 169 height 17
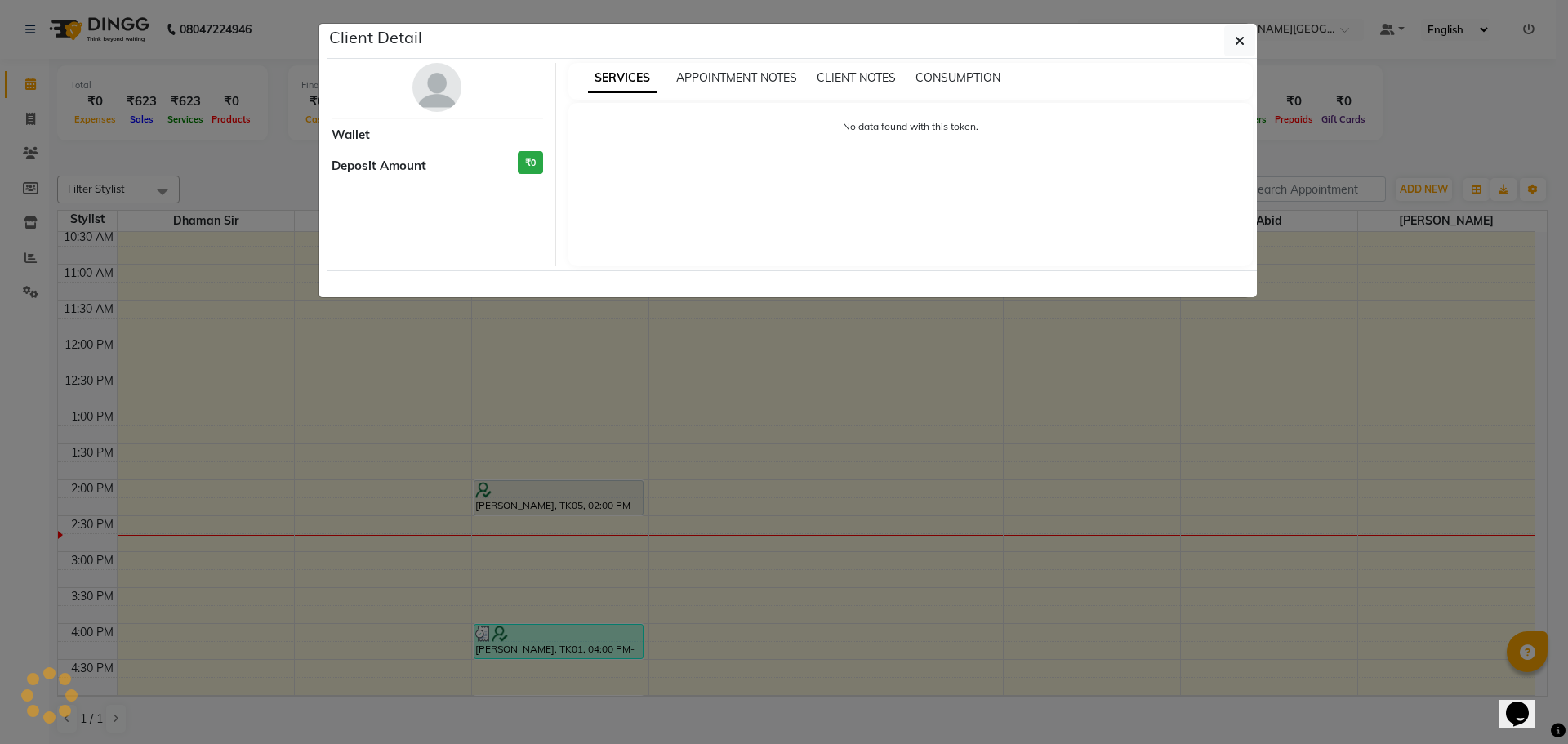
select select "3"
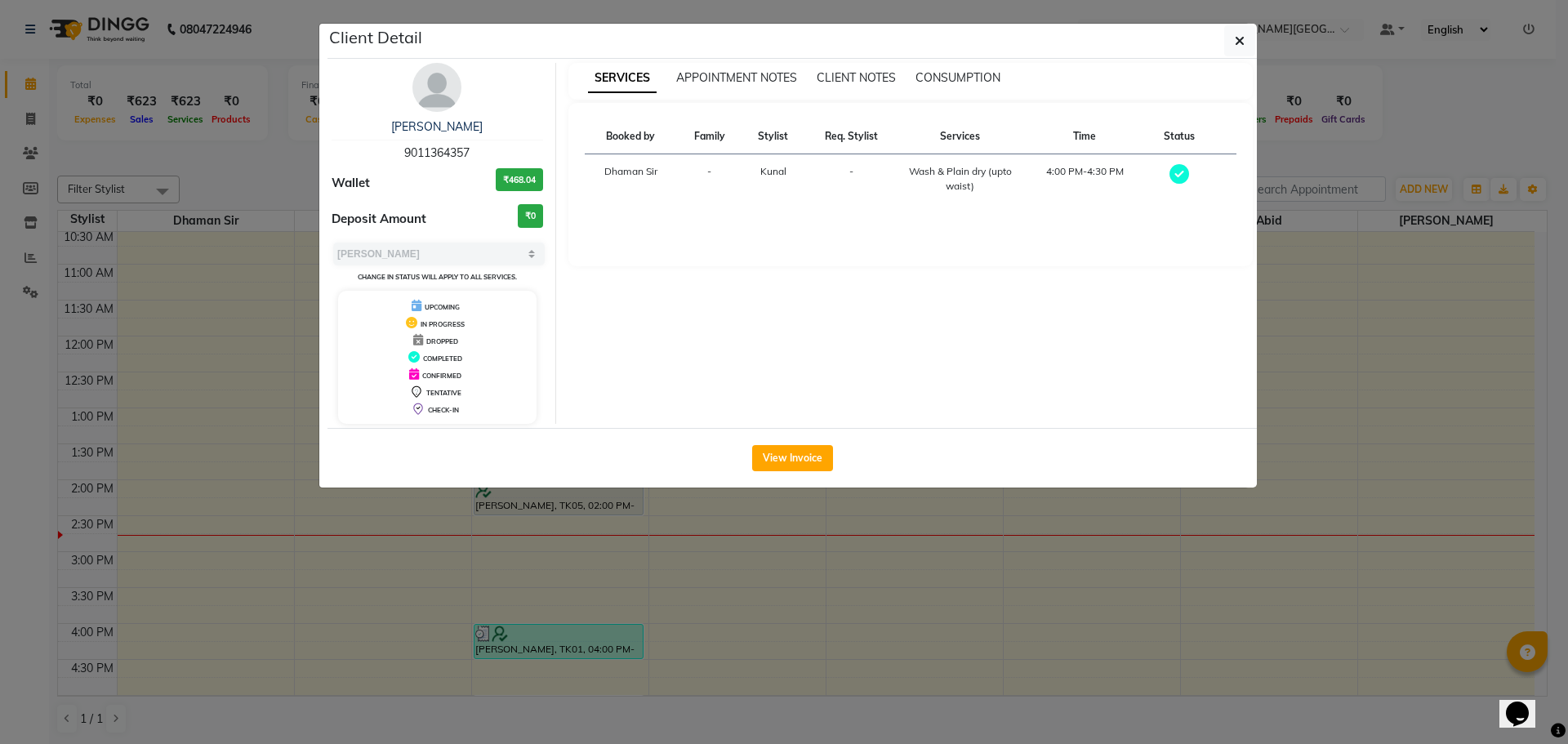
click at [565, 640] on ngb-modal-window "Client Detail [PERSON_NAME] 9011364357 Wallet ₹468.04 Deposit Amount ₹0 Select …" at bounding box center [784, 372] width 1568 height 744
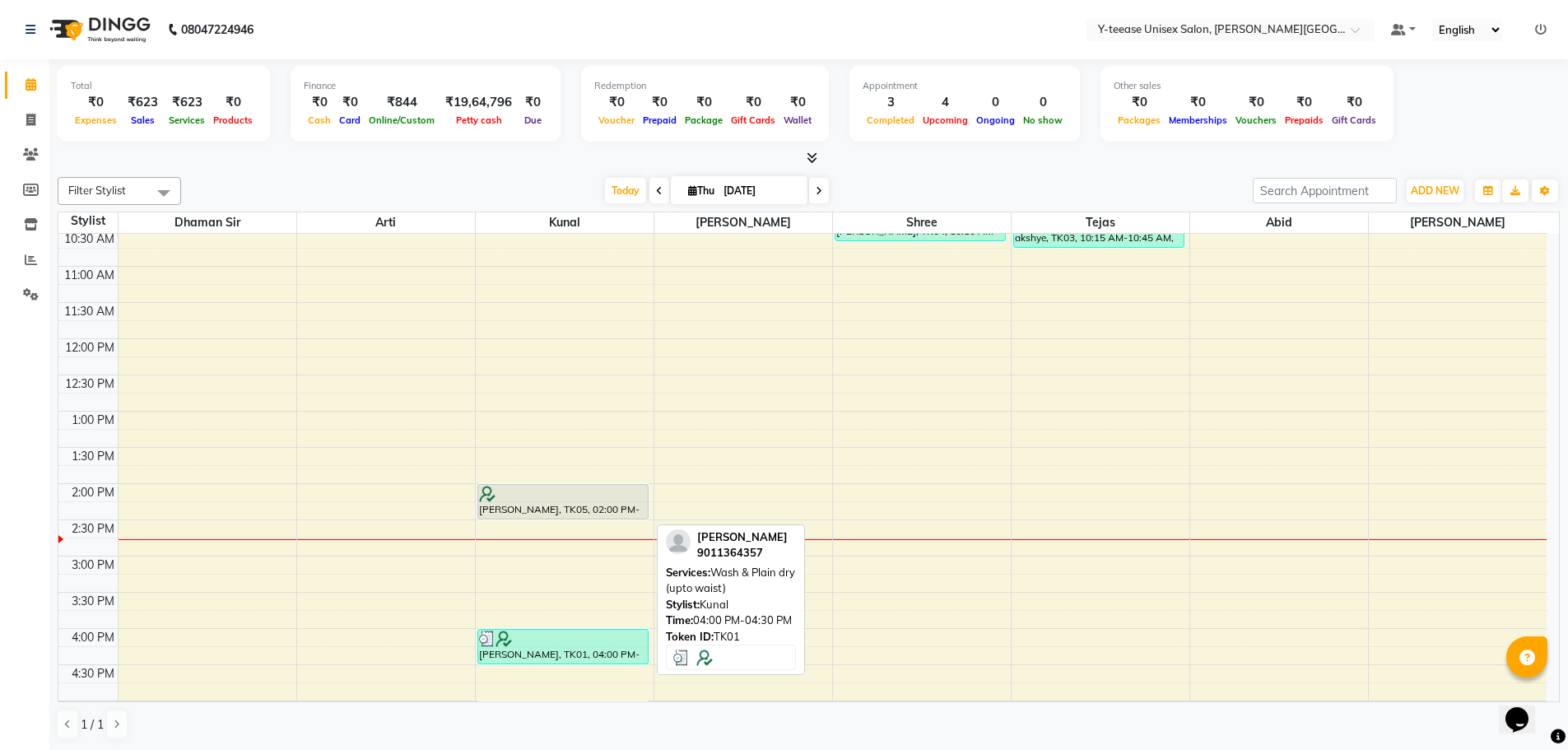
click at [569, 645] on div at bounding box center [563, 639] width 169 height 17
select select "3"
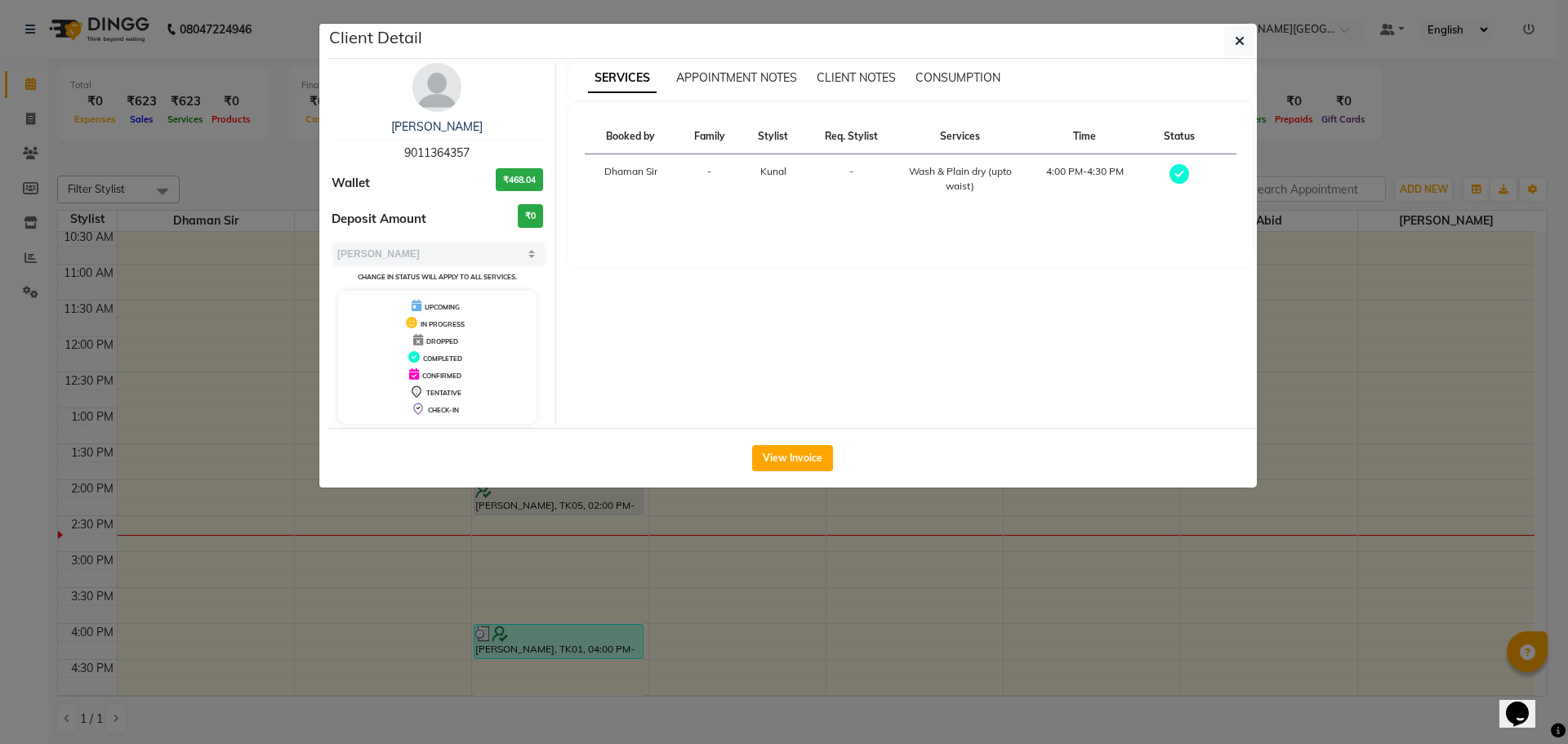
click at [429, 162] on div "[PERSON_NAME] 9011364357 Wallet ₹468.04 Deposit Amount ₹0 Select MARK DONE UPCO…" at bounding box center [438, 244] width 237 height 361
click at [433, 156] on span "9011364357" at bounding box center [437, 152] width 66 height 15
copy span "9011364357"
click at [277, 248] on ngb-modal-window "Client Detail [PERSON_NAME] 9011364357 Wallet ₹468.04 Deposit Amount ₹0 Select …" at bounding box center [784, 372] width 1568 height 744
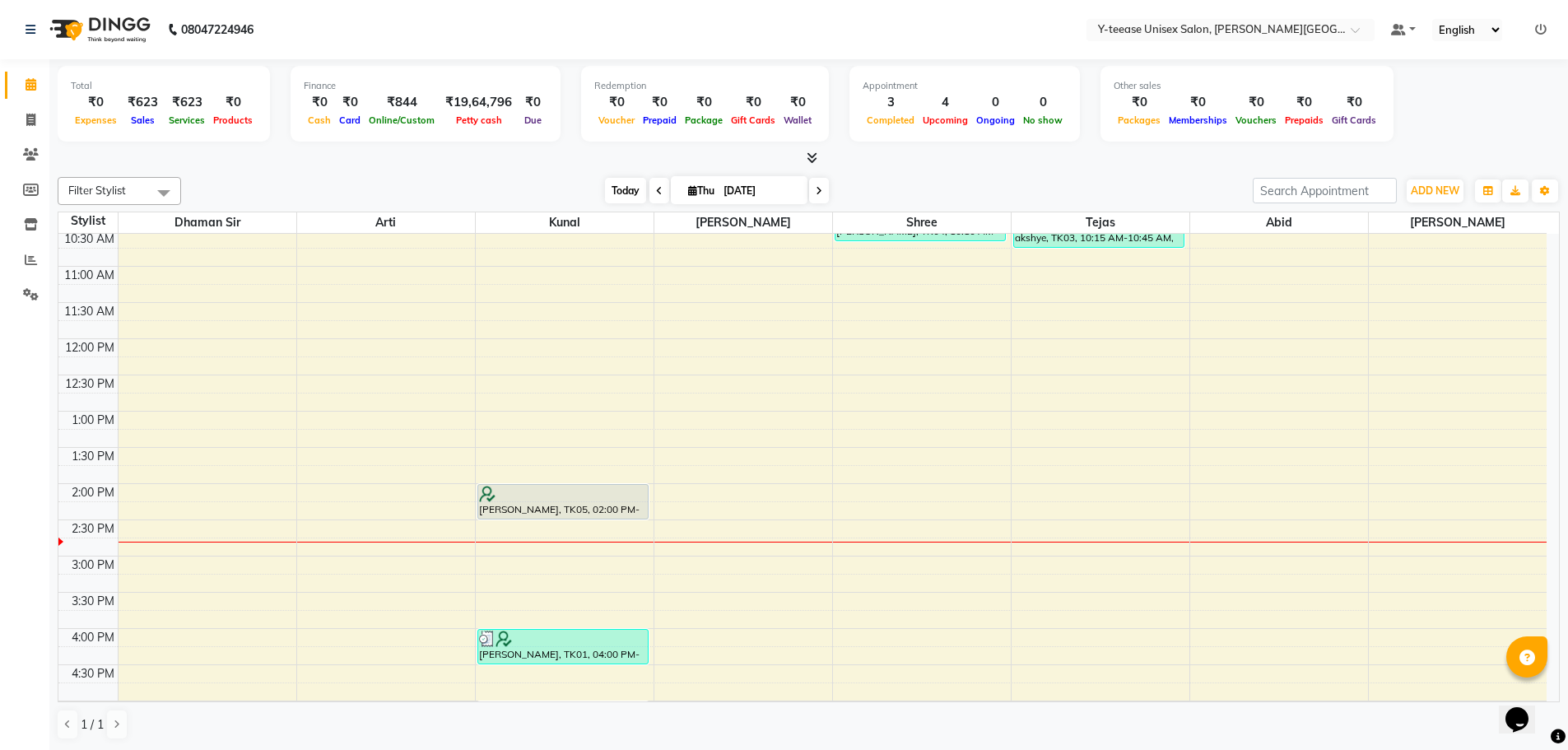
click at [627, 192] on span "Today" at bounding box center [625, 190] width 41 height 25
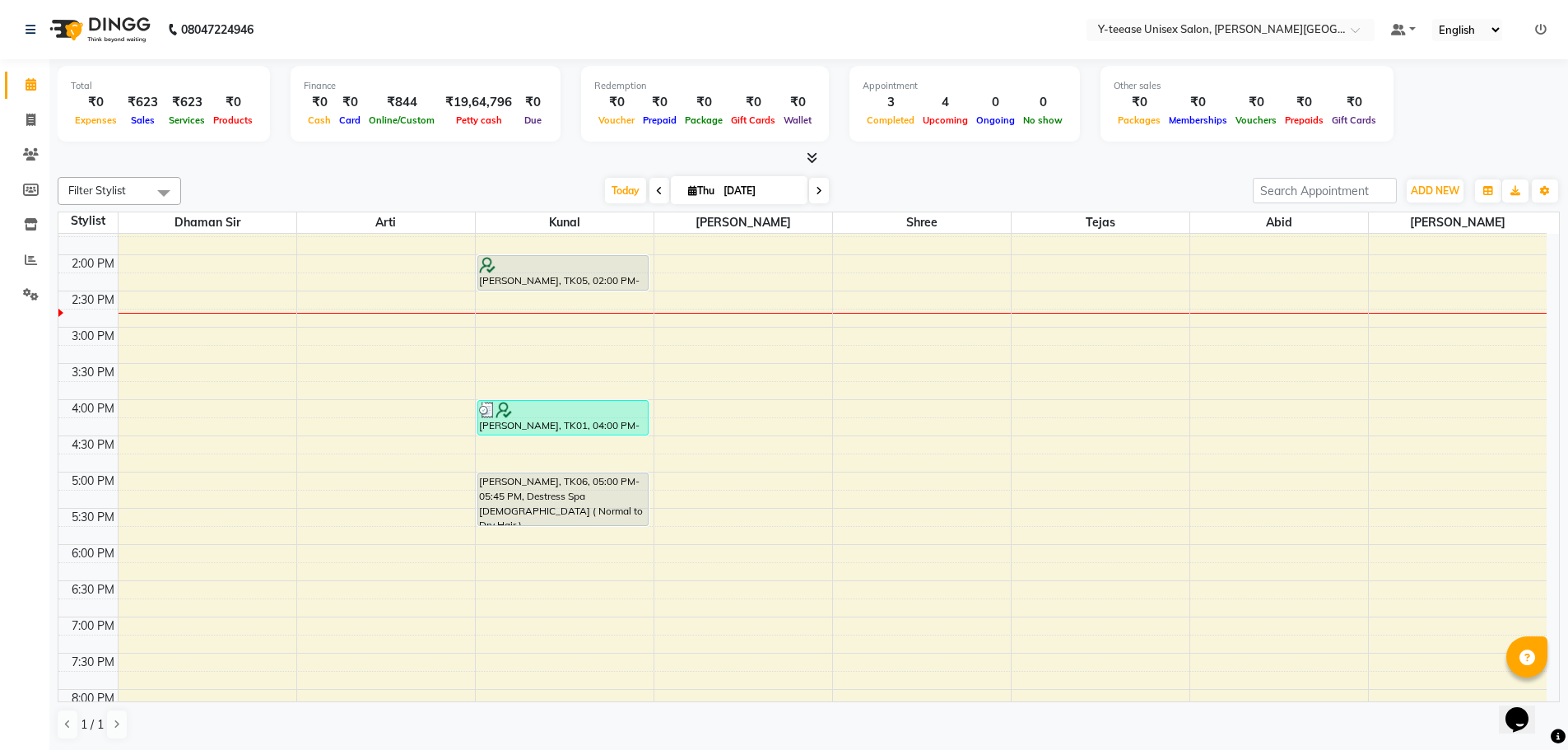
scroll to position [577, 0]
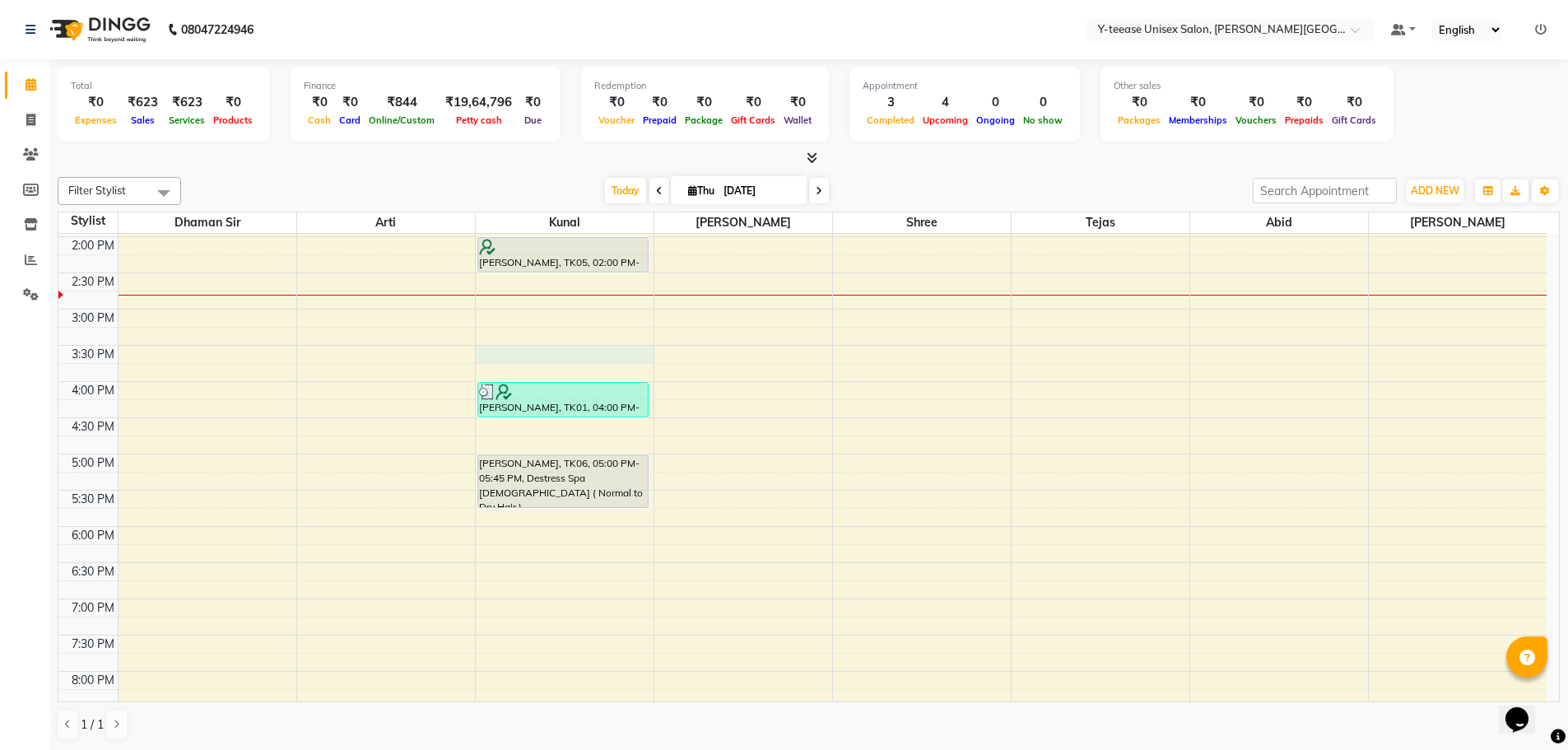
click at [491, 353] on div "6:00 AM 6:30 AM 7:00 AM 7:30 AM 8:00 AM 8:30 AM 9:00 AM 9:30 AM 10:00 AM 10:30 …" at bounding box center [802, 273] width 1488 height 1231
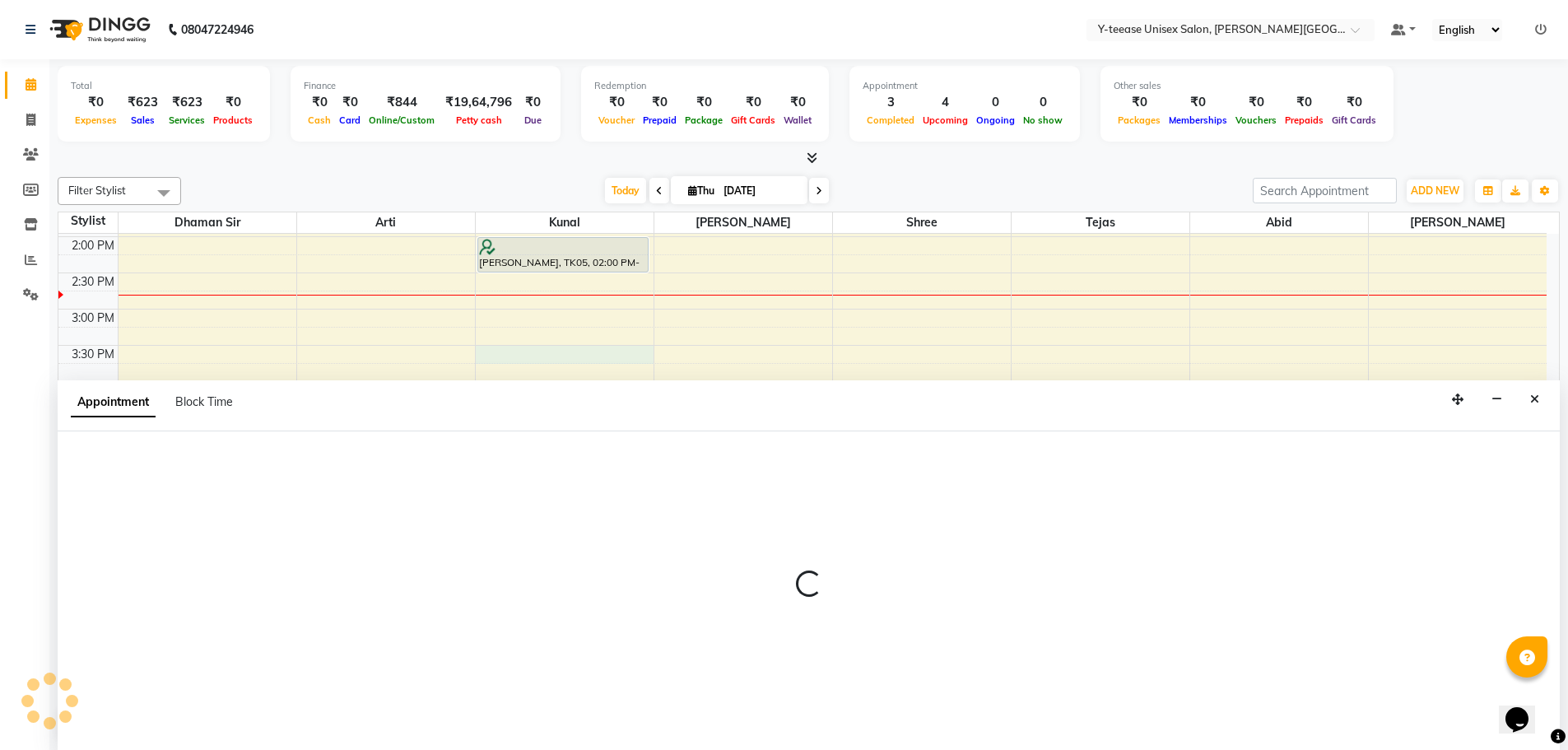
scroll to position [1, 0]
select select "65477"
select select "930"
select select "tentative"
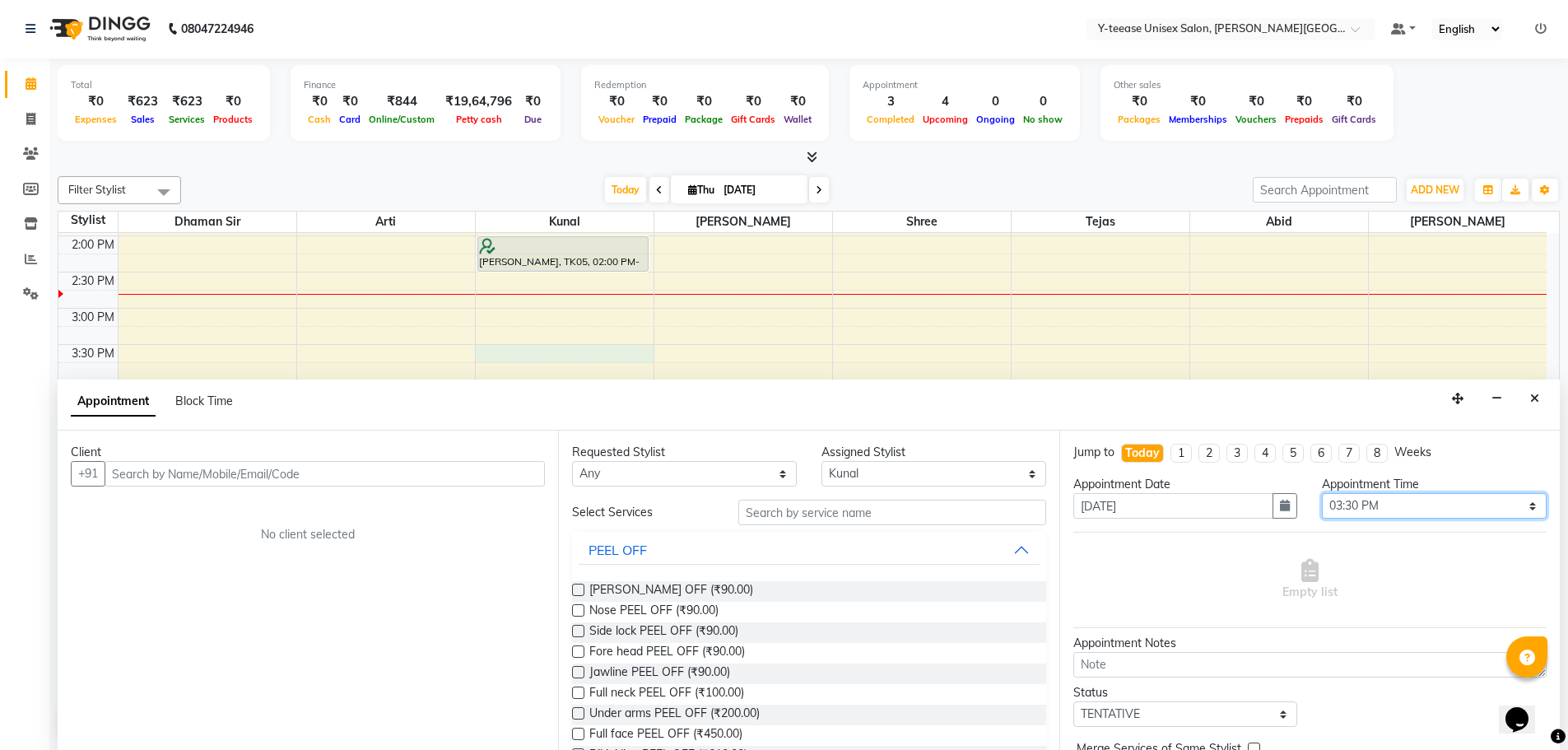
click at [1336, 509] on select "Select 07:00 AM 07:15 AM 07:30 AM 07:45 AM 08:00 AM 08:15 AM 08:30 AM 08:45 AM …" at bounding box center [1434, 505] width 225 height 25
select select "900"
click at [1322, 493] on select "Select 07:00 AM 07:15 AM 07:30 AM 07:45 AM 08:00 AM 08:15 AM 08:30 AM 08:45 AM …" at bounding box center [1434, 505] width 225 height 25
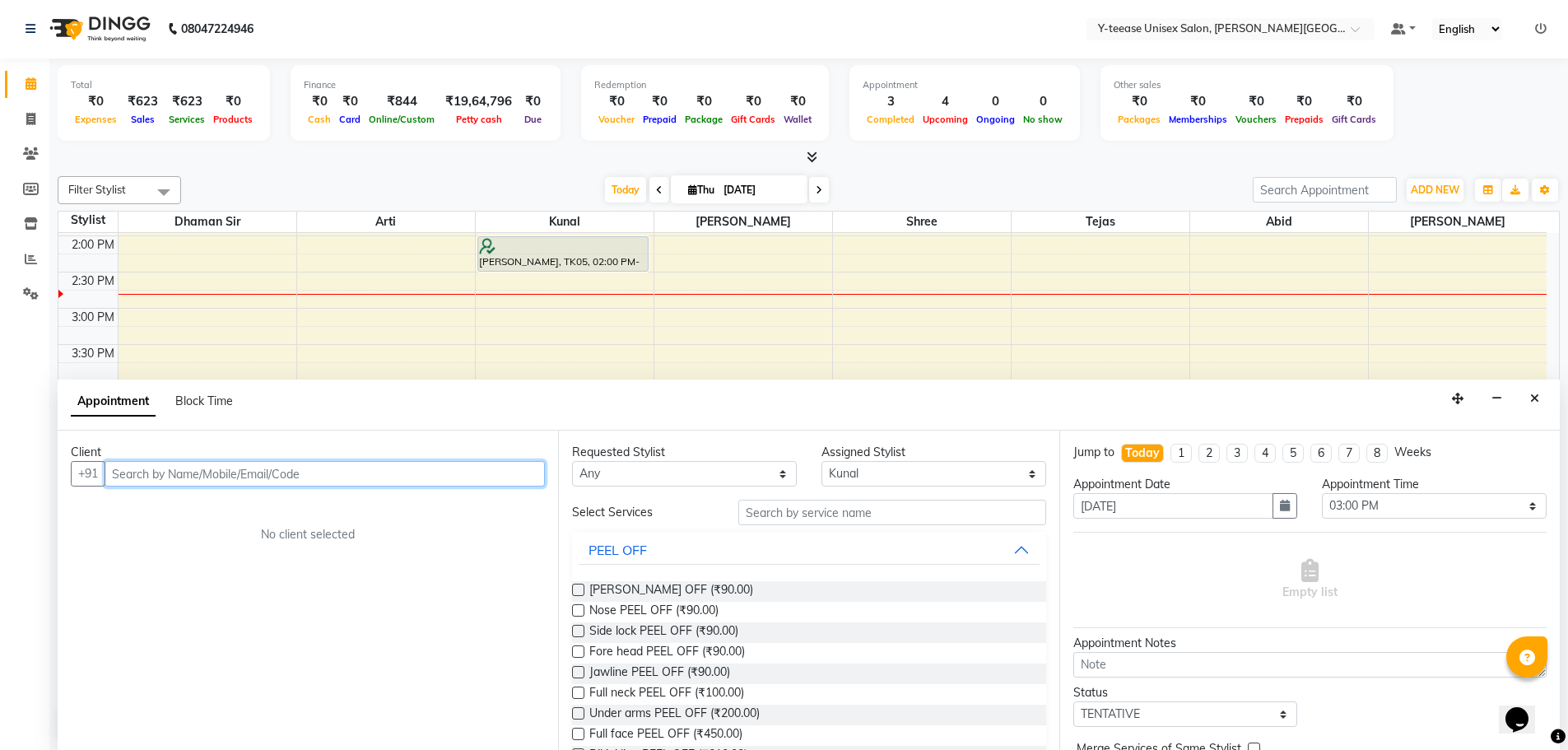
click at [411, 477] on input "text" at bounding box center [325, 473] width 441 height 25
type input "7058103898"
click at [518, 470] on span "Add Client" at bounding box center [510, 473] width 55 height 15
select select "22"
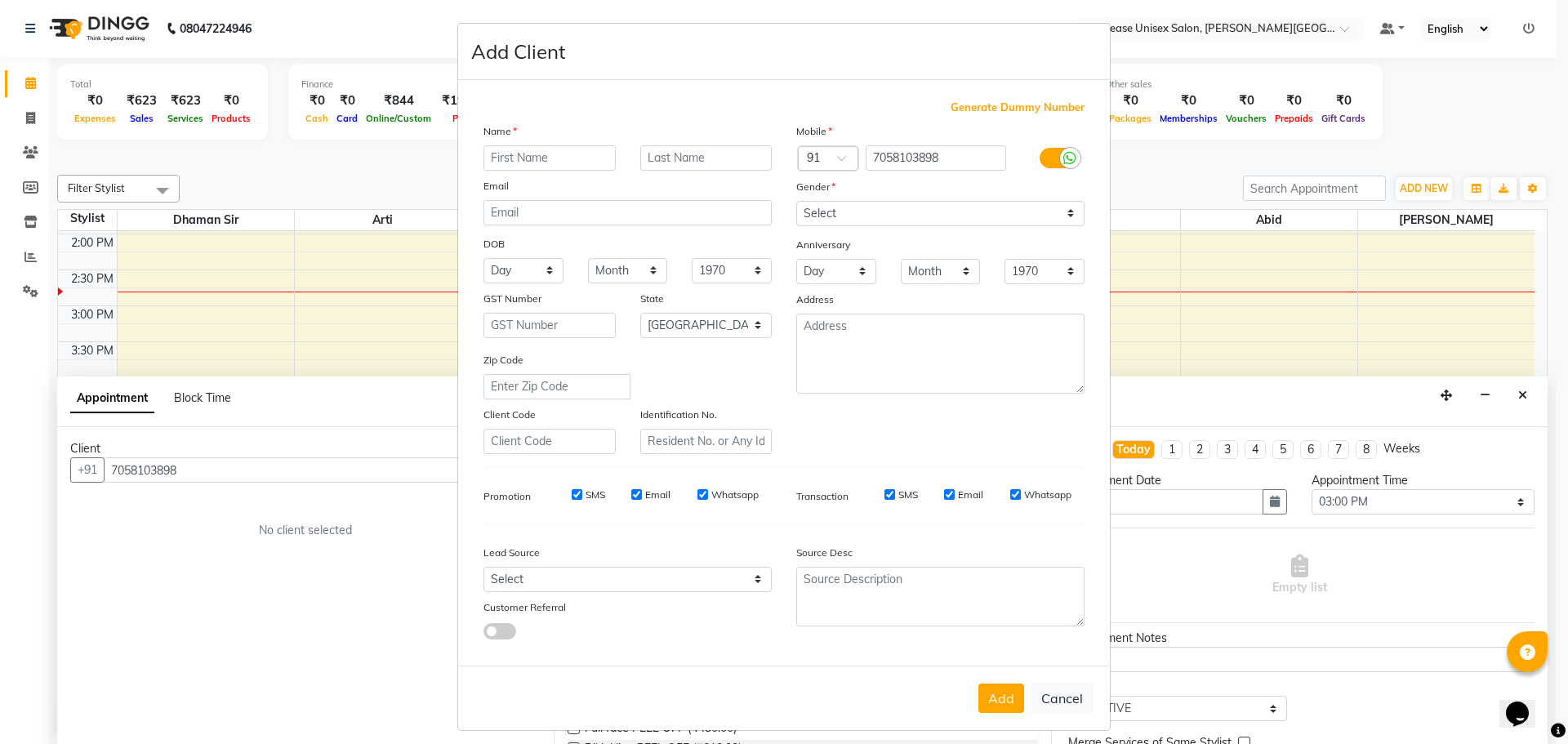
click at [517, 154] on input "text" at bounding box center [549, 157] width 132 height 25
type input "[PERSON_NAME]"
drag, startPoint x: 527, startPoint y: 155, endPoint x: 486, endPoint y: 163, distance: 41.8
click at [486, 163] on input "[PERSON_NAME]" at bounding box center [549, 157] width 132 height 25
type input "E"
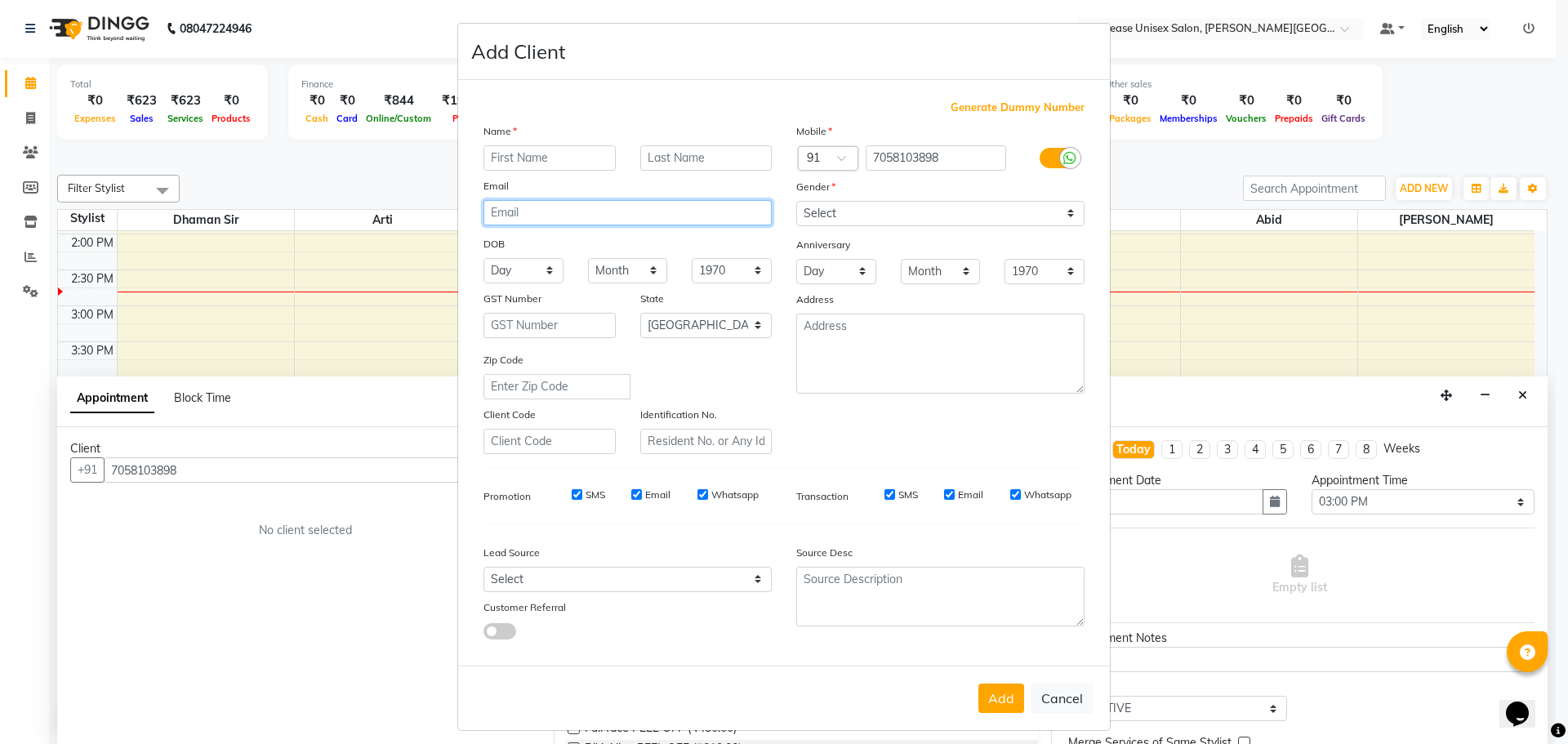
click at [559, 216] on input "email" at bounding box center [628, 213] width 289 height 25
type input "[PERSON_NAME]"
drag, startPoint x: 530, startPoint y: 212, endPoint x: 451, endPoint y: 219, distance: 79.3
click at [457, 219] on div "Add Client Generate Dummy Number Name Email [PERSON_NAME] DOB Day 01 02 03 04 0…" at bounding box center [784, 377] width 653 height 709
click at [537, 165] on input "text" at bounding box center [549, 157] width 132 height 25
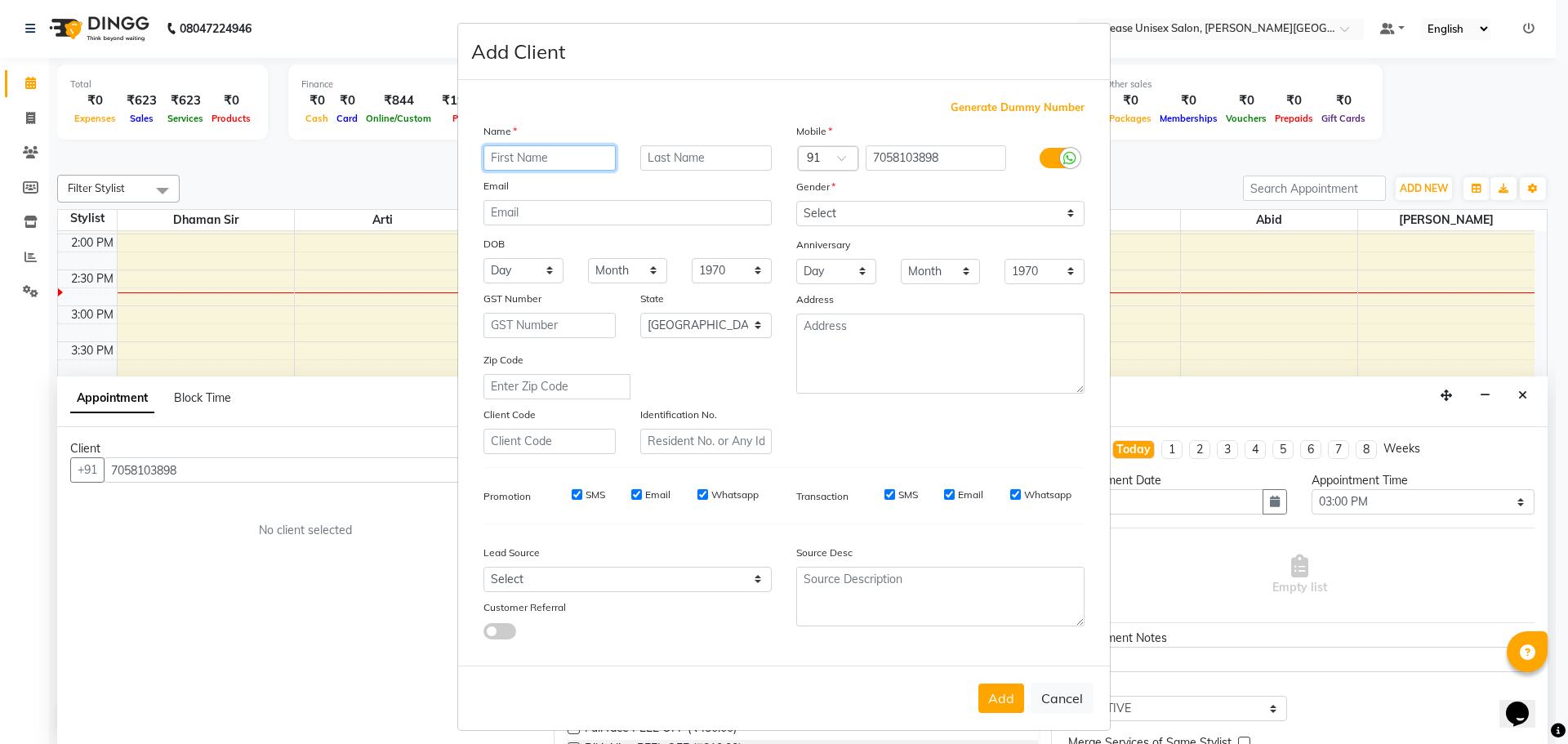
paste input "[PERSON_NAME]"
type input "[PERSON_NAME]"
click at [665, 147] on input "text" at bounding box center [706, 157] width 132 height 25
type input "."
click at [838, 210] on select "Select [DEMOGRAPHIC_DATA] [DEMOGRAPHIC_DATA] Other Prefer Not To Say" at bounding box center [941, 213] width 289 height 25
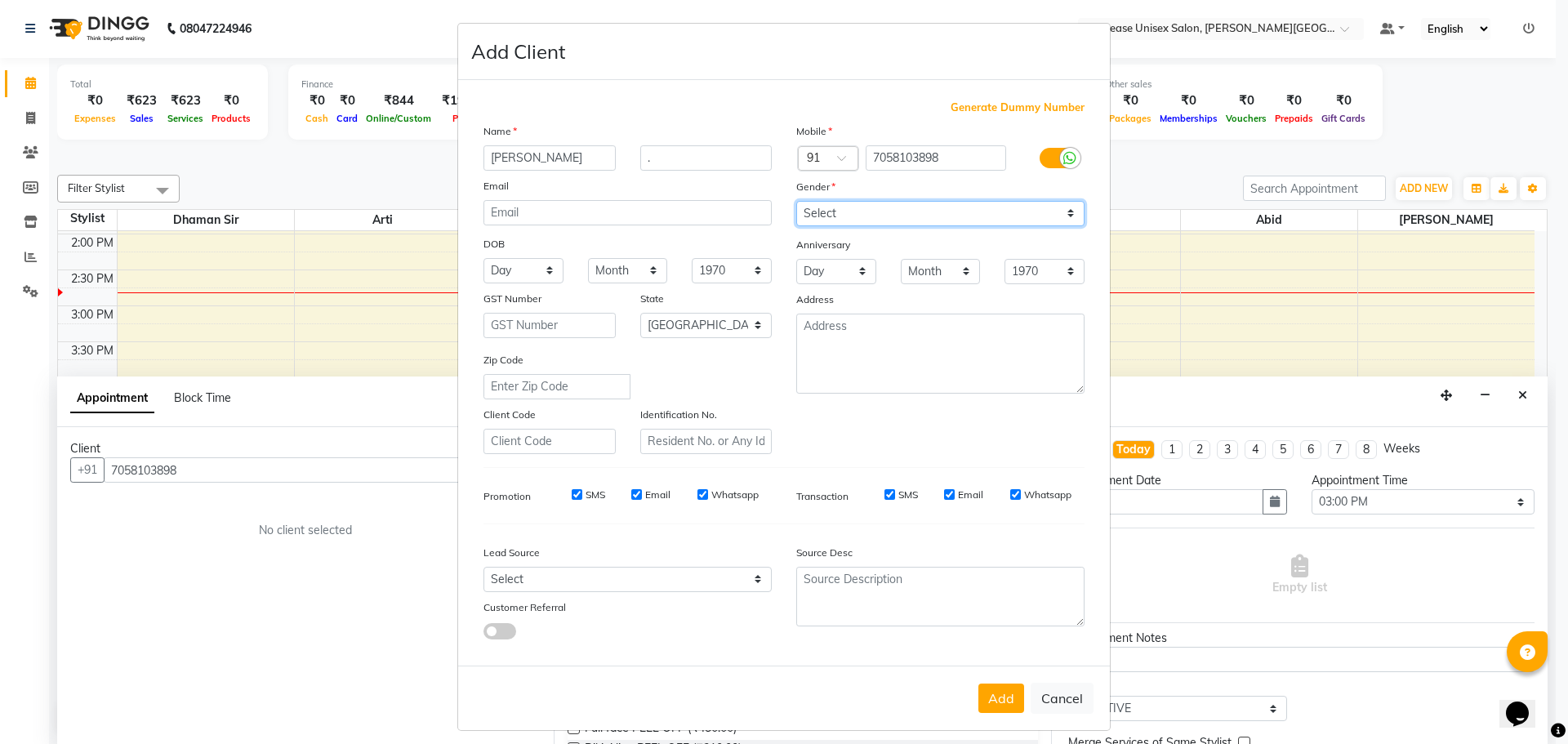
select select "[DEMOGRAPHIC_DATA]"
click at [797, 201] on select "Select [DEMOGRAPHIC_DATA] [DEMOGRAPHIC_DATA] Other Prefer Not To Say" at bounding box center [941, 213] width 289 height 25
click at [983, 686] on button "Add" at bounding box center [1001, 698] width 46 height 29
type input "70******98"
select select
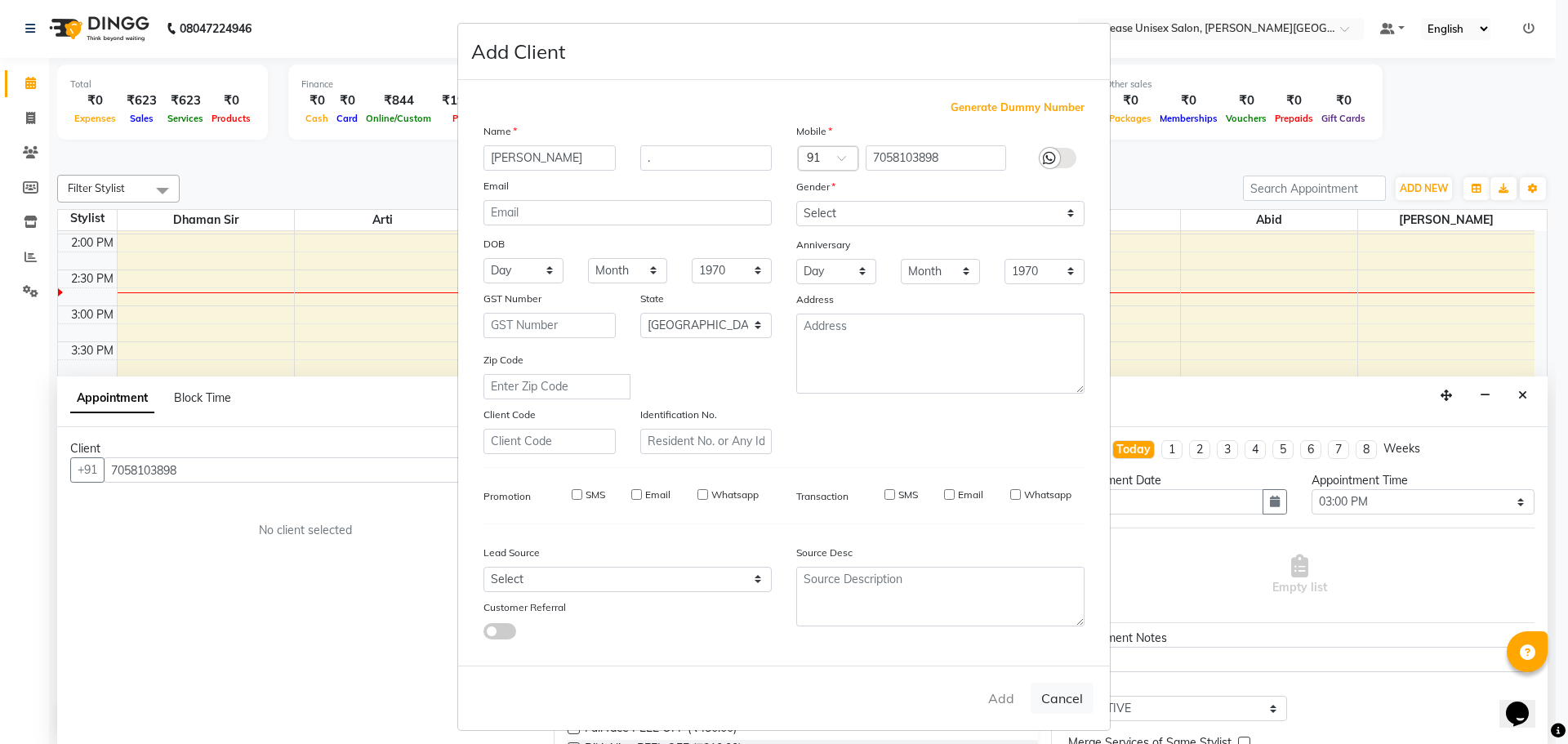
select select
select select "null"
select select
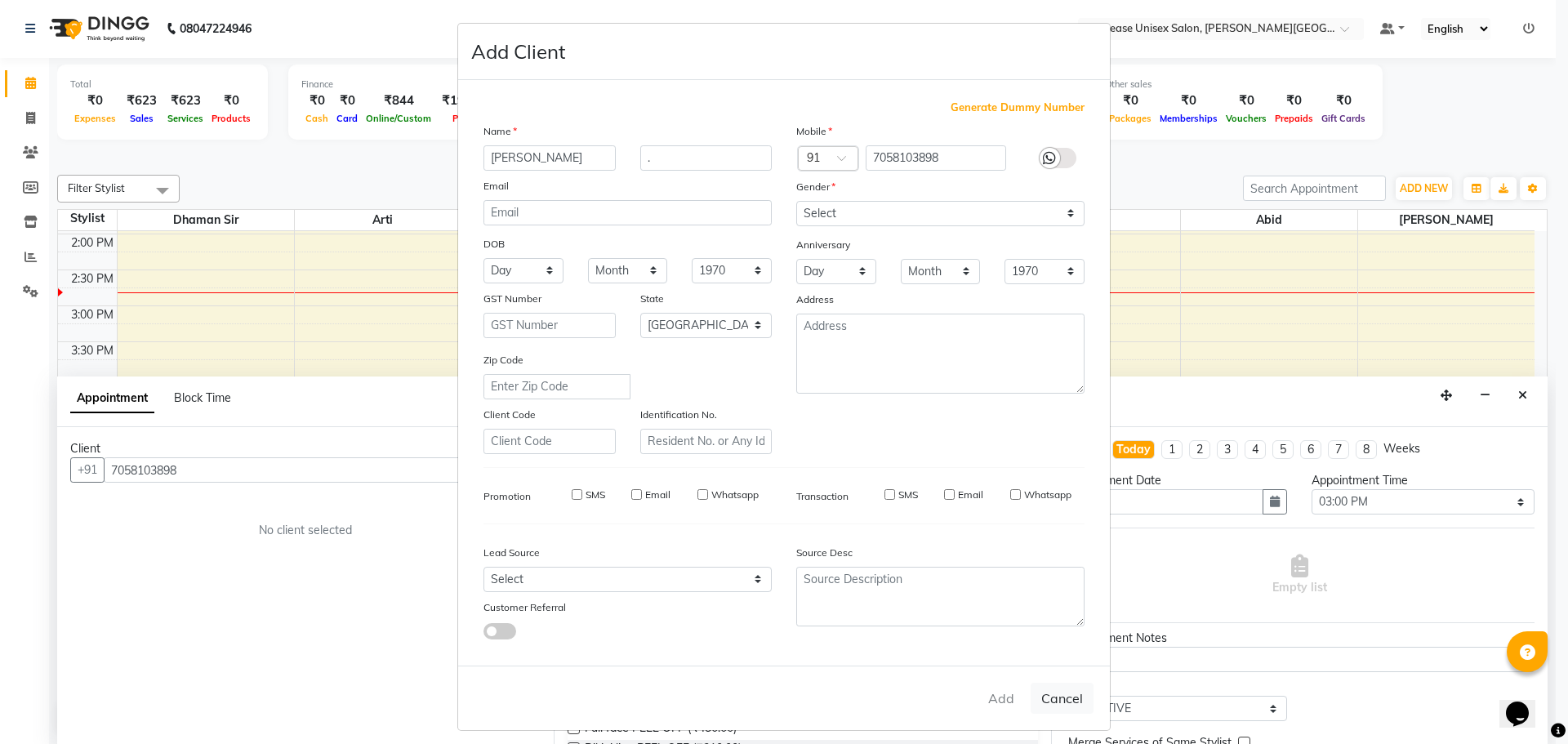
select select
checkbox input "false"
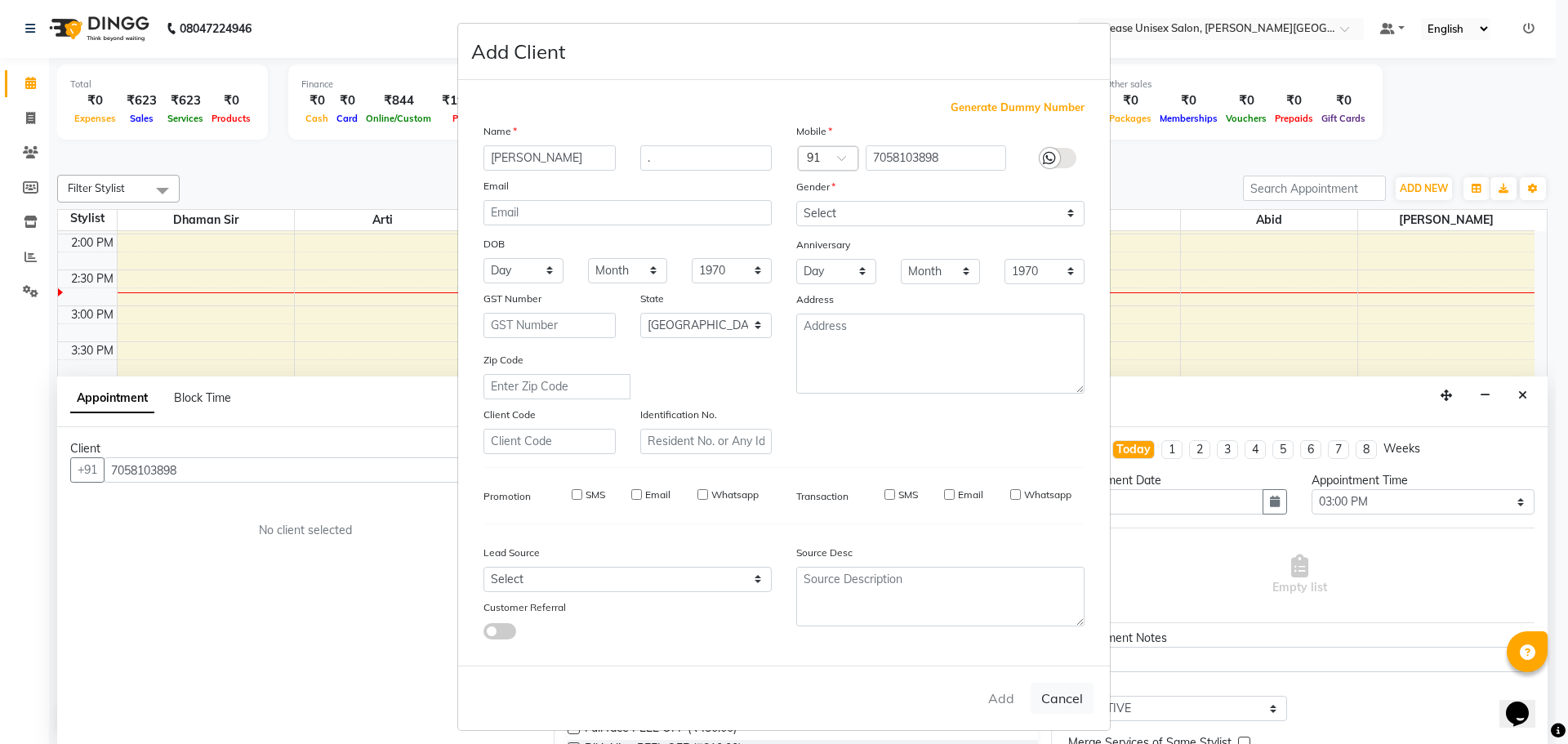
checkbox input "false"
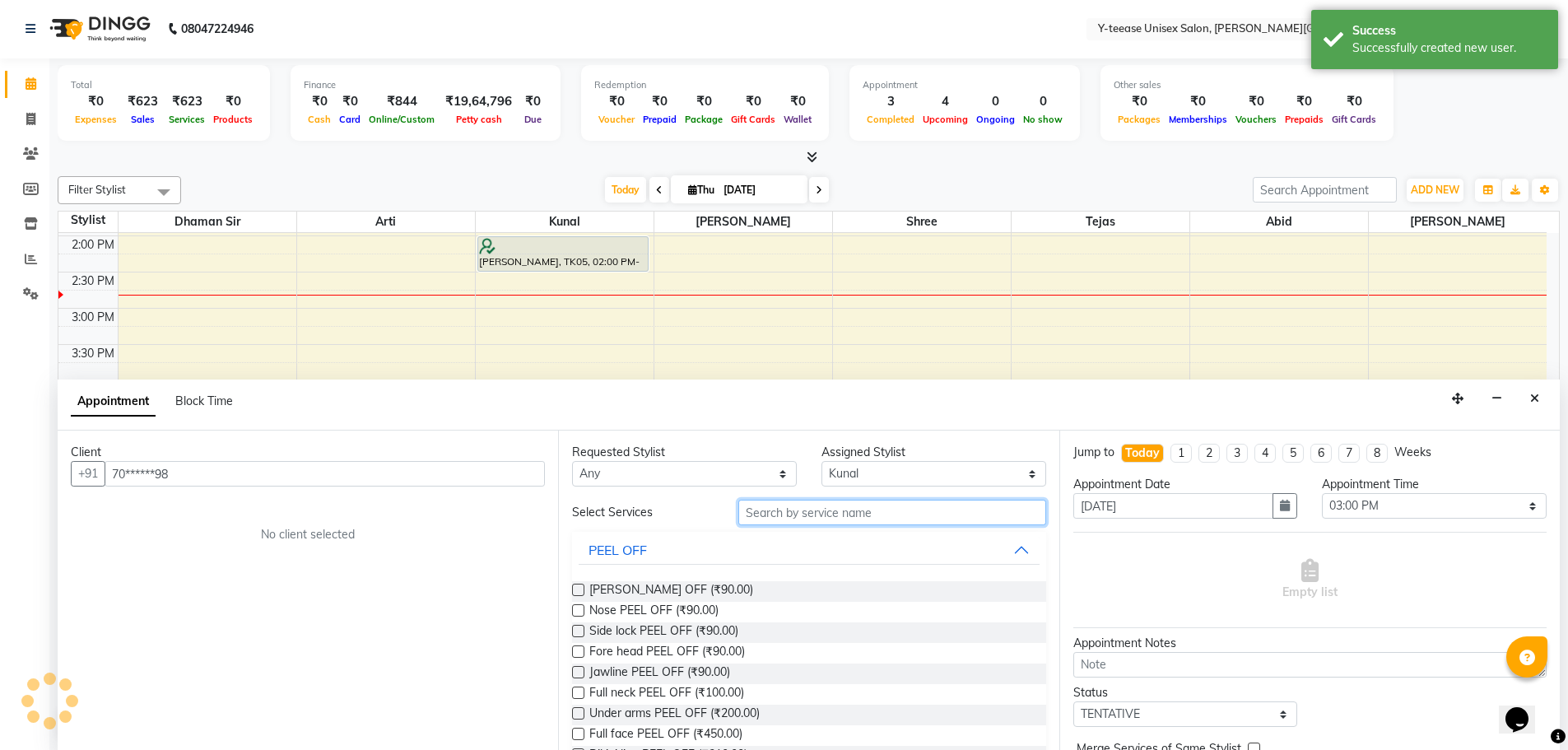
click at [808, 506] on input "text" at bounding box center [892, 512] width 308 height 25
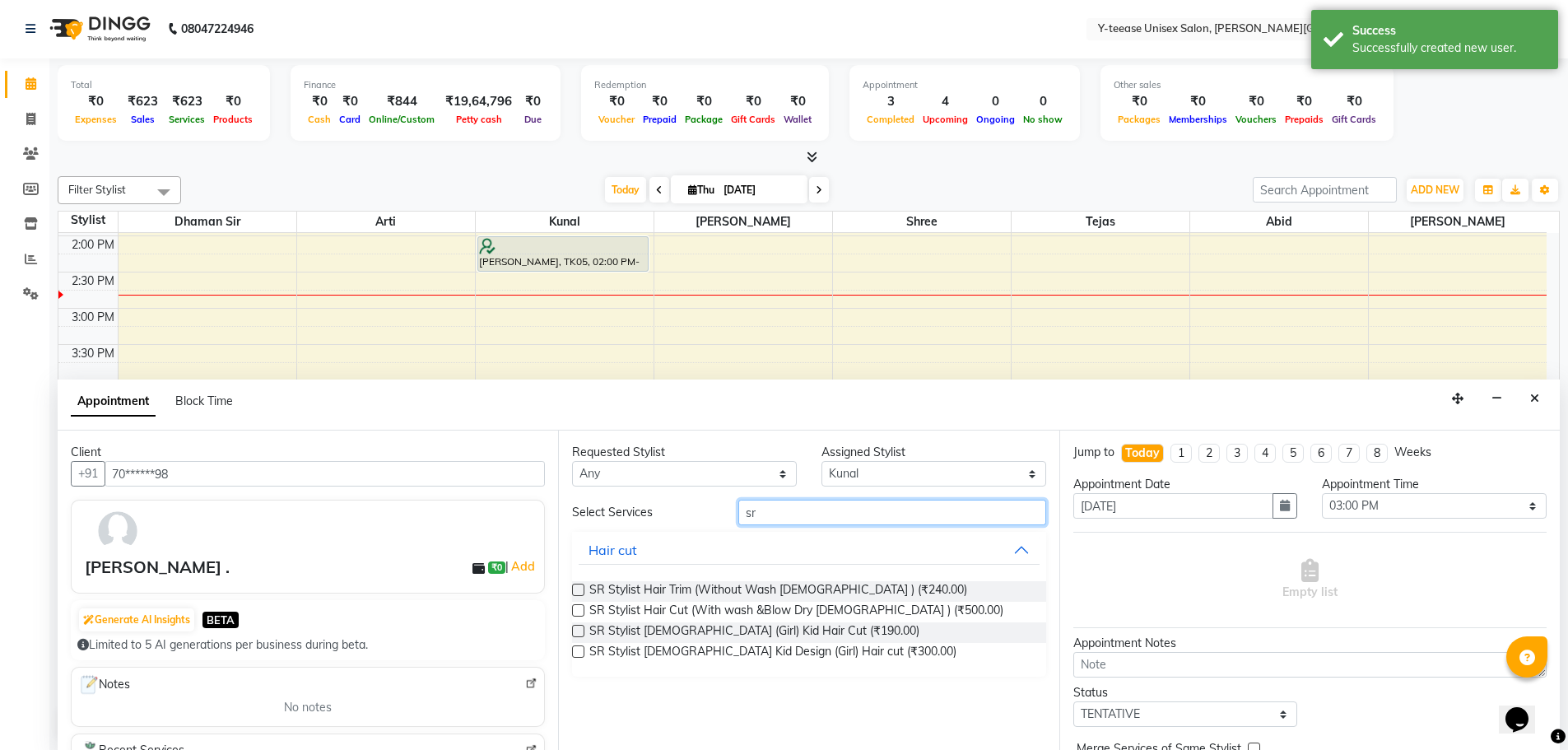
type input "sr"
click at [578, 611] on label at bounding box center [578, 611] width 12 height 12
click at [578, 611] on input "checkbox" at bounding box center [577, 612] width 10 height 10
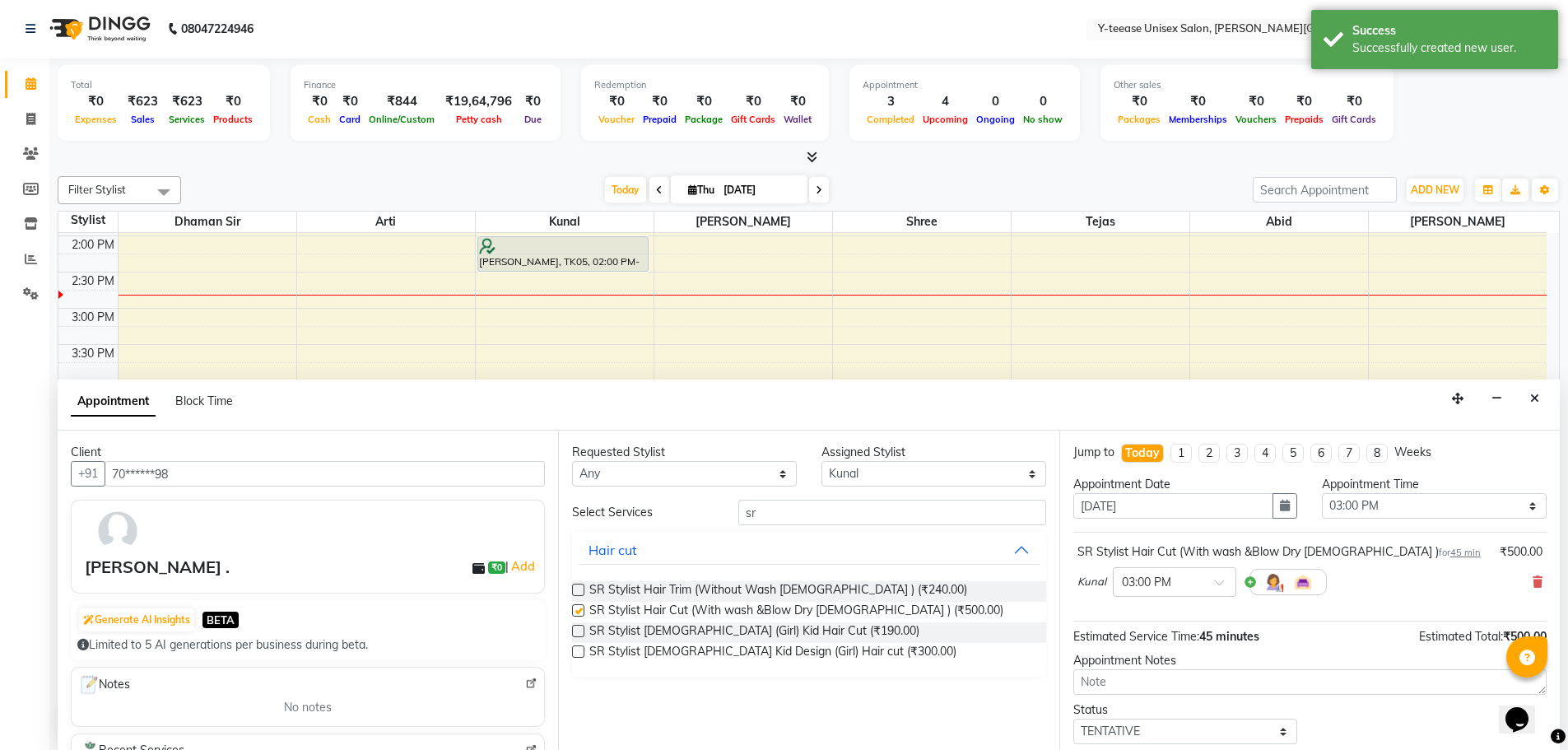
checkbox input "false"
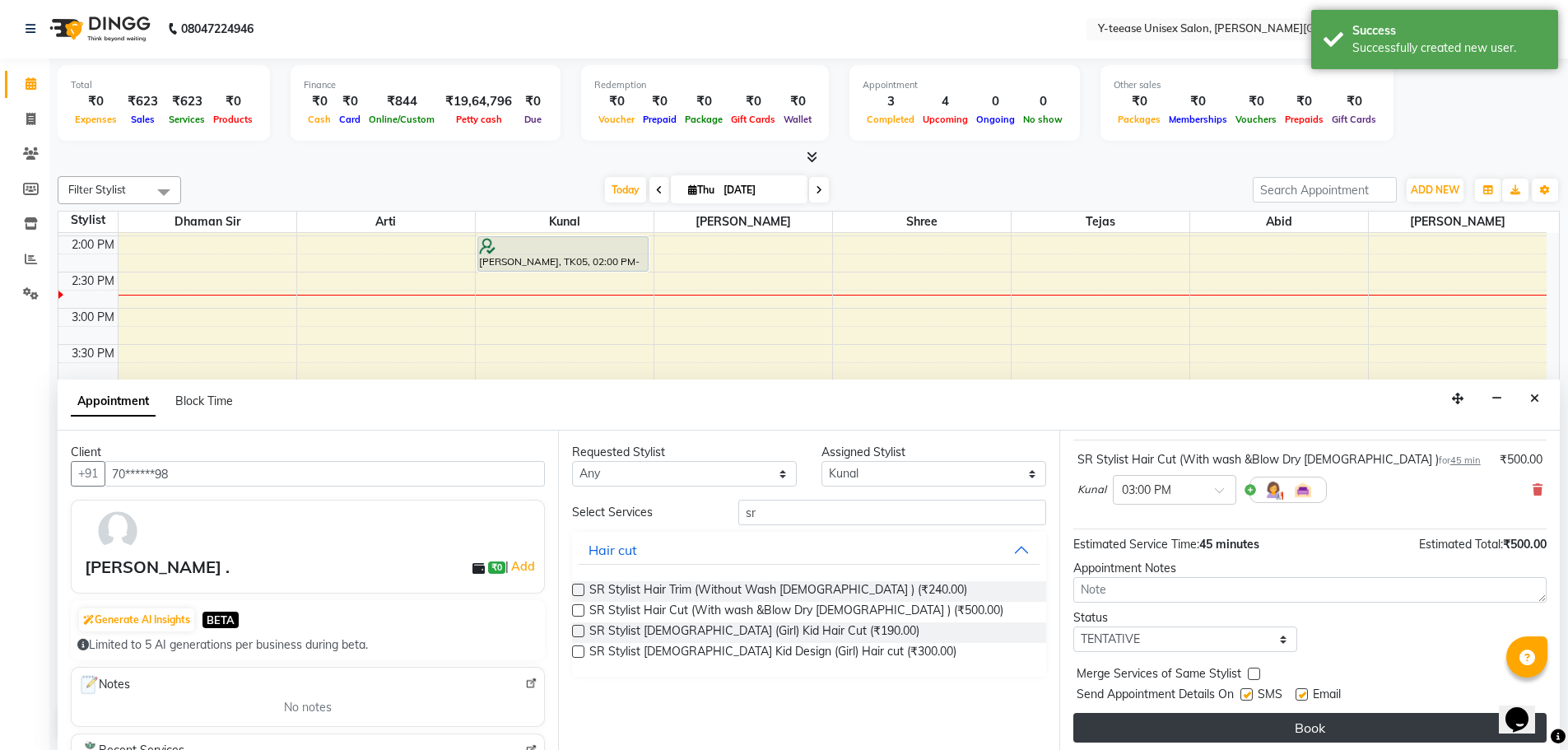
scroll to position [98, 0]
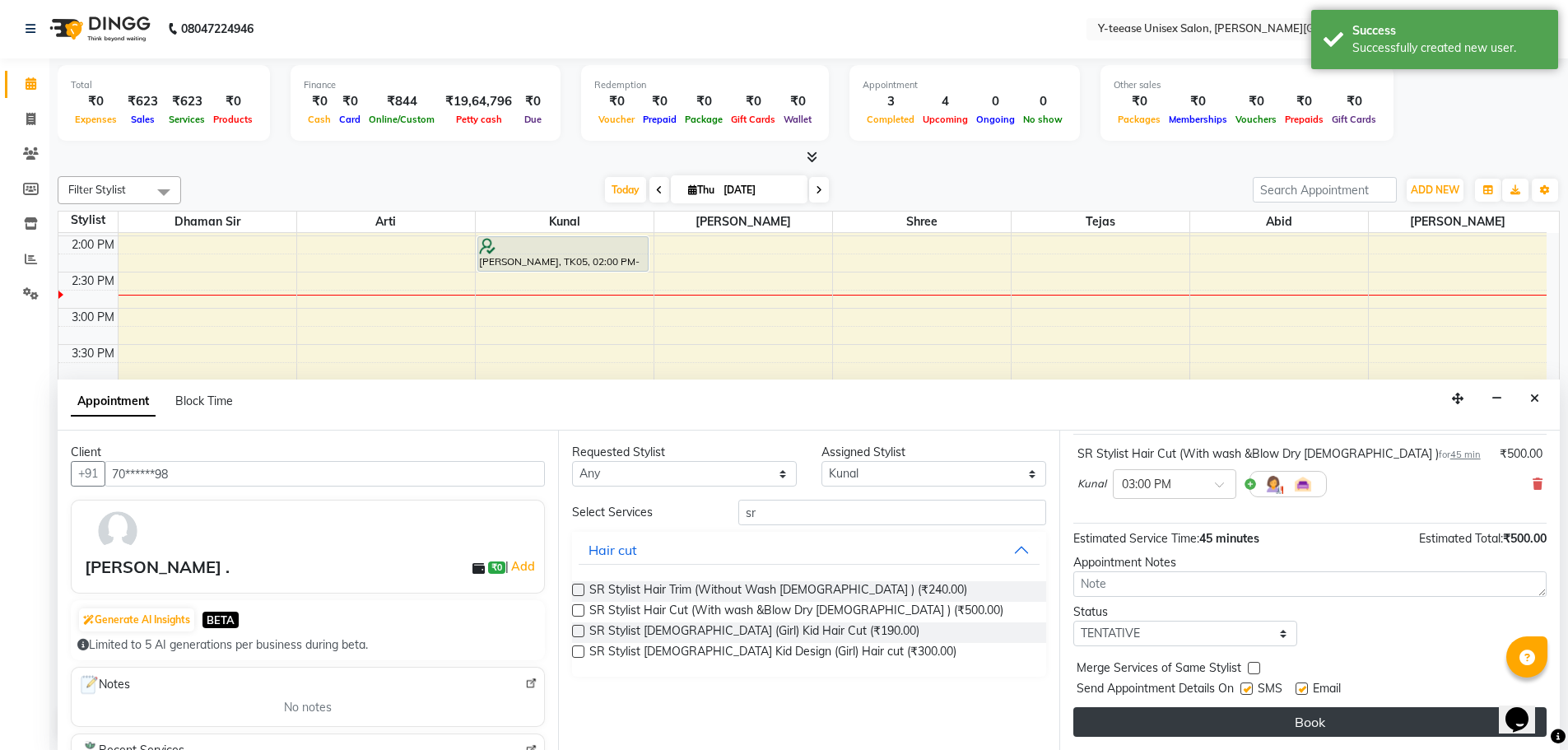
click at [1237, 710] on button "Book" at bounding box center [1310, 722] width 474 height 30
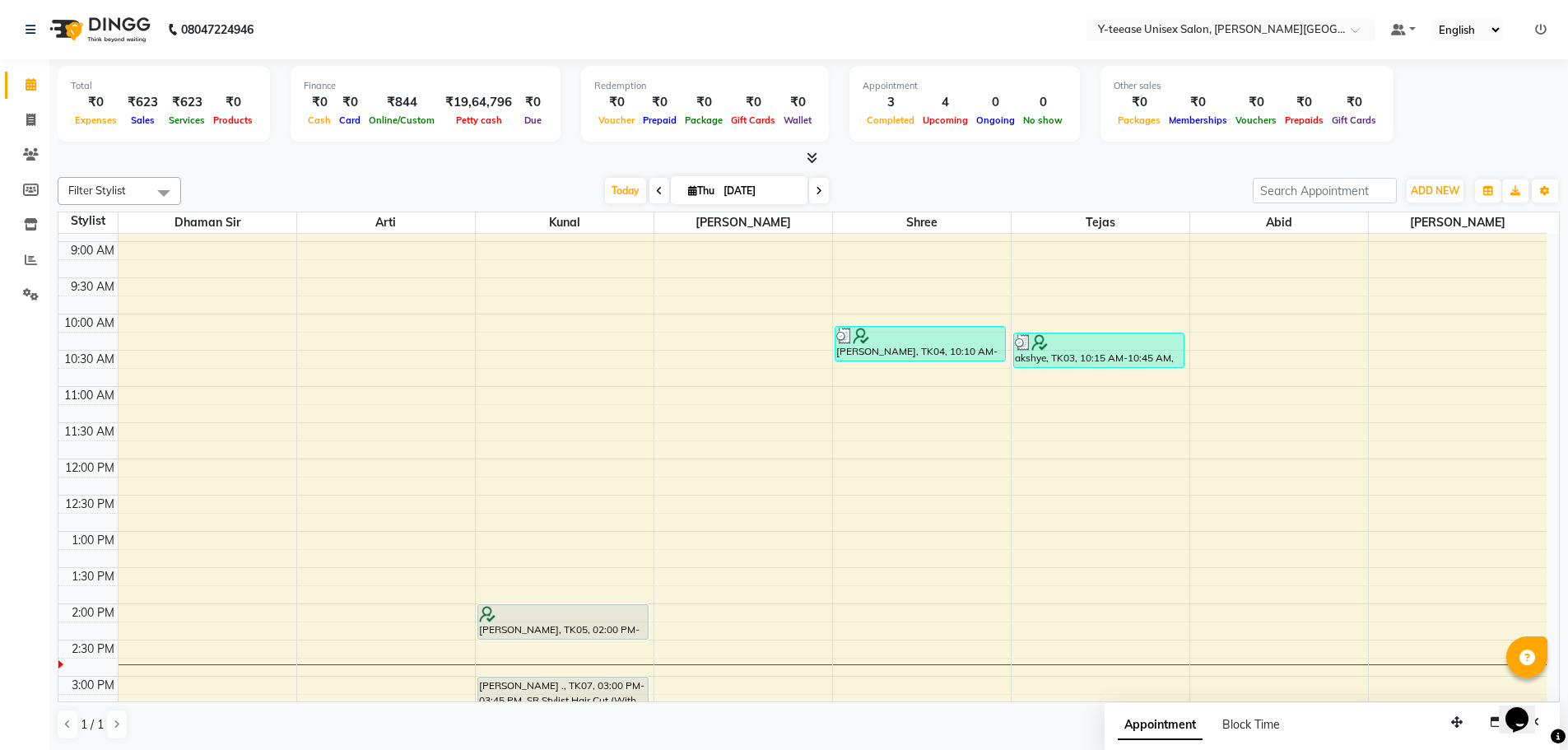
scroll to position [329, 0]
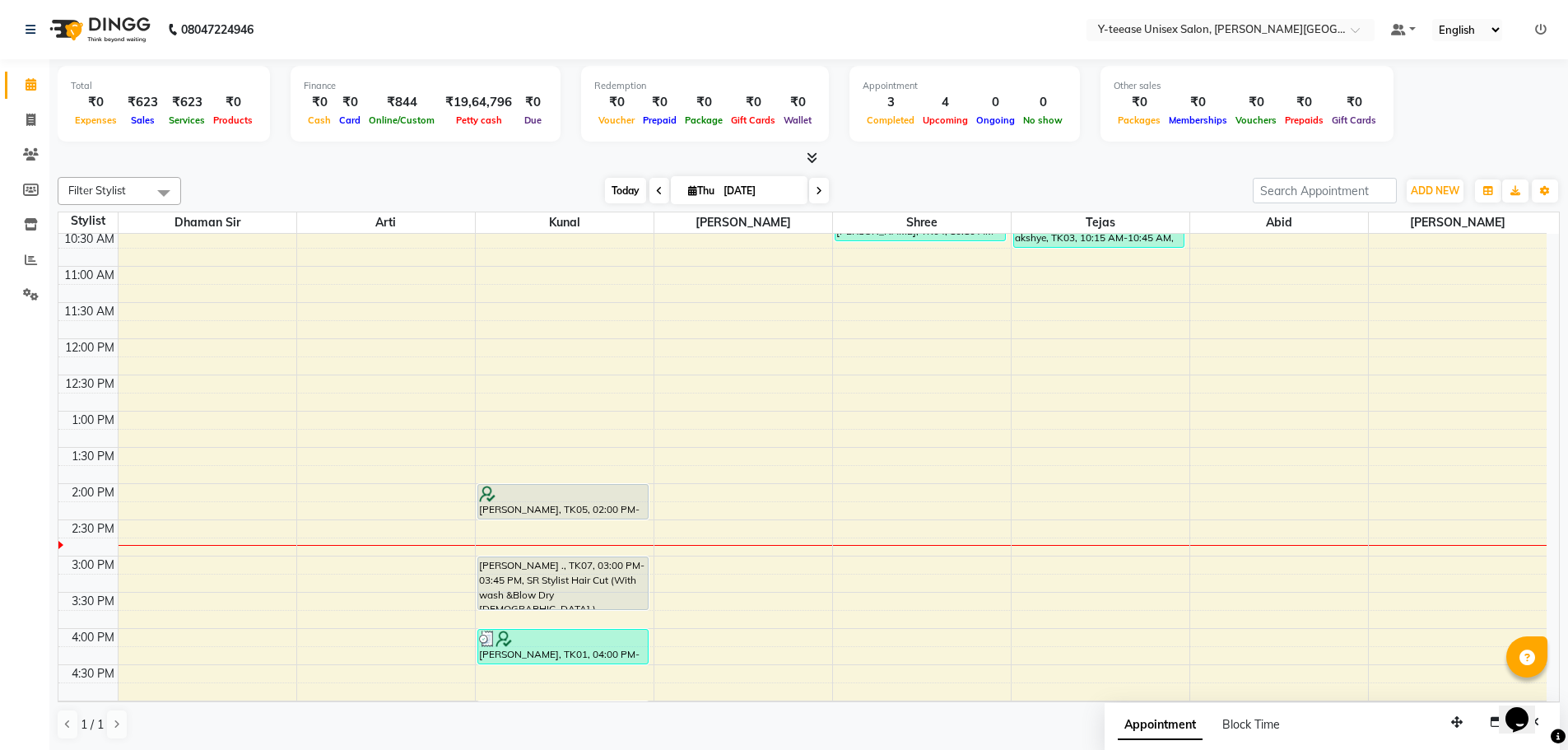
click at [626, 191] on span "Today" at bounding box center [625, 190] width 41 height 25
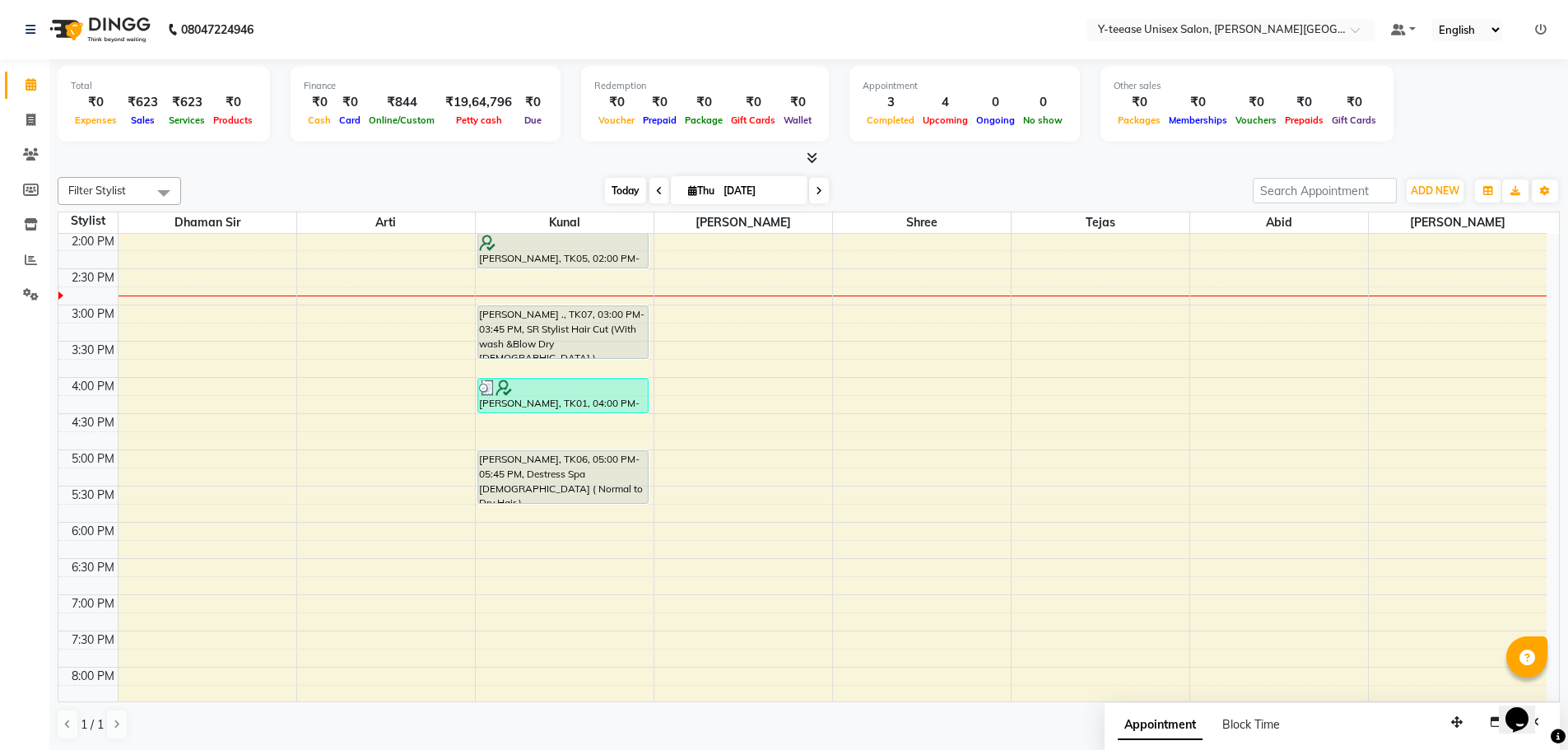
click at [634, 190] on span "Today" at bounding box center [625, 190] width 41 height 25
click at [619, 179] on span "Today" at bounding box center [625, 190] width 41 height 25
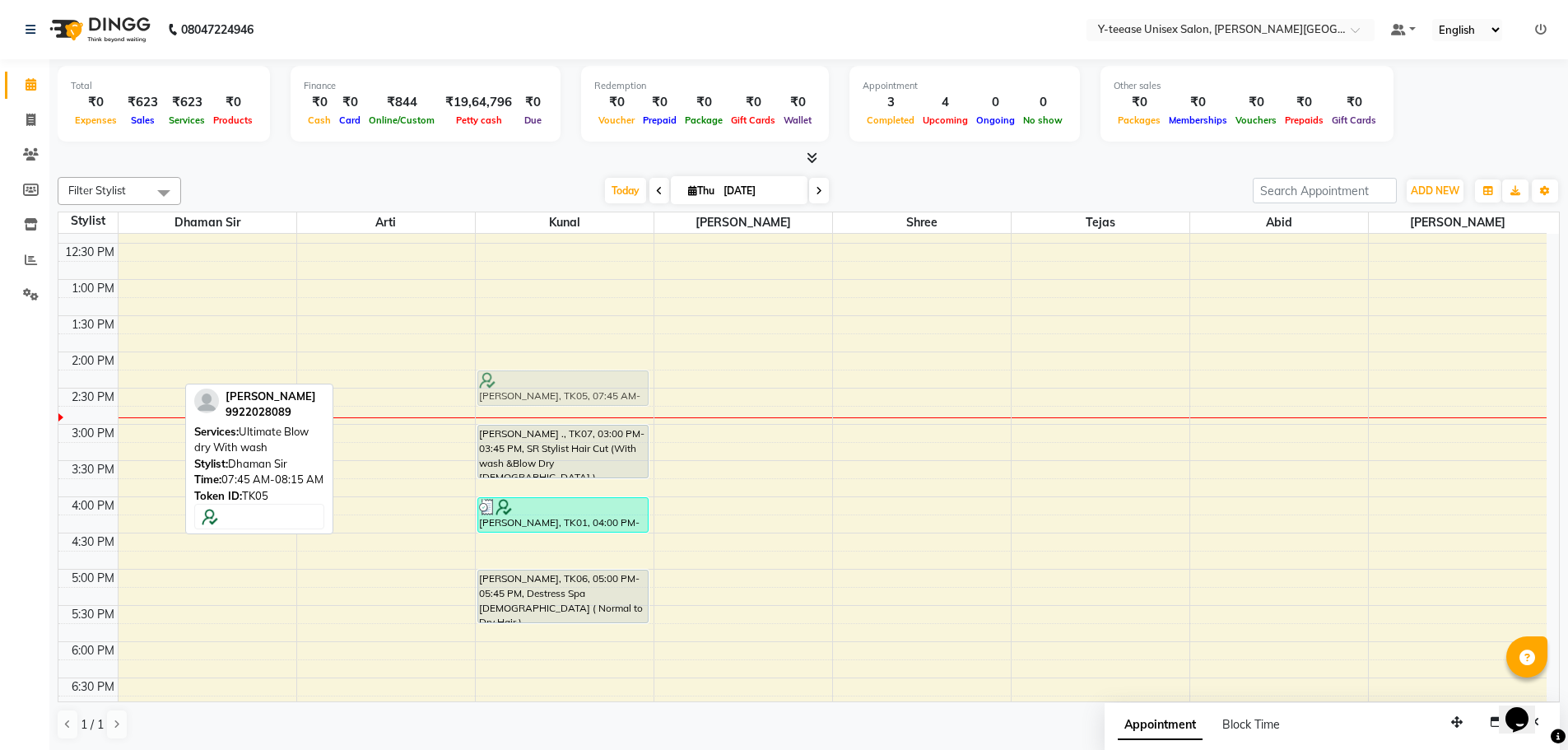
scroll to position [329, 0]
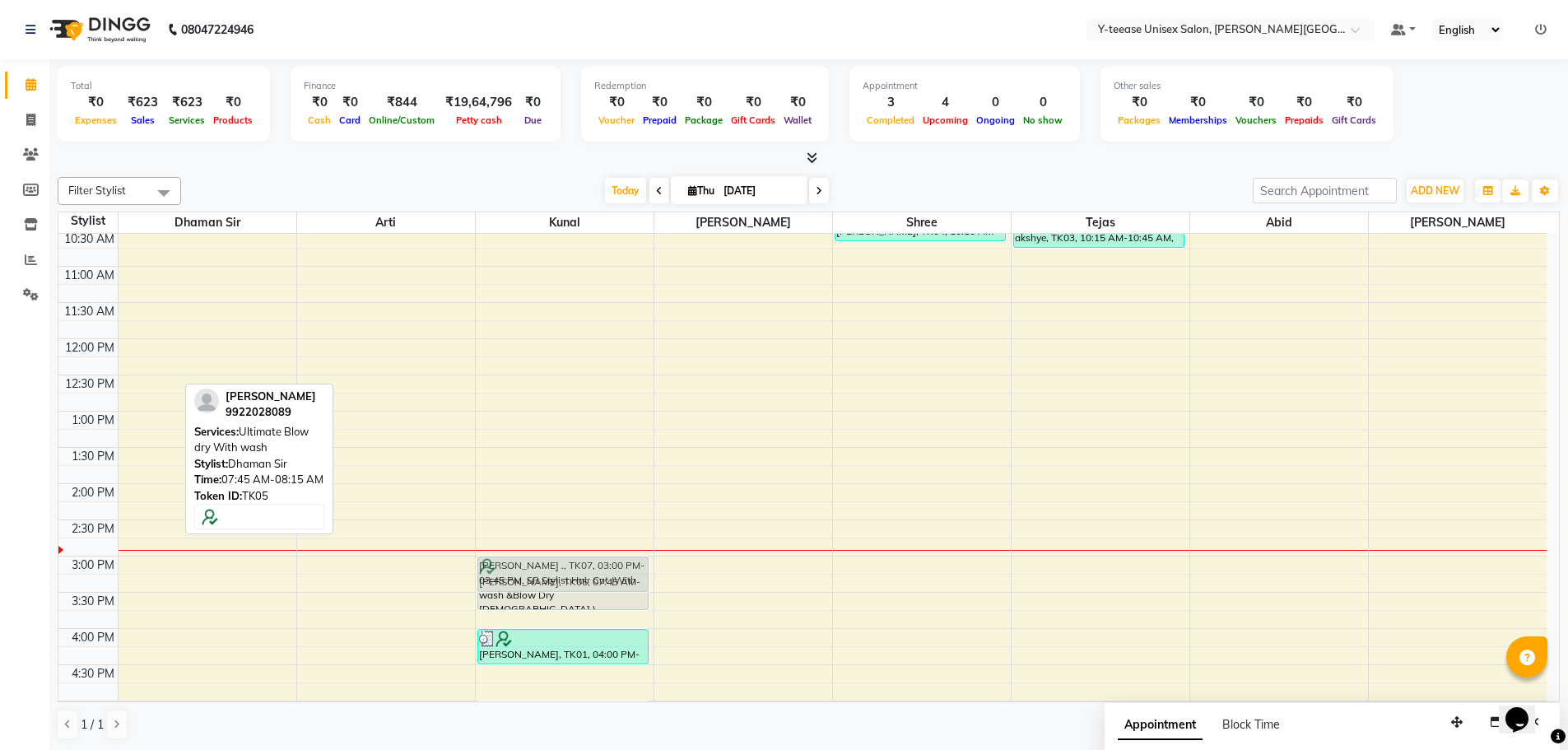
drag, startPoint x: 152, startPoint y: 370, endPoint x: 618, endPoint y: 571, distance: 507.5
click at [618, 571] on tr "[PERSON_NAME], TK05, 07:45 AM-08:15 AM, Ultimate Blow dry With wash [PERSON_NAM…" at bounding box center [802, 519] width 1488 height 1231
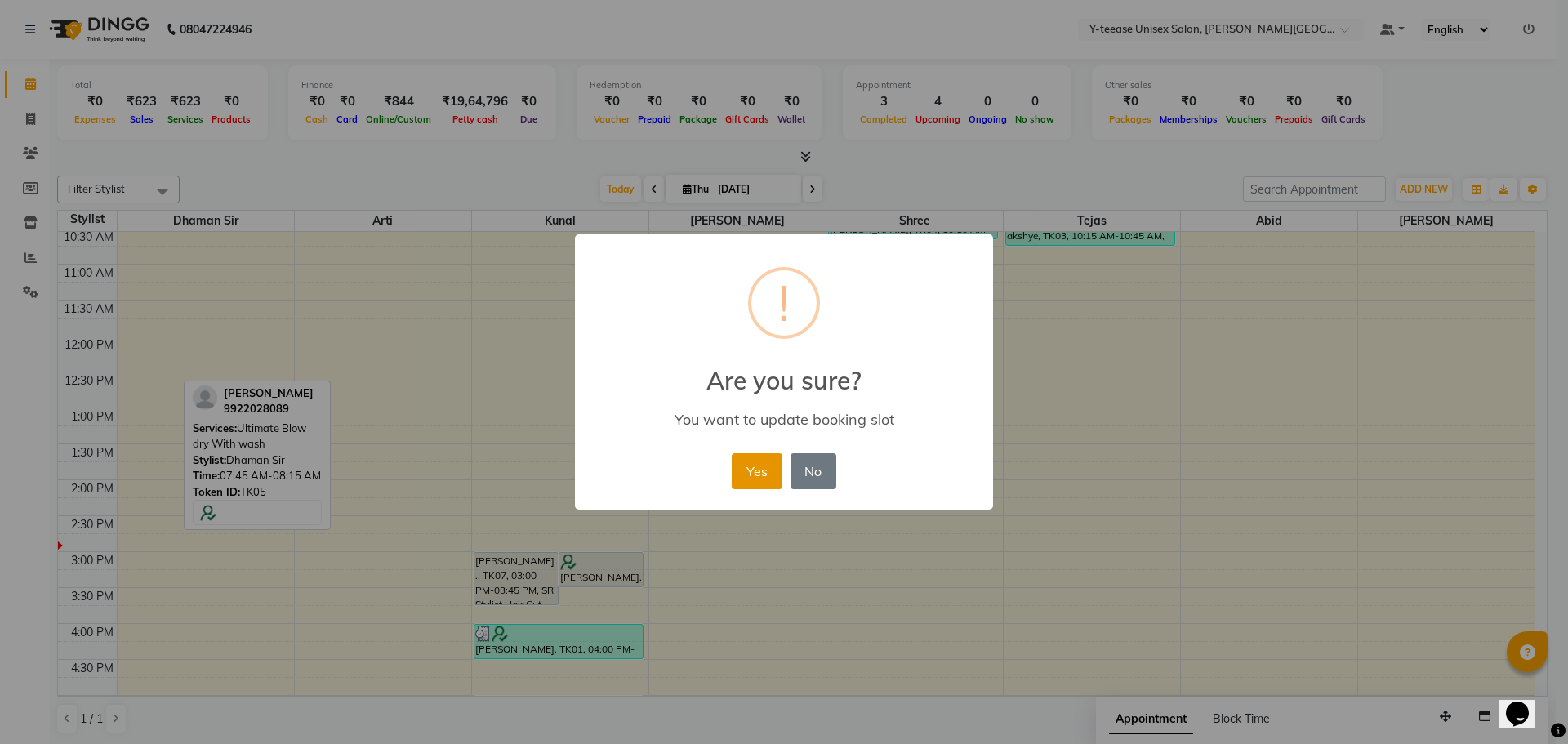
click at [755, 472] on button "Yes" at bounding box center [757, 472] width 50 height 36
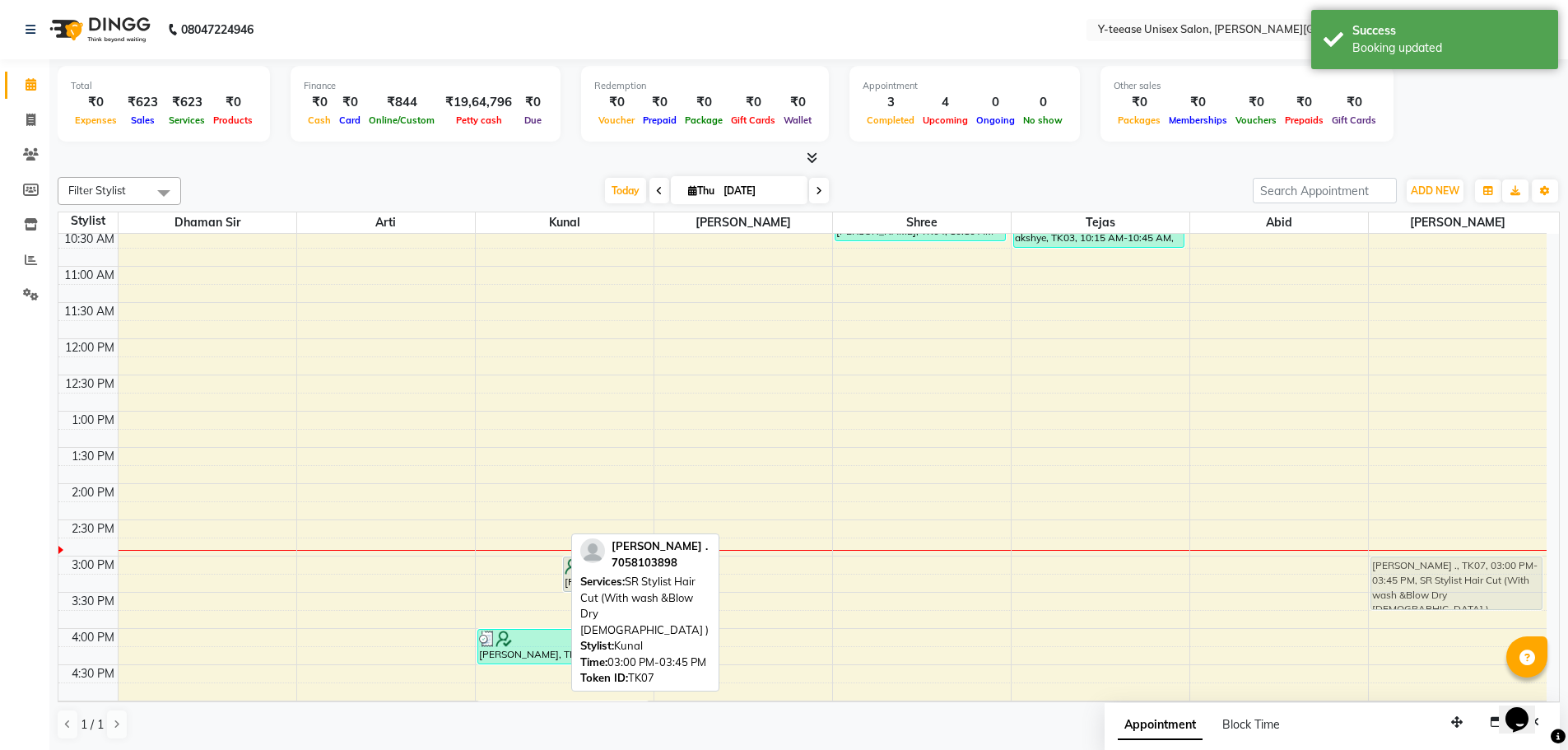
drag, startPoint x: 500, startPoint y: 583, endPoint x: 1368, endPoint y: 582, distance: 868.0
click at [1368, 582] on div "6:00 AM 6:30 AM 7:00 AM 7:30 AM 8:00 AM 8:30 AM 9:00 AM 9:30 AM 10:00 AM 10:30 …" at bounding box center [802, 519] width 1488 height 1231
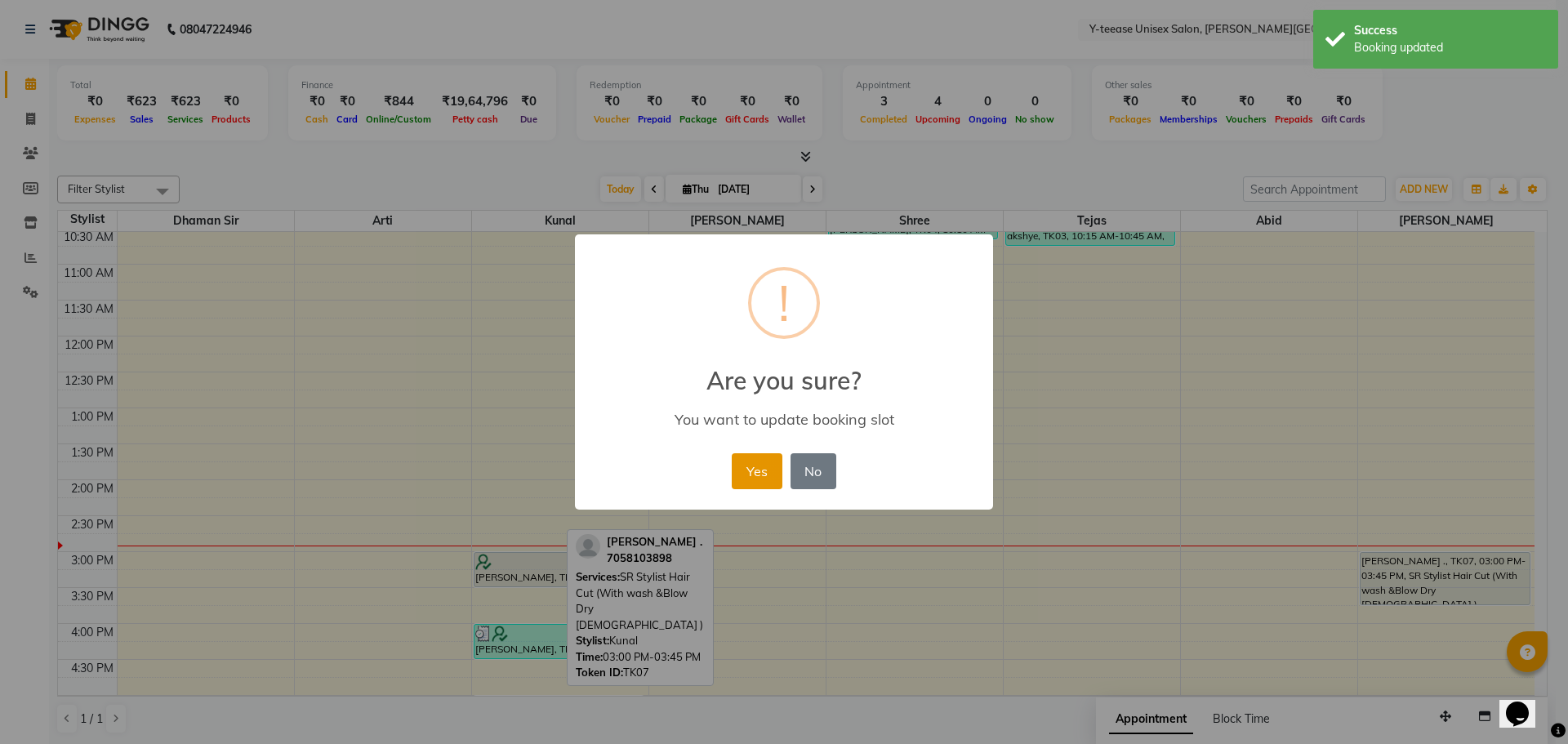
click at [767, 472] on button "Yes" at bounding box center [757, 472] width 50 height 36
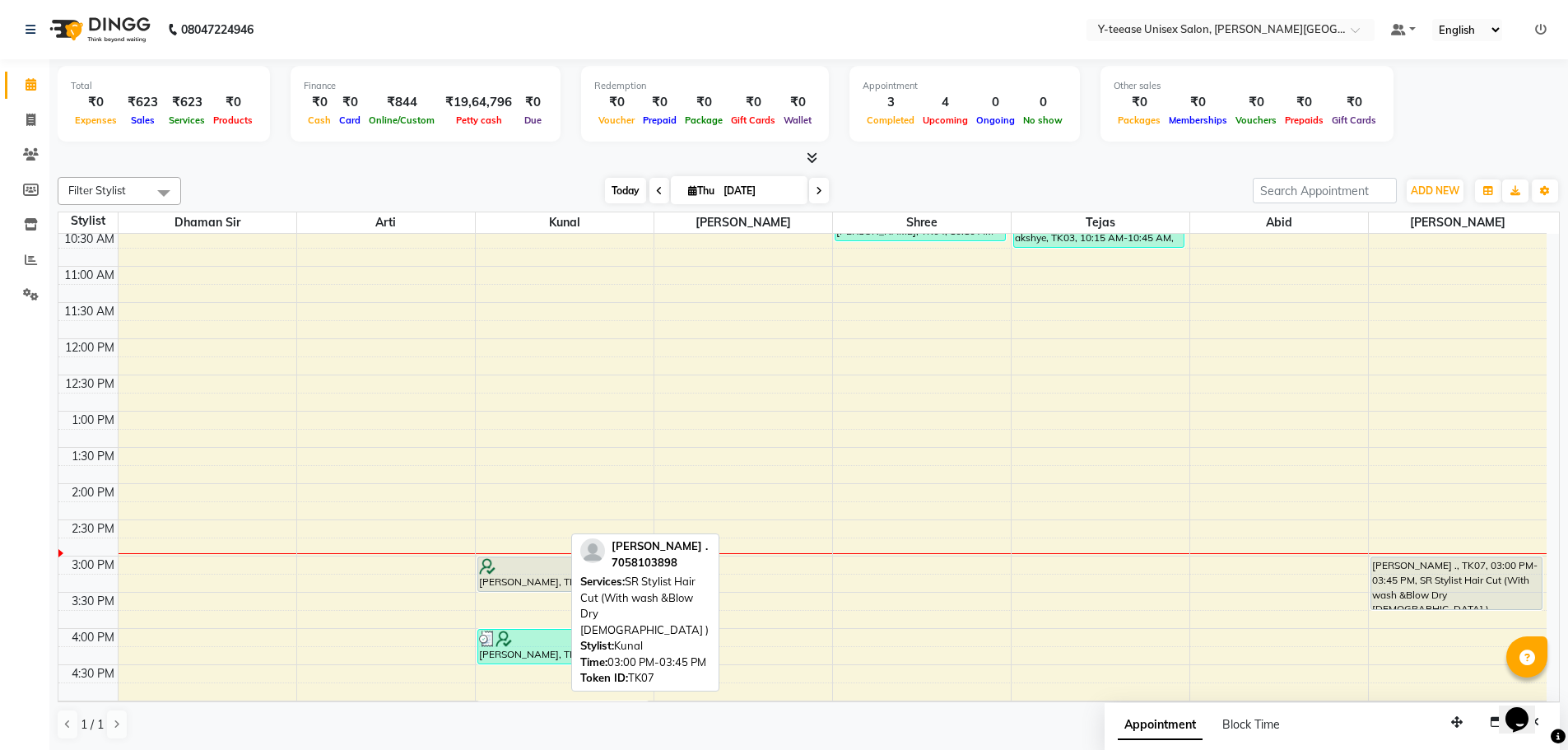
click at [628, 191] on span "Today" at bounding box center [625, 190] width 41 height 25
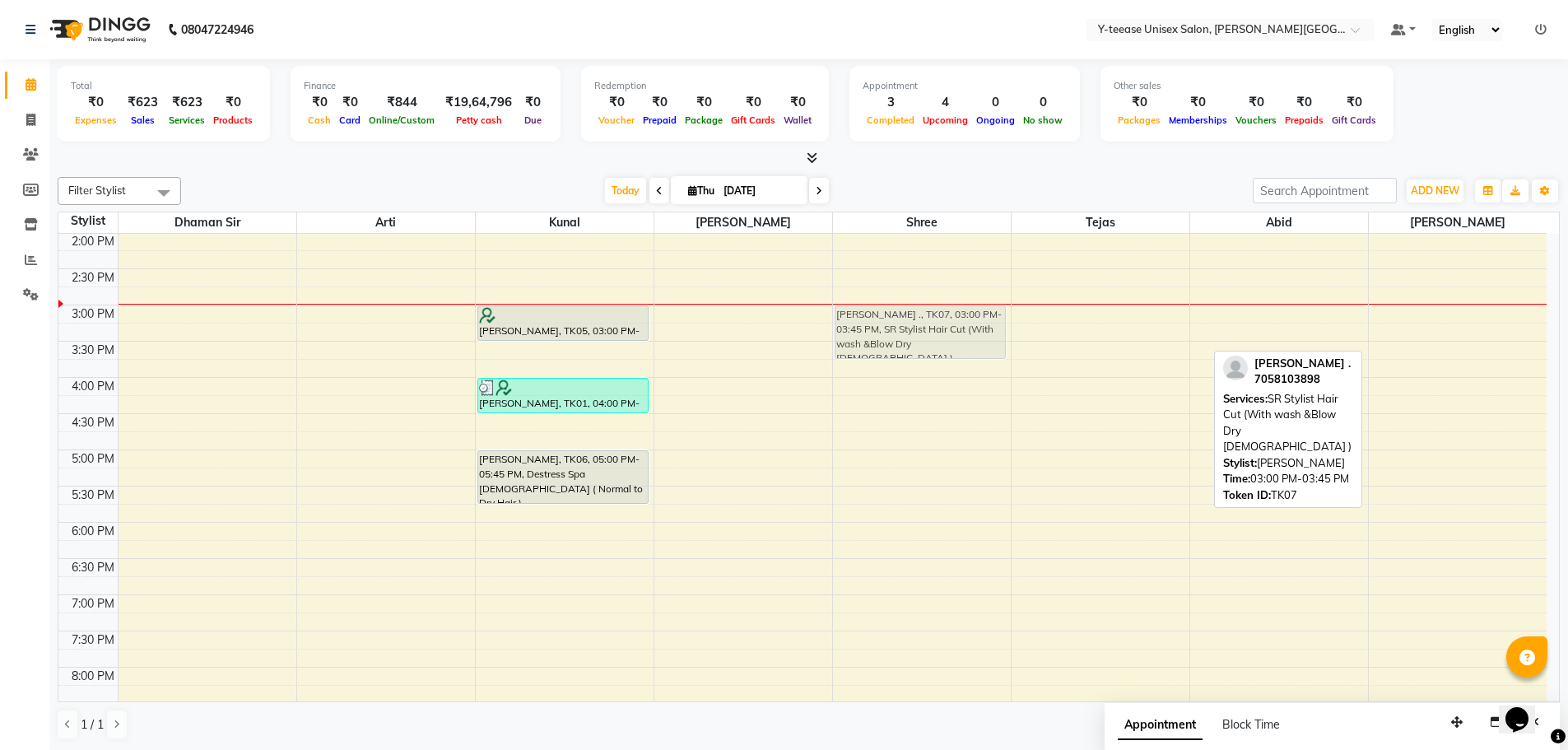
drag, startPoint x: 1453, startPoint y: 331, endPoint x: 910, endPoint y: 337, distance: 543.0
click at [910, 337] on tr "[PERSON_NAME], TK02, 07:45 AM-08:00 AM, [PERSON_NAME] Trim ( Men ) [PERSON_NAME…" at bounding box center [802, 268] width 1488 height 1231
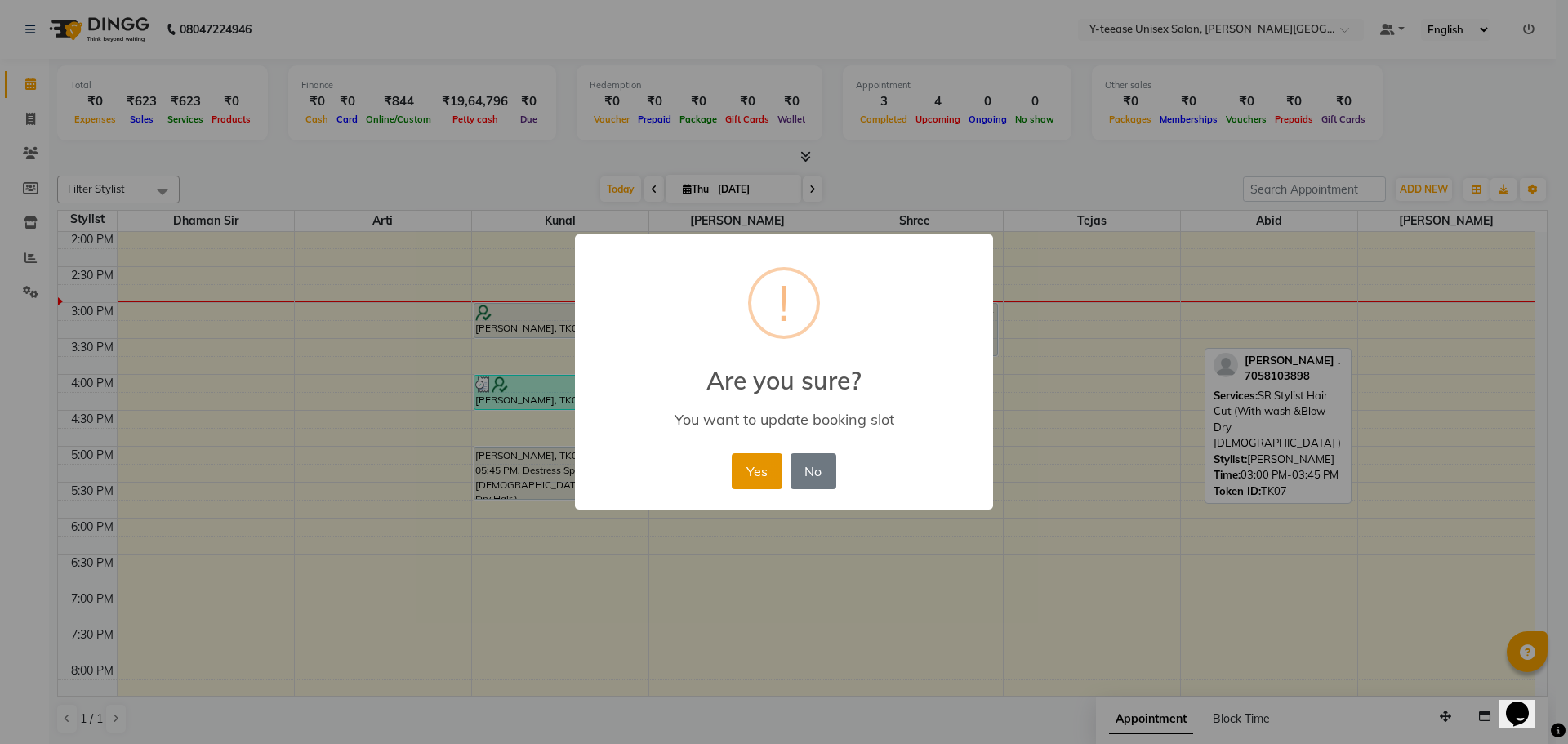
click at [746, 473] on button "Yes" at bounding box center [757, 472] width 50 height 36
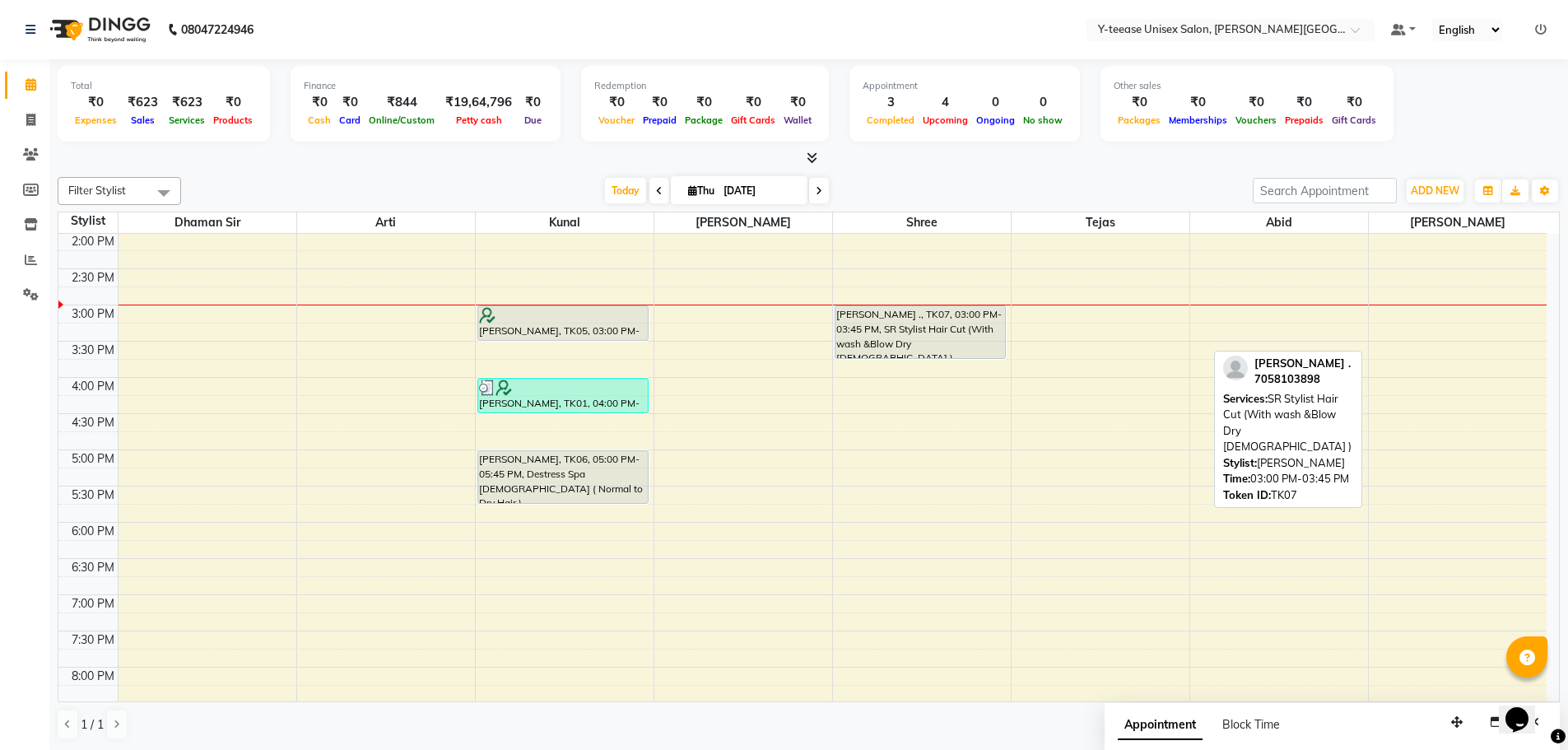
click at [632, 204] on div "Filter Stylist Select All [PERSON_NAME] Dhaman [PERSON_NAME] Shree [PERSON_NAME…" at bounding box center [808, 191] width 1502 height 28
click at [629, 204] on div "Filter Stylist Select All [PERSON_NAME] Dhaman [PERSON_NAME] Shree [PERSON_NAME…" at bounding box center [808, 191] width 1502 height 28
click at [630, 192] on span "Today" at bounding box center [625, 190] width 41 height 25
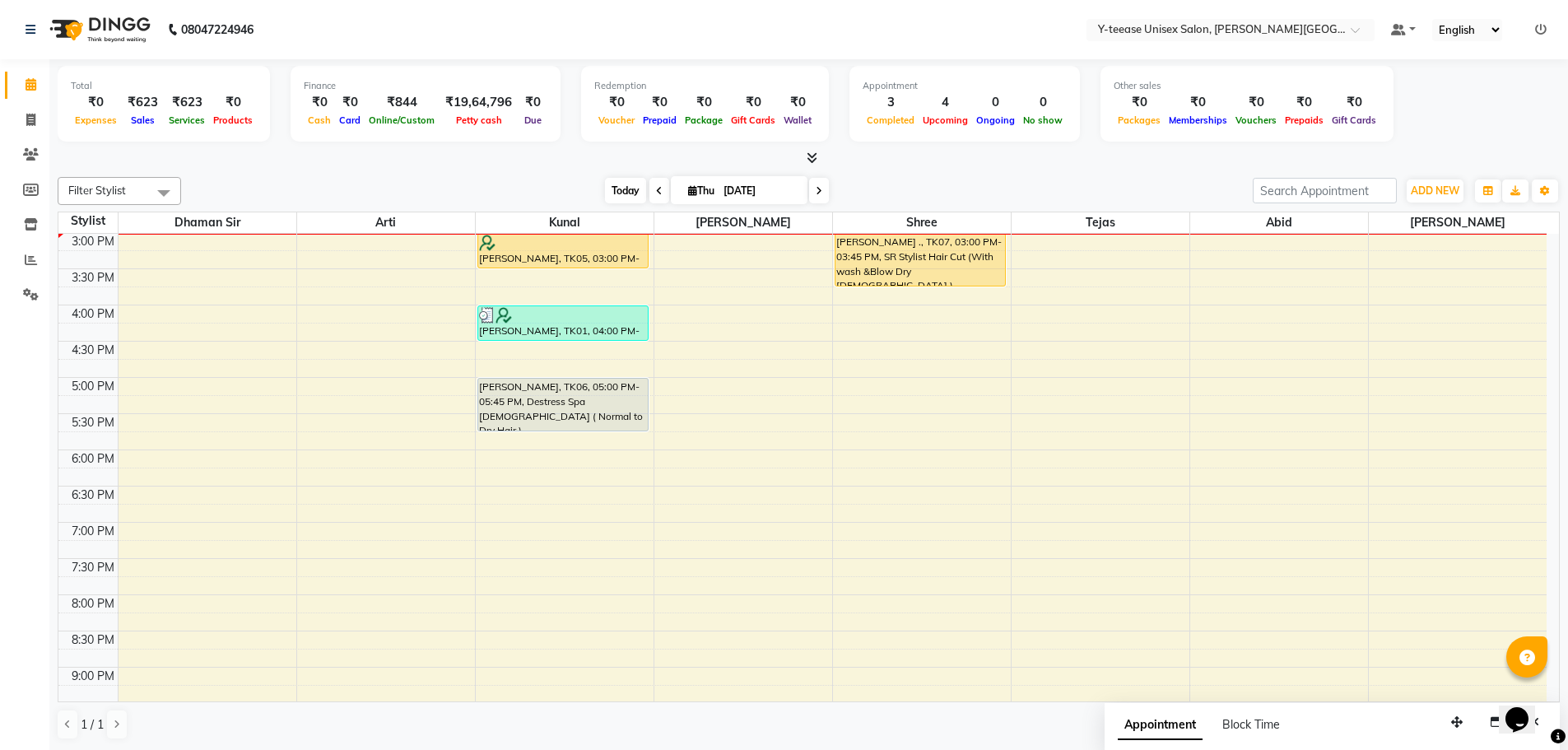
click at [624, 189] on span "Today" at bounding box center [625, 190] width 41 height 25
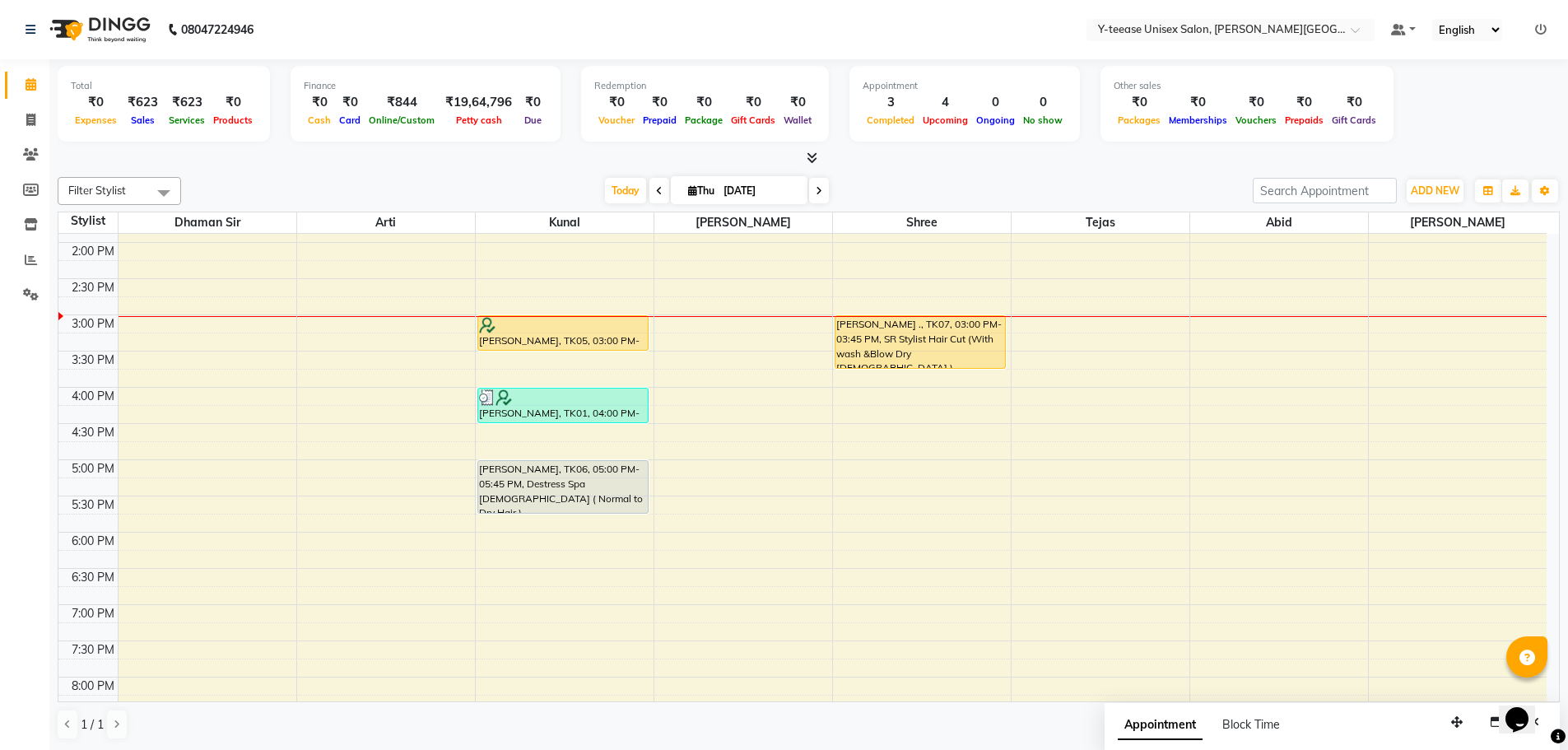
scroll to position [489, 0]
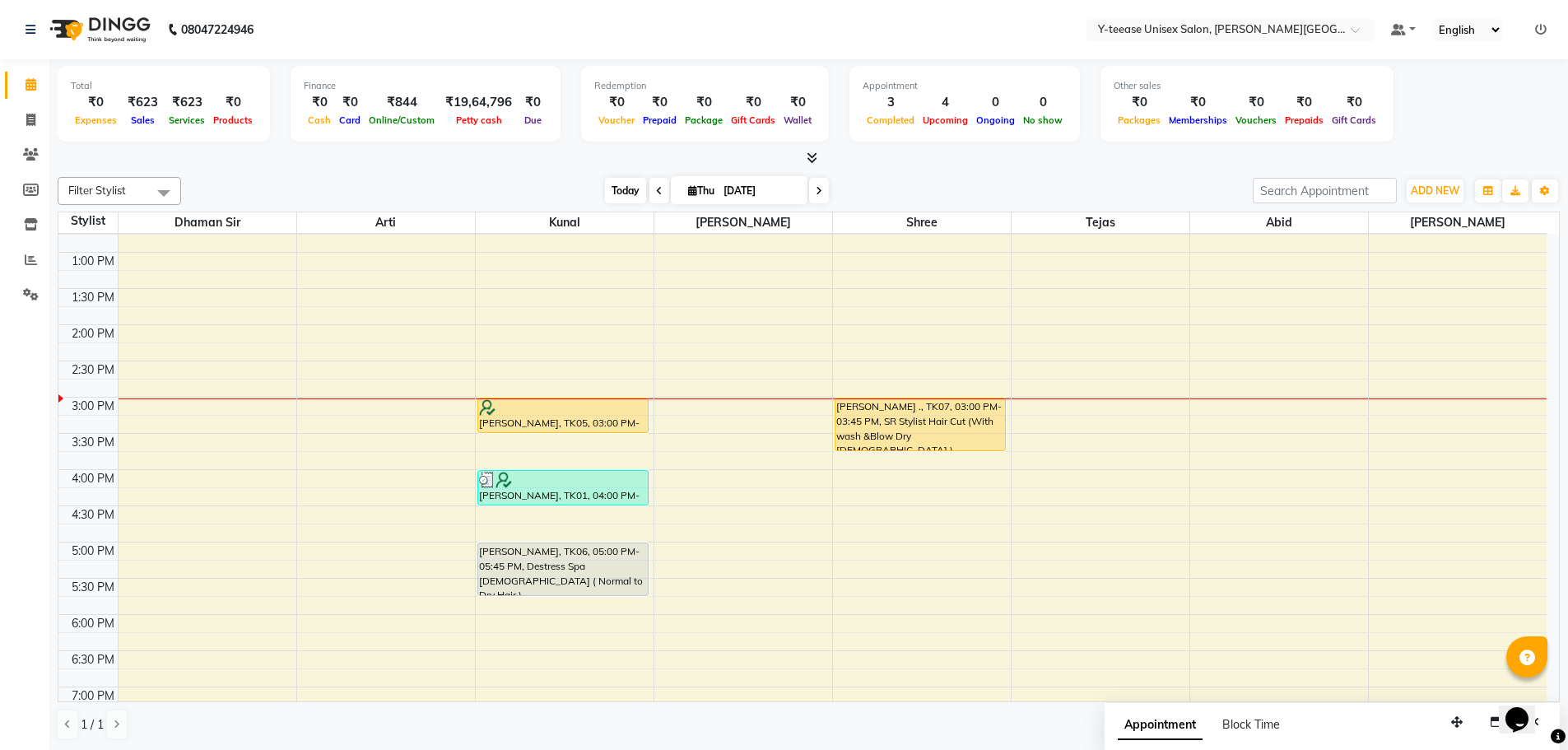
click at [616, 178] on span "Today" at bounding box center [625, 190] width 41 height 25
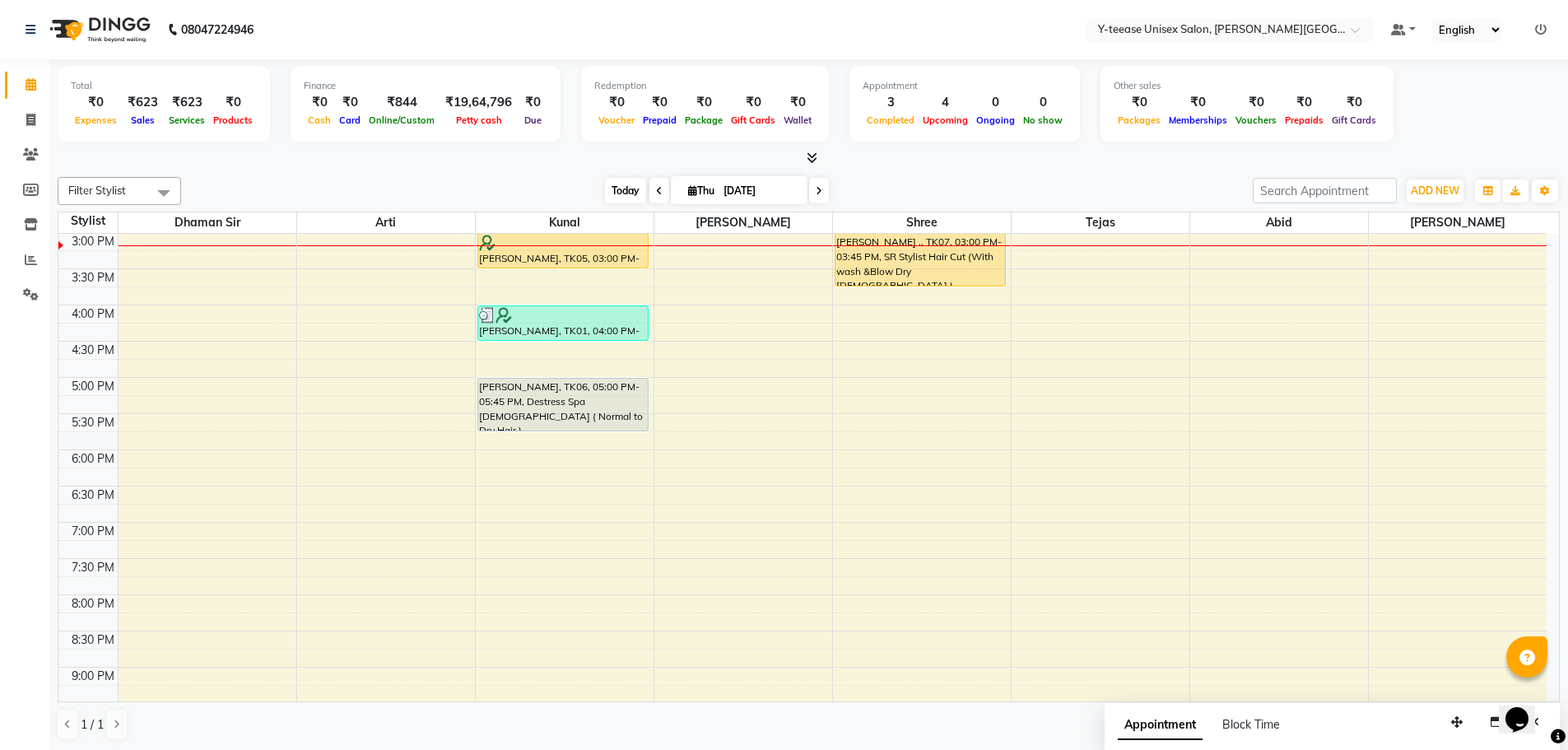
scroll to position [1, 0]
click at [37, 256] on span at bounding box center [30, 260] width 29 height 19
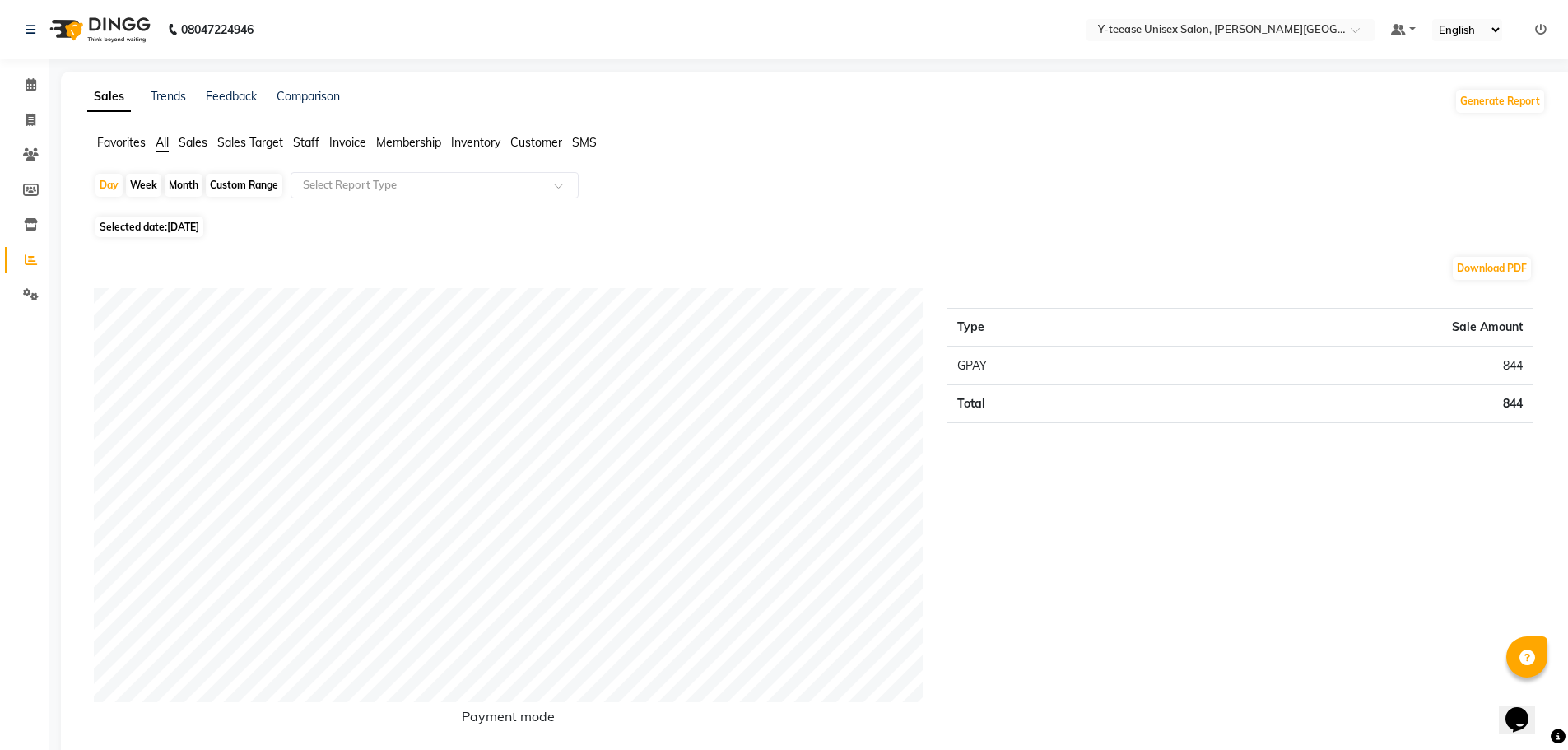
click at [192, 226] on span "[DATE]" at bounding box center [183, 226] width 32 height 12
select select "9"
select select "2025"
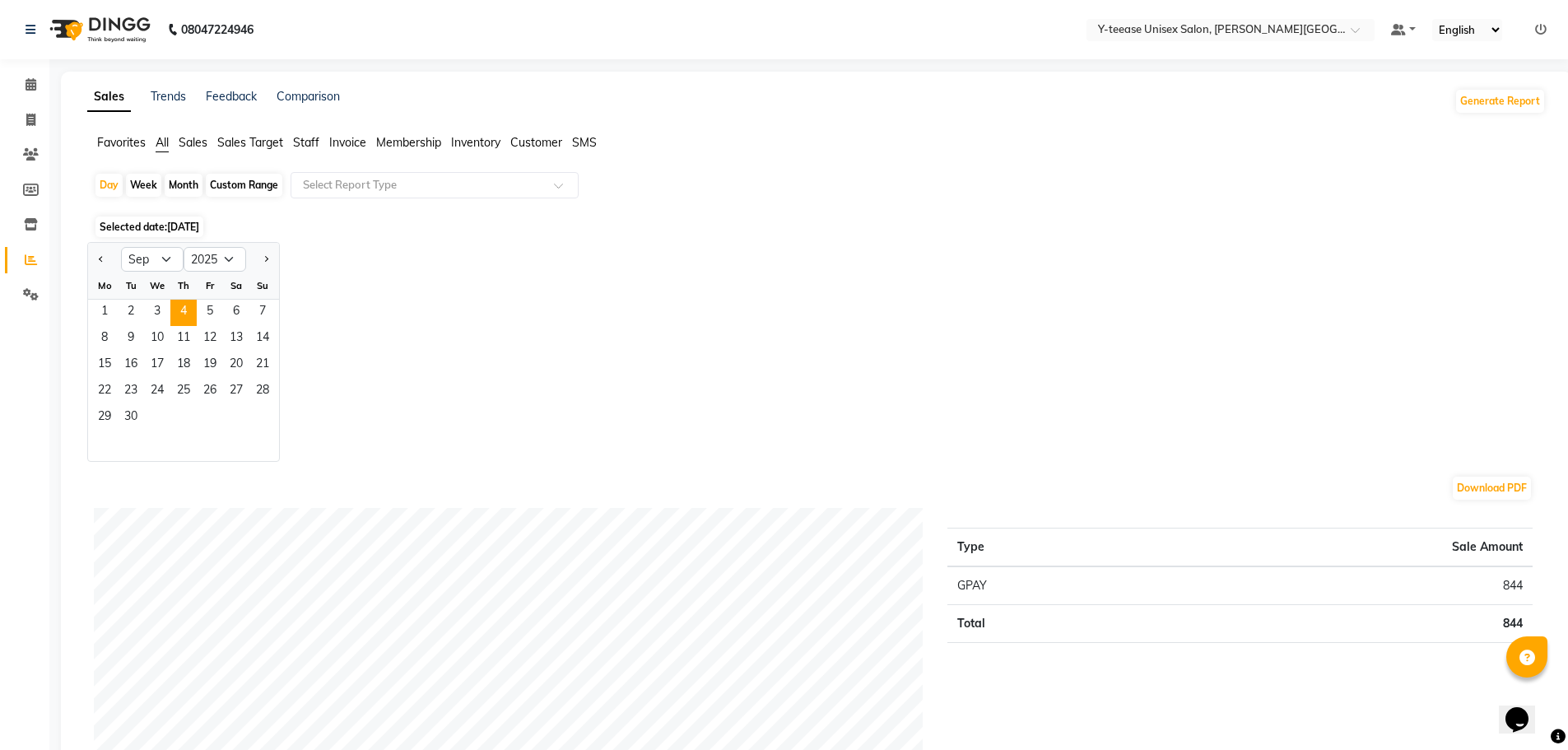
click at [241, 181] on div "Custom Range" at bounding box center [244, 185] width 77 height 23
select select "9"
select select "2025"
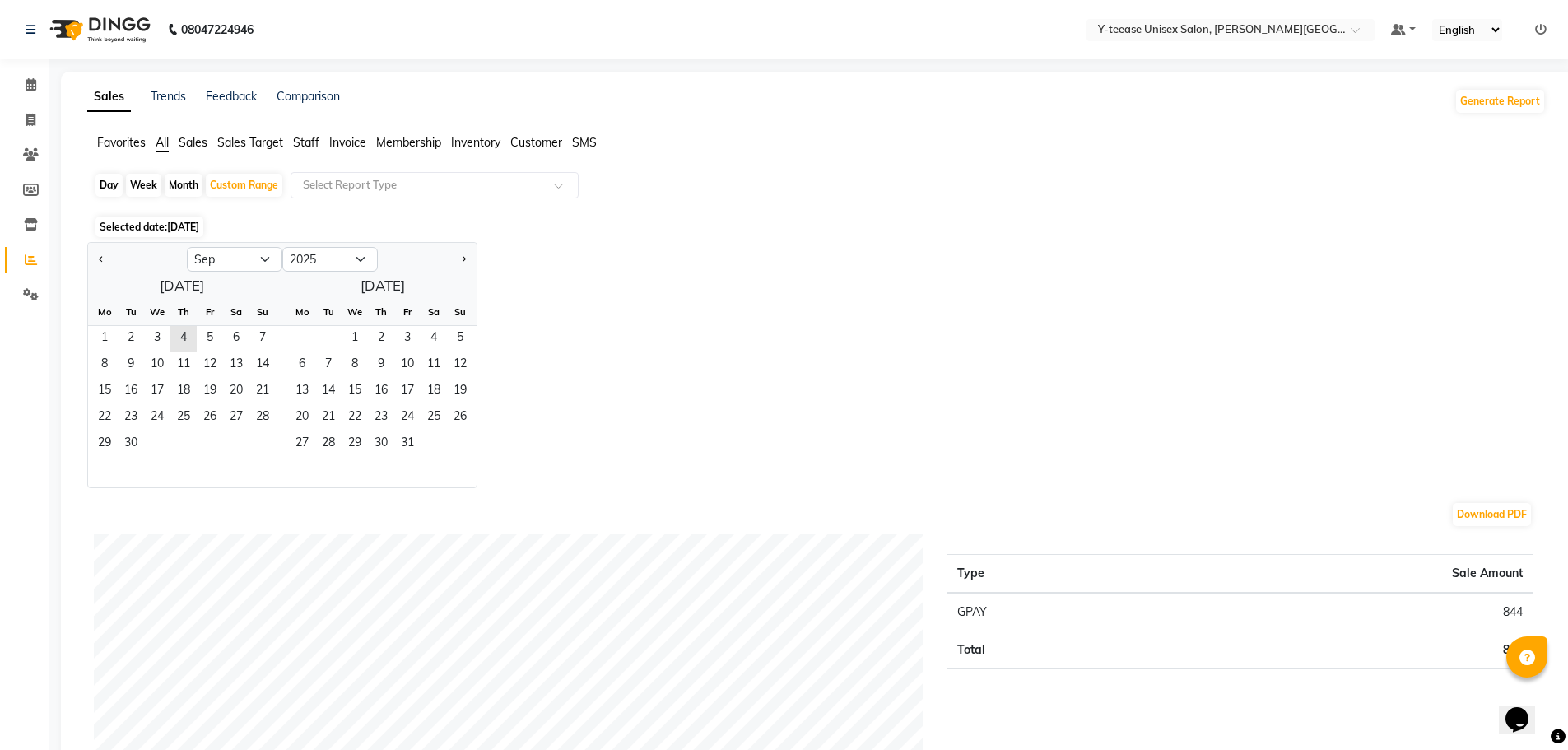
click at [303, 139] on span "Staff" at bounding box center [306, 142] width 26 height 15
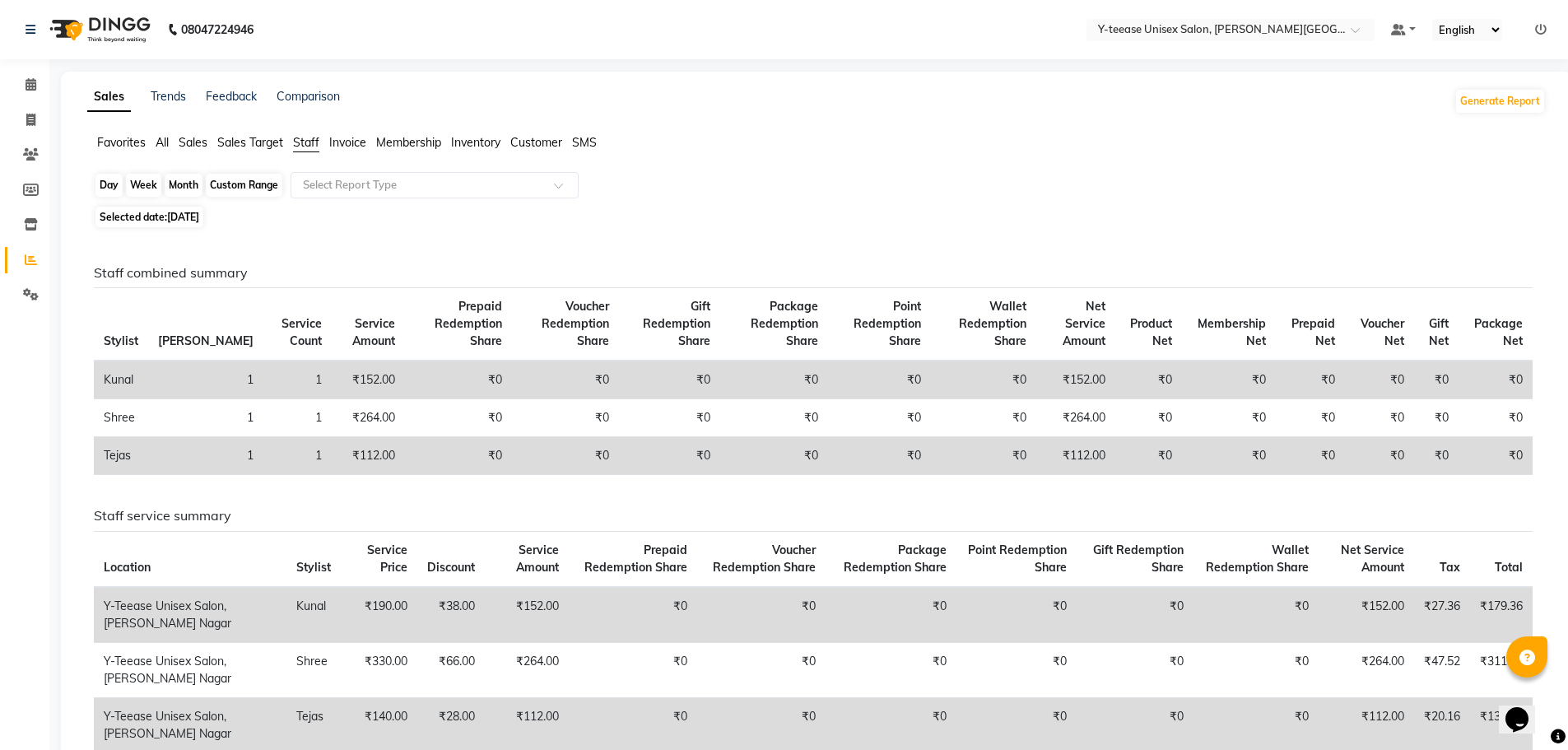
click at [239, 189] on div "Custom Range" at bounding box center [244, 185] width 77 height 23
select select "9"
select select "2025"
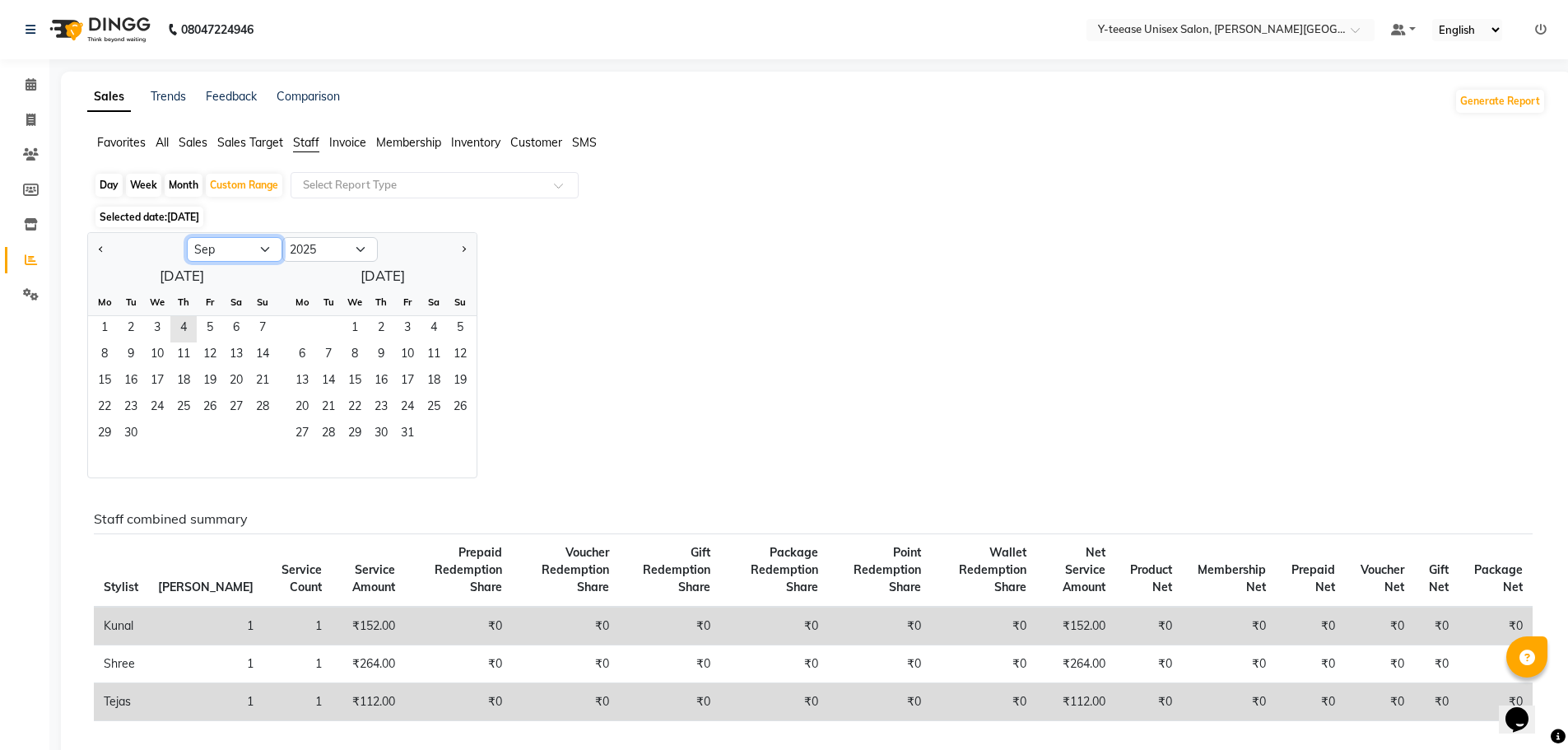
click at [252, 251] on select "Jan Feb Mar Apr May Jun [DATE] Aug Sep Oct Nov Dec" at bounding box center [235, 249] width 96 height 24
select select "8"
click at [187, 237] on select "Jan Feb Mar Apr May Jun [DATE] Aug Sep Oct Nov Dec" at bounding box center [235, 249] width 96 height 24
click at [213, 328] on span "1" at bounding box center [210, 329] width 26 height 26
click at [266, 427] on span "31" at bounding box center [262, 435] width 26 height 26
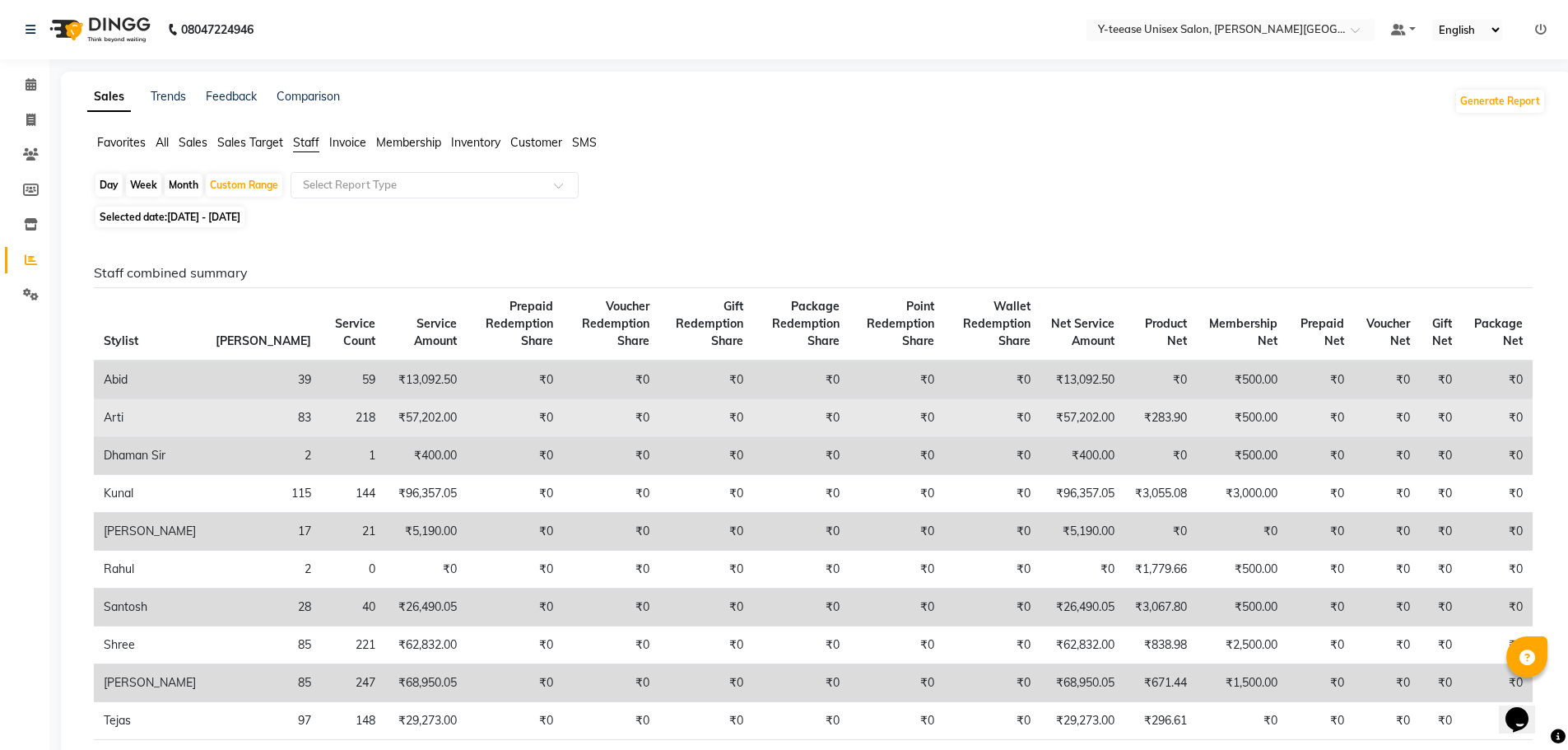
scroll to position [412, 0]
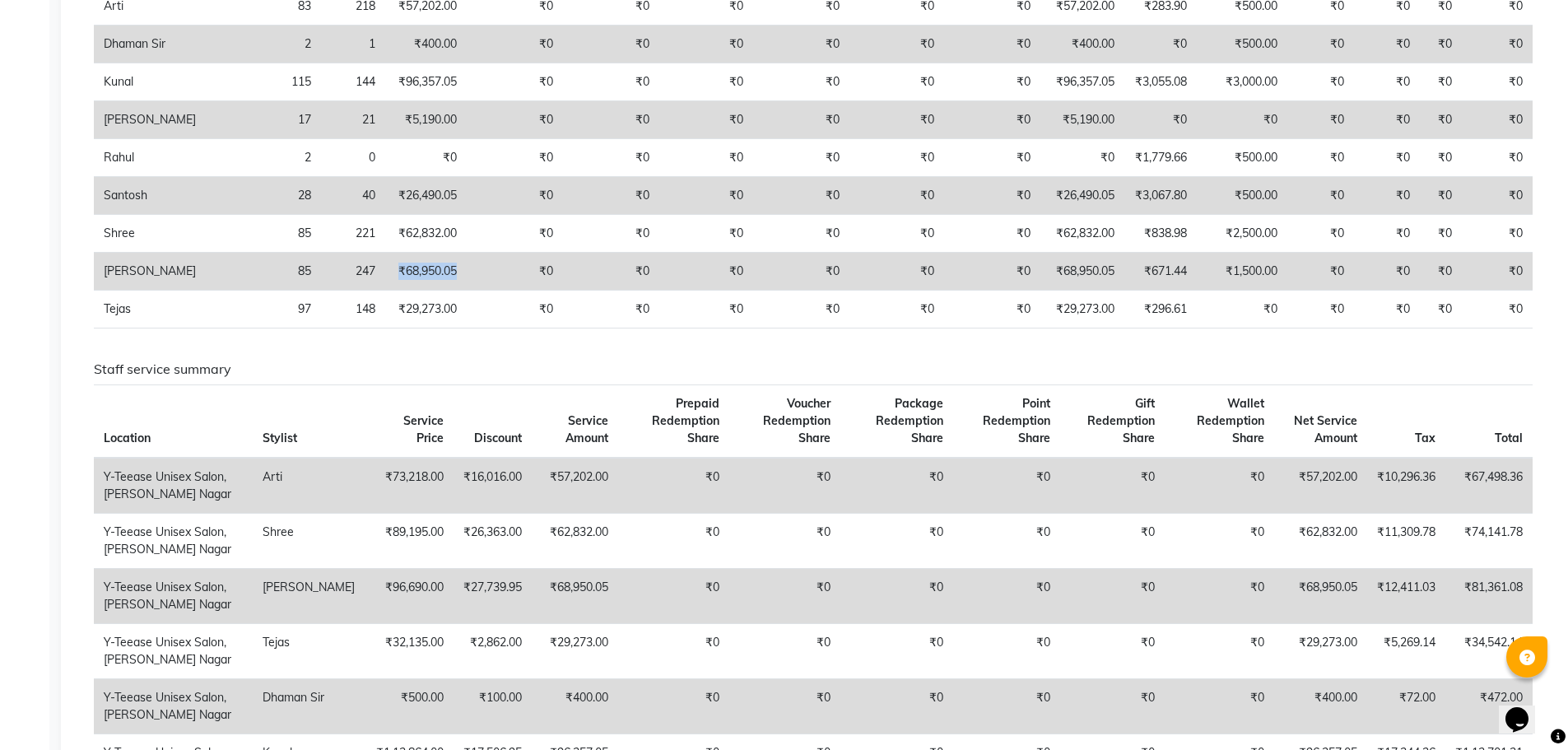
drag, startPoint x: 309, startPoint y: 290, endPoint x: 371, endPoint y: 290, distance: 62.0
click at [385, 290] on td "₹68,950.05" at bounding box center [426, 271] width 82 height 37
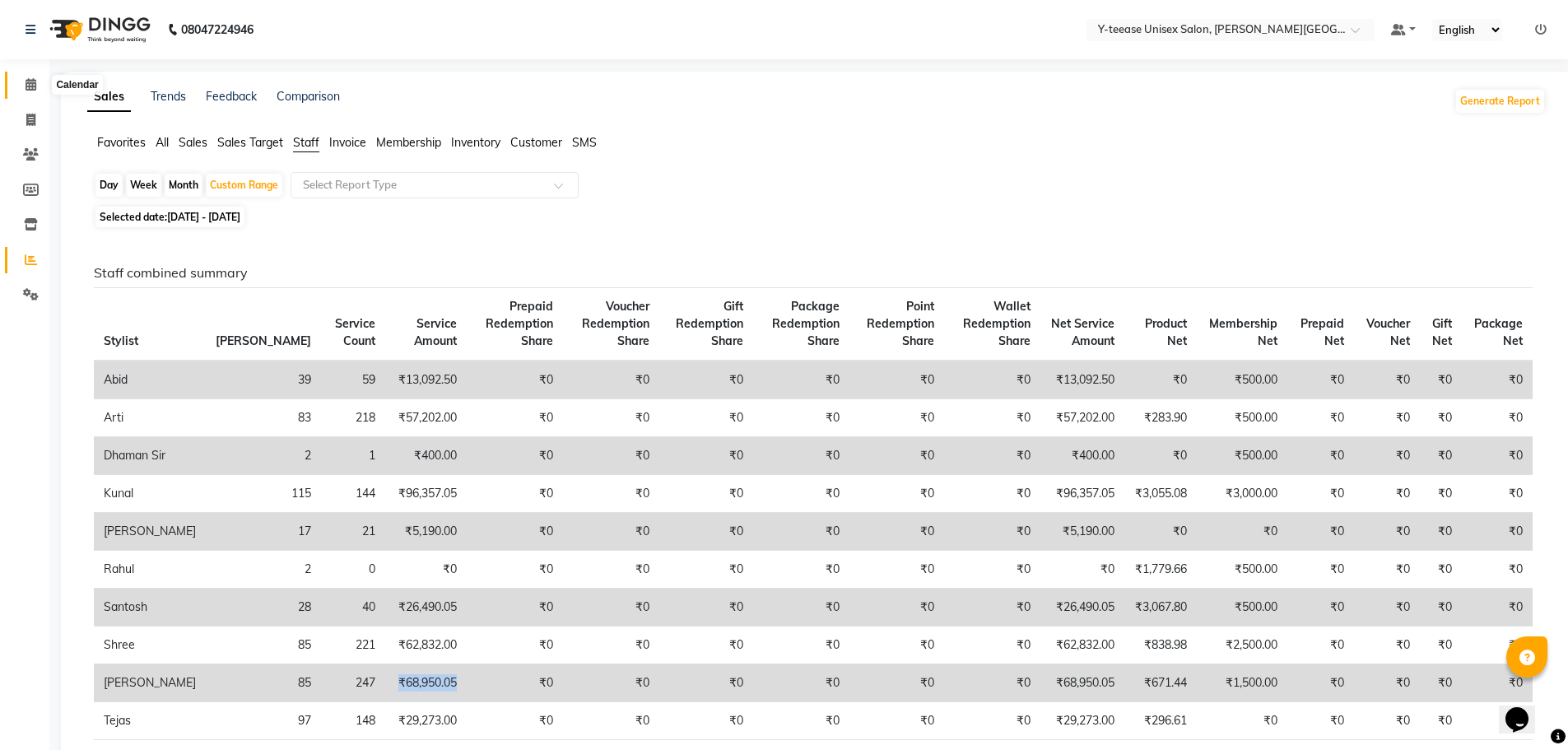
click at [30, 91] on span at bounding box center [30, 85] width 29 height 19
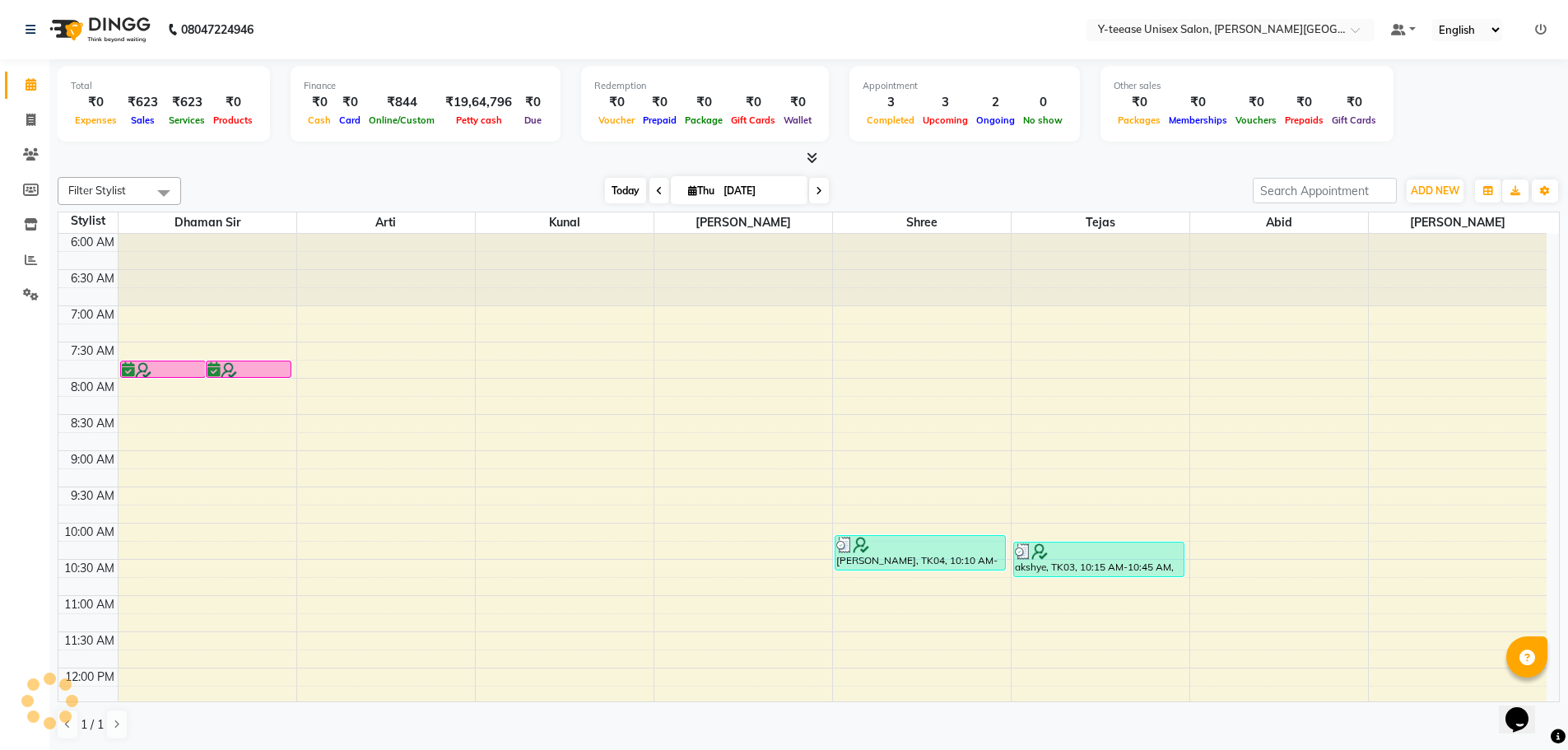
click at [628, 183] on span "Today" at bounding box center [625, 190] width 41 height 25
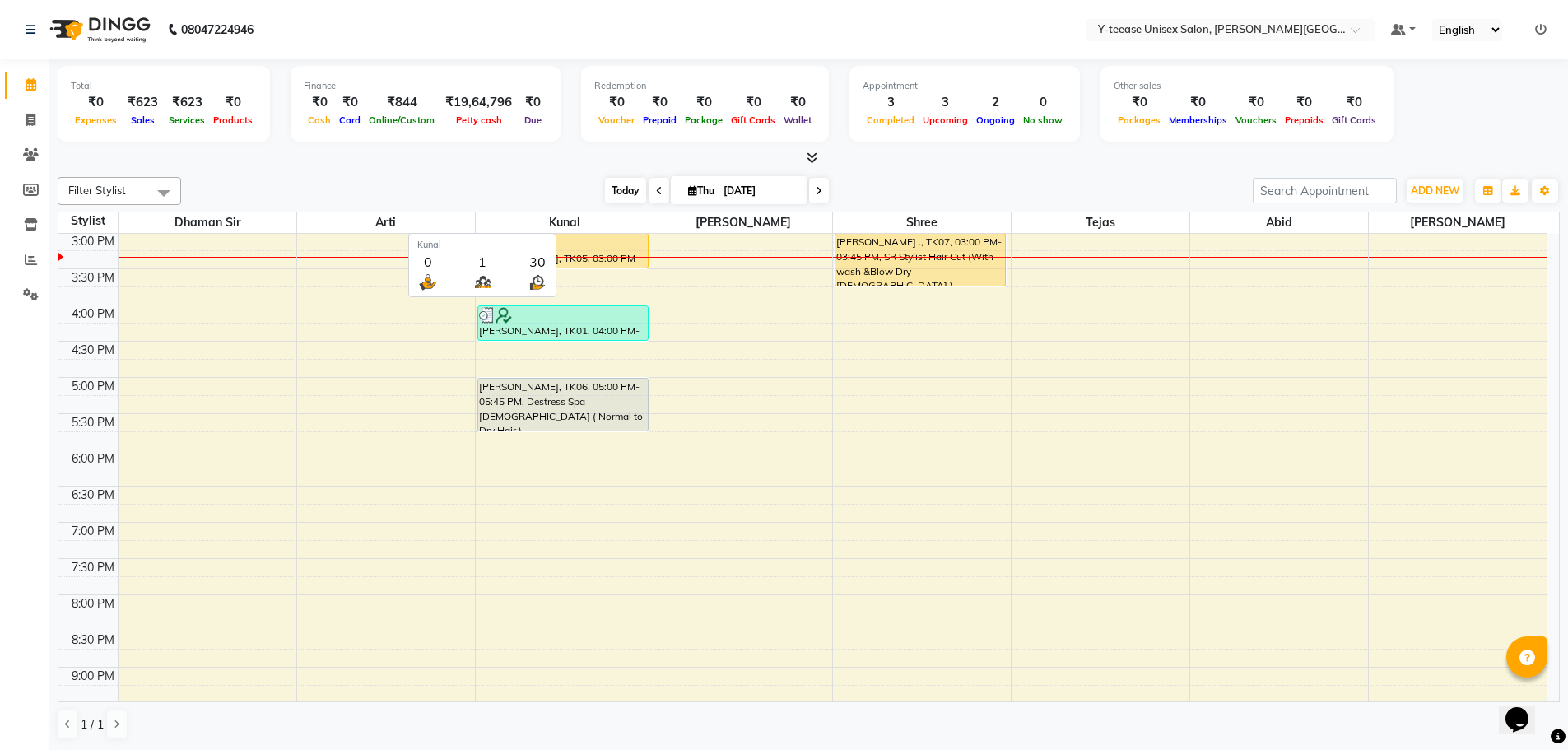
click at [627, 186] on span "Today" at bounding box center [625, 190] width 41 height 25
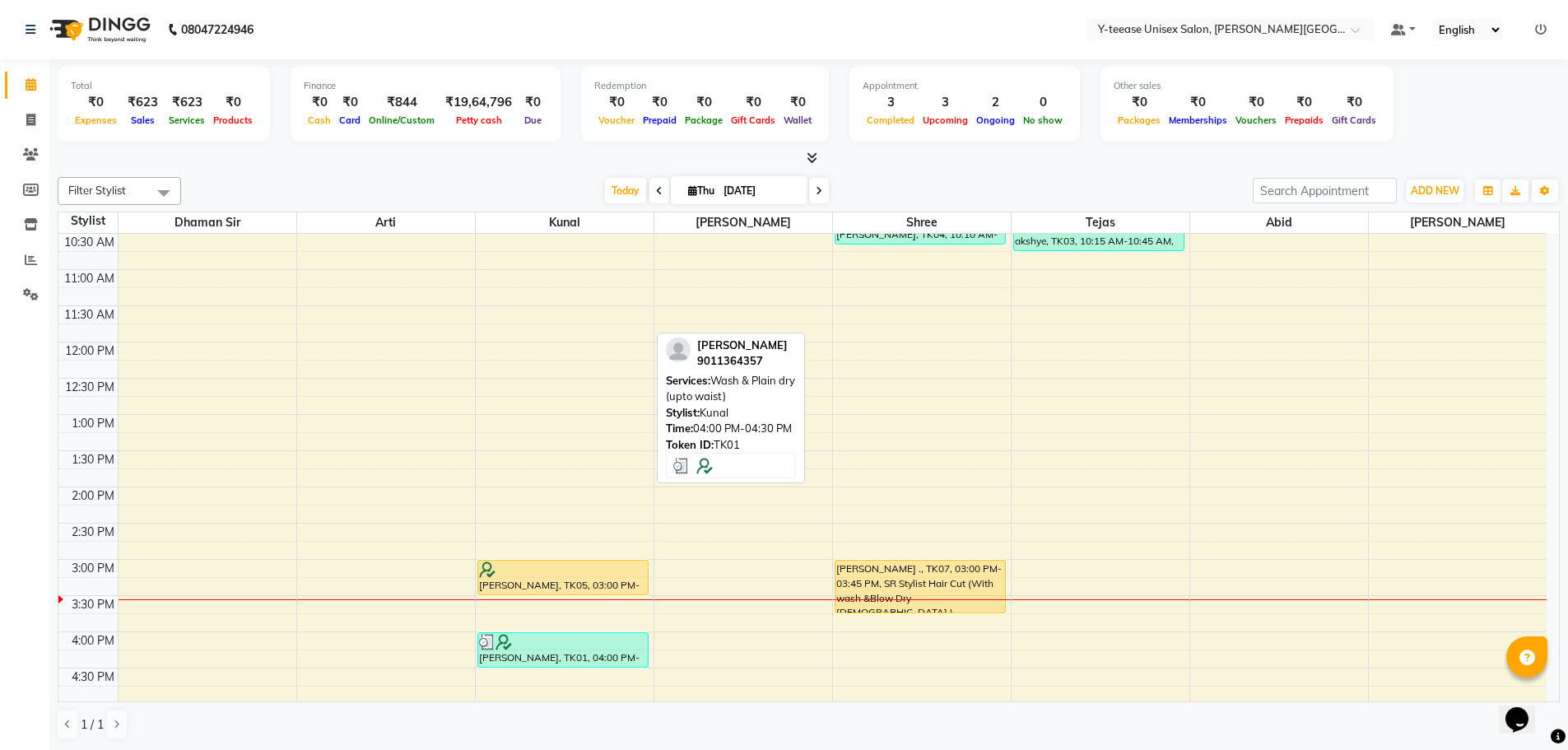
scroll to position [324, 0]
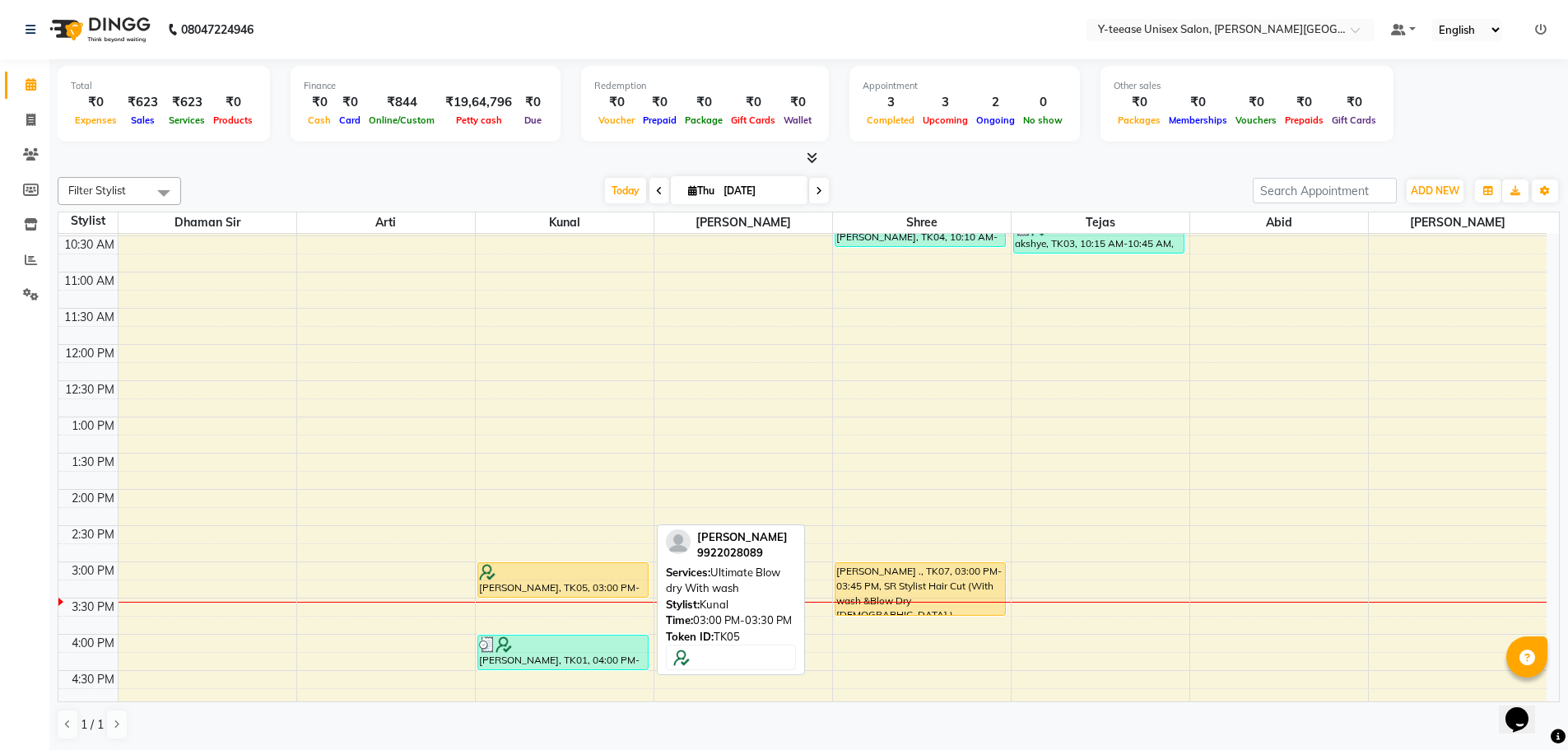
click at [528, 587] on div "[PERSON_NAME], TK05, 03:00 PM-03:30 PM, Ultimate Blow dry With wash" at bounding box center [563, 580] width 171 height 34
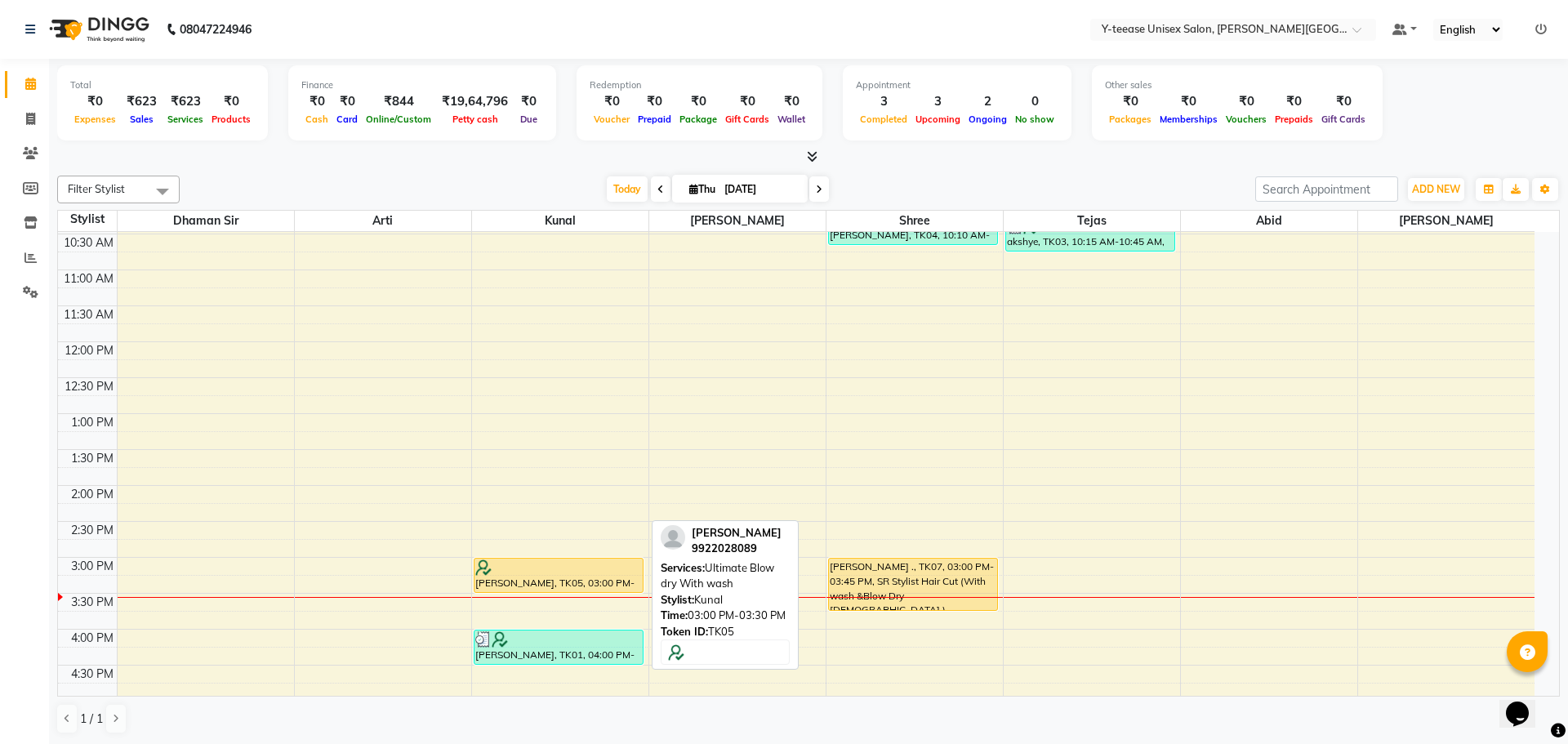
select select "1"
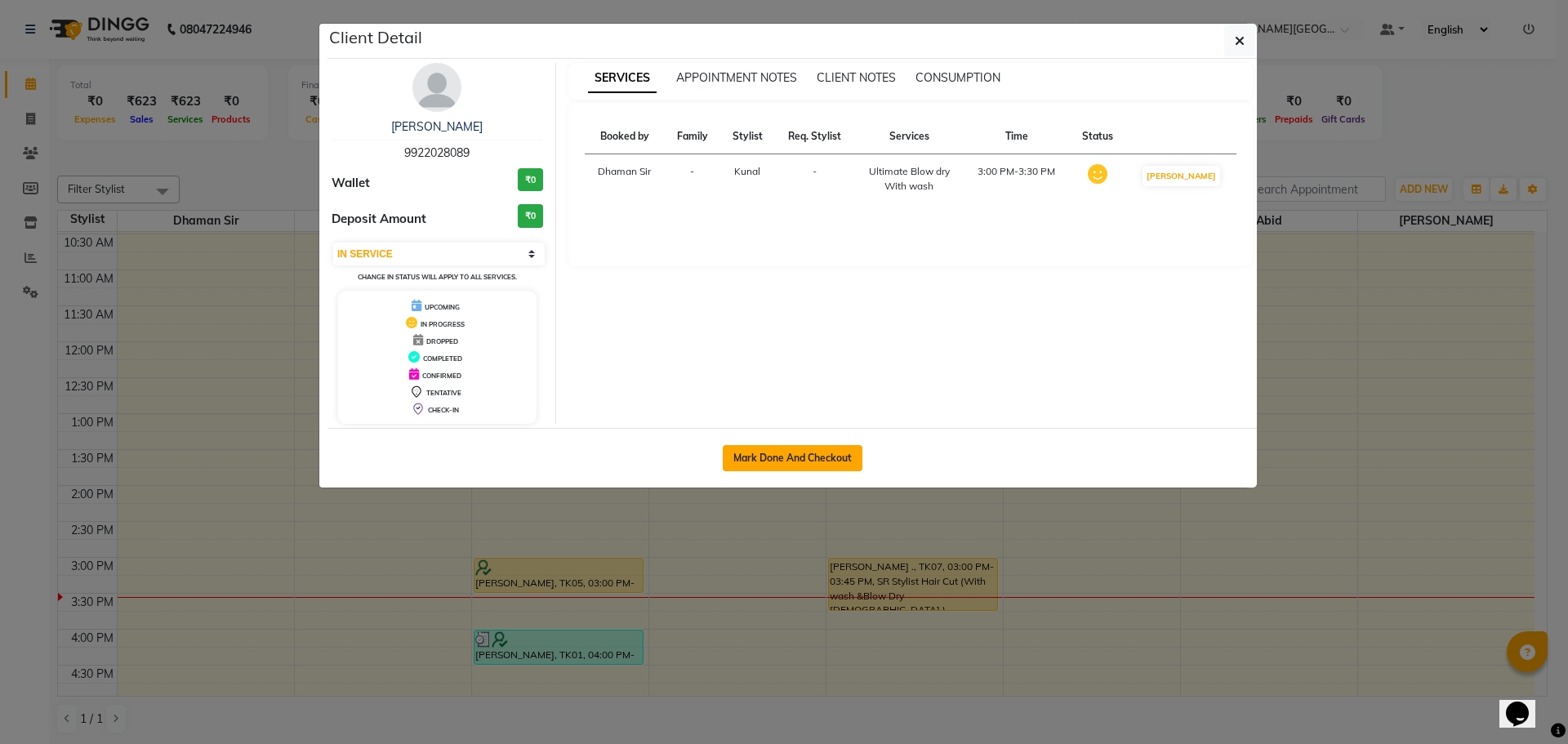
click at [747, 460] on button "Mark Done And Checkout" at bounding box center [793, 458] width 140 height 26
select select "765"
select select "service"
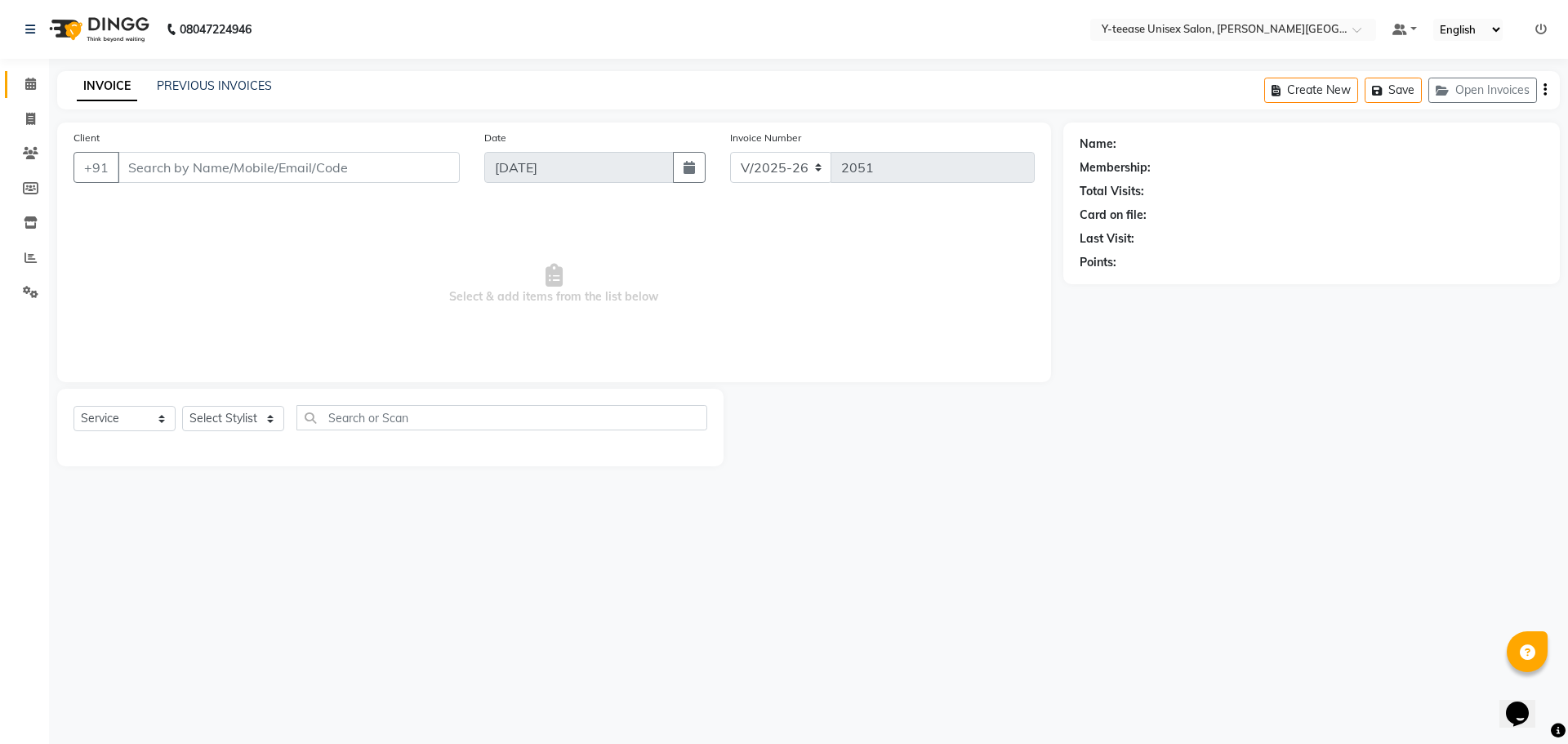
click at [26, 74] on link "Calendar" at bounding box center [24, 84] width 39 height 27
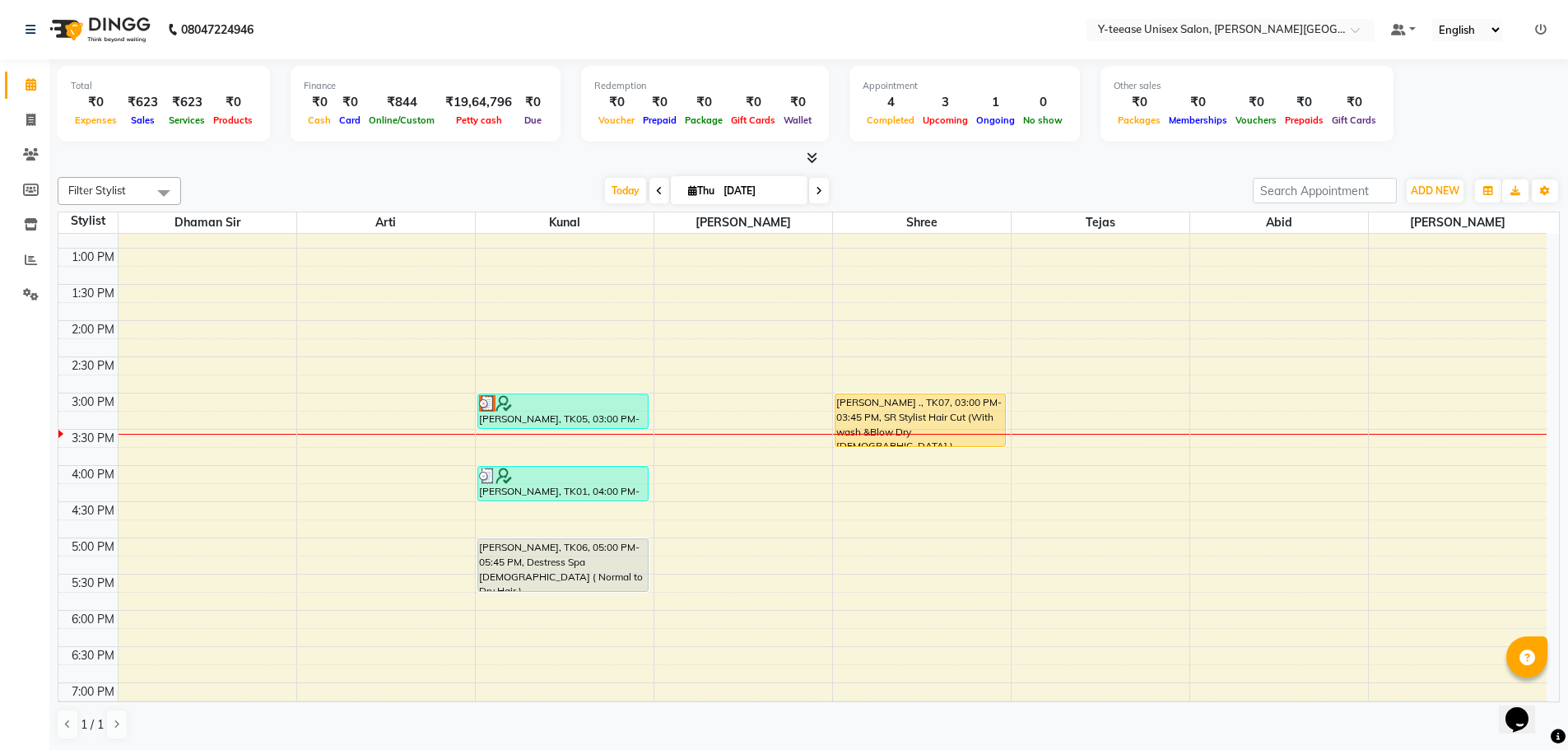
scroll to position [494, 0]
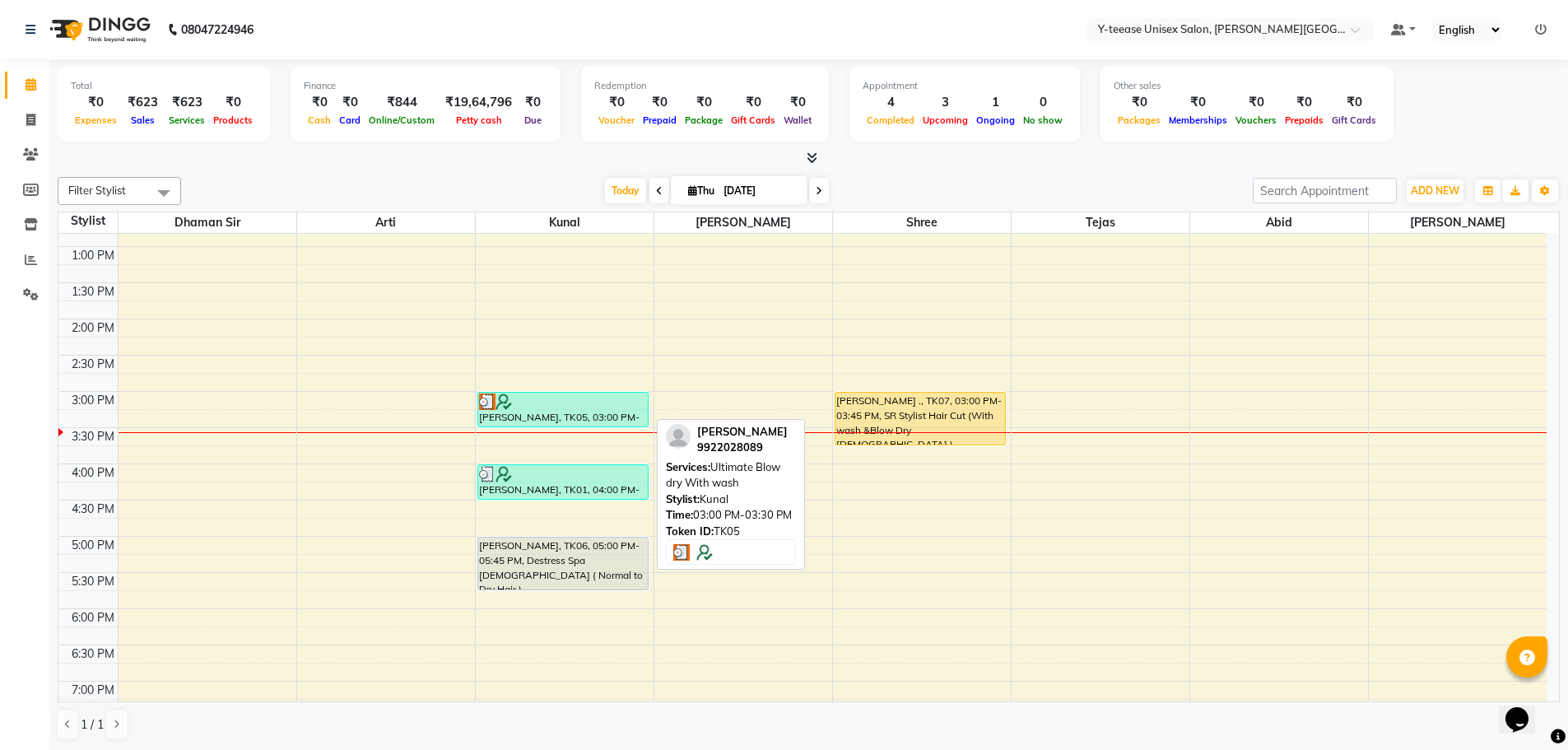
click at [596, 419] on div "[PERSON_NAME], TK05, 03:00 PM-03:30 PM, Ultimate Blow dry With wash" at bounding box center [563, 409] width 171 height 34
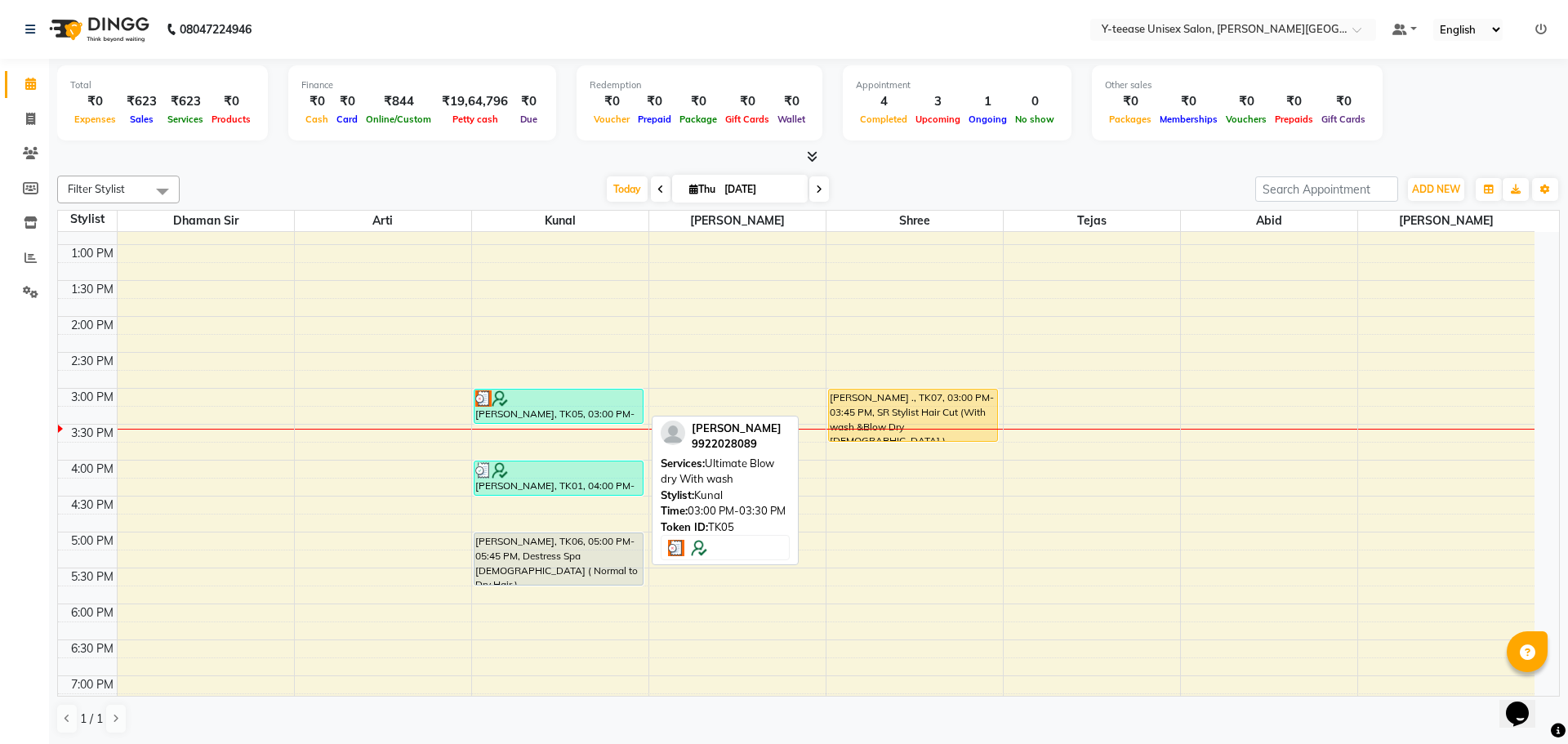
select select "3"
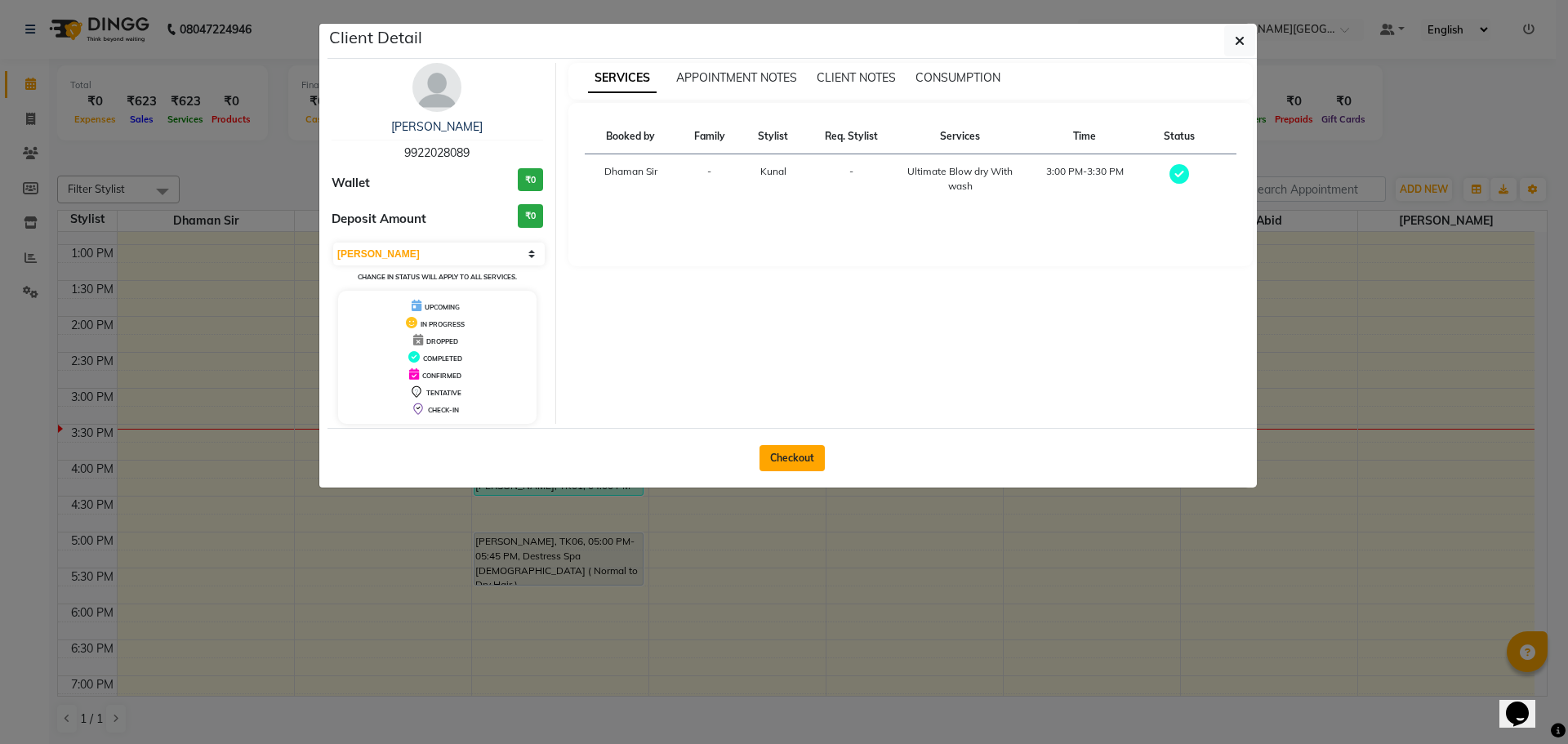
click at [801, 467] on button "Checkout" at bounding box center [792, 458] width 66 height 26
select select "765"
select select "service"
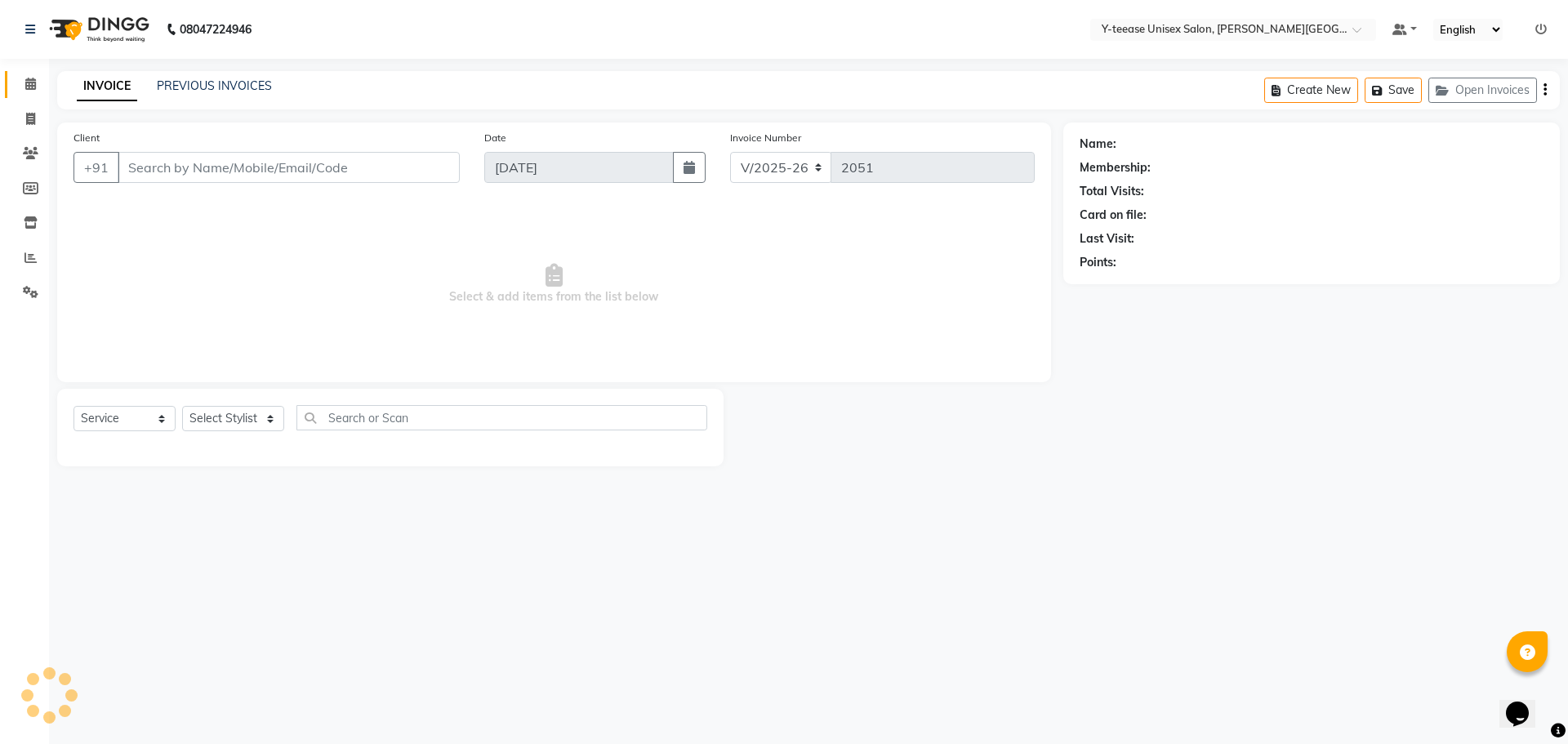
type input "99******89"
select select "65477"
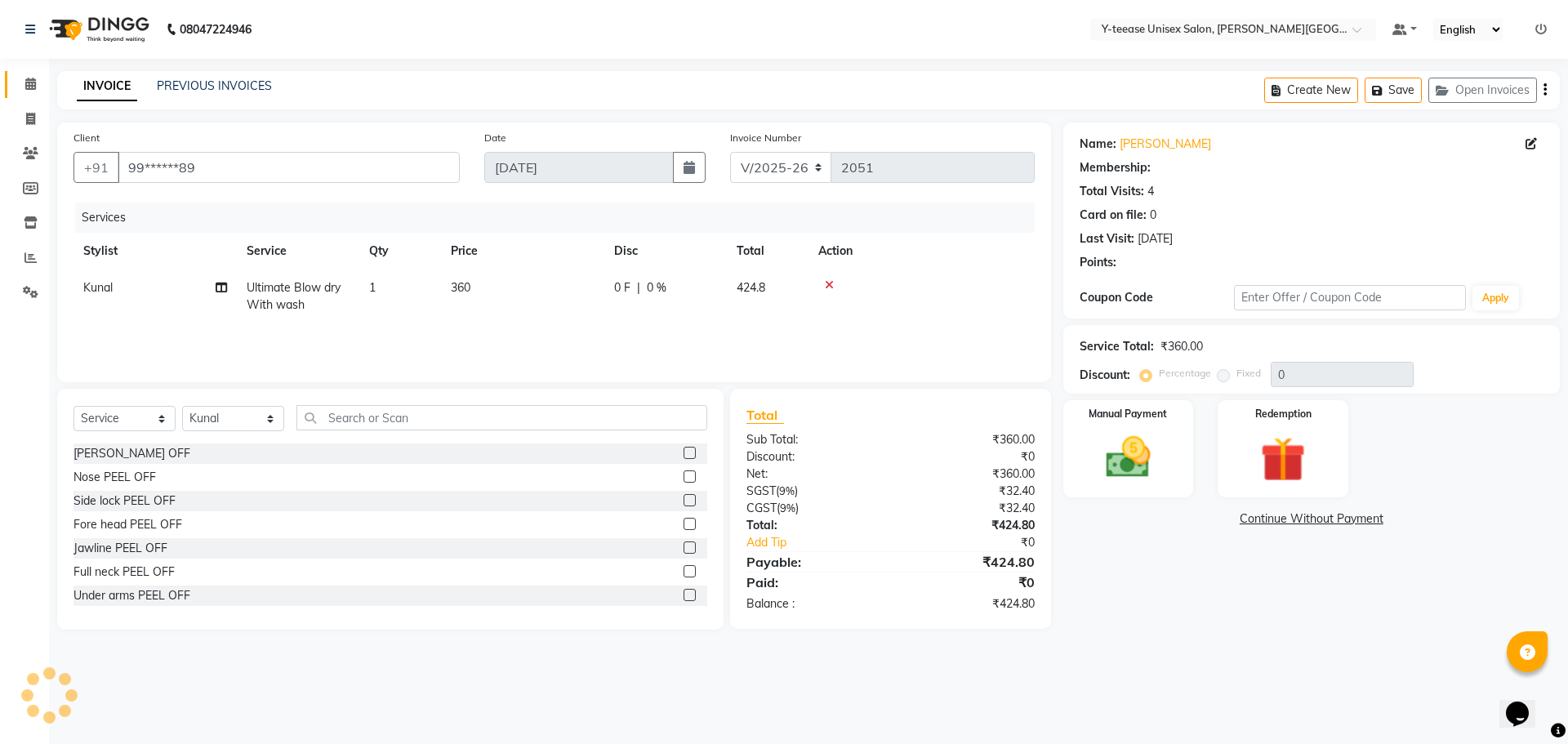
select select "1: Object"
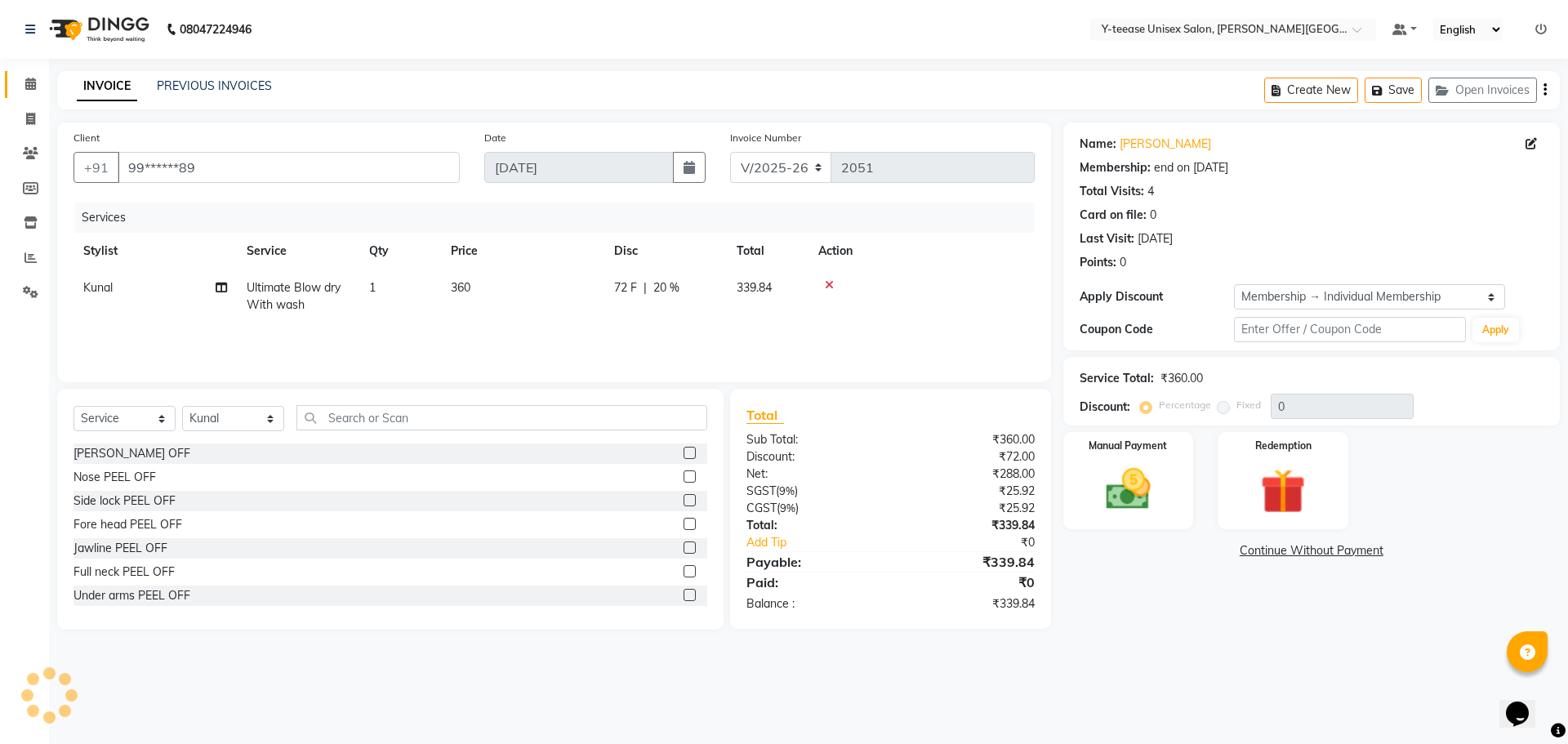
type input "20"
click at [1131, 510] on img at bounding box center [1128, 489] width 76 height 54
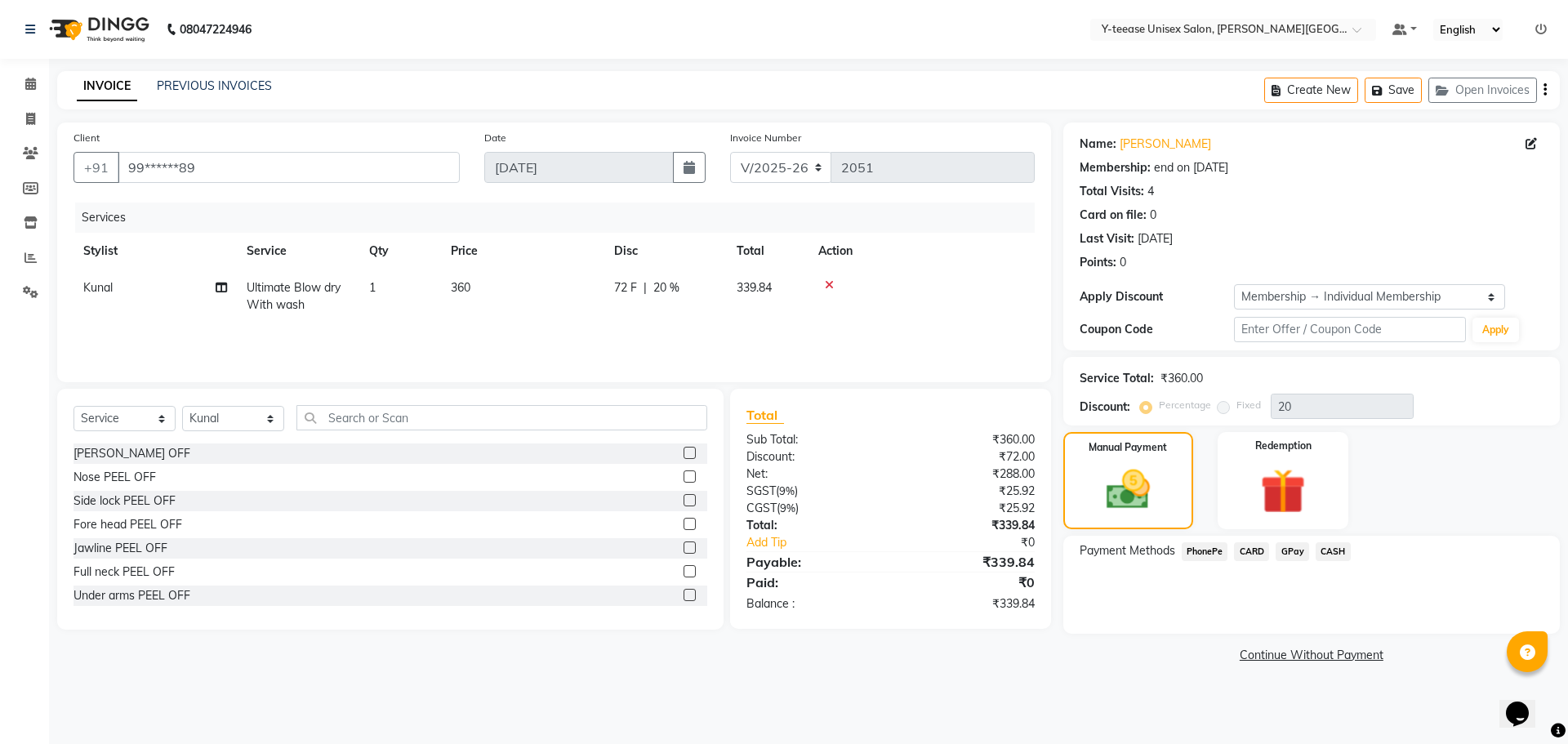
click at [1290, 554] on span "GPay" at bounding box center [1292, 552] width 34 height 19
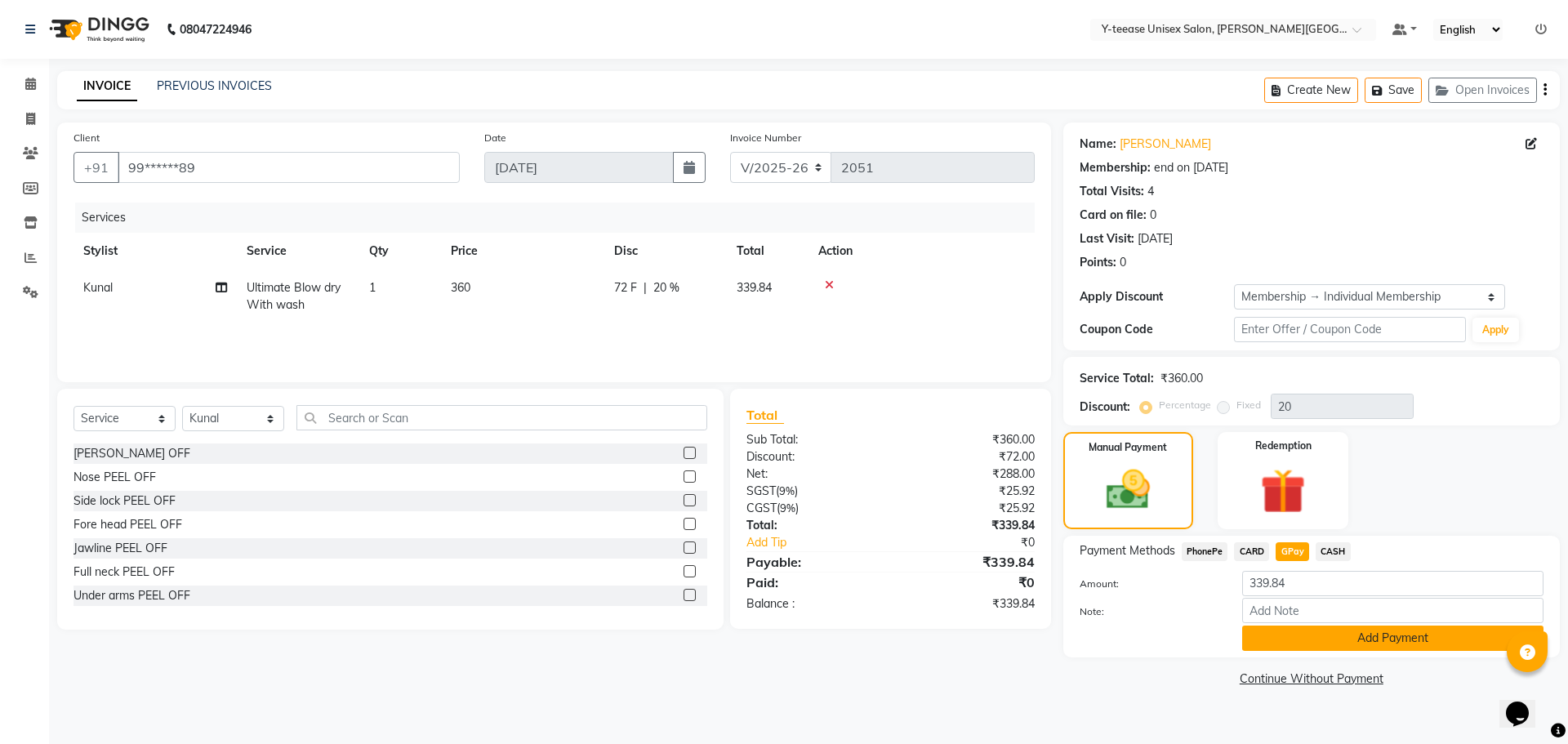
click at [1313, 638] on button "Add Payment" at bounding box center [1393, 638] width 302 height 25
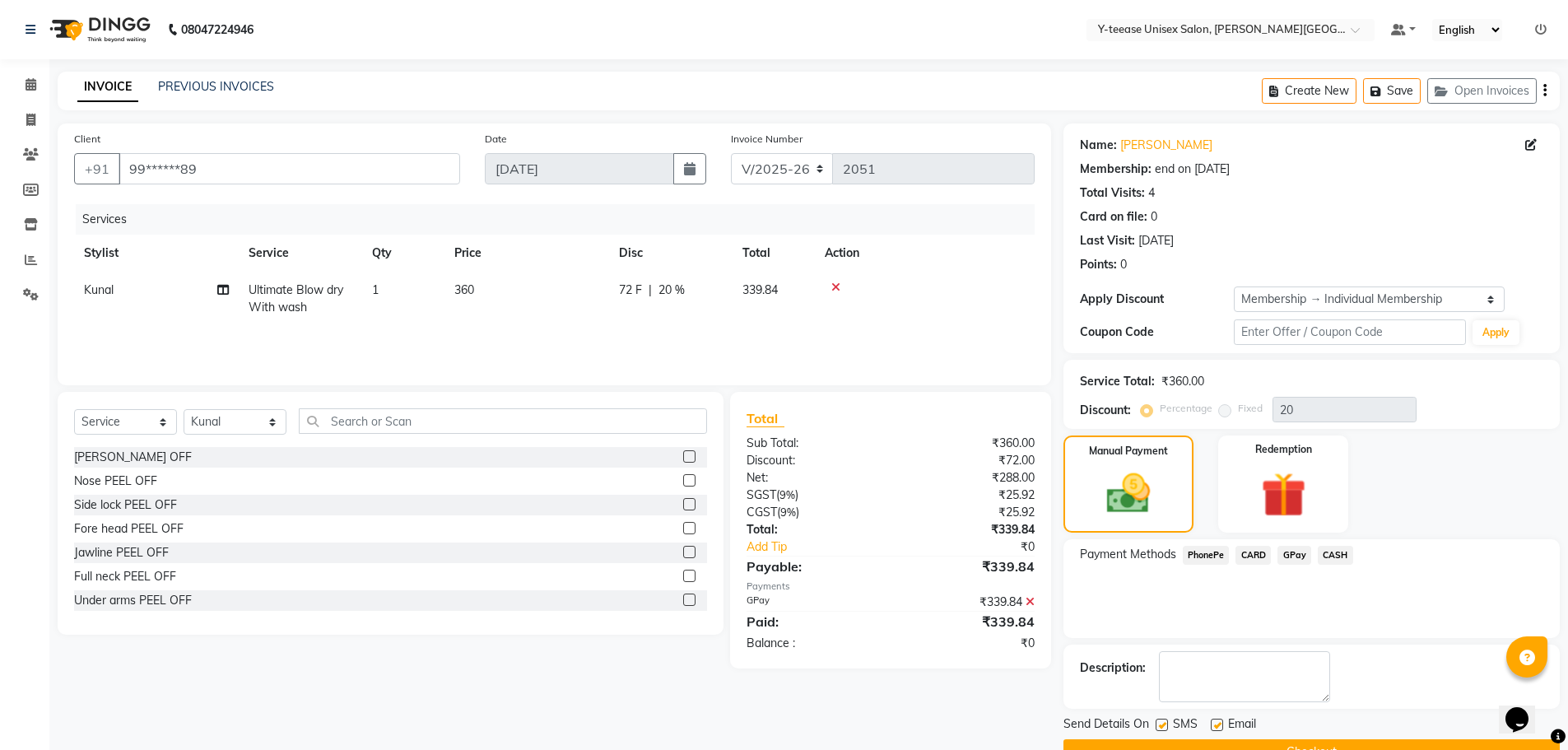
scroll to position [39, 0]
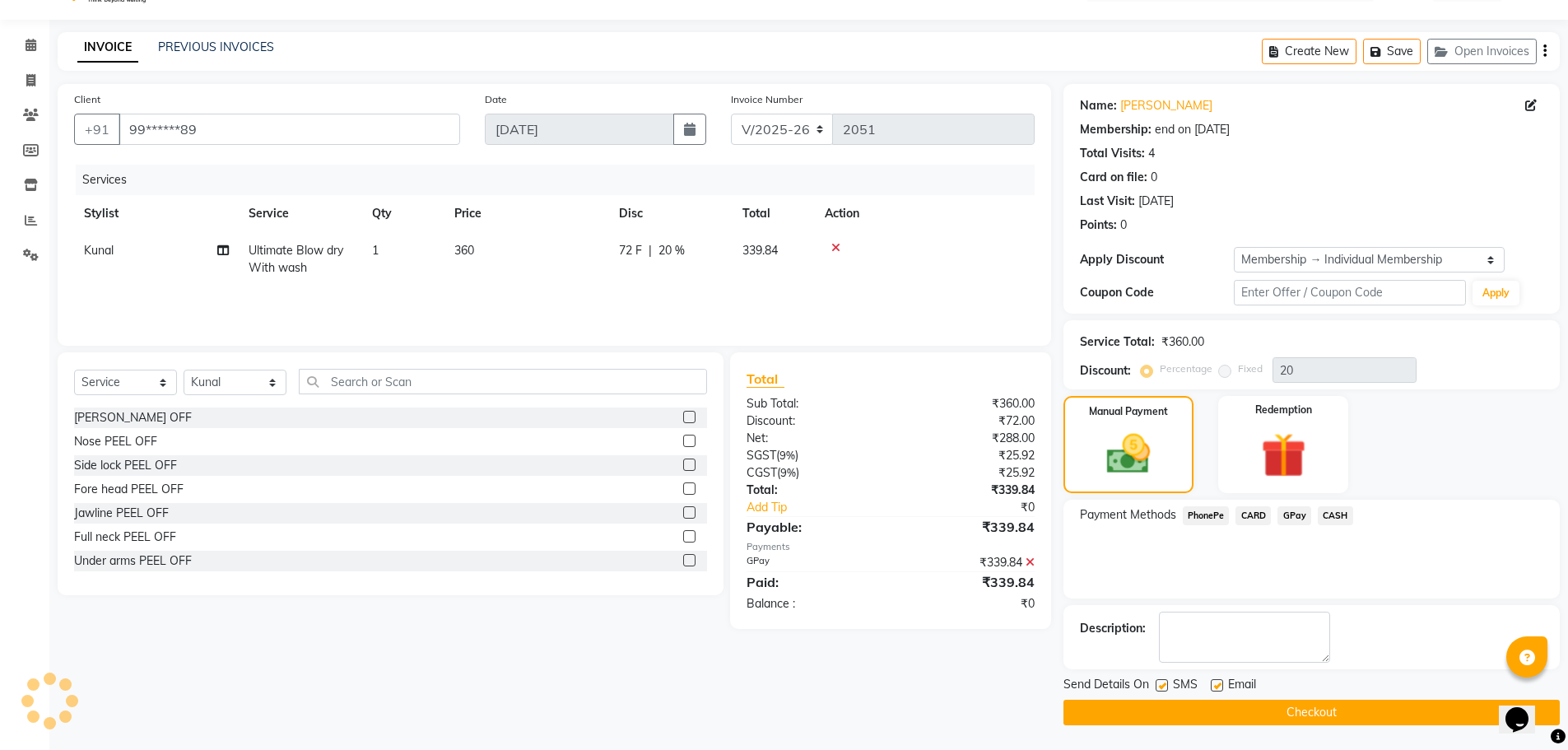
click at [1208, 713] on button "Checkout" at bounding box center [1312, 713] width 496 height 25
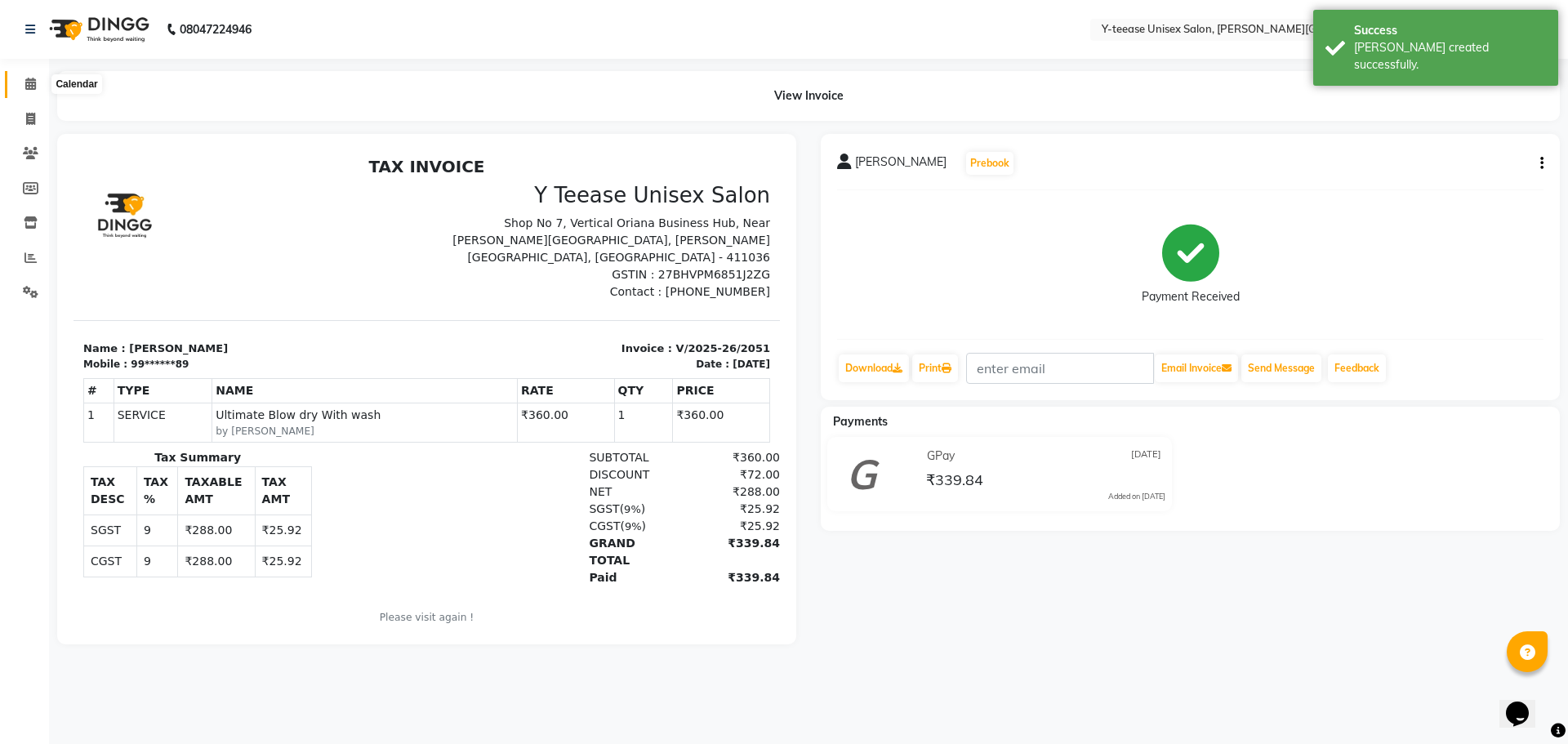
click at [38, 80] on span at bounding box center [30, 85] width 29 height 19
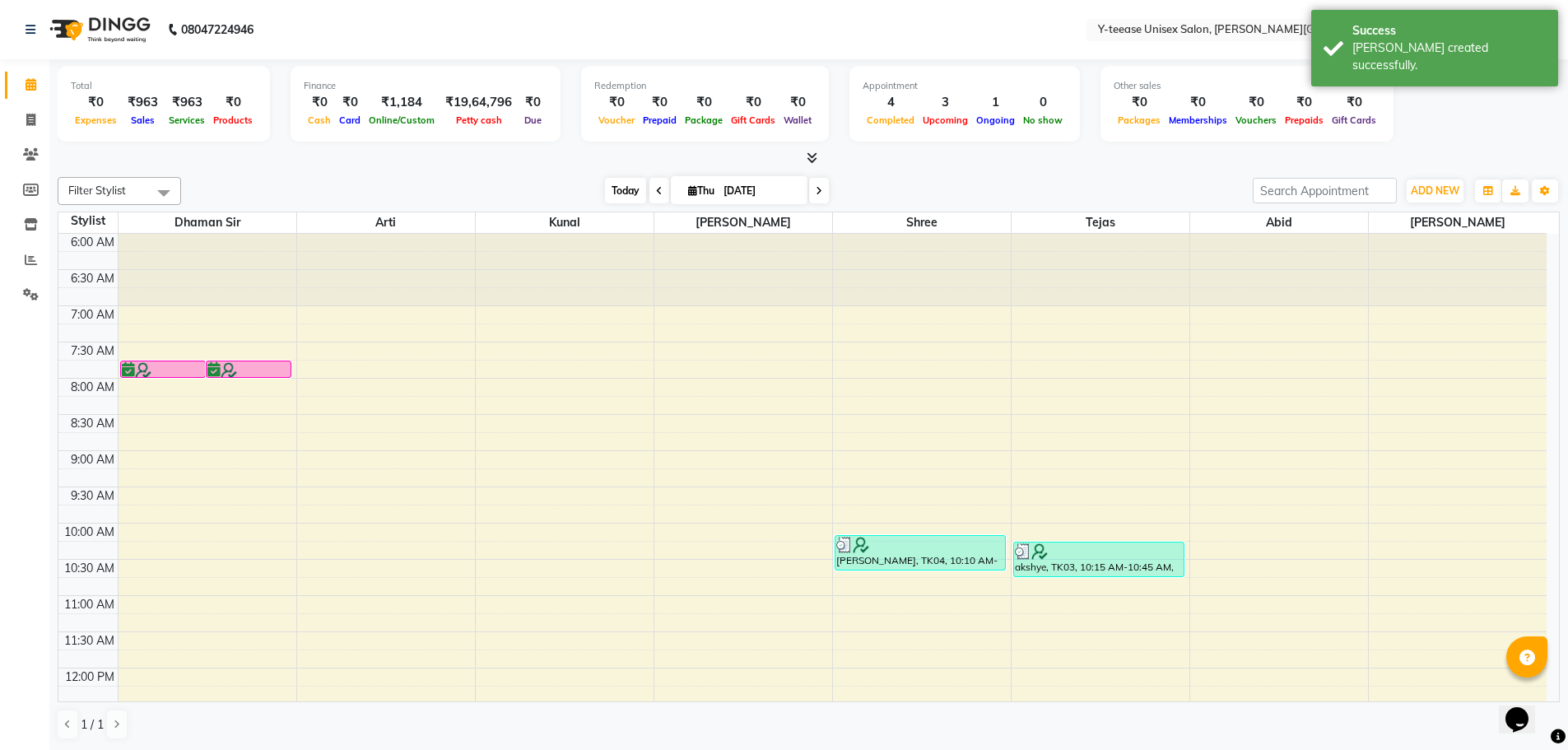
click at [619, 190] on span "Today" at bounding box center [625, 190] width 41 height 25
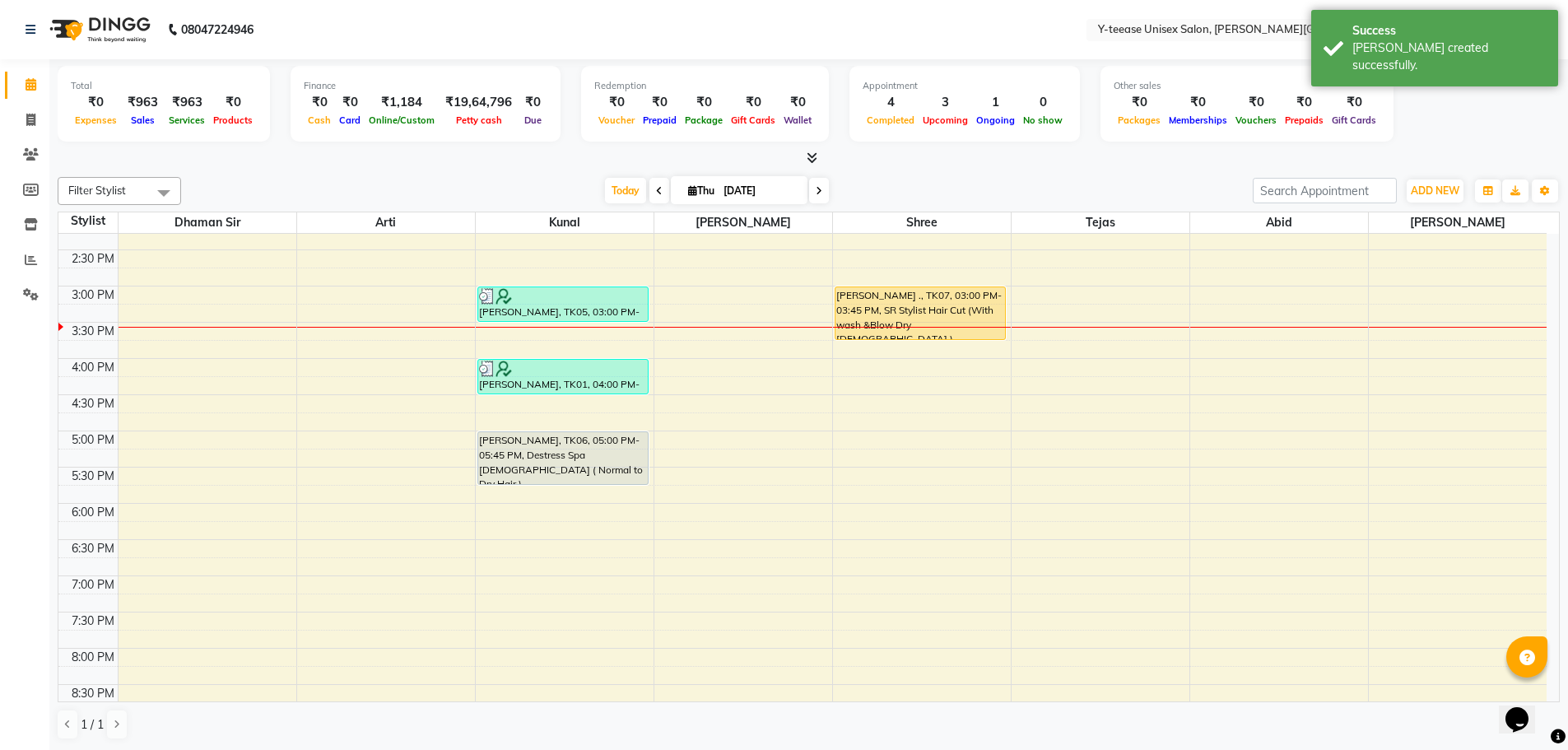
scroll to position [571, 0]
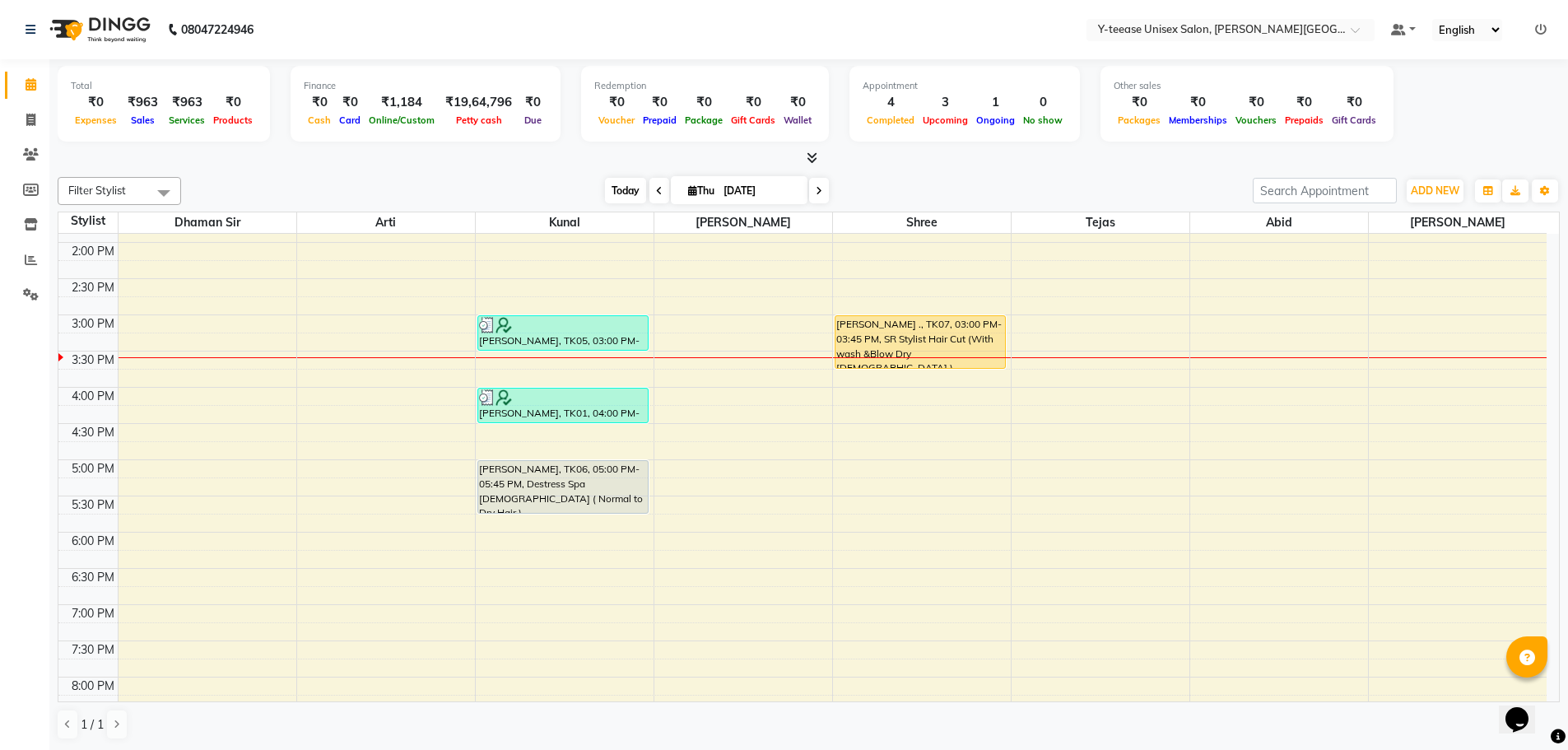
click at [618, 188] on span "Today" at bounding box center [625, 190] width 41 height 25
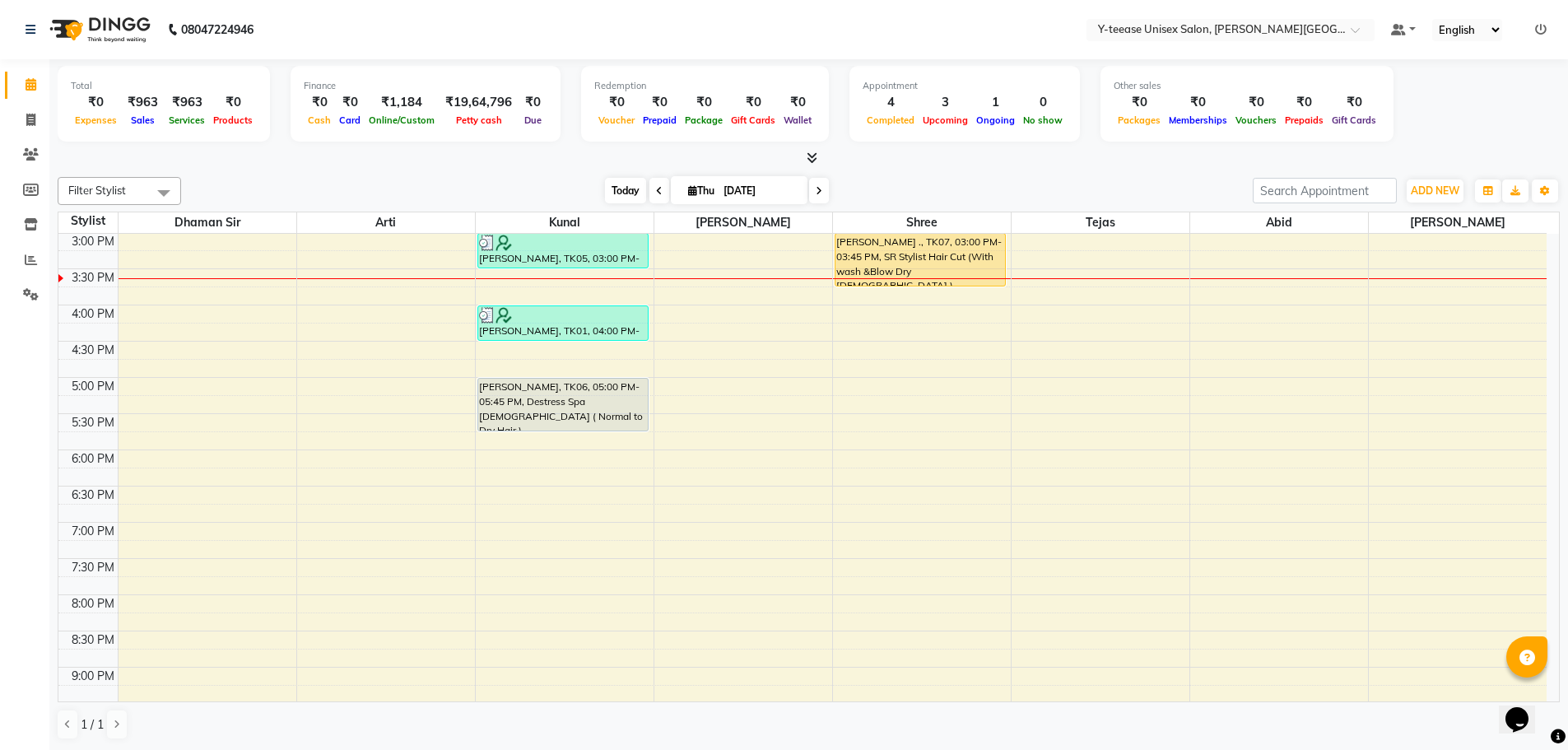
click at [626, 194] on span "Today" at bounding box center [625, 190] width 41 height 25
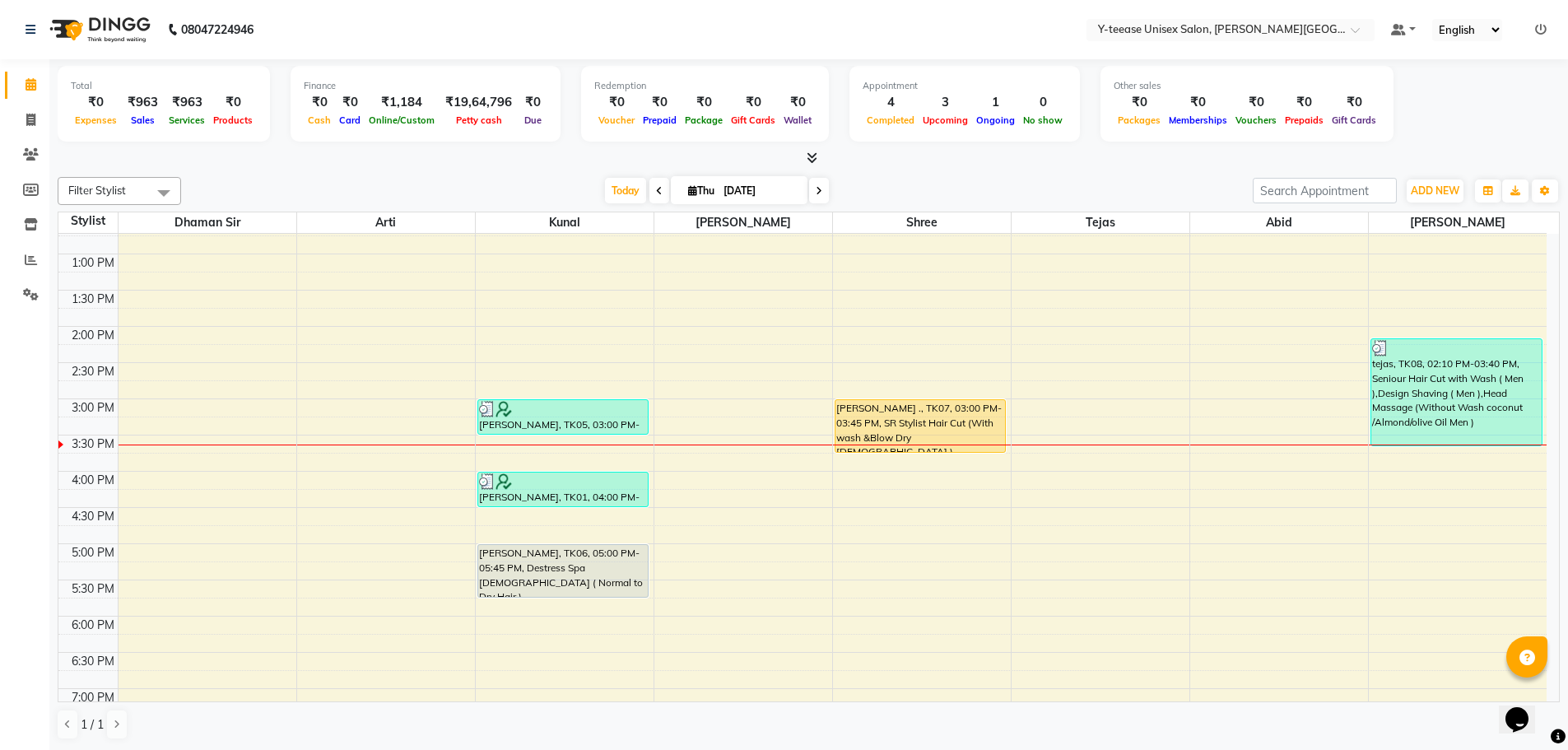
scroll to position [489, 0]
click at [627, 194] on span "Today" at bounding box center [625, 190] width 41 height 25
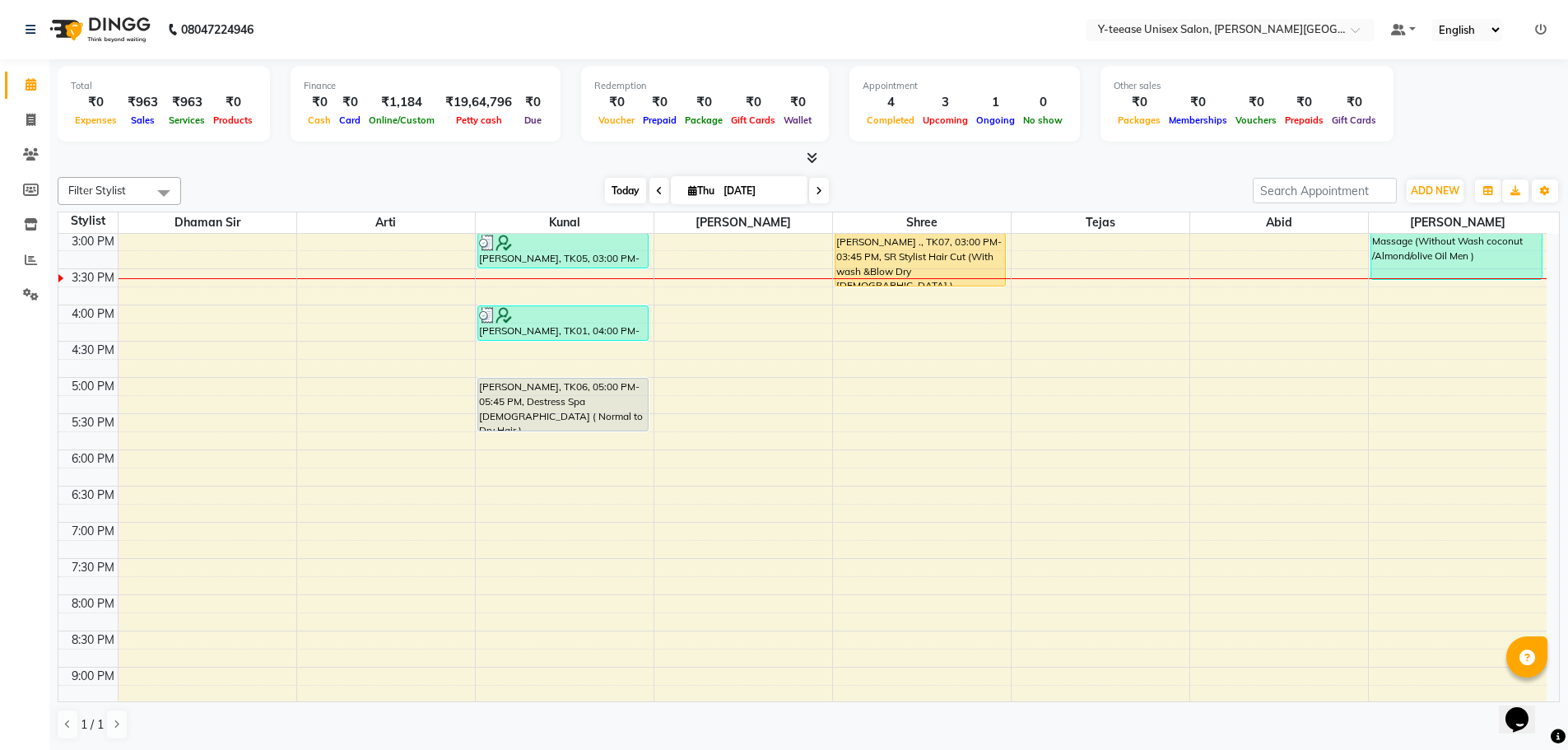
click at [620, 194] on span "Today" at bounding box center [625, 190] width 41 height 25
click at [28, 117] on icon at bounding box center [30, 119] width 9 height 12
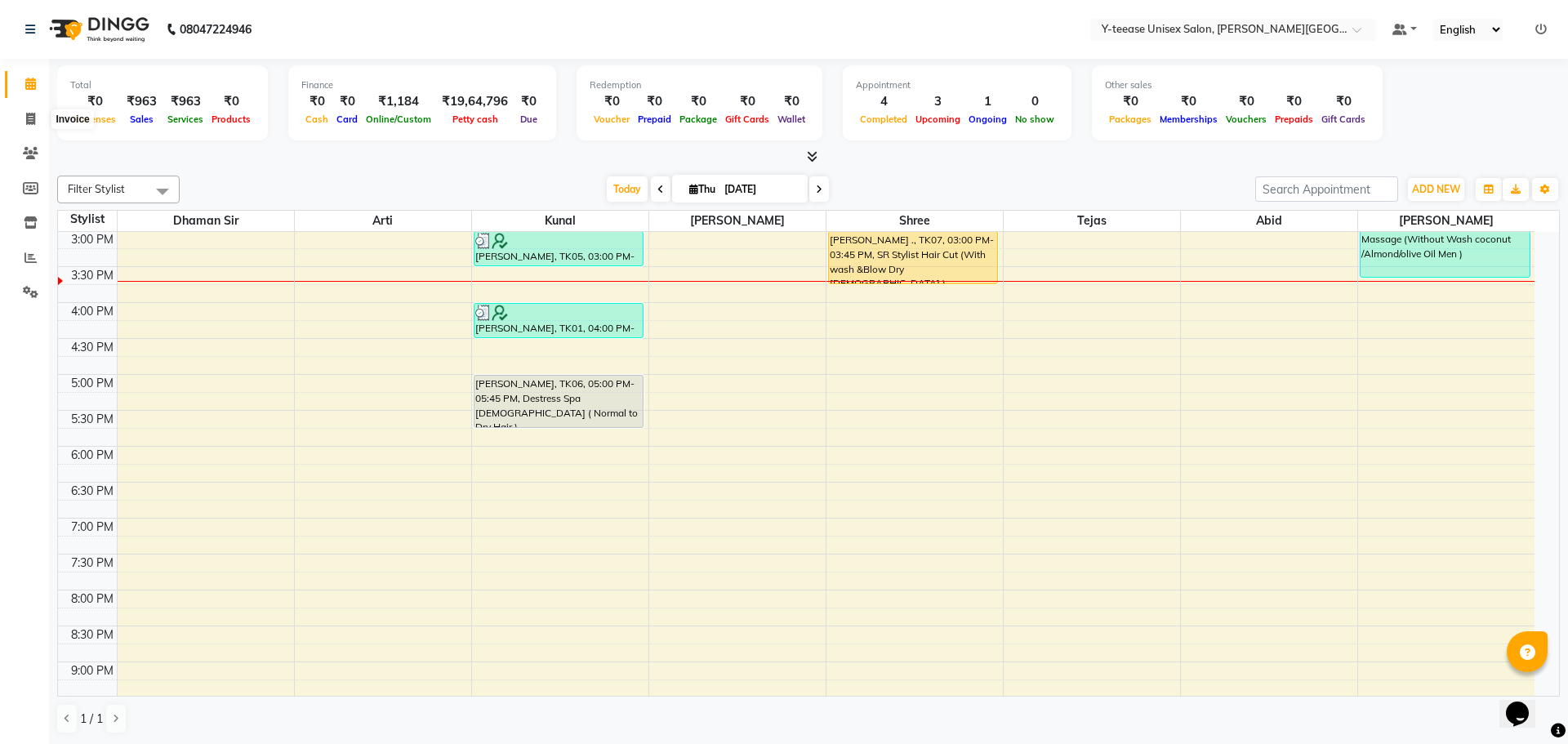
select select "service"
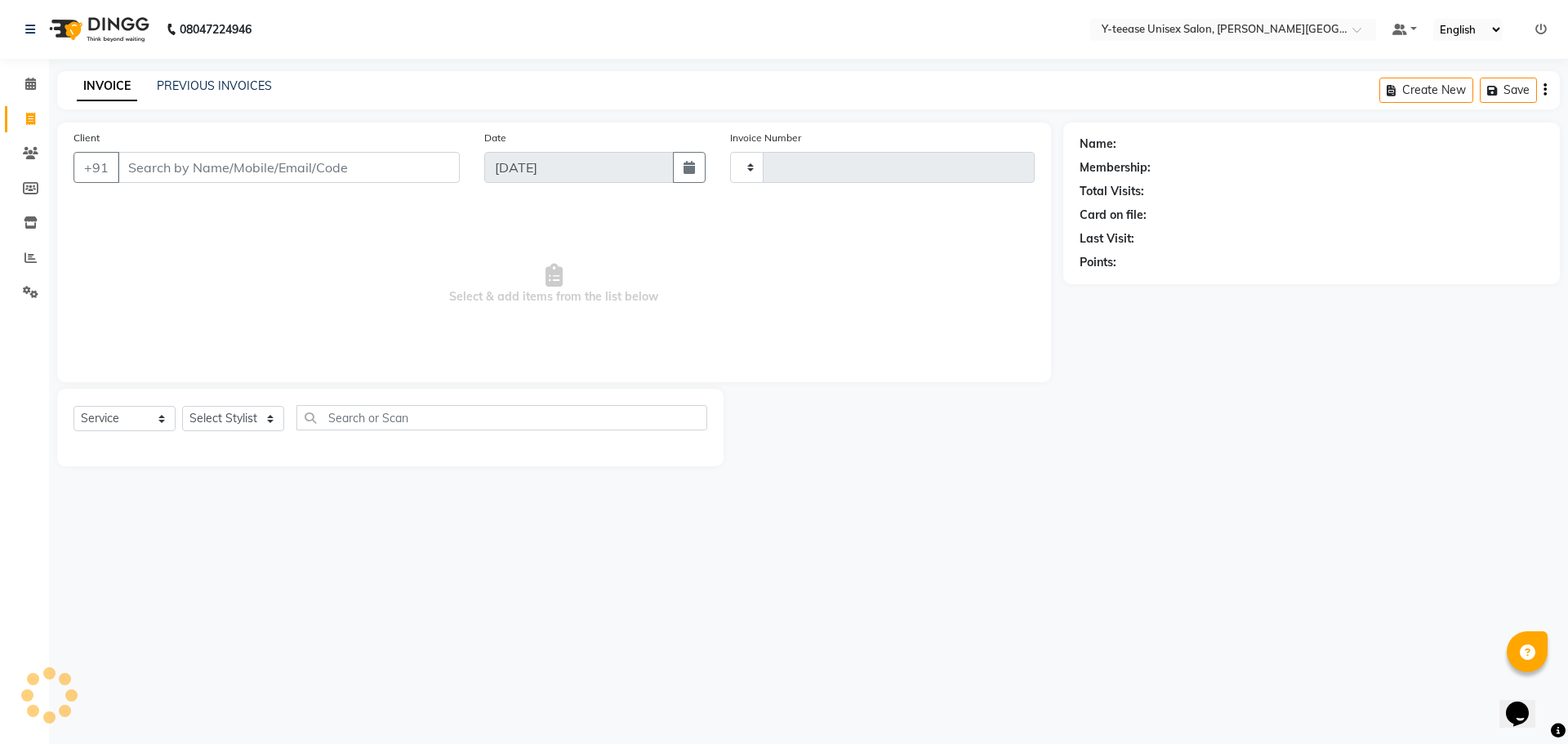
type input "2053"
select select "765"
click at [194, 163] on input "Client" at bounding box center [289, 168] width 342 height 31
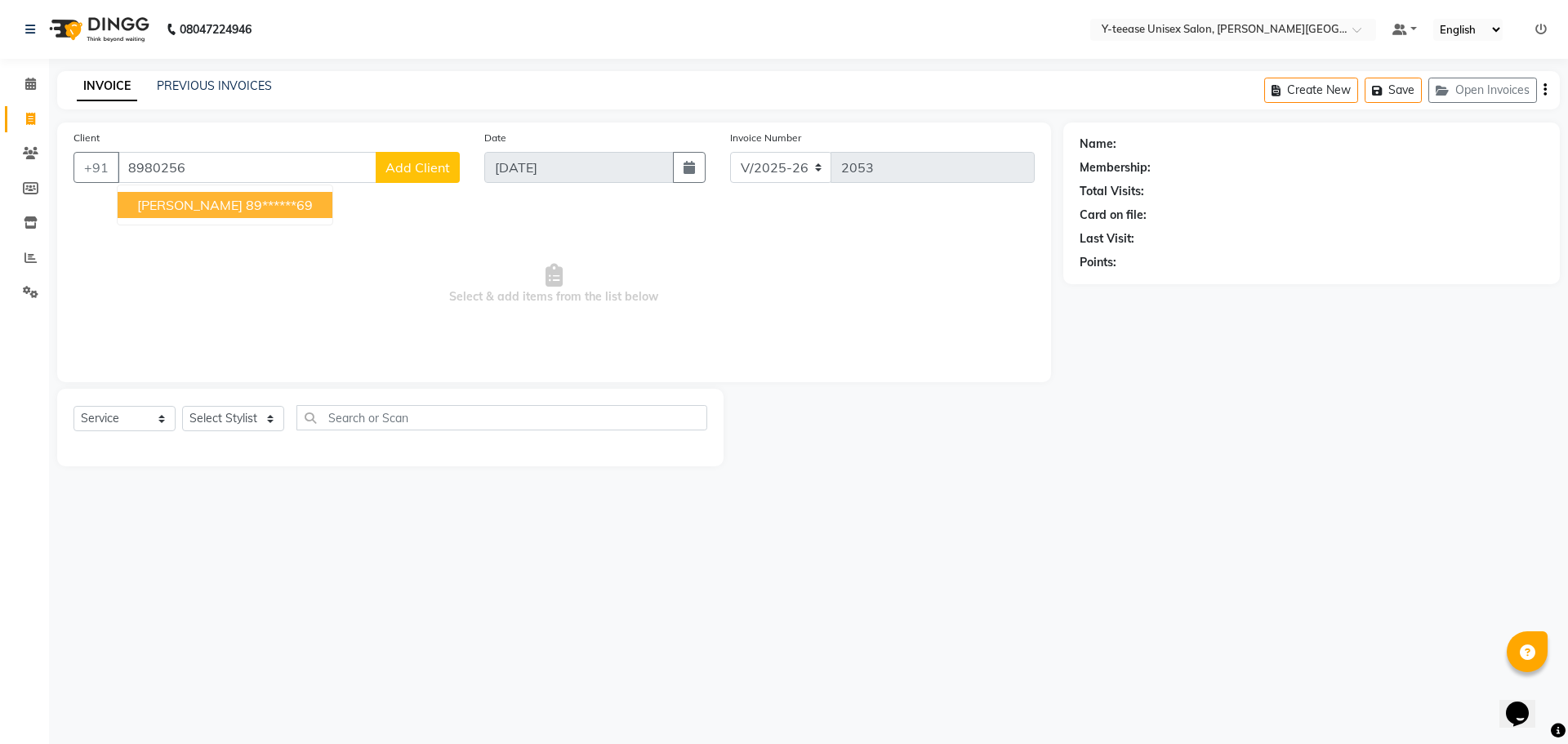
click at [246, 201] on ngb-highlight "89******69" at bounding box center [280, 205] width 67 height 16
type input "89******69"
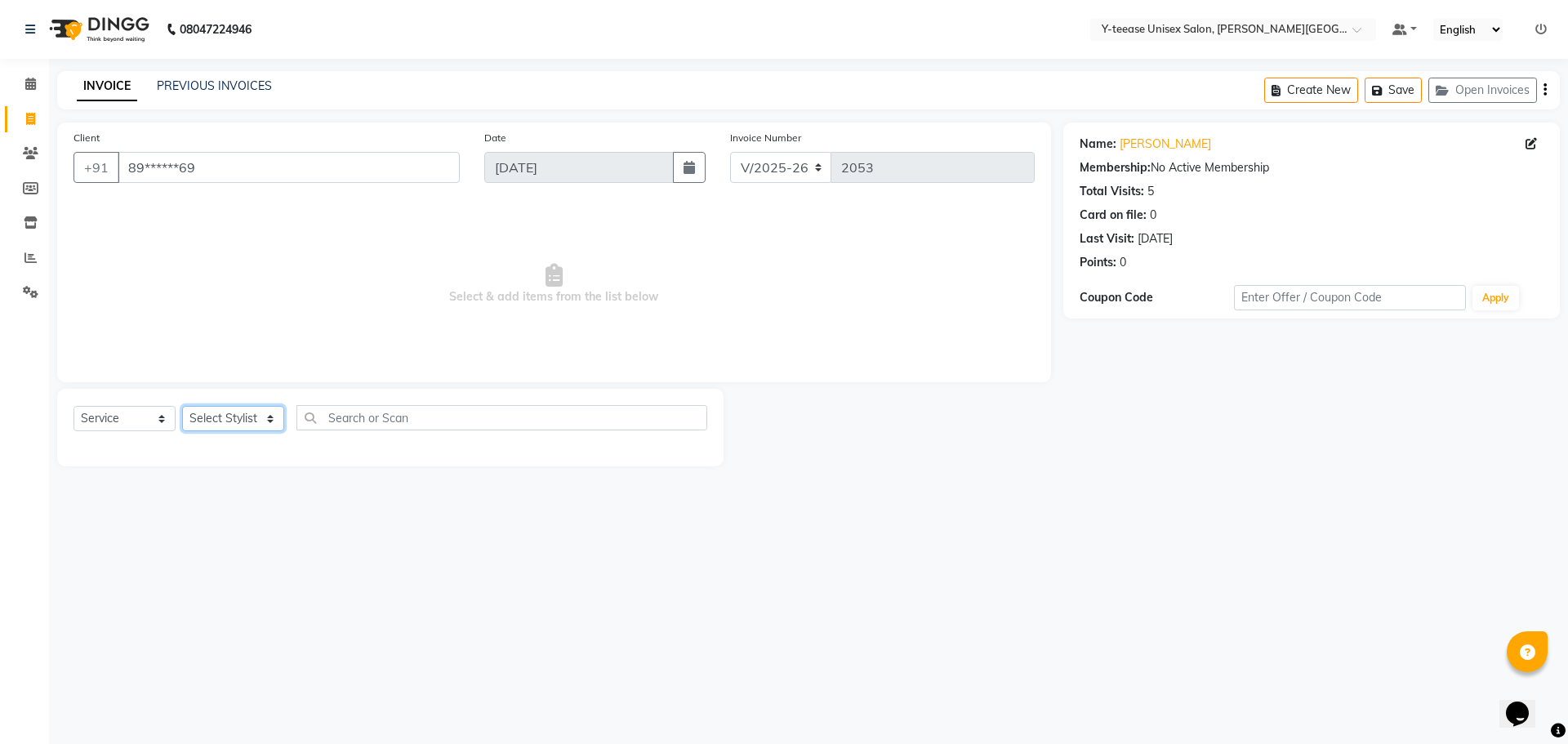
click at [255, 415] on select "Select Stylist [PERSON_NAME] Dhaman [PERSON_NAME] Shree [PERSON_NAME] [PERSON_N…" at bounding box center [233, 418] width 102 height 25
select select "84059"
click at [182, 406] on select "Select Stylist [PERSON_NAME] Dhaman [PERSON_NAME] Shree [PERSON_NAME] [PERSON_N…" at bounding box center [233, 418] width 102 height 25
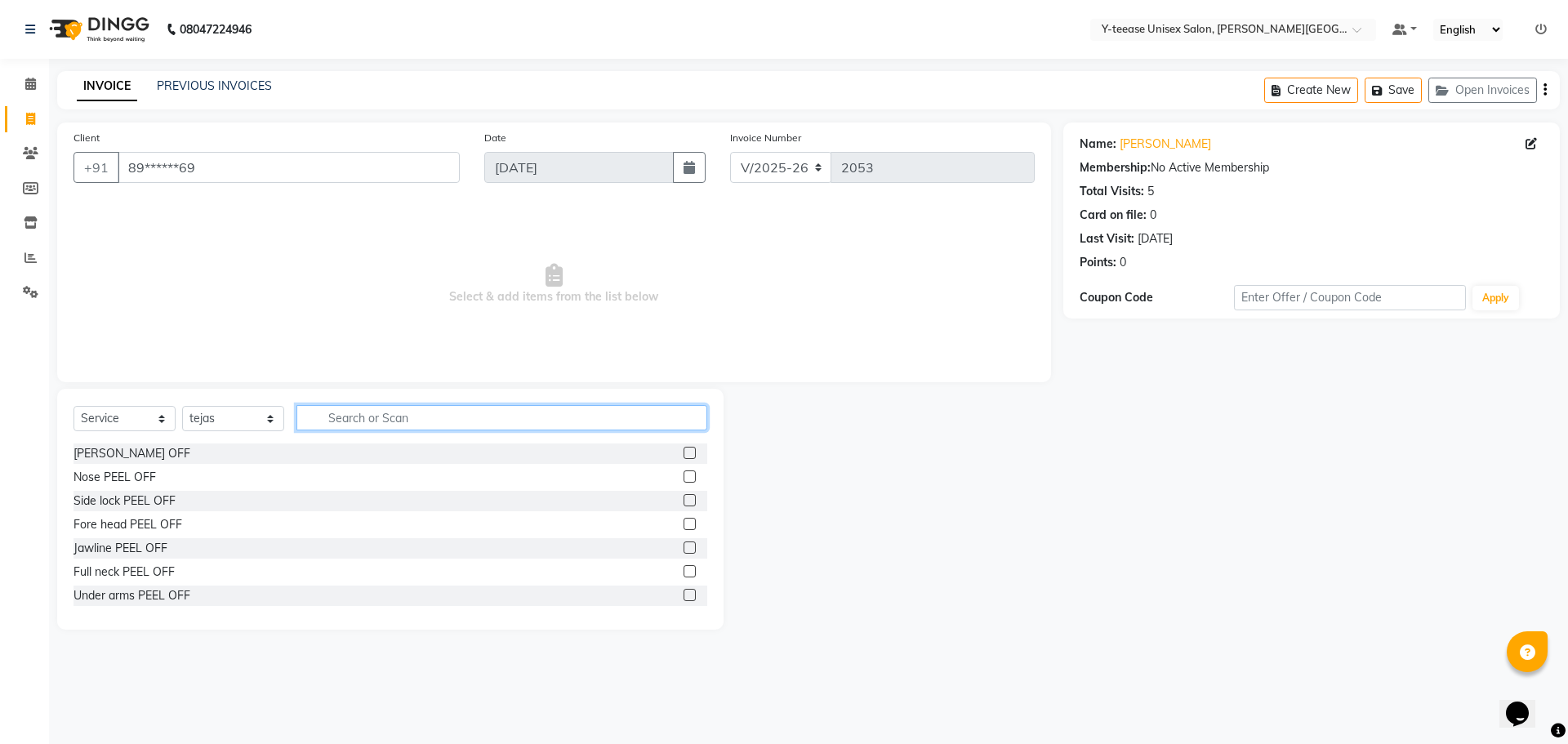
click at [371, 420] on input "text" at bounding box center [502, 417] width 411 height 25
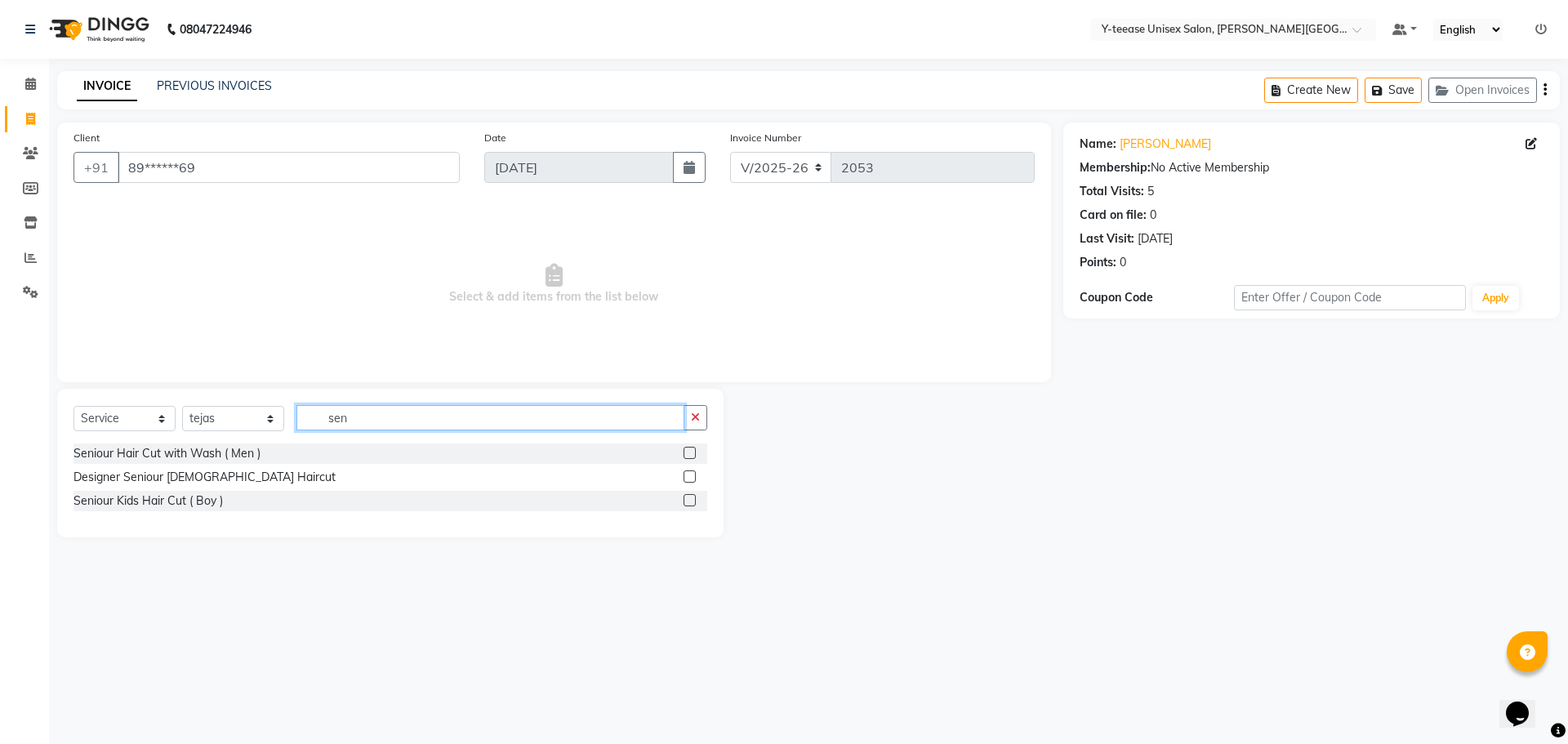
type input "sen"
click at [692, 450] on label at bounding box center [689, 453] width 12 height 12
click at [692, 450] on input "checkbox" at bounding box center [689, 454] width 10 height 10
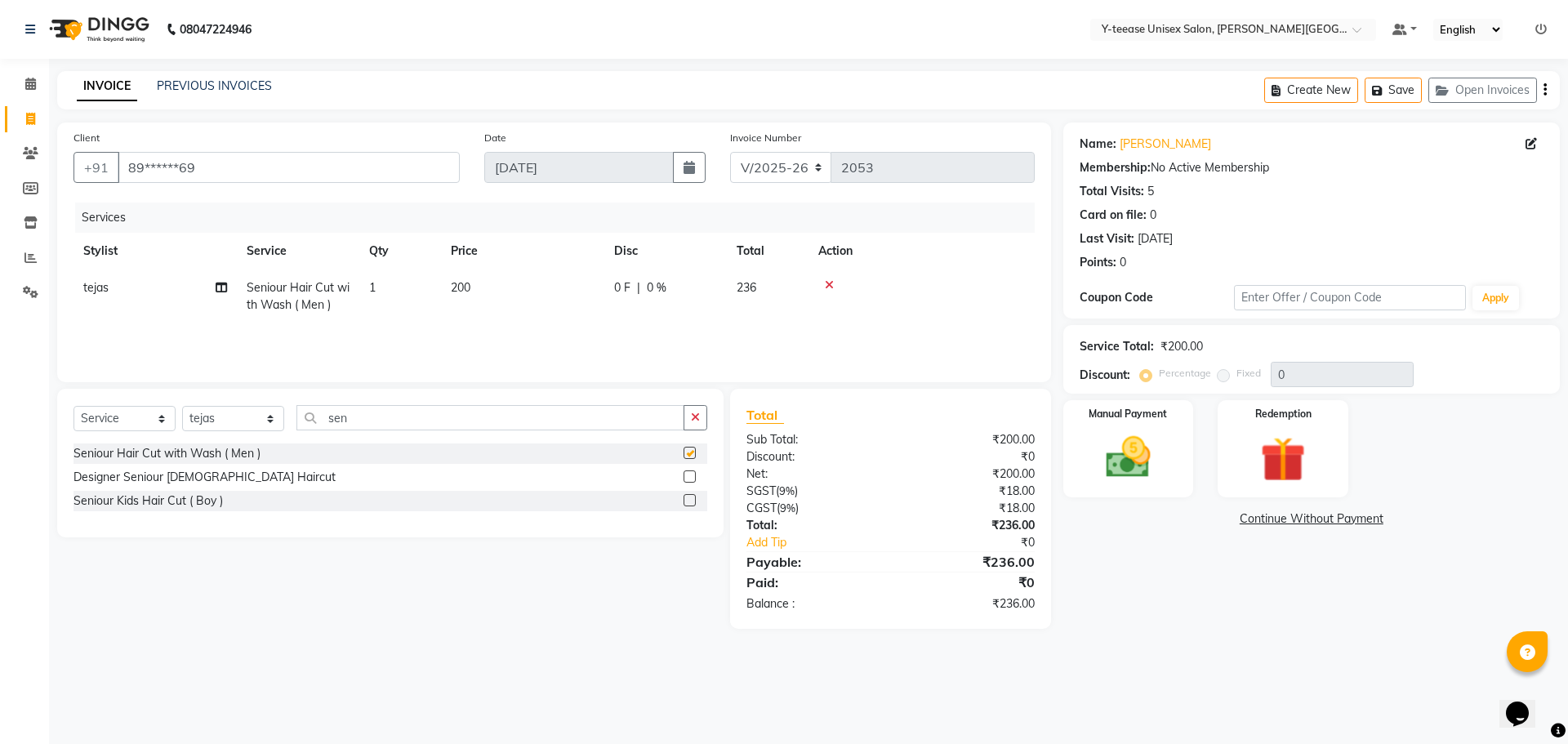
checkbox input "false"
drag, startPoint x: 365, startPoint y: 425, endPoint x: 337, endPoint y: 427, distance: 28.1
click at [337, 427] on input "sen" at bounding box center [490, 417] width 388 height 25
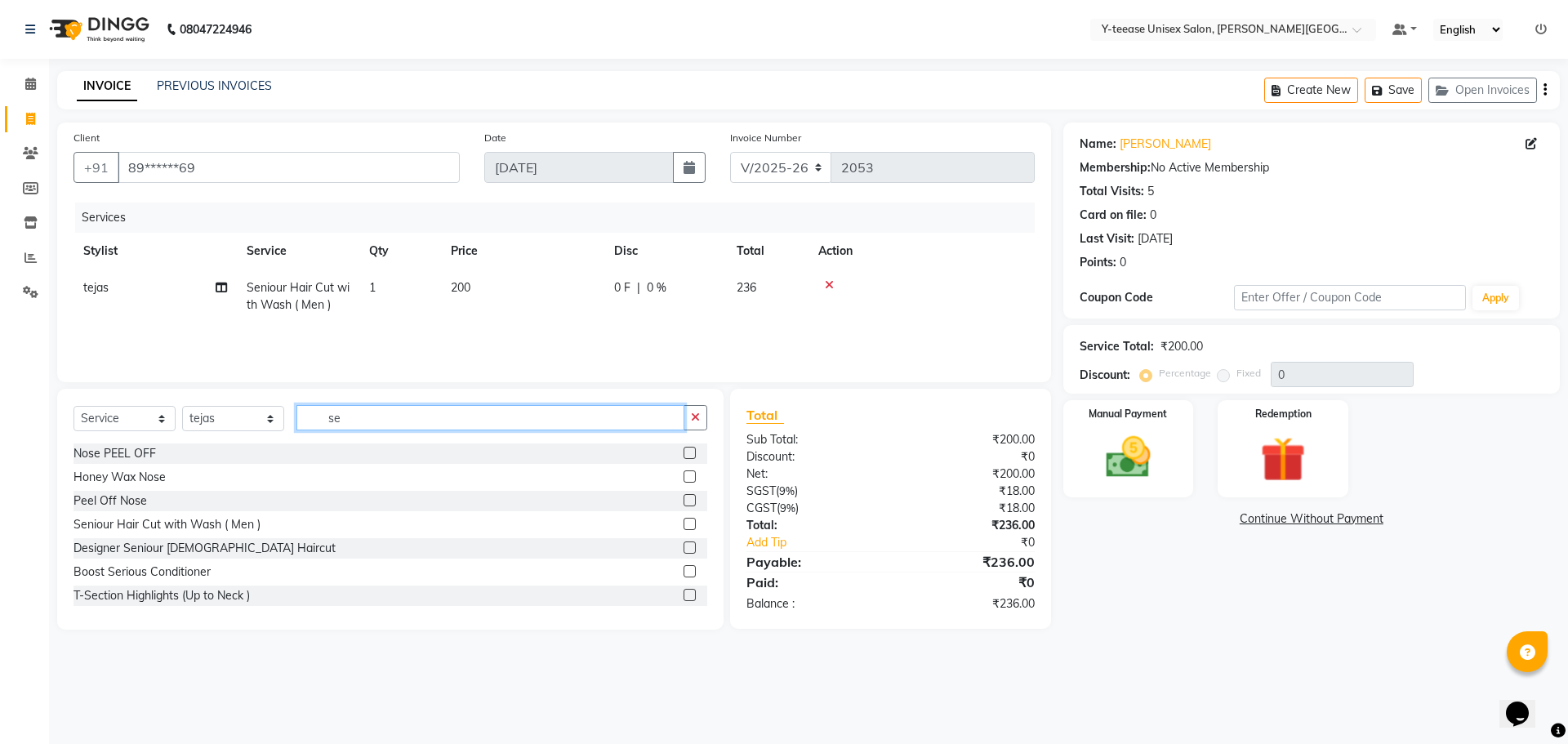
type input "s"
type input "desig"
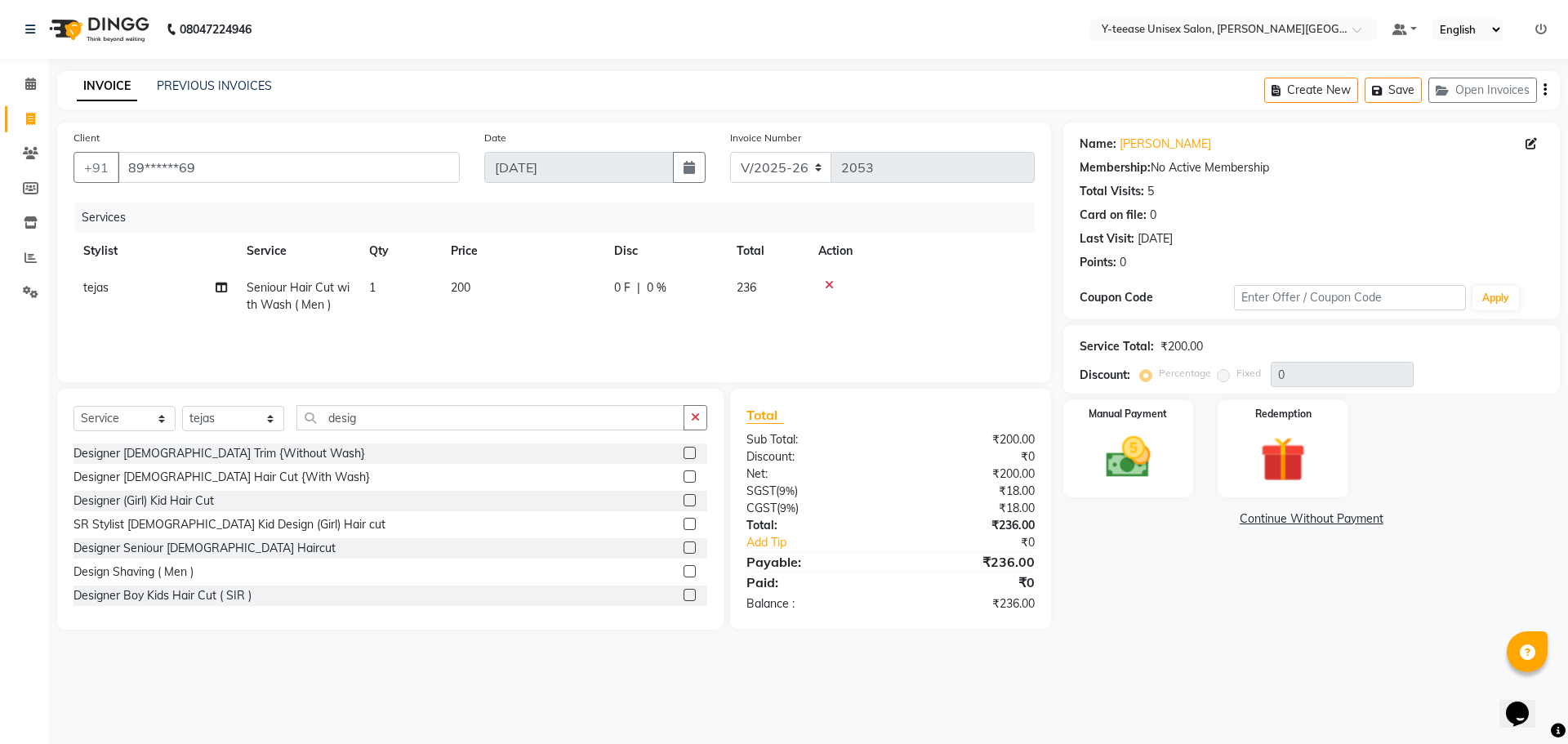
click at [683, 567] on label at bounding box center [689, 571] width 12 height 12
click at [683, 567] on input "checkbox" at bounding box center [689, 572] width 10 height 10
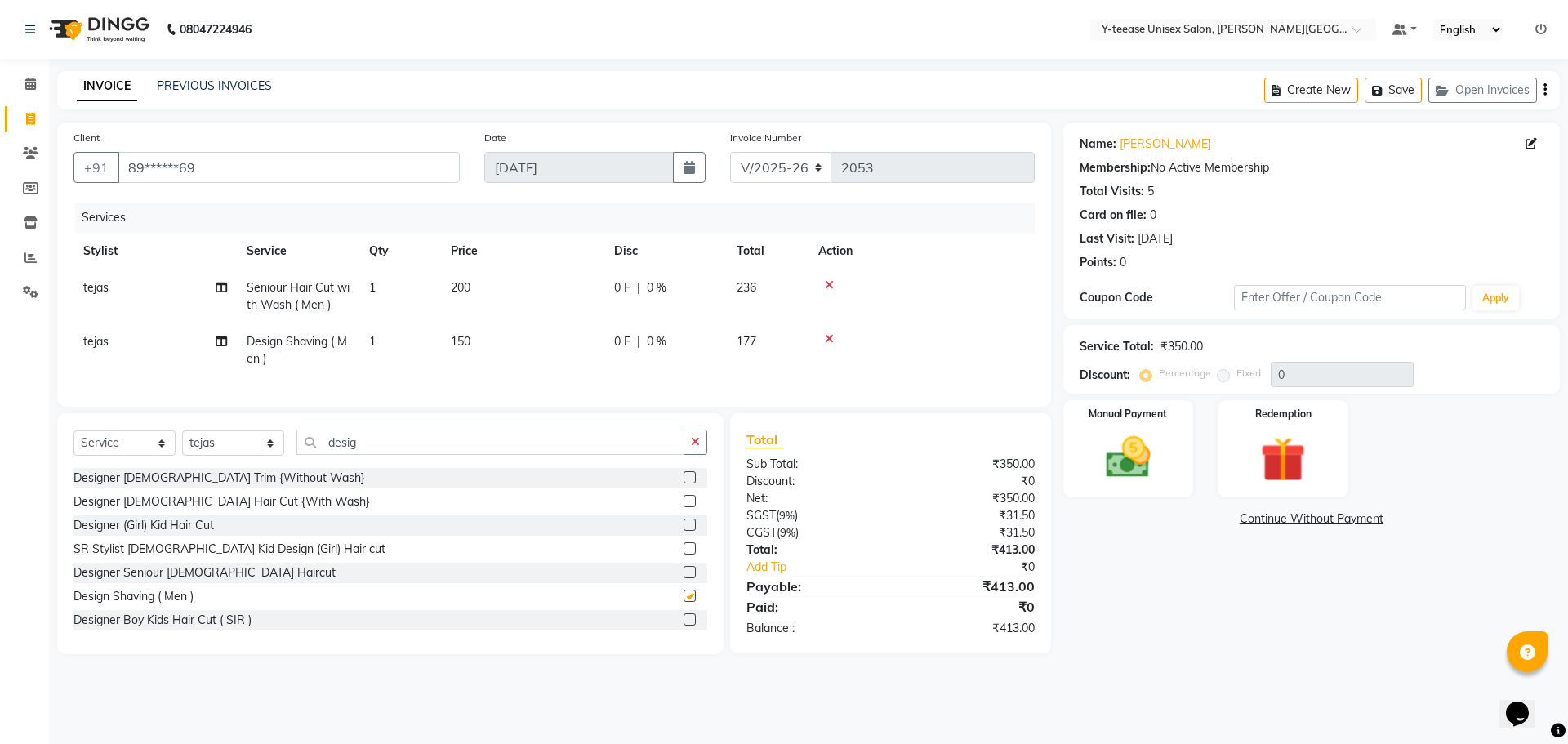
checkbox input "false"
click at [1146, 479] on img at bounding box center [1128, 457] width 76 height 54
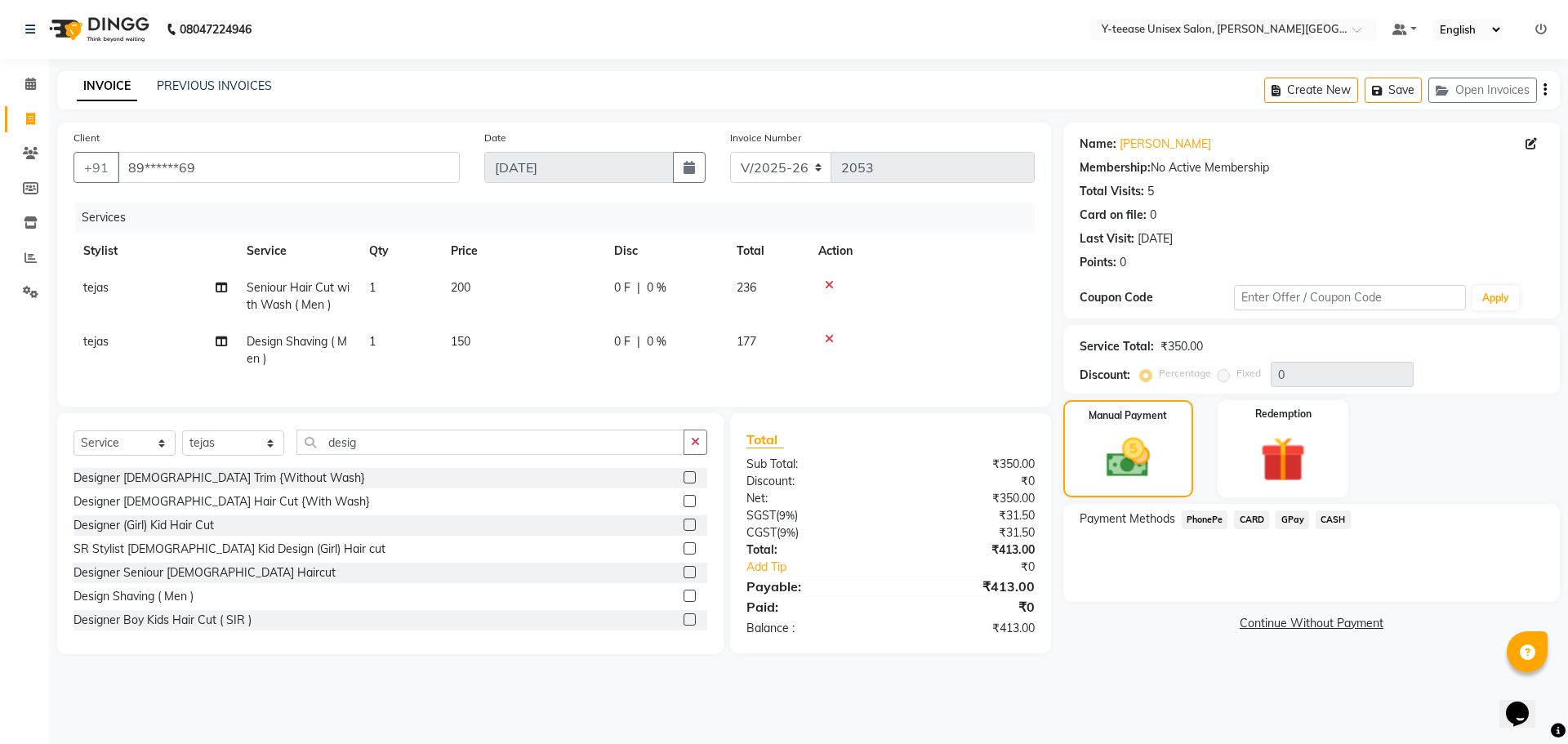
click at [1297, 522] on span "GPay" at bounding box center [1292, 520] width 34 height 19
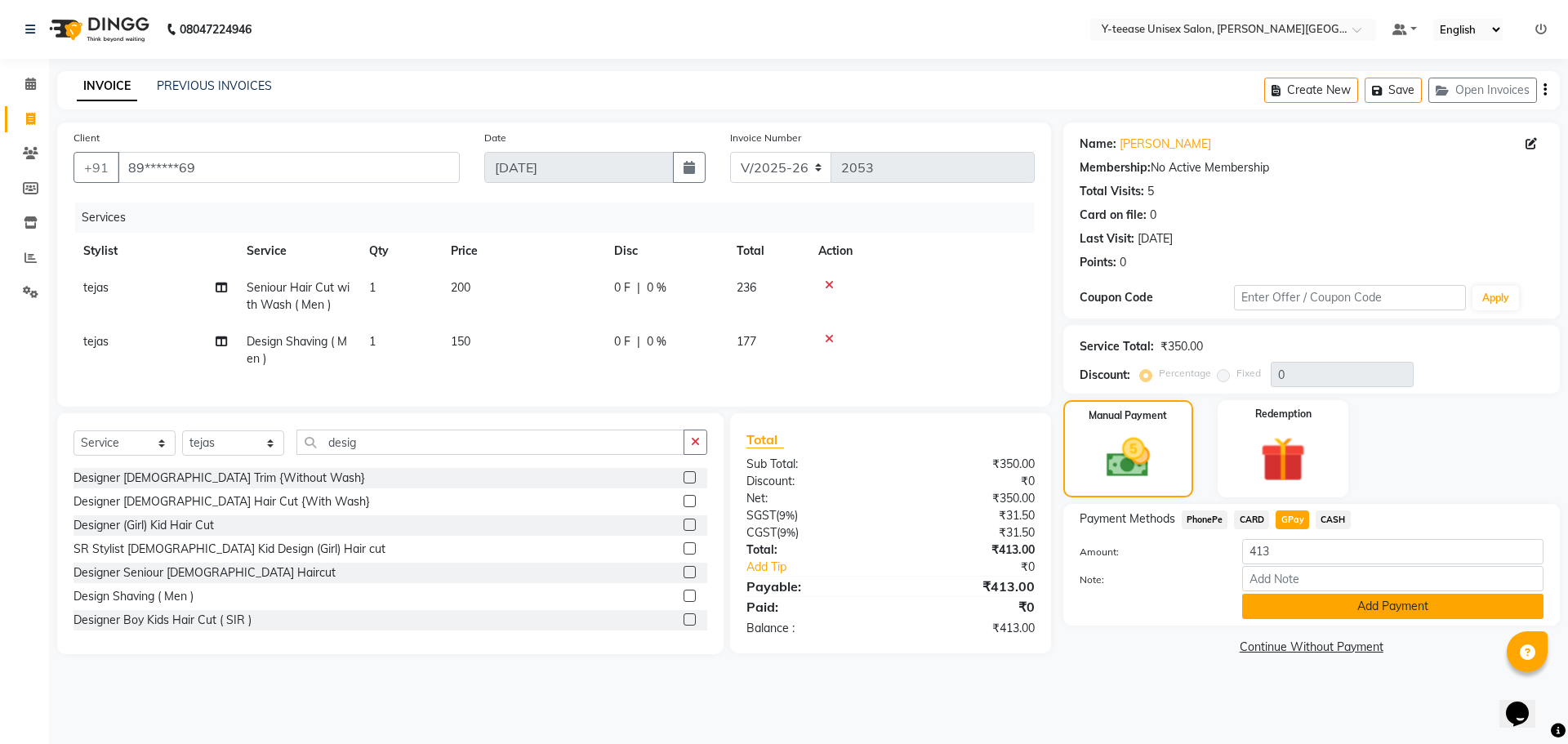
click at [1311, 607] on button "Add Payment" at bounding box center [1393, 606] width 302 height 25
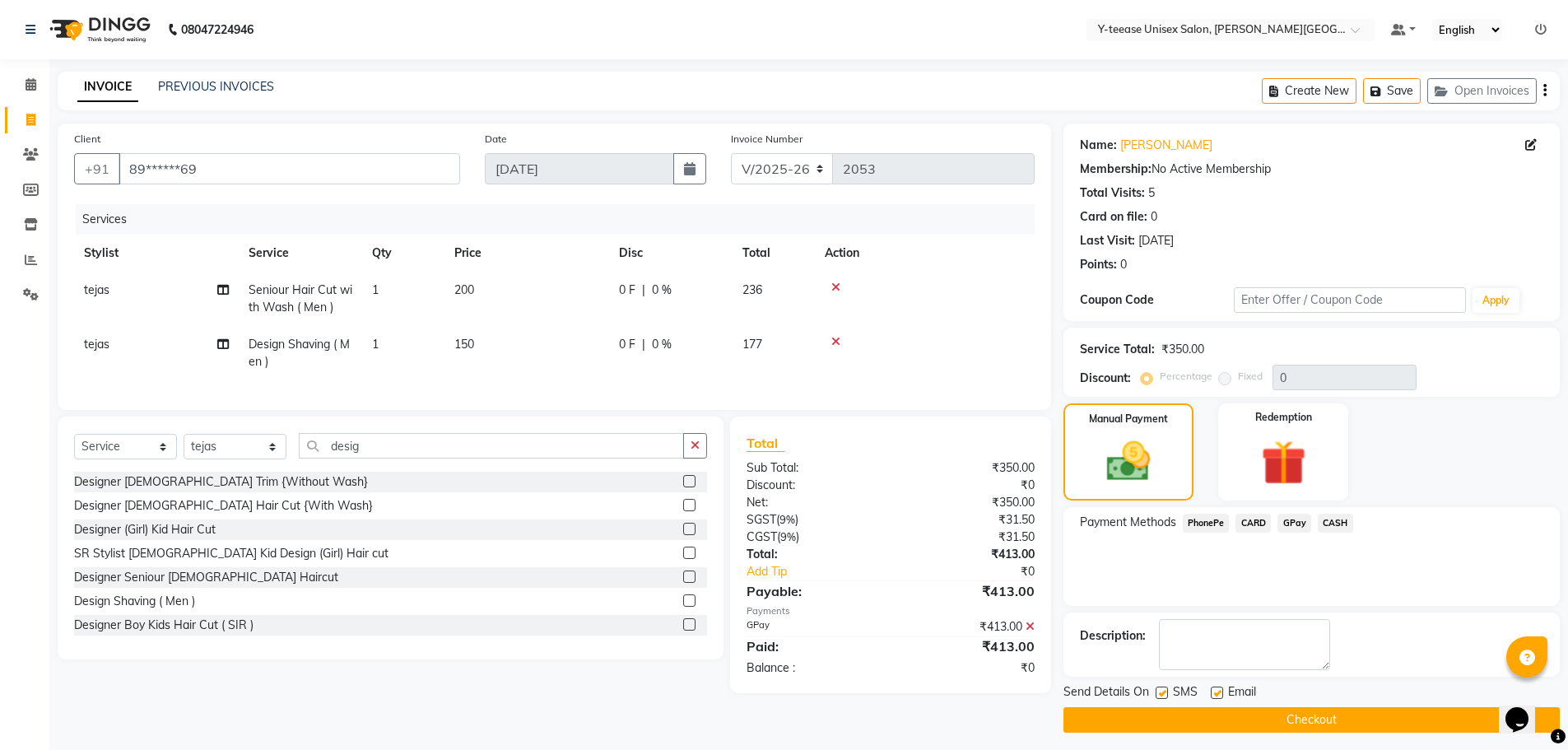
scroll to position [8, 0]
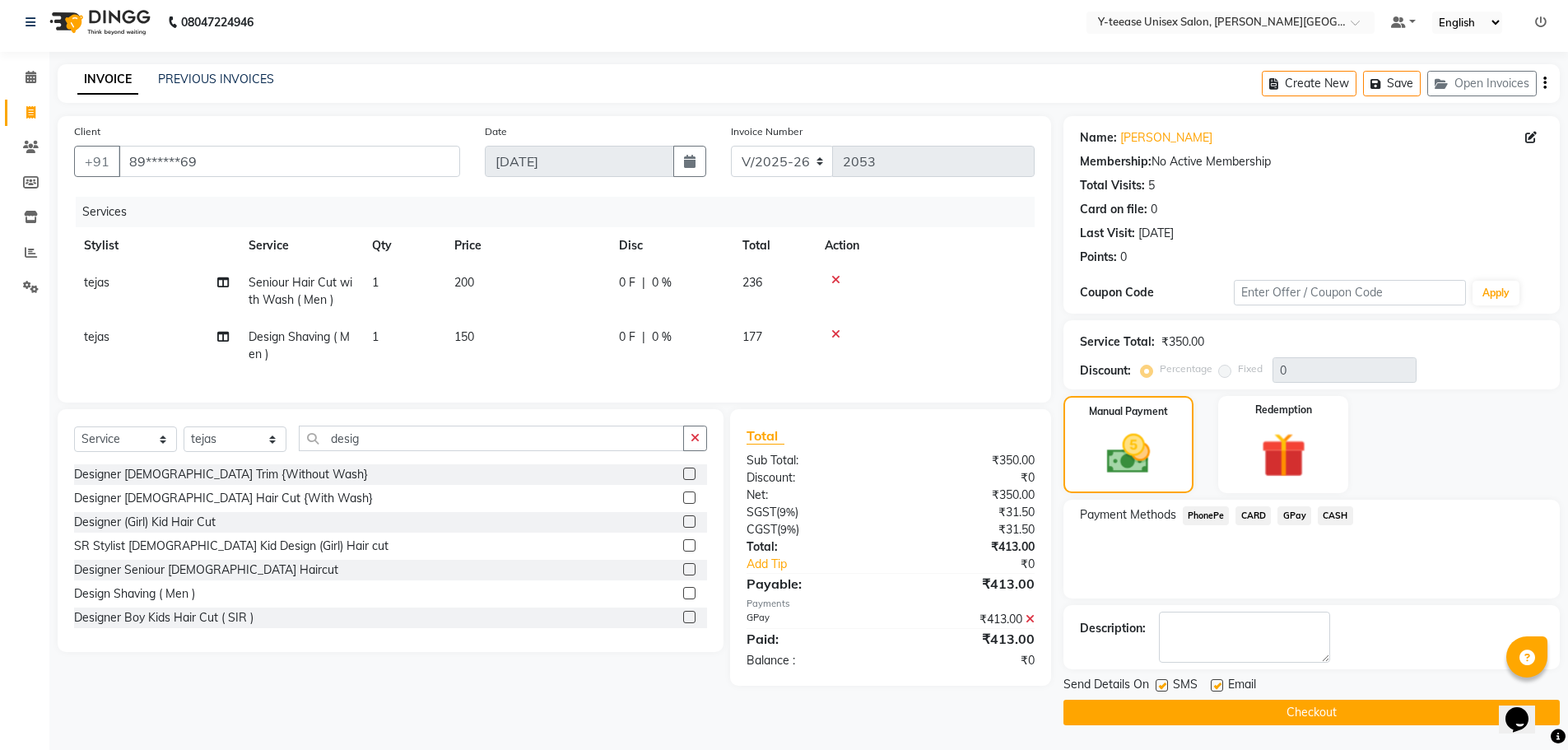
click at [1329, 712] on button "Checkout" at bounding box center [1312, 713] width 496 height 25
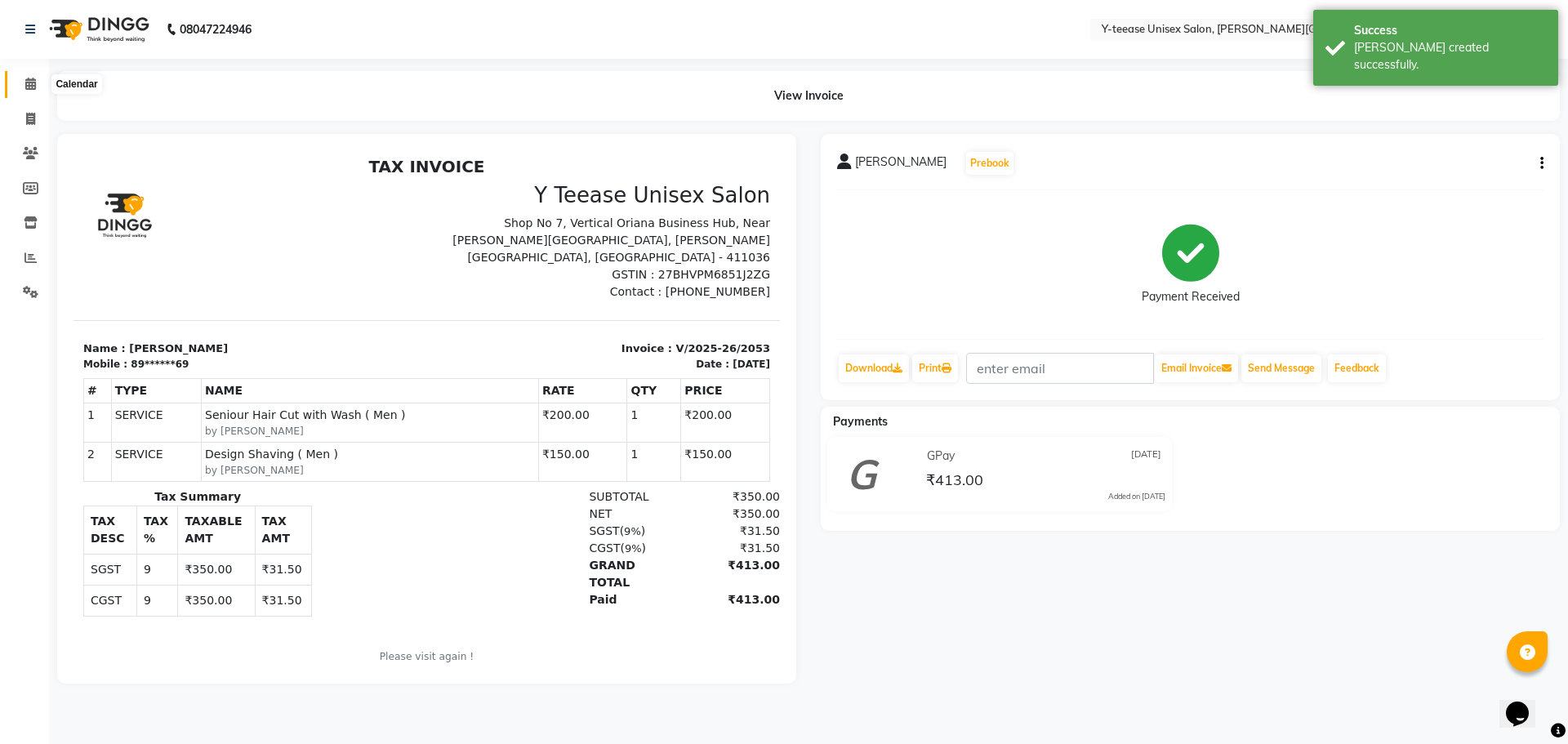
click at [37, 85] on span at bounding box center [30, 85] width 29 height 19
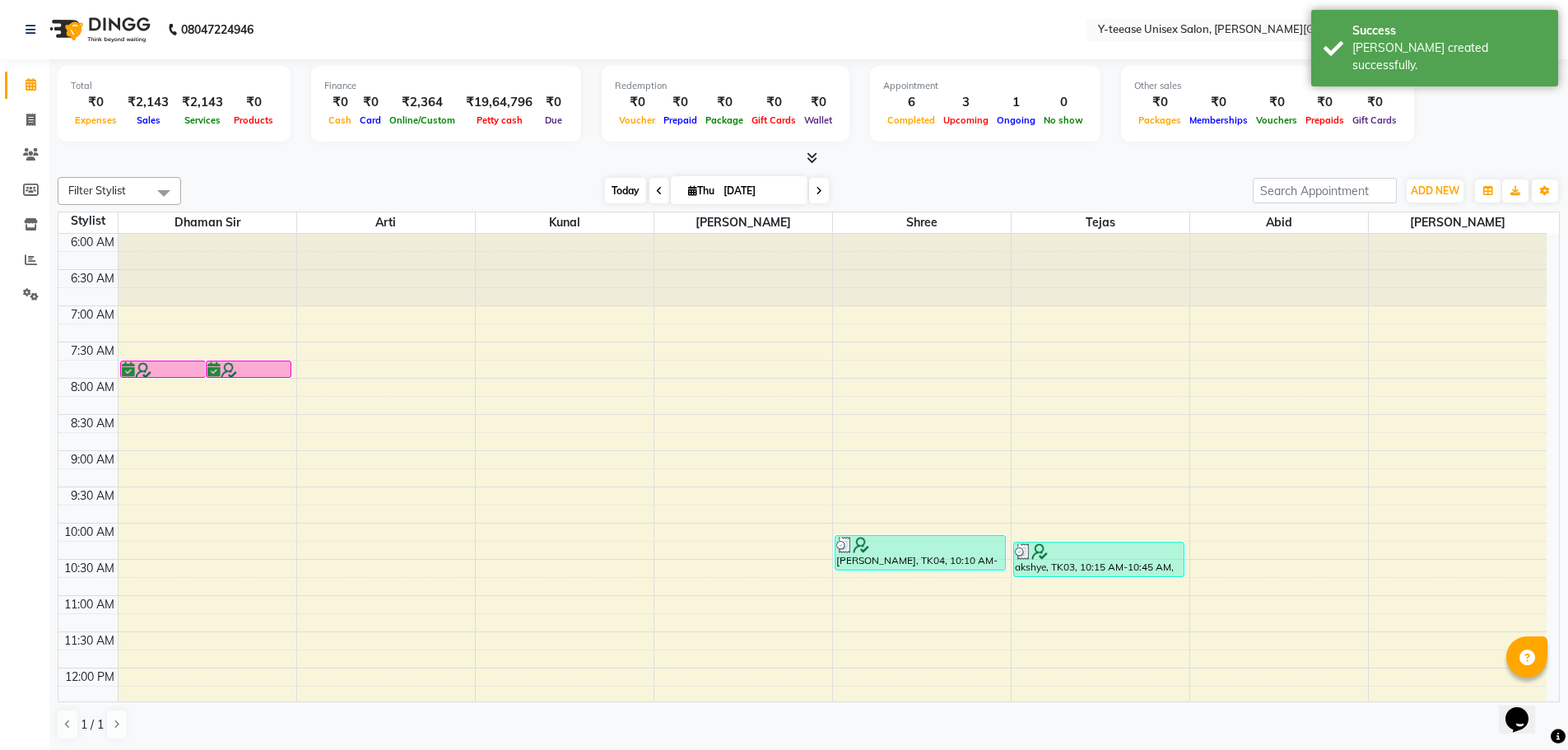
click at [626, 186] on span "Today" at bounding box center [625, 190] width 41 height 25
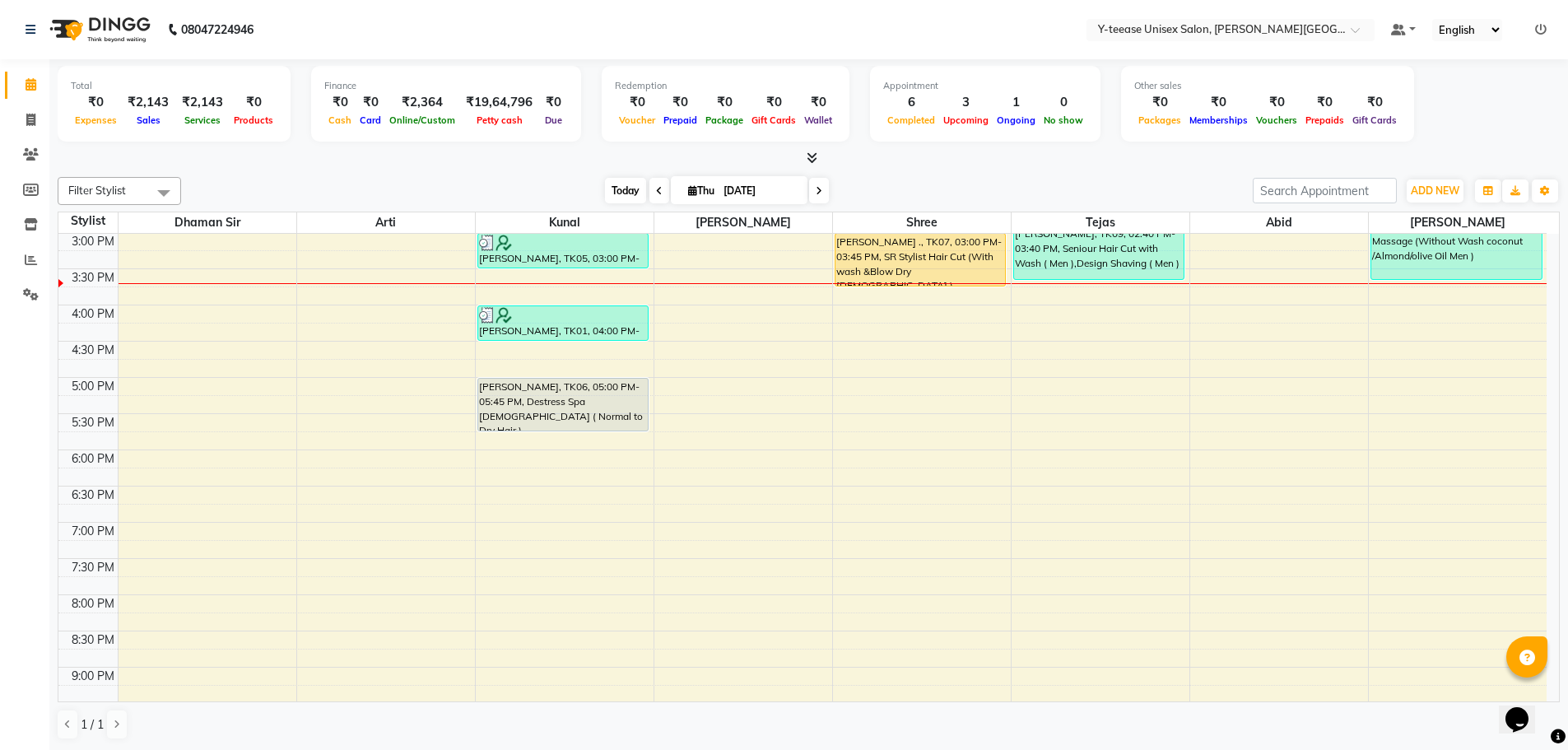
click at [609, 192] on span "Today" at bounding box center [625, 190] width 41 height 25
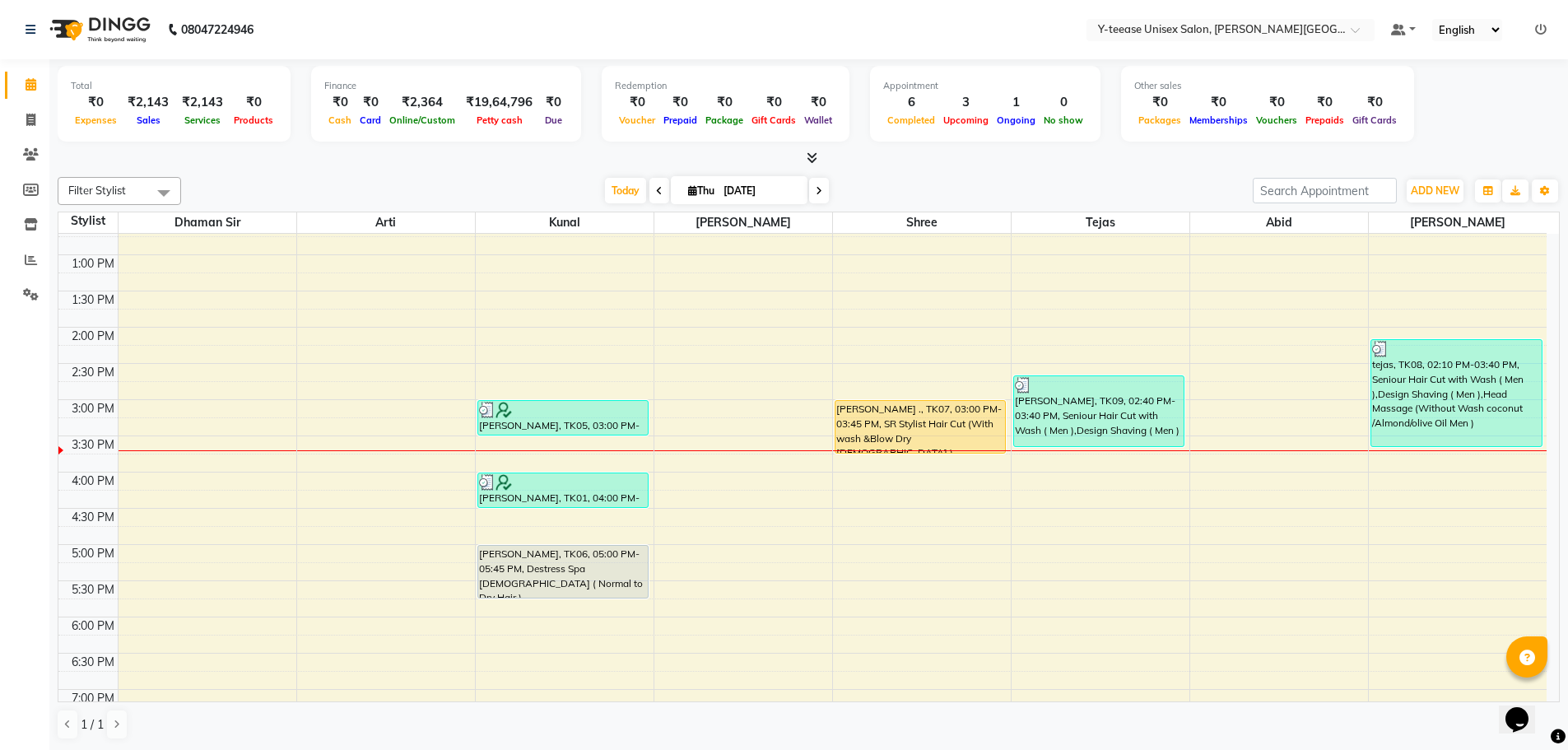
scroll to position [406, 0]
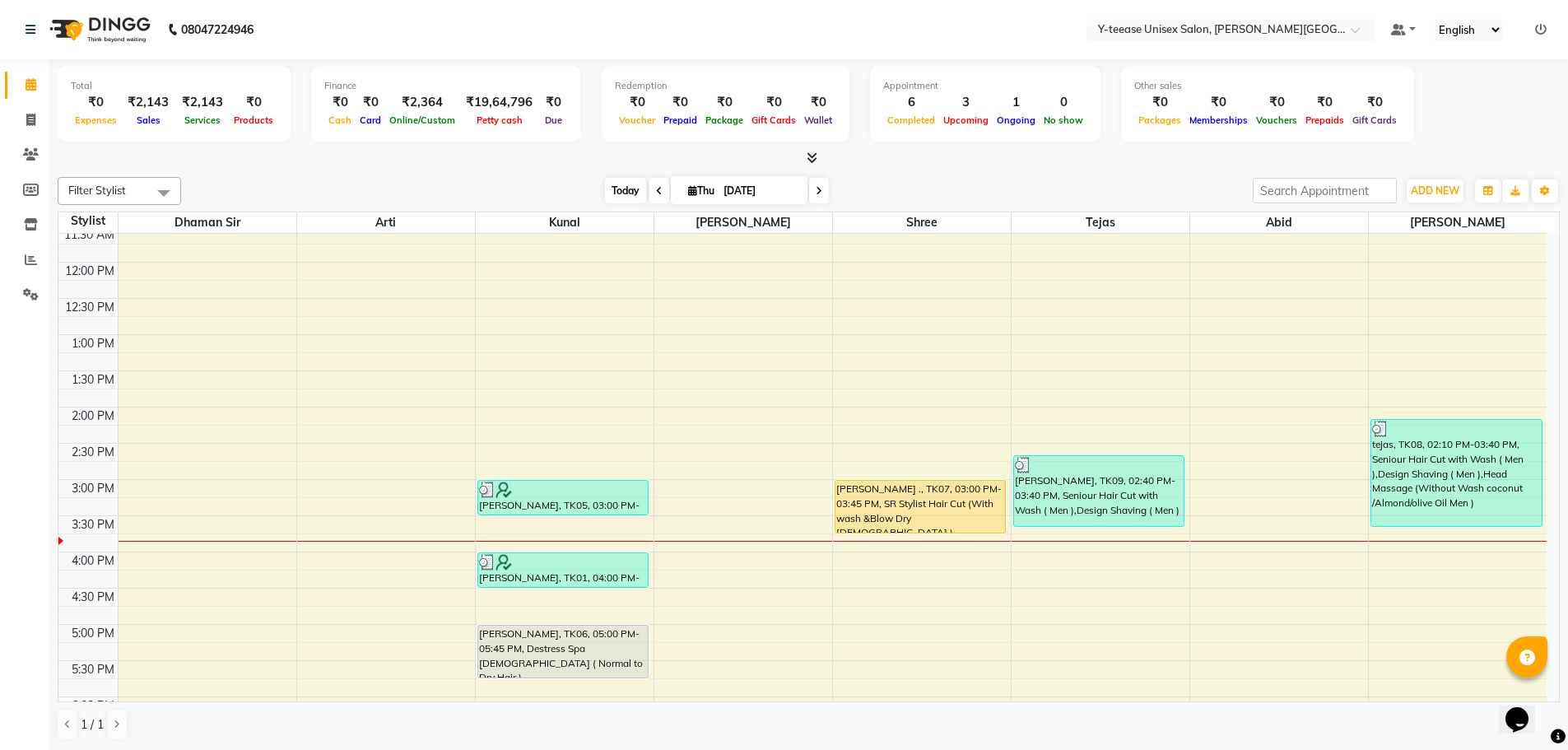
click at [614, 186] on span "Today" at bounding box center [625, 190] width 41 height 25
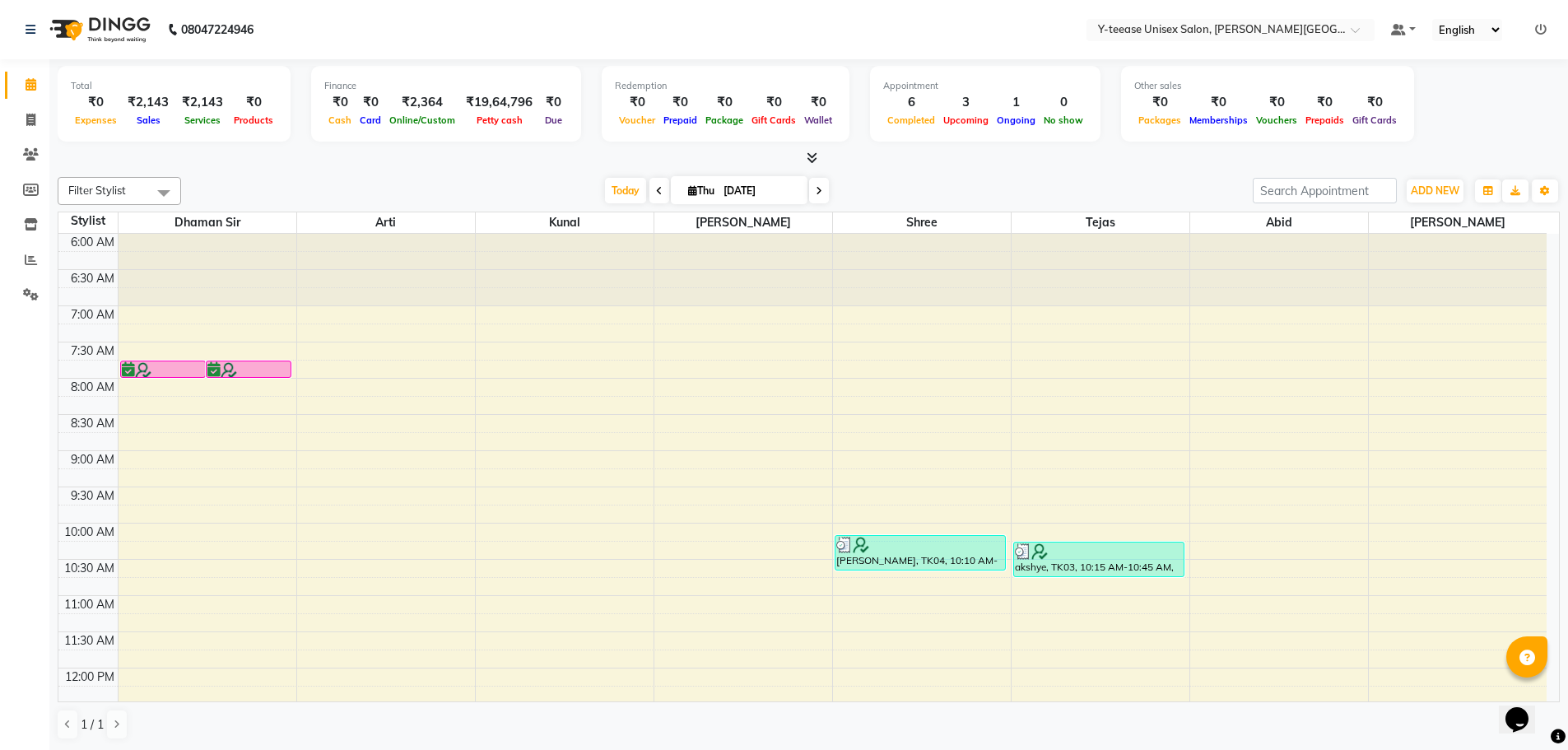
scroll to position [653, 0]
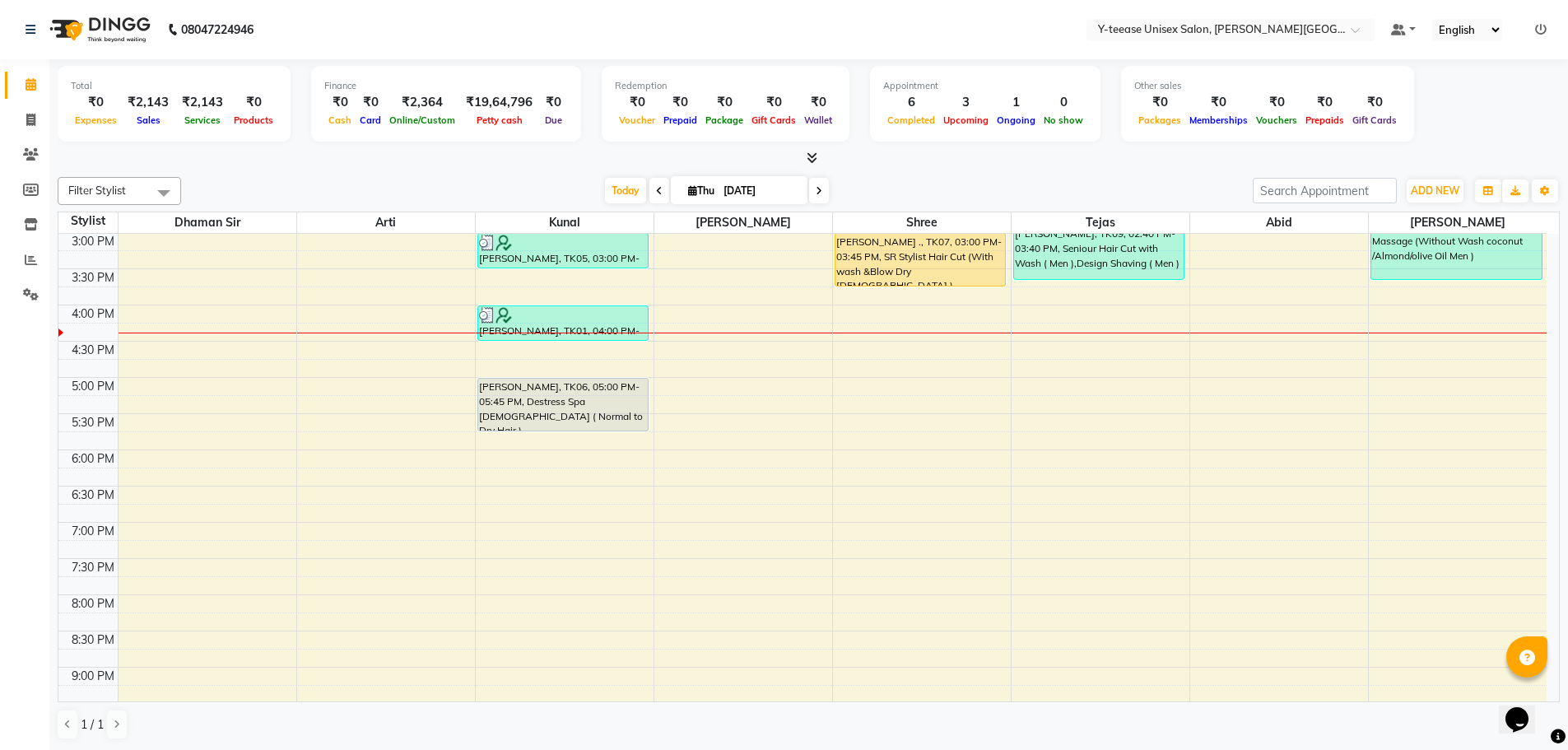
click at [621, 189] on span "Today" at bounding box center [625, 190] width 41 height 25
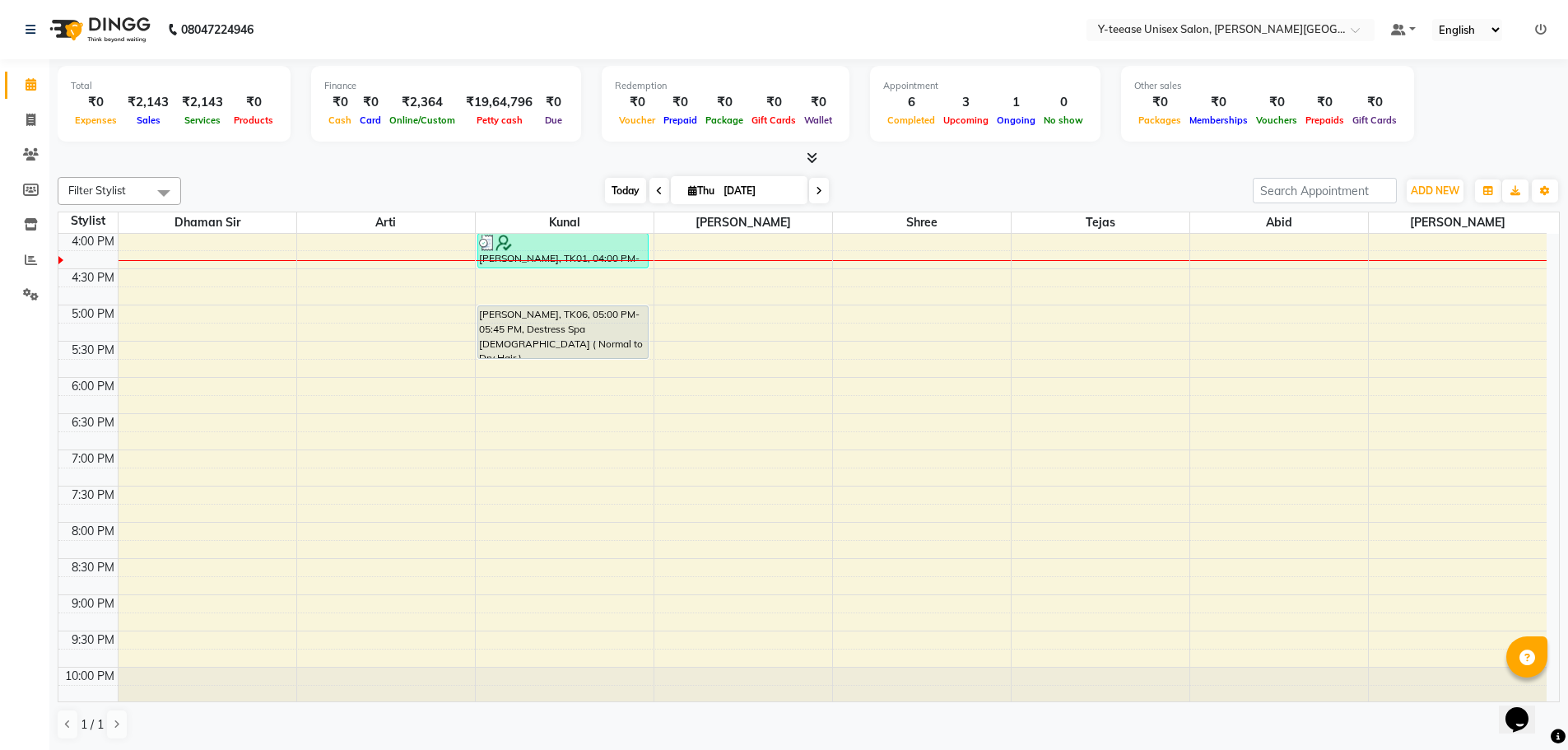
click at [630, 193] on span "Today" at bounding box center [625, 190] width 41 height 25
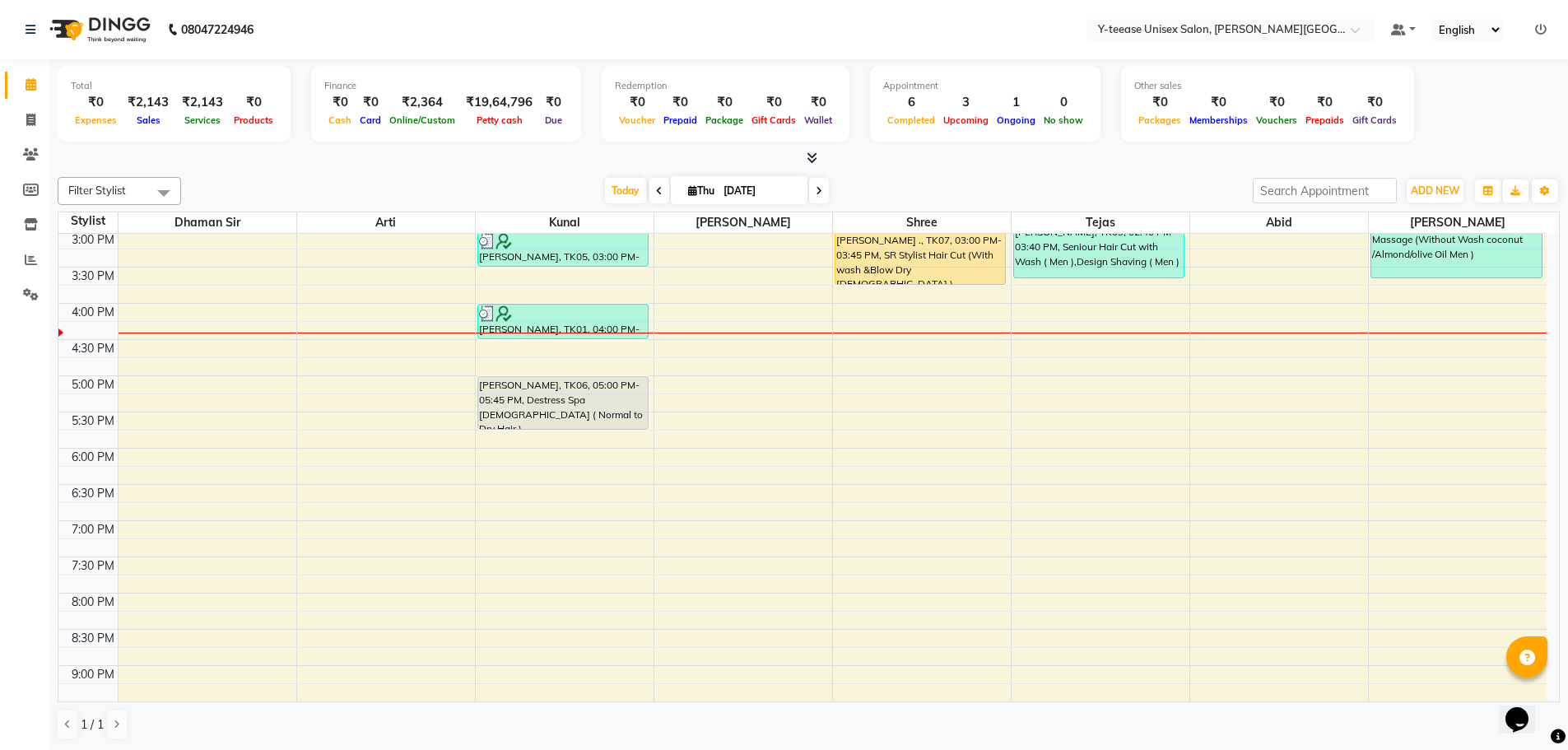
scroll to position [561, 0]
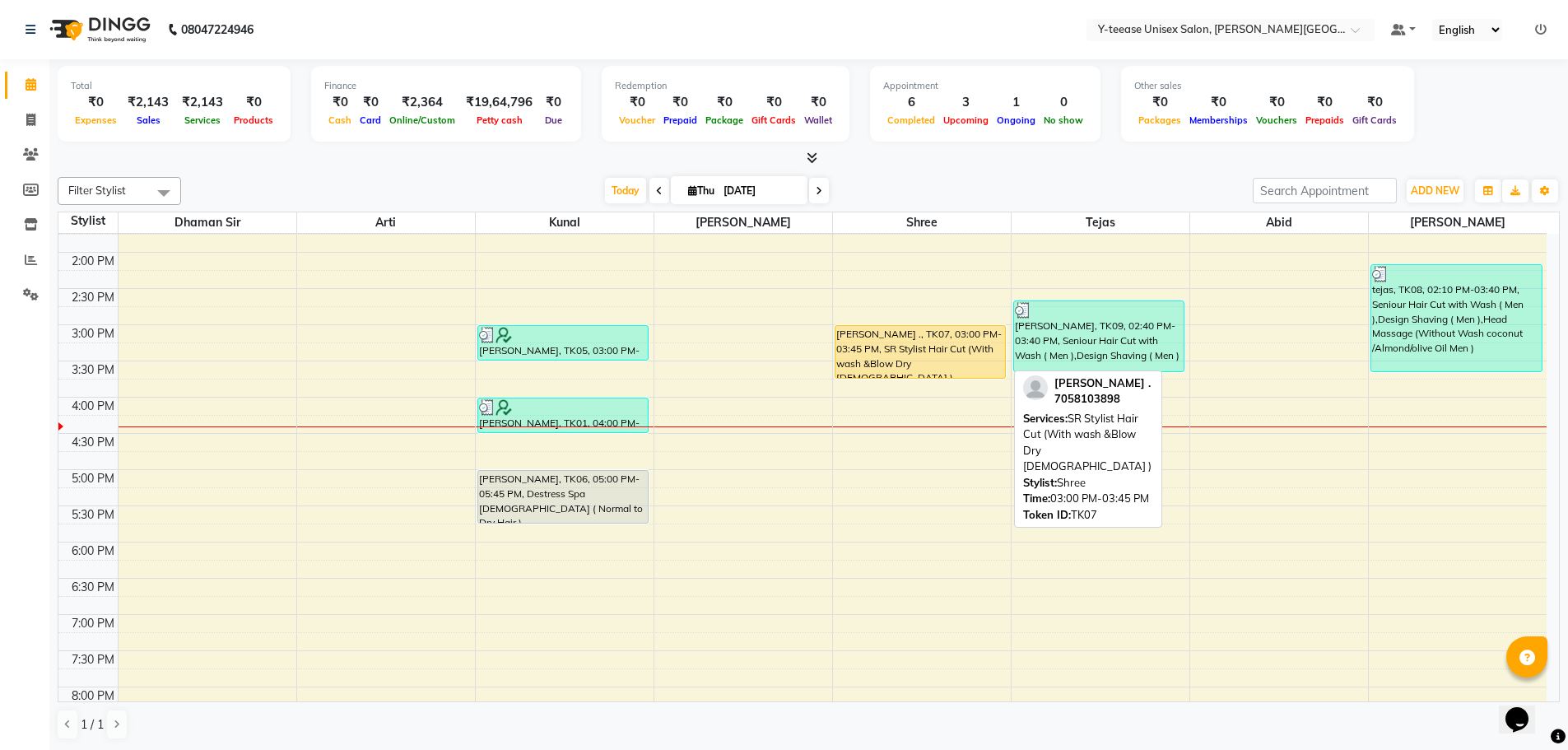
click at [901, 334] on div "[PERSON_NAME] ., TK07, 03:00 PM-03:45 PM, SR Stylist Hair Cut (With wash &Blow …" at bounding box center [921, 352] width 171 height 52
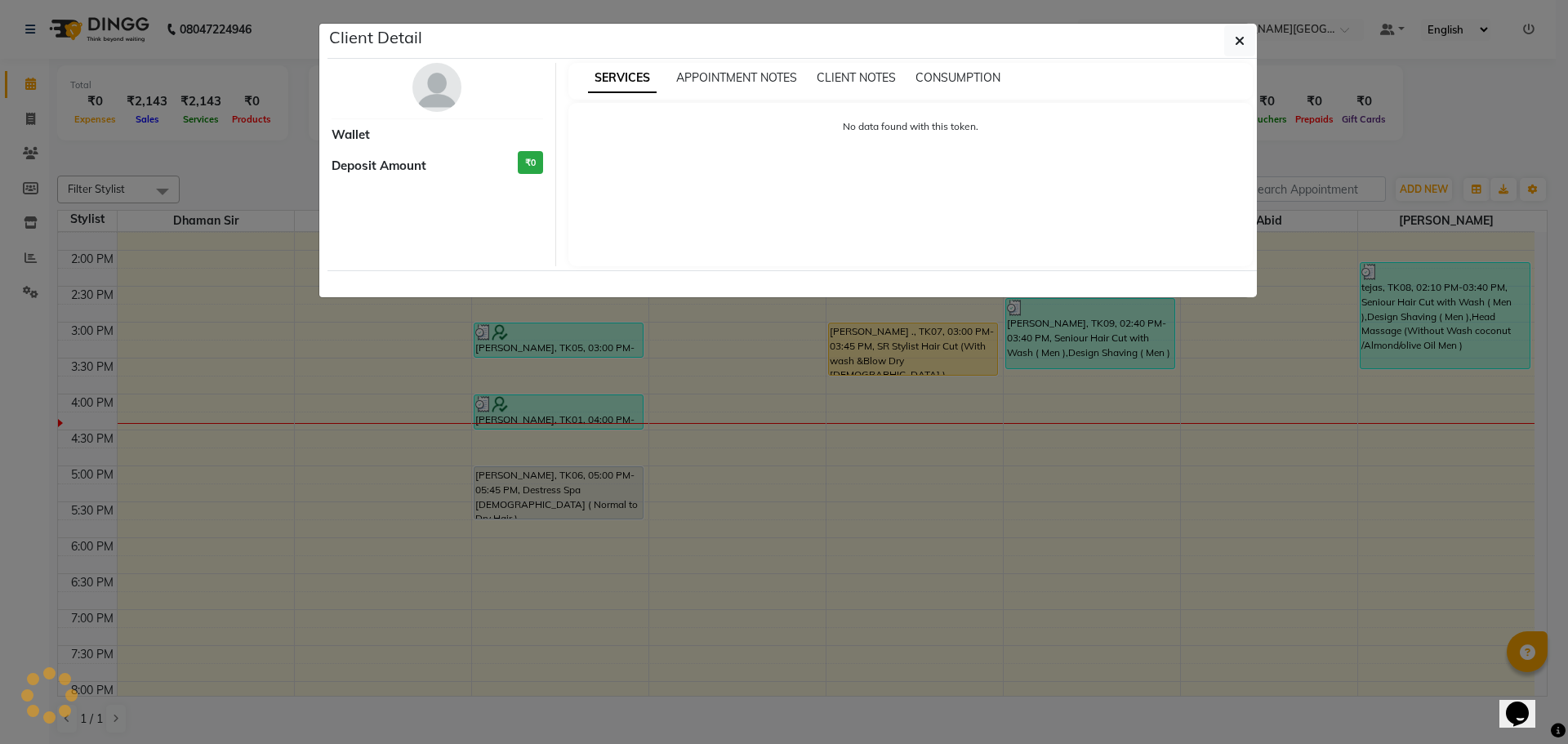
select select "1"
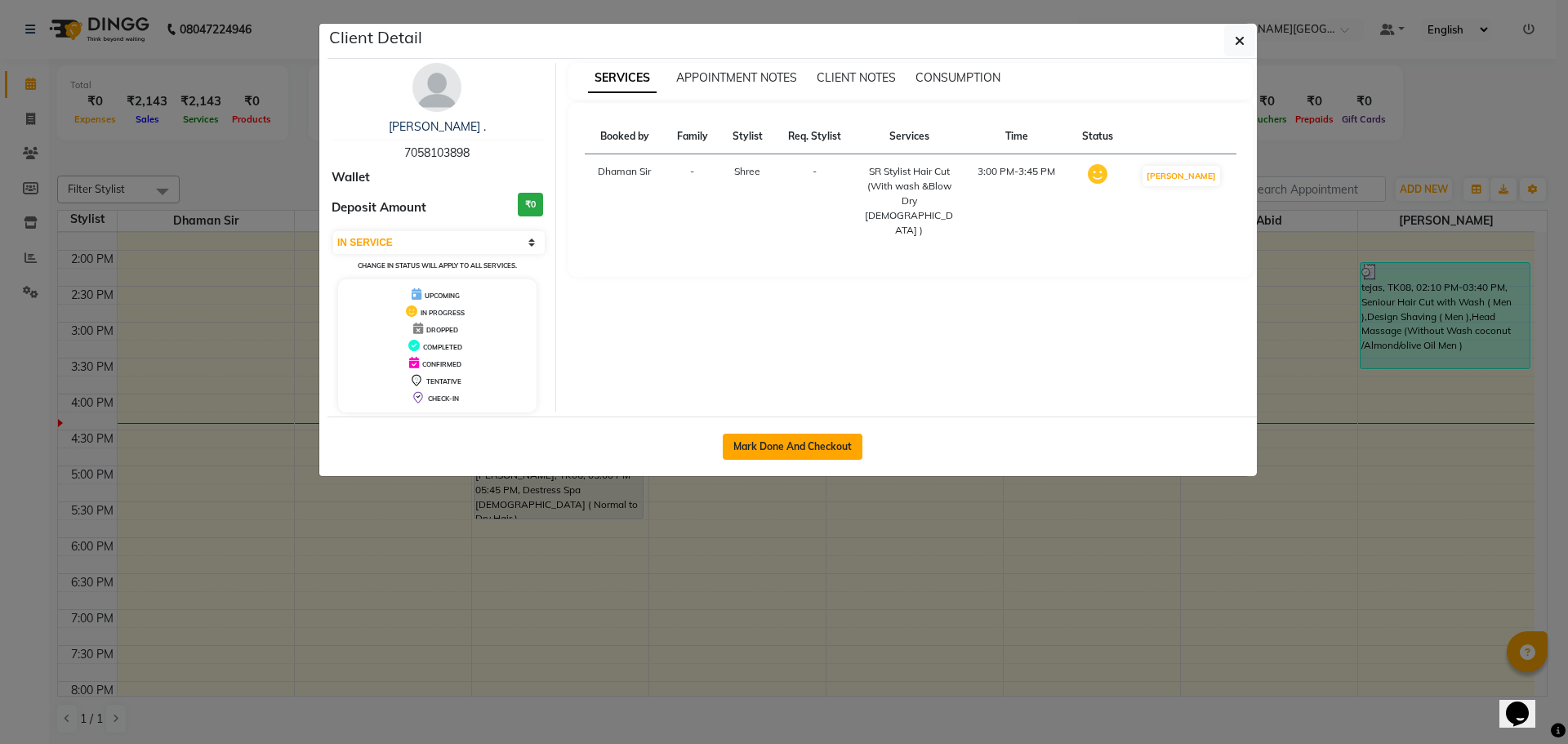
click at [782, 450] on button "Mark Done And Checkout" at bounding box center [793, 447] width 140 height 26
select select "service"
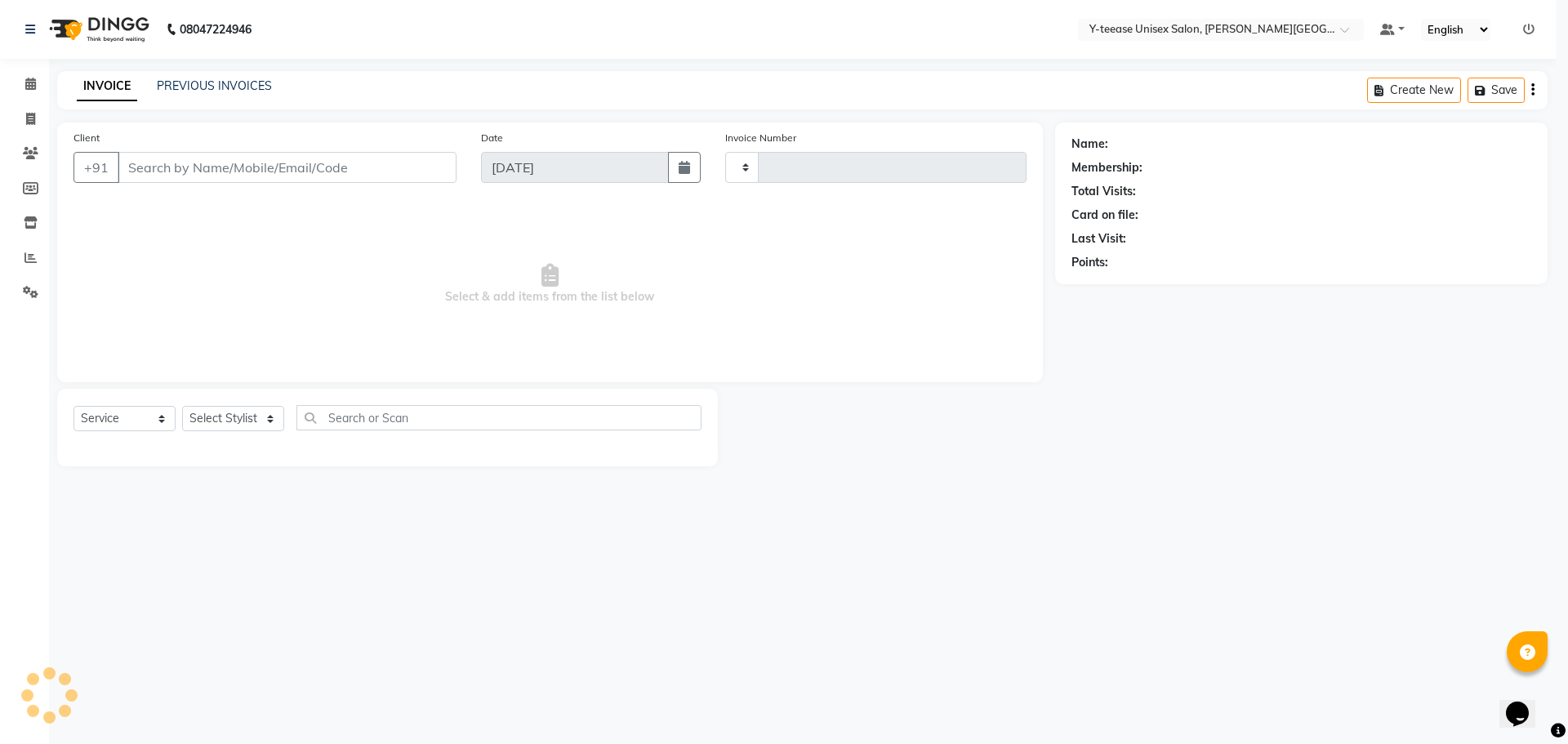
type input "2054"
select select "765"
type input "70******98"
select select "82260"
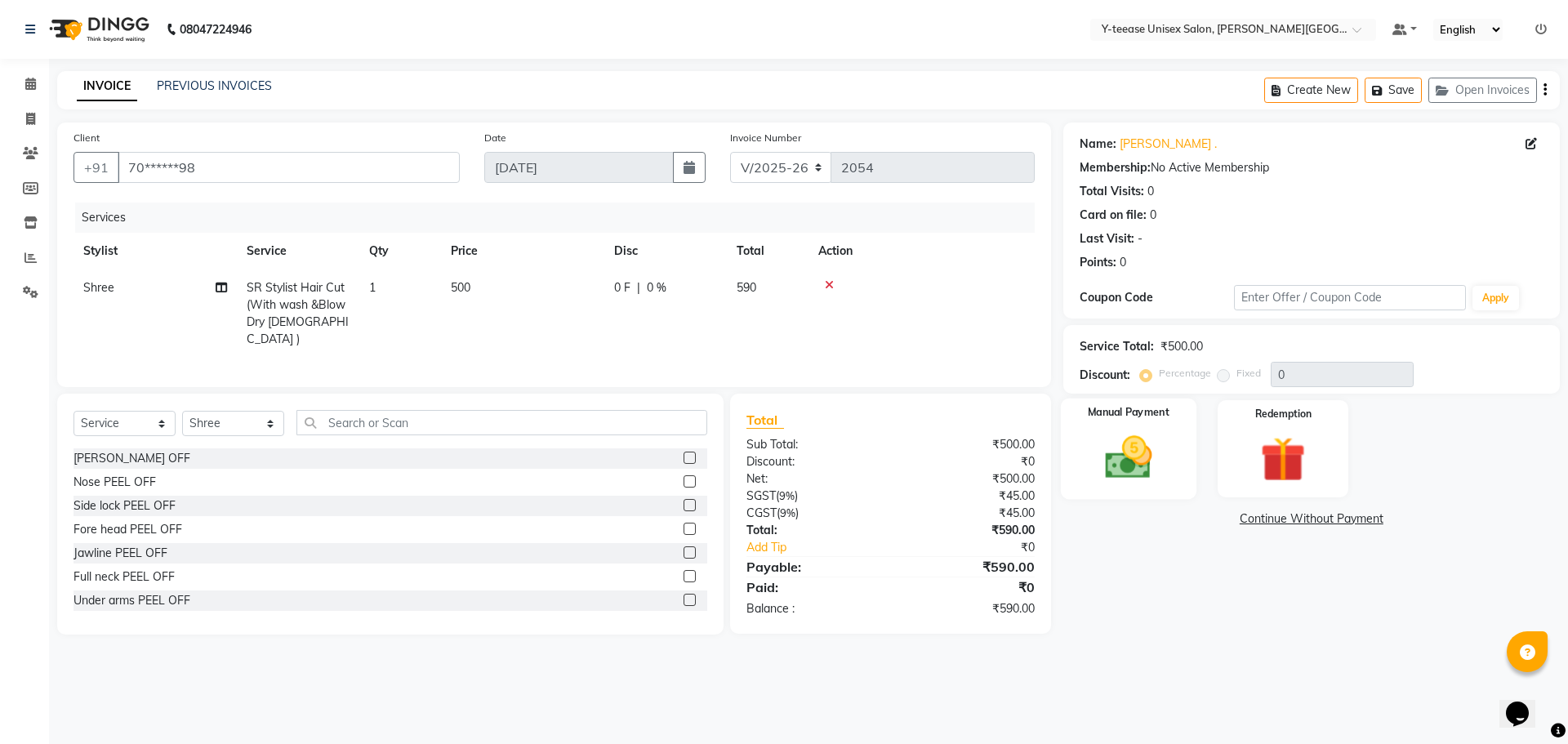
click at [1149, 447] on img at bounding box center [1128, 457] width 76 height 54
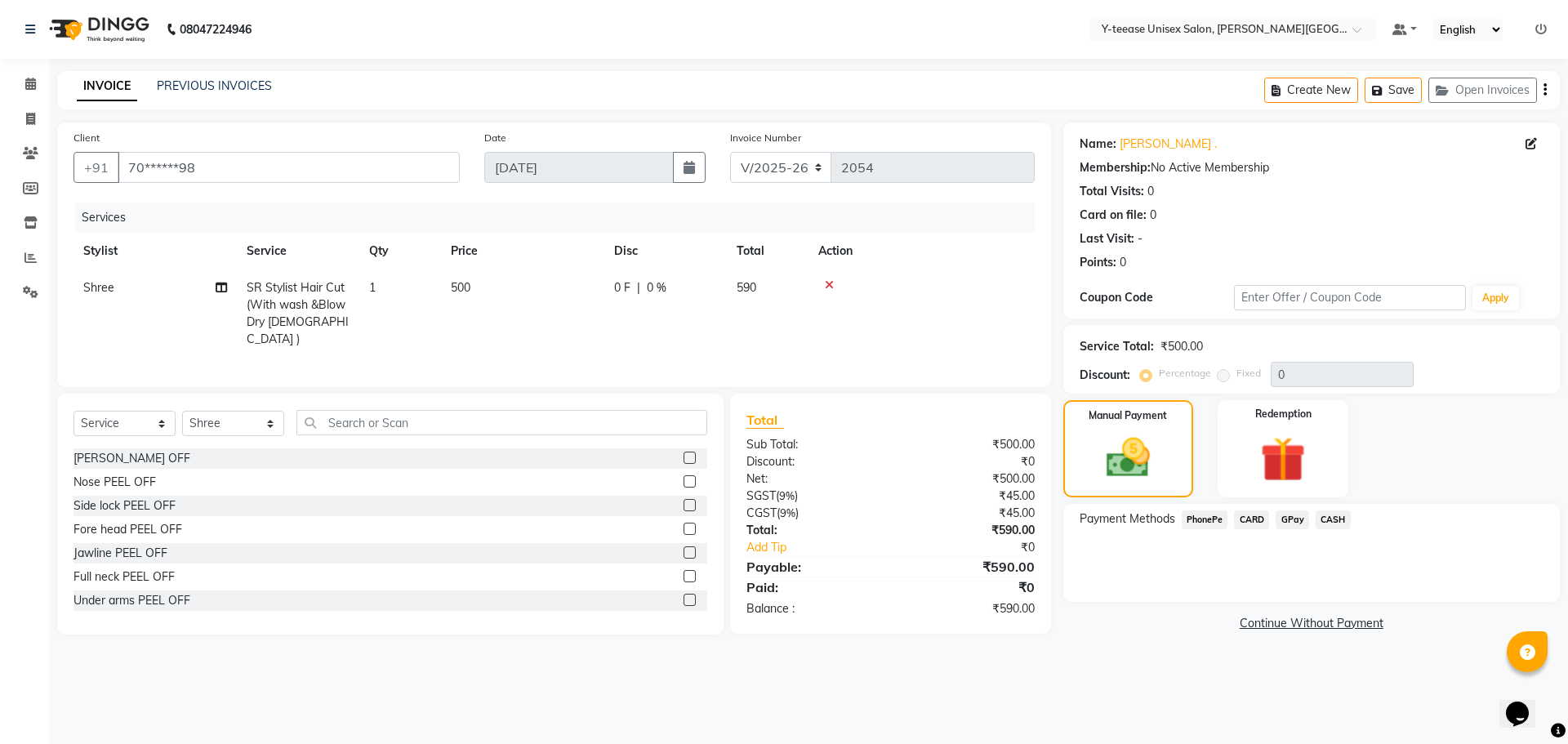
click at [1326, 518] on span "CASH" at bounding box center [1333, 520] width 35 height 19
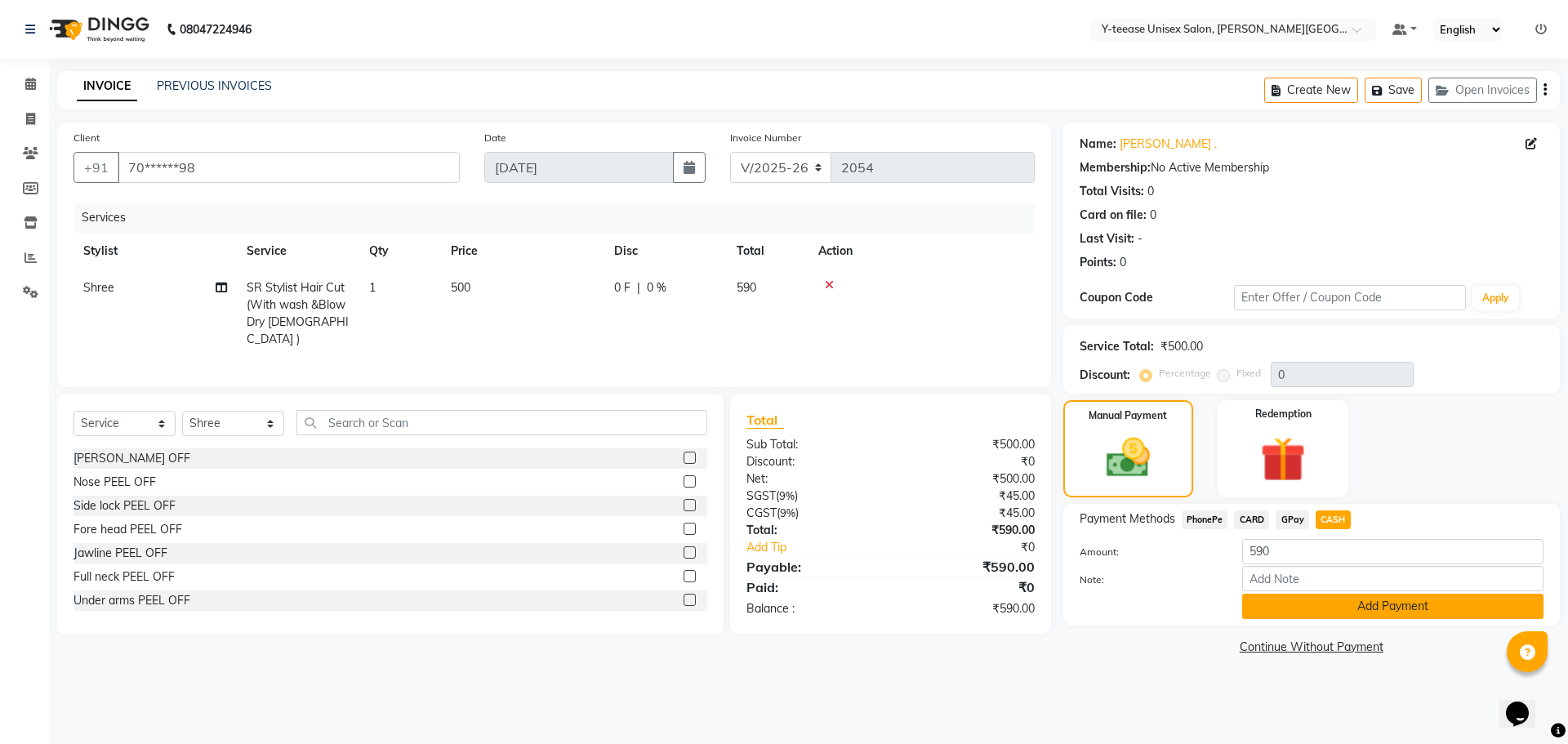
click at [1298, 602] on button "Add Payment" at bounding box center [1393, 606] width 302 height 25
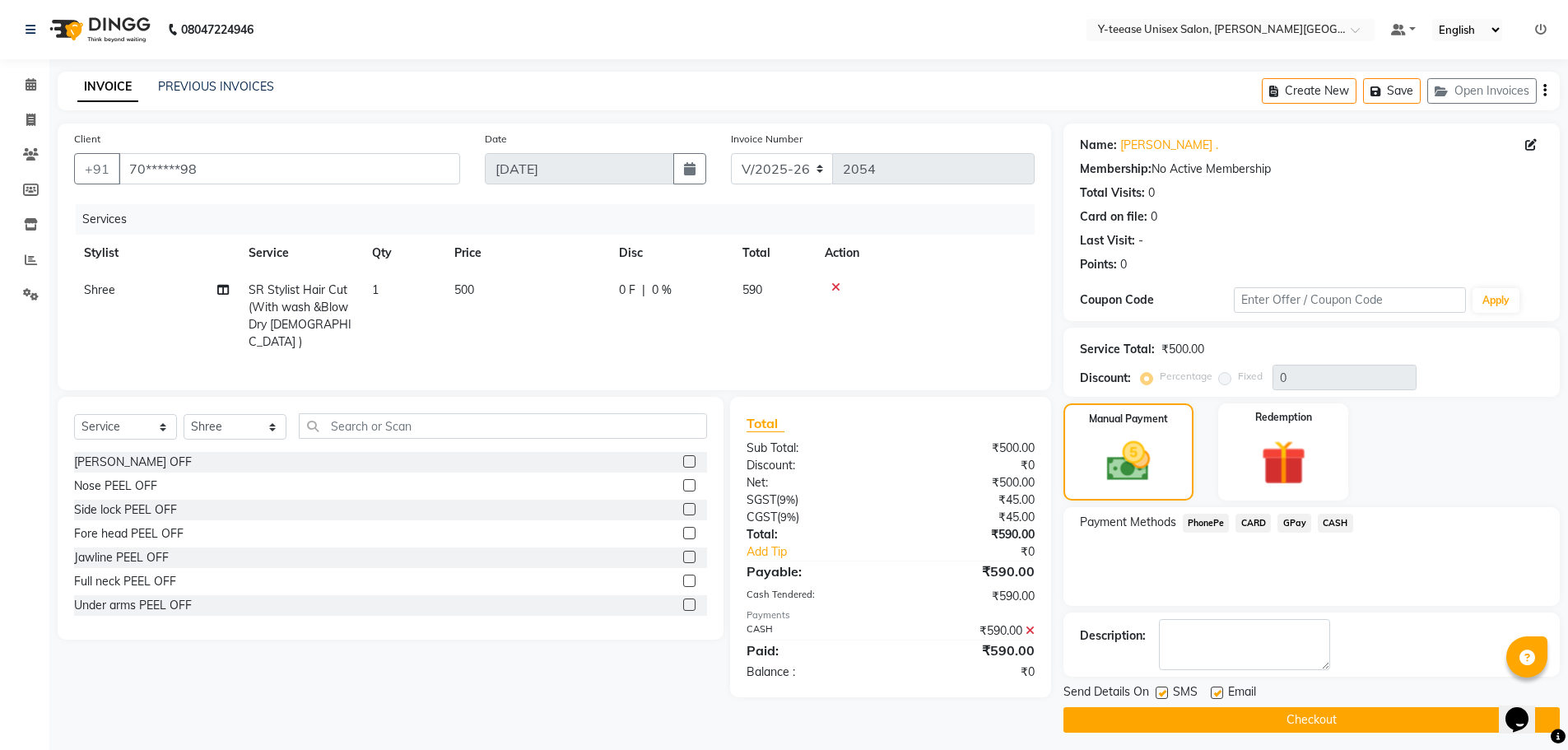
click at [1300, 717] on button "Checkout" at bounding box center [1312, 720] width 496 height 25
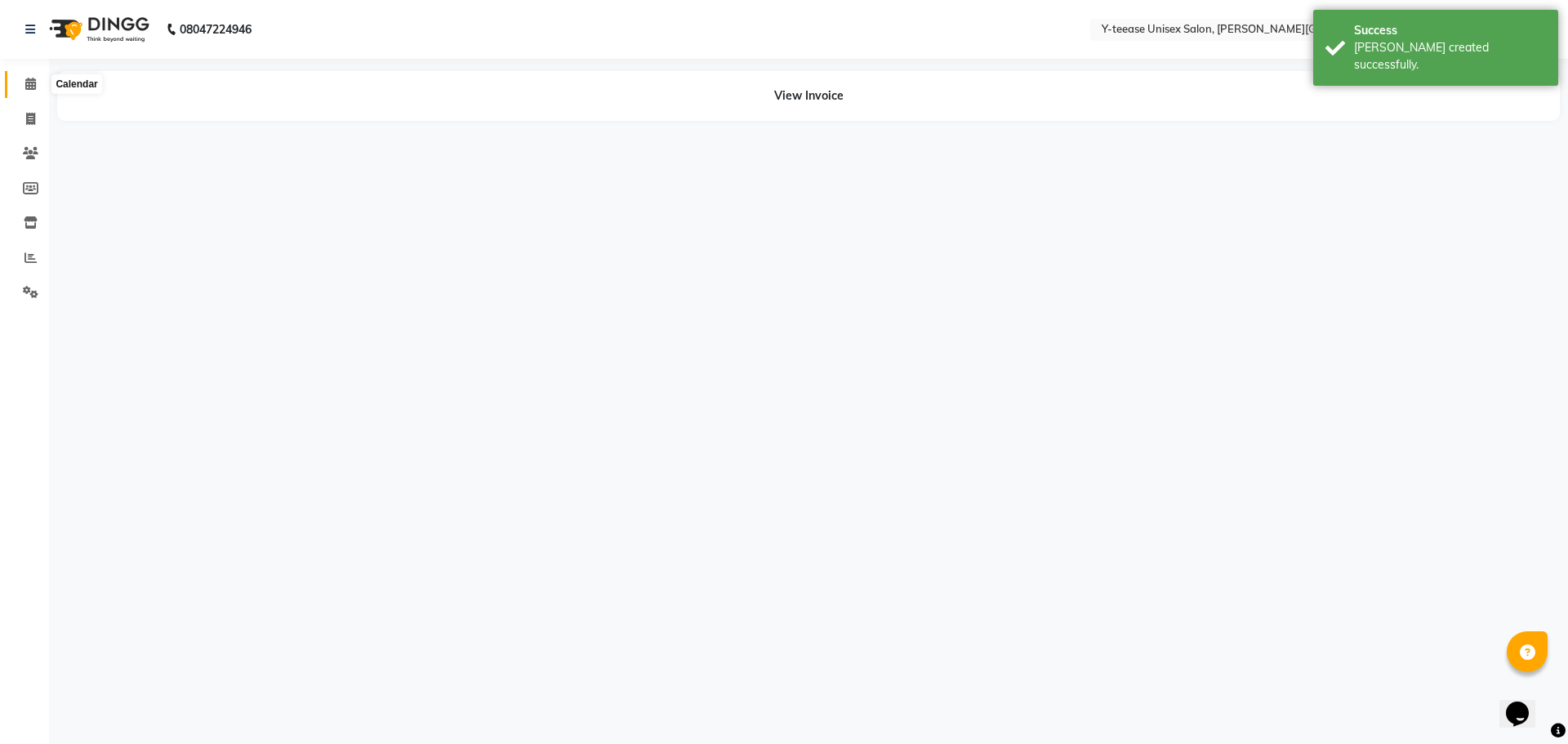
click at [29, 87] on icon at bounding box center [30, 84] width 10 height 12
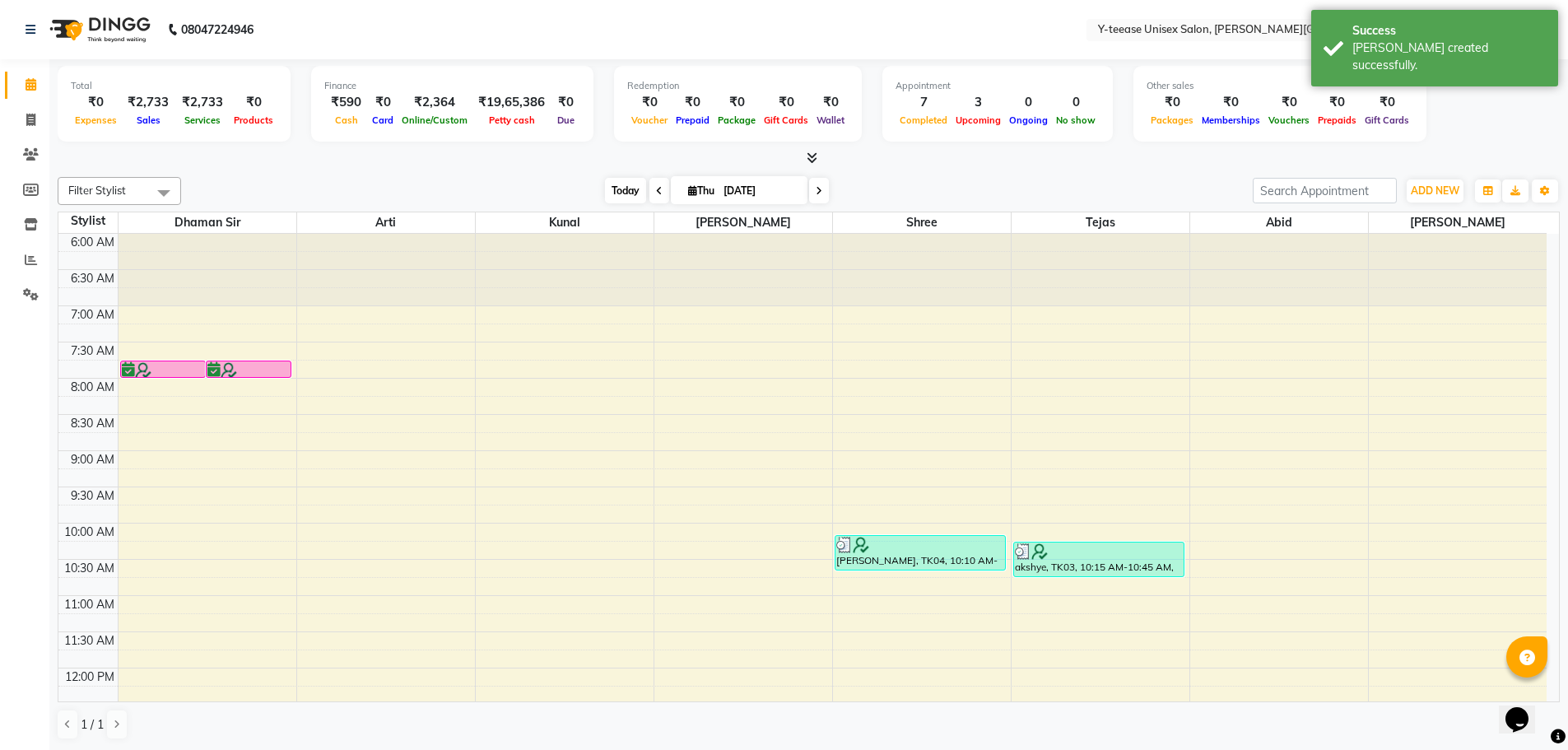
click at [620, 181] on span "Today" at bounding box center [625, 190] width 41 height 25
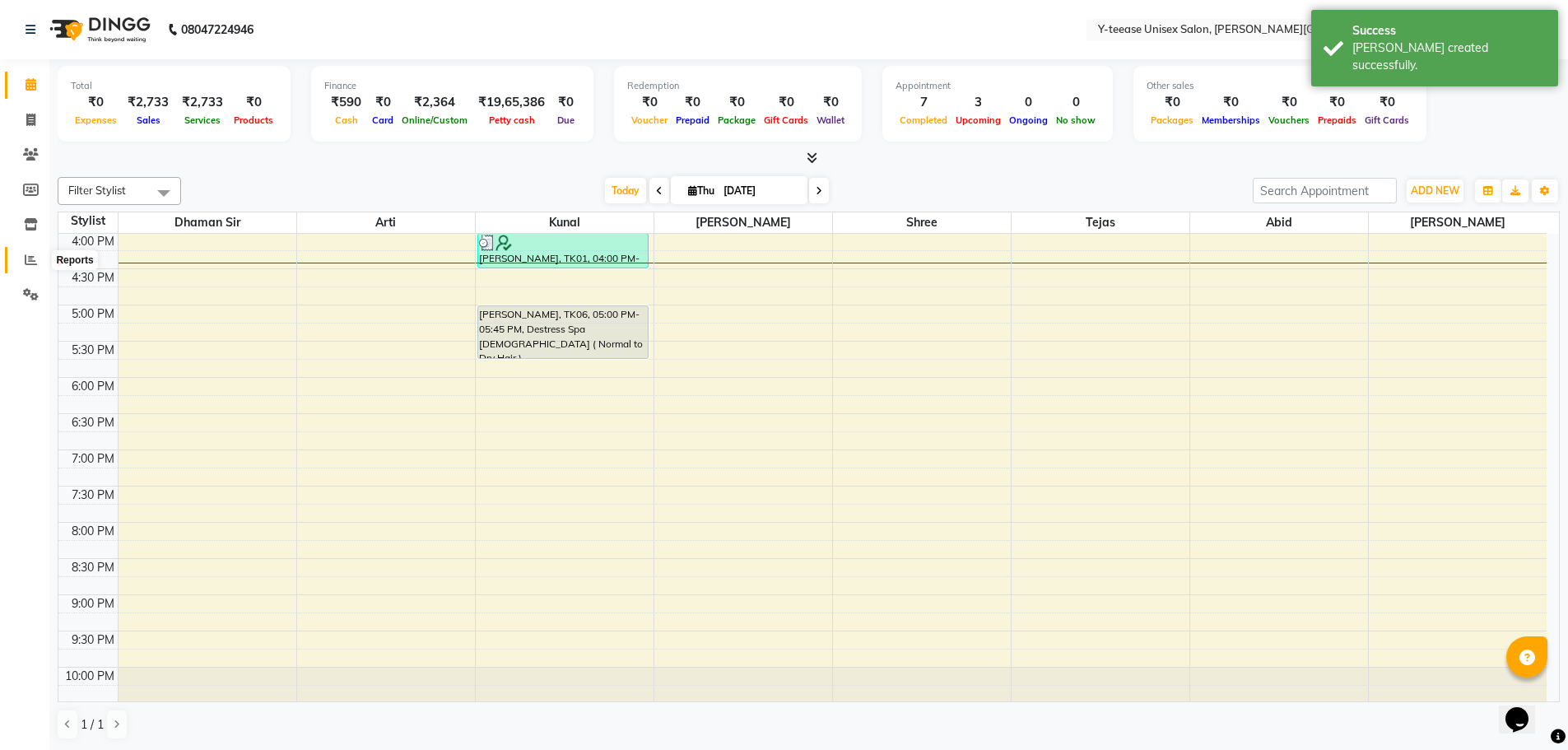
click at [31, 259] on icon at bounding box center [30, 260] width 12 height 12
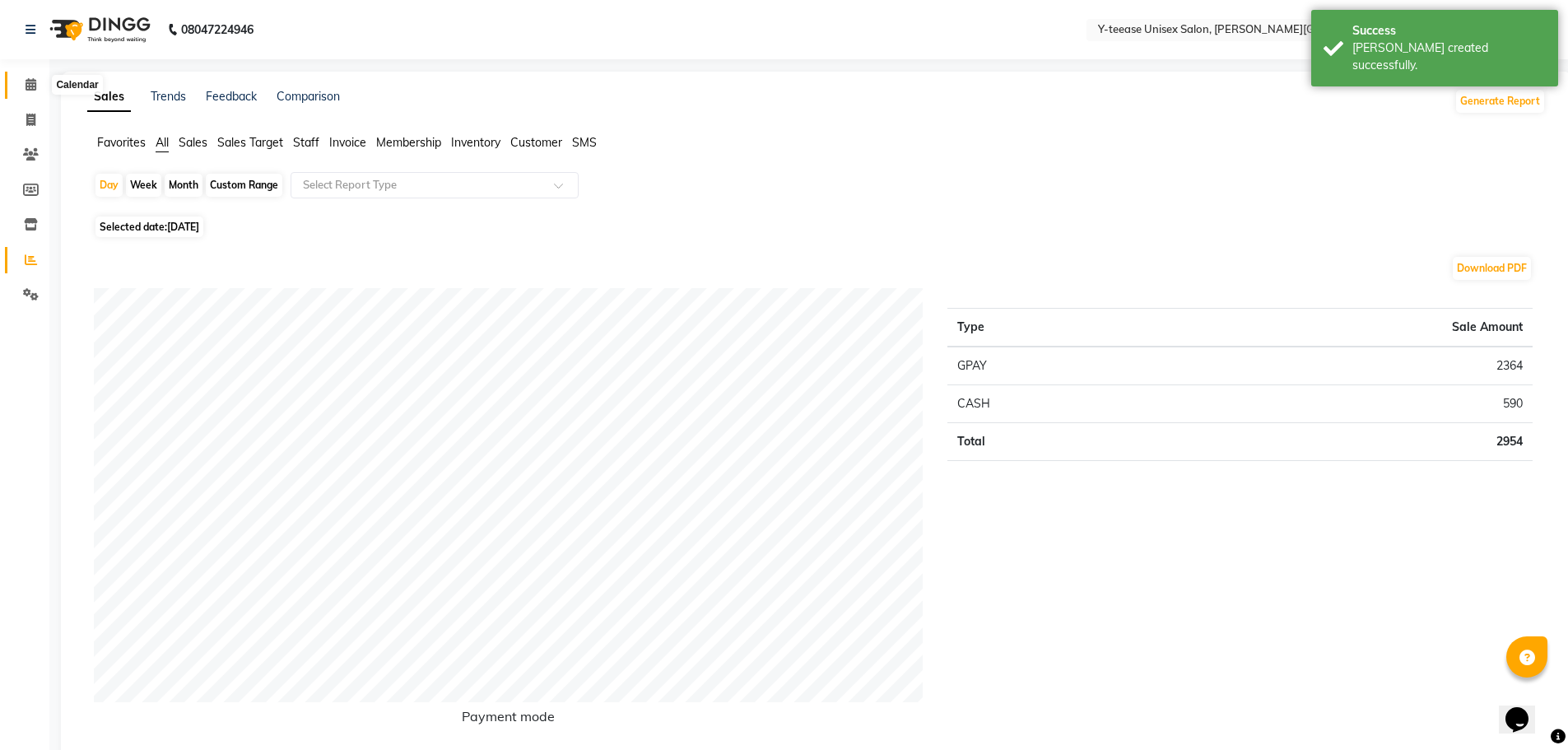
click at [36, 89] on icon at bounding box center [30, 84] width 10 height 12
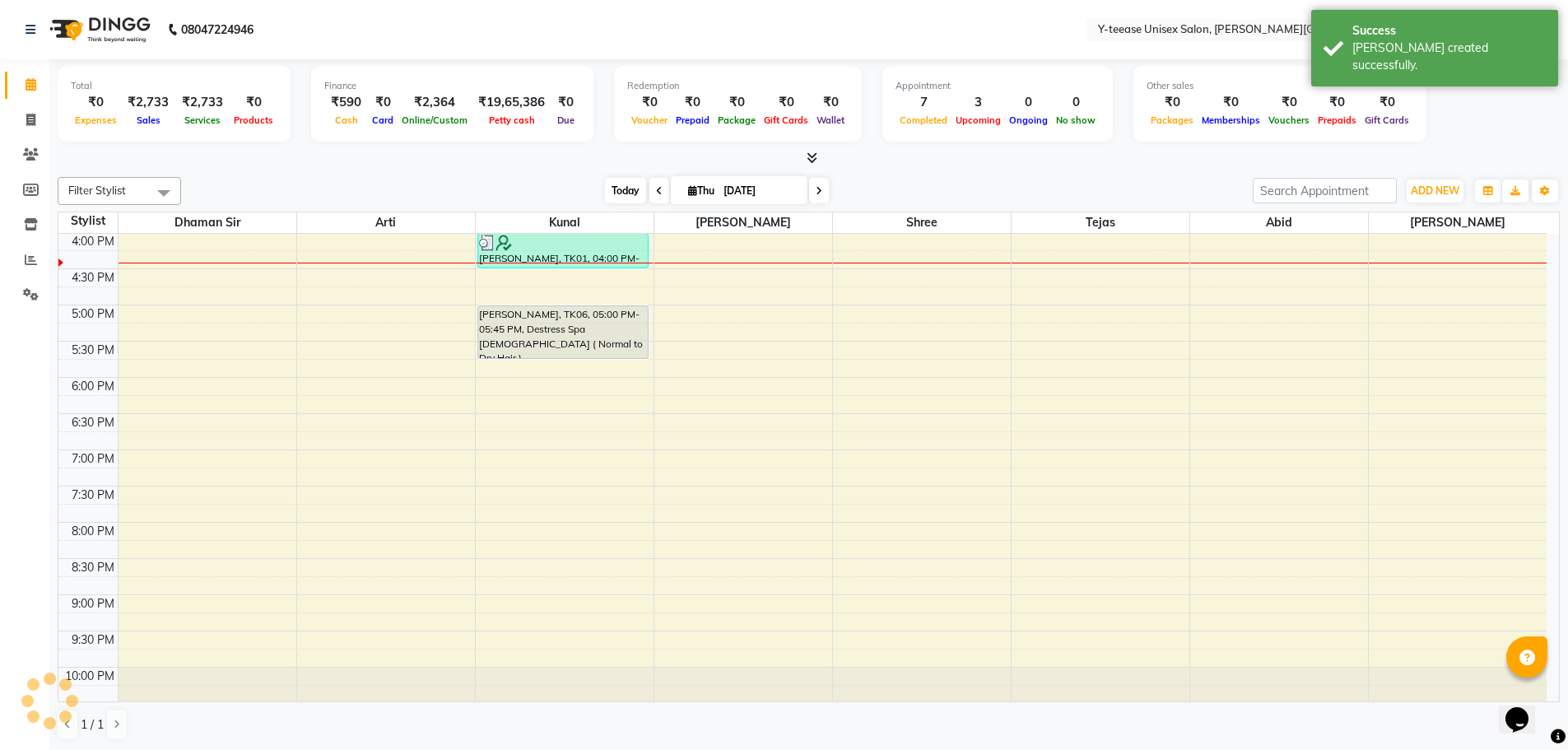
click at [622, 190] on span "Today" at bounding box center [625, 190] width 41 height 25
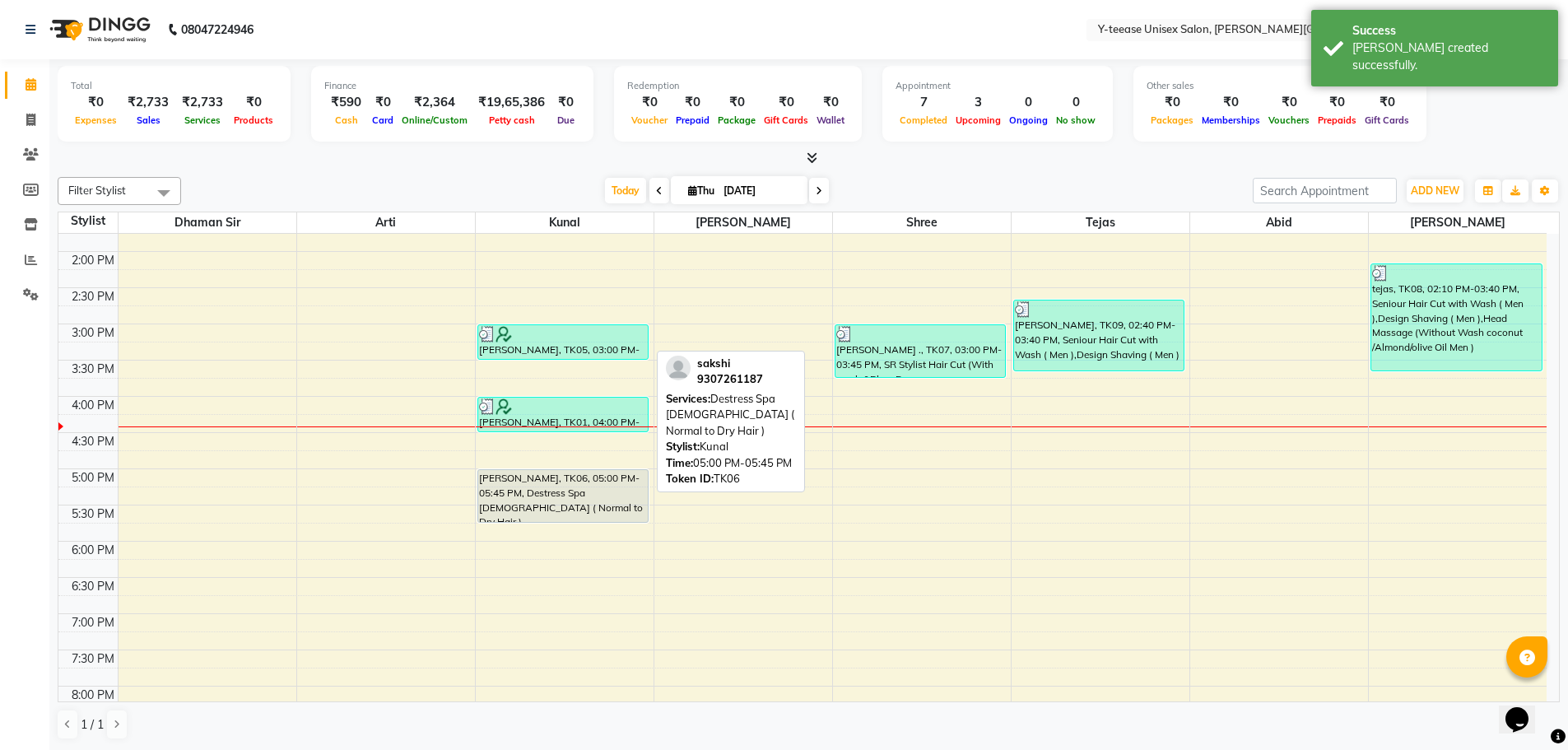
scroll to position [561, 0]
